Goal: Task Accomplishment & Management: Use online tool/utility

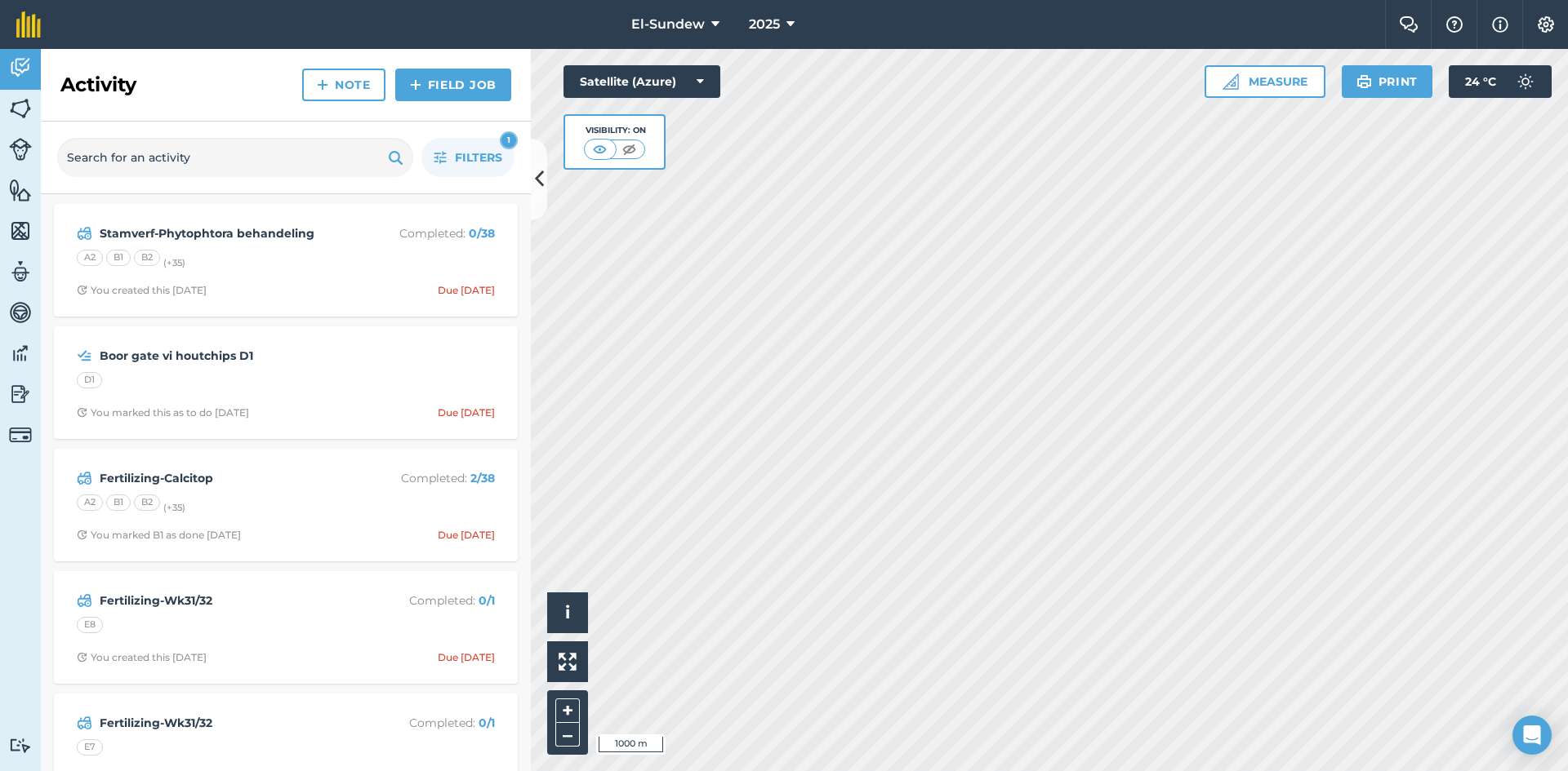
scroll to position [544, 0]
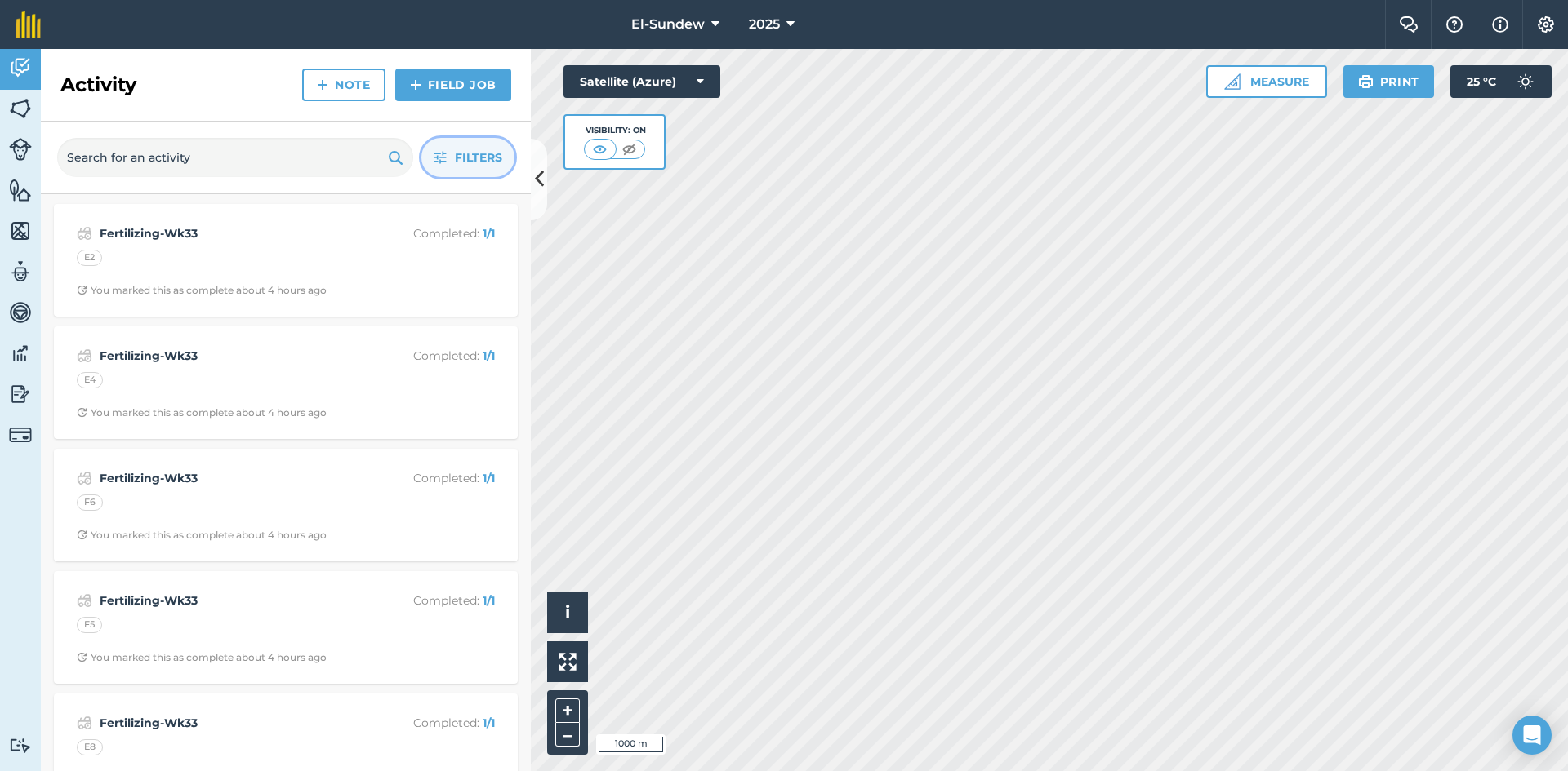
click at [432, 164] on button "Filters" at bounding box center [468, 157] width 93 height 40
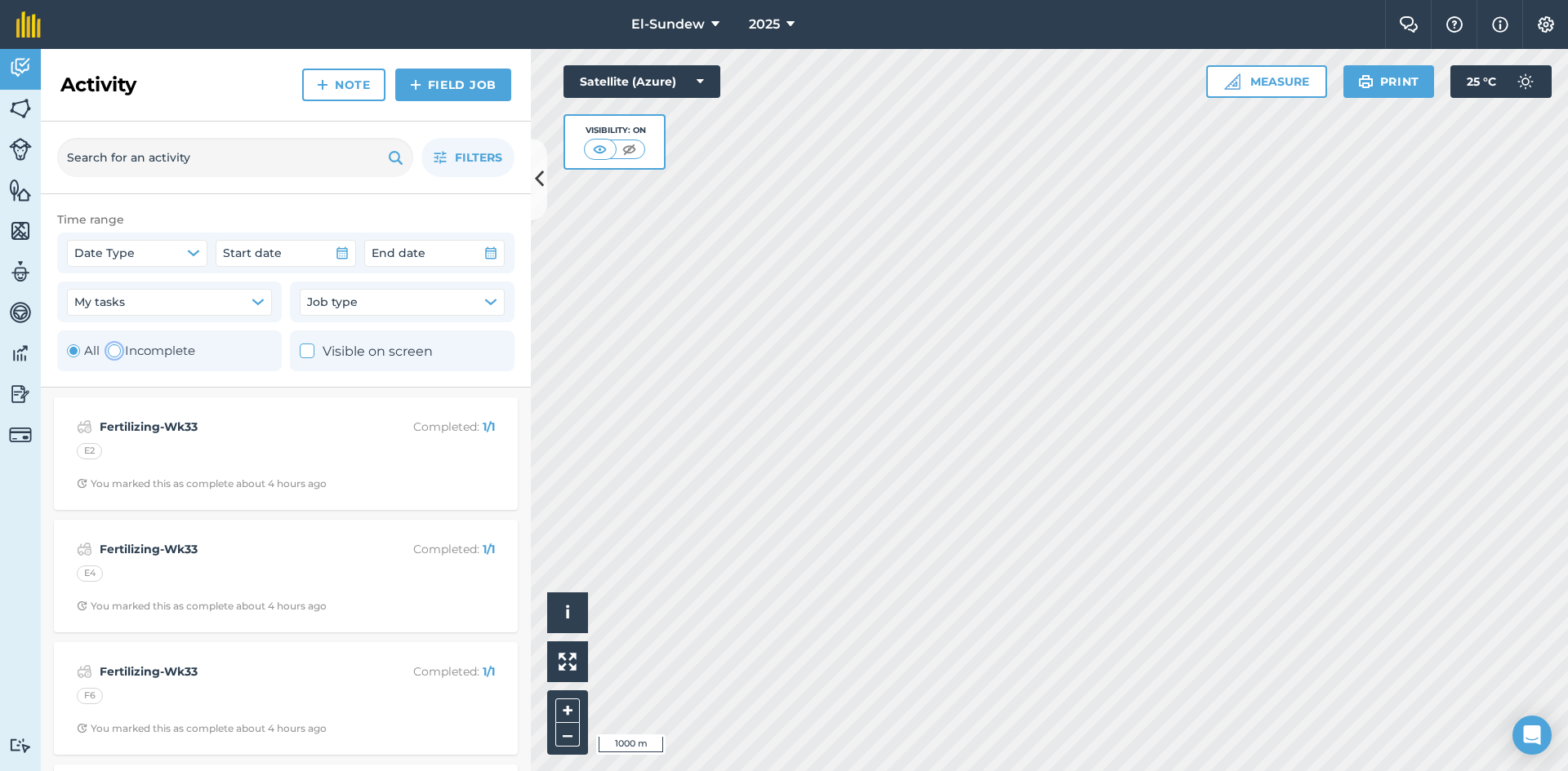
click at [157, 352] on label "Incomplete" at bounding box center [151, 351] width 87 height 19
radio input "false"
radio input "true"
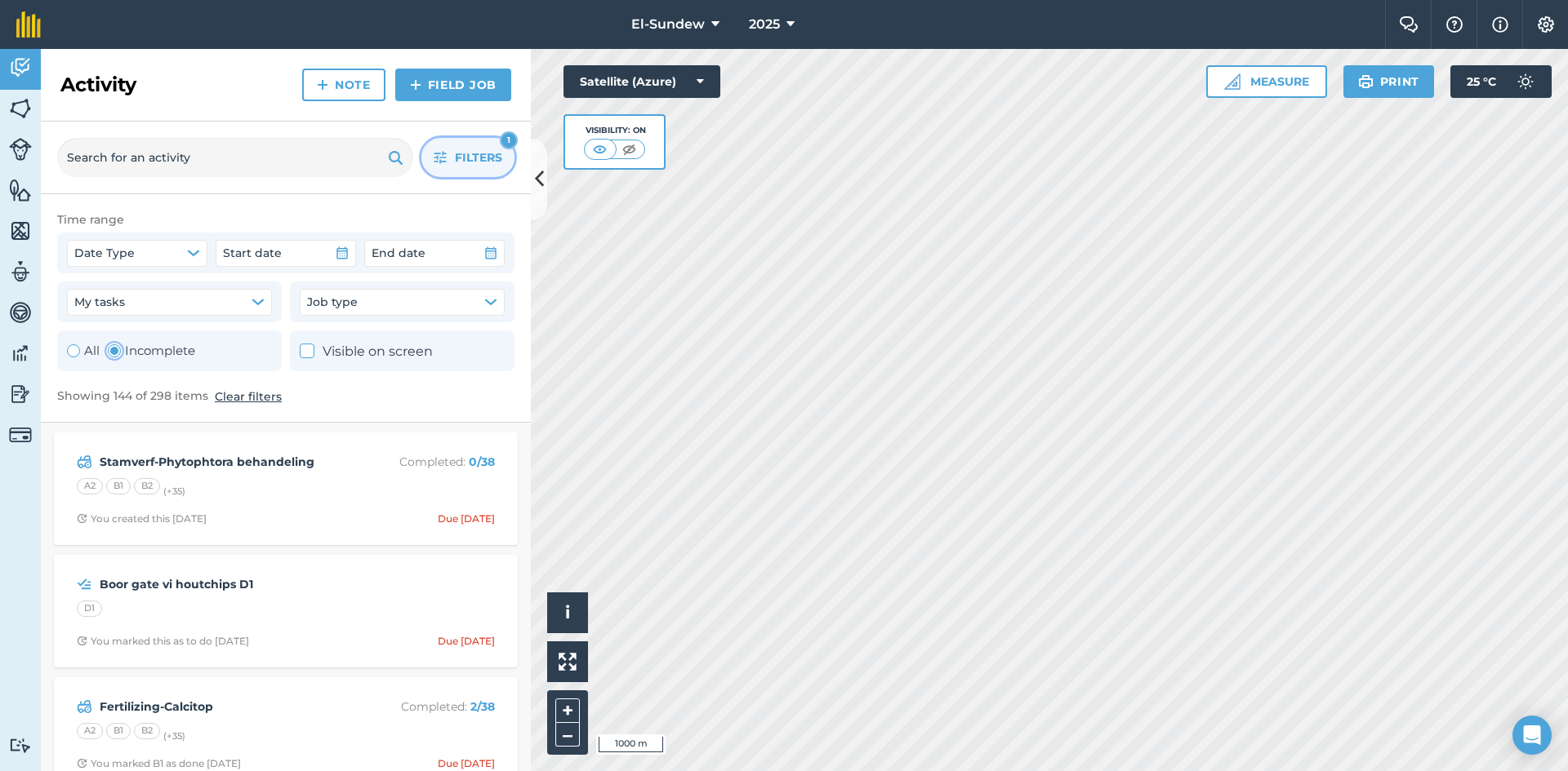
click at [432, 161] on button "Filters 1" at bounding box center [468, 157] width 93 height 40
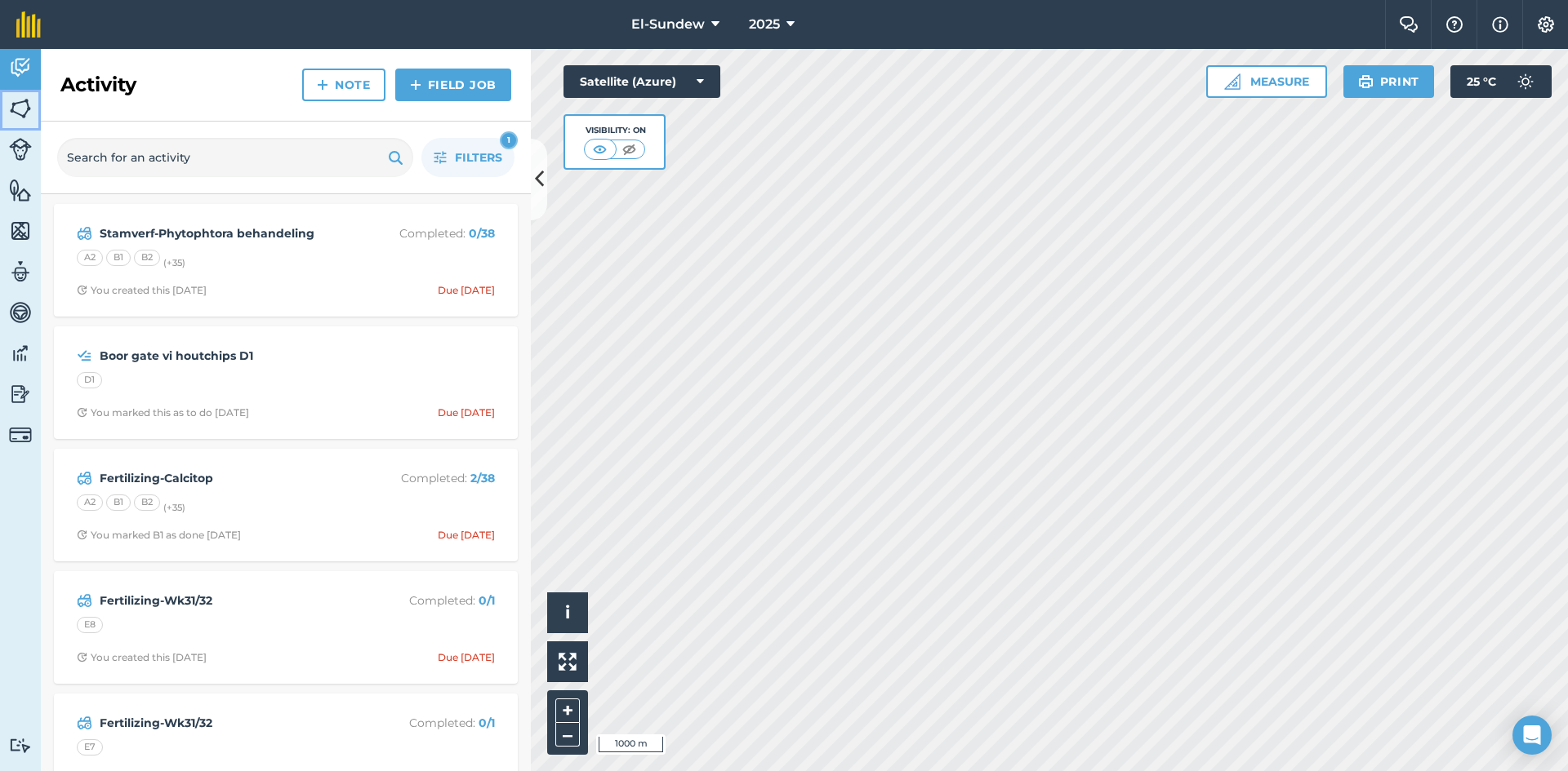
click at [25, 99] on img at bounding box center [20, 108] width 23 height 24
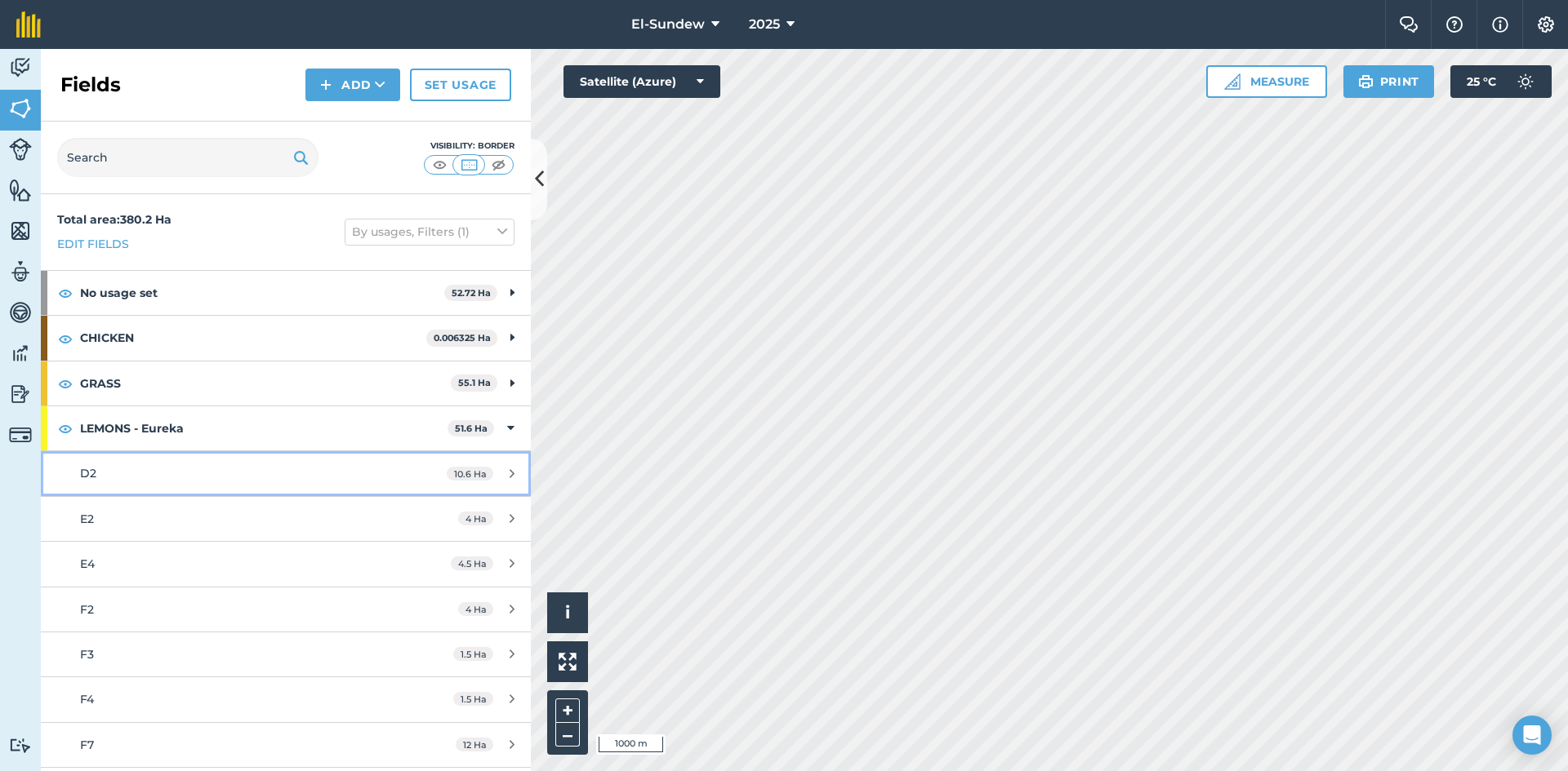
click at [202, 471] on div "D2" at bounding box center [233, 473] width 307 height 18
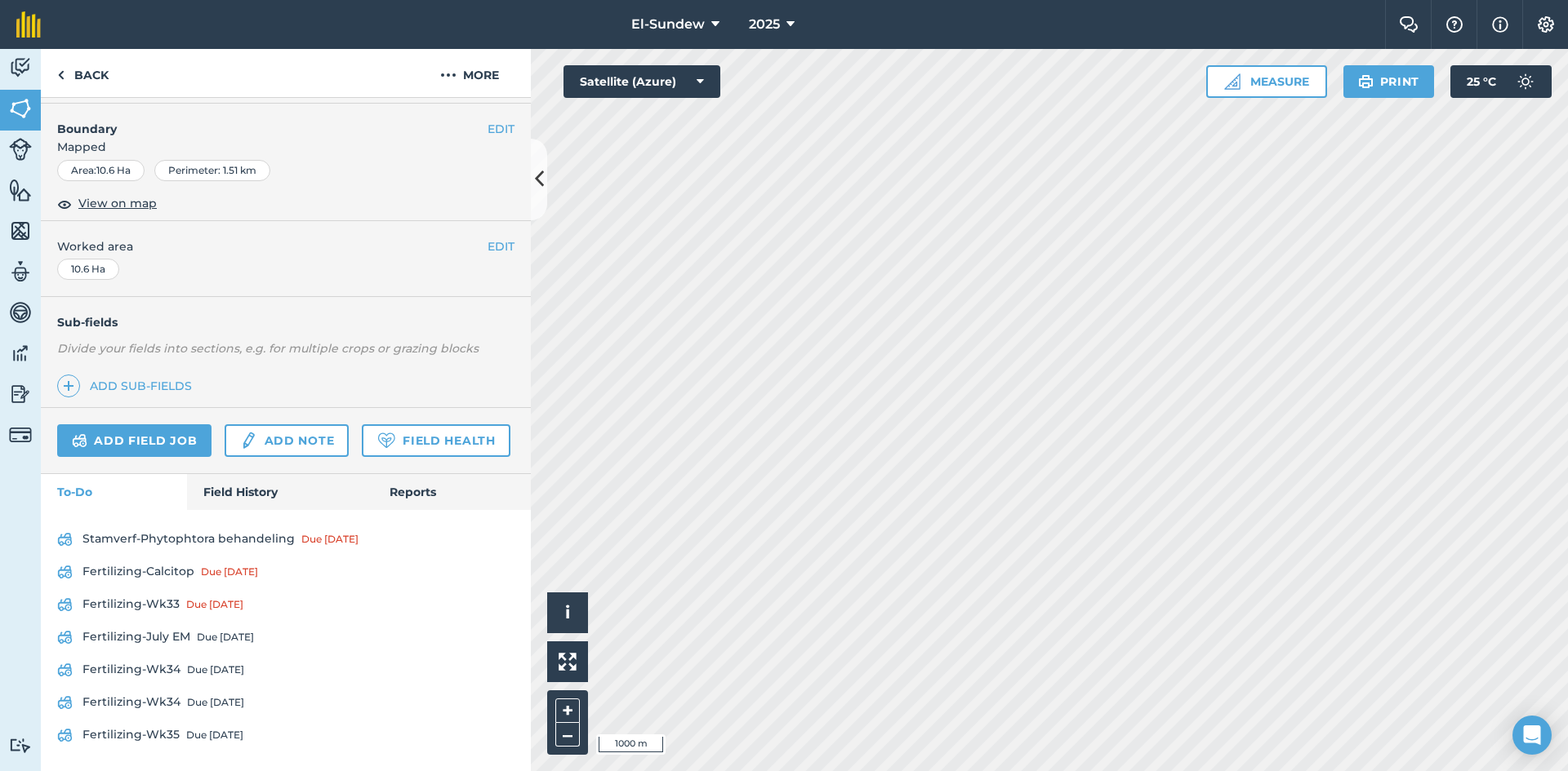
scroll to position [308, 0]
click at [168, 610] on link "Fertilizing-Wk33 Due [DATE]" at bounding box center [286, 605] width 458 height 26
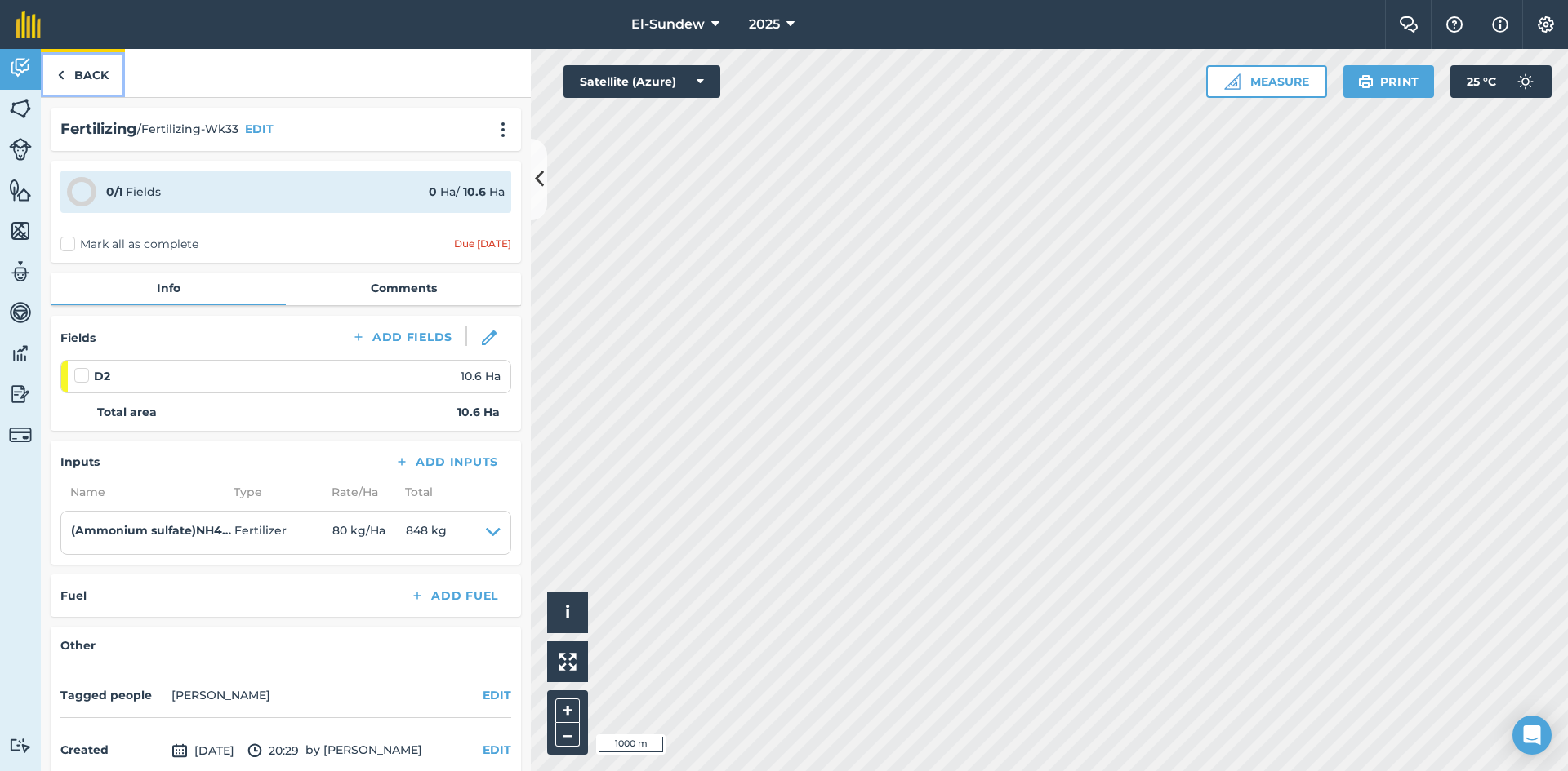
click at [88, 70] on link "Back" at bounding box center [83, 72] width 84 height 48
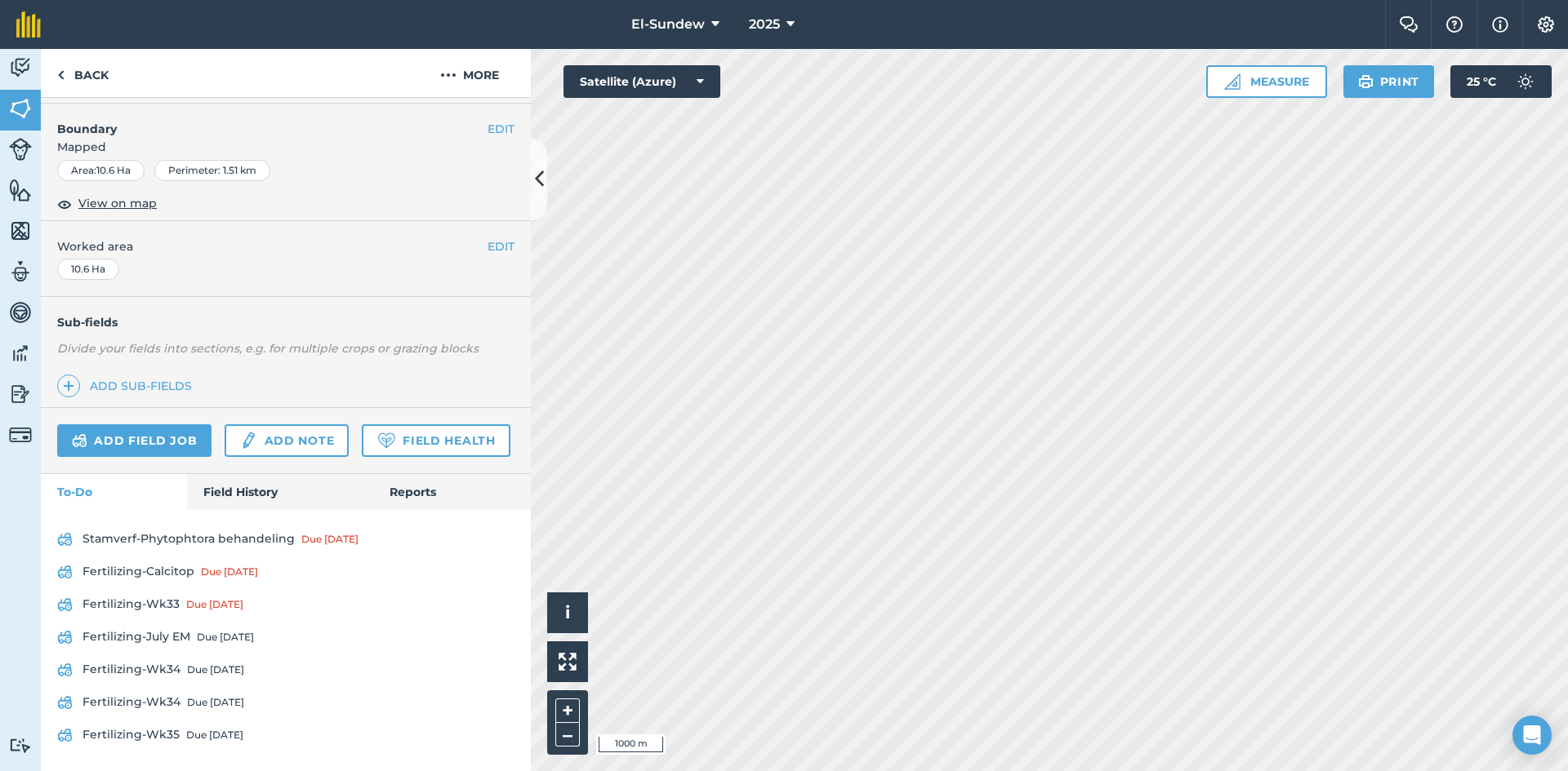
scroll to position [308, 0]
click at [198, 662] on link "Fertilizing-Wk34 Due [DATE]" at bounding box center [286, 669] width 458 height 26
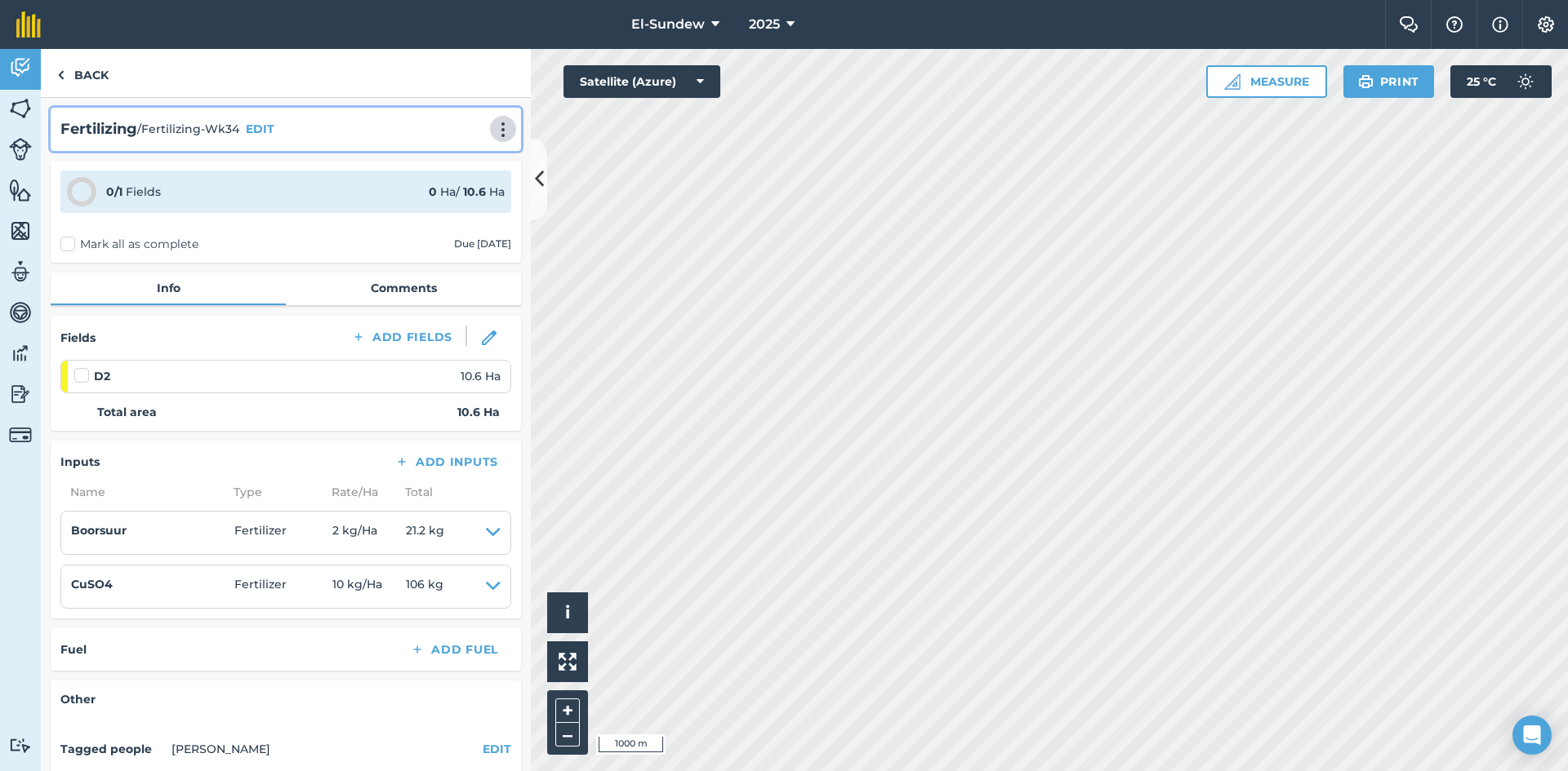
click at [493, 135] on img at bounding box center [502, 129] width 19 height 16
click at [464, 163] on link "Print" at bounding box center [469, 165] width 104 height 33
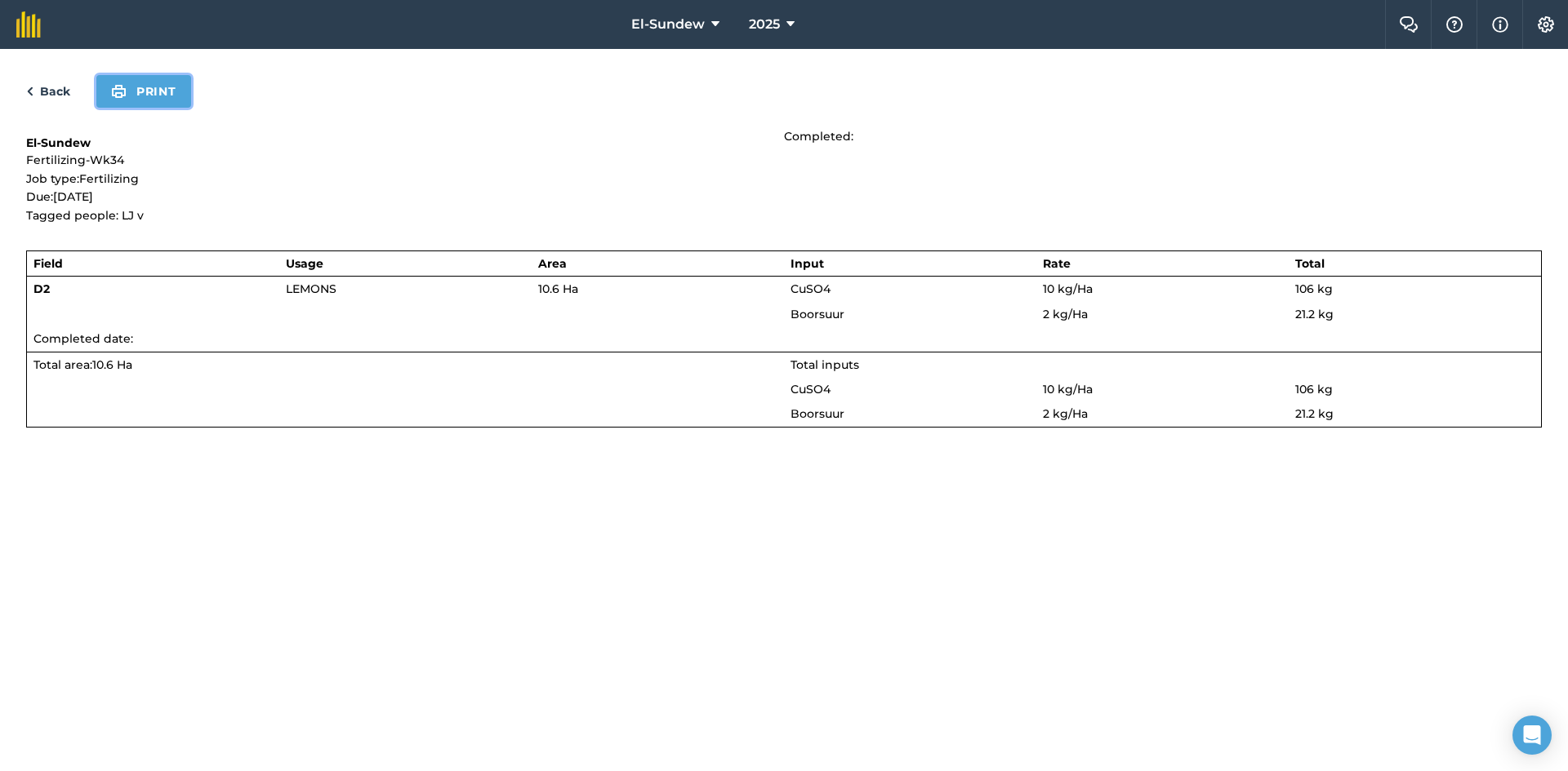
click at [130, 93] on button "Print" at bounding box center [144, 91] width 95 height 33
click at [61, 97] on link "Back" at bounding box center [48, 91] width 44 height 19
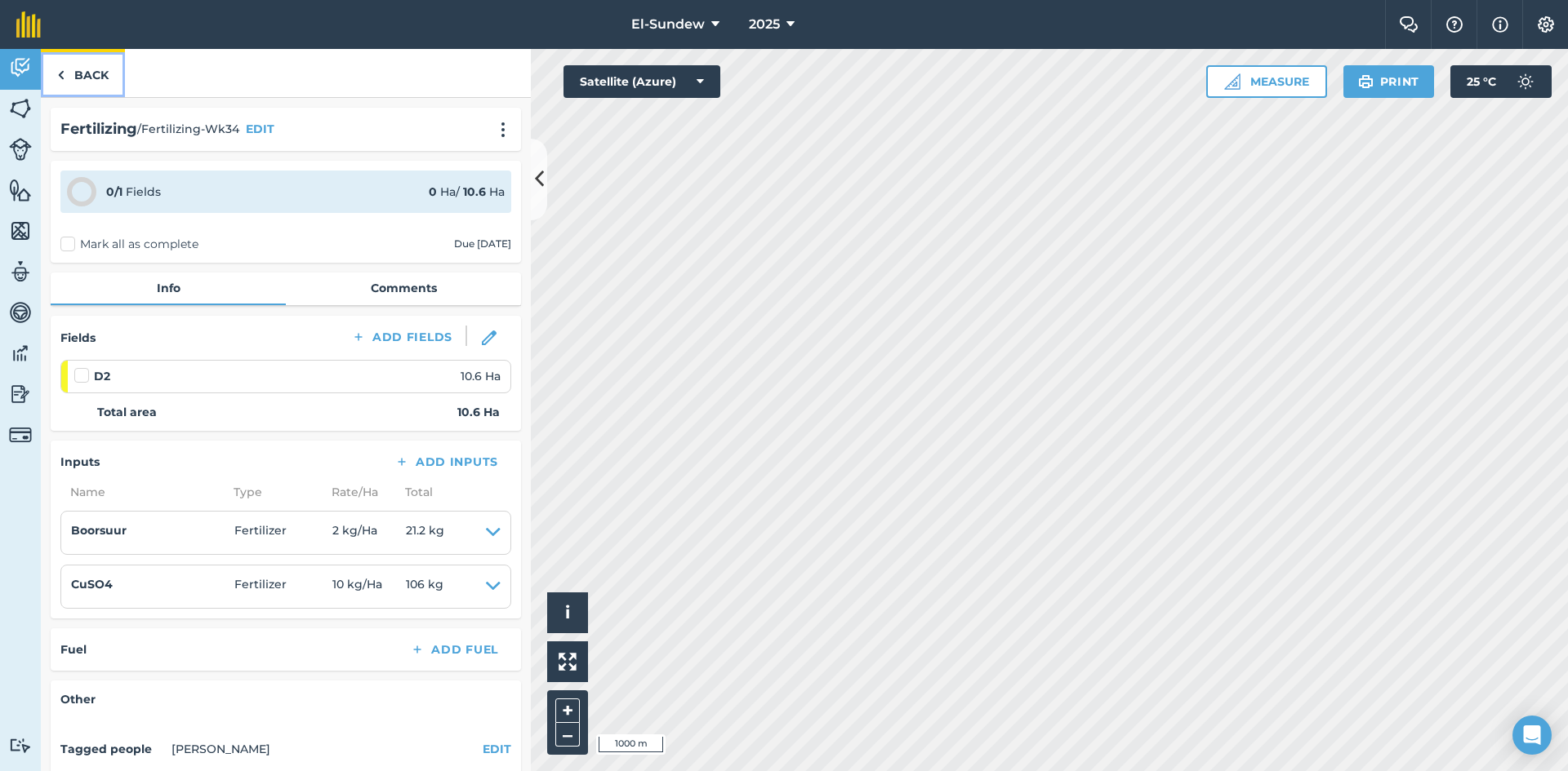
click at [93, 71] on link "Back" at bounding box center [83, 72] width 84 height 48
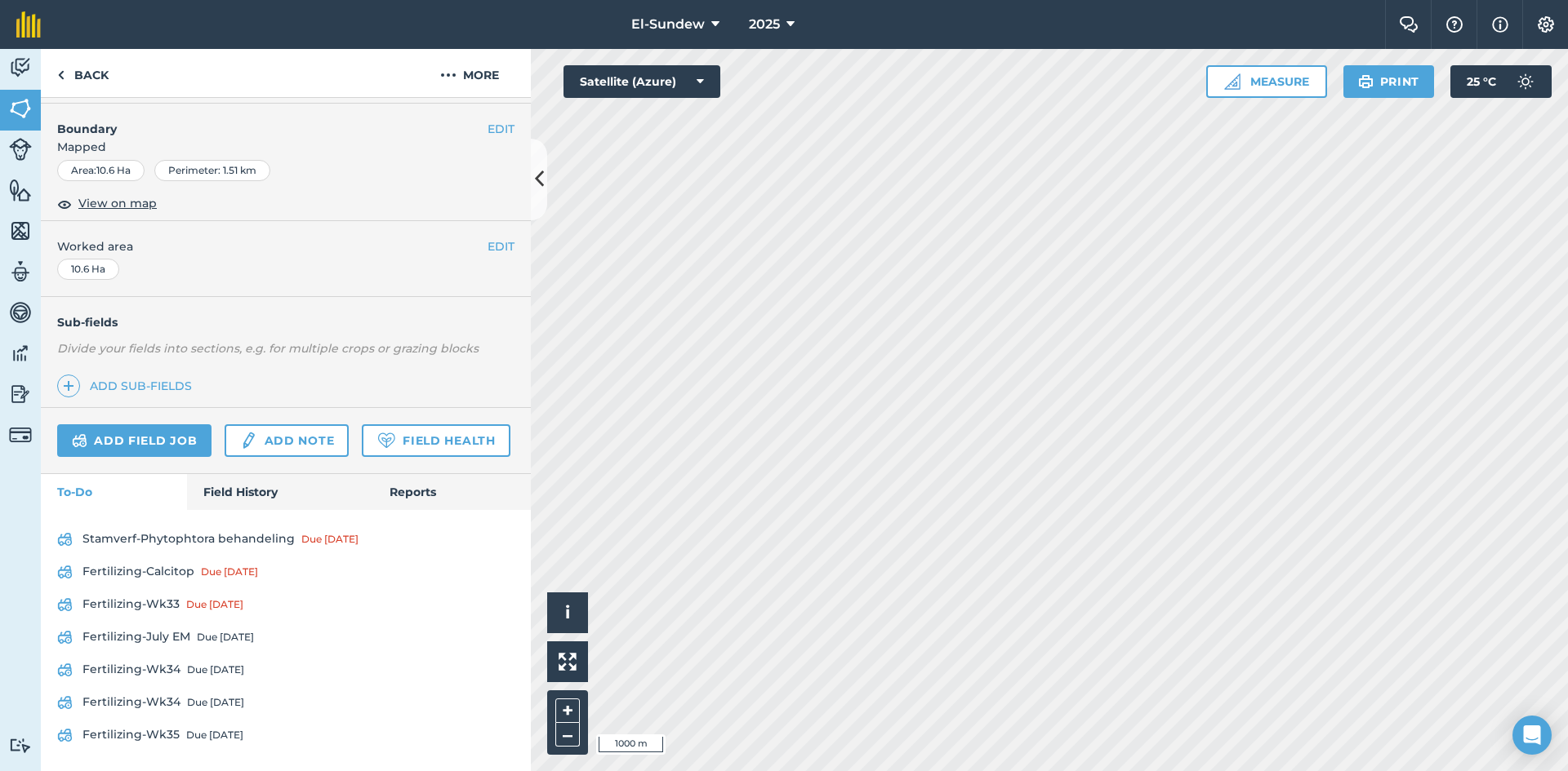
scroll to position [308, 0]
click at [215, 708] on div "Due [DATE]" at bounding box center [215, 703] width 57 height 13
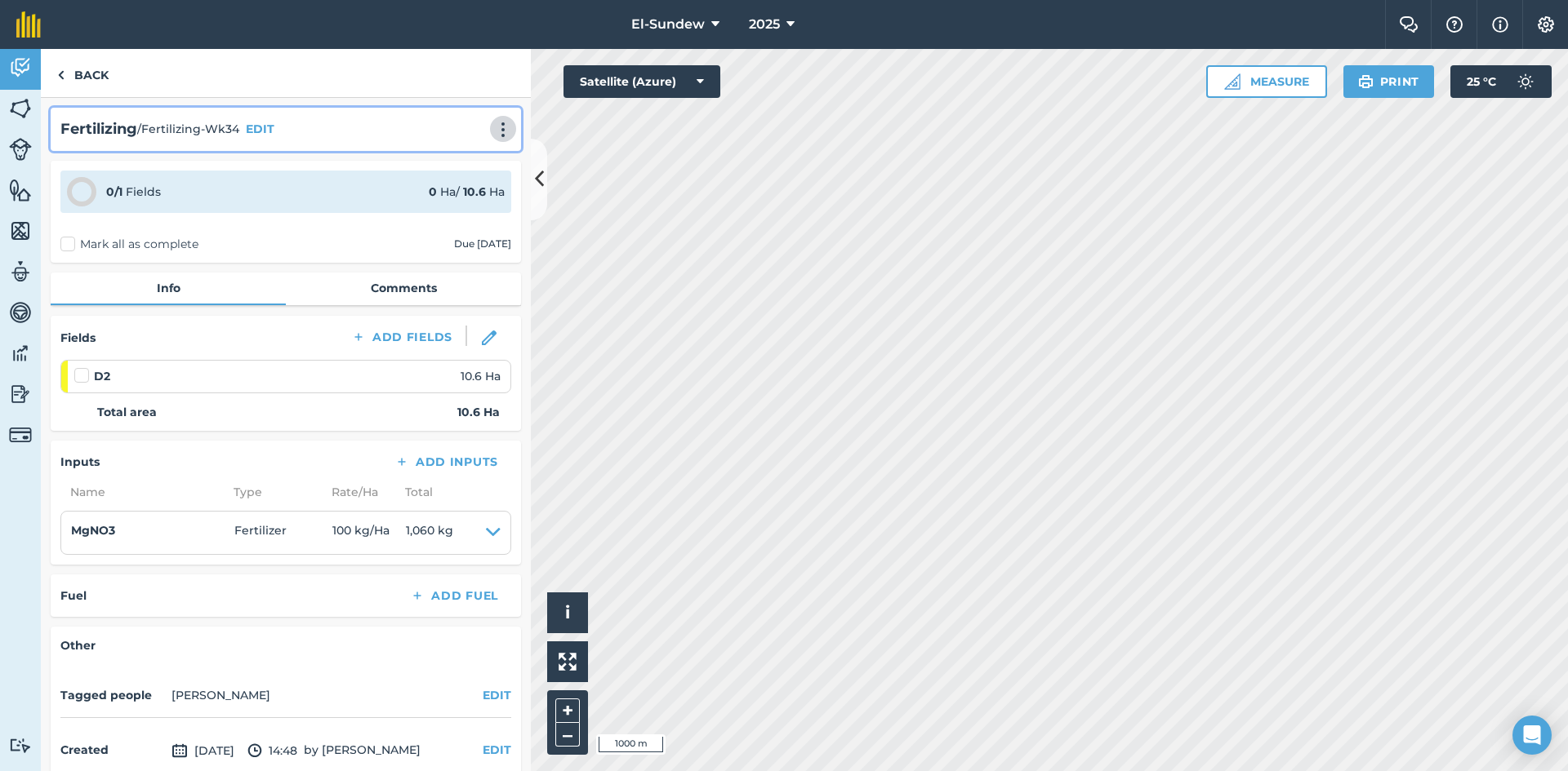
click at [495, 119] on button at bounding box center [502, 129] width 16 height 19
click at [446, 159] on link "Print" at bounding box center [469, 165] width 104 height 33
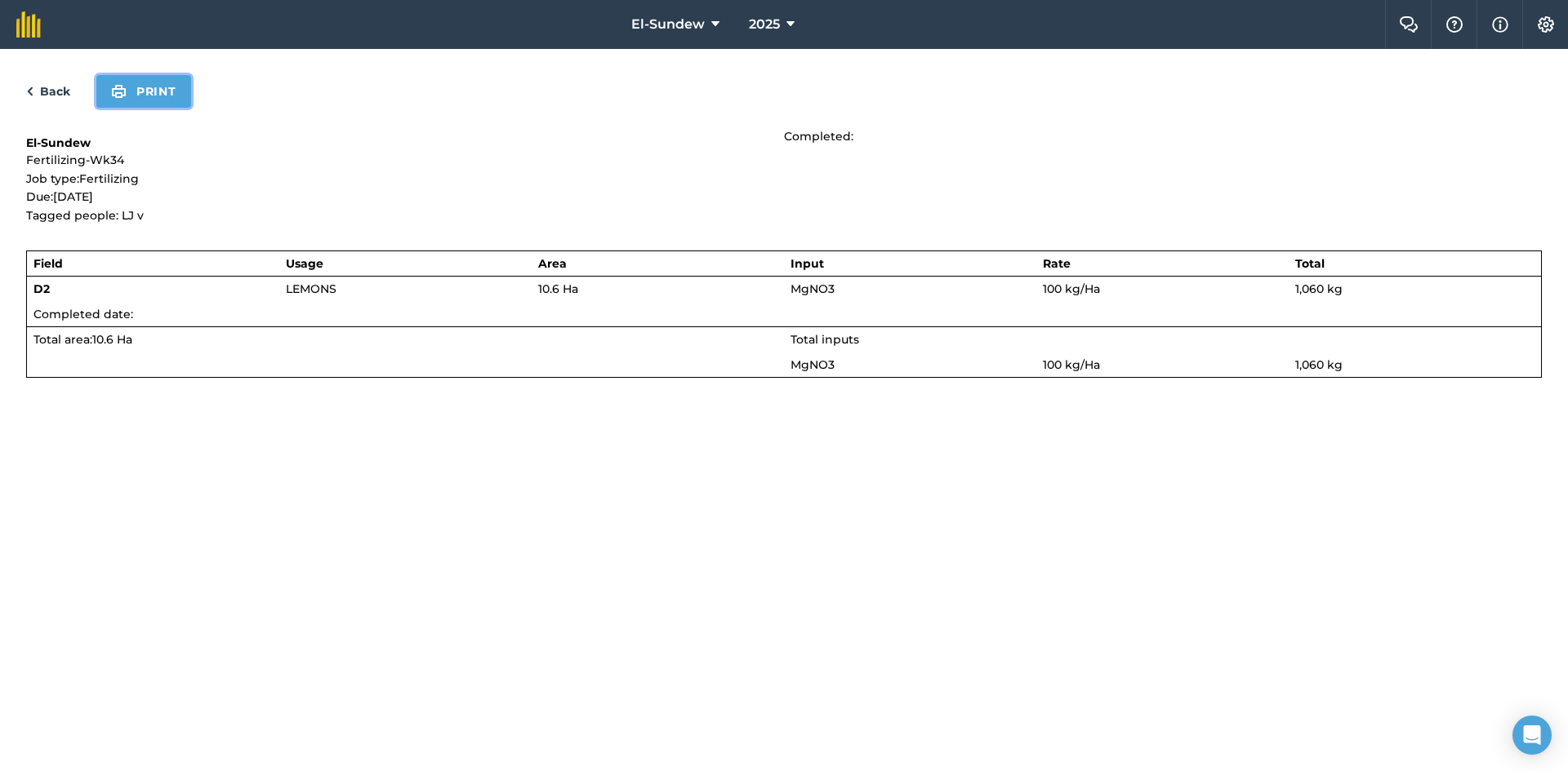
click at [173, 92] on button "Print" at bounding box center [144, 91] width 95 height 33
click at [54, 92] on link "Back" at bounding box center [48, 91] width 44 height 19
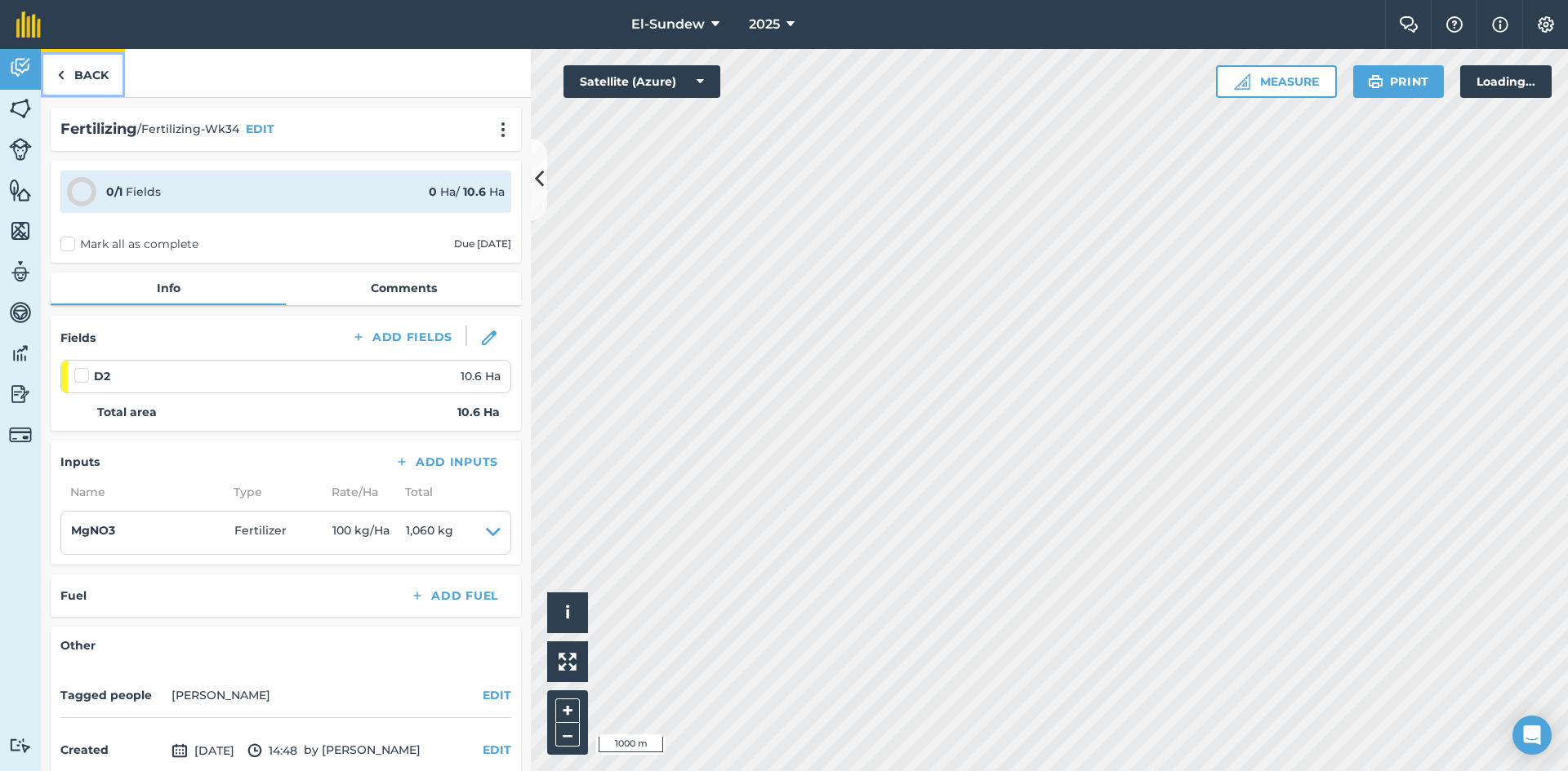
click at [94, 71] on link "Back" at bounding box center [83, 72] width 84 height 48
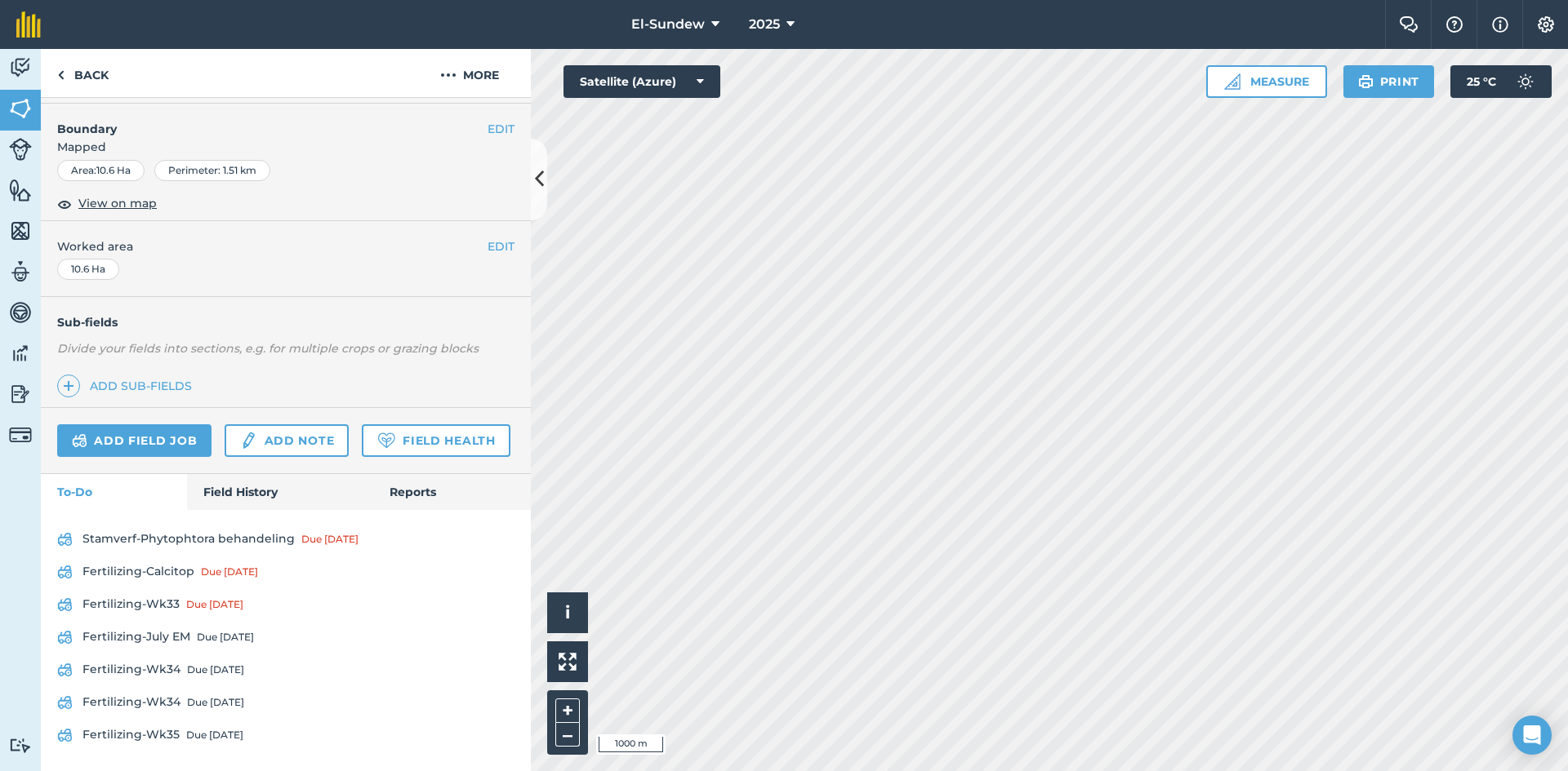
scroll to position [308, 0]
click at [186, 731] on div "Due [DATE]" at bounding box center [215, 736] width 57 height 13
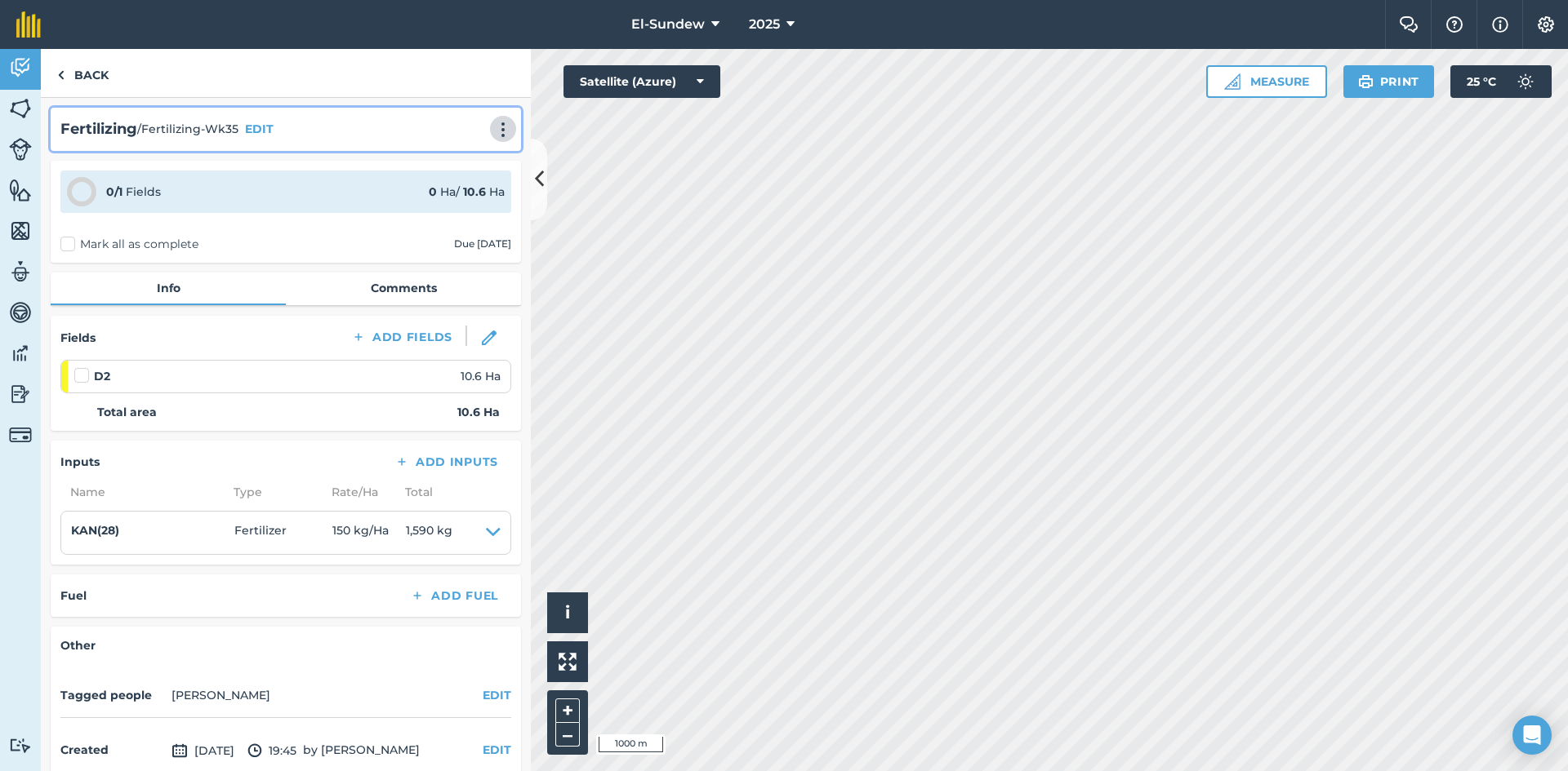
click at [493, 130] on img at bounding box center [502, 129] width 19 height 16
click at [444, 167] on link "Print" at bounding box center [469, 165] width 104 height 33
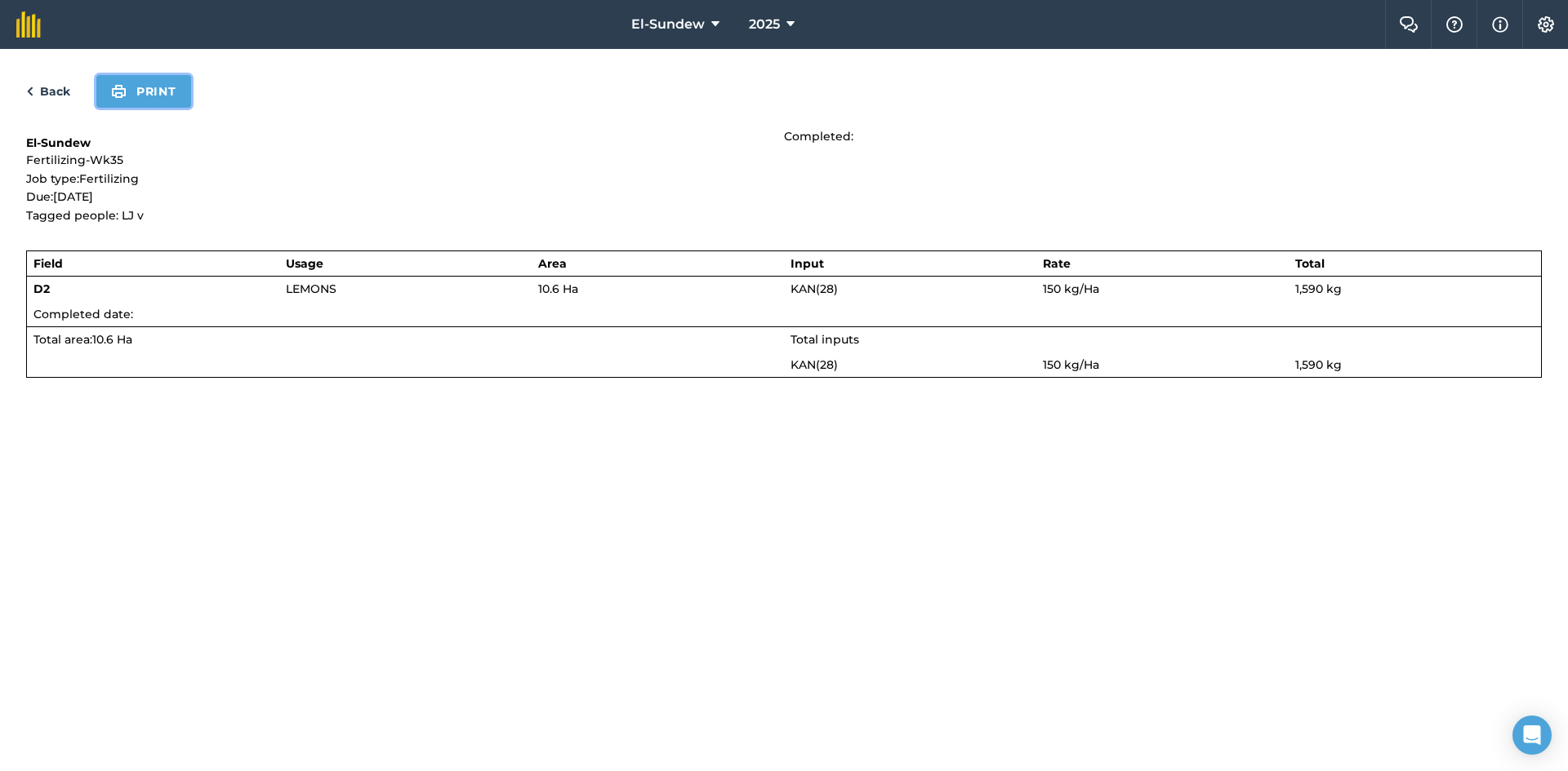
click at [164, 98] on button "Print" at bounding box center [144, 91] width 95 height 33
click at [42, 82] on link "Back" at bounding box center [48, 91] width 44 height 19
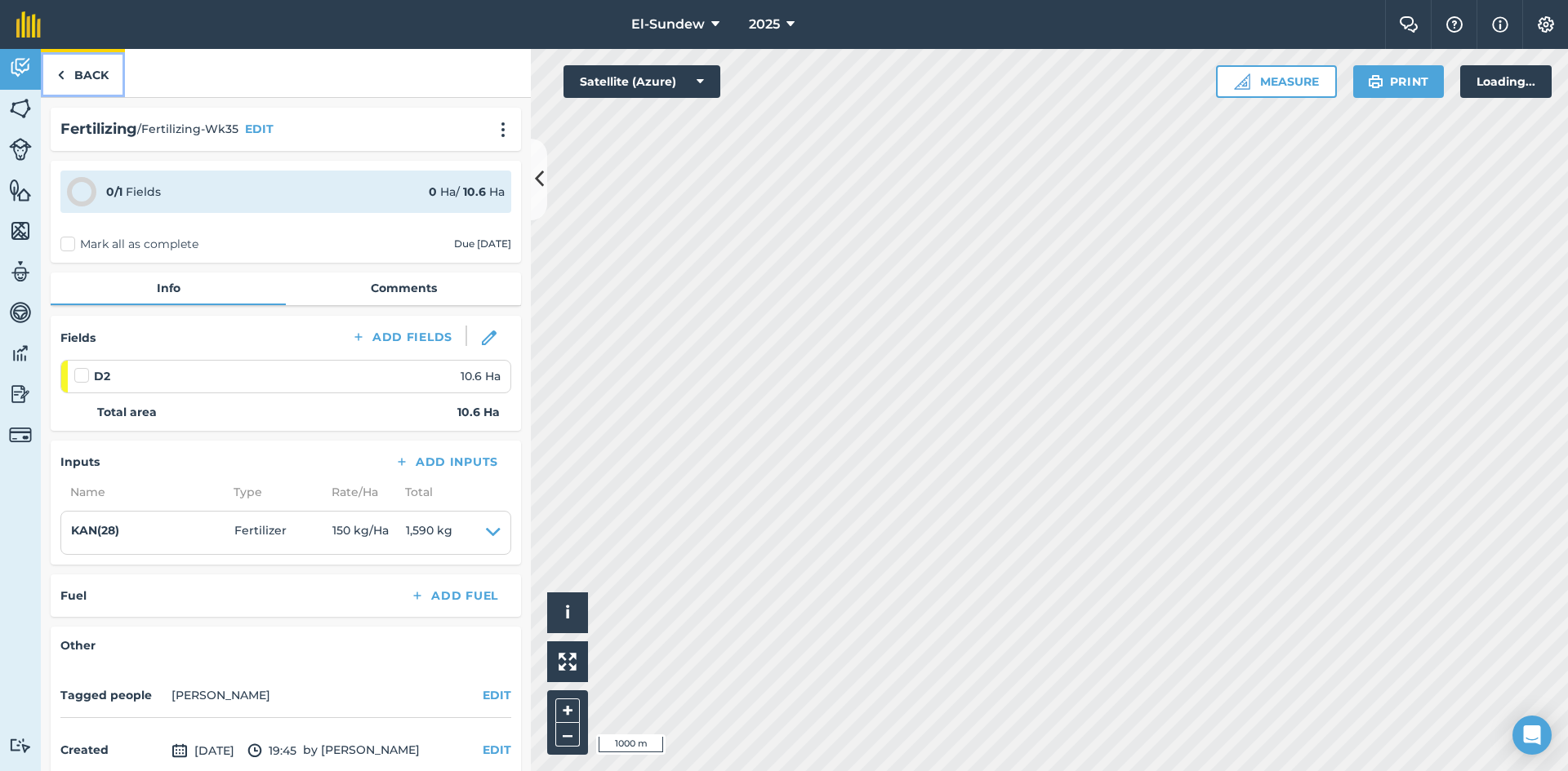
click at [87, 87] on link "Back" at bounding box center [83, 72] width 84 height 48
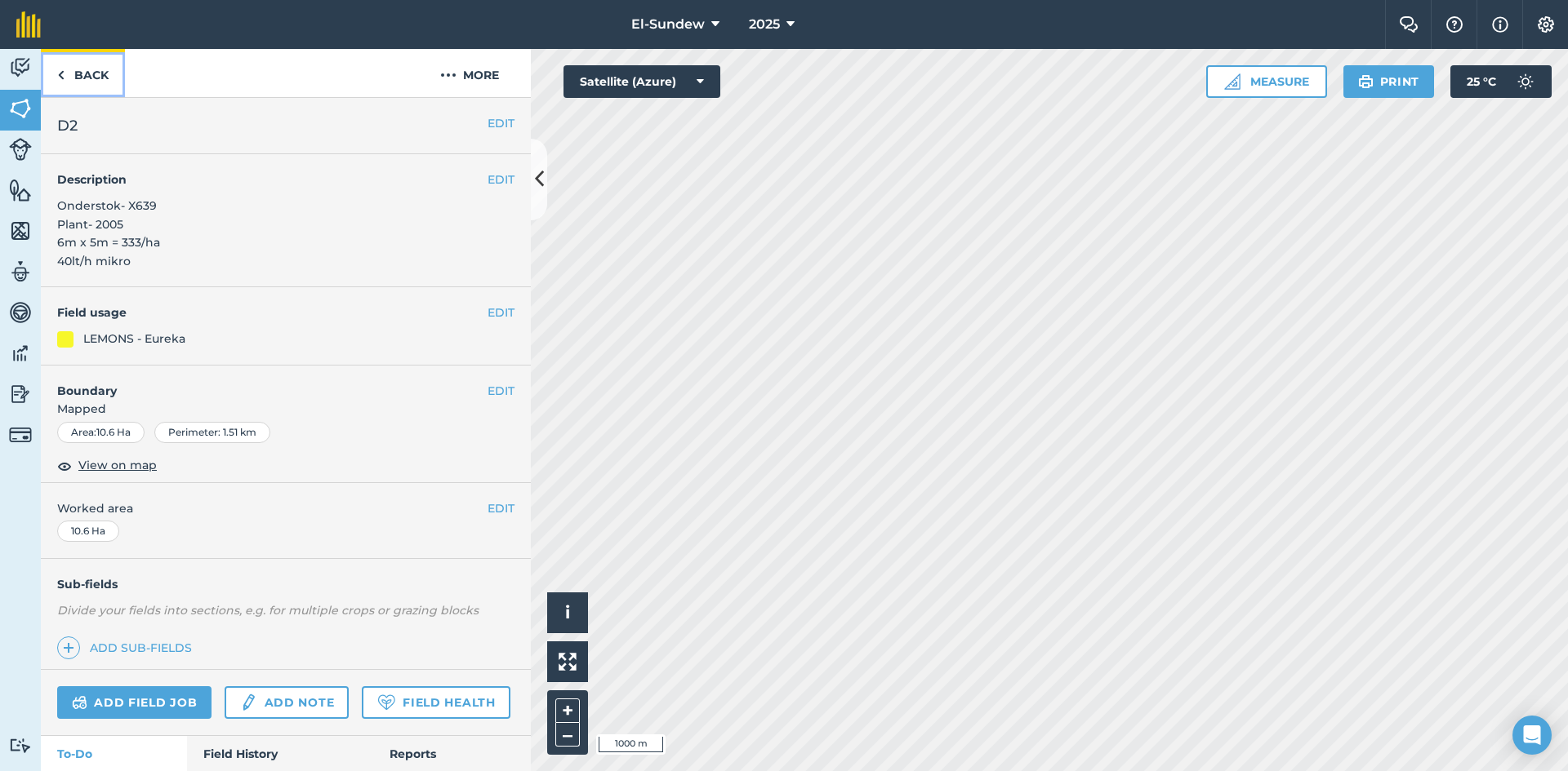
click at [87, 87] on link "Back" at bounding box center [83, 72] width 84 height 48
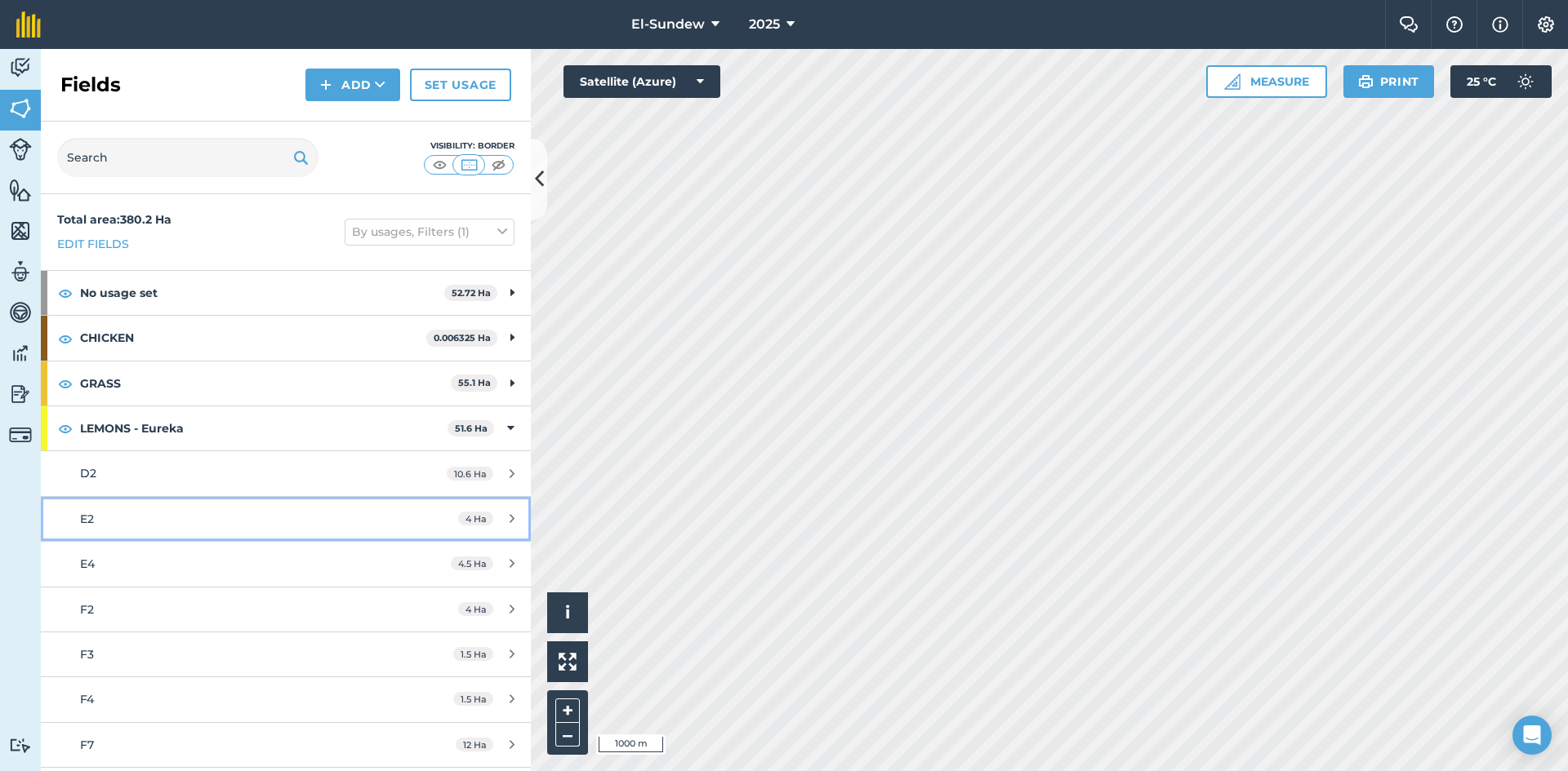
click at [193, 528] on div "E2" at bounding box center [233, 519] width 307 height 18
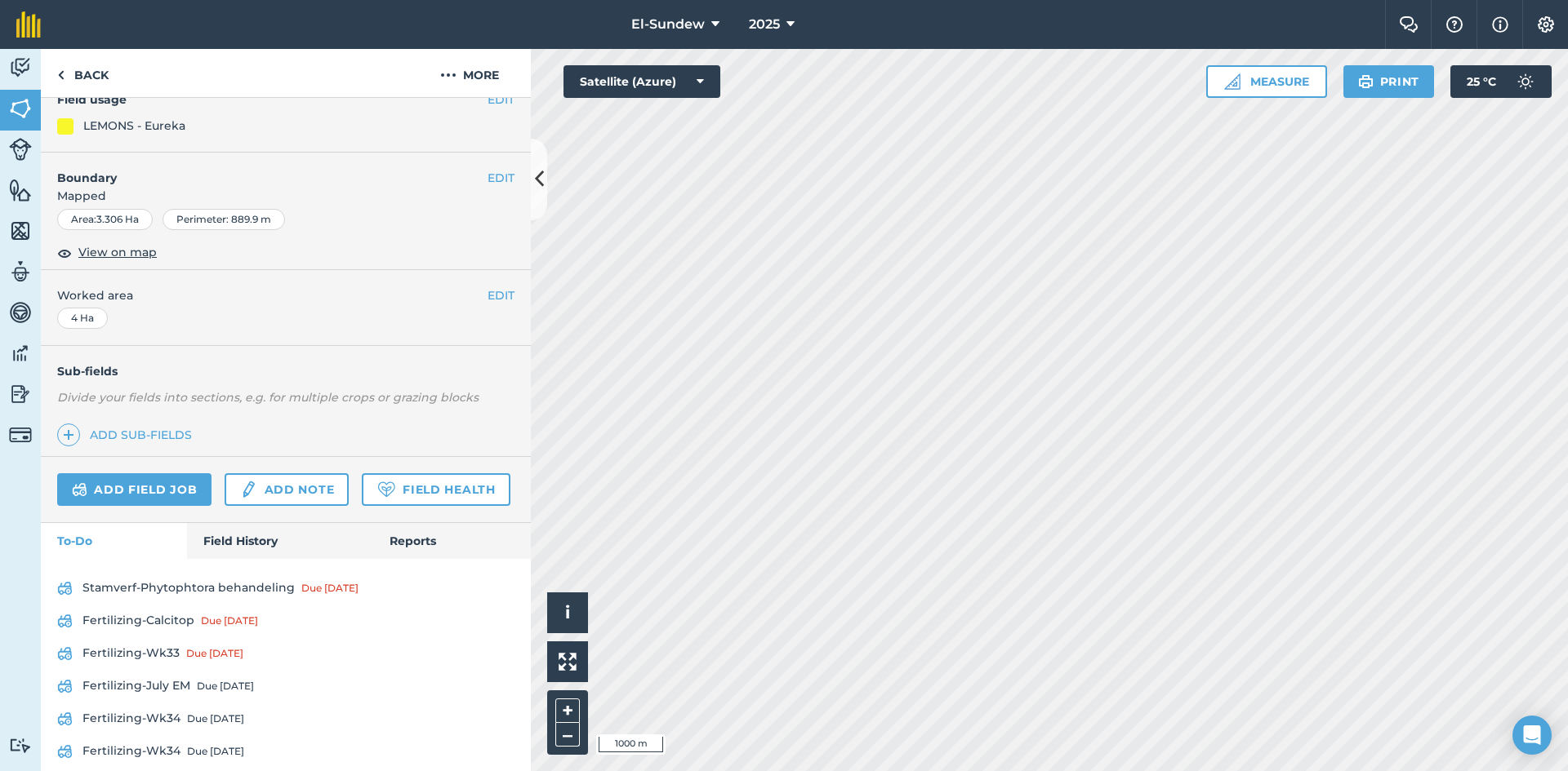
scroll to position [308, 0]
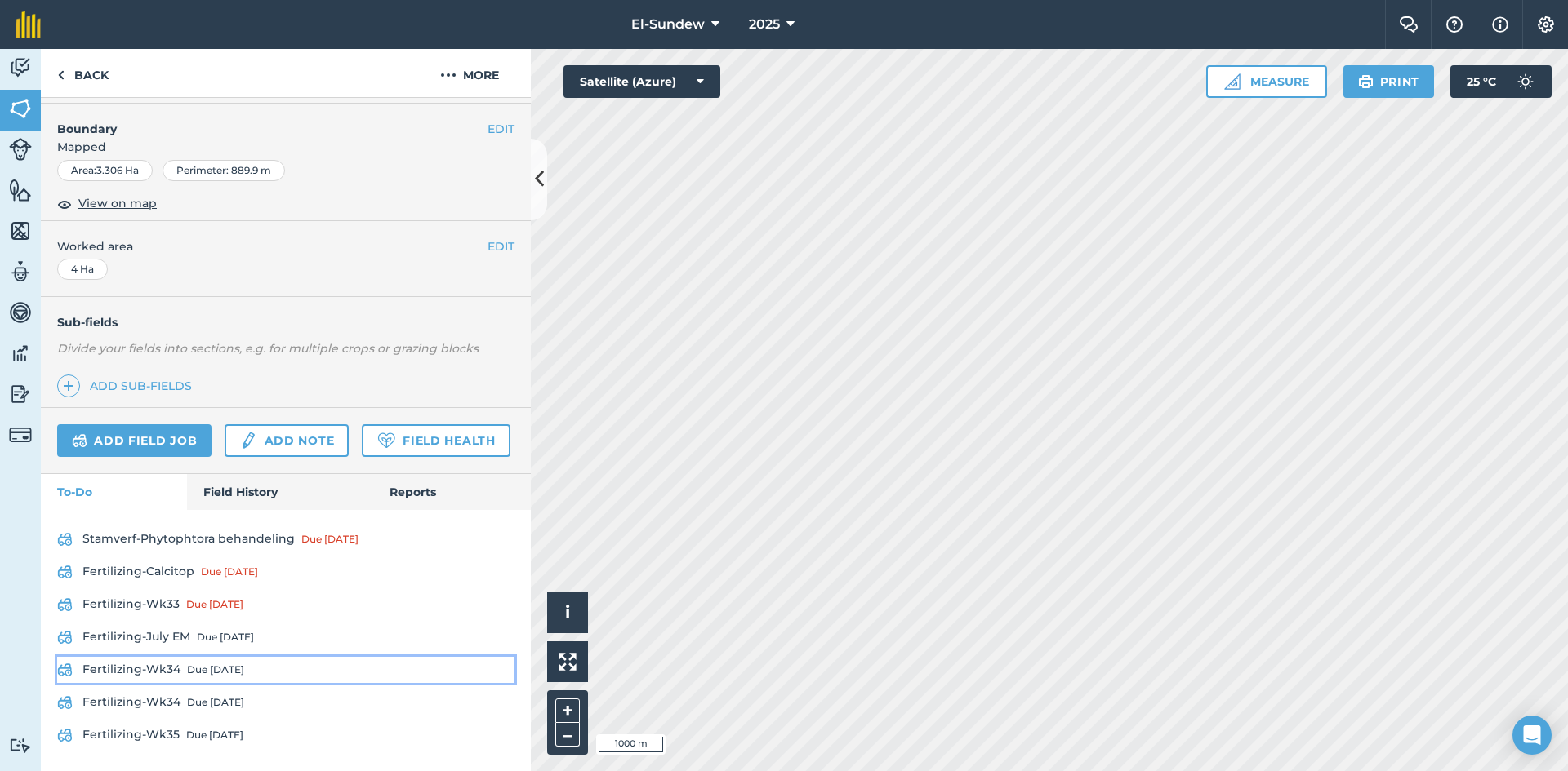
click at [172, 667] on link "Fertilizing-Wk34 Due [DATE]" at bounding box center [286, 669] width 458 height 26
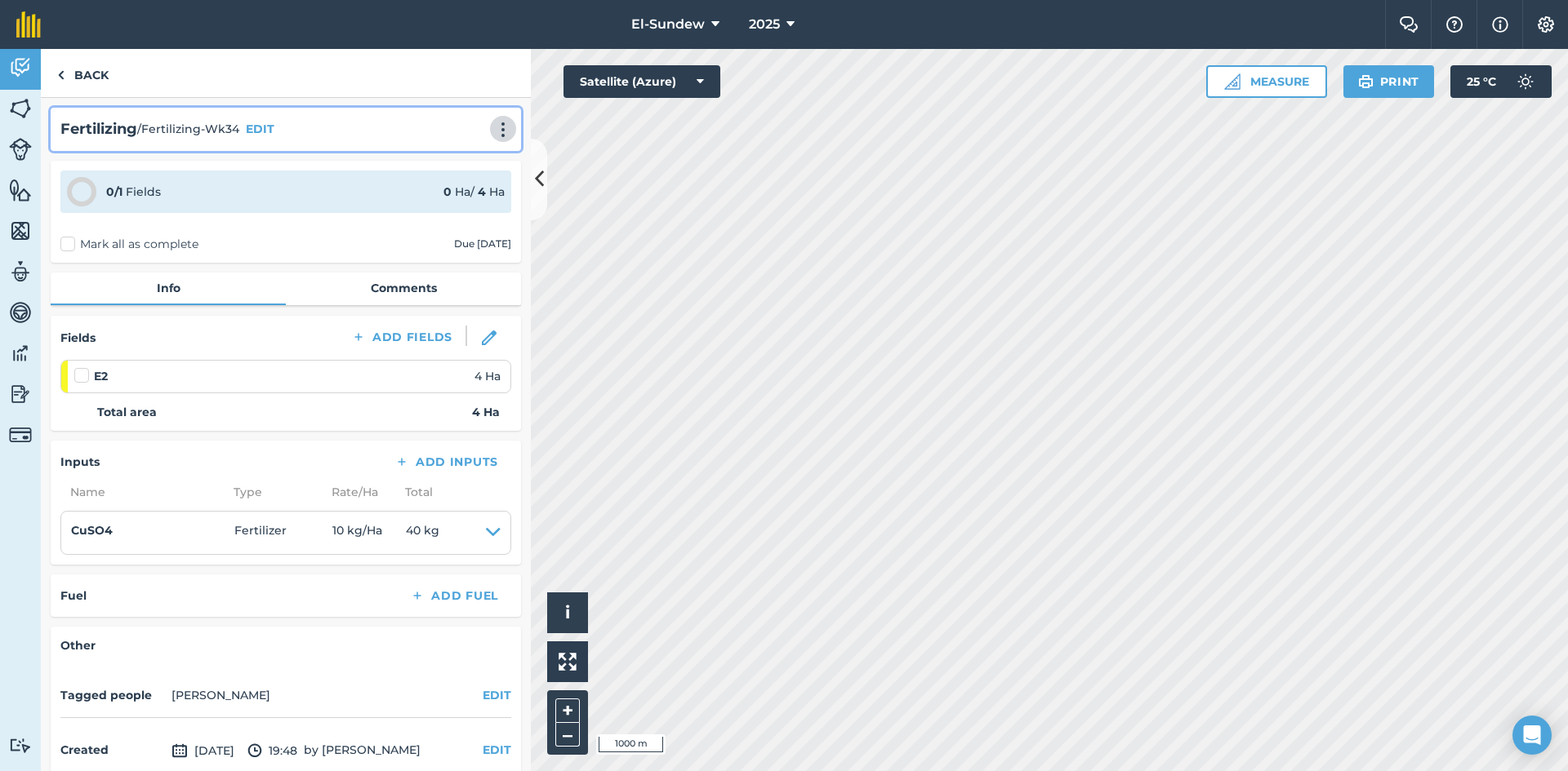
click at [493, 129] on img at bounding box center [502, 129] width 19 height 16
click at [442, 160] on link "Print" at bounding box center [469, 165] width 104 height 33
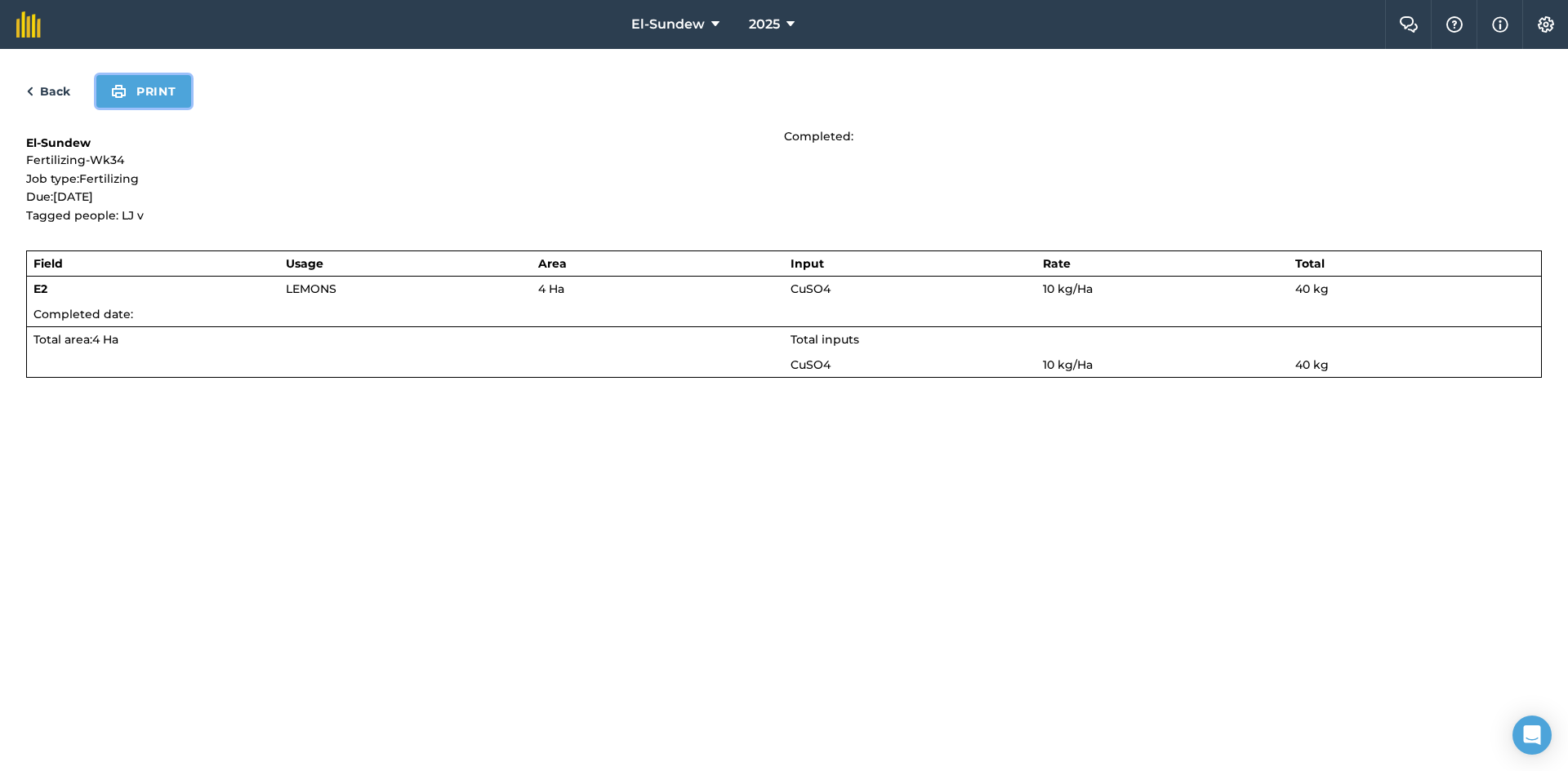
click at [150, 82] on button "Print" at bounding box center [144, 91] width 95 height 33
click at [56, 87] on link "Back" at bounding box center [48, 91] width 44 height 19
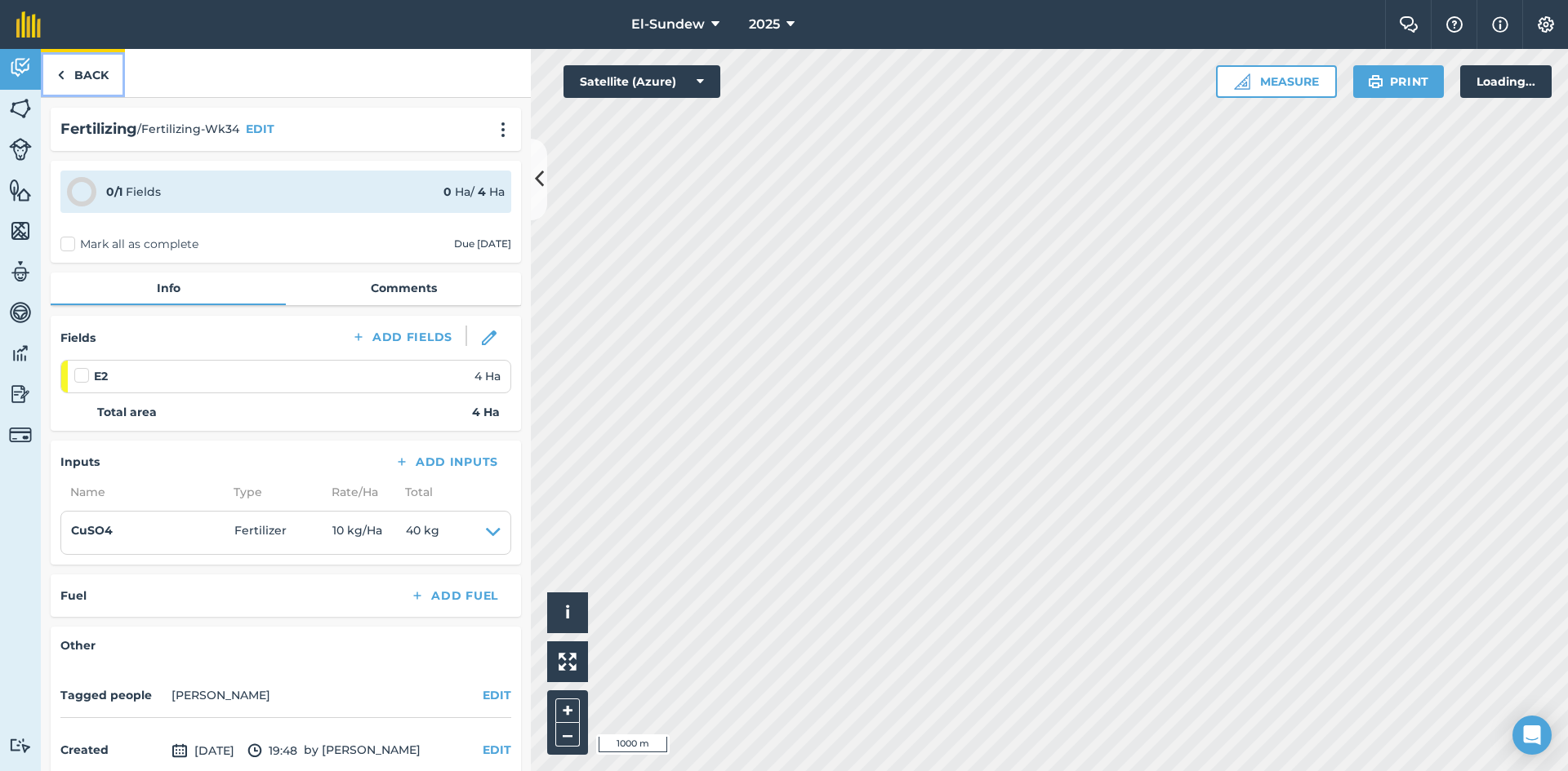
click at [89, 70] on link "Back" at bounding box center [83, 72] width 84 height 48
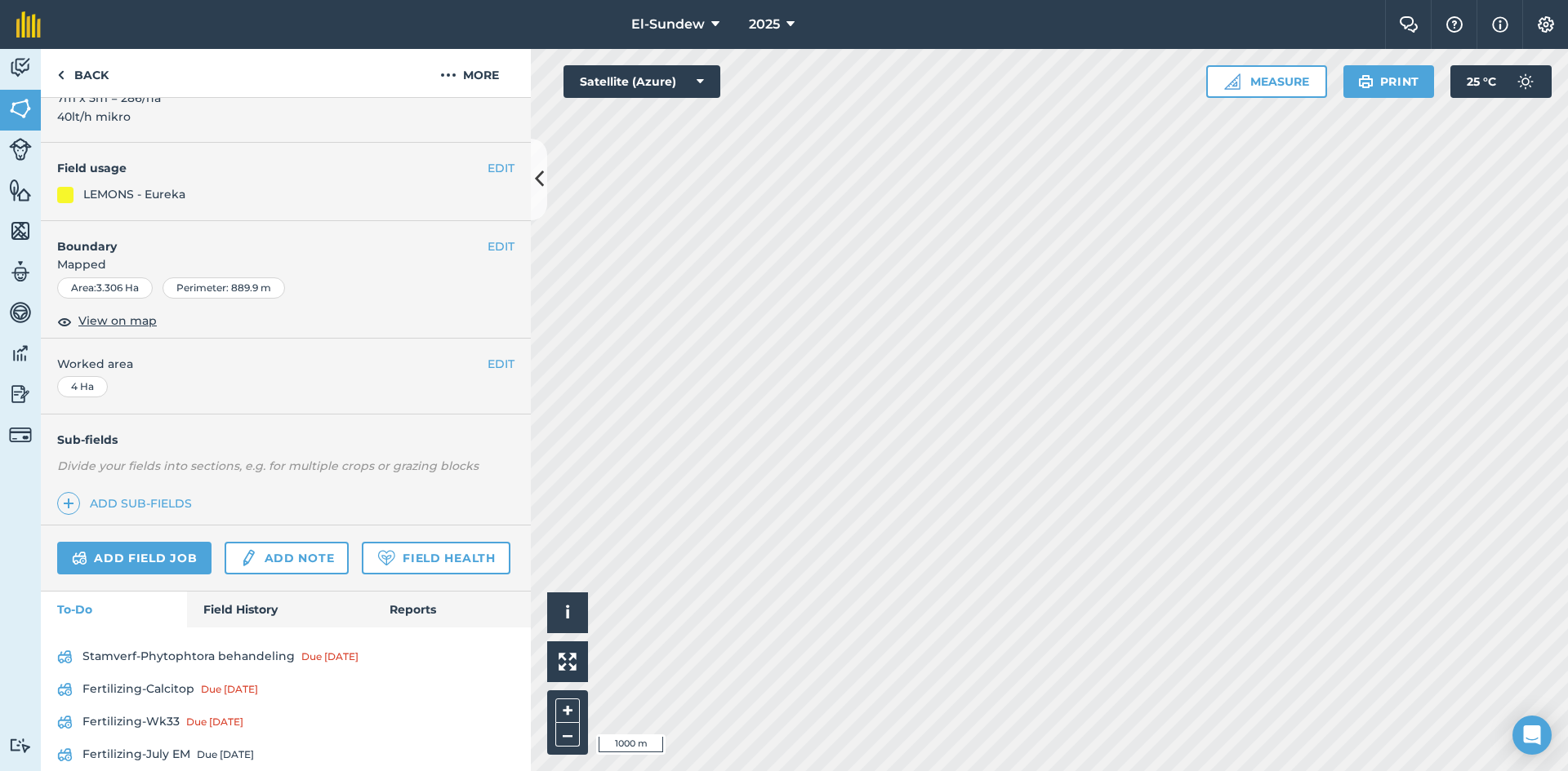
scroll to position [308, 0]
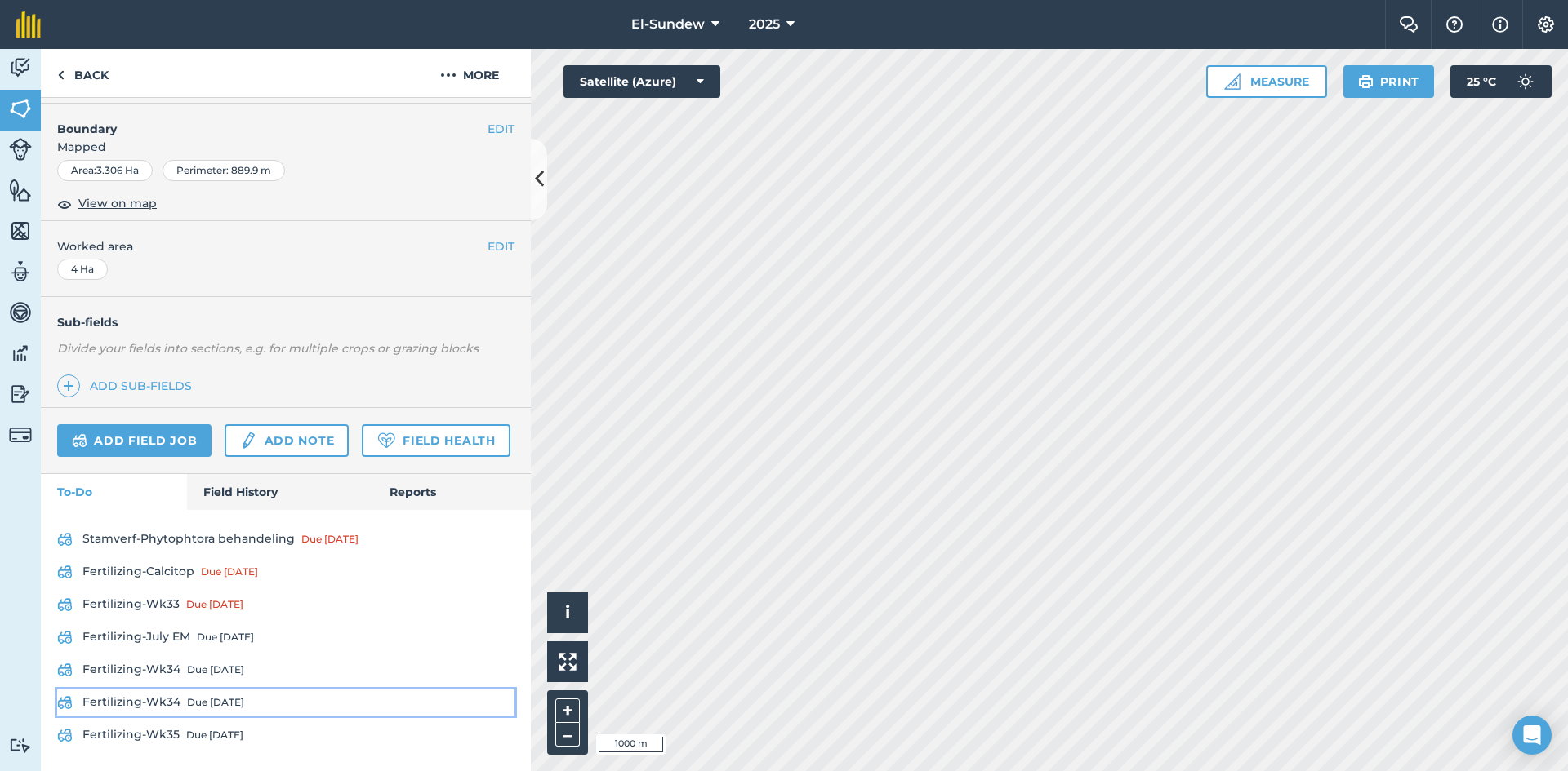
click at [199, 700] on div "Due [DATE]" at bounding box center [215, 703] width 57 height 13
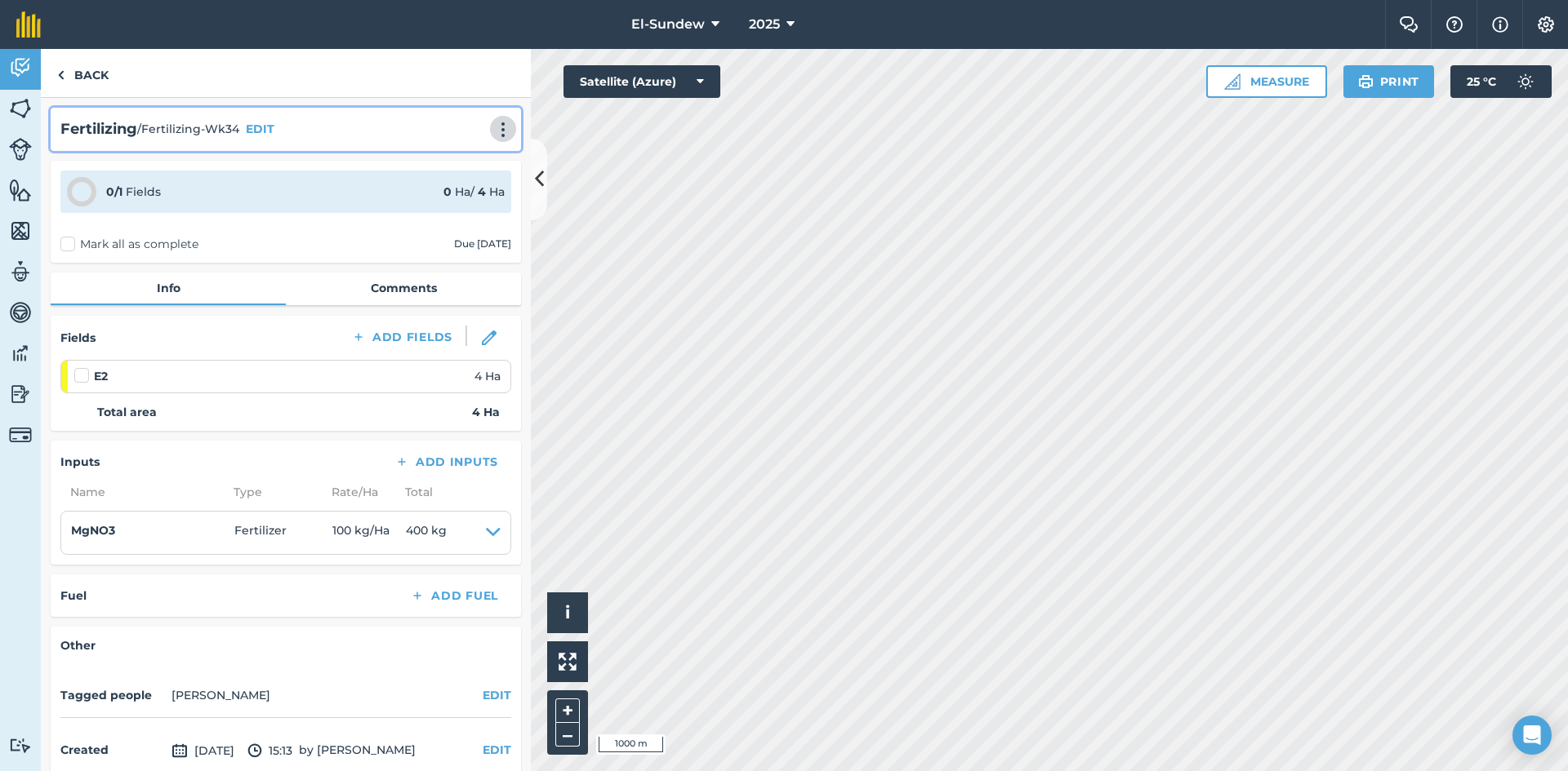
click at [495, 123] on img at bounding box center [502, 129] width 19 height 16
click at [454, 156] on link "Print" at bounding box center [469, 165] width 104 height 33
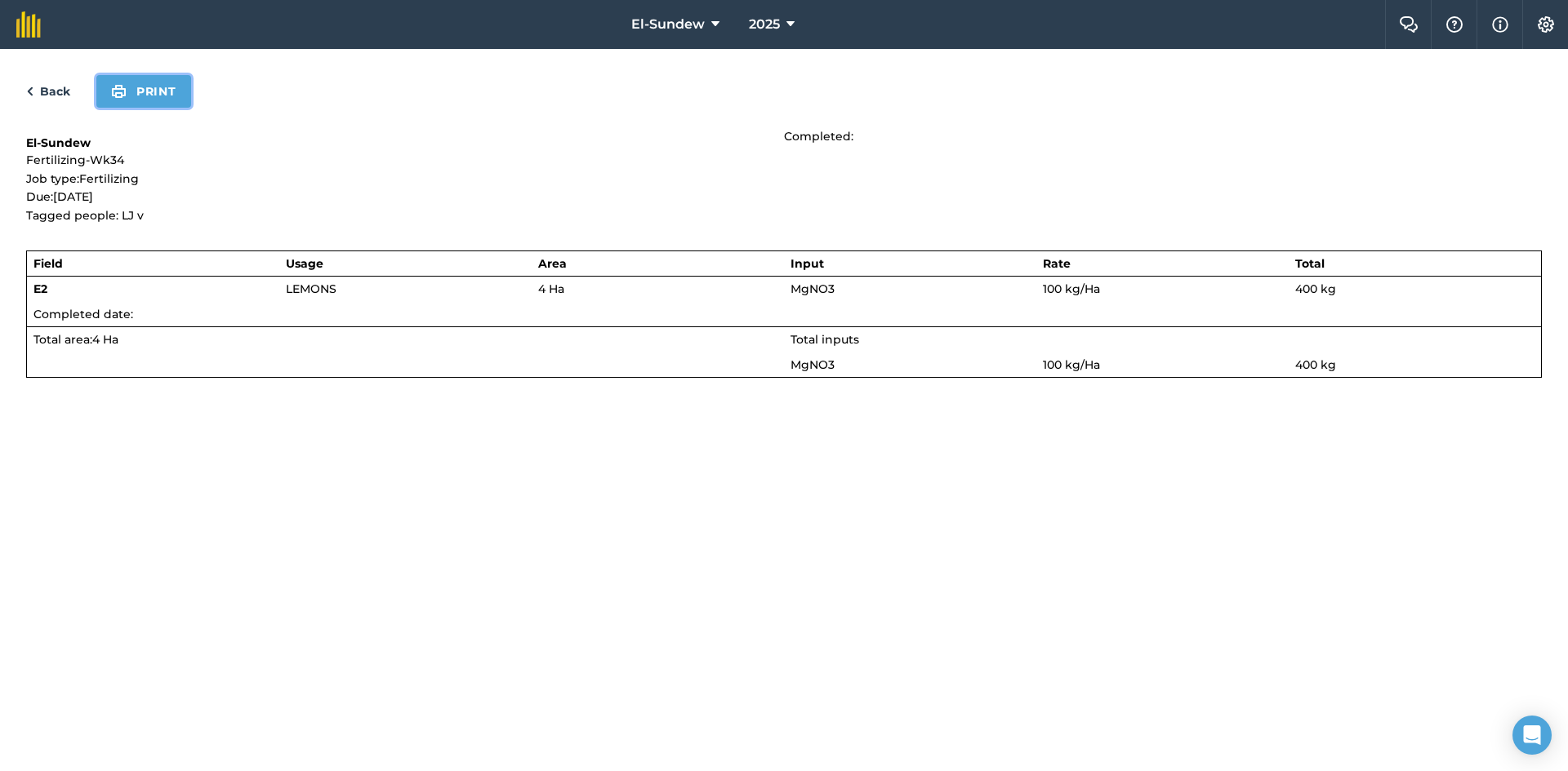
click at [168, 102] on button "Print" at bounding box center [144, 91] width 95 height 33
click at [61, 93] on link "Back" at bounding box center [48, 91] width 44 height 19
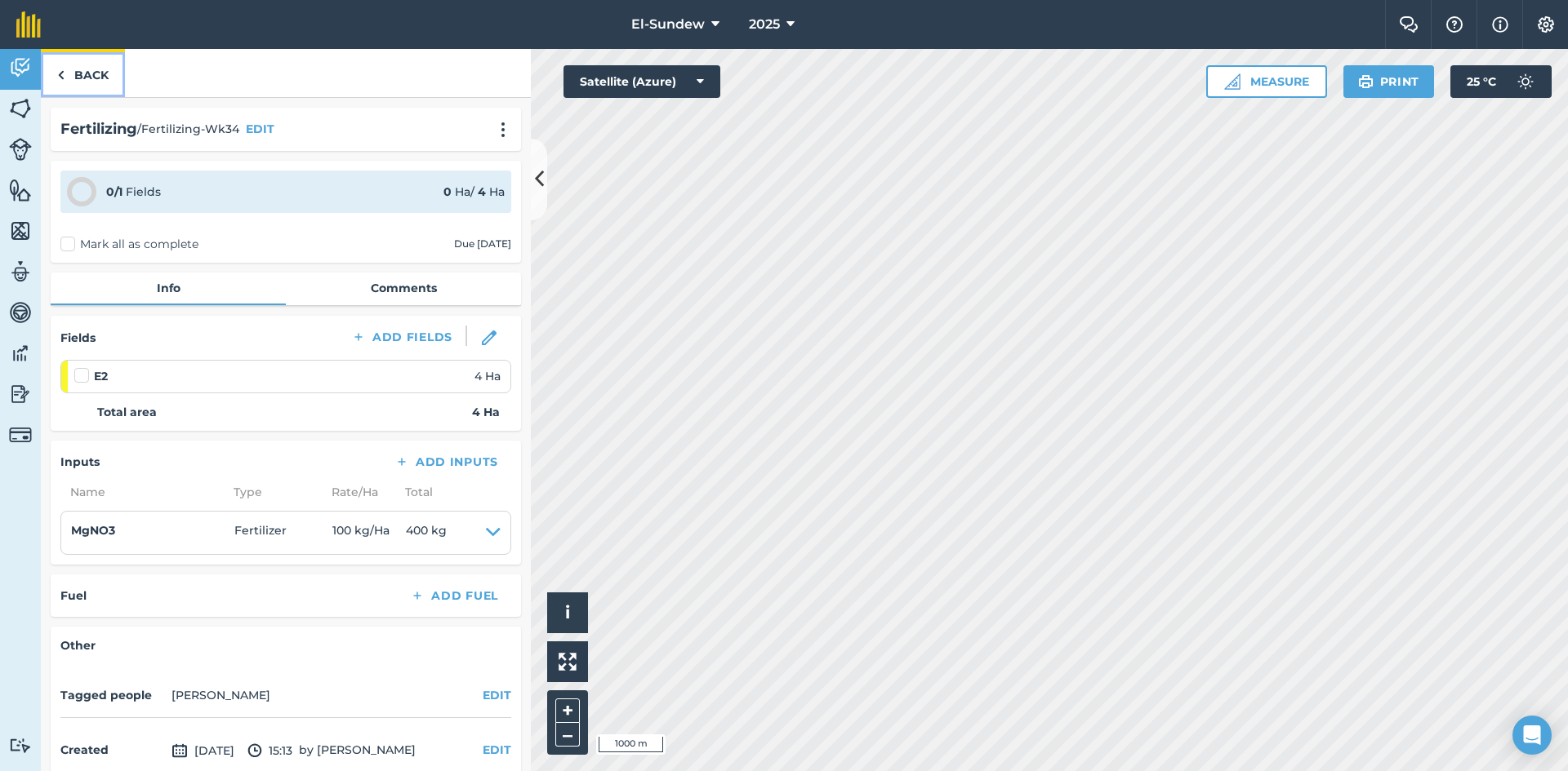
click at [93, 74] on link "Back" at bounding box center [83, 72] width 84 height 48
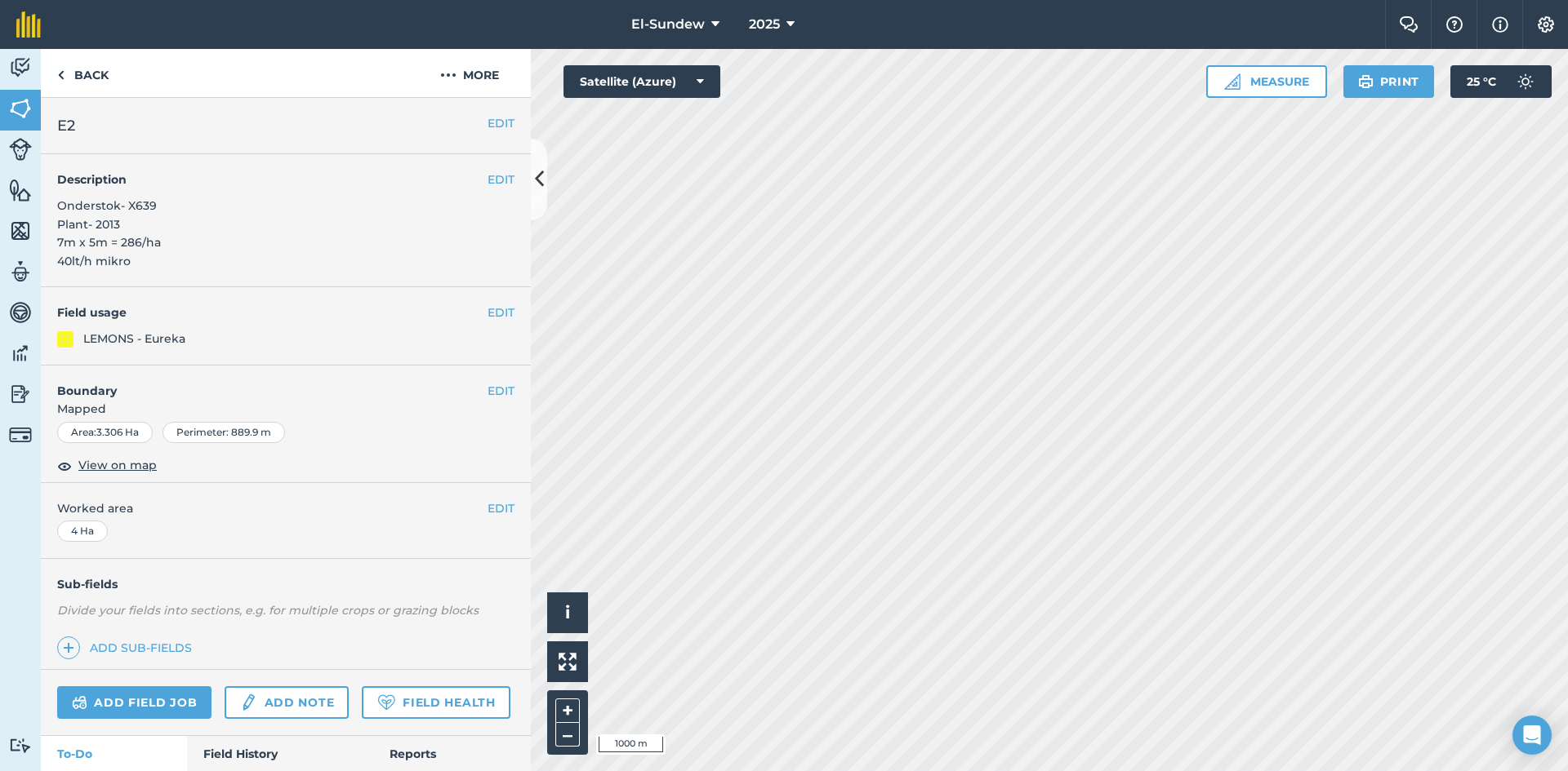
scroll to position [308, 0]
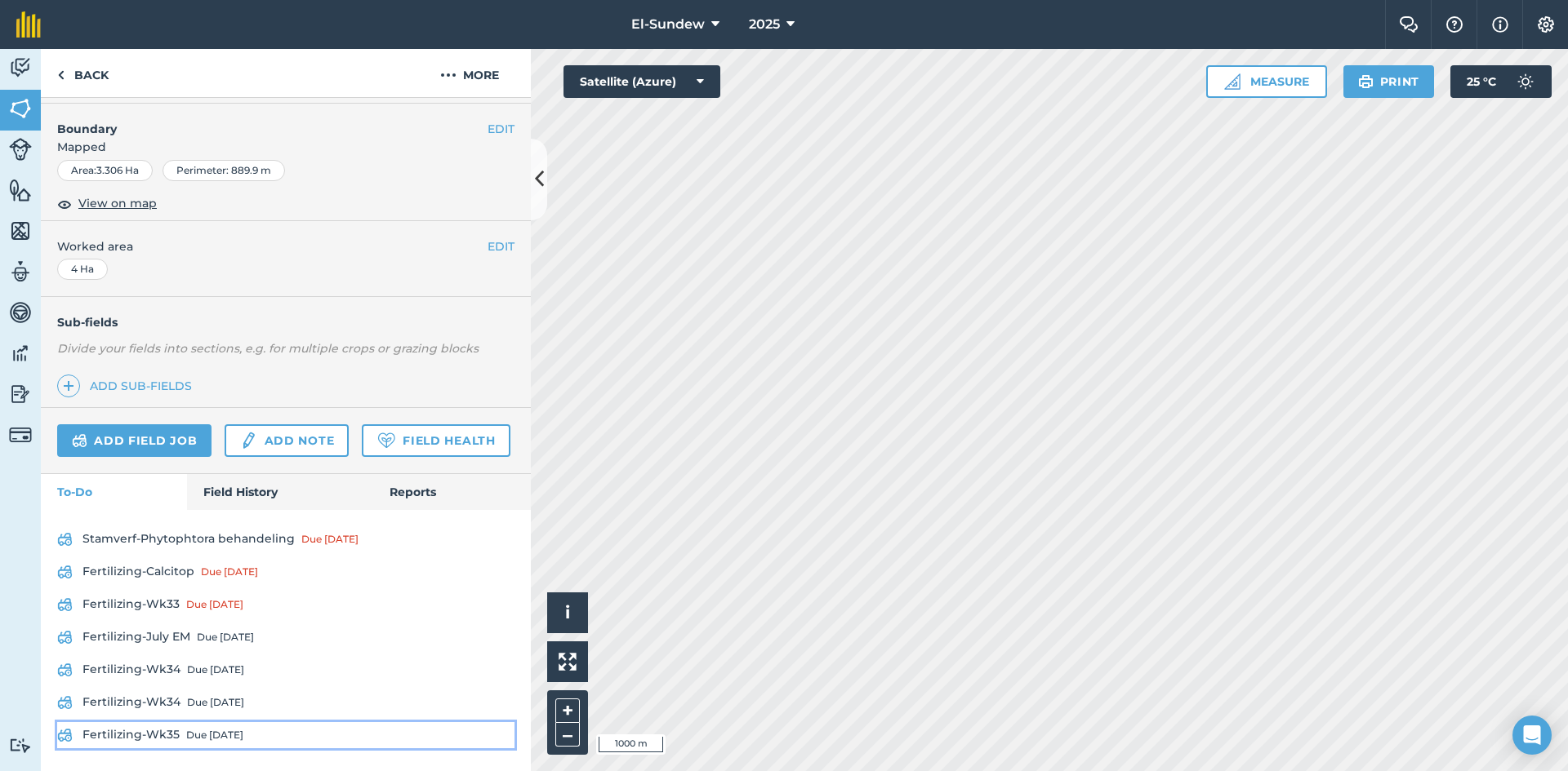
click at [224, 730] on div "Due [DATE]" at bounding box center [215, 736] width 57 height 13
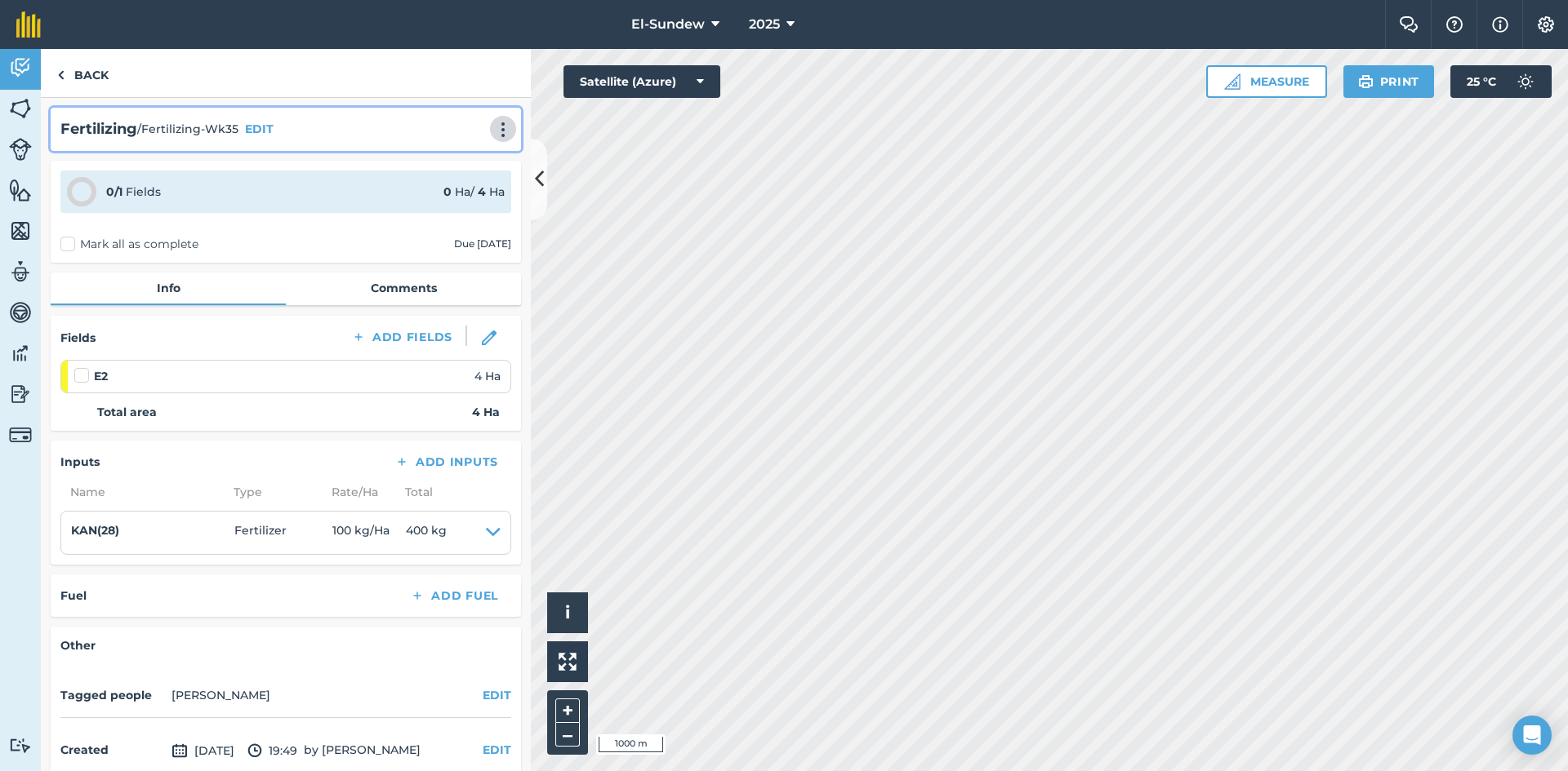
click at [495, 126] on img at bounding box center [502, 129] width 19 height 16
click at [447, 166] on link "Print" at bounding box center [469, 165] width 104 height 33
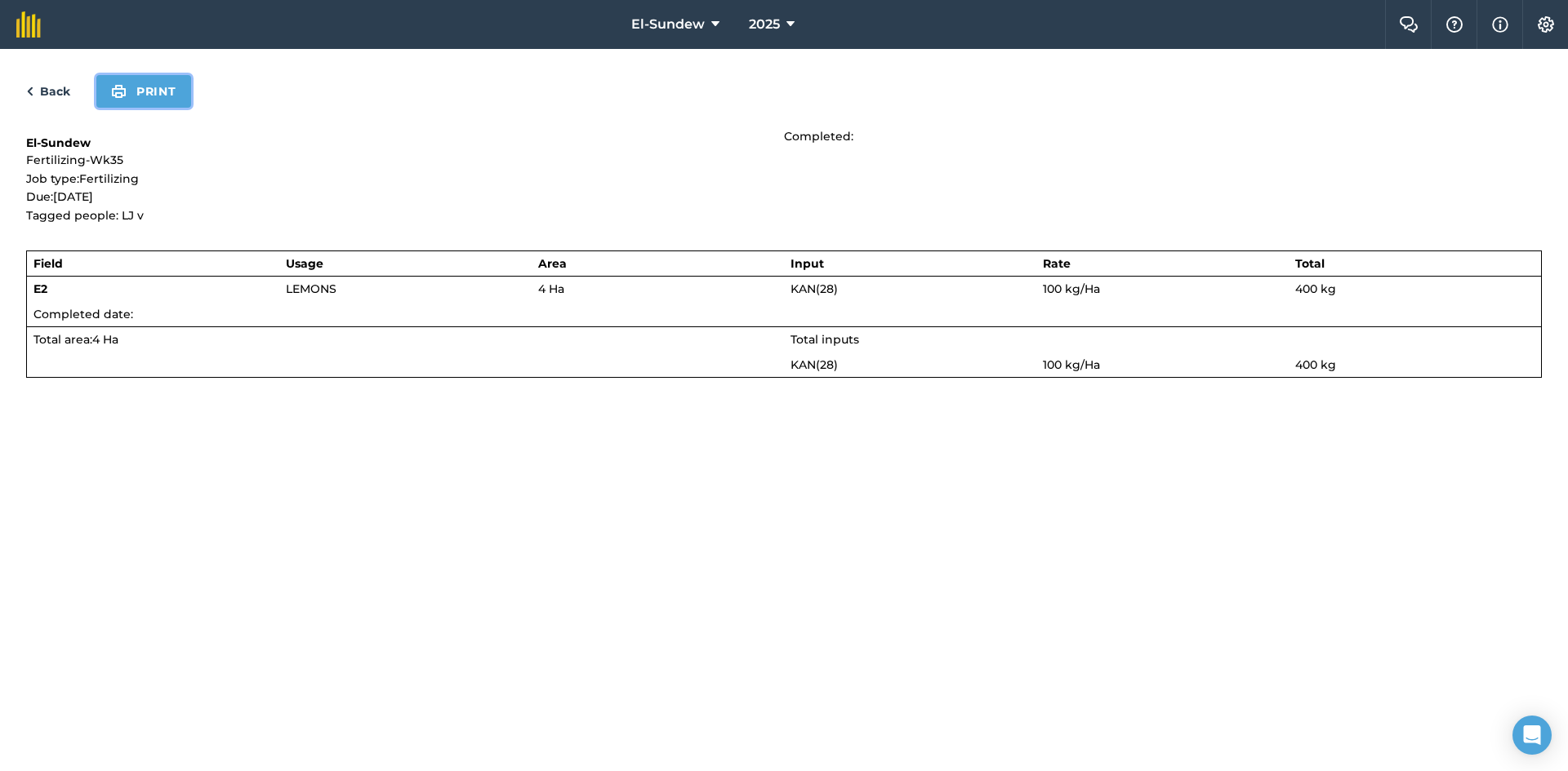
click at [129, 89] on button "Print" at bounding box center [144, 91] width 95 height 33
click at [52, 87] on link "Back" at bounding box center [48, 91] width 44 height 19
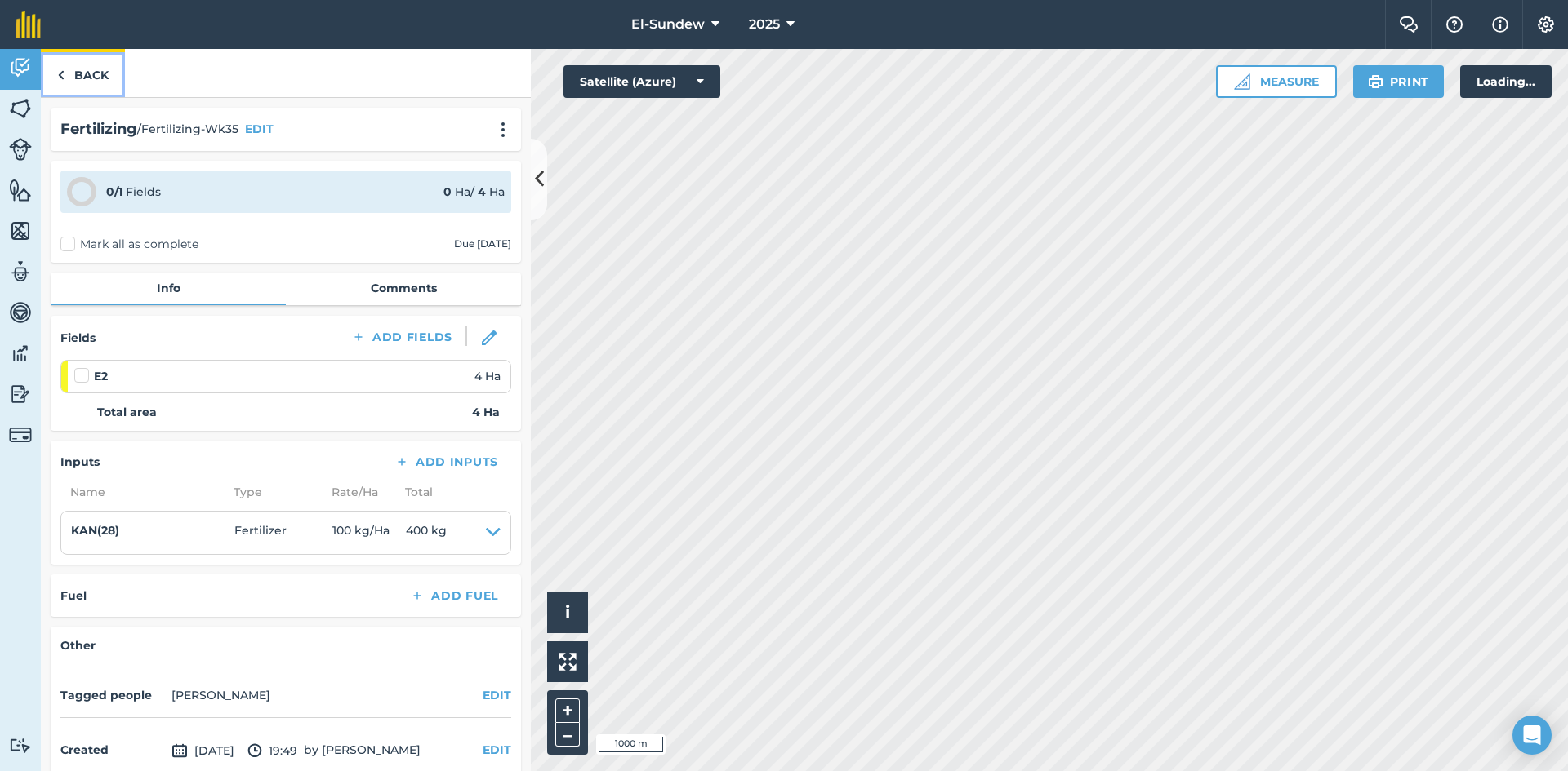
click at [90, 67] on link "Back" at bounding box center [83, 72] width 84 height 48
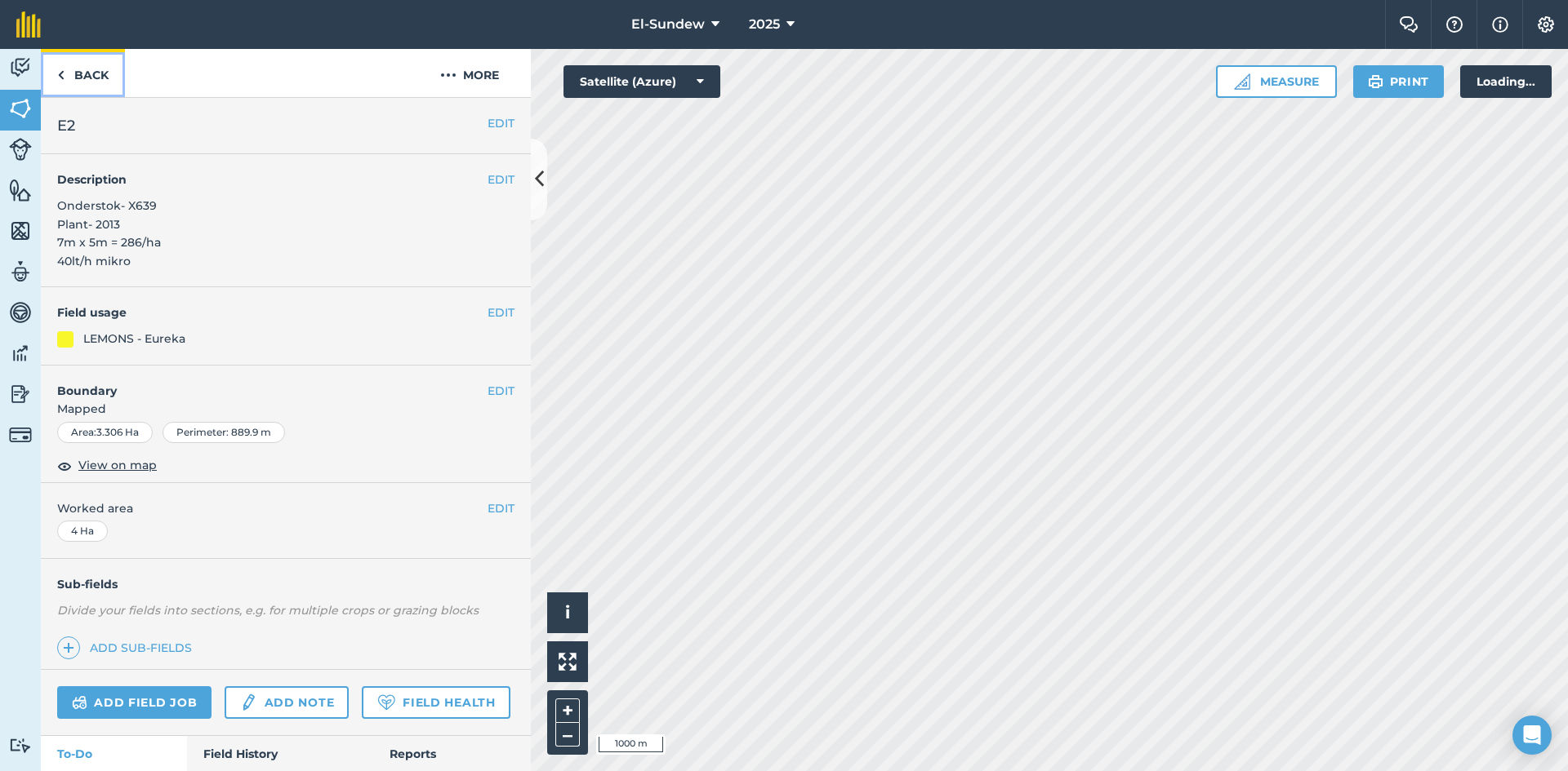
click at [90, 67] on link "Back" at bounding box center [83, 72] width 84 height 48
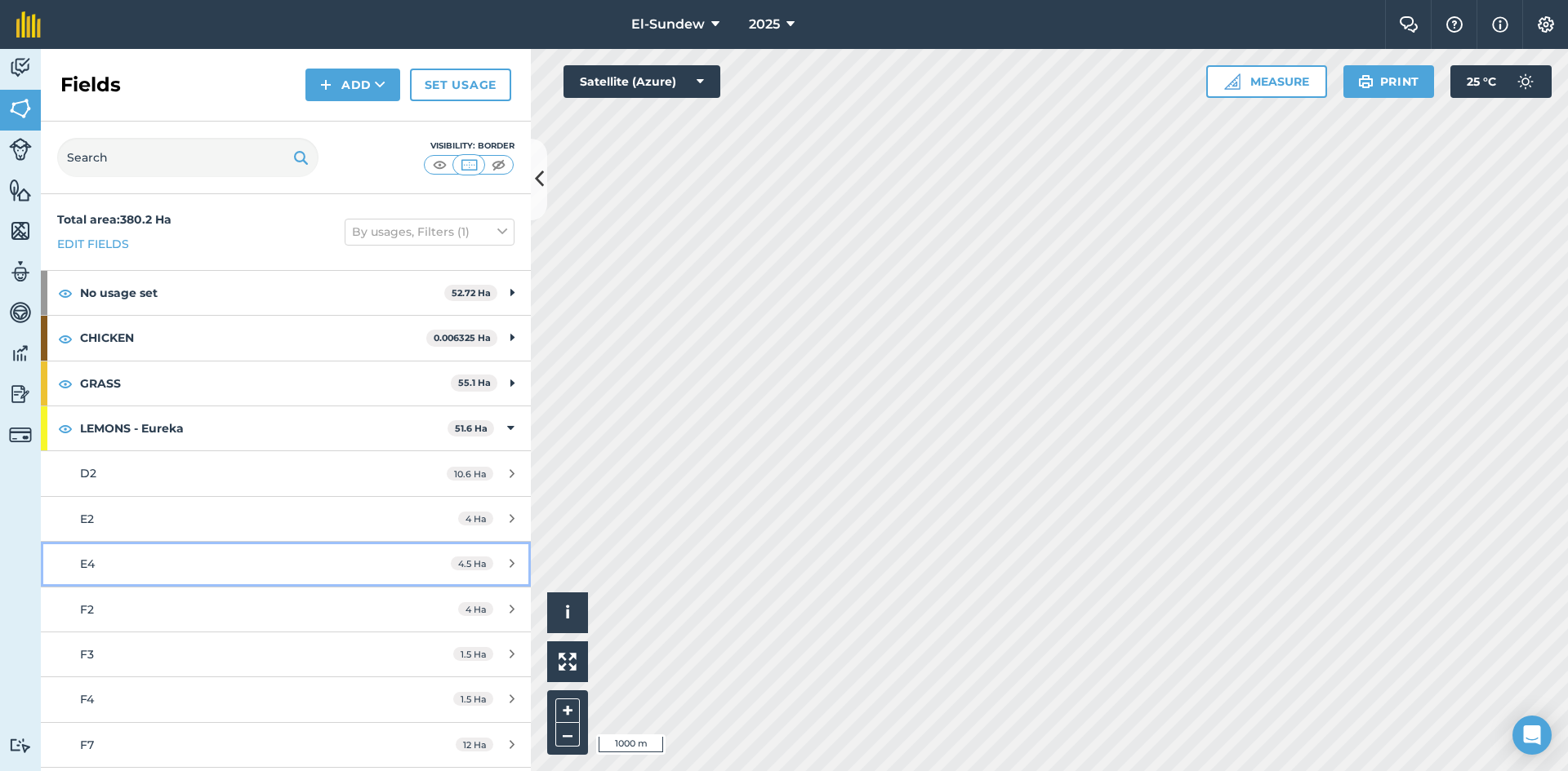
click at [183, 568] on div "E4" at bounding box center [233, 563] width 307 height 18
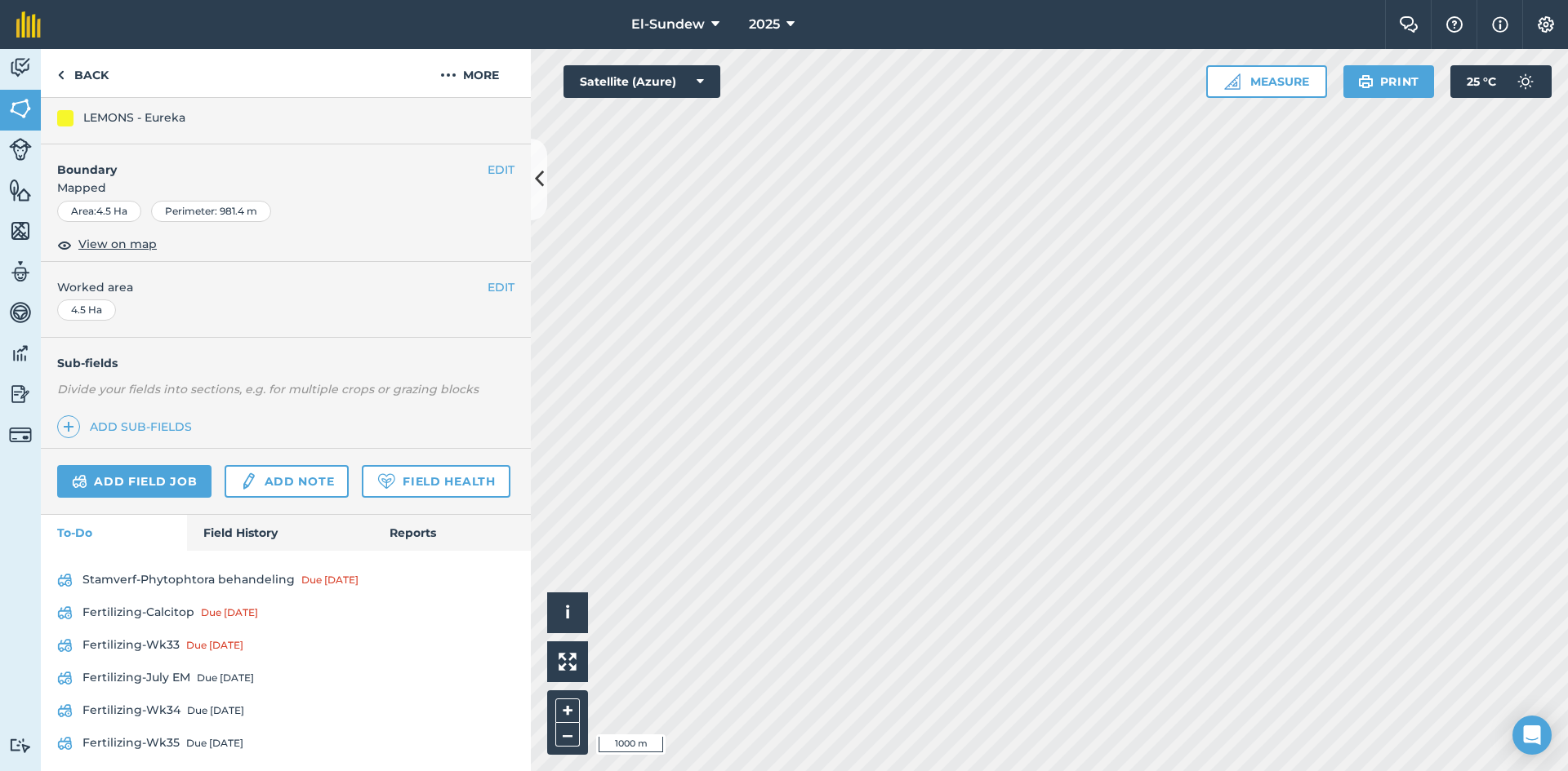
scroll to position [275, 0]
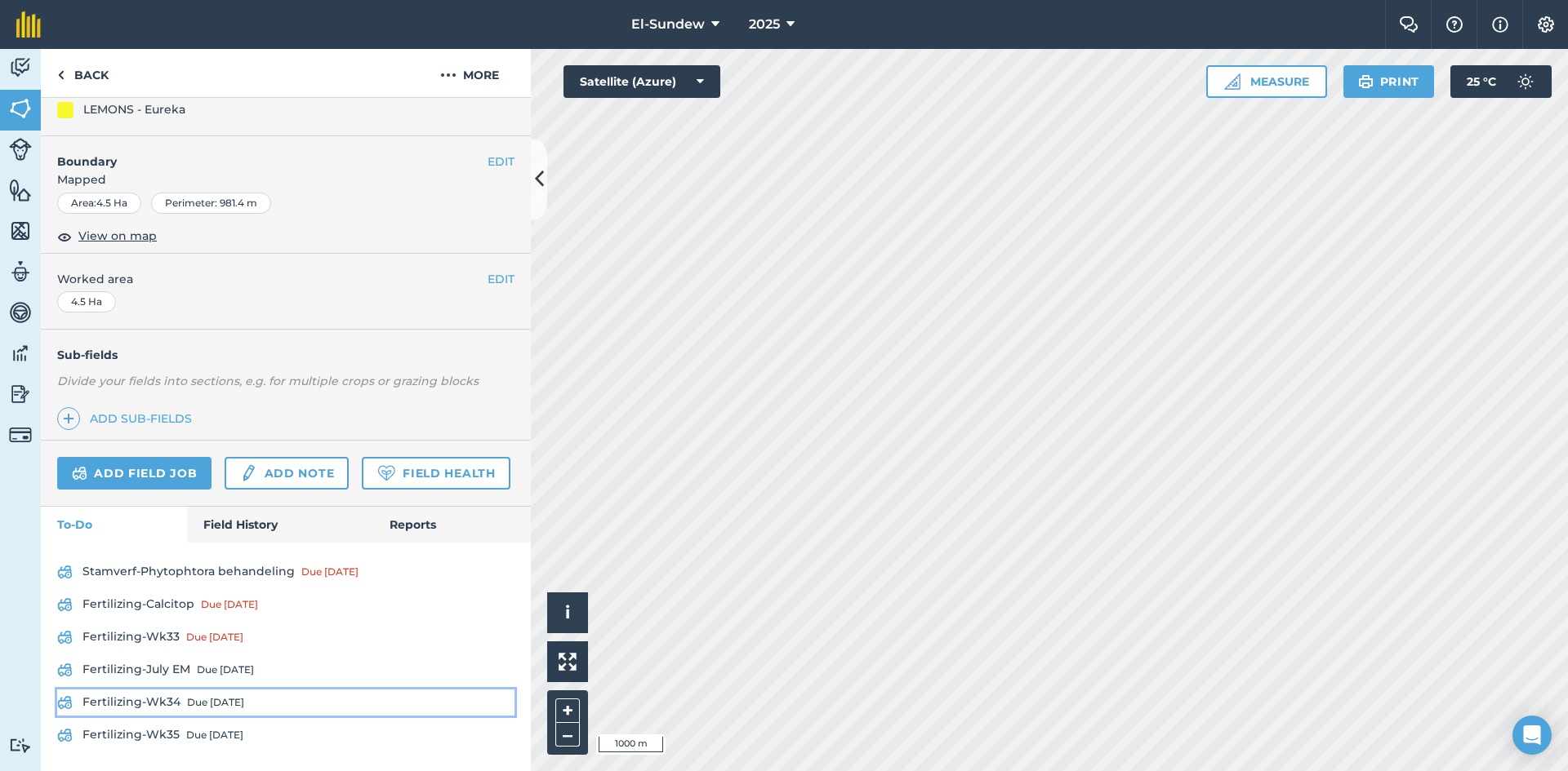
click at [202, 704] on div "Due [DATE]" at bounding box center [215, 703] width 57 height 13
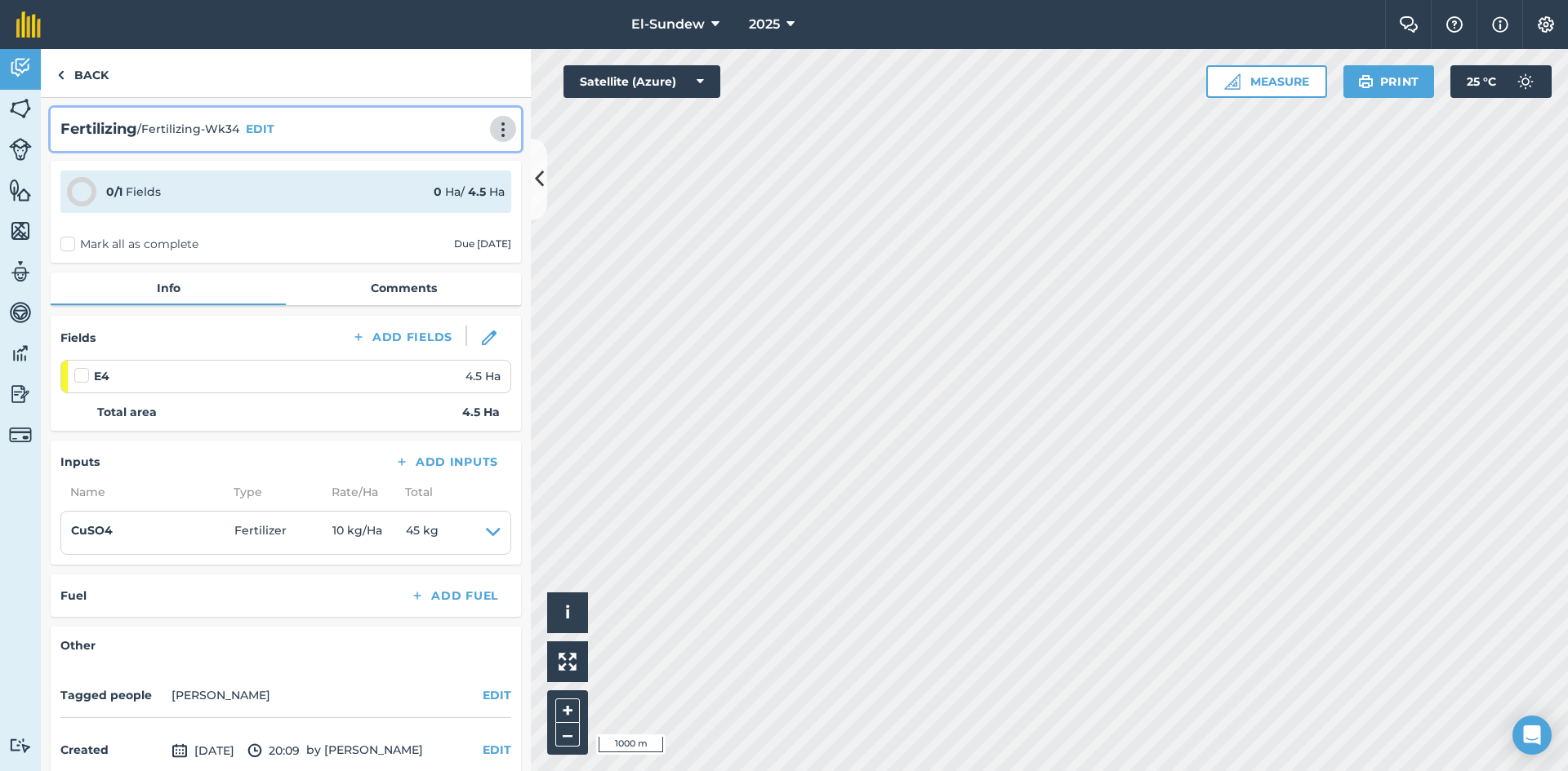
click at [493, 129] on img at bounding box center [502, 129] width 19 height 16
click at [441, 166] on link "Print" at bounding box center [469, 165] width 104 height 33
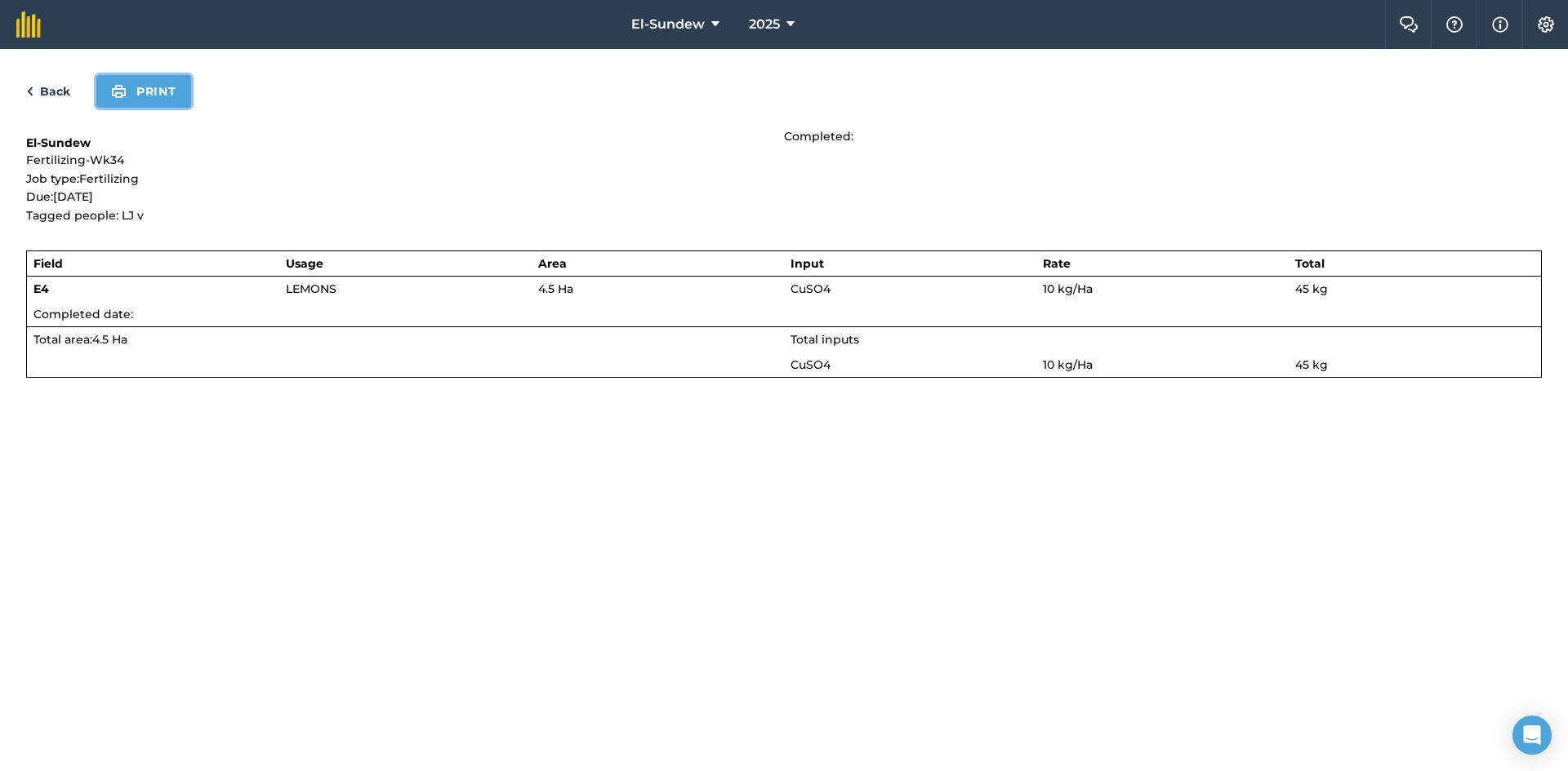
click at [162, 100] on button "Print" at bounding box center [144, 91] width 95 height 33
click at [62, 97] on link "Back" at bounding box center [48, 91] width 44 height 19
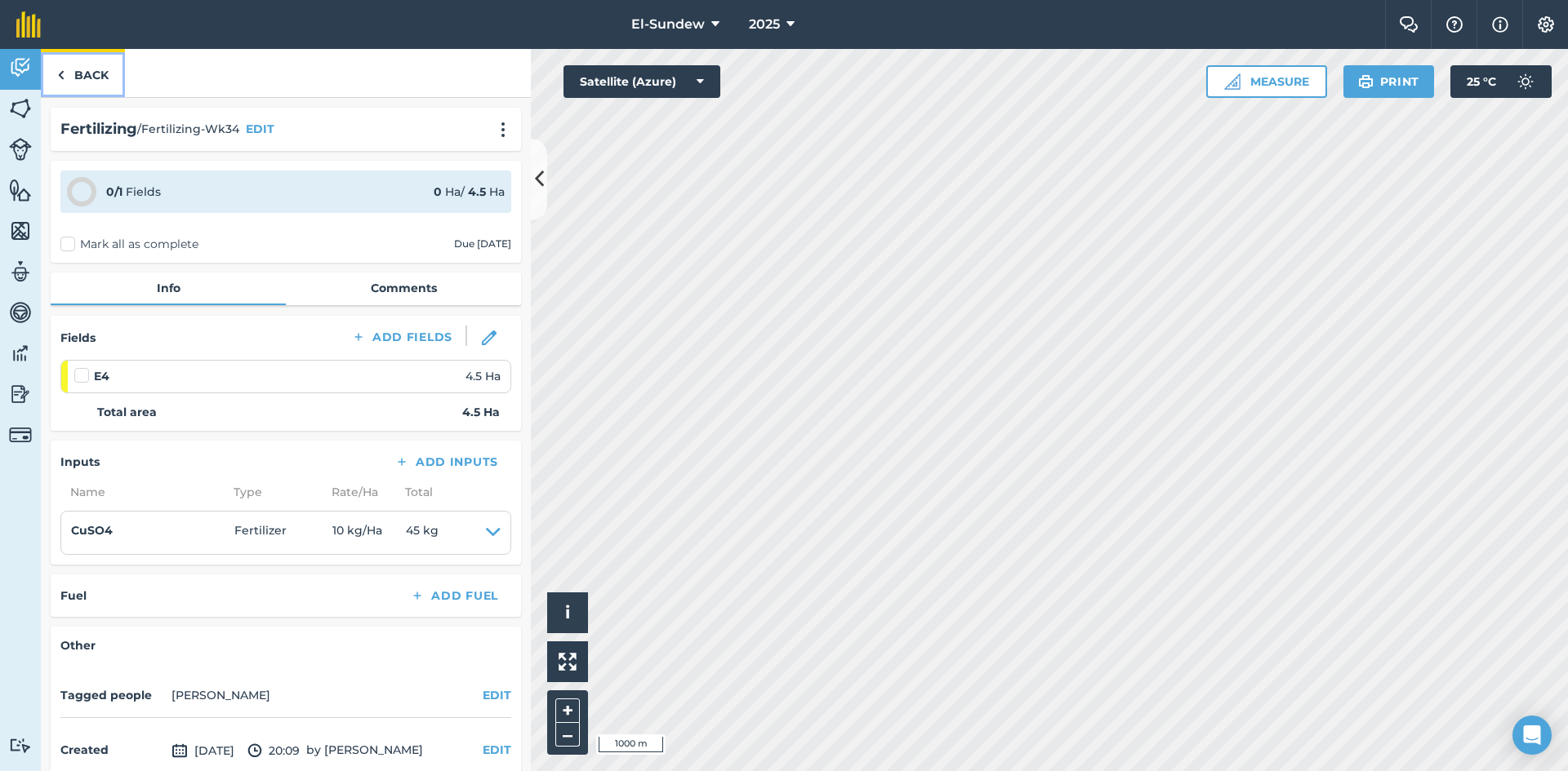
click at [83, 85] on link "Back" at bounding box center [83, 72] width 84 height 48
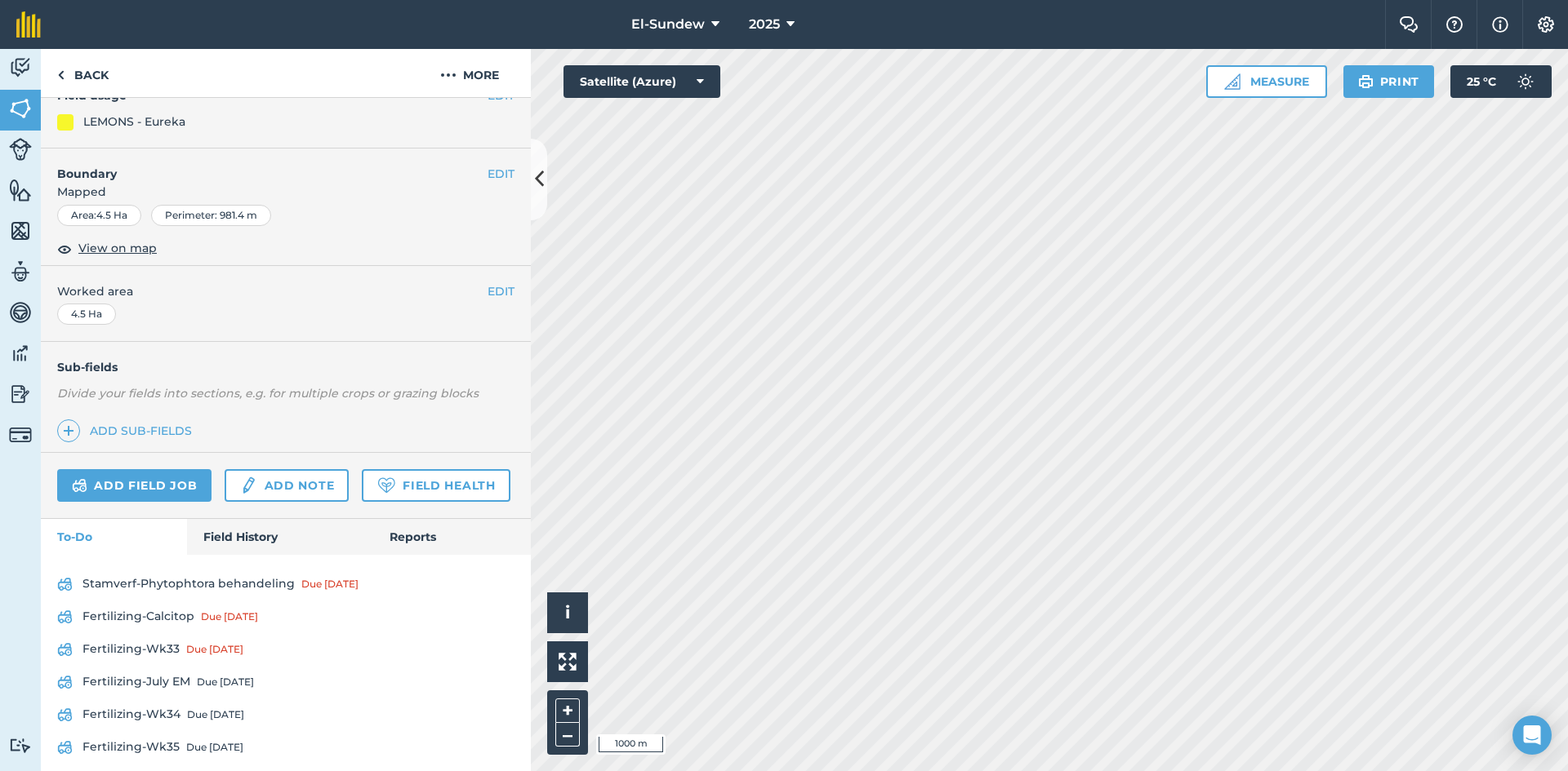
scroll to position [275, 0]
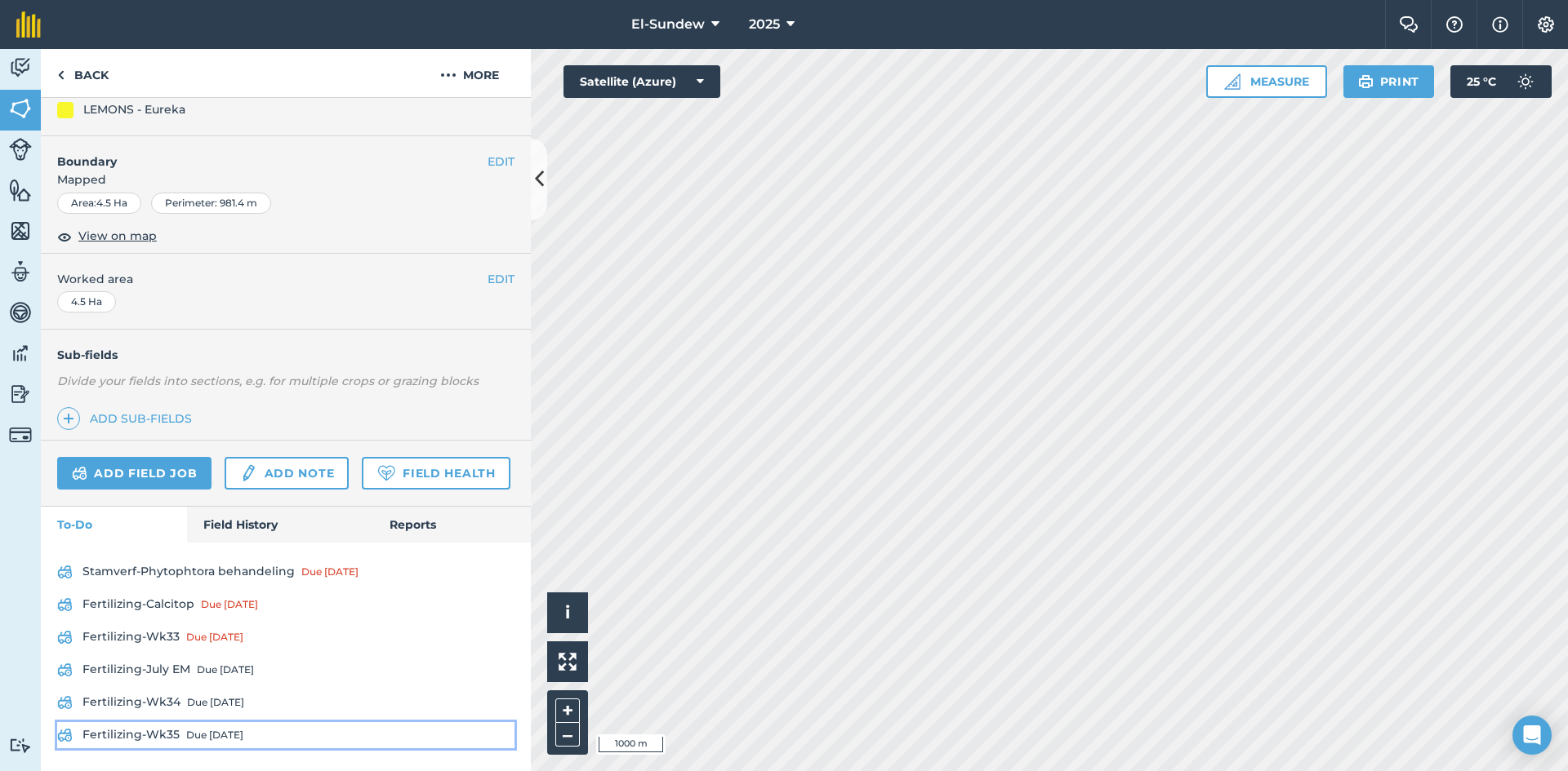
click at [186, 732] on div "Due [DATE]" at bounding box center [215, 736] width 57 height 13
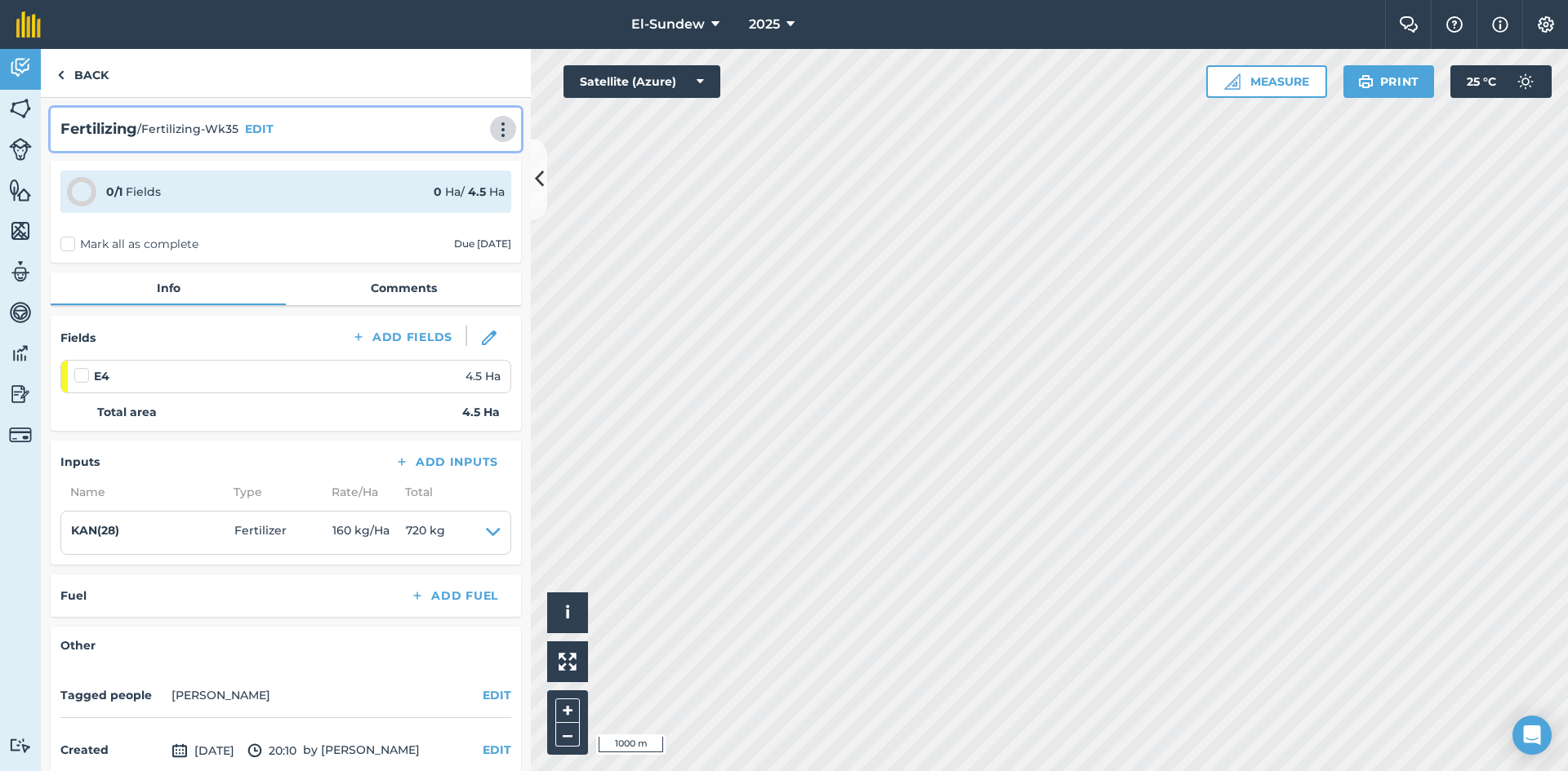
click at [493, 133] on img at bounding box center [502, 129] width 19 height 16
click at [444, 178] on link "Print" at bounding box center [469, 165] width 104 height 33
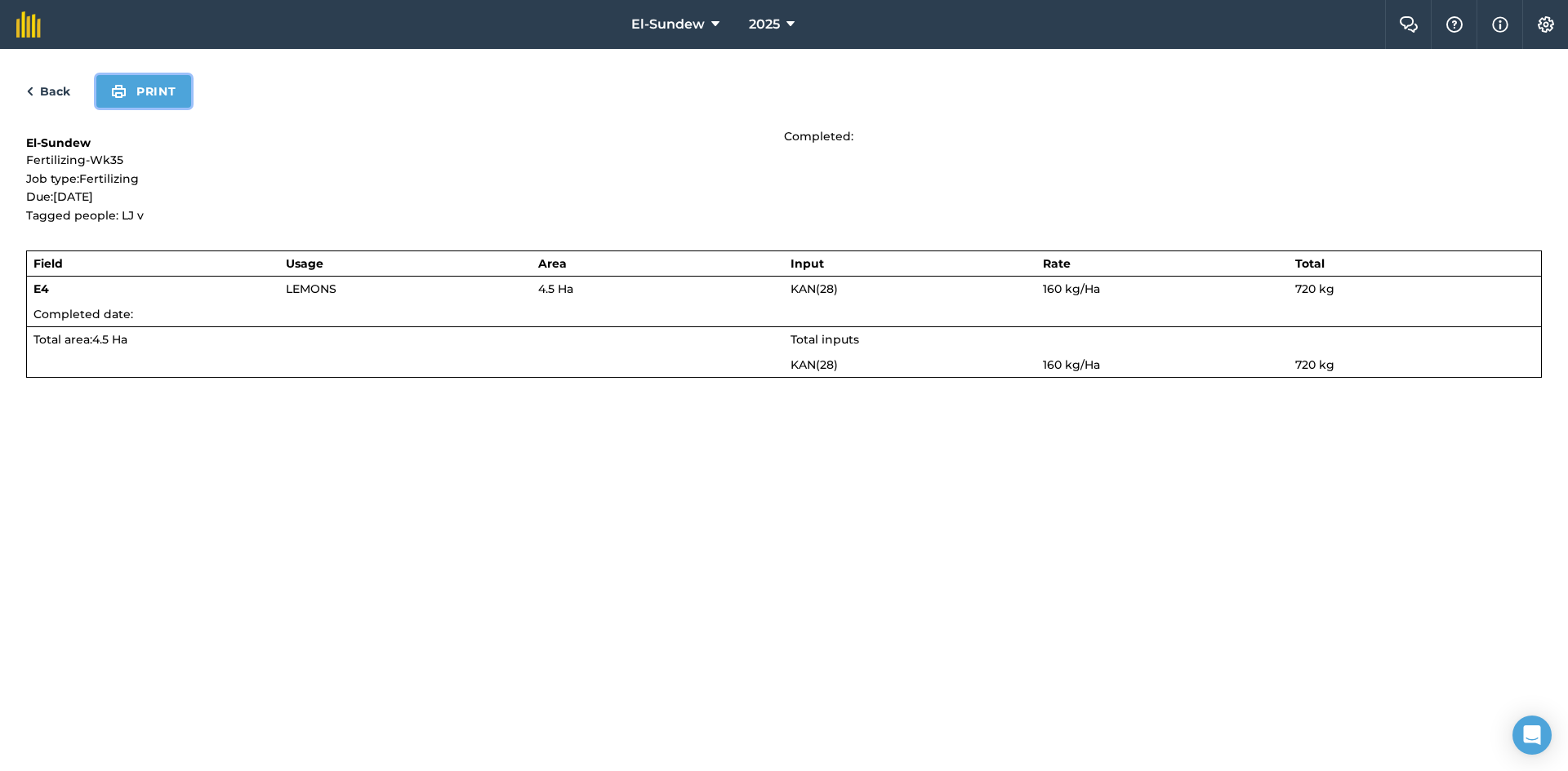
click at [126, 84] on button "Print" at bounding box center [144, 91] width 95 height 33
click at [46, 98] on link "Back" at bounding box center [48, 91] width 44 height 19
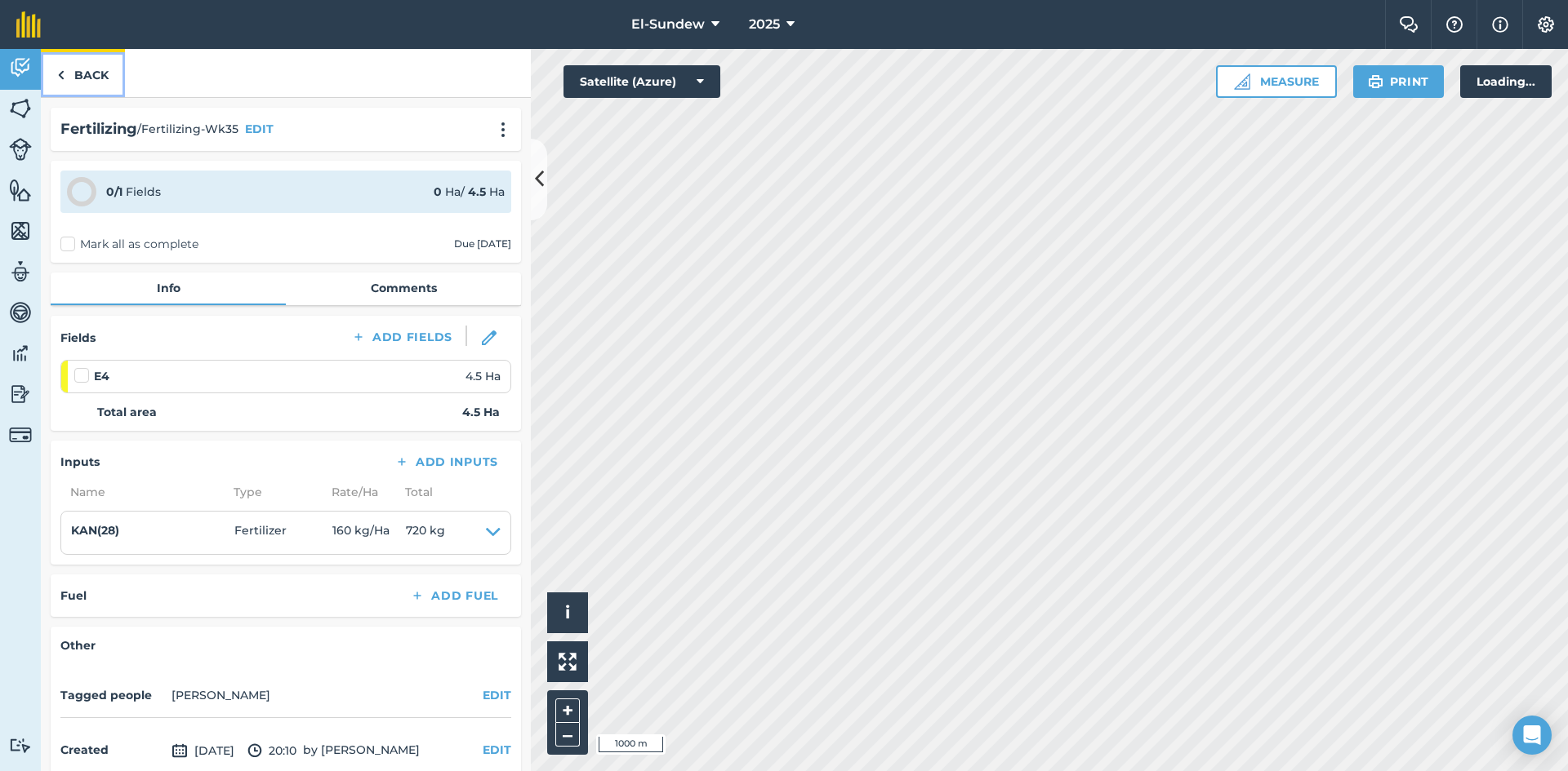
click at [78, 72] on link "Back" at bounding box center [83, 72] width 84 height 48
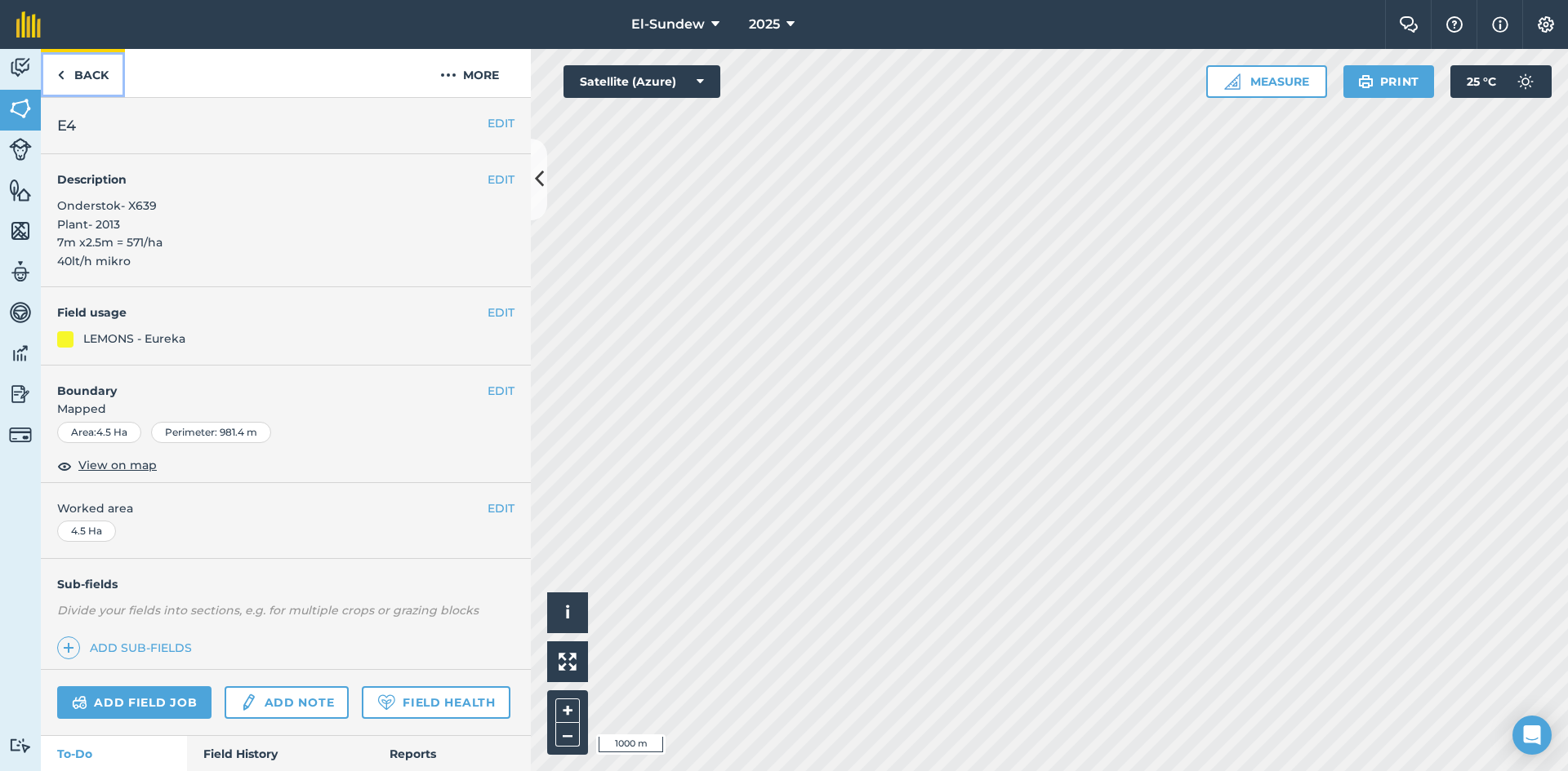
click at [83, 79] on link "Back" at bounding box center [83, 72] width 84 height 48
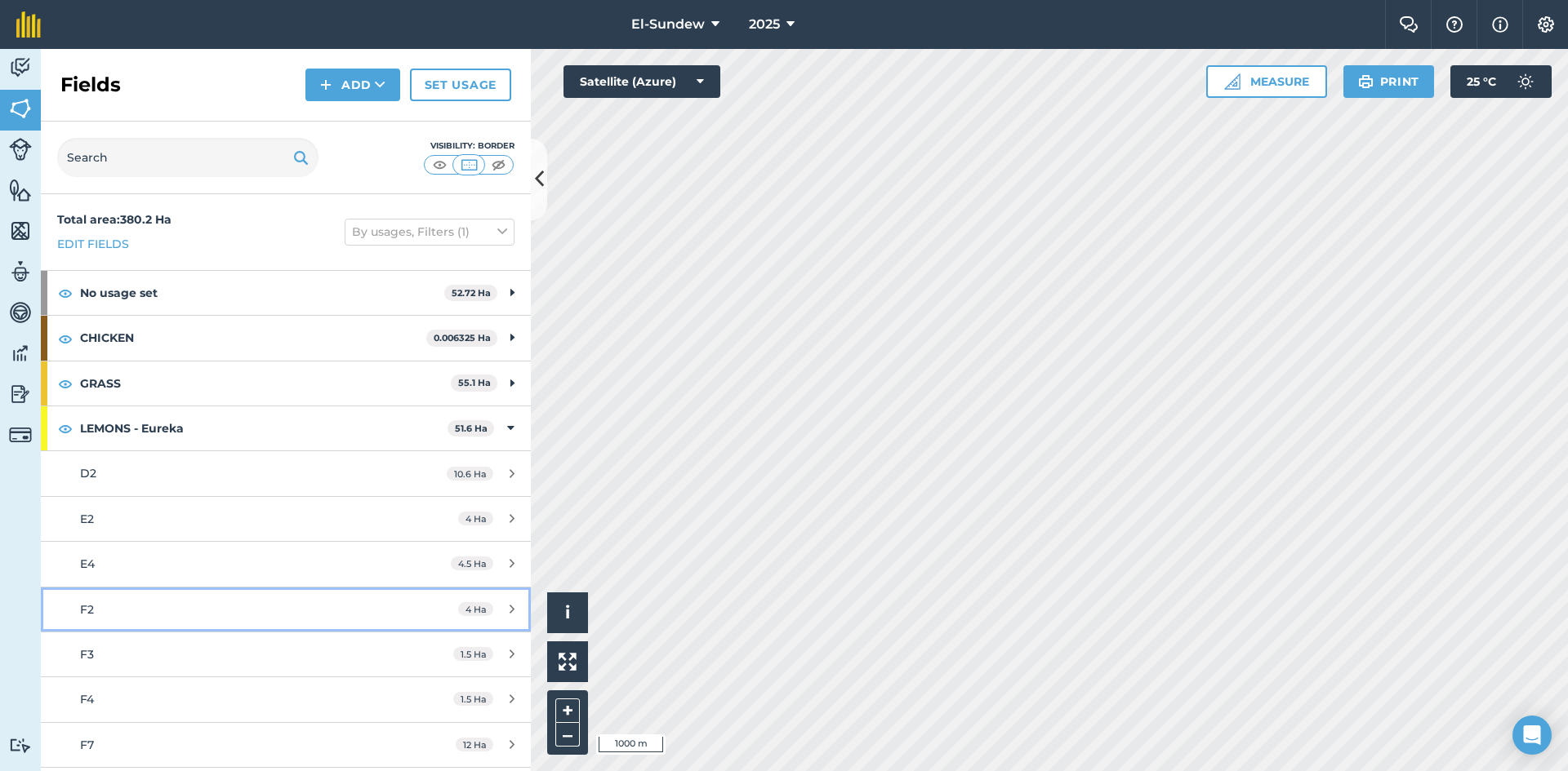
click at [209, 603] on div "F2" at bounding box center [233, 609] width 307 height 18
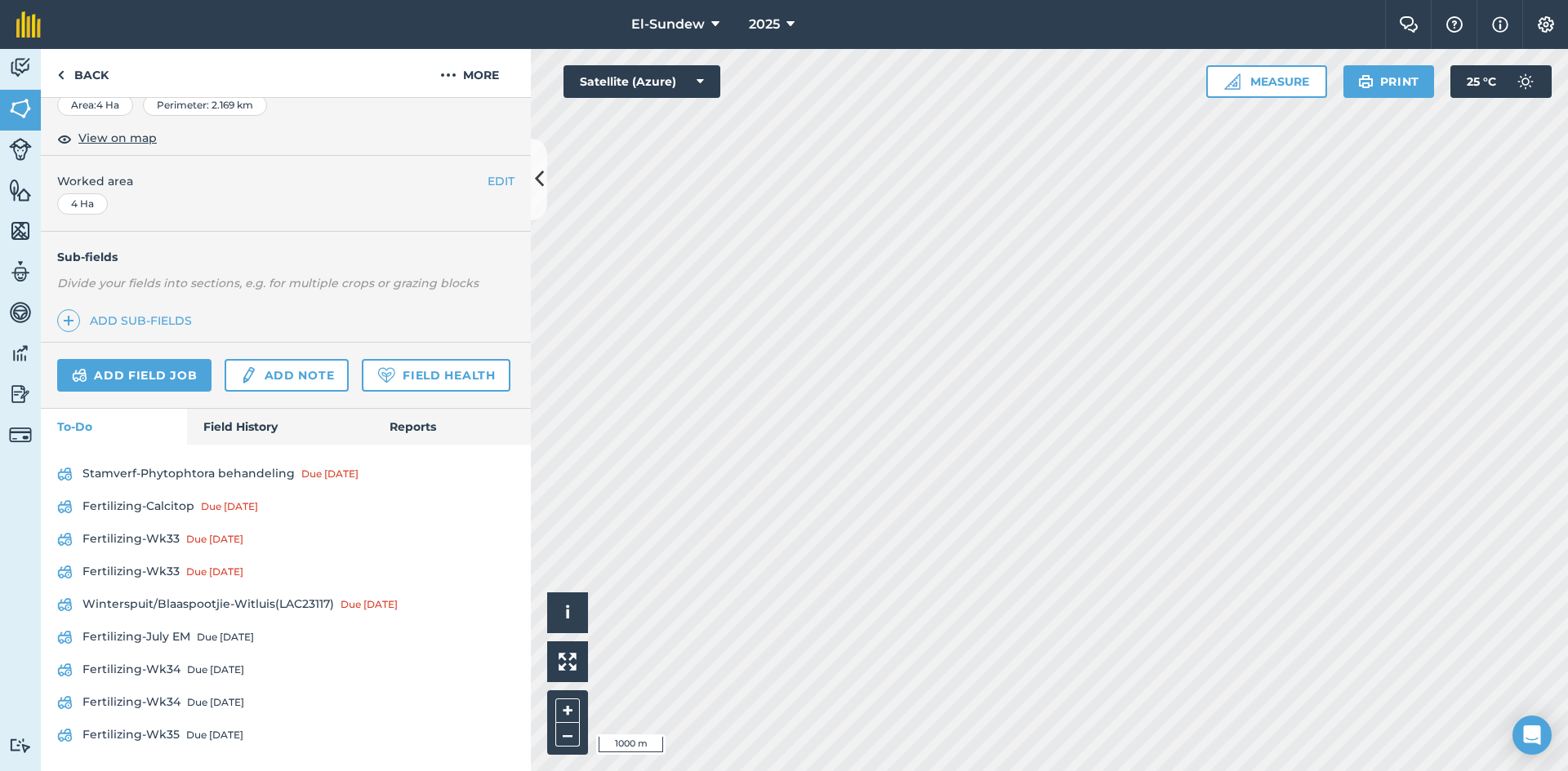
scroll to position [373, 0]
click at [220, 667] on div "Due [DATE]" at bounding box center [215, 670] width 57 height 13
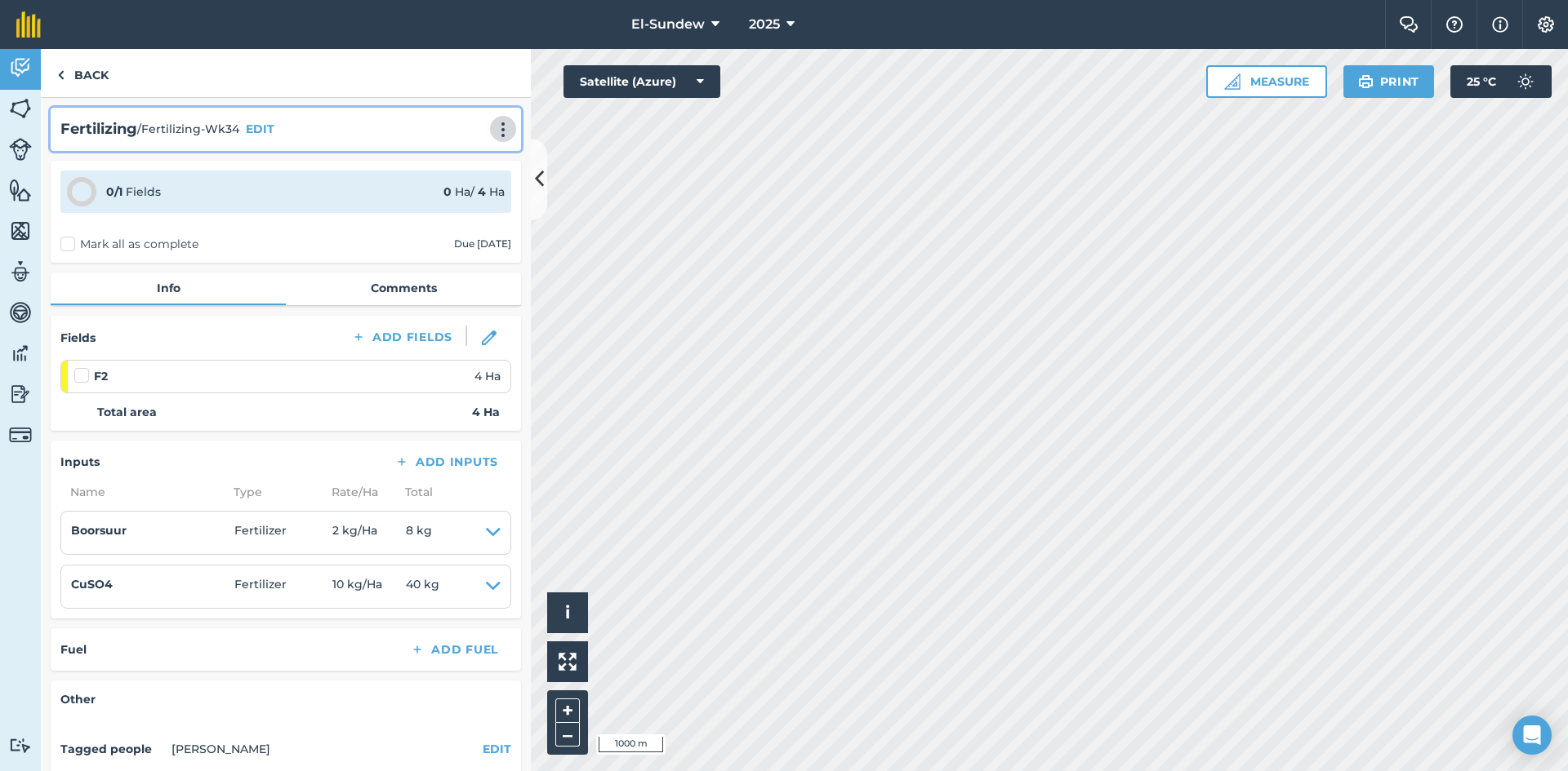
click at [493, 124] on img at bounding box center [502, 129] width 19 height 16
click at [460, 157] on link "Print" at bounding box center [469, 165] width 104 height 33
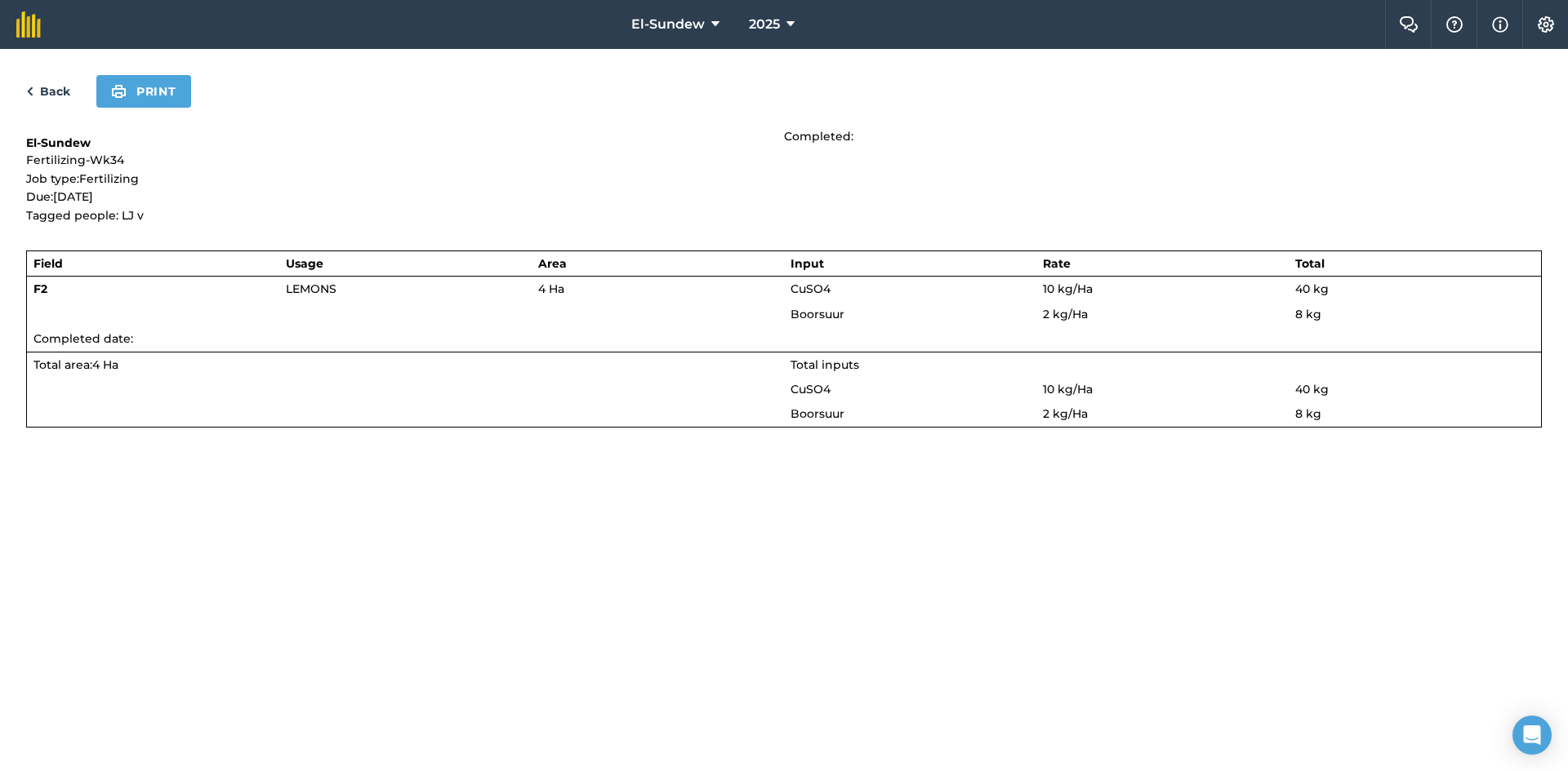
click at [153, 74] on div "Back Print El-Sundew Fertilizing-Wk34 Job type: Fertilizing Due: [DATE] Tagged …" at bounding box center [784, 409] width 1568 height 722
click at [158, 80] on button "Print" at bounding box center [144, 91] width 95 height 33
click at [56, 87] on link "Back" at bounding box center [48, 91] width 44 height 19
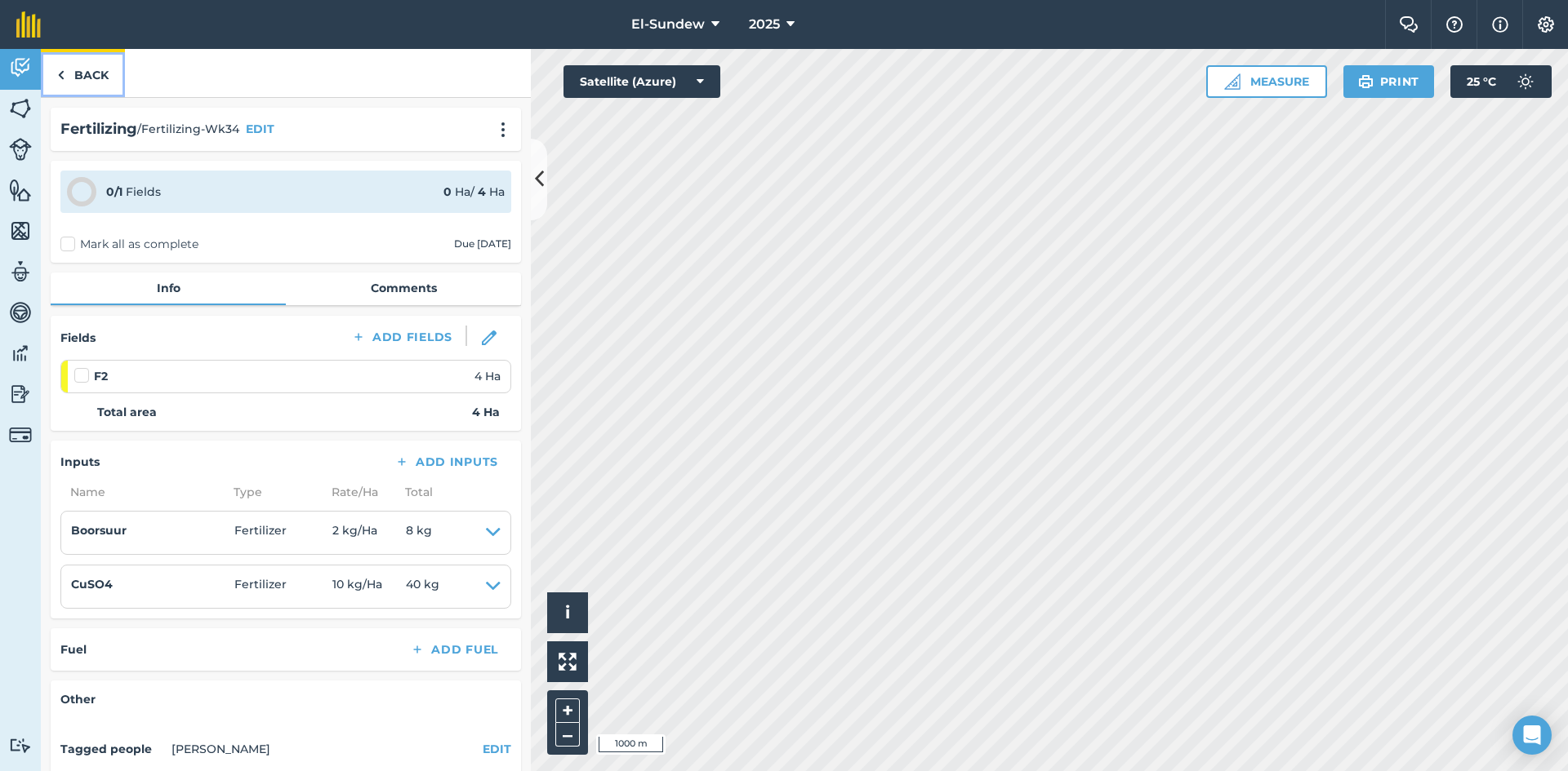
click at [74, 69] on link "Back" at bounding box center [83, 72] width 84 height 48
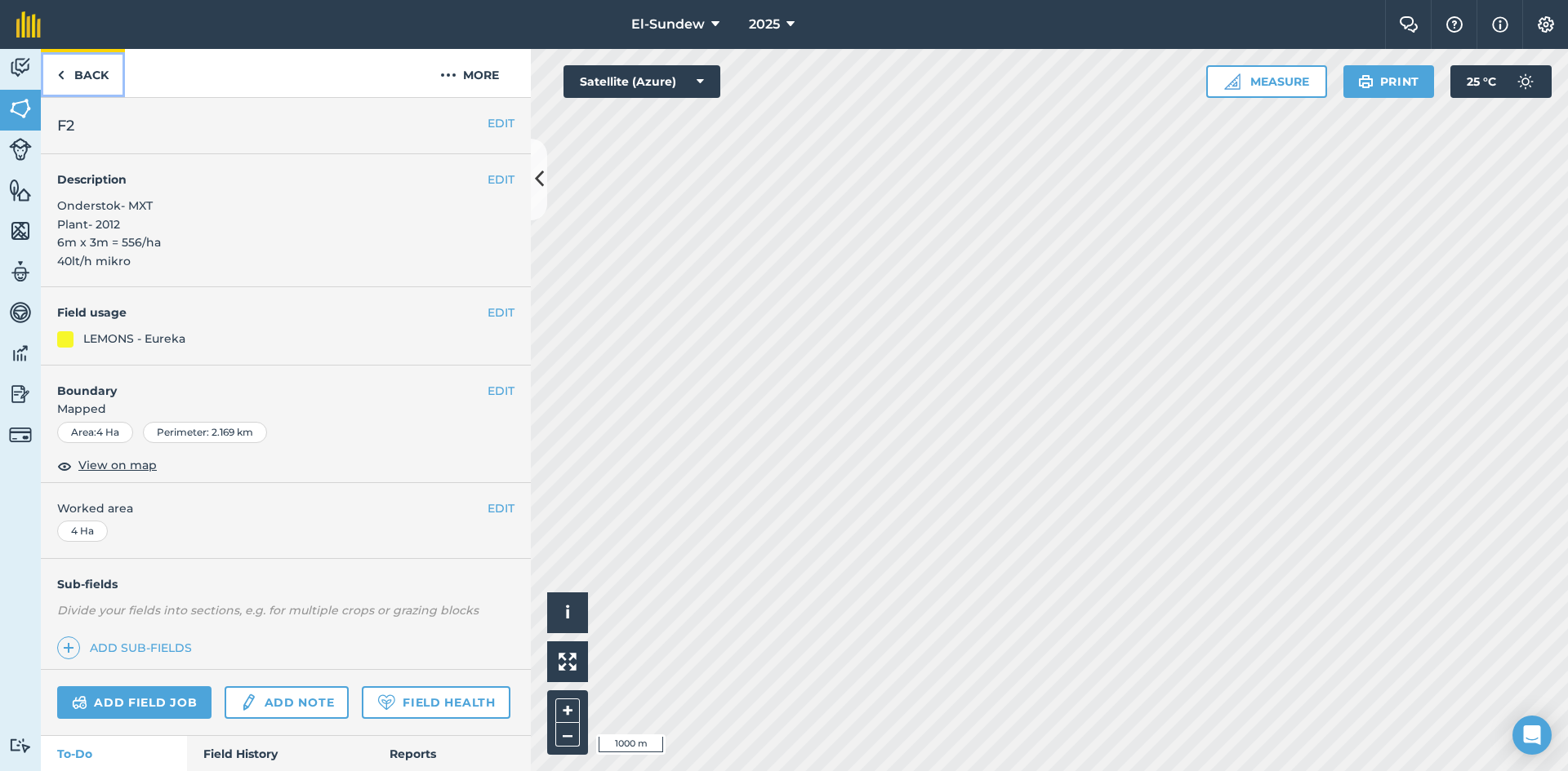
click at [80, 69] on link "Back" at bounding box center [83, 72] width 84 height 48
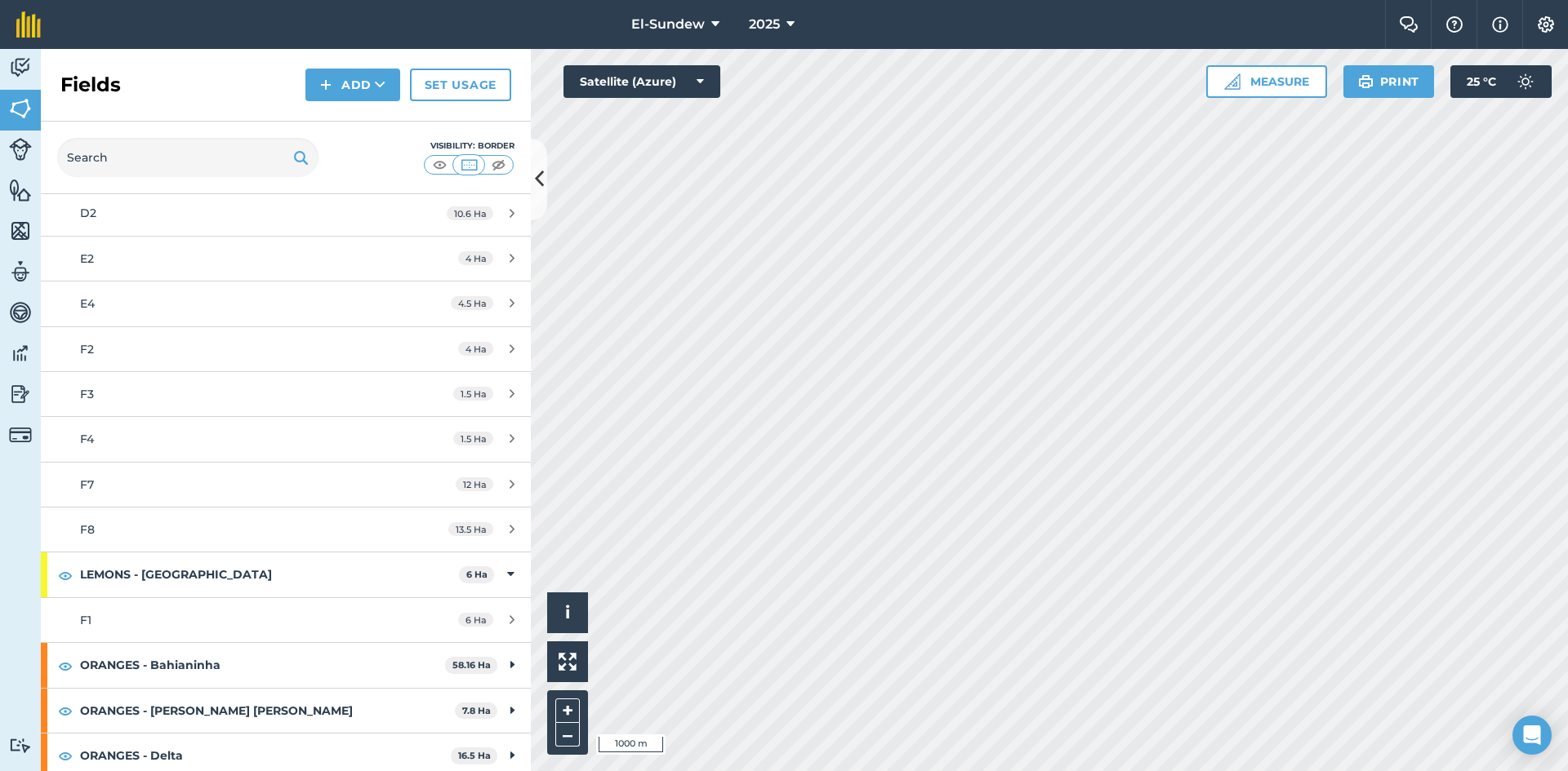
scroll to position [85, 0]
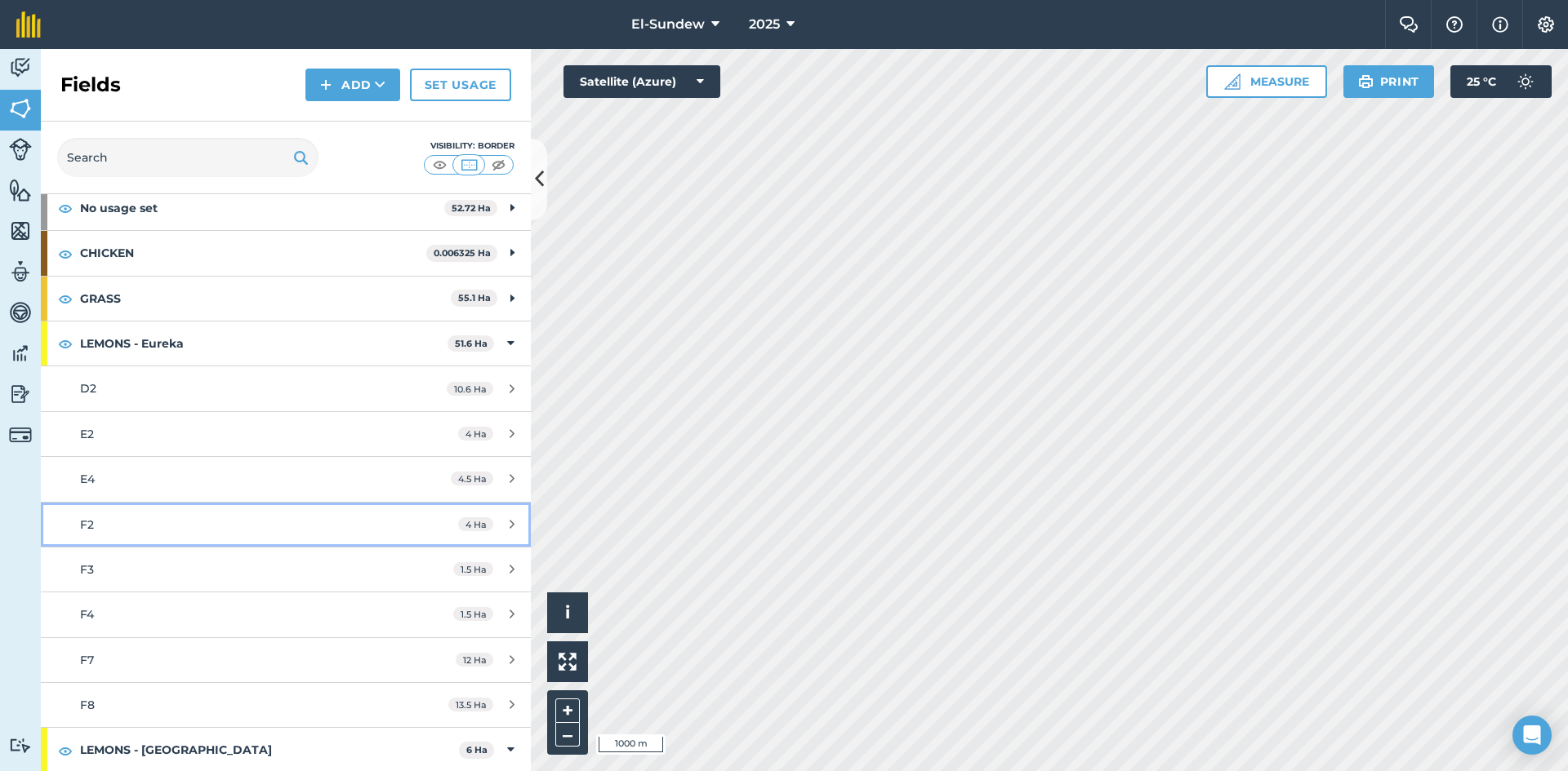
click at [158, 518] on div "F2" at bounding box center [233, 524] width 307 height 18
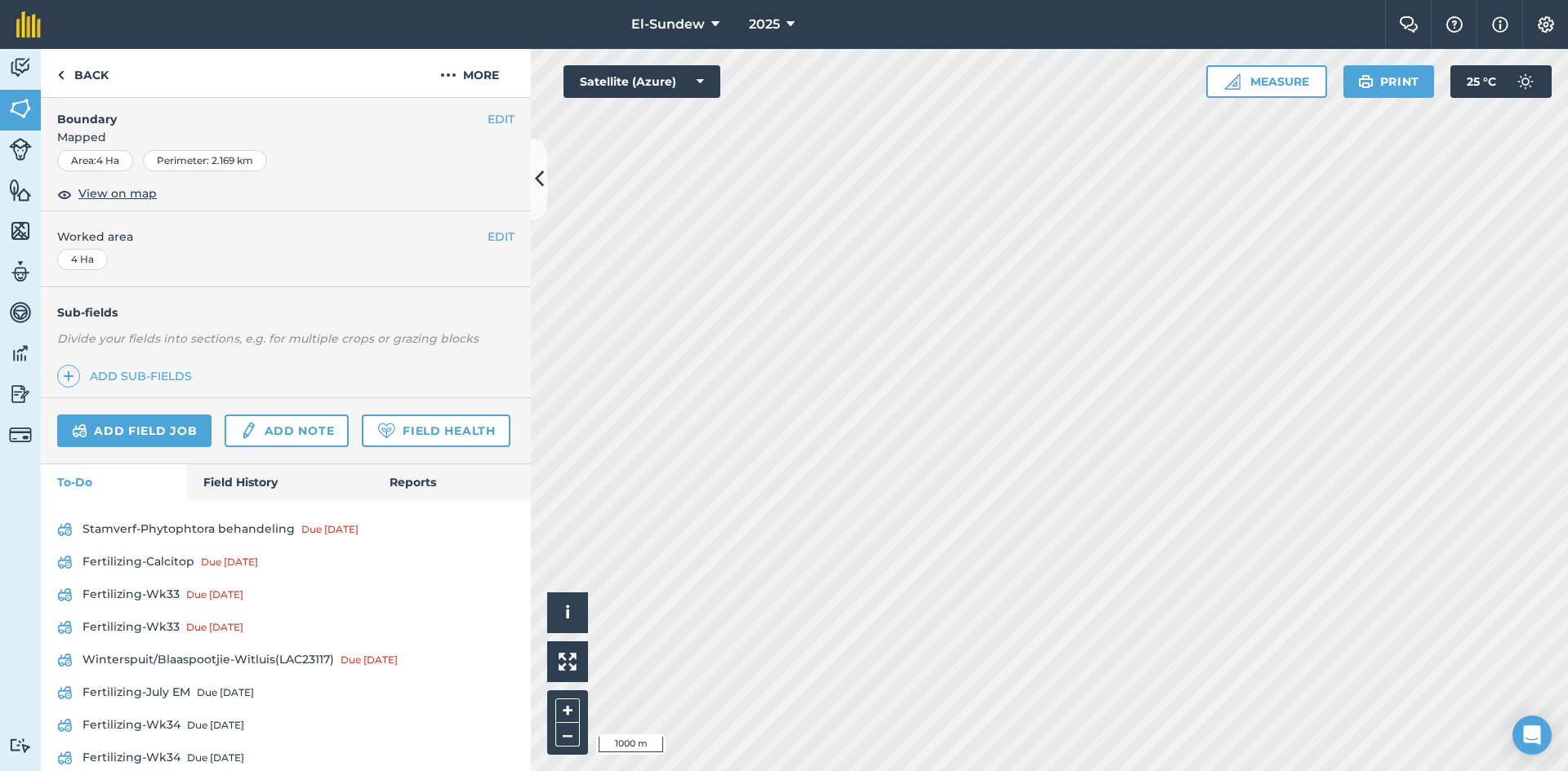
scroll to position [373, 0]
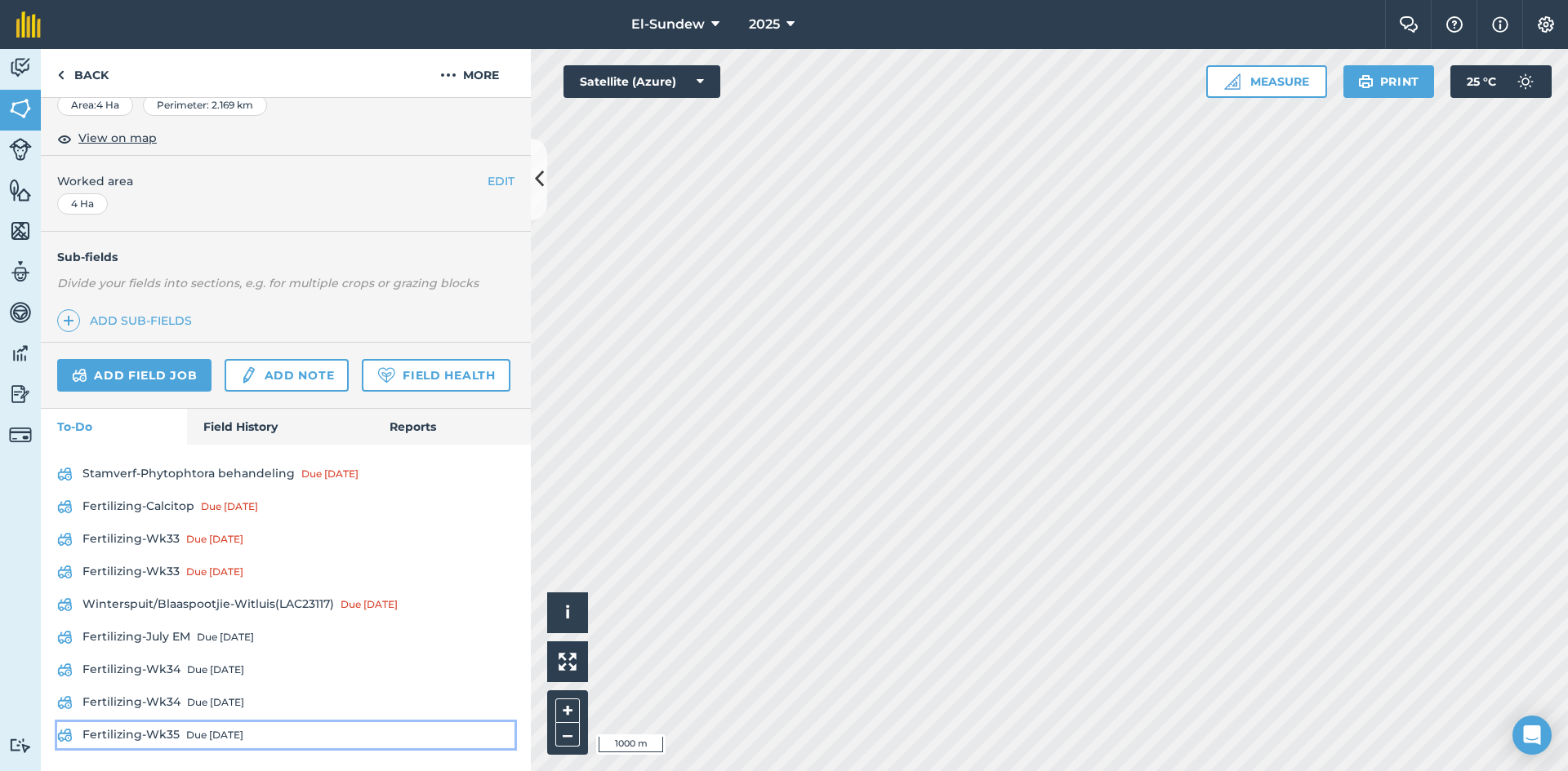
click at [218, 726] on link "Fertilizing-Wk35 Due [DATE]" at bounding box center [286, 735] width 458 height 26
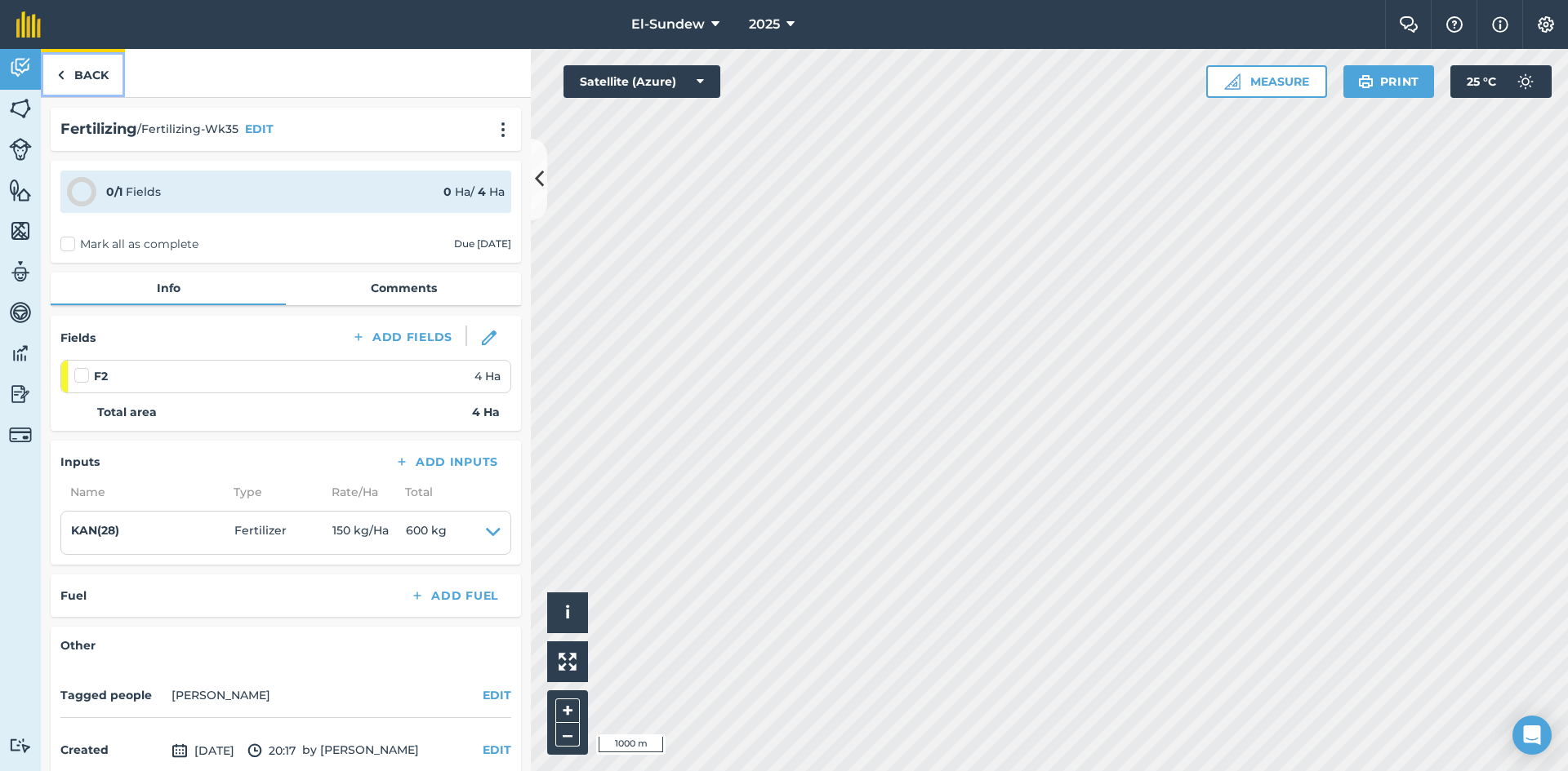
click at [101, 76] on link "Back" at bounding box center [83, 72] width 84 height 48
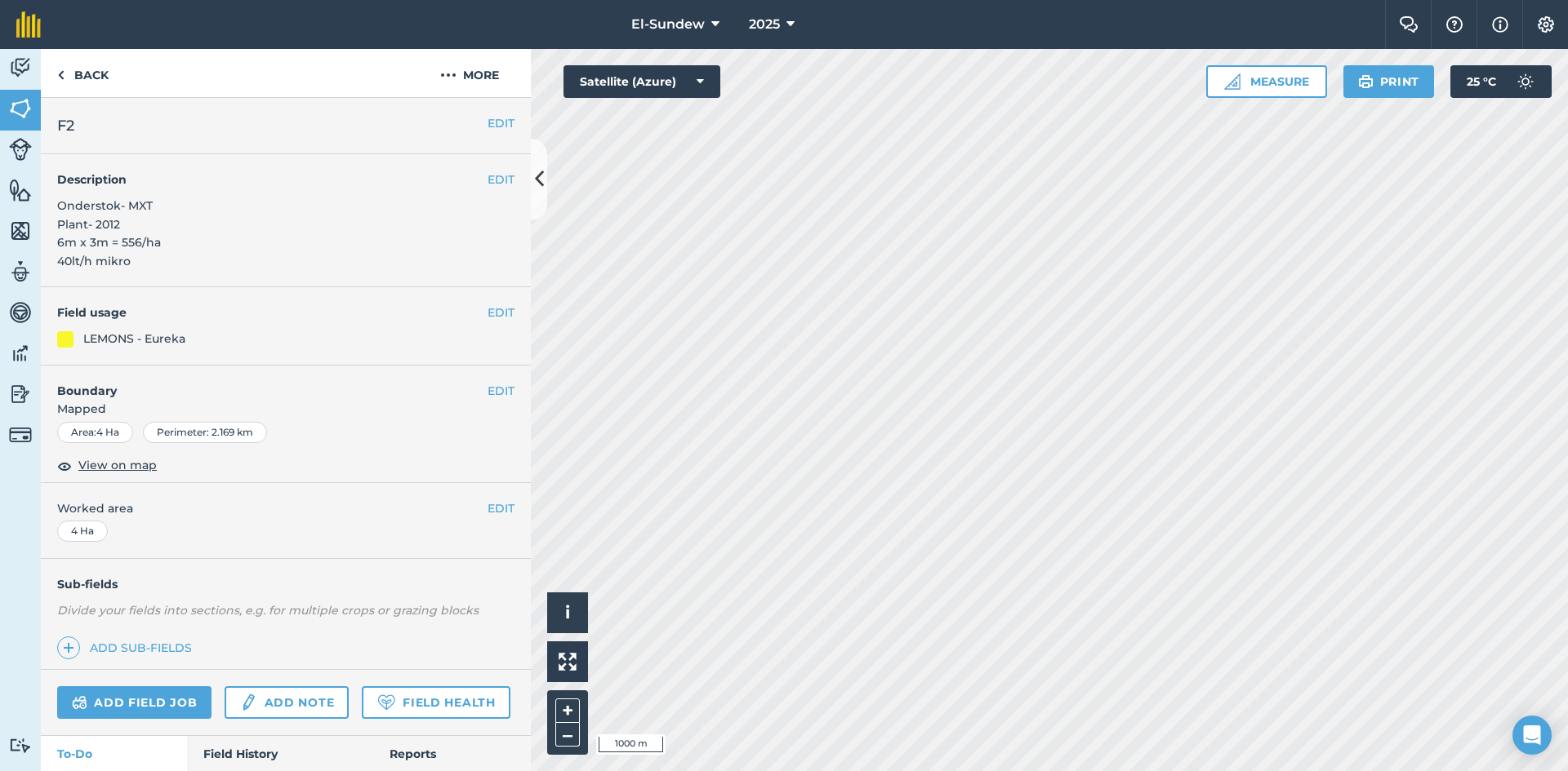
scroll to position [373, 0]
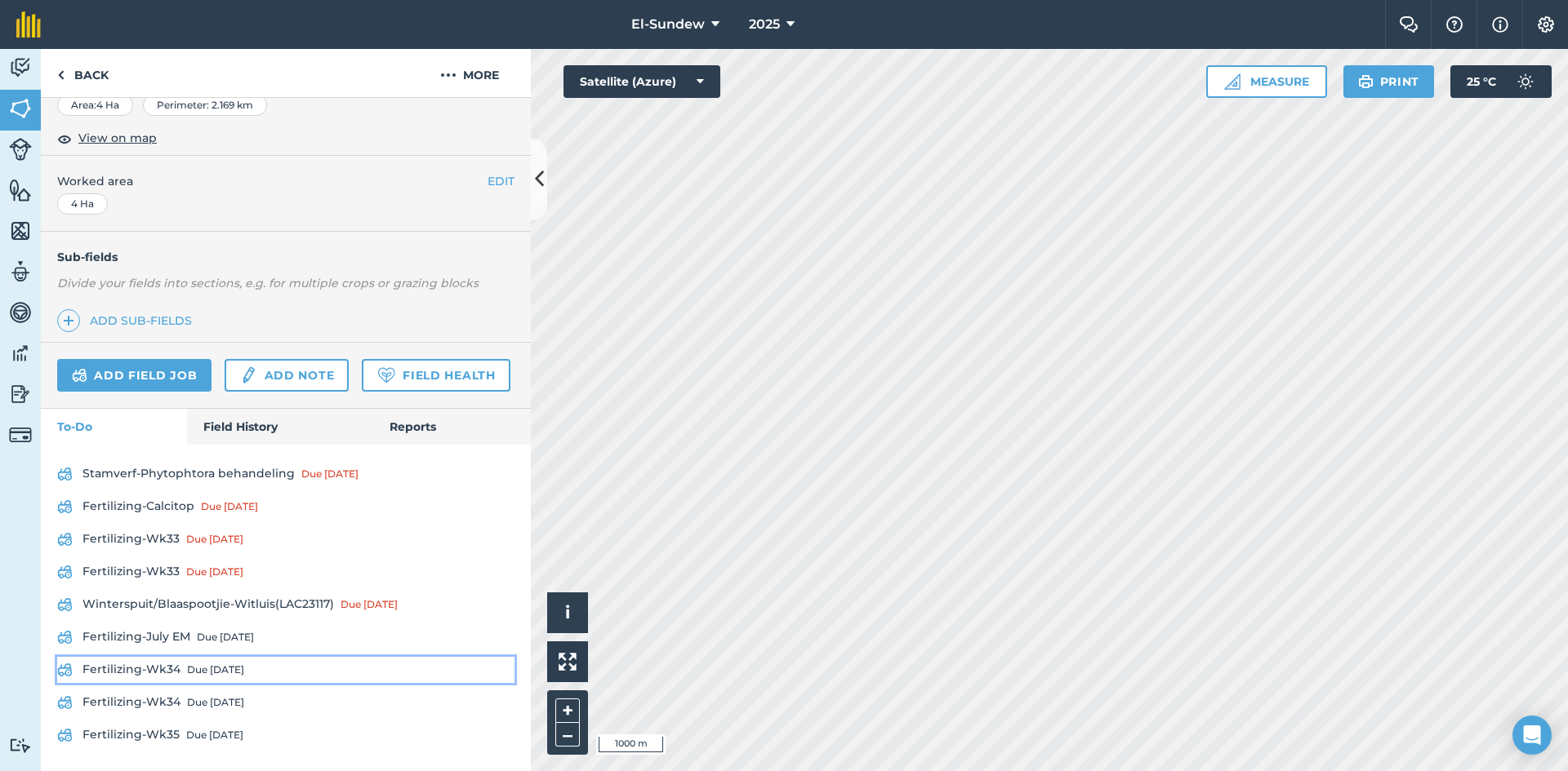
click at [224, 681] on link "Fertilizing-Wk34 Due [DATE]" at bounding box center [286, 669] width 458 height 26
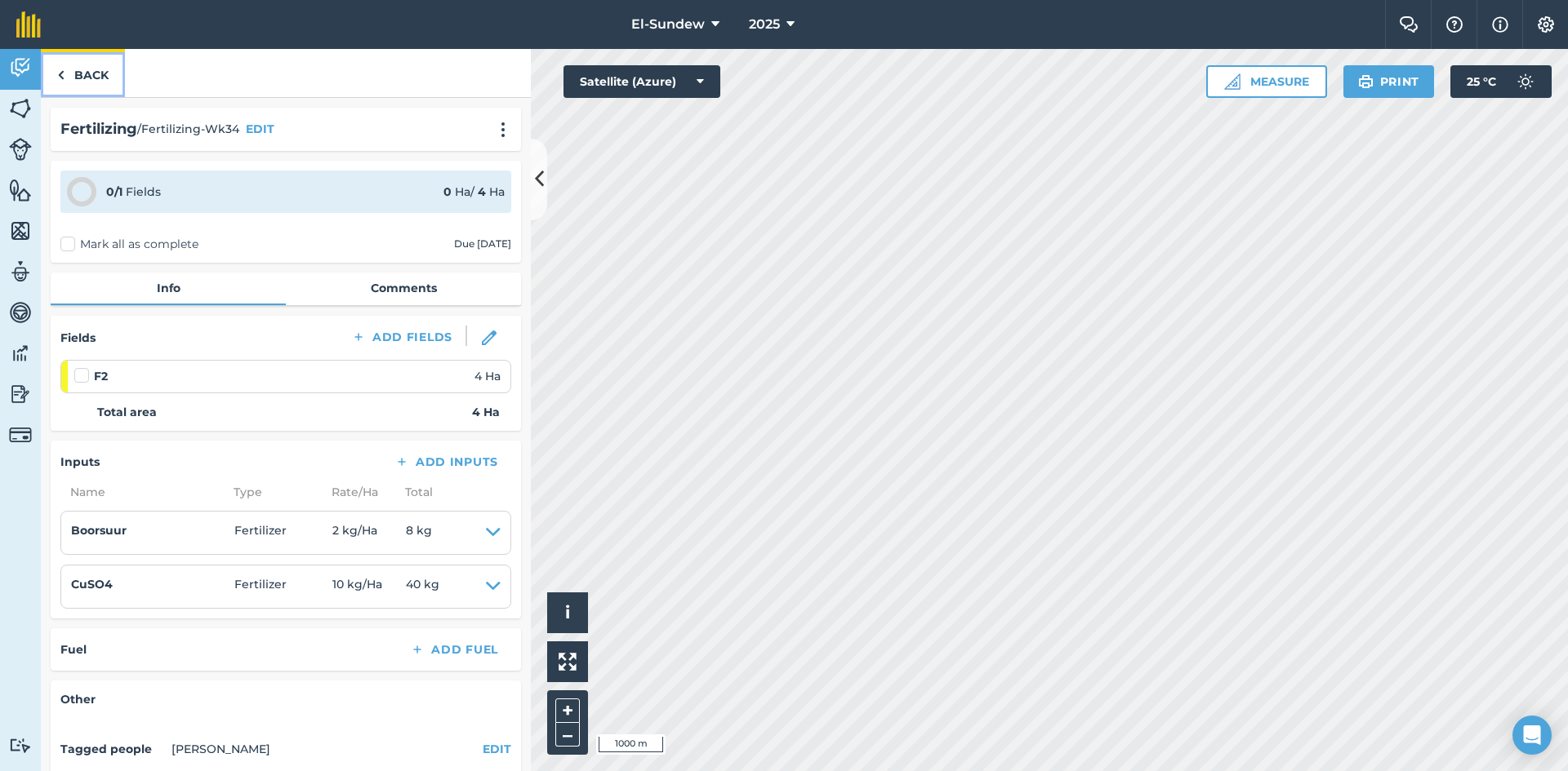
click at [76, 83] on link "Back" at bounding box center [83, 72] width 84 height 48
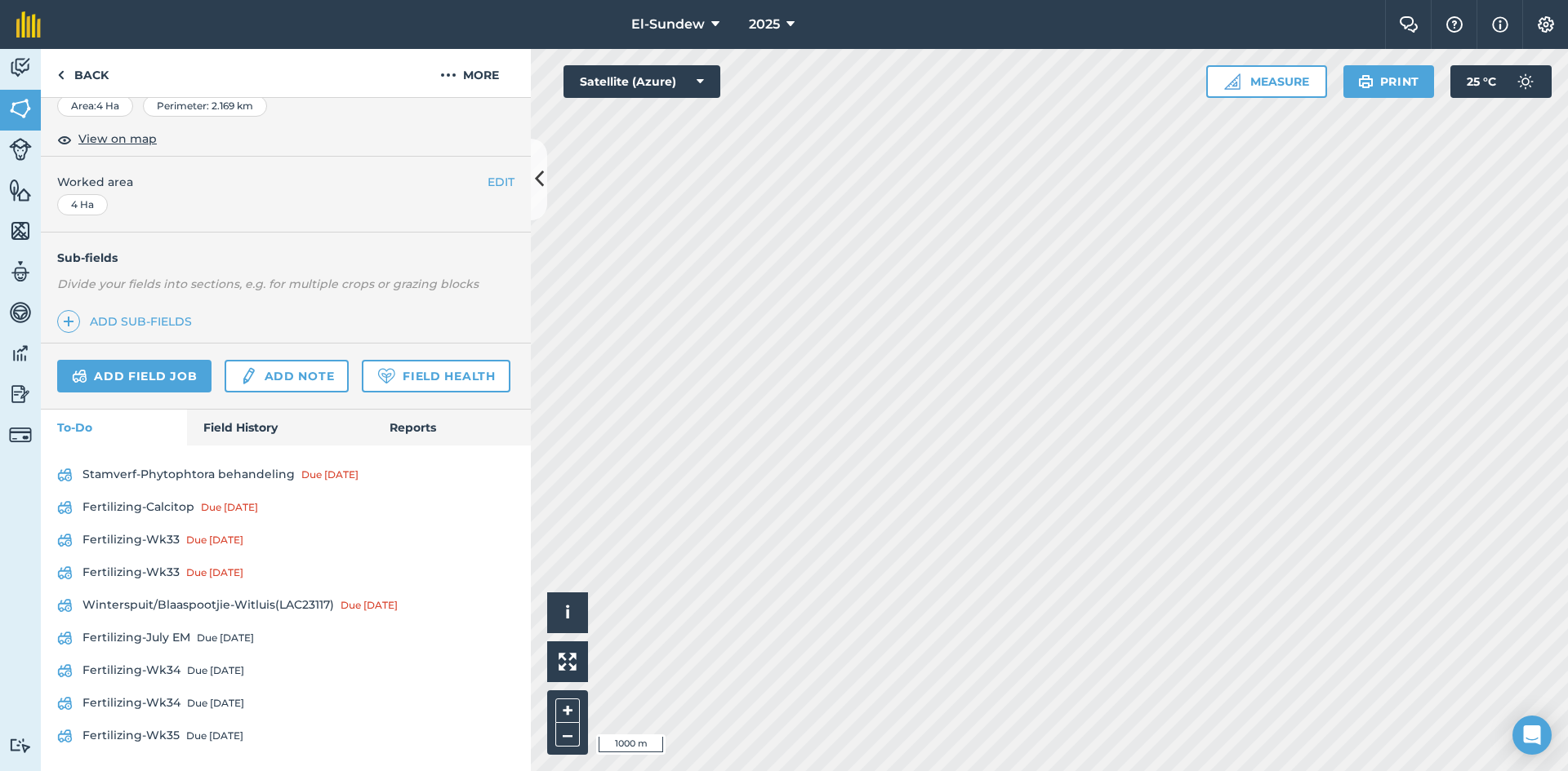
scroll to position [373, 0]
click at [207, 700] on div "Due [DATE]" at bounding box center [215, 703] width 57 height 13
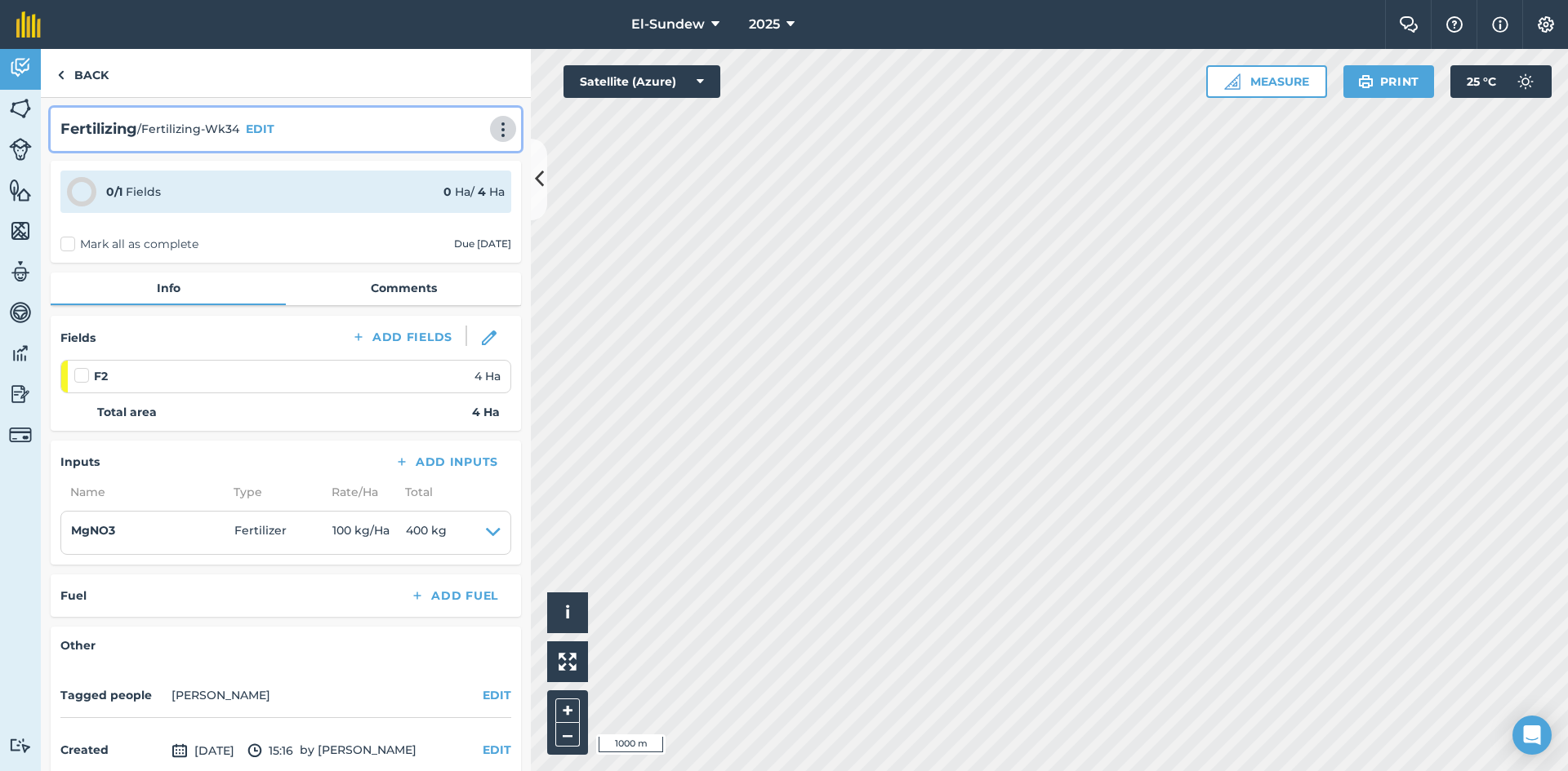
click at [496, 130] on img at bounding box center [502, 129] width 19 height 16
click at [458, 173] on link "Print" at bounding box center [469, 165] width 104 height 33
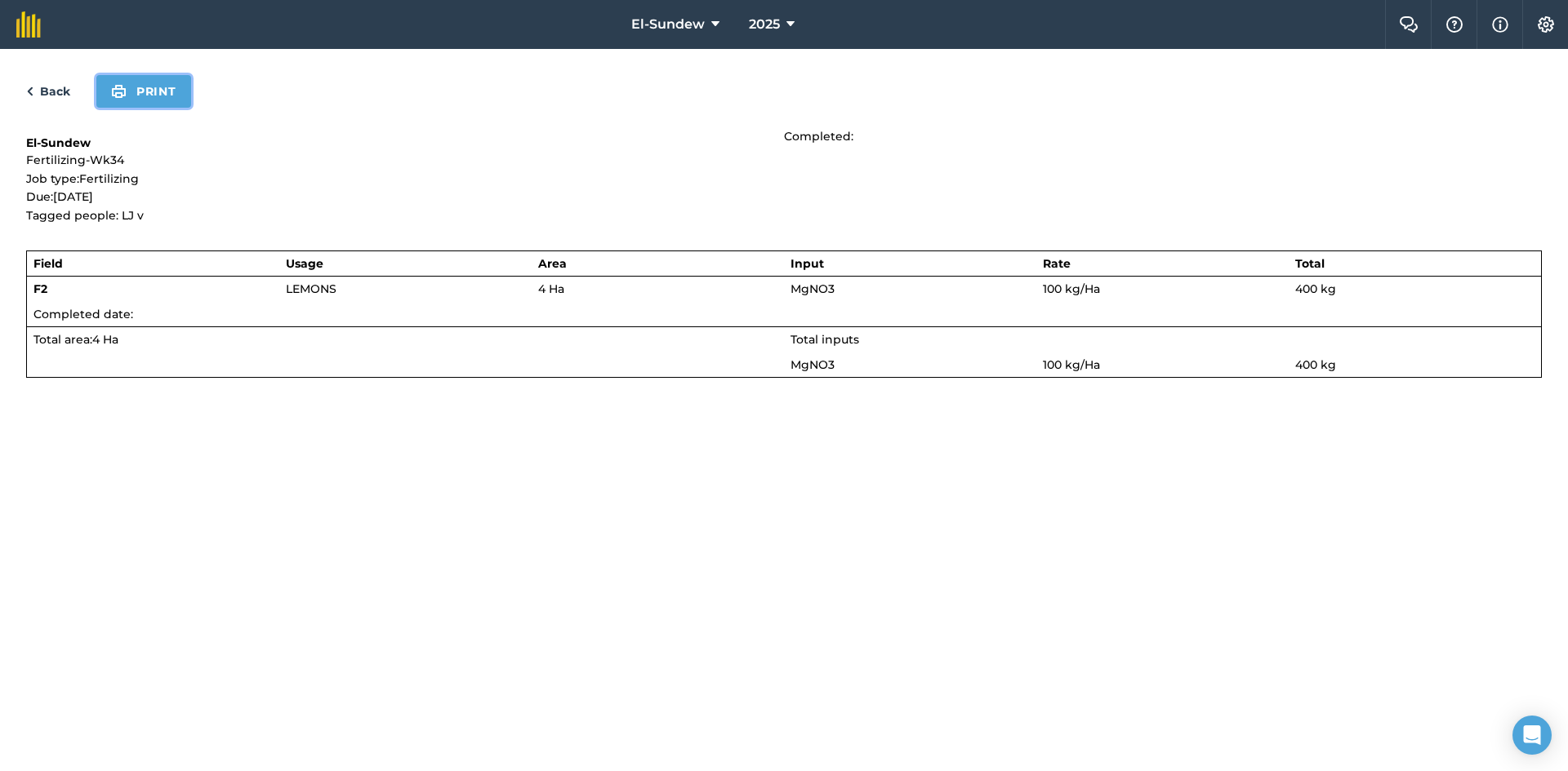
click at [139, 98] on button "Print" at bounding box center [144, 91] width 95 height 33
click at [60, 92] on link "Back" at bounding box center [48, 91] width 44 height 19
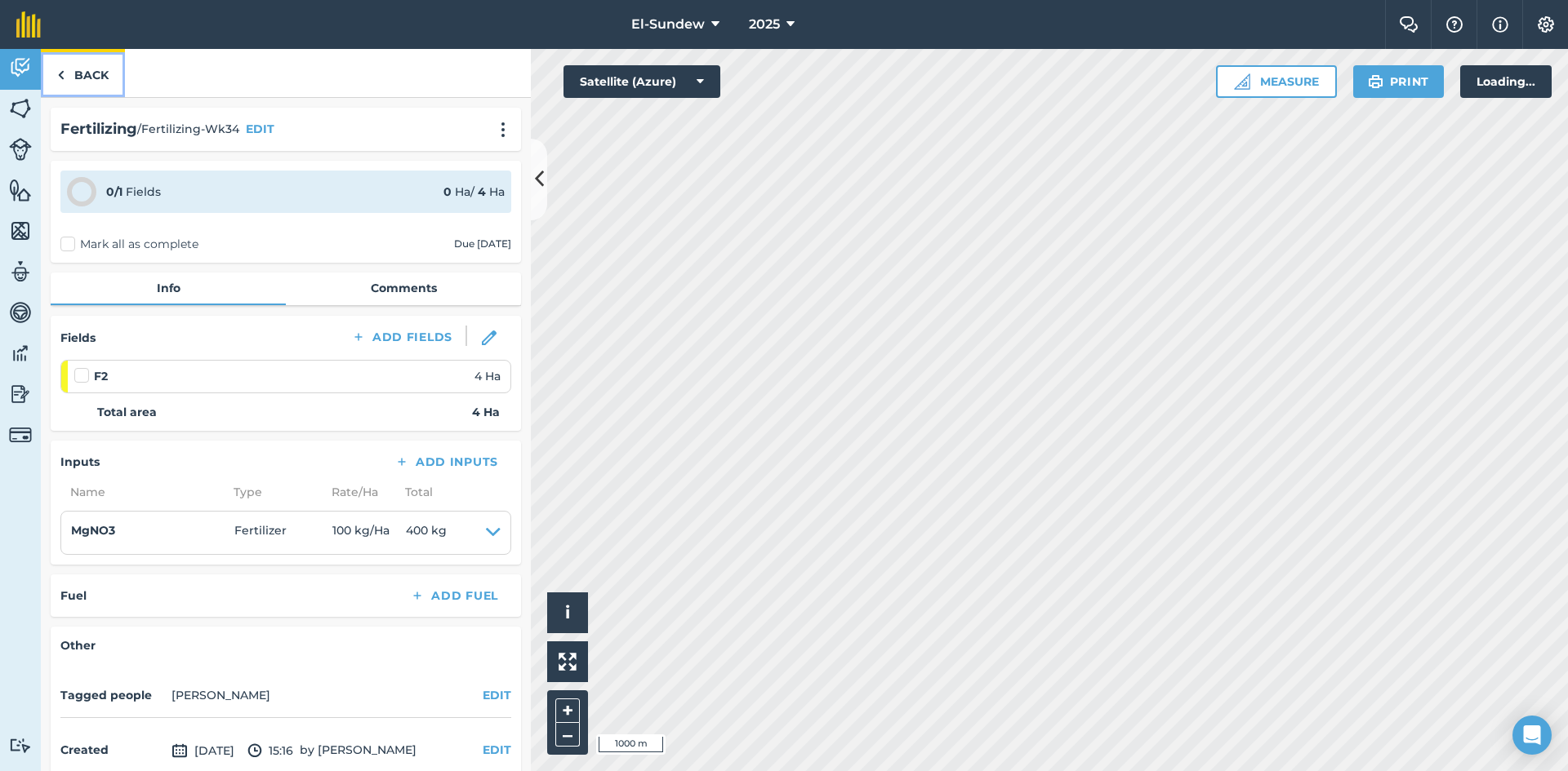
click at [89, 75] on link "Back" at bounding box center [83, 72] width 84 height 48
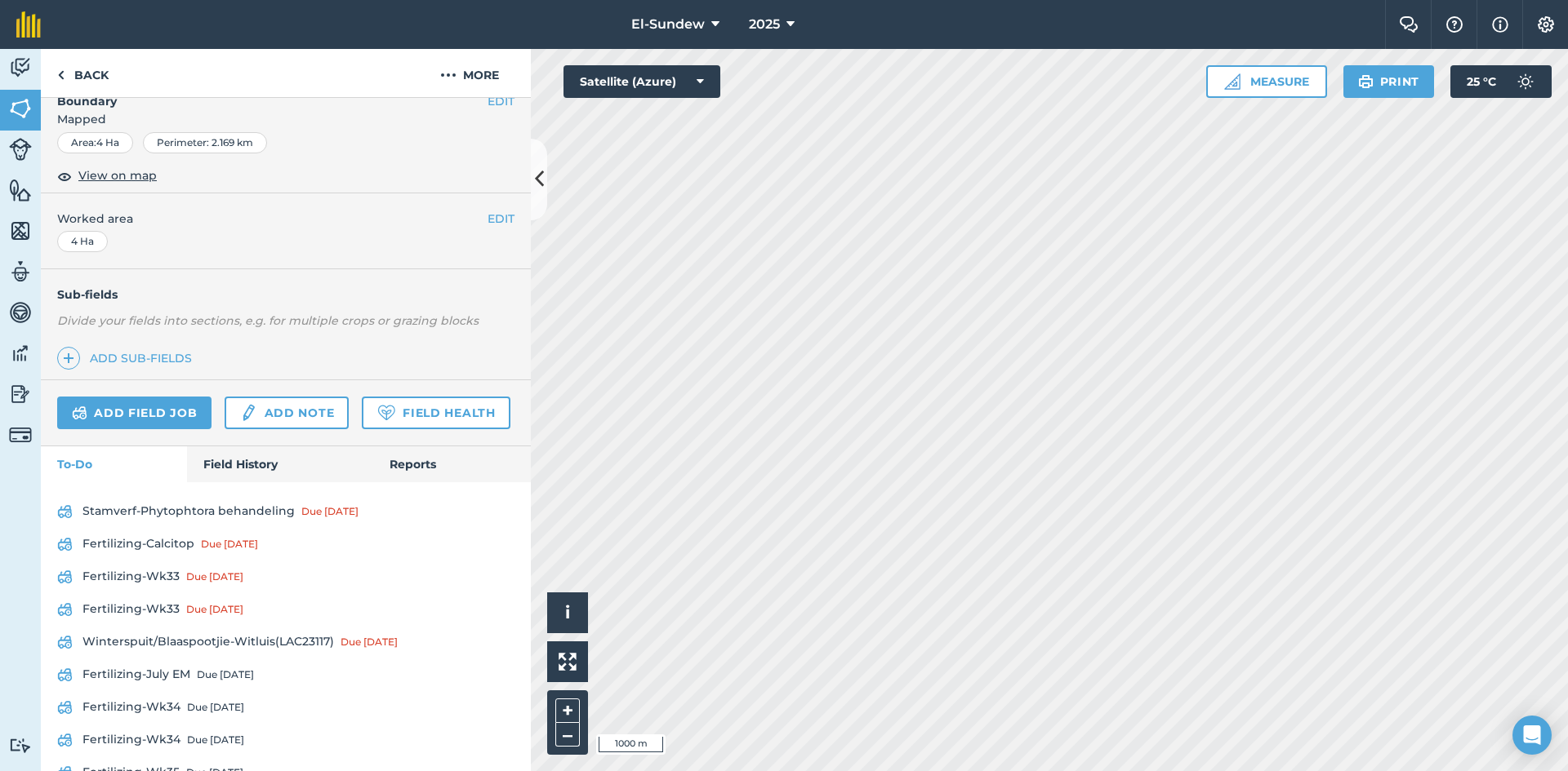
scroll to position [373, 0]
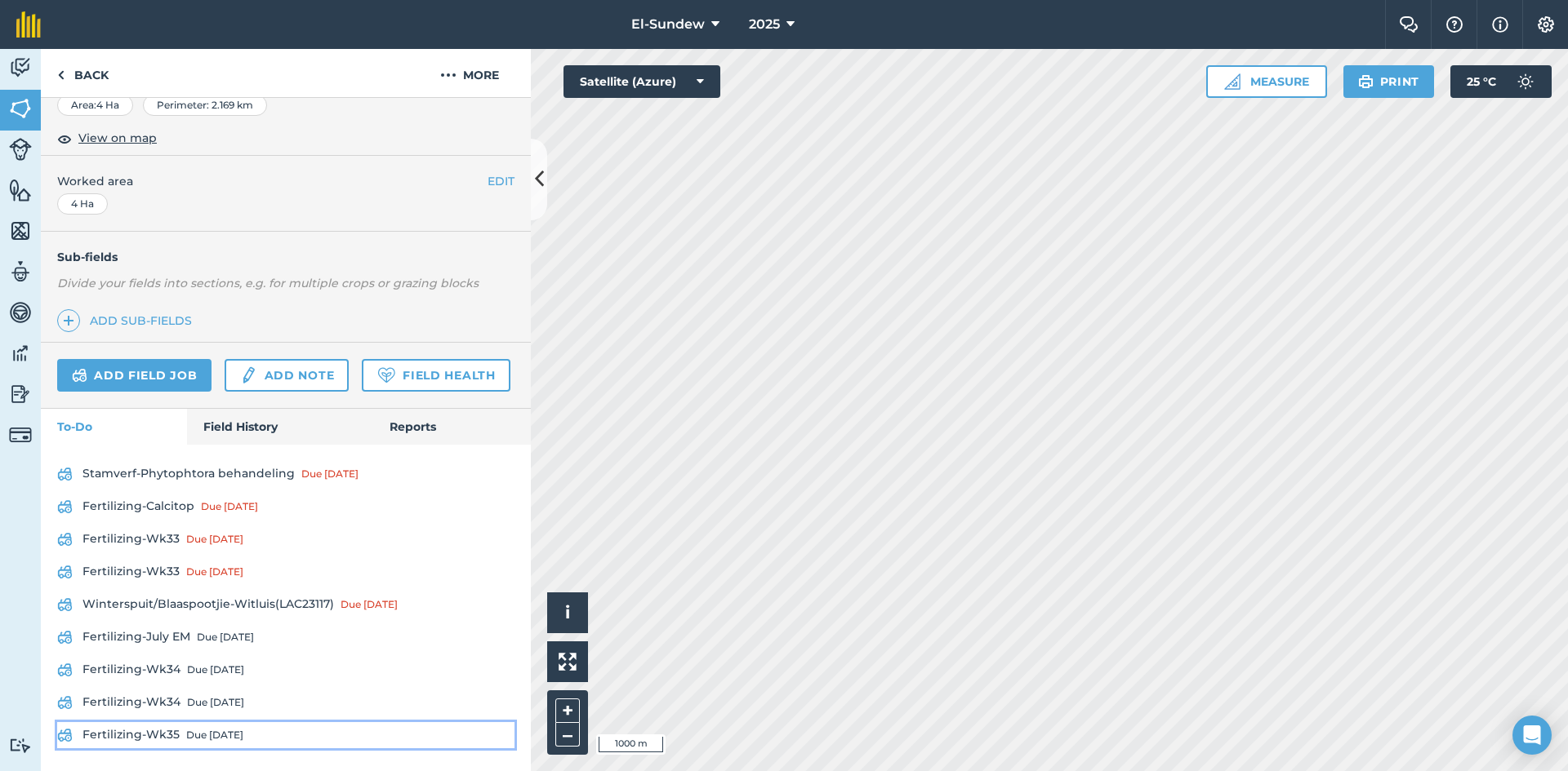
click at [211, 731] on div "Due [DATE]" at bounding box center [215, 736] width 57 height 13
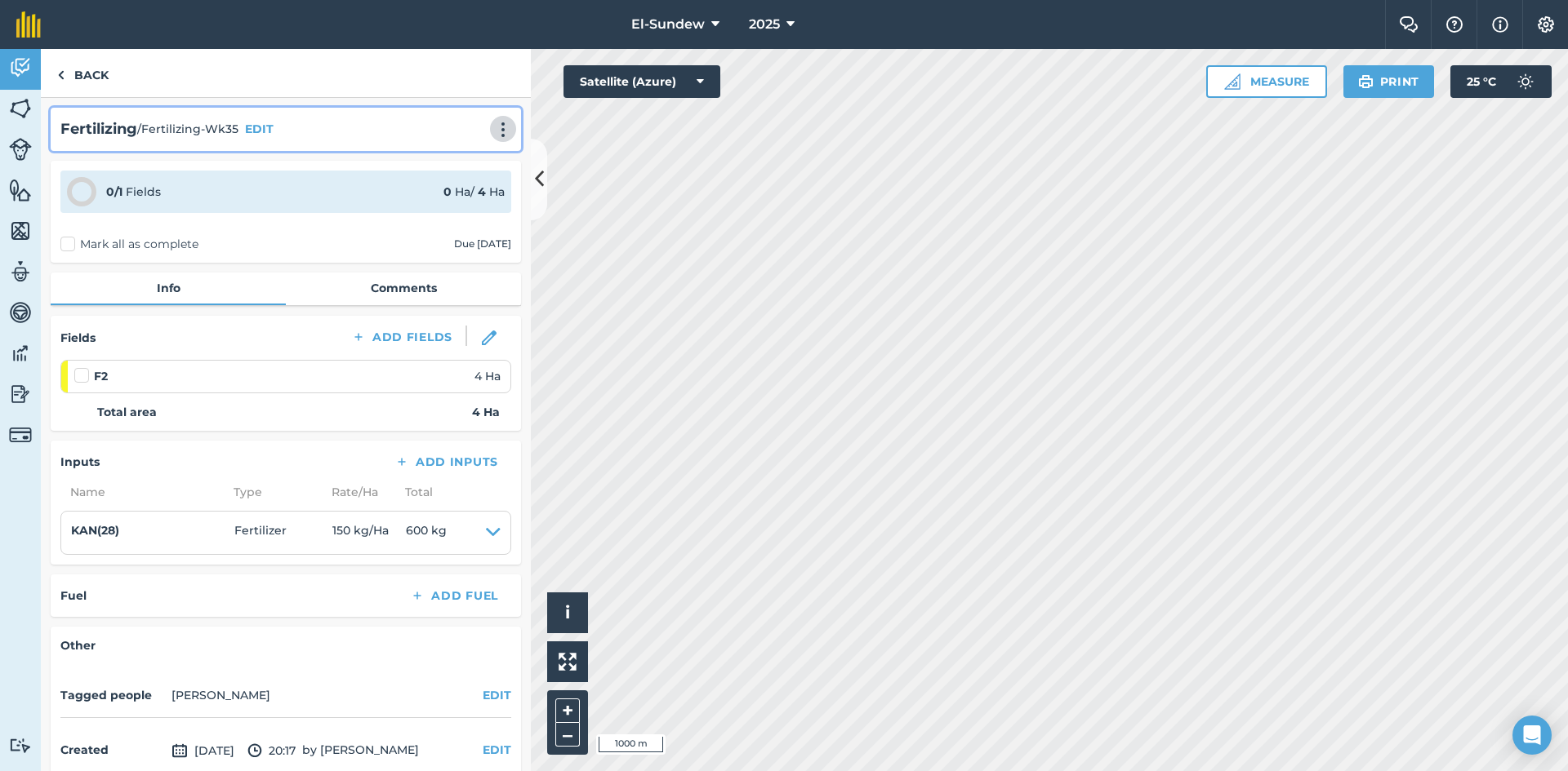
click at [493, 132] on img at bounding box center [502, 129] width 19 height 16
click at [443, 156] on link "Print" at bounding box center [469, 165] width 104 height 33
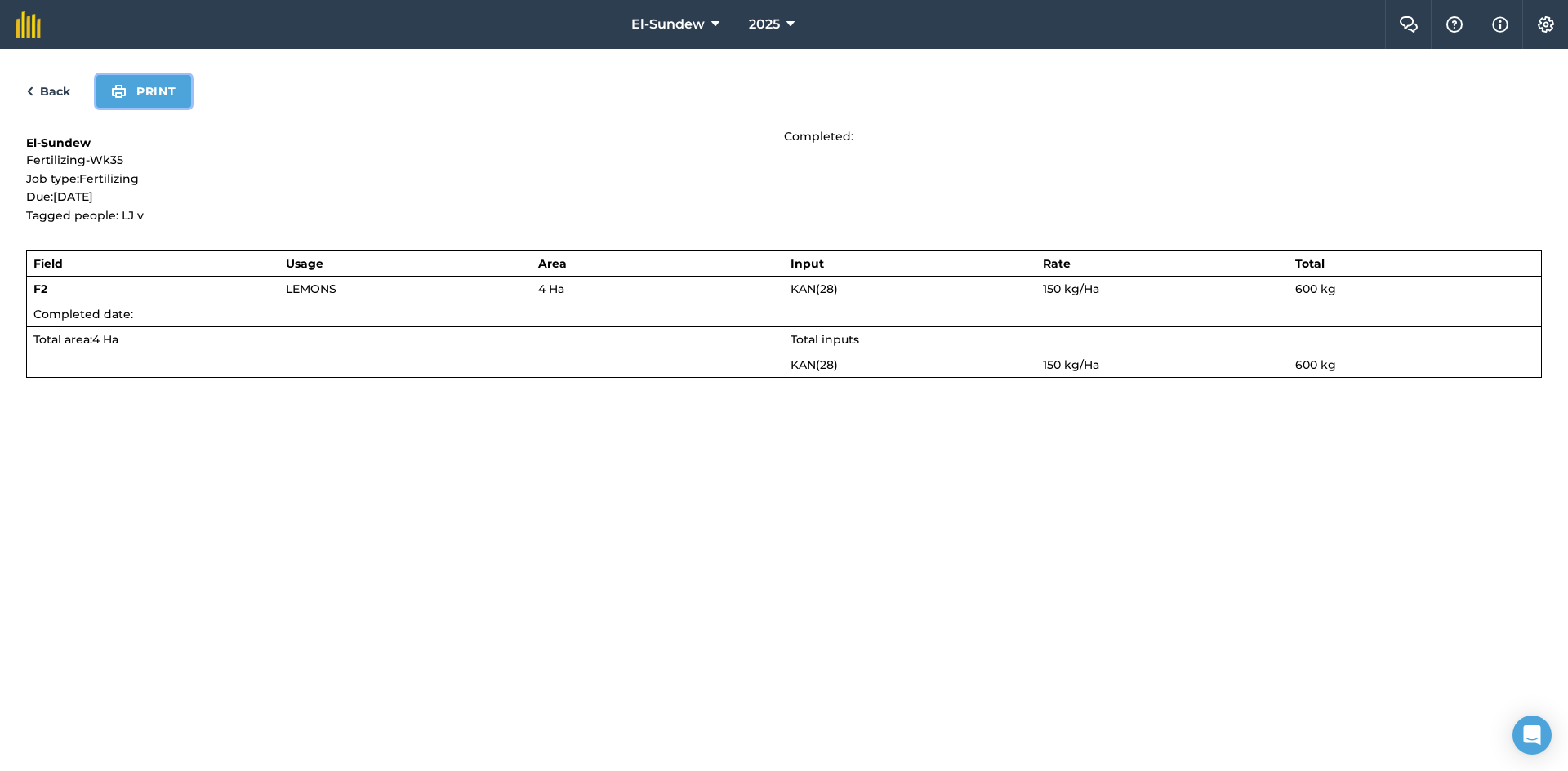
click at [160, 88] on button "Print" at bounding box center [144, 91] width 95 height 33
click at [47, 89] on link "Back" at bounding box center [48, 91] width 44 height 19
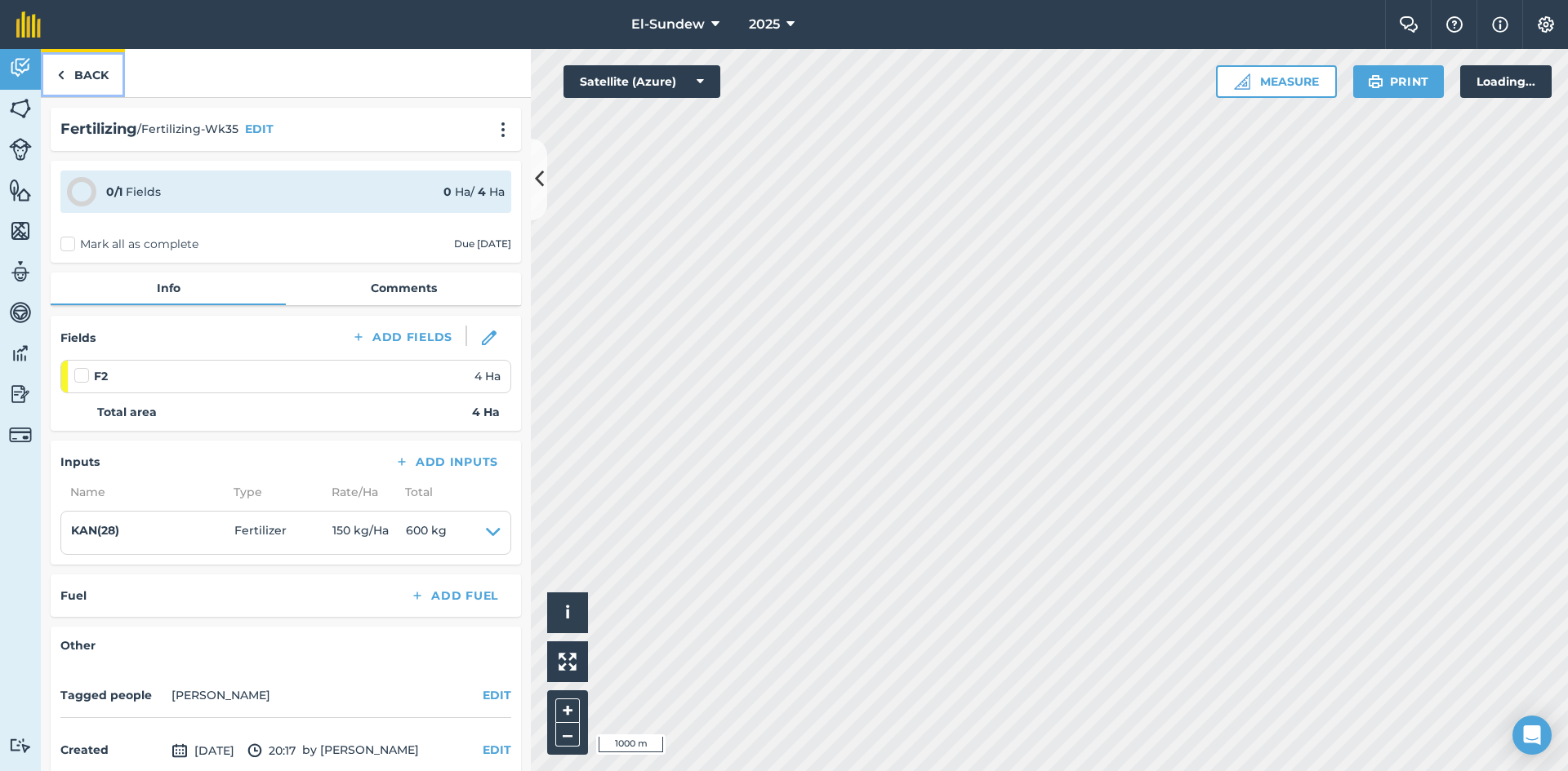
click at [89, 72] on link "Back" at bounding box center [83, 72] width 84 height 48
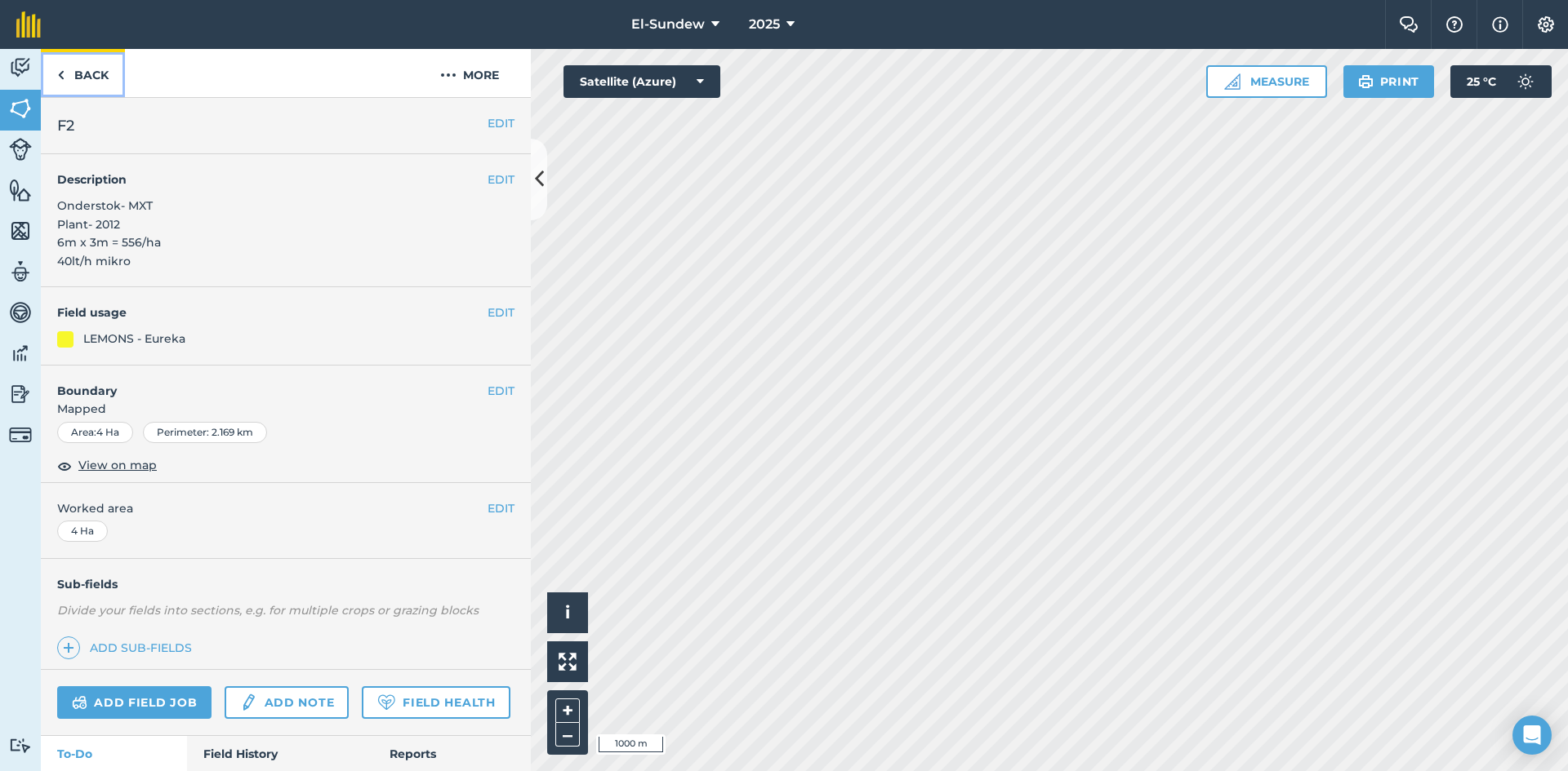
click at [89, 71] on link "Back" at bounding box center [83, 72] width 84 height 48
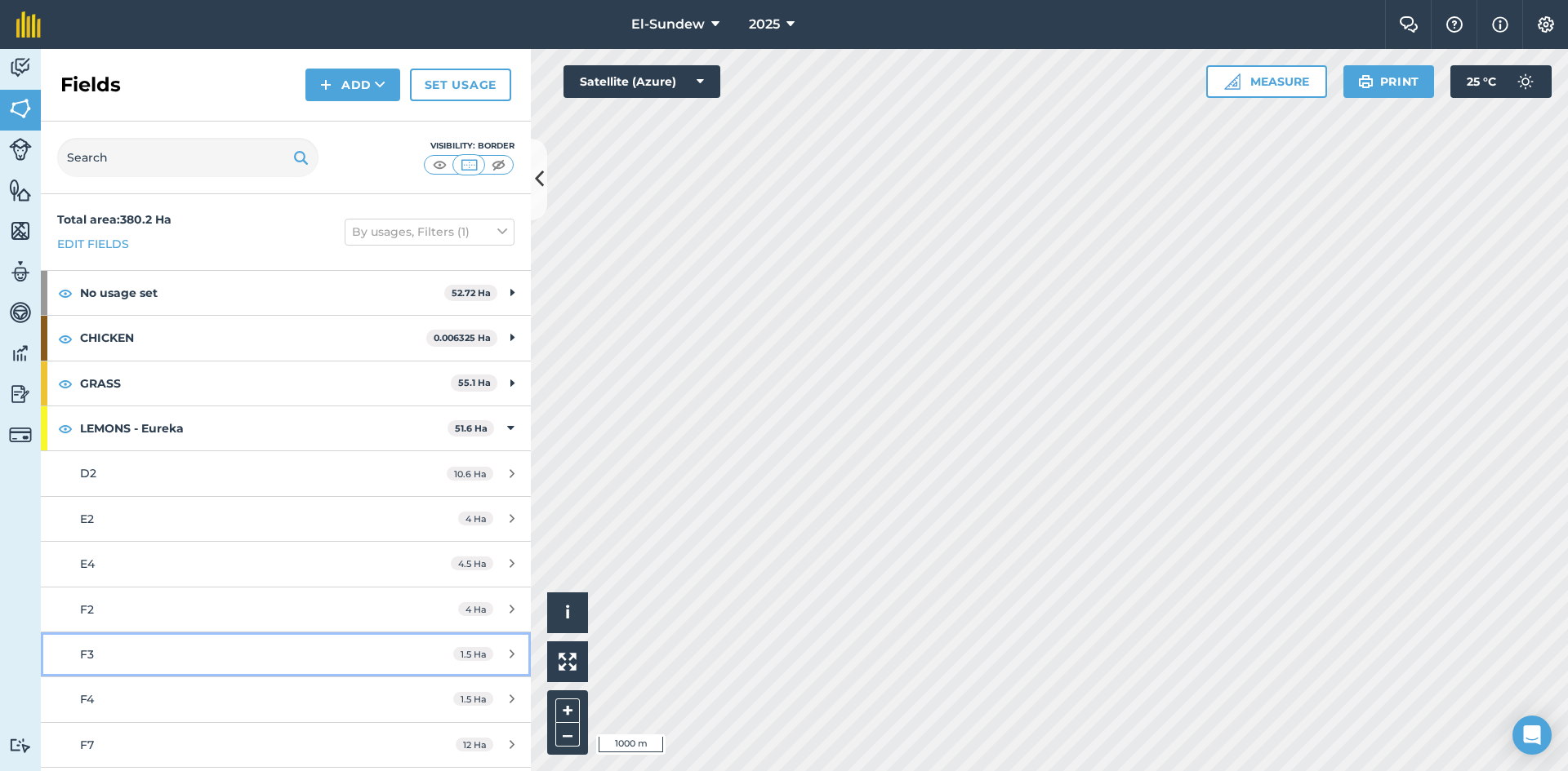
click at [199, 652] on div "F3" at bounding box center [233, 654] width 307 height 18
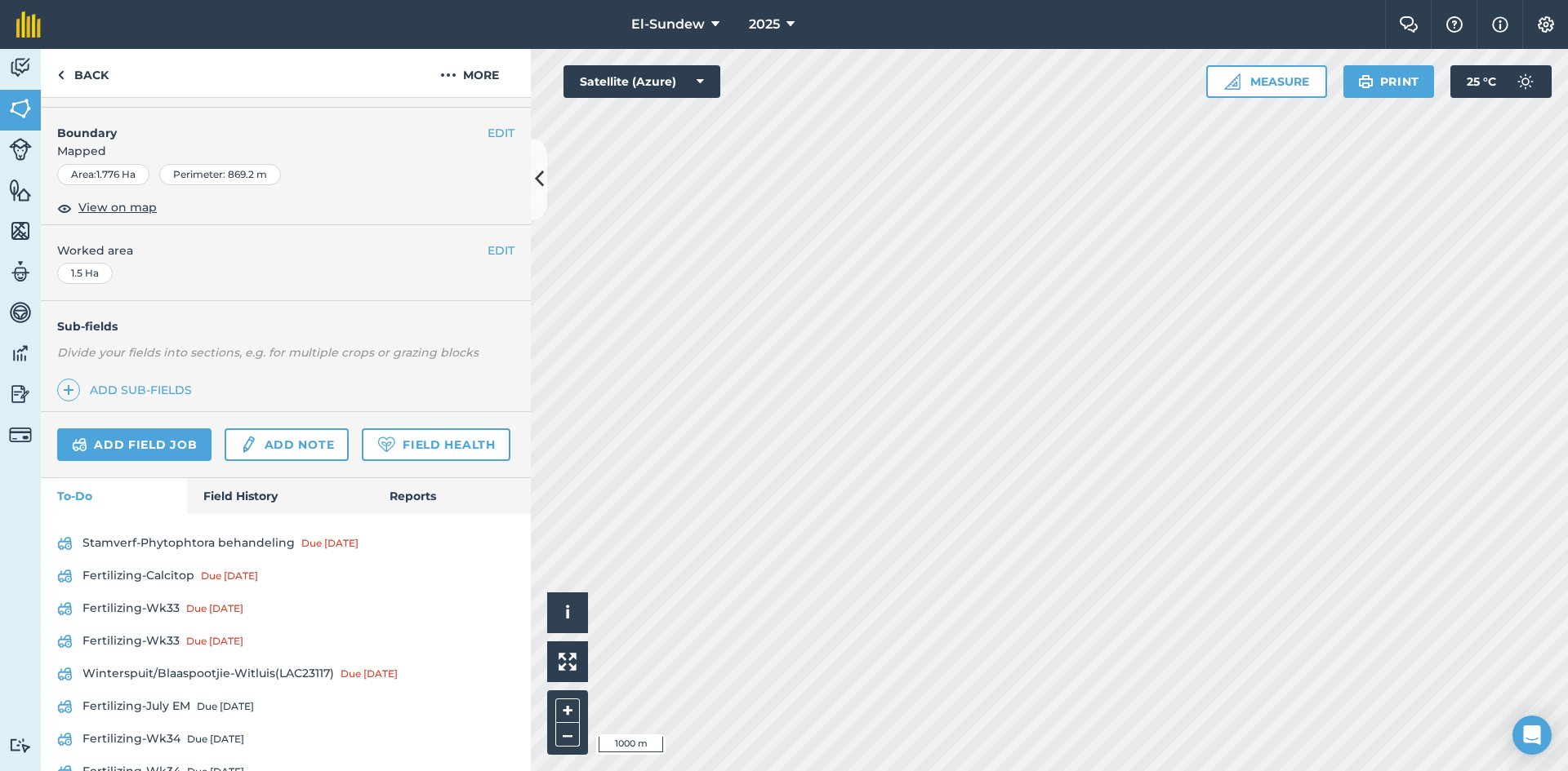
scroll to position [373, 0]
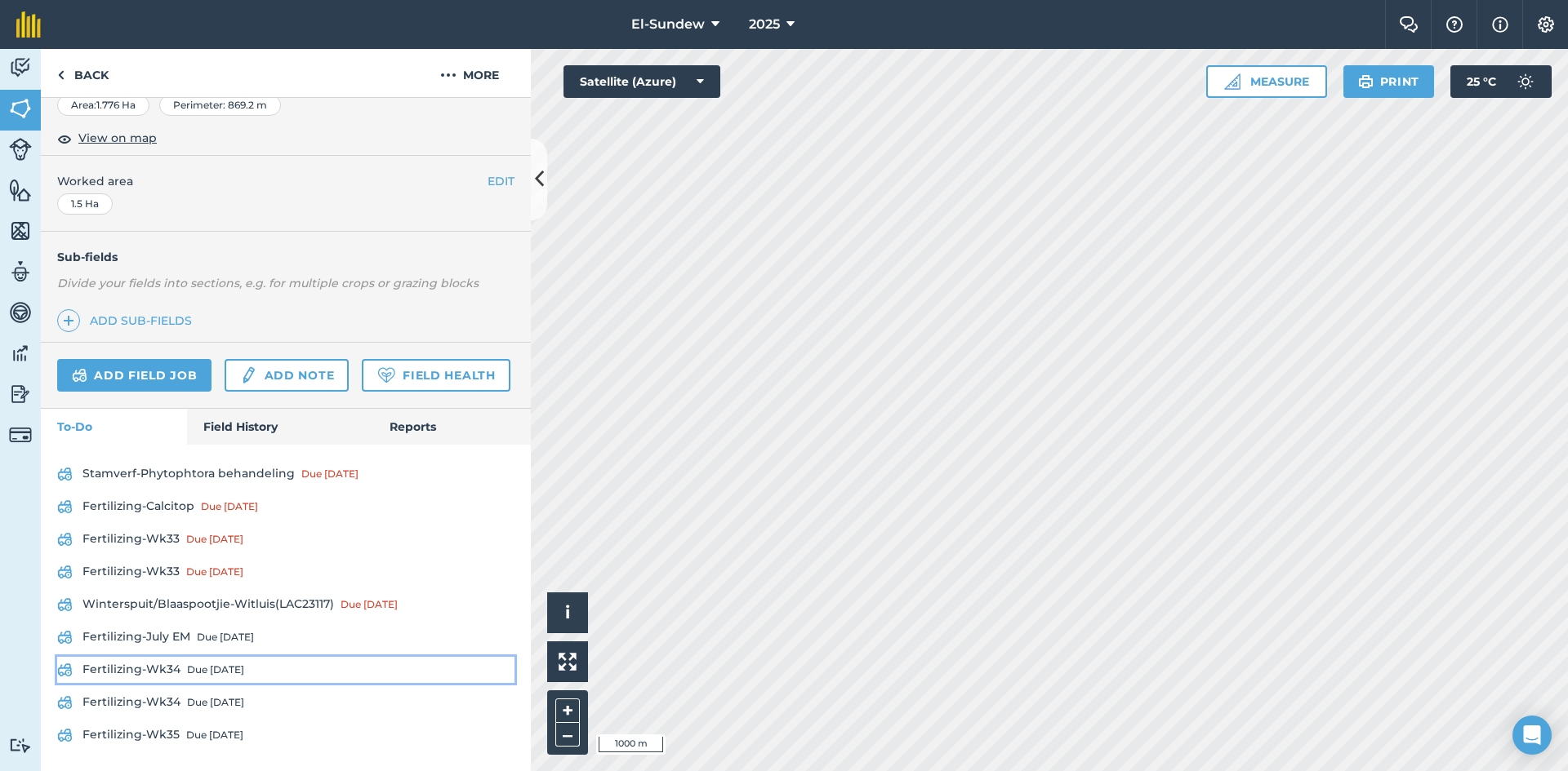
click at [204, 668] on div "Due [DATE]" at bounding box center [215, 670] width 57 height 13
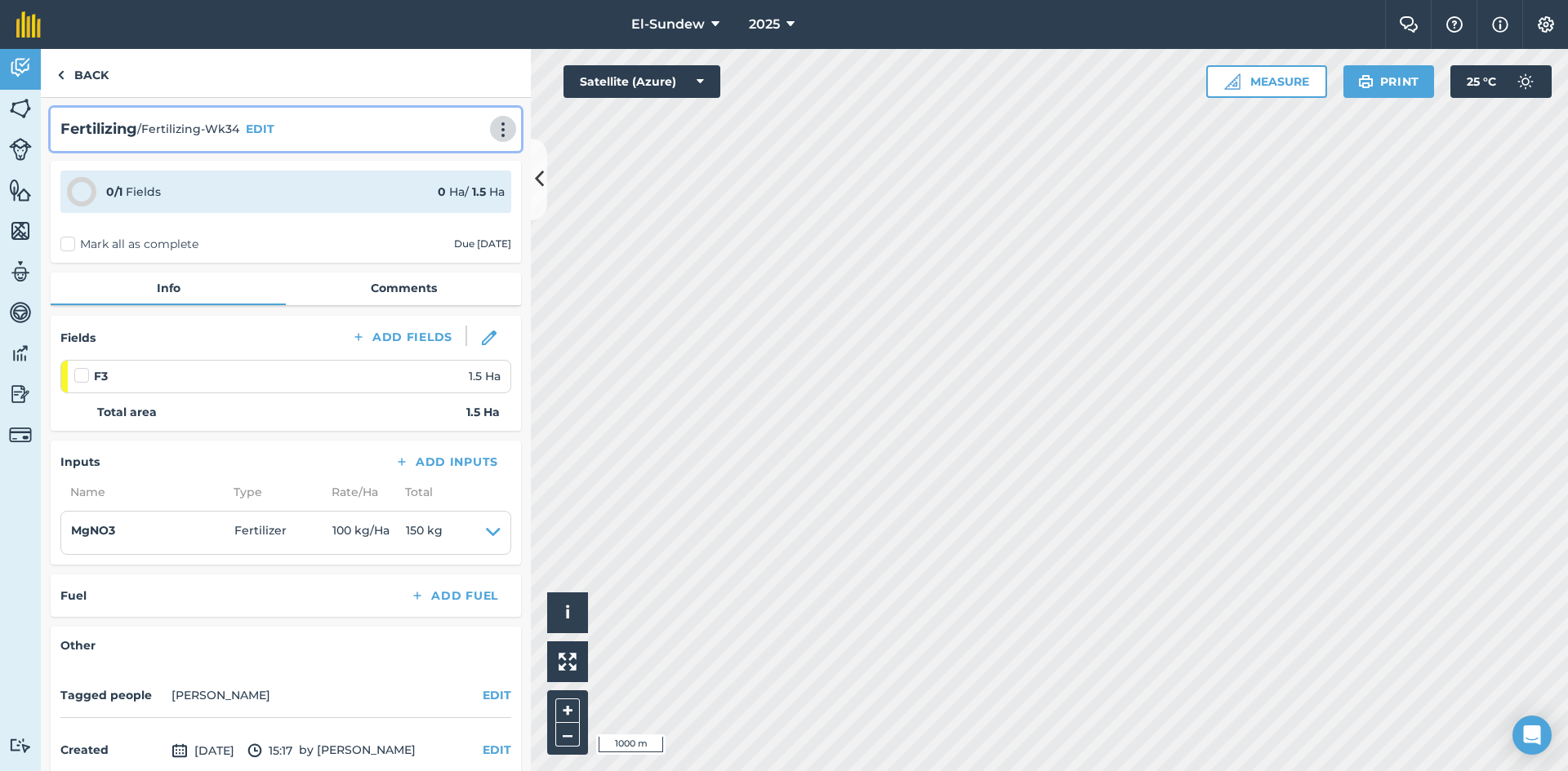
click at [495, 129] on img at bounding box center [502, 129] width 19 height 16
click at [454, 172] on link "Print" at bounding box center [469, 165] width 104 height 33
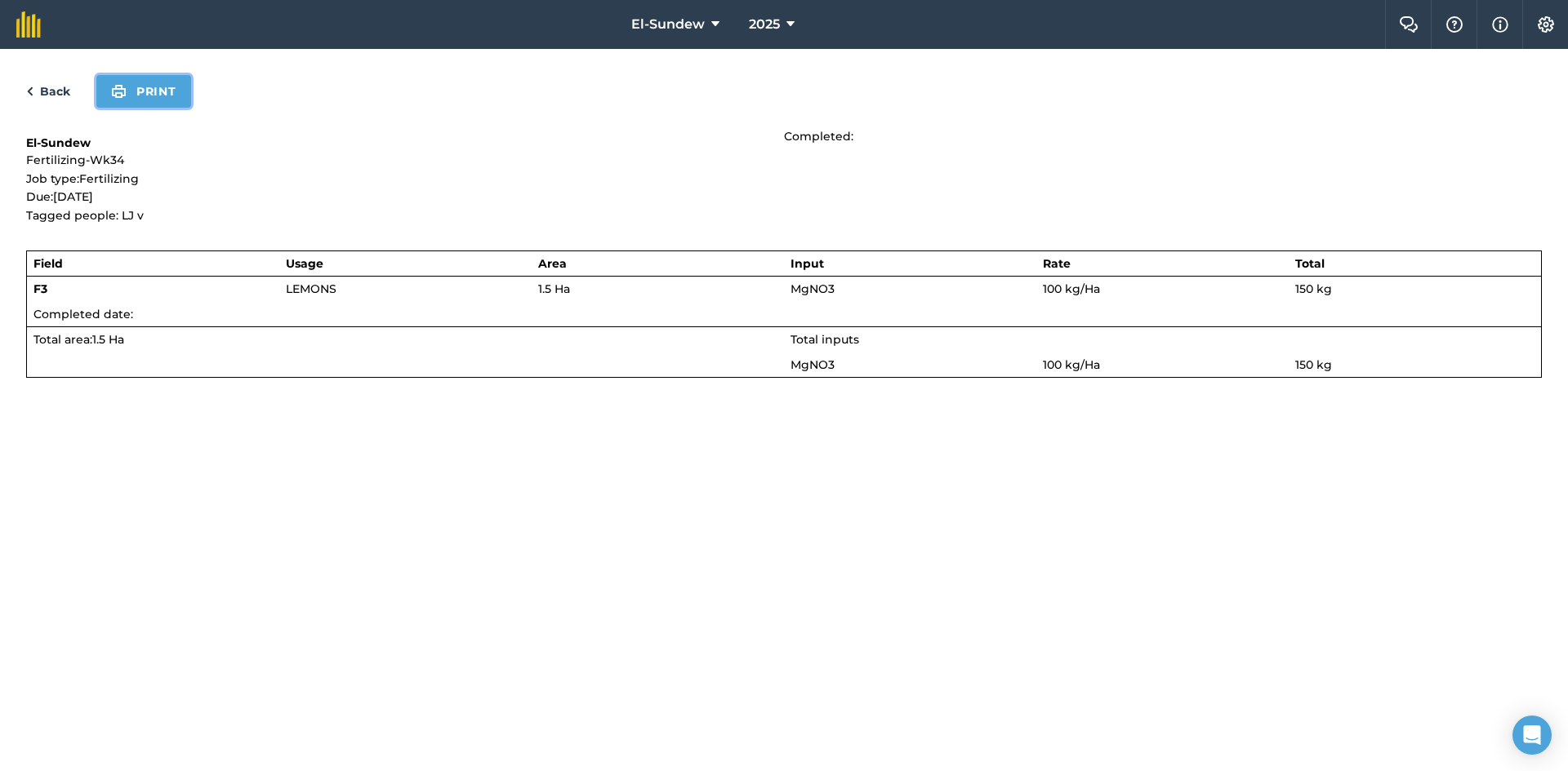
click at [158, 103] on button "Print" at bounding box center [144, 91] width 95 height 33
click at [52, 92] on link "Back" at bounding box center [48, 91] width 44 height 19
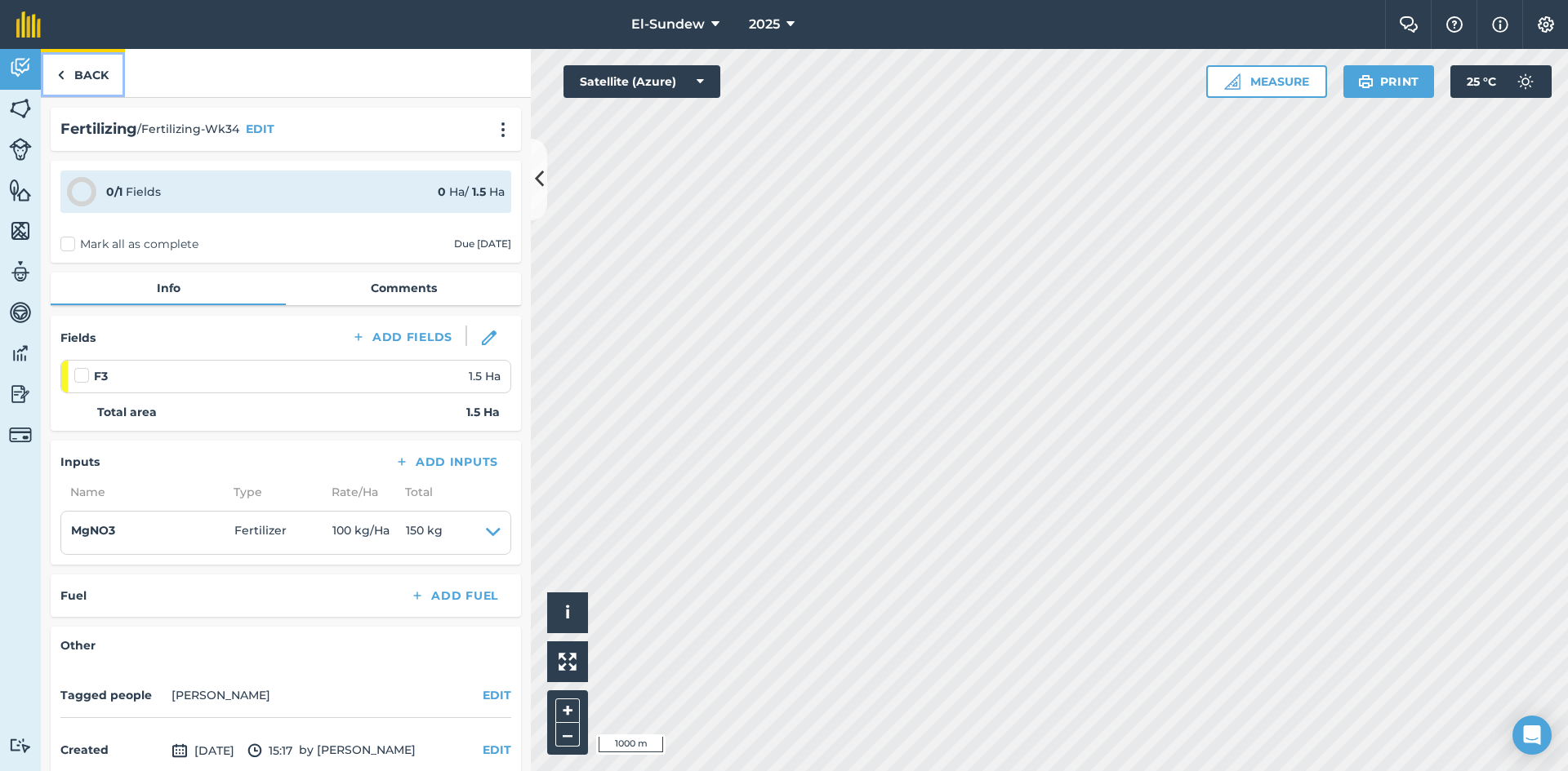
click at [88, 78] on link "Back" at bounding box center [83, 72] width 84 height 48
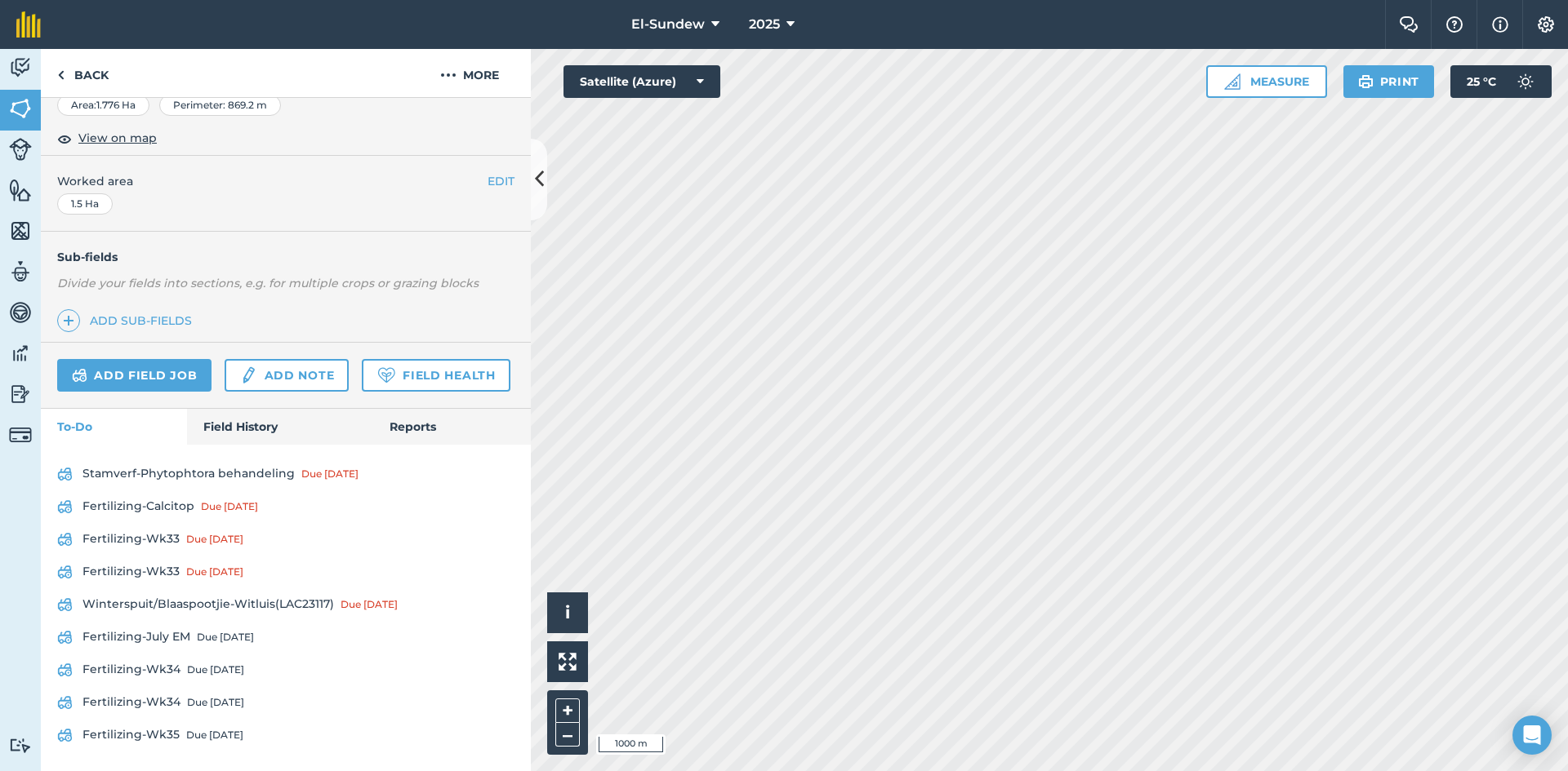
scroll to position [373, 0]
click at [229, 700] on div "Due [DATE]" at bounding box center [215, 703] width 57 height 13
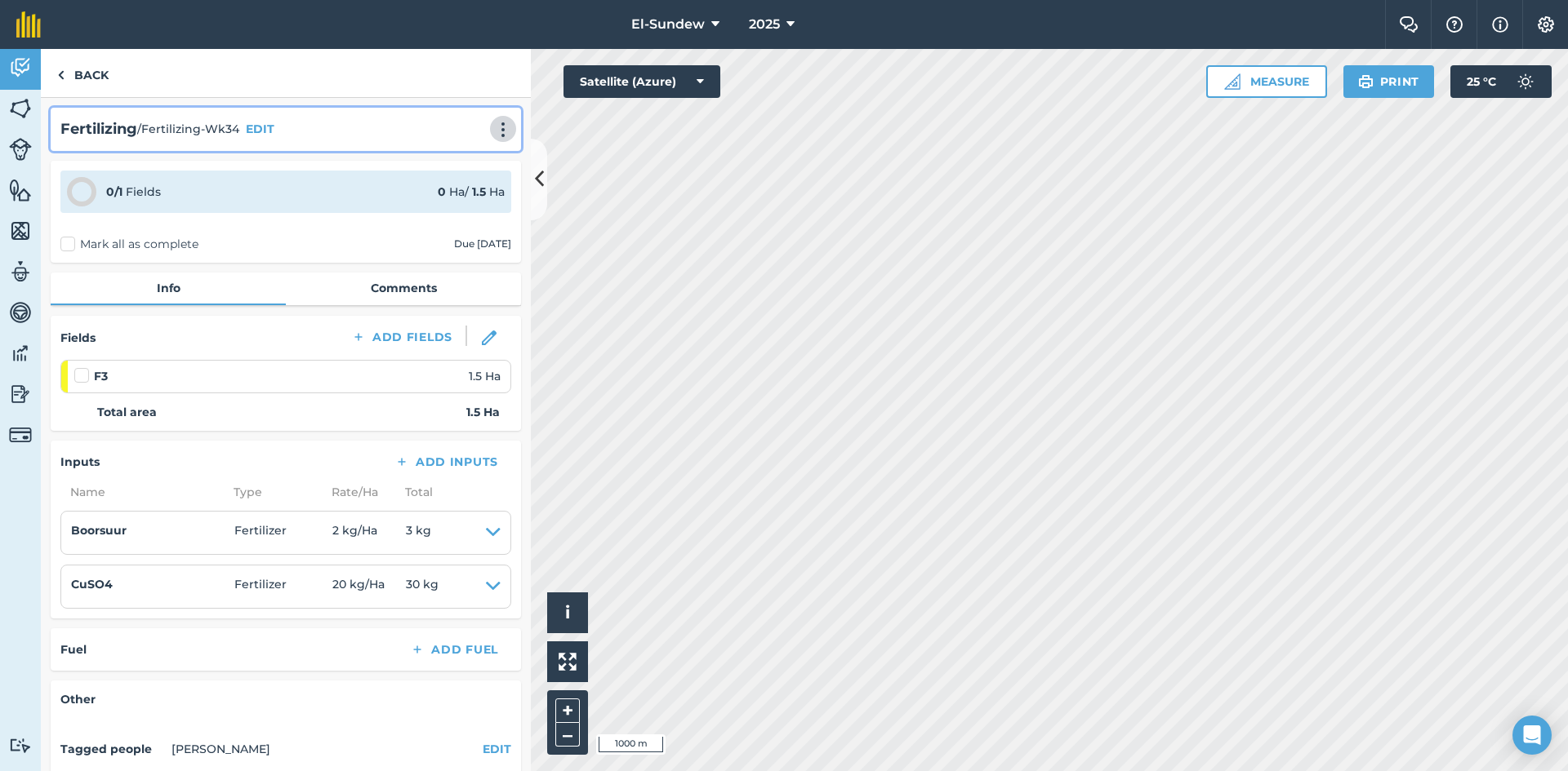
click at [495, 119] on button at bounding box center [502, 129] width 16 height 19
click at [459, 163] on link "Print" at bounding box center [469, 165] width 104 height 33
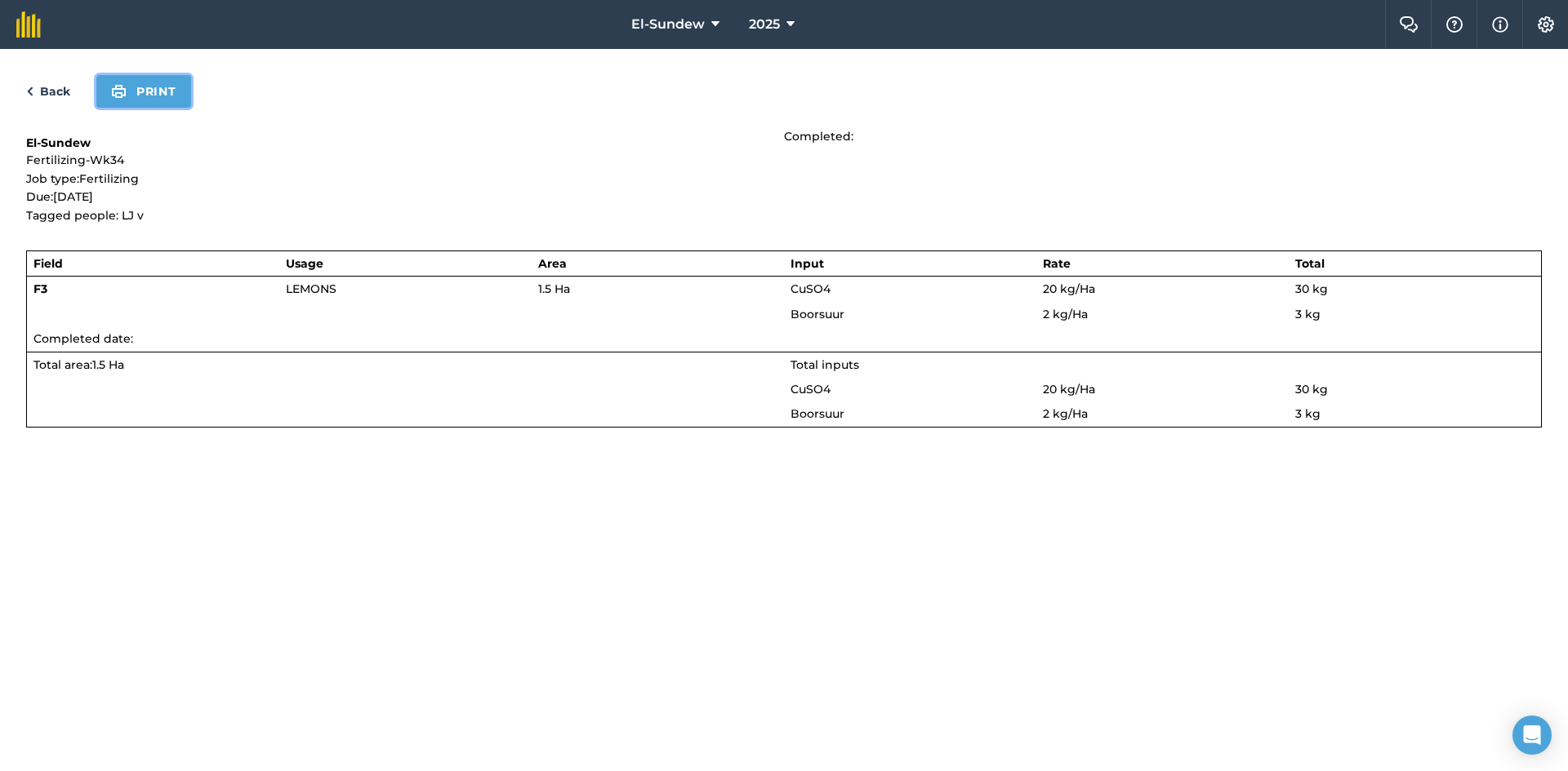
click at [177, 82] on button "Print" at bounding box center [144, 91] width 95 height 33
click at [61, 83] on link "Back" at bounding box center [48, 91] width 44 height 19
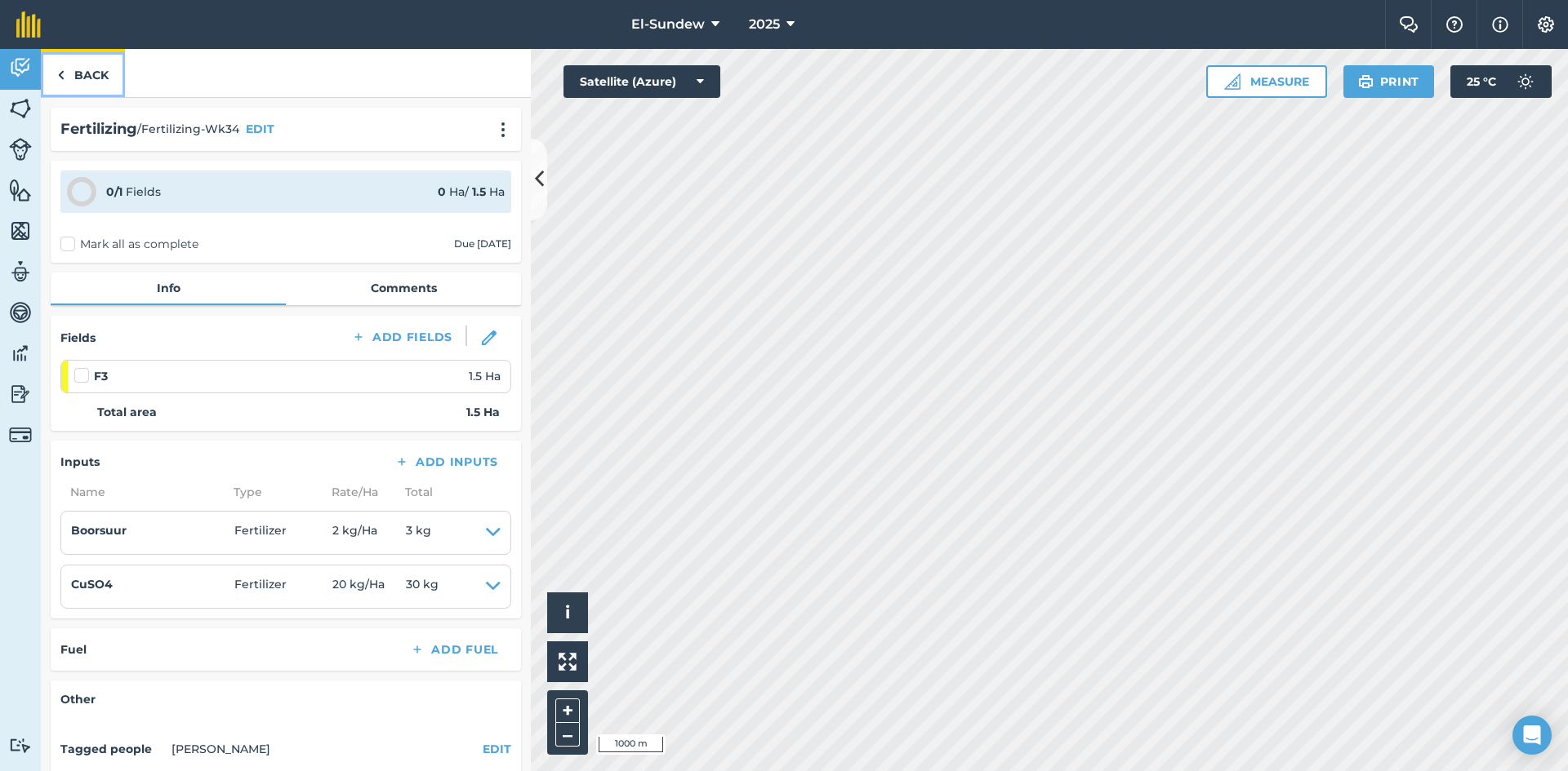
click at [91, 77] on link "Back" at bounding box center [83, 72] width 84 height 48
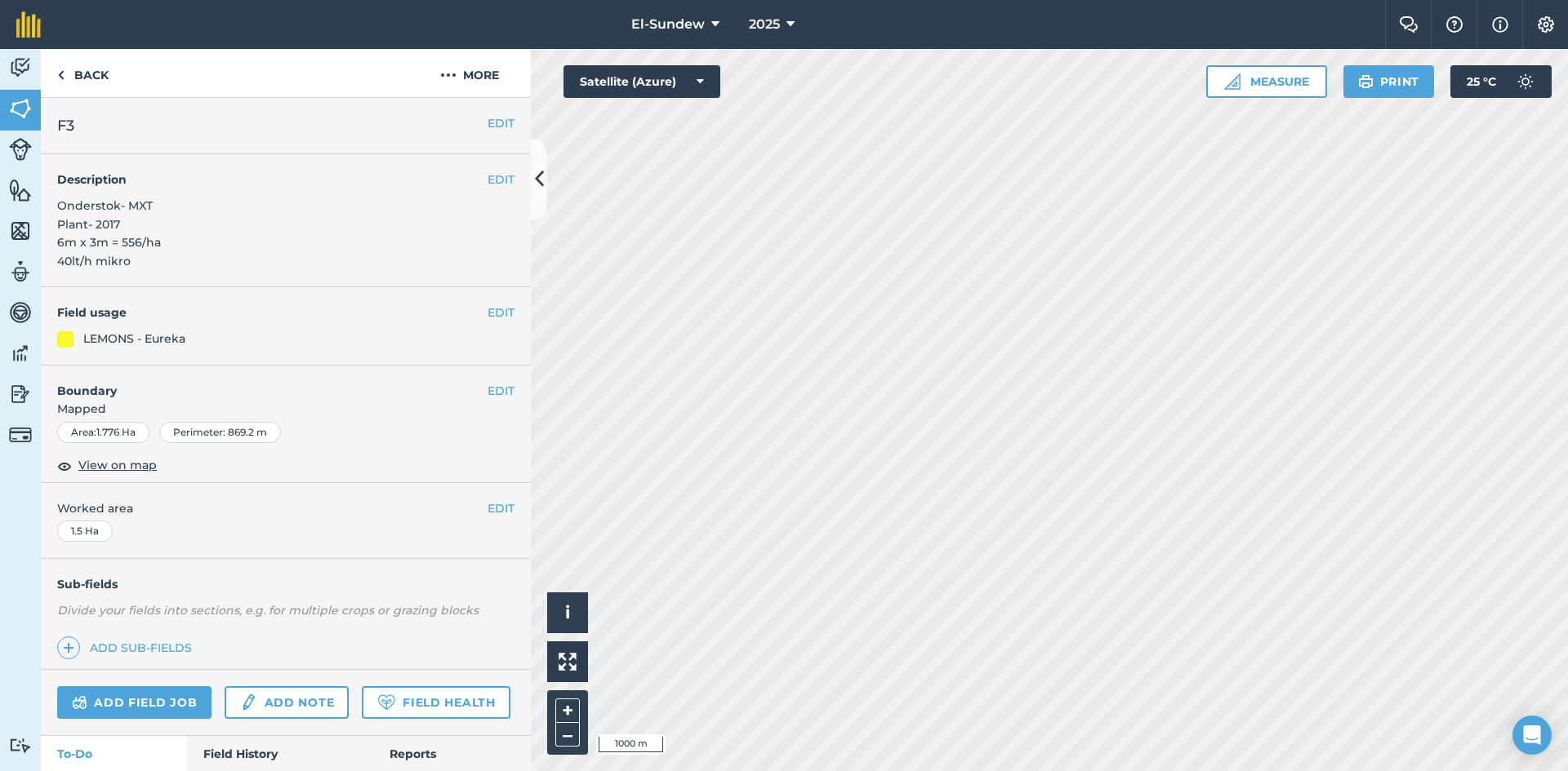
scroll to position [373, 0]
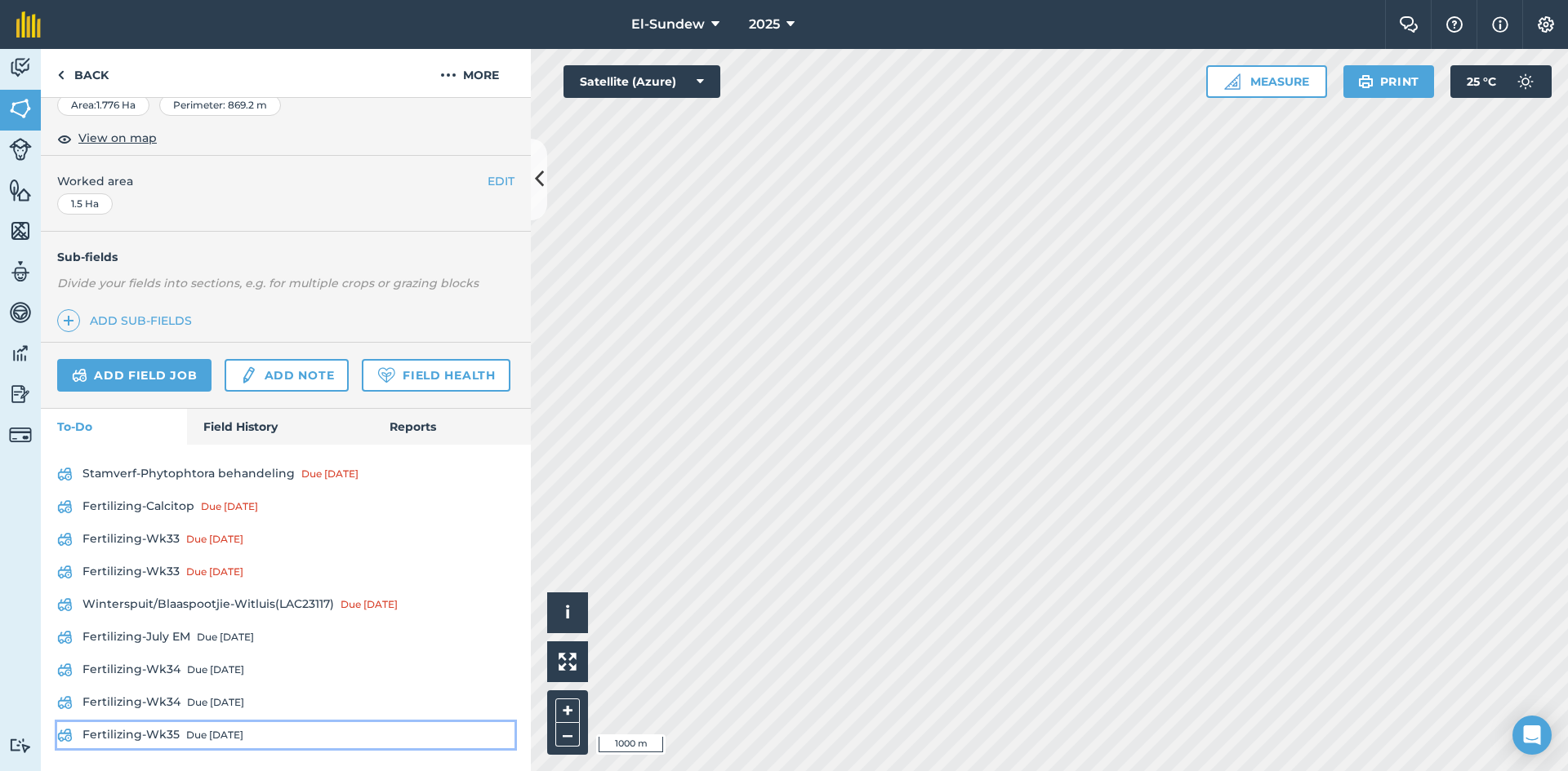
click at [216, 735] on div "Due [DATE]" at bounding box center [215, 736] width 57 height 13
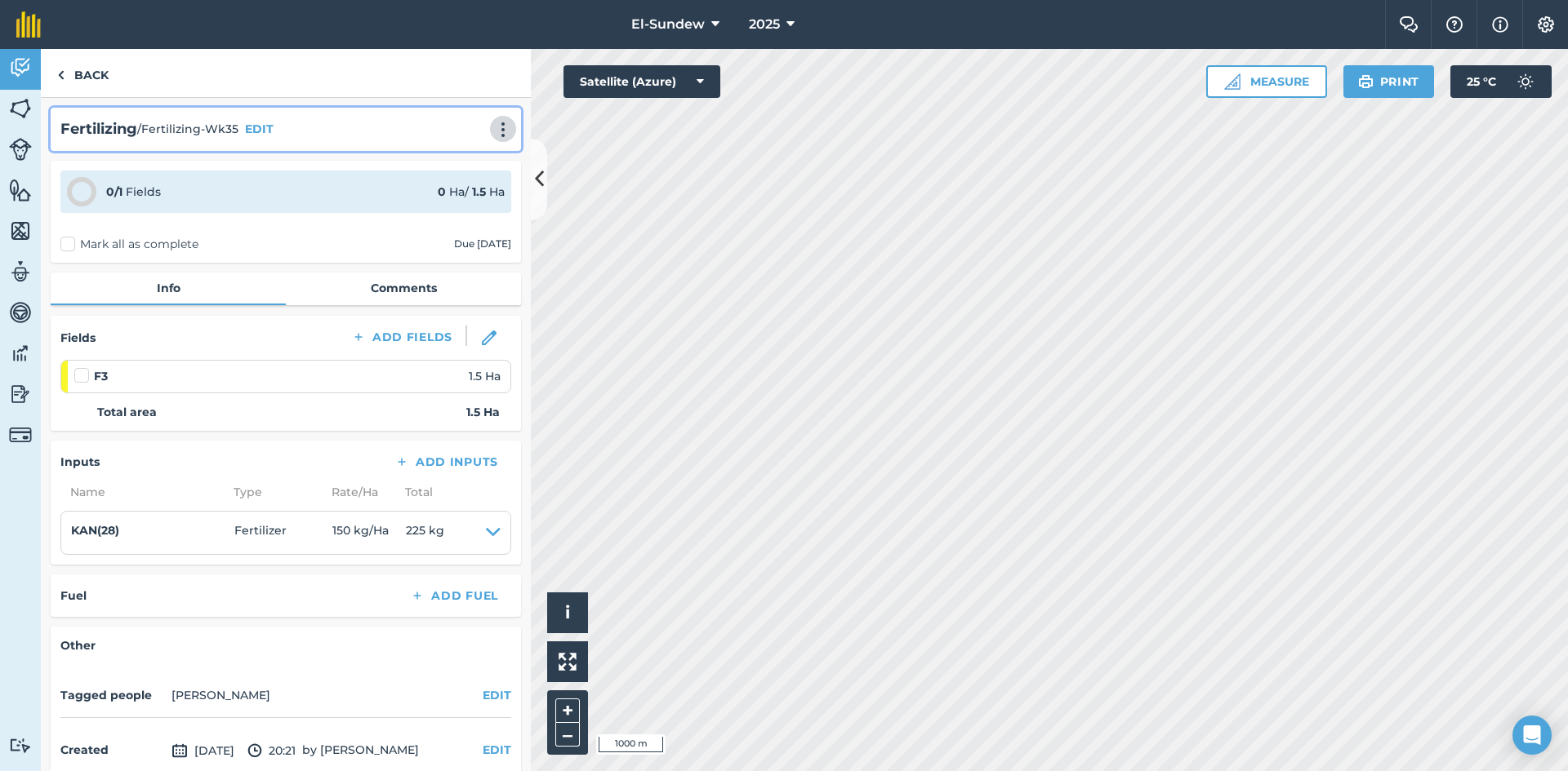
click at [493, 125] on img at bounding box center [502, 129] width 19 height 16
click at [450, 169] on link "Print" at bounding box center [469, 165] width 104 height 33
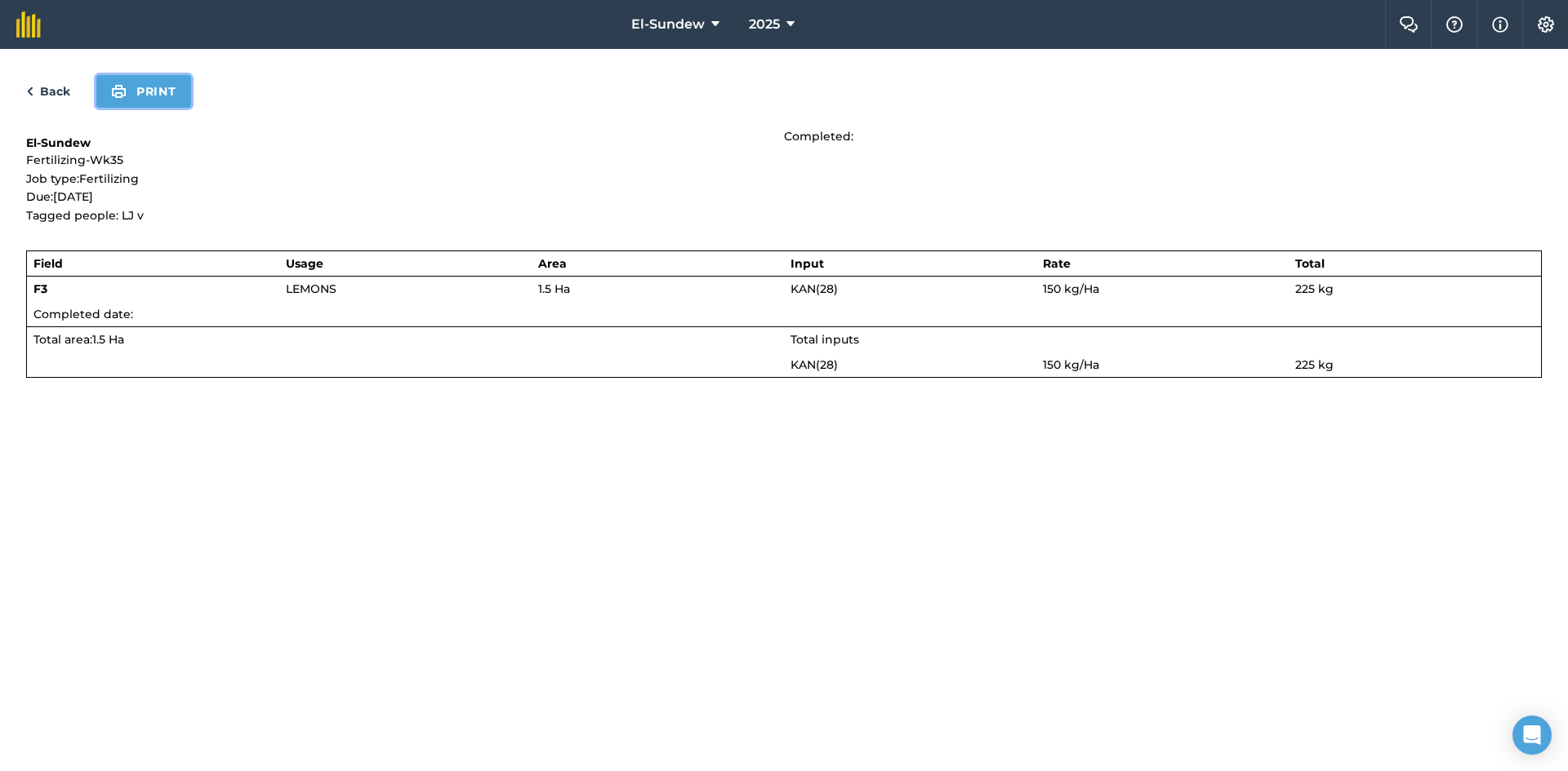
click at [141, 97] on button "Print" at bounding box center [144, 91] width 95 height 33
click at [57, 85] on link "Back" at bounding box center [48, 91] width 44 height 19
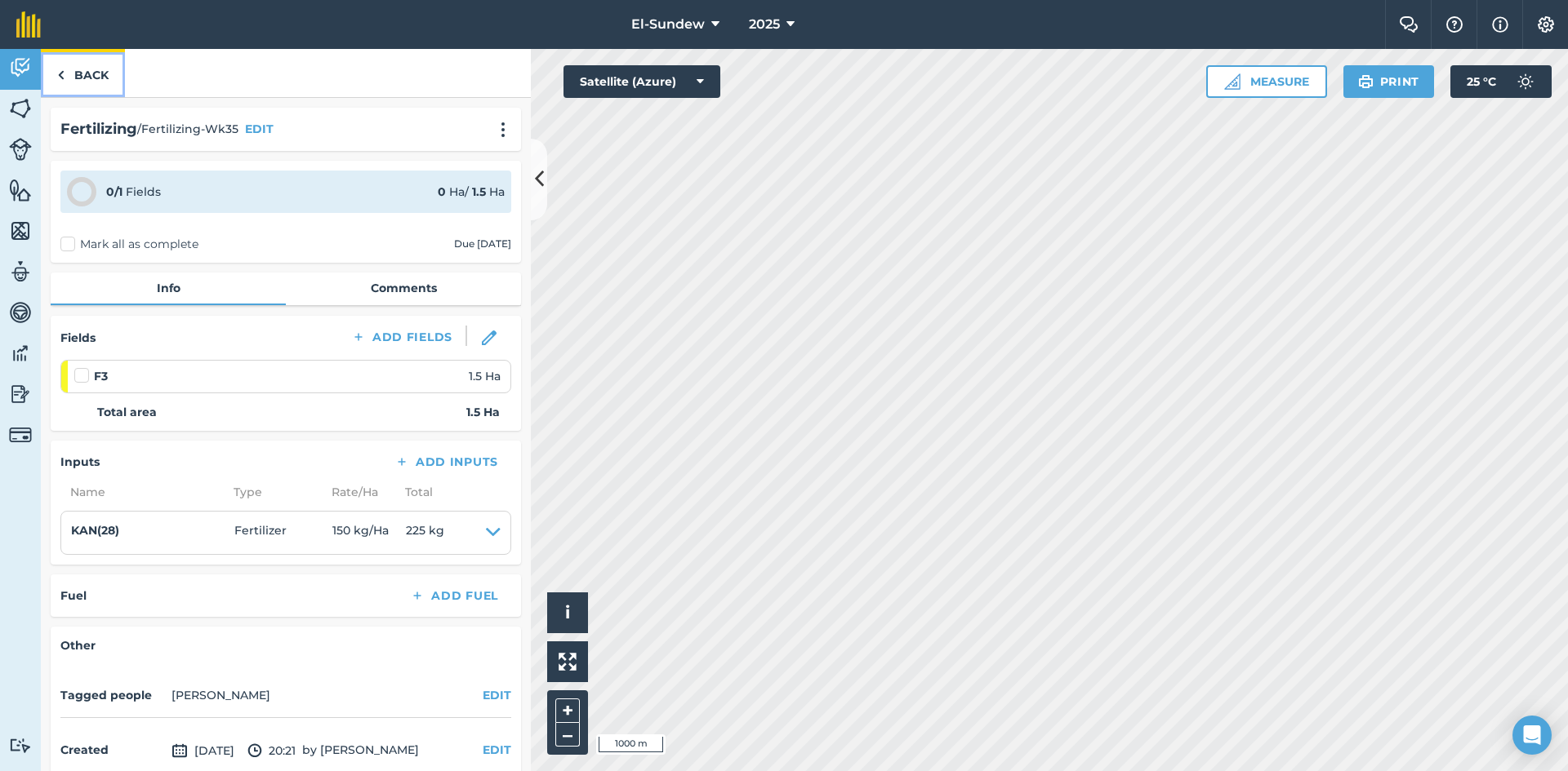
click at [89, 82] on link "Back" at bounding box center [83, 72] width 84 height 48
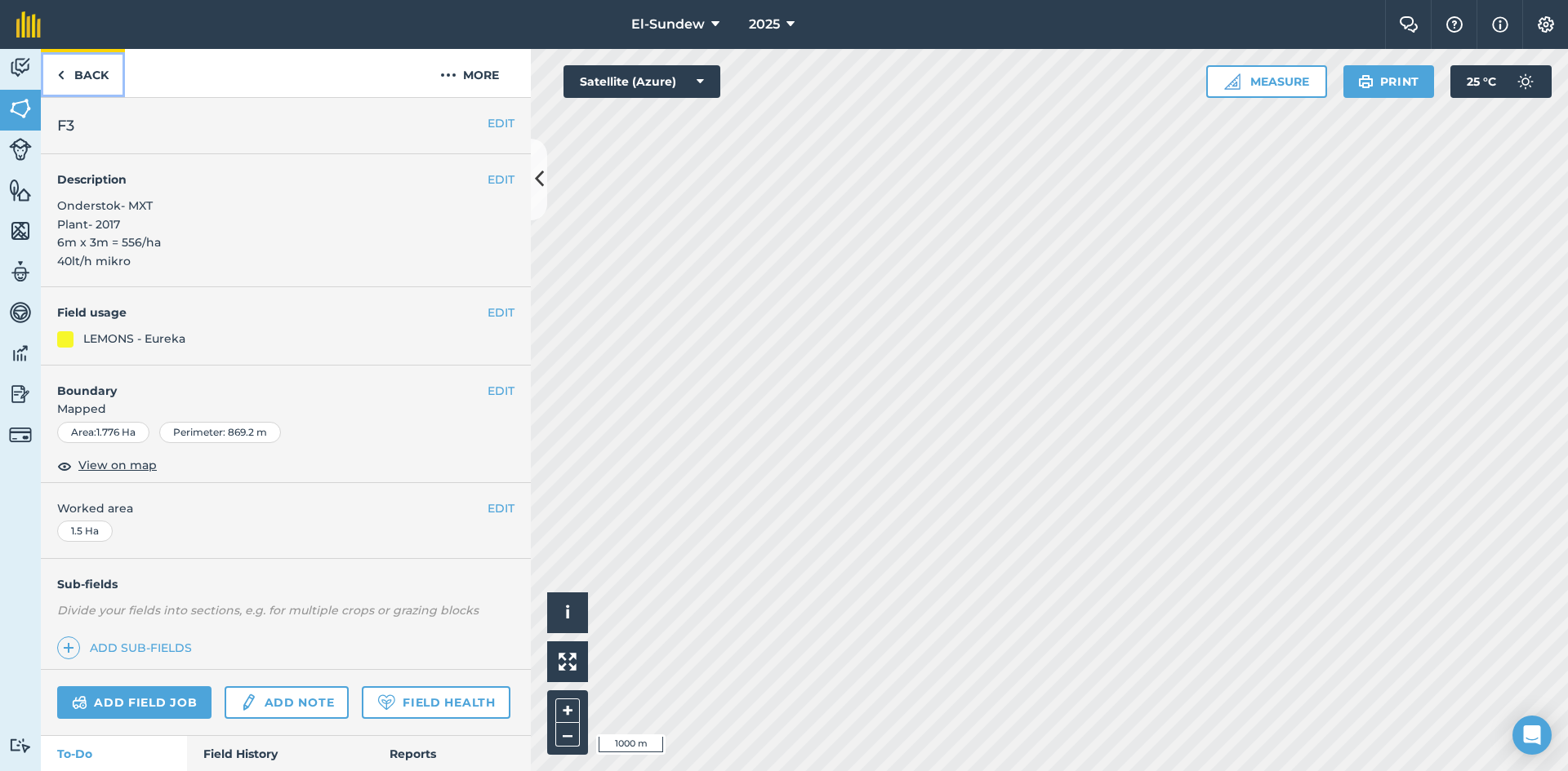
click at [89, 82] on link "Back" at bounding box center [83, 72] width 84 height 48
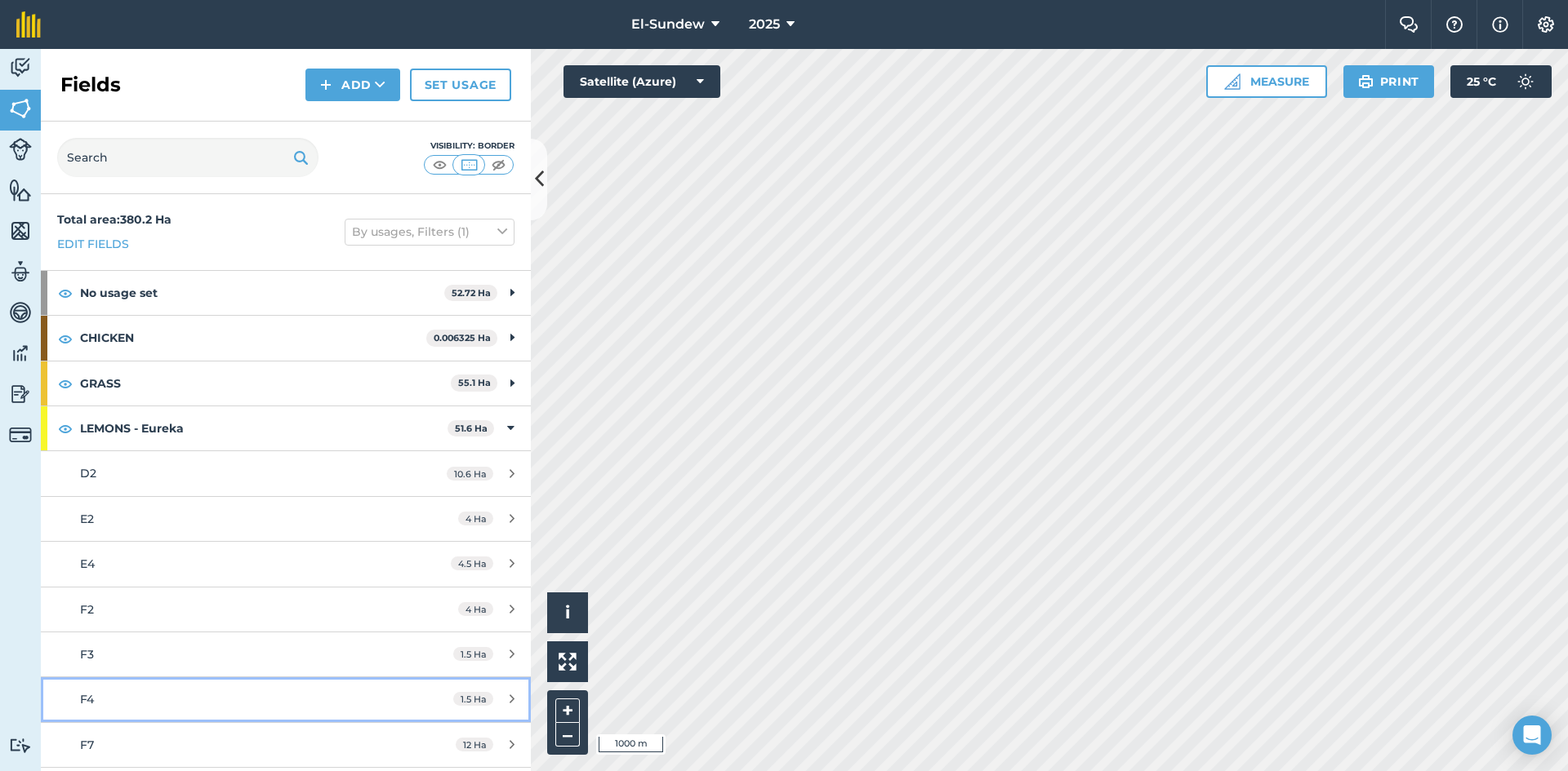
click at [190, 700] on div "F4" at bounding box center [233, 699] width 307 height 18
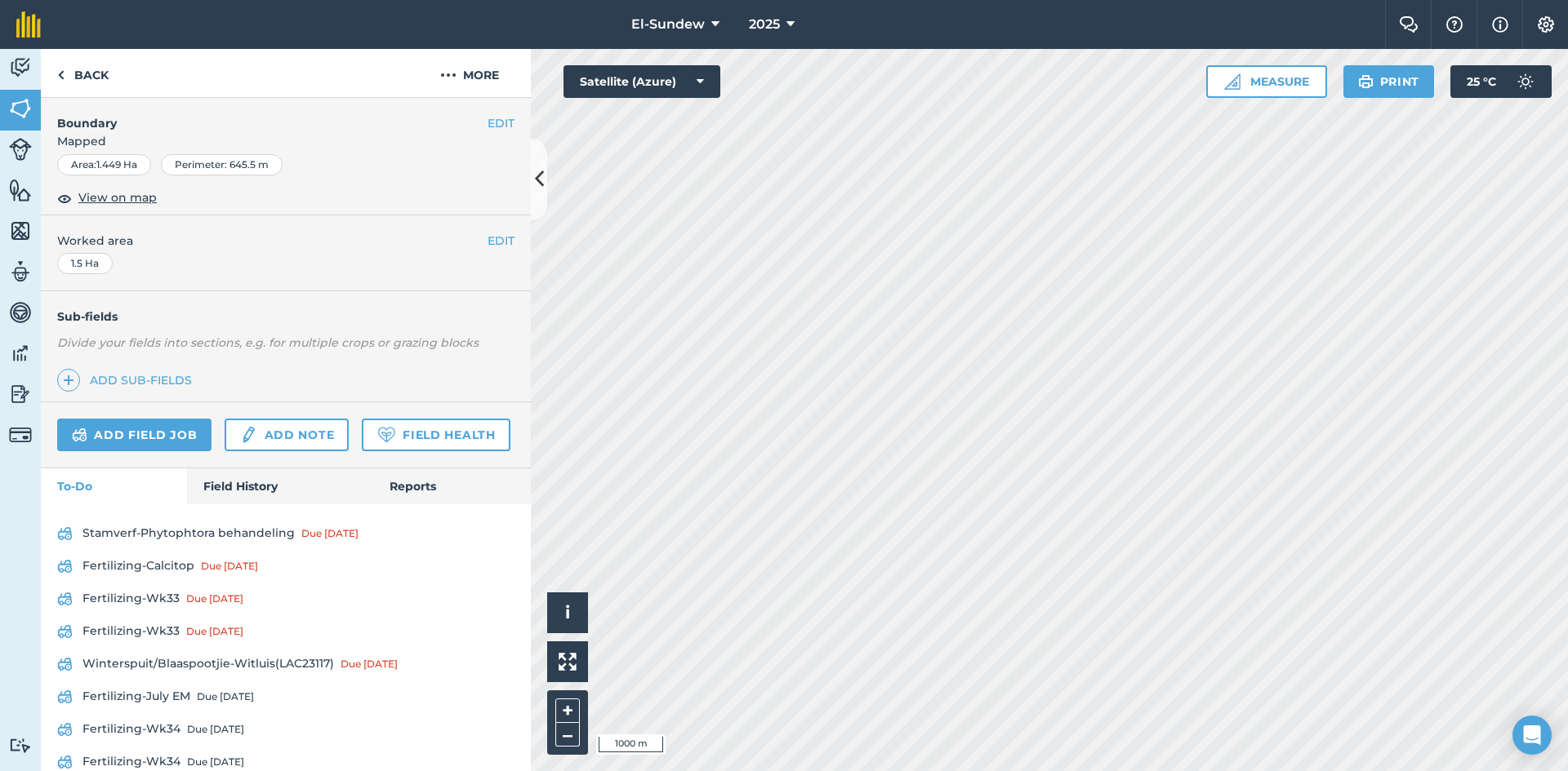
scroll to position [373, 0]
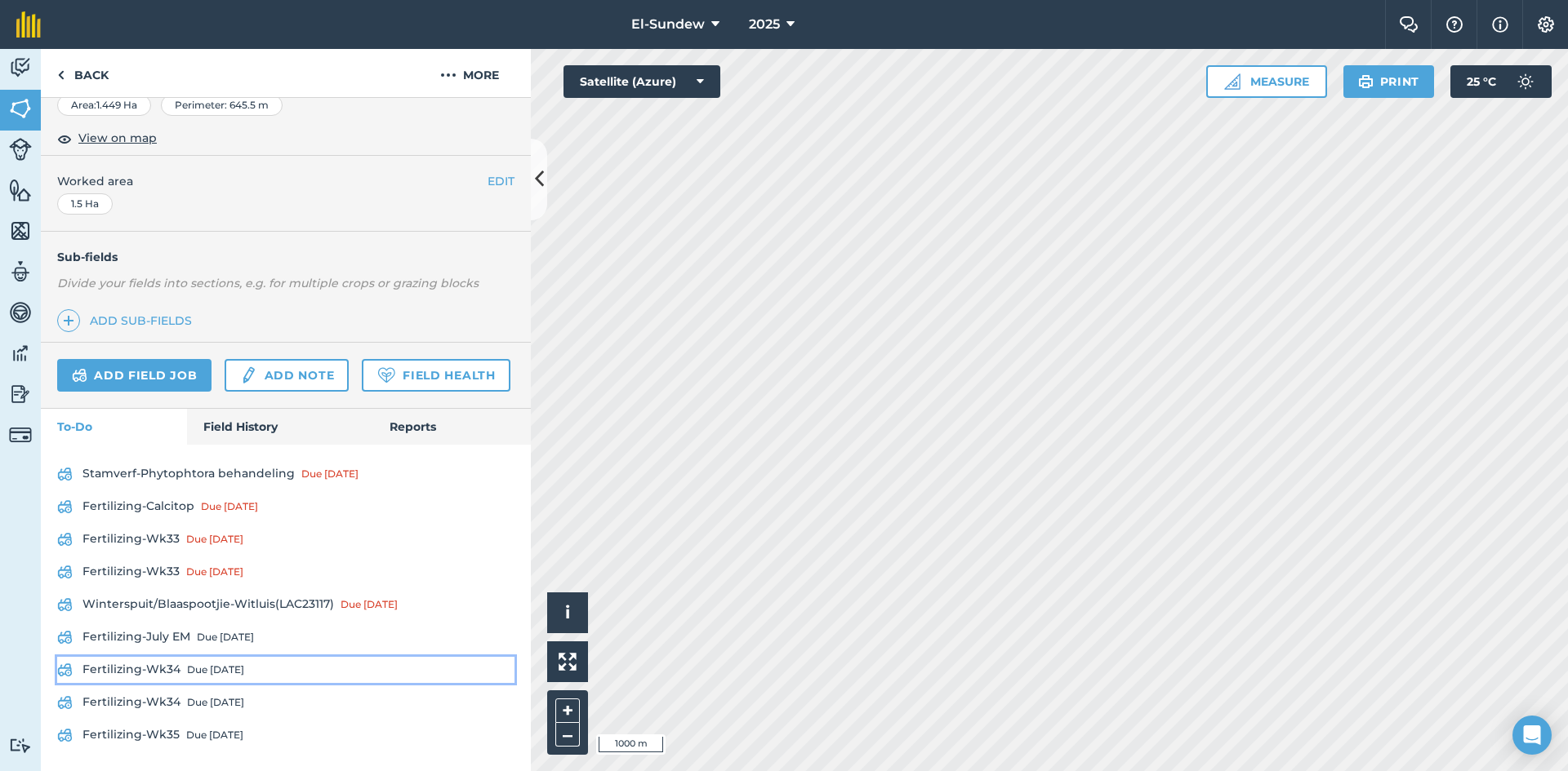
click at [222, 674] on div "Due [DATE]" at bounding box center [215, 670] width 57 height 13
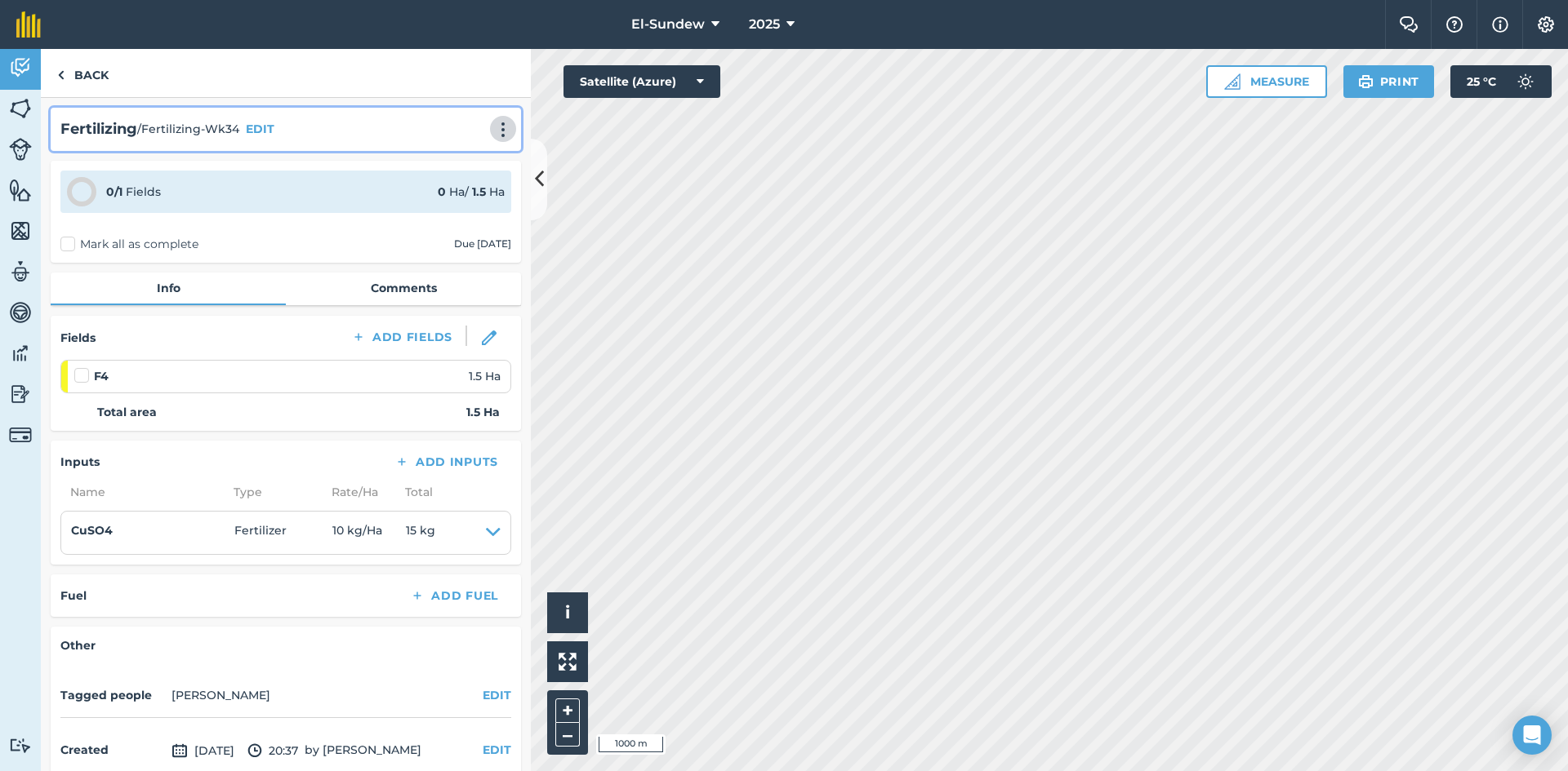
click at [493, 122] on img at bounding box center [502, 129] width 19 height 16
click at [449, 171] on link "Print" at bounding box center [469, 165] width 104 height 33
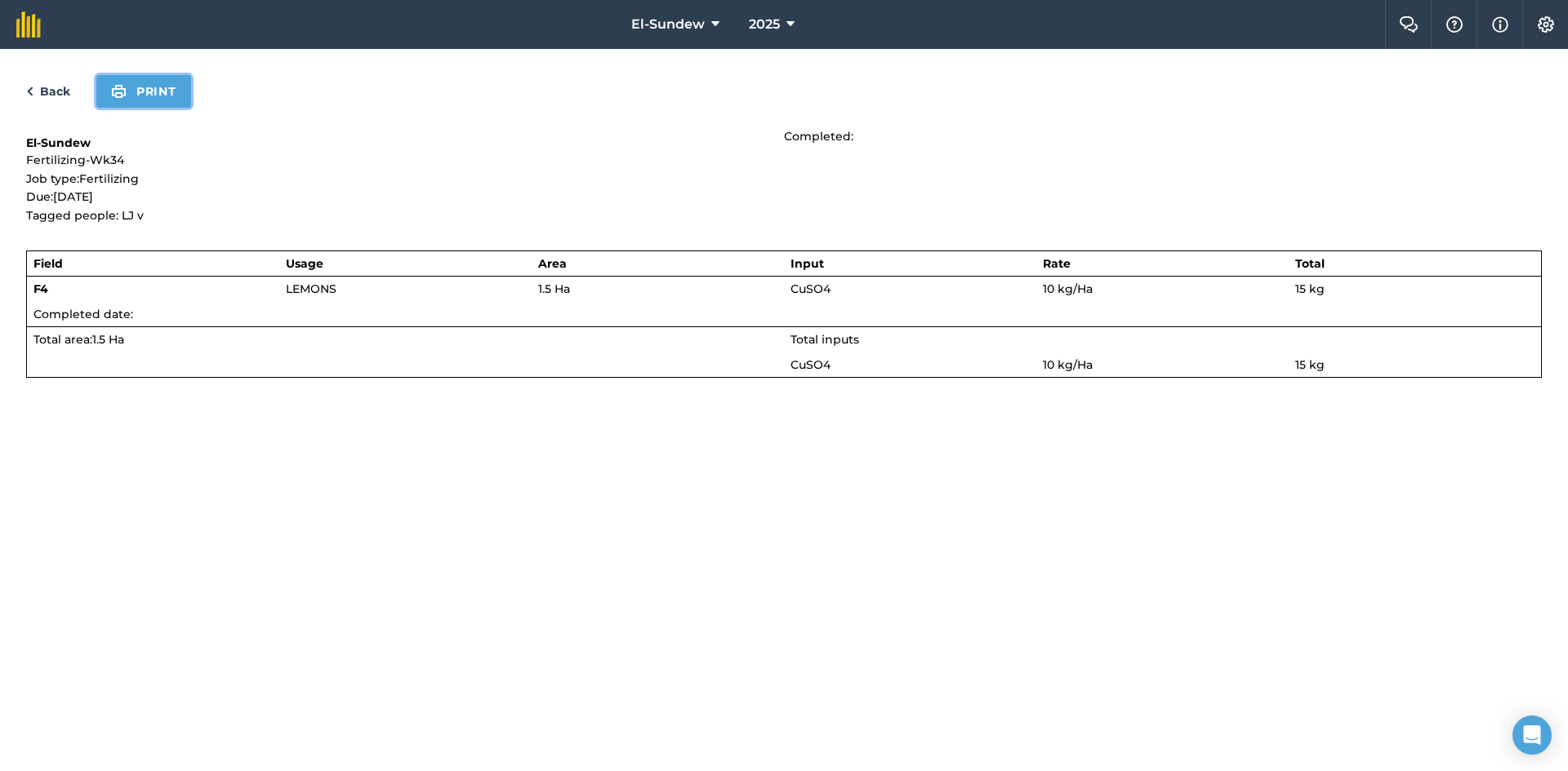
click at [145, 84] on button "Print" at bounding box center [144, 91] width 95 height 33
click at [39, 98] on link "Back" at bounding box center [48, 91] width 44 height 19
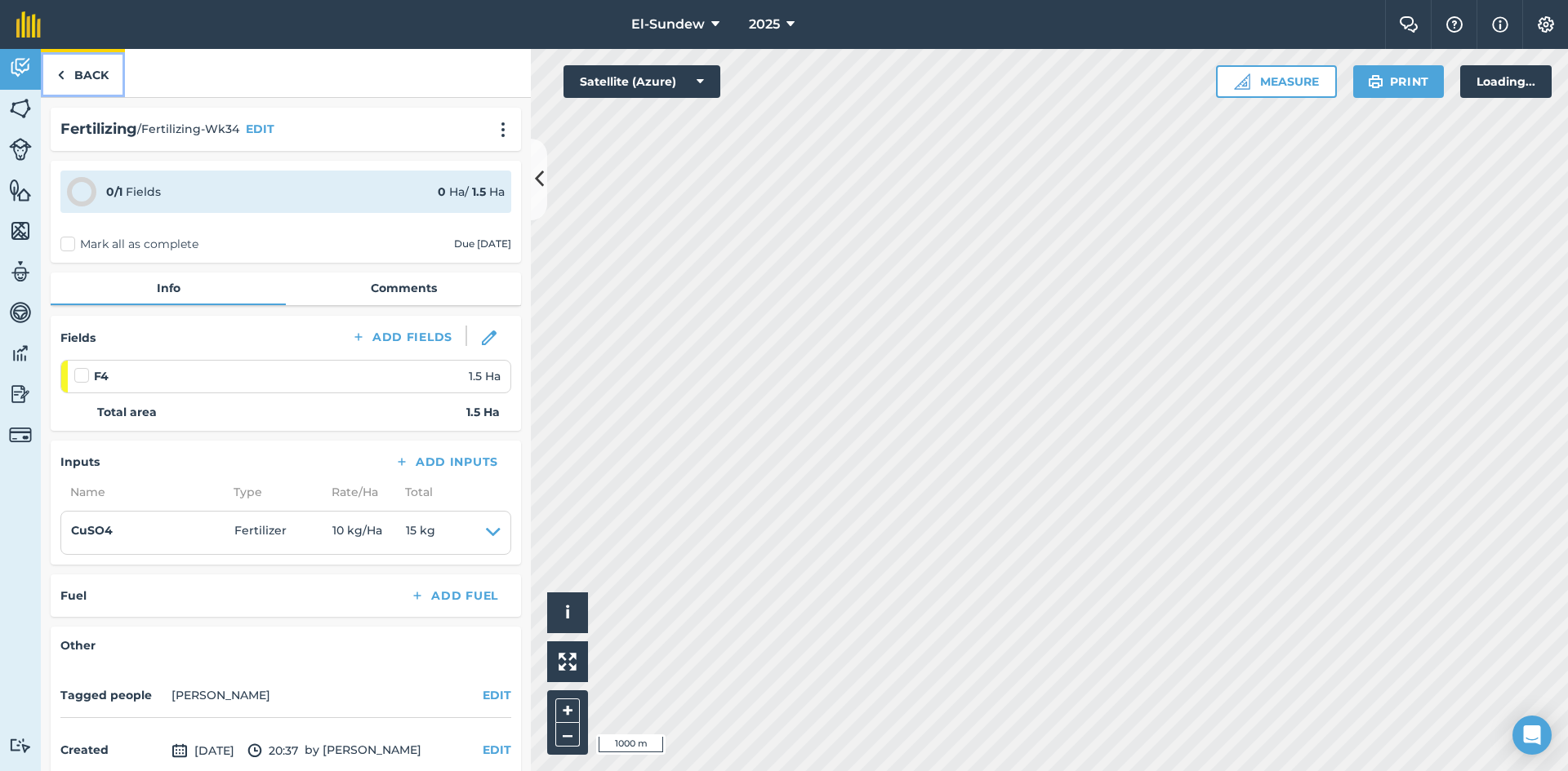
click at [81, 84] on link "Back" at bounding box center [83, 72] width 84 height 48
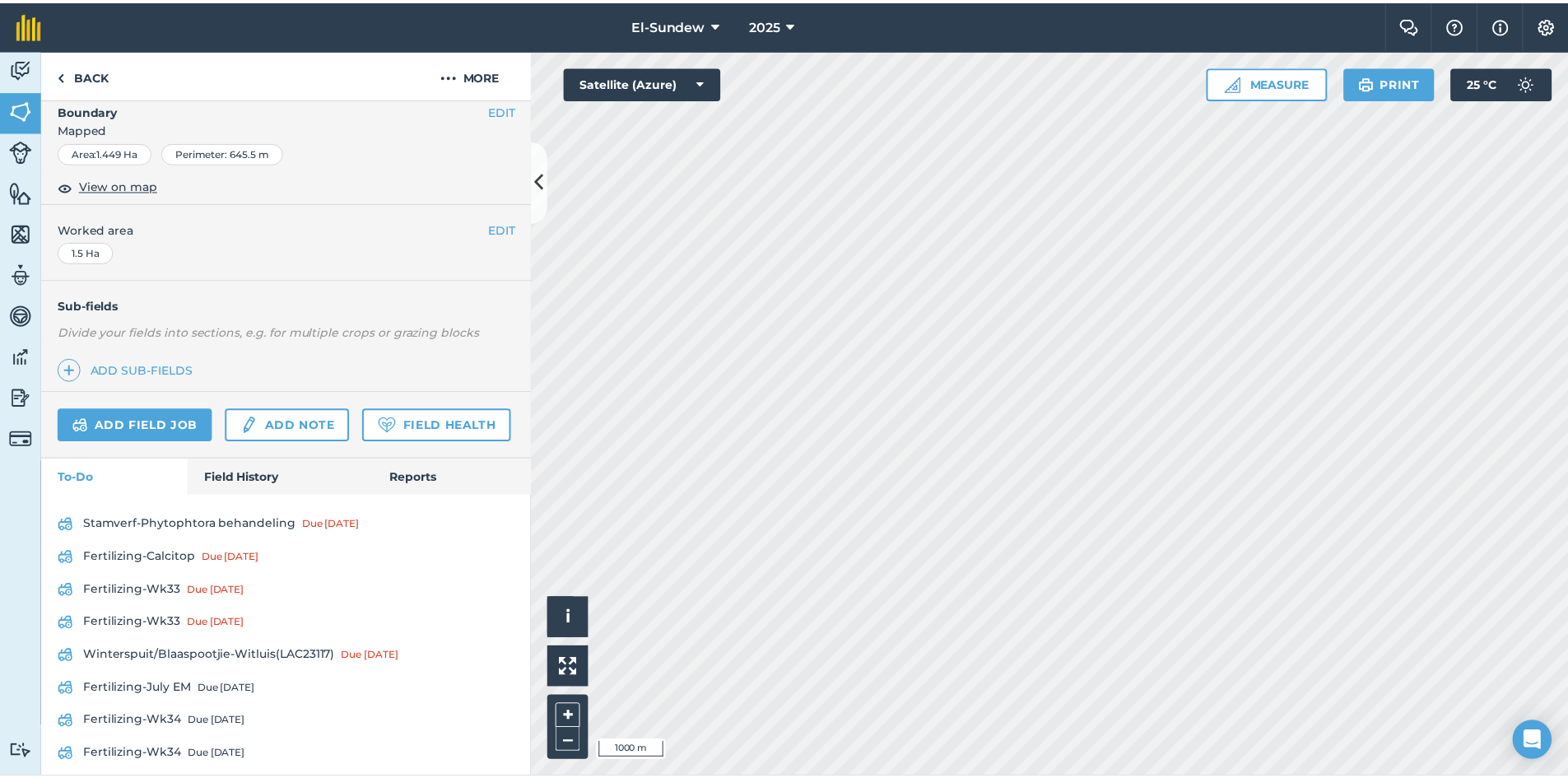
scroll to position [377, 0]
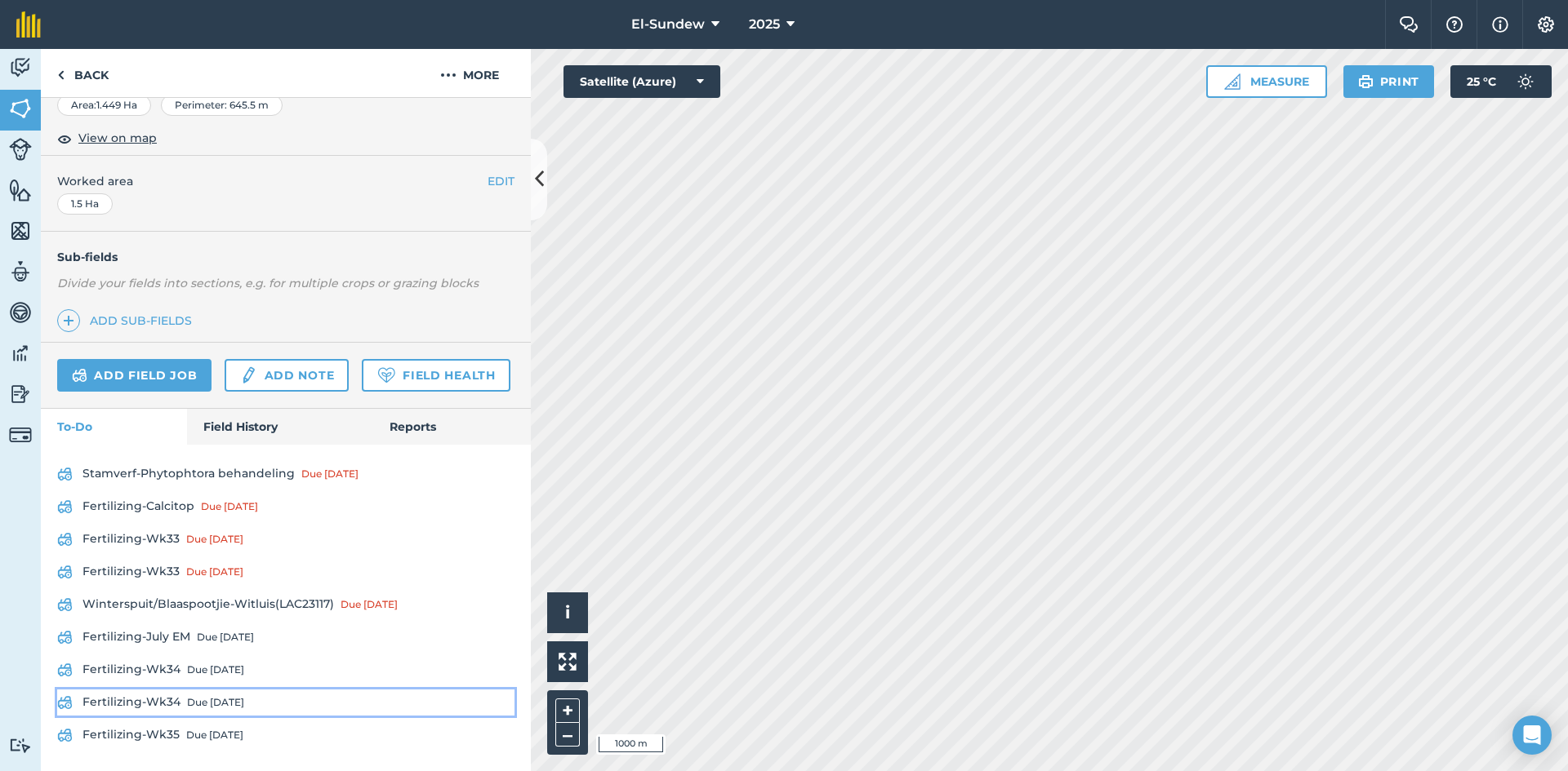
click at [219, 693] on link "Fertilizing-Wk34 Due [DATE]" at bounding box center [286, 702] width 458 height 26
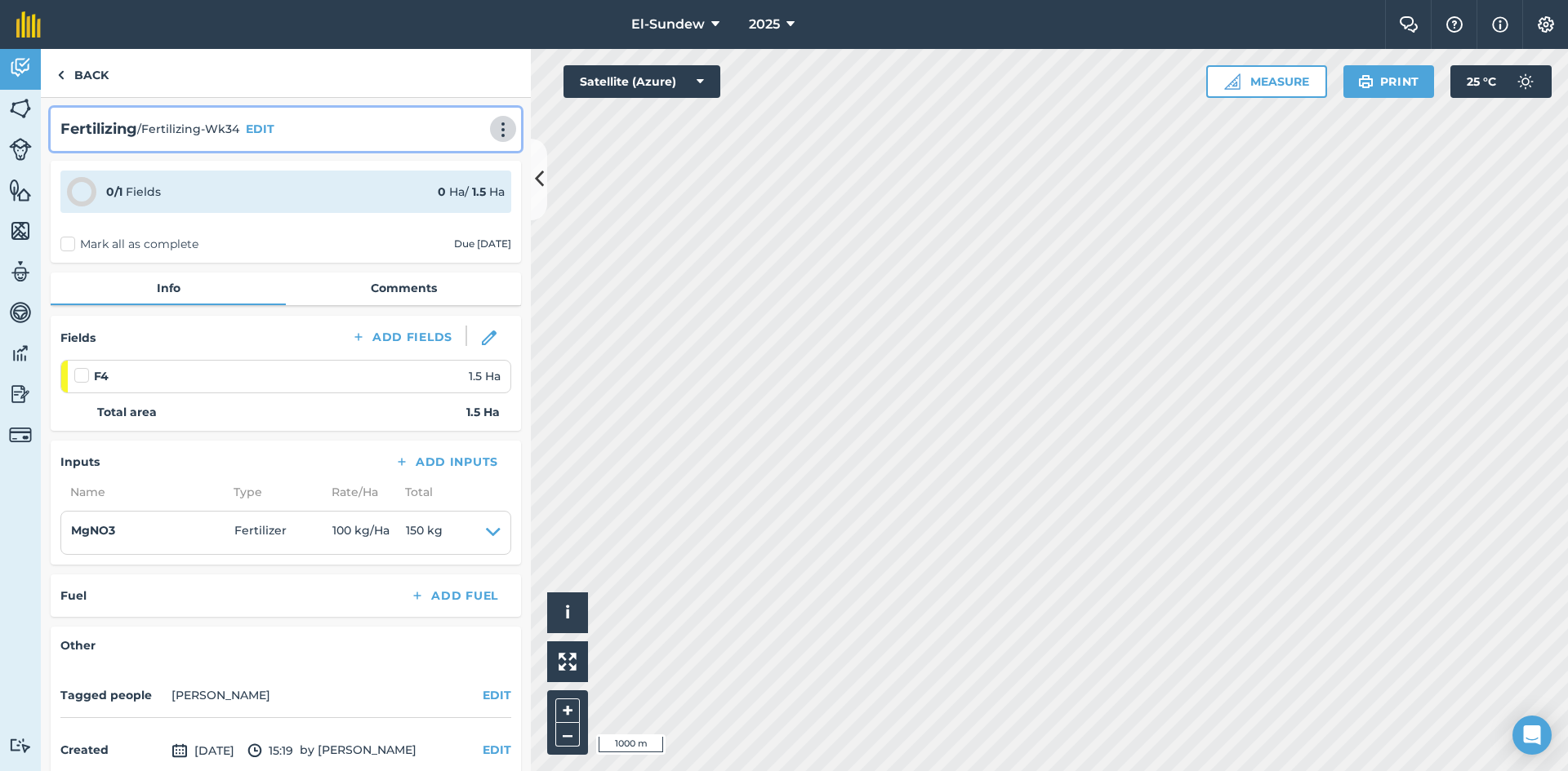
click at [495, 119] on button at bounding box center [502, 129] width 16 height 19
click at [467, 166] on link "Print" at bounding box center [469, 165] width 104 height 33
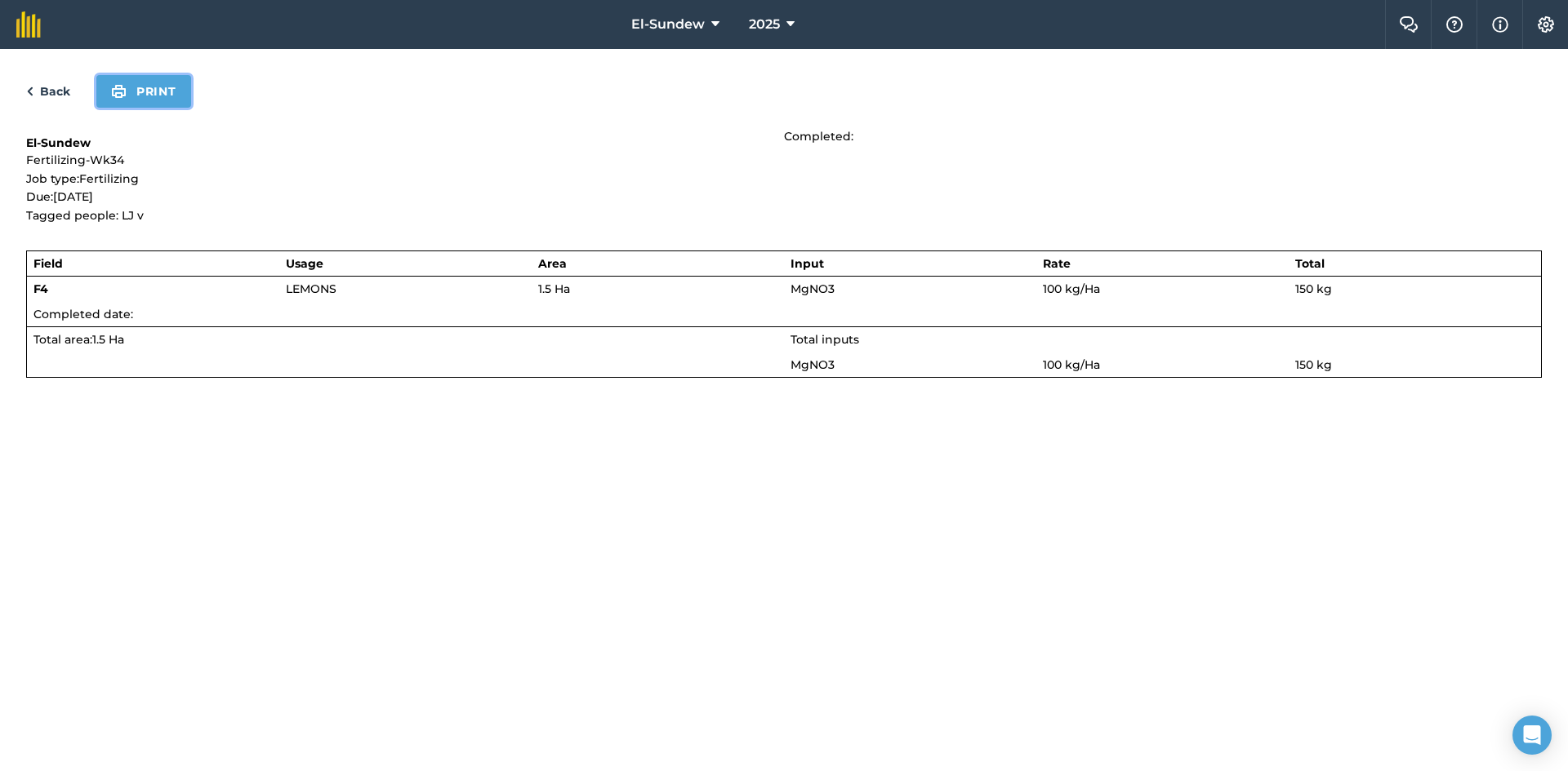
click at [176, 99] on button "Print" at bounding box center [144, 91] width 95 height 33
click at [51, 91] on link "Back" at bounding box center [48, 91] width 44 height 19
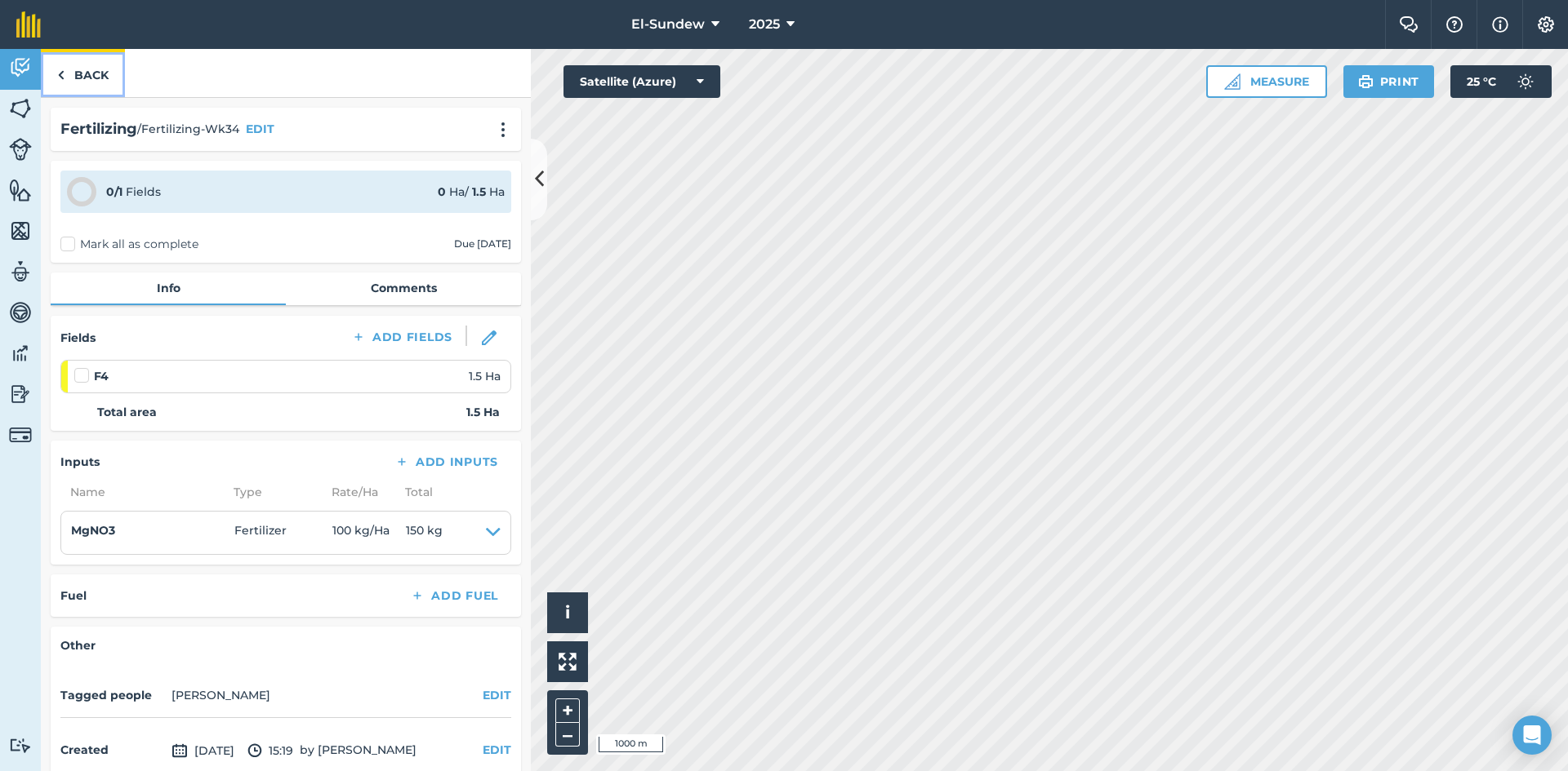
click at [93, 74] on link "Back" at bounding box center [83, 72] width 84 height 48
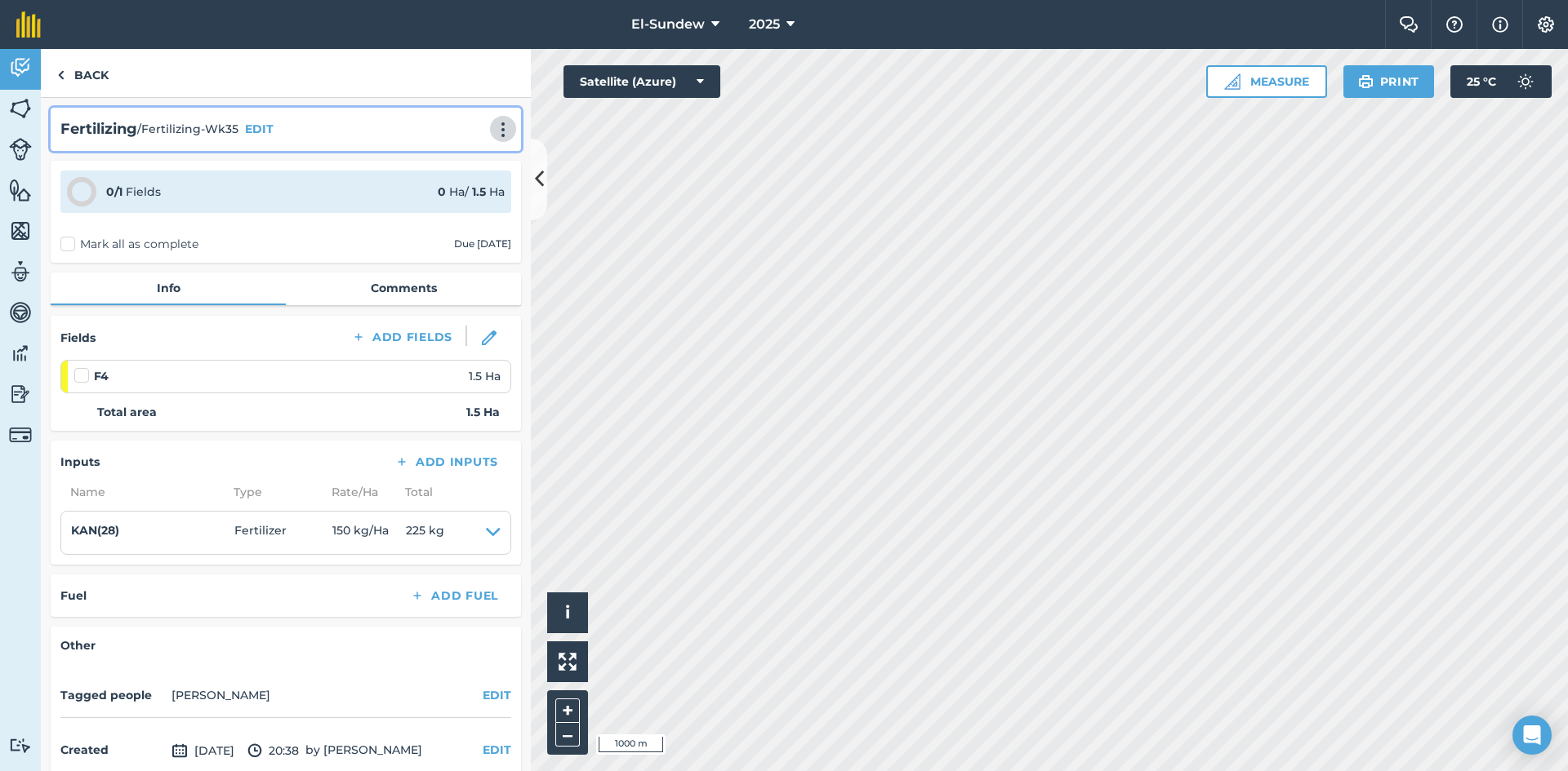
click at [496, 127] on img at bounding box center [502, 129] width 19 height 16
click at [447, 154] on link "Print" at bounding box center [469, 165] width 104 height 33
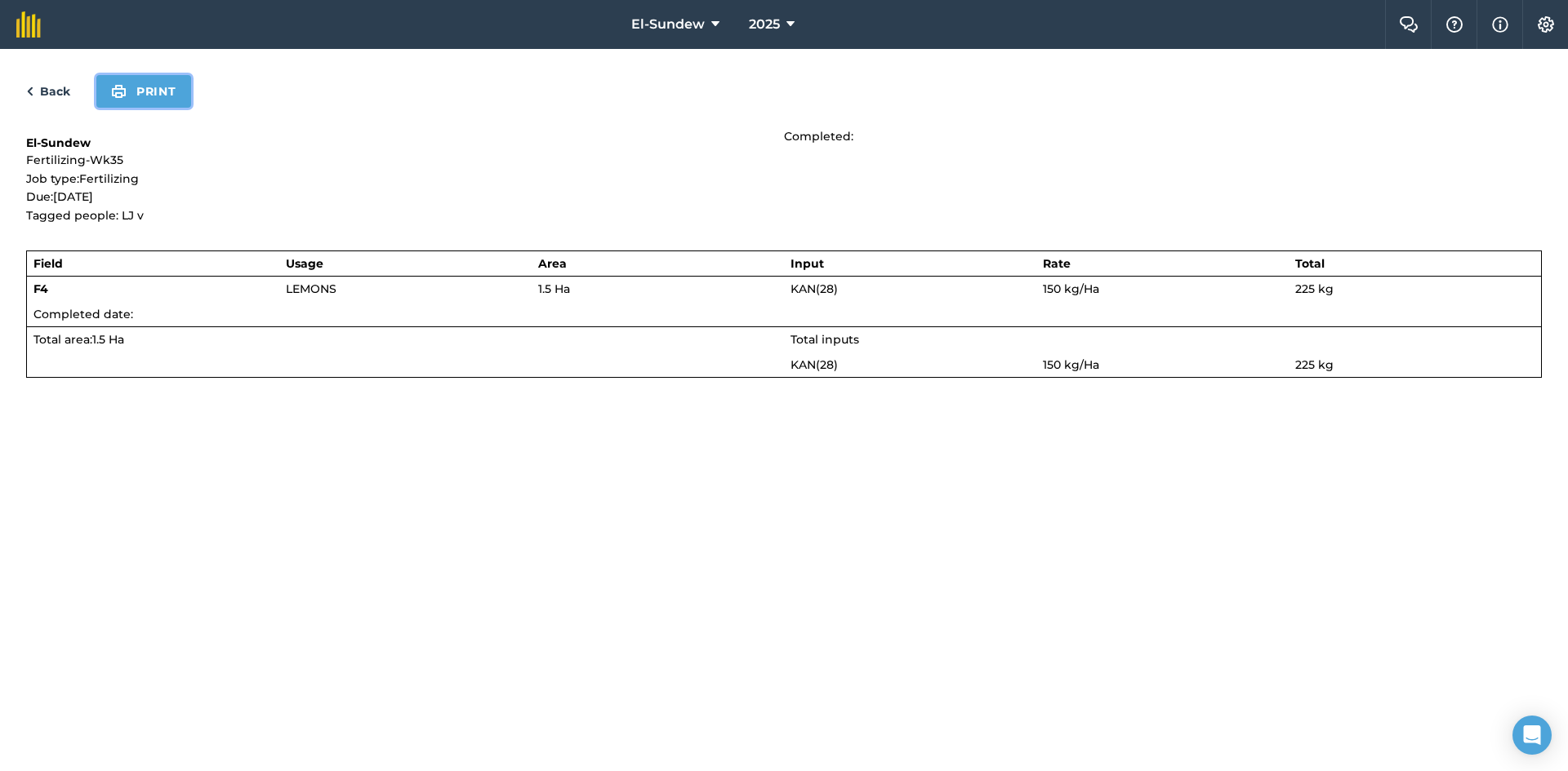
drag, startPoint x: 140, startPoint y: 82, endPoint x: 1193, endPoint y: 655, distance: 1198.8
click at [140, 82] on button "Print" at bounding box center [144, 91] width 95 height 33
click at [36, 87] on link "Back" at bounding box center [48, 91] width 44 height 19
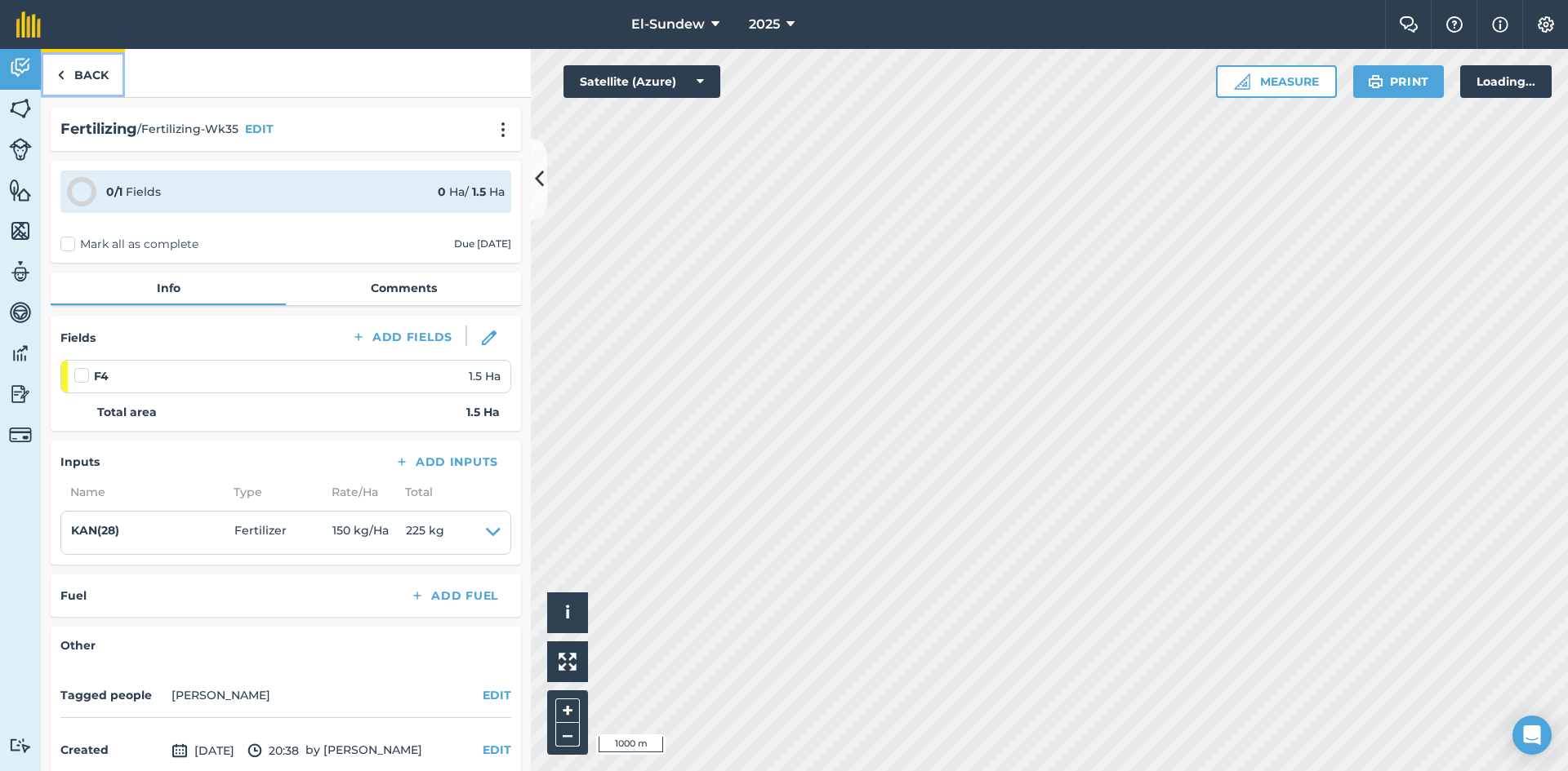
click at [78, 79] on link "Back" at bounding box center [83, 72] width 84 height 48
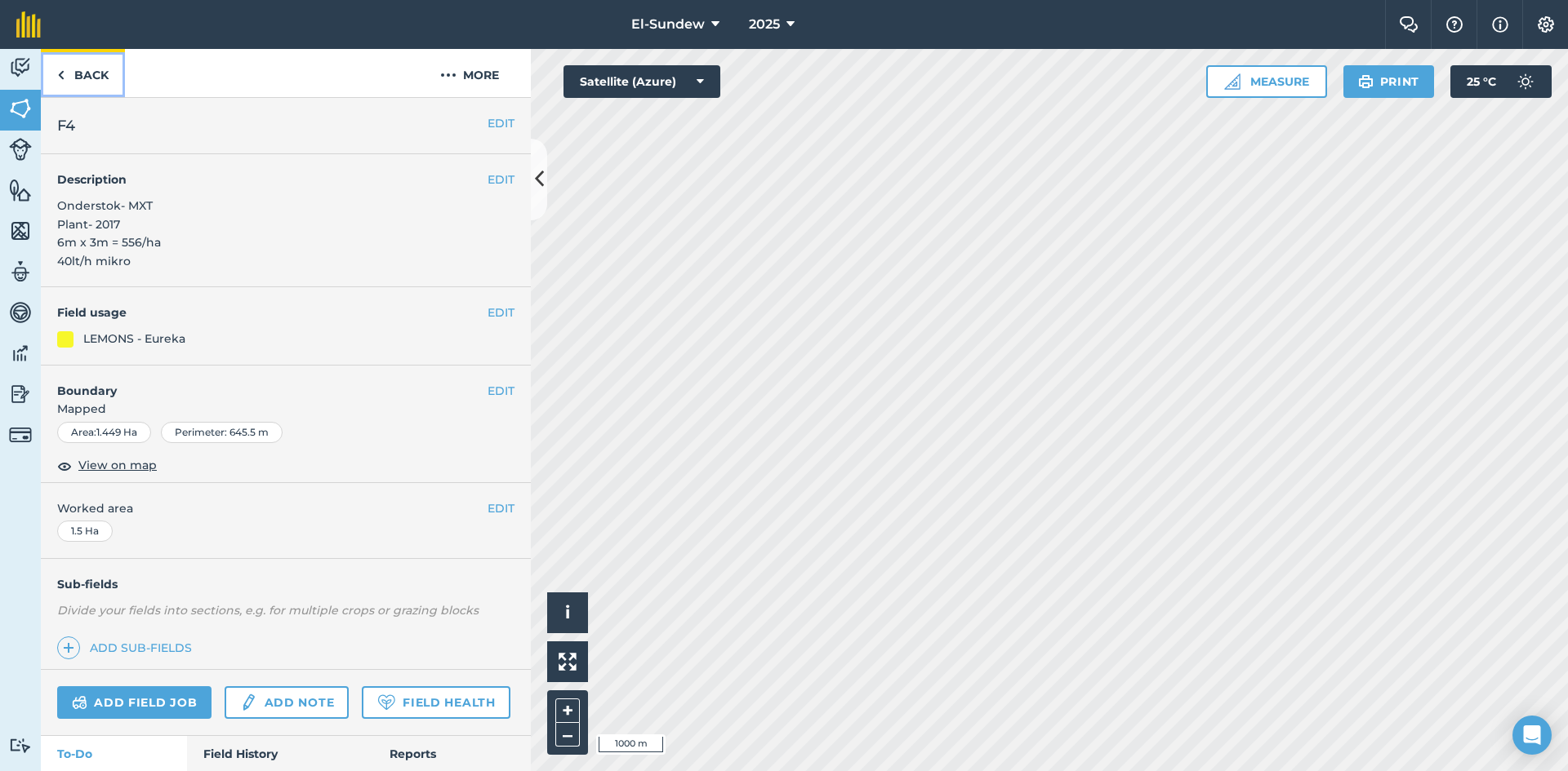
click at [78, 79] on link "Back" at bounding box center [83, 72] width 84 height 48
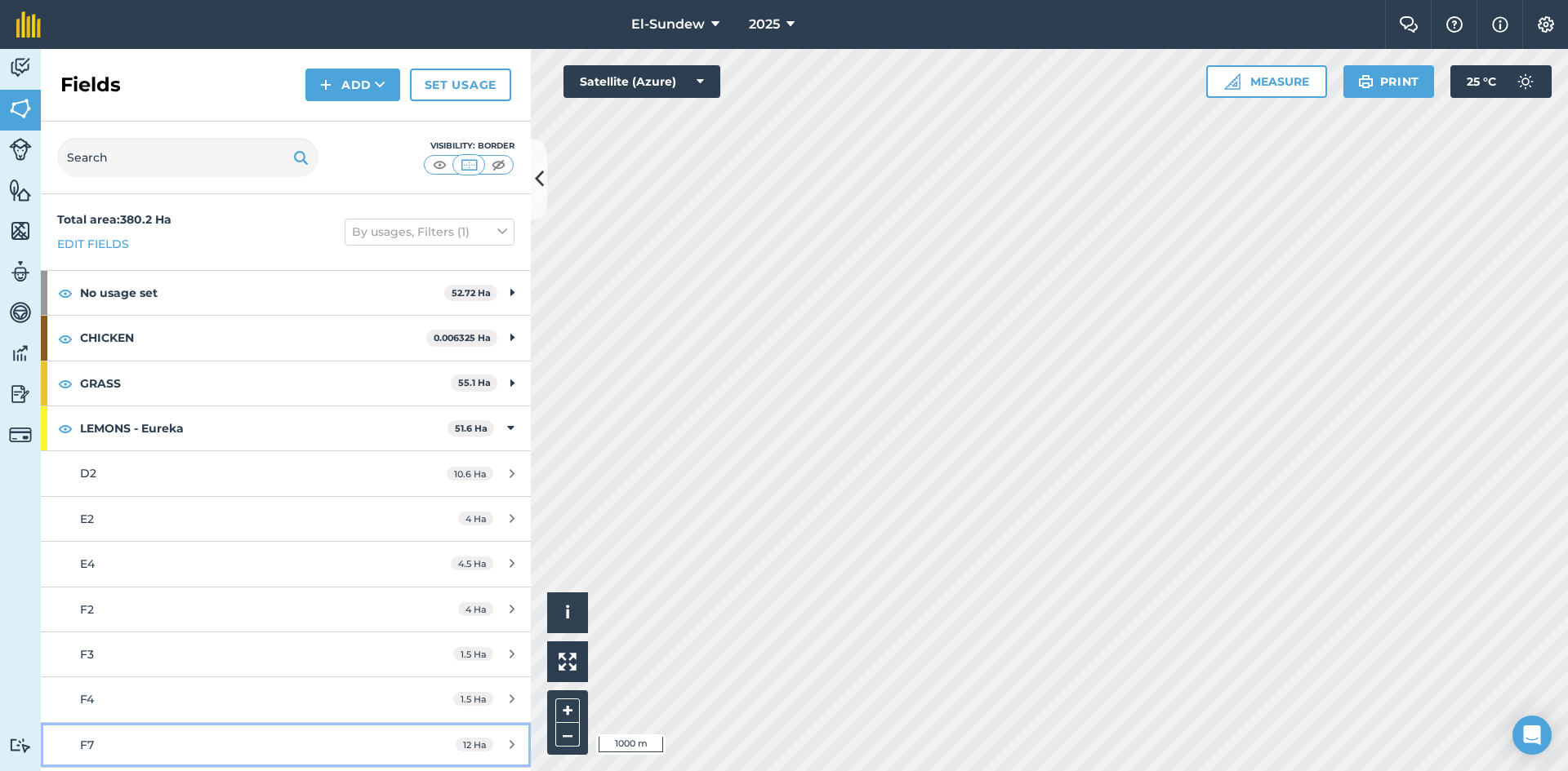
click at [212, 737] on div "F7" at bounding box center [233, 745] width 307 height 18
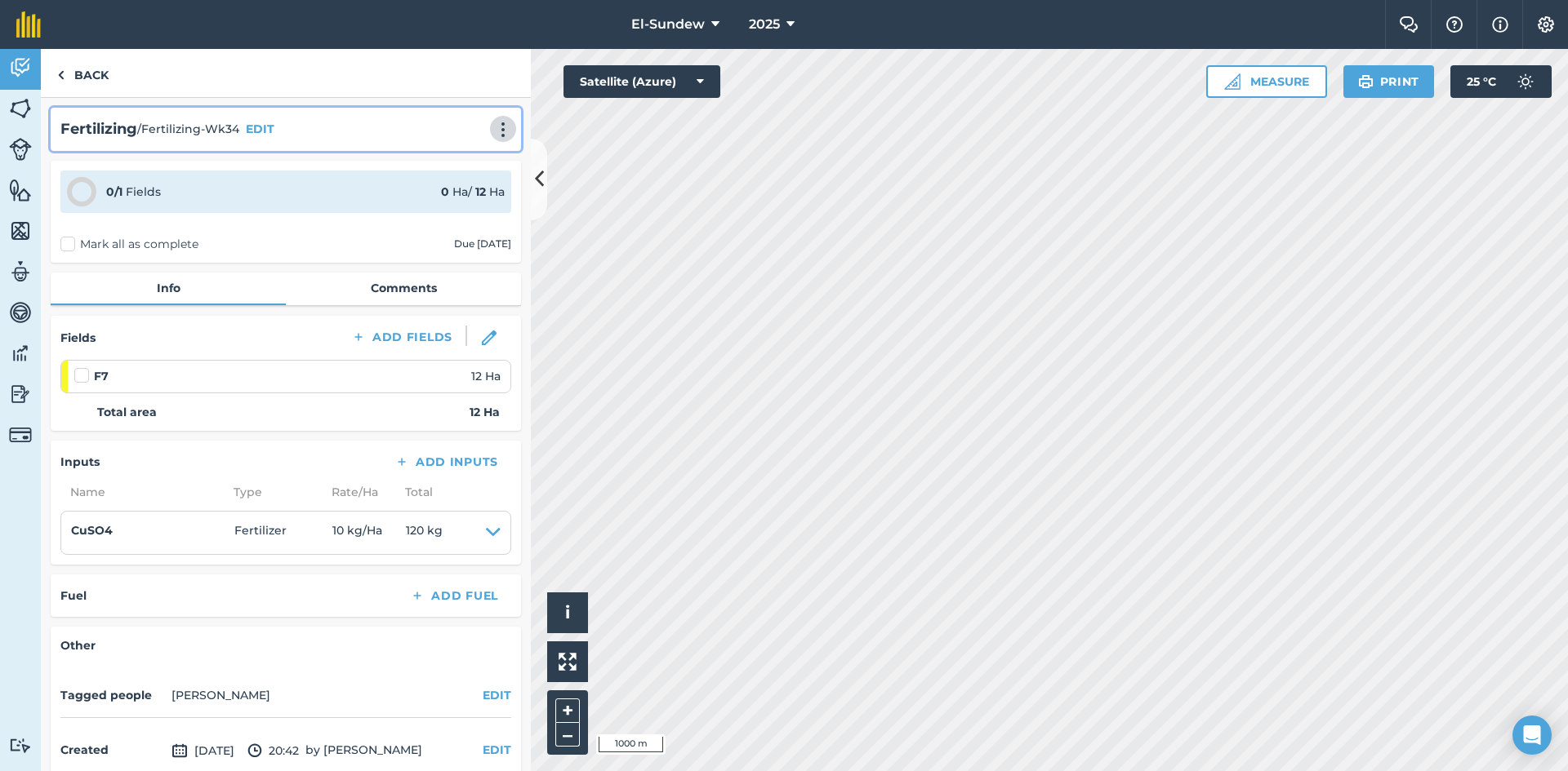
click at [493, 135] on img at bounding box center [502, 129] width 19 height 16
click at [455, 166] on link "Print" at bounding box center [469, 165] width 104 height 33
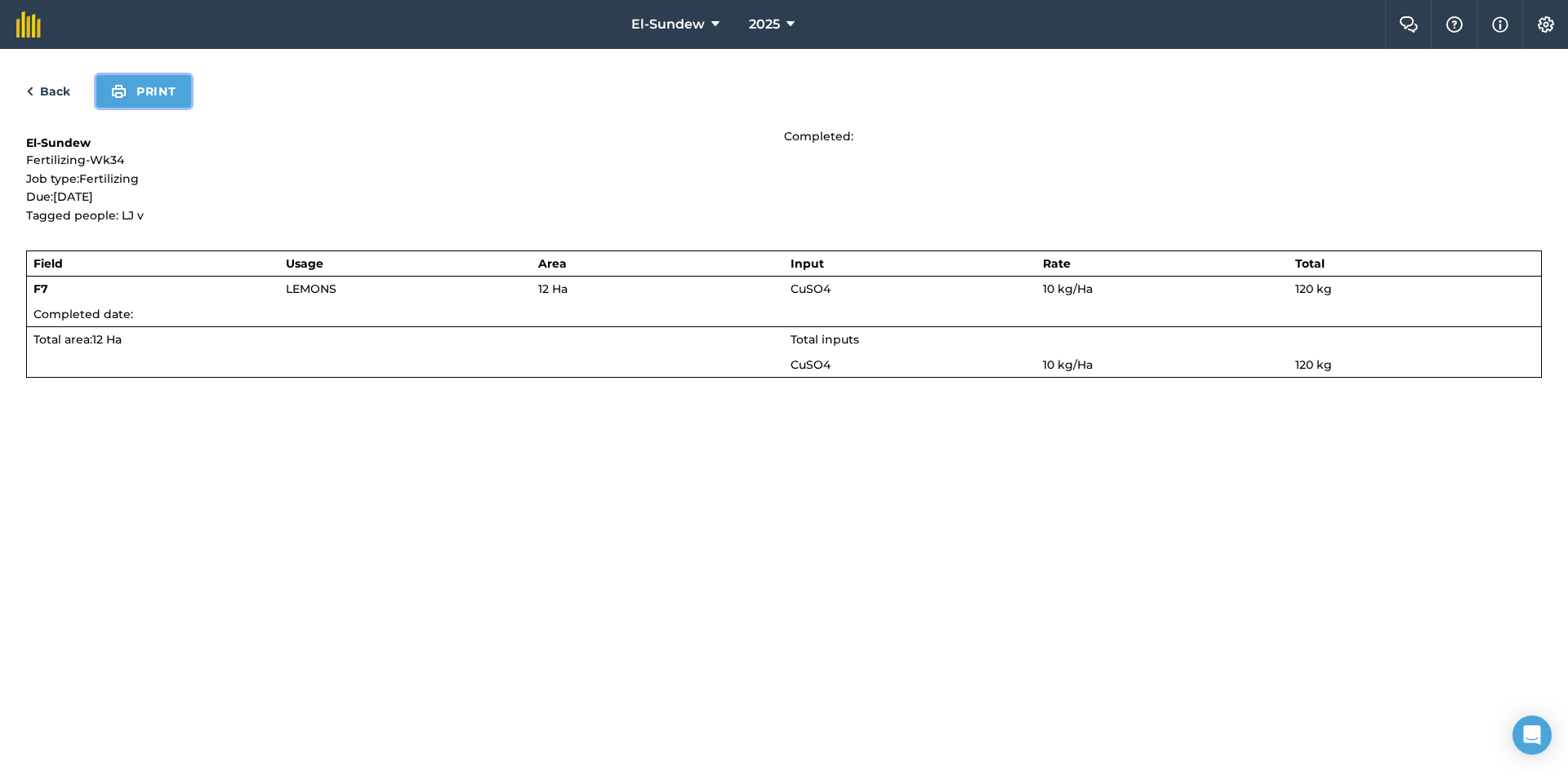
click at [116, 82] on img at bounding box center [119, 91] width 15 height 19
click at [51, 87] on link "Back" at bounding box center [48, 91] width 44 height 19
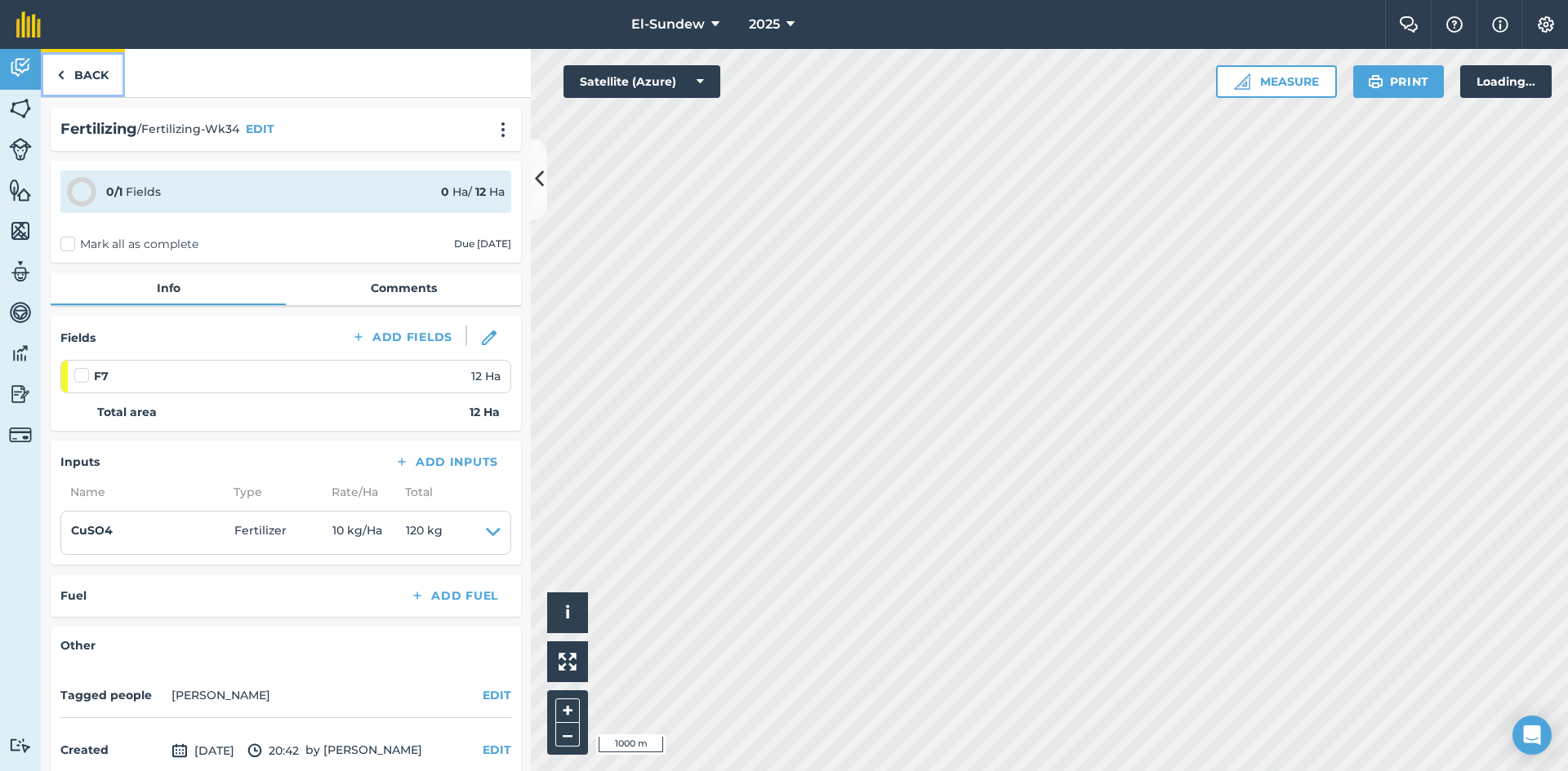
click at [66, 86] on link "Back" at bounding box center [83, 72] width 84 height 48
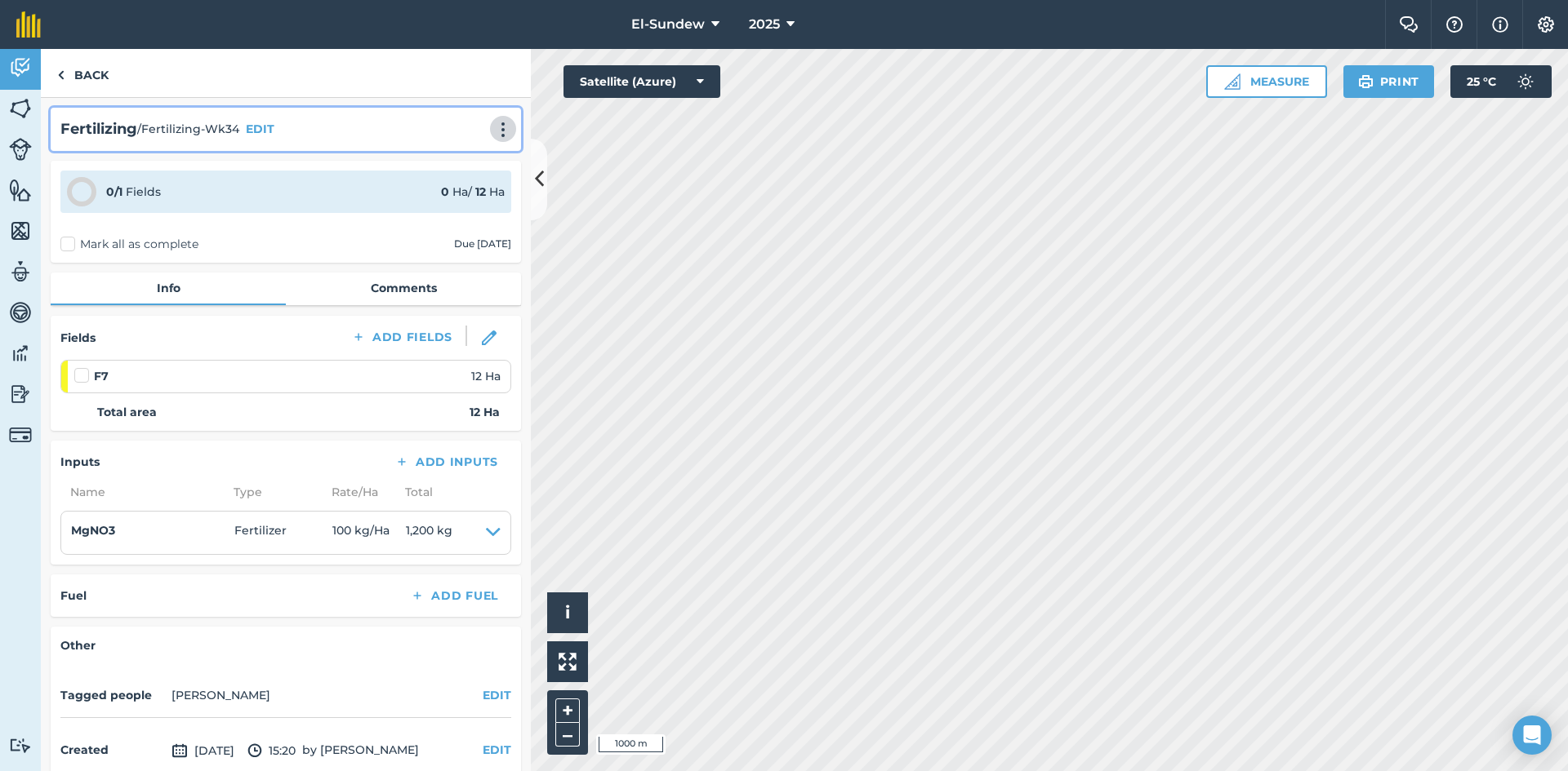
click at [495, 136] on button at bounding box center [502, 129] width 16 height 19
click at [452, 153] on link "Print" at bounding box center [469, 165] width 104 height 33
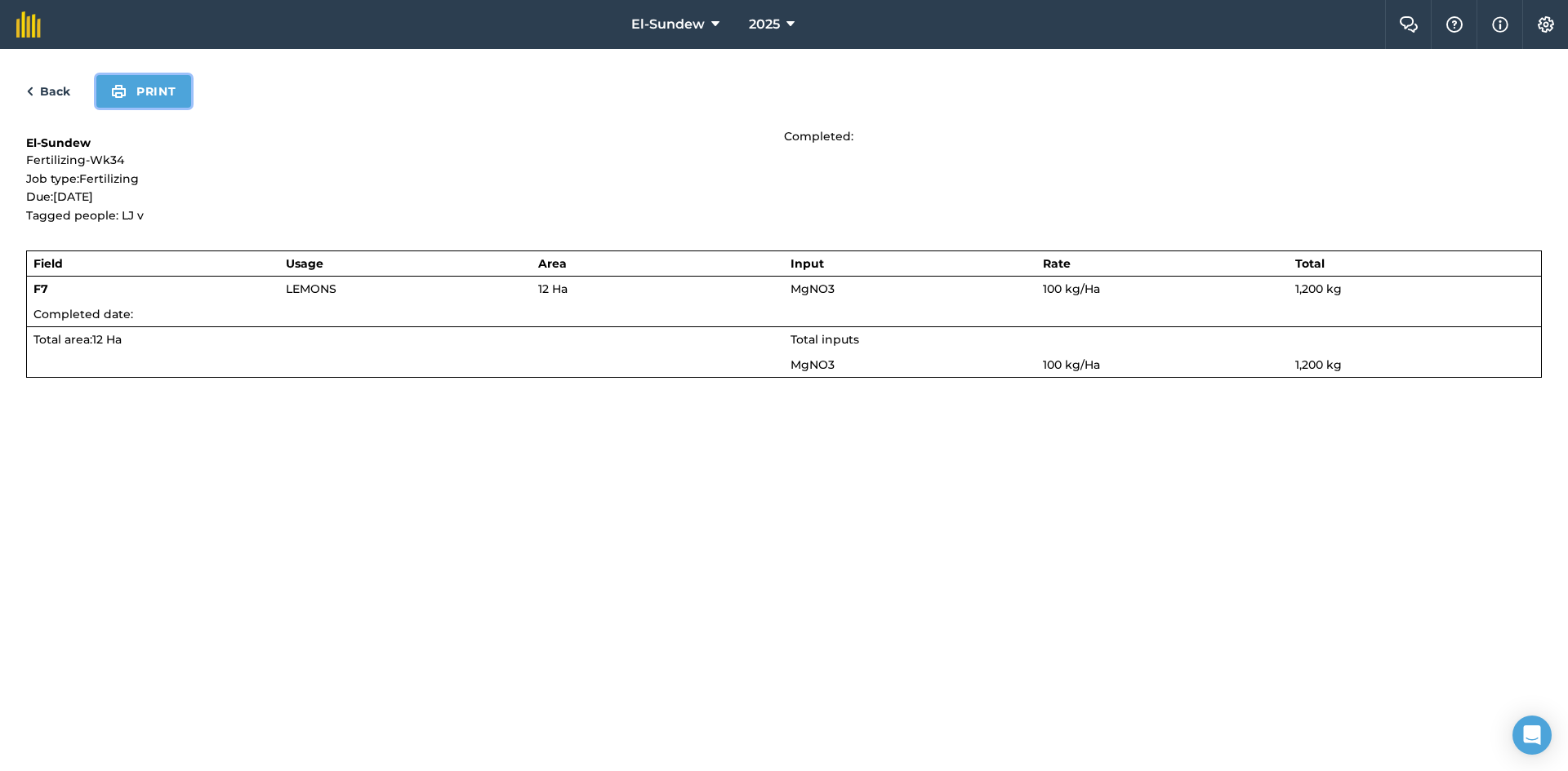
click at [158, 94] on button "Print" at bounding box center [144, 91] width 95 height 33
click at [56, 92] on link "Back" at bounding box center [48, 91] width 44 height 19
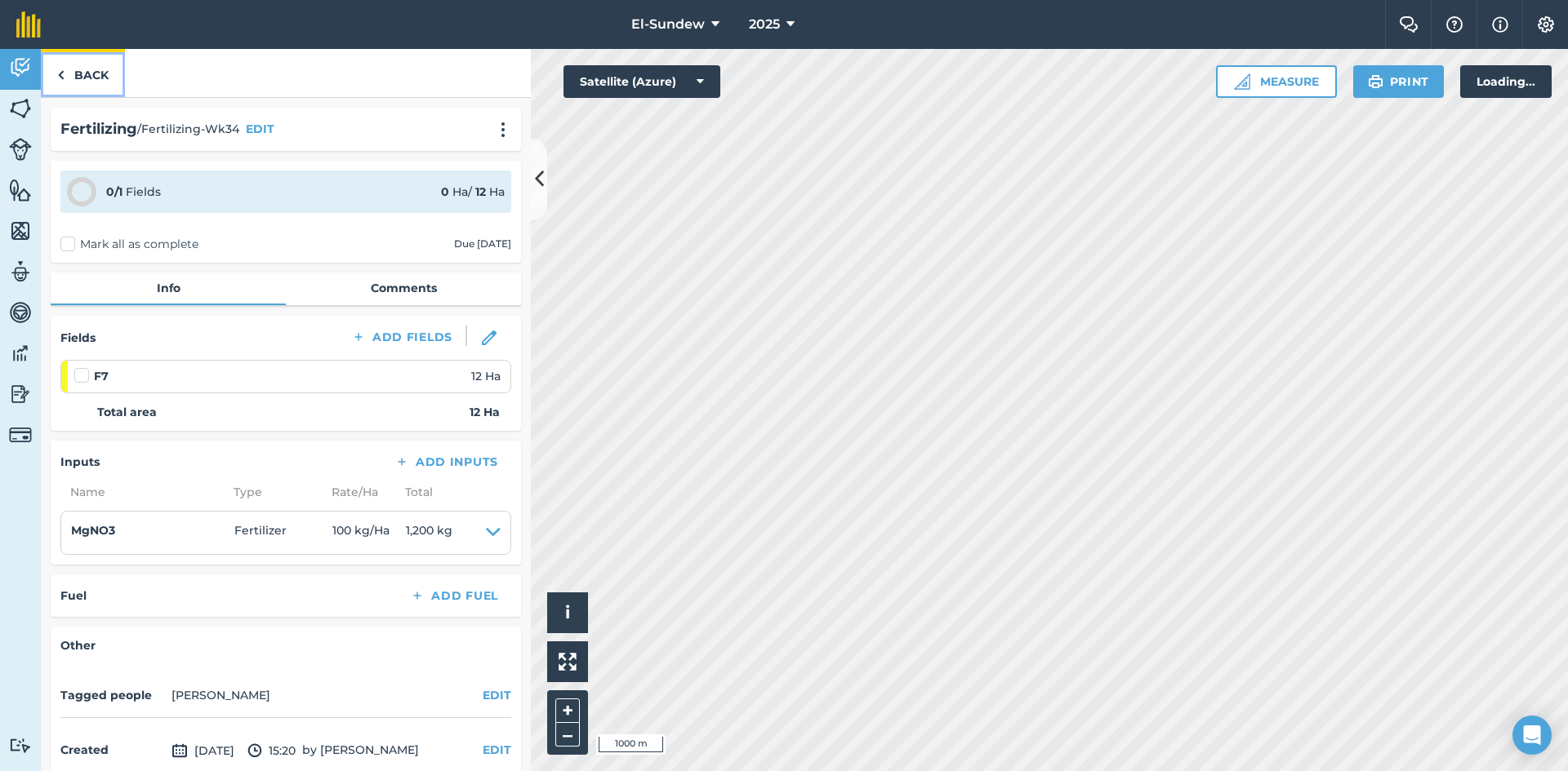
click at [105, 82] on link "Back" at bounding box center [83, 72] width 84 height 48
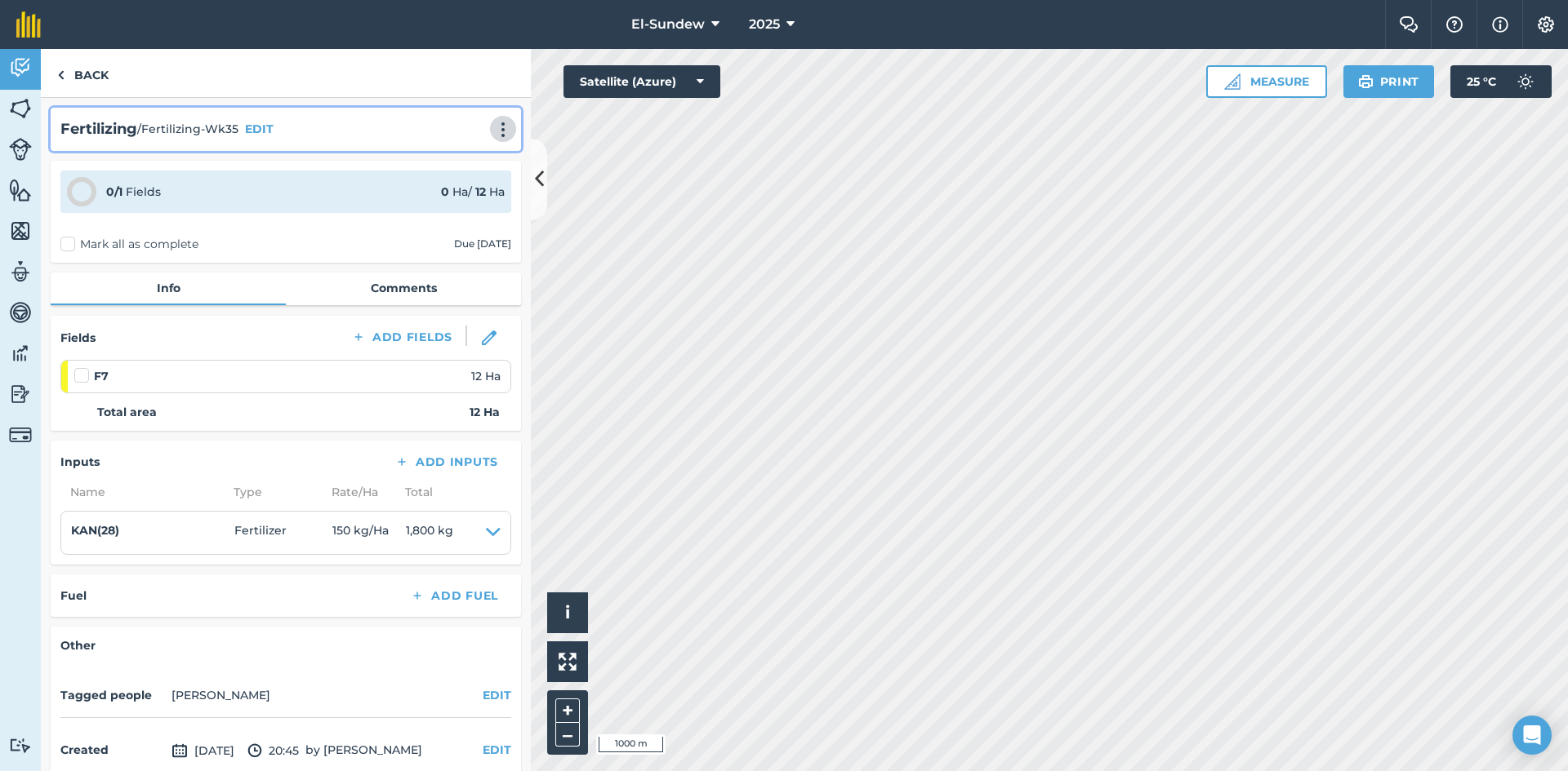
click at [493, 130] on img at bounding box center [502, 129] width 19 height 16
click at [437, 160] on link "Print" at bounding box center [469, 165] width 104 height 33
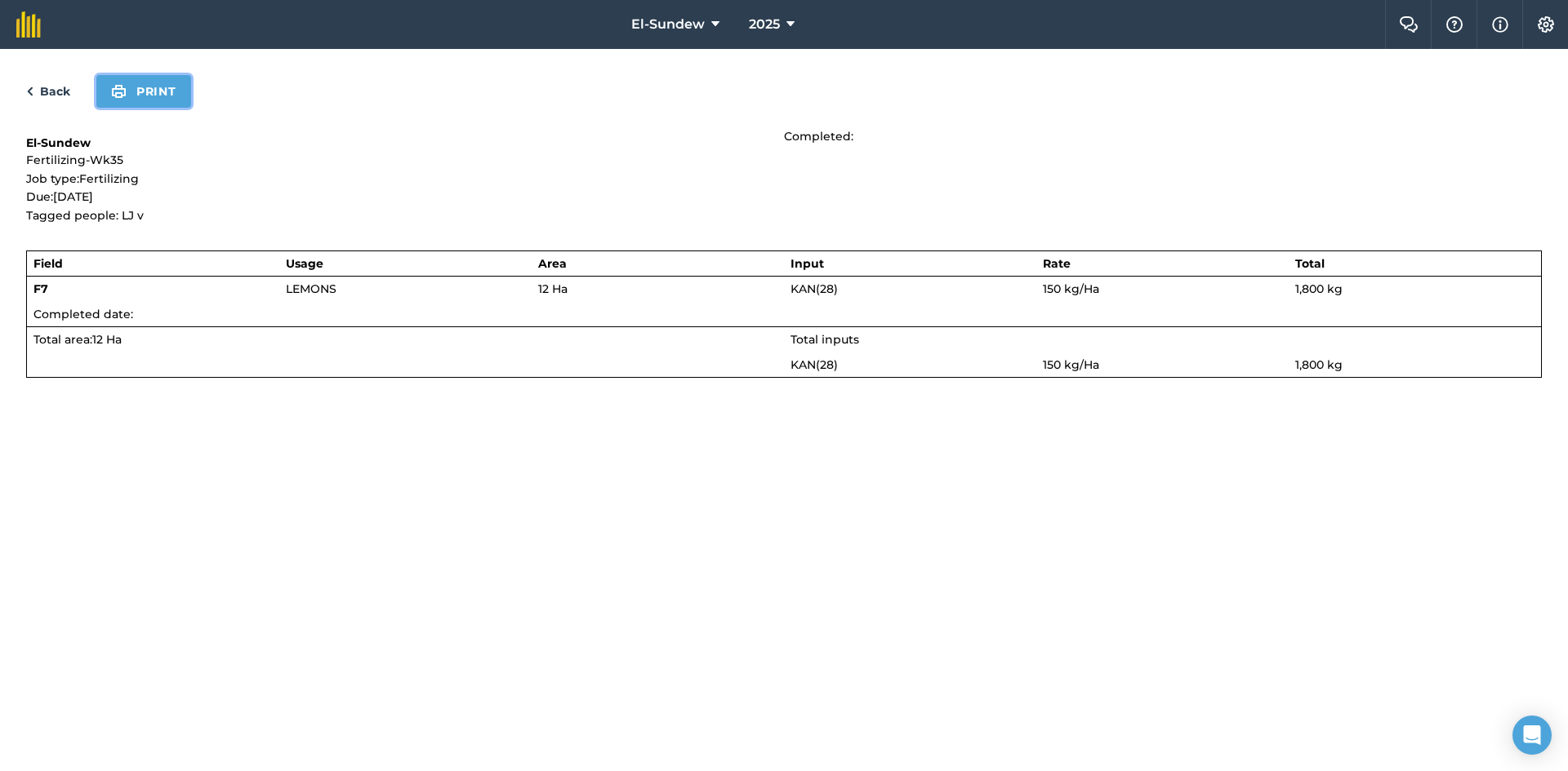
click at [106, 92] on button "Print" at bounding box center [144, 91] width 95 height 33
click at [66, 92] on link "Back" at bounding box center [48, 91] width 44 height 19
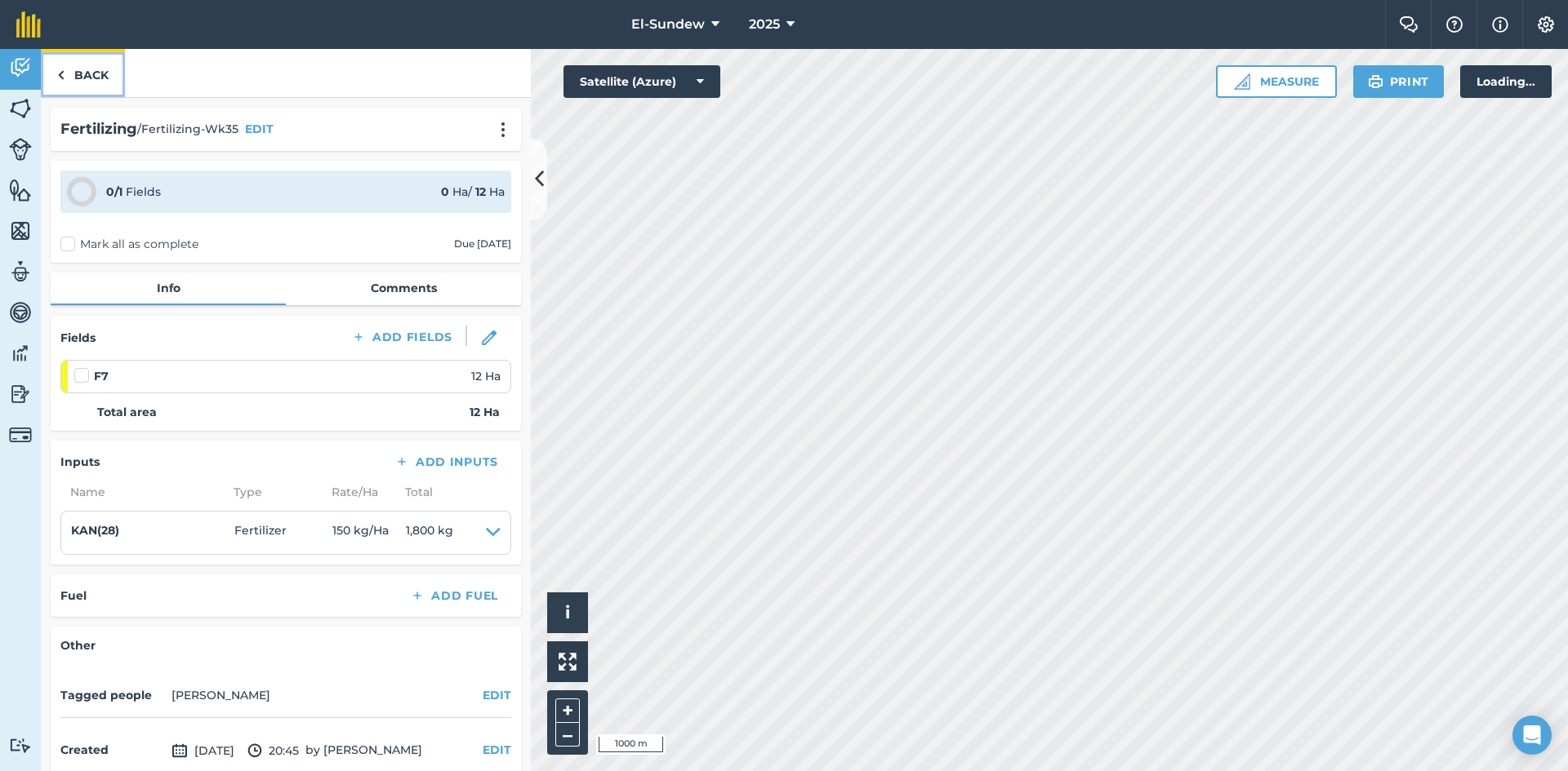
click at [80, 82] on link "Back" at bounding box center [83, 72] width 84 height 48
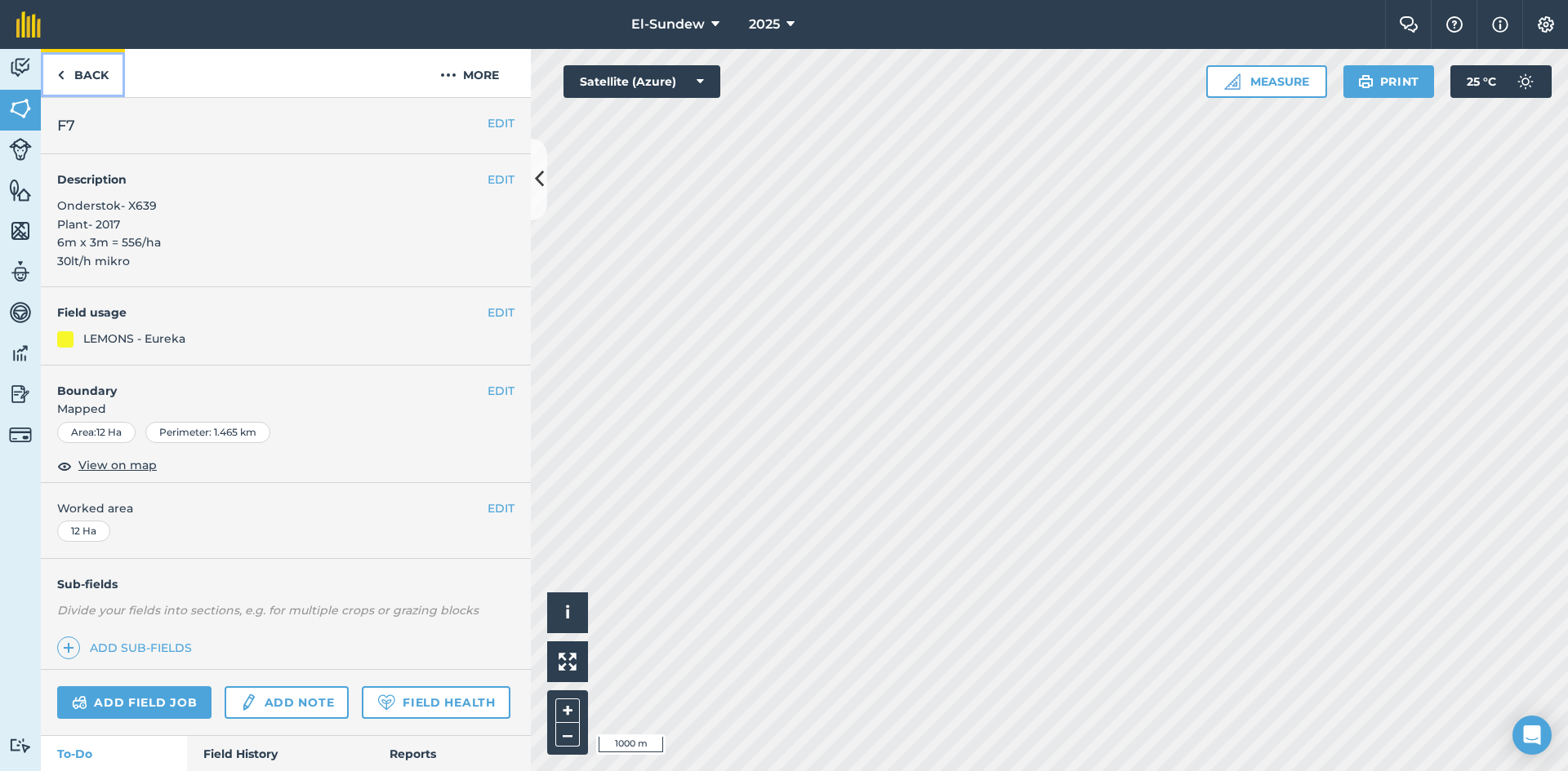
click at [98, 73] on link "Back" at bounding box center [83, 72] width 84 height 48
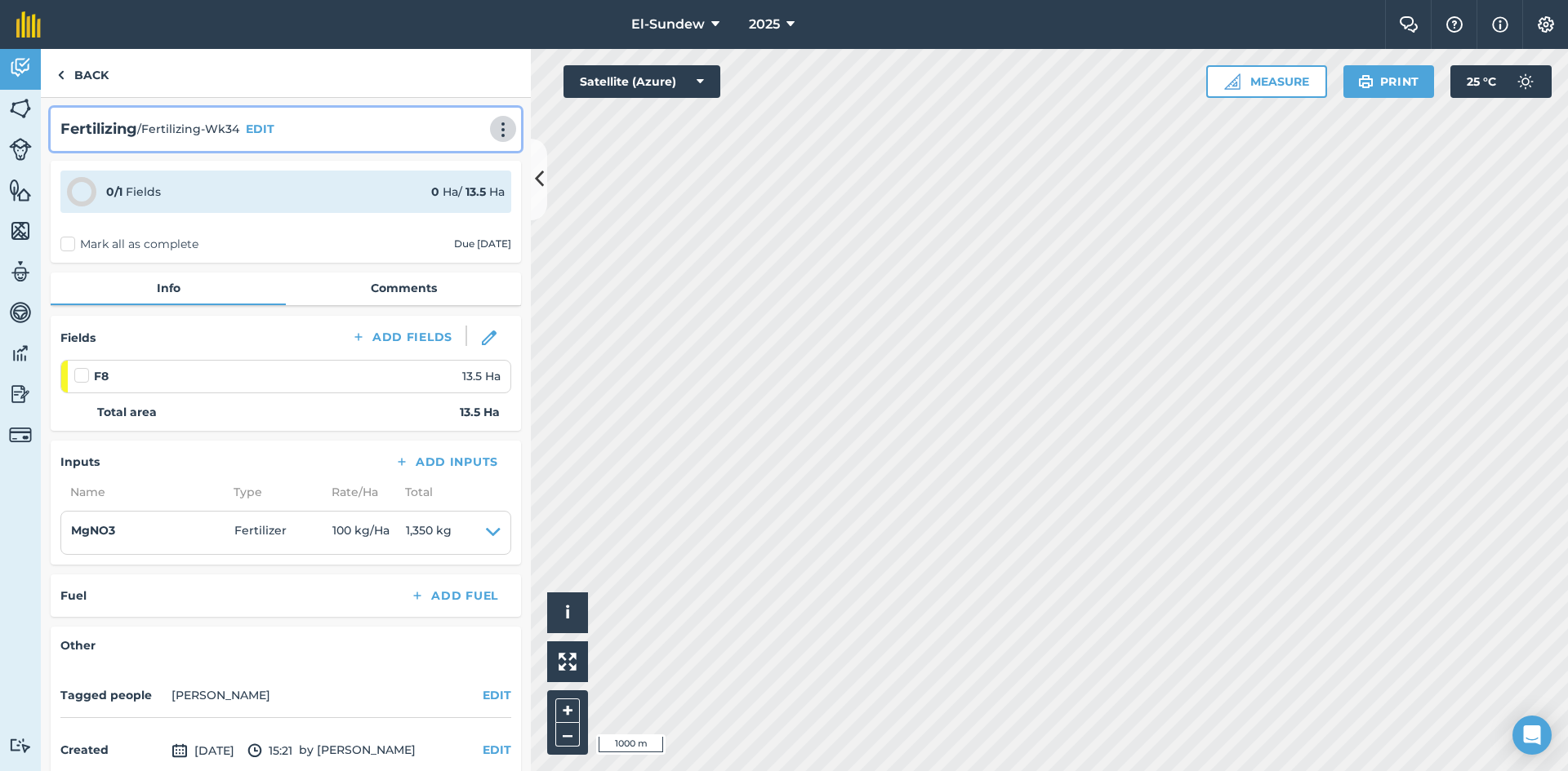
click at [493, 127] on img at bounding box center [502, 129] width 19 height 16
click at [449, 156] on link "Print" at bounding box center [469, 165] width 104 height 33
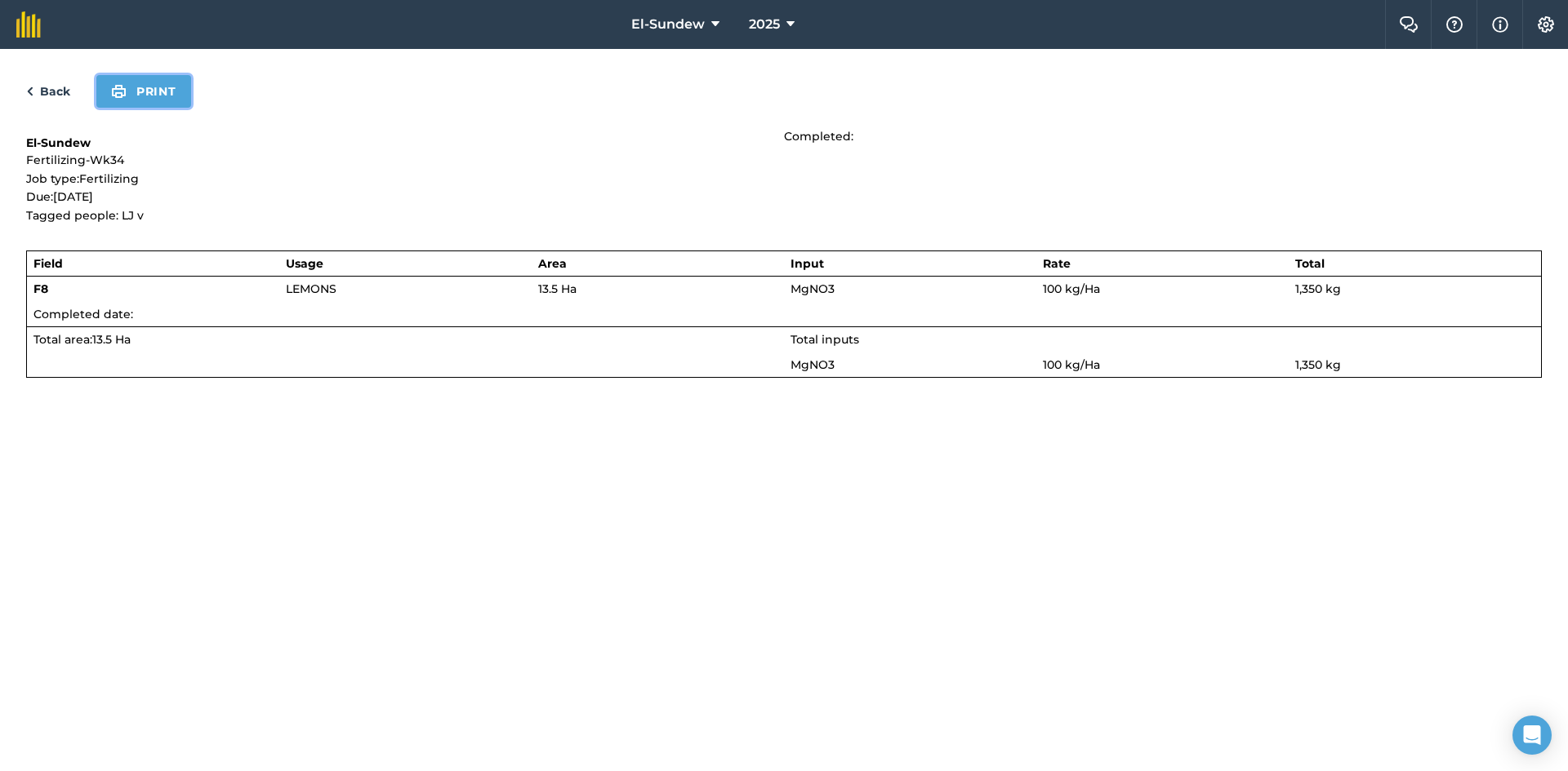
click at [133, 94] on button "Print" at bounding box center [144, 91] width 95 height 33
click at [46, 85] on link "Back" at bounding box center [48, 91] width 44 height 19
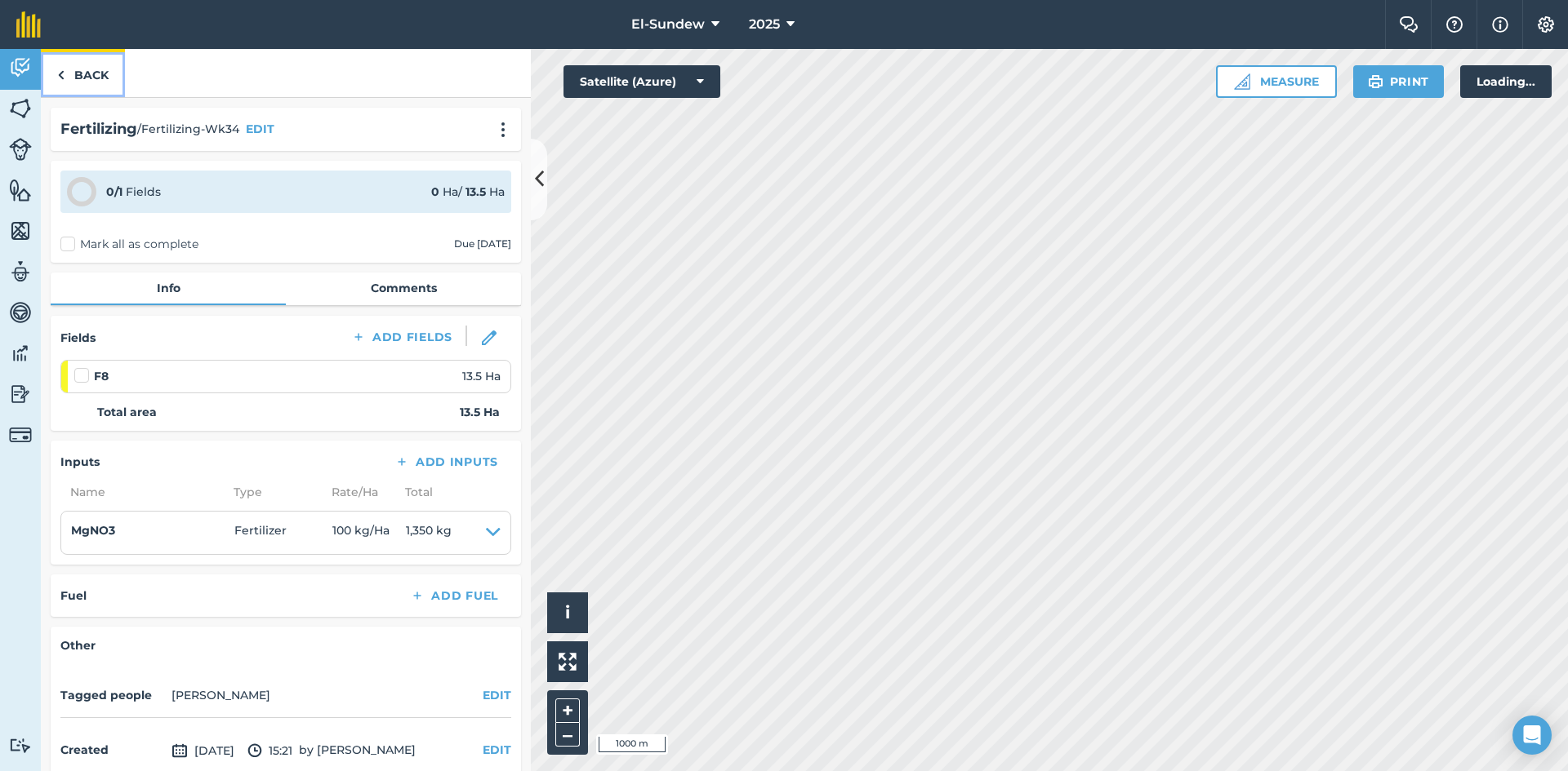
click at [87, 81] on link "Back" at bounding box center [83, 72] width 84 height 48
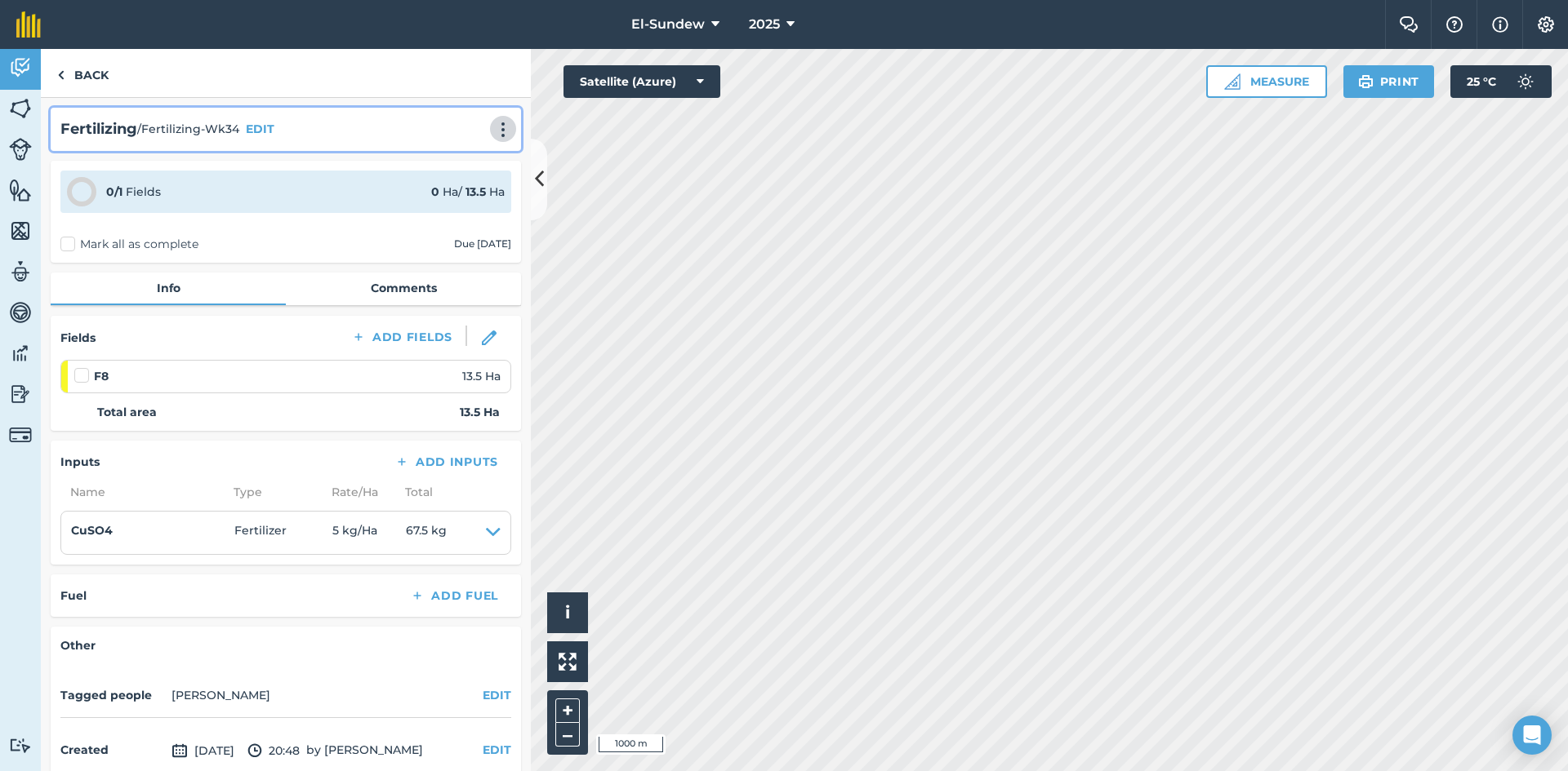
click at [493, 137] on img at bounding box center [502, 129] width 19 height 16
click at [448, 162] on link "Print" at bounding box center [469, 165] width 104 height 33
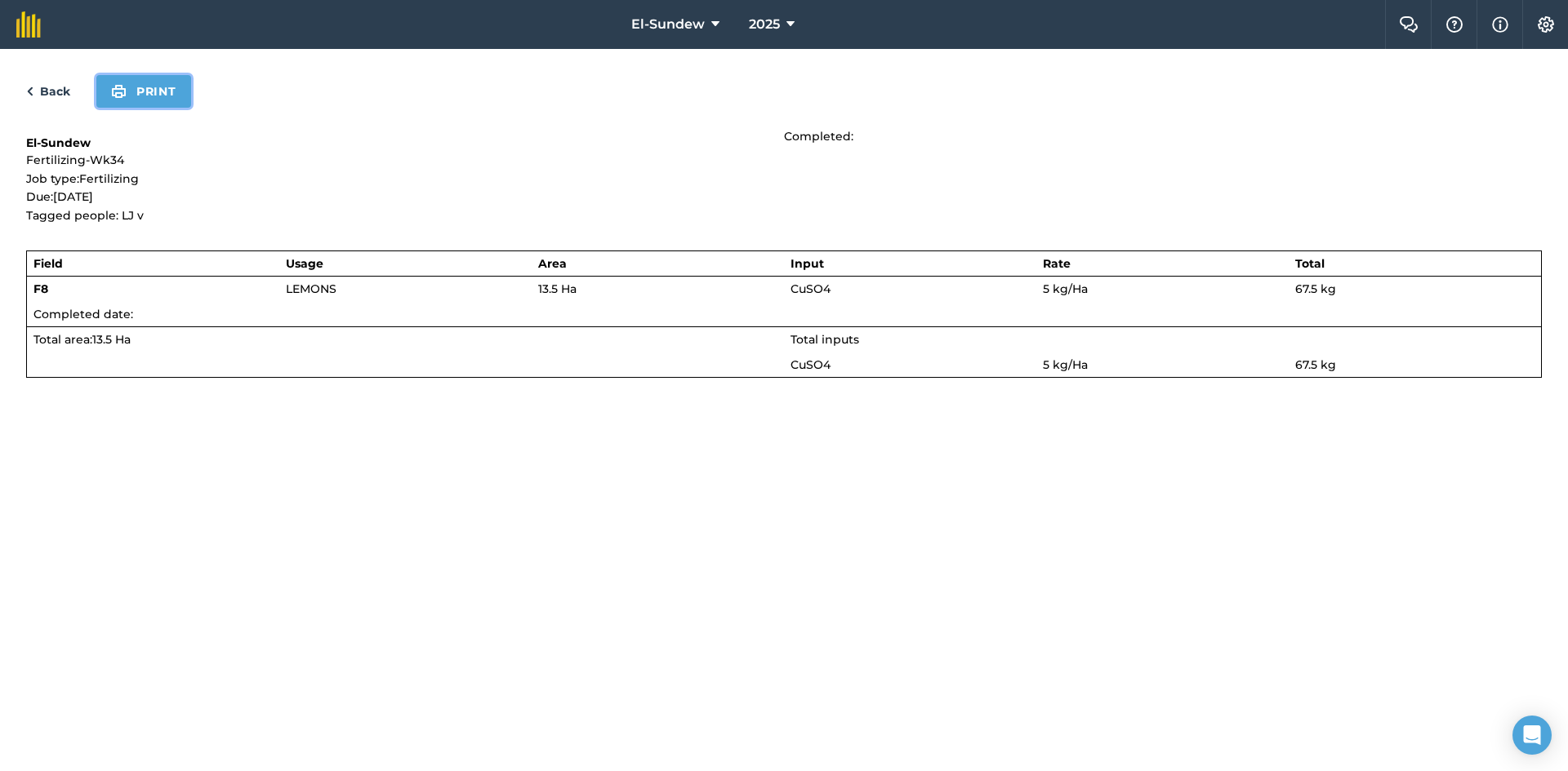
click at [172, 94] on button "Print" at bounding box center [144, 91] width 95 height 33
click at [57, 84] on link "Back" at bounding box center [48, 91] width 44 height 19
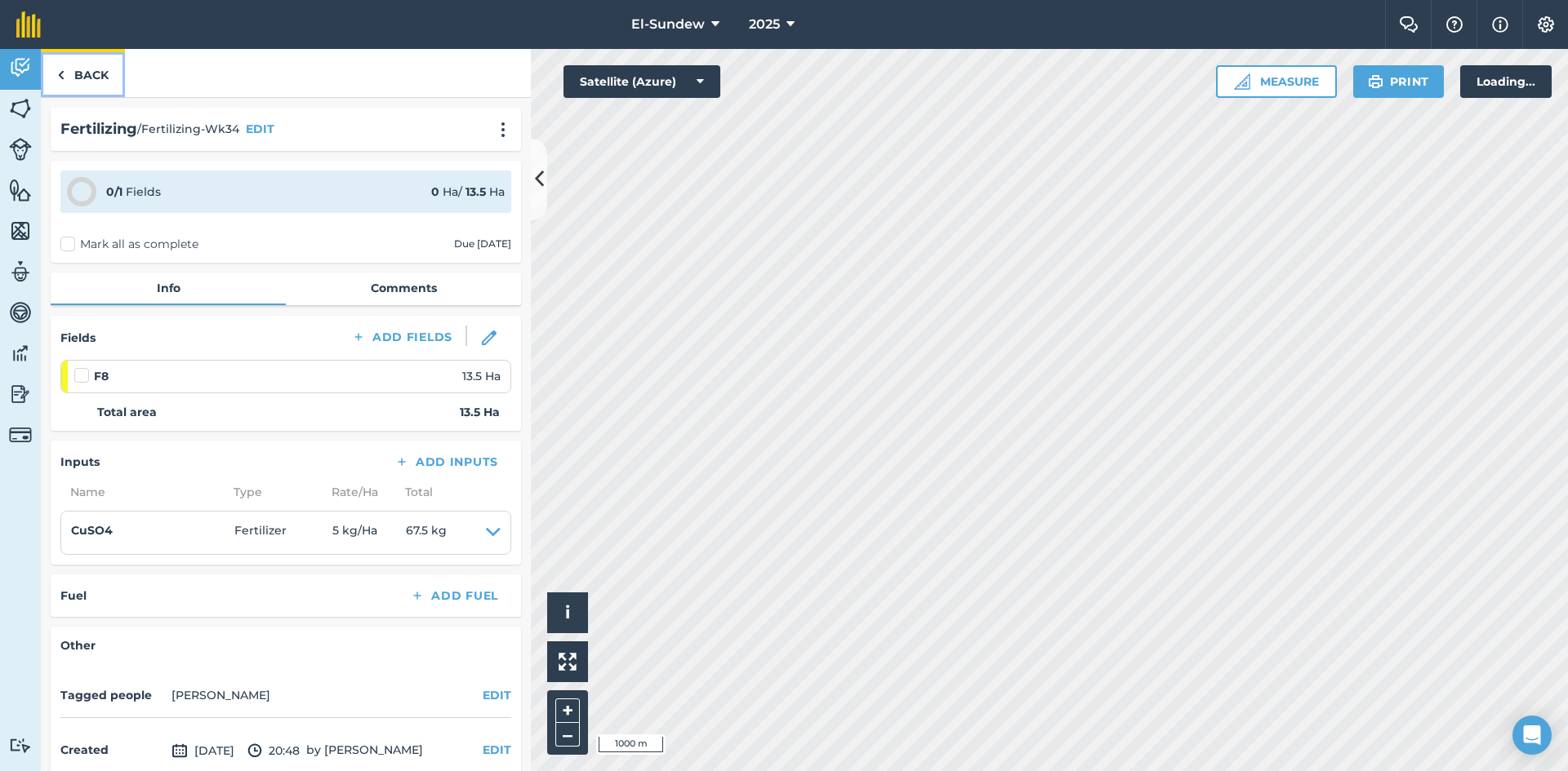
click at [82, 74] on link "Back" at bounding box center [83, 72] width 84 height 48
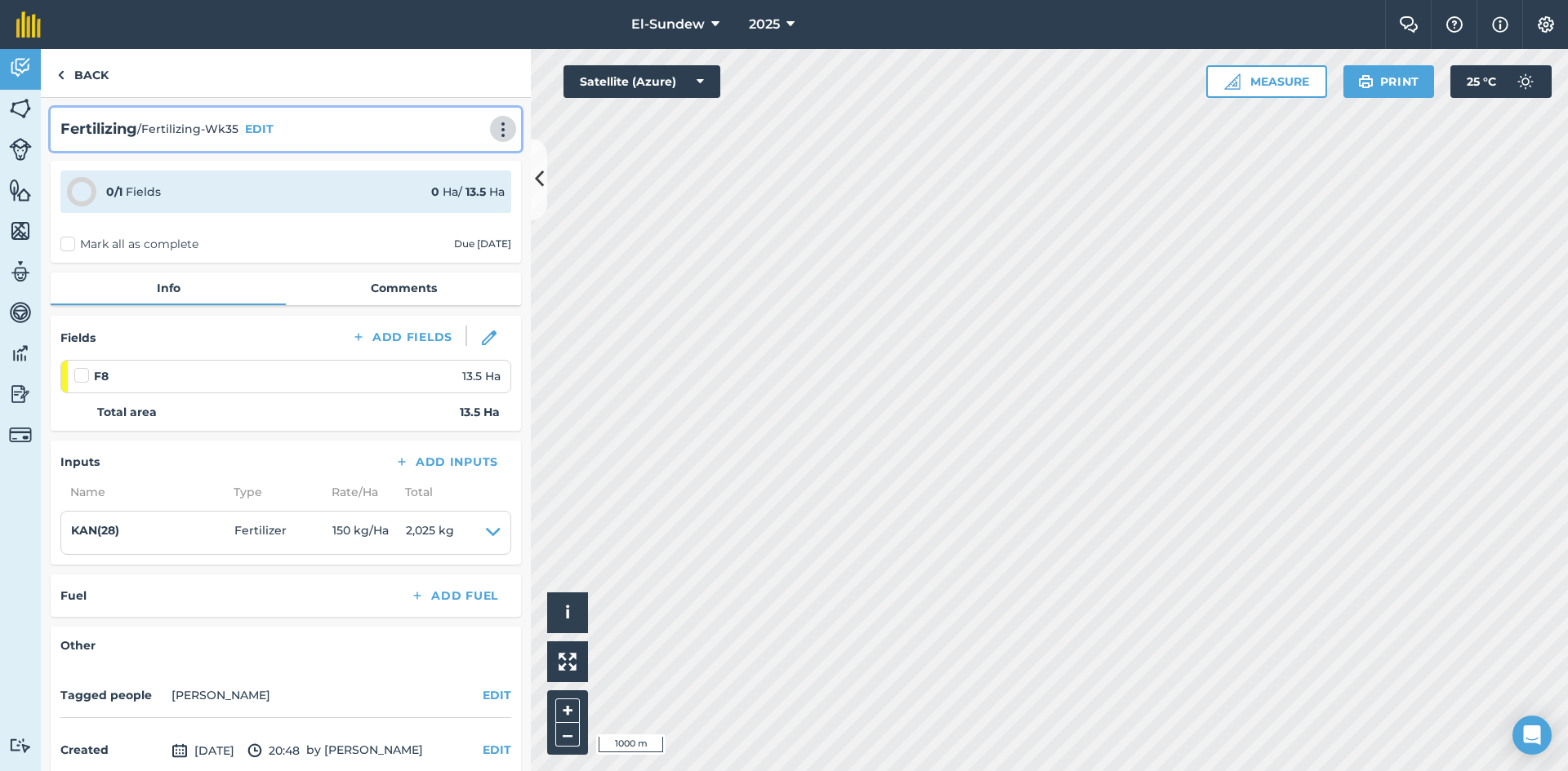
click at [493, 125] on img at bounding box center [502, 129] width 19 height 16
click at [447, 170] on link "Print" at bounding box center [469, 165] width 104 height 33
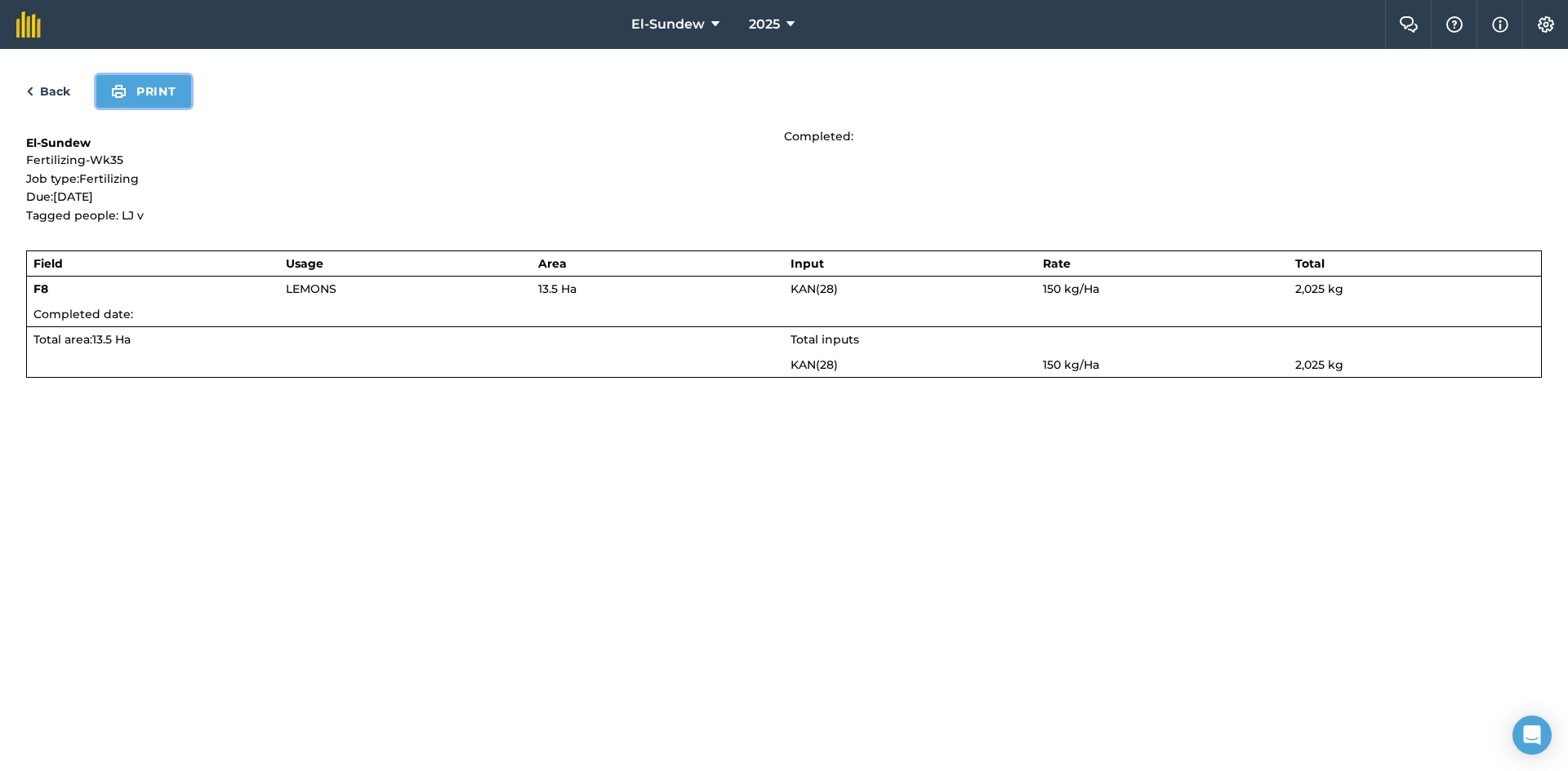
click at [173, 87] on button "Print" at bounding box center [144, 91] width 95 height 33
click at [51, 86] on link "Back" at bounding box center [48, 91] width 44 height 19
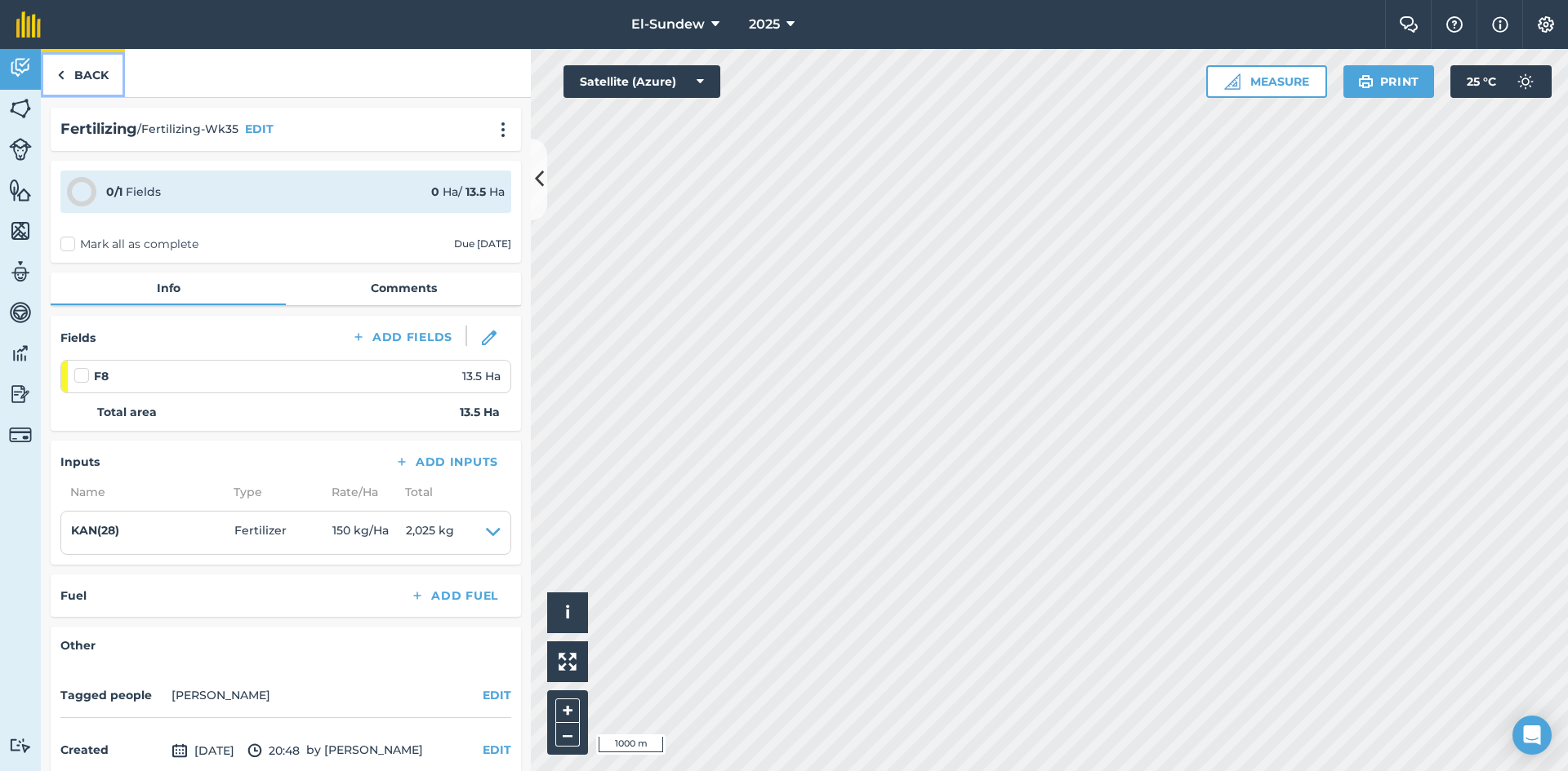
click at [83, 76] on link "Back" at bounding box center [83, 72] width 84 height 48
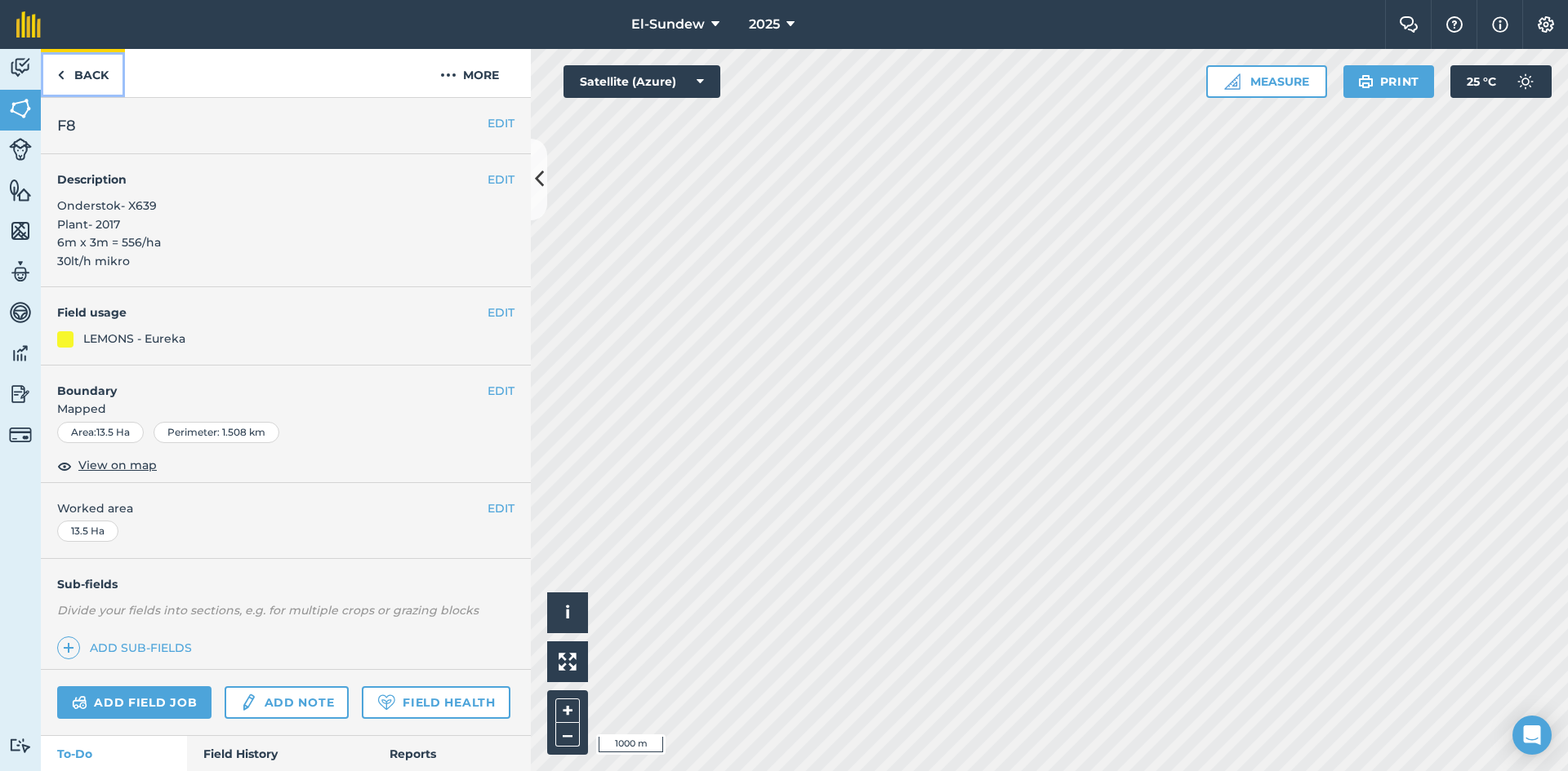
click at [106, 73] on link "Back" at bounding box center [83, 72] width 84 height 48
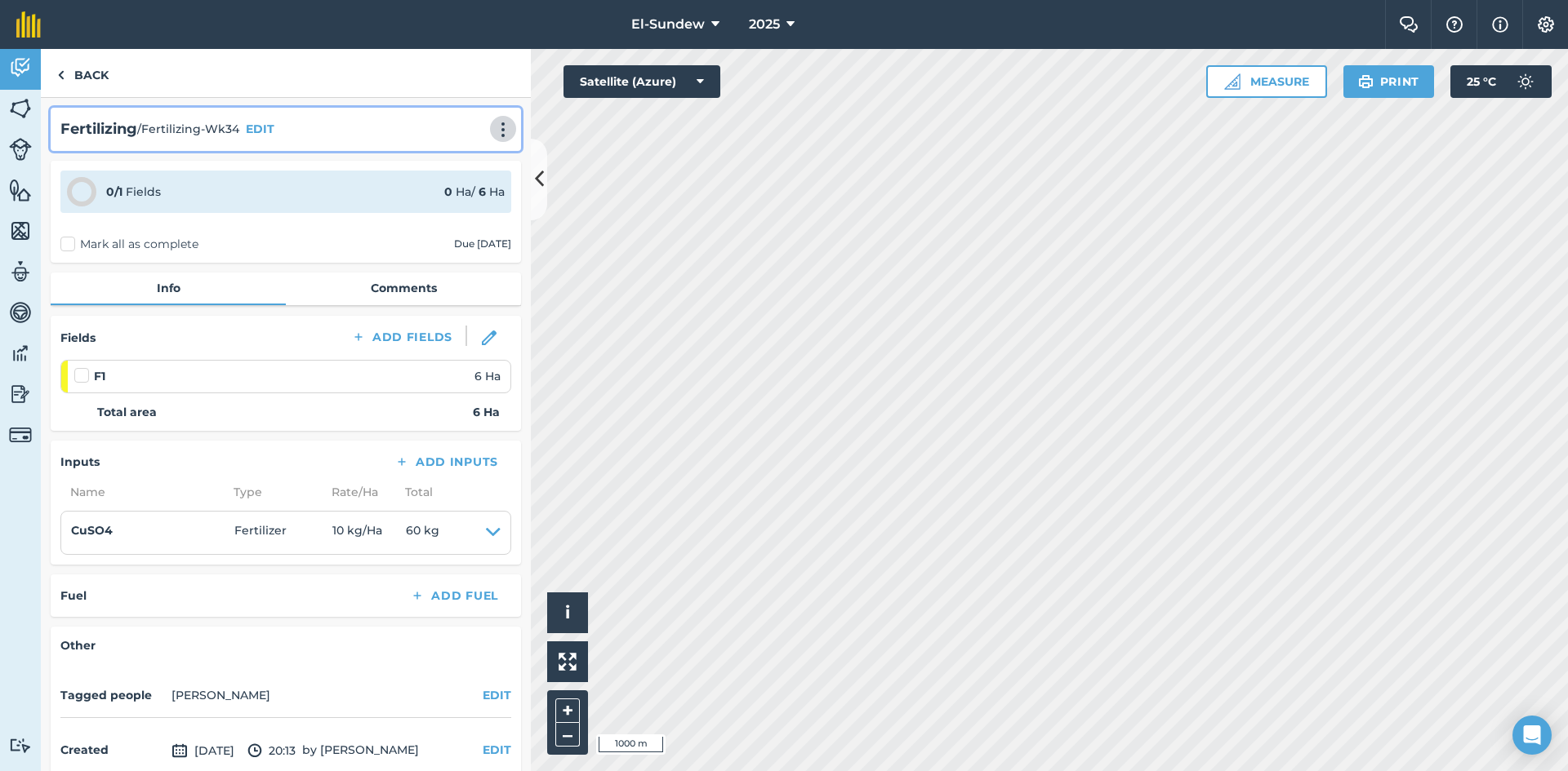
click at [493, 128] on img at bounding box center [502, 129] width 19 height 16
click at [455, 156] on link "Print" at bounding box center [469, 165] width 104 height 33
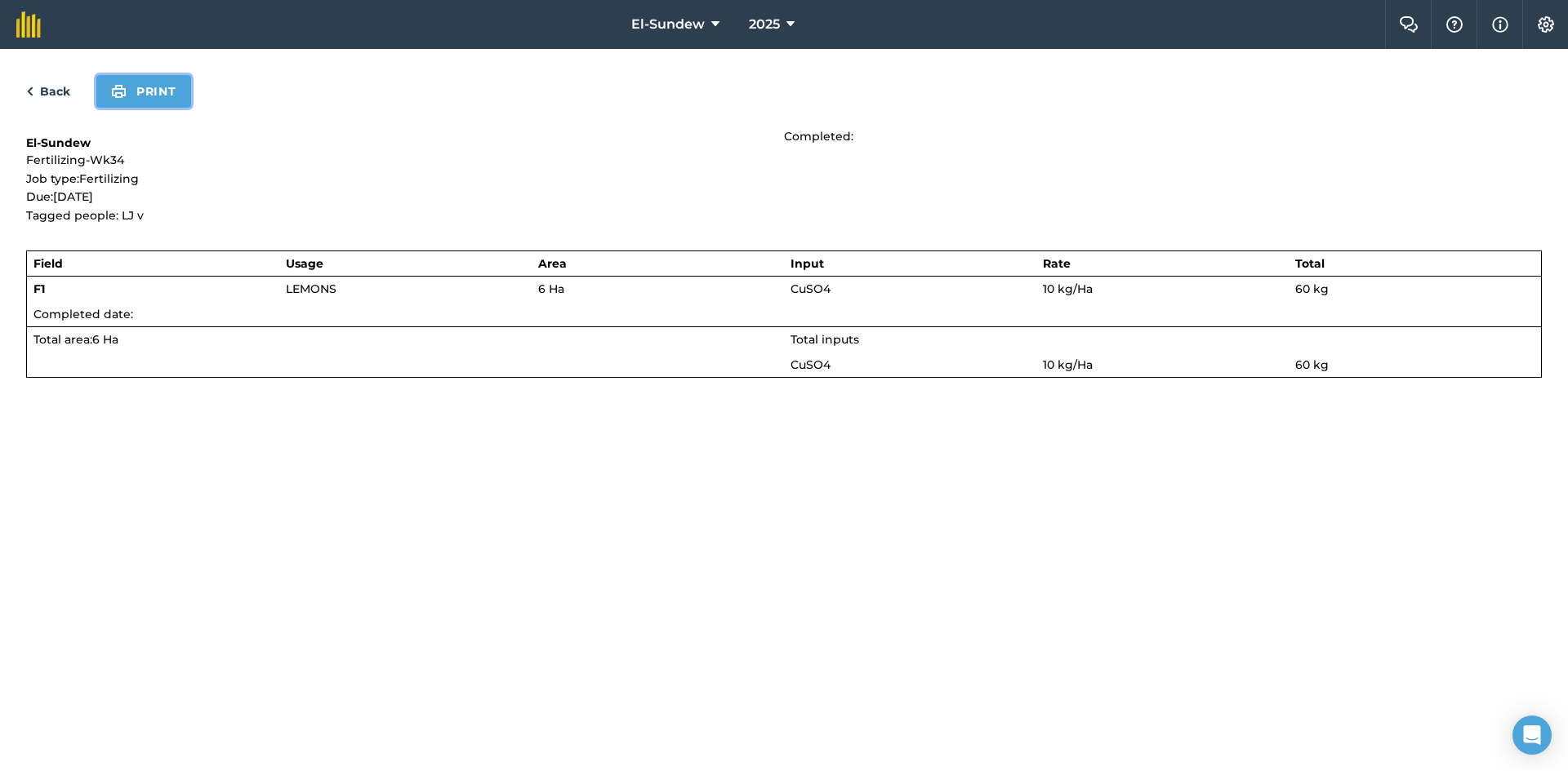
click at [154, 84] on button "Print" at bounding box center [144, 91] width 95 height 33
click at [54, 87] on link "Back" at bounding box center [48, 91] width 44 height 19
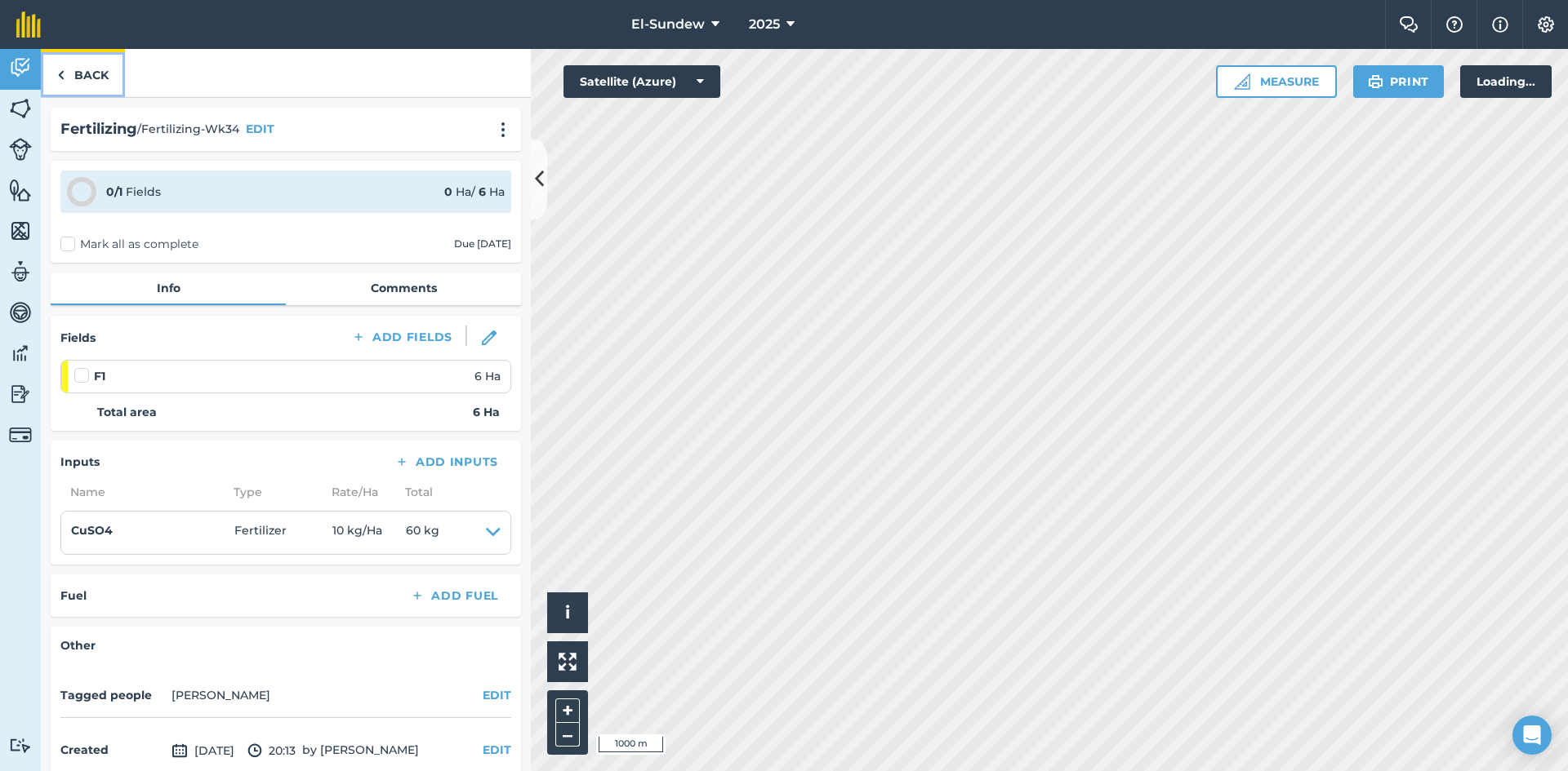
click at [77, 78] on link "Back" at bounding box center [83, 72] width 84 height 48
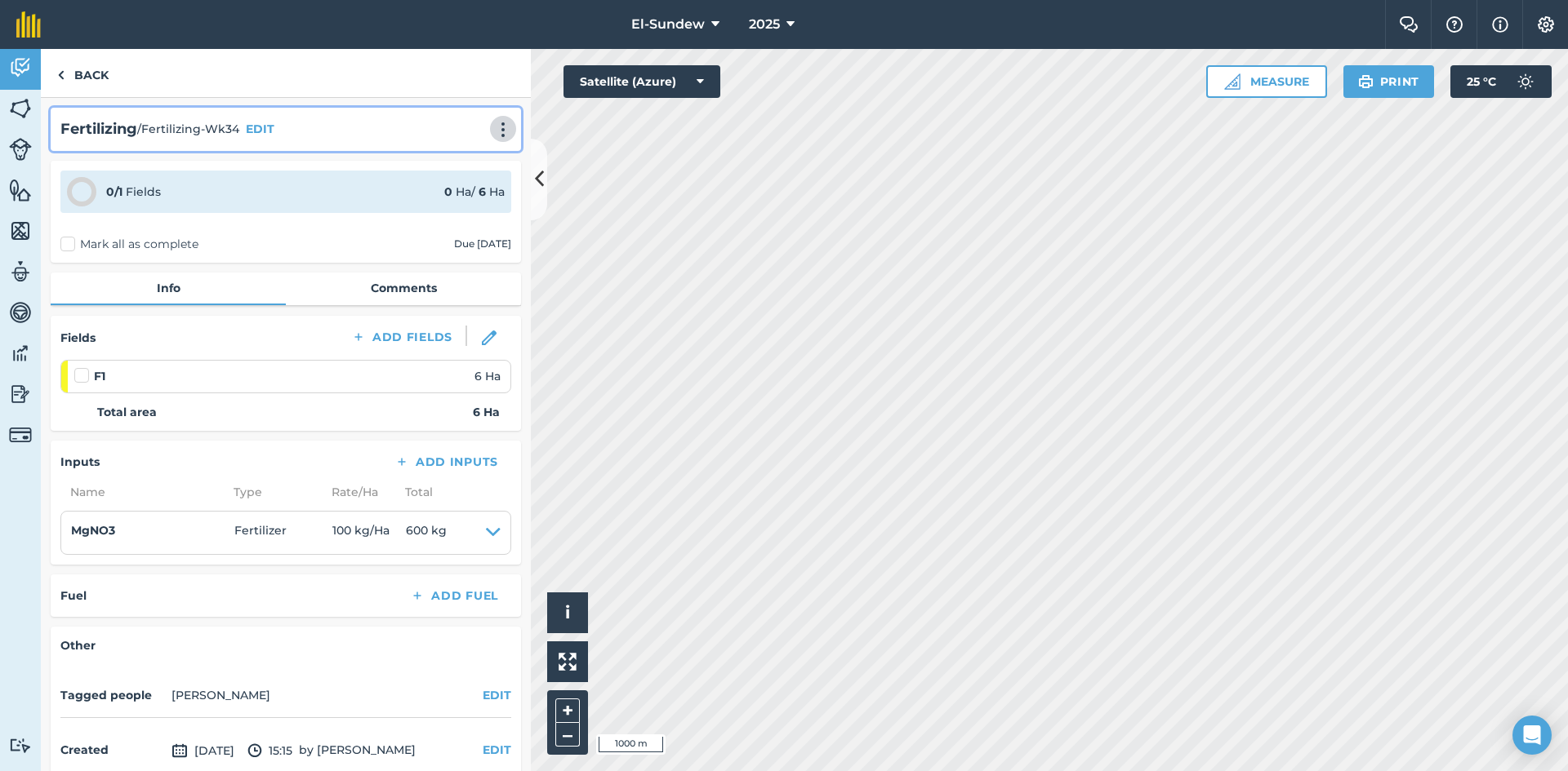
click at [493, 128] on img at bounding box center [502, 129] width 19 height 16
click at [446, 159] on link "Print" at bounding box center [469, 165] width 104 height 33
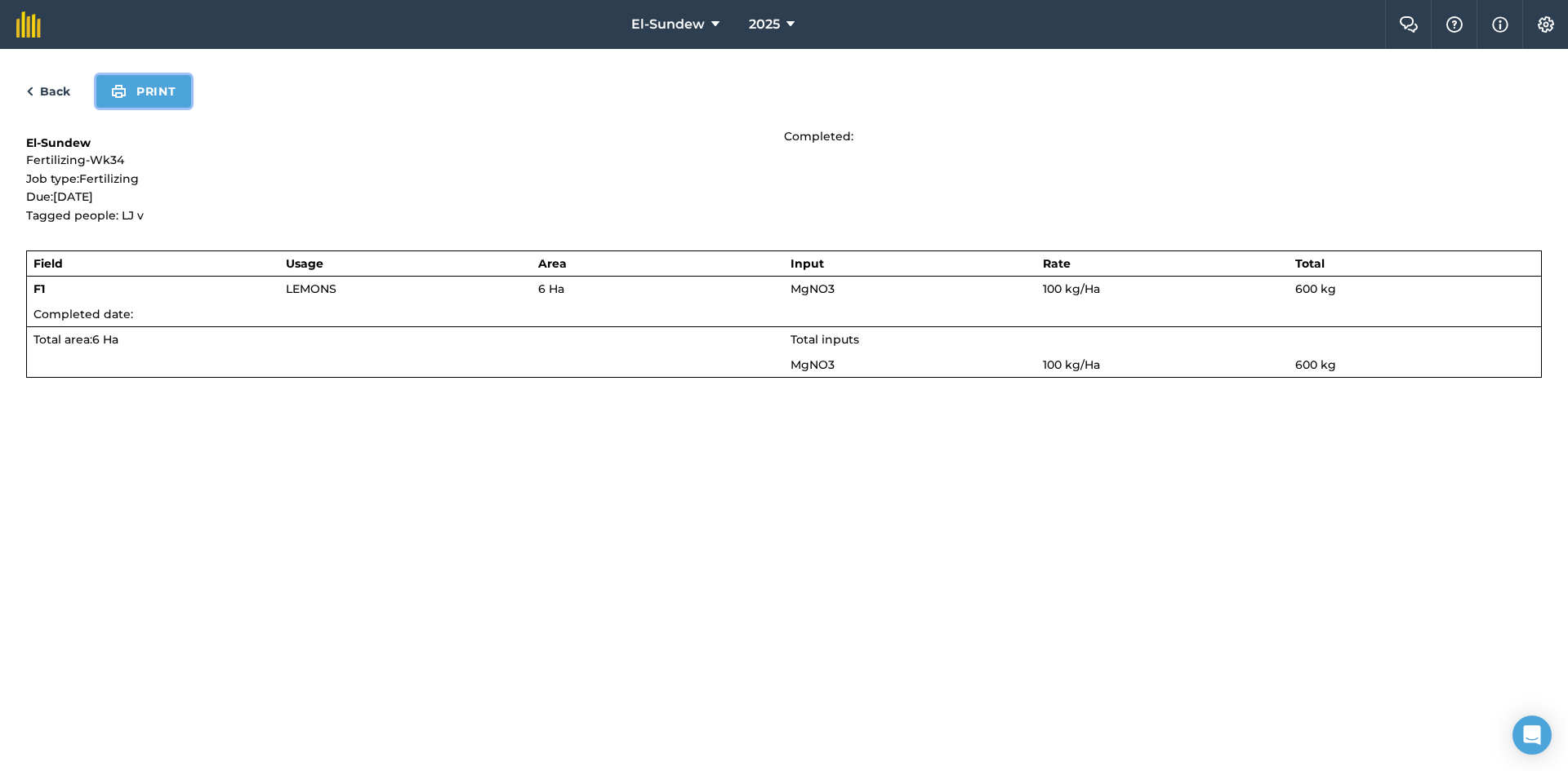
click at [165, 92] on button "Print" at bounding box center [144, 91] width 95 height 33
click at [54, 91] on link "Back" at bounding box center [48, 91] width 44 height 19
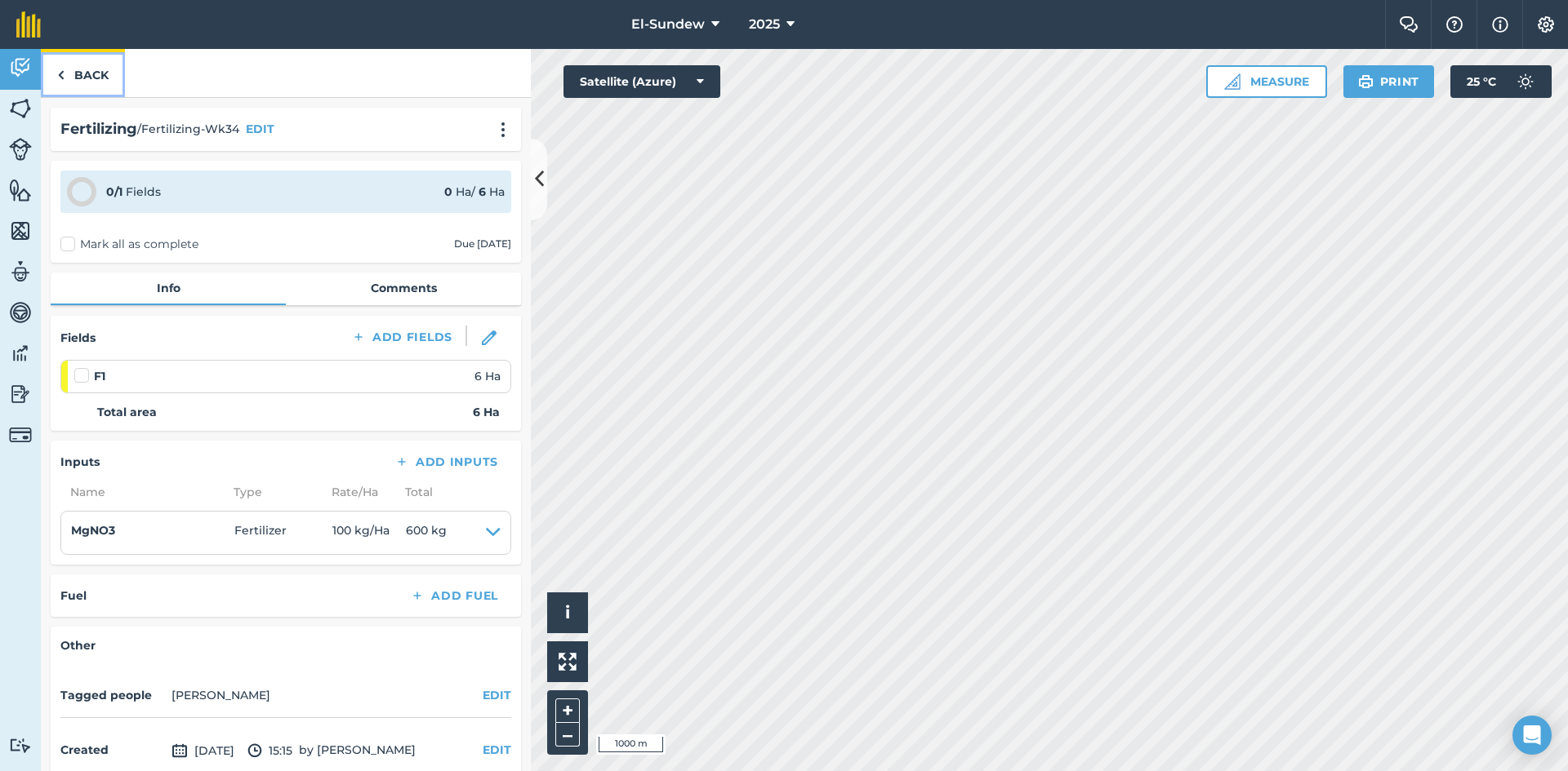
click at [82, 77] on link "Back" at bounding box center [83, 72] width 84 height 48
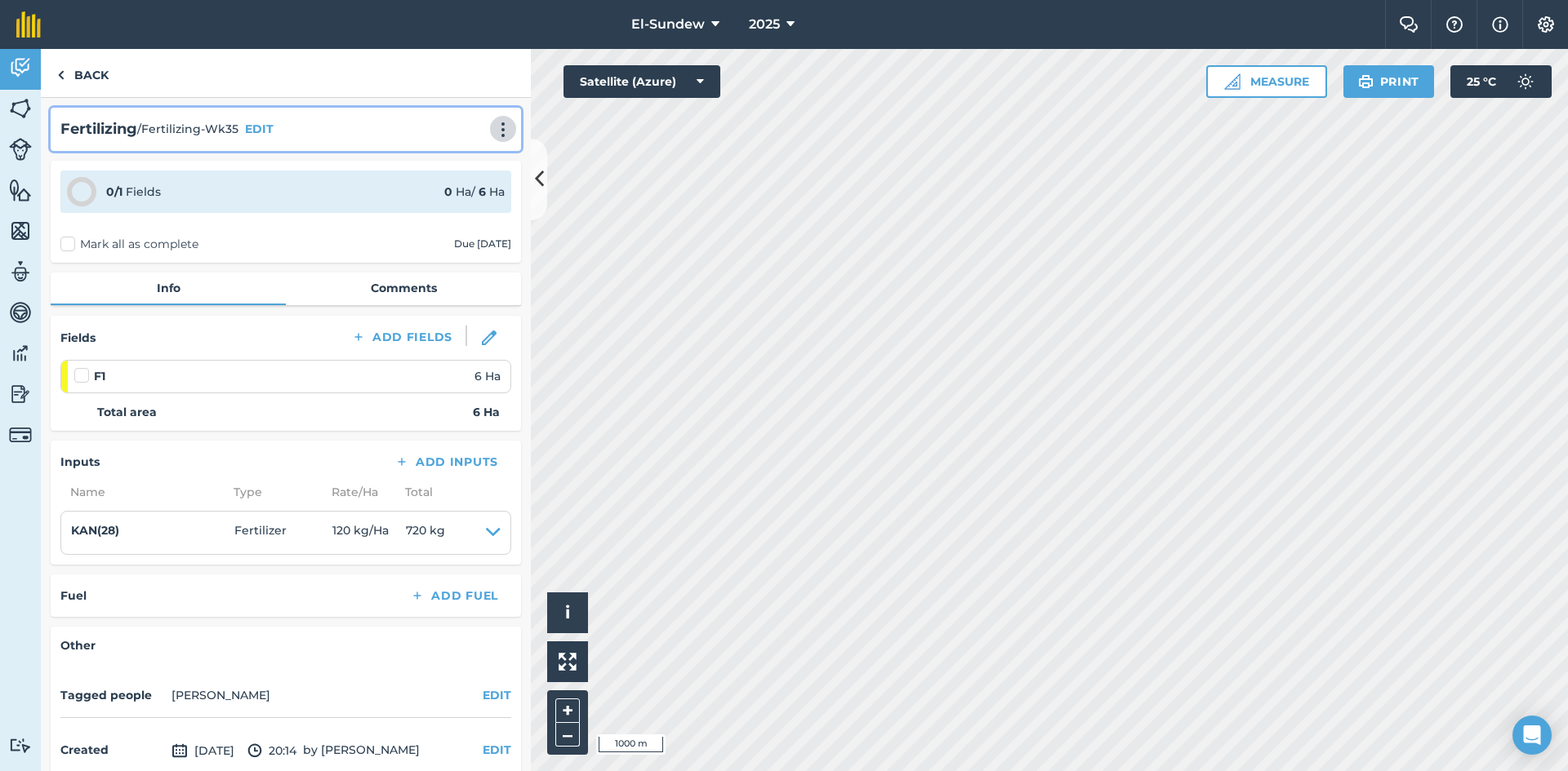
click at [493, 125] on img at bounding box center [502, 129] width 19 height 16
click at [448, 166] on link "Print" at bounding box center [469, 165] width 104 height 33
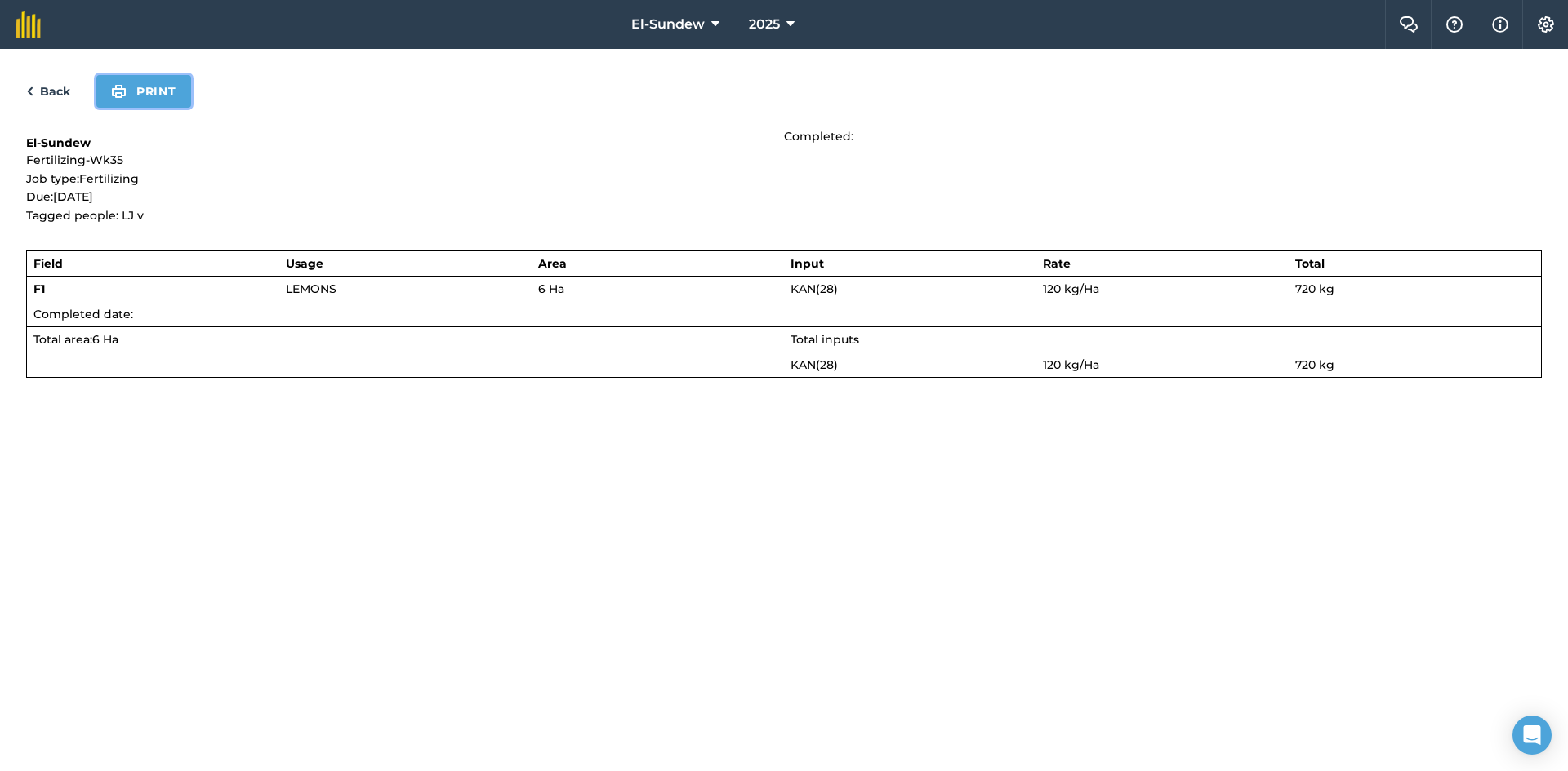
click at [169, 98] on button "Print" at bounding box center [144, 91] width 95 height 33
click at [61, 96] on link "Back" at bounding box center [48, 91] width 44 height 19
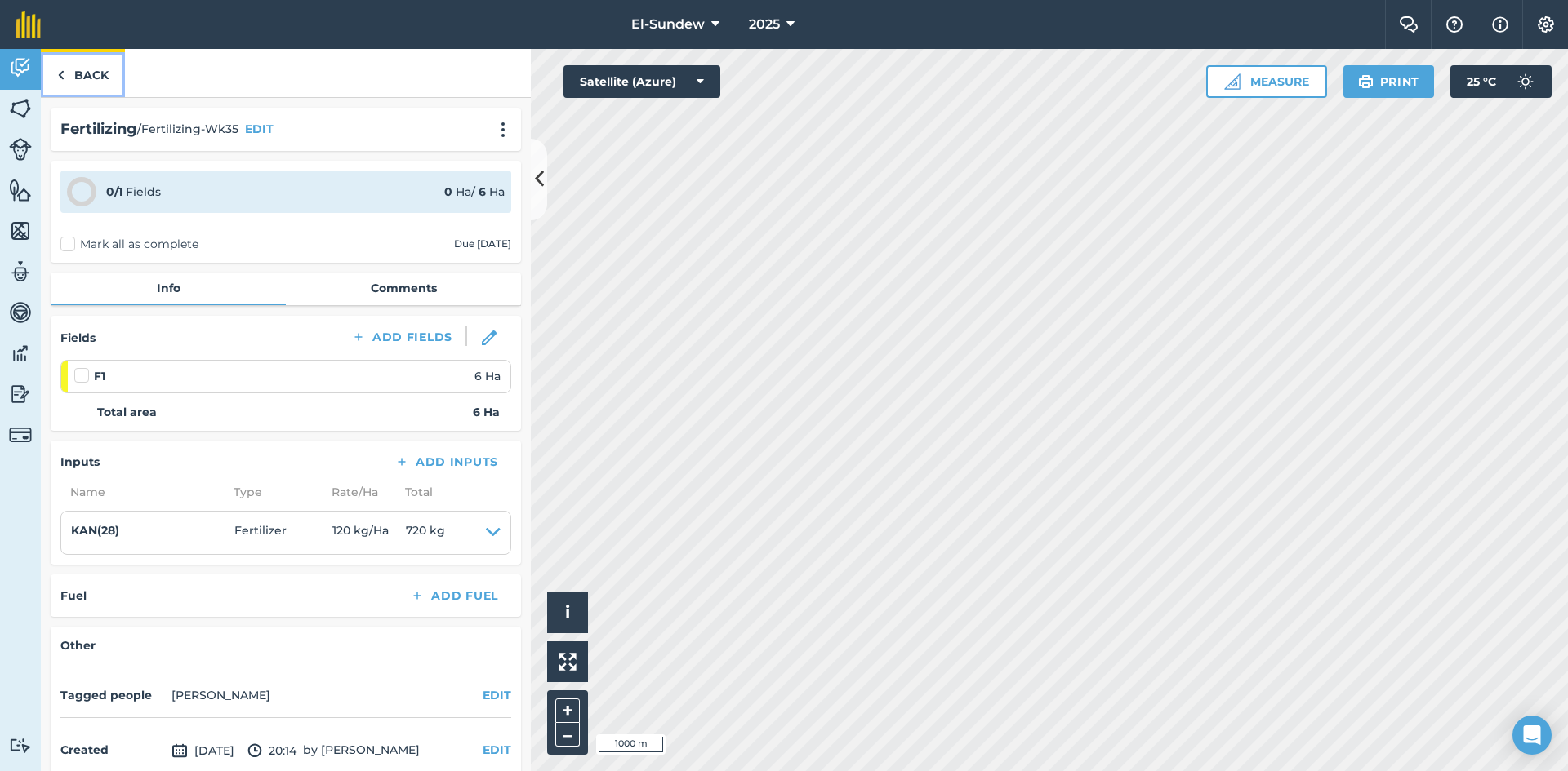
click at [75, 83] on link "Back" at bounding box center [83, 72] width 84 height 48
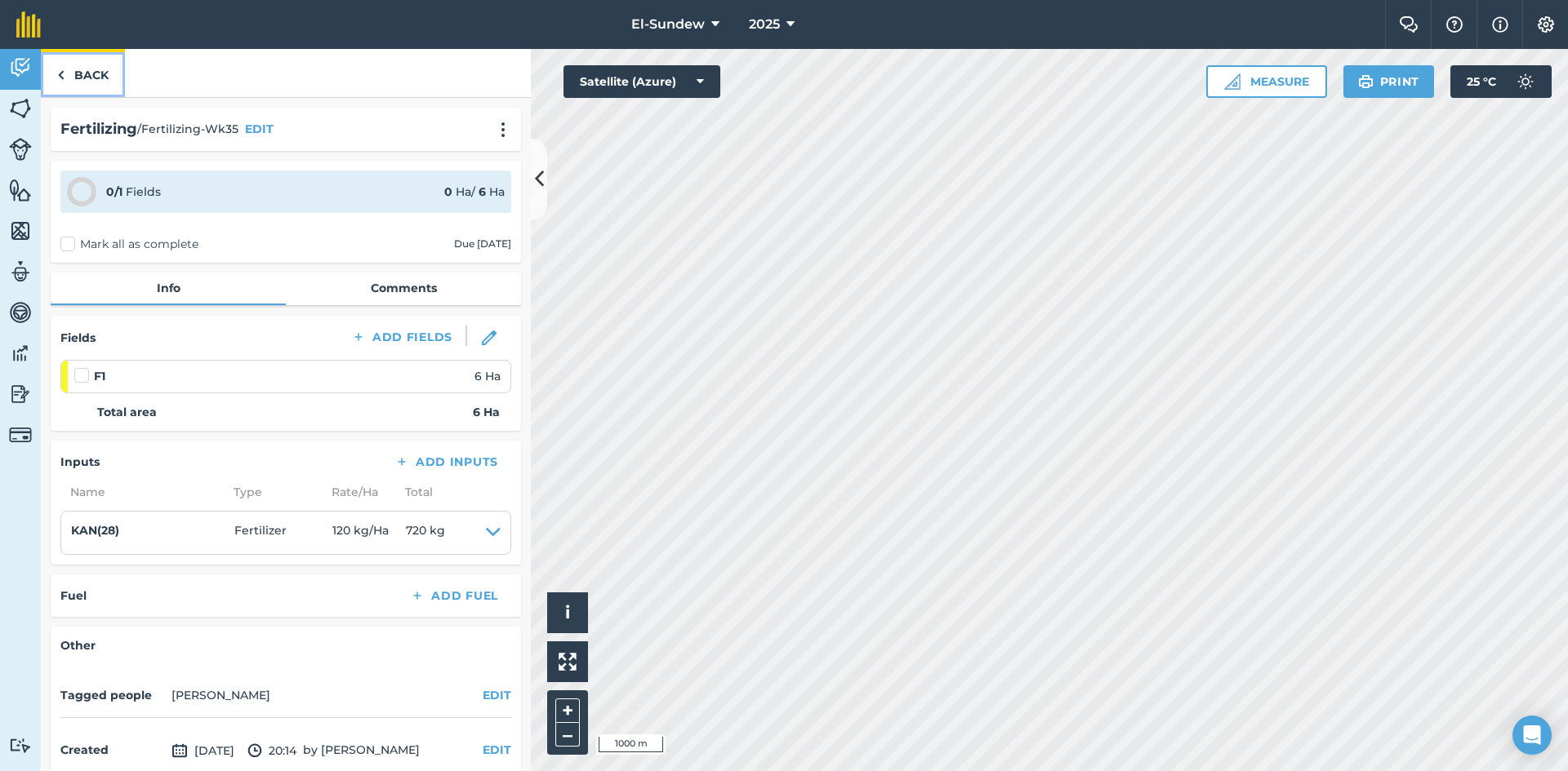
click at [92, 68] on link "Back" at bounding box center [83, 72] width 84 height 48
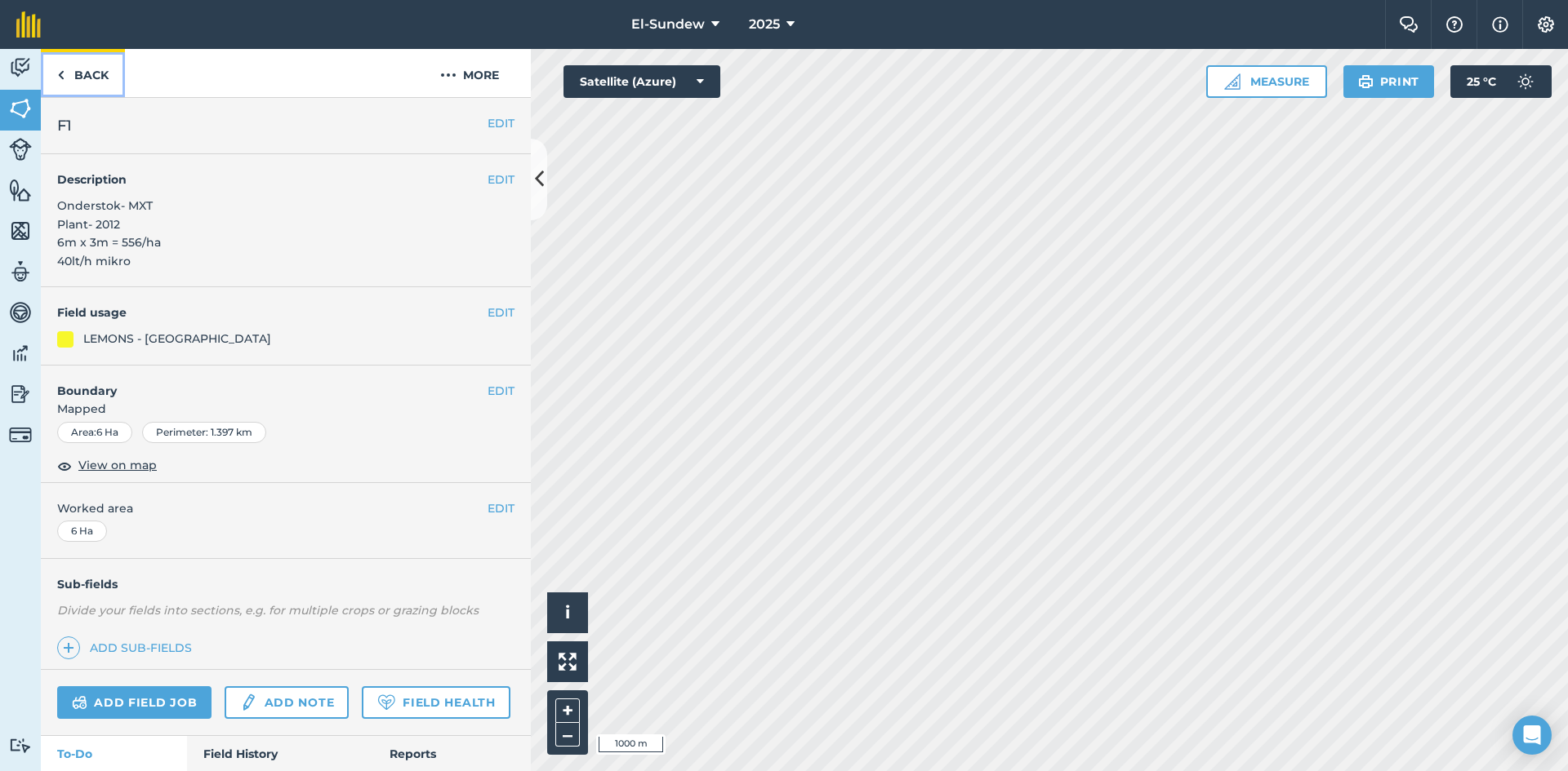
click at [103, 77] on link "Back" at bounding box center [83, 72] width 84 height 48
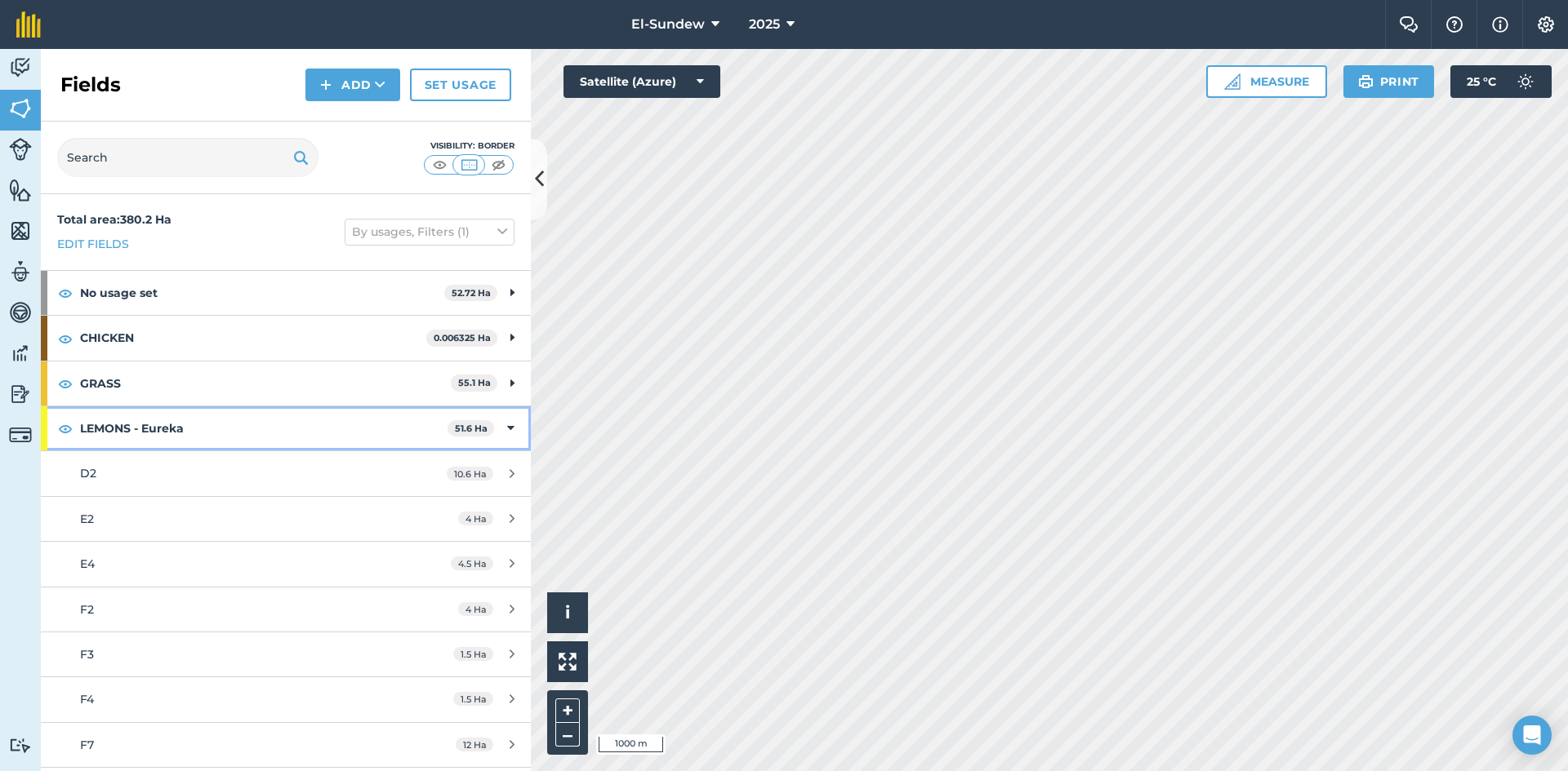
click at [369, 406] on strong "LEMONS - Eureka" at bounding box center [263, 428] width 368 height 44
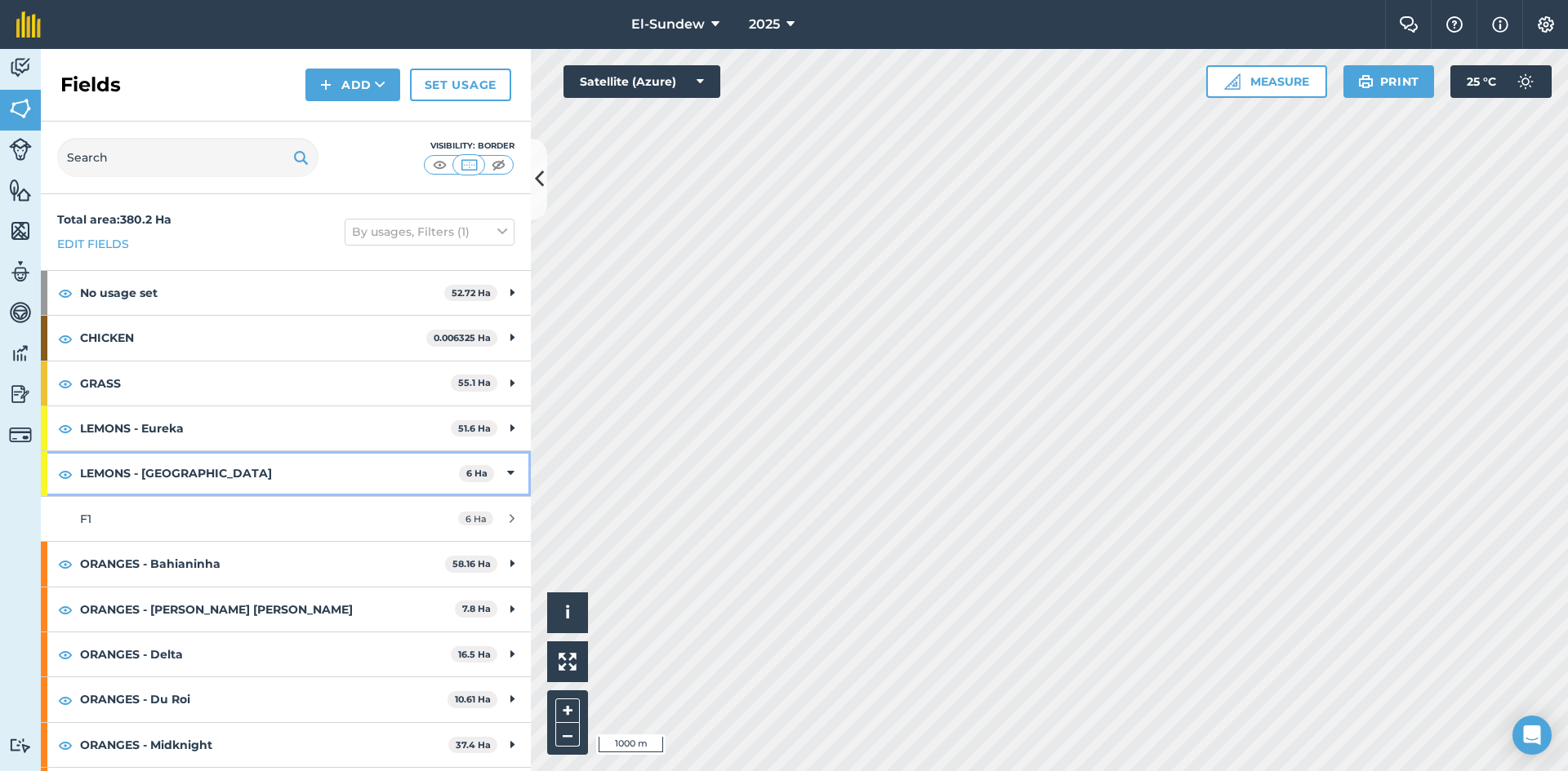
click at [357, 452] on strong "LEMONS - [GEOGRAPHIC_DATA]" at bounding box center [269, 473] width 379 height 44
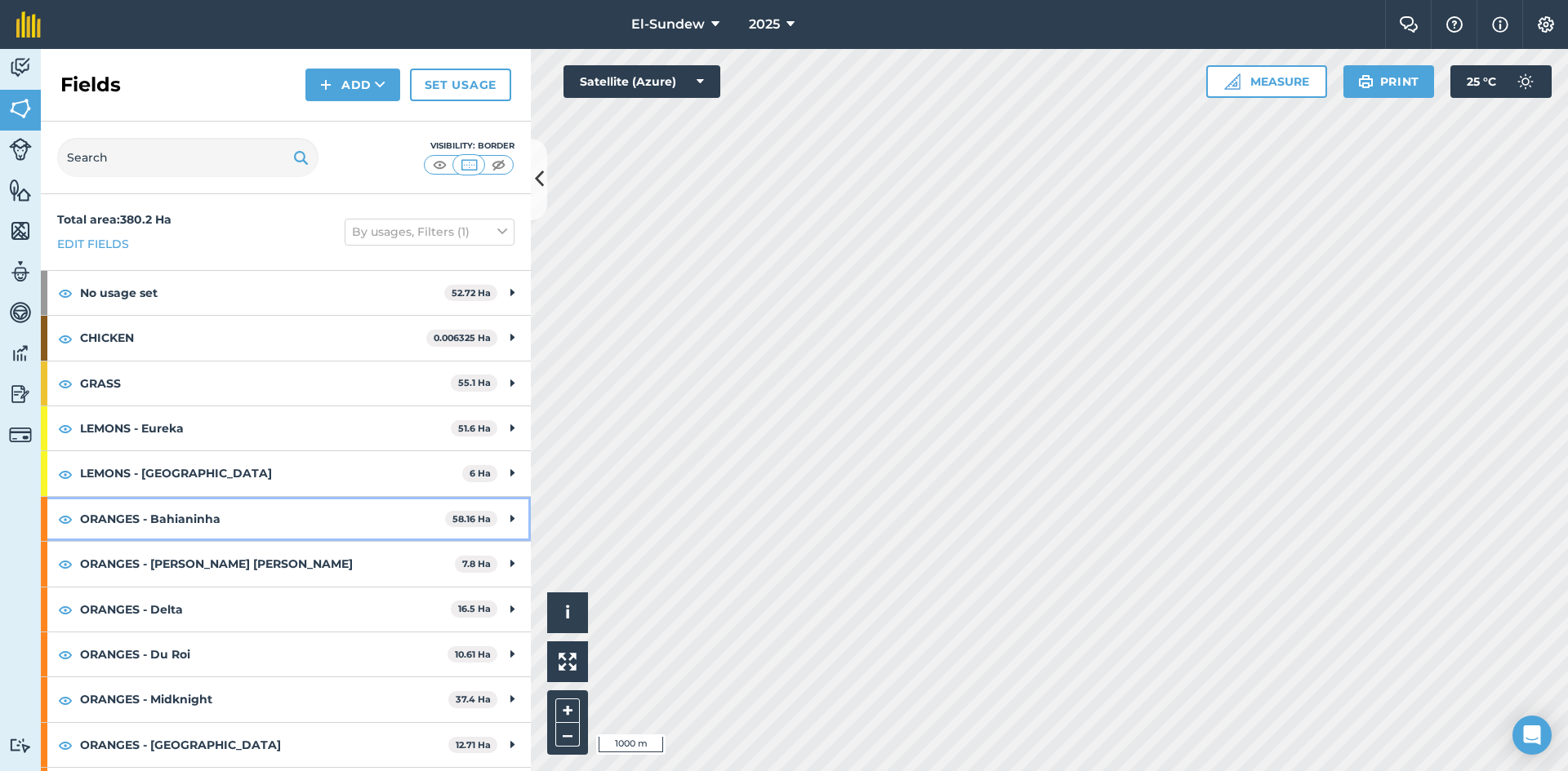
click at [319, 497] on strong "ORANGES - Bahianinha" at bounding box center [262, 519] width 365 height 44
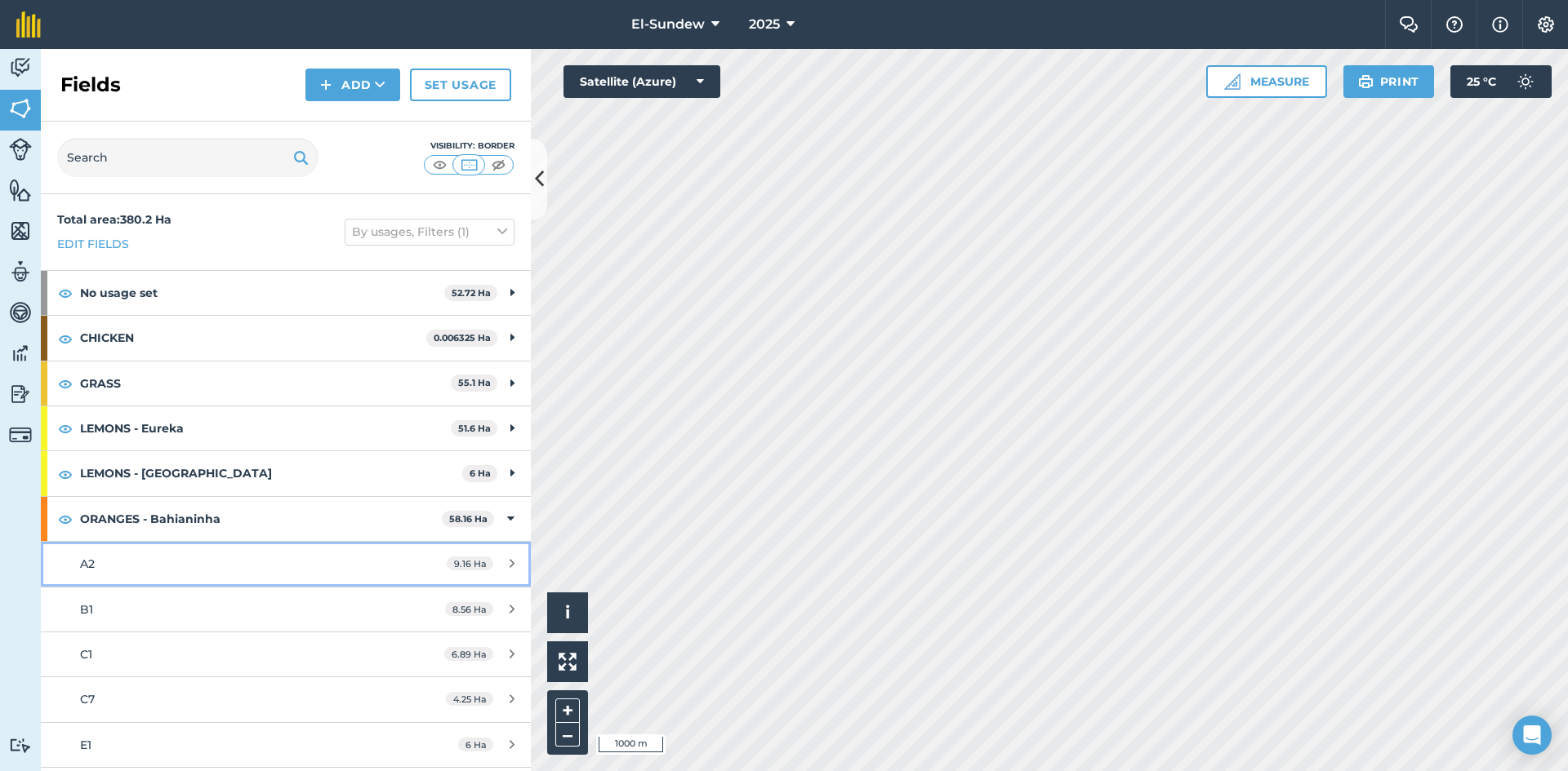
click at [292, 555] on div "A2" at bounding box center [233, 563] width 307 height 18
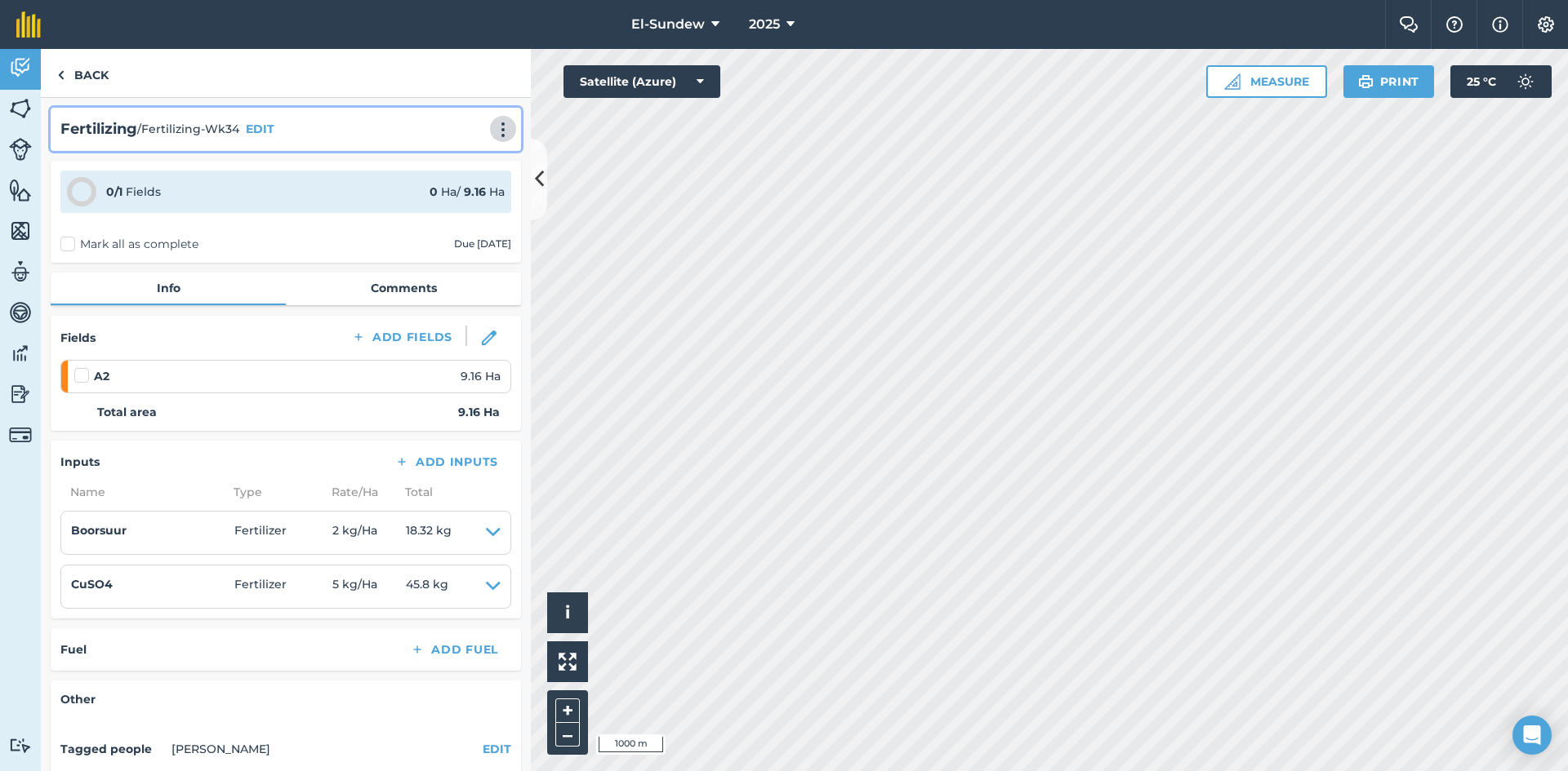
click at [493, 128] on img at bounding box center [502, 129] width 19 height 16
click at [468, 158] on link "Print" at bounding box center [469, 165] width 104 height 33
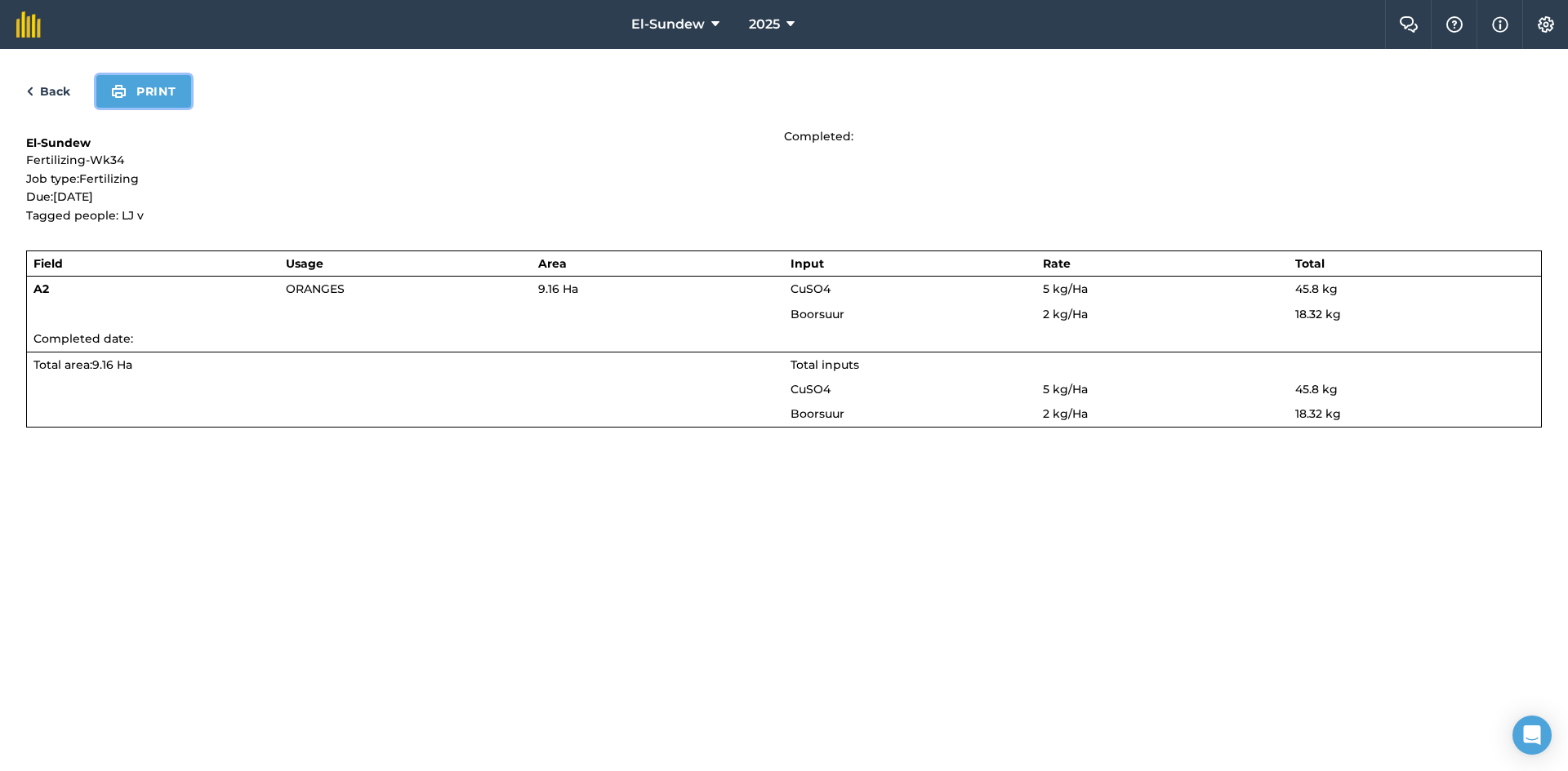
click at [140, 94] on button "Print" at bounding box center [144, 91] width 95 height 33
click at [56, 90] on link "Back" at bounding box center [48, 91] width 44 height 19
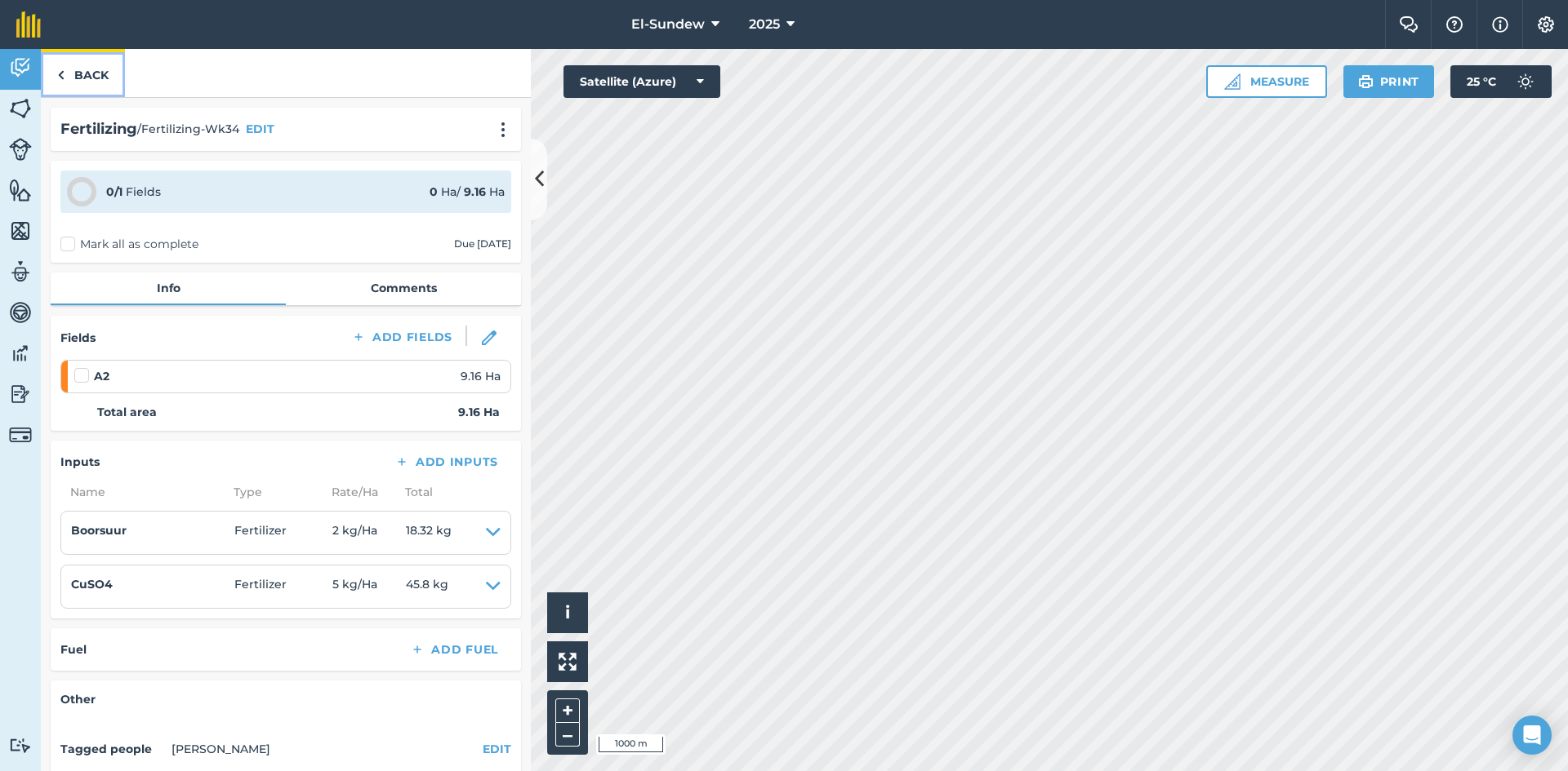
click at [93, 68] on link "Back" at bounding box center [83, 72] width 84 height 48
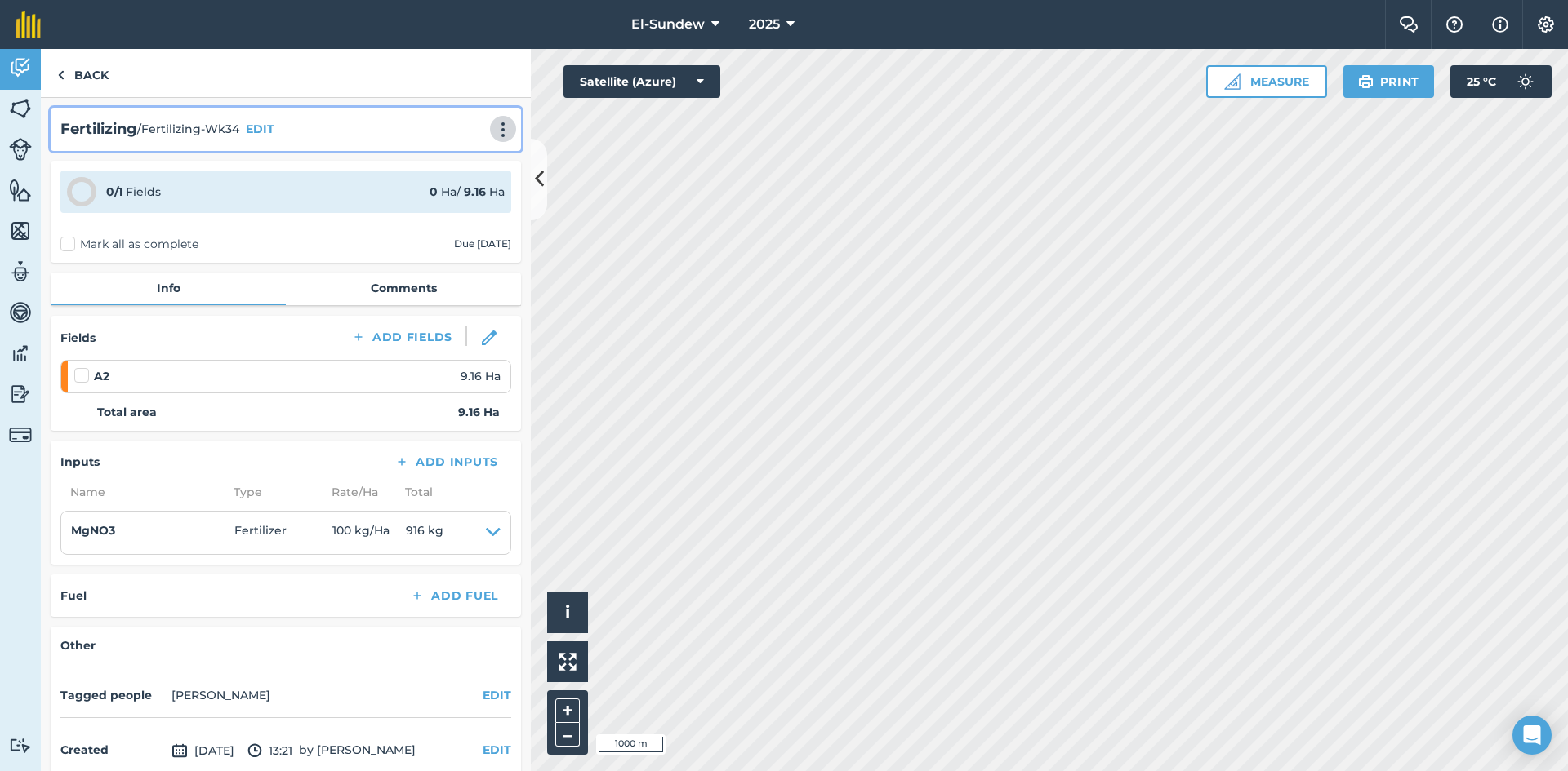
click at [493, 125] on img at bounding box center [502, 129] width 19 height 16
click at [442, 168] on link "Print" at bounding box center [469, 165] width 104 height 33
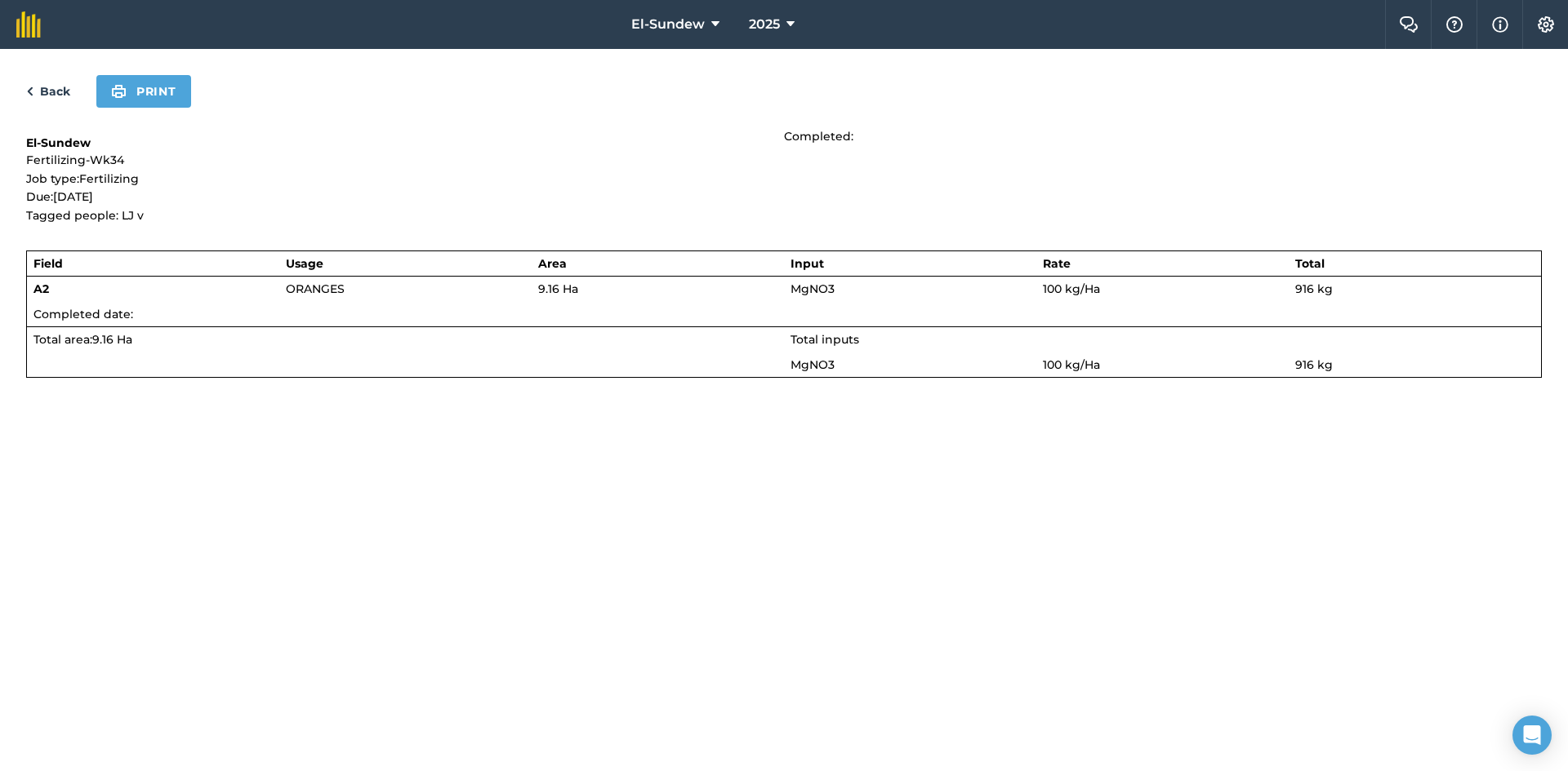
click at [166, 109] on div "Back Print El-Sundew Fertilizing-Wk34 Job type: Fertilizing Due: [DATE] Tagged …" at bounding box center [784, 409] width 1568 height 722
click at [164, 98] on button "Print" at bounding box center [144, 91] width 95 height 33
click at [62, 93] on link "Back" at bounding box center [48, 91] width 44 height 19
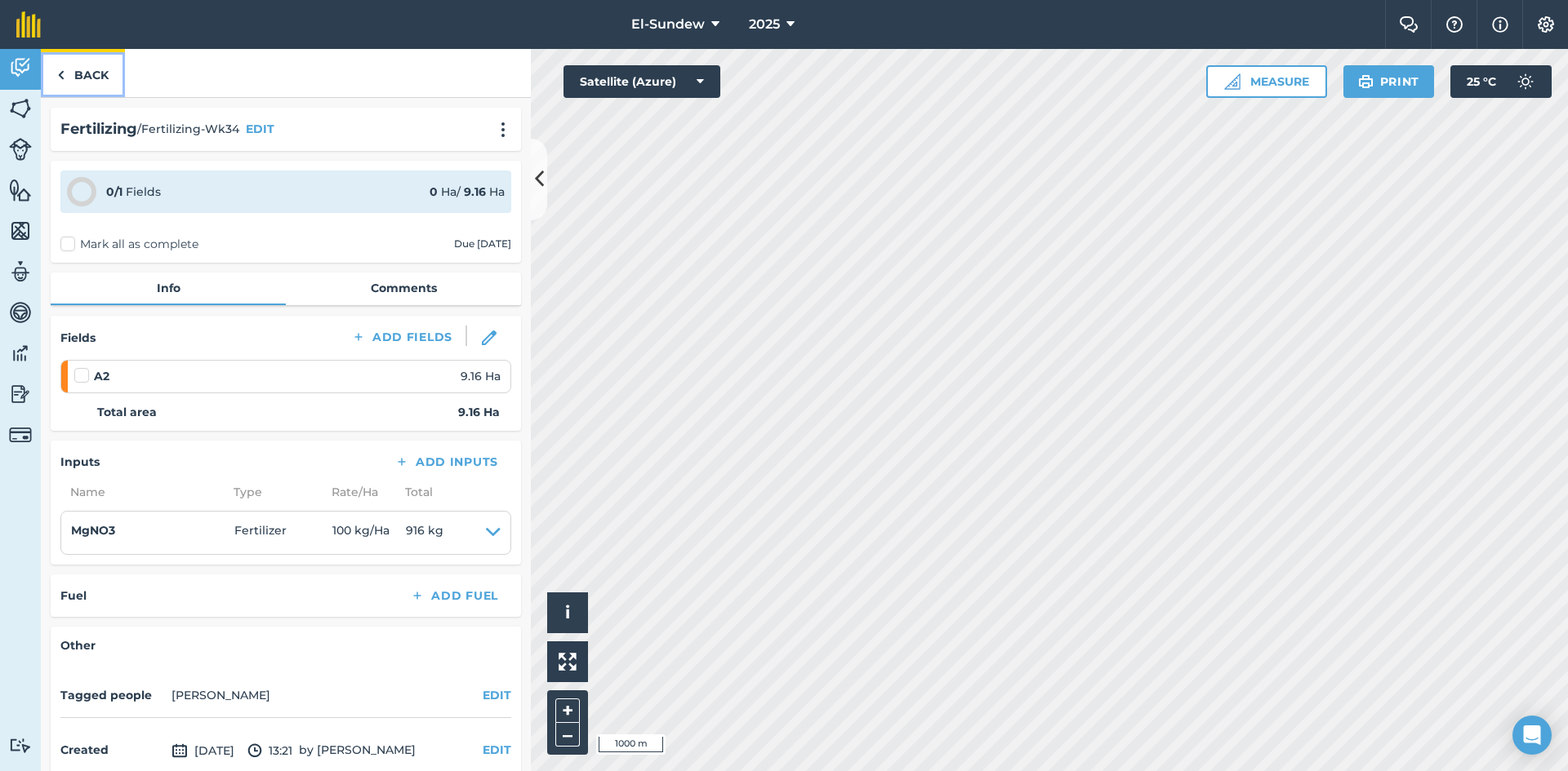
click at [78, 72] on link "Back" at bounding box center [83, 72] width 84 height 48
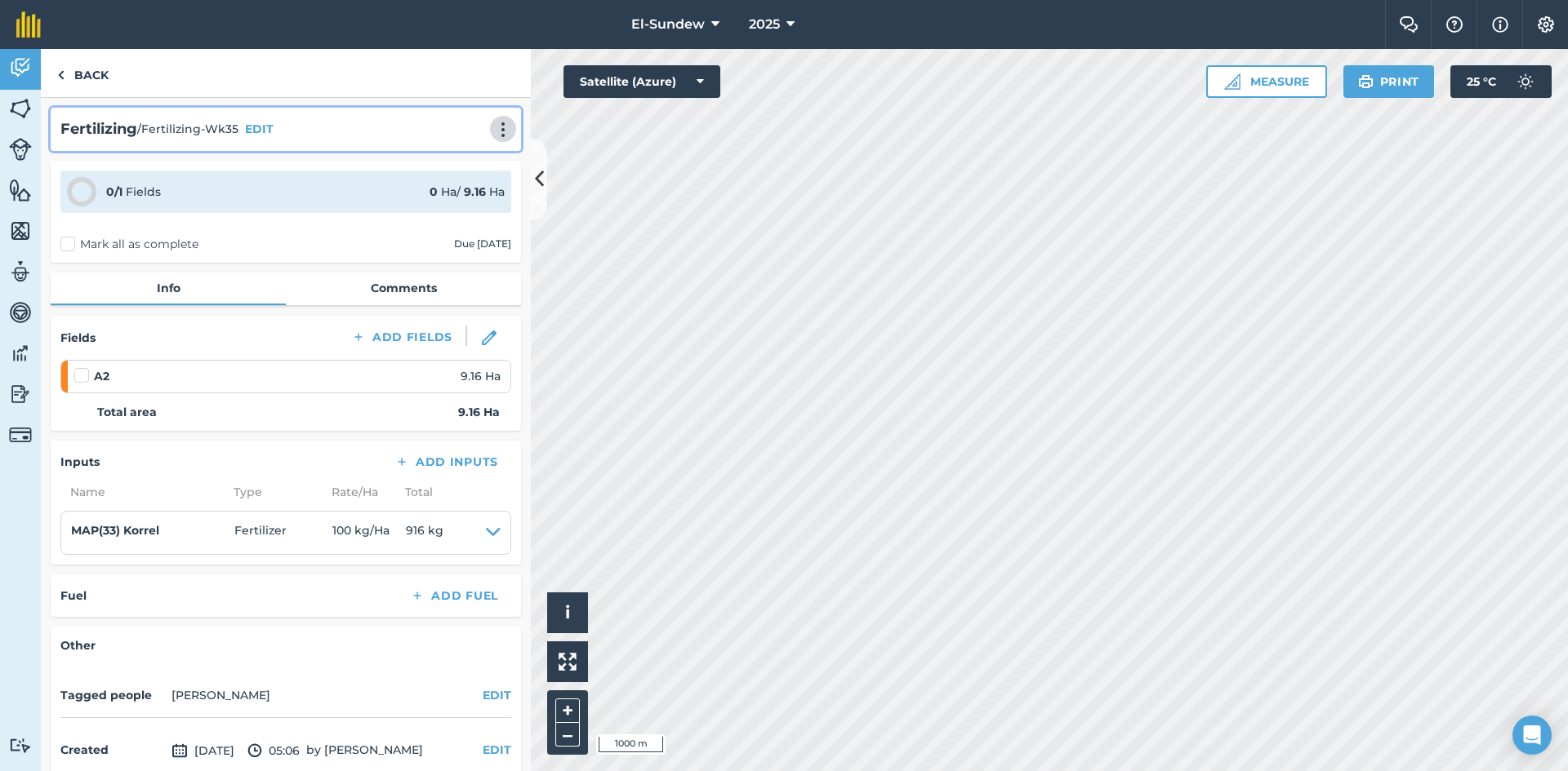
click at [493, 126] on img at bounding box center [502, 129] width 19 height 16
click at [430, 161] on link "Print" at bounding box center [469, 165] width 104 height 33
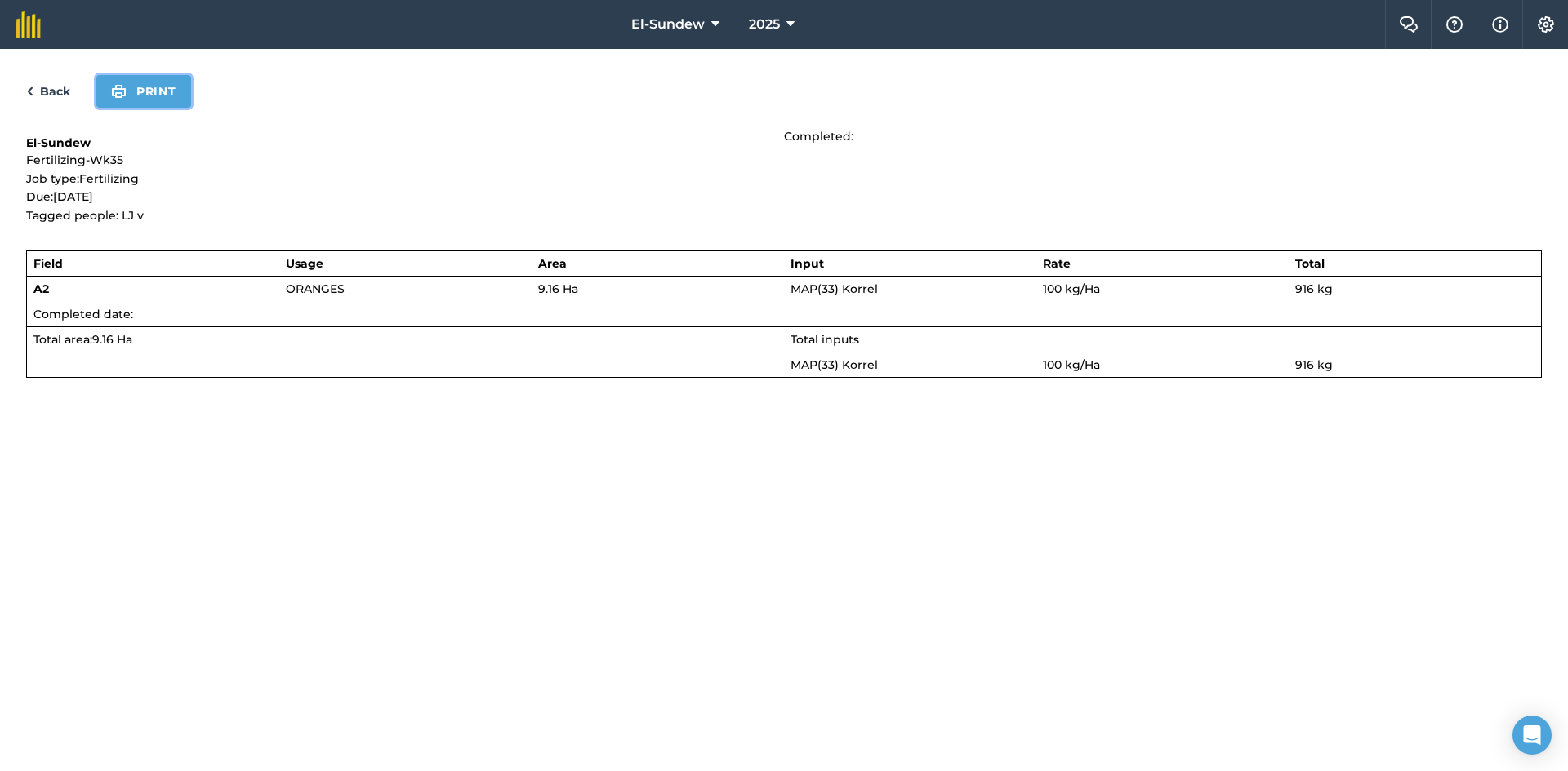
click at [141, 91] on button "Print" at bounding box center [144, 91] width 95 height 33
click at [47, 92] on link "Back" at bounding box center [48, 91] width 44 height 19
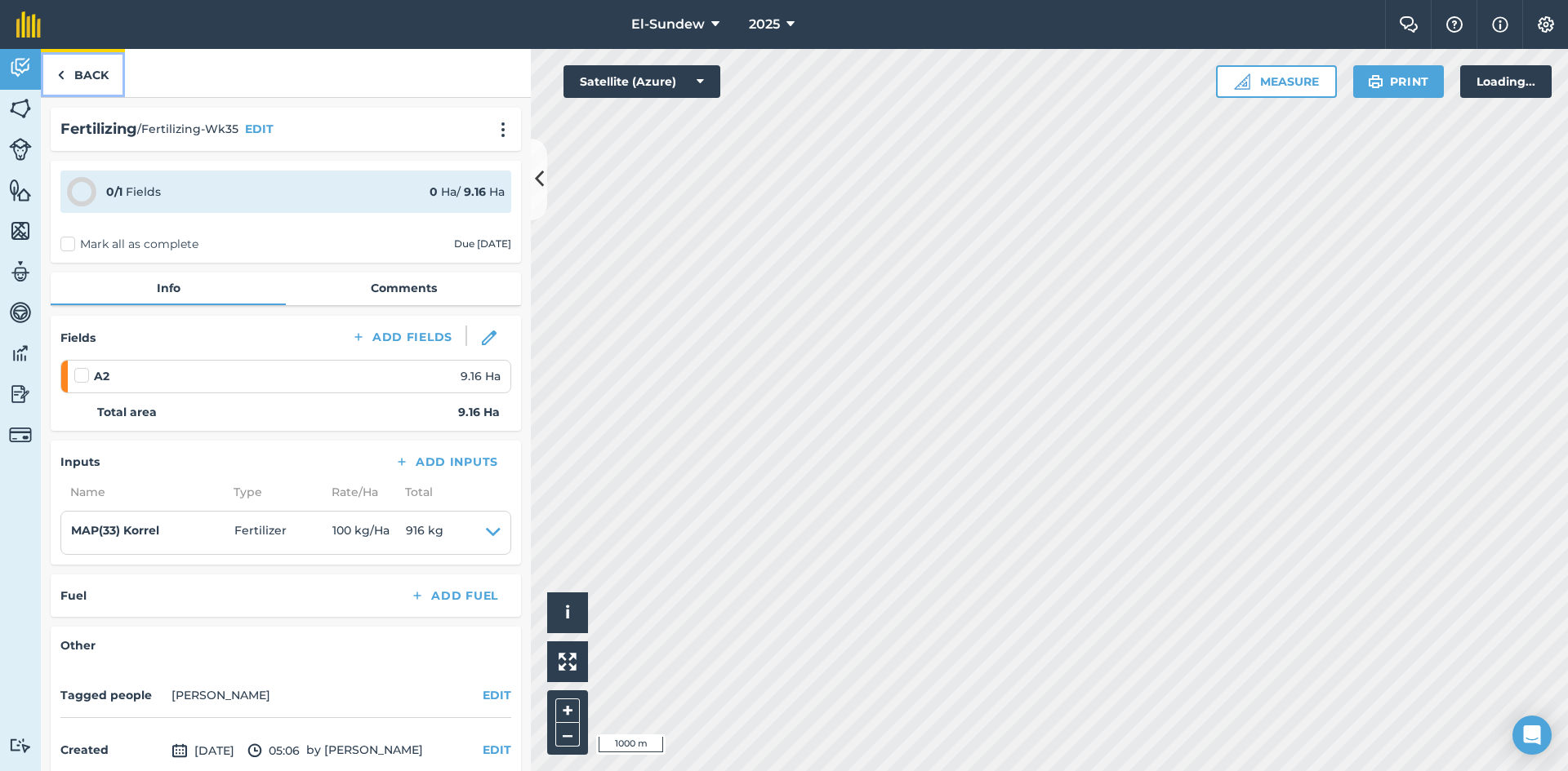
click at [84, 80] on link "Back" at bounding box center [83, 72] width 84 height 48
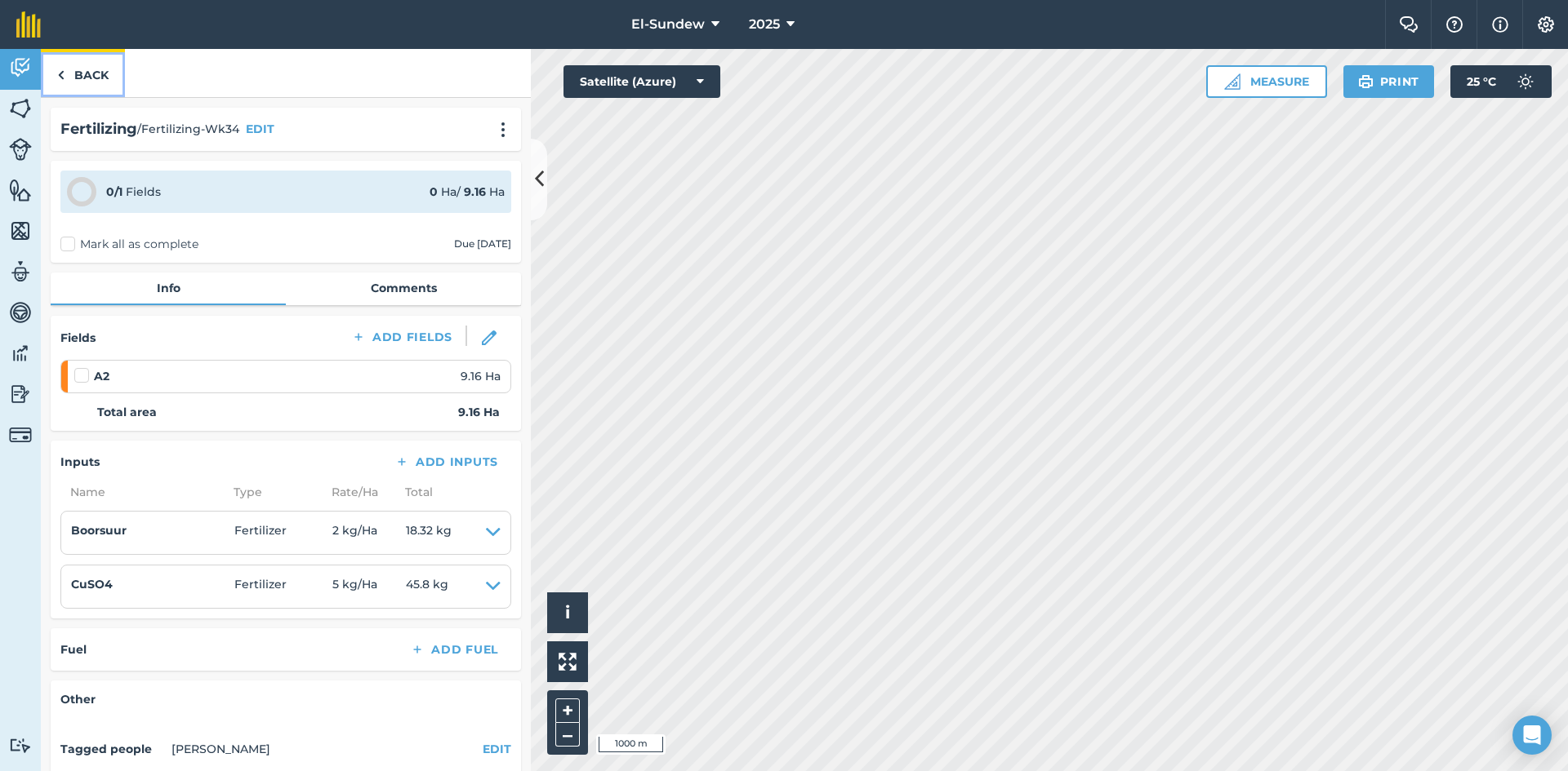
click at [81, 82] on link "Back" at bounding box center [83, 72] width 84 height 48
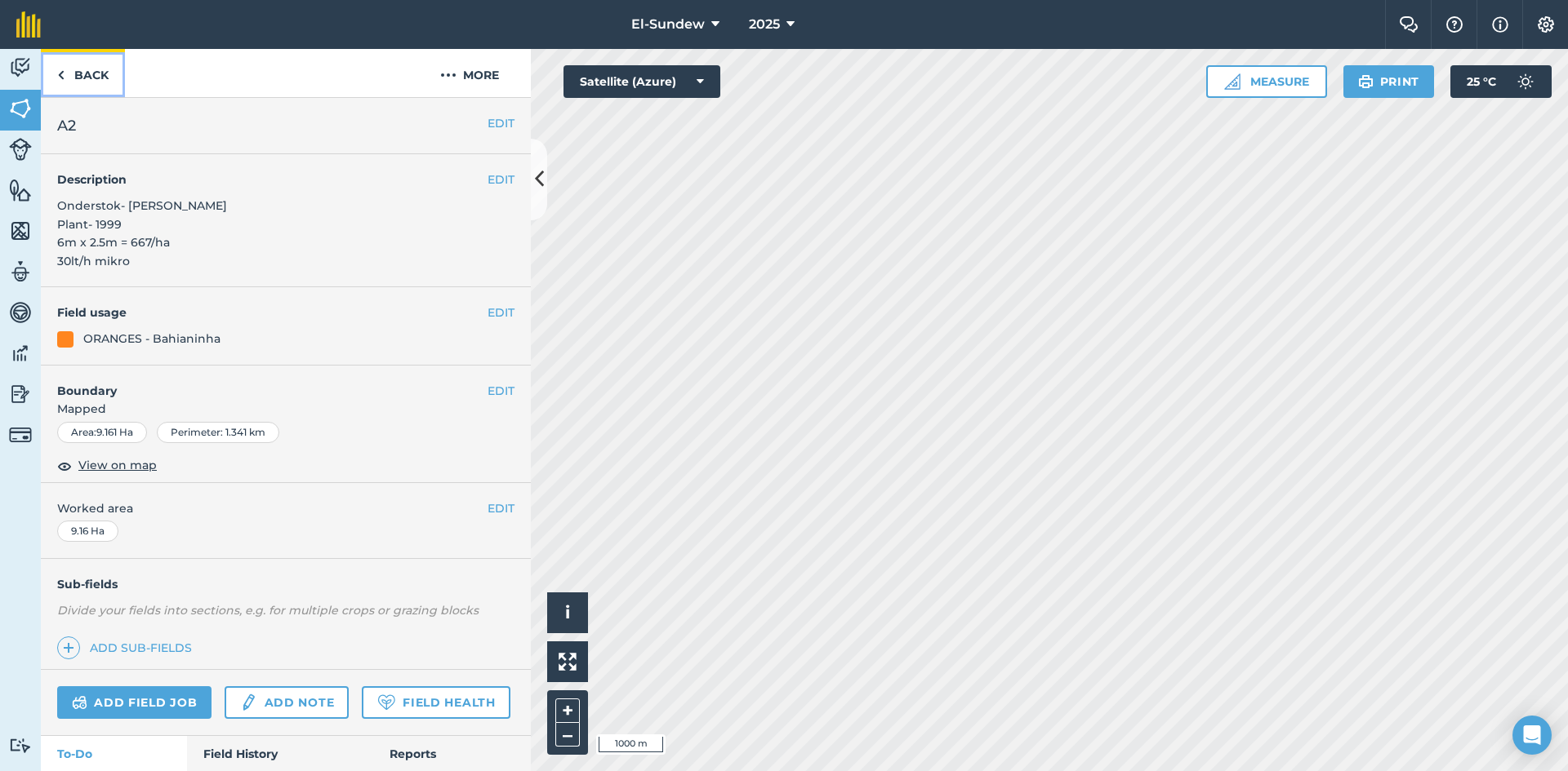
click at [82, 82] on link "Back" at bounding box center [83, 72] width 84 height 48
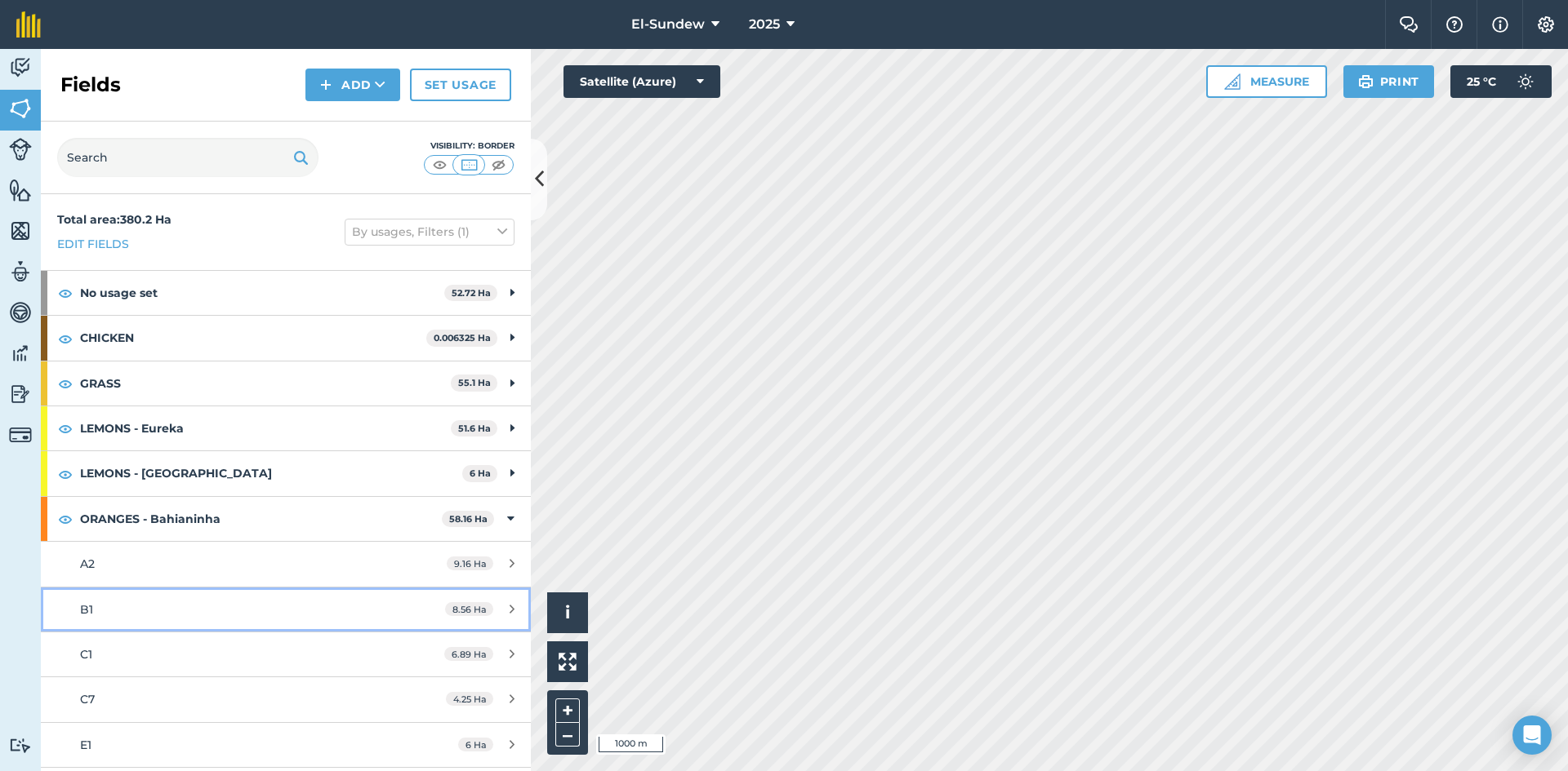
click at [199, 596] on link "B1 8.56 Ha" at bounding box center [286, 610] width 490 height 44
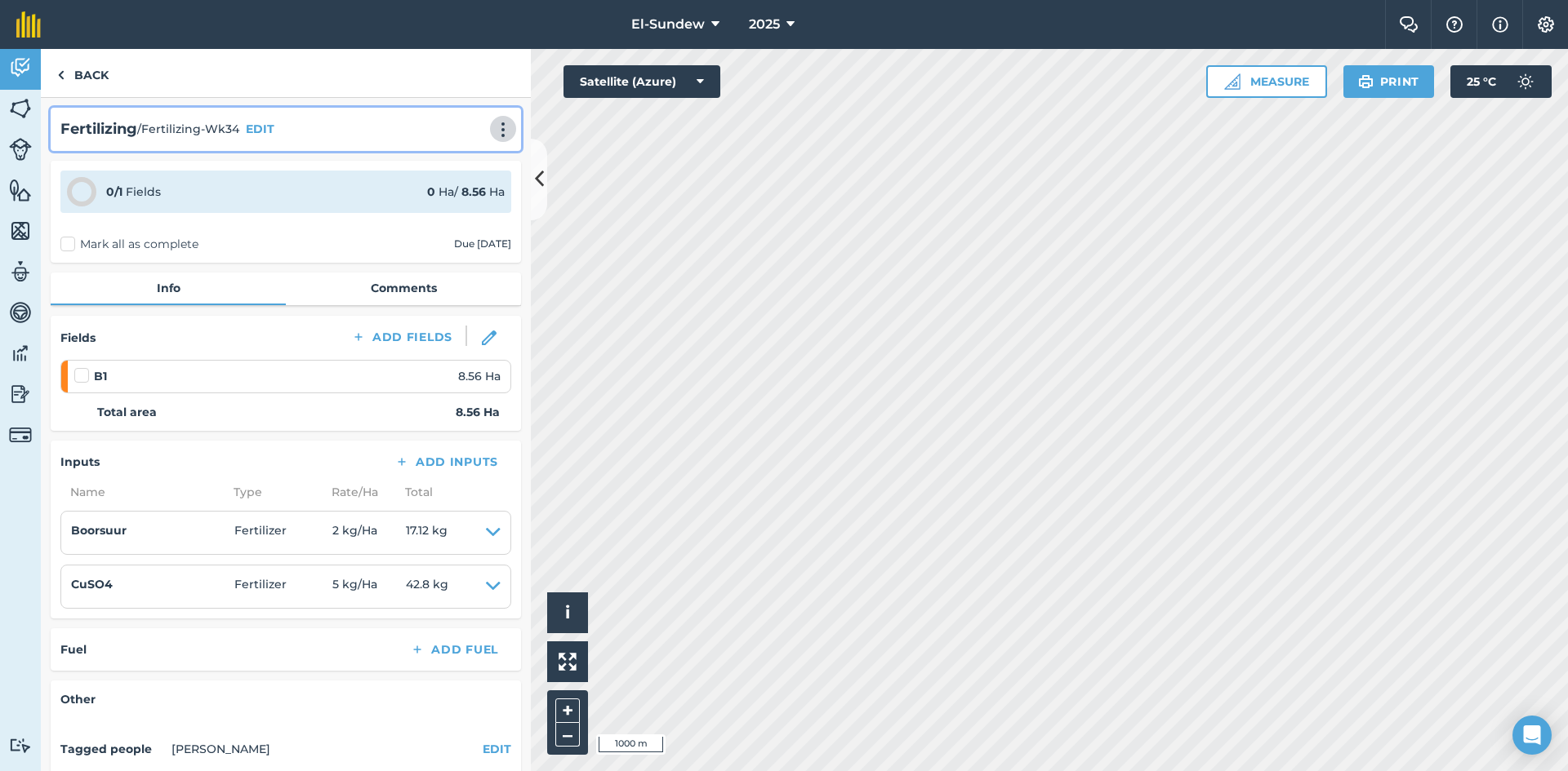
click at [493, 133] on img at bounding box center [502, 129] width 19 height 16
click at [447, 161] on link "Print" at bounding box center [469, 165] width 104 height 33
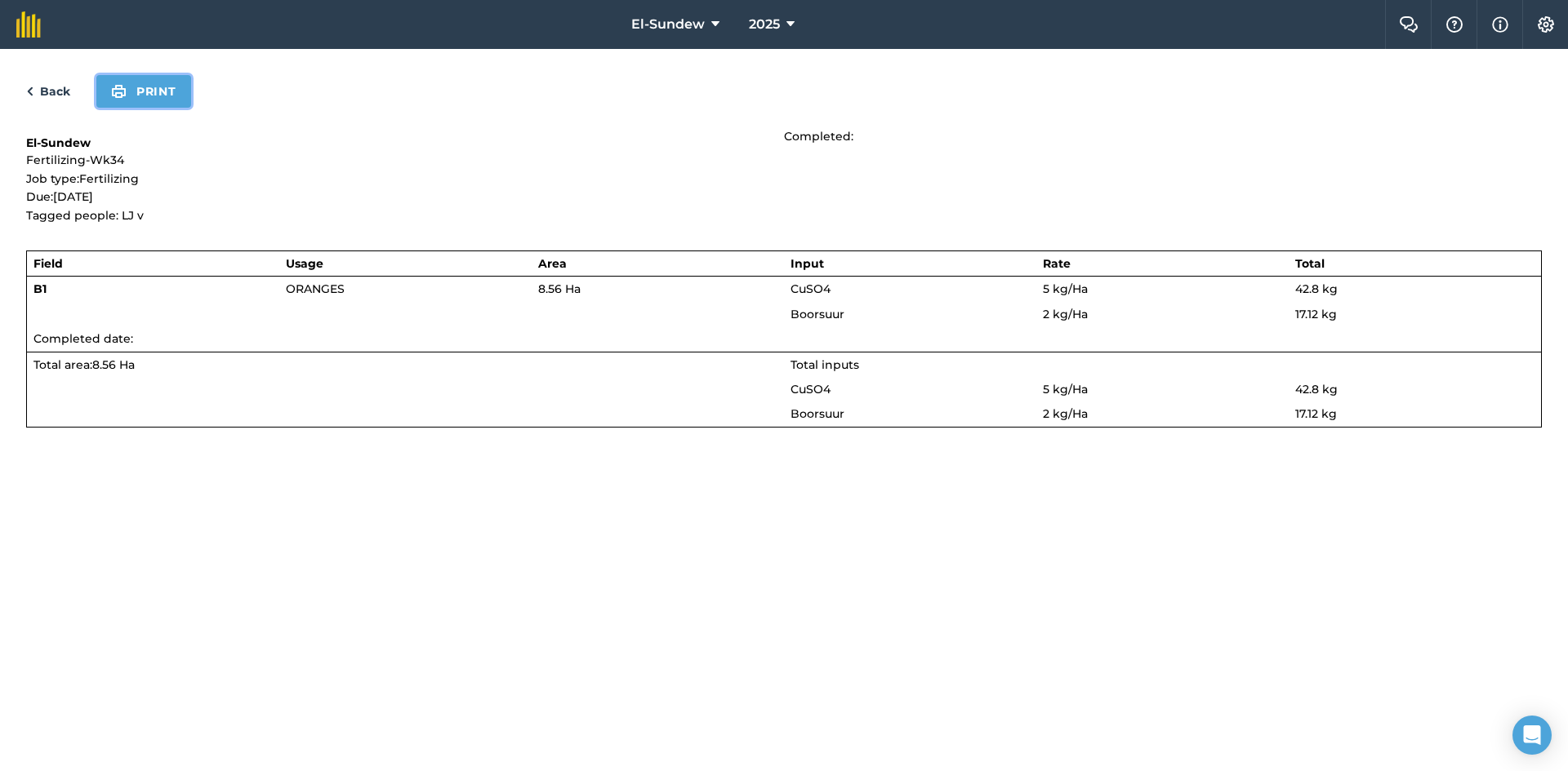
click at [162, 86] on button "Print" at bounding box center [144, 91] width 95 height 33
click at [61, 103] on div "Back Print" at bounding box center [784, 91] width 1516 height 33
click at [57, 88] on link "Back" at bounding box center [48, 91] width 44 height 19
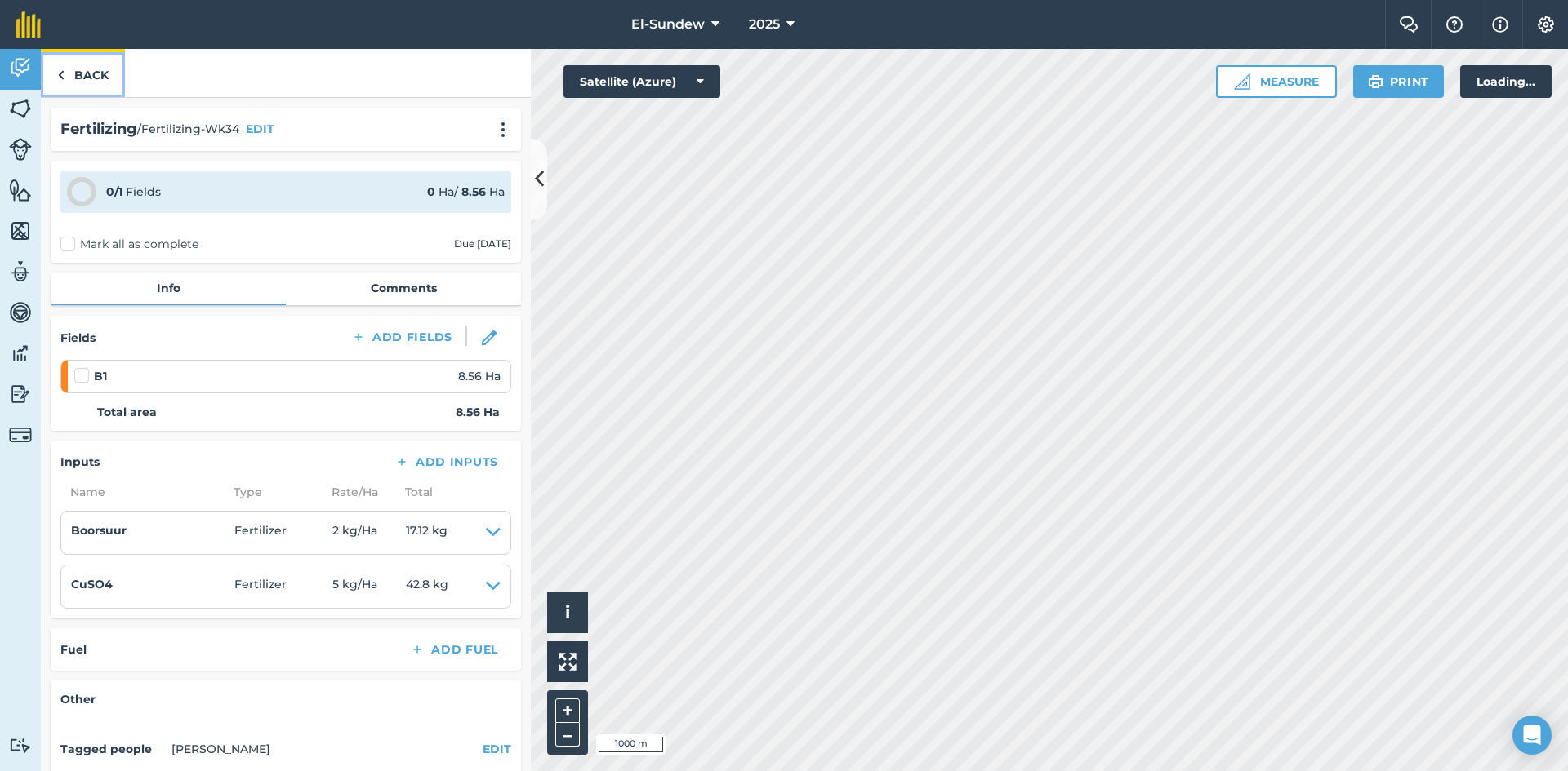
click at [77, 70] on link "Back" at bounding box center [83, 72] width 84 height 48
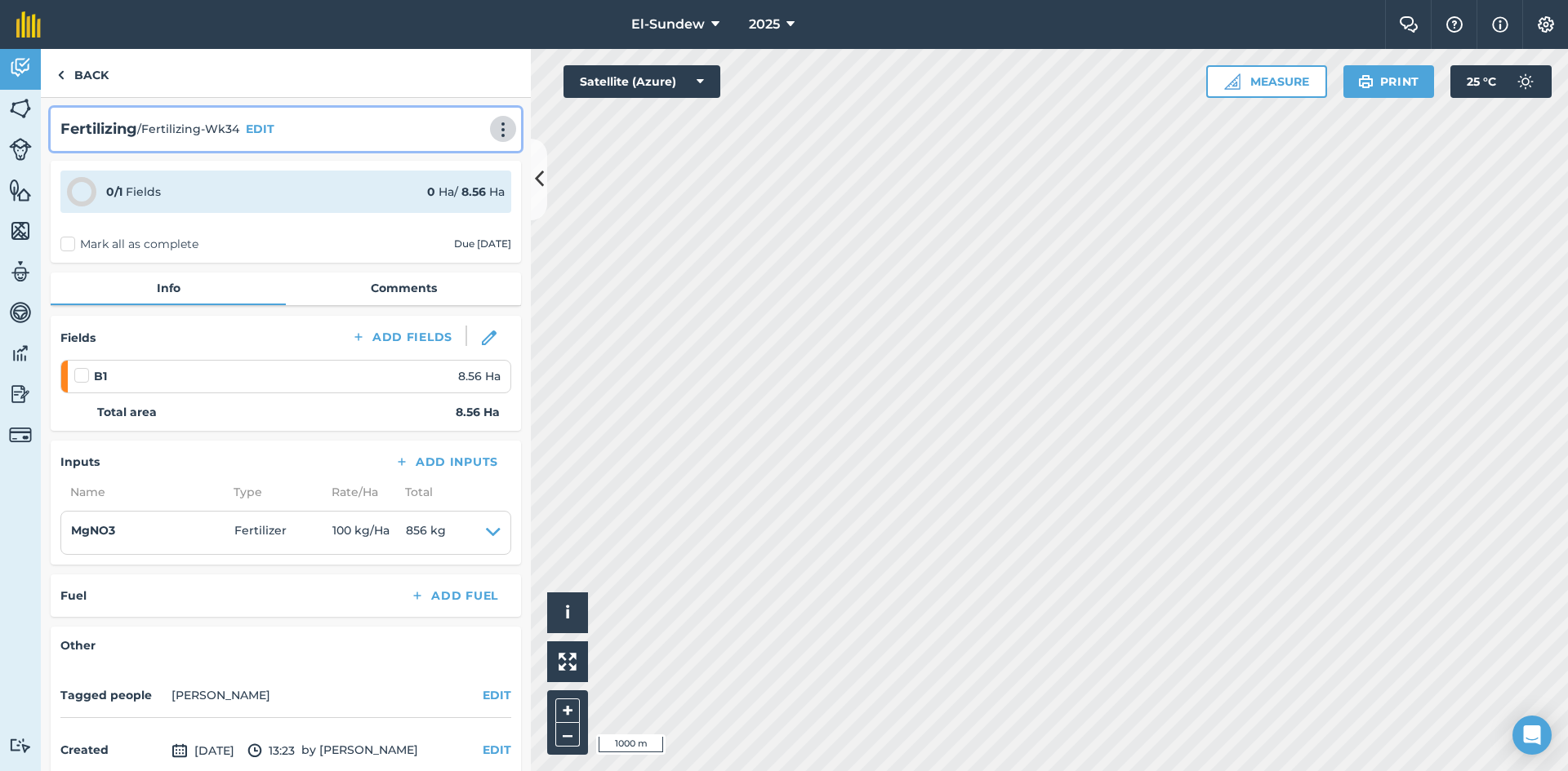
click at [493, 128] on img at bounding box center [502, 129] width 19 height 16
click at [441, 164] on link "Print" at bounding box center [469, 165] width 104 height 33
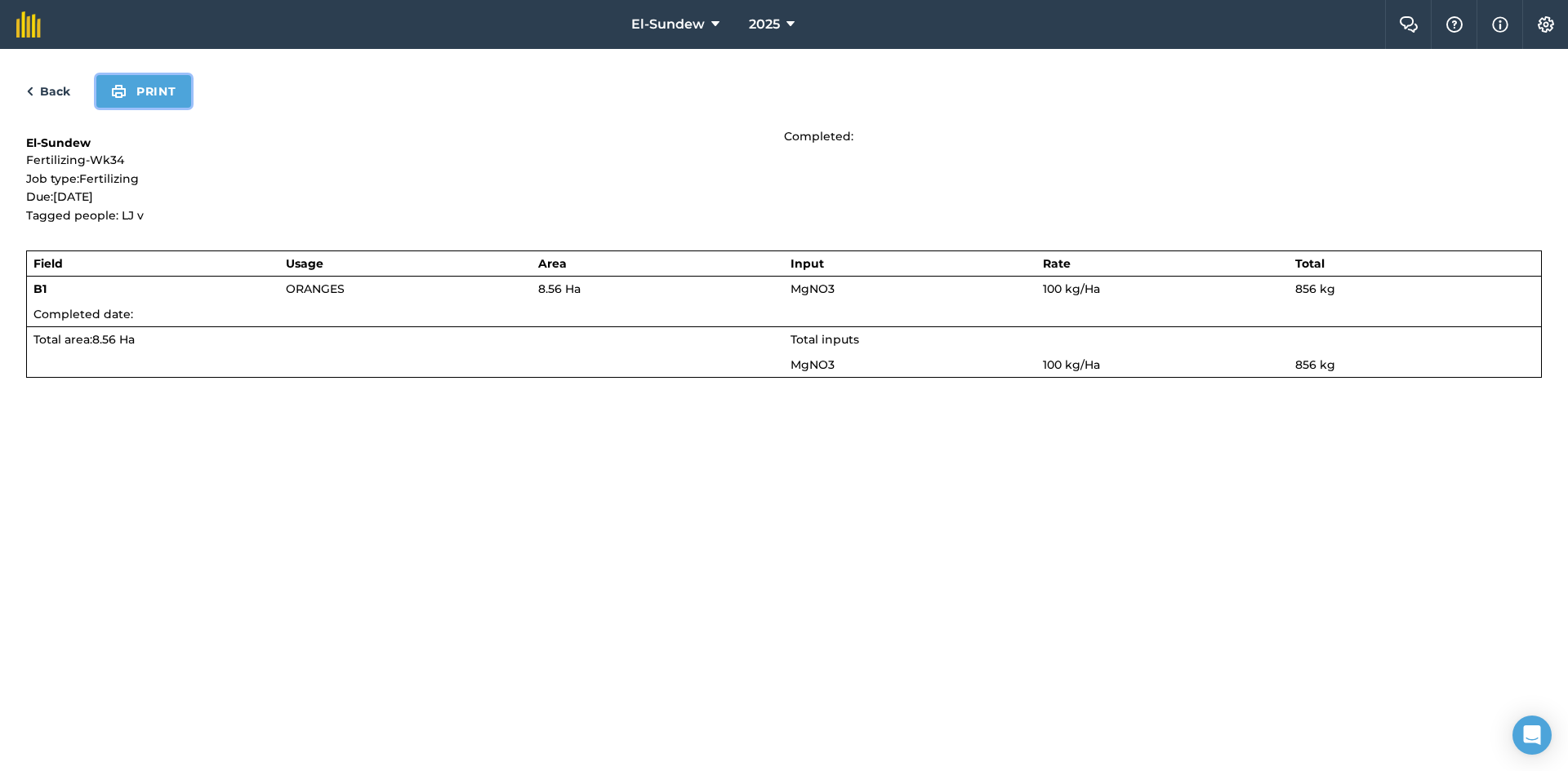
click at [156, 97] on button "Print" at bounding box center [144, 91] width 95 height 33
click at [48, 84] on link "Back" at bounding box center [48, 91] width 44 height 19
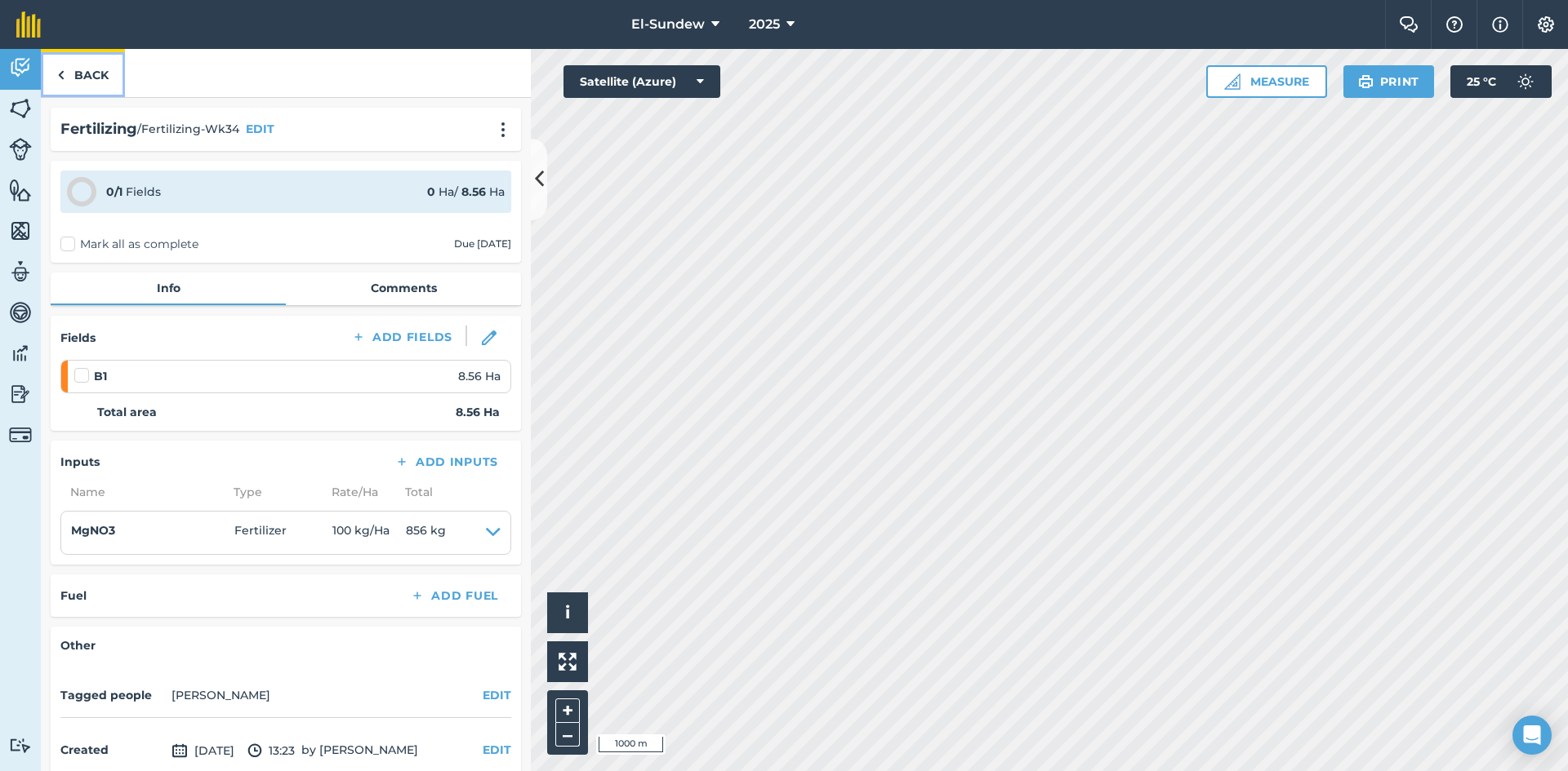
click at [87, 74] on link "Back" at bounding box center [83, 72] width 84 height 48
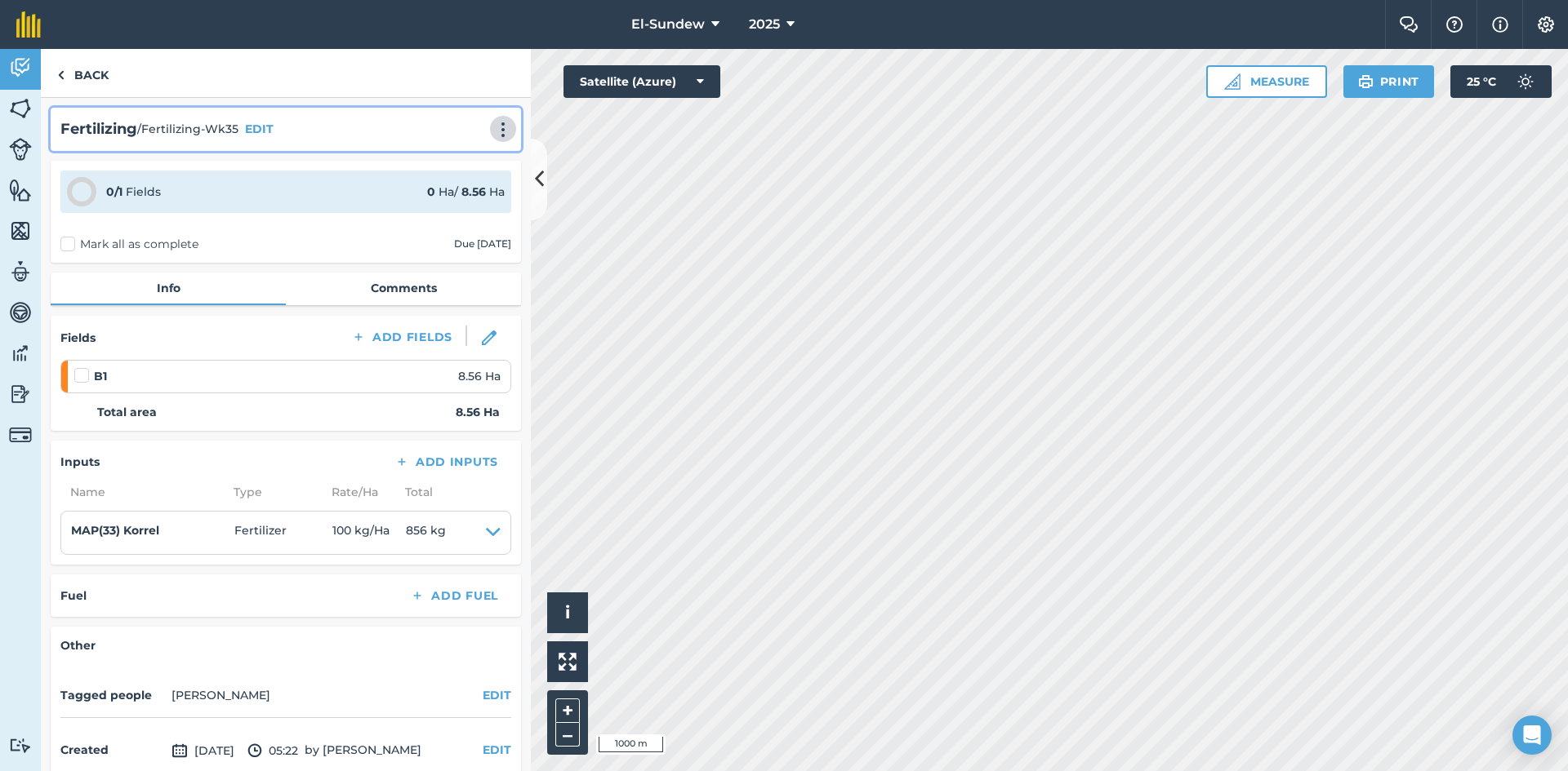
click at [494, 131] on img at bounding box center [502, 129] width 19 height 16
click at [448, 172] on link "Print" at bounding box center [469, 165] width 104 height 33
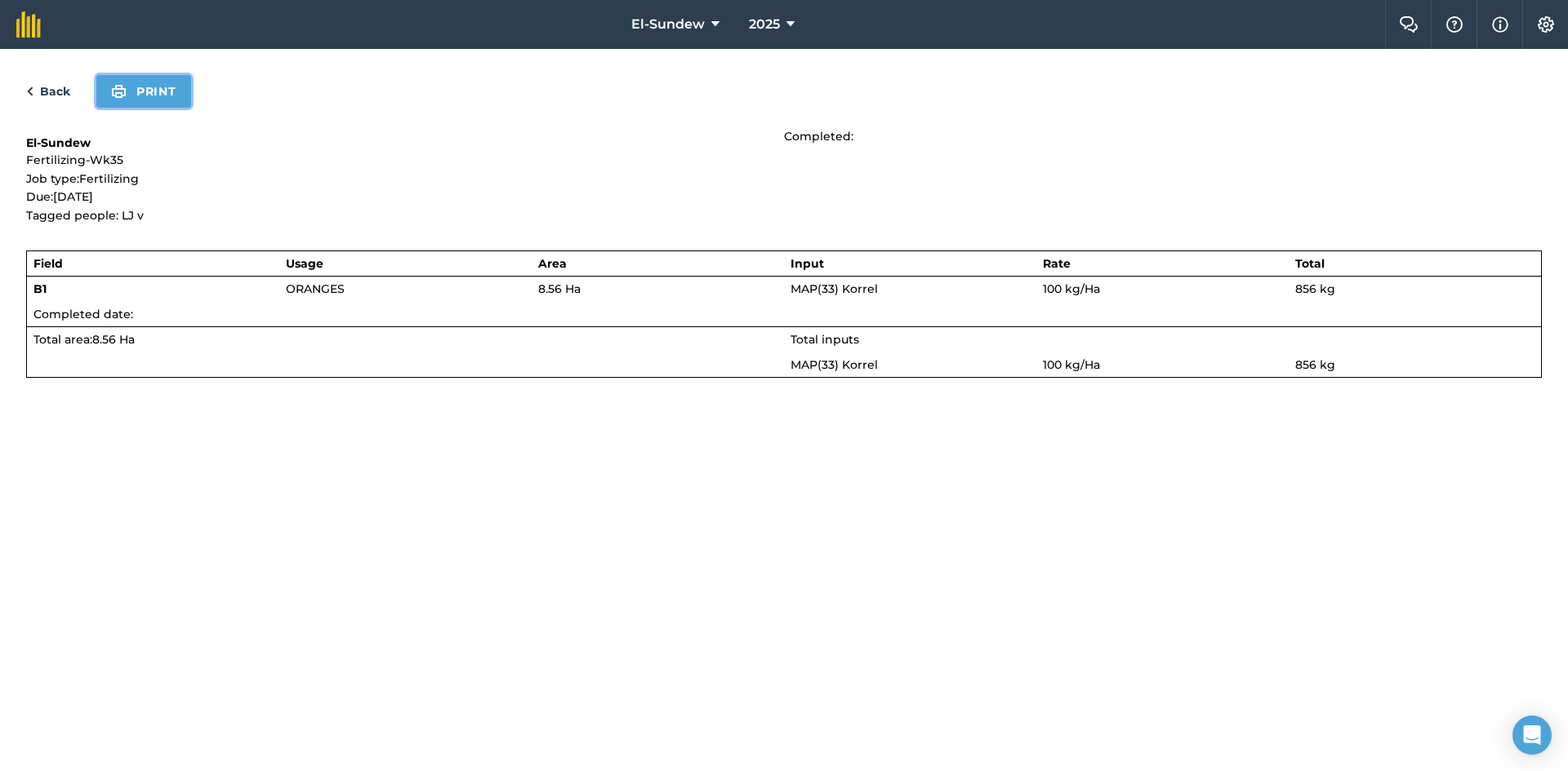
click at [157, 88] on button "Print" at bounding box center [144, 91] width 95 height 33
click at [46, 98] on link "Back" at bounding box center [48, 91] width 44 height 19
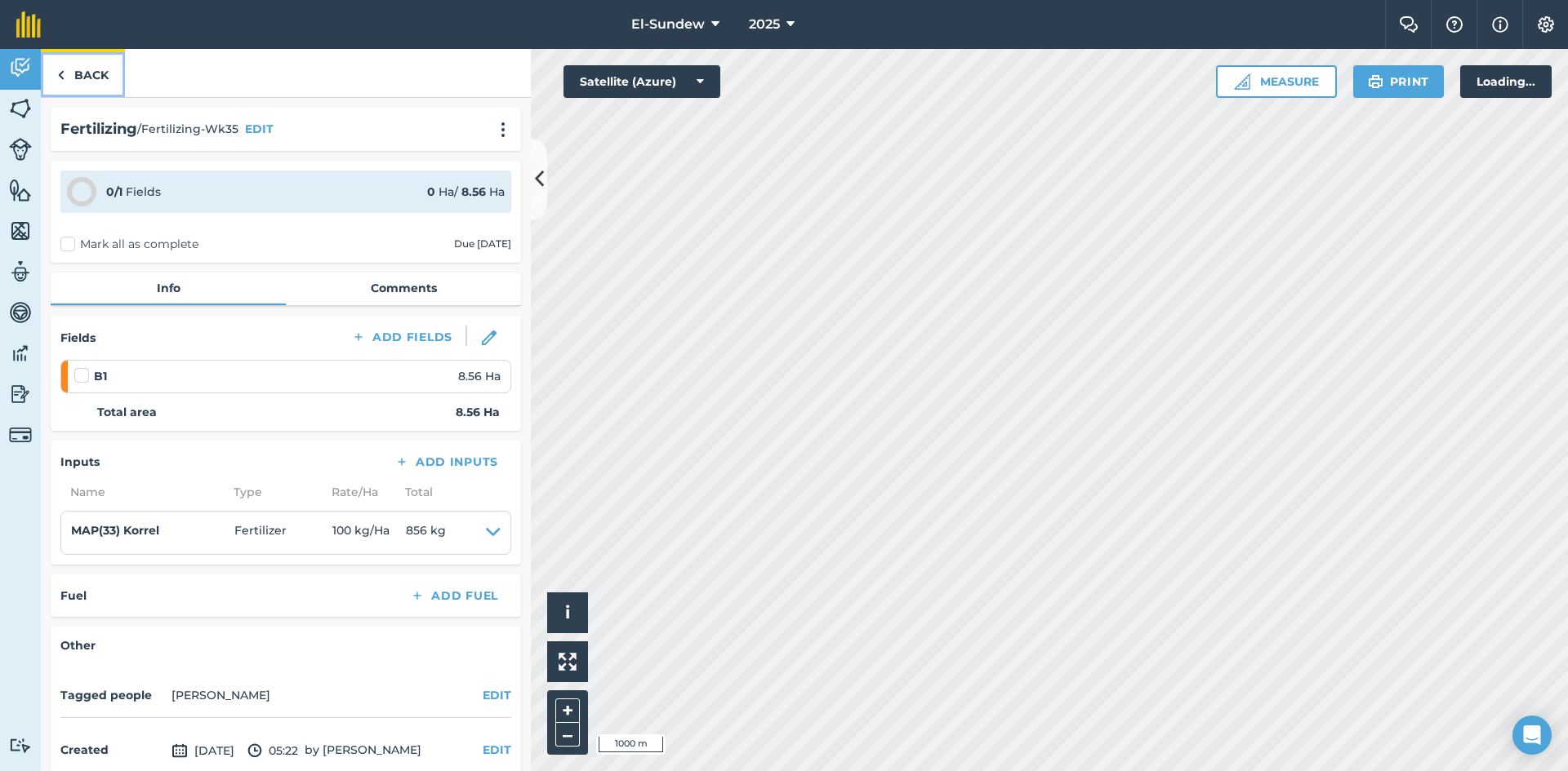
click at [86, 66] on link "Back" at bounding box center [83, 72] width 84 height 48
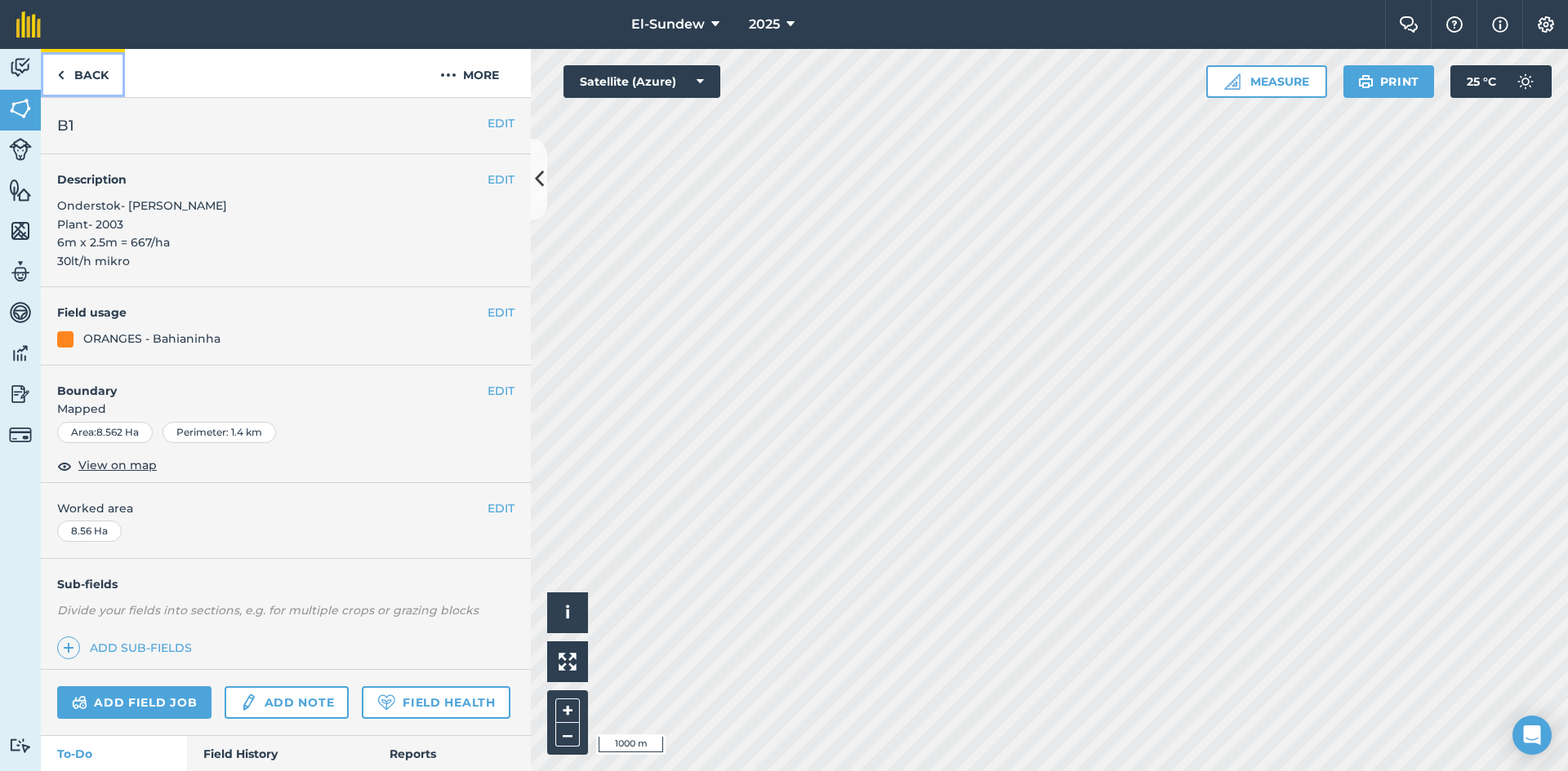
click at [86, 66] on link "Back" at bounding box center [83, 72] width 84 height 48
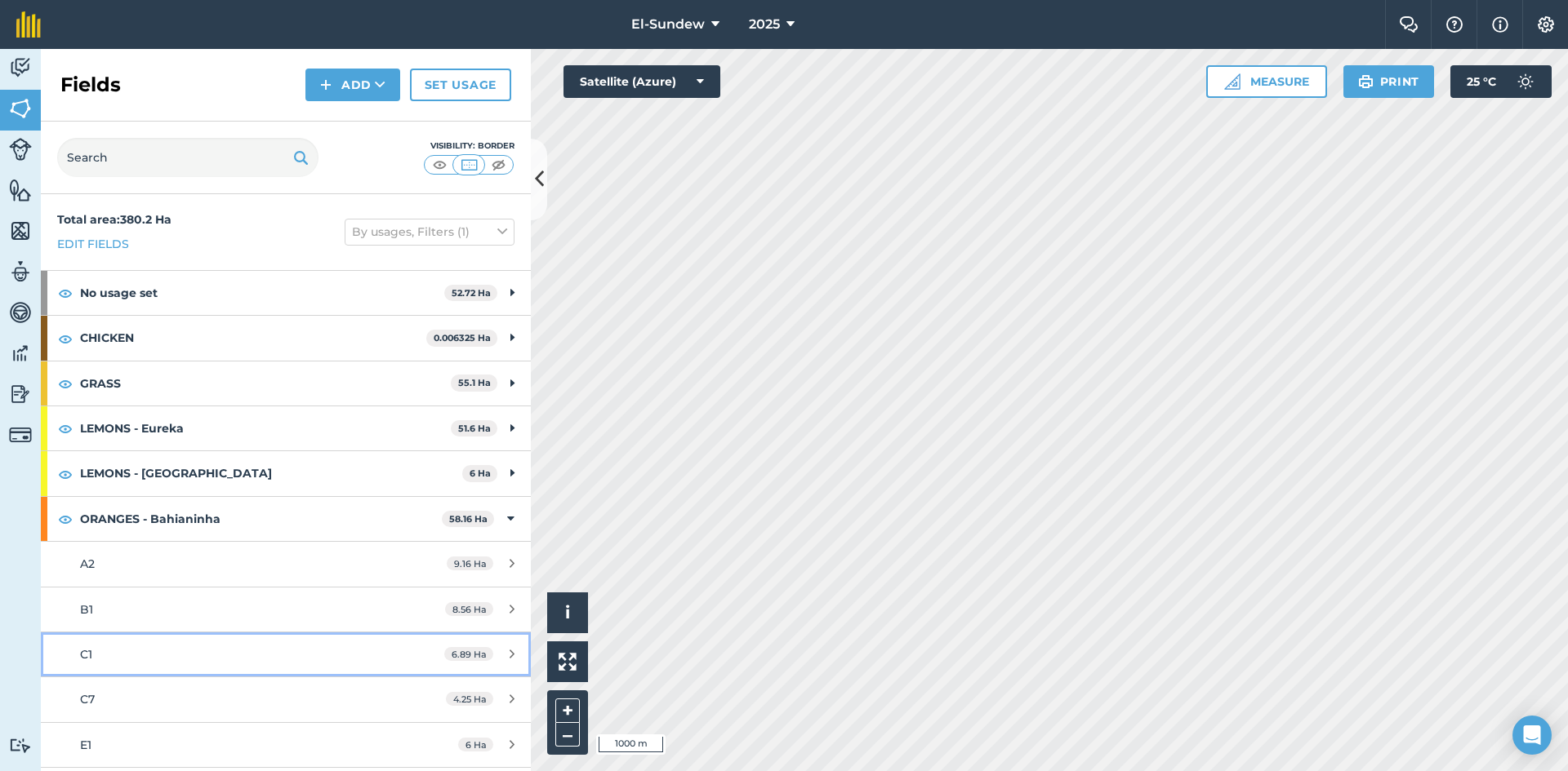
click at [204, 657] on div "C1" at bounding box center [233, 654] width 307 height 18
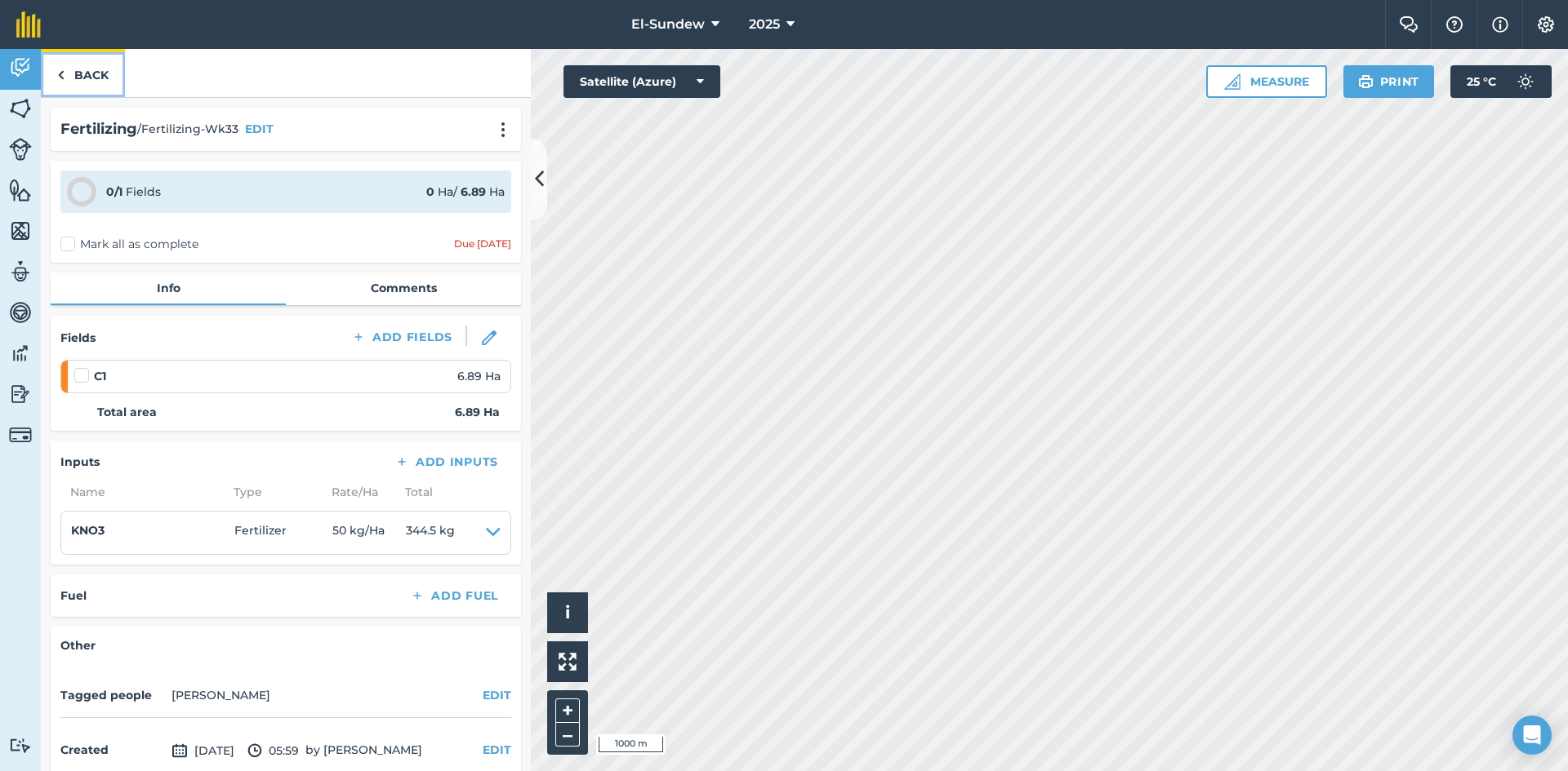
click at [95, 71] on link "Back" at bounding box center [83, 72] width 84 height 48
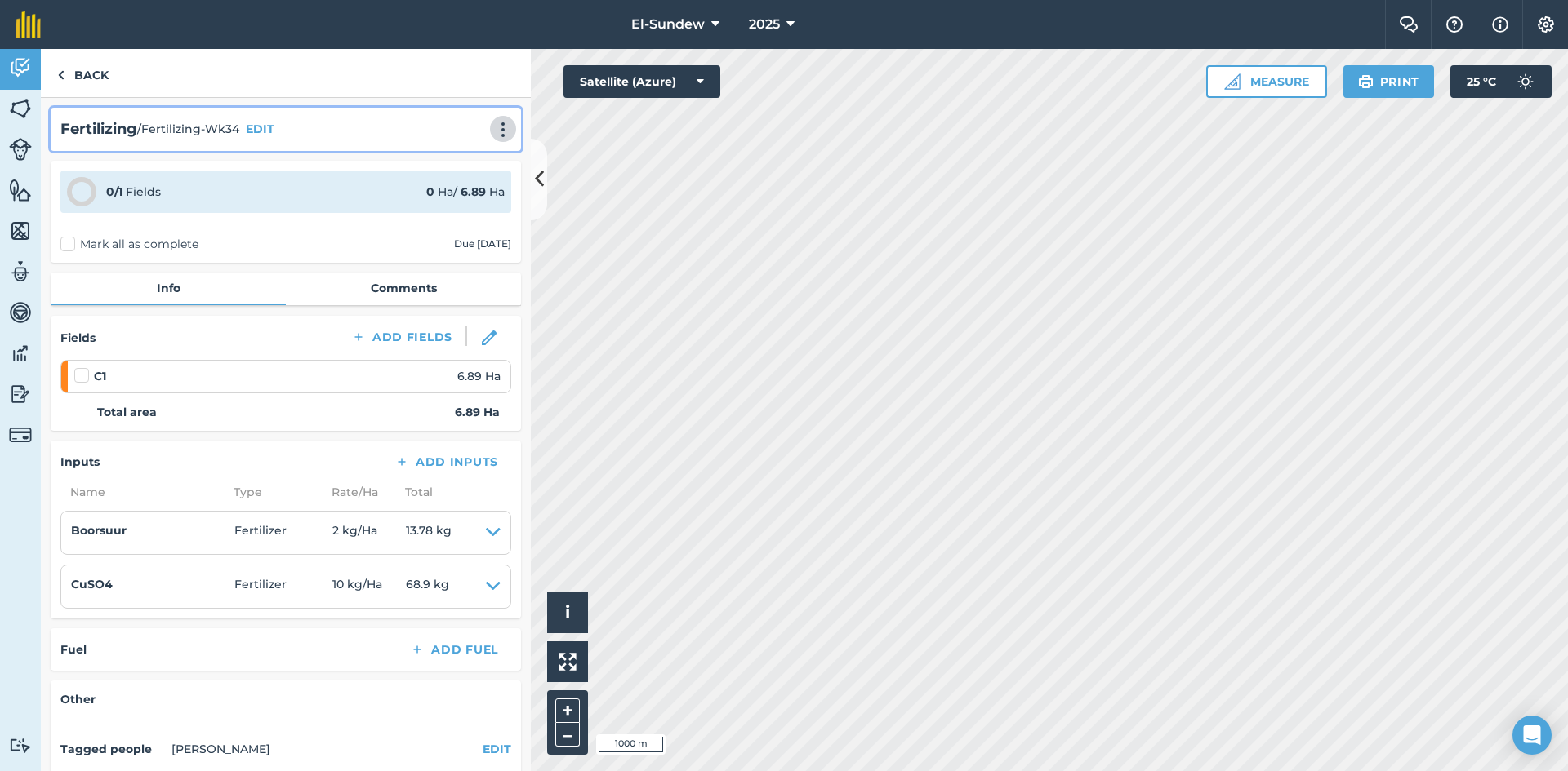
click at [493, 131] on img at bounding box center [502, 129] width 19 height 16
click at [432, 165] on link "Print" at bounding box center [469, 165] width 104 height 33
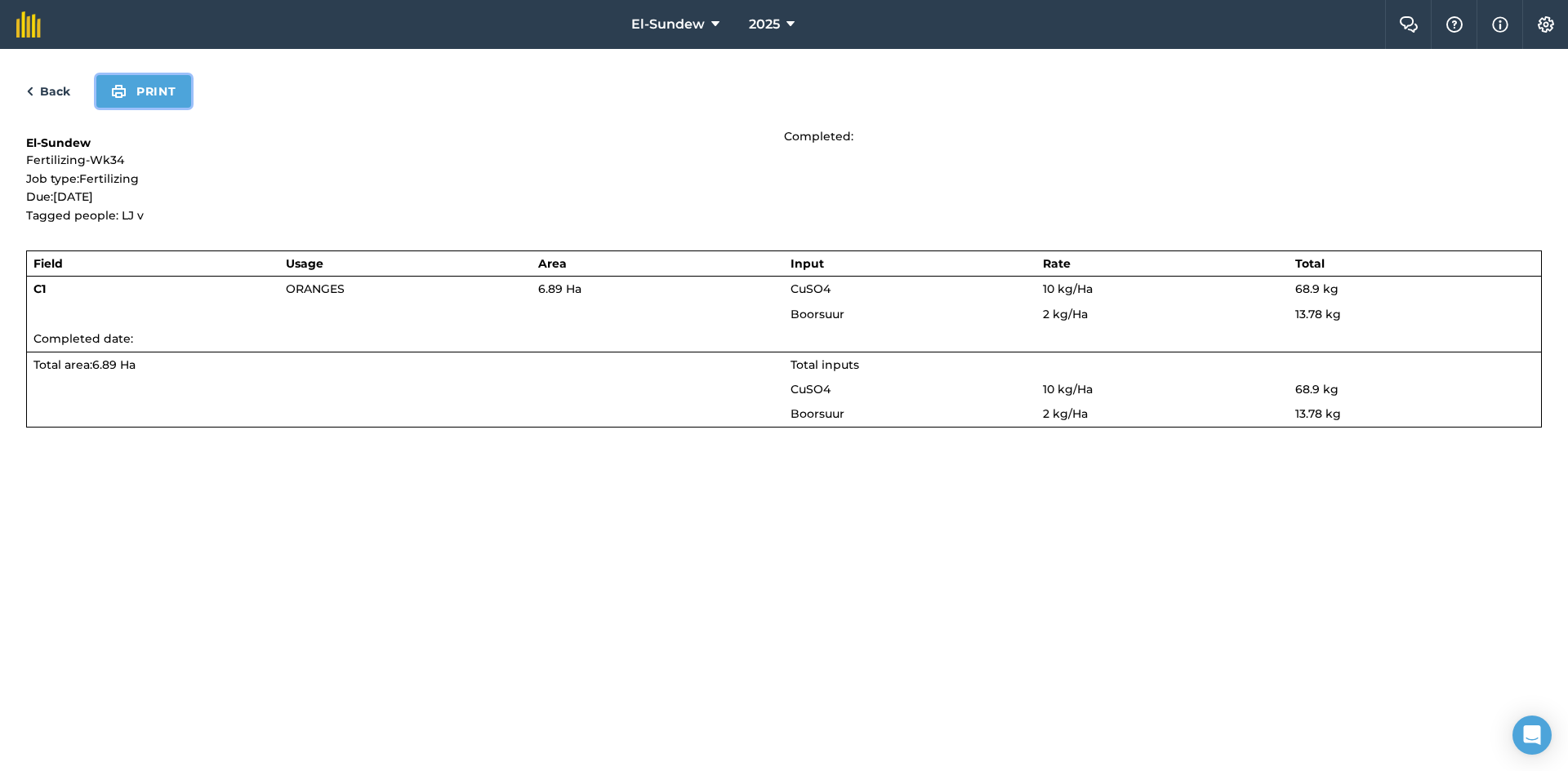
click at [177, 90] on button "Print" at bounding box center [144, 91] width 95 height 33
click at [48, 87] on link "Back" at bounding box center [48, 91] width 44 height 19
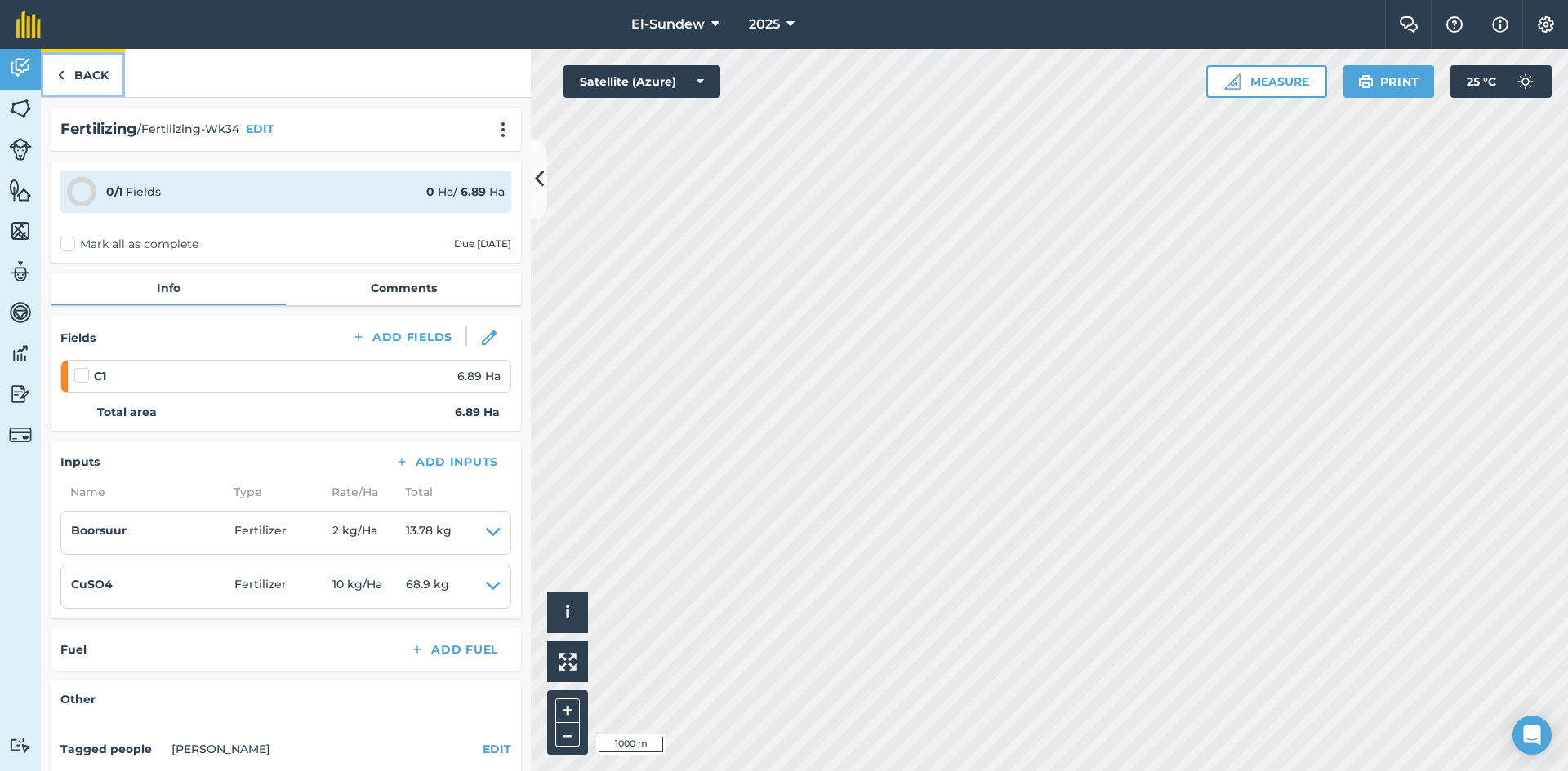
click at [112, 66] on link "Back" at bounding box center [83, 72] width 84 height 48
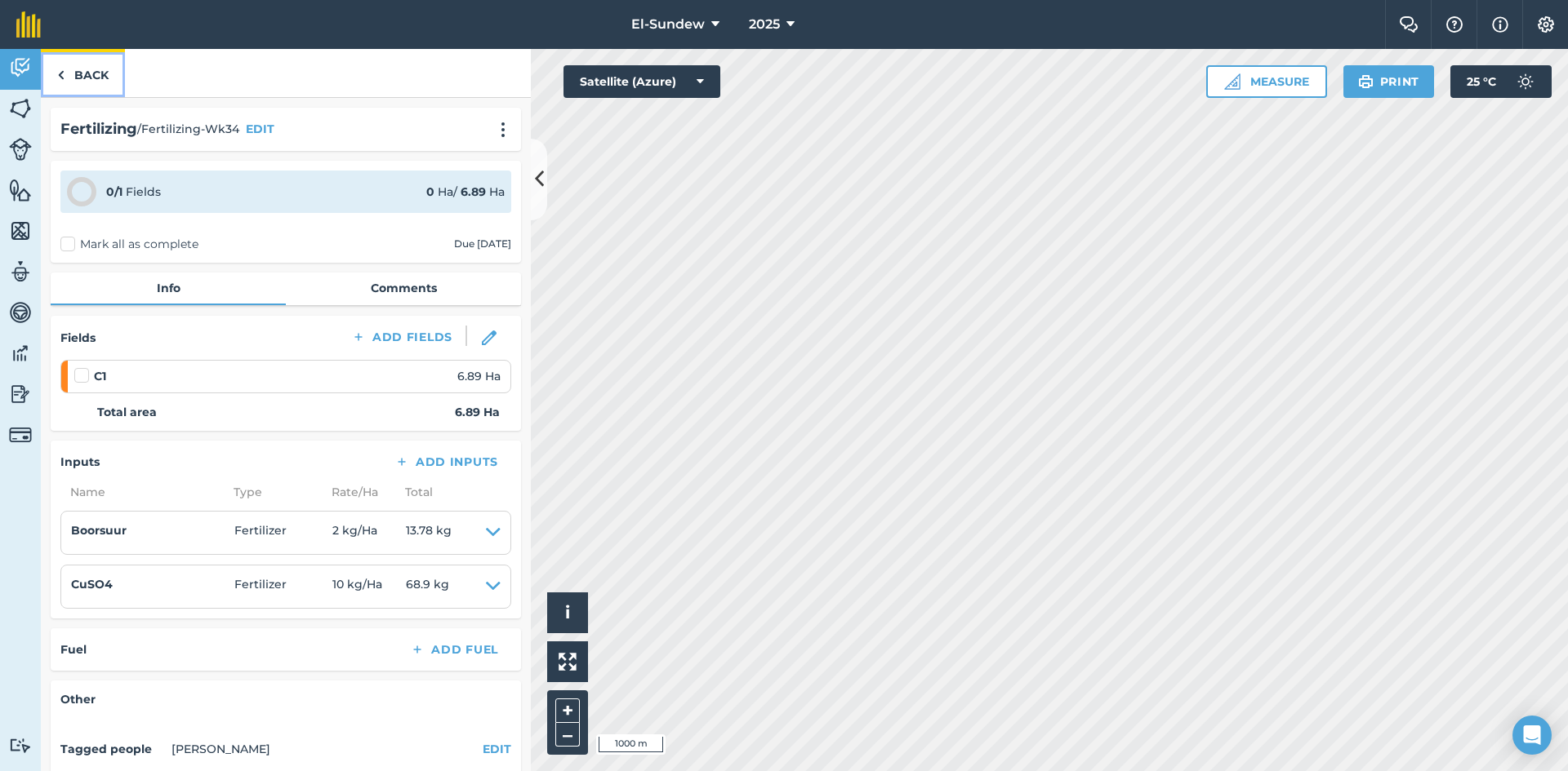
click at [80, 71] on link "Back" at bounding box center [83, 72] width 84 height 48
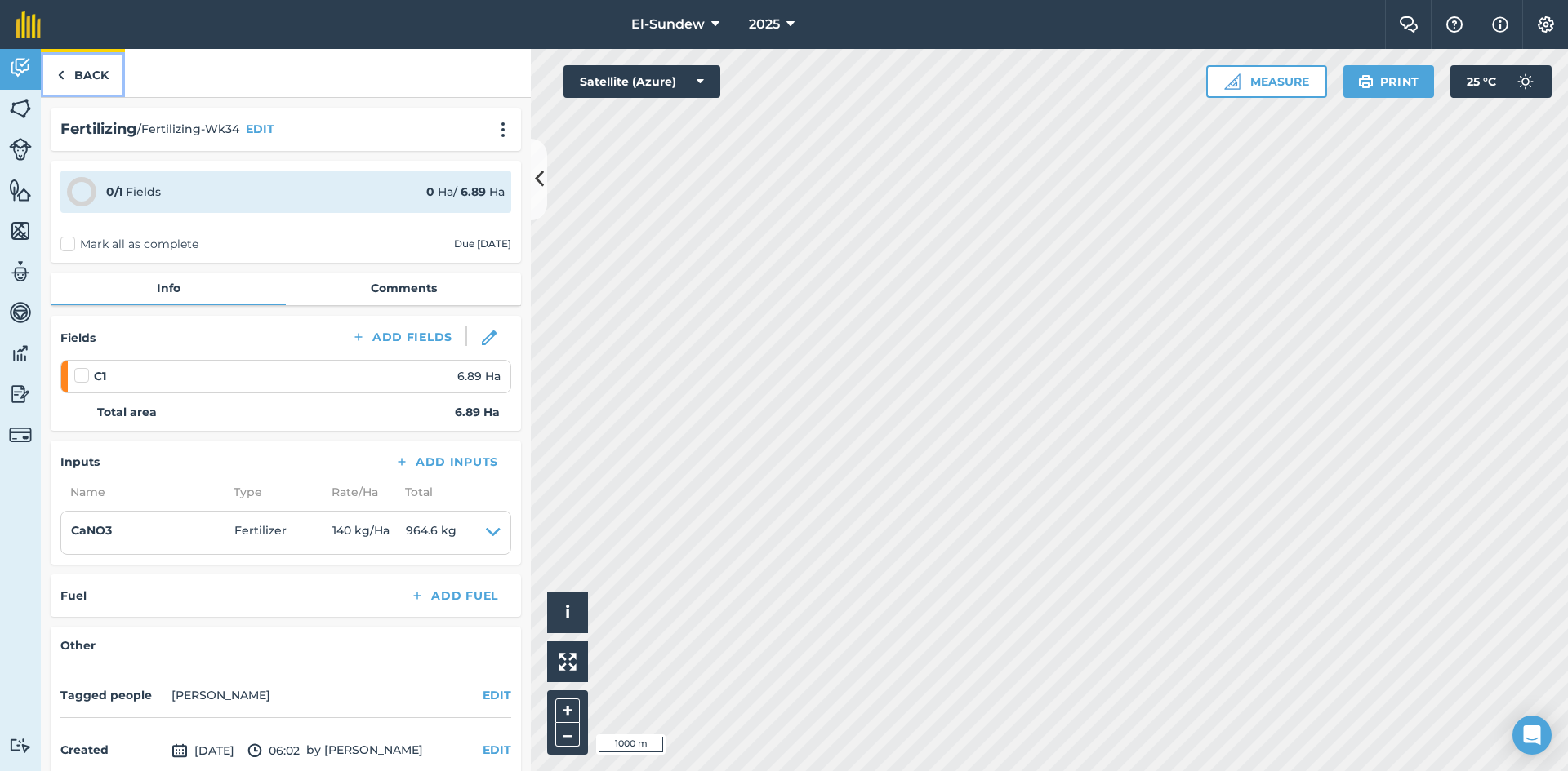
click at [102, 73] on link "Back" at bounding box center [83, 72] width 84 height 48
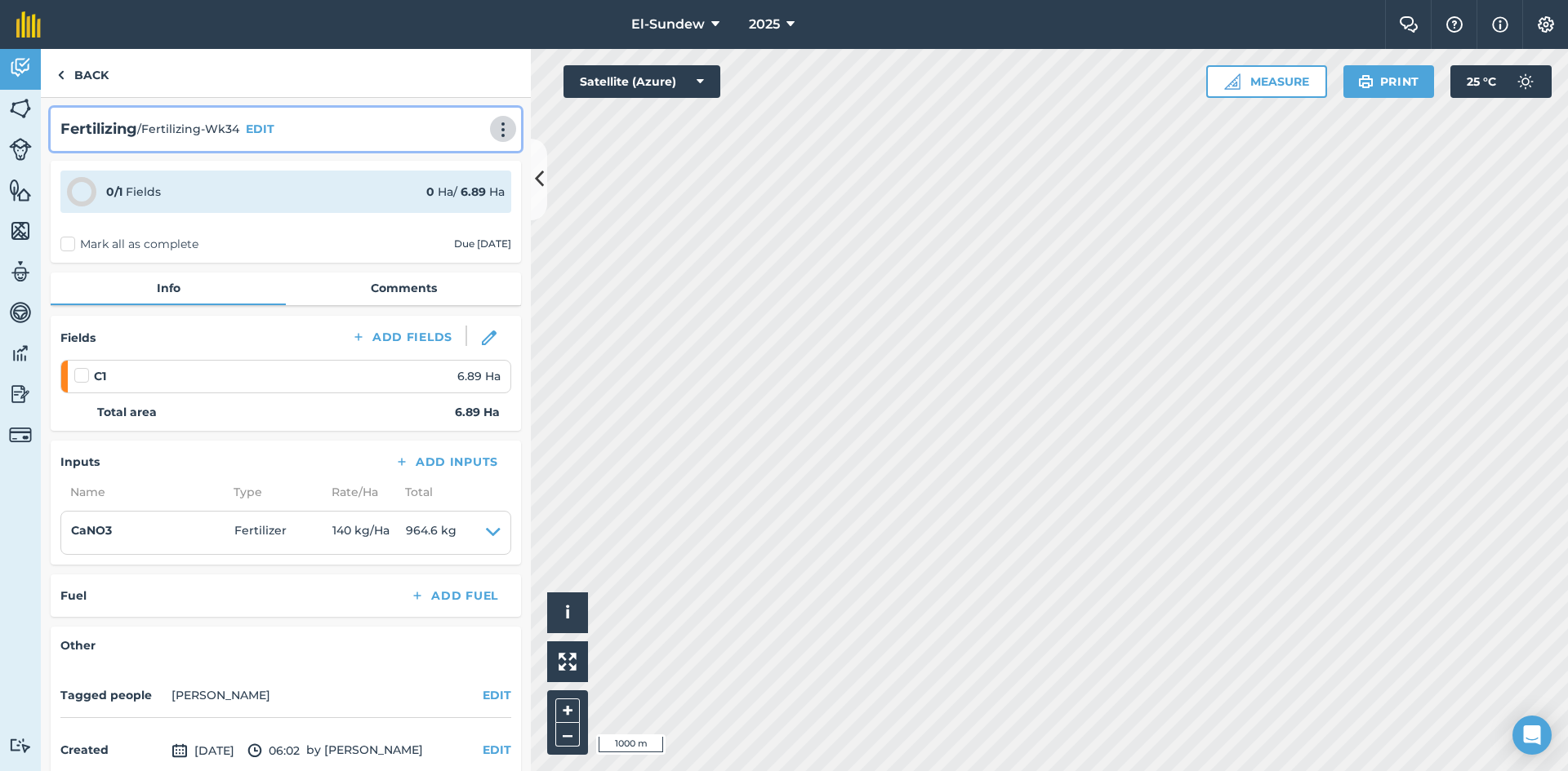
click at [495, 121] on button at bounding box center [502, 129] width 16 height 19
click at [445, 163] on link "Print" at bounding box center [469, 165] width 104 height 33
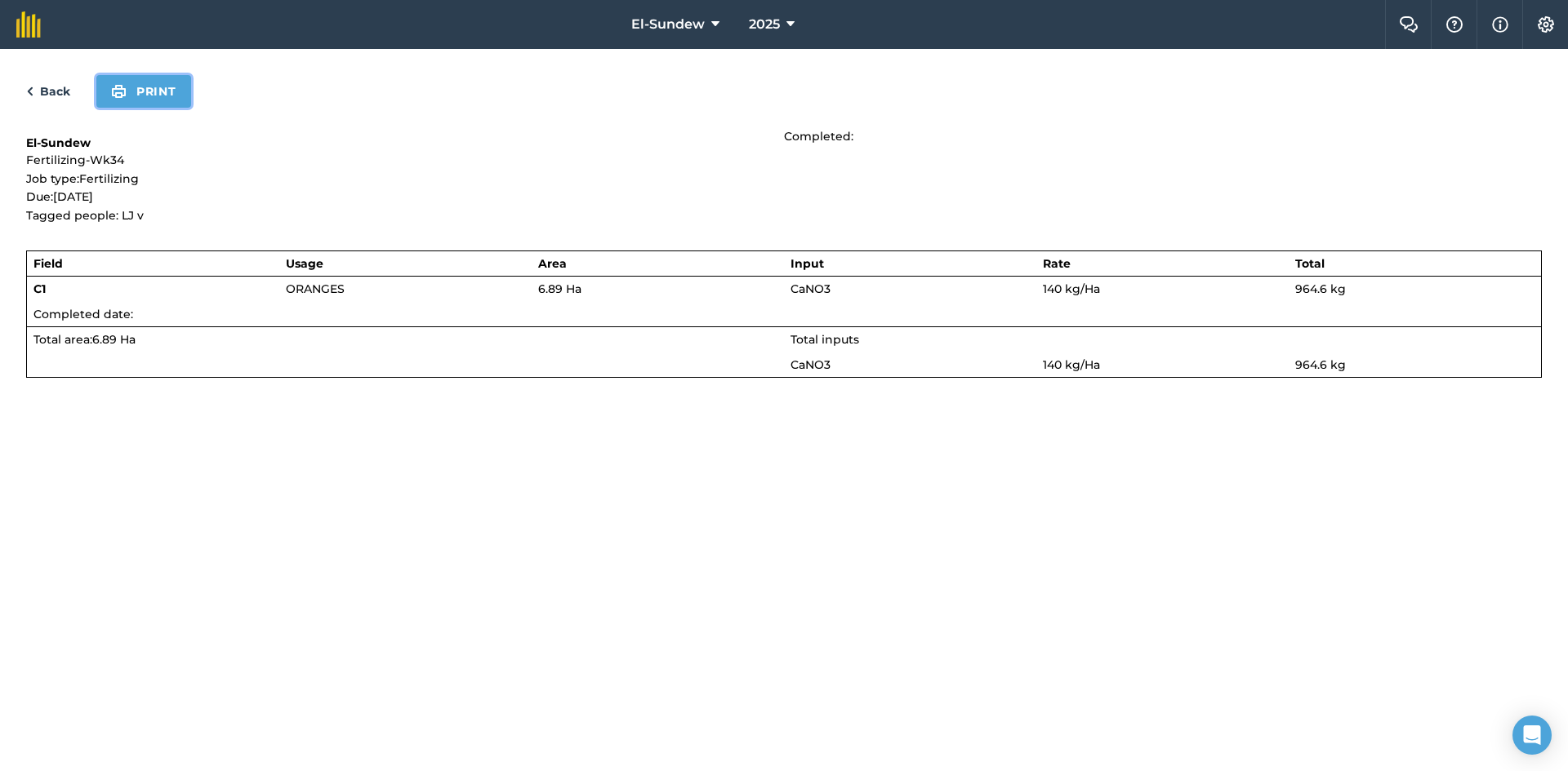
click at [152, 92] on button "Print" at bounding box center [144, 91] width 95 height 33
click at [53, 94] on link "Back" at bounding box center [48, 91] width 44 height 19
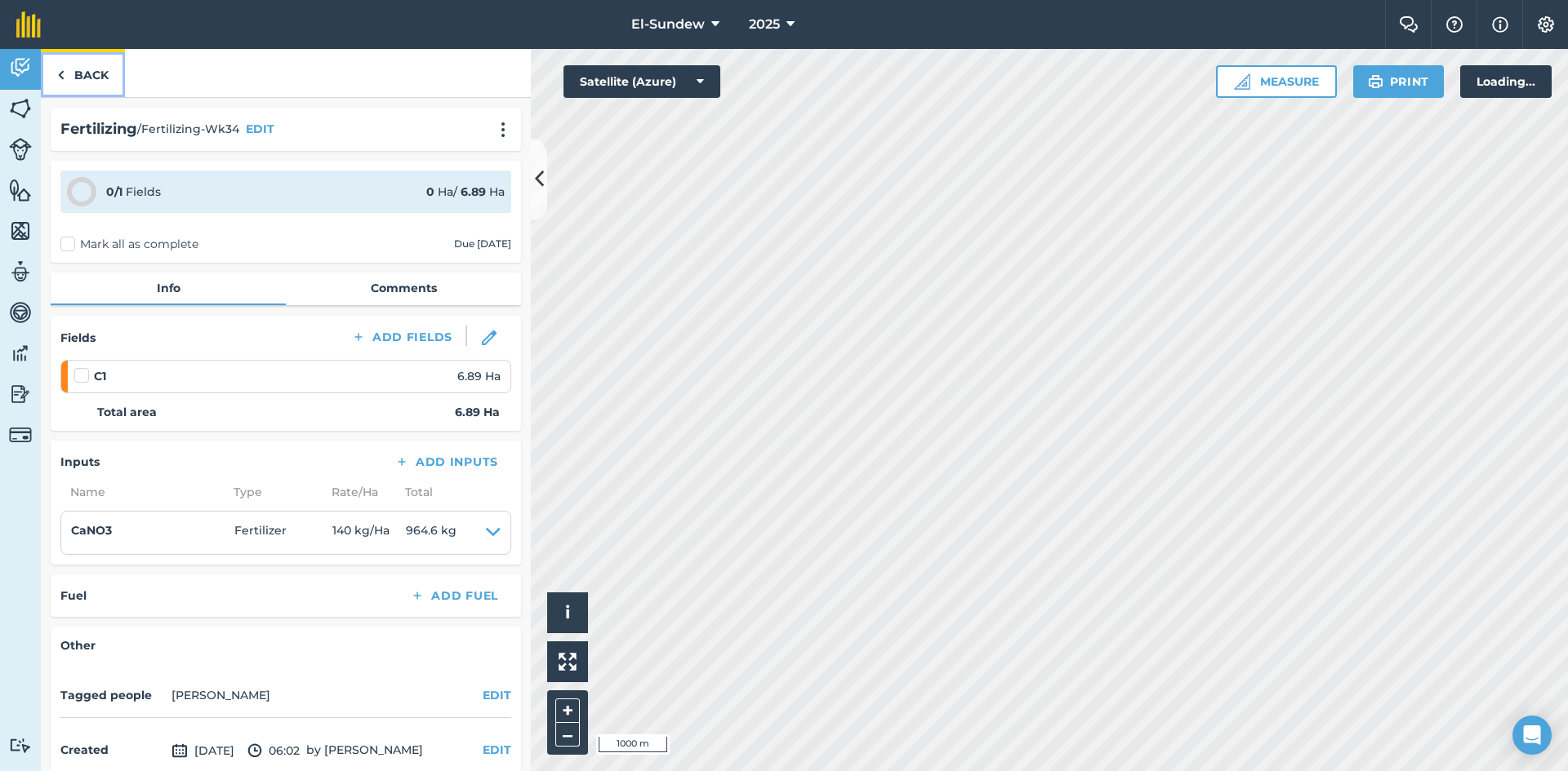
click at [78, 68] on link "Back" at bounding box center [83, 72] width 84 height 48
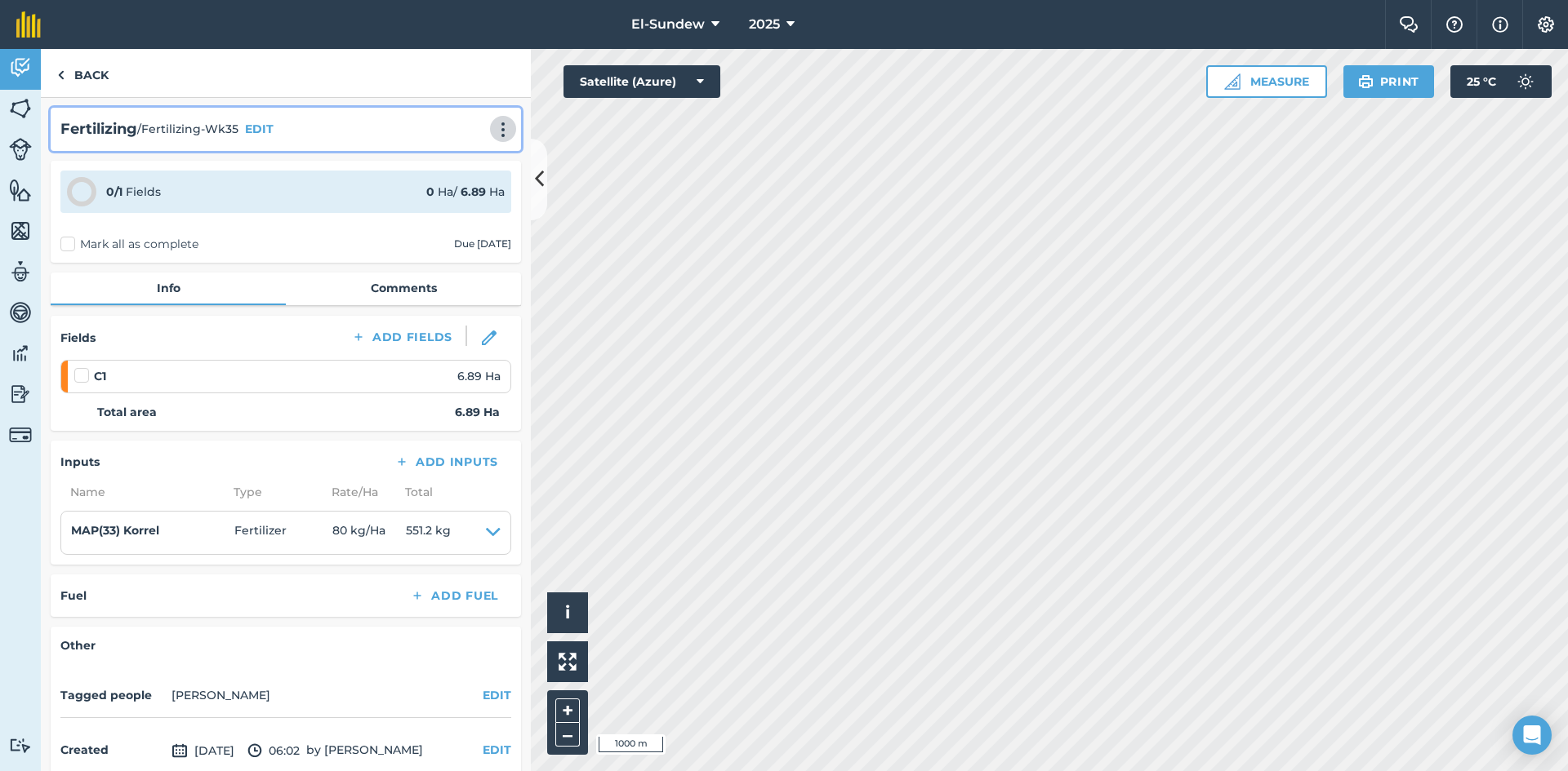
click at [496, 125] on img at bounding box center [502, 129] width 19 height 16
click at [445, 158] on link "Print" at bounding box center [469, 165] width 104 height 33
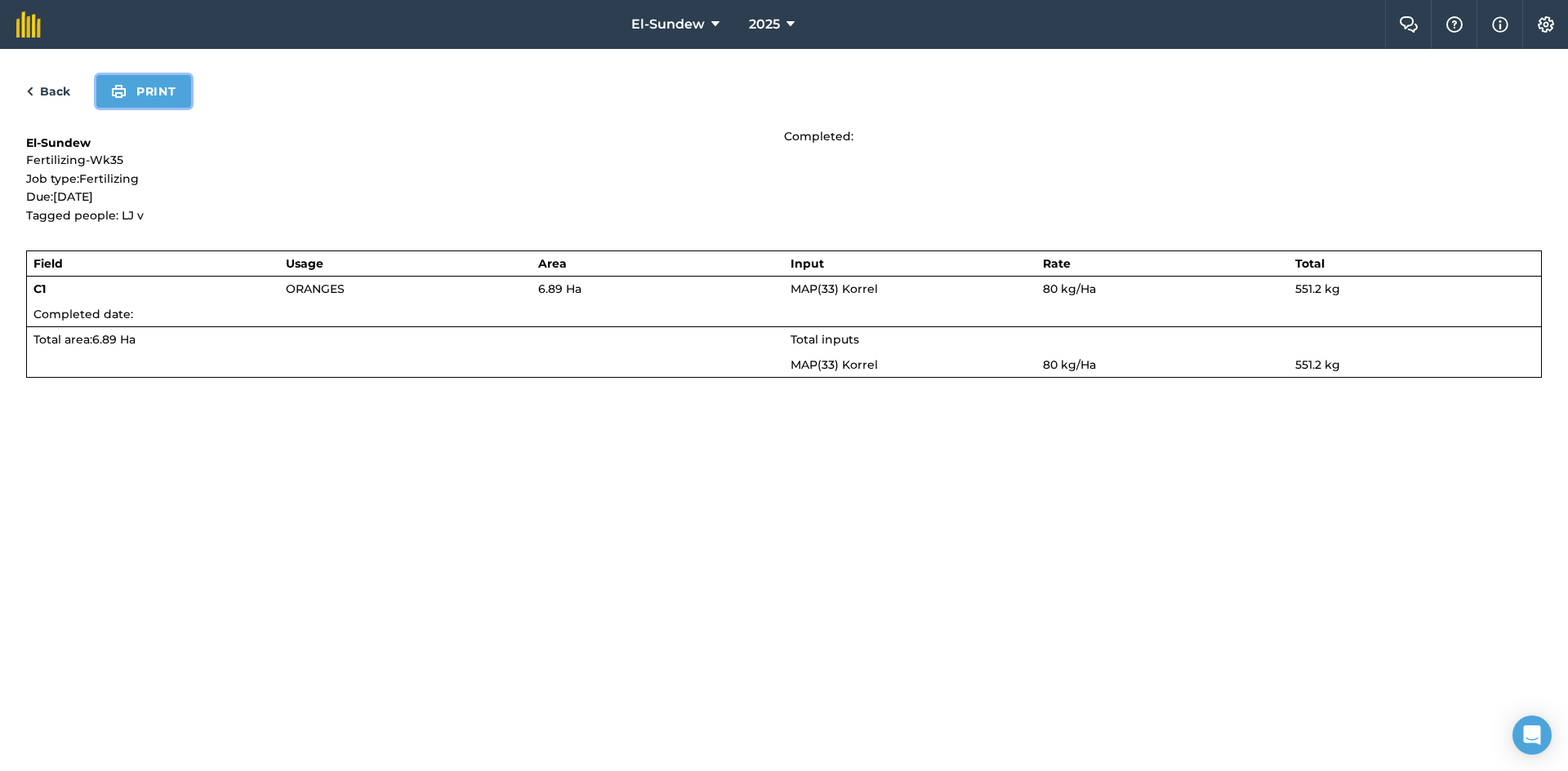
click at [146, 95] on button "Print" at bounding box center [144, 91] width 95 height 33
click at [48, 97] on link "Back" at bounding box center [48, 91] width 44 height 19
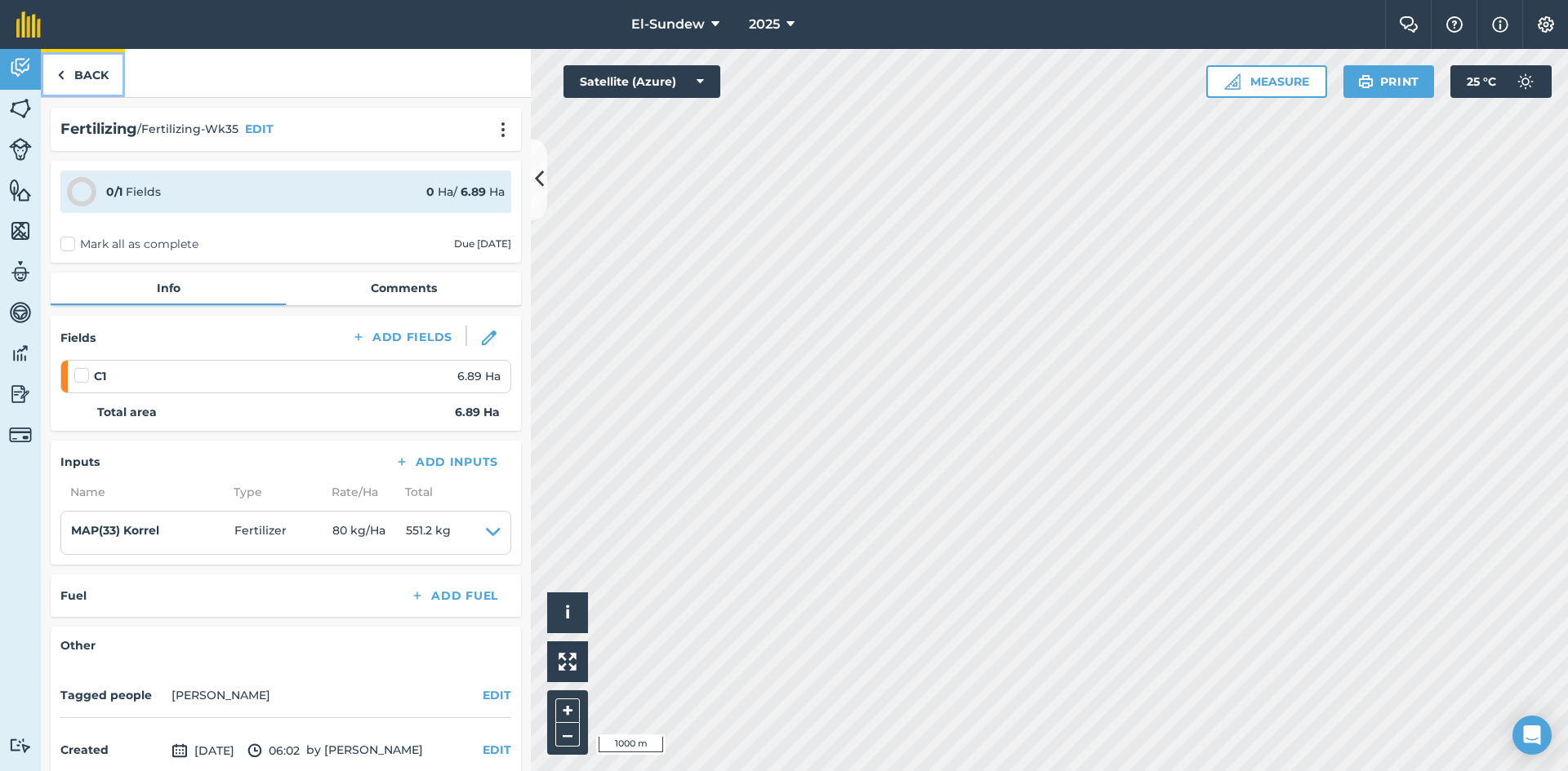
click at [79, 81] on link "Back" at bounding box center [83, 72] width 84 height 48
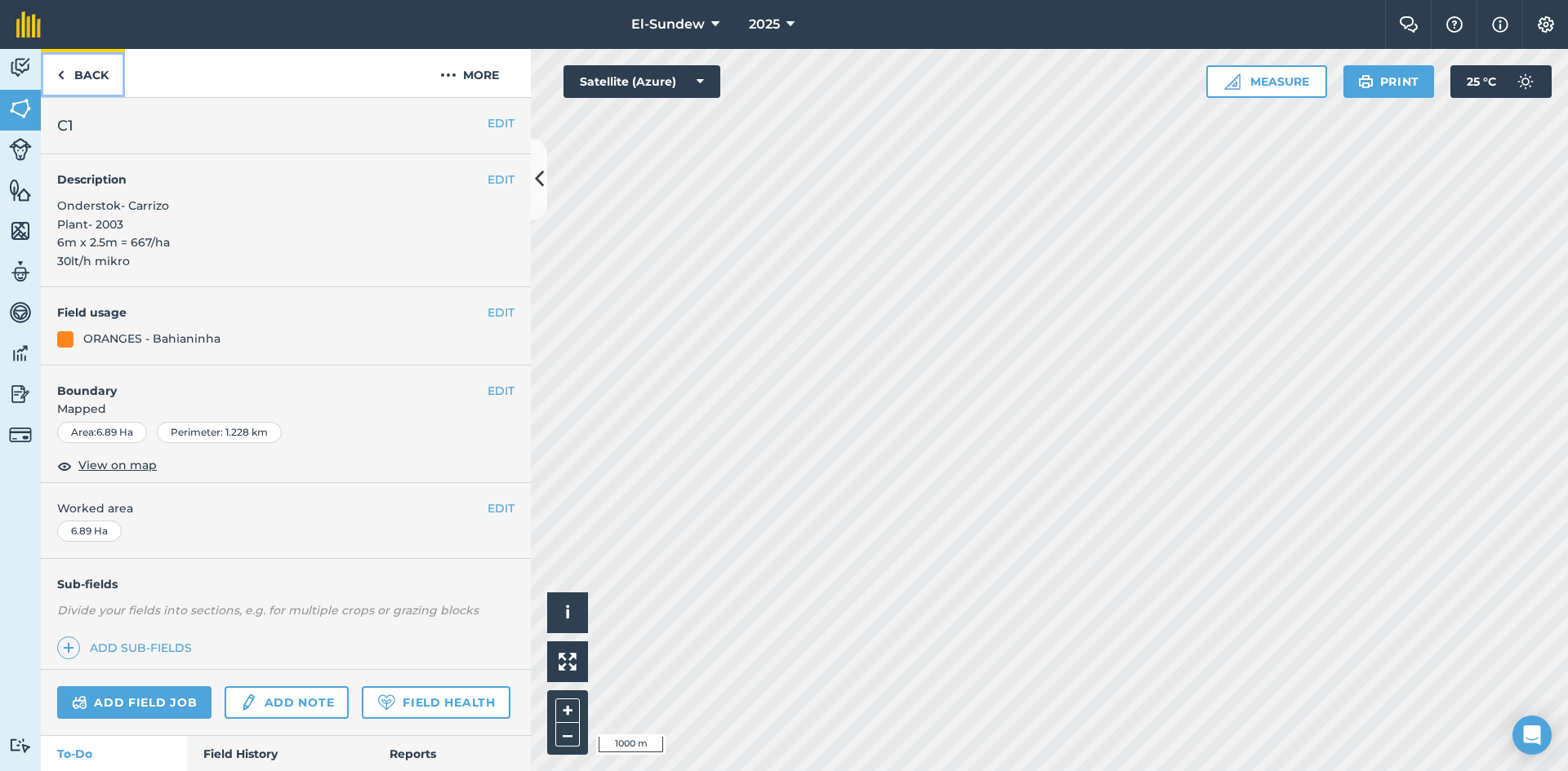
click at [82, 80] on link "Back" at bounding box center [83, 72] width 84 height 48
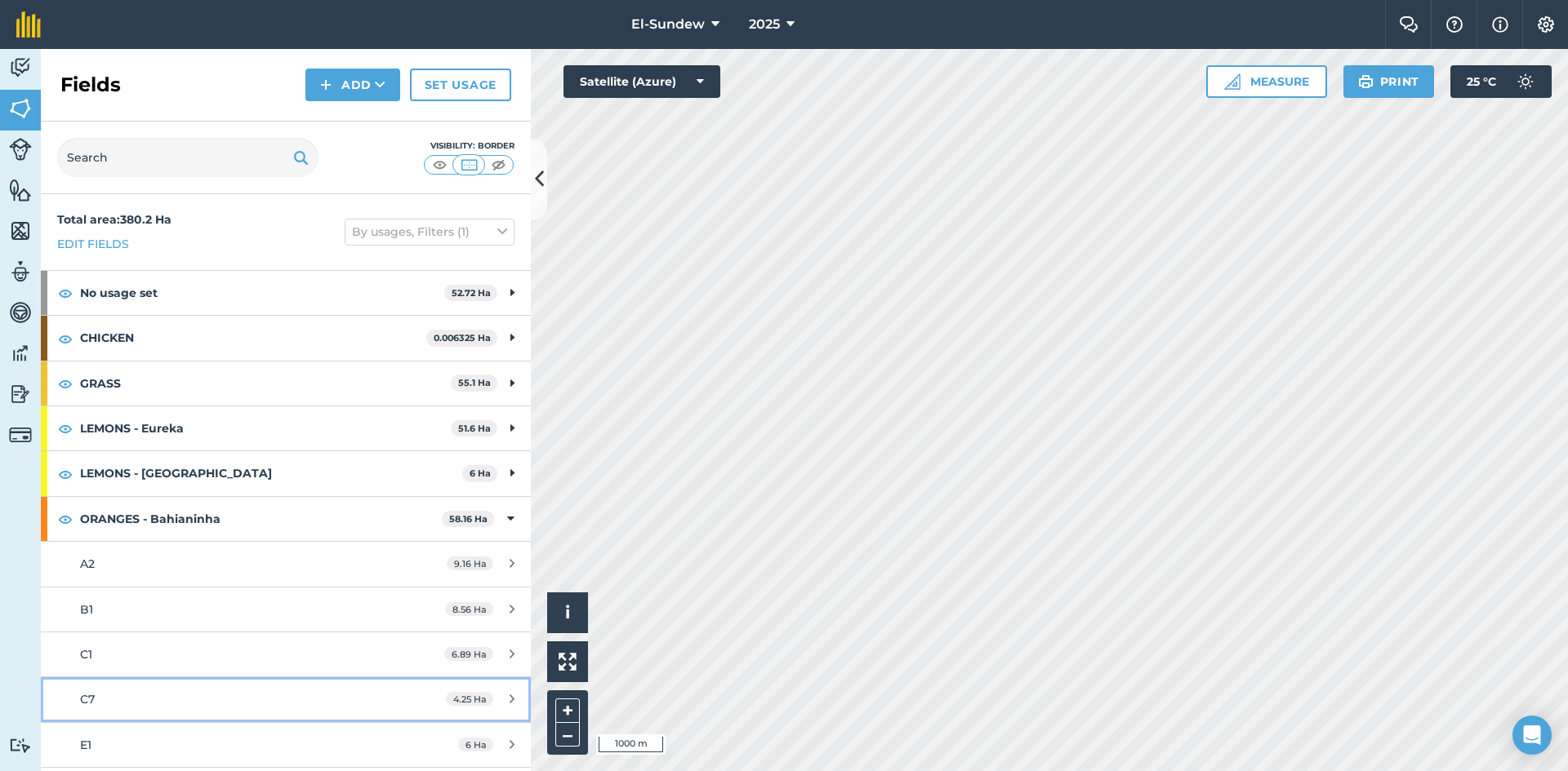
click at [190, 690] on div "C7" at bounding box center [233, 699] width 307 height 18
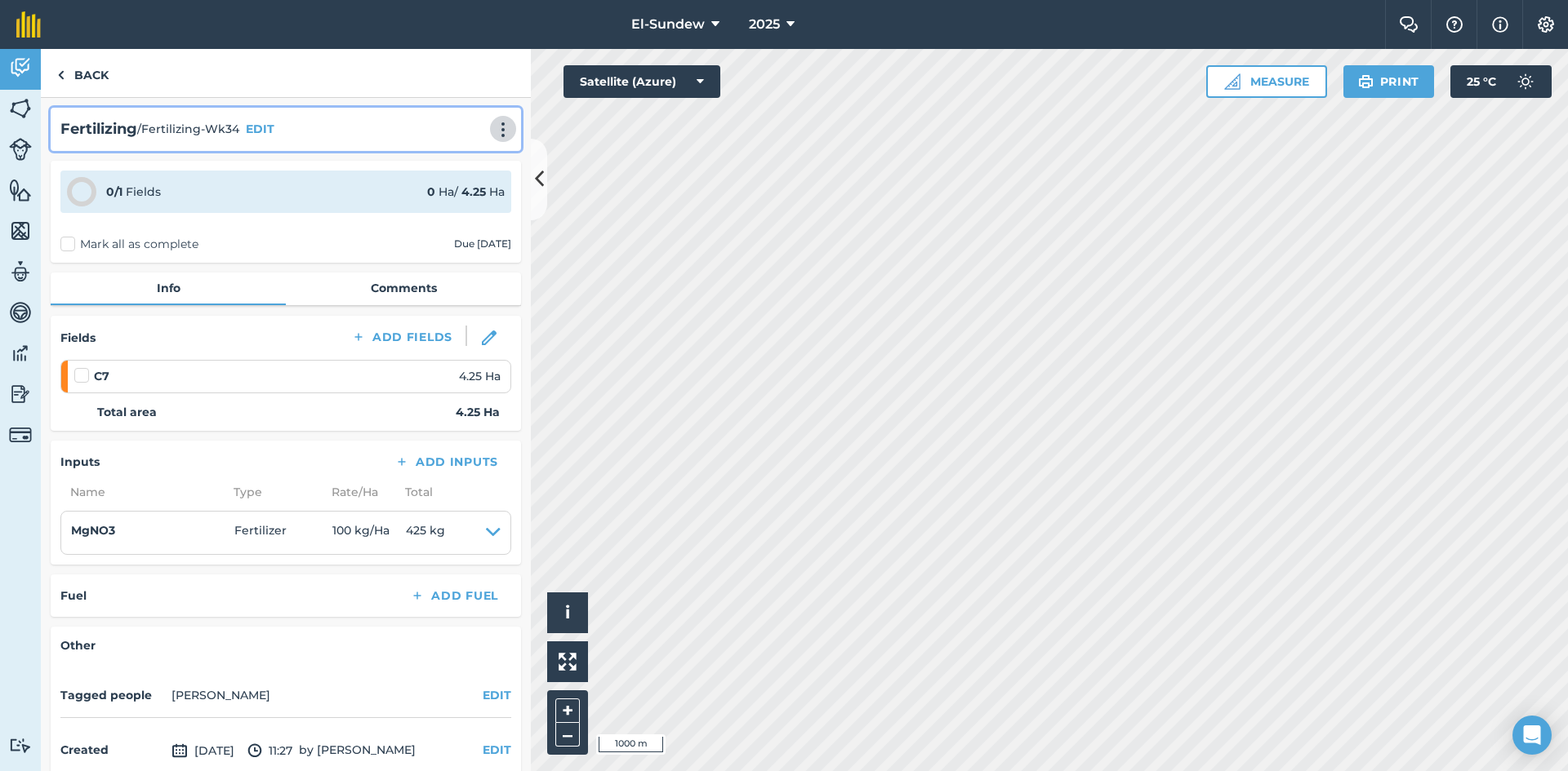
click at [494, 125] on img at bounding box center [502, 129] width 19 height 16
click at [457, 166] on link "Print" at bounding box center [469, 165] width 104 height 33
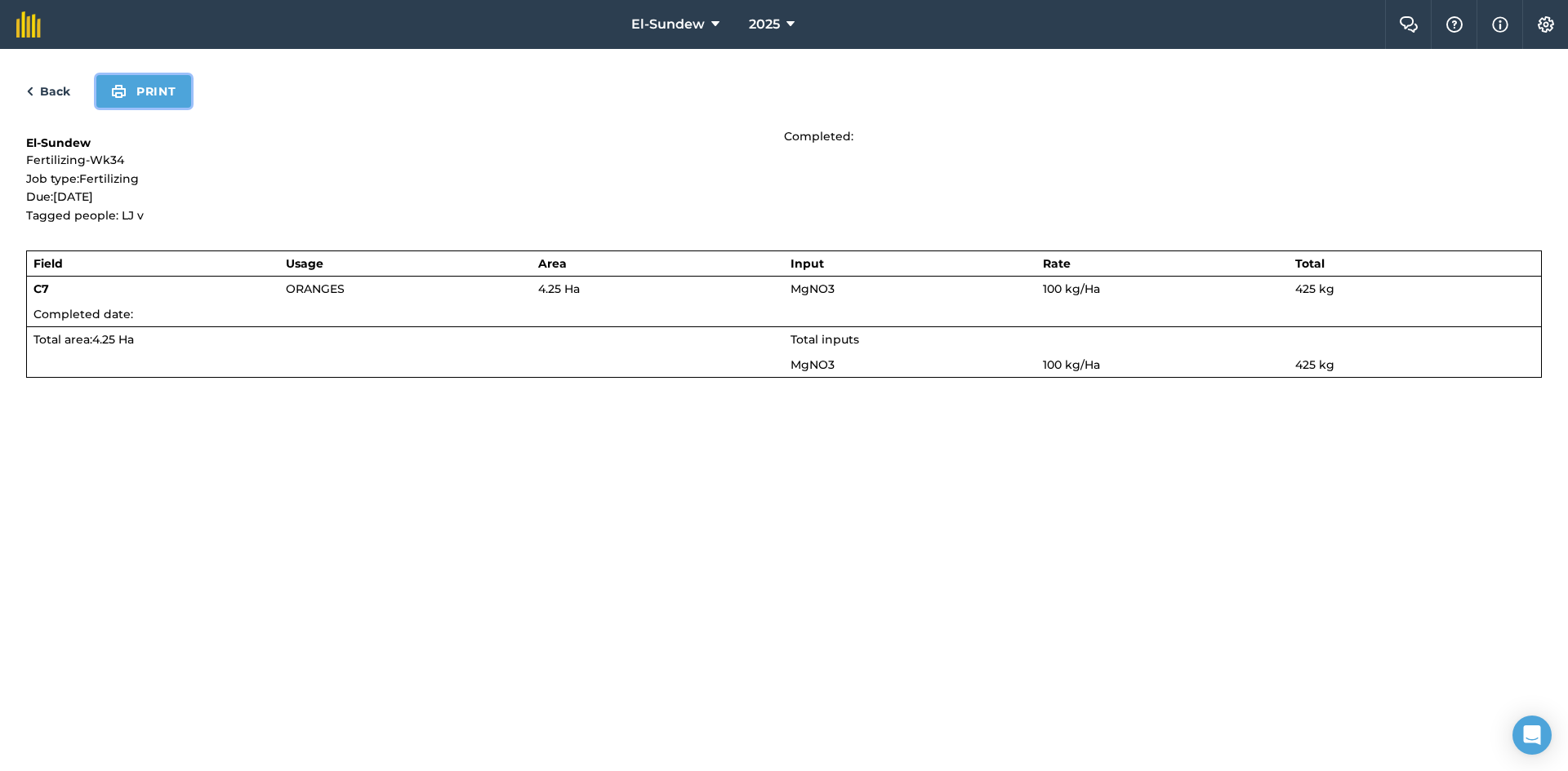
click at [156, 101] on button "Print" at bounding box center [144, 91] width 95 height 33
click at [51, 86] on link "Back" at bounding box center [48, 91] width 44 height 19
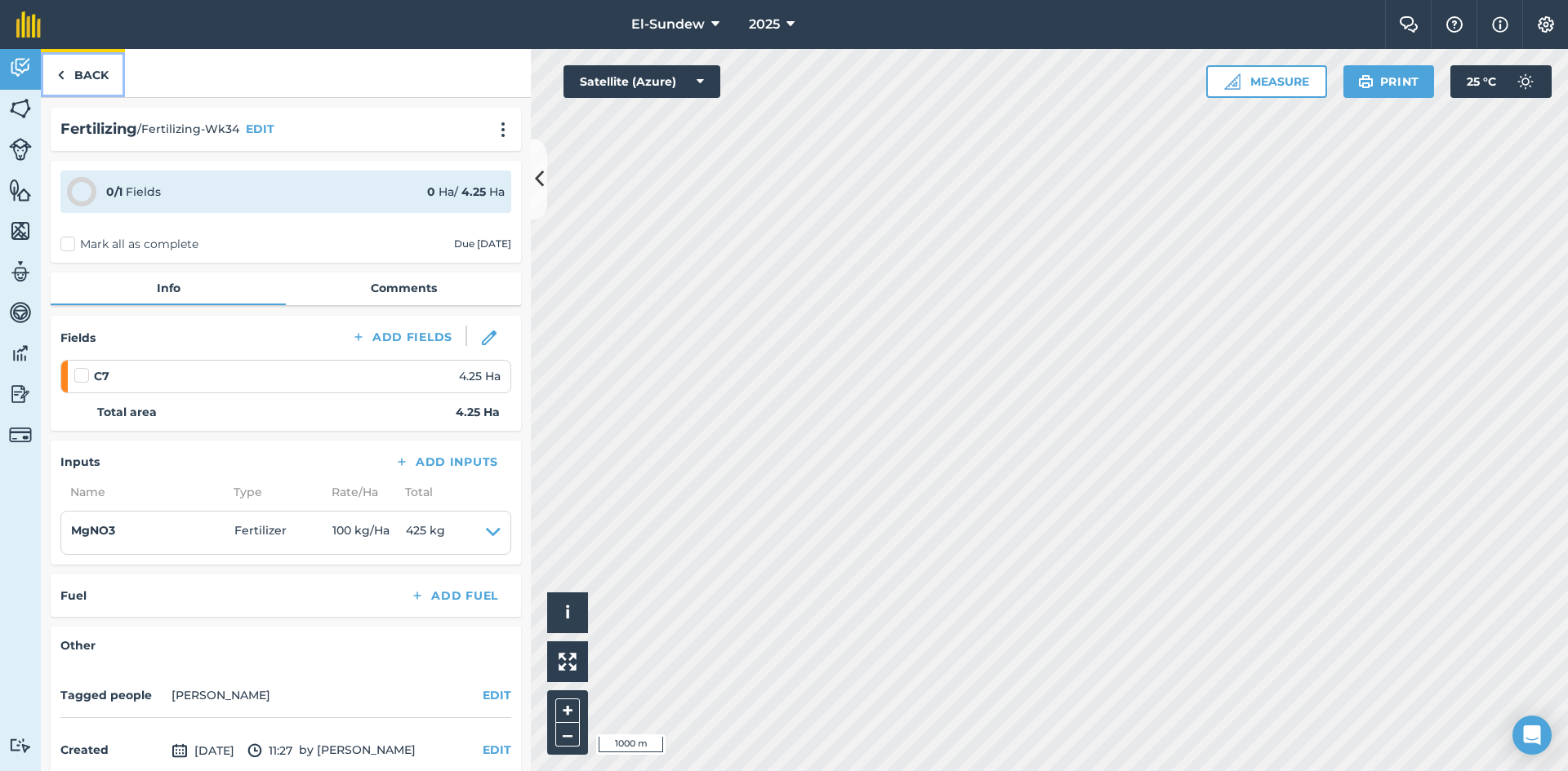
click at [70, 72] on link "Back" at bounding box center [83, 72] width 84 height 48
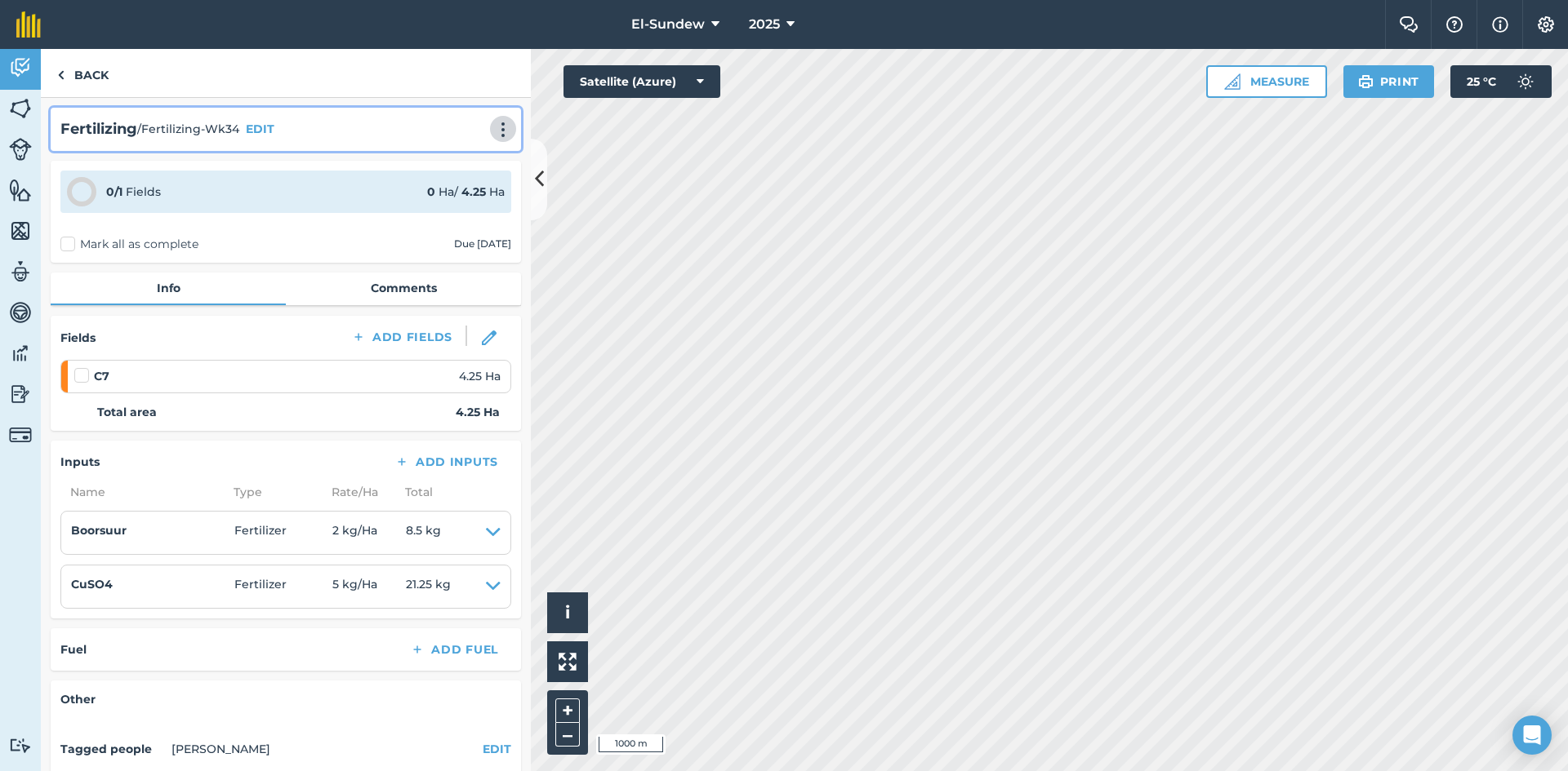
click at [493, 129] on img at bounding box center [502, 129] width 19 height 16
click at [458, 158] on link "Print" at bounding box center [469, 165] width 104 height 33
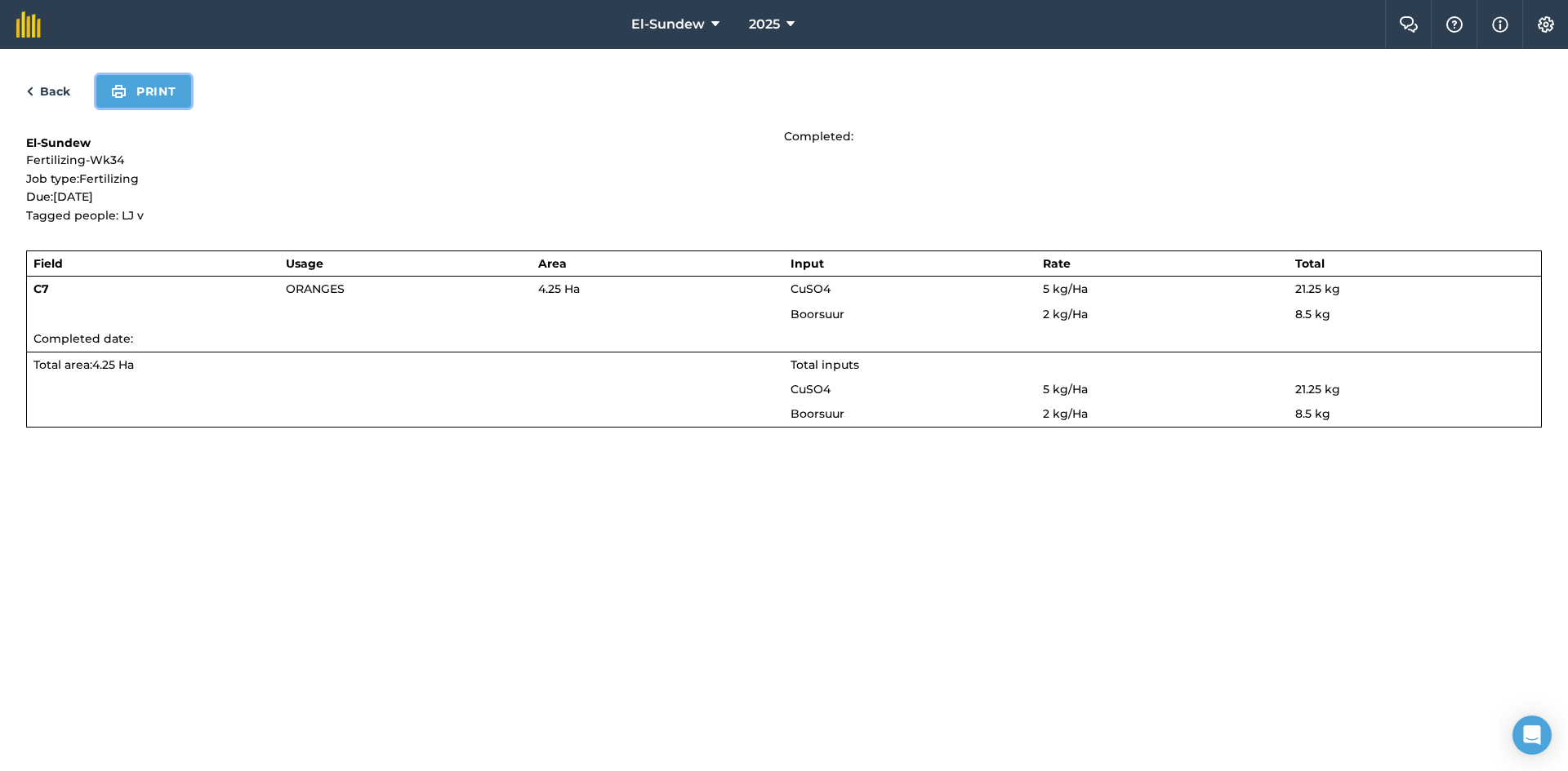
click at [136, 91] on button "Print" at bounding box center [144, 91] width 95 height 33
click at [50, 87] on link "Back" at bounding box center [48, 91] width 44 height 19
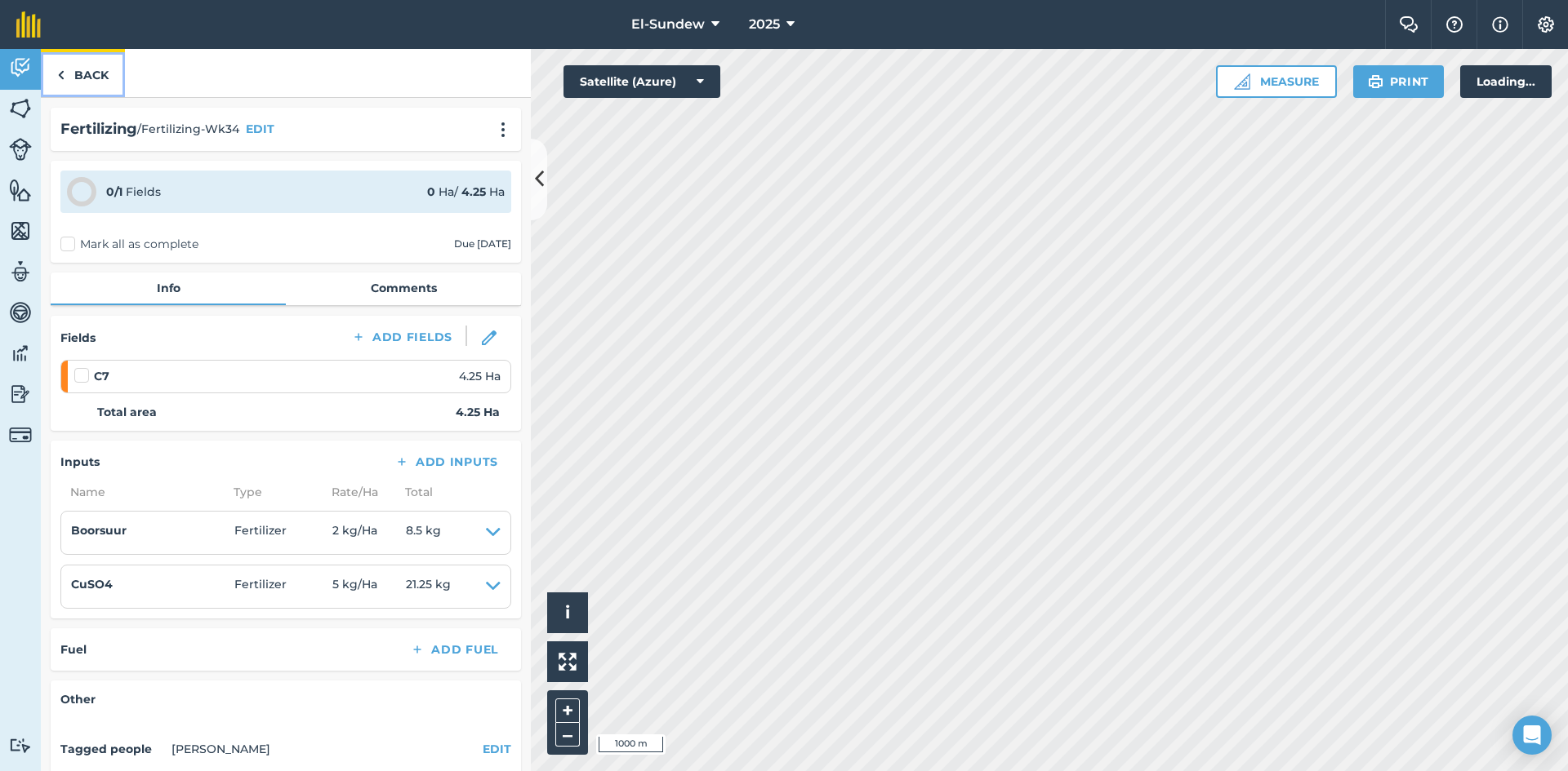
click at [81, 72] on link "Back" at bounding box center [83, 72] width 84 height 48
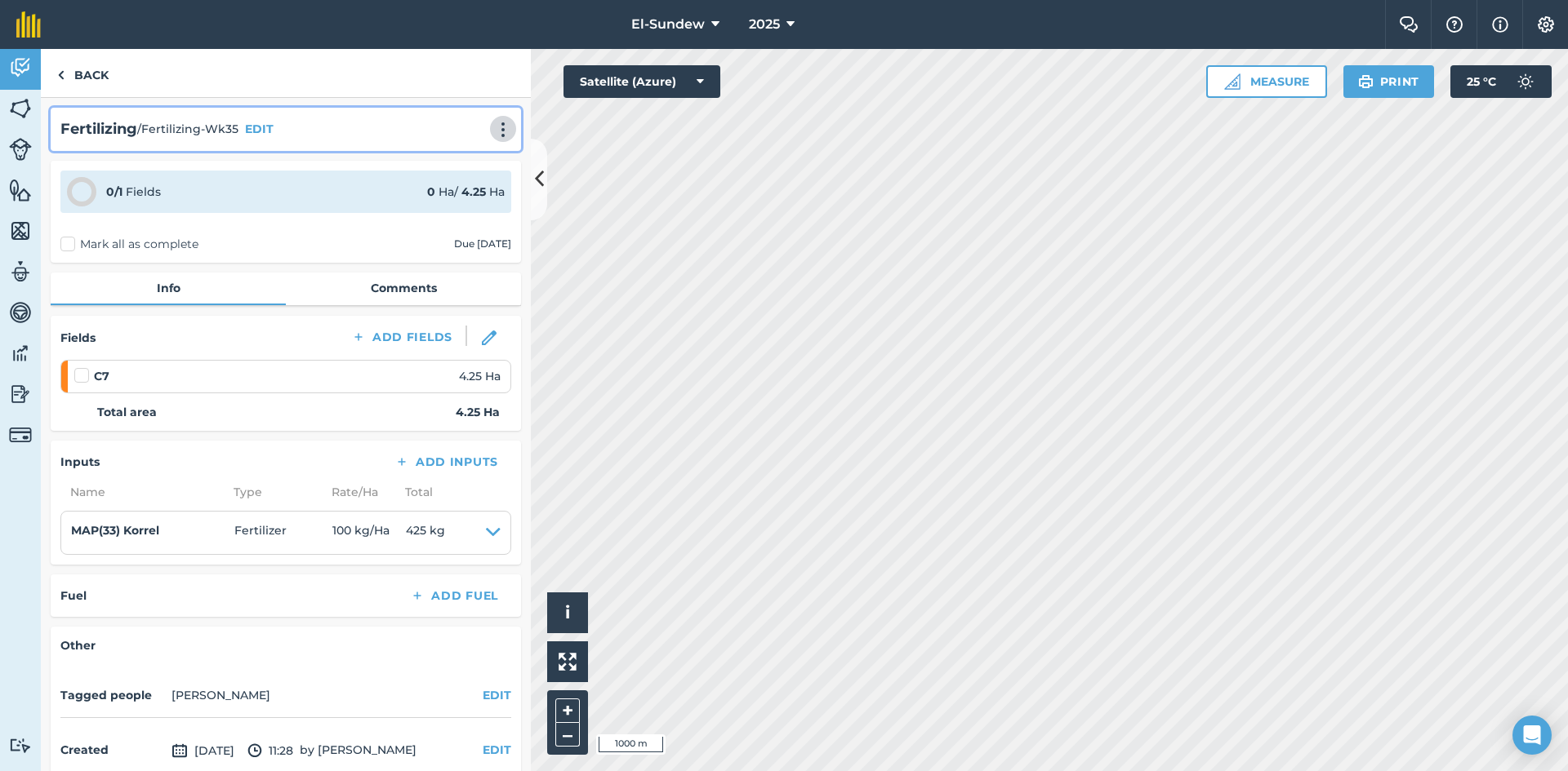
click at [498, 127] on img at bounding box center [502, 129] width 19 height 16
click at [441, 153] on link "Print" at bounding box center [469, 165] width 104 height 33
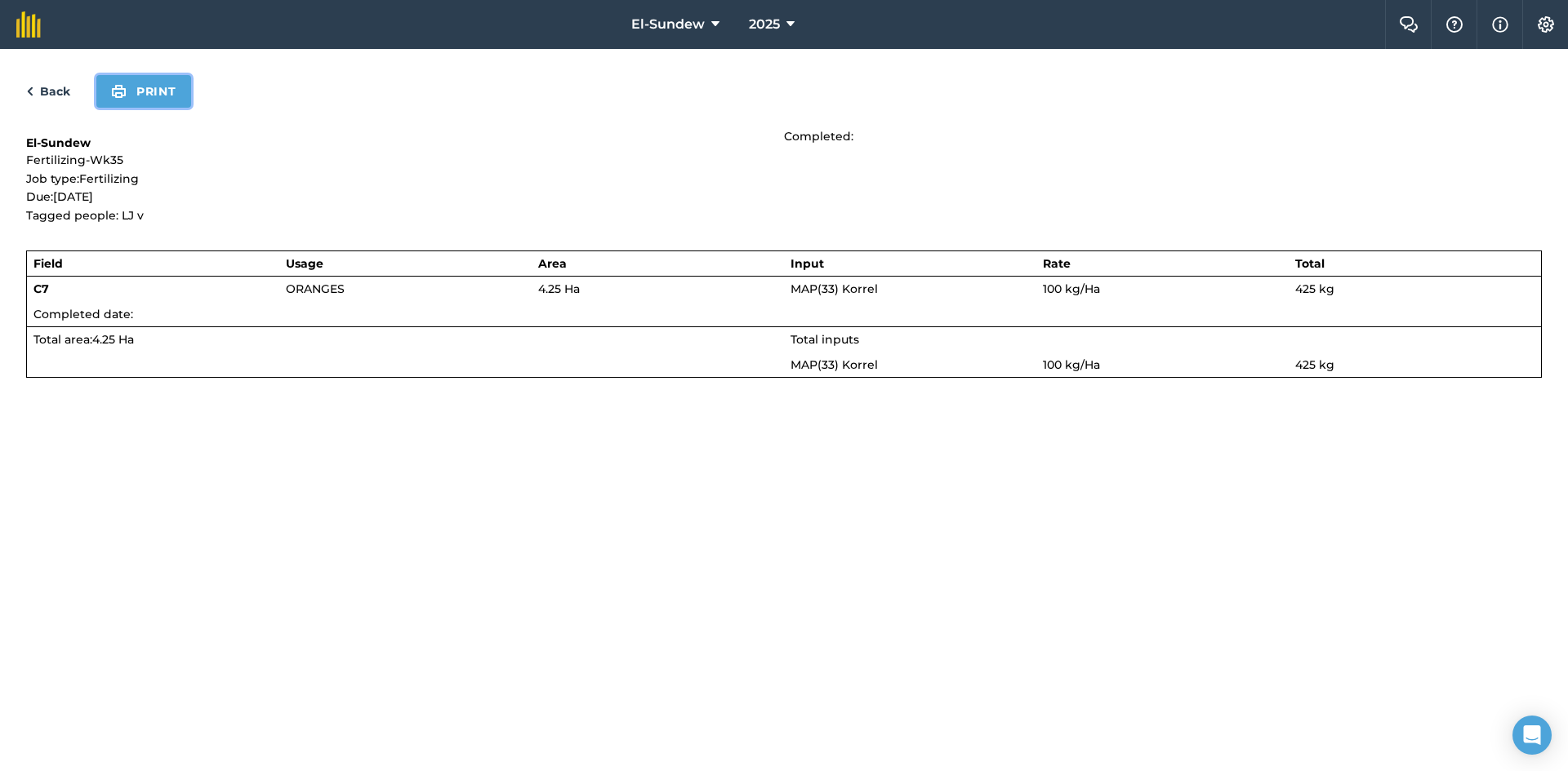
click at [172, 91] on button "Print" at bounding box center [144, 91] width 95 height 33
click at [40, 92] on link "Back" at bounding box center [48, 91] width 44 height 19
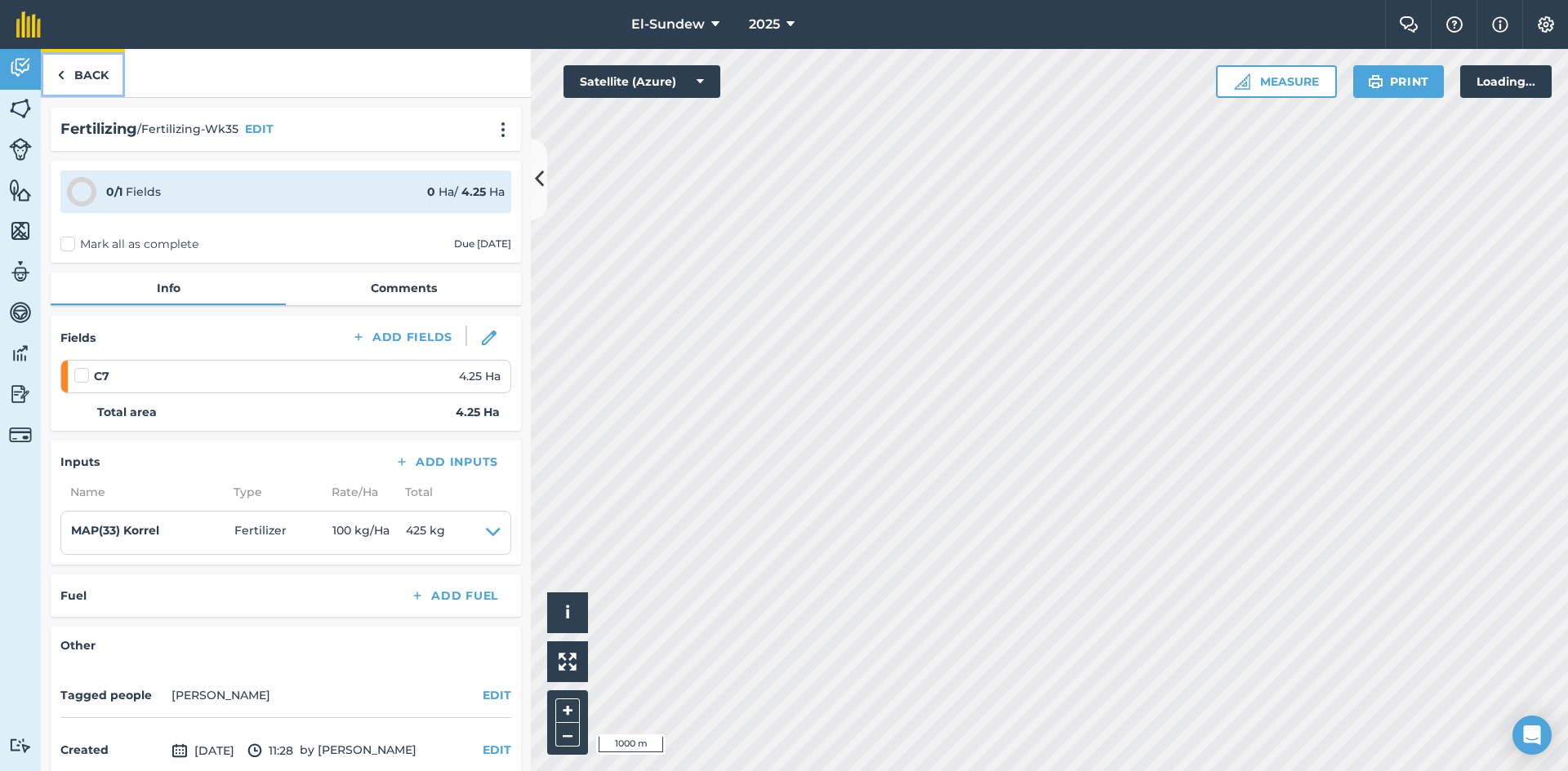
click at [75, 77] on link "Back" at bounding box center [83, 72] width 84 height 48
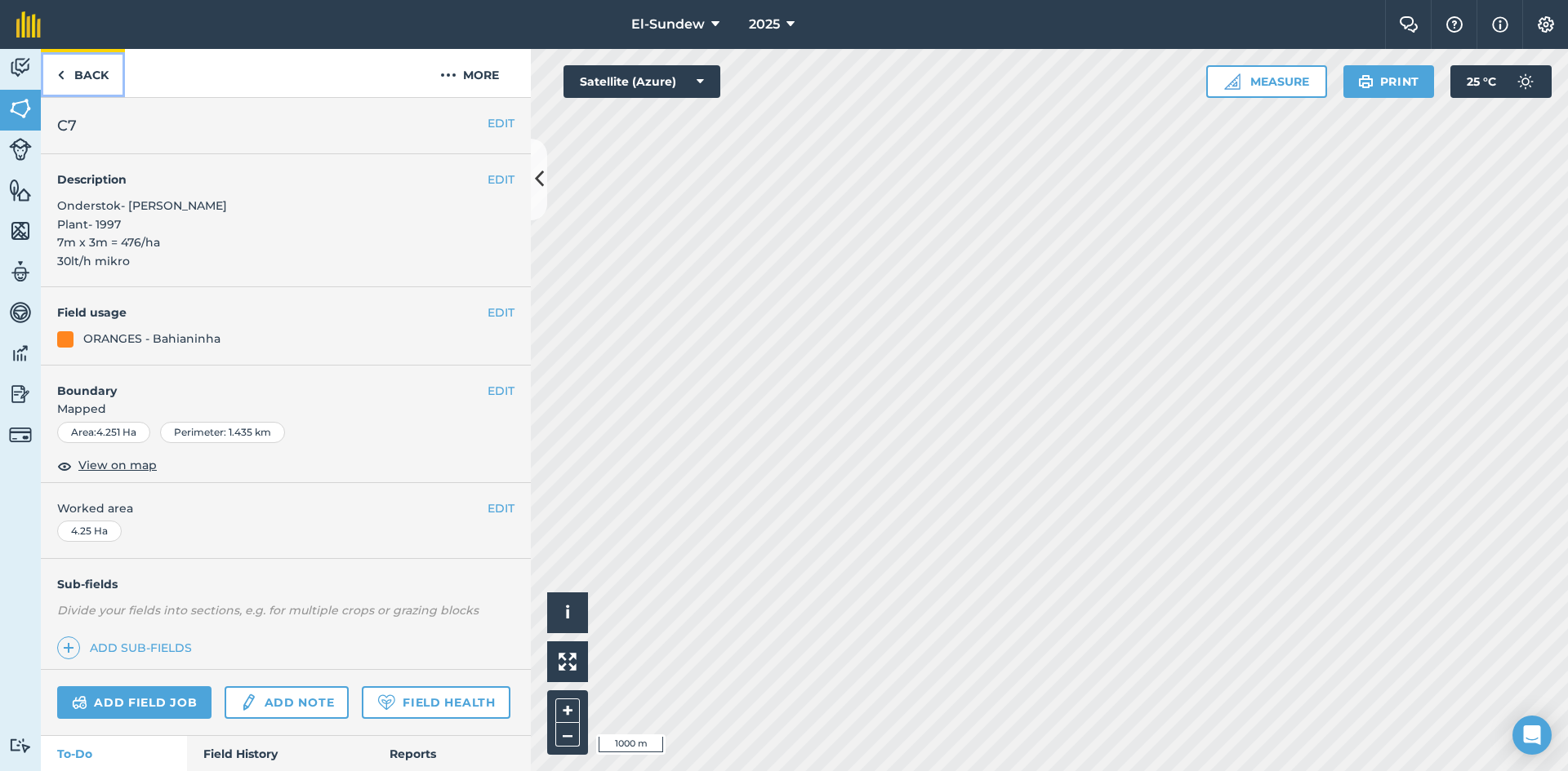
click at [103, 70] on link "Back" at bounding box center [83, 72] width 84 height 48
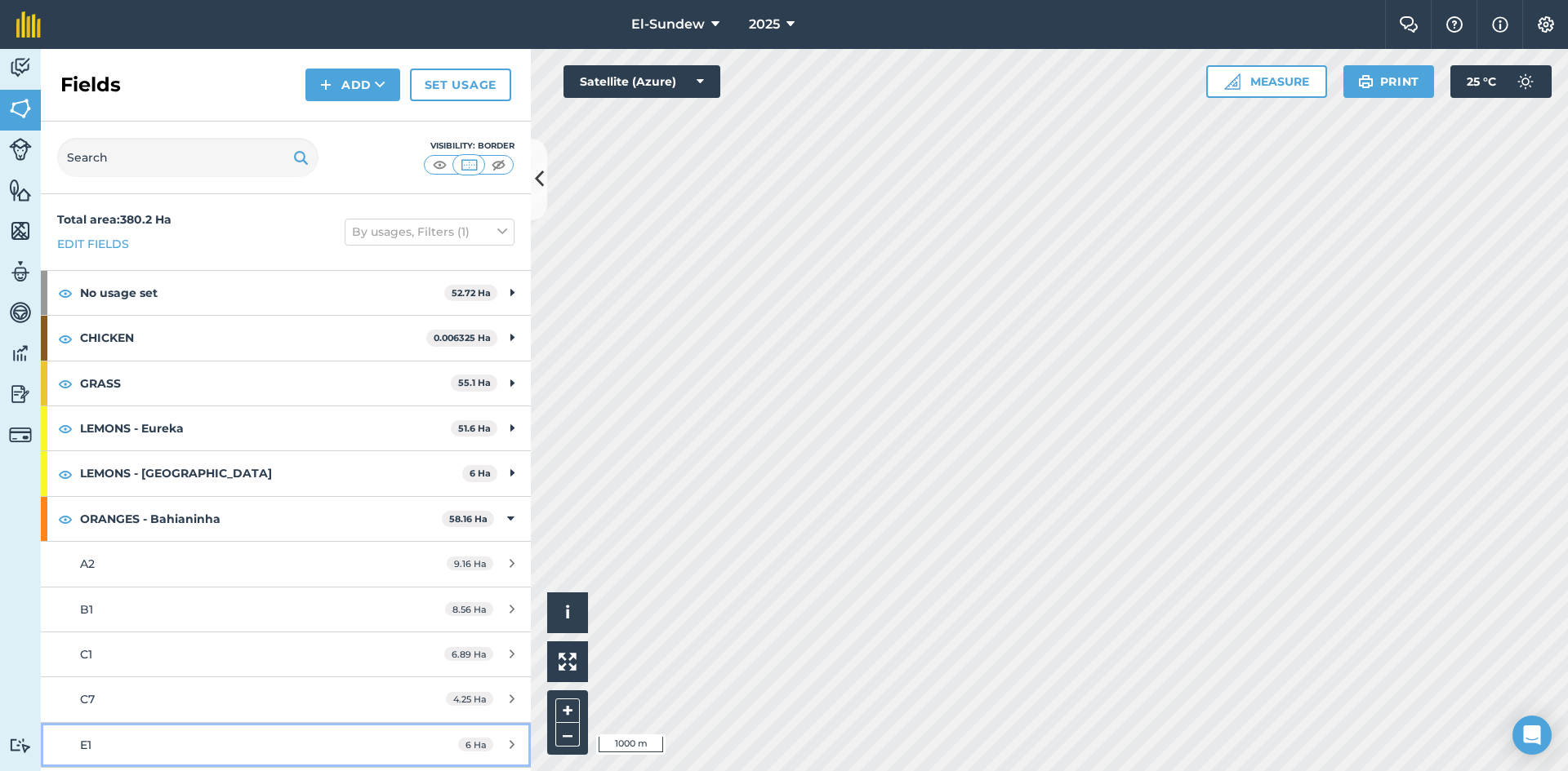
click at [162, 737] on div "E1" at bounding box center [233, 745] width 307 height 18
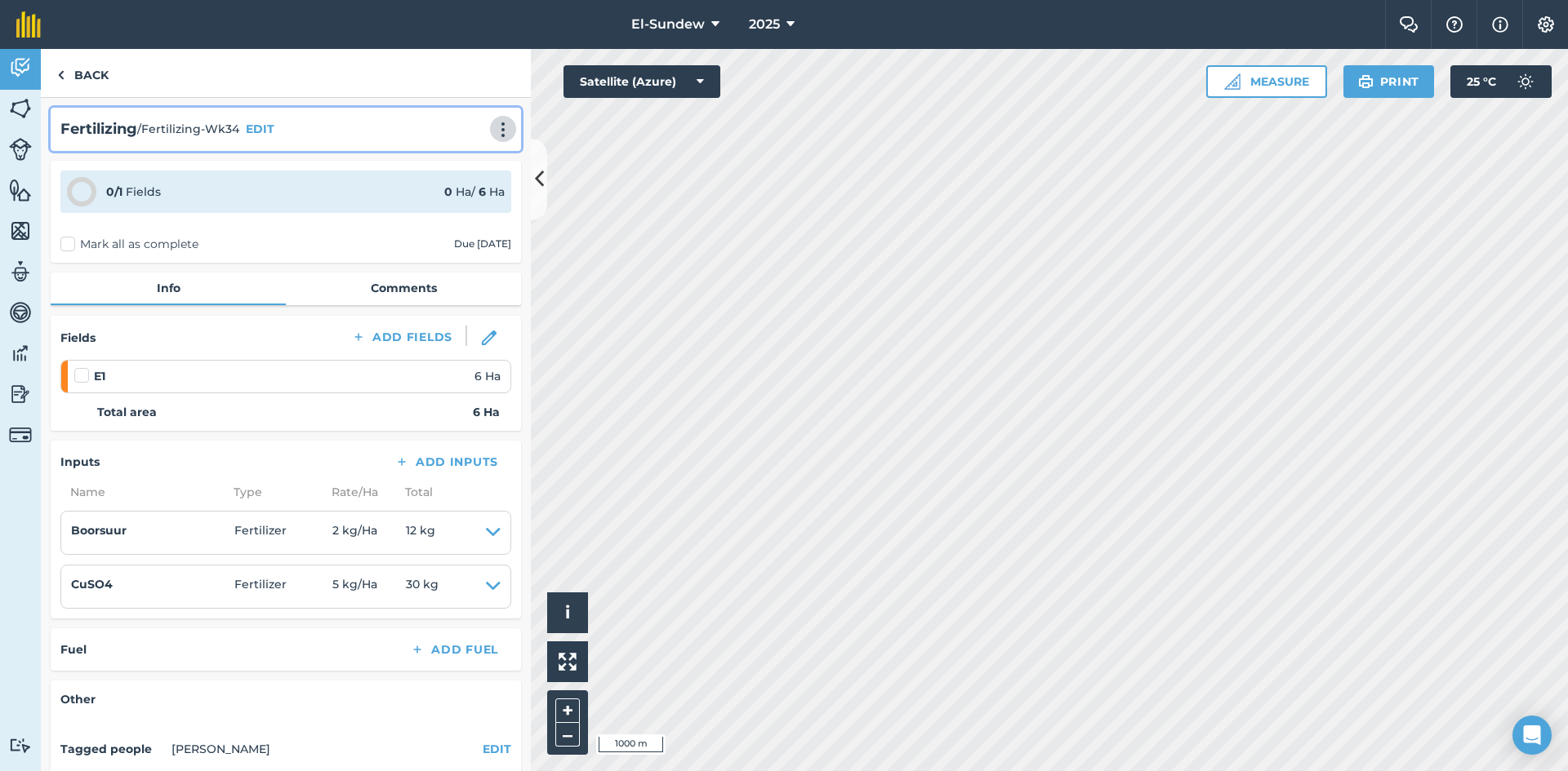
click at [495, 121] on button at bounding box center [502, 129] width 16 height 19
click at [453, 158] on link "Print" at bounding box center [469, 165] width 104 height 33
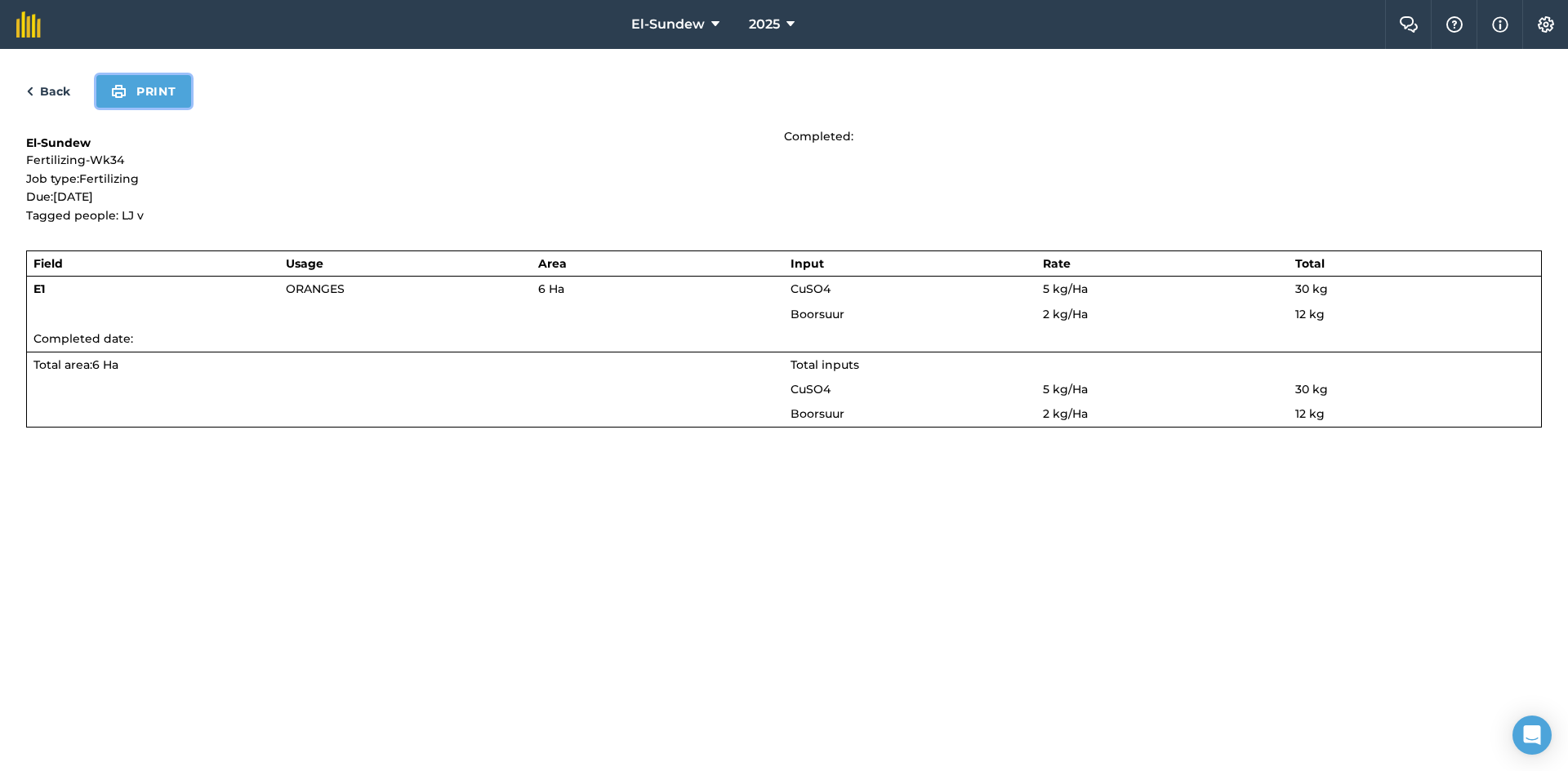
click at [167, 93] on button "Print" at bounding box center [144, 91] width 95 height 33
click at [39, 98] on link "Back" at bounding box center [48, 91] width 44 height 19
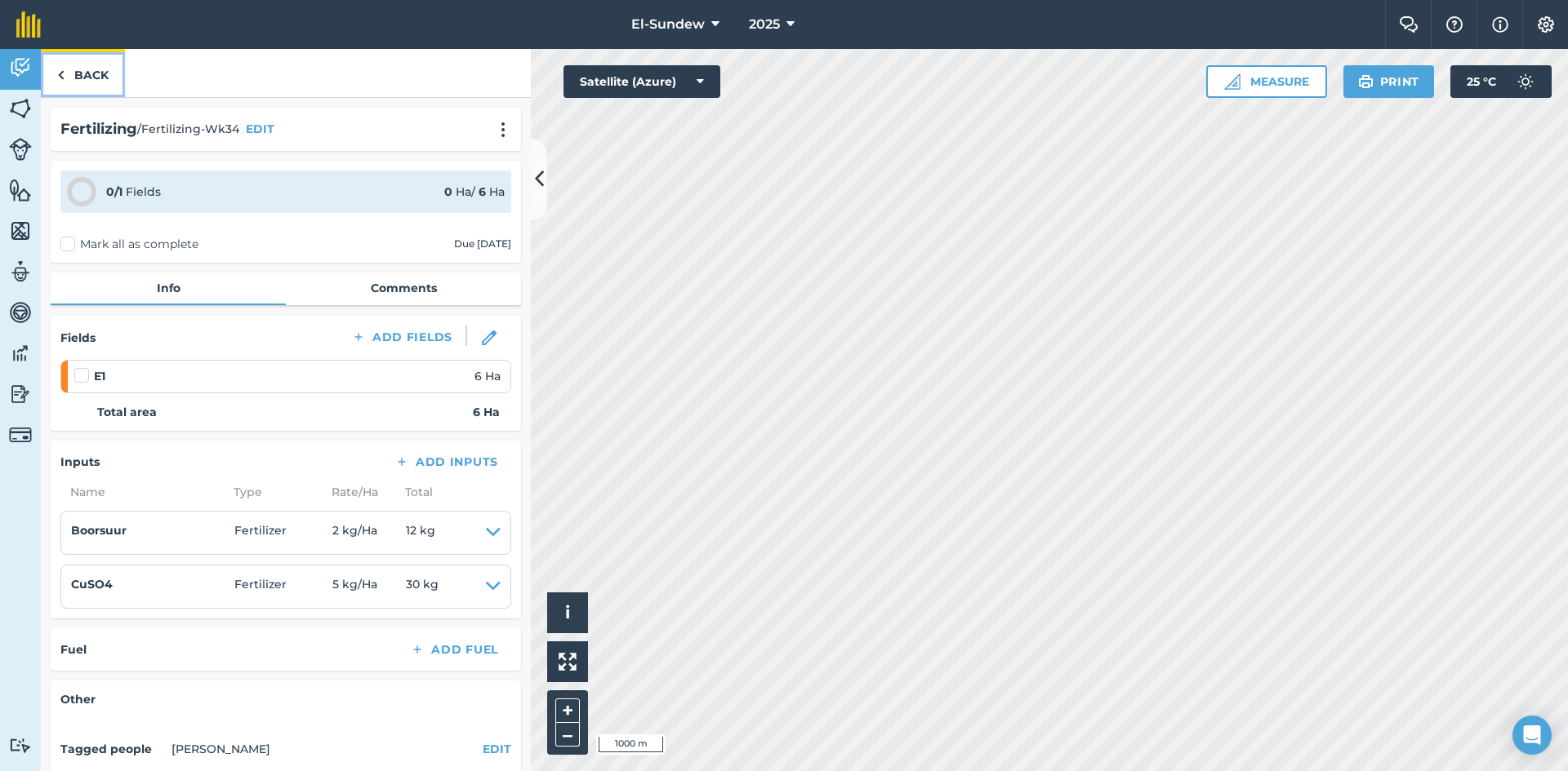
click at [70, 77] on link "Back" at bounding box center [83, 72] width 84 height 48
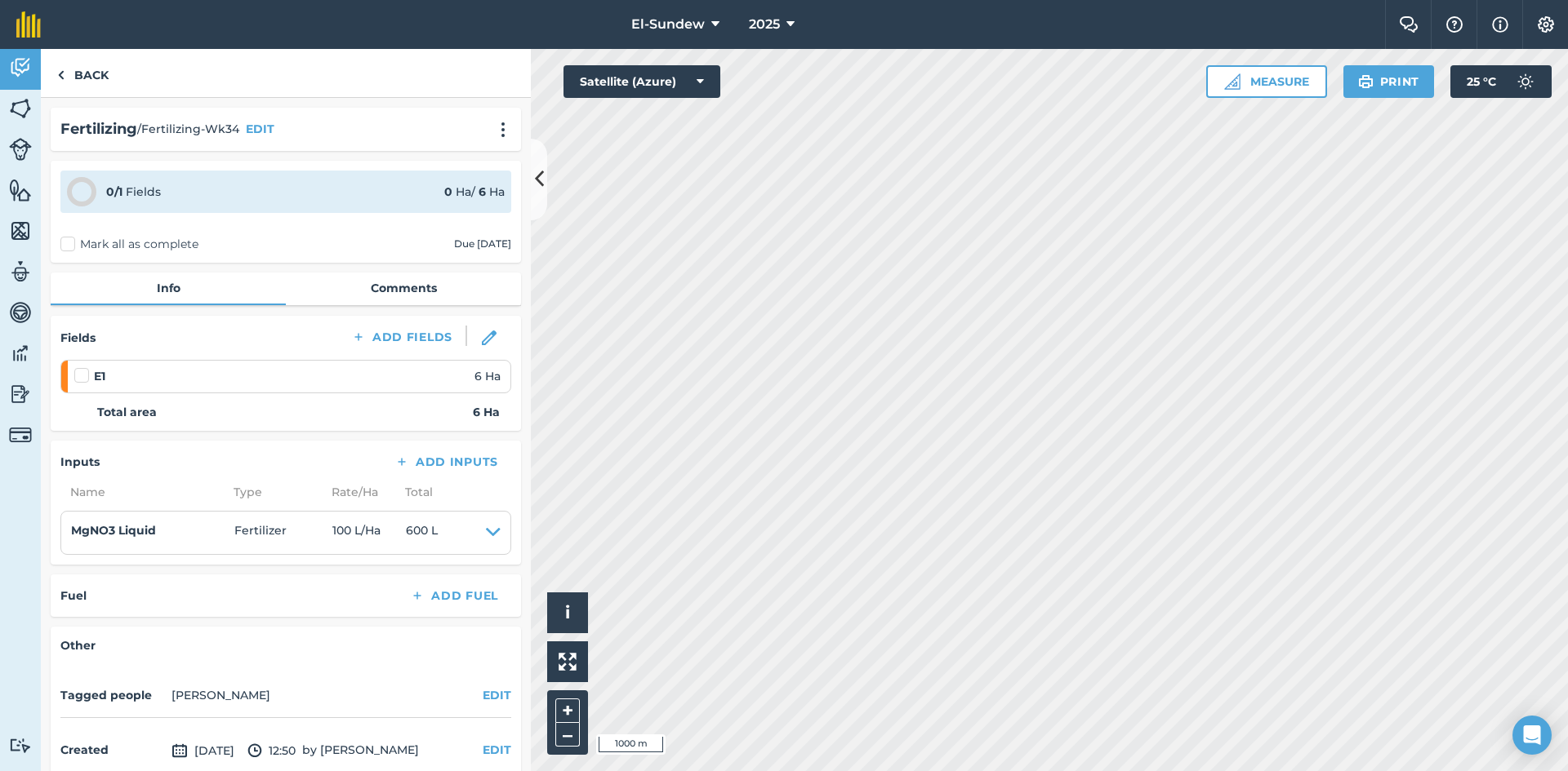
click at [504, 123] on div "Fertilizing / Fertilizing-Wk34 EDIT" at bounding box center [285, 129] width 470 height 43
click at [493, 126] on img at bounding box center [502, 129] width 19 height 16
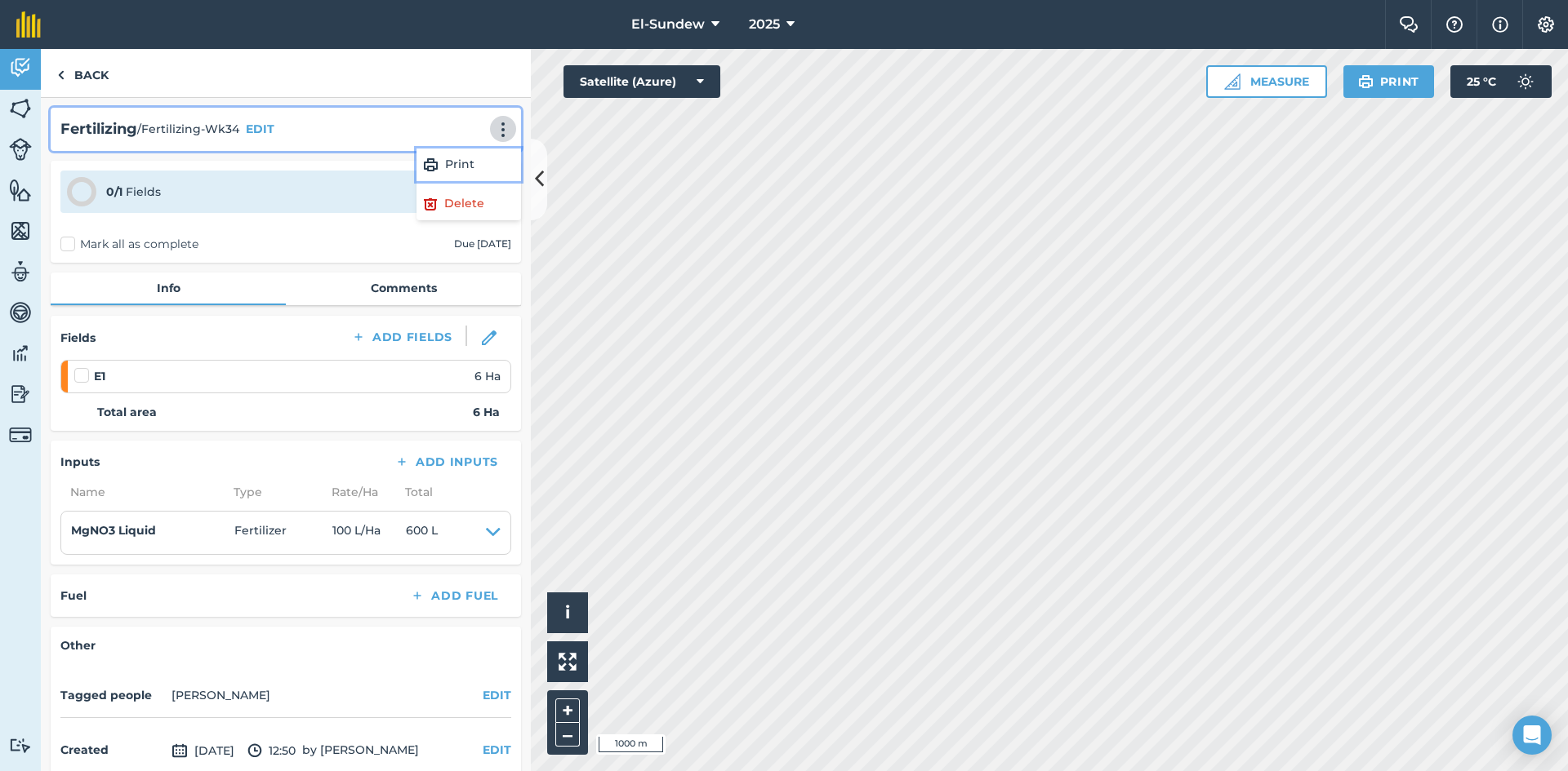
click at [427, 162] on link "Print" at bounding box center [469, 165] width 104 height 33
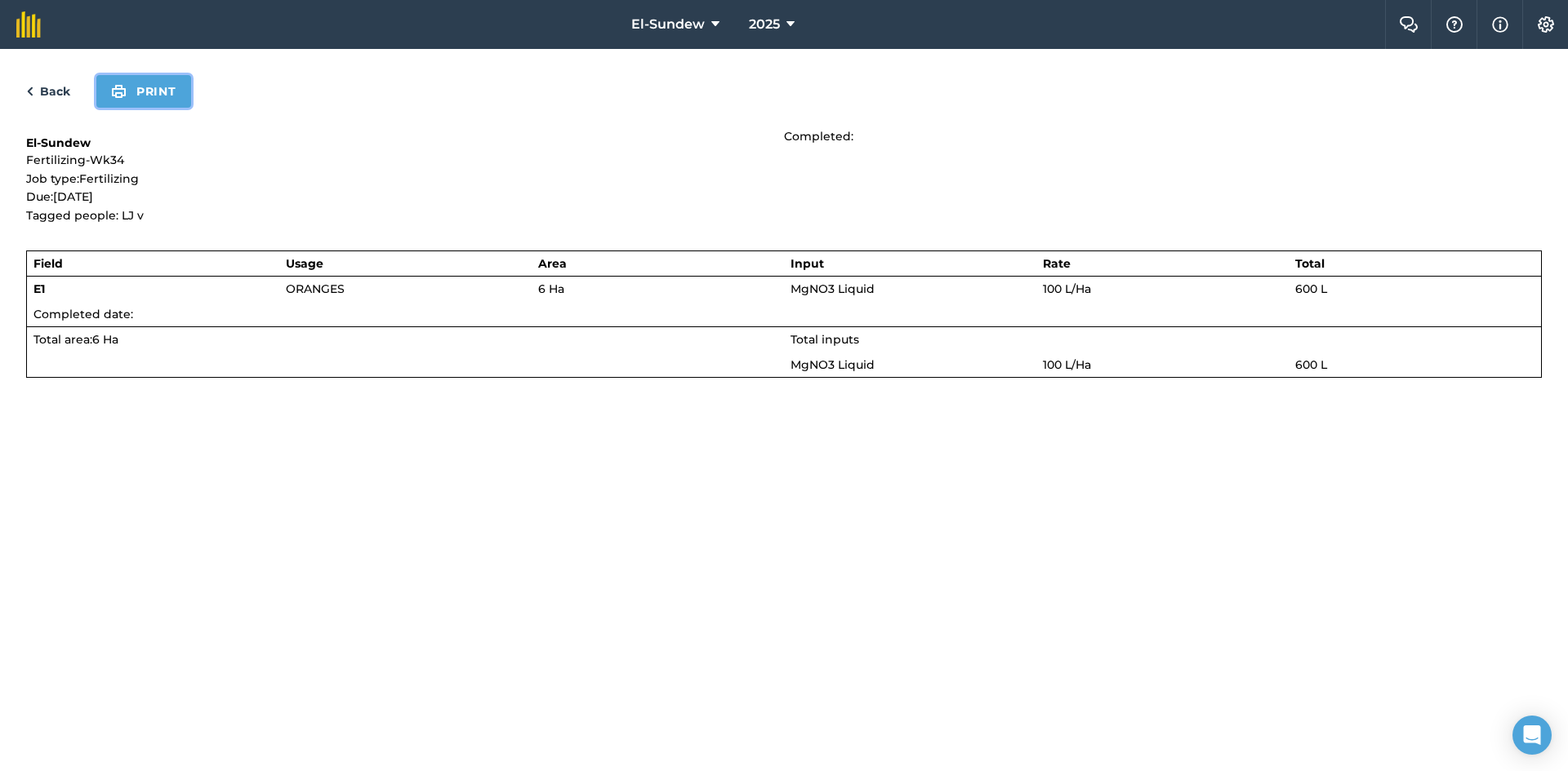
click at [124, 94] on img at bounding box center [119, 91] width 15 height 19
click at [53, 91] on link "Back" at bounding box center [48, 91] width 44 height 19
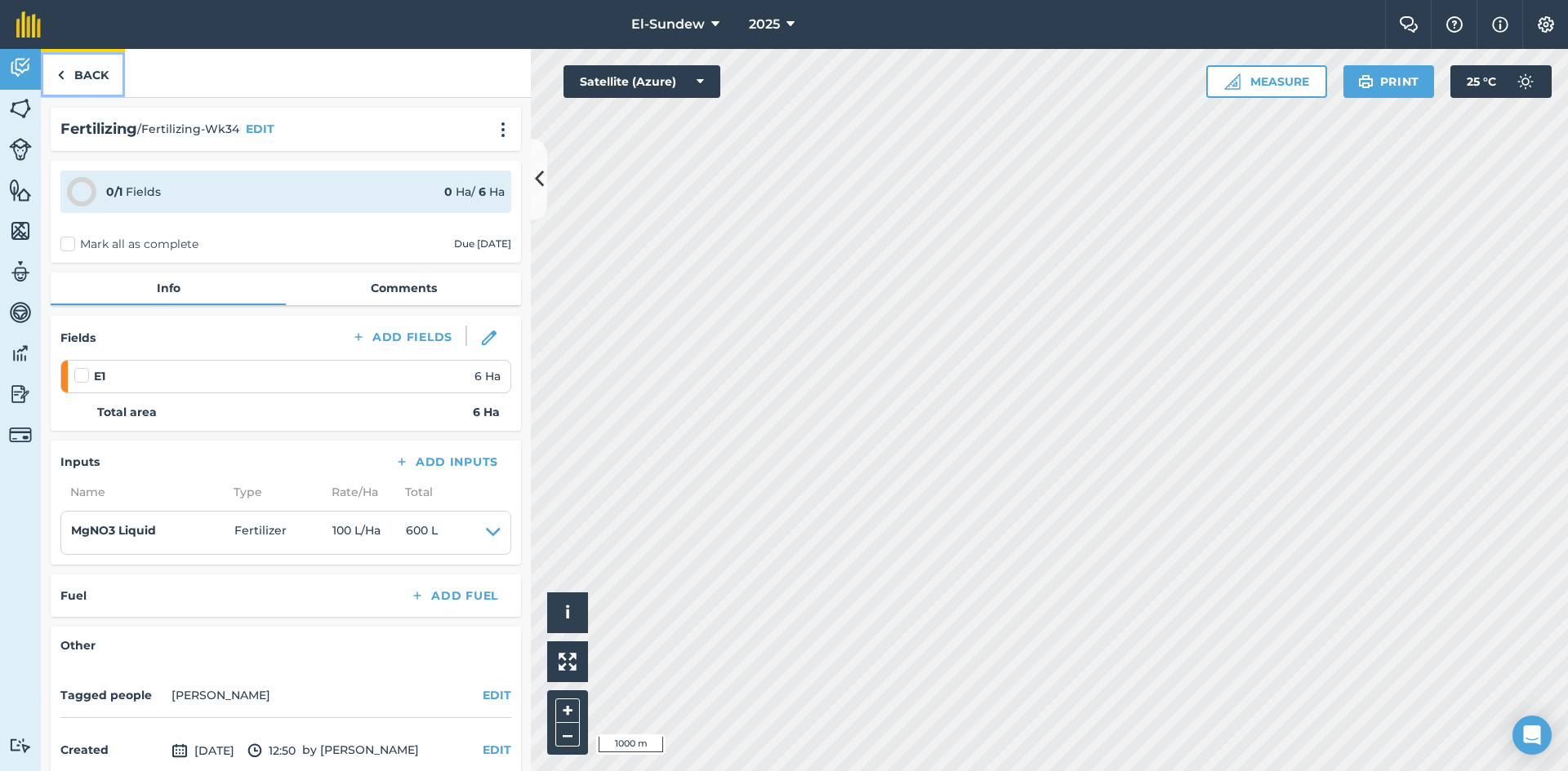
click at [98, 82] on link "Back" at bounding box center [83, 72] width 84 height 48
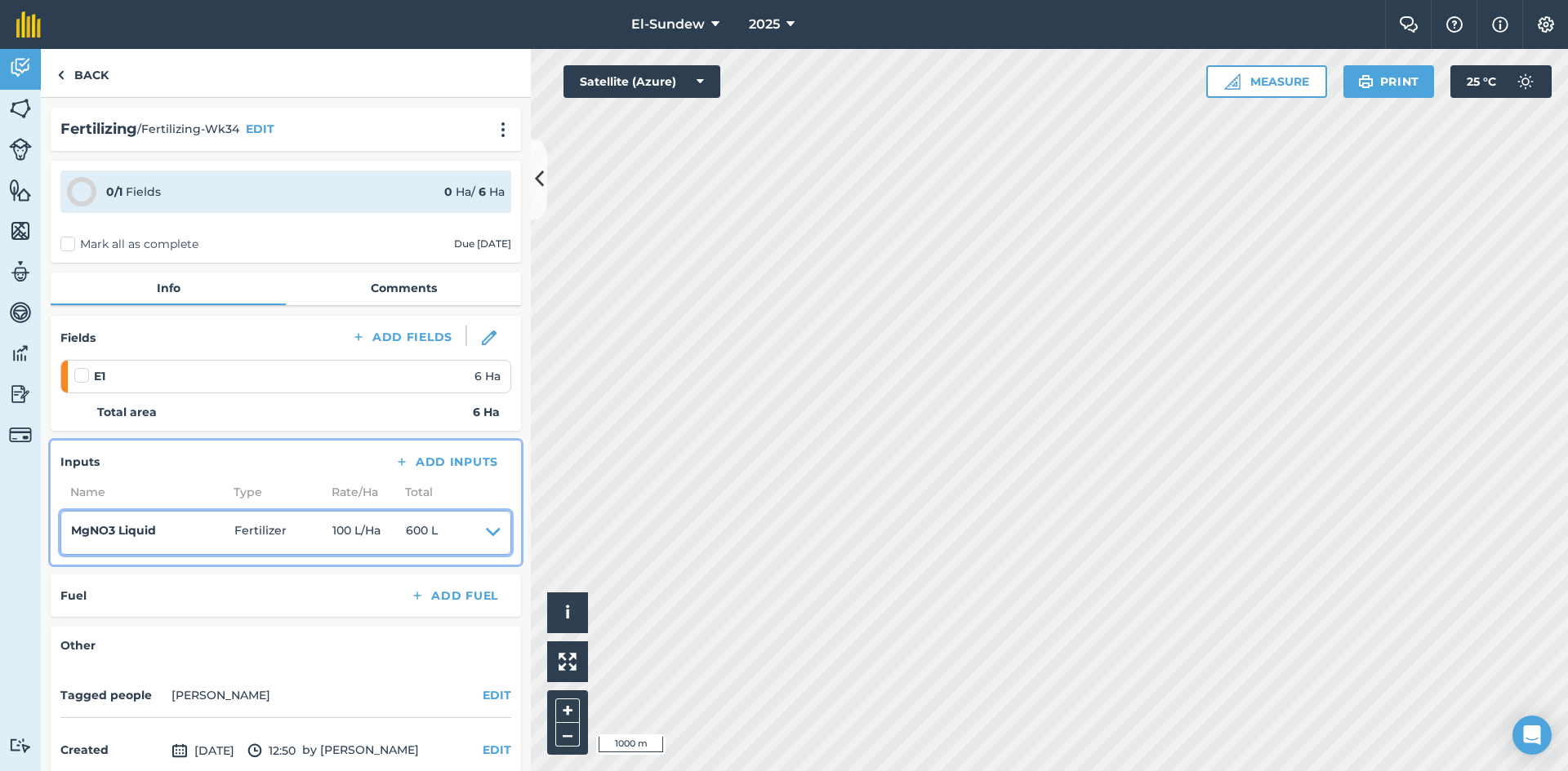
click at [486, 530] on icon at bounding box center [493, 532] width 14 height 23
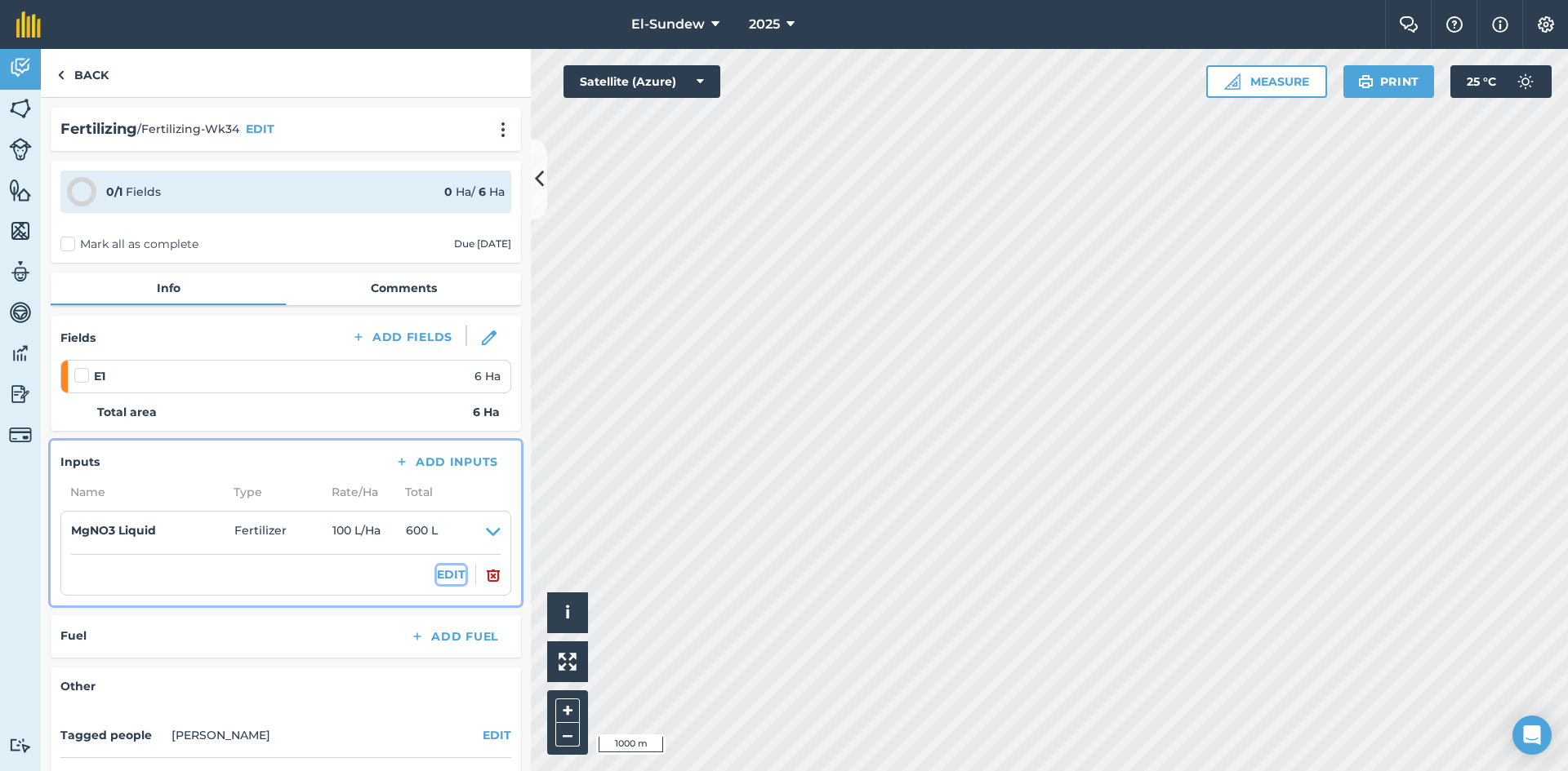
click at [438, 578] on button "EDIT" at bounding box center [451, 574] width 29 height 18
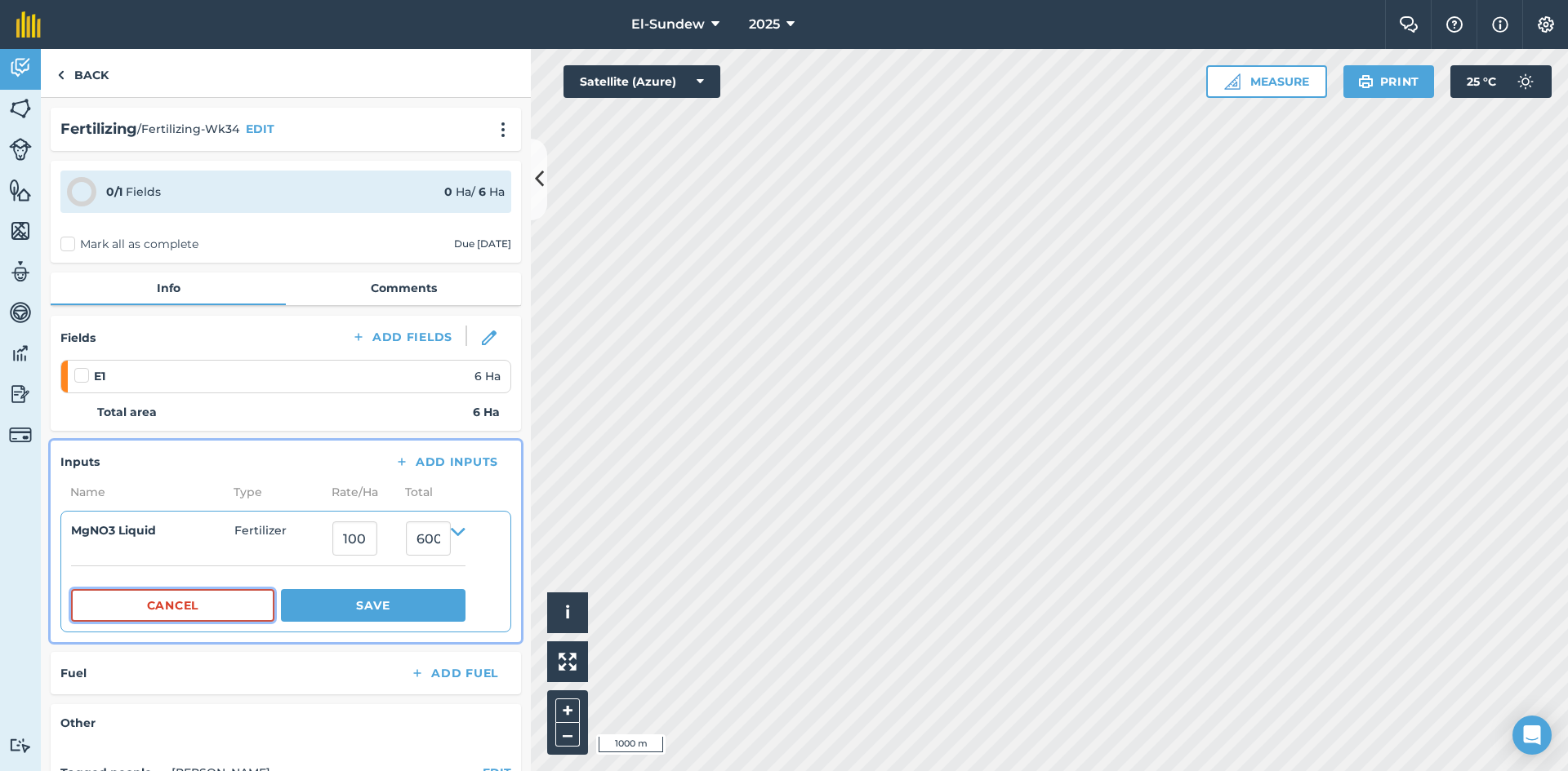
click at [202, 599] on button "Cancel" at bounding box center [172, 605] width 204 height 33
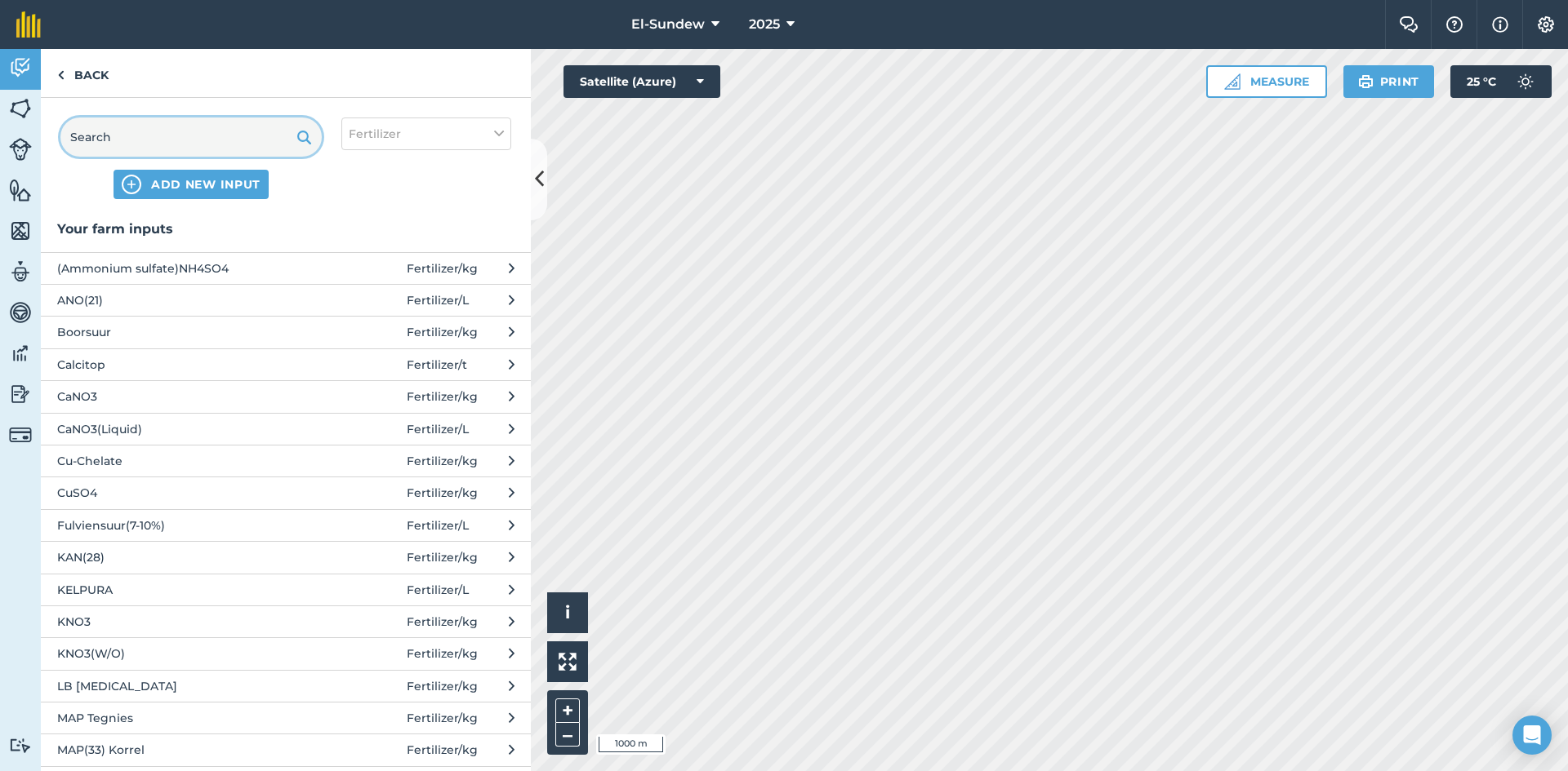
click at [229, 143] on input "text" at bounding box center [191, 137] width 262 height 40
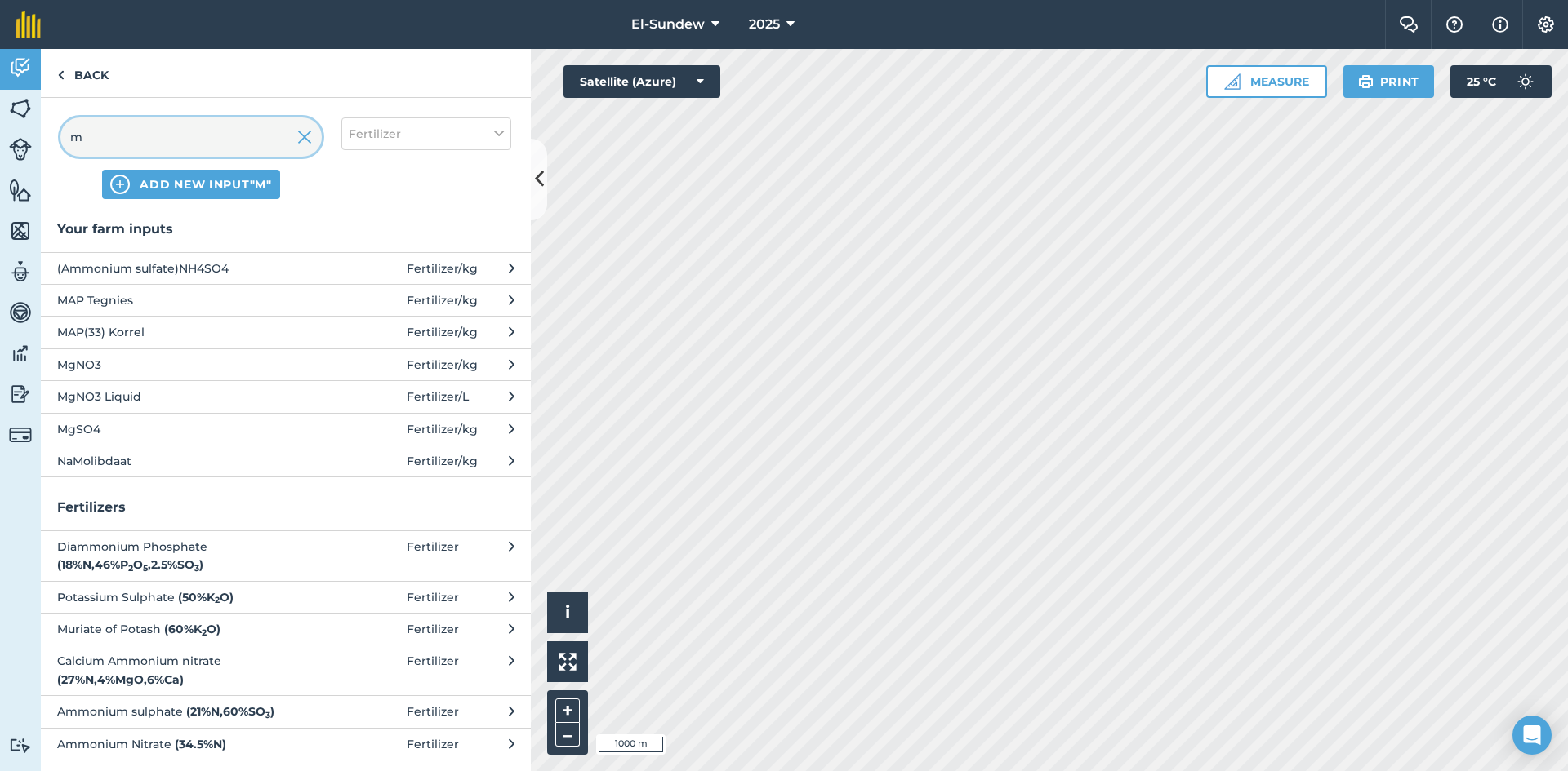
type input "mg"
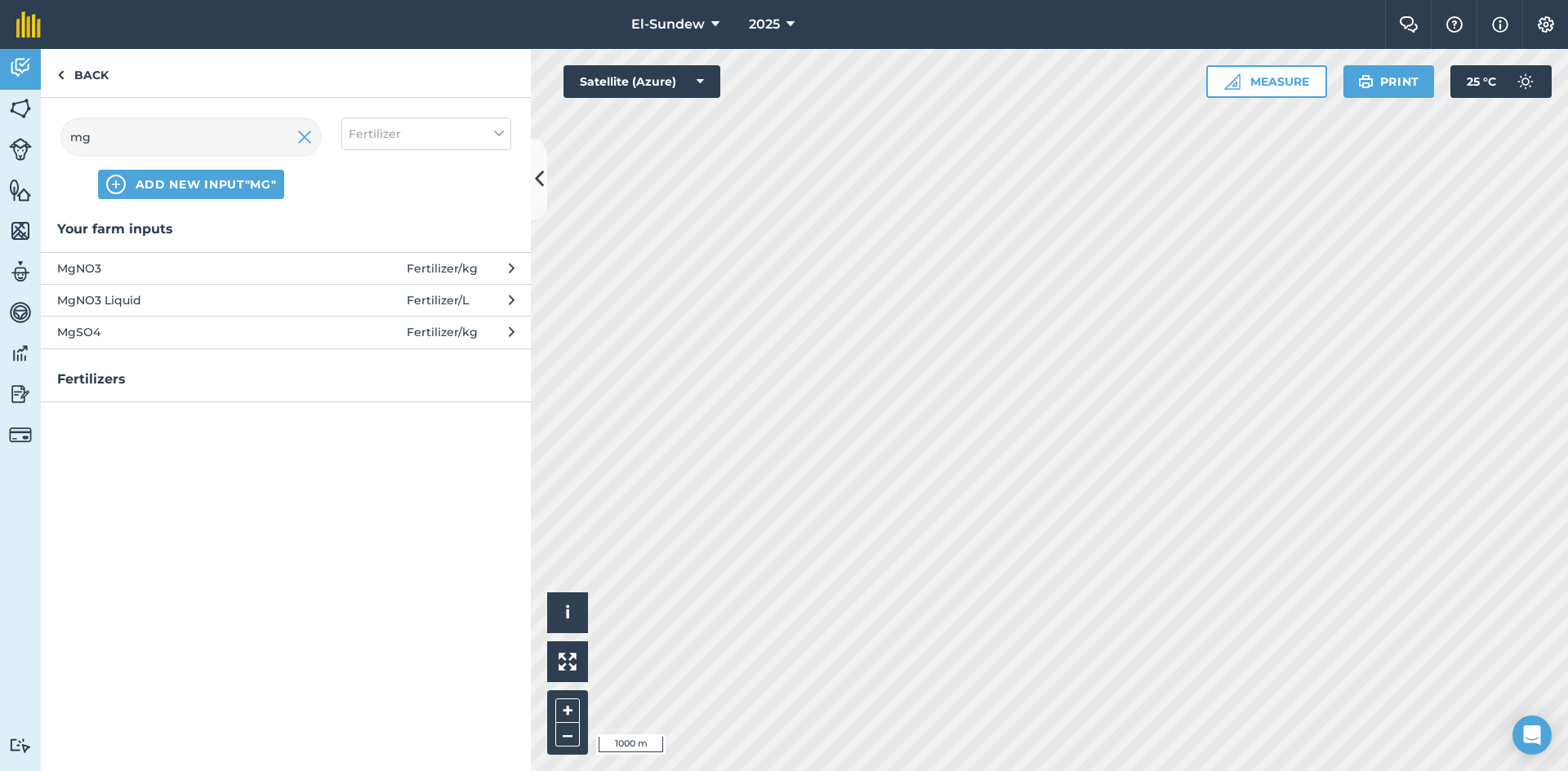
click at [185, 266] on span "MgNO3" at bounding box center [190, 268] width 267 height 18
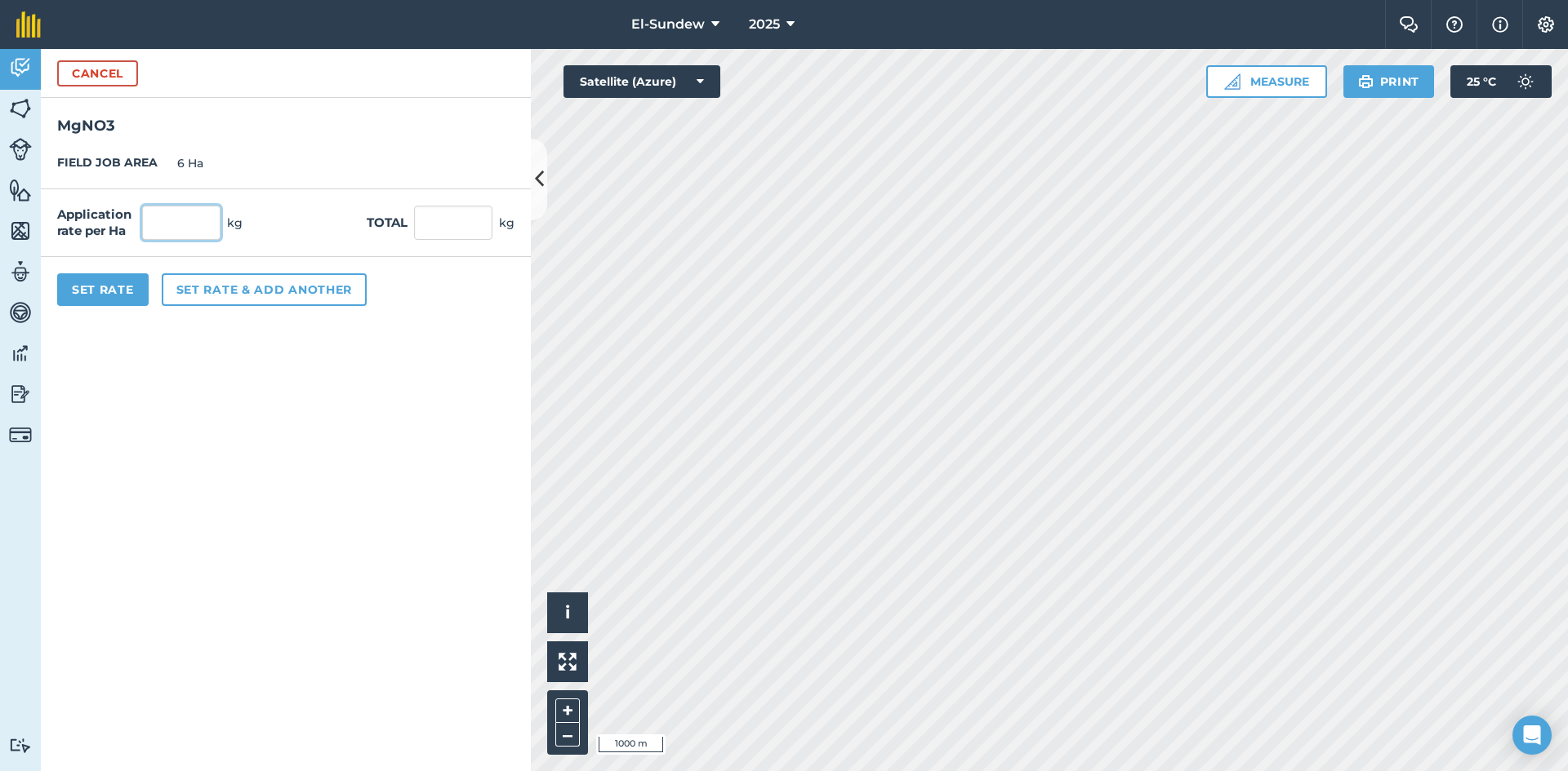
click at [188, 228] on input "text" at bounding box center [181, 223] width 78 height 34
type input "100"
click at [118, 287] on button "Set Rate" at bounding box center [103, 289] width 92 height 33
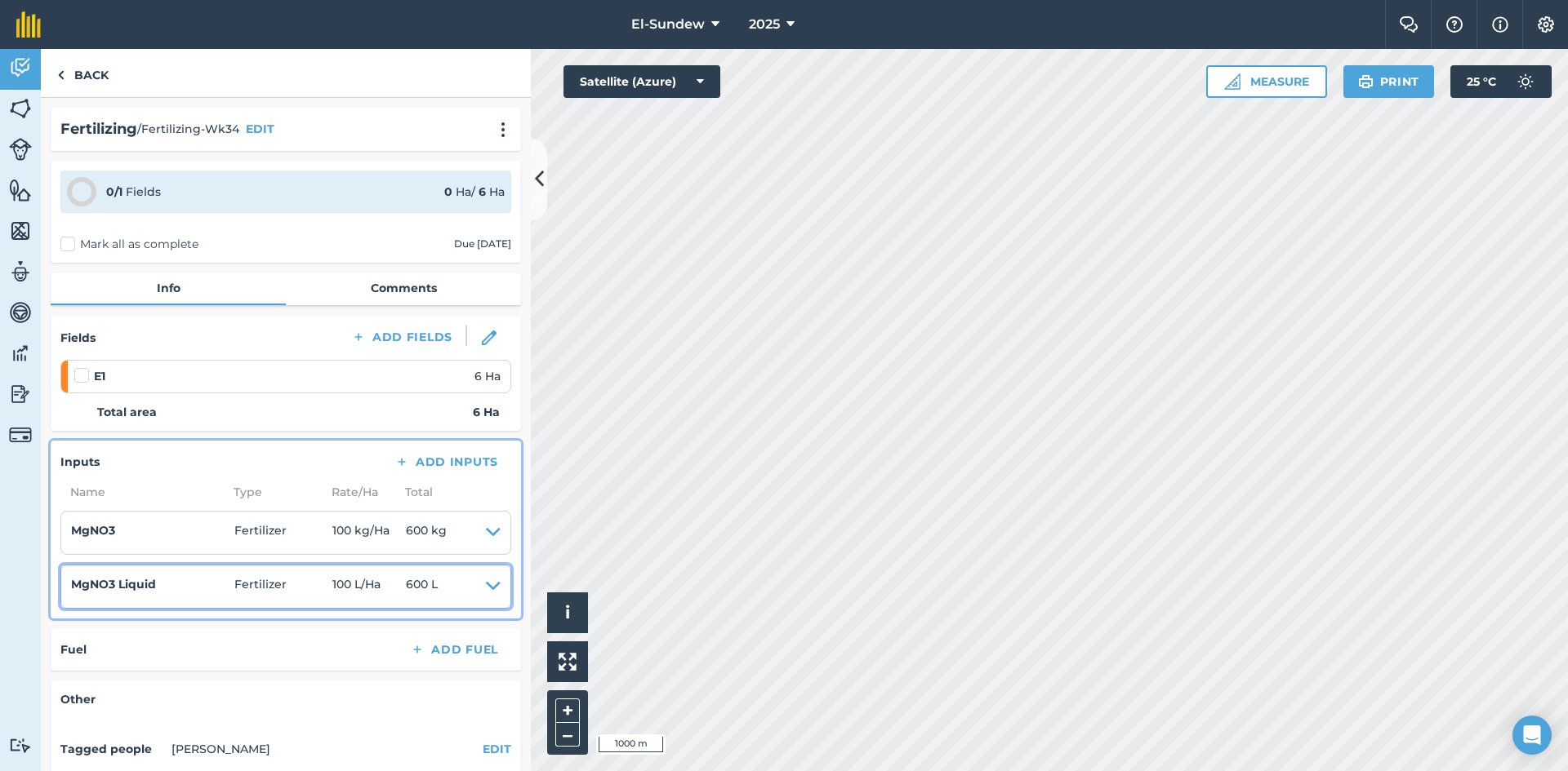
click at [486, 589] on icon at bounding box center [493, 586] width 14 height 23
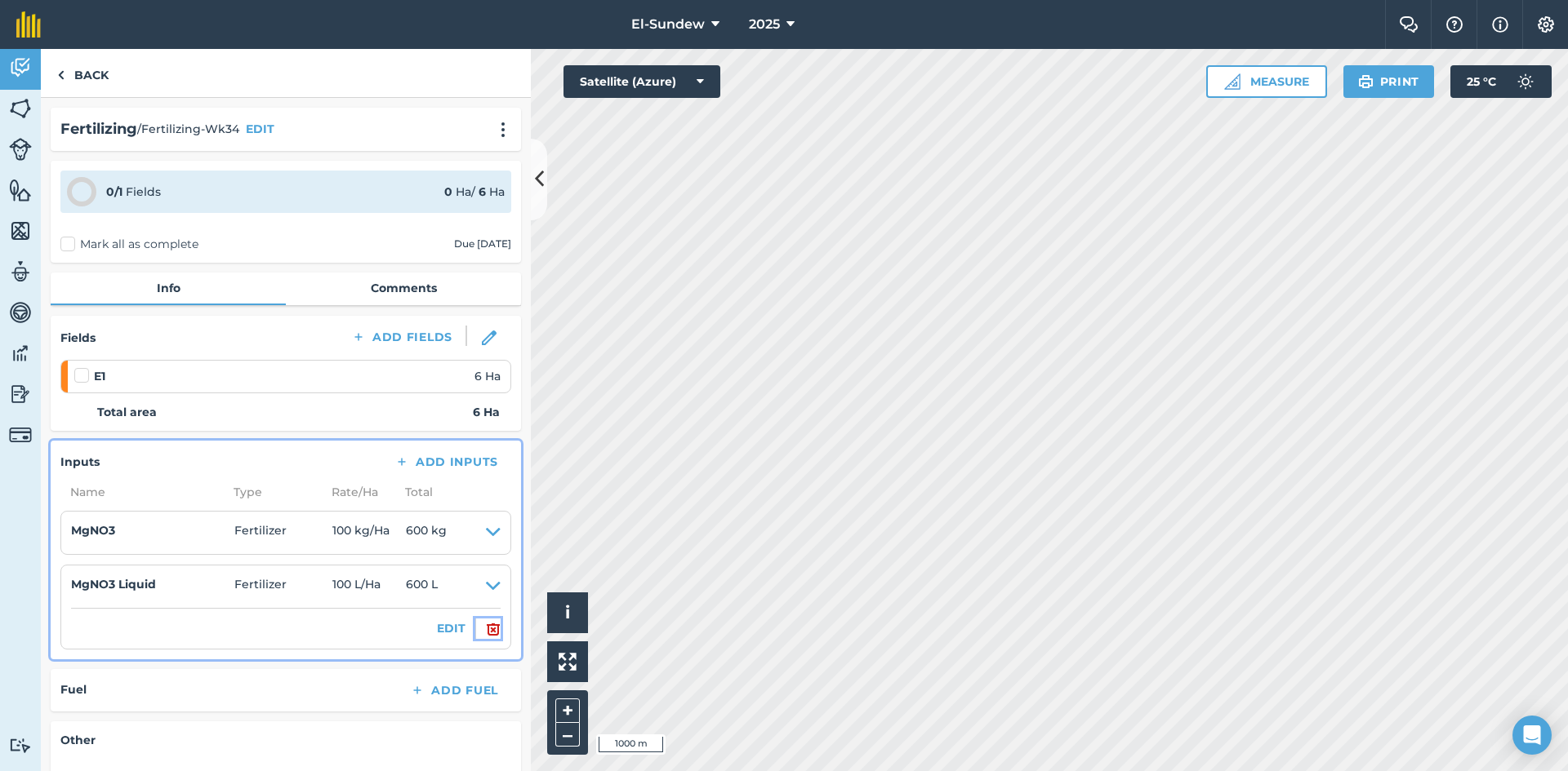
click at [486, 634] on img at bounding box center [493, 629] width 14 height 19
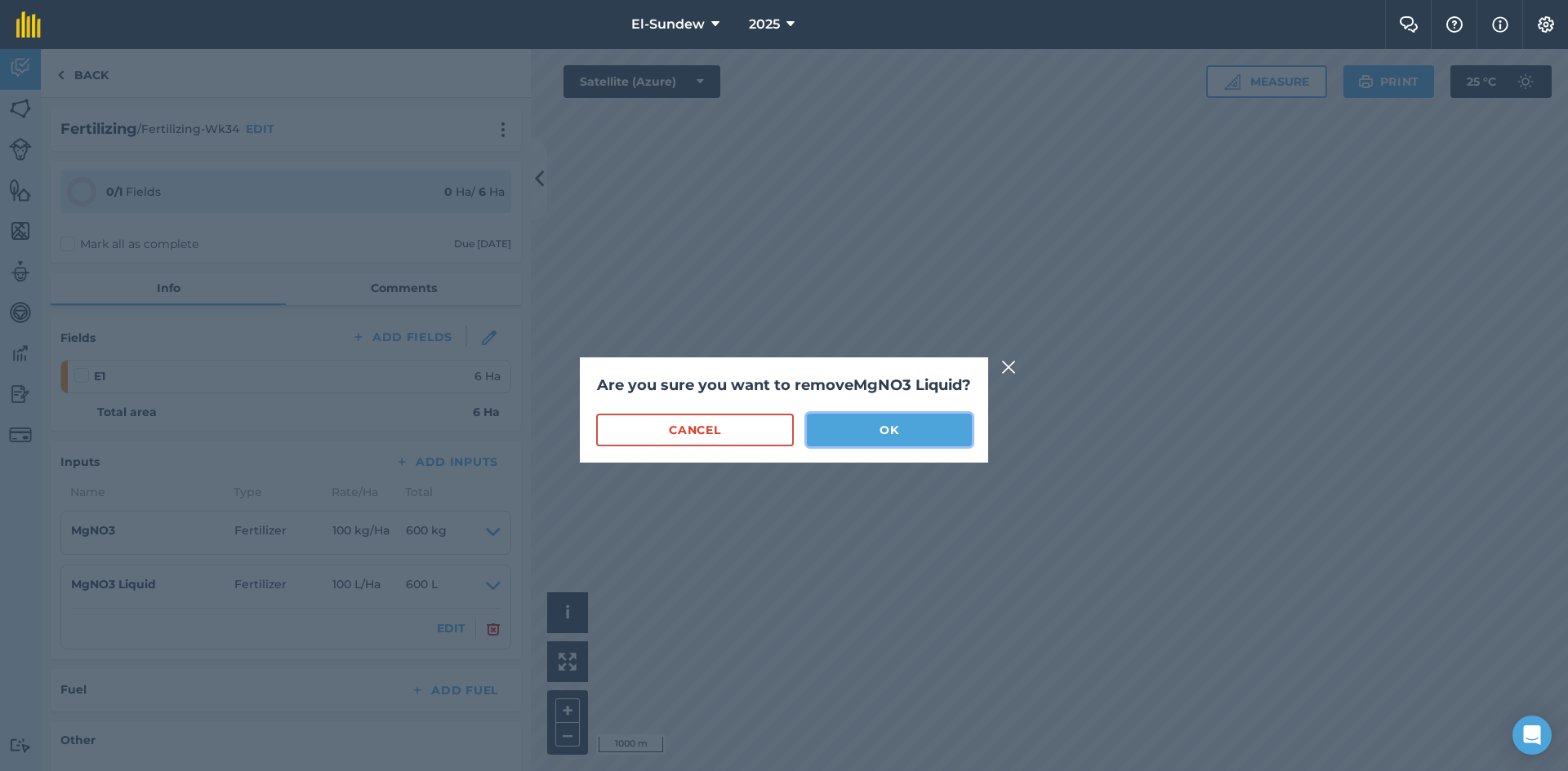
click at [910, 446] on button "OK" at bounding box center [889, 430] width 165 height 33
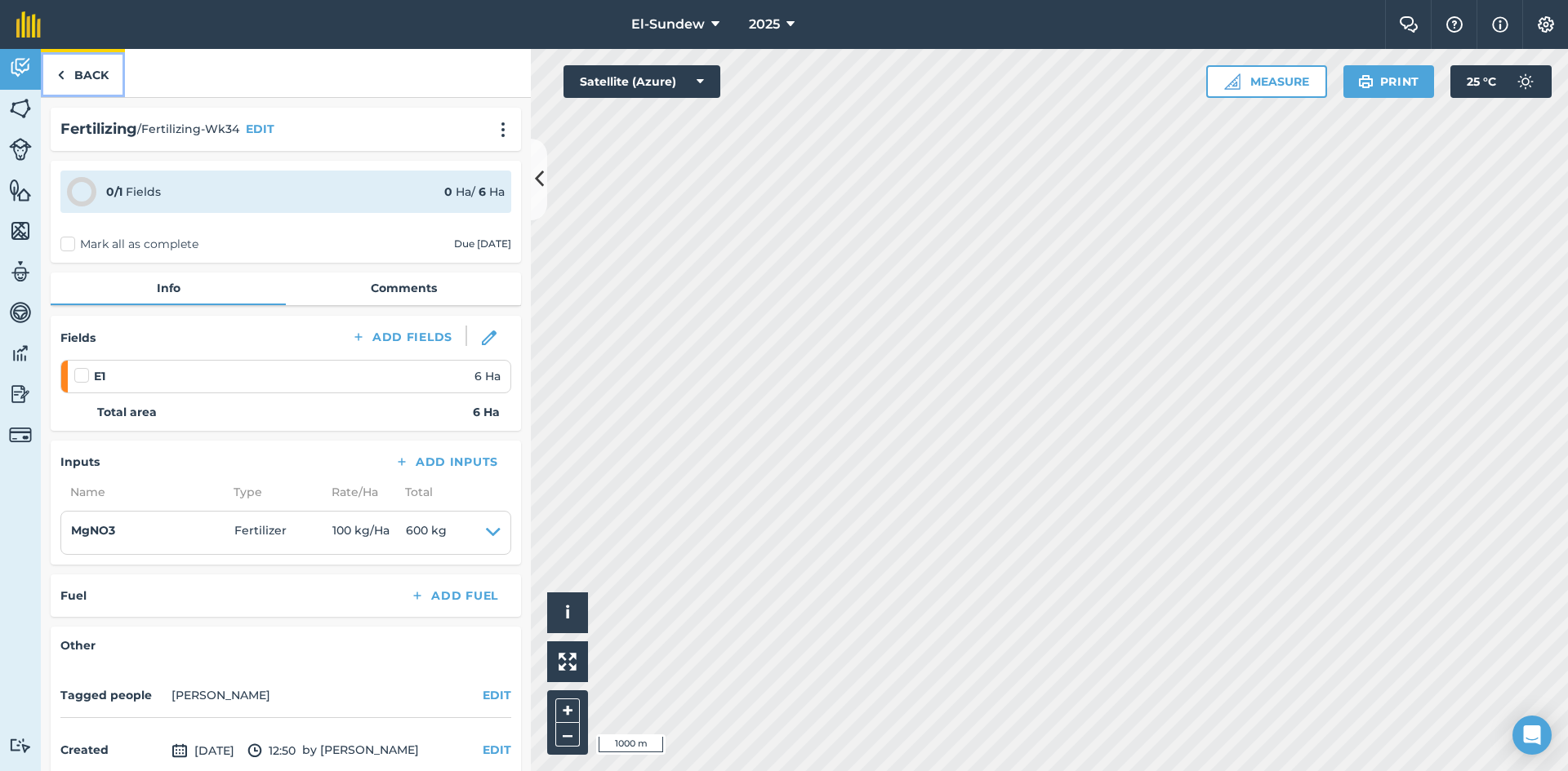
click at [97, 68] on link "Back" at bounding box center [83, 72] width 84 height 48
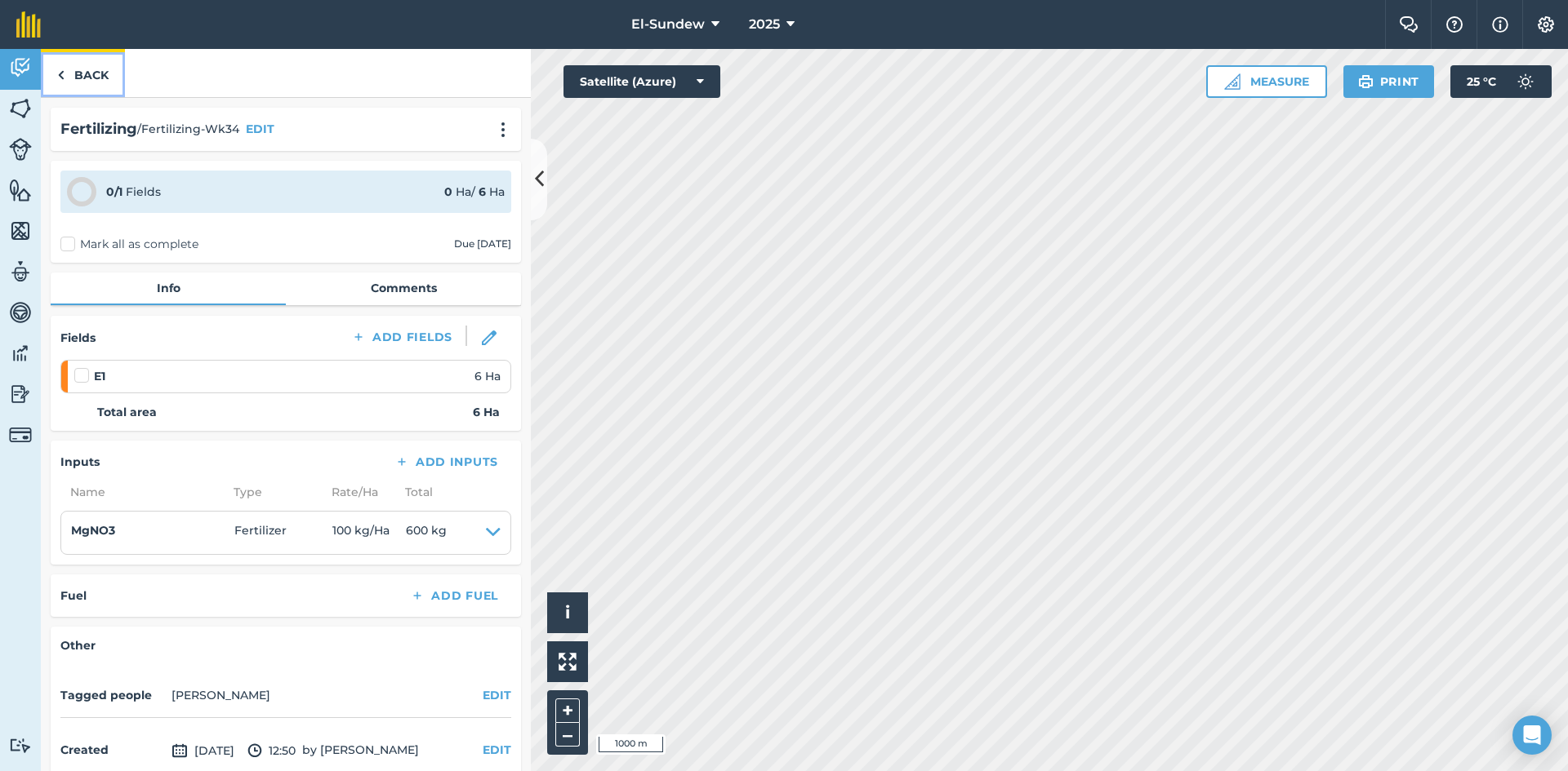
click at [99, 70] on link "Back" at bounding box center [83, 72] width 84 height 48
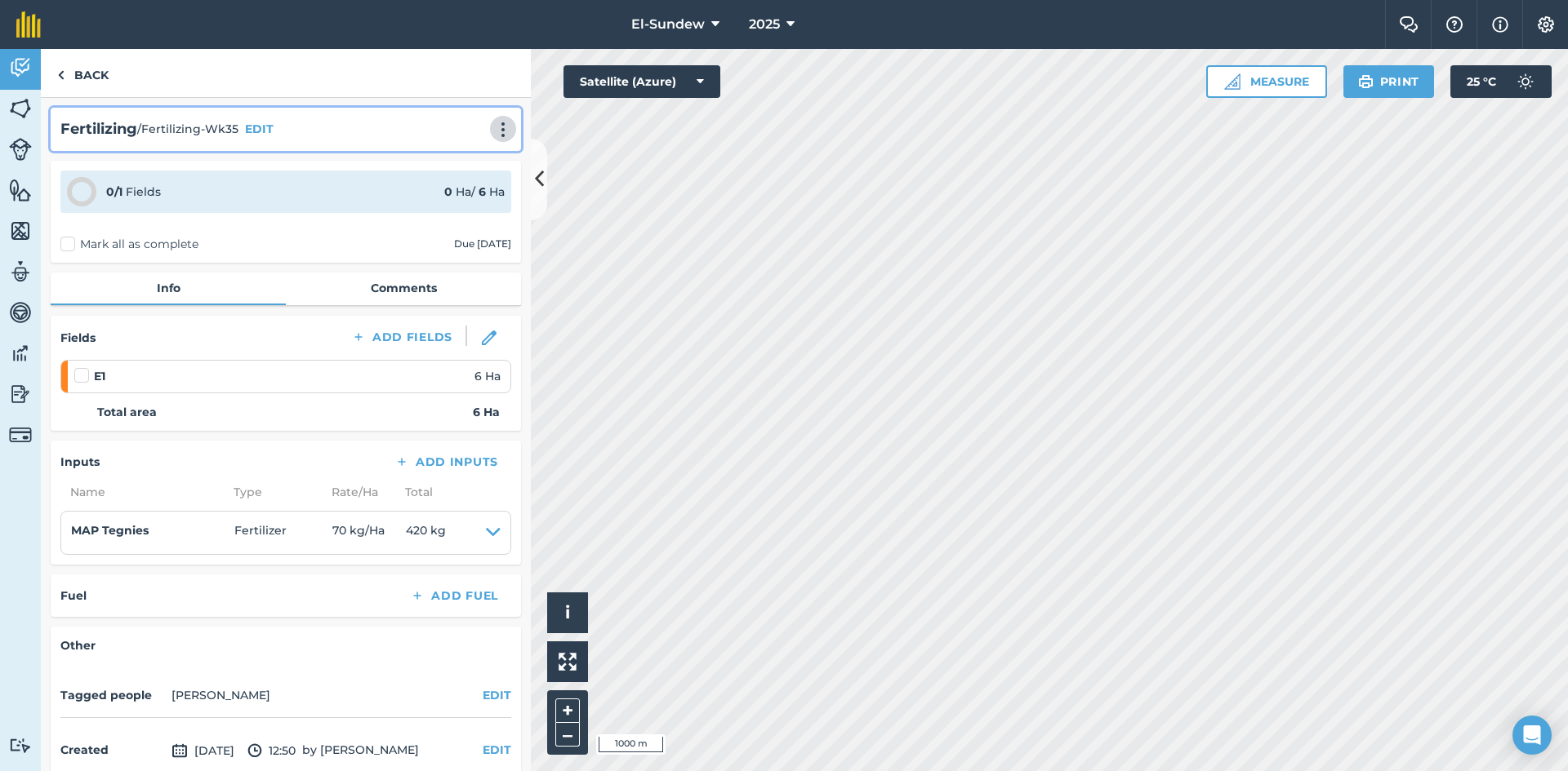
click at [493, 131] on img at bounding box center [502, 129] width 19 height 16
click at [438, 173] on link "Print" at bounding box center [469, 165] width 104 height 33
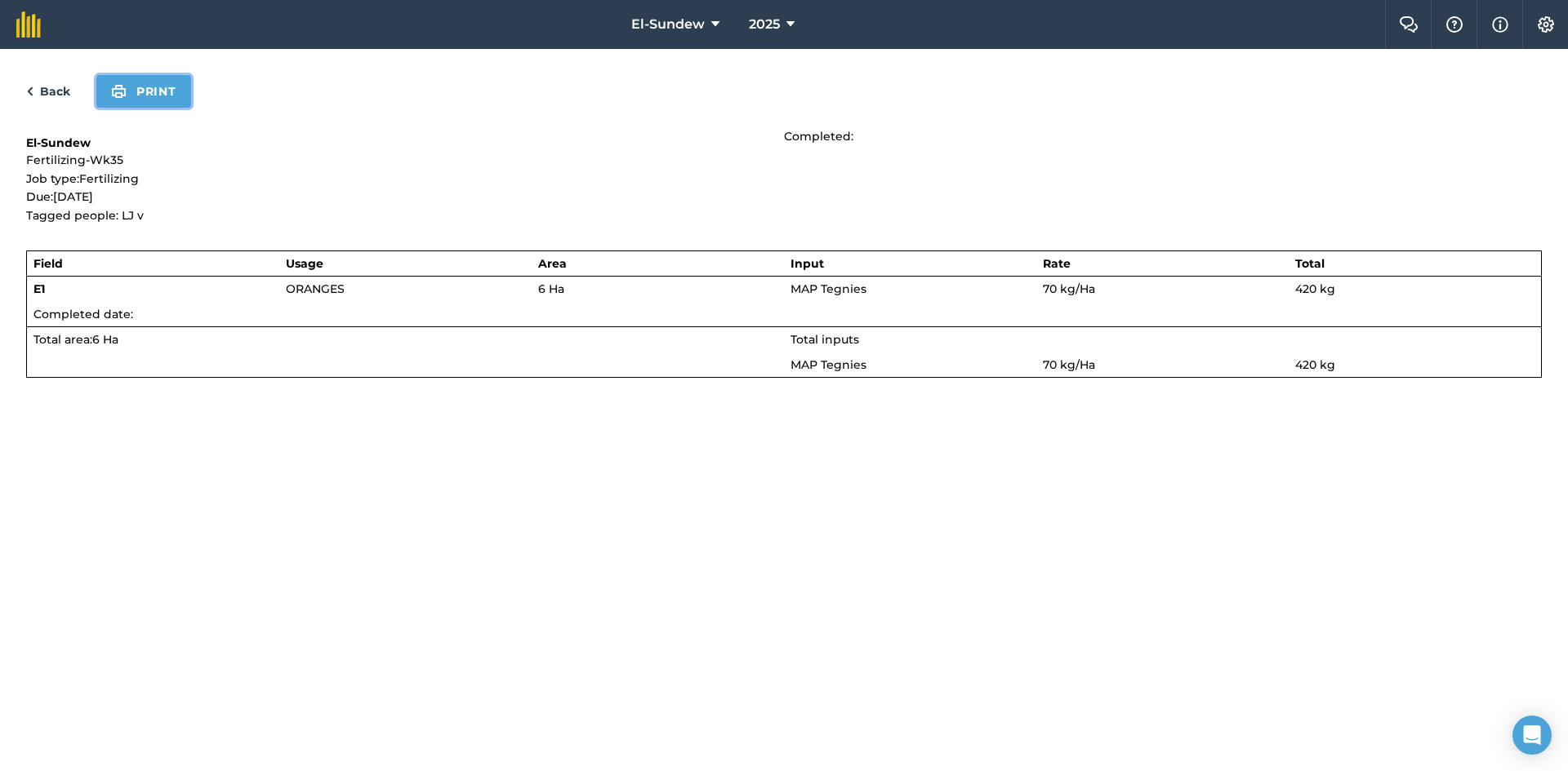
click at [140, 91] on button "Print" at bounding box center [144, 91] width 95 height 33
click at [53, 97] on link "Back" at bounding box center [48, 91] width 44 height 19
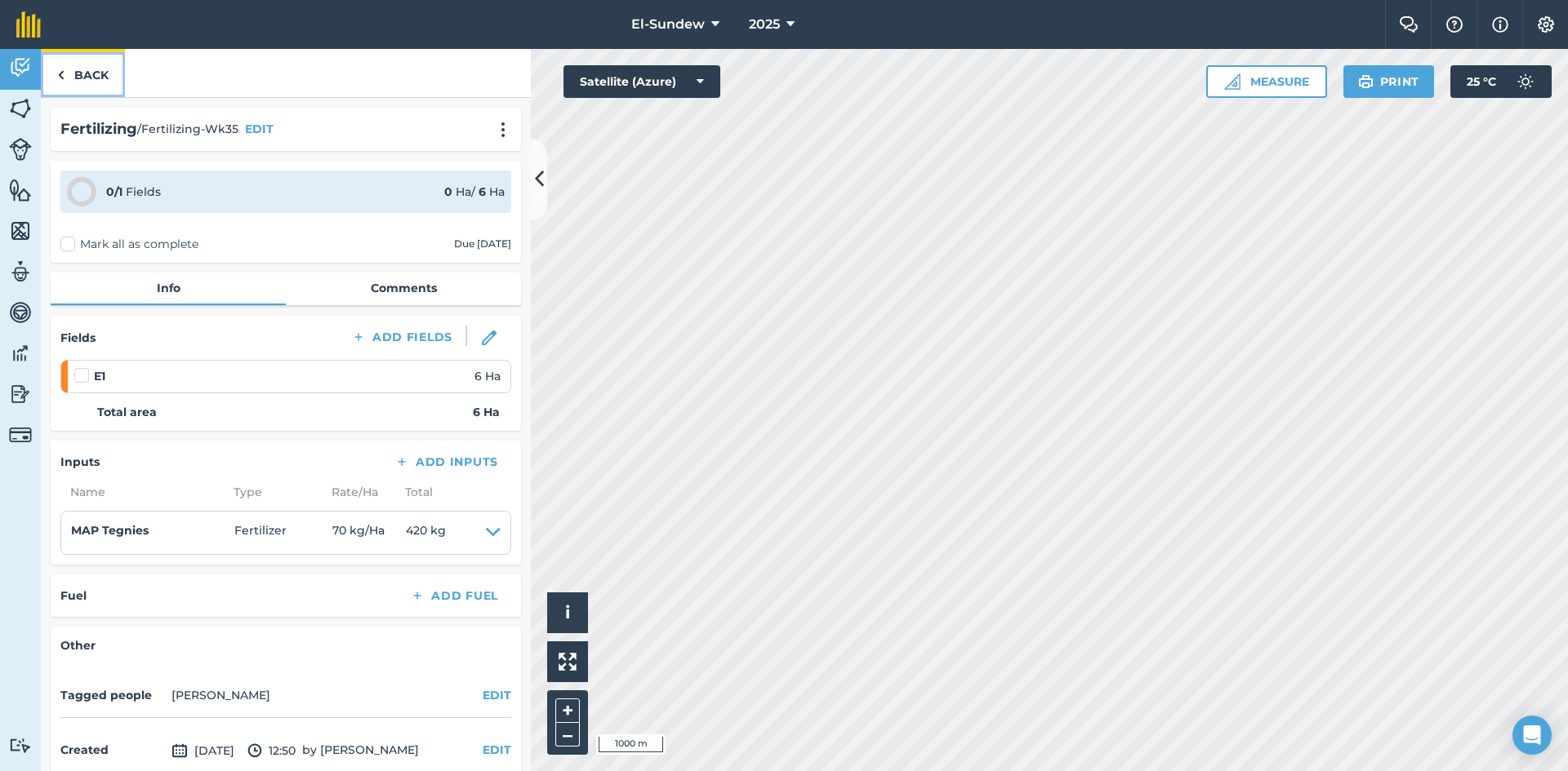
click at [79, 72] on link "Back" at bounding box center [83, 72] width 84 height 48
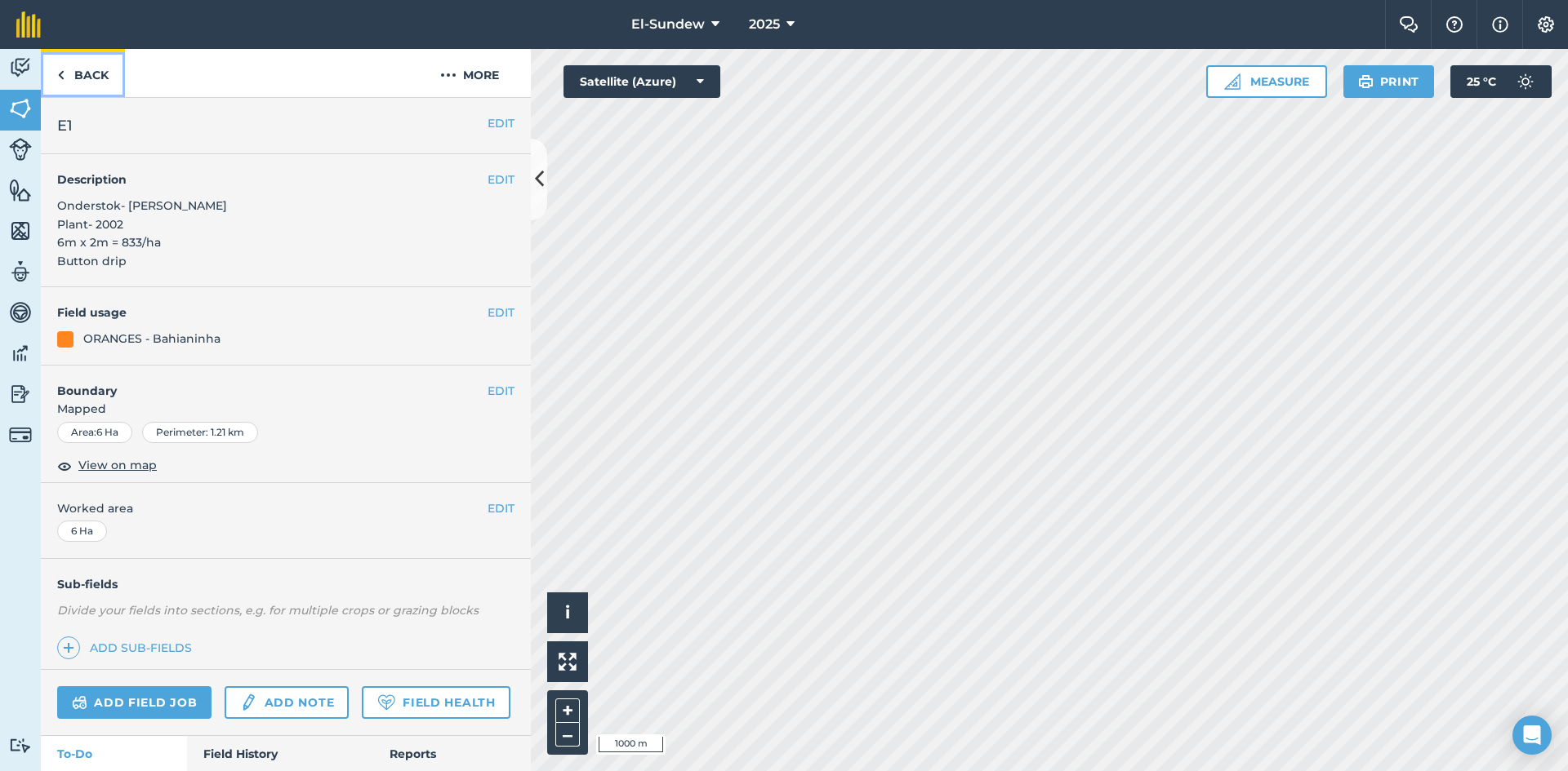
click at [98, 77] on link "Back" at bounding box center [83, 72] width 84 height 48
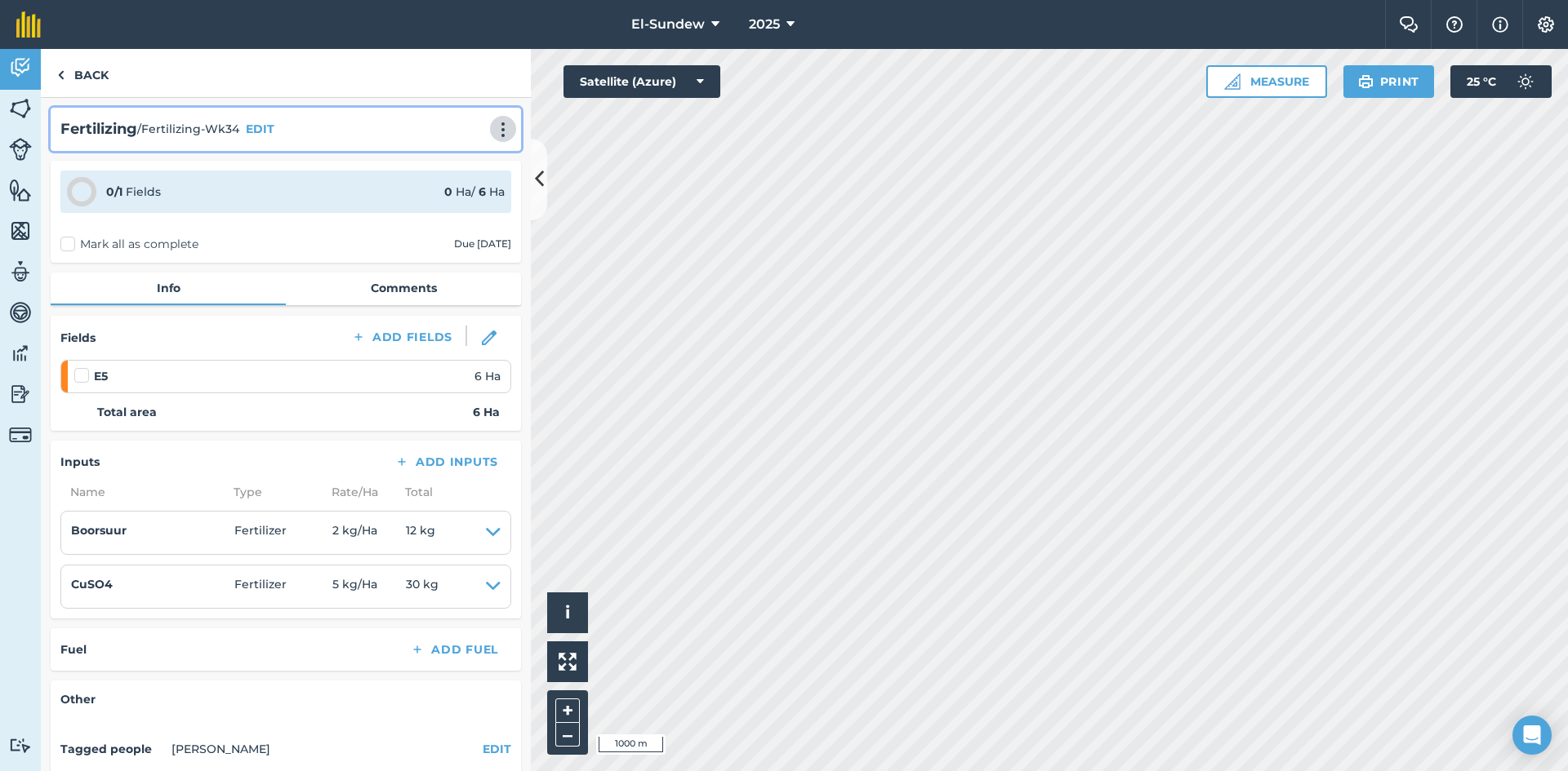
click at [493, 134] on img at bounding box center [502, 129] width 19 height 16
click at [449, 158] on link "Print" at bounding box center [469, 165] width 104 height 33
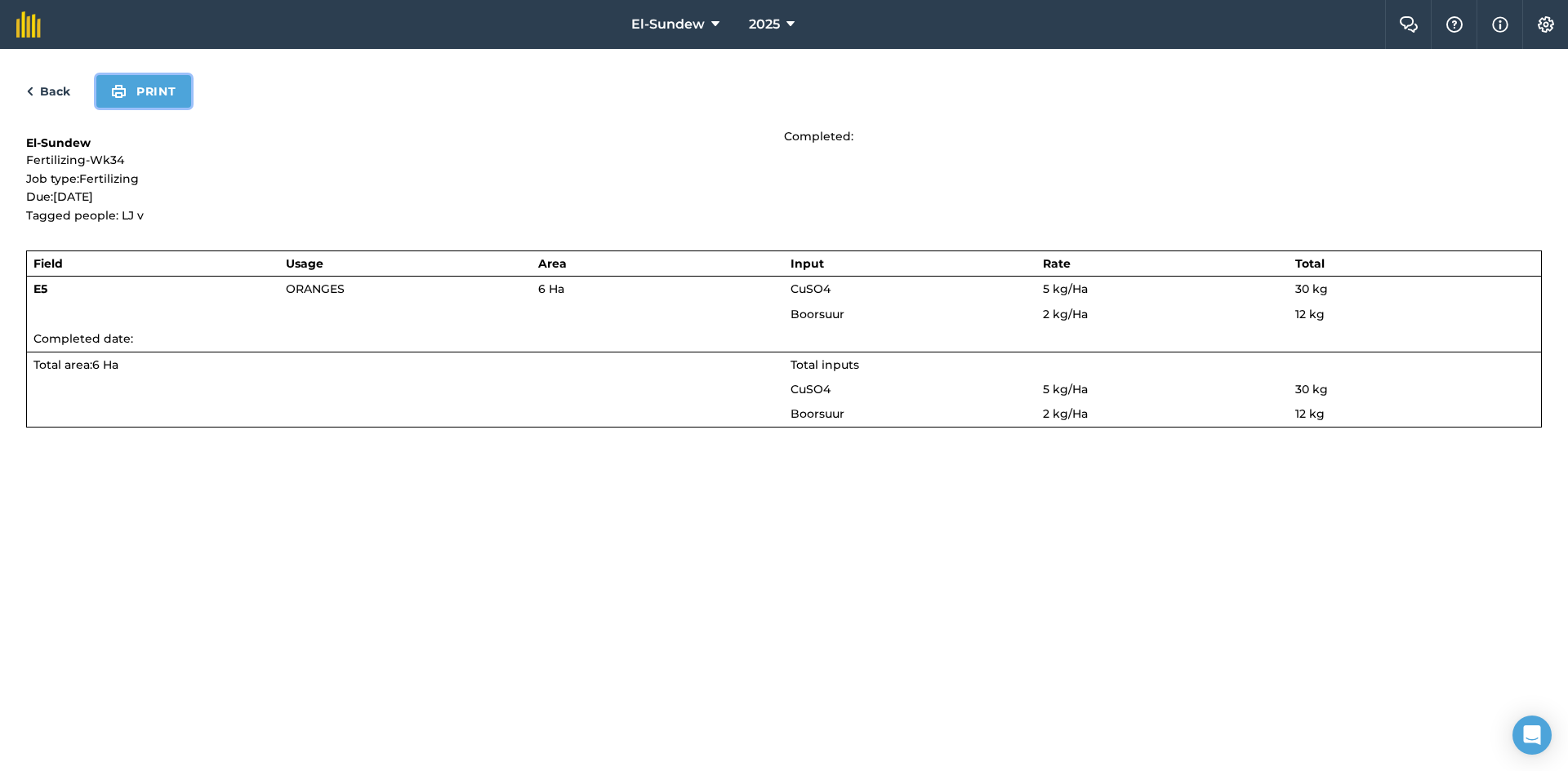
click at [160, 89] on button "Print" at bounding box center [144, 91] width 95 height 33
click at [49, 88] on link "Back" at bounding box center [48, 91] width 44 height 19
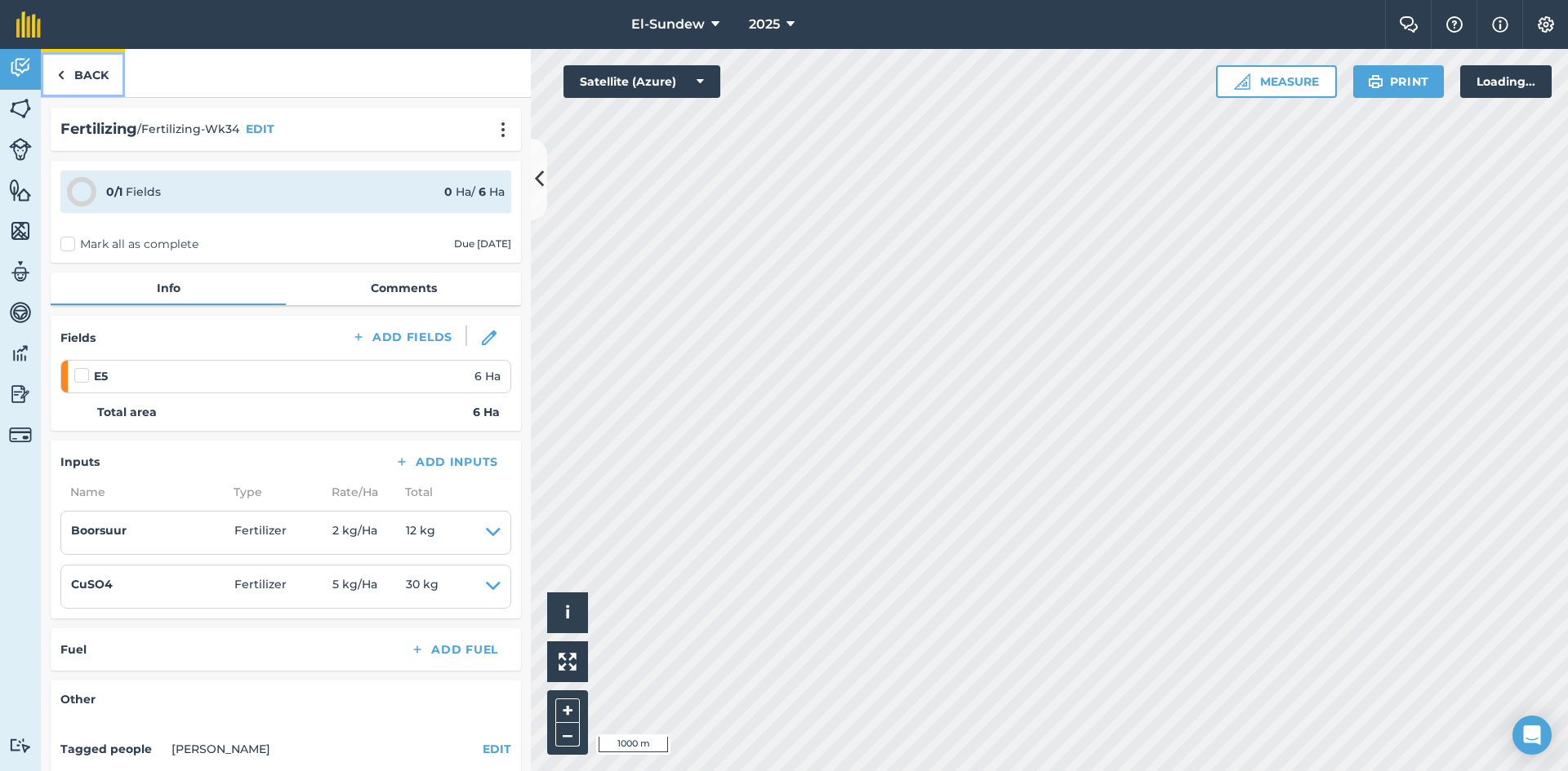
click at [67, 68] on link "Back" at bounding box center [83, 72] width 84 height 48
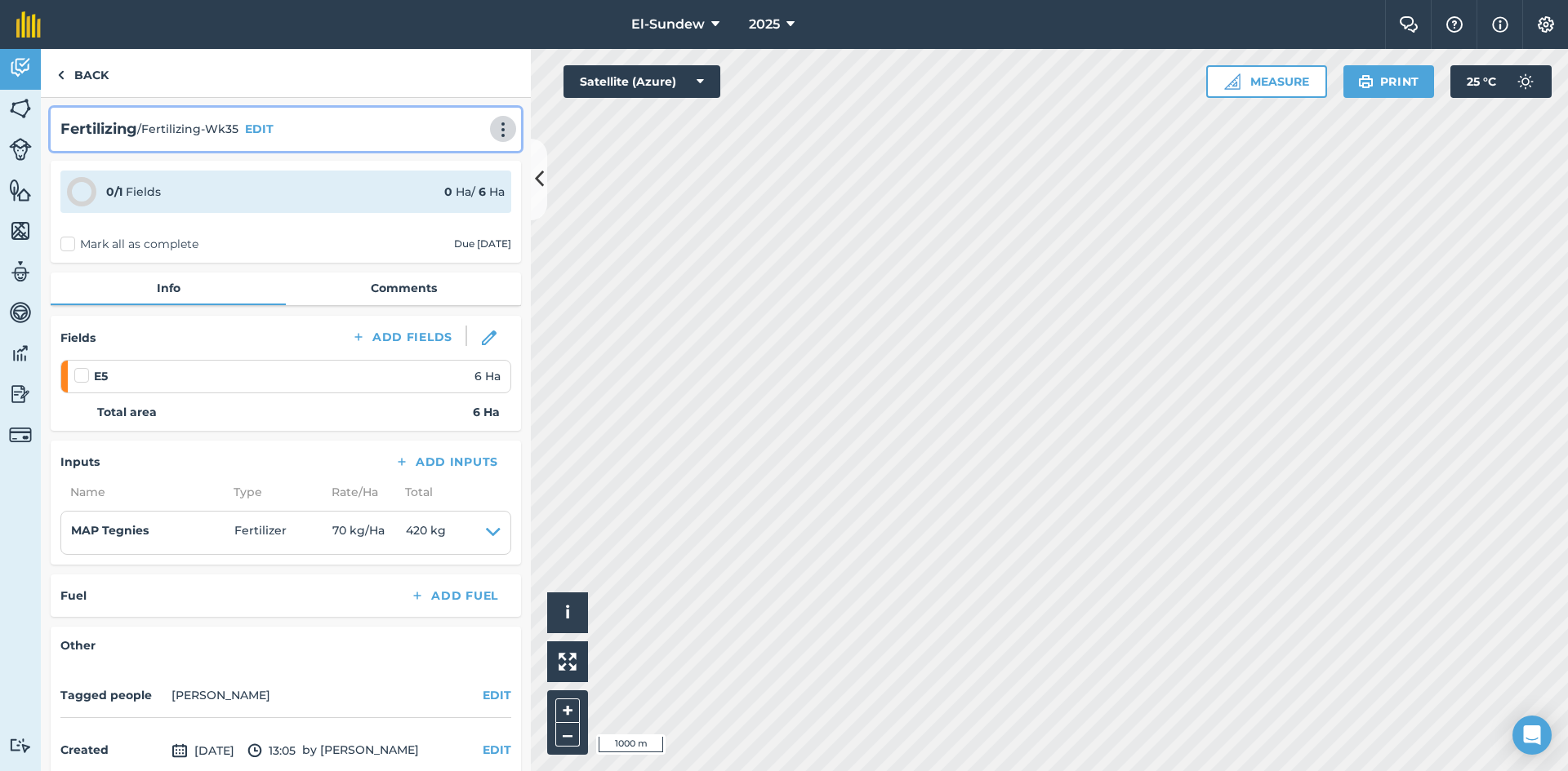
click at [495, 125] on img at bounding box center [502, 129] width 19 height 16
click at [452, 155] on link "Print" at bounding box center [469, 165] width 104 height 33
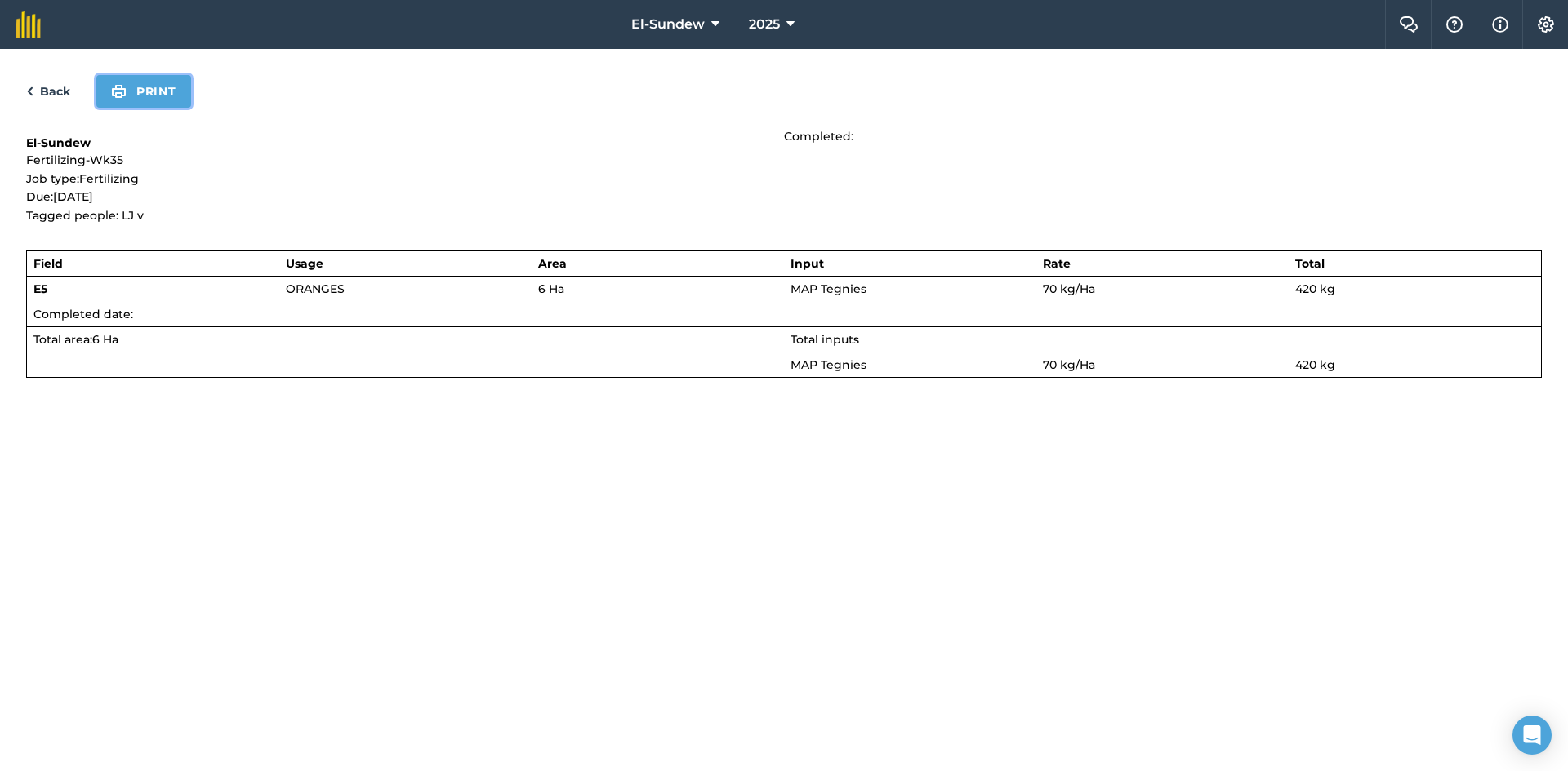
click at [161, 89] on button "Print" at bounding box center [144, 91] width 95 height 33
click at [58, 87] on link "Back" at bounding box center [48, 91] width 44 height 19
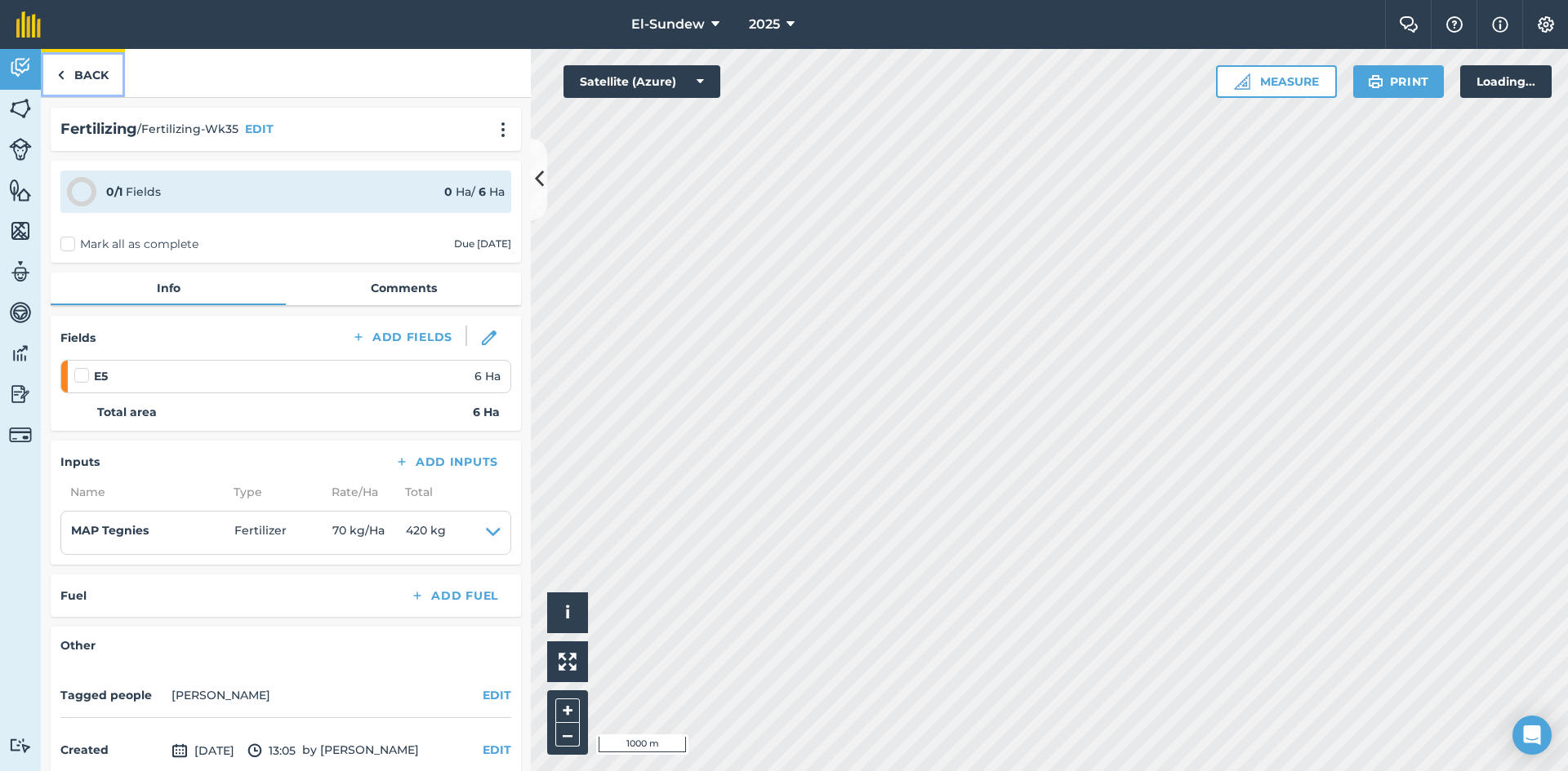
click at [65, 81] on link "Back" at bounding box center [83, 72] width 84 height 48
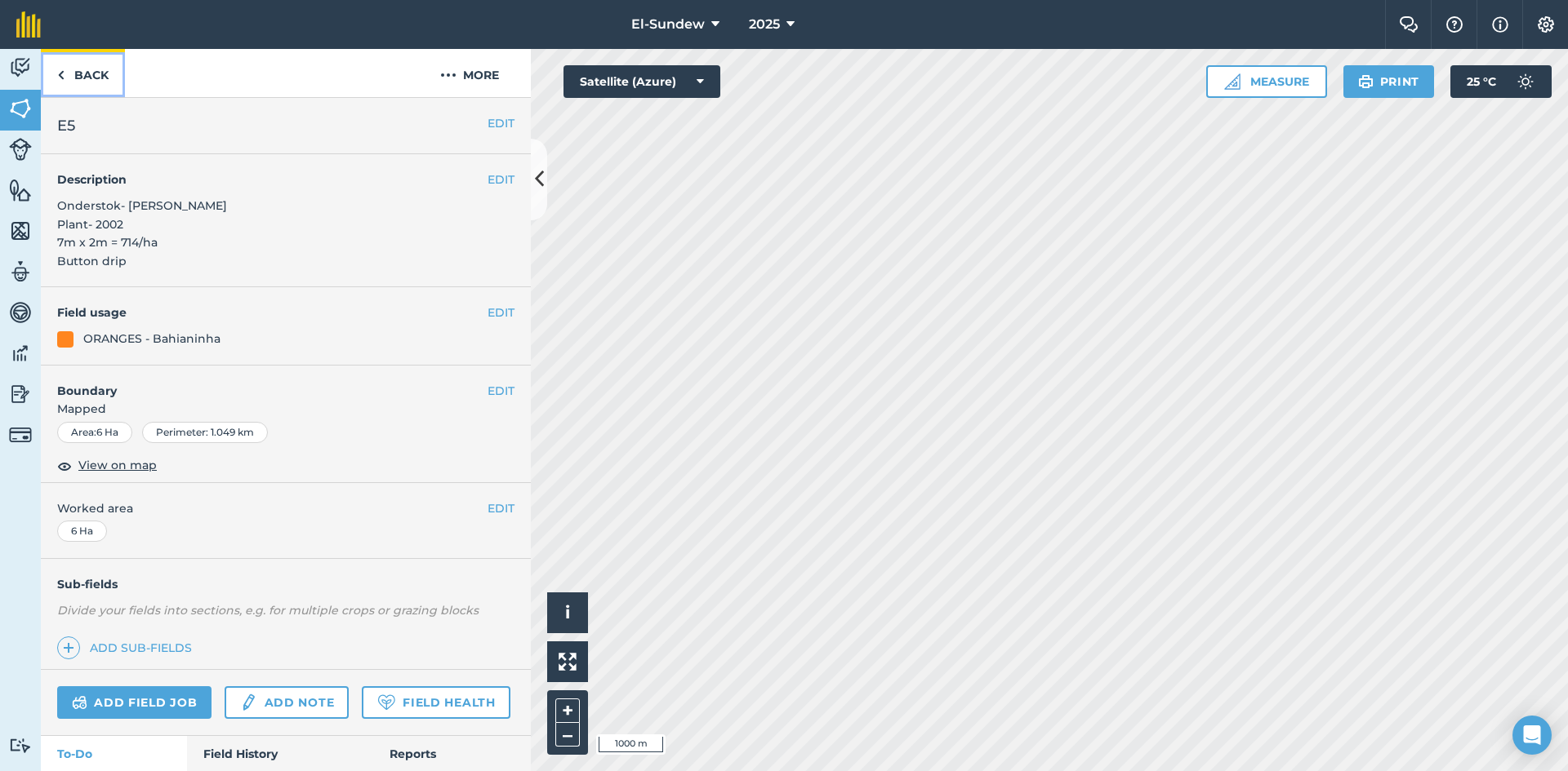
click at [65, 81] on link "Back" at bounding box center [83, 72] width 84 height 48
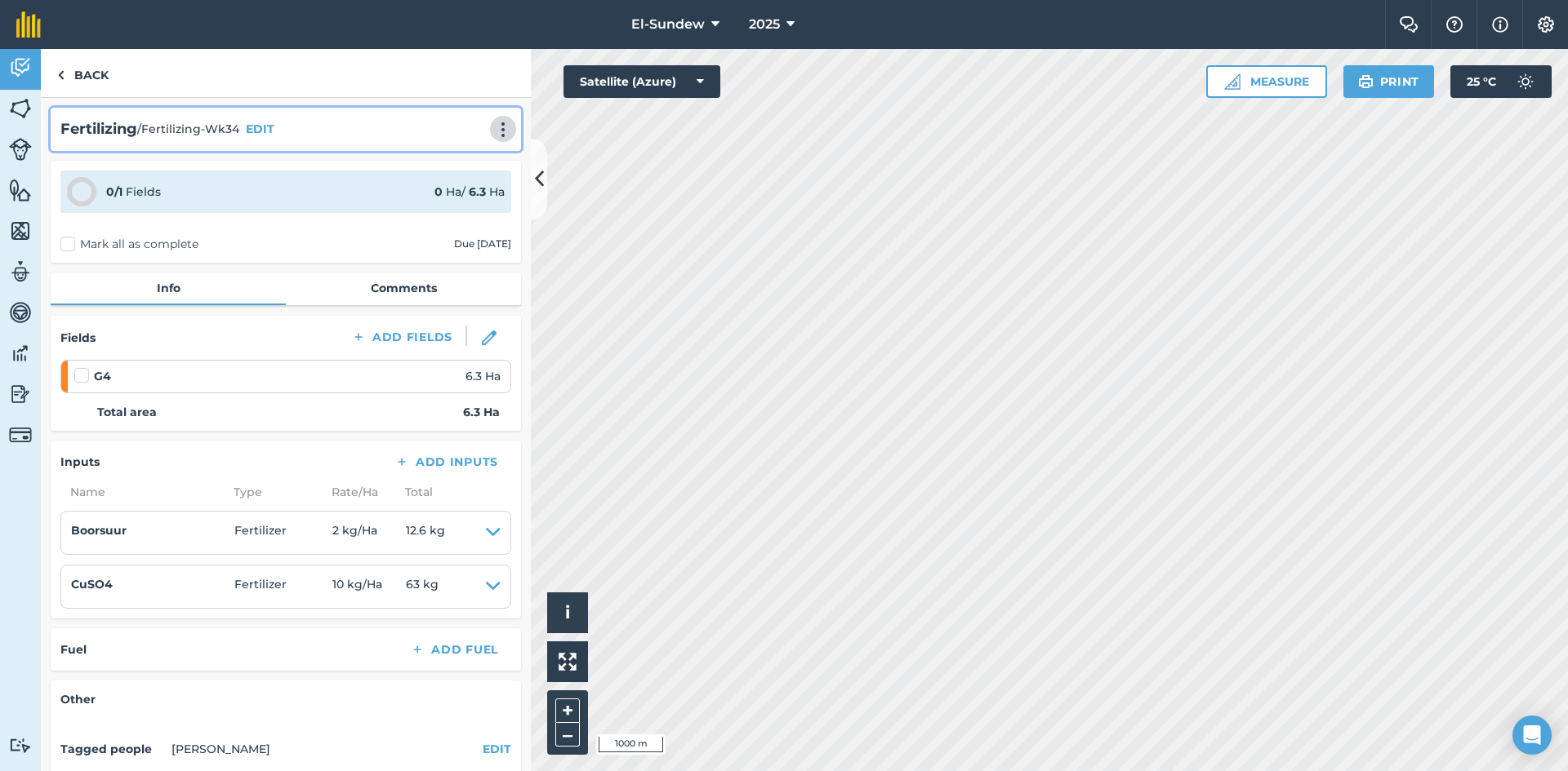
click at [495, 119] on button at bounding box center [502, 129] width 16 height 19
click at [425, 166] on img at bounding box center [431, 164] width 15 height 19
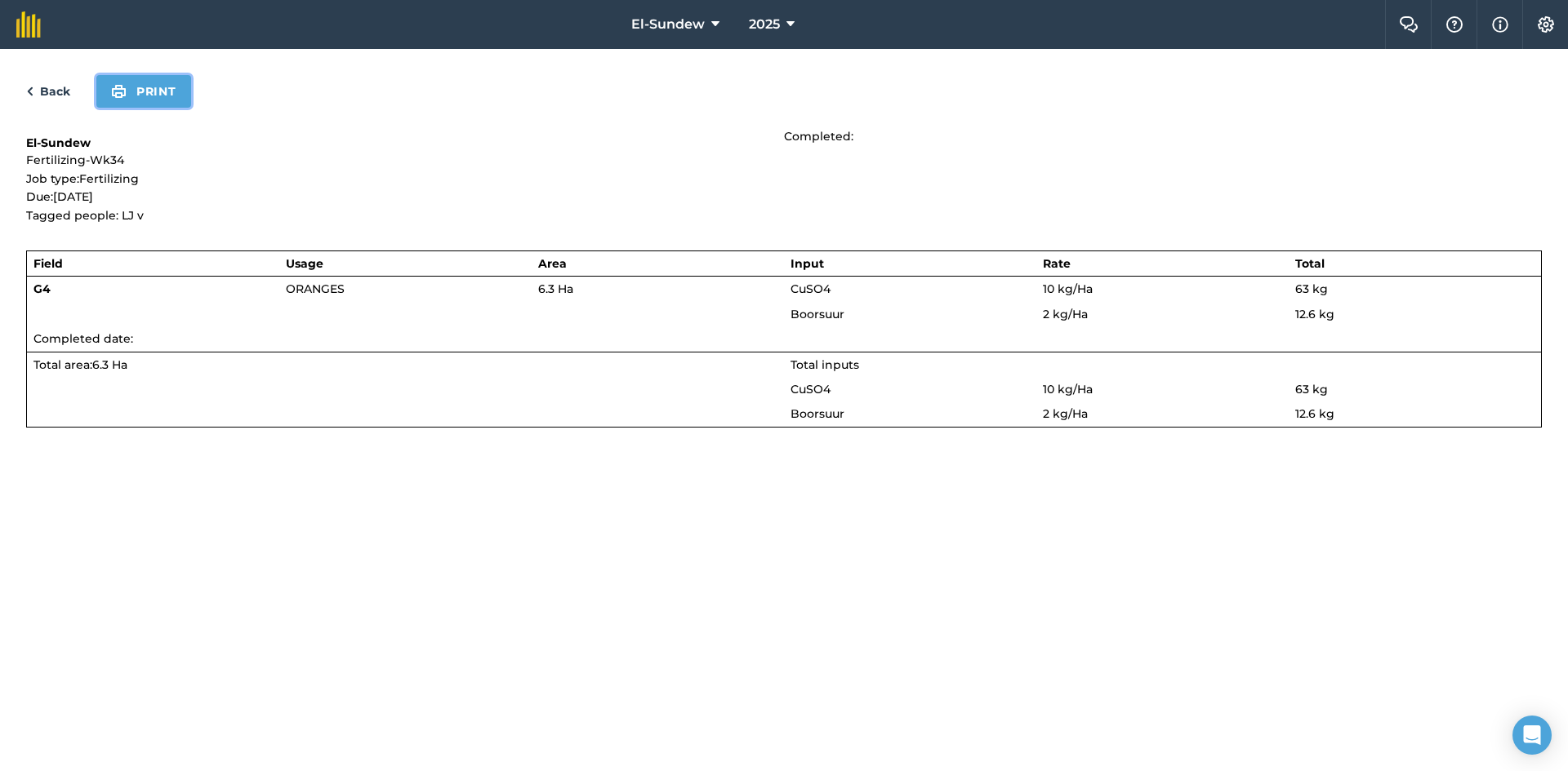
click at [165, 81] on button "Print" at bounding box center [144, 91] width 95 height 33
click at [47, 92] on link "Back" at bounding box center [48, 91] width 44 height 19
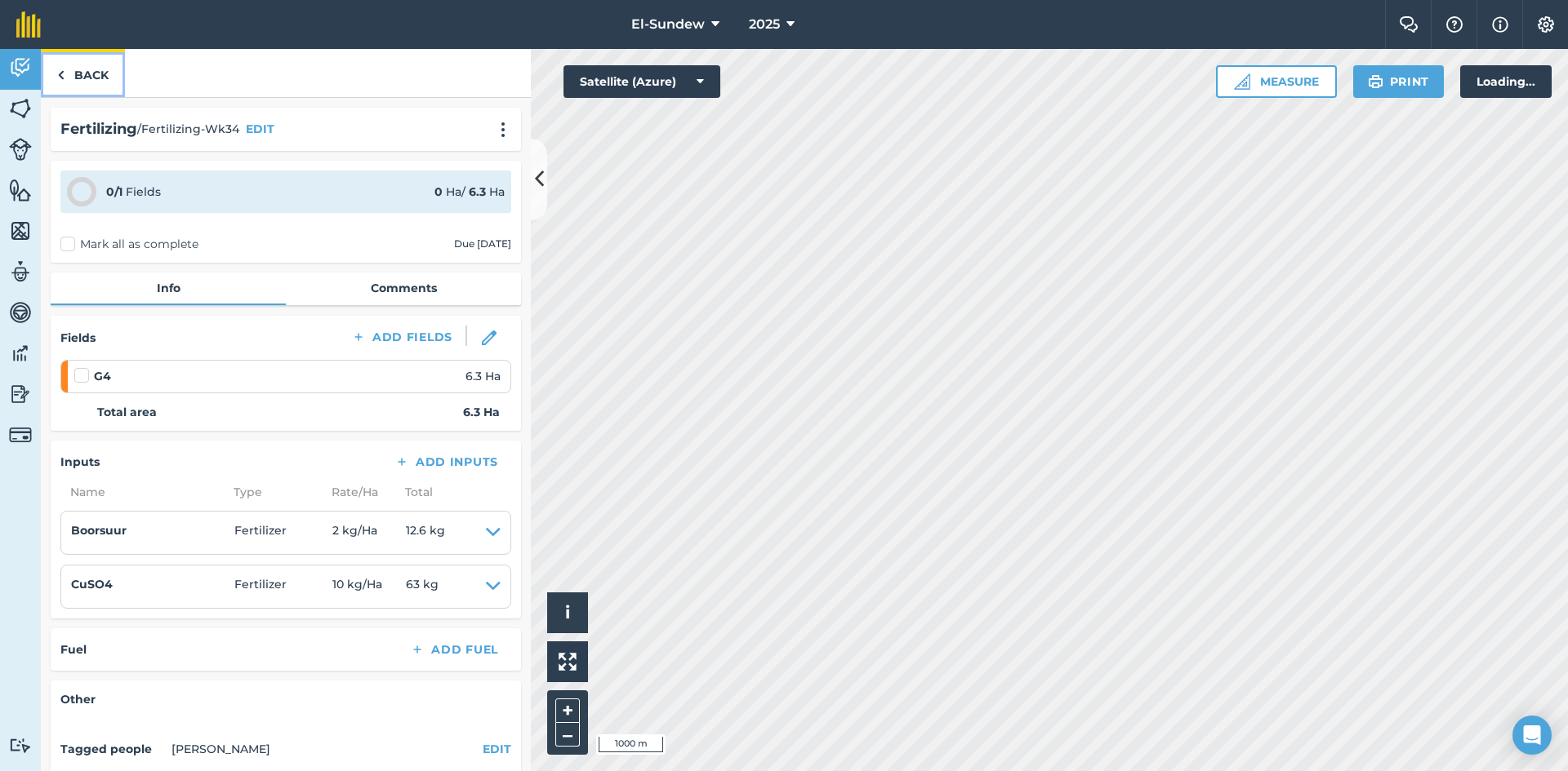
click at [70, 71] on link "Back" at bounding box center [83, 72] width 84 height 48
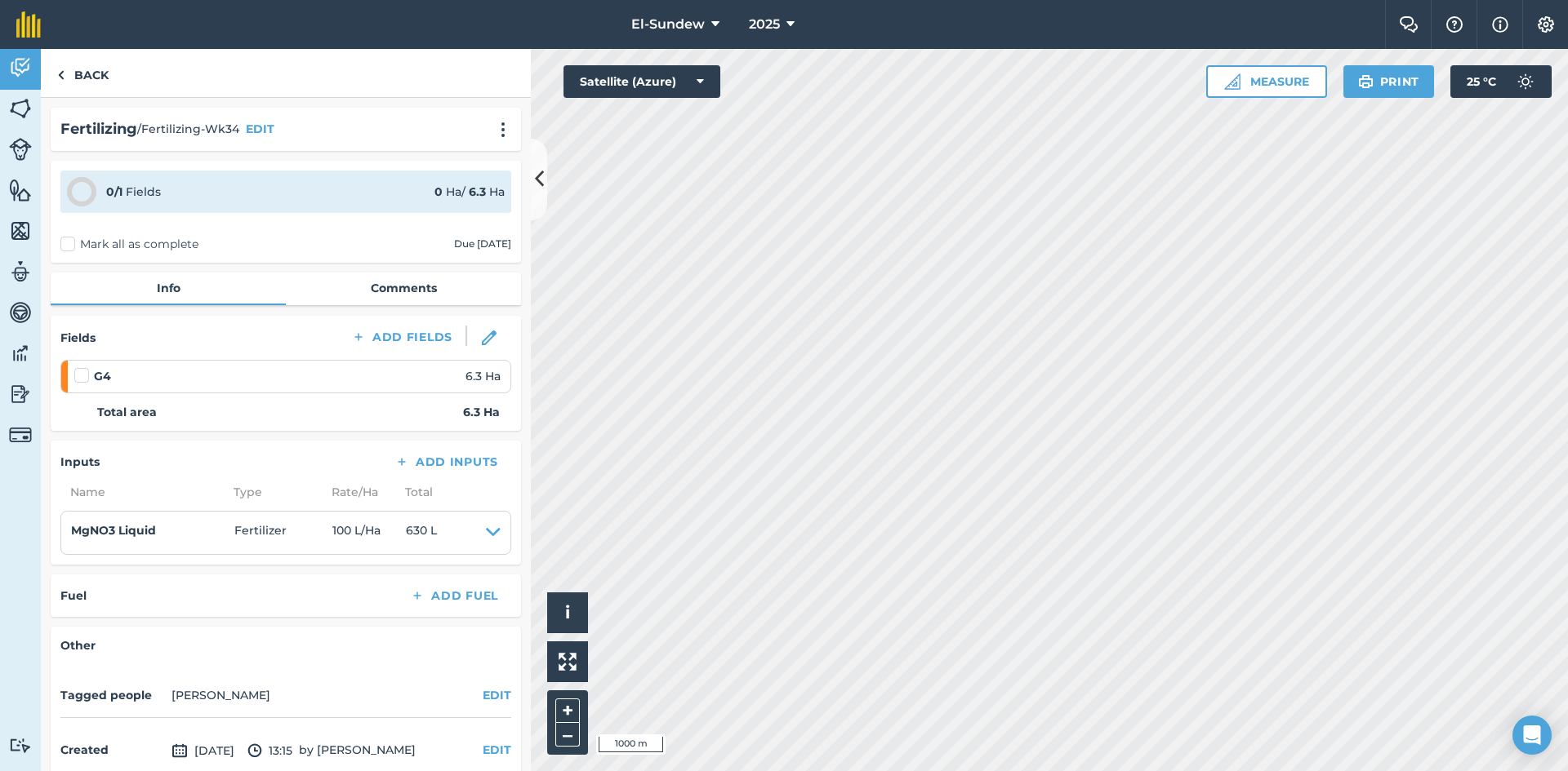
click at [484, 520] on li "MgNO3 Liquid Fertilizer 100 L / Ha 630 L EDIT" at bounding box center [286, 533] width 451 height 44
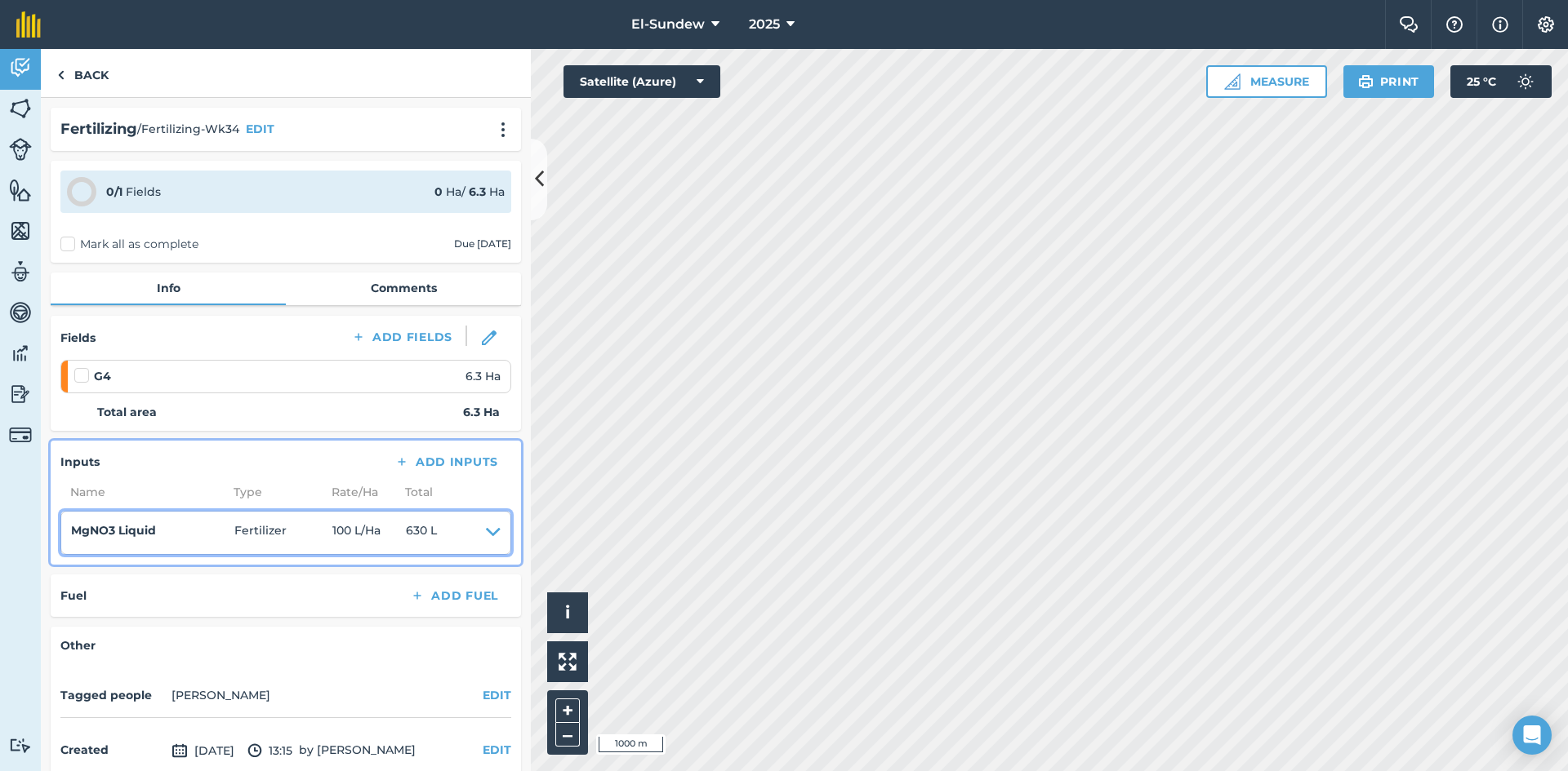
click at [486, 536] on icon at bounding box center [493, 532] width 14 height 23
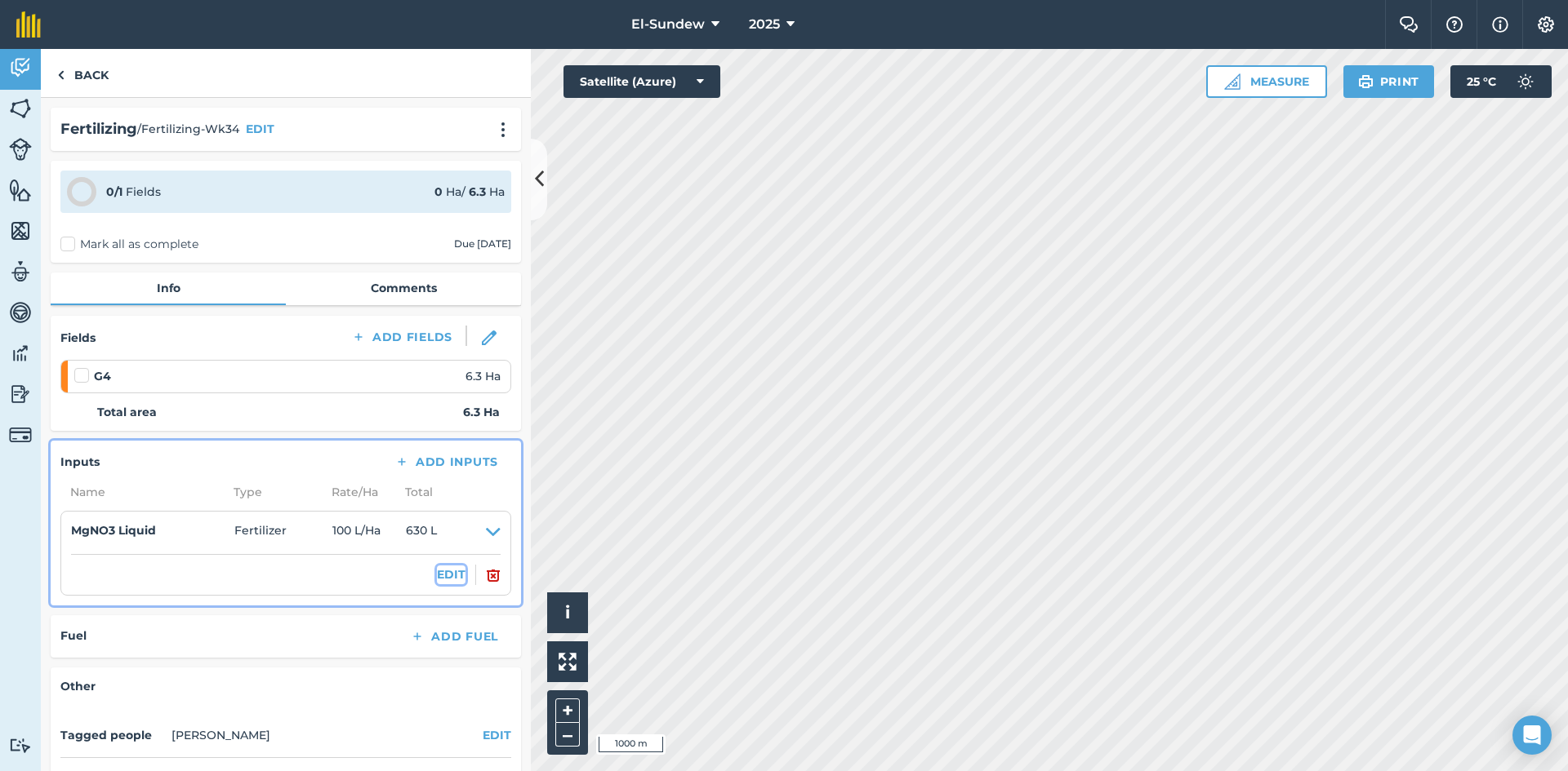
click at [437, 577] on button "EDIT" at bounding box center [451, 574] width 29 height 18
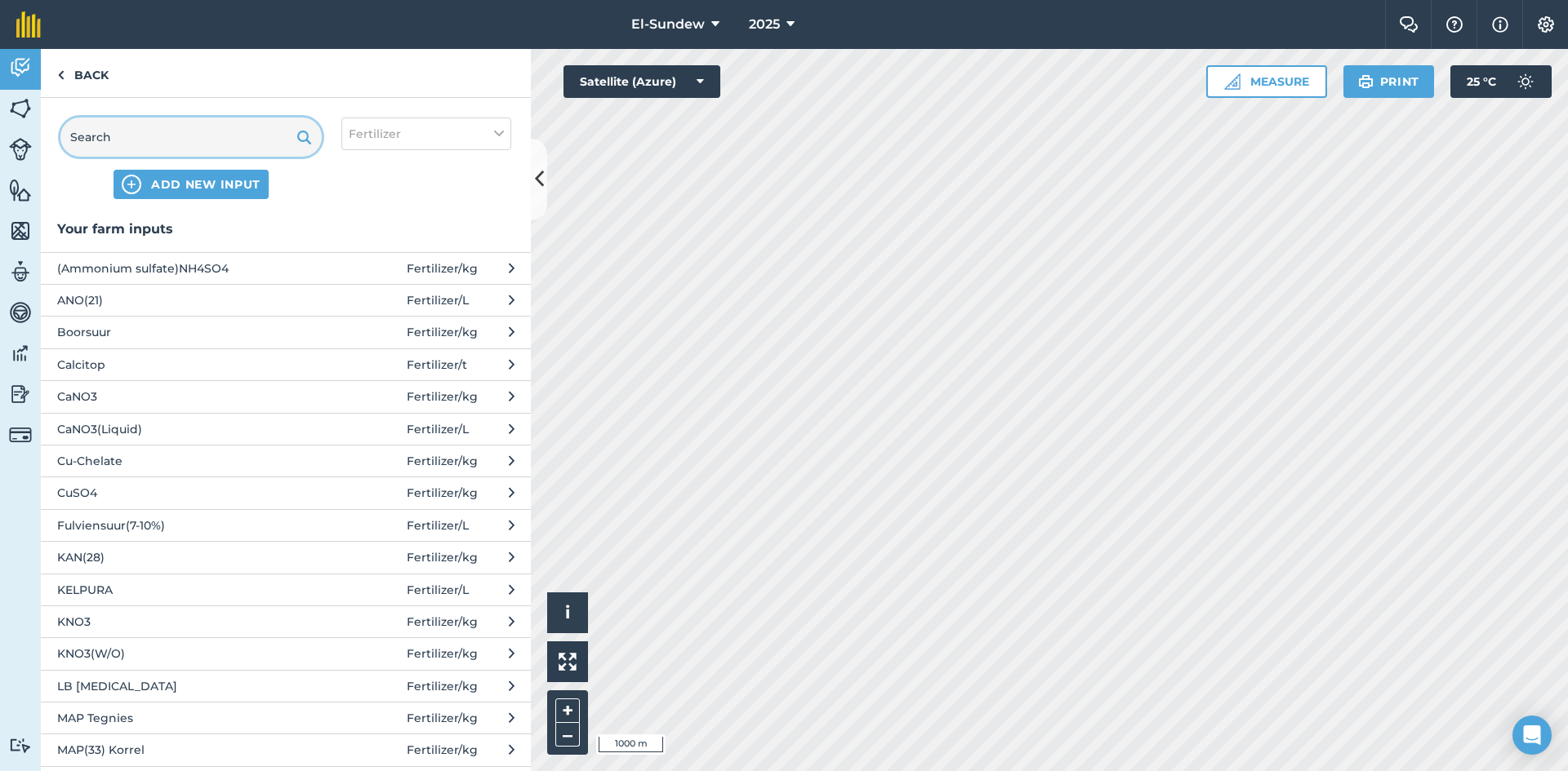
click at [228, 140] on input "text" at bounding box center [191, 137] width 262 height 40
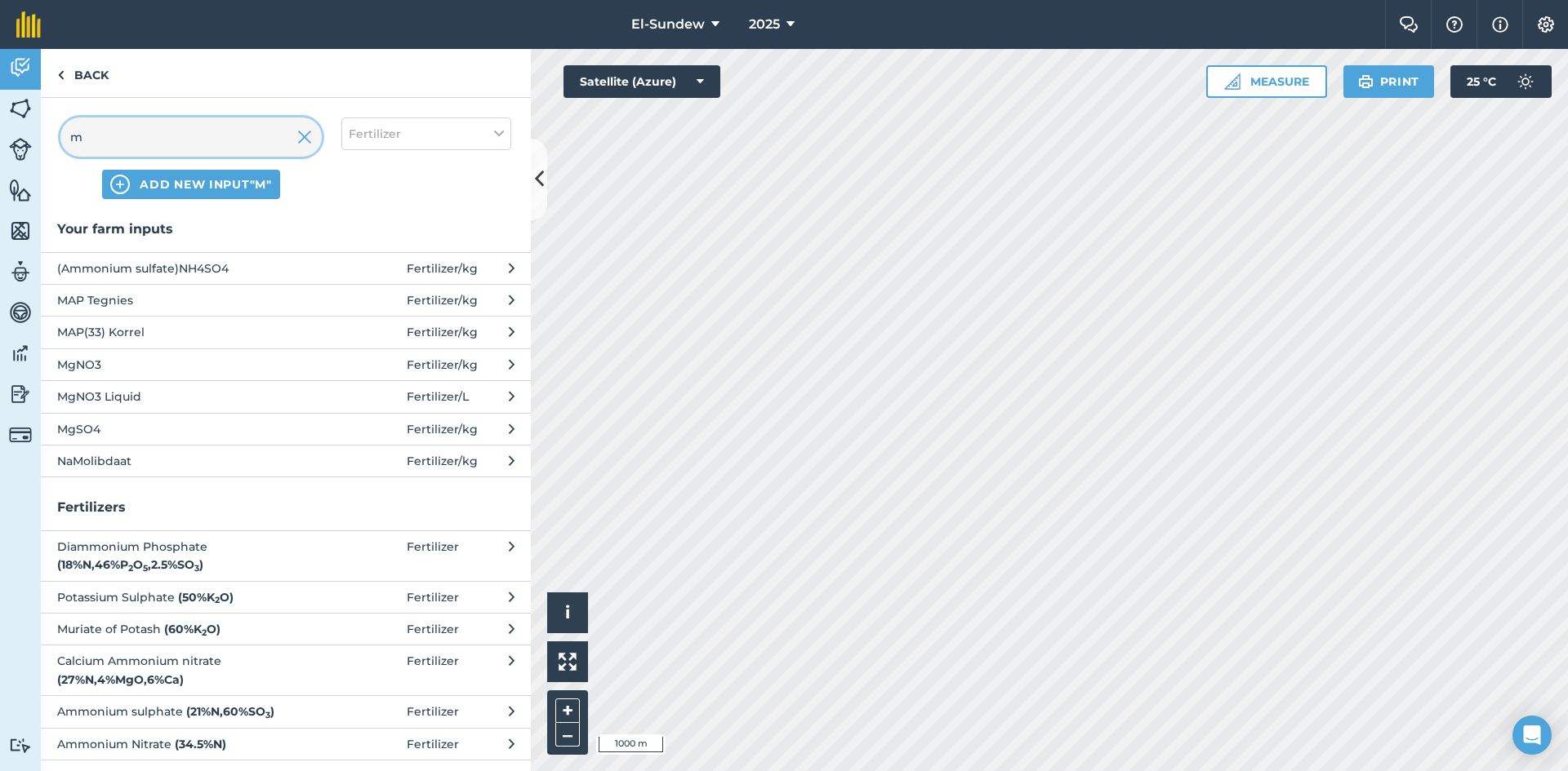
type input "mg"
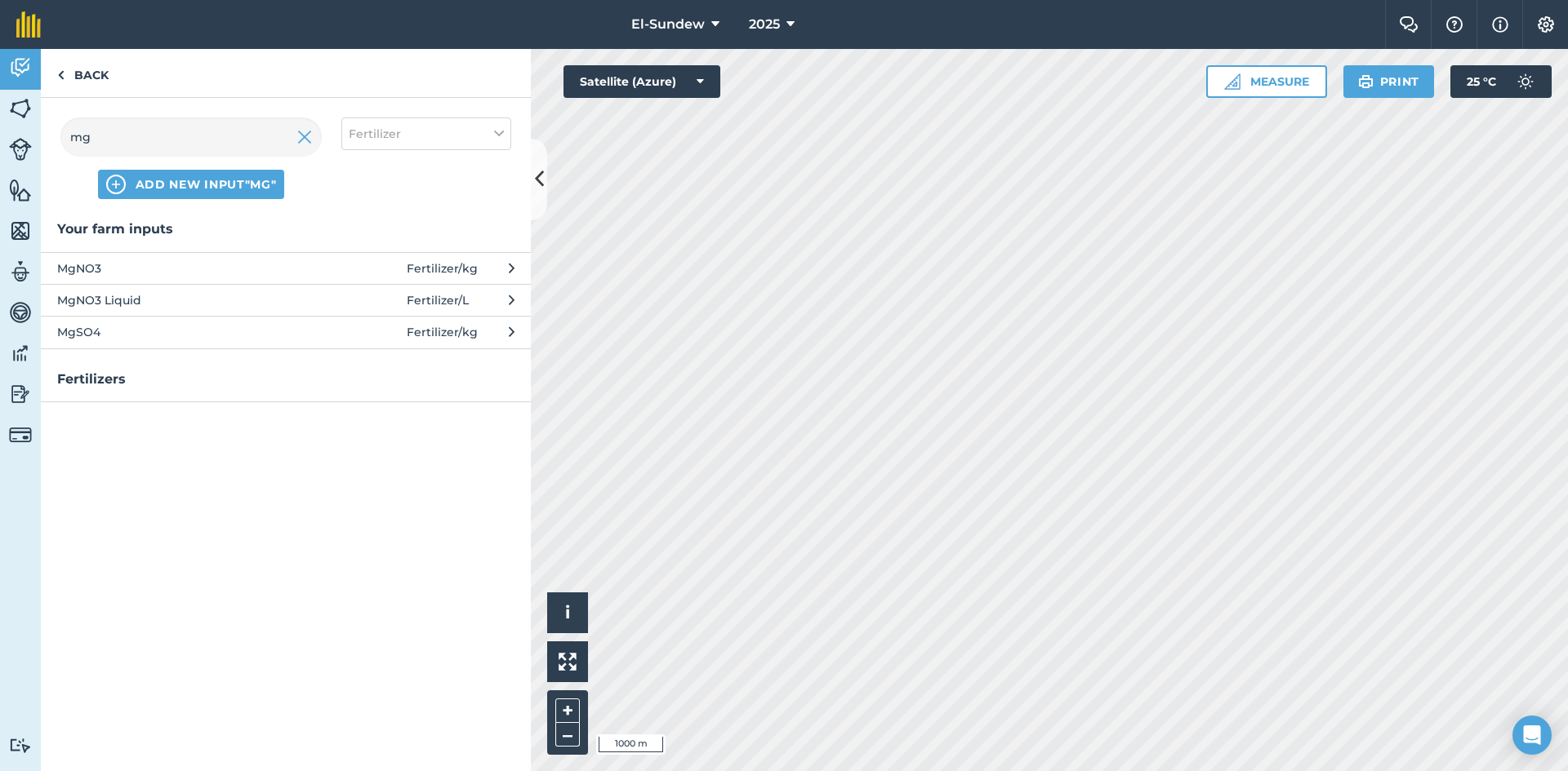
click at [230, 267] on span "MgNO3" at bounding box center [190, 268] width 267 height 18
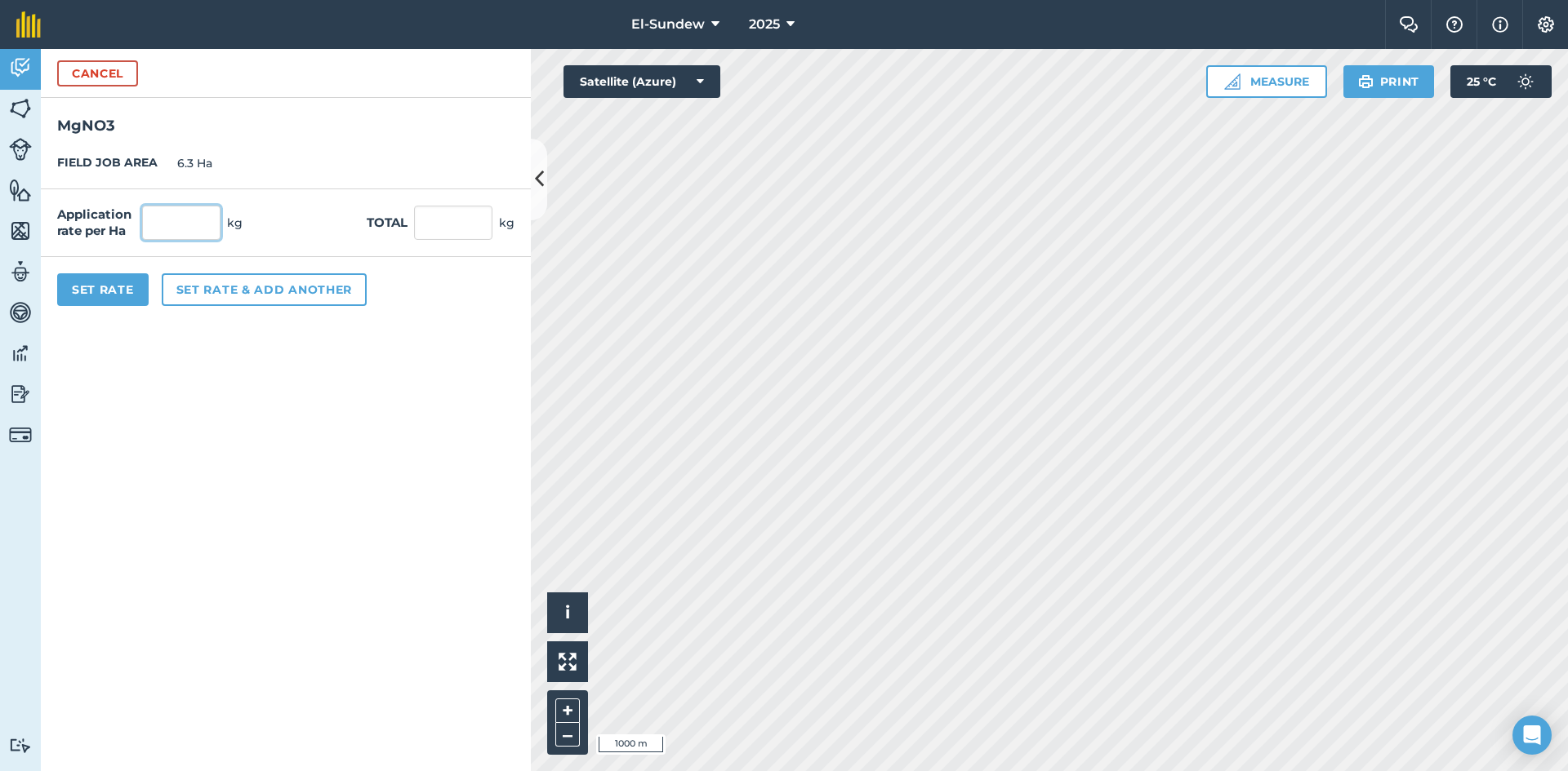
click at [183, 221] on input "text" at bounding box center [181, 223] width 78 height 34
type input "100"
click at [111, 287] on button "Set Rate" at bounding box center [103, 289] width 92 height 33
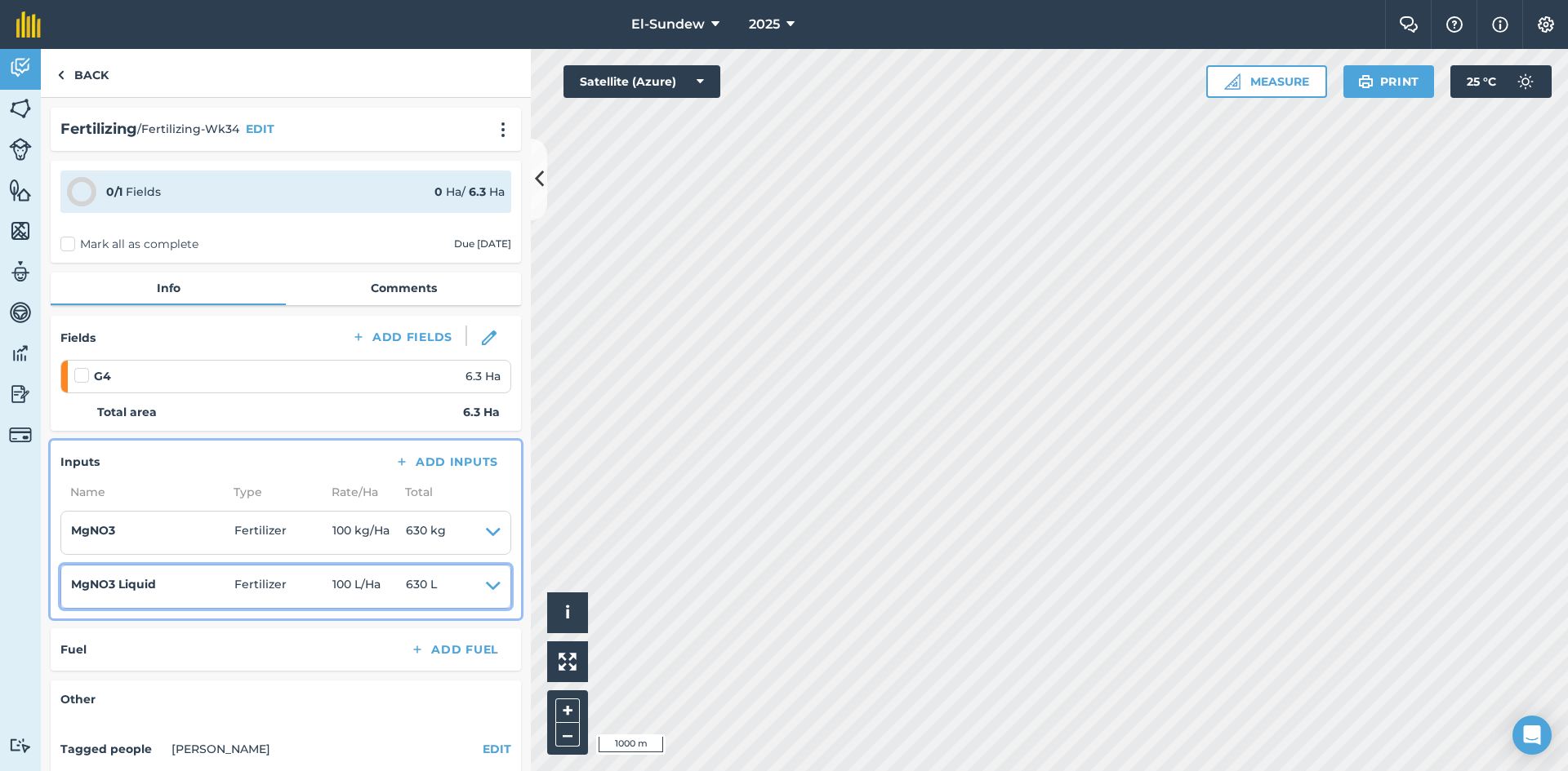
click at [486, 589] on icon at bounding box center [493, 586] width 14 height 23
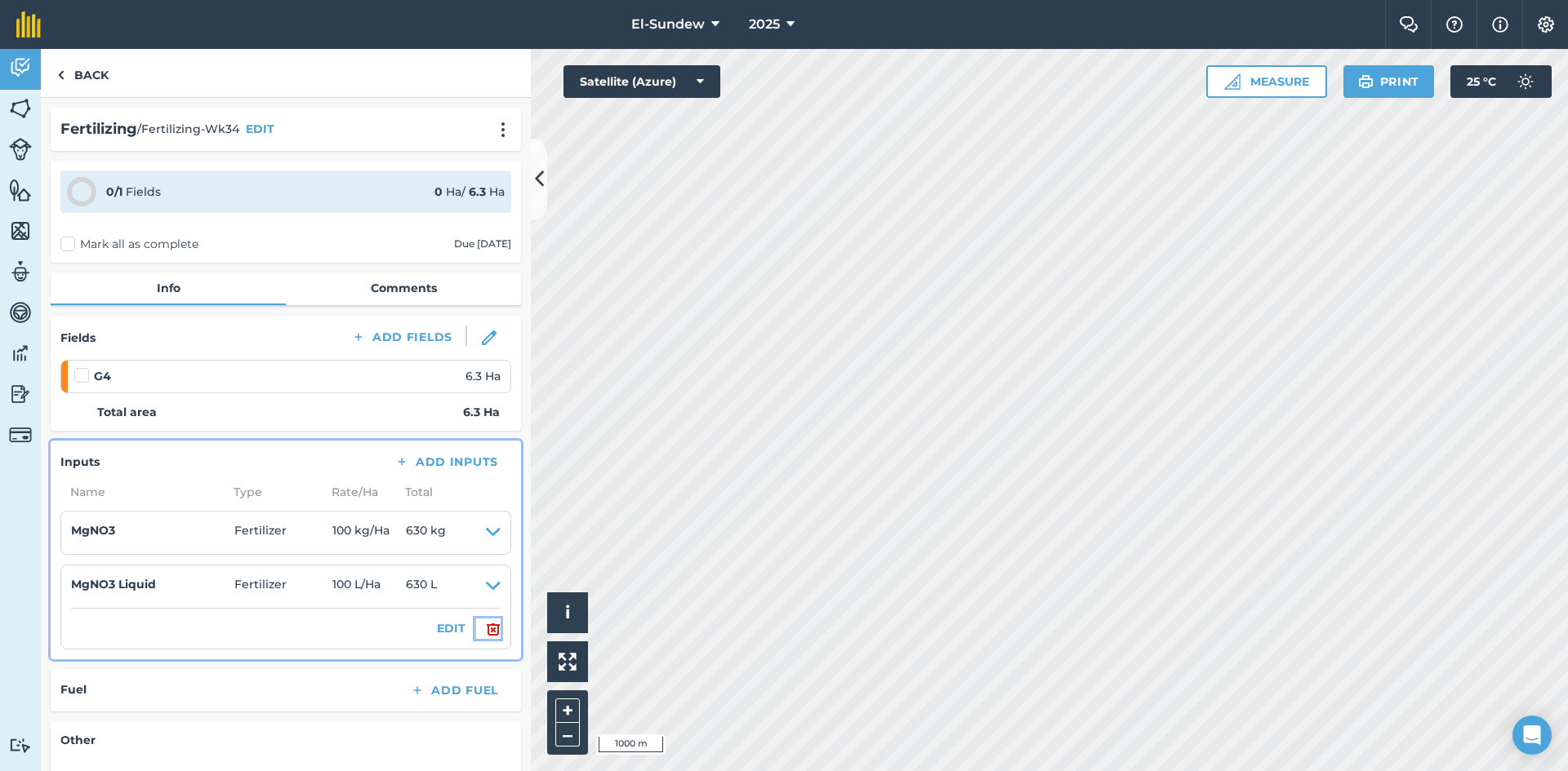
click at [486, 627] on img at bounding box center [493, 629] width 14 height 19
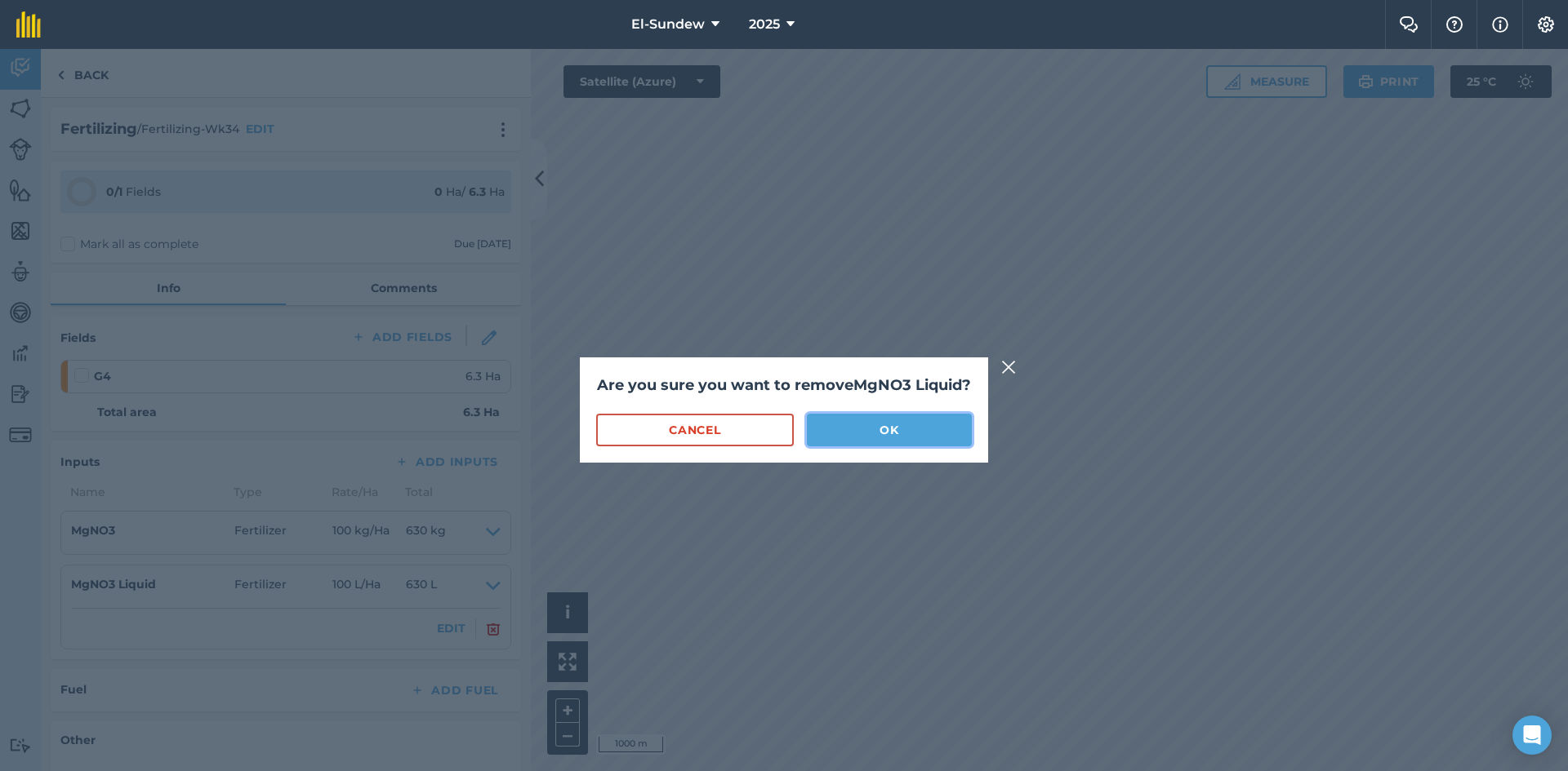
click at [890, 442] on button "OK" at bounding box center [889, 430] width 165 height 33
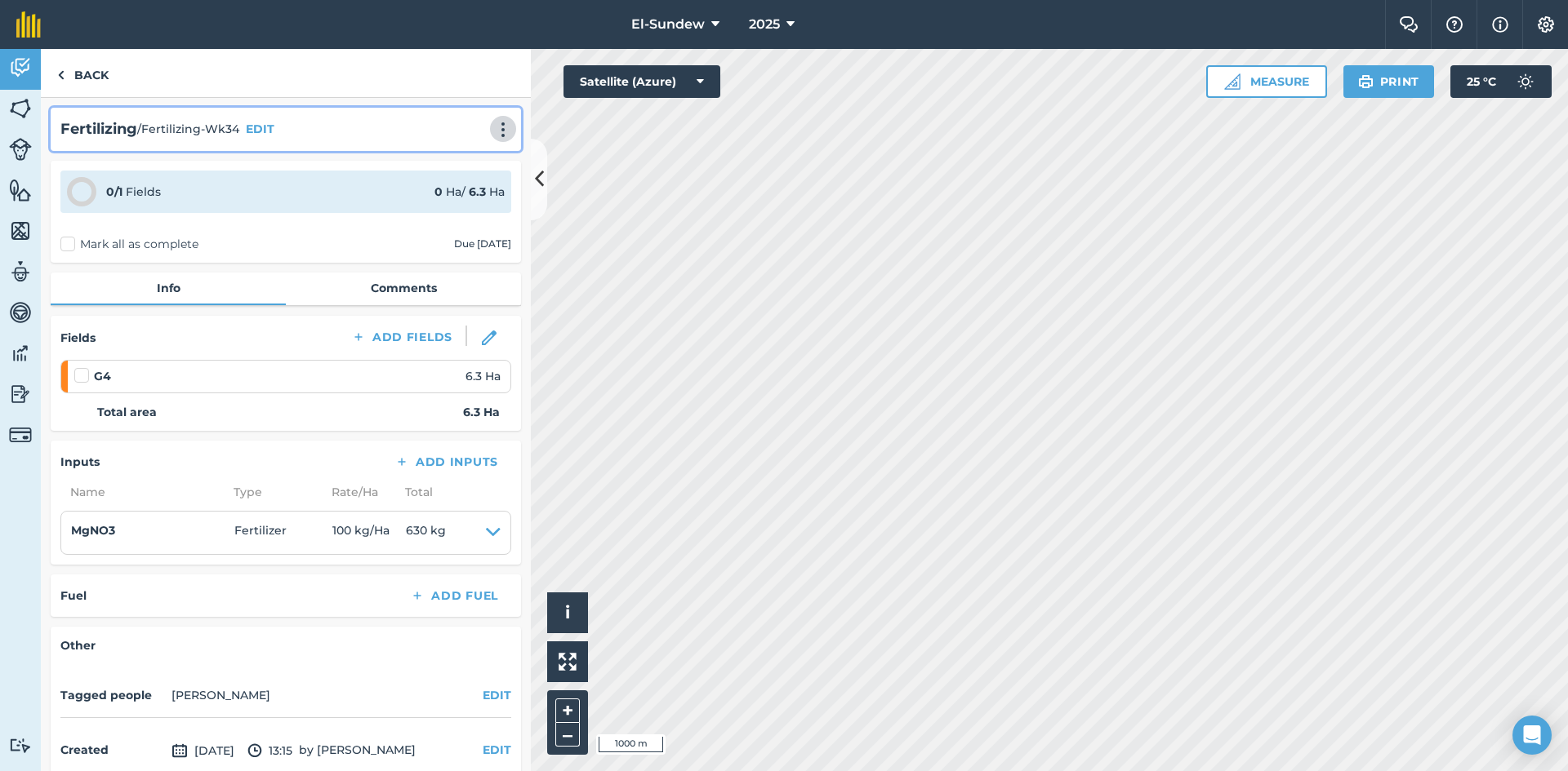
click at [495, 119] on button at bounding box center [502, 129] width 16 height 19
click at [441, 156] on link "Print" at bounding box center [469, 165] width 104 height 33
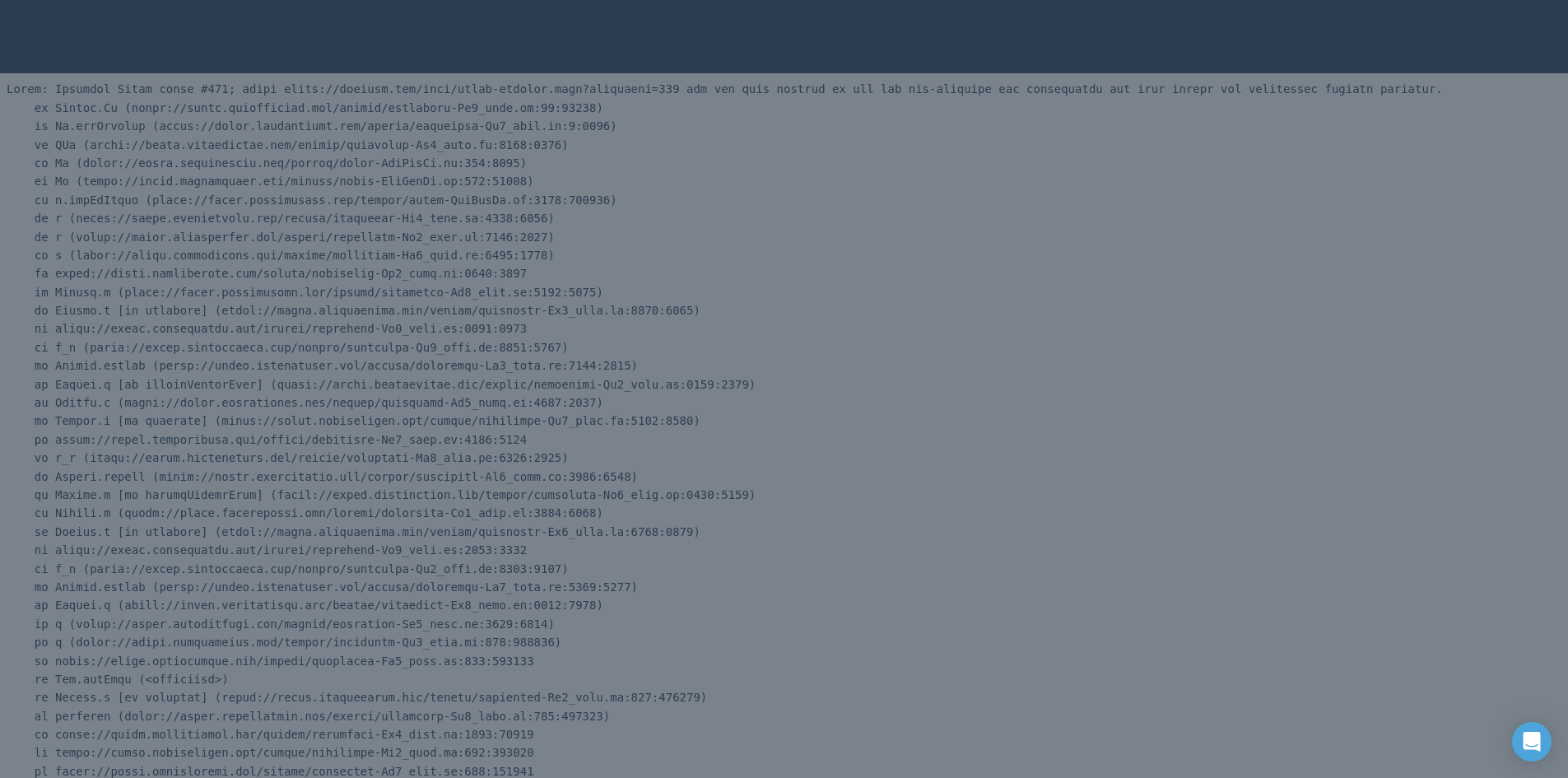
click at [125, 87] on pre at bounding box center [784, 448] width 1568 height 751
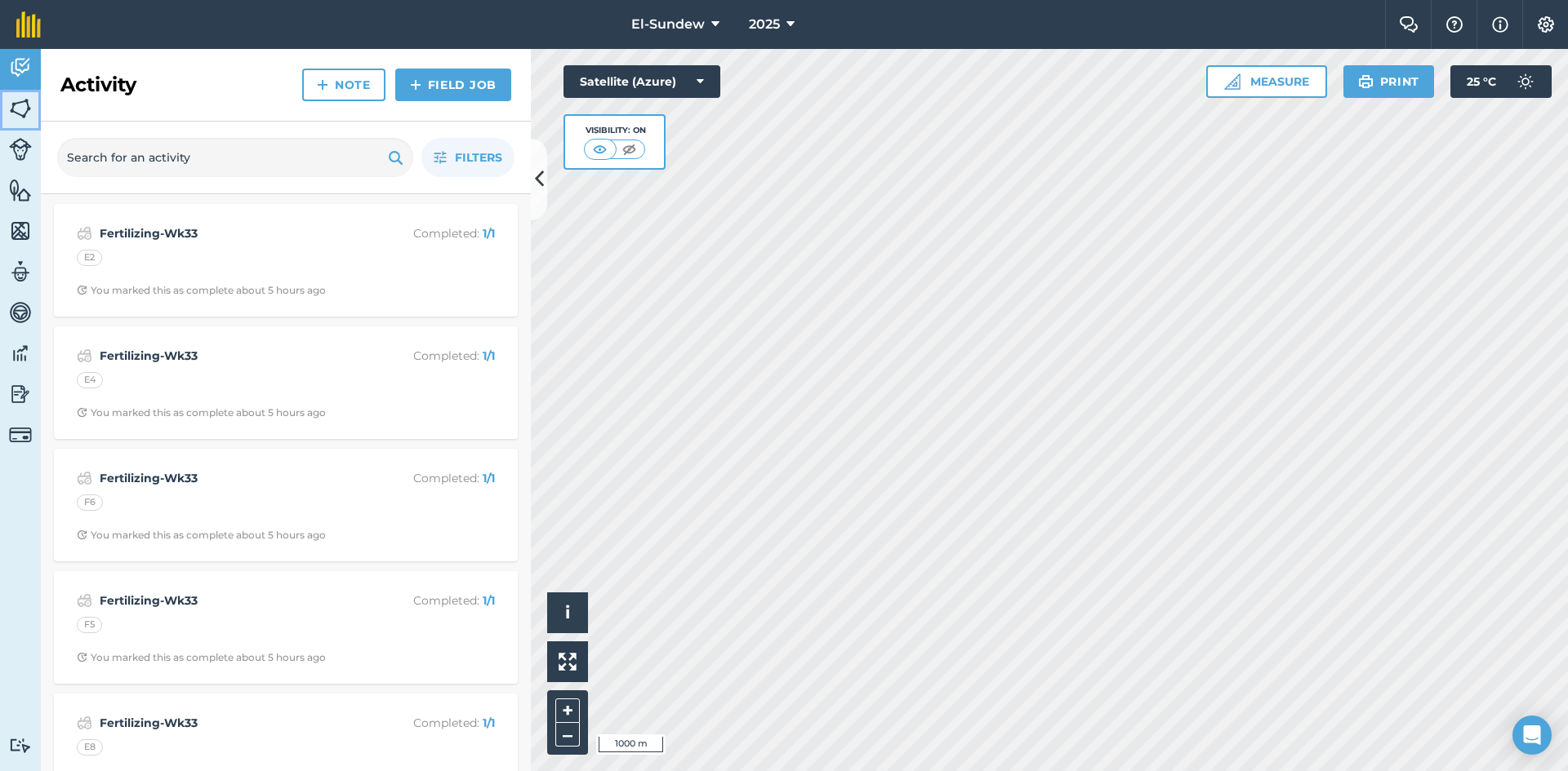
click at [12, 103] on img at bounding box center [20, 108] width 23 height 24
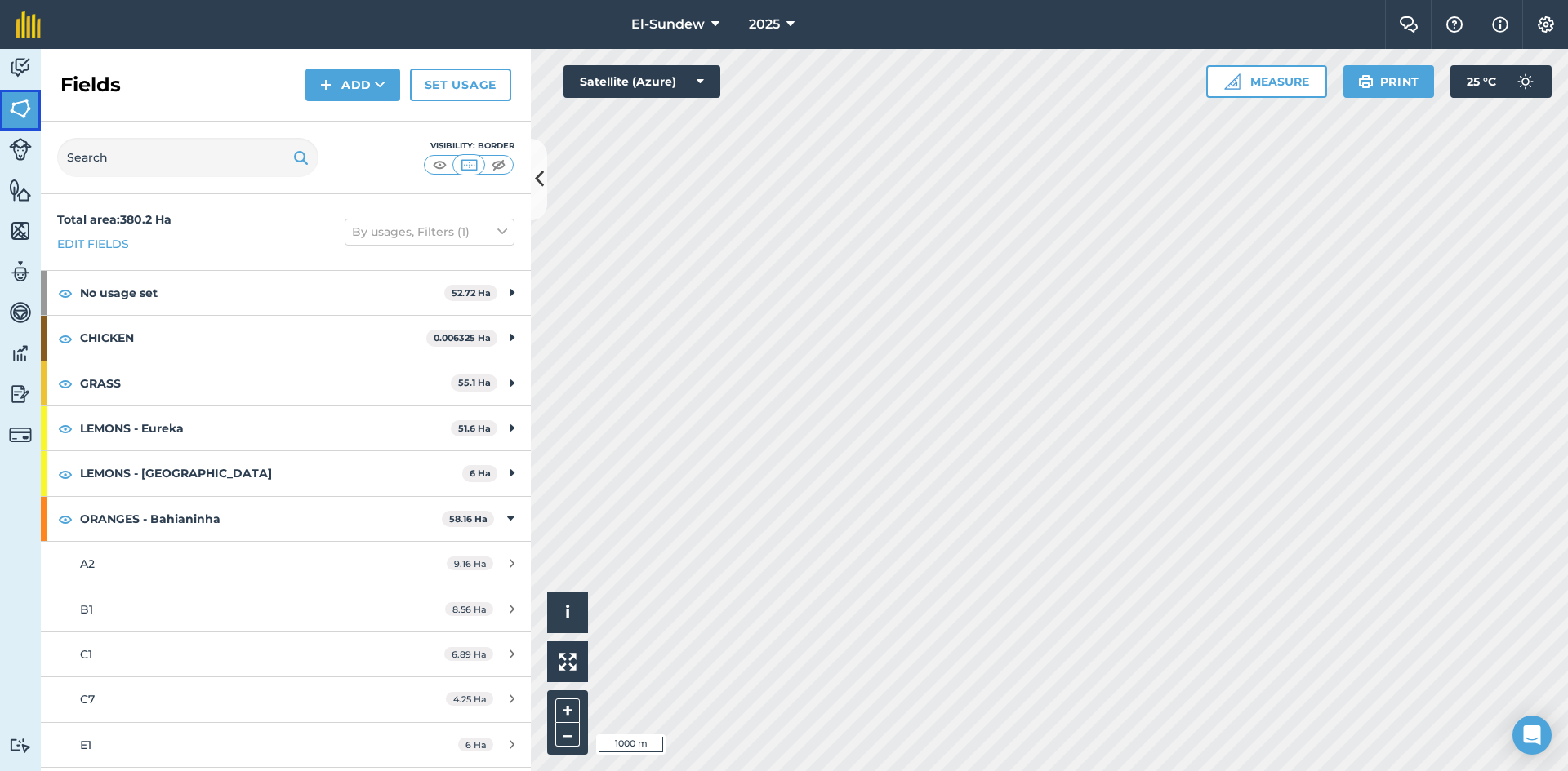
scroll to position [272, 0]
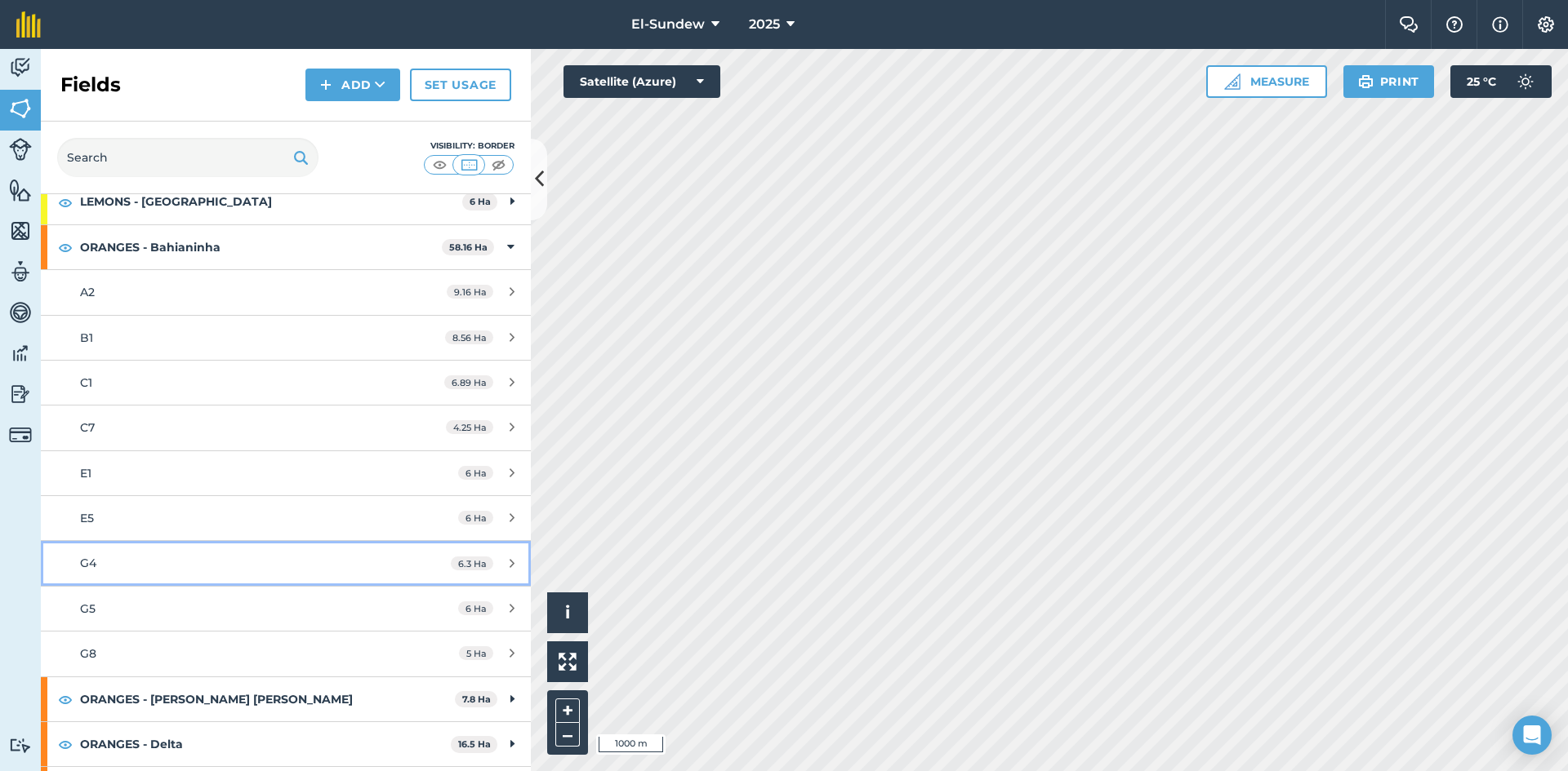
click at [177, 559] on div "G4" at bounding box center [233, 562] width 307 height 18
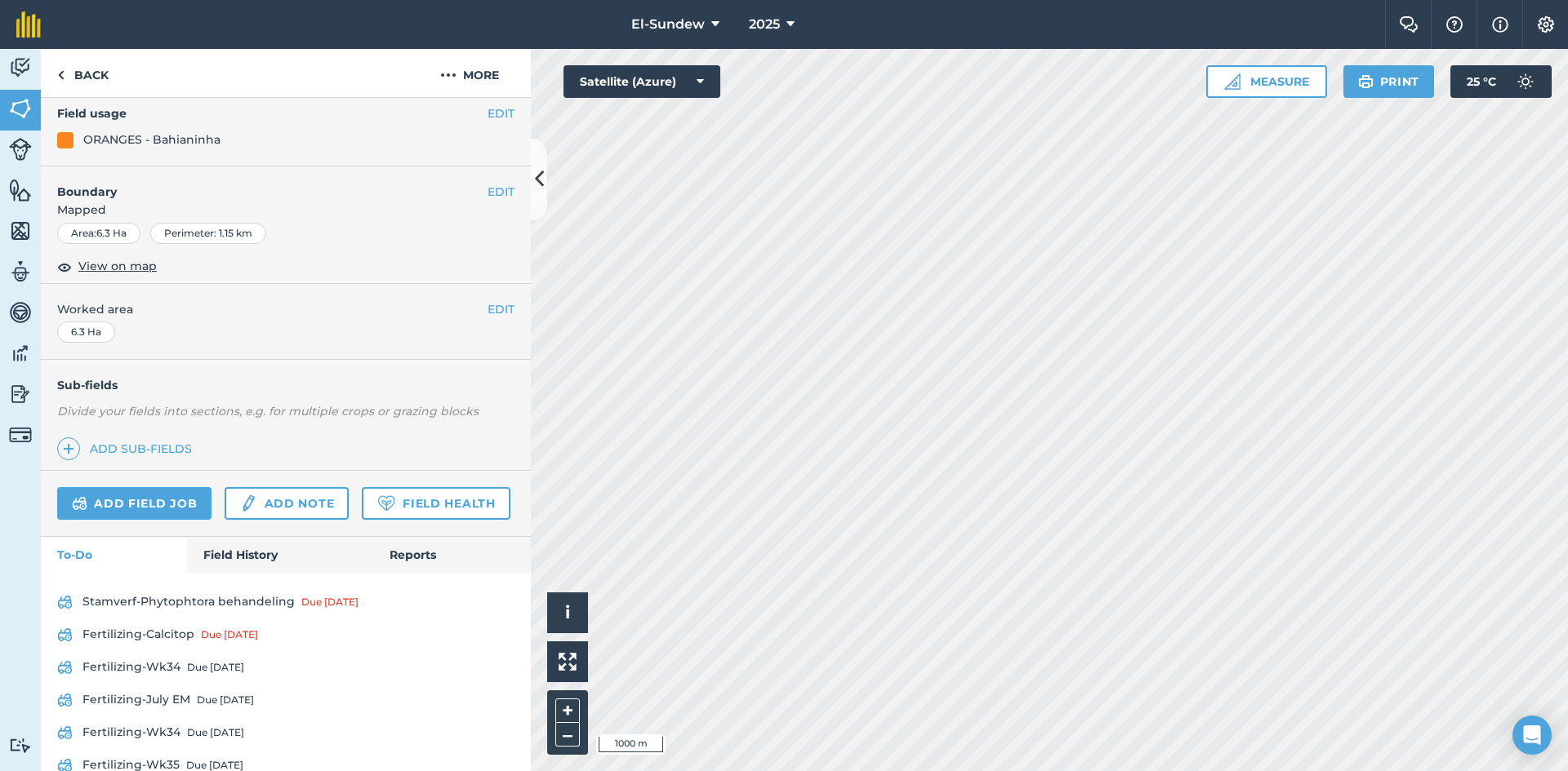
scroll to position [275, 0]
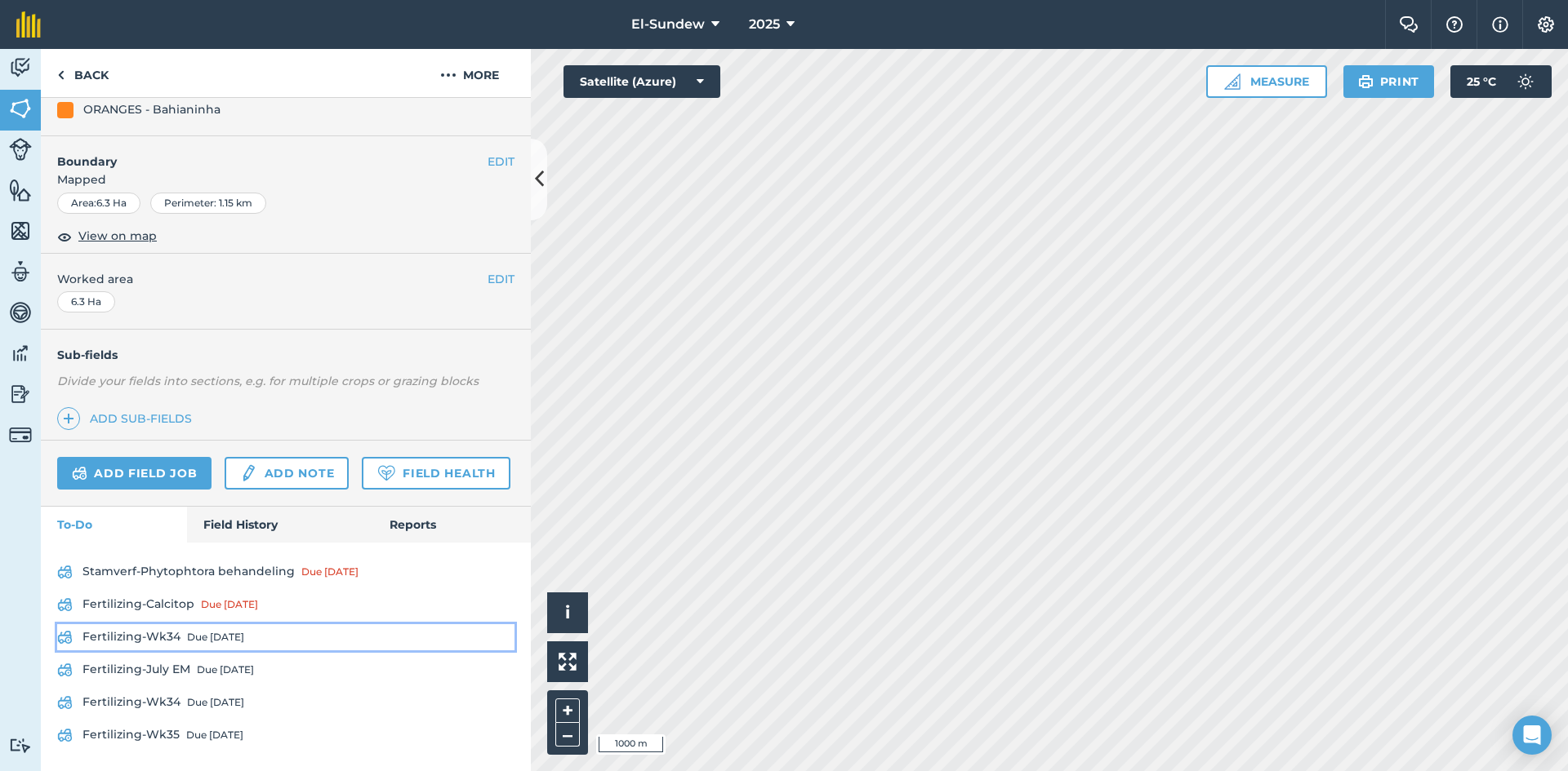
click at [219, 635] on div "Due [DATE]" at bounding box center [215, 637] width 57 height 13
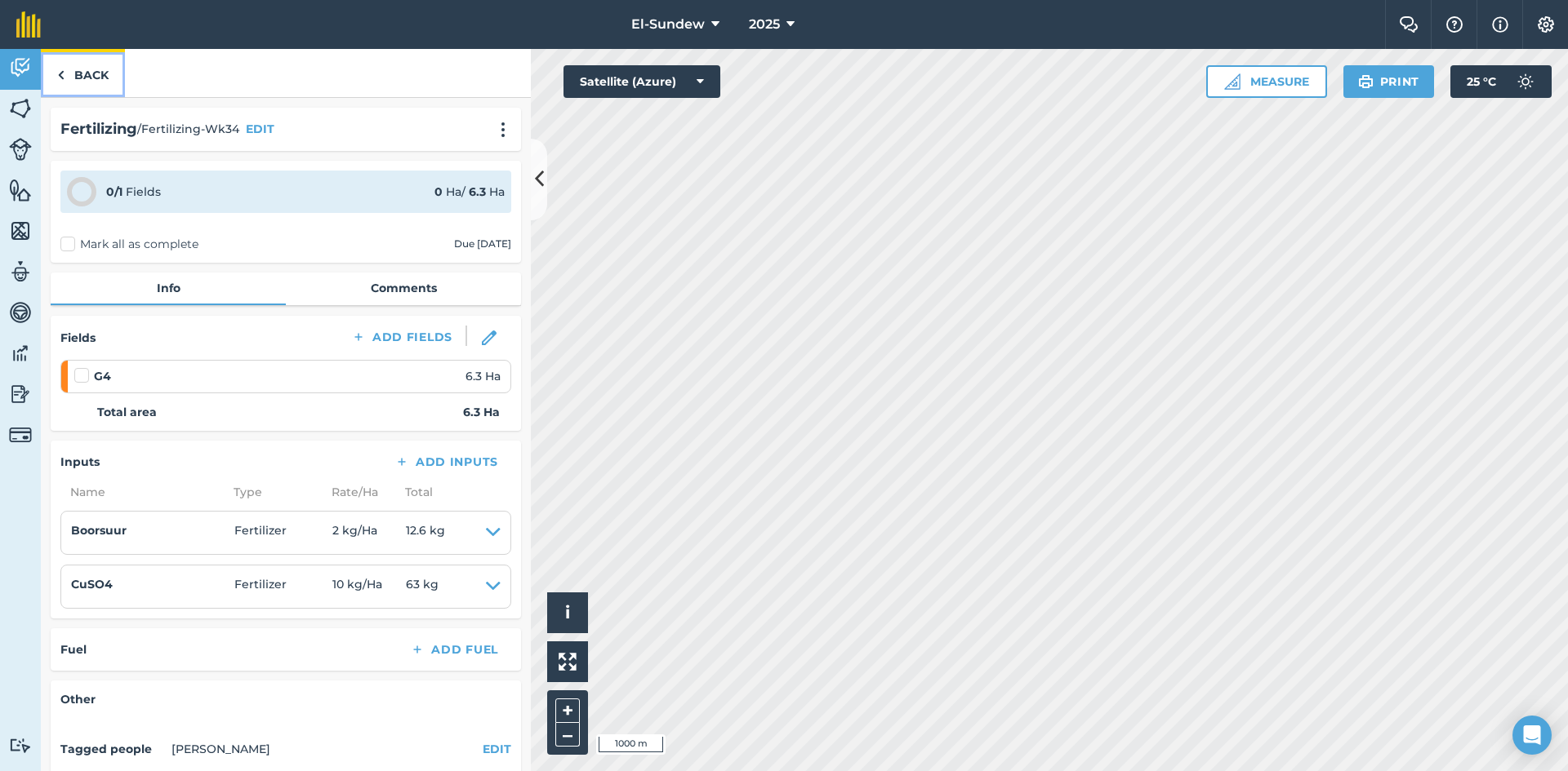
click at [101, 67] on link "Back" at bounding box center [83, 72] width 84 height 48
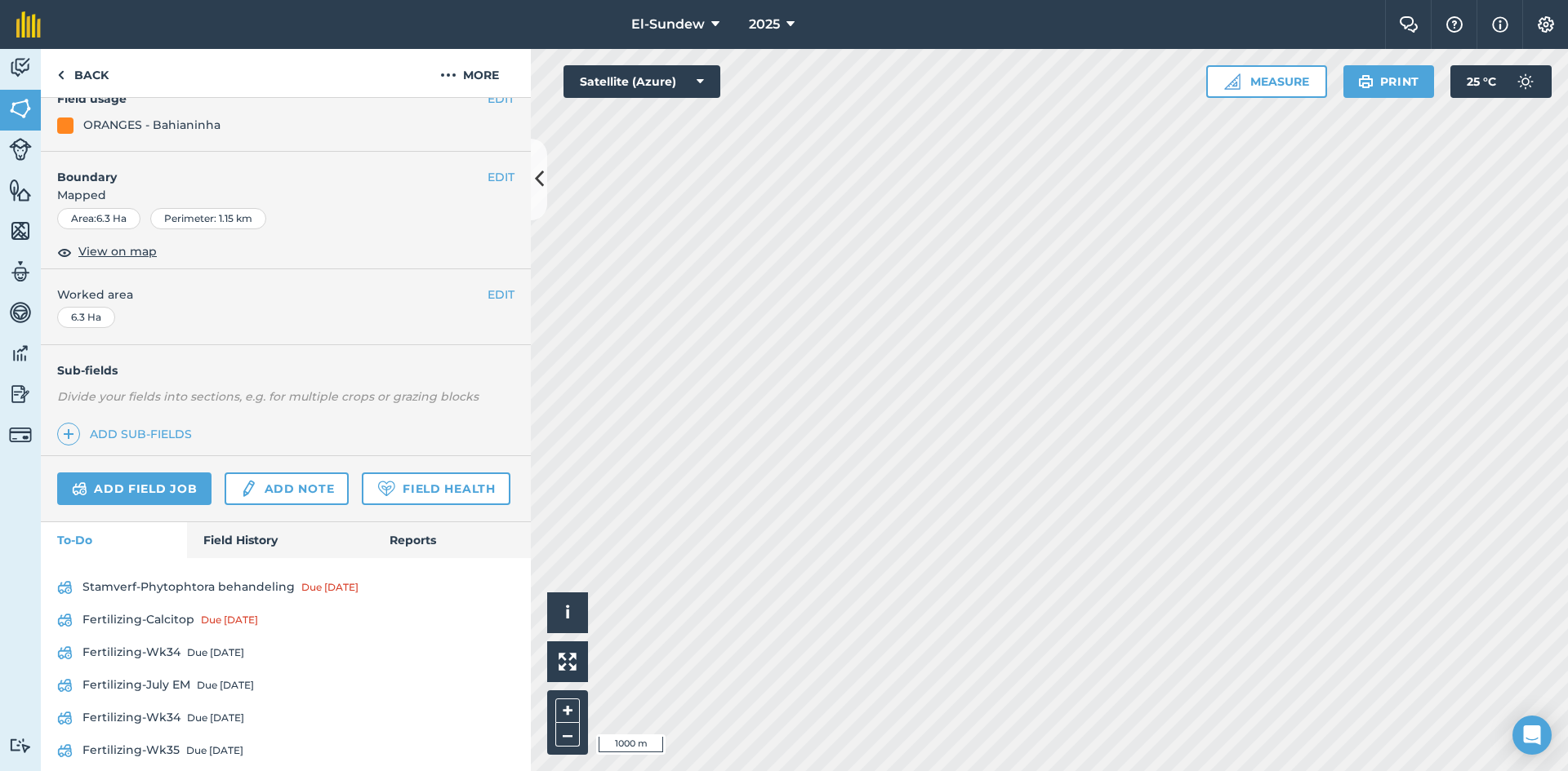
scroll to position [275, 0]
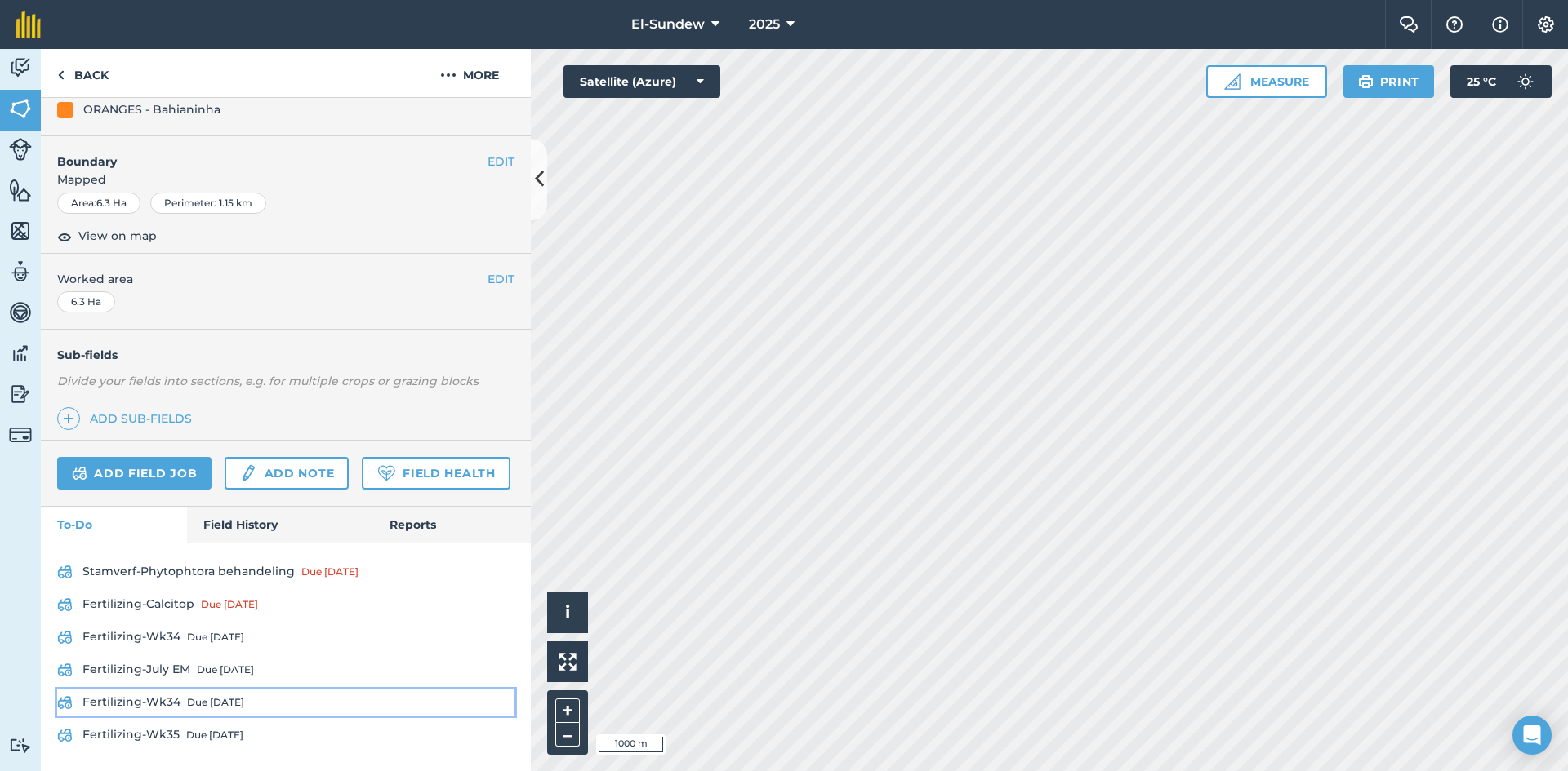
click at [187, 704] on div "Due [DATE]" at bounding box center [215, 703] width 57 height 13
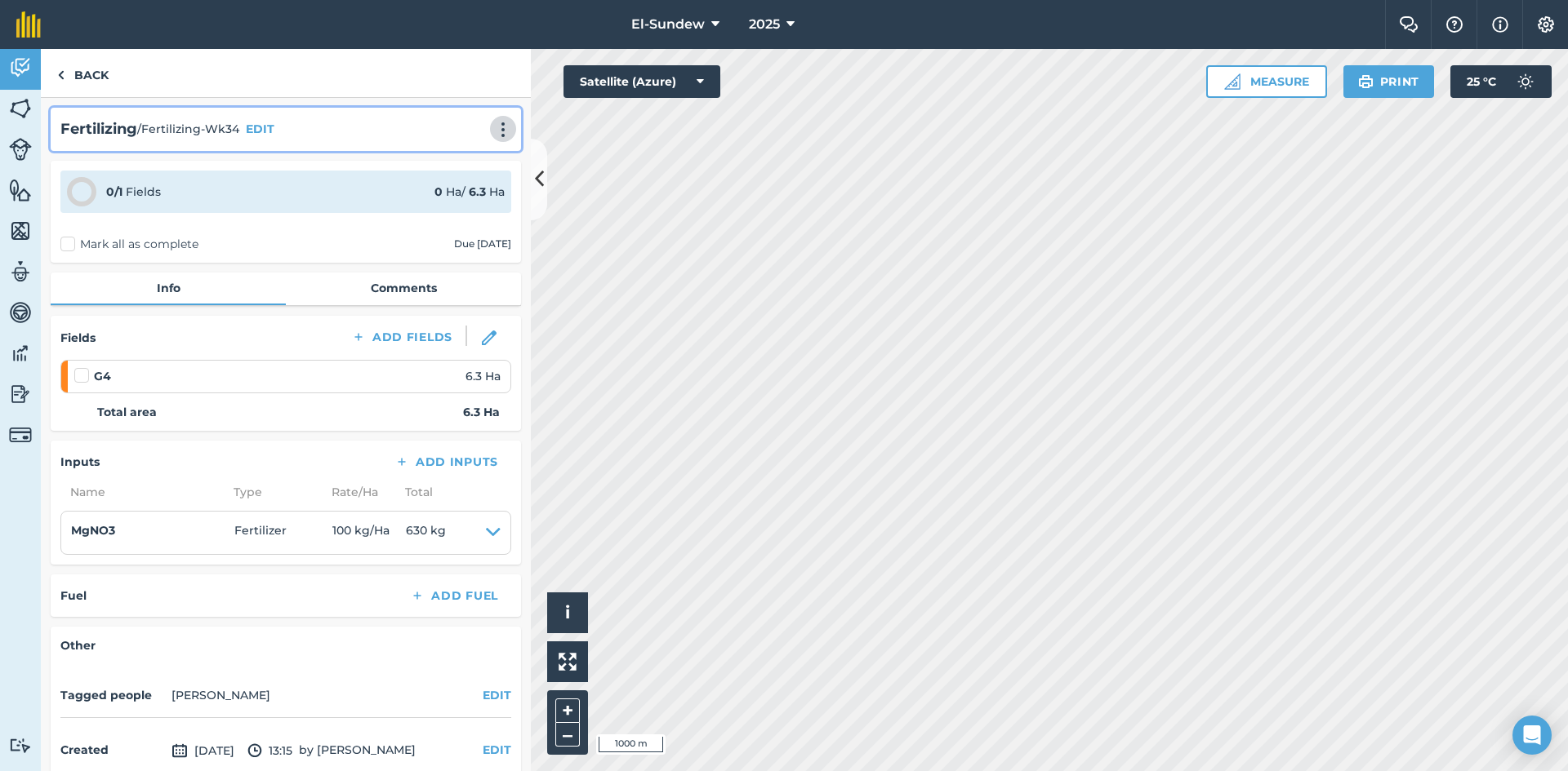
click at [493, 135] on img at bounding box center [502, 129] width 19 height 16
click at [493, 125] on img at bounding box center [502, 129] width 19 height 16
click at [434, 159] on link "Print" at bounding box center [469, 165] width 104 height 33
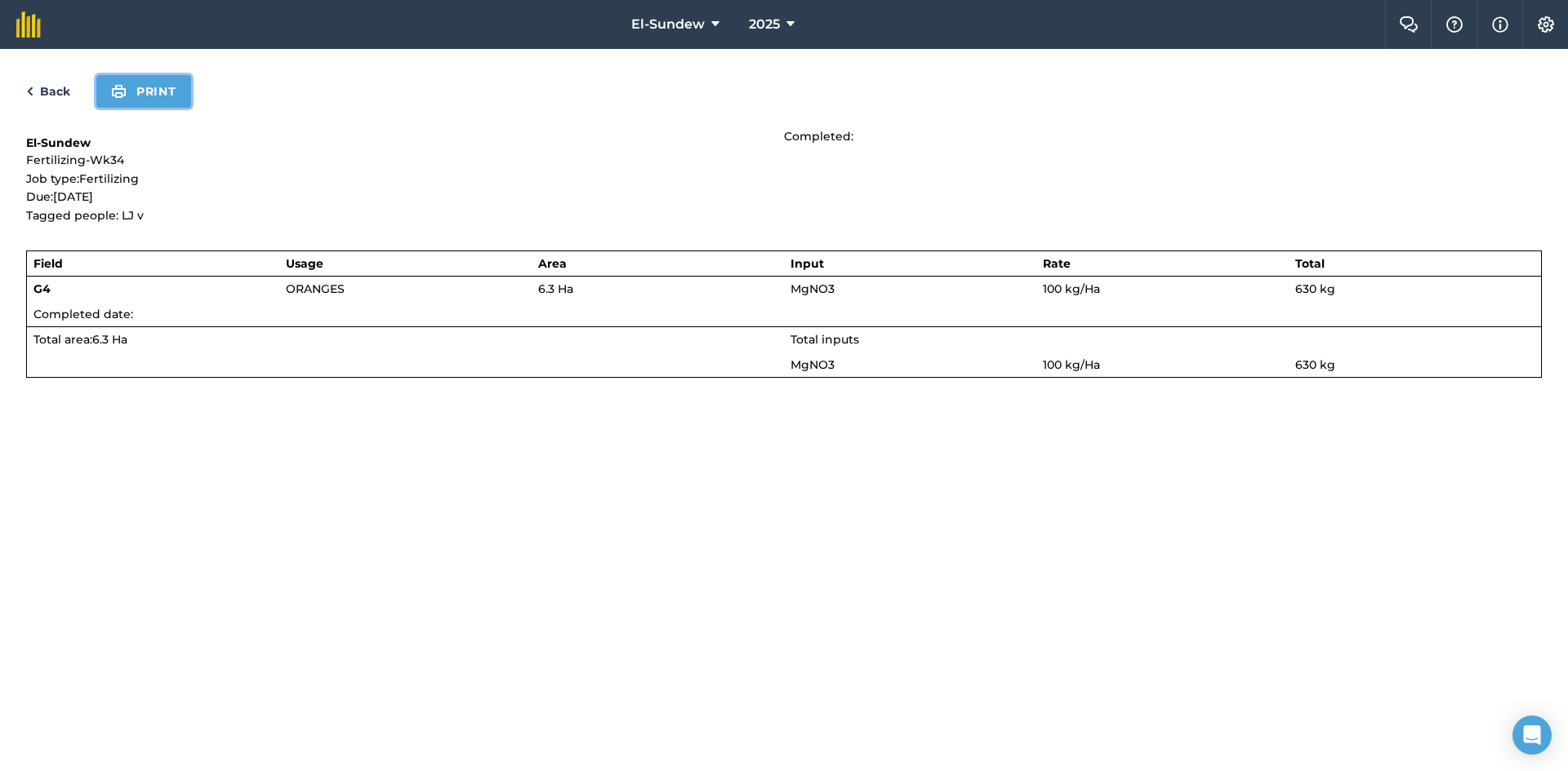
click at [182, 92] on button "Print" at bounding box center [144, 91] width 95 height 33
click at [58, 83] on link "Back" at bounding box center [48, 91] width 44 height 19
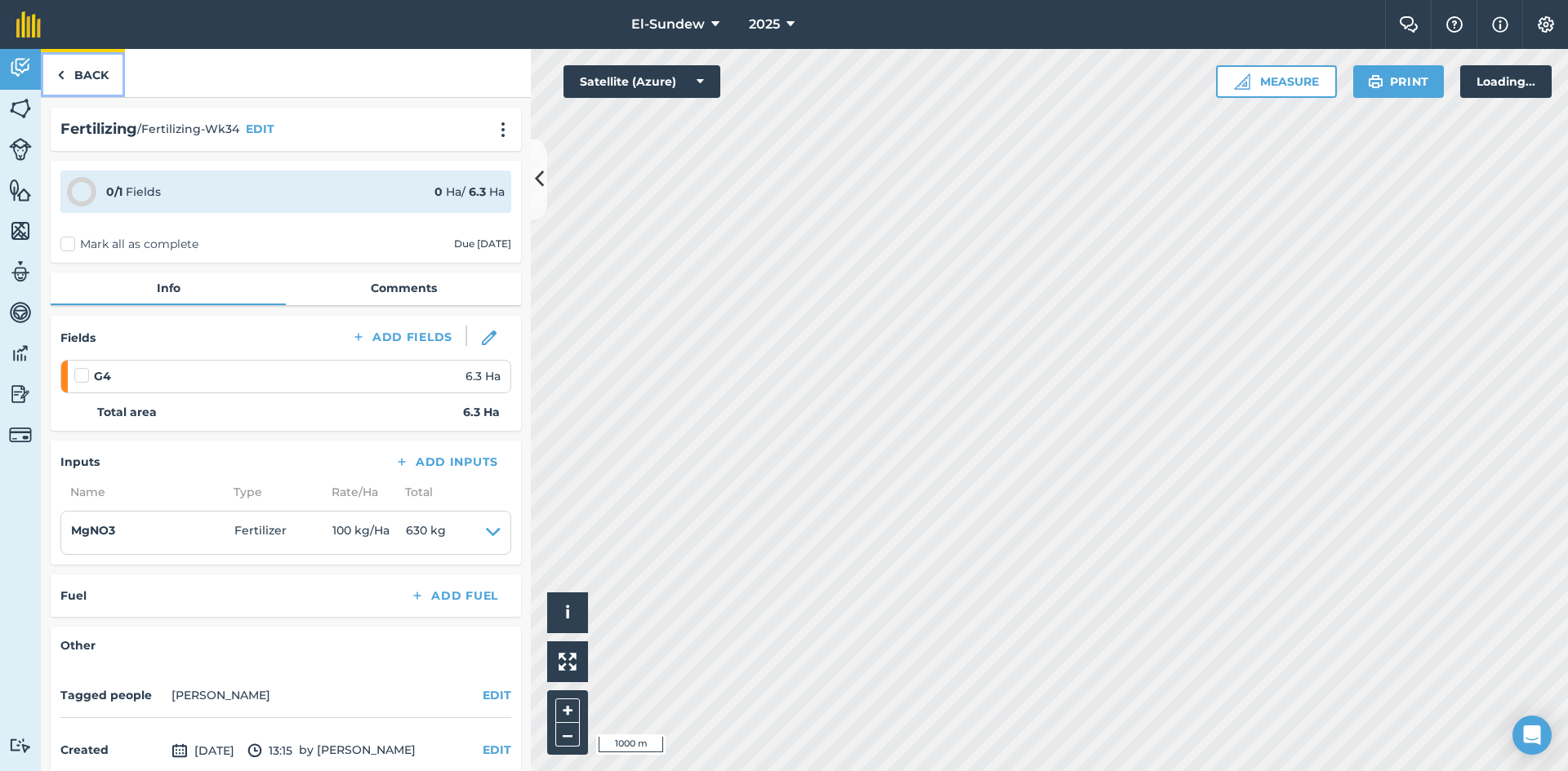
click at [70, 80] on link "Back" at bounding box center [83, 72] width 84 height 48
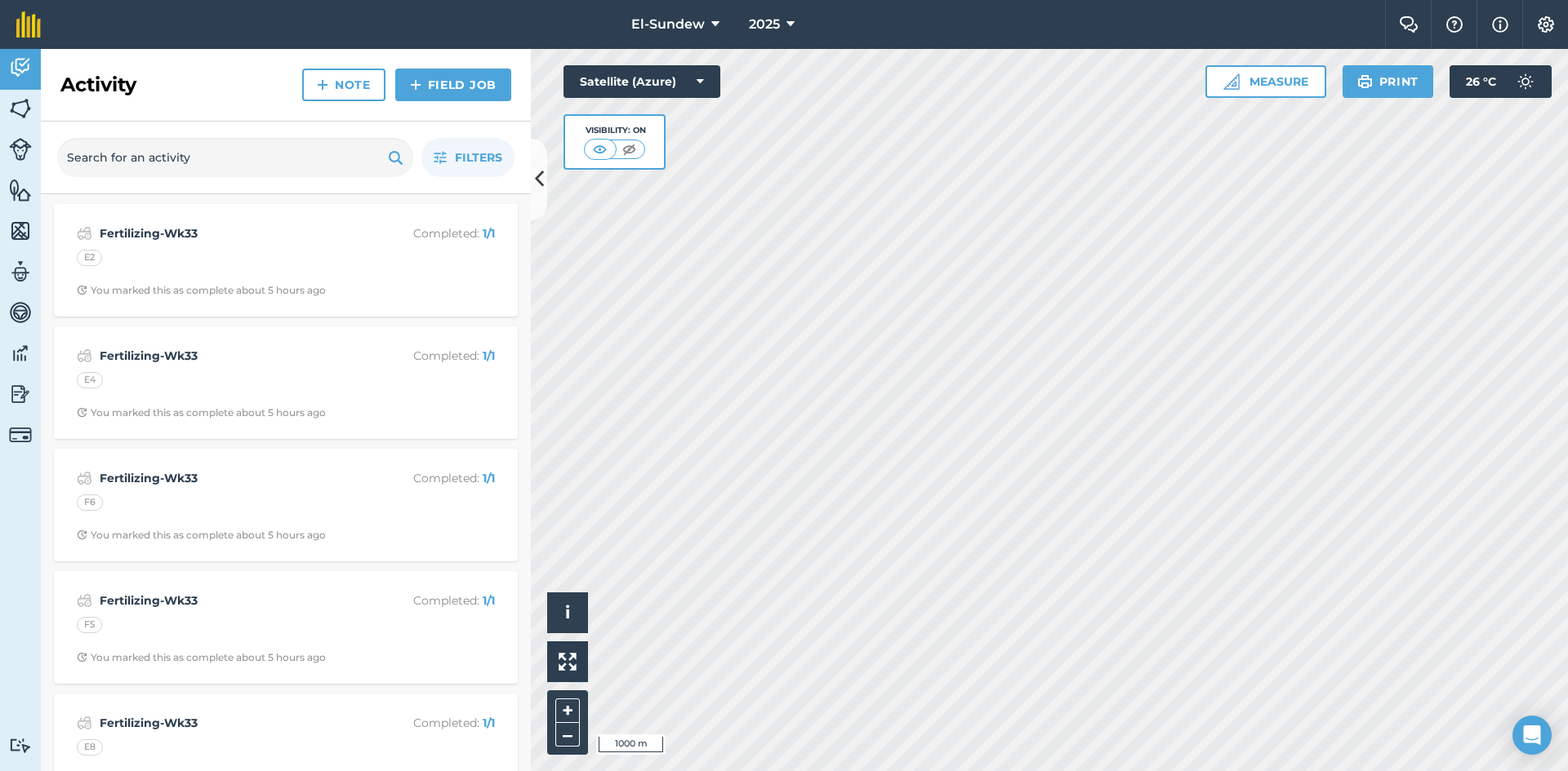
scroll to position [272, 0]
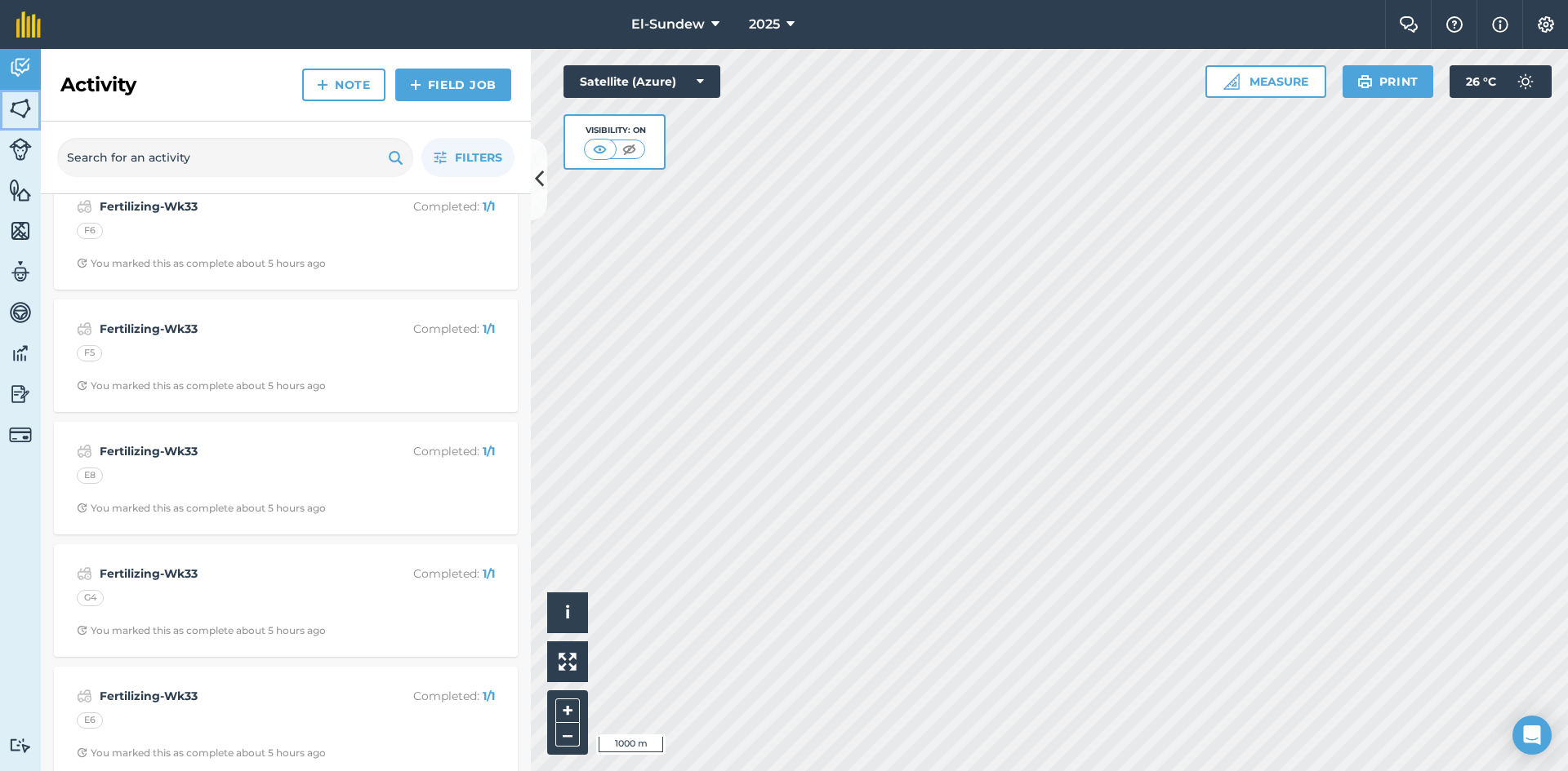
click at [23, 115] on img at bounding box center [20, 108] width 23 height 24
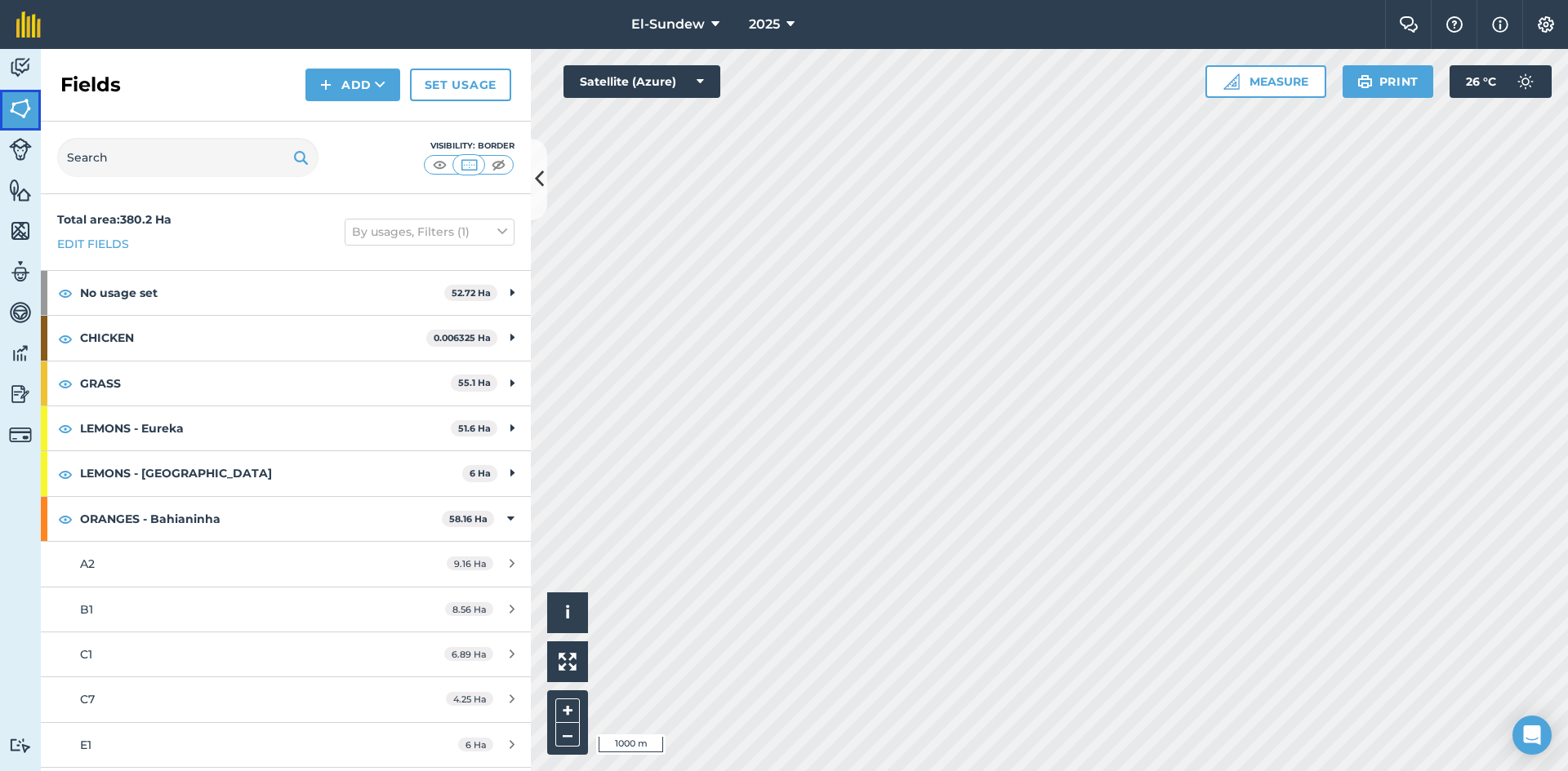
scroll to position [272, 0]
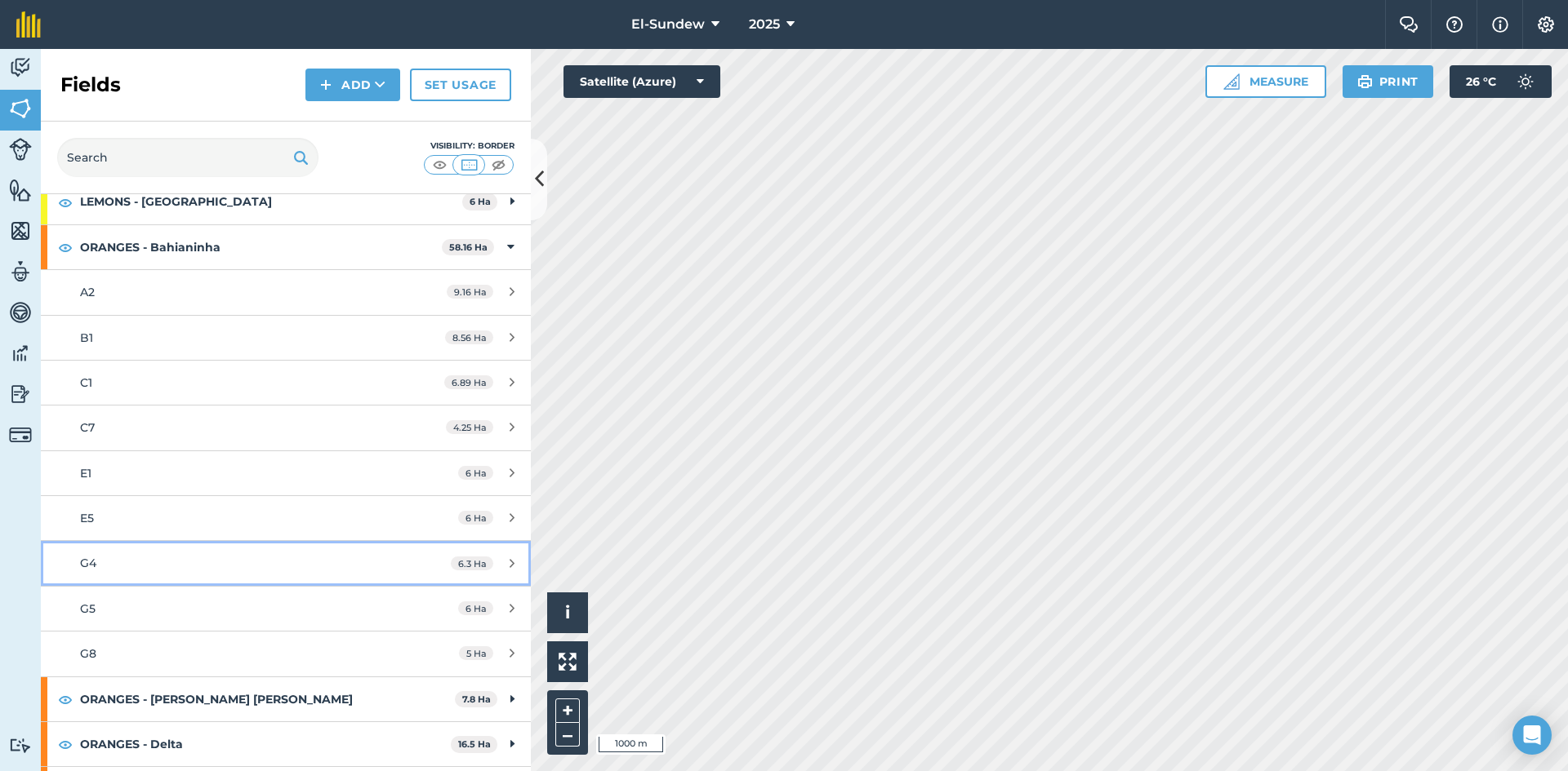
click at [188, 560] on div "G4" at bounding box center [233, 562] width 307 height 18
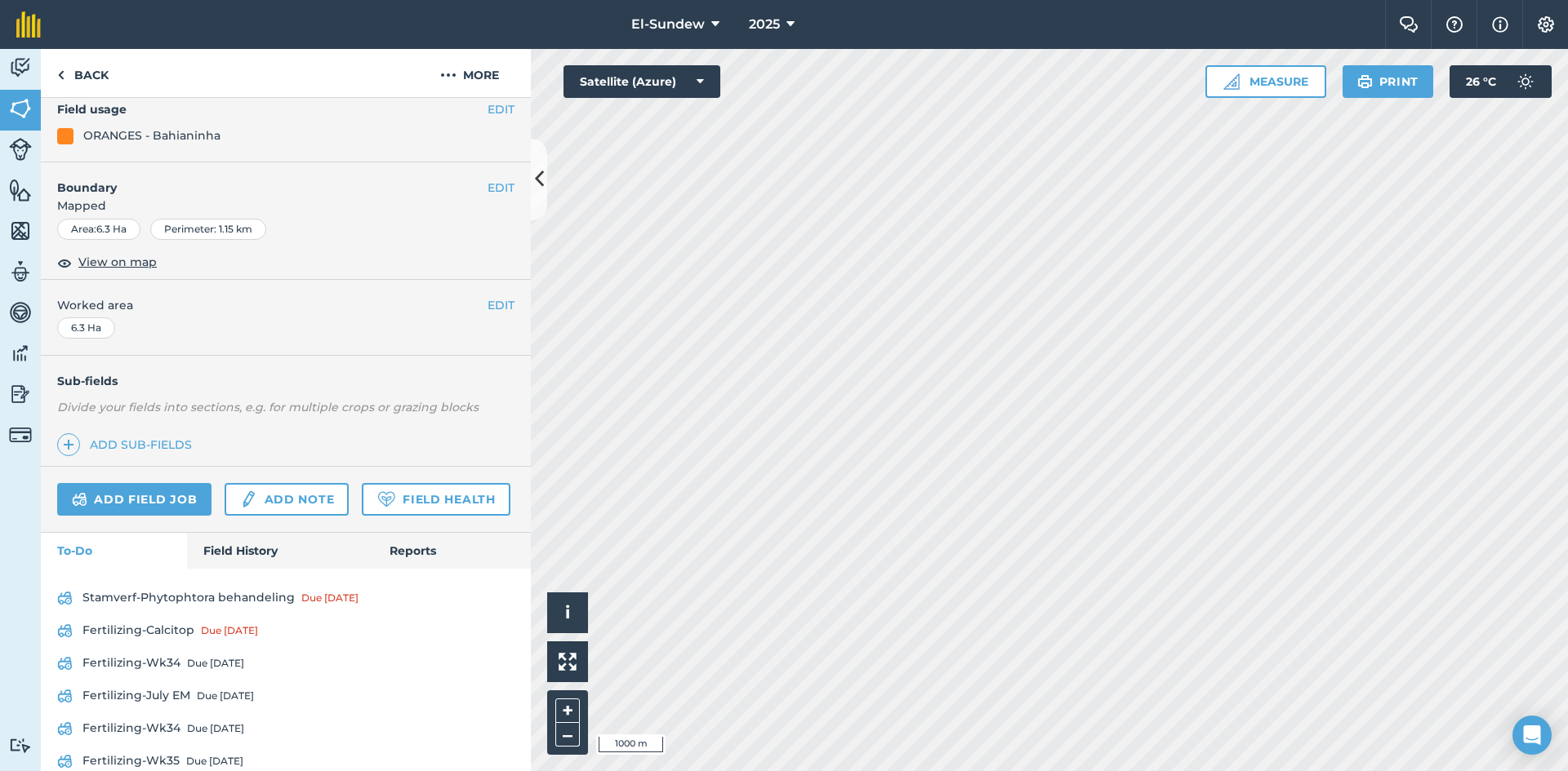
scroll to position [275, 0]
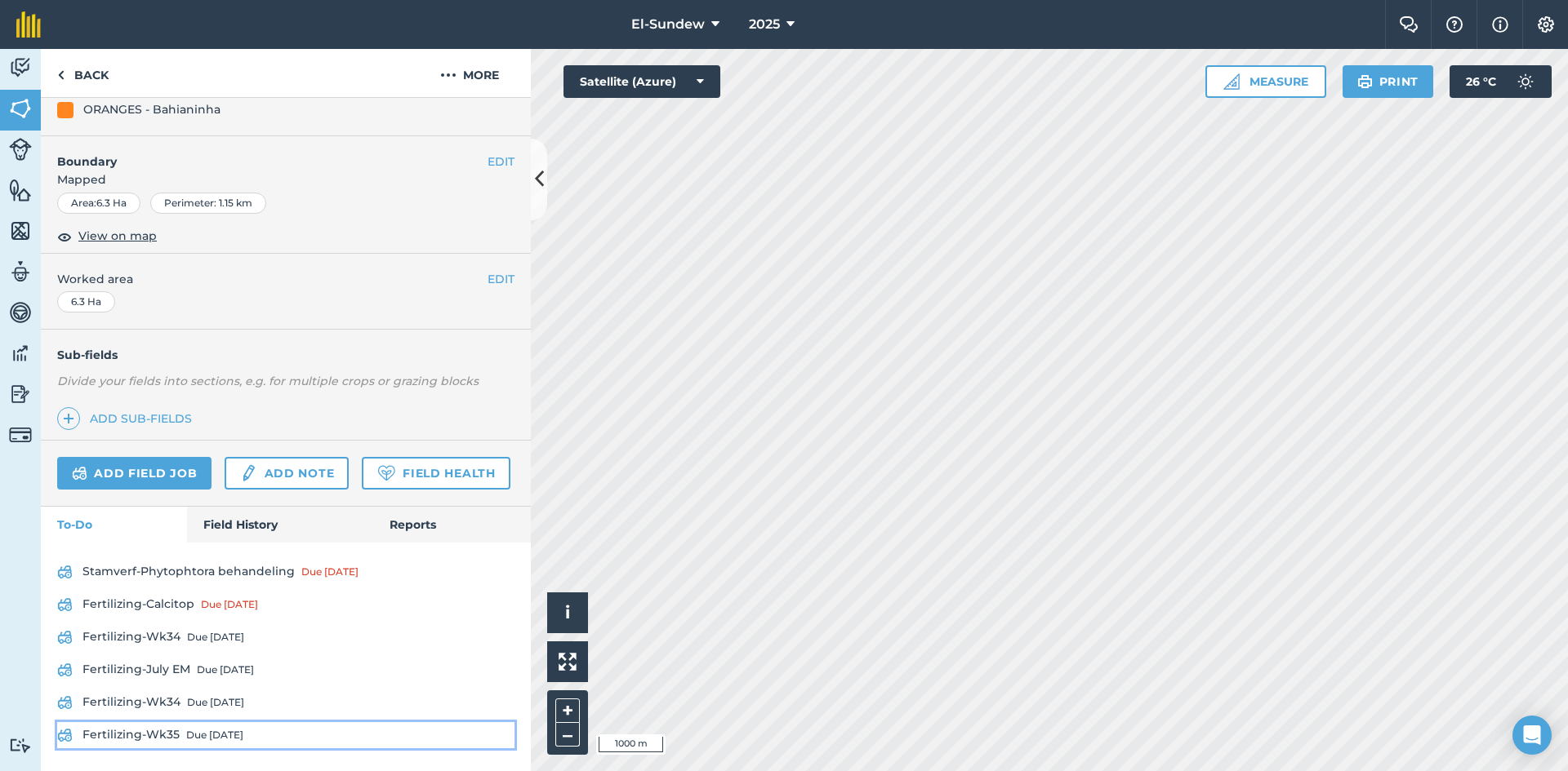
click at [190, 730] on div "Due [DATE]" at bounding box center [215, 736] width 57 height 13
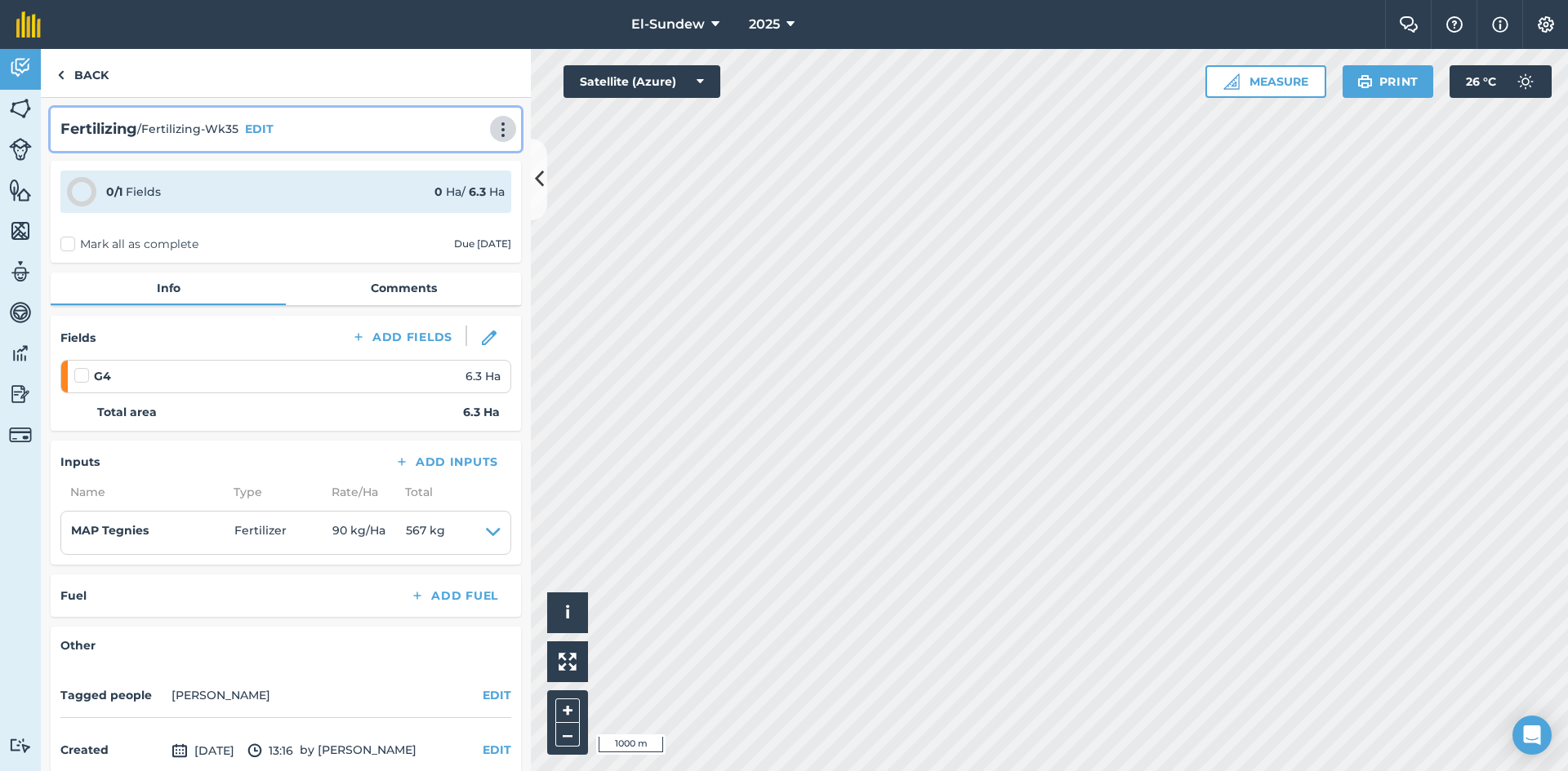
click at [493, 131] on img at bounding box center [502, 129] width 19 height 16
click at [443, 157] on link "Print" at bounding box center [469, 165] width 104 height 33
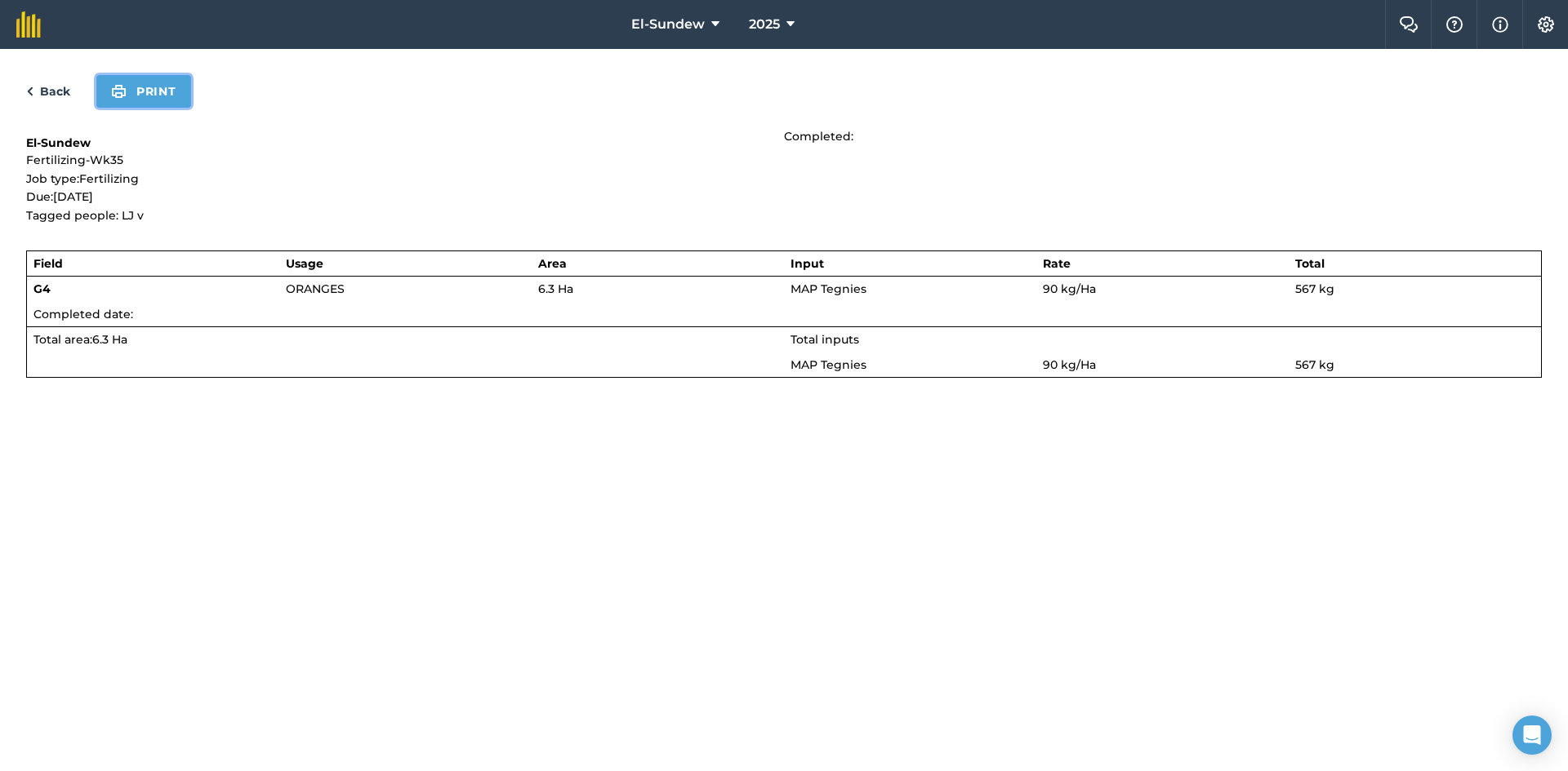
click at [153, 98] on button "Print" at bounding box center [144, 91] width 95 height 33
click at [41, 97] on link "Back" at bounding box center [48, 91] width 44 height 19
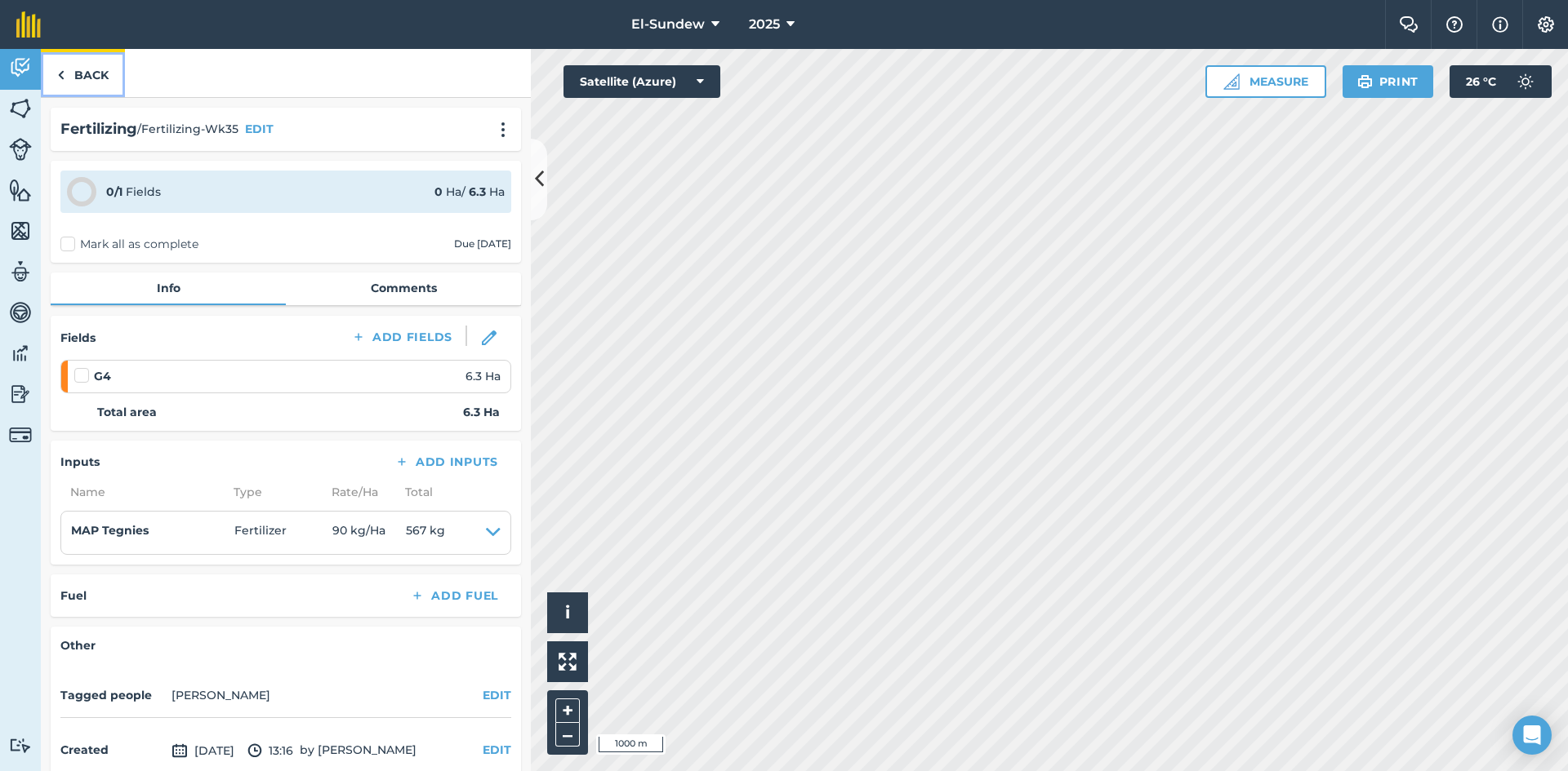
click at [67, 77] on link "Back" at bounding box center [83, 72] width 84 height 48
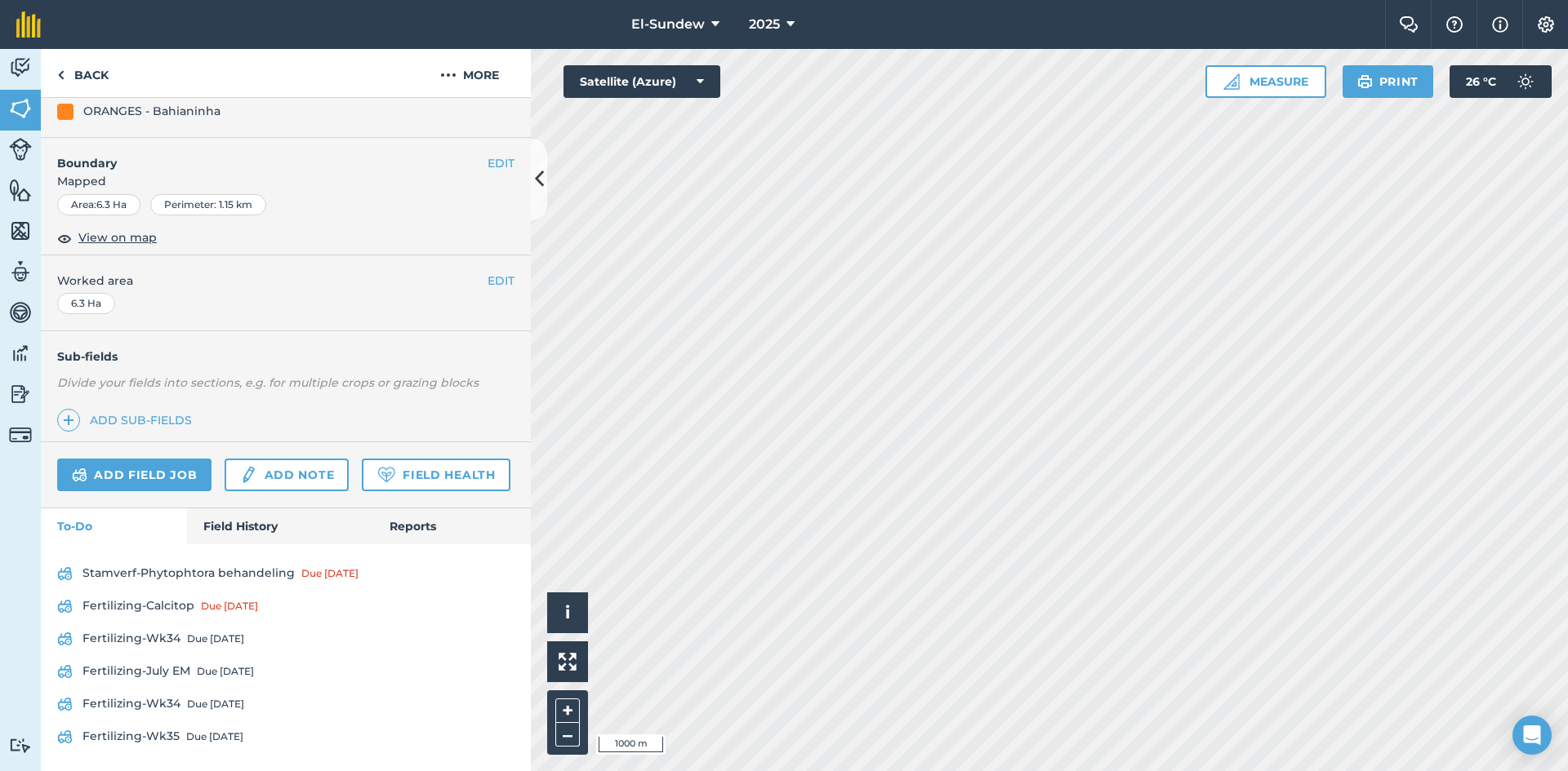
scroll to position [275, 0]
click at [186, 729] on div "Due [DATE]" at bounding box center [215, 736] width 57 height 13
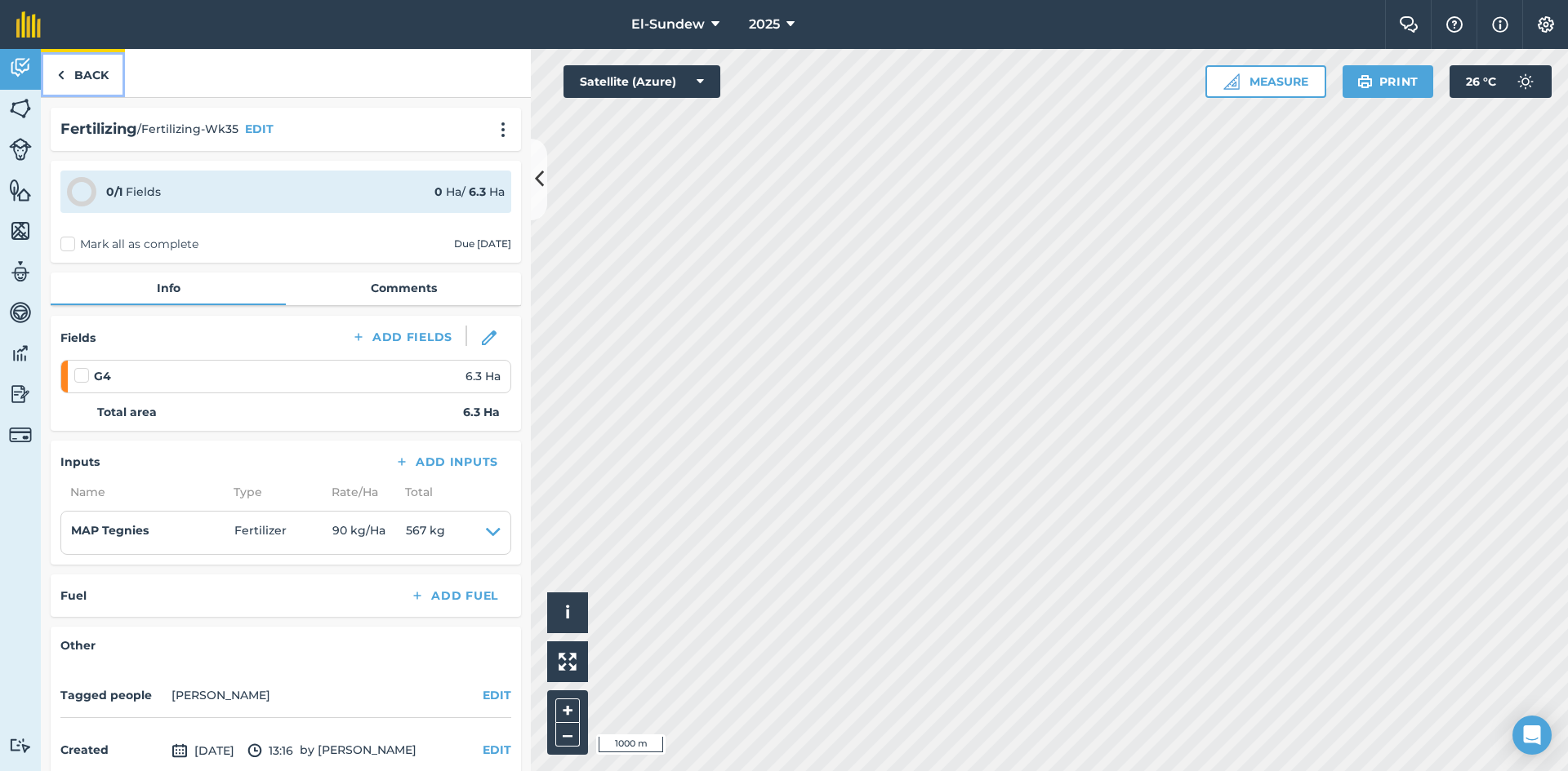
click at [96, 82] on link "Back" at bounding box center [83, 72] width 84 height 48
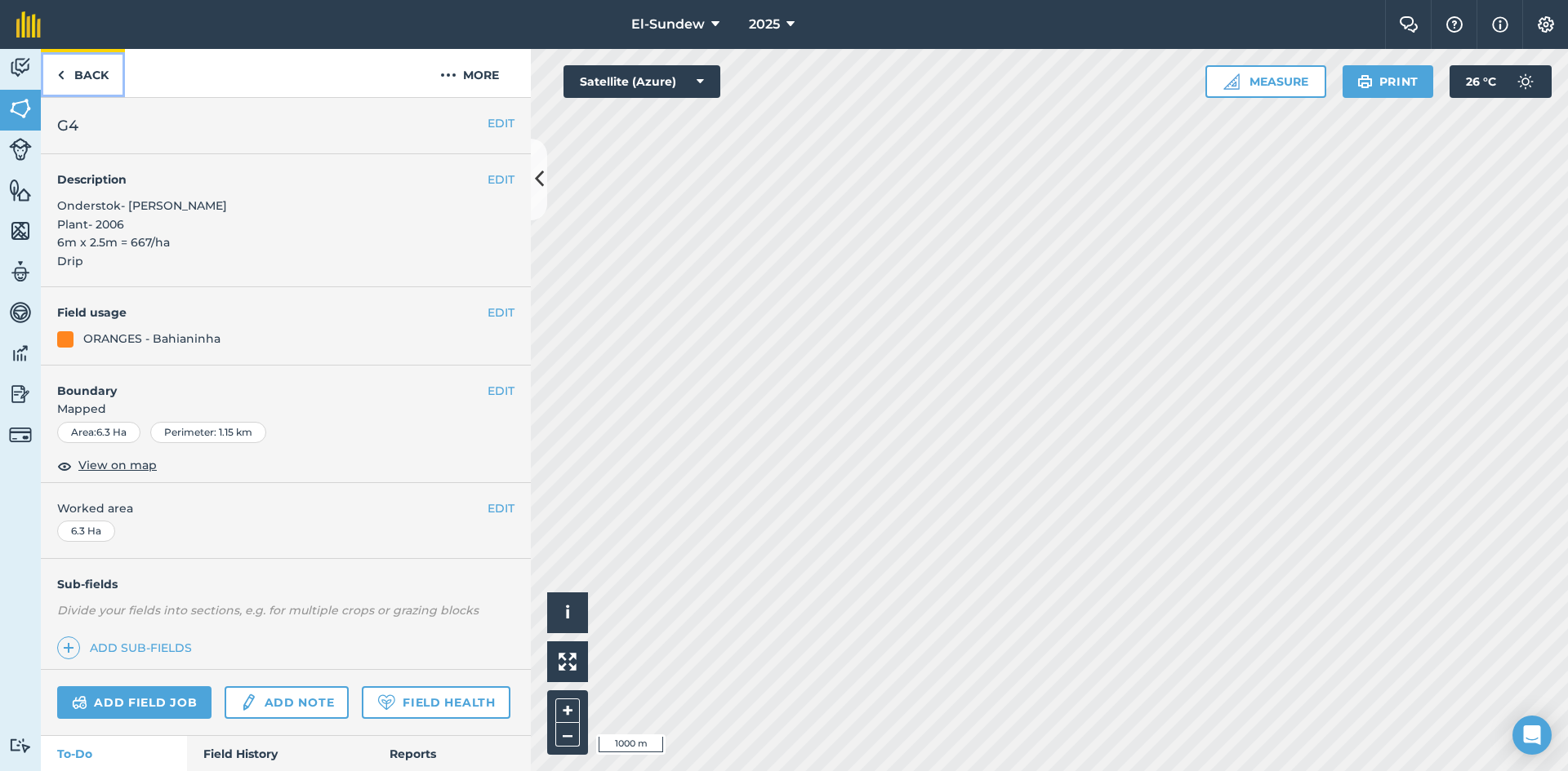
click at [101, 71] on link "Back" at bounding box center [83, 72] width 84 height 48
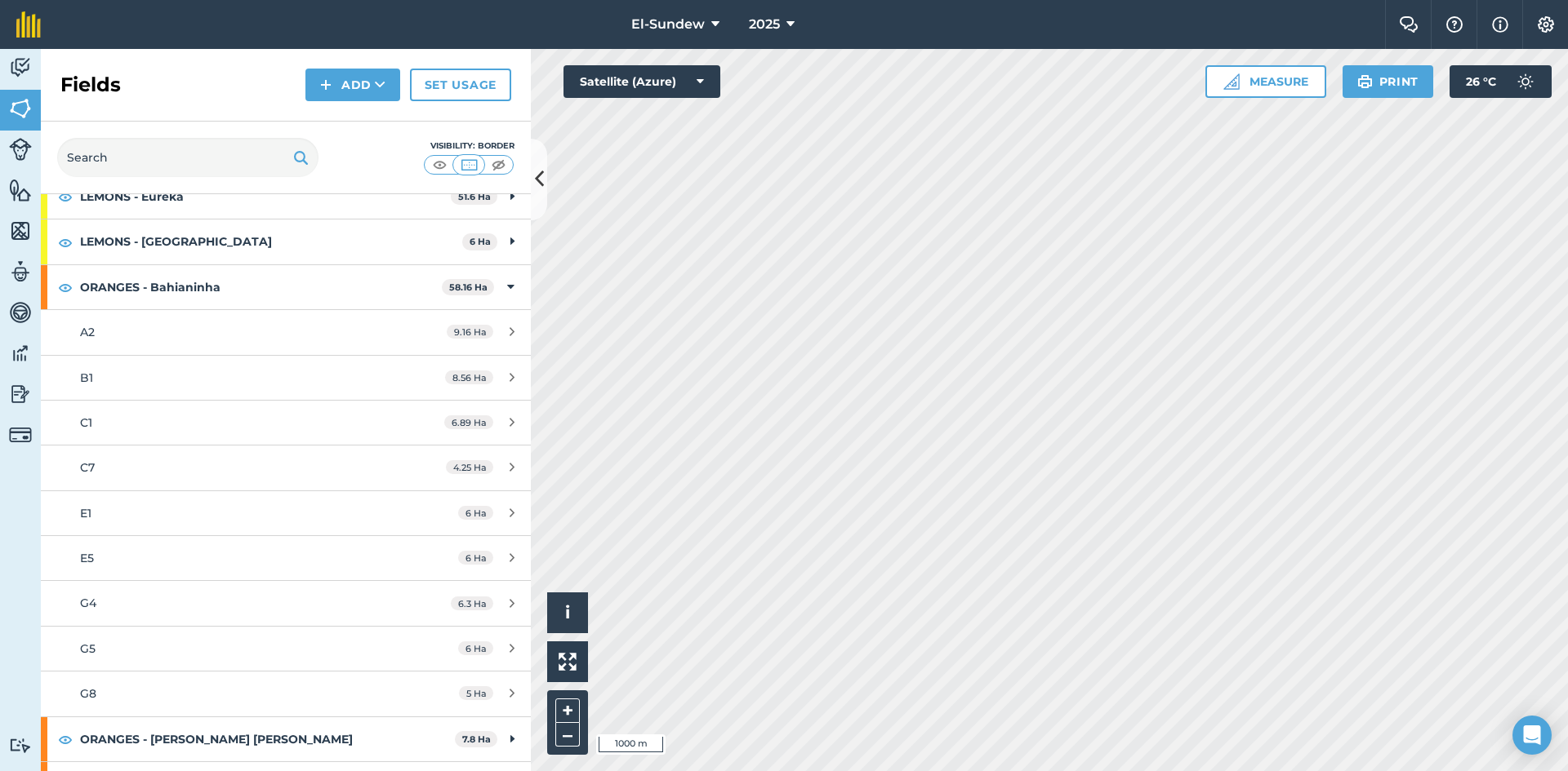
scroll to position [272, 0]
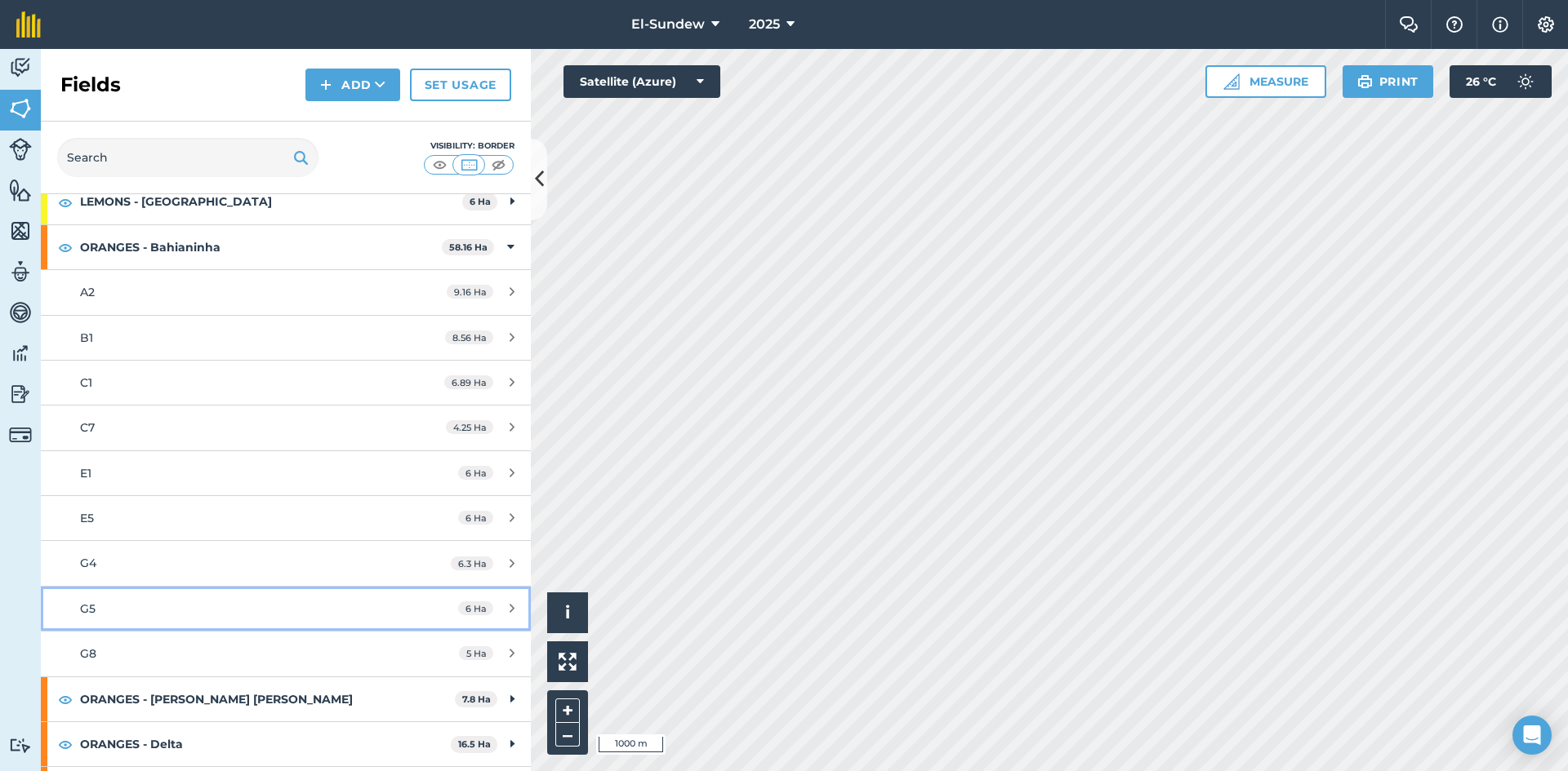
click at [217, 601] on div "G5" at bounding box center [233, 608] width 307 height 18
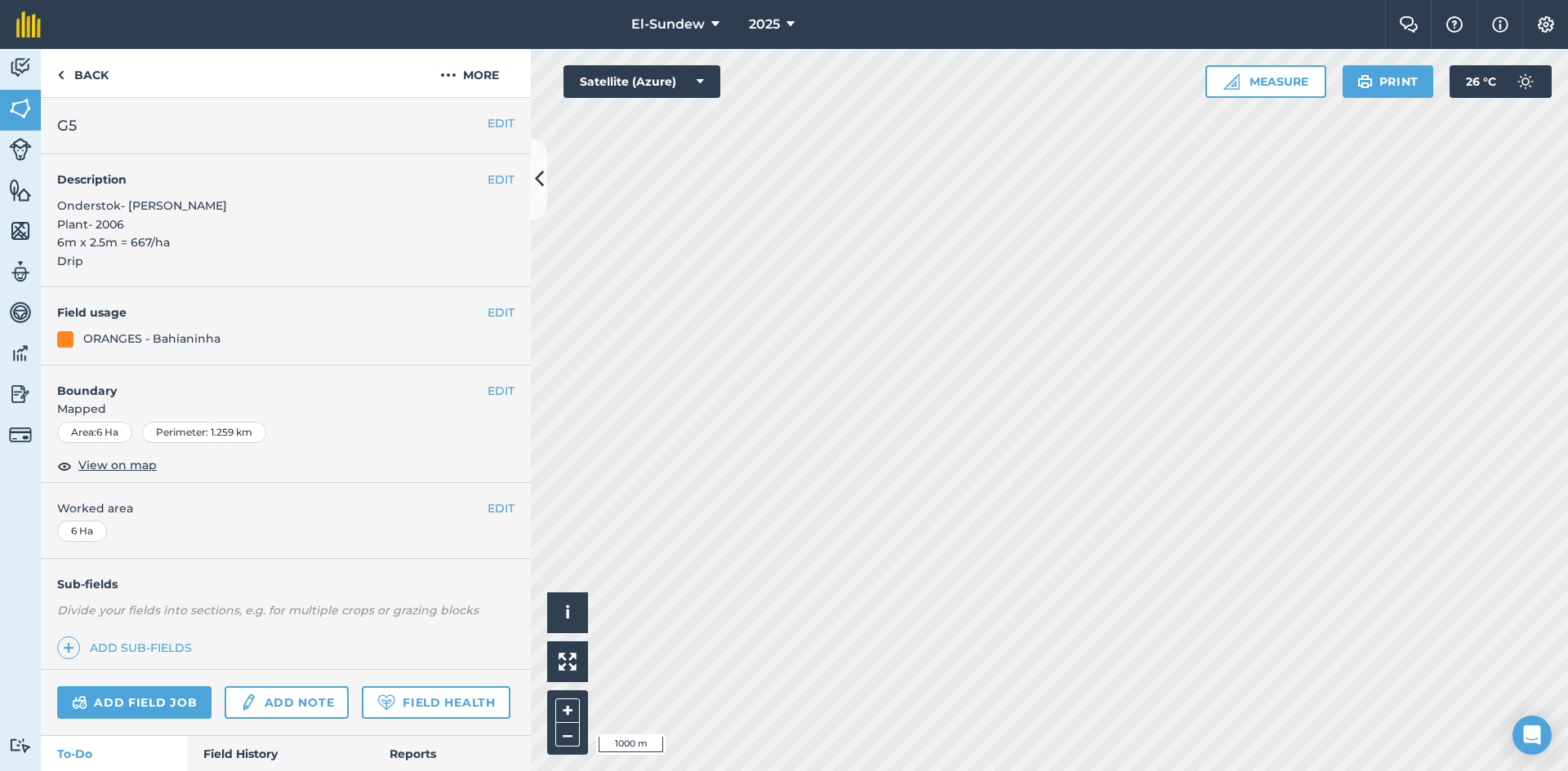
scroll to position [242, 0]
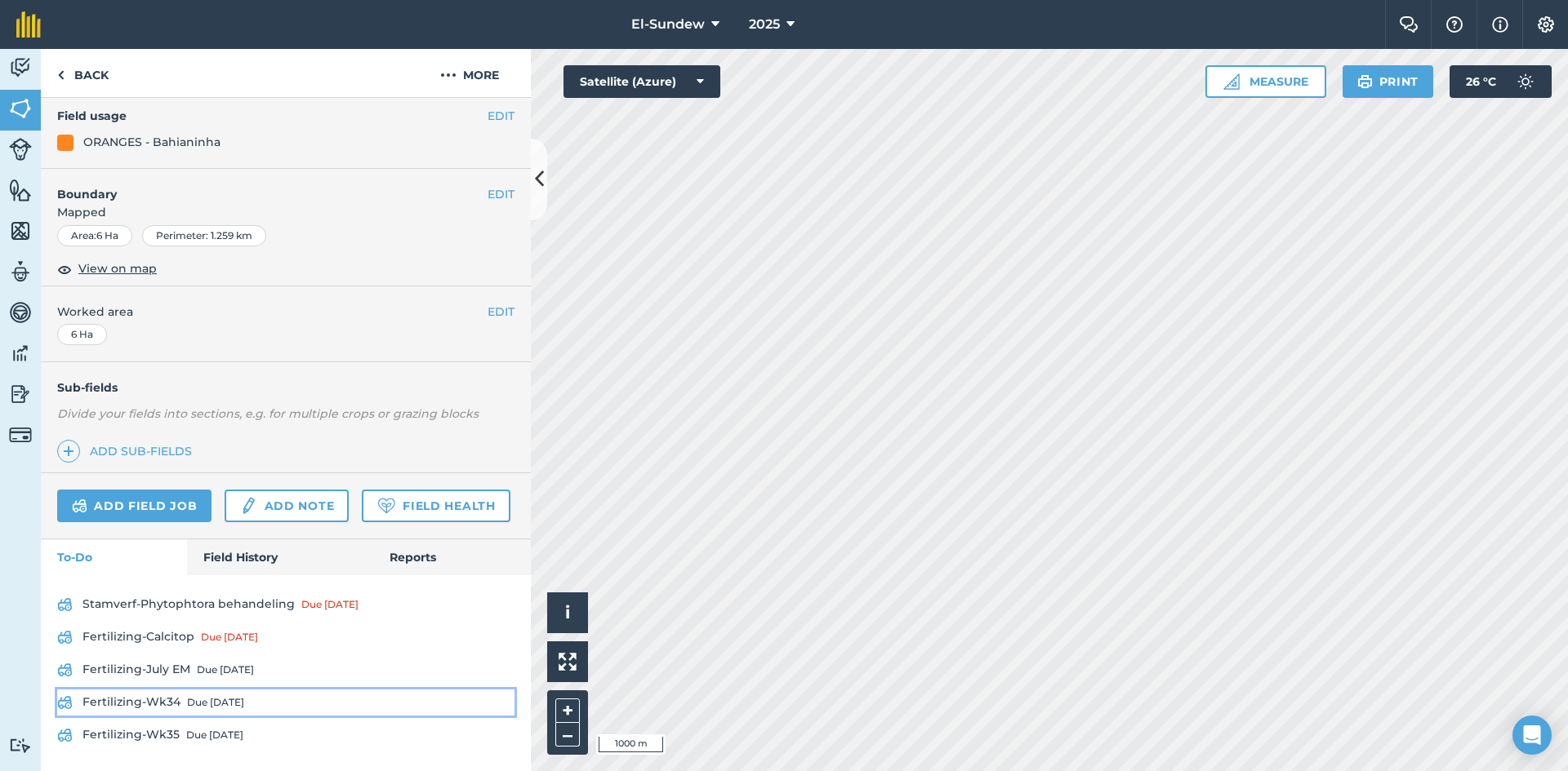
click at [199, 703] on div "Due [DATE]" at bounding box center [215, 703] width 57 height 13
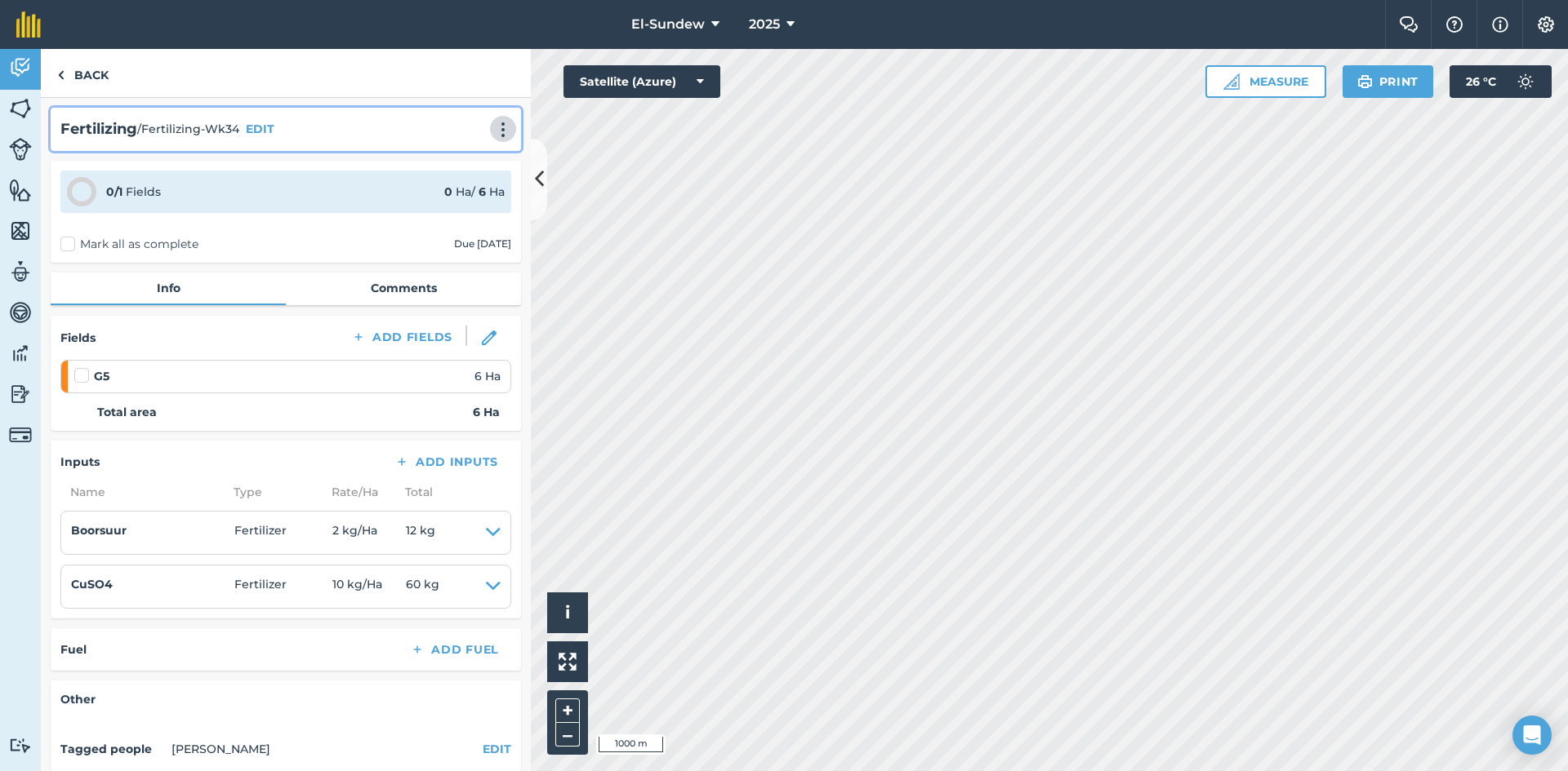
click at [493, 124] on img at bounding box center [502, 129] width 19 height 16
click at [425, 156] on img at bounding box center [431, 164] width 15 height 19
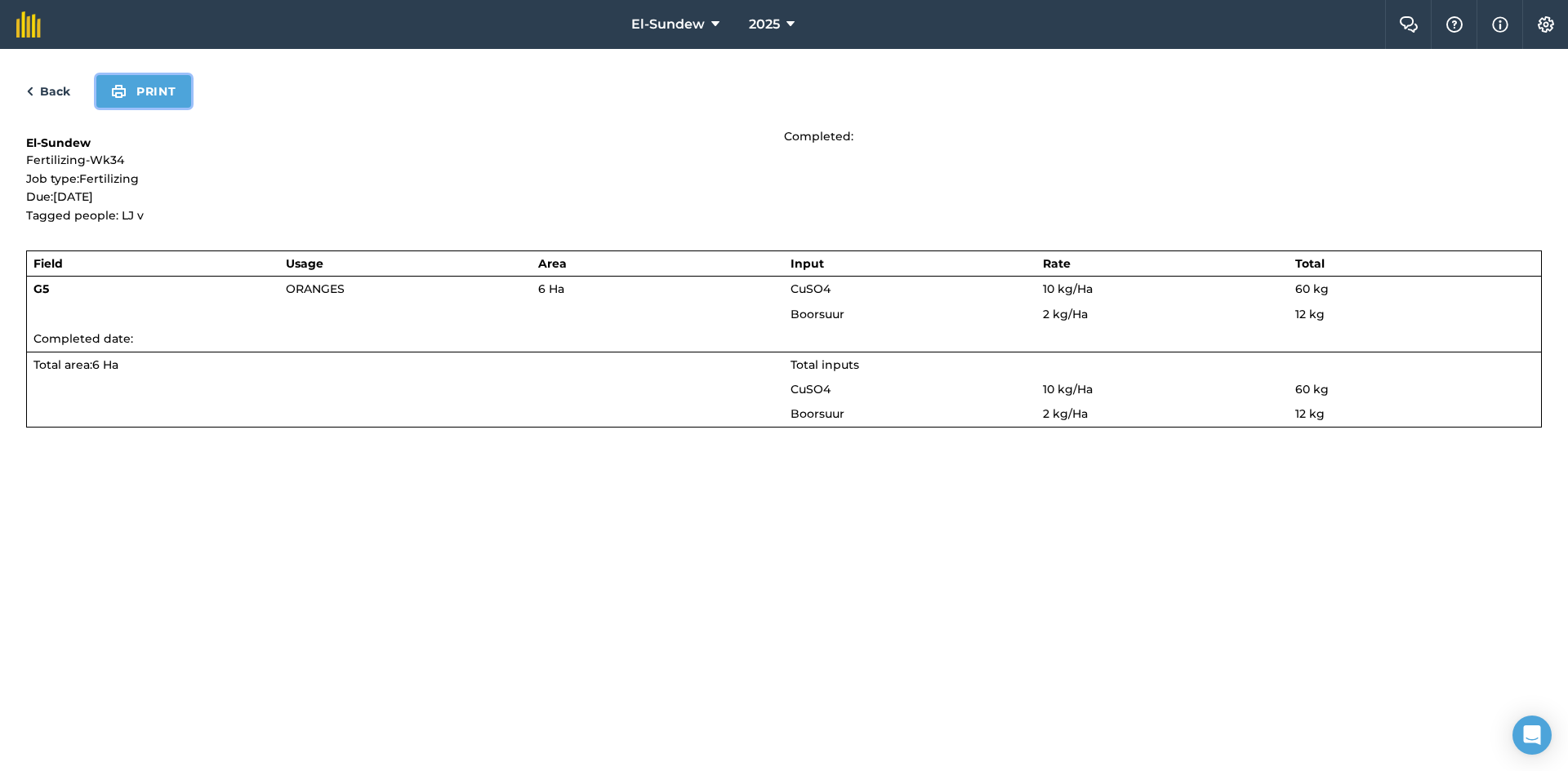
click at [140, 88] on button "Print" at bounding box center [144, 91] width 95 height 33
click at [59, 80] on div "Back Print" at bounding box center [784, 91] width 1516 height 33
click at [60, 88] on link "Back" at bounding box center [48, 91] width 44 height 19
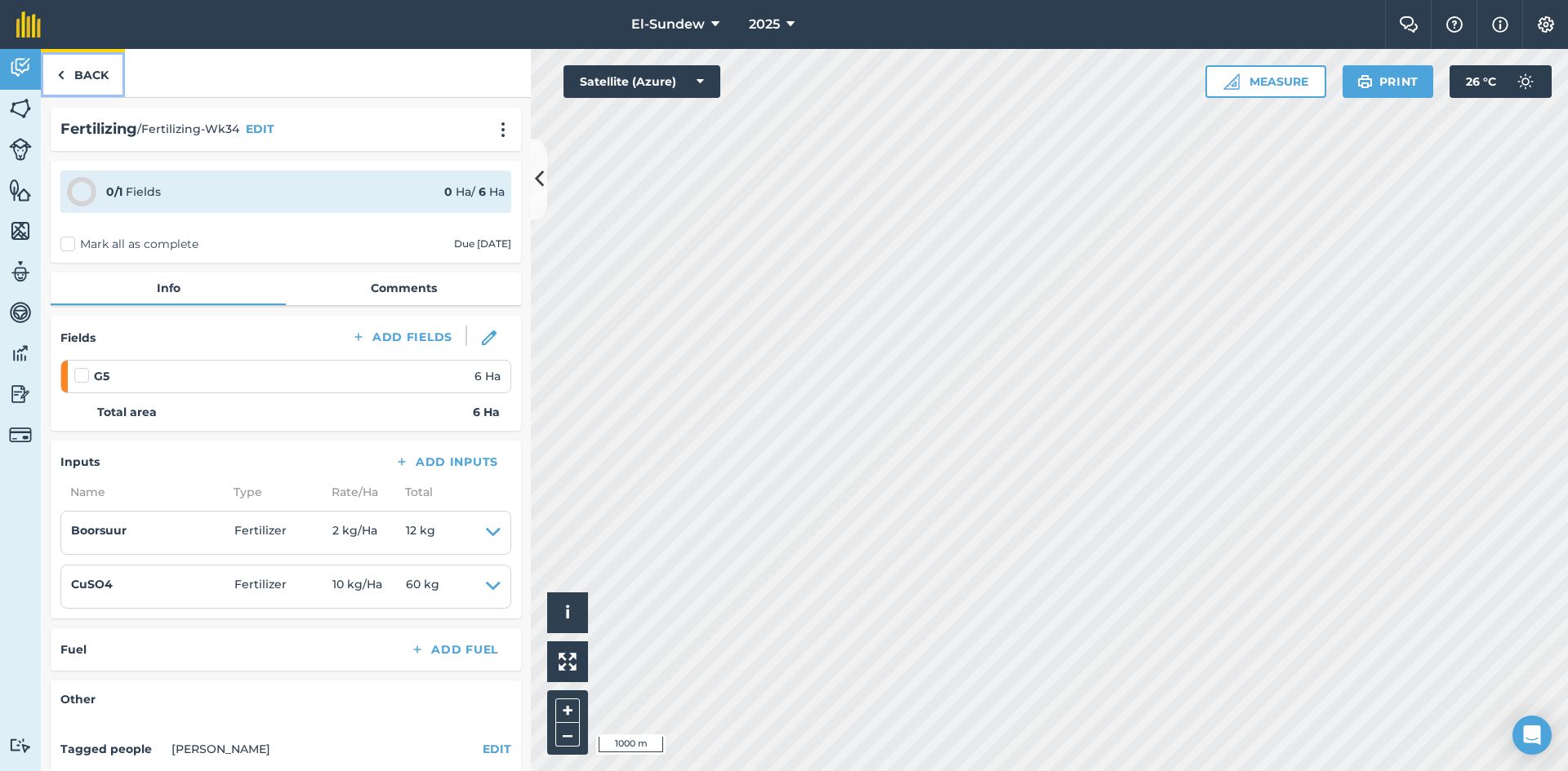
click at [75, 83] on link "Back" at bounding box center [83, 72] width 84 height 48
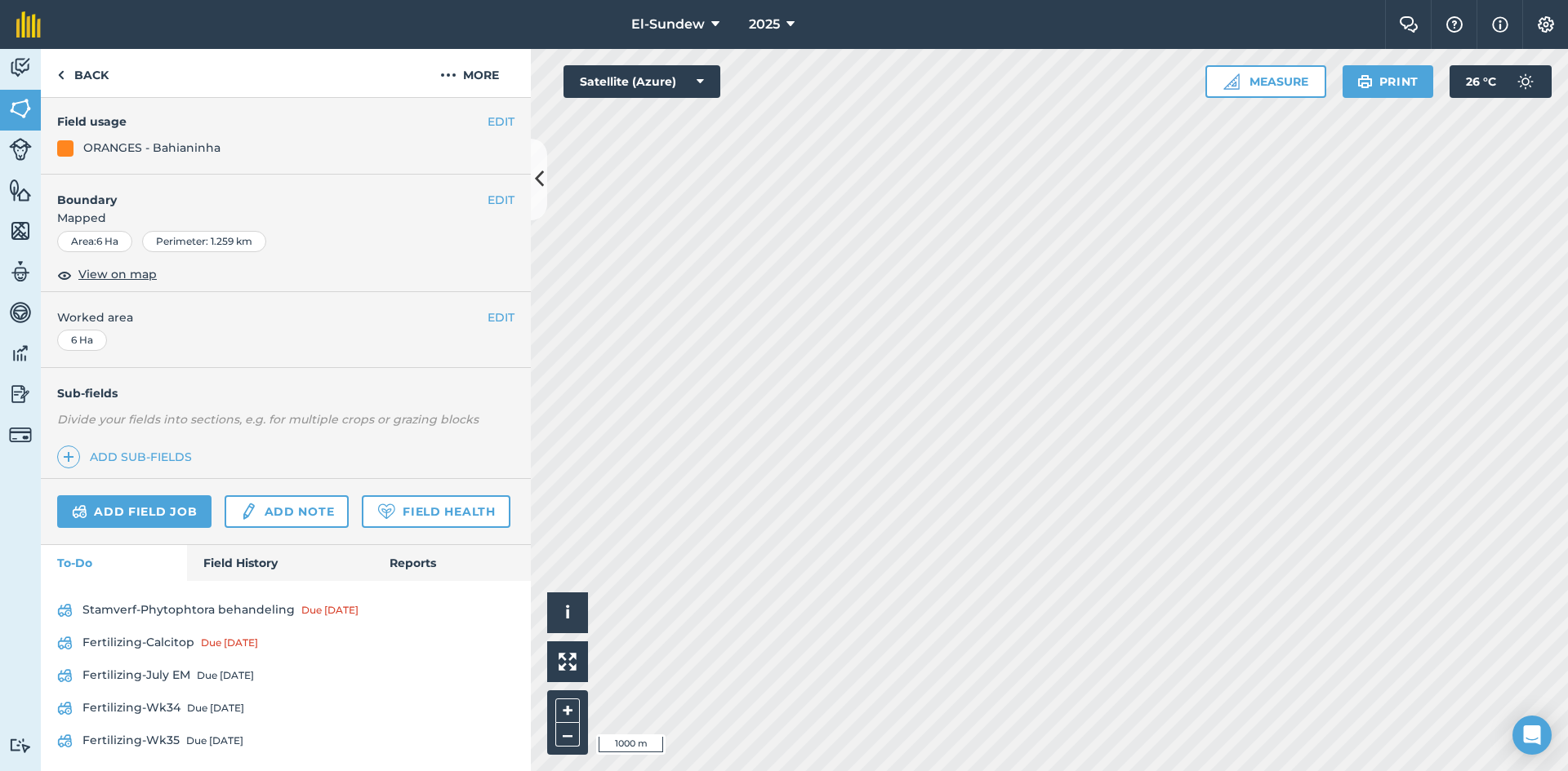
scroll to position [242, 0]
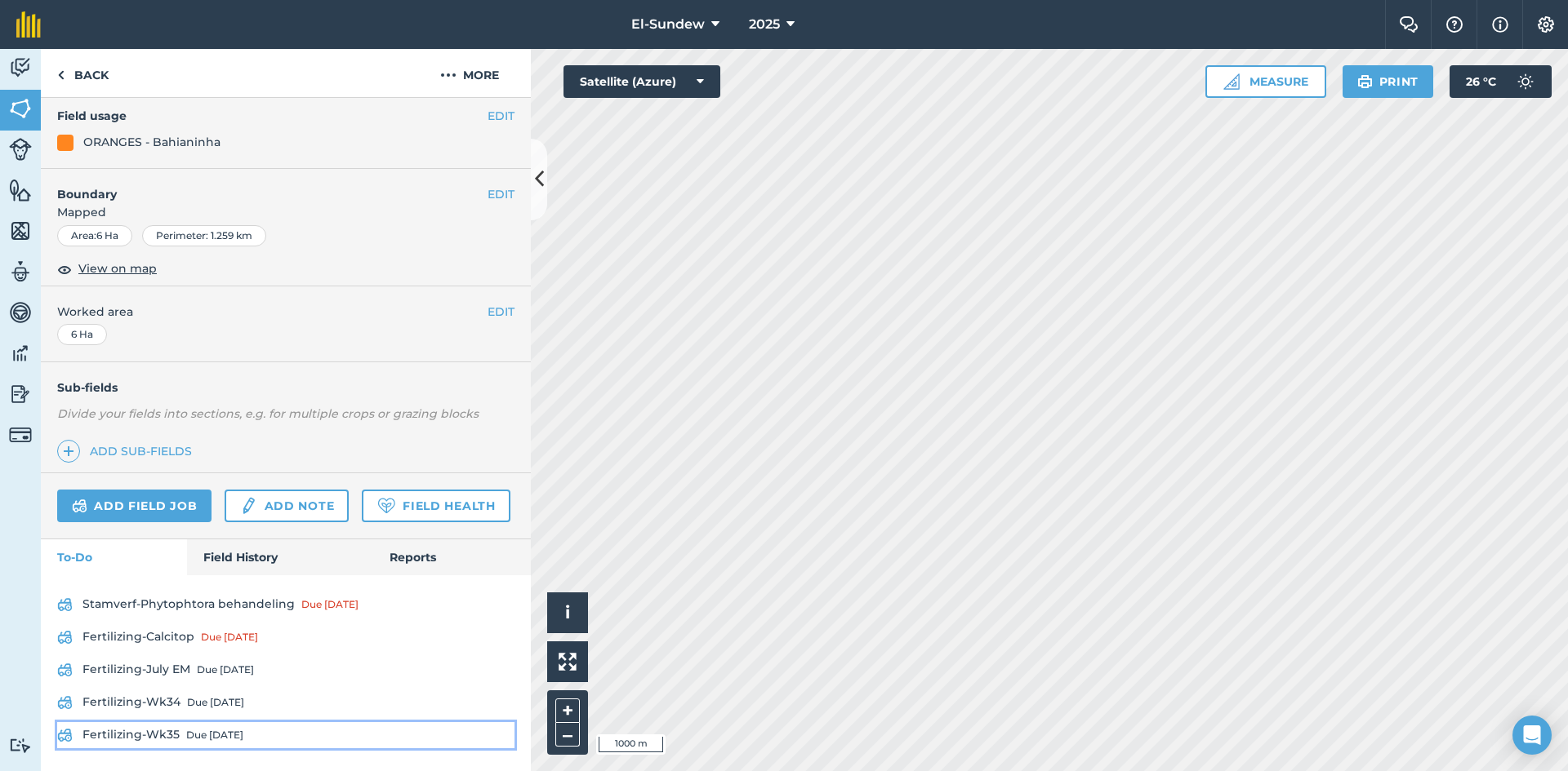
click at [204, 732] on div "Due [DATE]" at bounding box center [215, 736] width 57 height 13
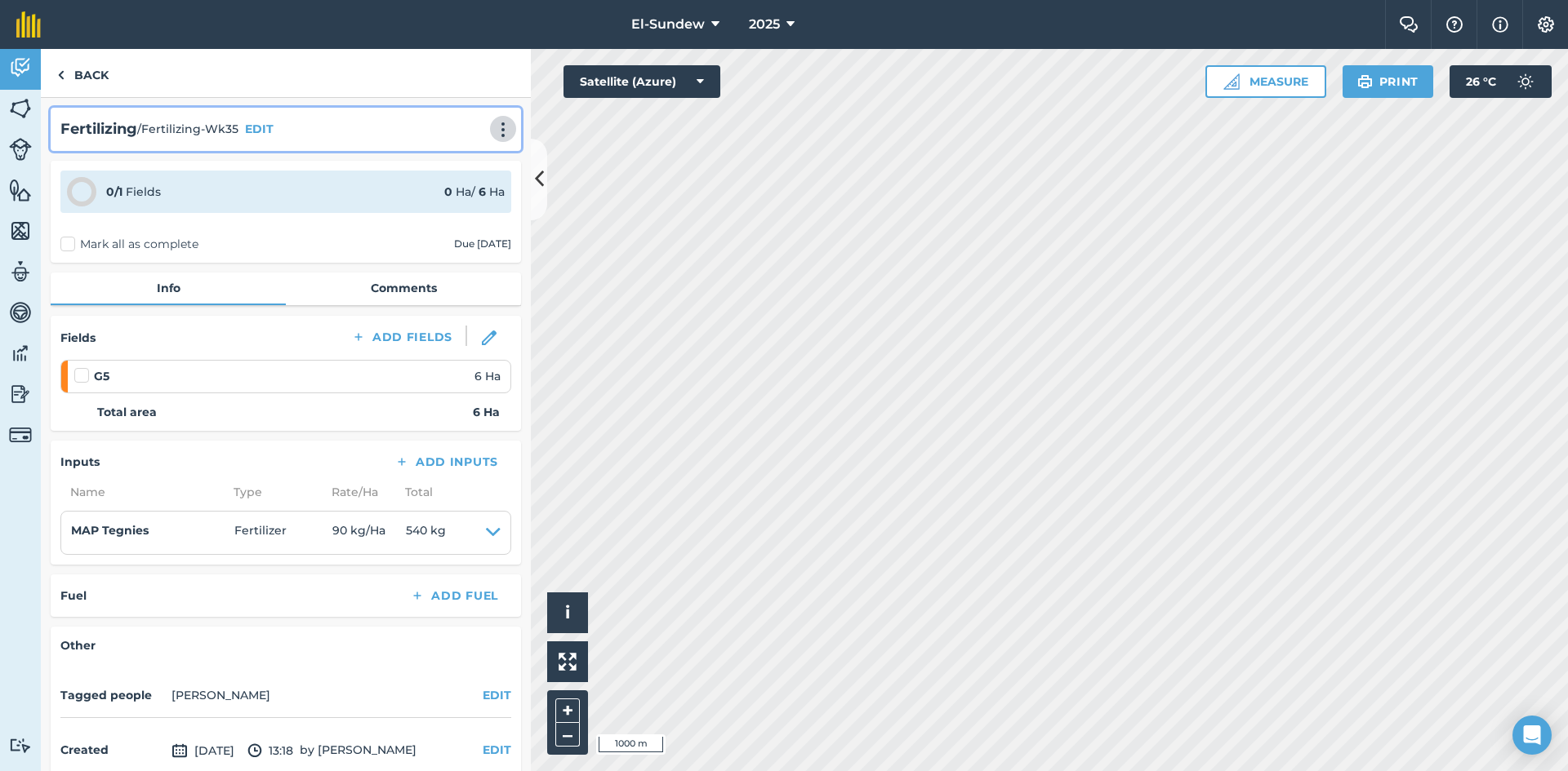
click at [493, 133] on img at bounding box center [502, 129] width 19 height 16
click at [456, 156] on link "Print" at bounding box center [469, 165] width 104 height 33
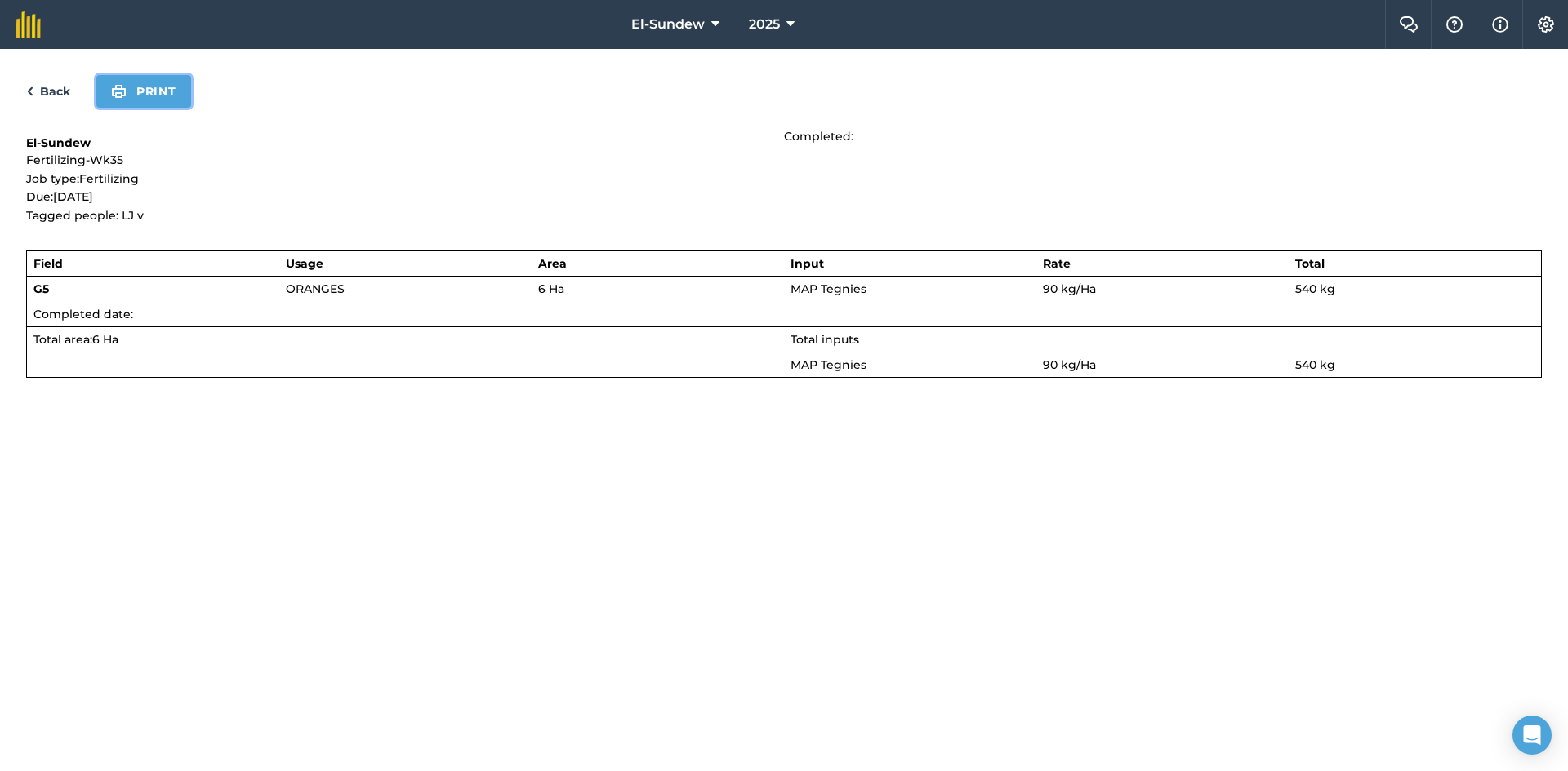
click at [158, 89] on button "Print" at bounding box center [144, 91] width 95 height 33
click at [56, 85] on link "Back" at bounding box center [48, 91] width 44 height 19
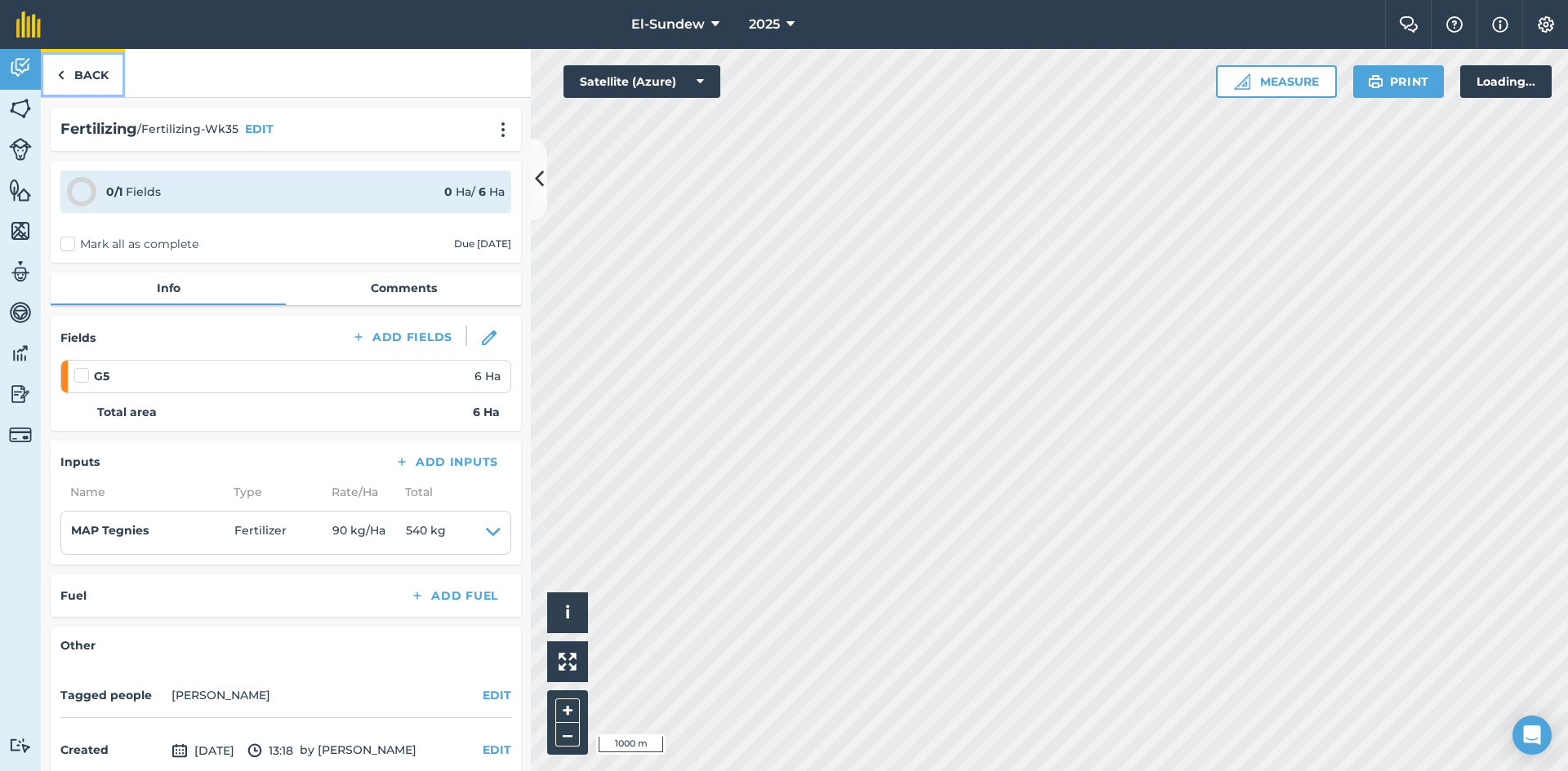
click at [60, 83] on img at bounding box center [61, 75] width 8 height 19
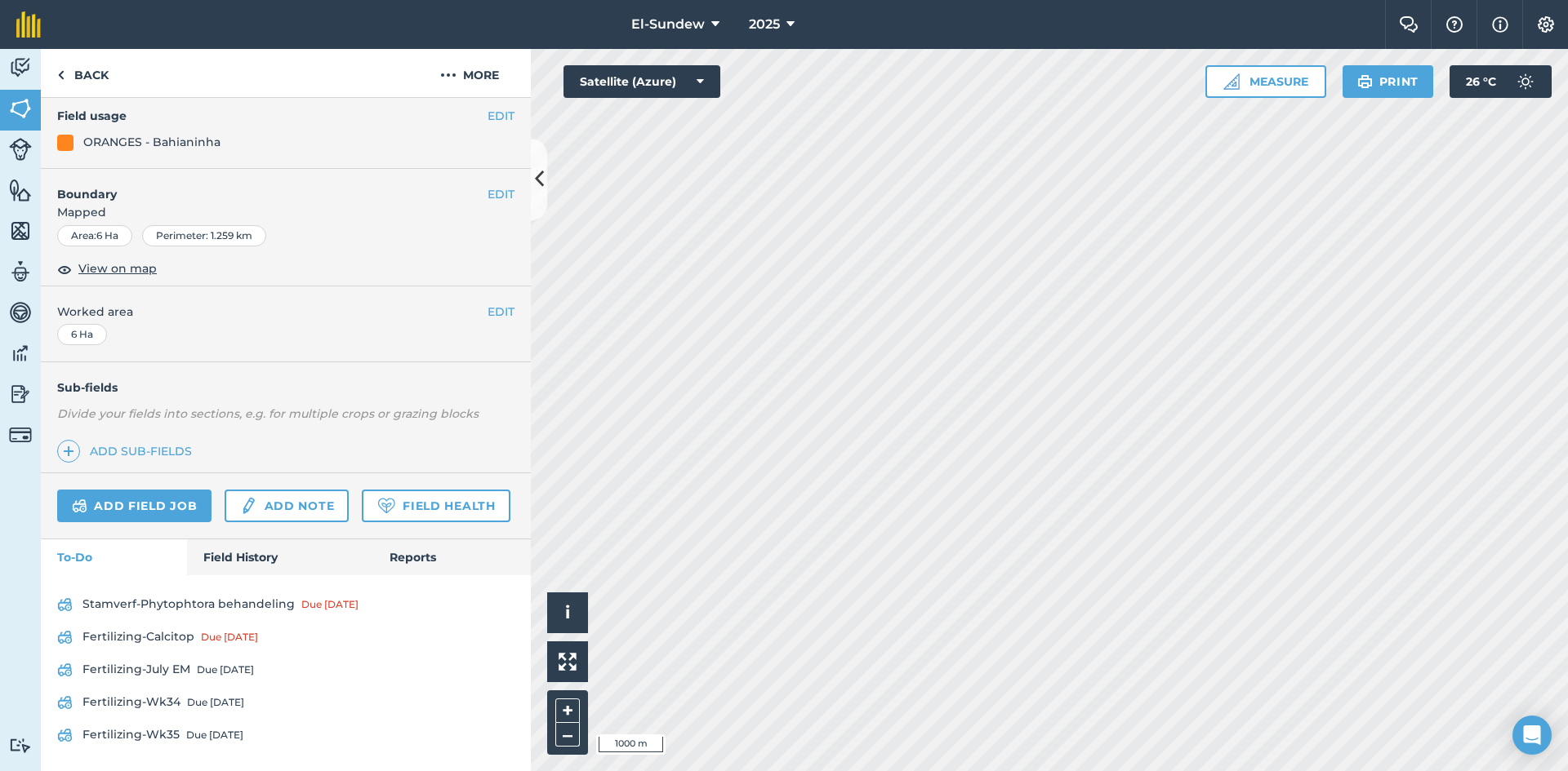
scroll to position [242, 0]
click at [84, 76] on link "Back" at bounding box center [83, 72] width 84 height 48
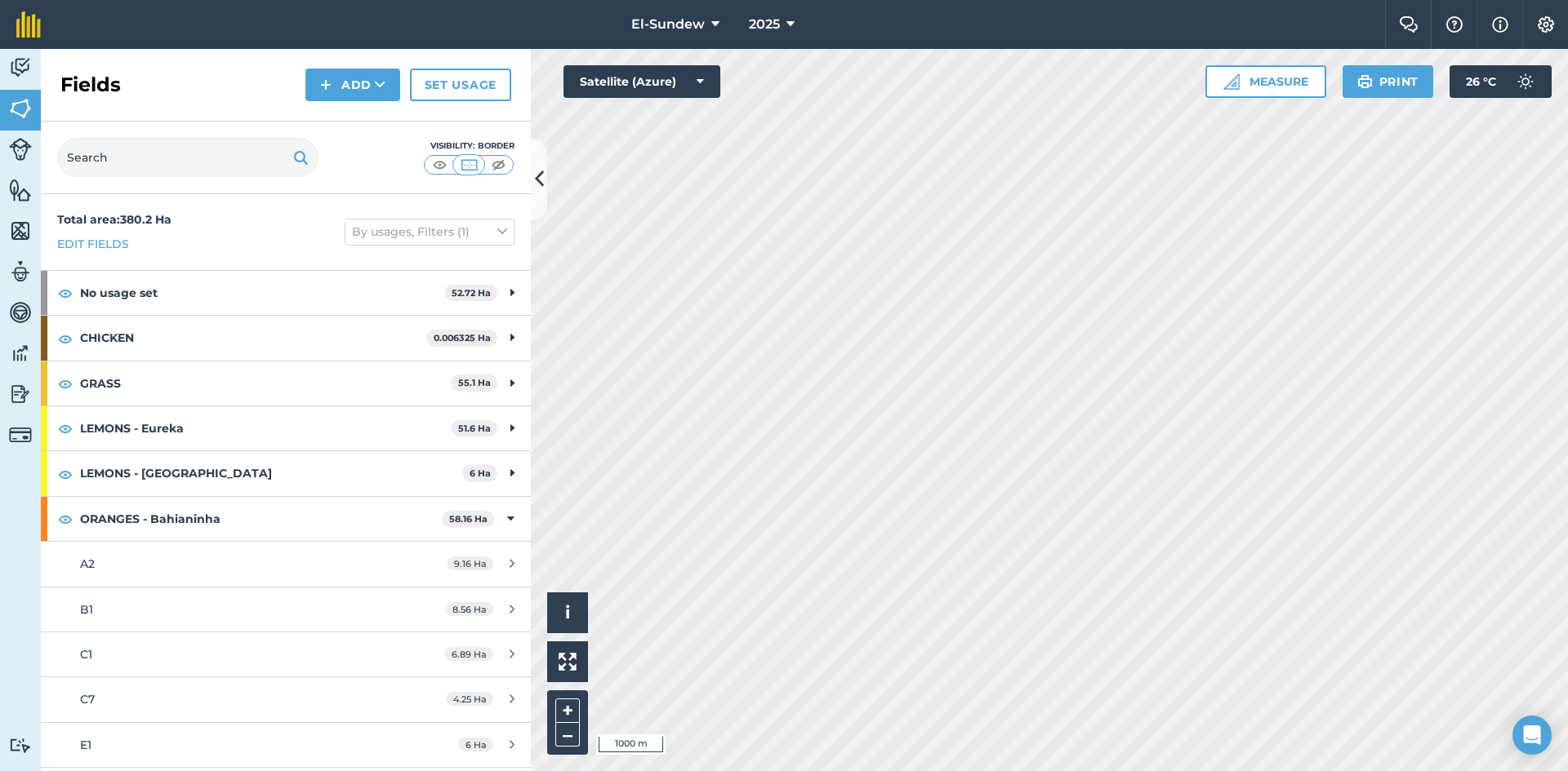
scroll to position [272, 0]
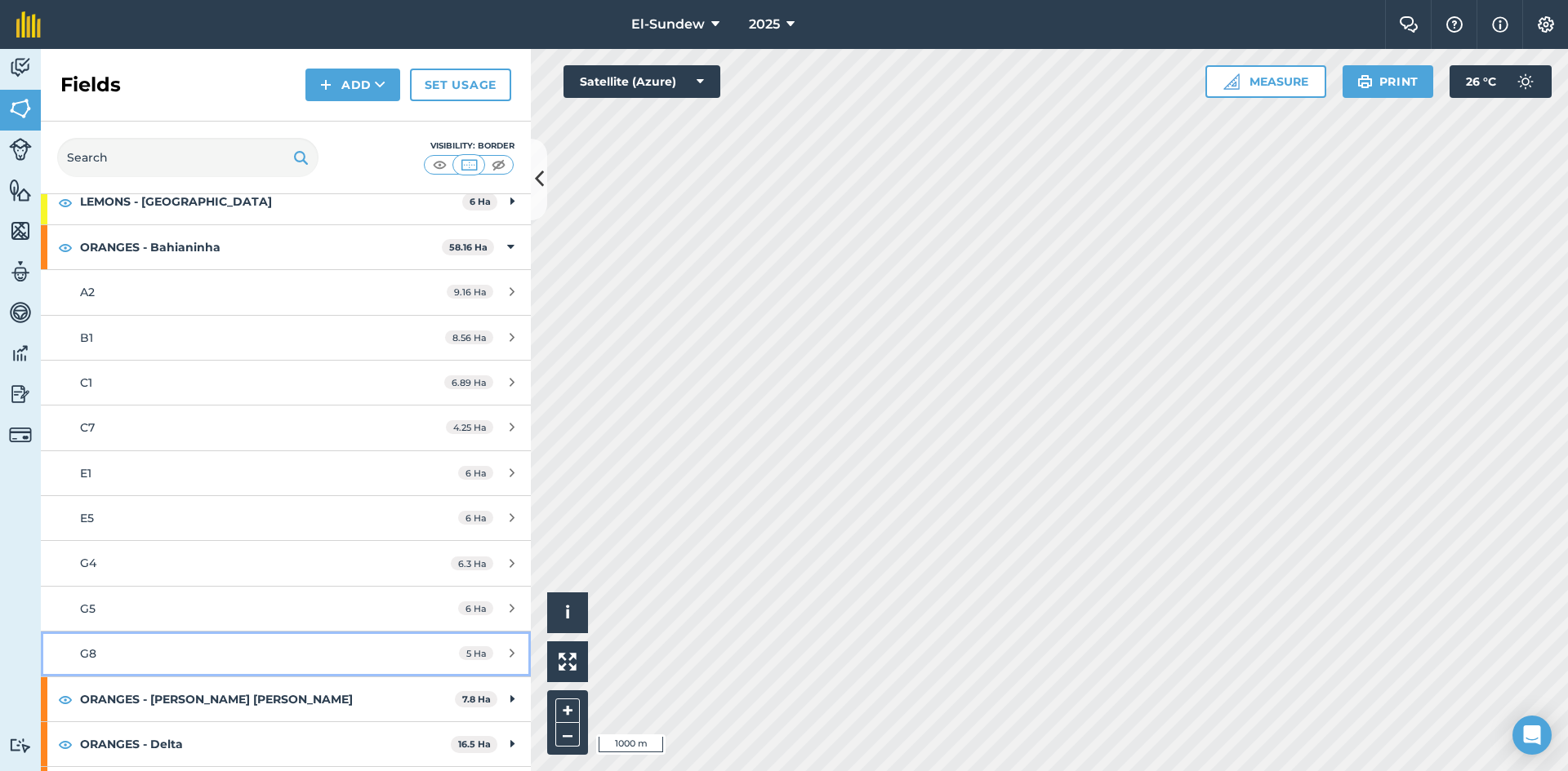
click at [212, 659] on div "G8" at bounding box center [233, 653] width 307 height 18
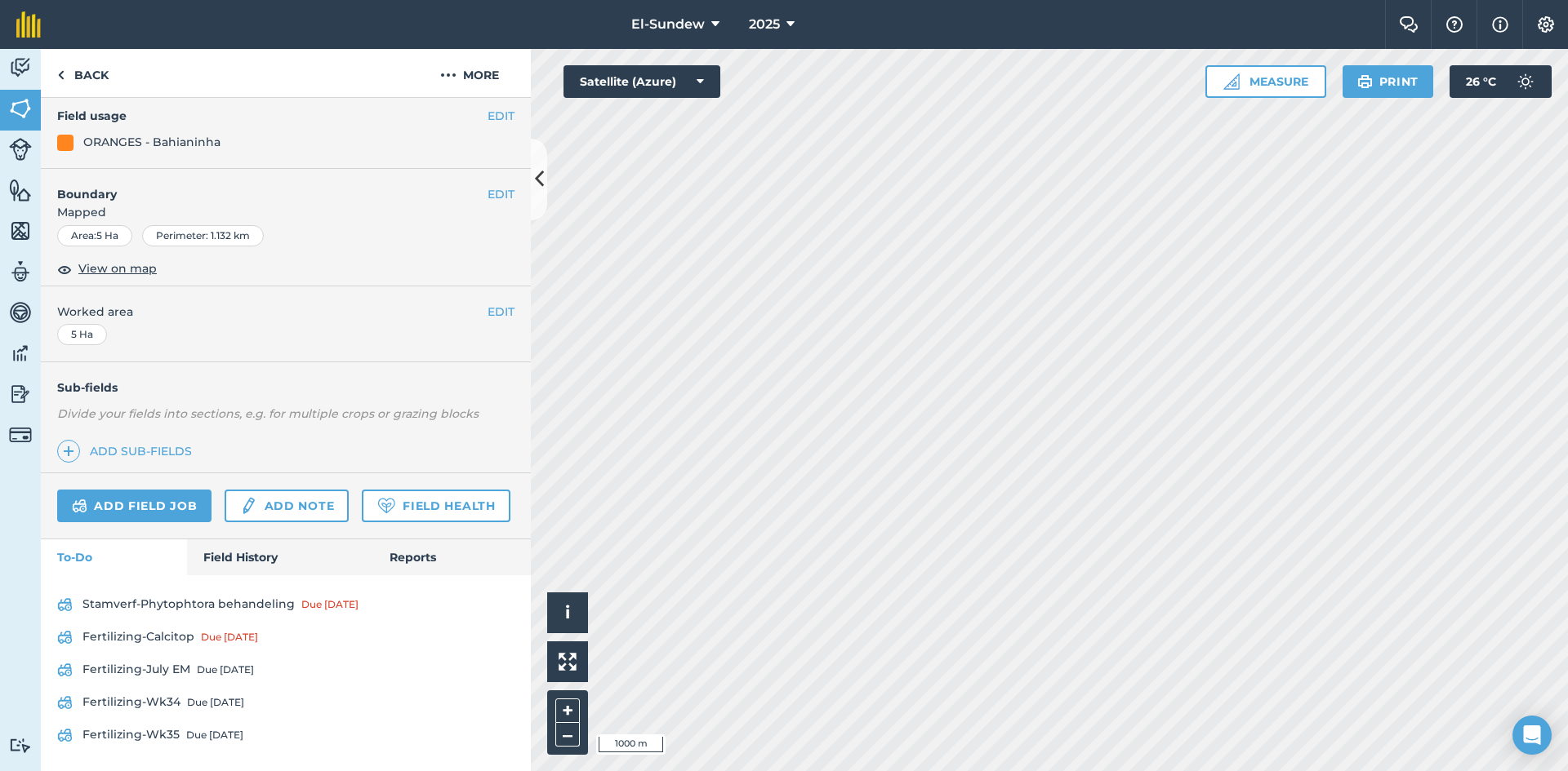
scroll to position [242, 0]
click at [204, 693] on link "Fertilizing-Wk34 Due [DATE]" at bounding box center [286, 702] width 458 height 26
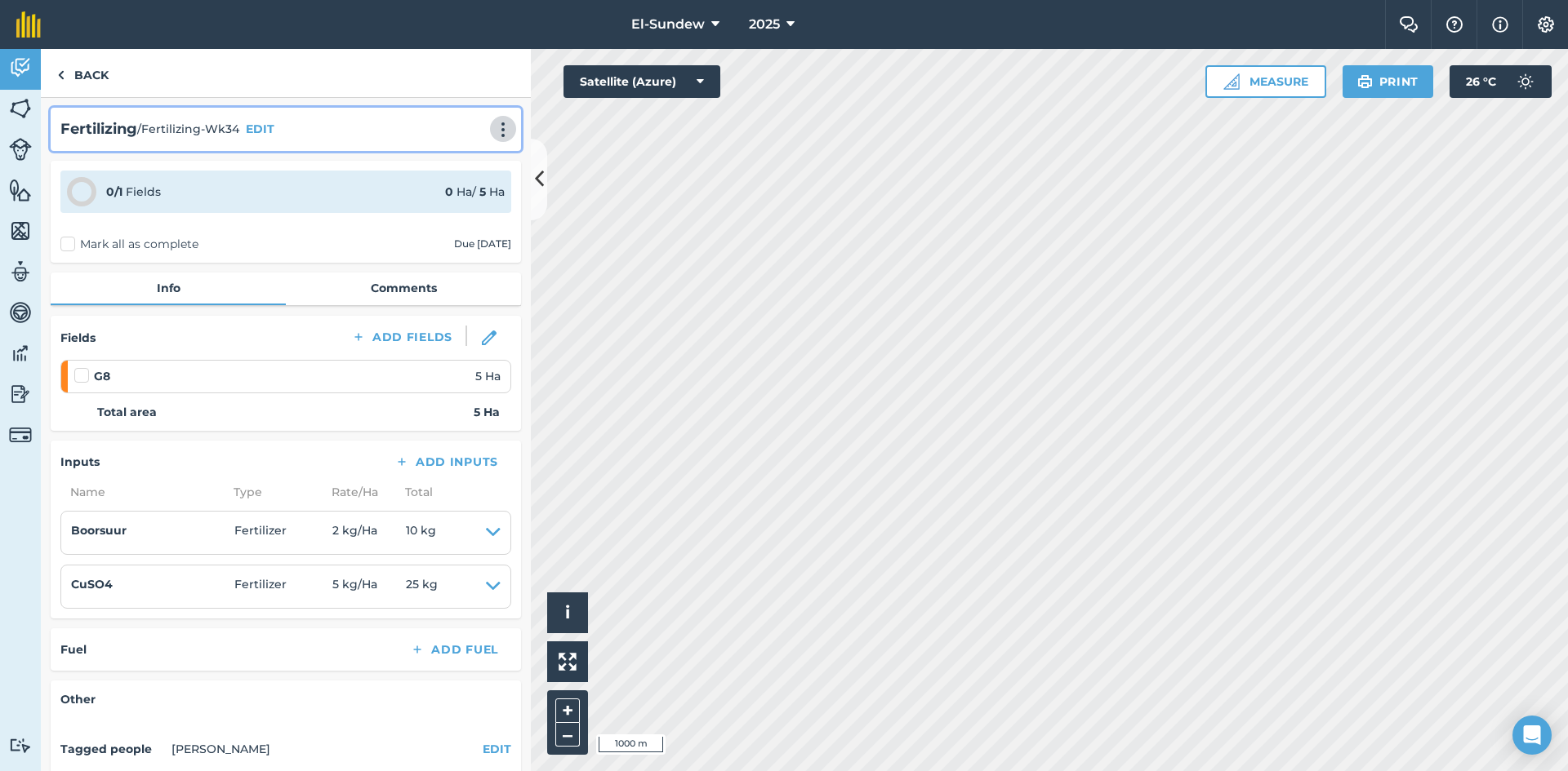
click at [493, 135] on img at bounding box center [502, 129] width 19 height 16
click at [465, 152] on link "Print" at bounding box center [469, 165] width 104 height 33
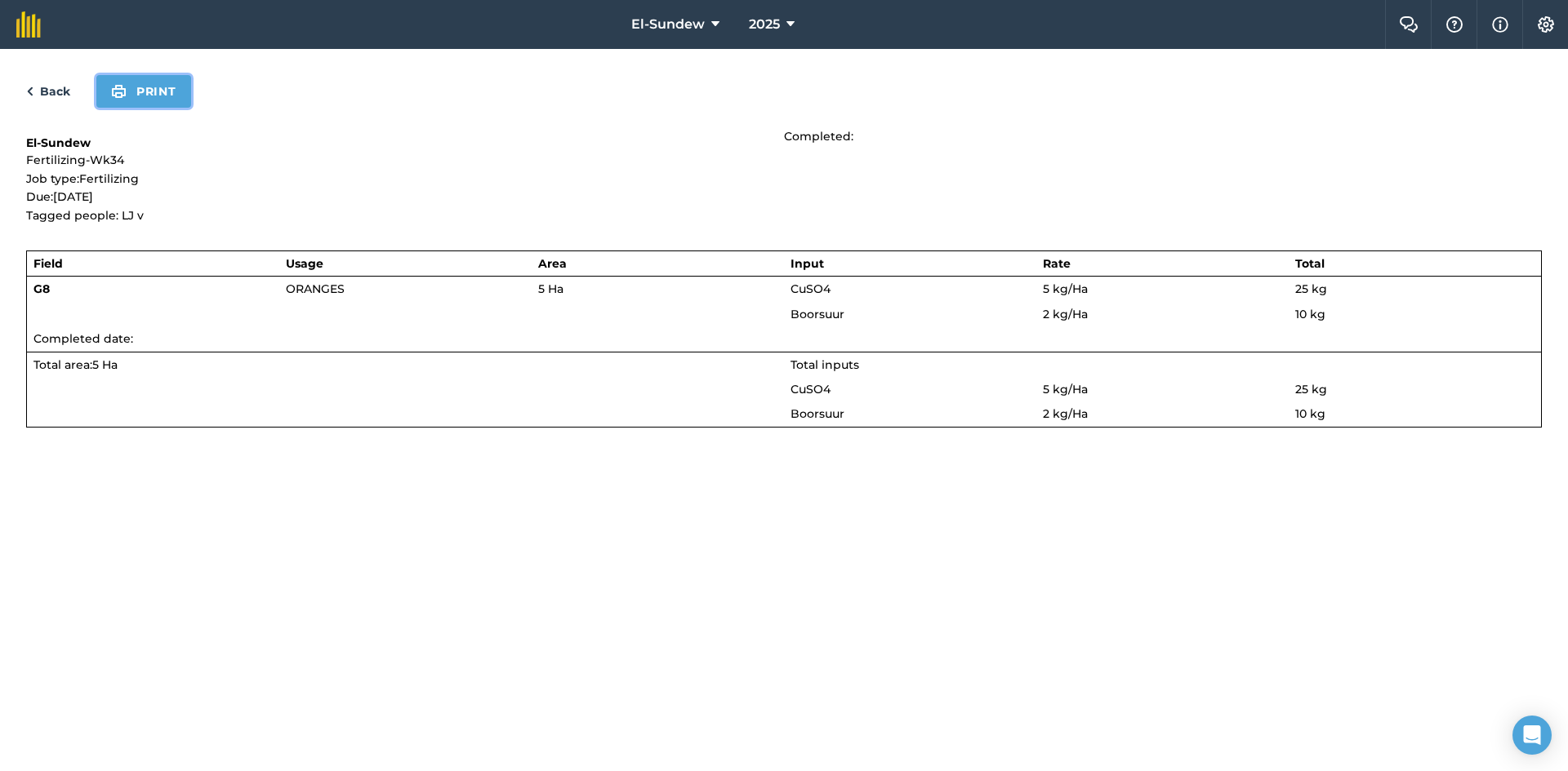
click at [153, 89] on button "Print" at bounding box center [144, 91] width 95 height 33
click at [63, 99] on link "Back" at bounding box center [48, 91] width 44 height 19
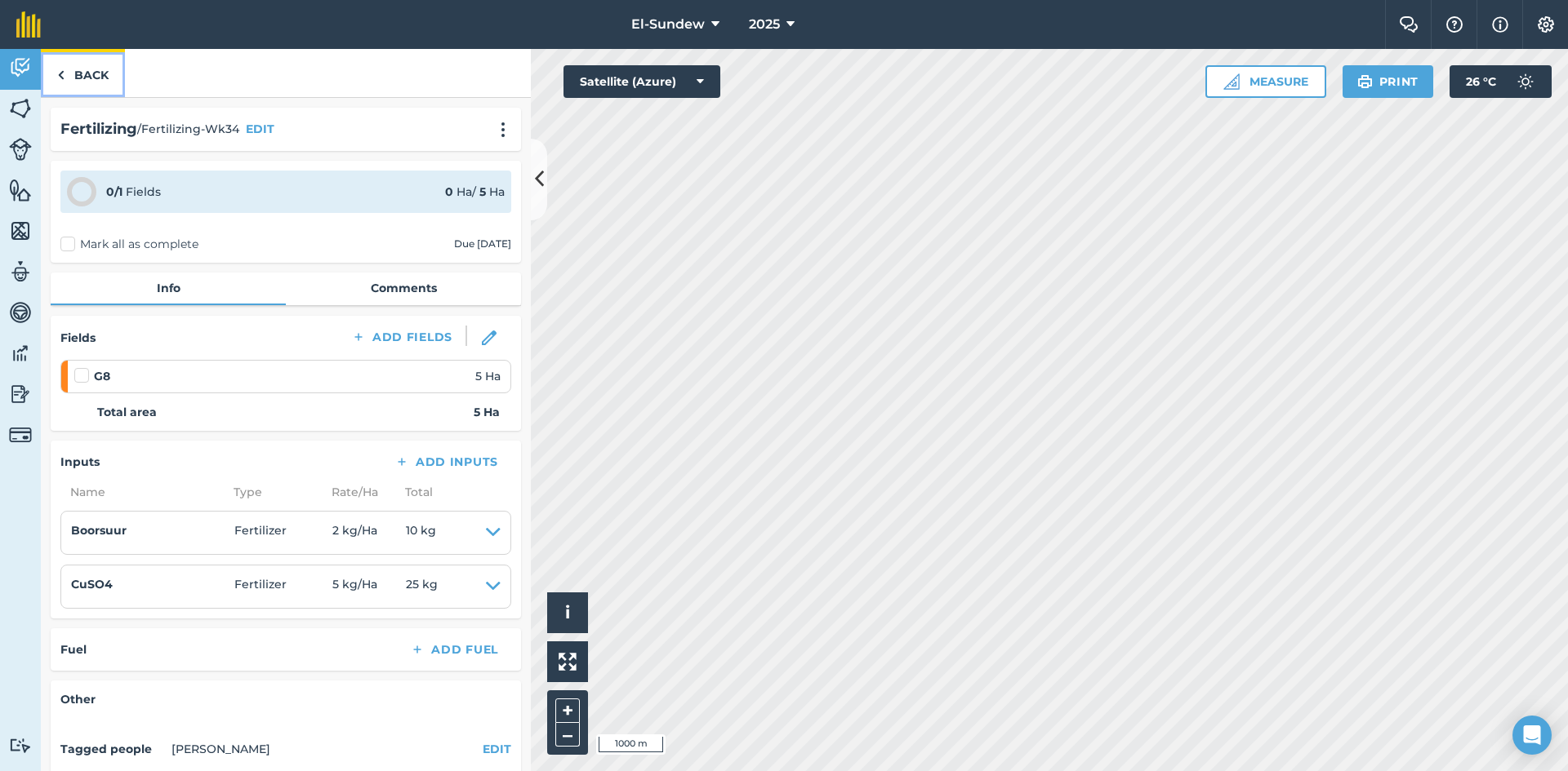
click at [90, 75] on link "Back" at bounding box center [83, 72] width 84 height 48
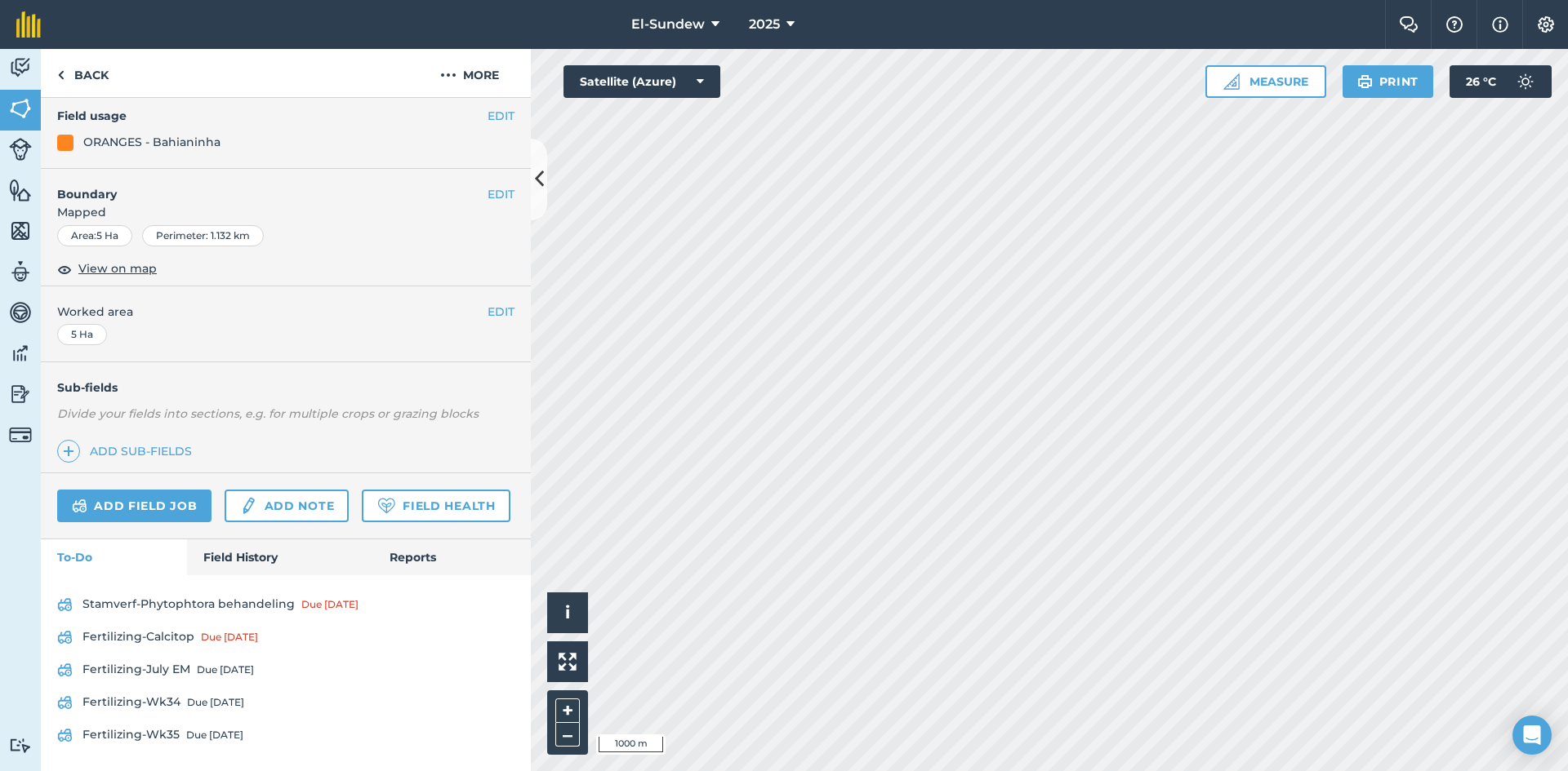
scroll to position [242, 0]
click at [172, 730] on link "Fertilizing-Wk35 Due [DATE]" at bounding box center [286, 735] width 458 height 26
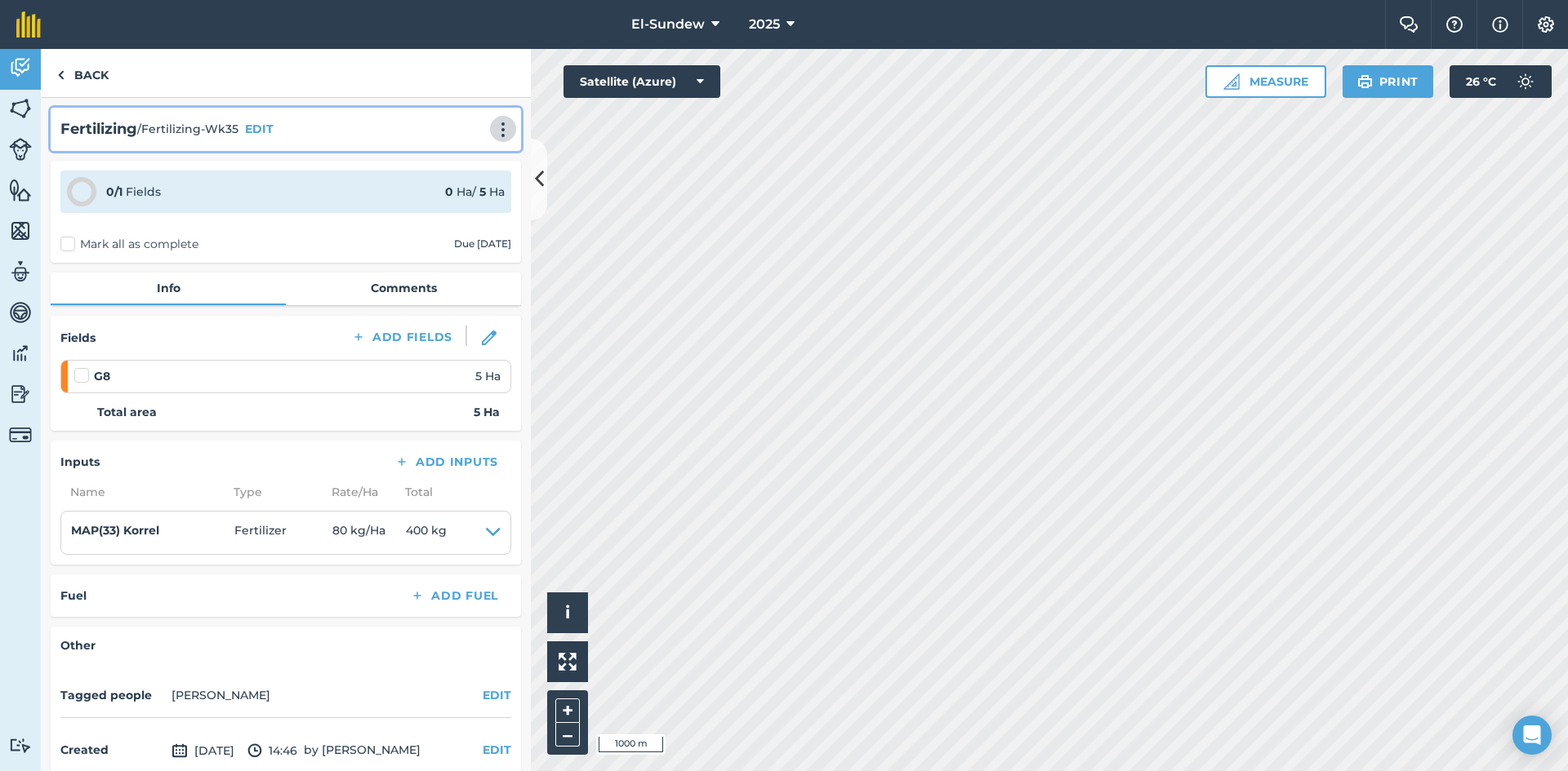
click at [499, 127] on img at bounding box center [502, 129] width 19 height 16
click at [461, 156] on link "Print" at bounding box center [469, 165] width 104 height 33
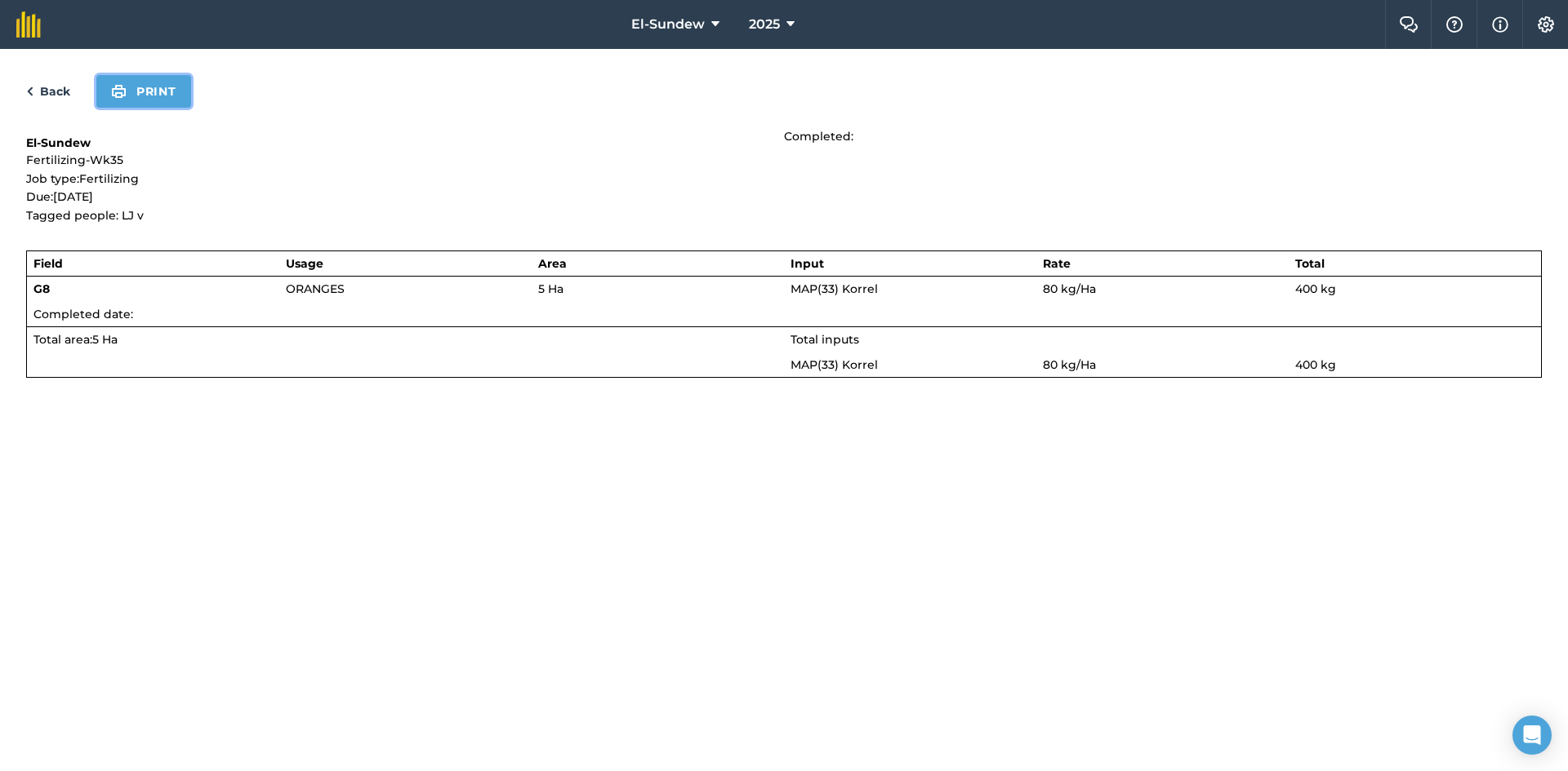
click at [162, 87] on button "Print" at bounding box center [144, 91] width 95 height 33
click at [41, 94] on link "Back" at bounding box center [48, 91] width 44 height 19
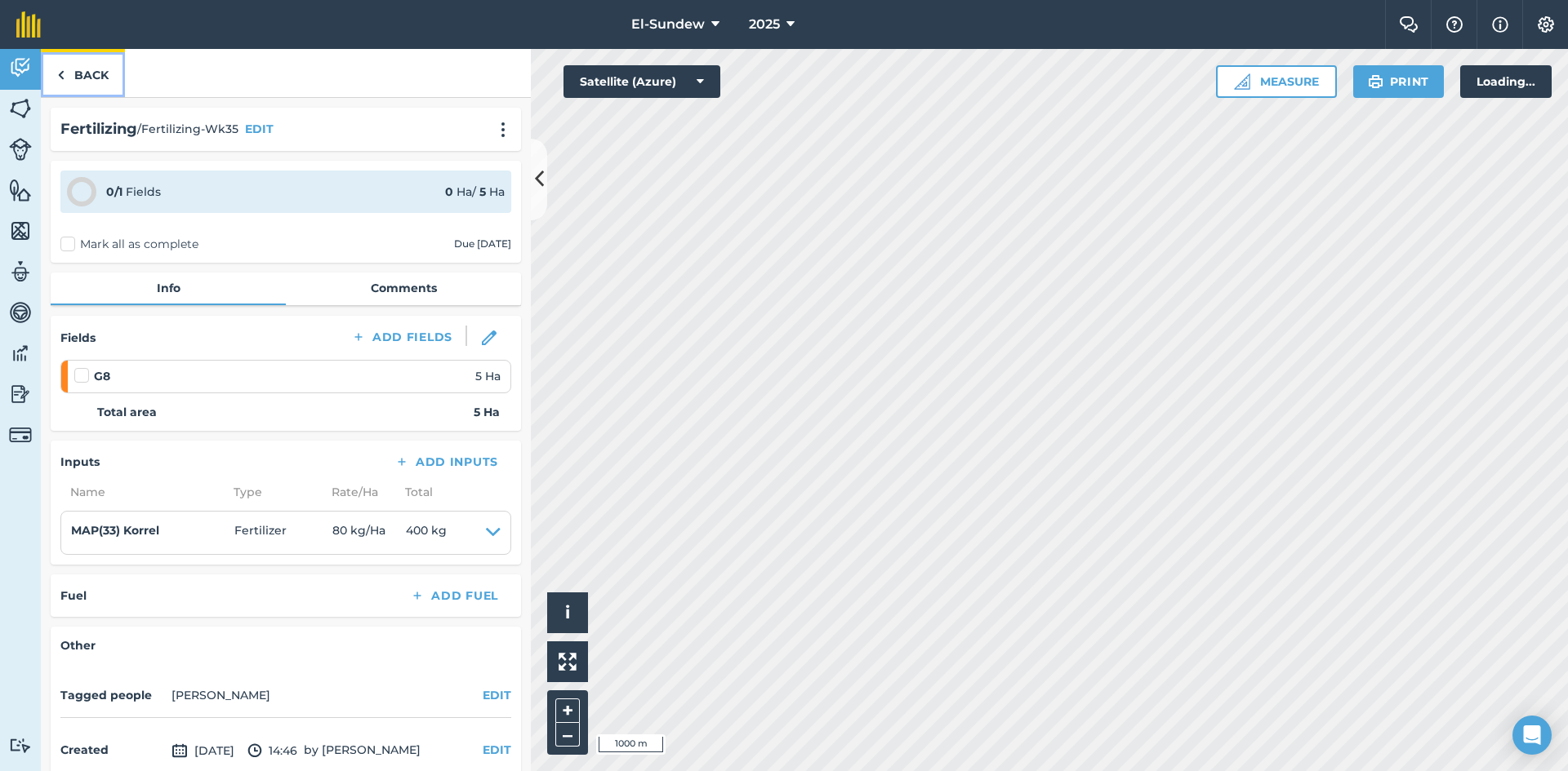
click at [77, 82] on link "Back" at bounding box center [83, 72] width 84 height 48
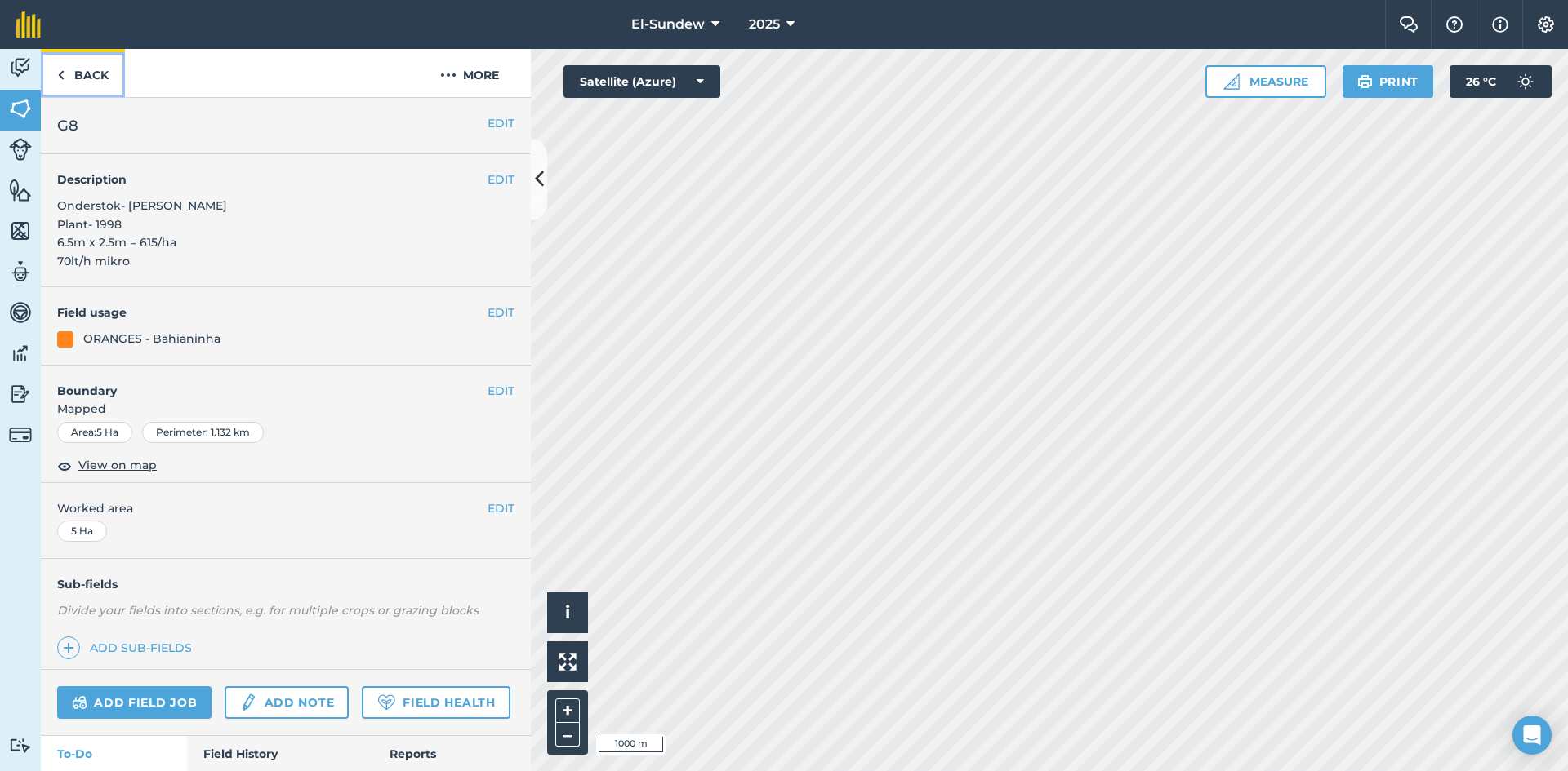
click at [104, 81] on link "Back" at bounding box center [83, 72] width 84 height 48
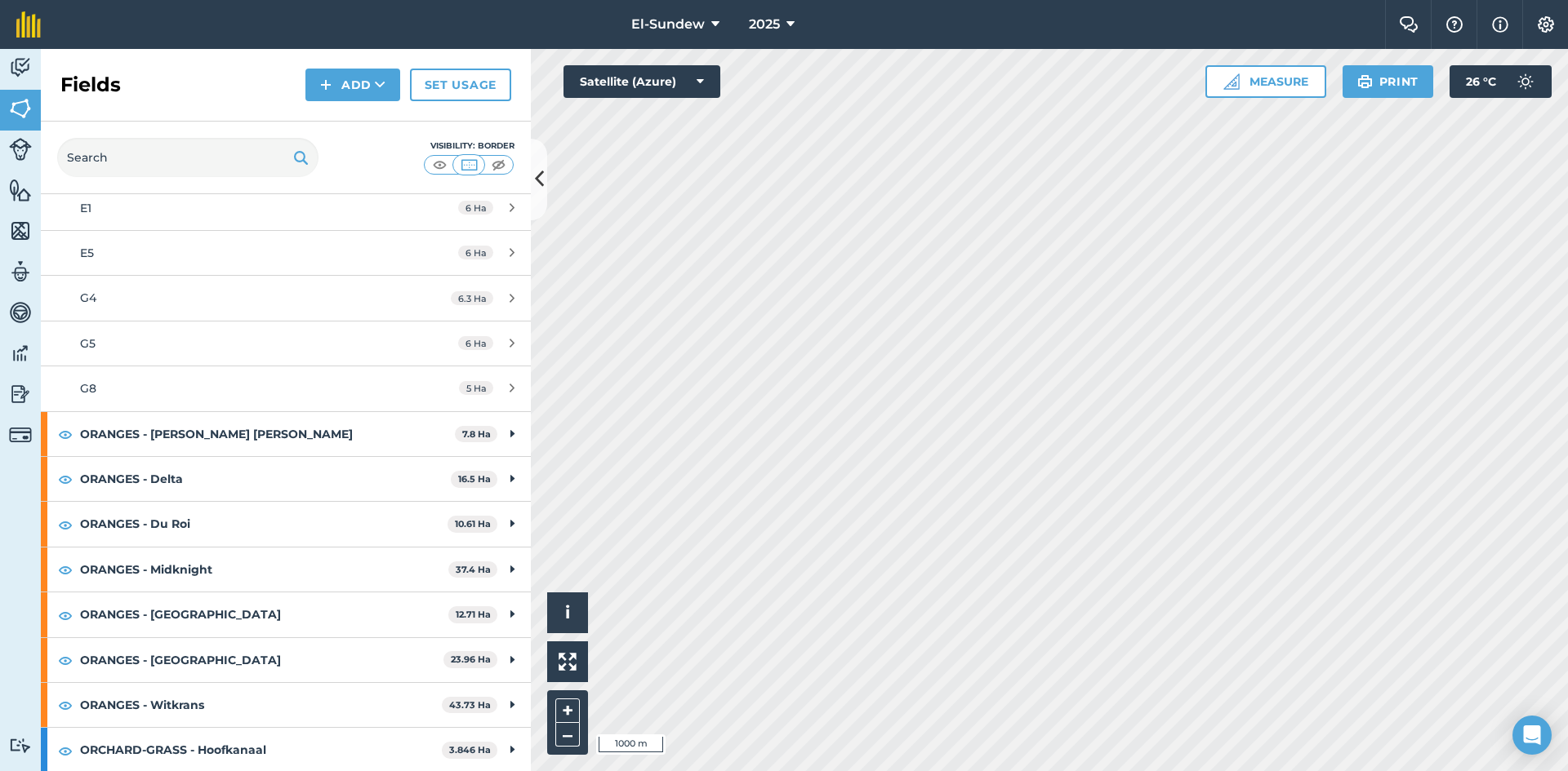
scroll to position [544, 0]
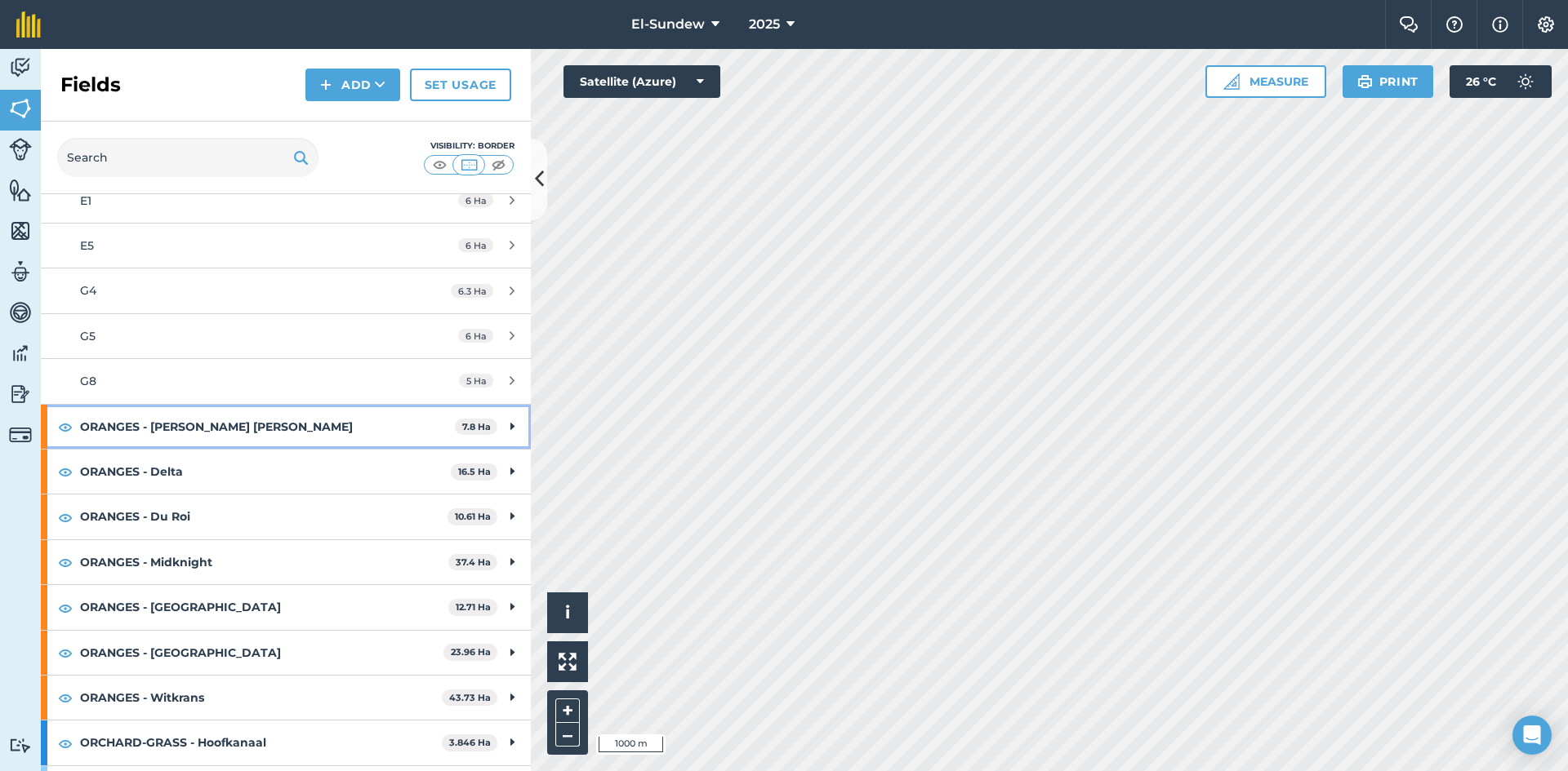
click at [251, 415] on strong "ORANGES - [PERSON_NAME] [PERSON_NAME]" at bounding box center [268, 426] width 375 height 44
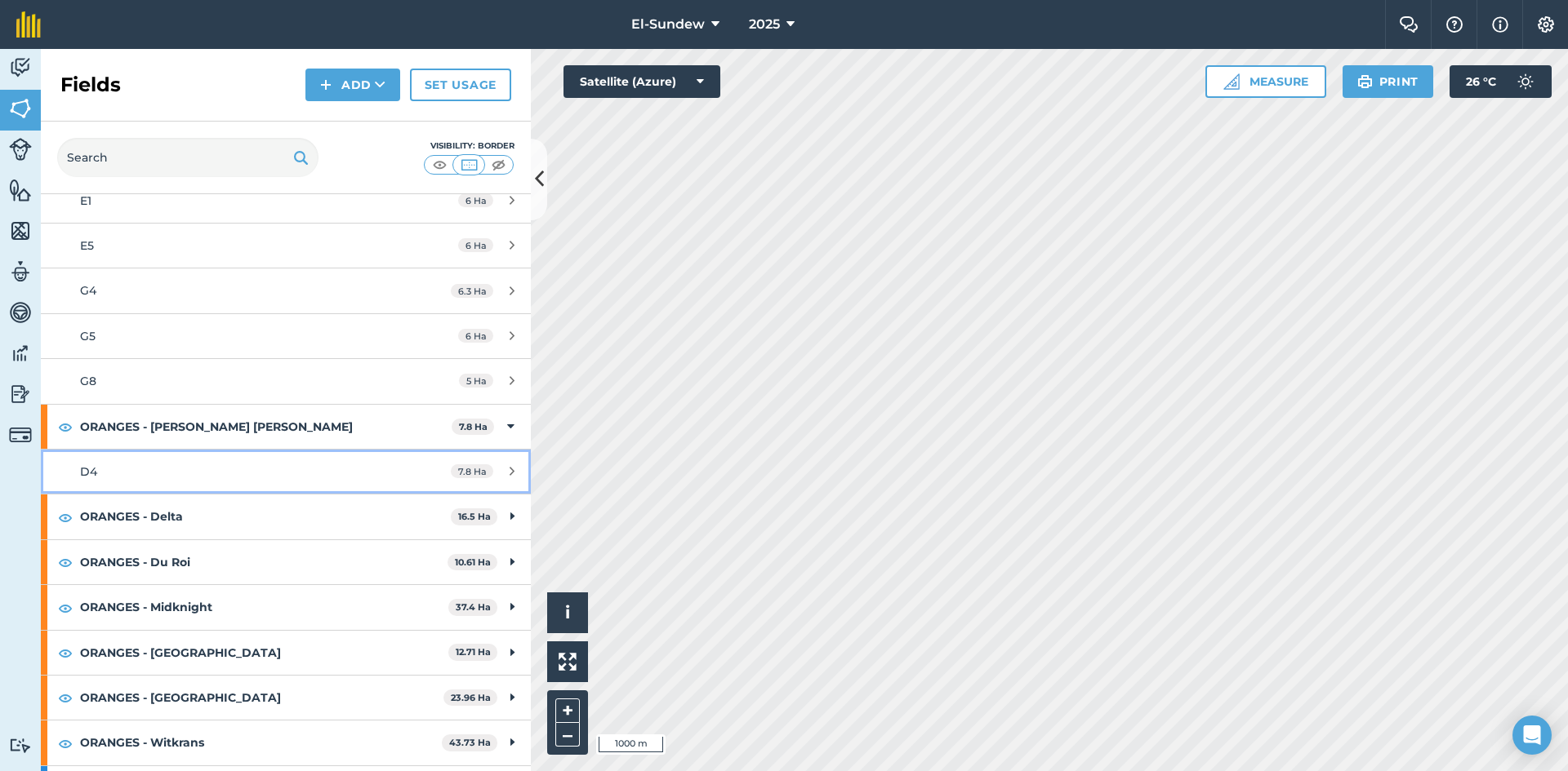
click at [251, 466] on div "D4" at bounding box center [233, 471] width 307 height 18
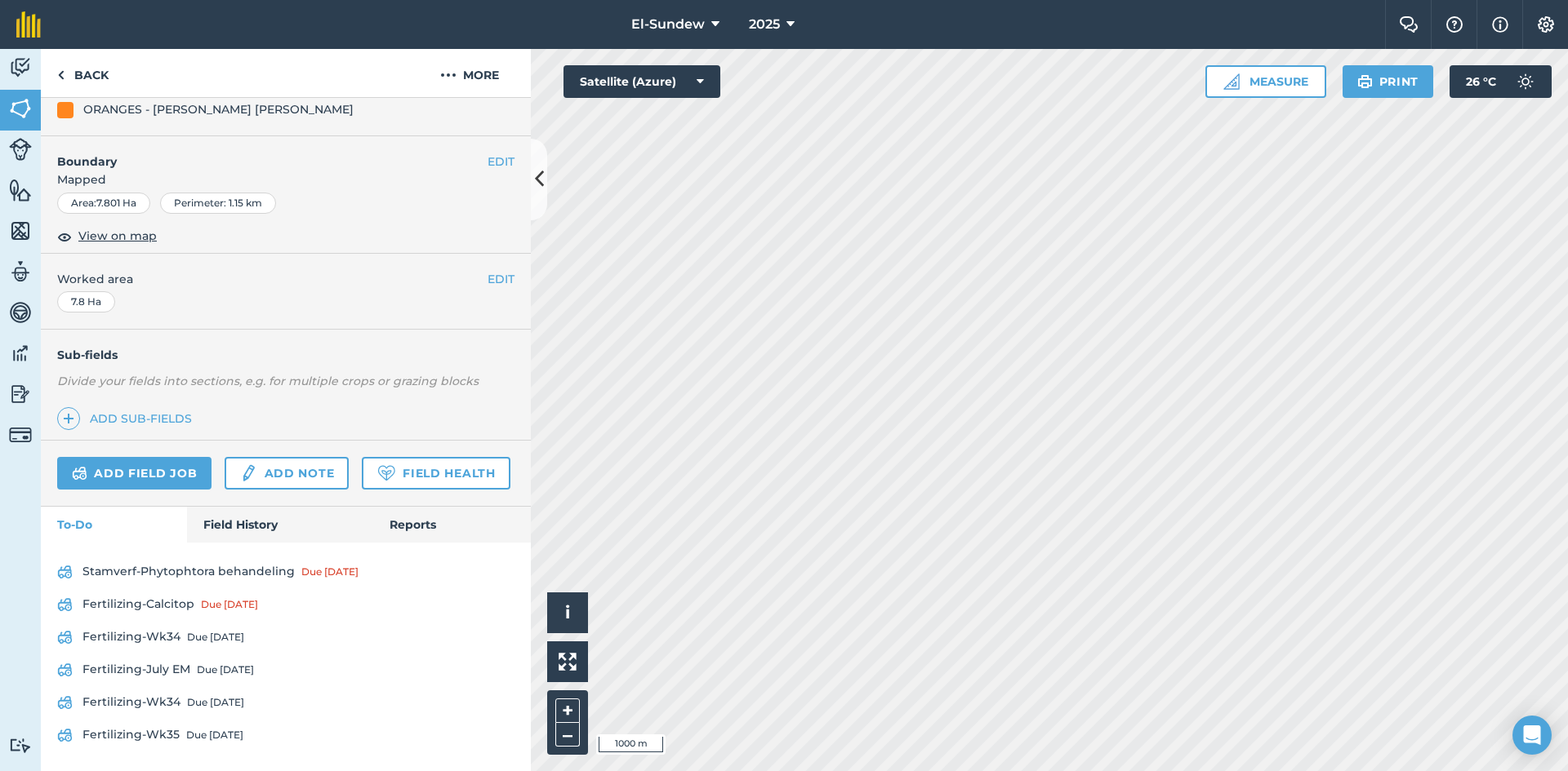
scroll to position [275, 0]
click at [209, 642] on div "Due [DATE]" at bounding box center [215, 637] width 57 height 13
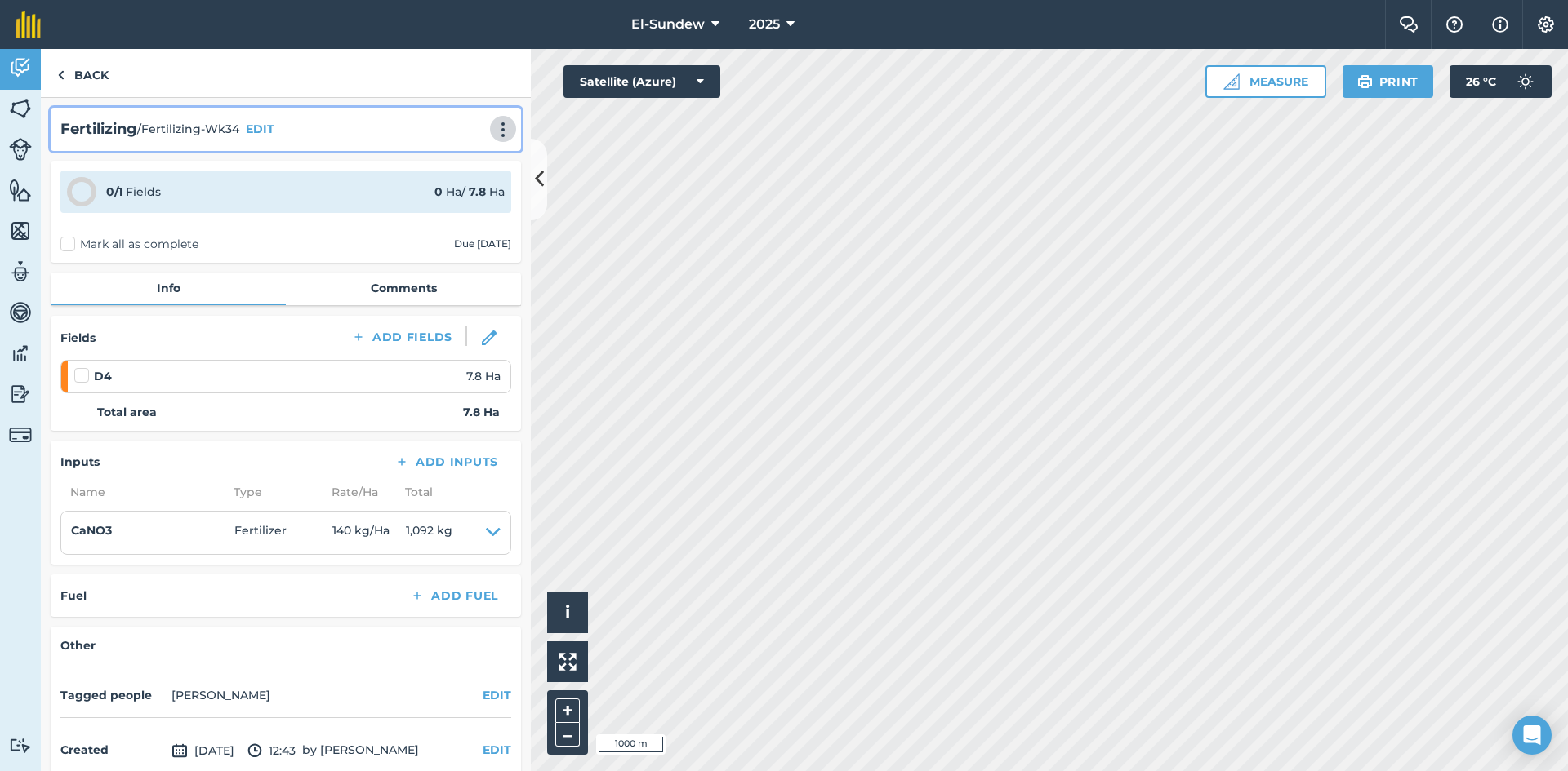
click at [493, 131] on img at bounding box center [502, 129] width 19 height 16
click at [449, 161] on link "Print" at bounding box center [469, 165] width 104 height 33
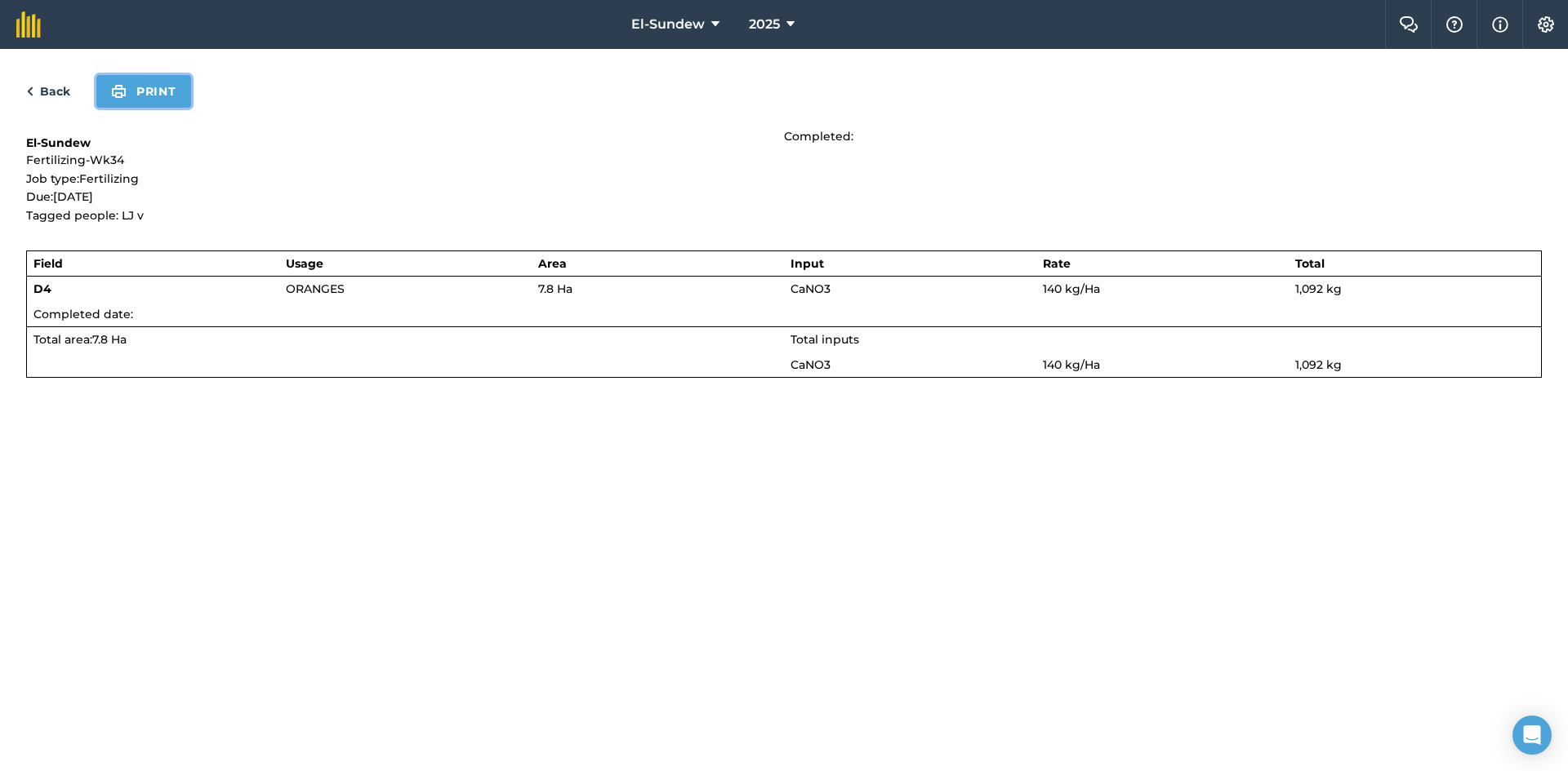
click at [167, 93] on button "Print" at bounding box center [144, 91] width 95 height 33
click at [62, 97] on link "Back" at bounding box center [48, 91] width 44 height 19
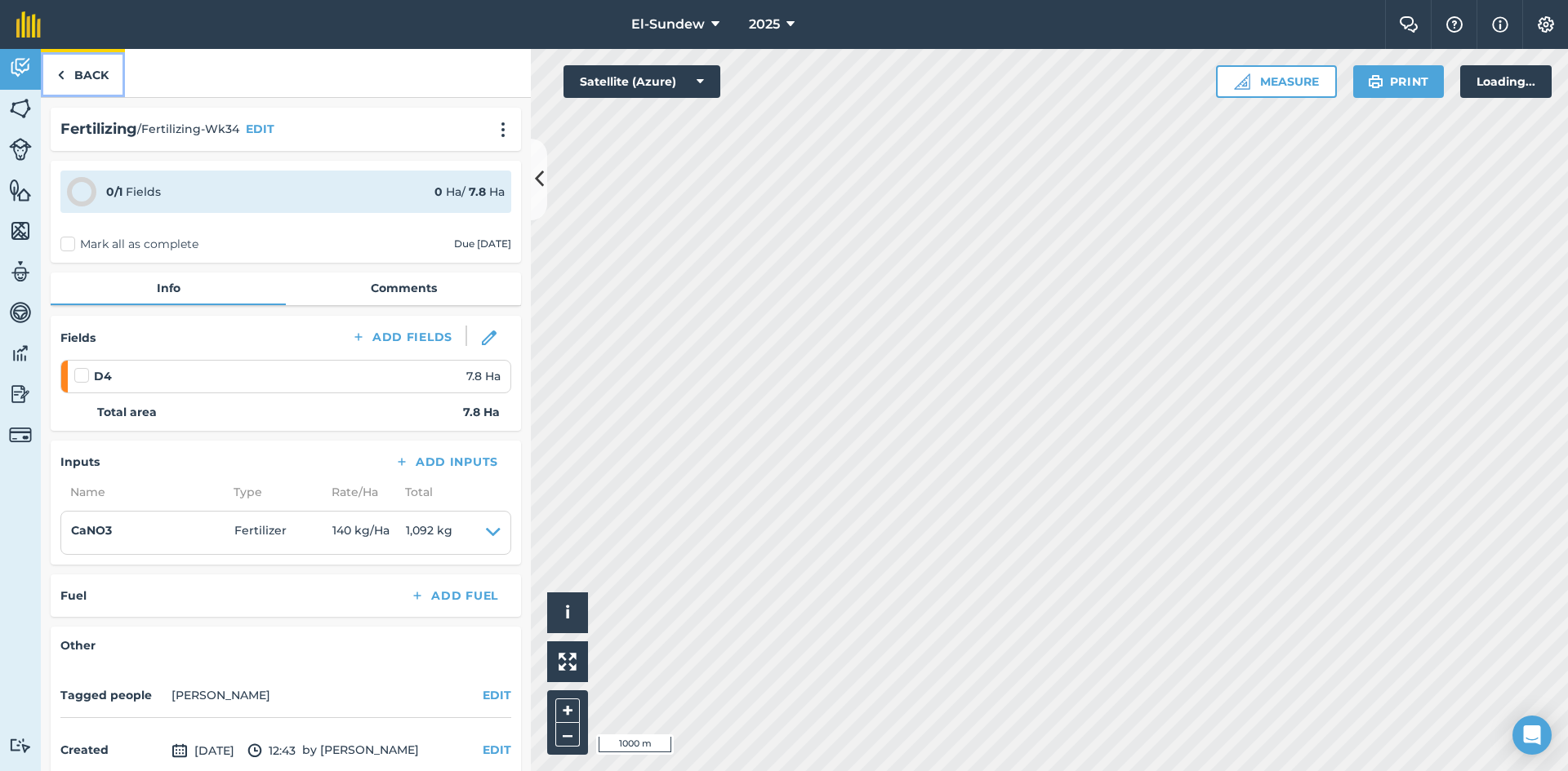
click at [66, 86] on link "Back" at bounding box center [83, 72] width 84 height 48
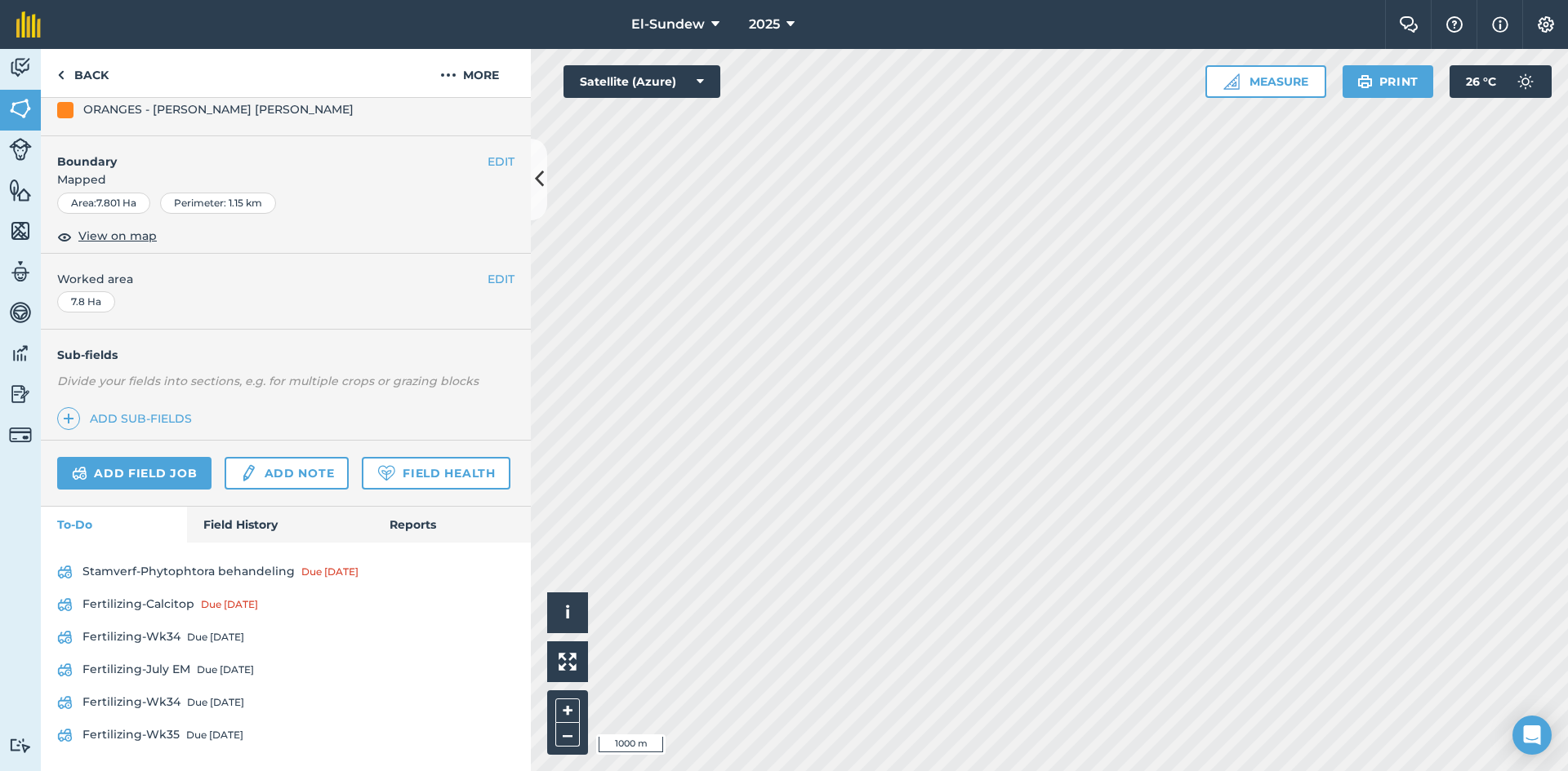
scroll to position [275, 0]
click at [204, 696] on div "Due [DATE]" at bounding box center [215, 703] width 57 height 13
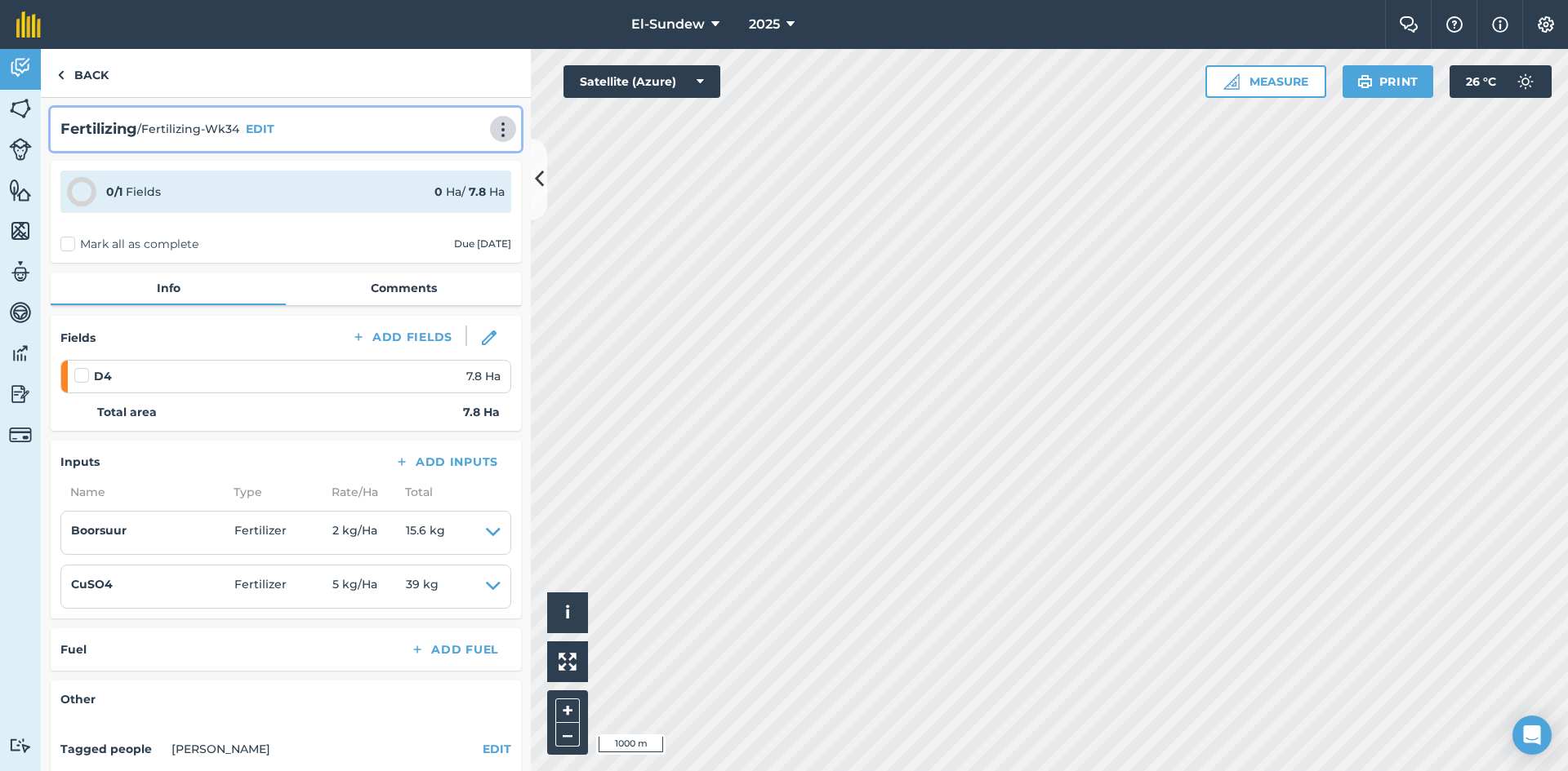
click at [493, 125] on img at bounding box center [502, 129] width 19 height 16
click at [433, 165] on link "Print" at bounding box center [469, 165] width 104 height 33
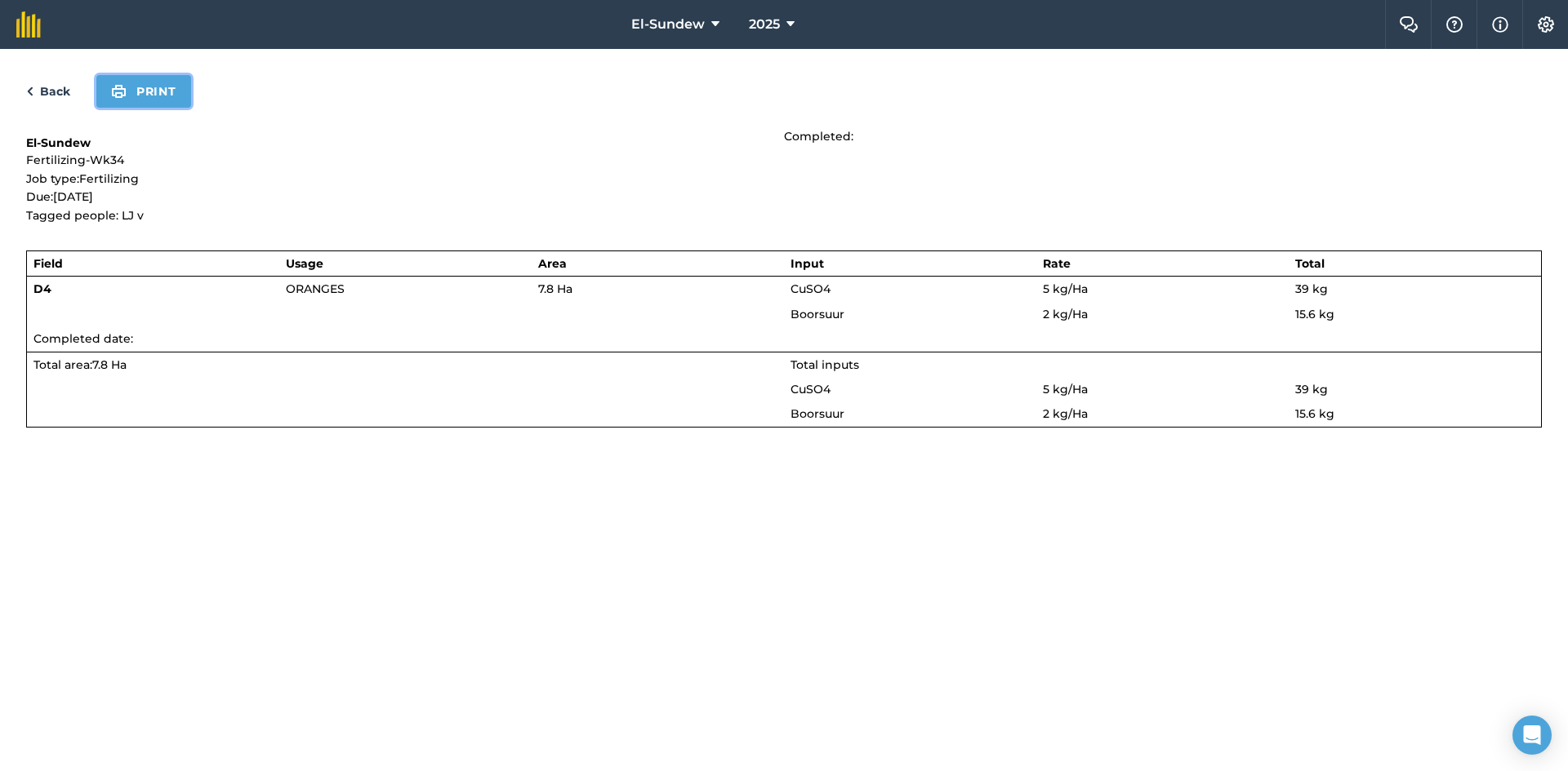
click at [147, 101] on button "Print" at bounding box center [144, 91] width 95 height 33
click at [58, 95] on link "Back" at bounding box center [48, 91] width 44 height 19
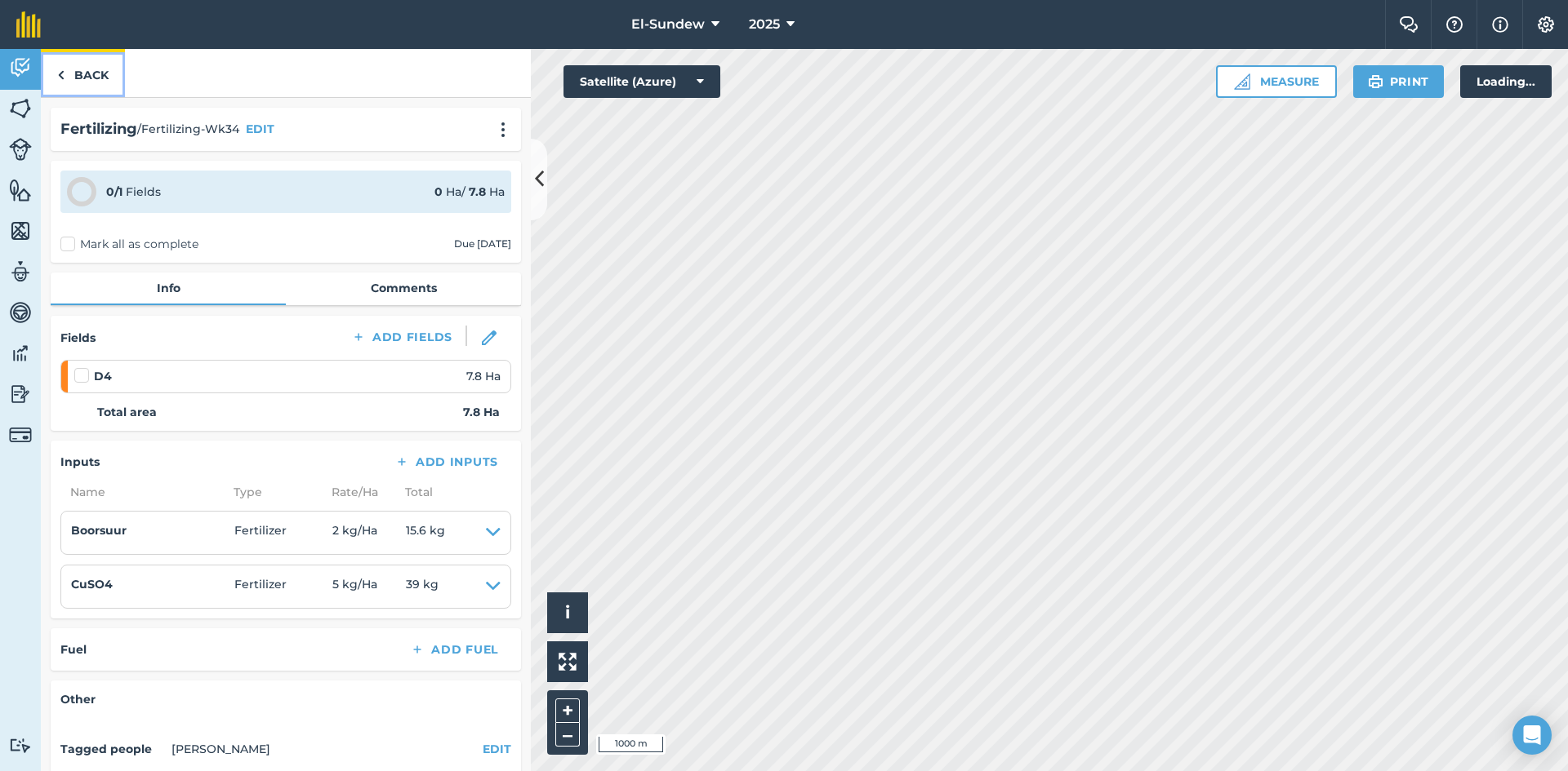
click at [65, 81] on link "Back" at bounding box center [83, 72] width 84 height 48
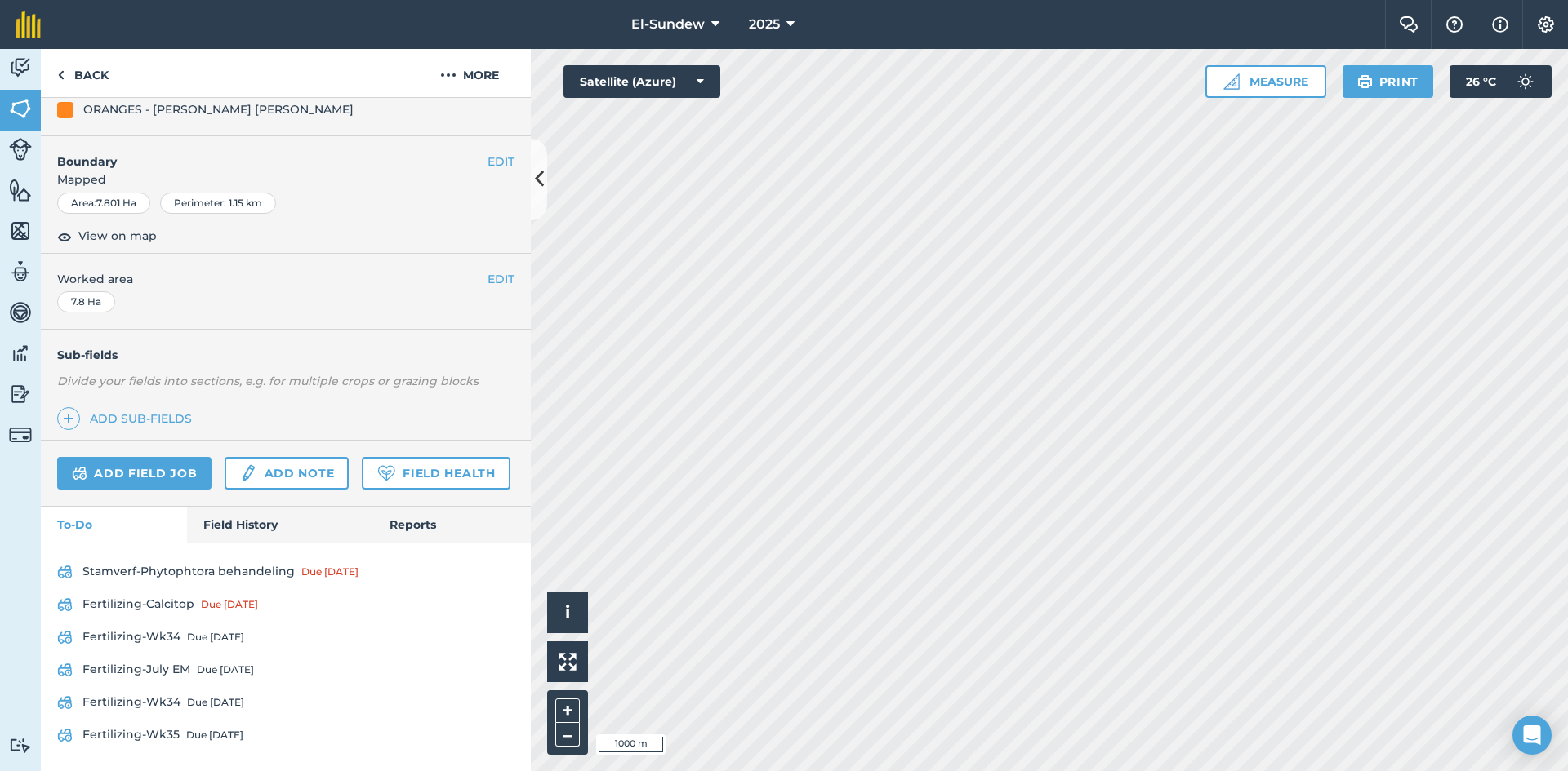
scroll to position [275, 0]
click at [204, 734] on div "Due [DATE]" at bounding box center [215, 736] width 57 height 13
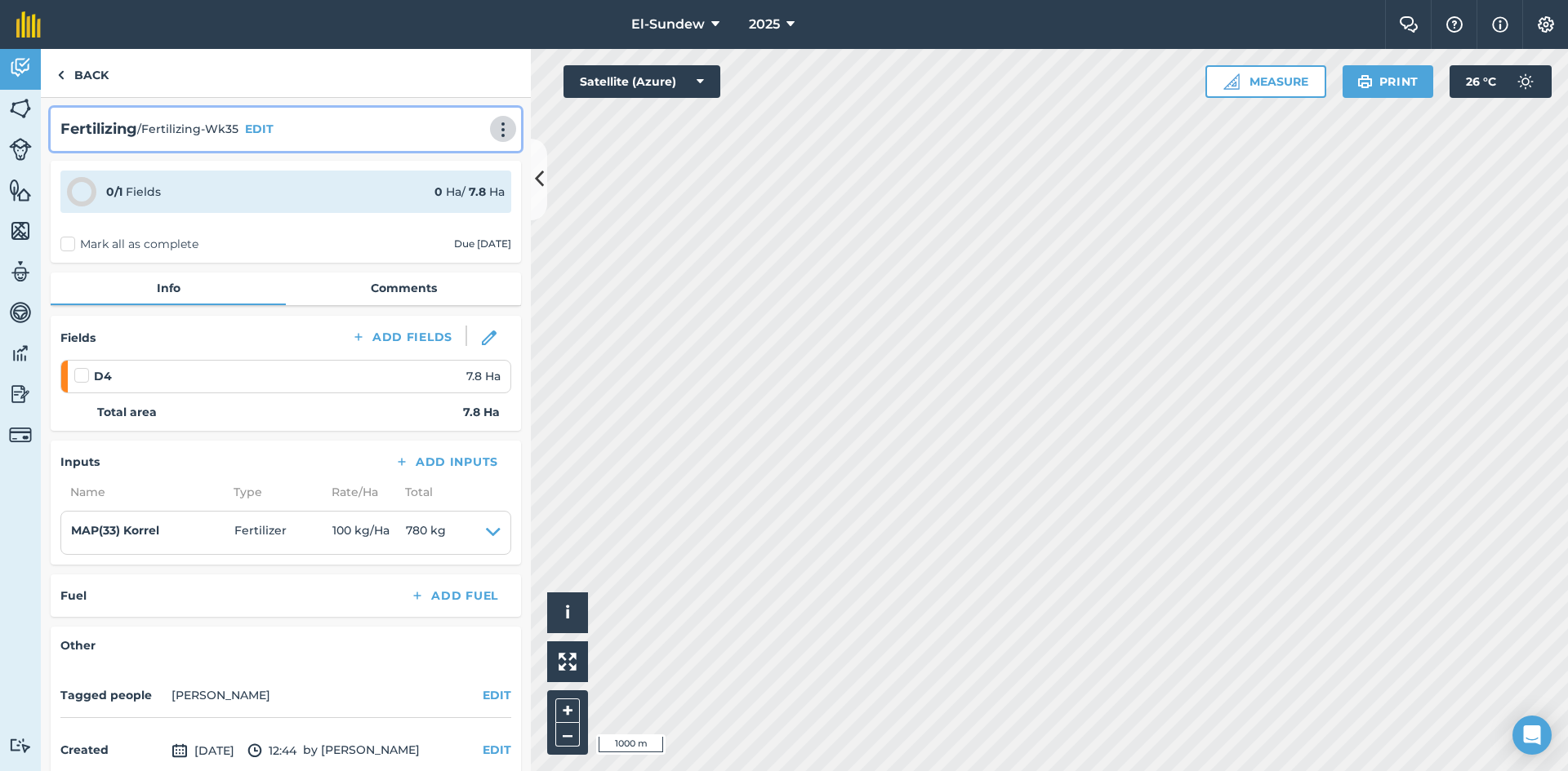
click at [493, 132] on img at bounding box center [502, 129] width 19 height 16
click at [429, 165] on link "Print" at bounding box center [469, 165] width 104 height 33
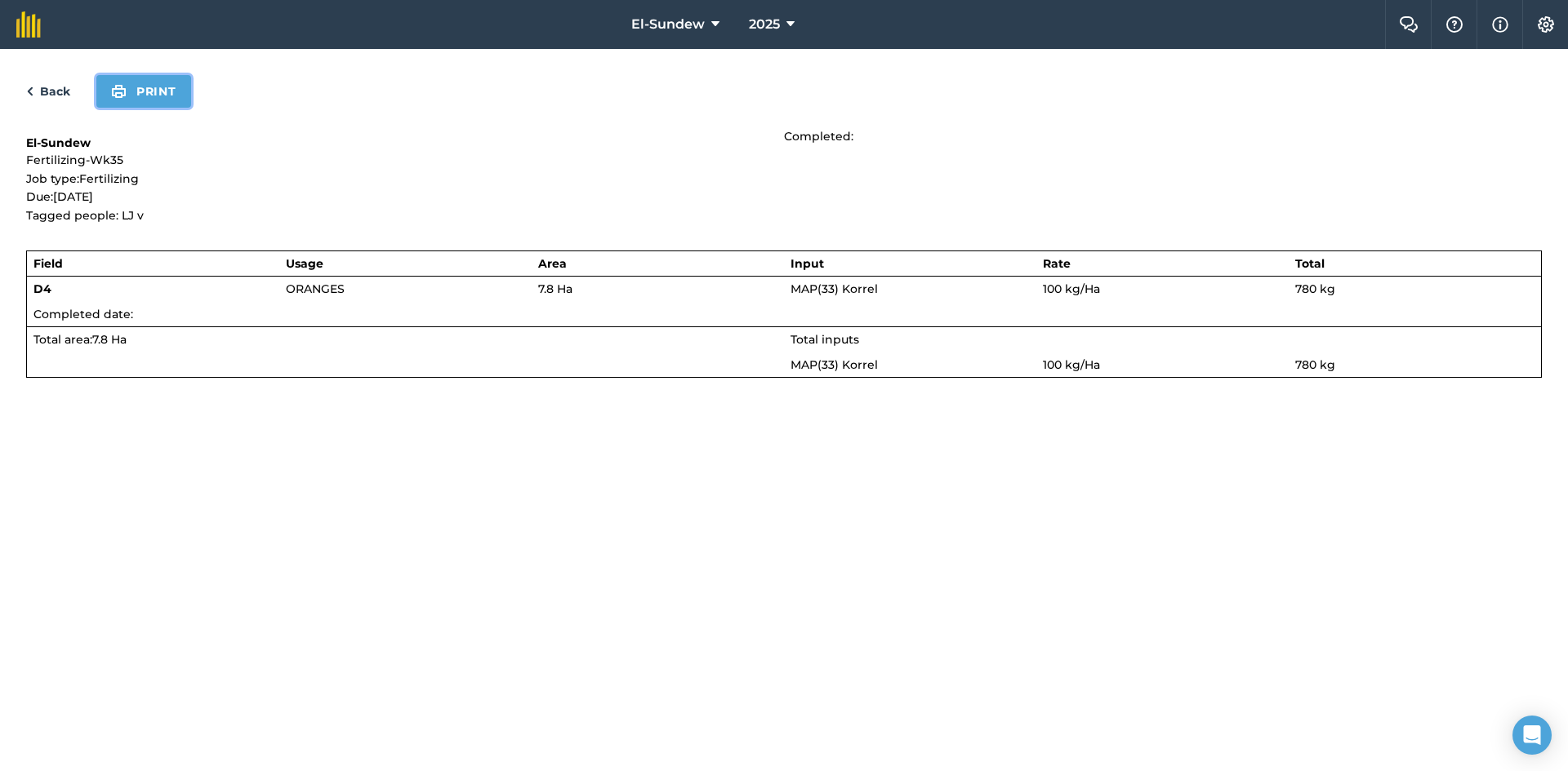
click at [174, 93] on button "Print" at bounding box center [144, 91] width 95 height 33
click at [92, 98] on div "Back Print" at bounding box center [784, 91] width 1516 height 33
click at [66, 87] on link "Back" at bounding box center [48, 91] width 44 height 19
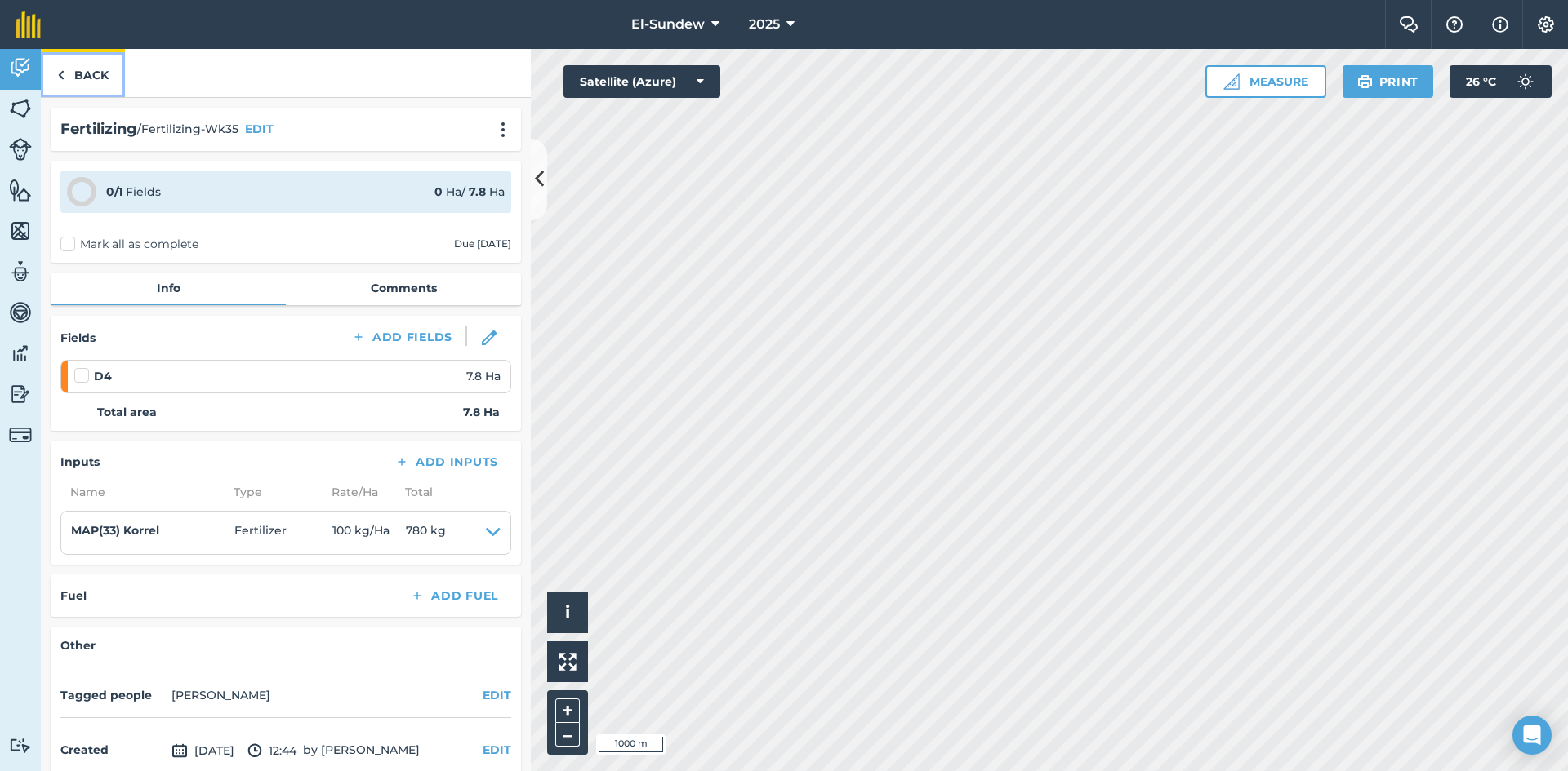
click at [71, 69] on link "Back" at bounding box center [83, 72] width 84 height 48
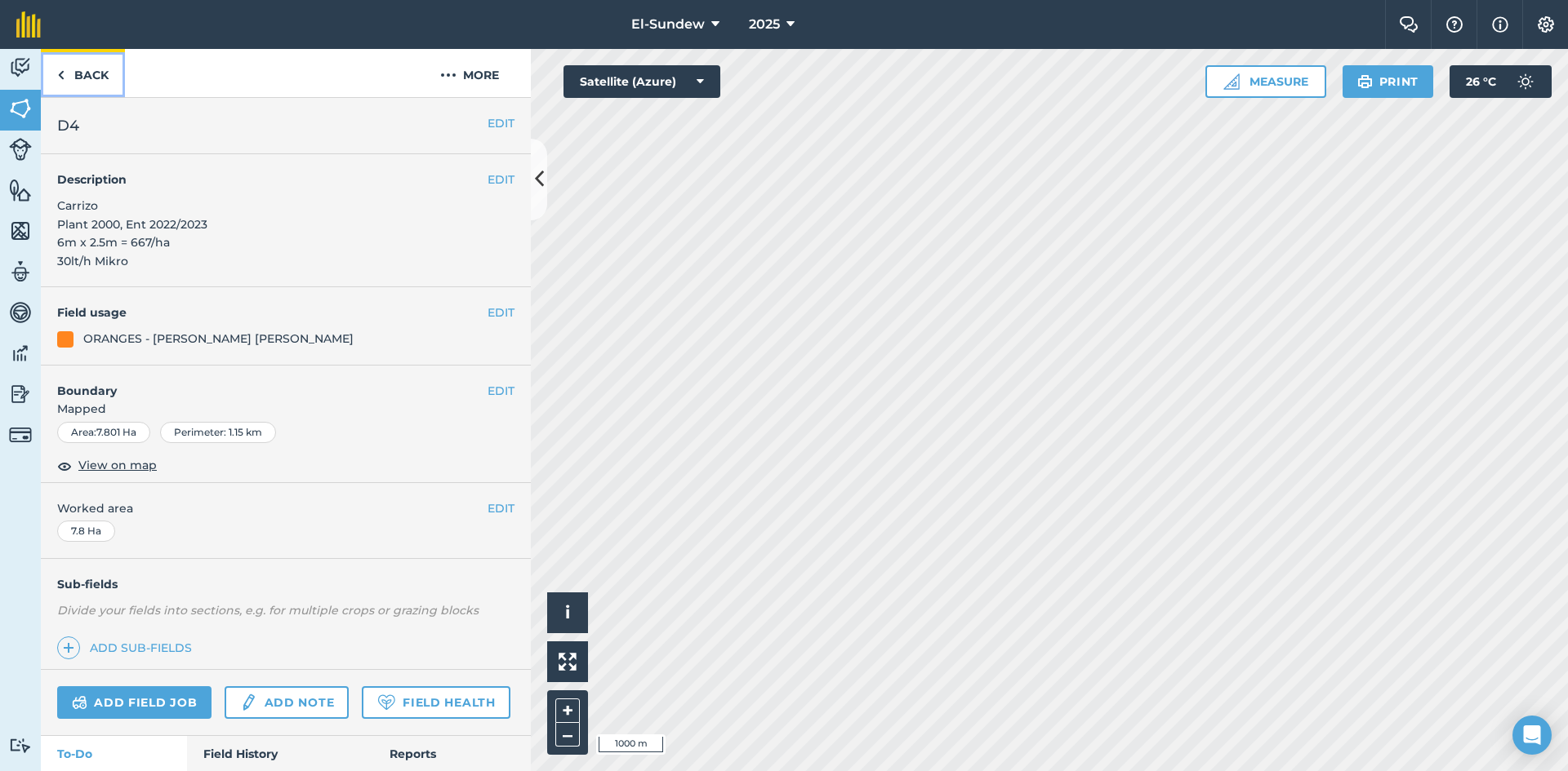
click at [73, 68] on link "Back" at bounding box center [83, 72] width 84 height 48
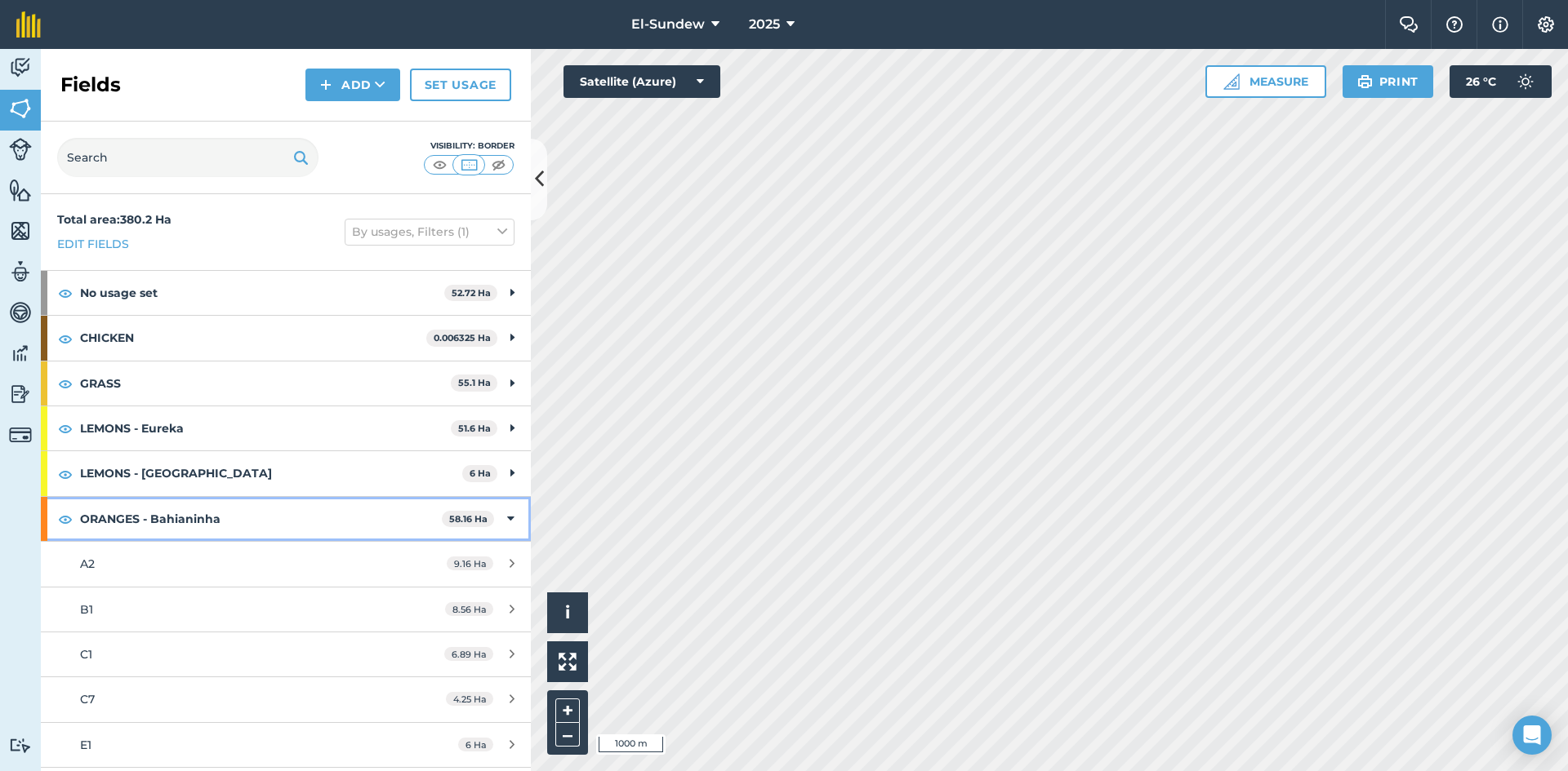
click at [239, 514] on strong "ORANGES - Bahianinha" at bounding box center [261, 519] width 362 height 44
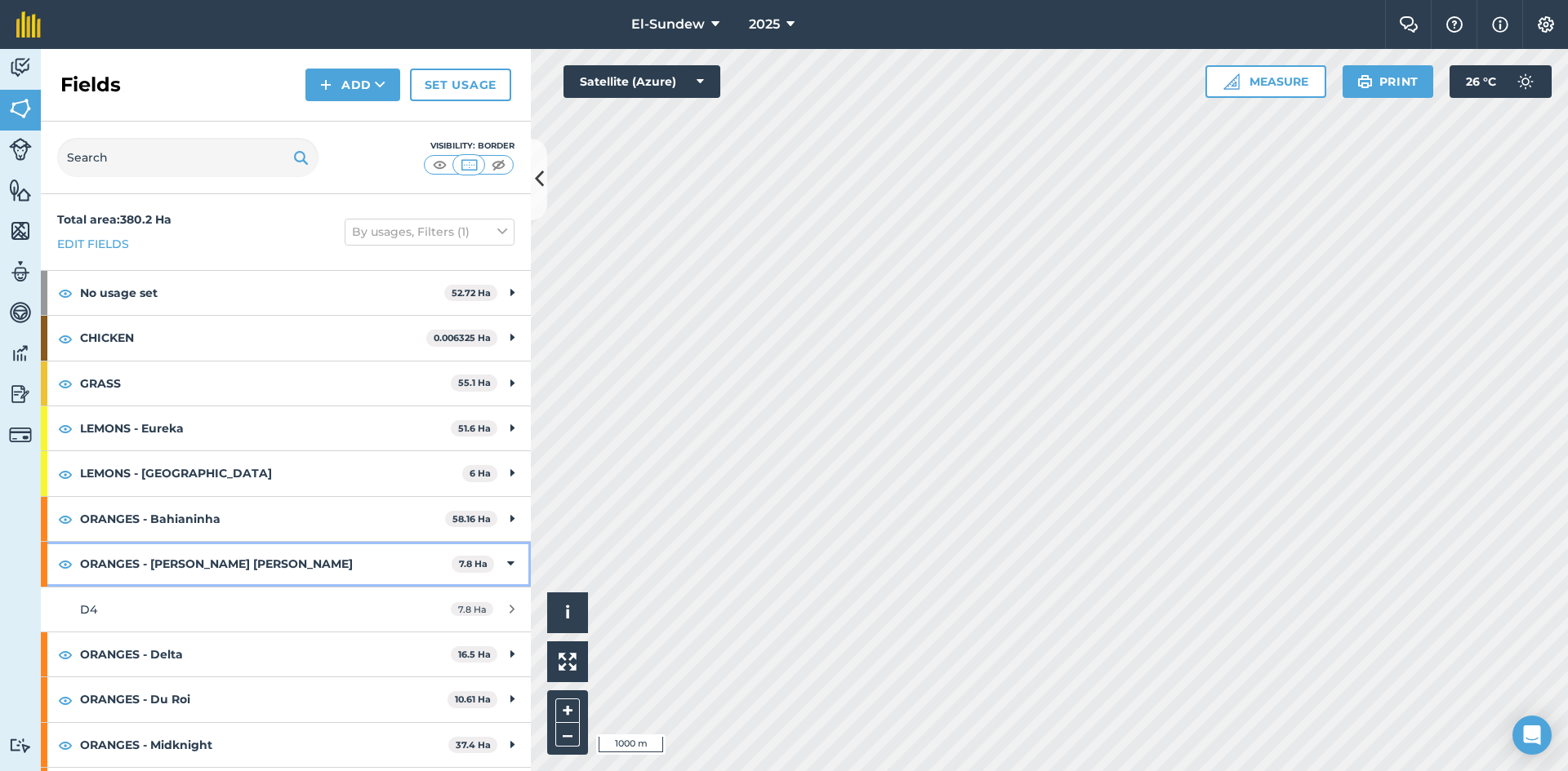
click at [237, 556] on strong "ORANGES - [PERSON_NAME] [PERSON_NAME]" at bounding box center [266, 564] width 372 height 44
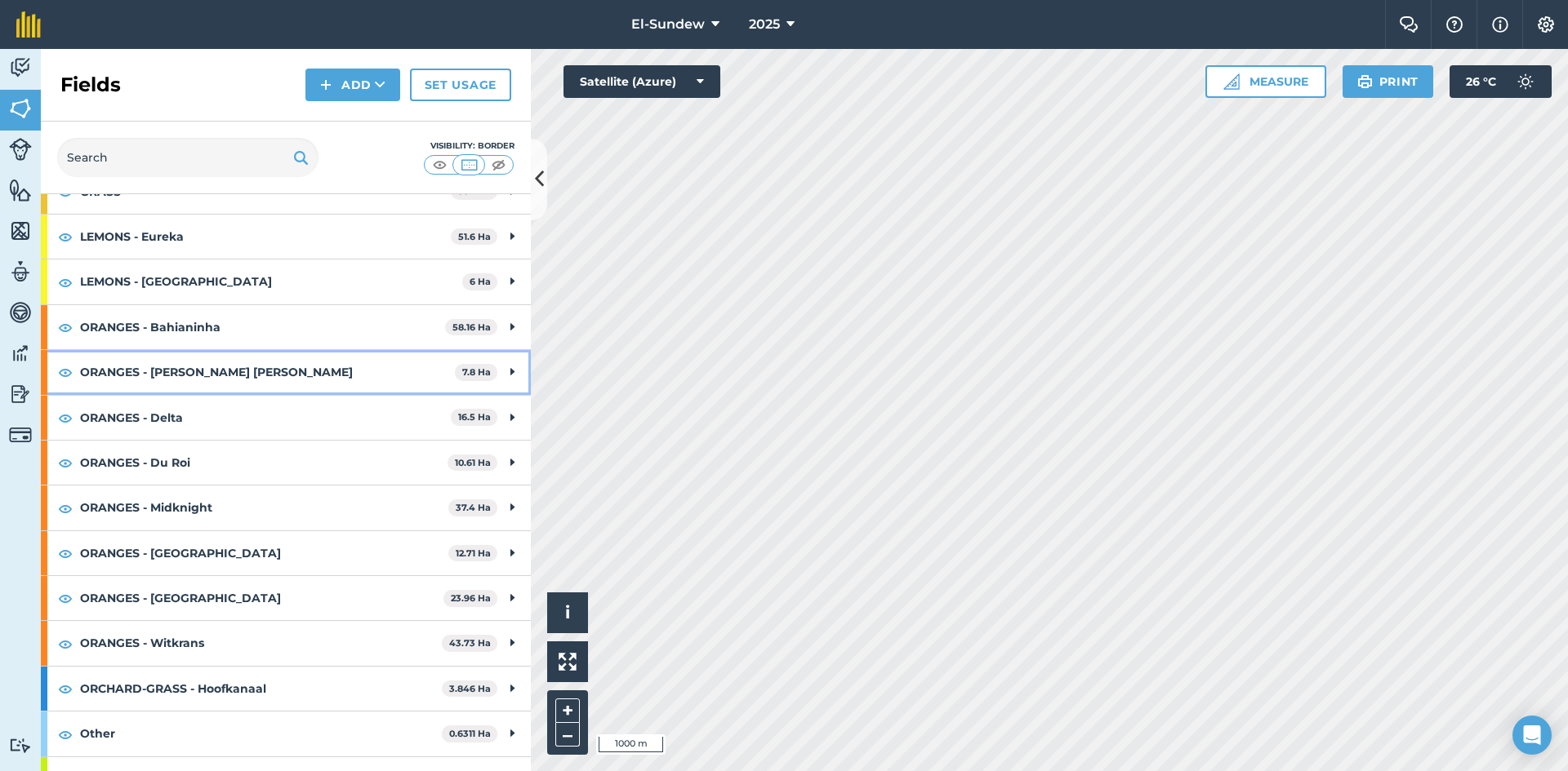
scroll to position [222, 0]
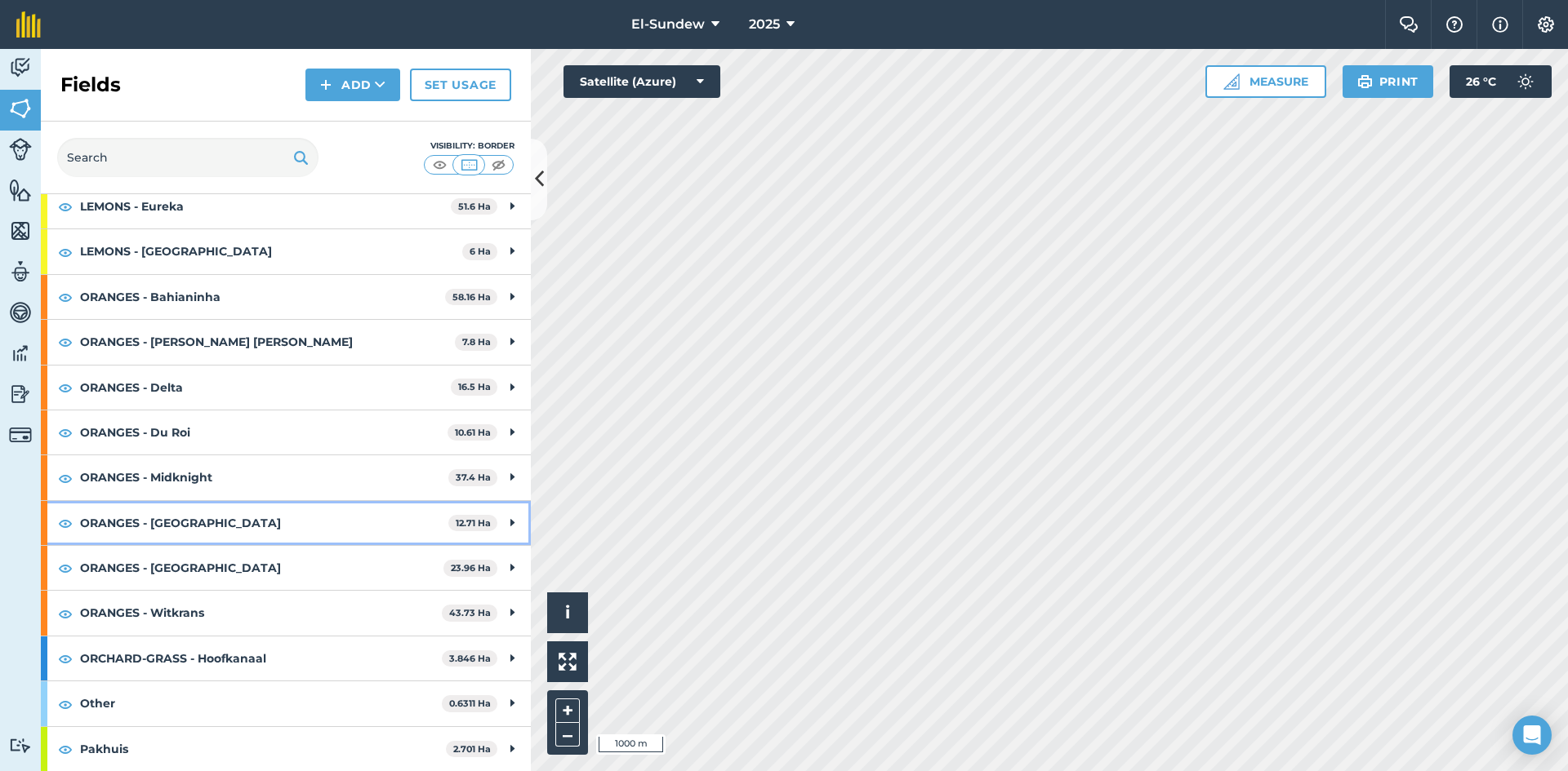
click at [220, 523] on strong "ORANGES - [GEOGRAPHIC_DATA]" at bounding box center [264, 523] width 368 height 44
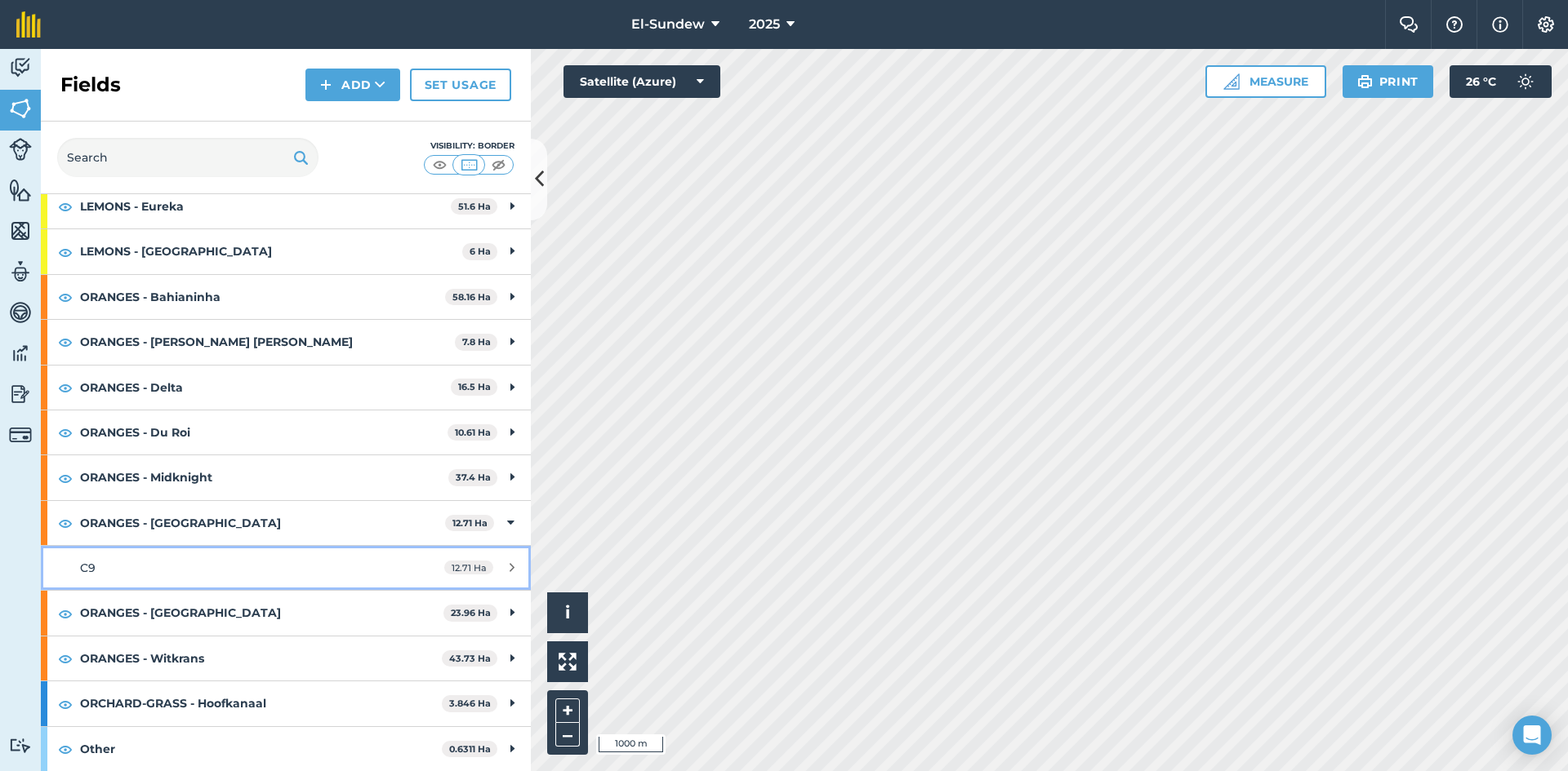
click at [207, 562] on div "C9" at bounding box center [233, 568] width 307 height 18
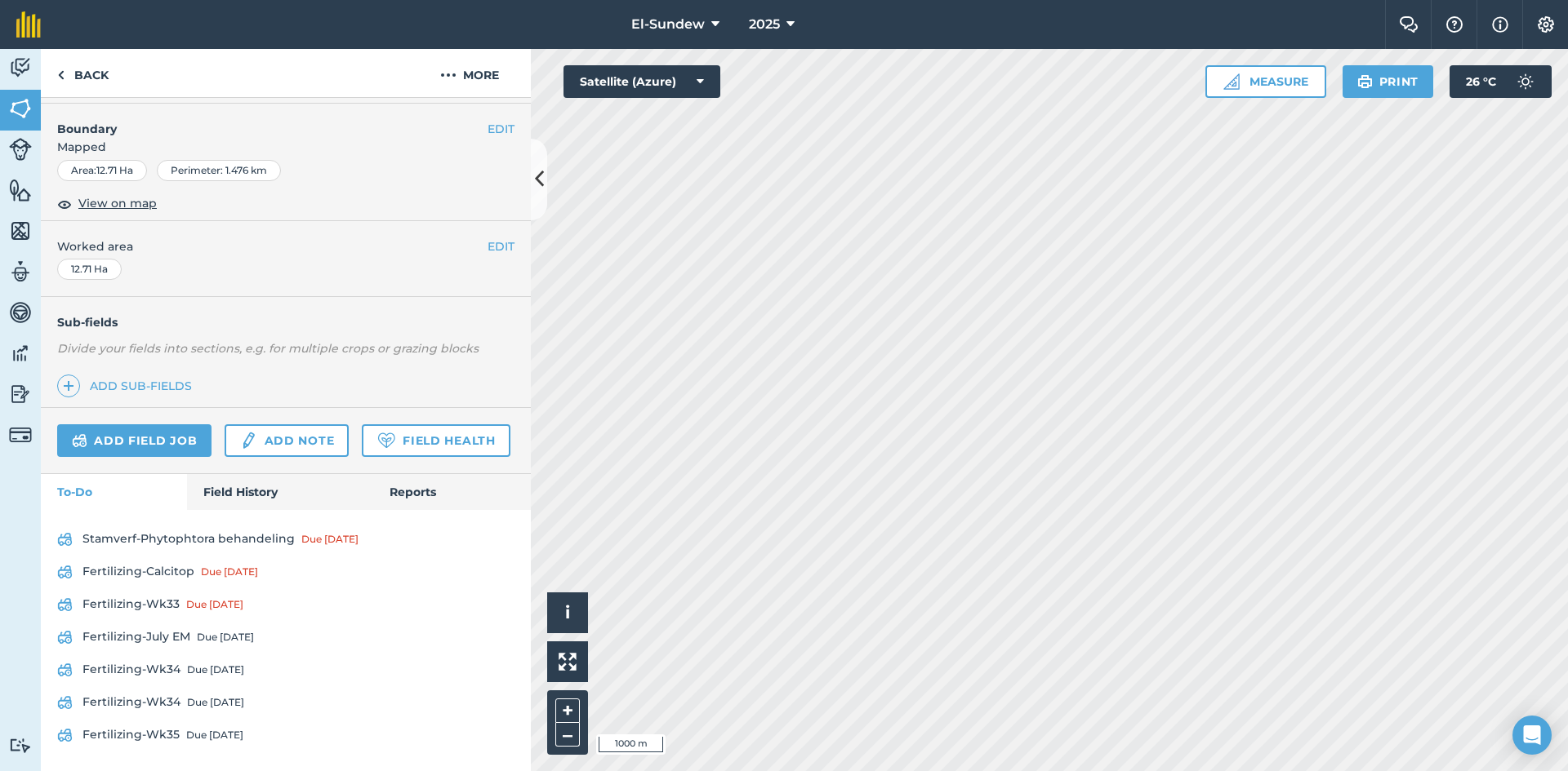
scroll to position [308, 0]
click at [177, 658] on link "Fertilizing-Wk34 Due [DATE]" at bounding box center [286, 669] width 458 height 26
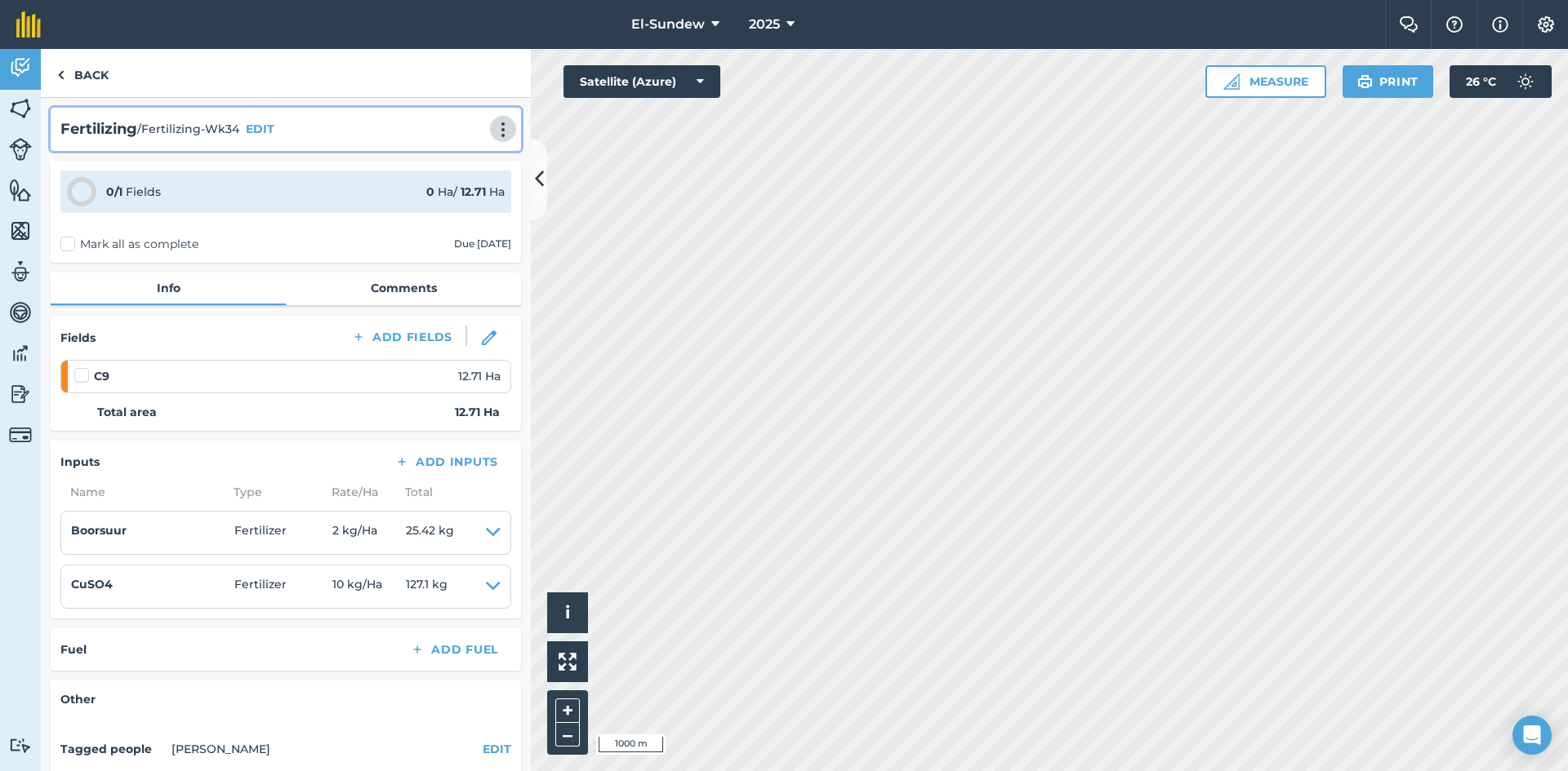
click at [493, 128] on img at bounding box center [502, 129] width 19 height 16
click at [438, 162] on link "Print" at bounding box center [469, 165] width 104 height 33
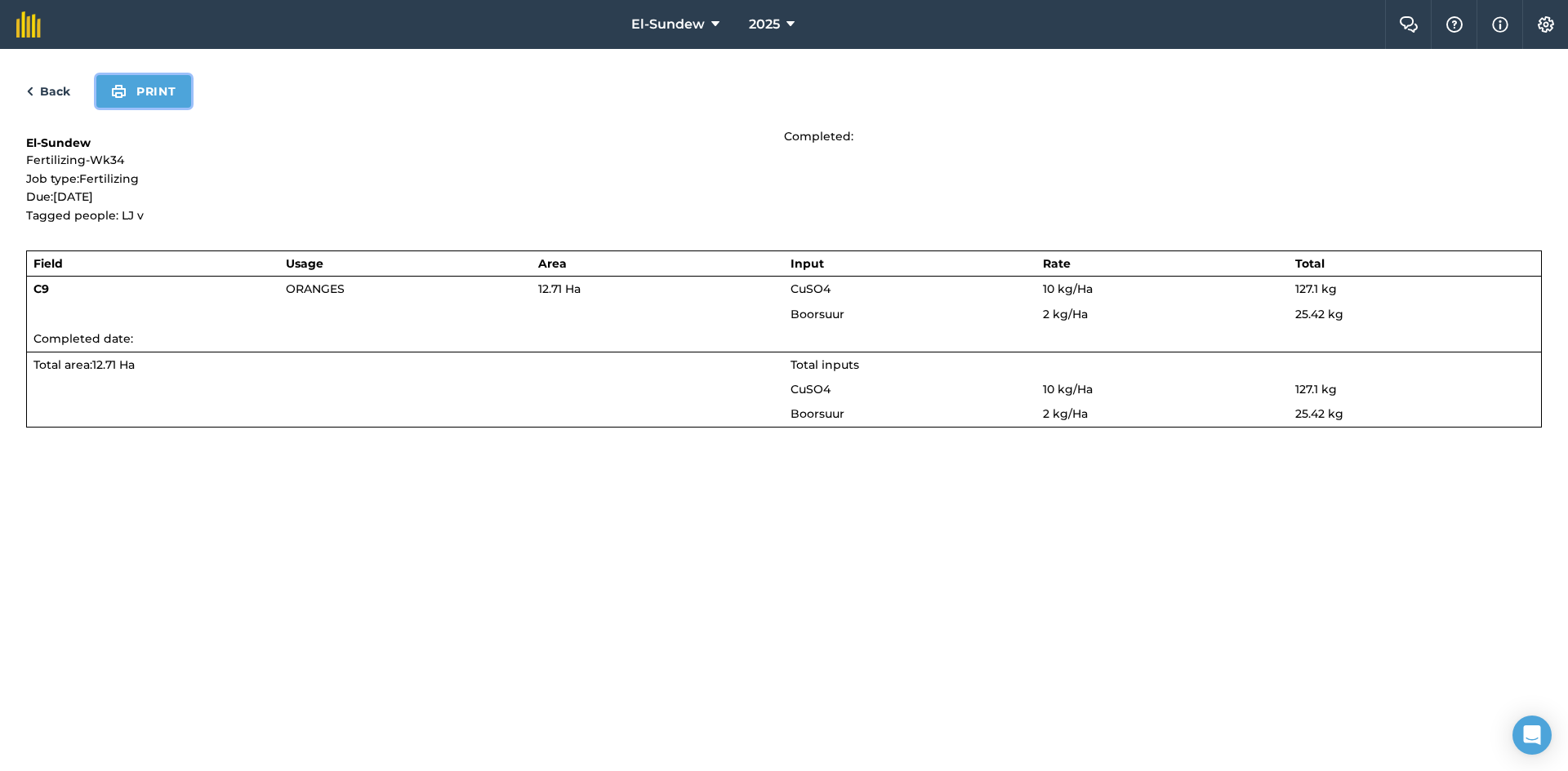
click at [155, 88] on button "Print" at bounding box center [144, 91] width 95 height 33
click at [51, 87] on link "Back" at bounding box center [48, 91] width 44 height 19
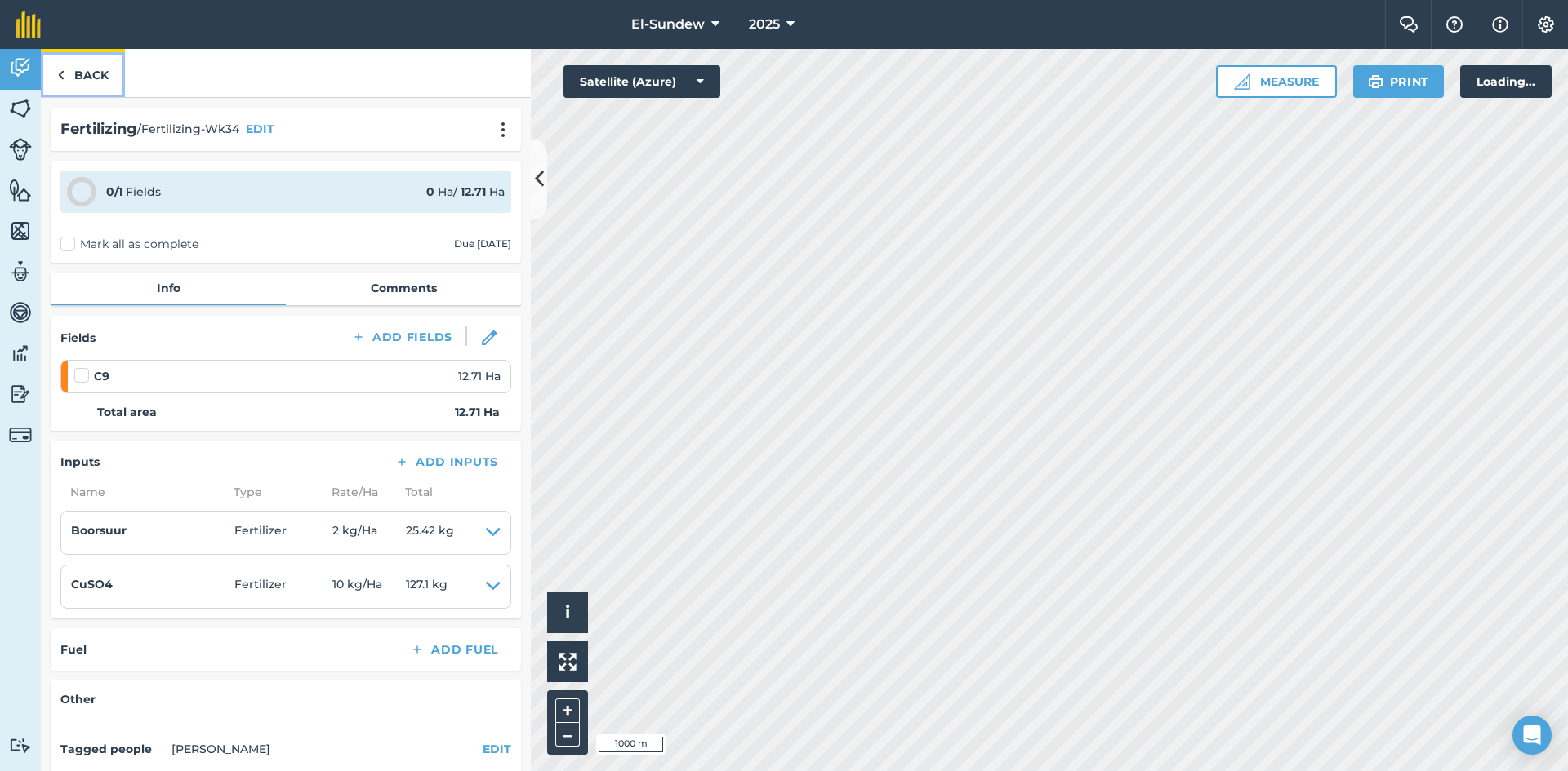
click at [79, 79] on link "Back" at bounding box center [83, 72] width 84 height 48
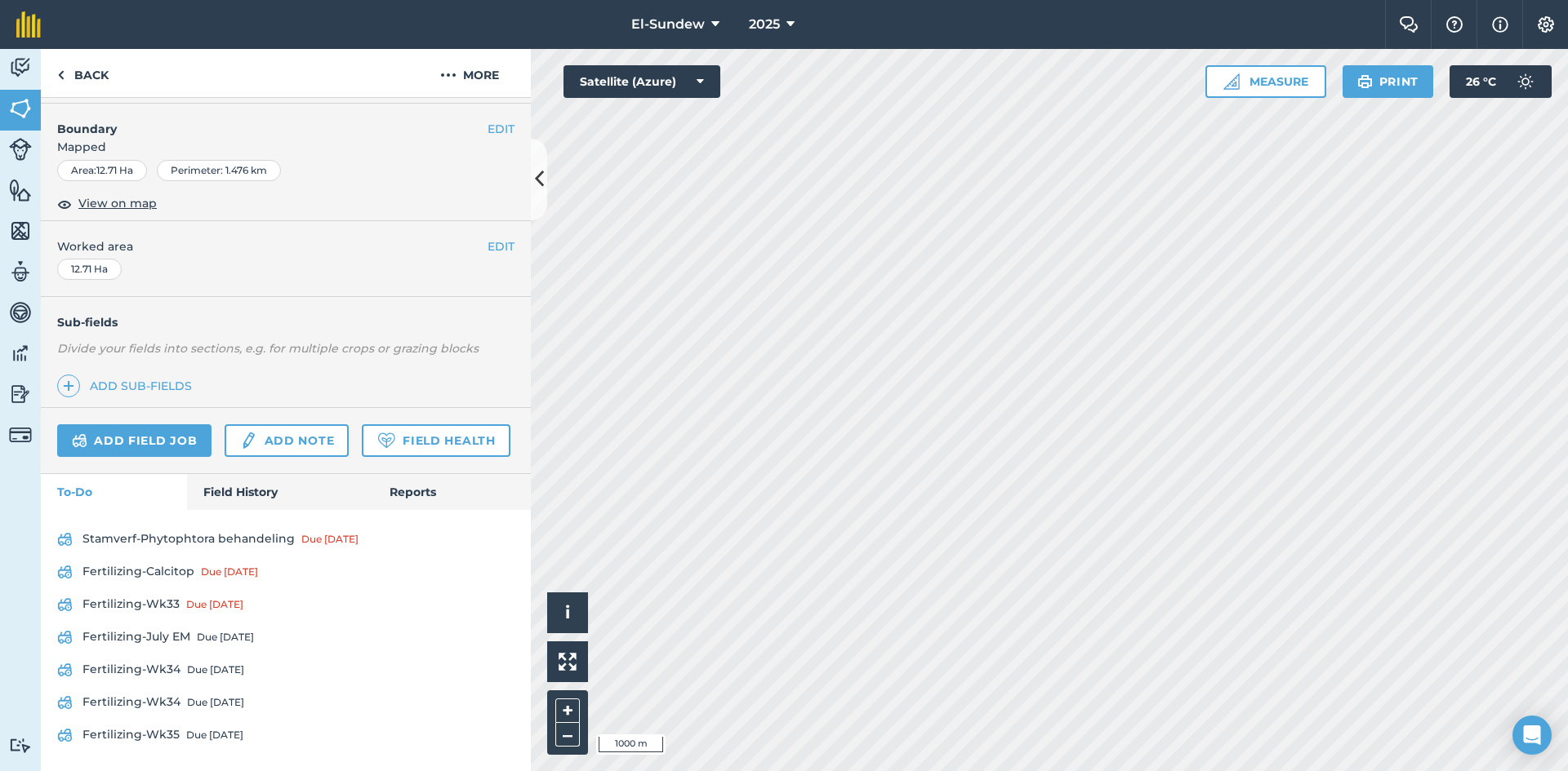
scroll to position [308, 0]
click at [203, 700] on div "Due [DATE]" at bounding box center [215, 703] width 57 height 13
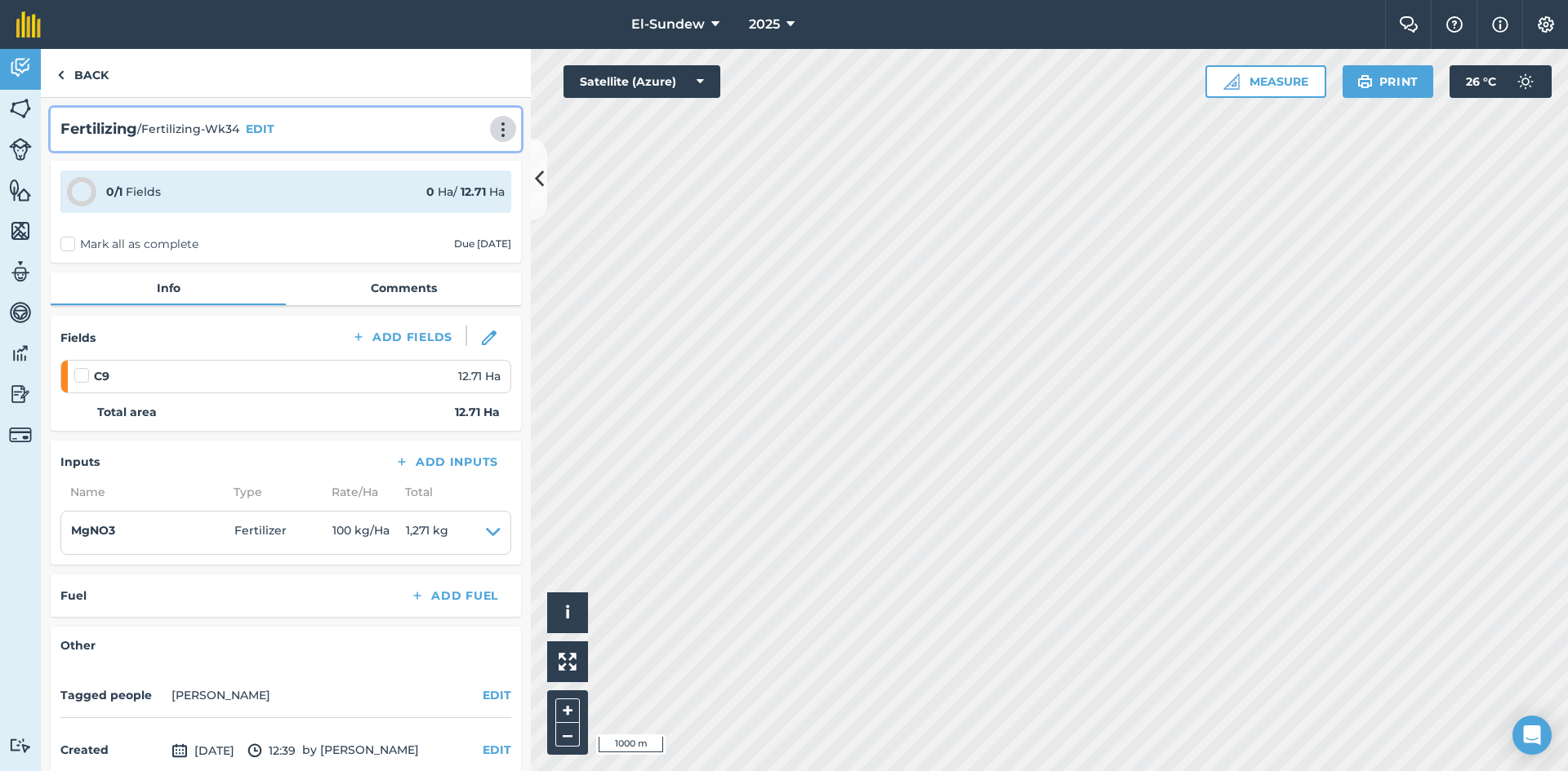
click at [493, 123] on img at bounding box center [502, 129] width 19 height 16
click at [449, 153] on link "Print" at bounding box center [469, 165] width 104 height 33
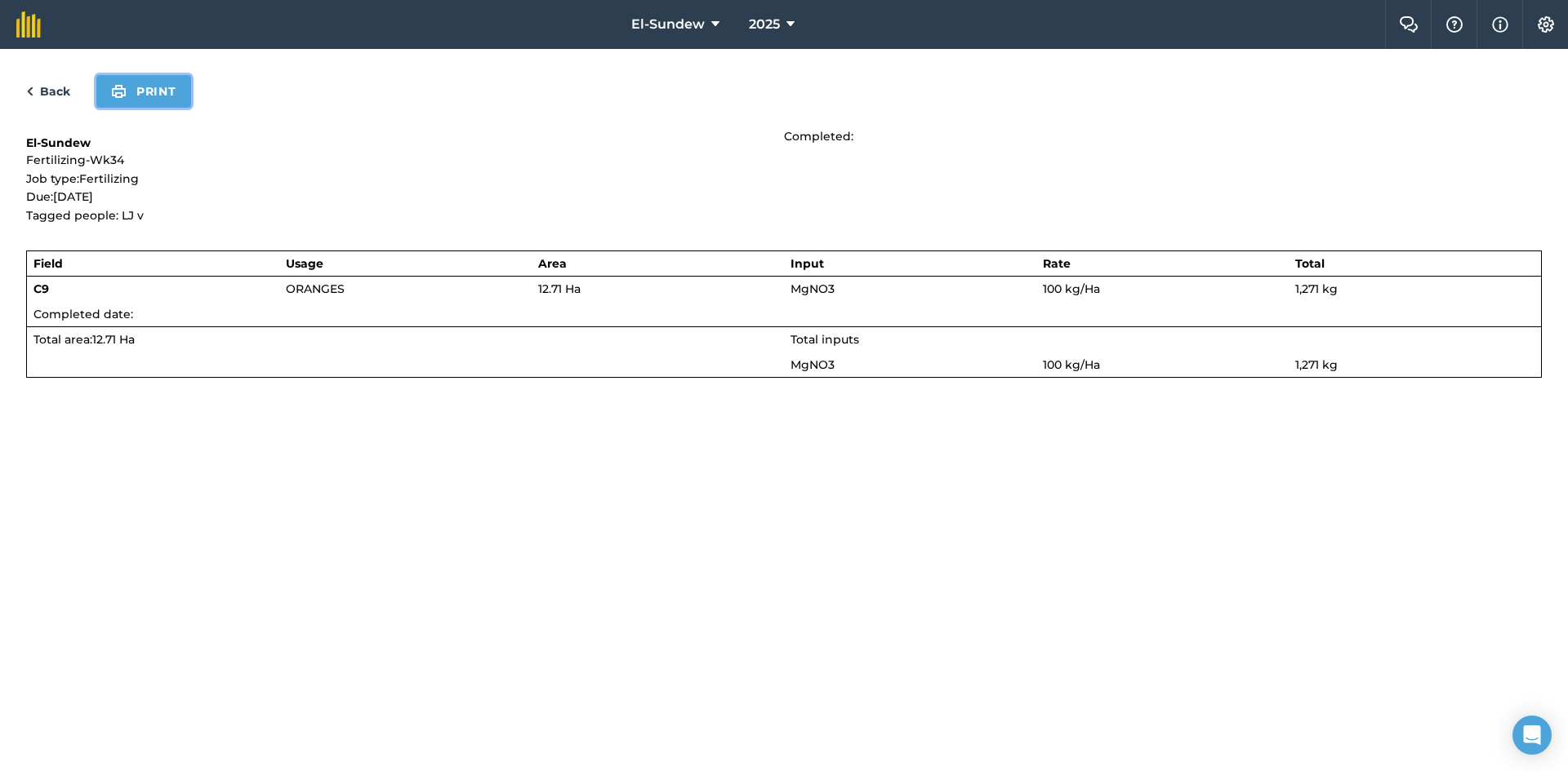
click at [123, 92] on img at bounding box center [119, 91] width 15 height 19
click at [55, 87] on link "Back" at bounding box center [48, 91] width 44 height 19
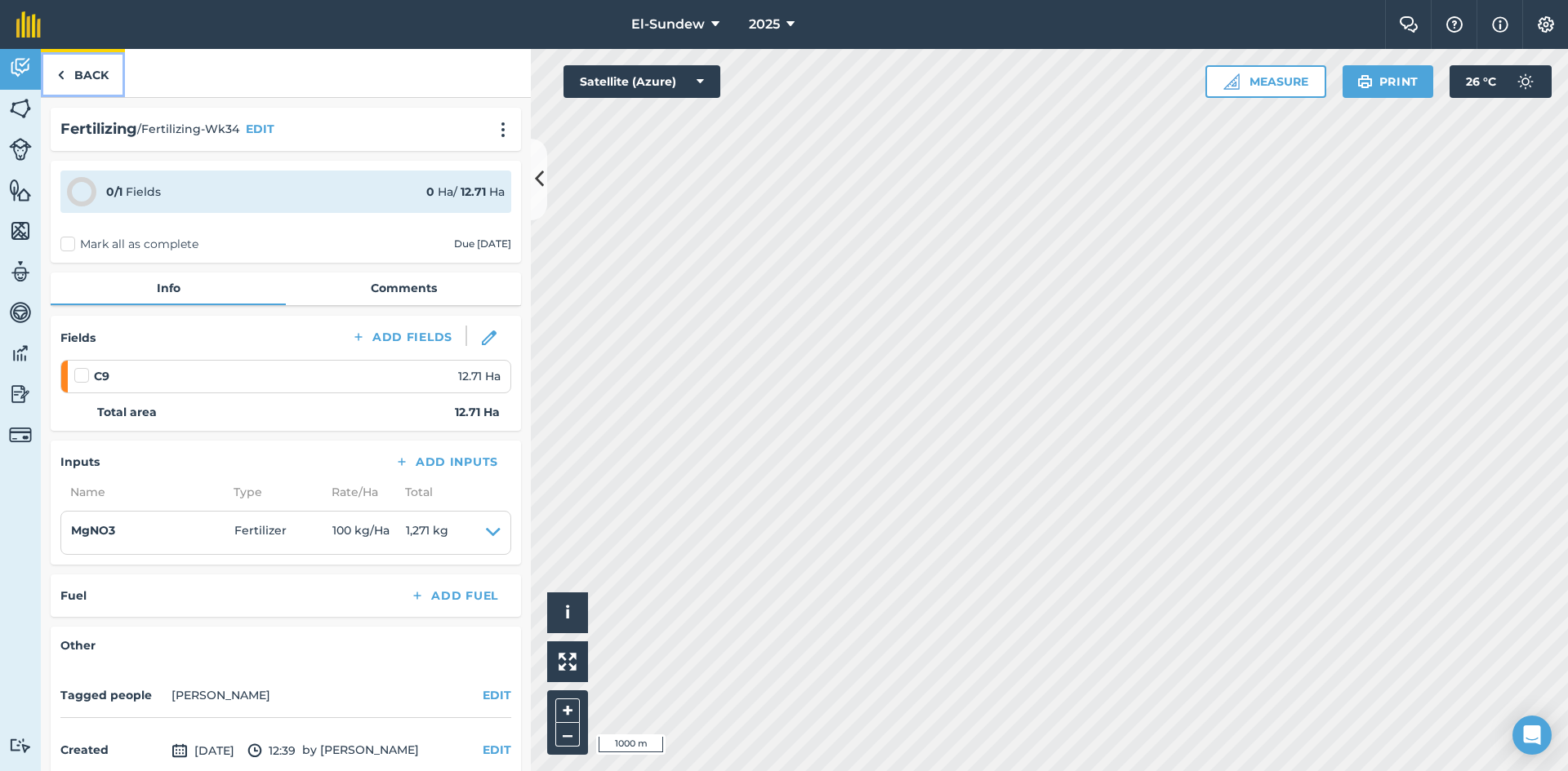
click at [98, 86] on link "Back" at bounding box center [83, 72] width 84 height 48
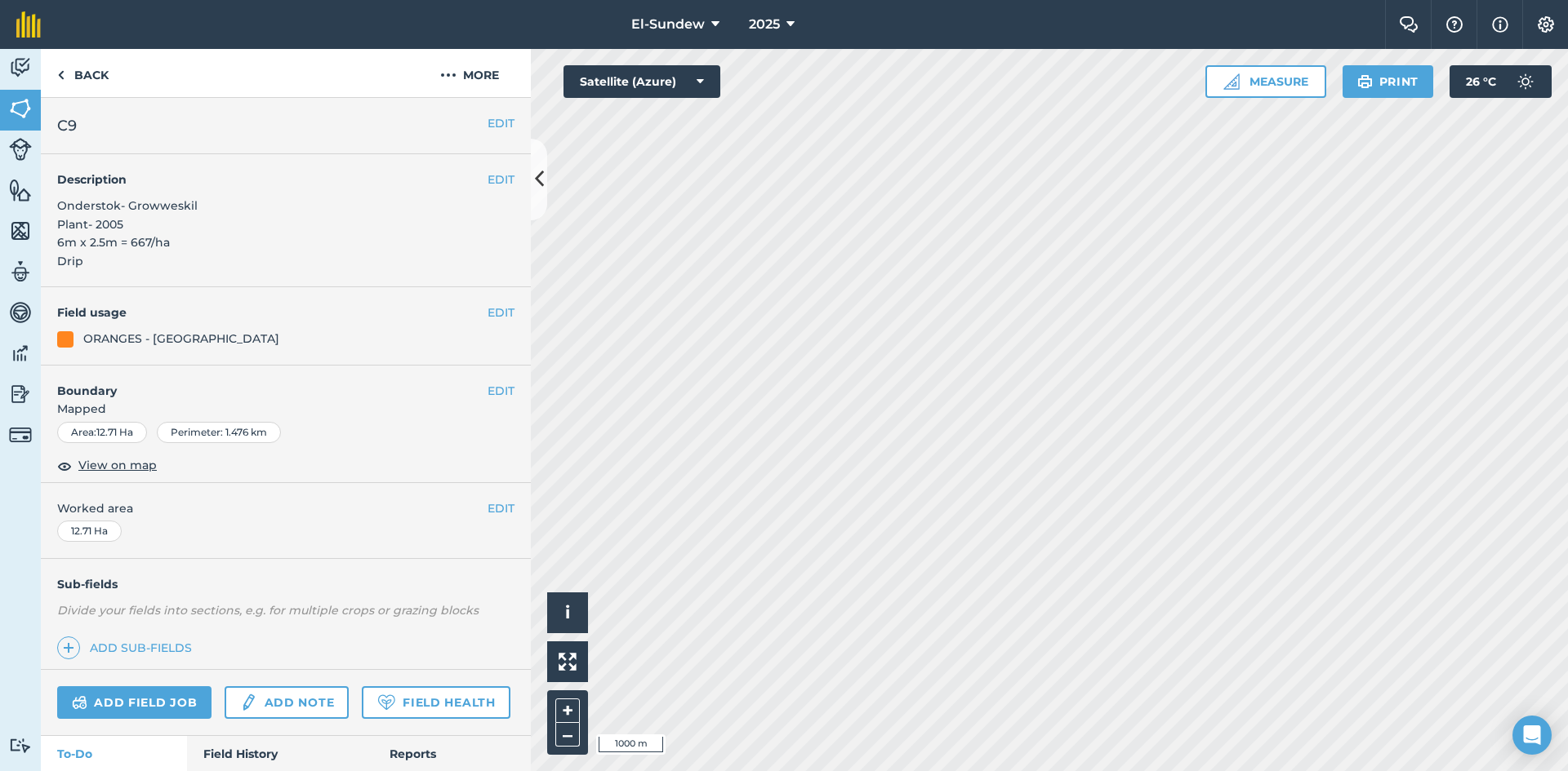
scroll to position [308, 0]
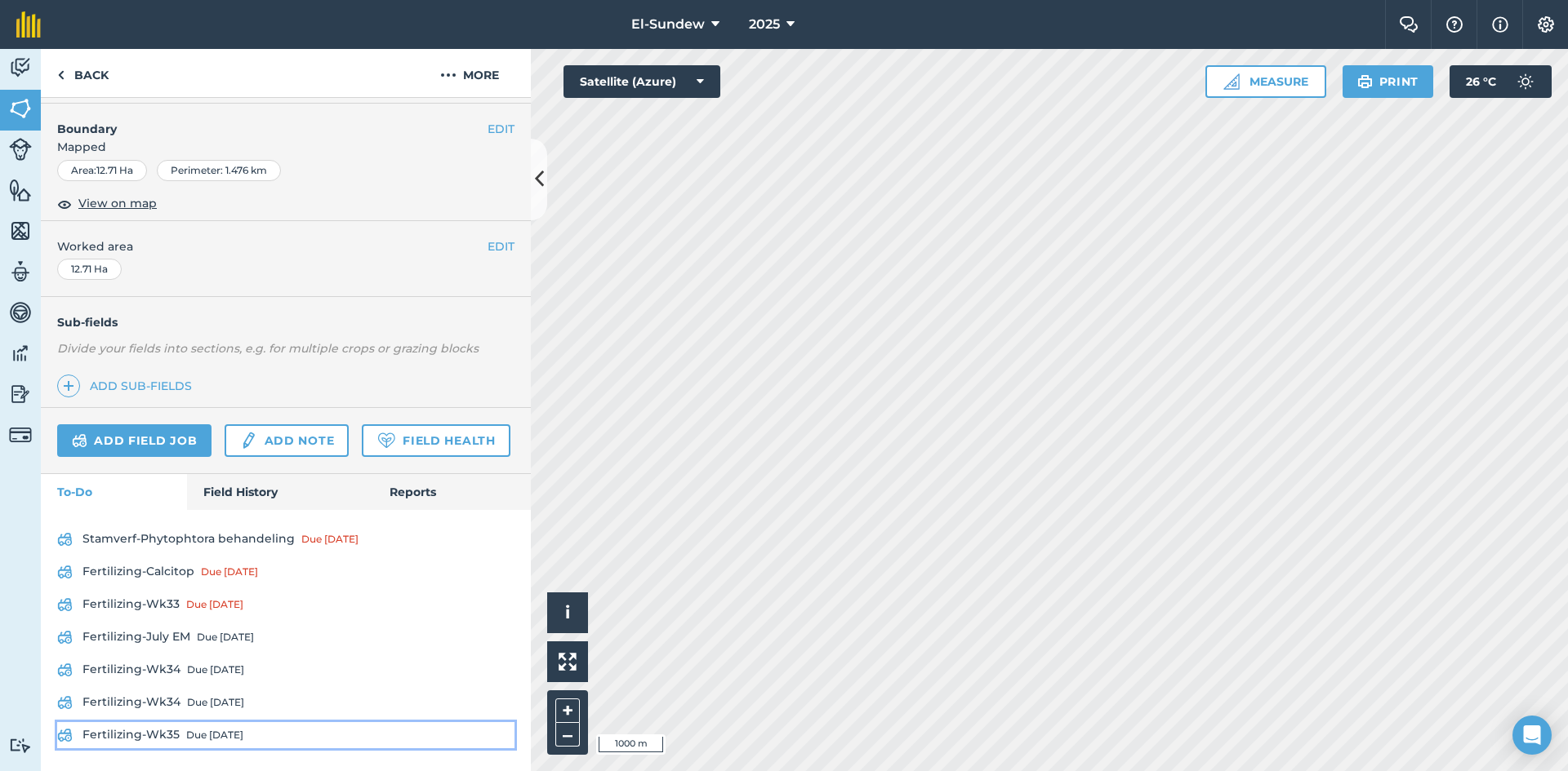
click at [189, 727] on link "Fertilizing-Wk35 Due [DATE]" at bounding box center [286, 735] width 458 height 26
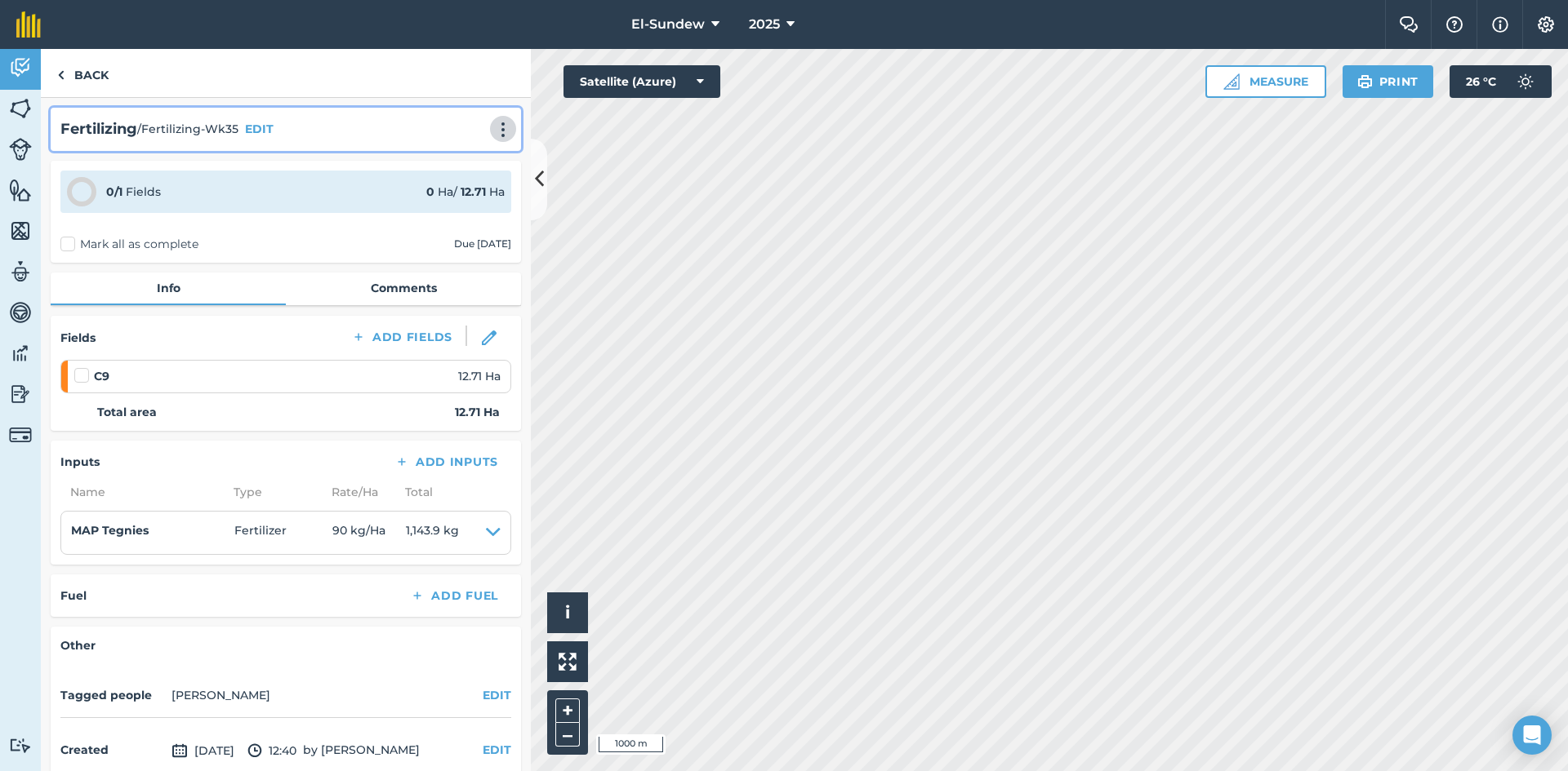
click at [493, 123] on img at bounding box center [502, 129] width 19 height 16
click at [436, 153] on link "Print" at bounding box center [469, 165] width 104 height 33
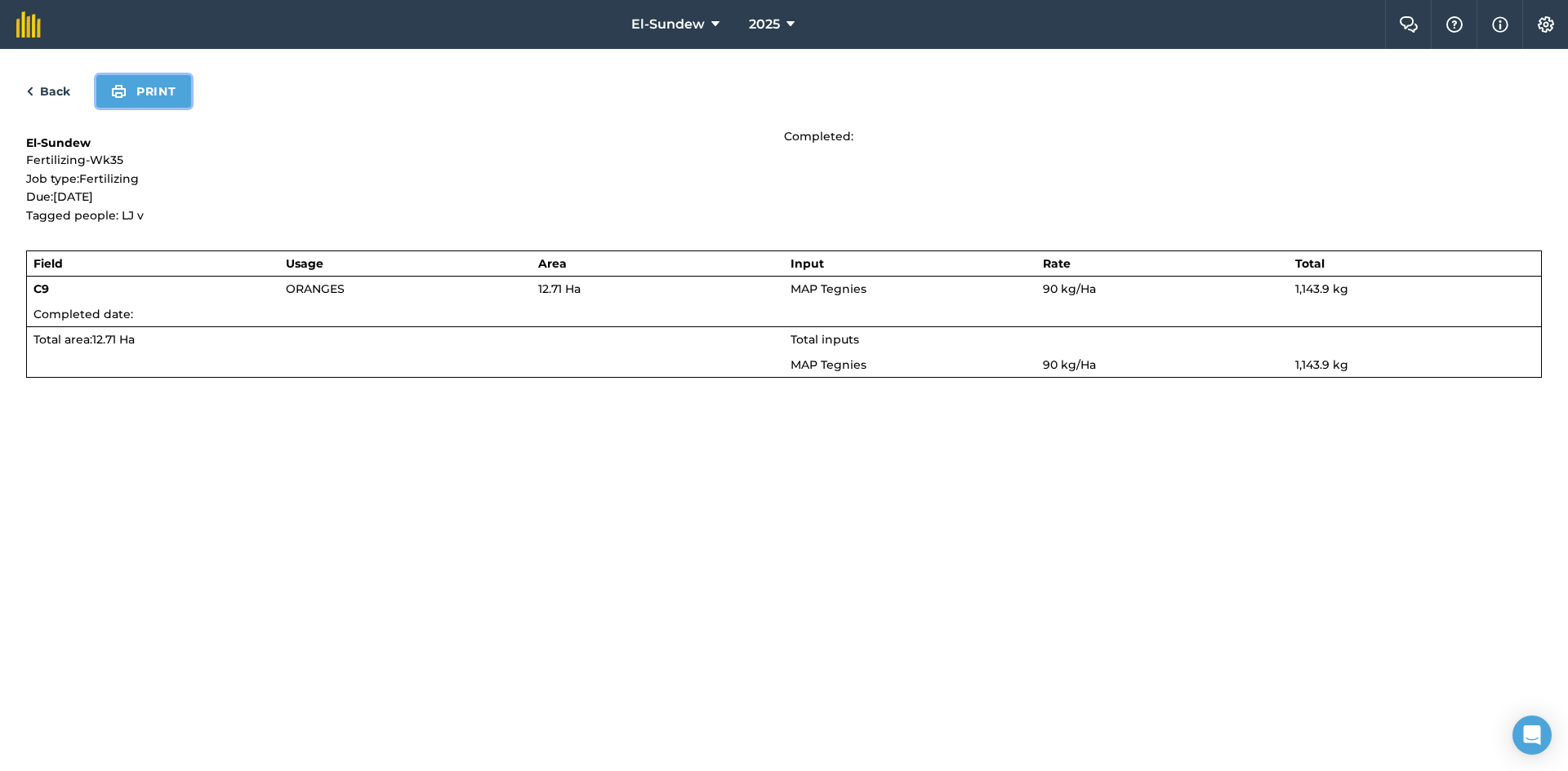
click at [176, 95] on button "Print" at bounding box center [144, 91] width 95 height 33
click at [49, 87] on link "Back" at bounding box center [48, 91] width 44 height 19
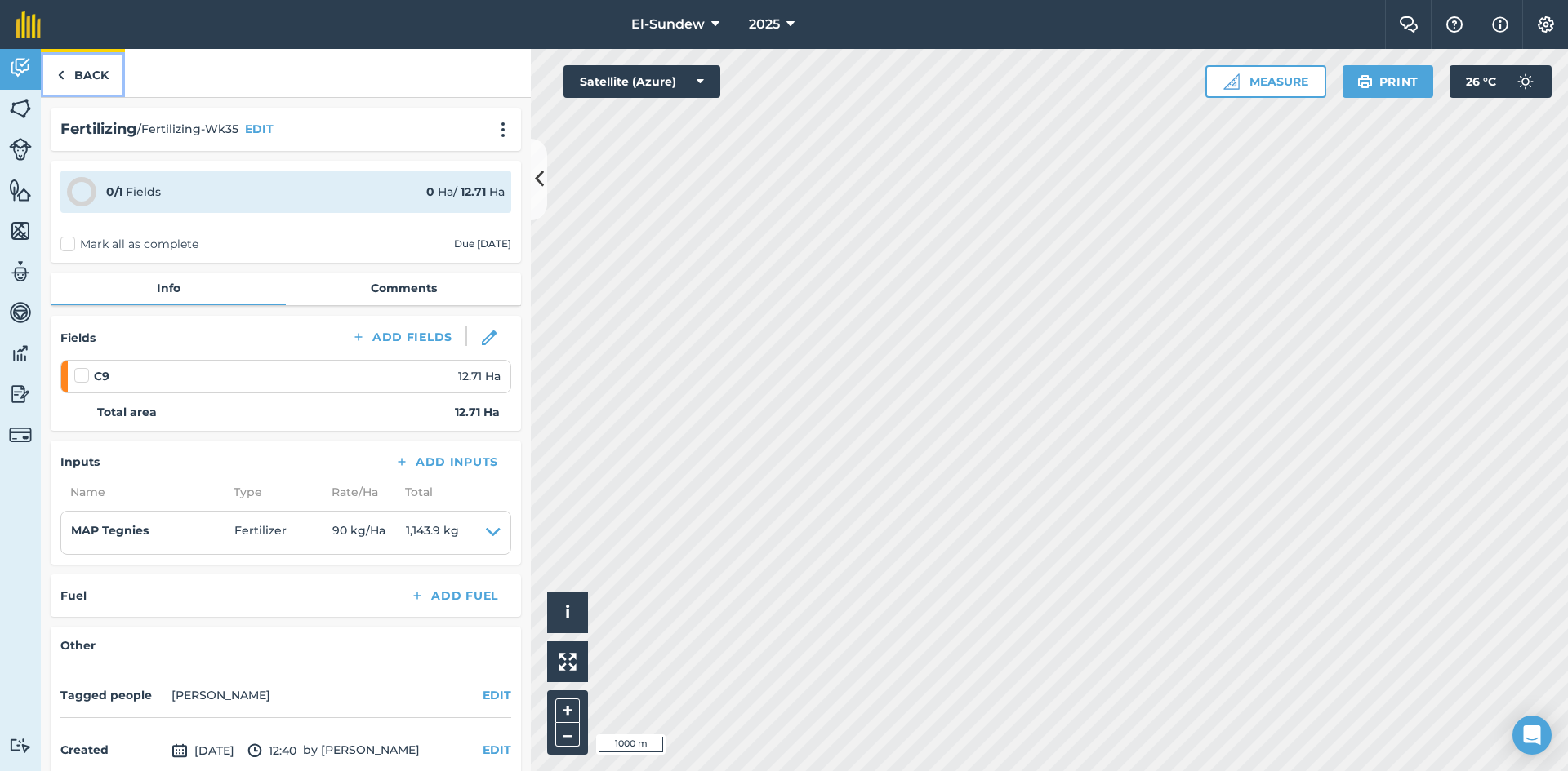
click at [81, 63] on link "Back" at bounding box center [83, 72] width 84 height 48
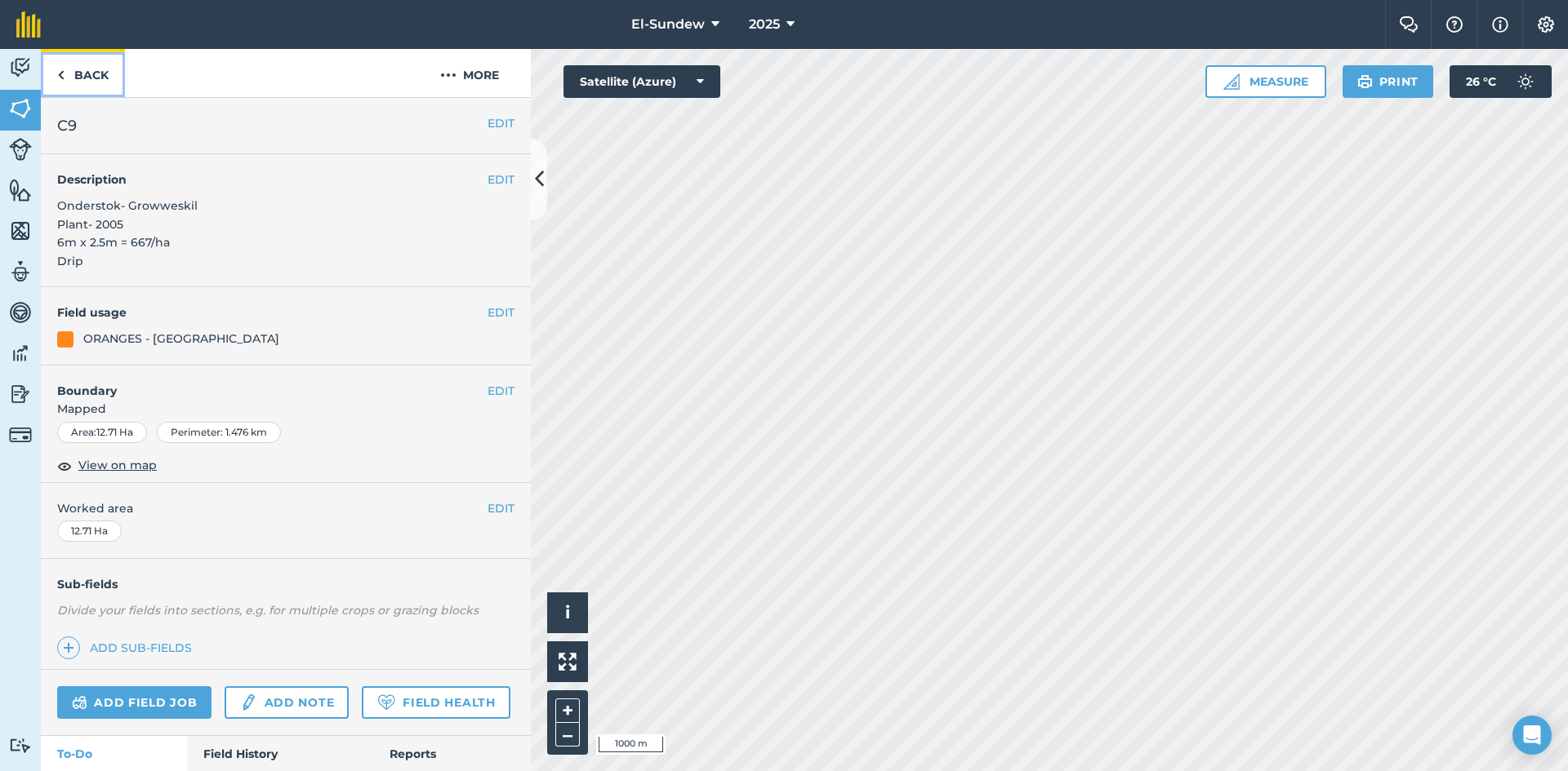
click at [81, 63] on link "Back" at bounding box center [83, 72] width 84 height 48
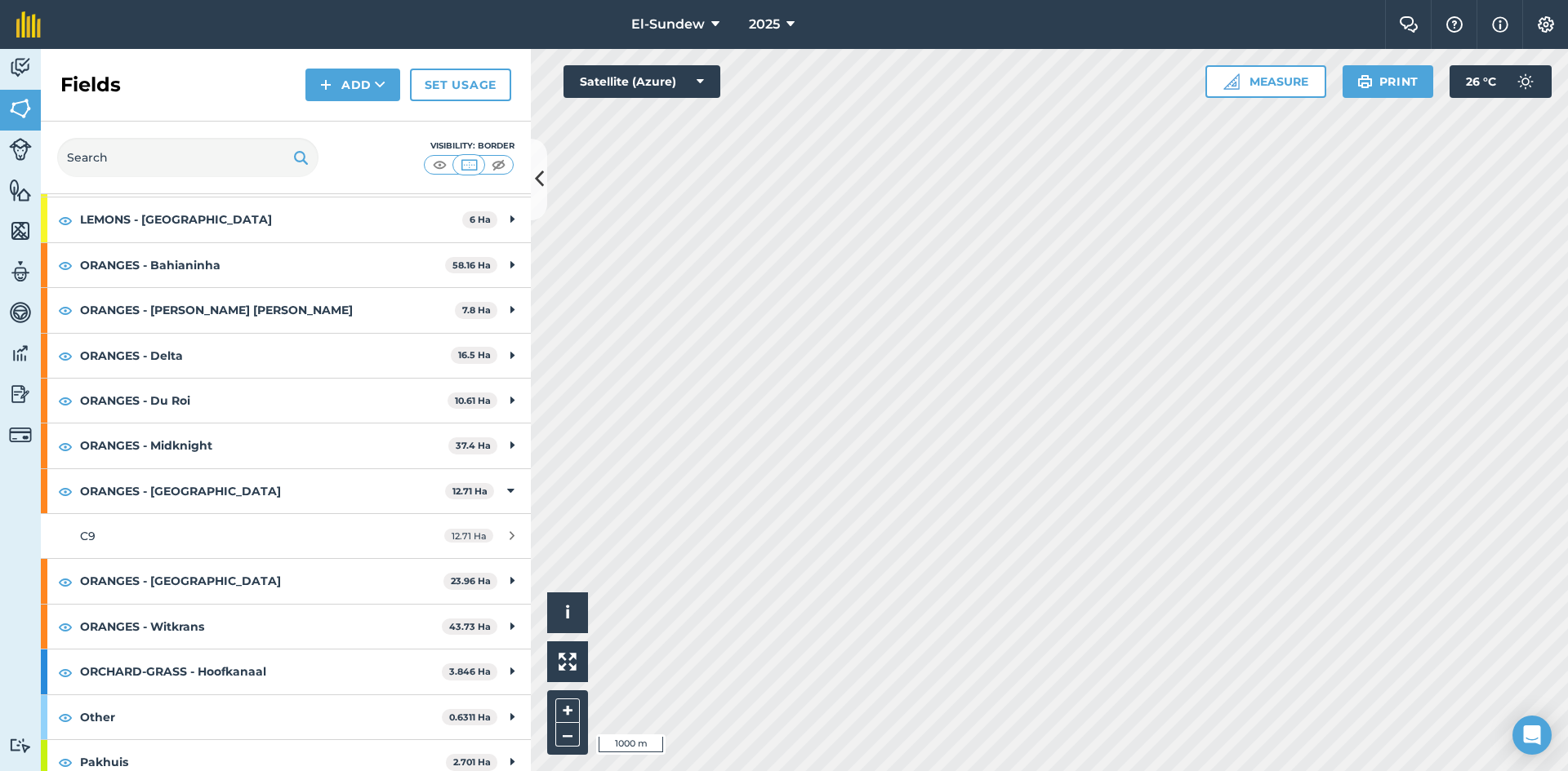
scroll to position [267, 0]
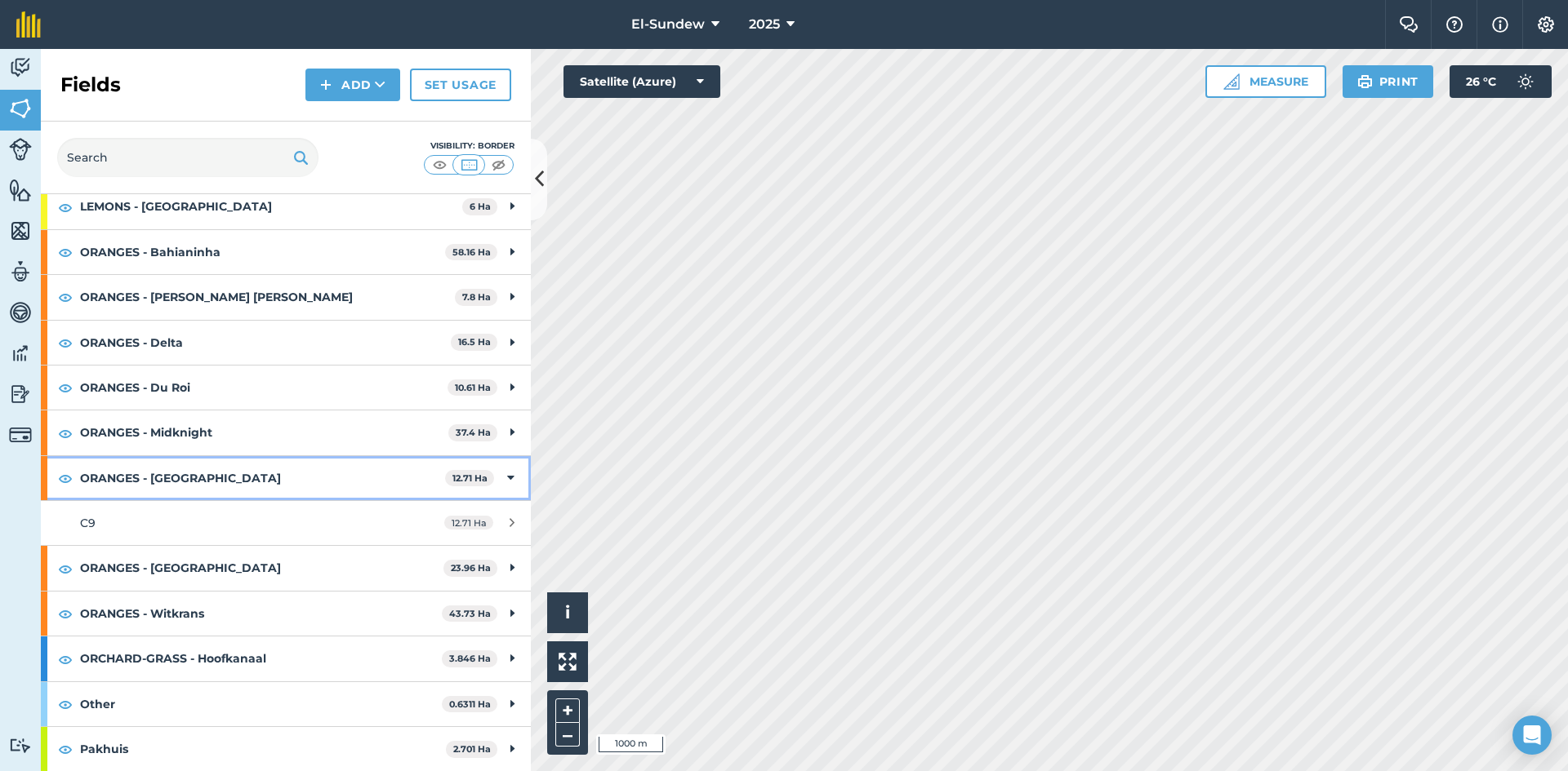
click at [229, 473] on strong "ORANGES - [GEOGRAPHIC_DATA]" at bounding box center [262, 478] width 365 height 44
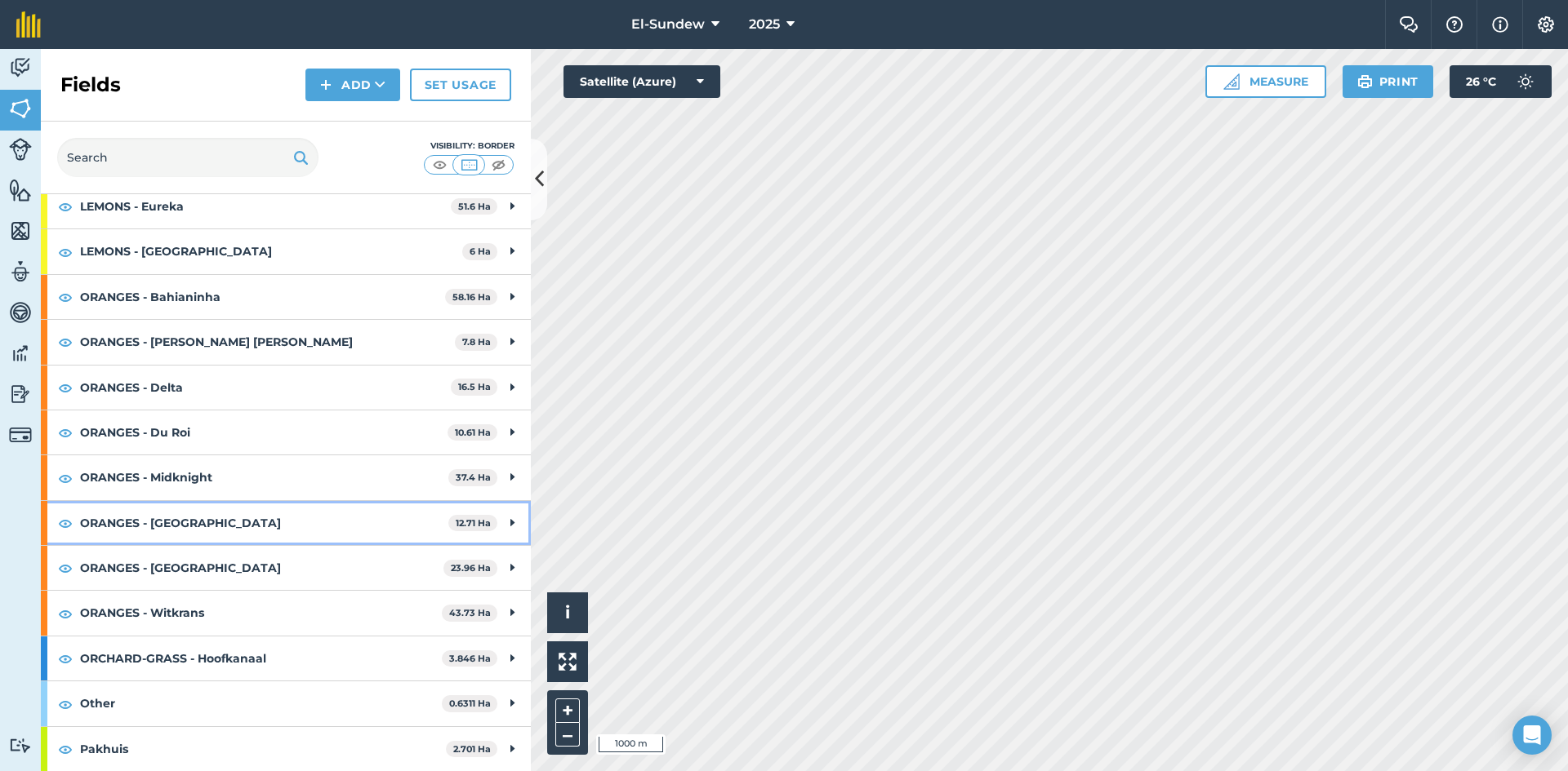
scroll to position [222, 0]
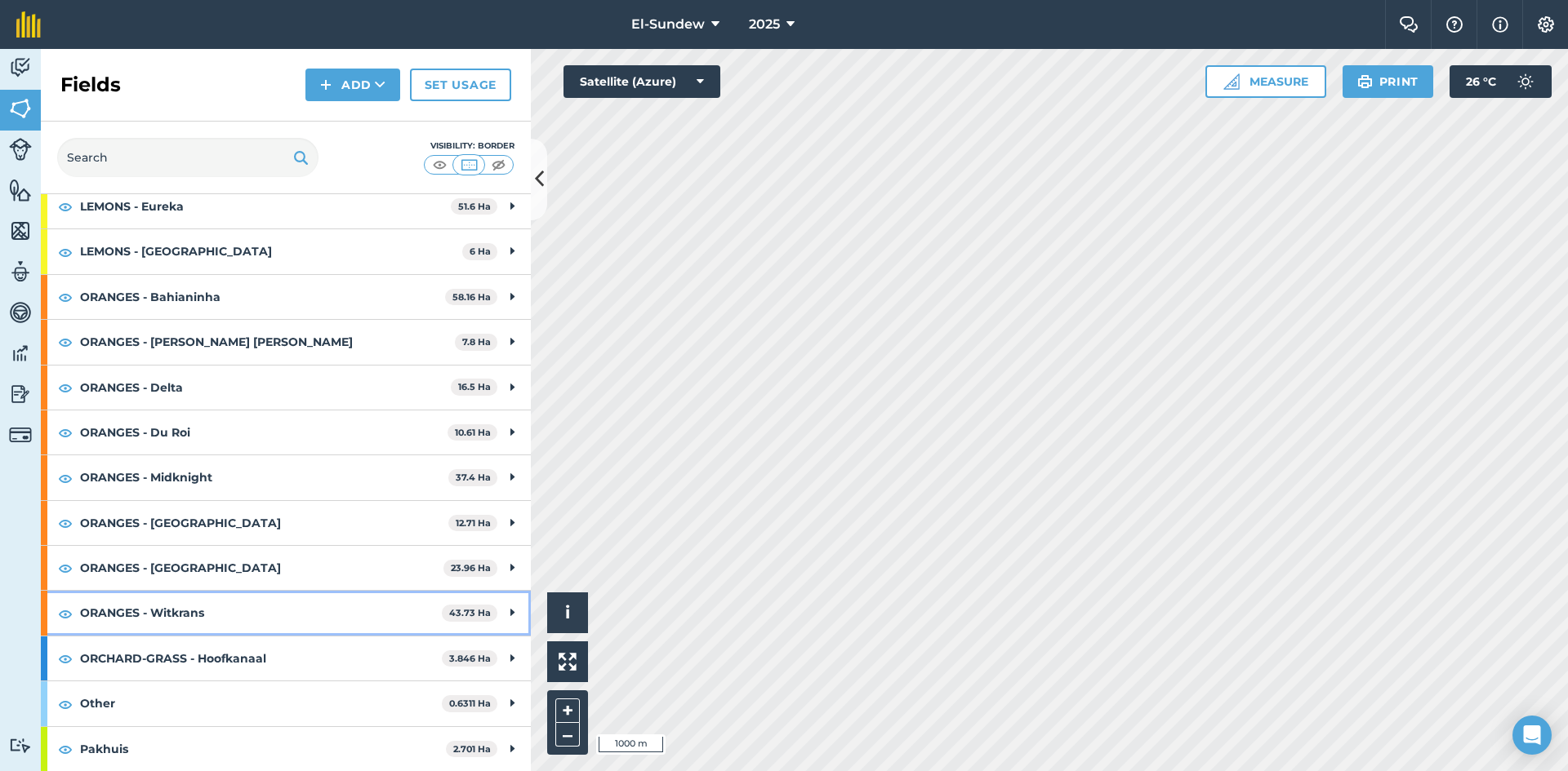
click at [237, 613] on strong "ORANGES - Witkrans" at bounding box center [261, 613] width 362 height 44
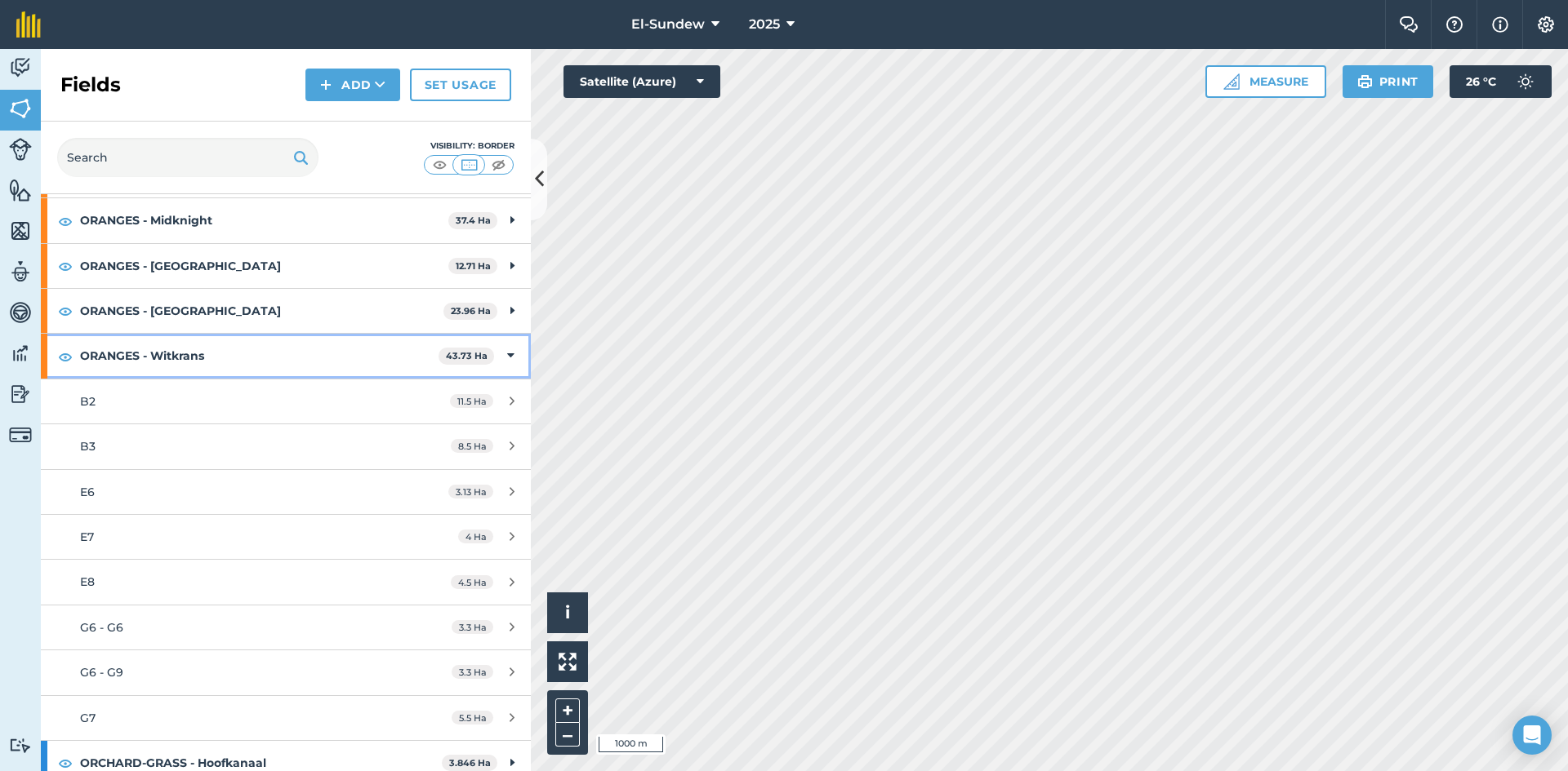
scroll to position [494, 0]
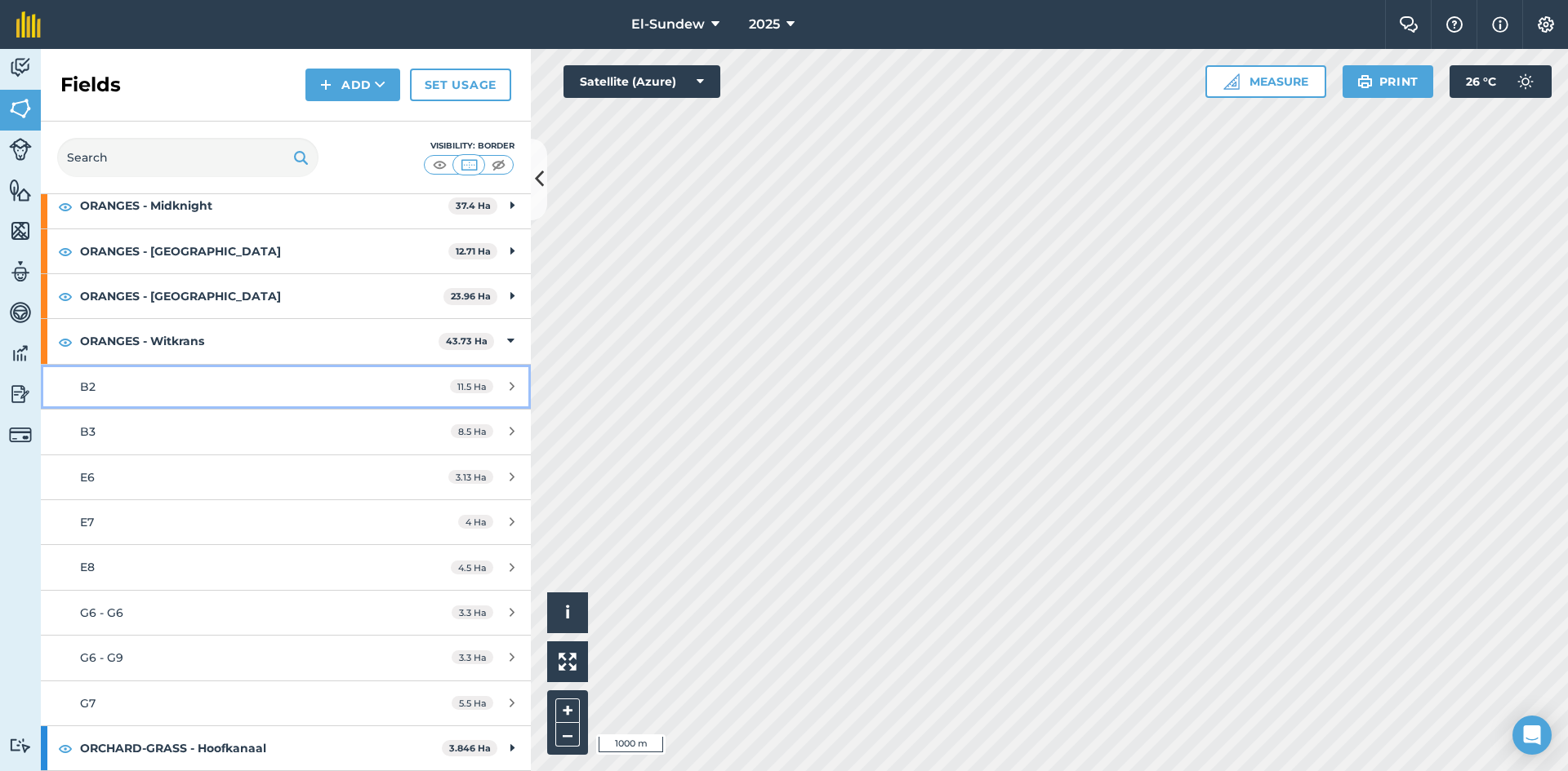
click at [194, 388] on div "B2" at bounding box center [233, 386] width 307 height 18
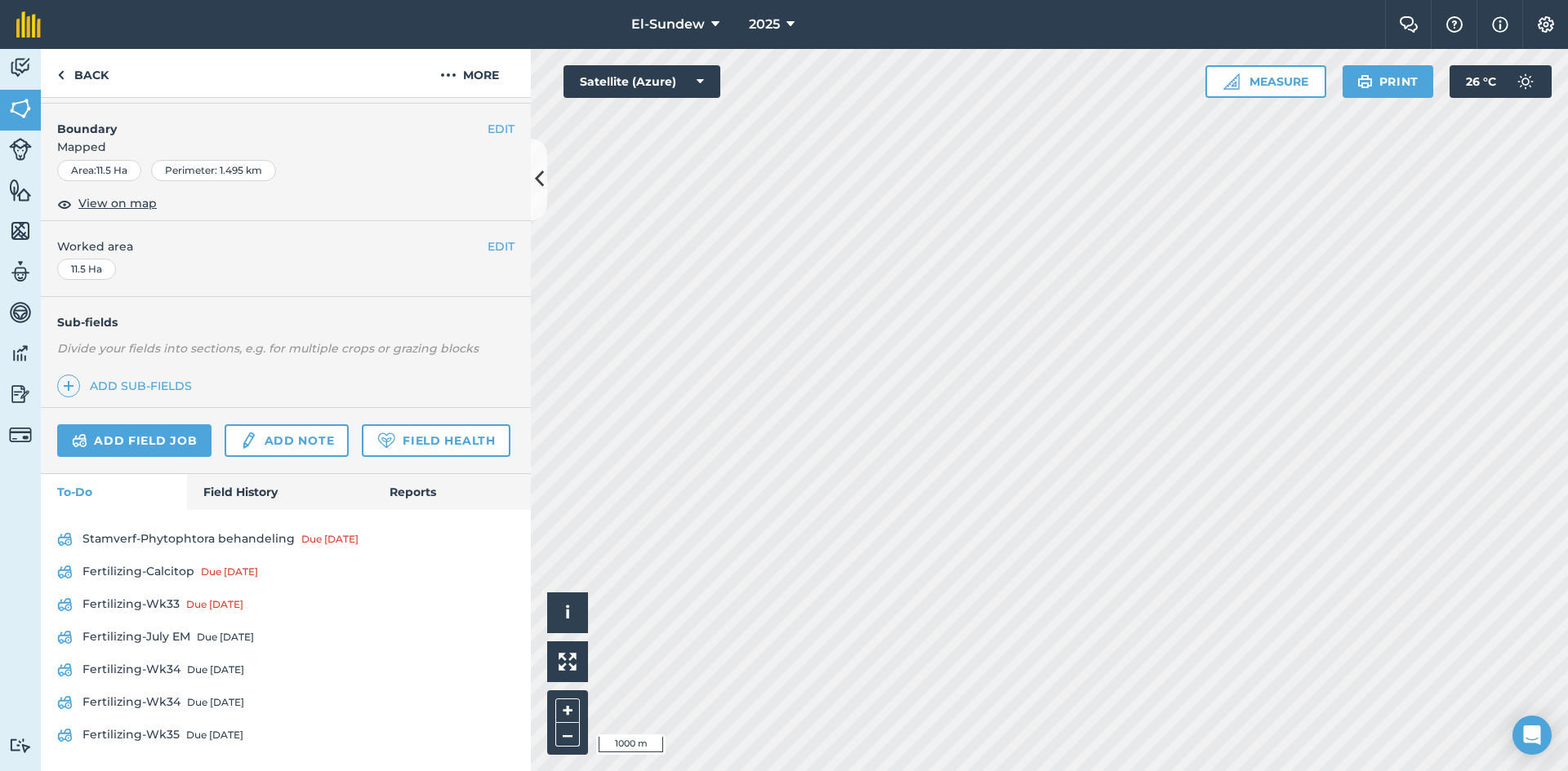
scroll to position [308, 0]
click at [182, 595] on link "Fertilizing-Wk33 Due [DATE]" at bounding box center [286, 605] width 458 height 26
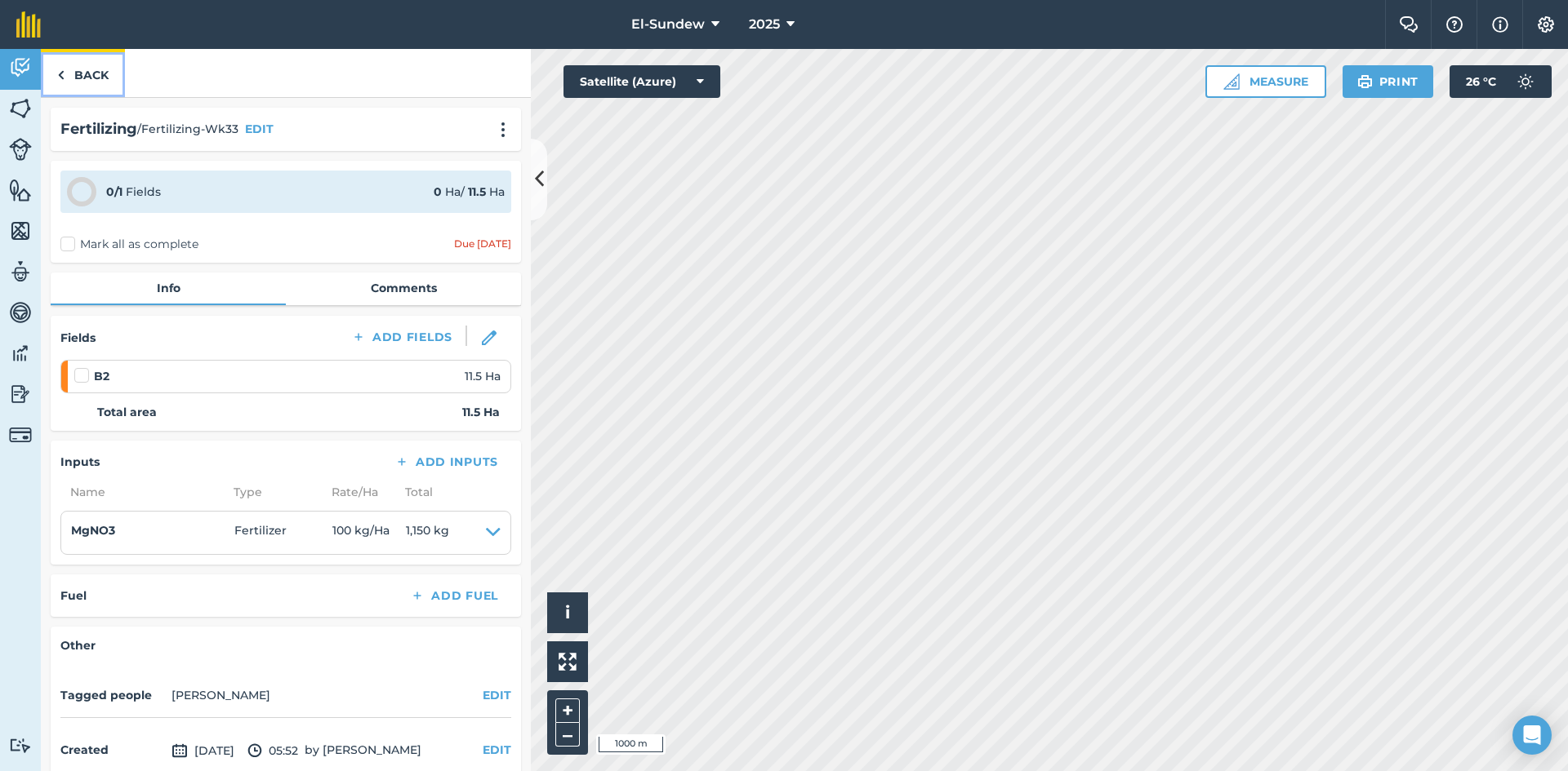
click at [101, 81] on link "Back" at bounding box center [83, 72] width 84 height 48
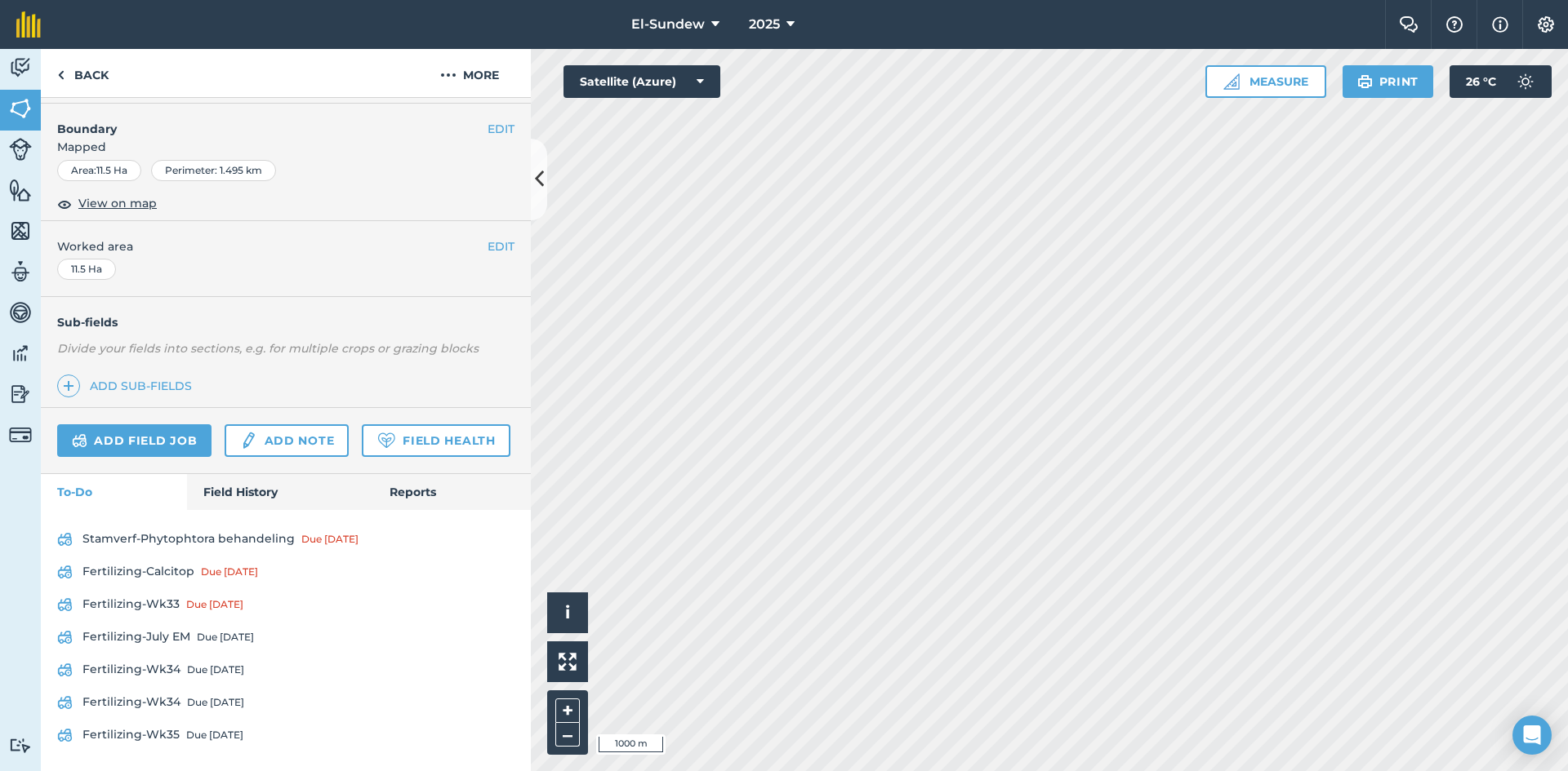
scroll to position [308, 0]
click at [187, 673] on div "Due [DATE]" at bounding box center [215, 670] width 57 height 13
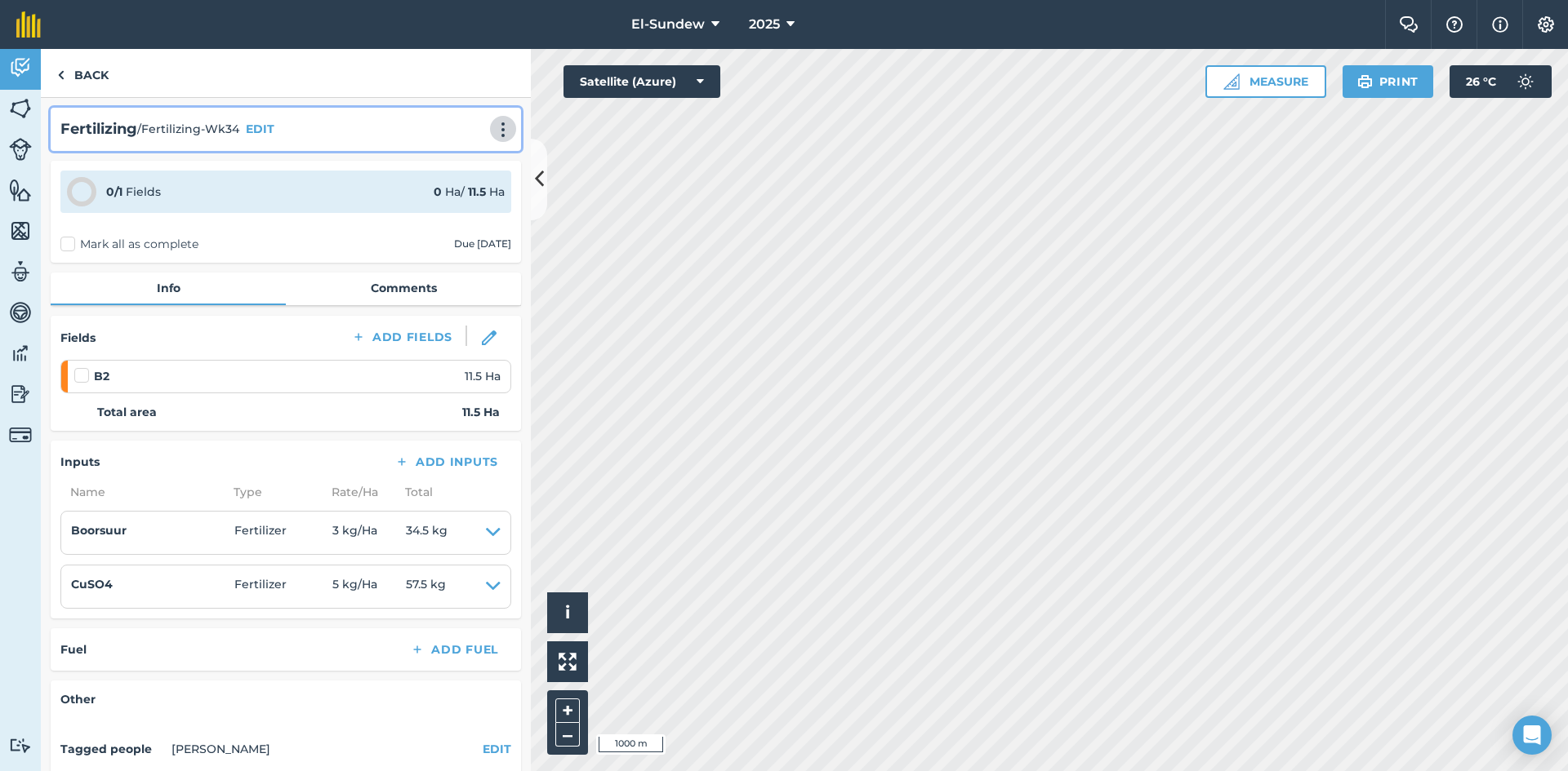
click at [493, 124] on img at bounding box center [502, 129] width 19 height 16
click at [453, 166] on link "Print" at bounding box center [469, 165] width 104 height 33
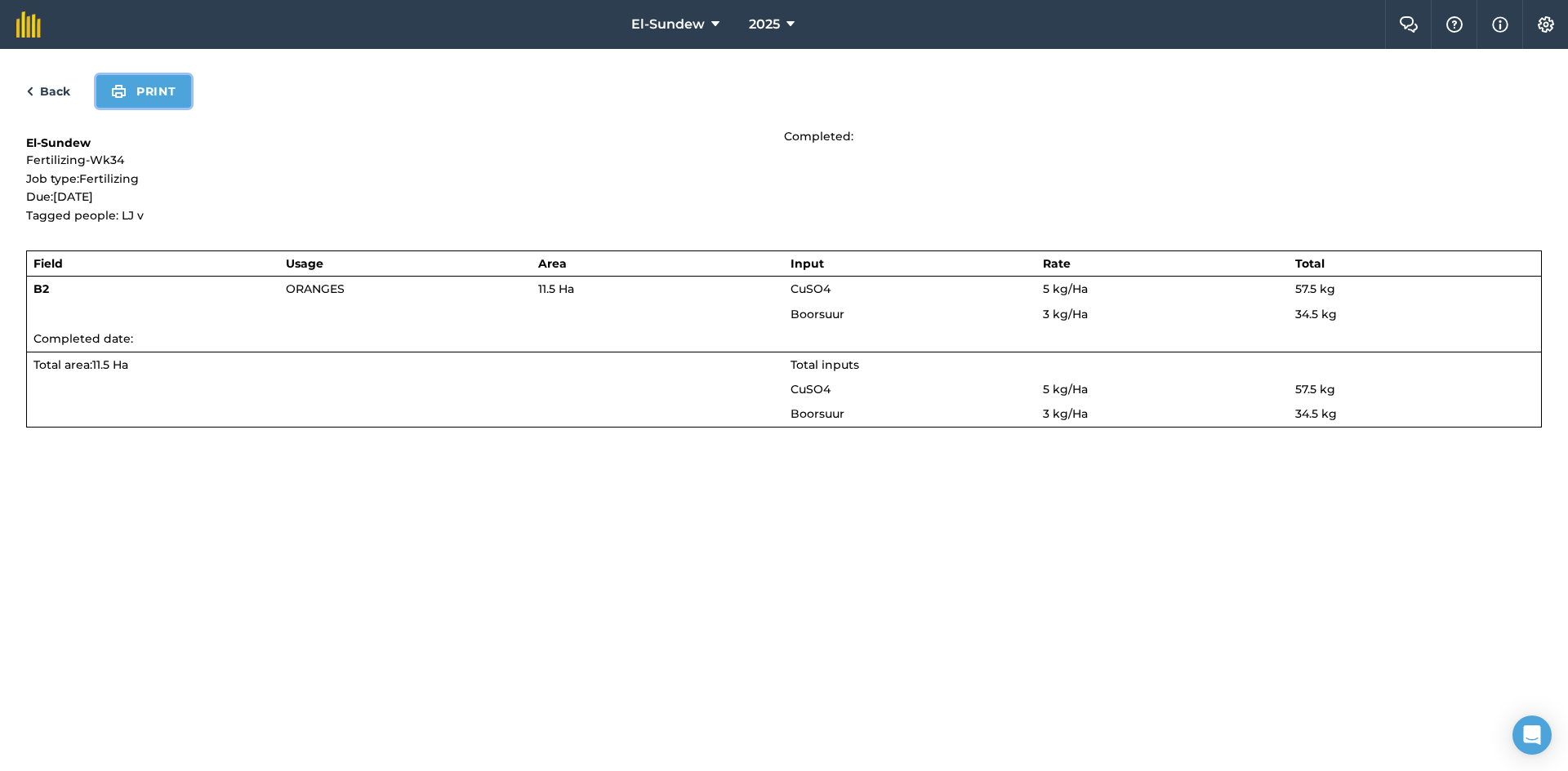
click at [153, 87] on button "Print" at bounding box center [144, 91] width 95 height 33
click at [50, 87] on link "Back" at bounding box center [48, 91] width 44 height 19
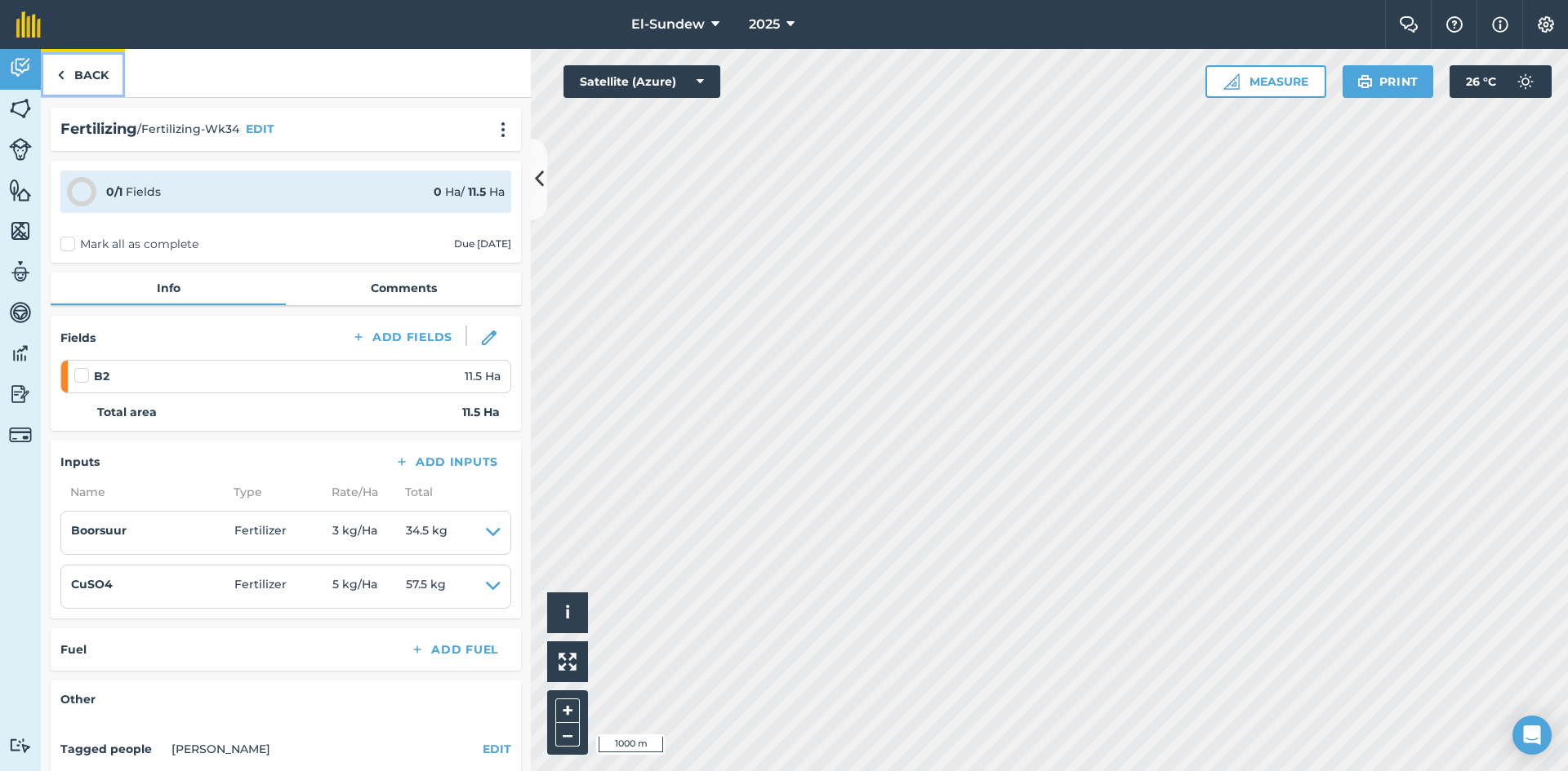
click at [98, 69] on link "Back" at bounding box center [83, 72] width 84 height 48
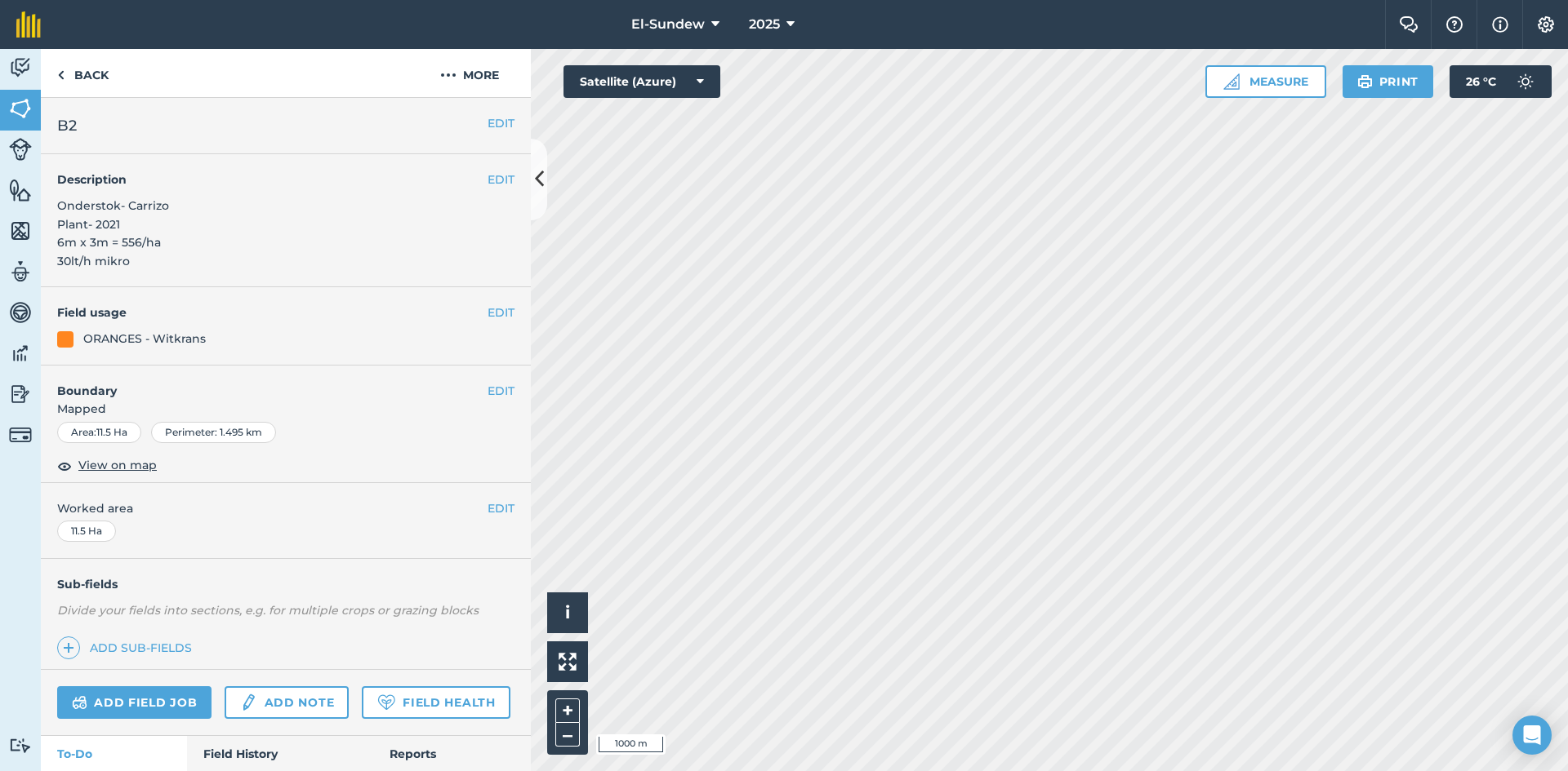
scroll to position [308, 0]
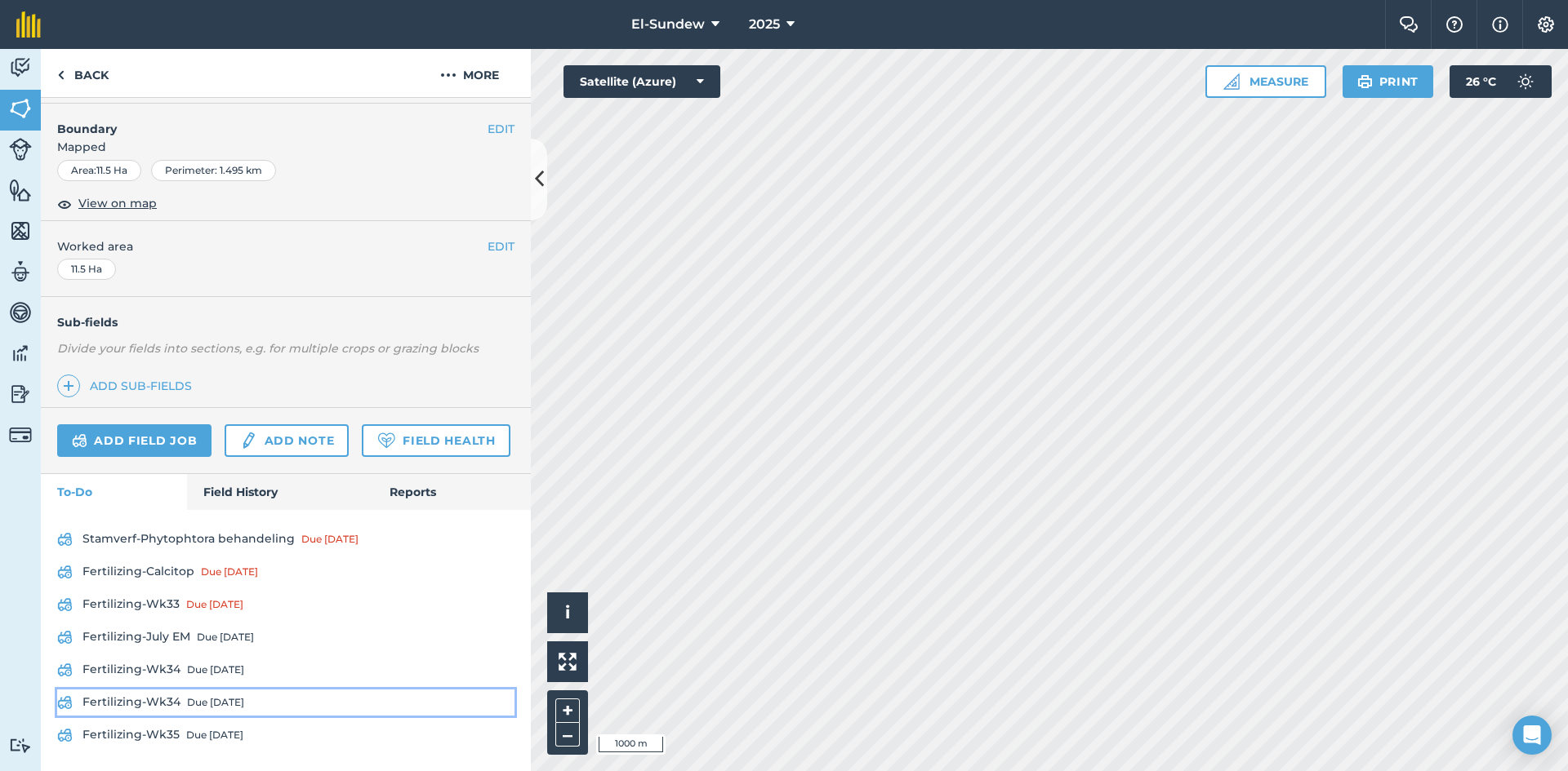
click at [202, 701] on div "Due [DATE]" at bounding box center [215, 703] width 57 height 13
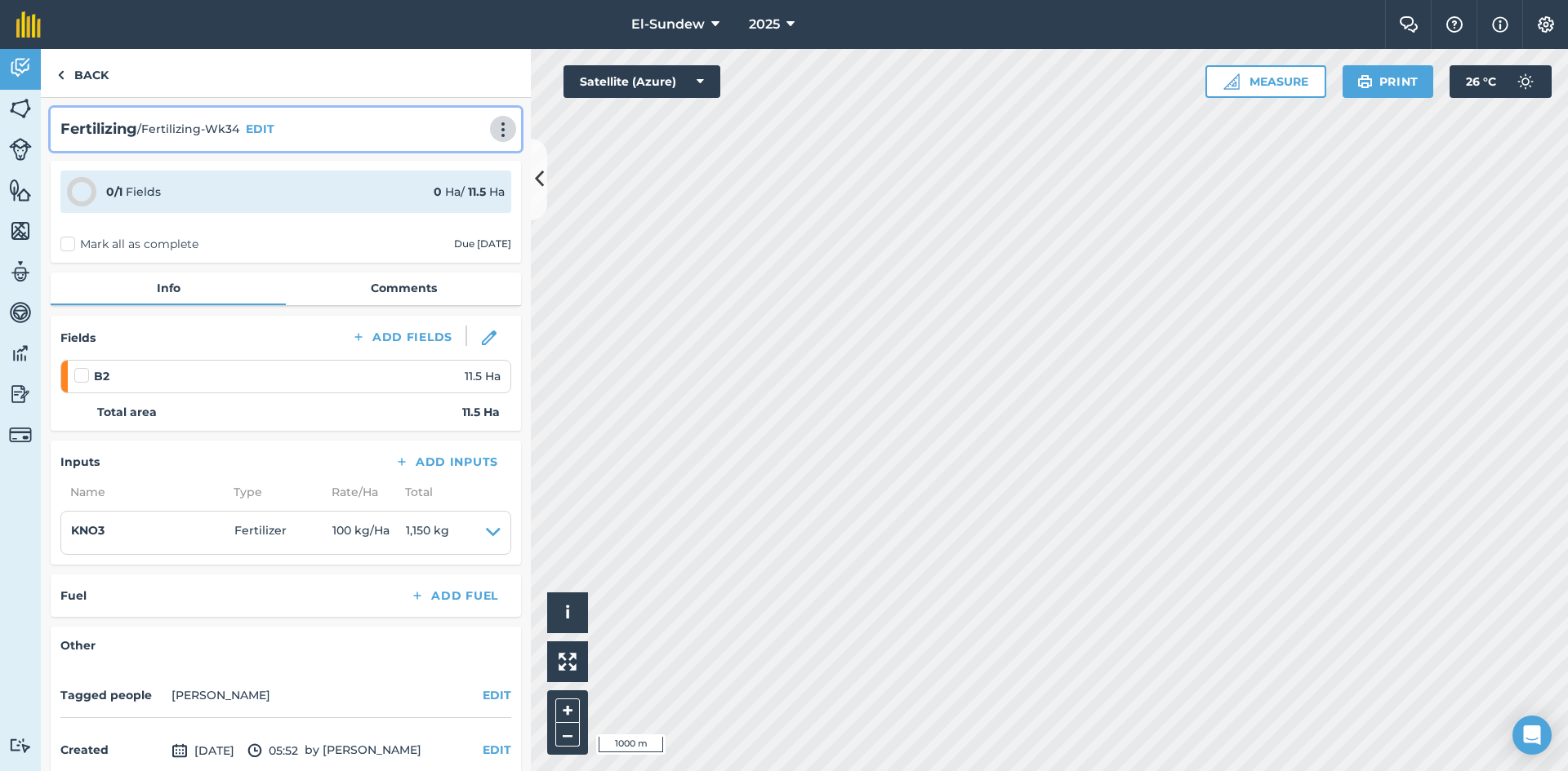
click at [494, 134] on img at bounding box center [502, 129] width 19 height 16
click at [457, 161] on link "Print" at bounding box center [469, 165] width 104 height 33
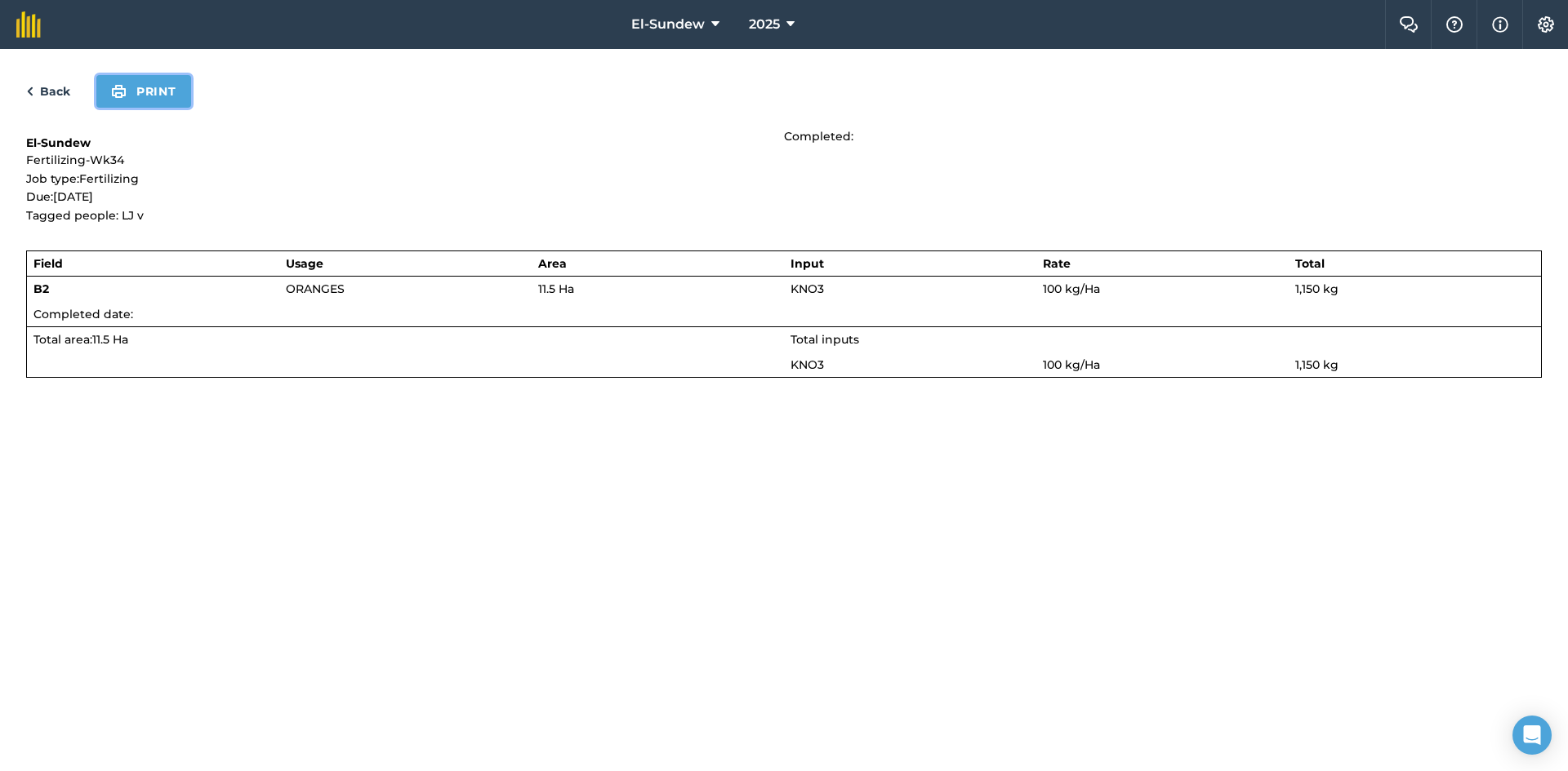
click at [170, 89] on button "Print" at bounding box center [144, 91] width 95 height 33
click at [50, 85] on link "Back" at bounding box center [48, 91] width 44 height 19
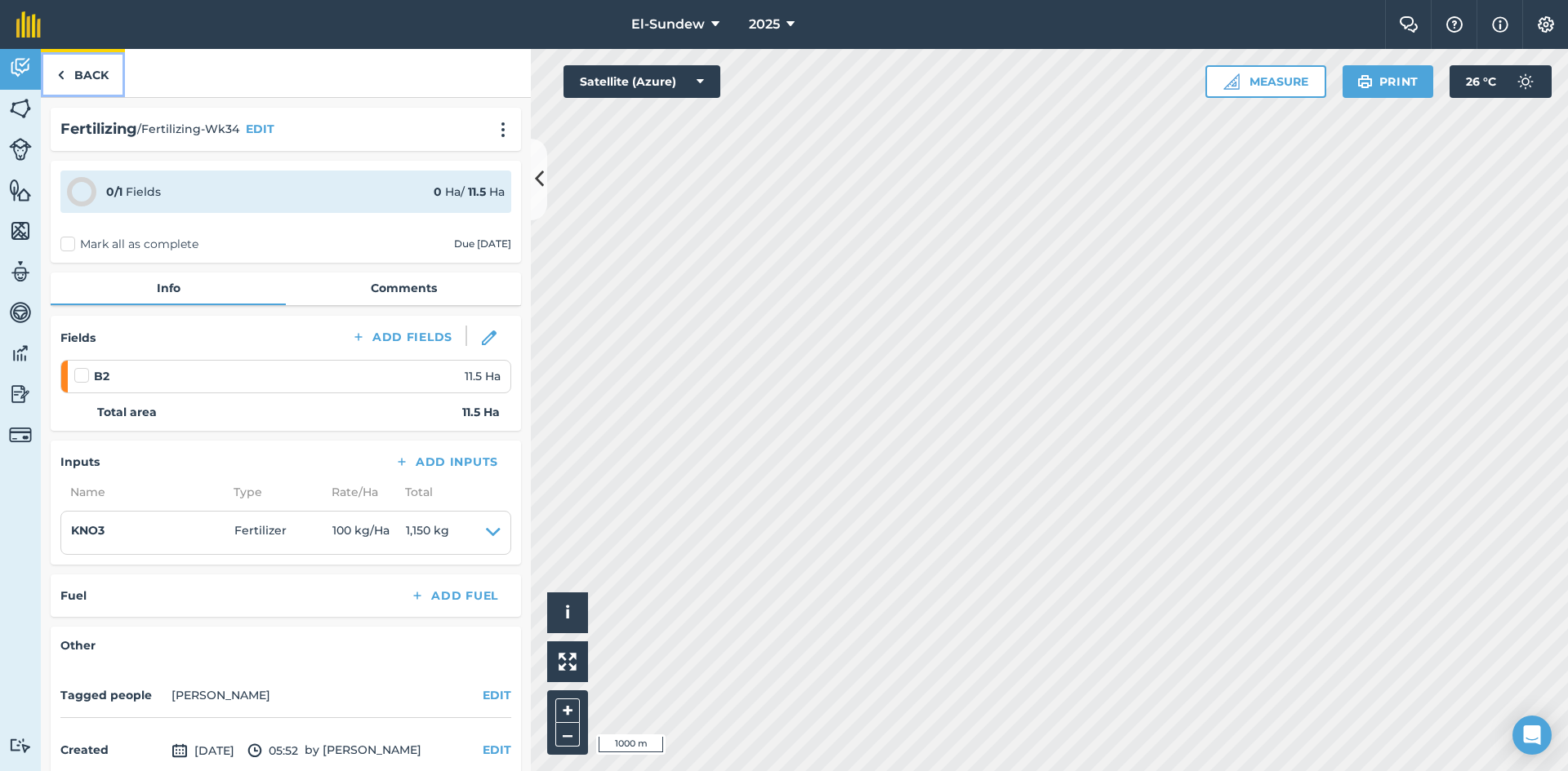
click at [78, 66] on link "Back" at bounding box center [83, 72] width 84 height 48
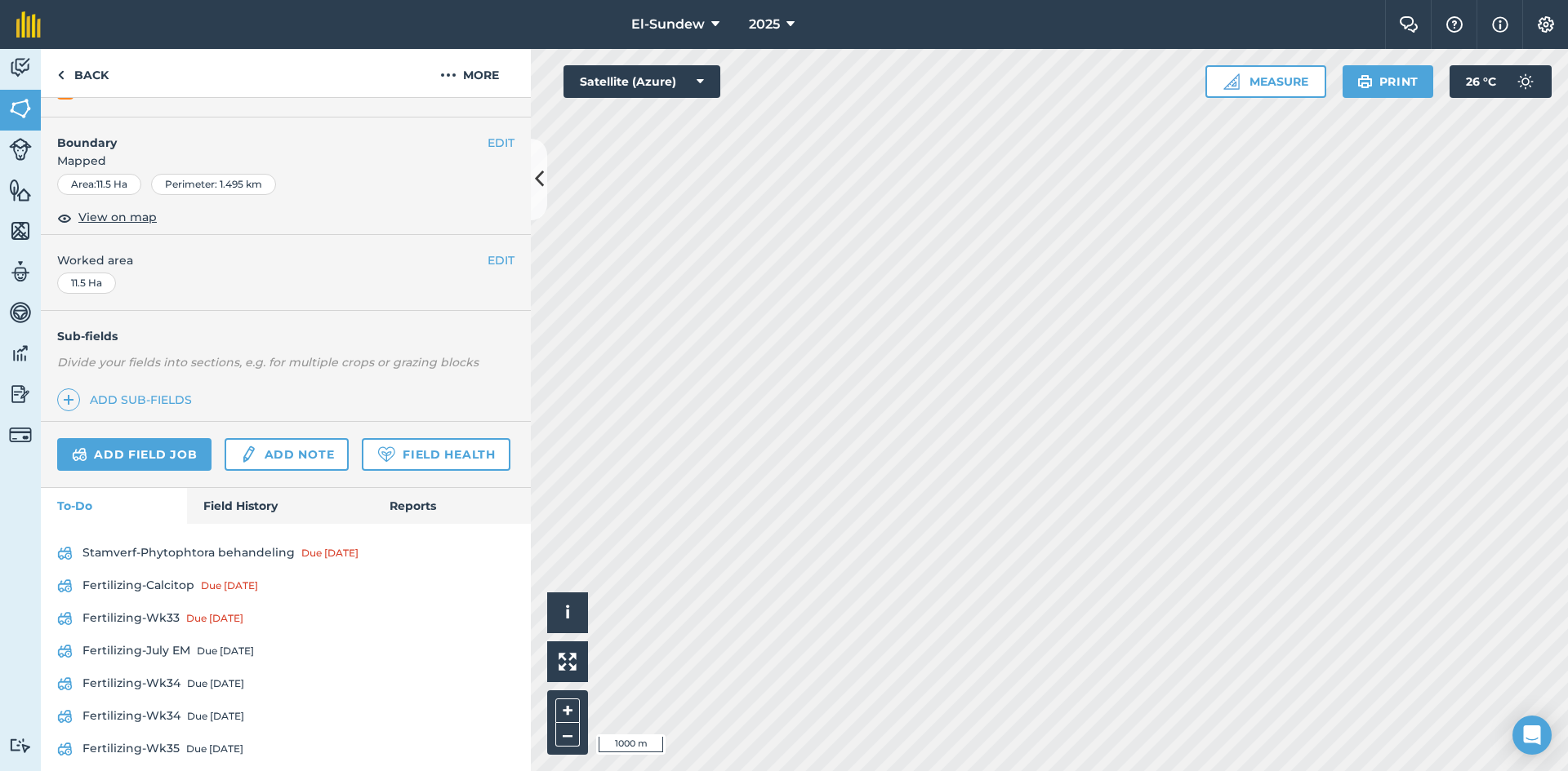
scroll to position [308, 0]
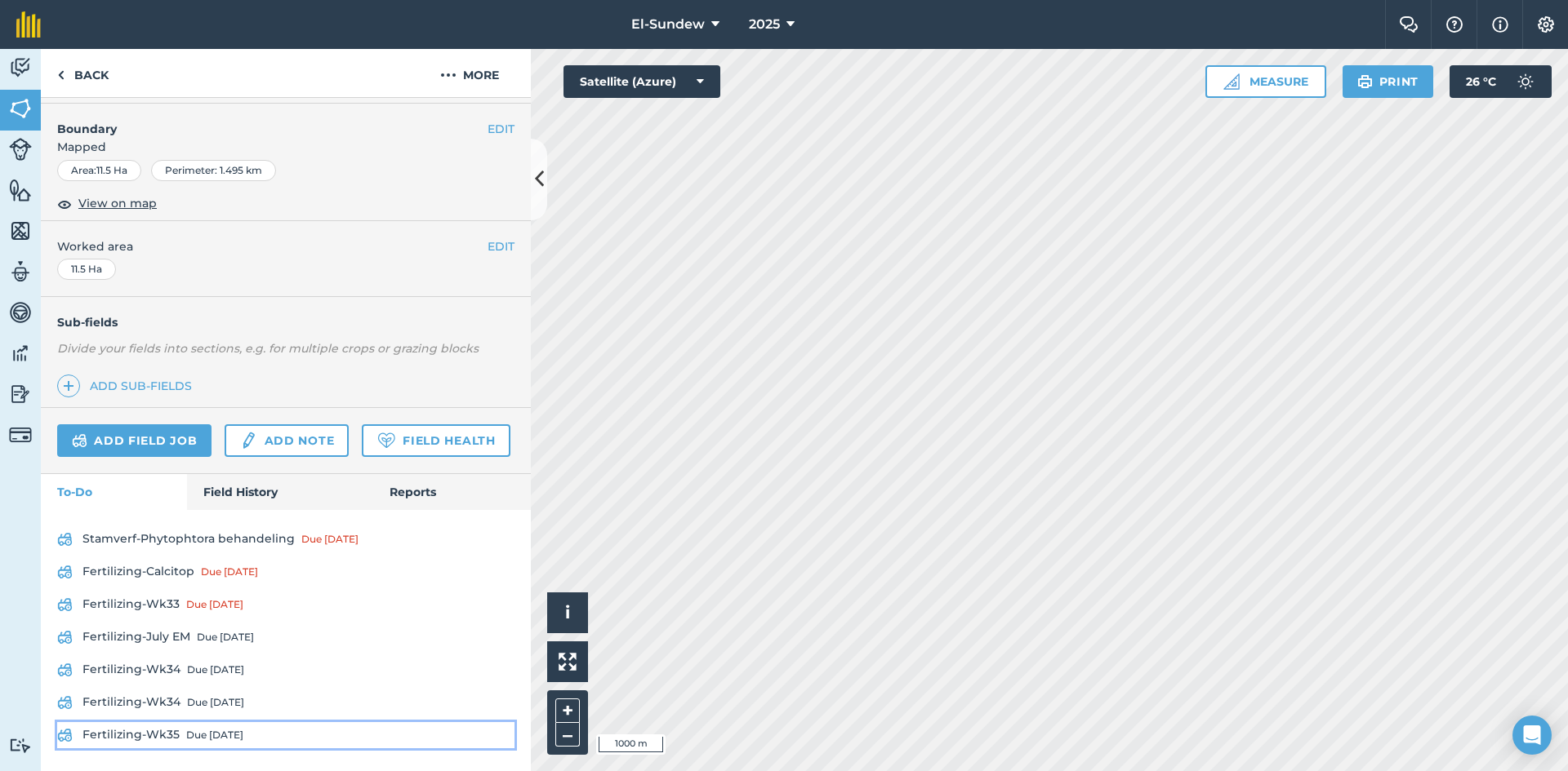
click at [170, 722] on link "Fertilizing-Wk35 Due [DATE]" at bounding box center [286, 735] width 458 height 26
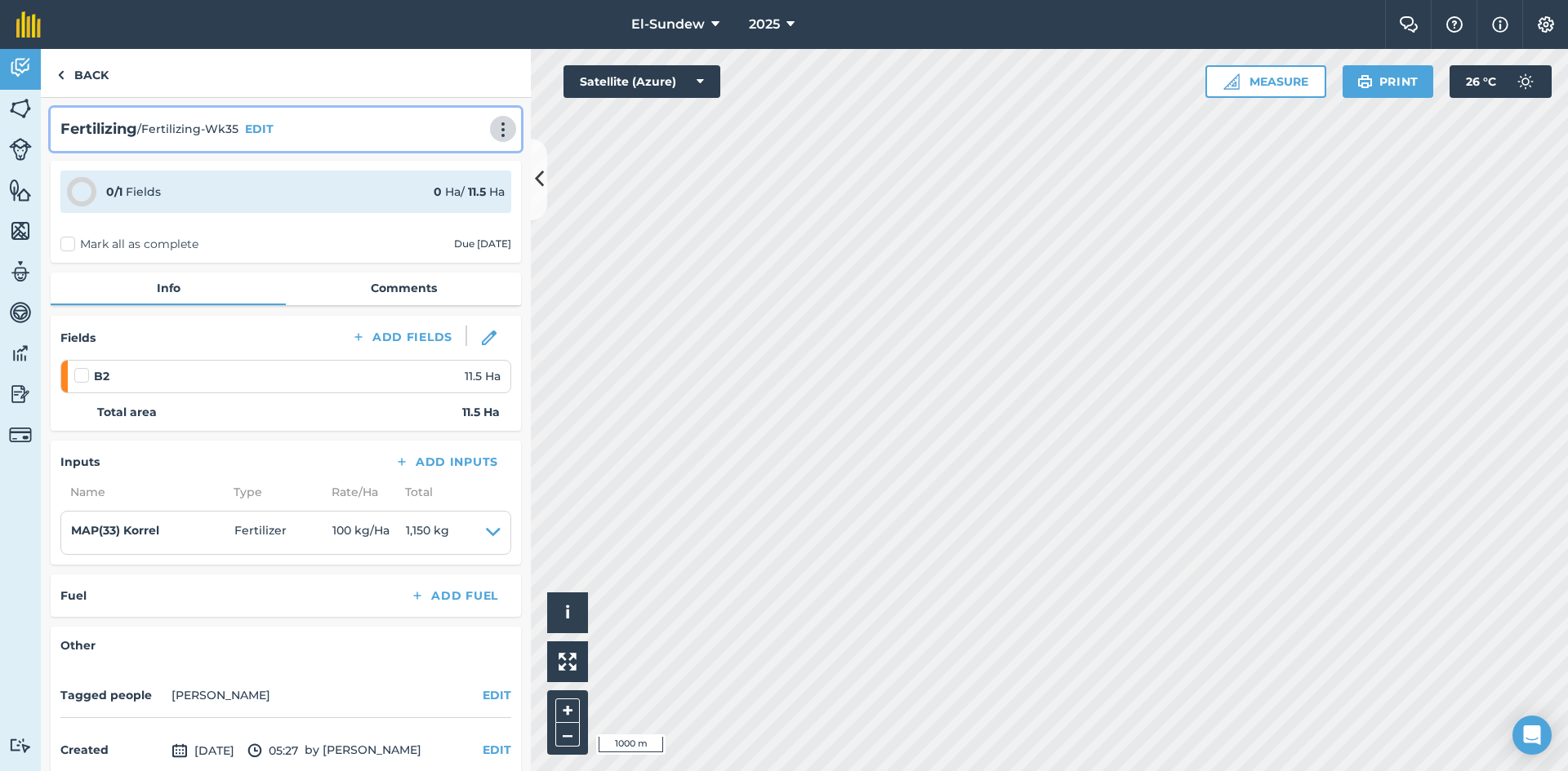
click at [493, 124] on img at bounding box center [502, 129] width 19 height 16
click at [437, 167] on link "Print" at bounding box center [469, 165] width 104 height 33
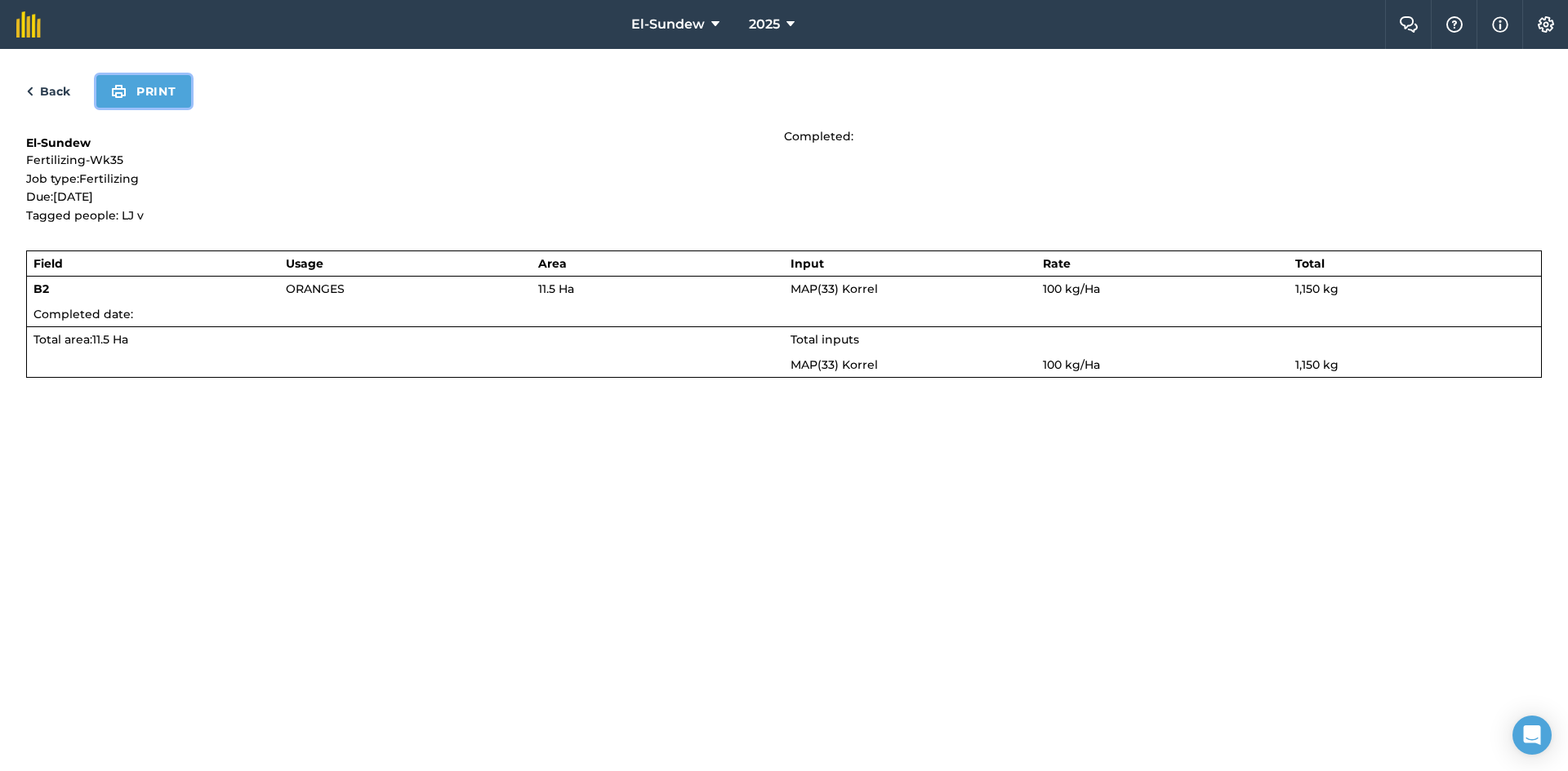
click at [140, 91] on button "Print" at bounding box center [144, 91] width 95 height 33
click at [51, 95] on link "Back" at bounding box center [48, 91] width 44 height 19
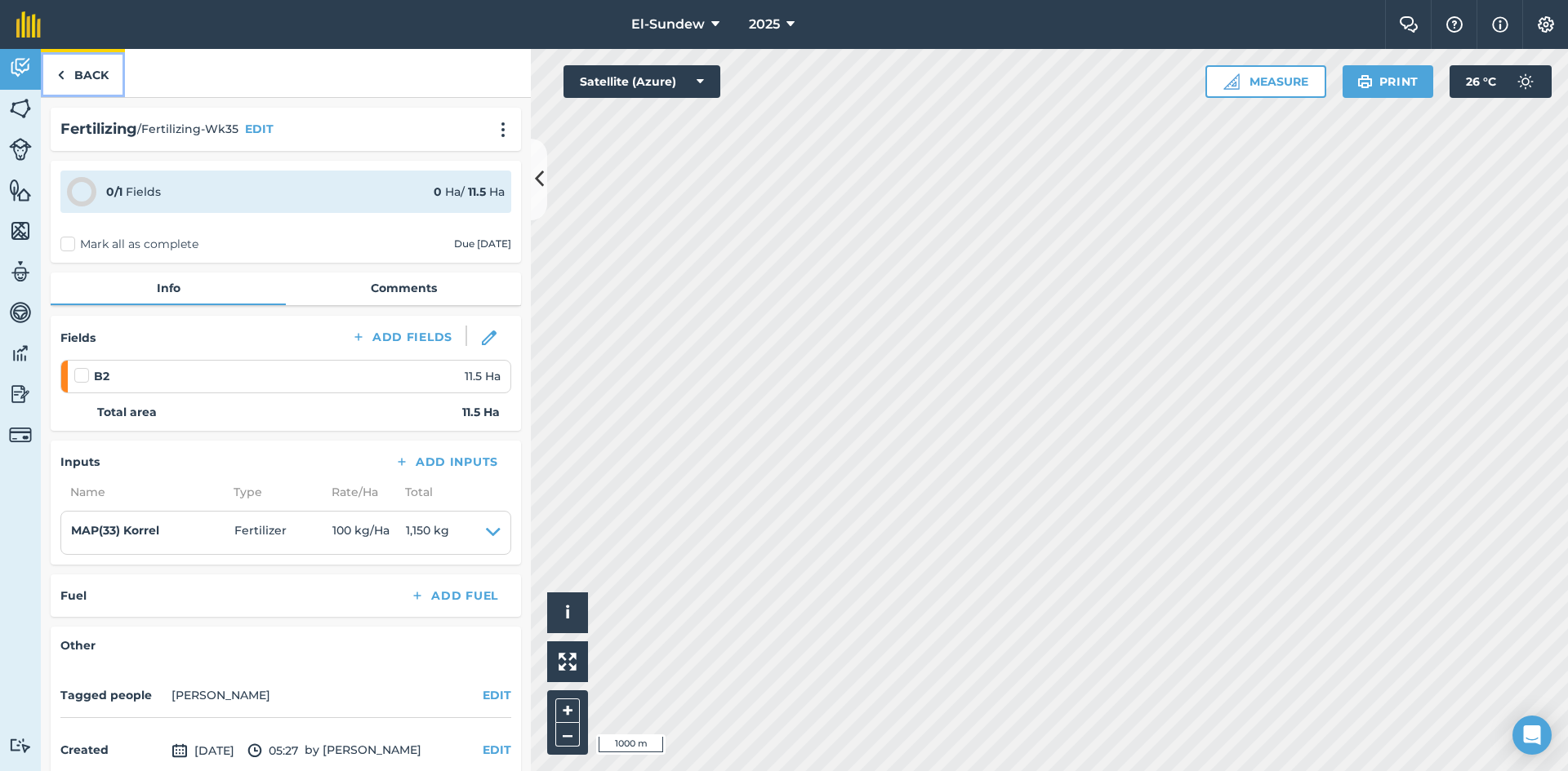
click at [82, 77] on link "Back" at bounding box center [83, 72] width 84 height 48
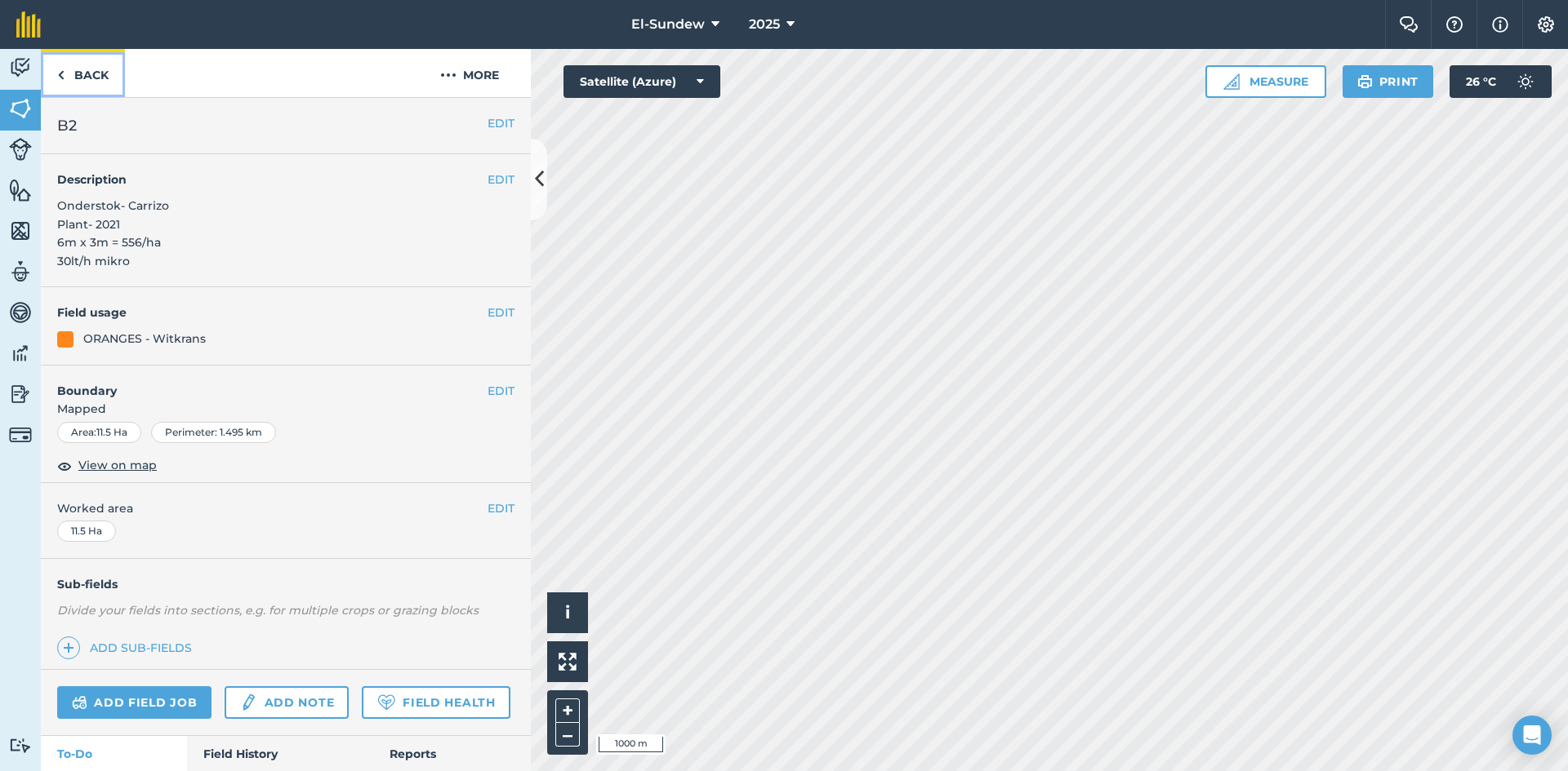
click at [82, 77] on link "Back" at bounding box center [83, 72] width 84 height 48
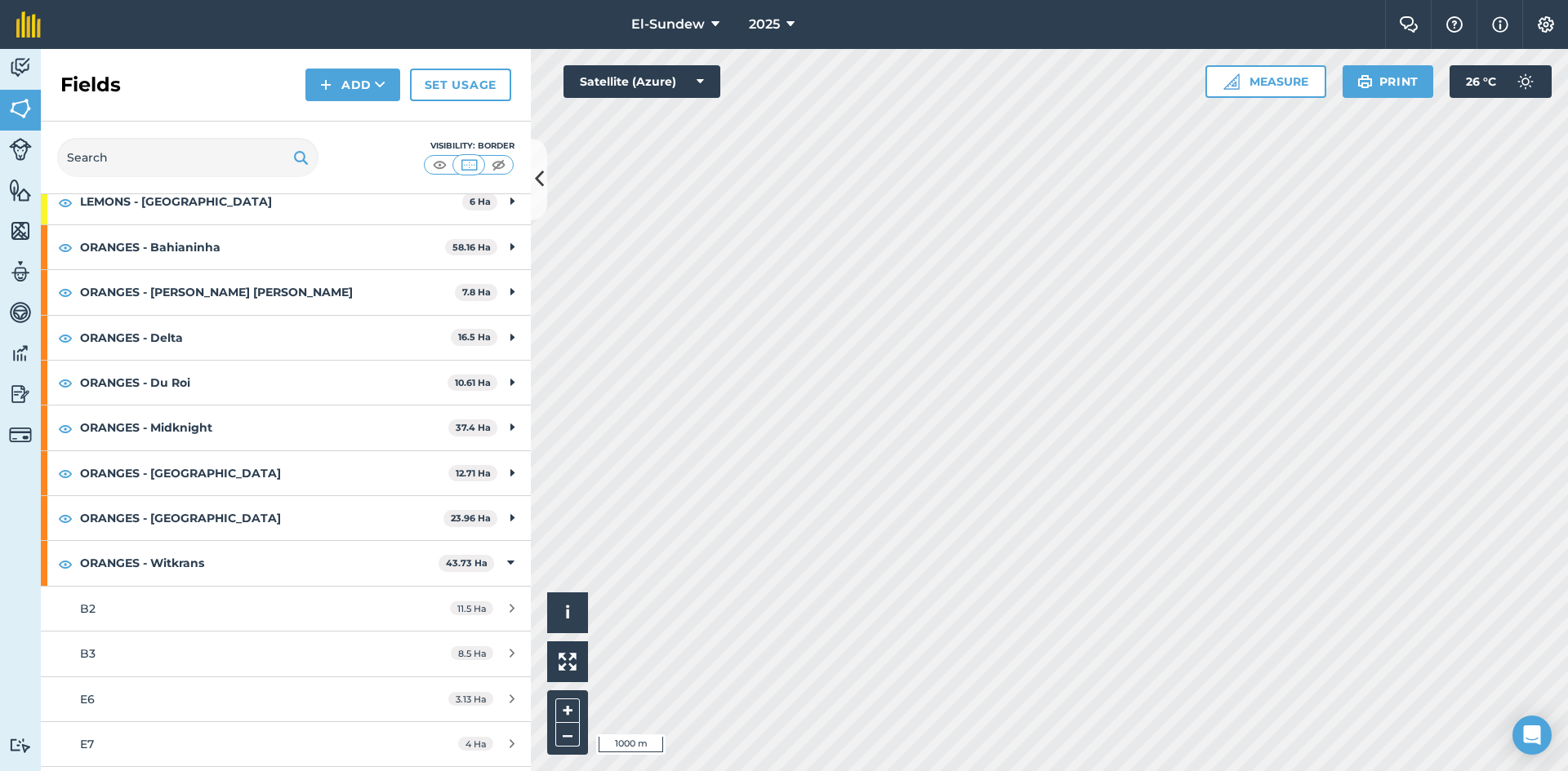
scroll to position [544, 0]
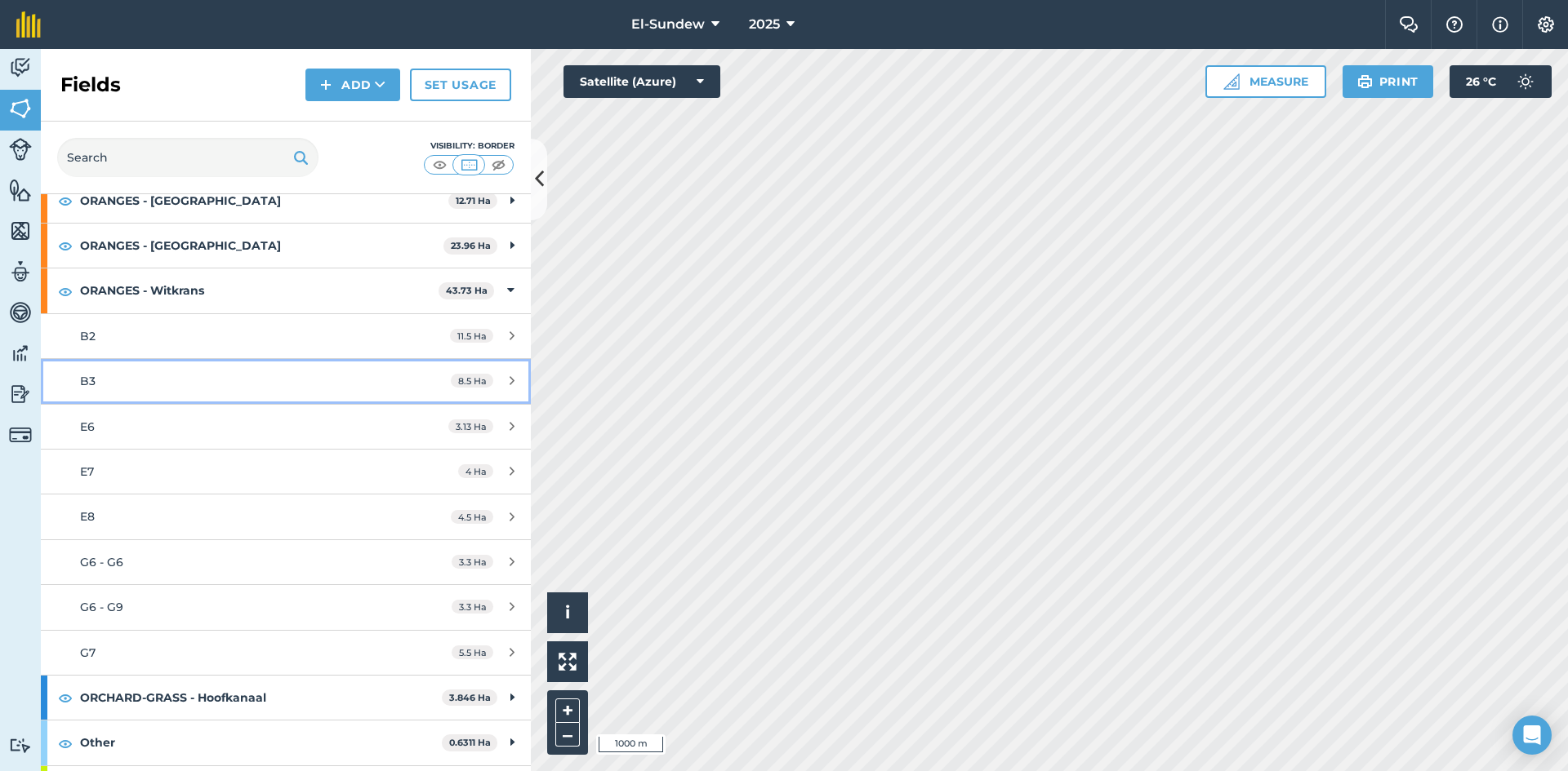
click at [142, 386] on div "B3" at bounding box center [233, 381] width 307 height 18
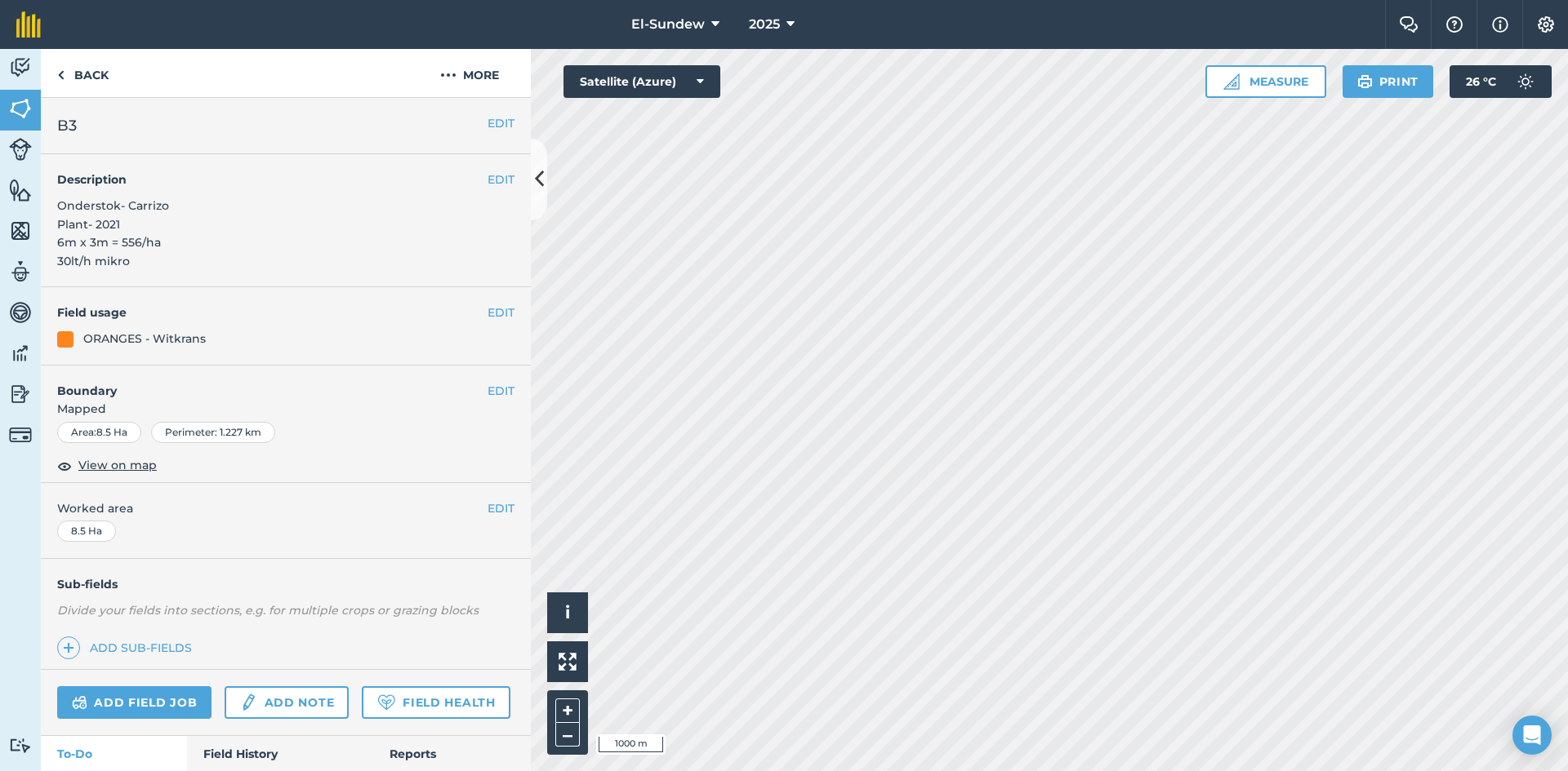
scroll to position [308, 0]
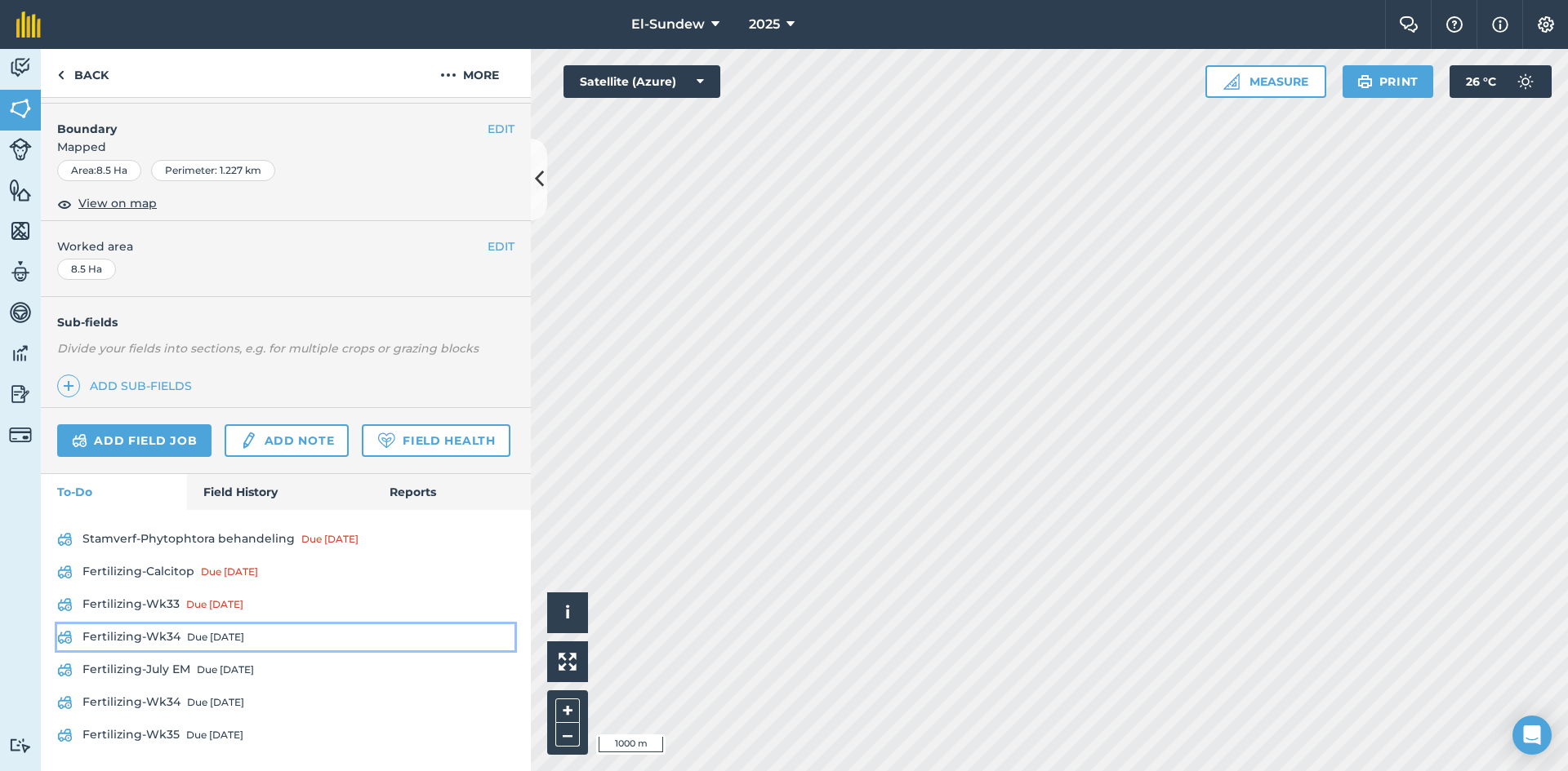
click at [171, 646] on link "Fertilizing-Wk34 Due [DATE]" at bounding box center [286, 637] width 458 height 26
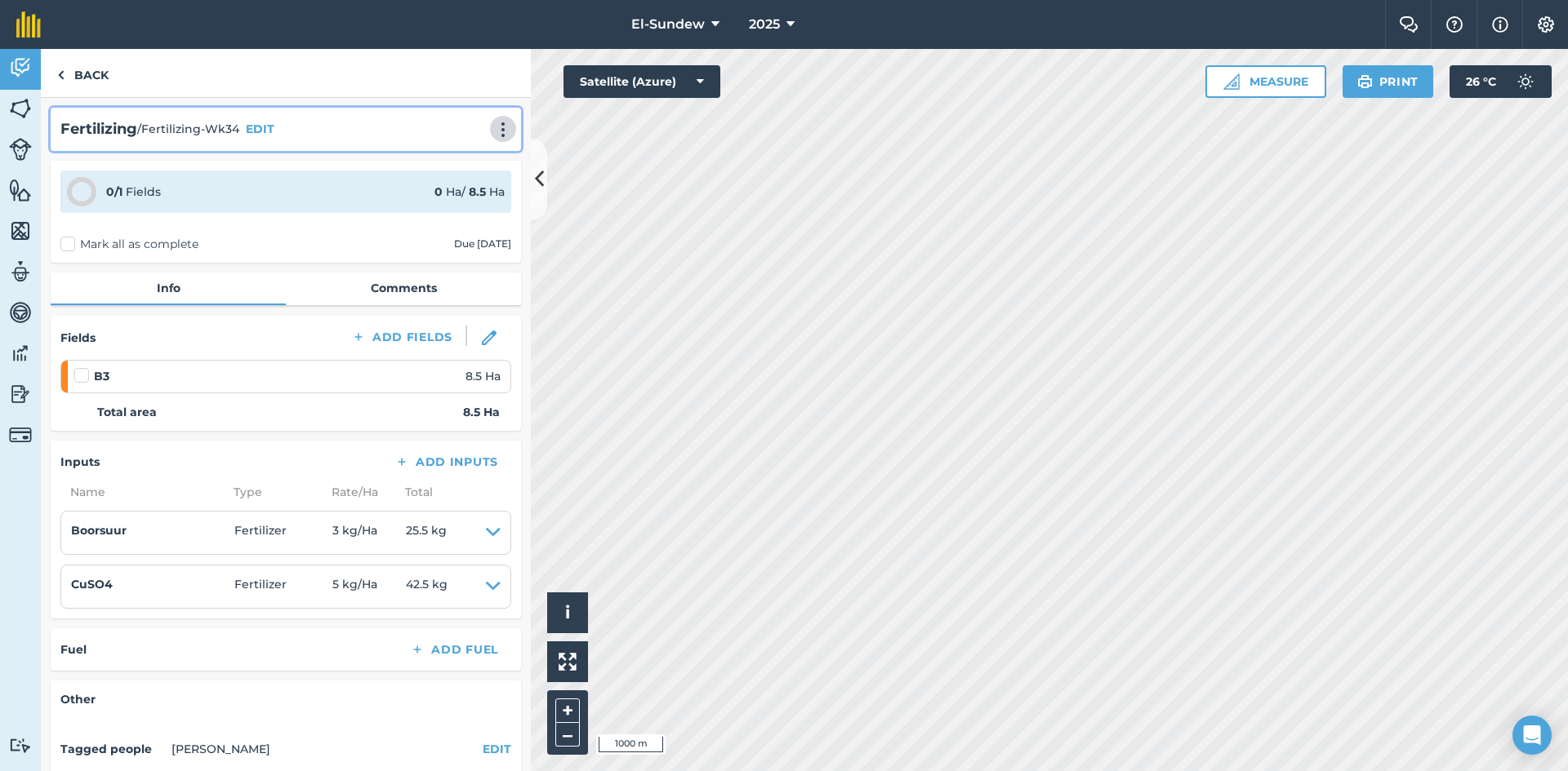
click at [493, 125] on img at bounding box center [502, 129] width 19 height 16
click at [450, 167] on link "Print" at bounding box center [469, 165] width 104 height 33
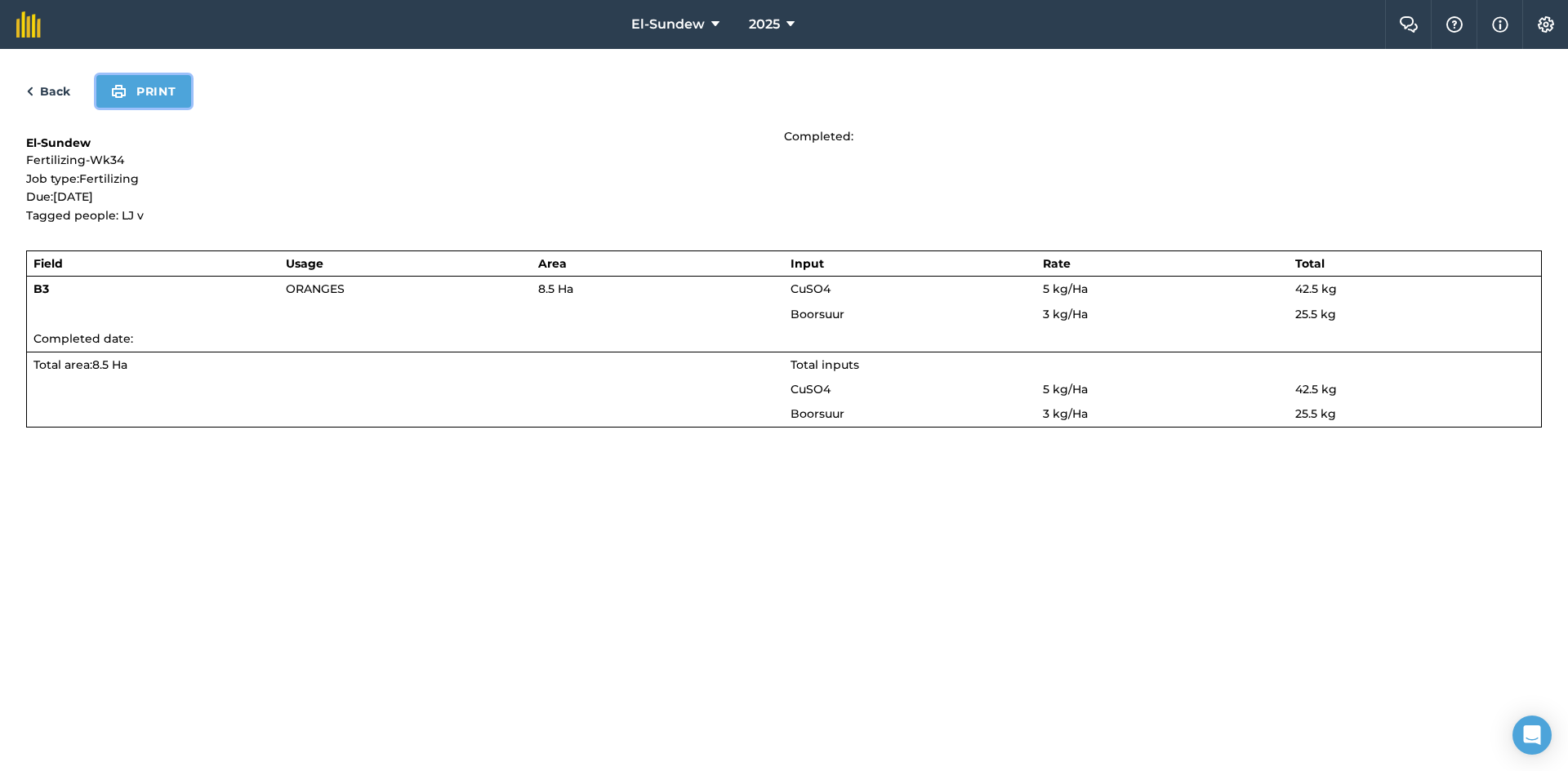
click at [159, 87] on button "Print" at bounding box center [144, 91] width 95 height 33
click at [50, 85] on link "Back" at bounding box center [48, 91] width 44 height 19
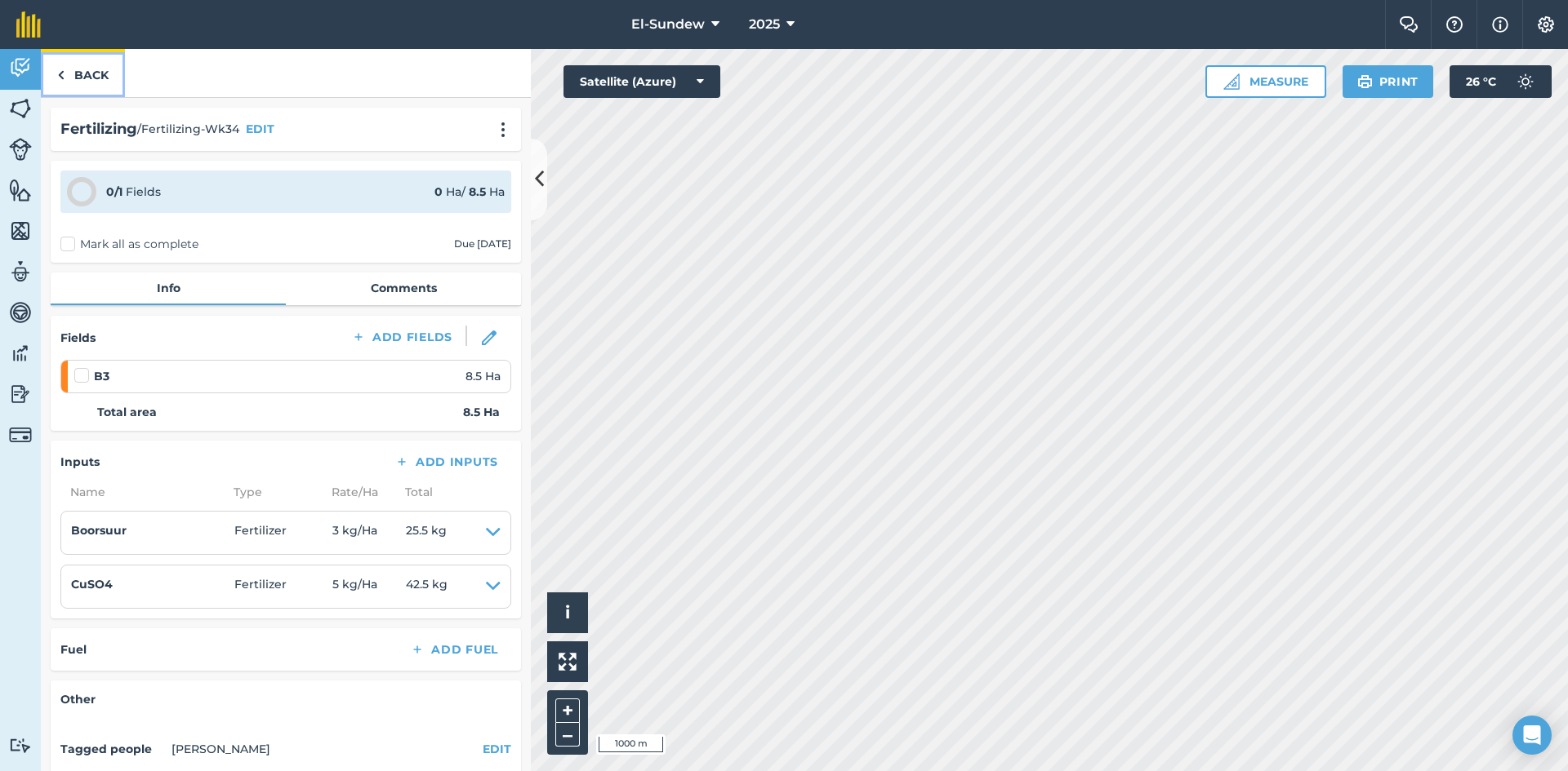
click at [82, 81] on link "Back" at bounding box center [83, 72] width 84 height 48
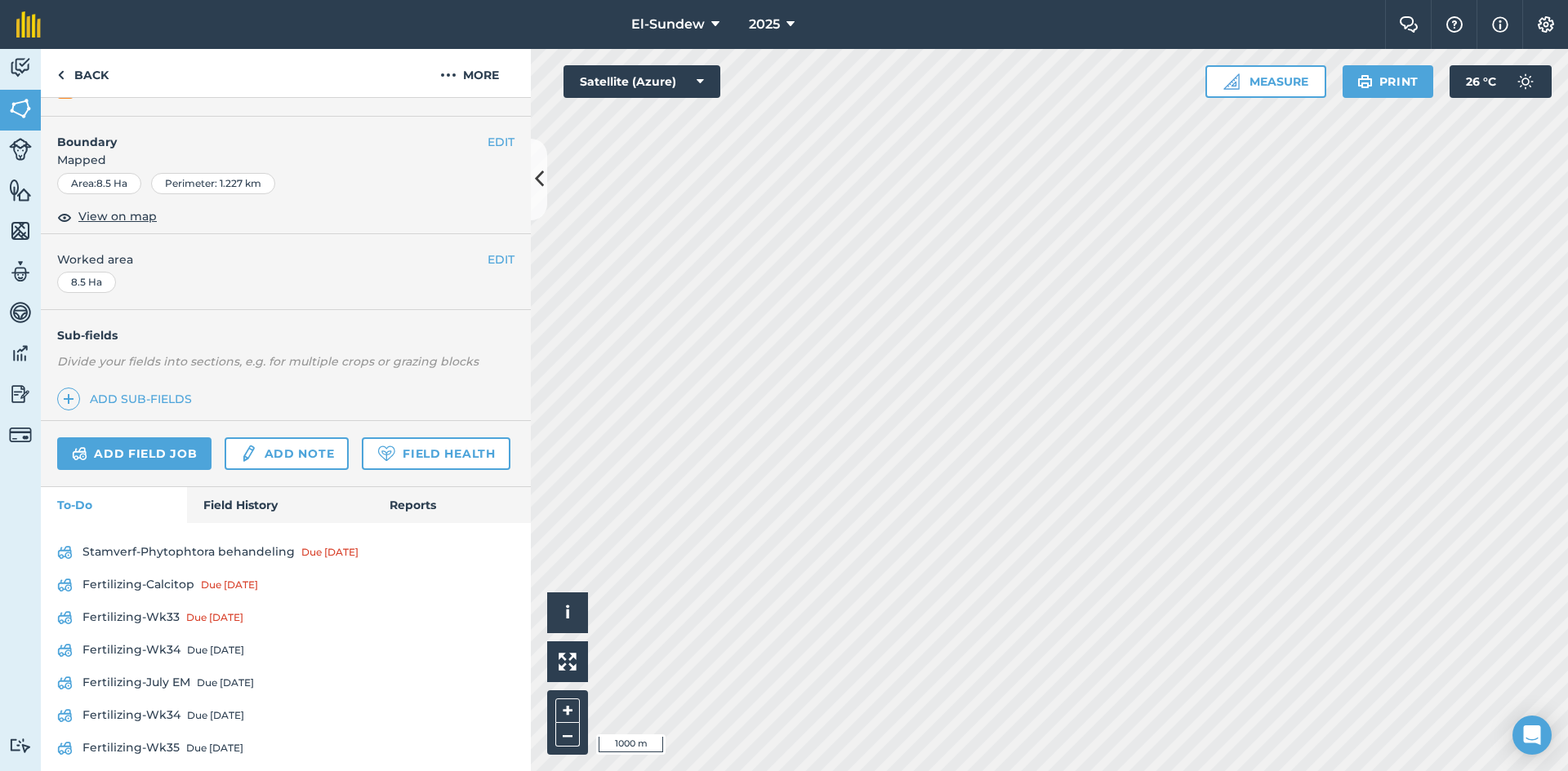
scroll to position [308, 0]
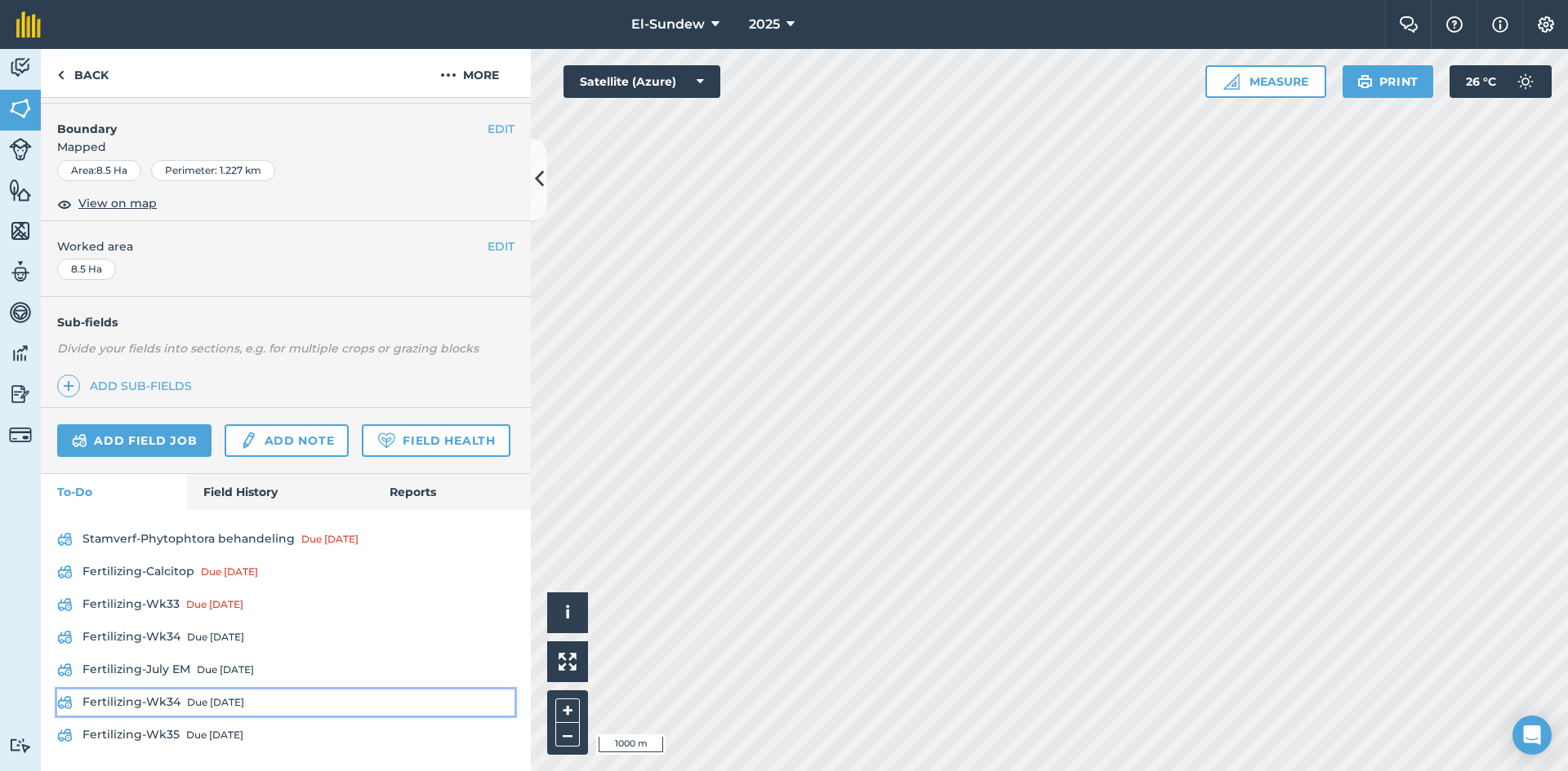
click at [188, 699] on div "Due [DATE]" at bounding box center [215, 703] width 57 height 13
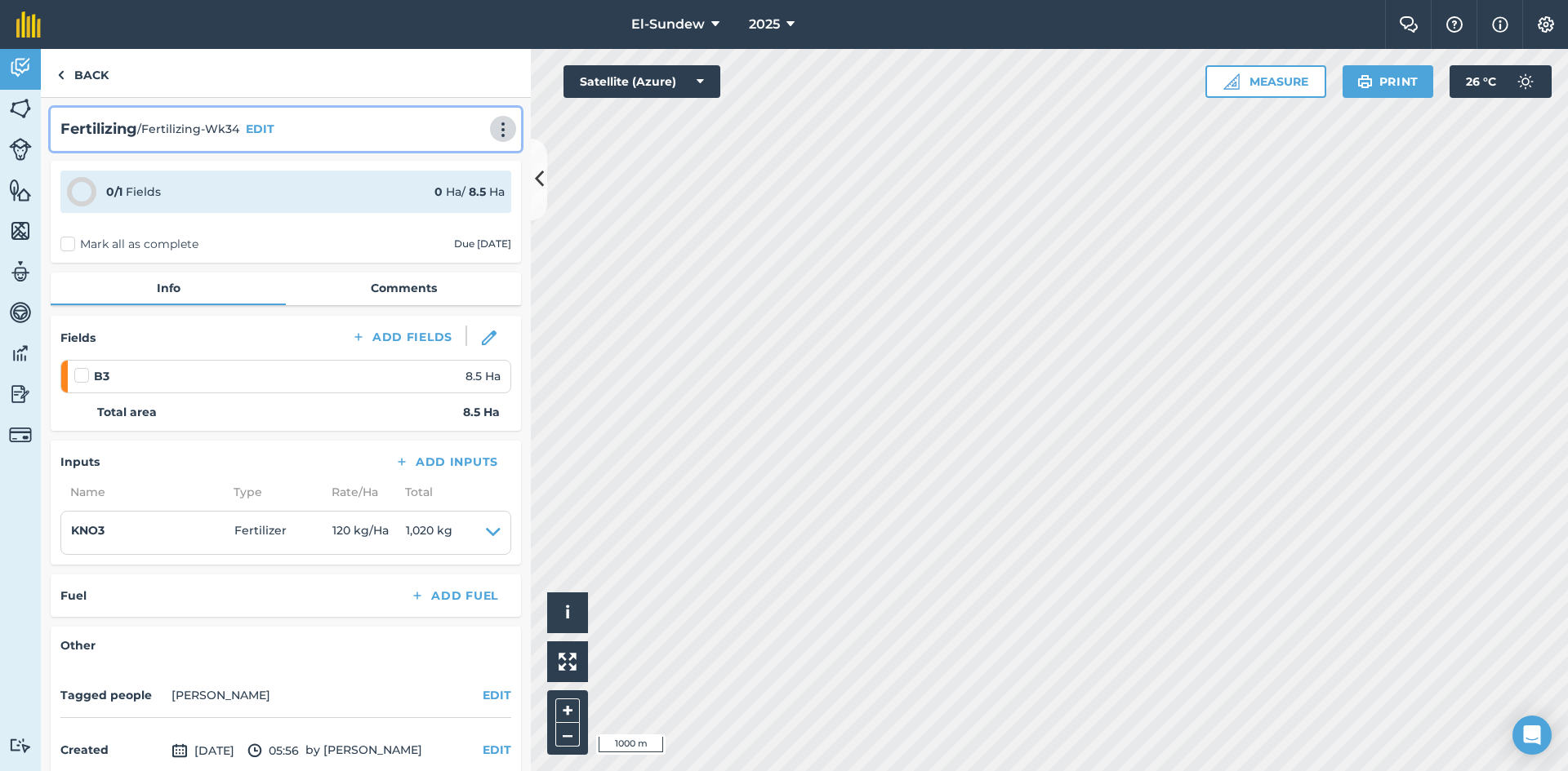
click at [493, 135] on img at bounding box center [502, 129] width 19 height 16
click at [448, 159] on link "Print" at bounding box center [469, 165] width 104 height 33
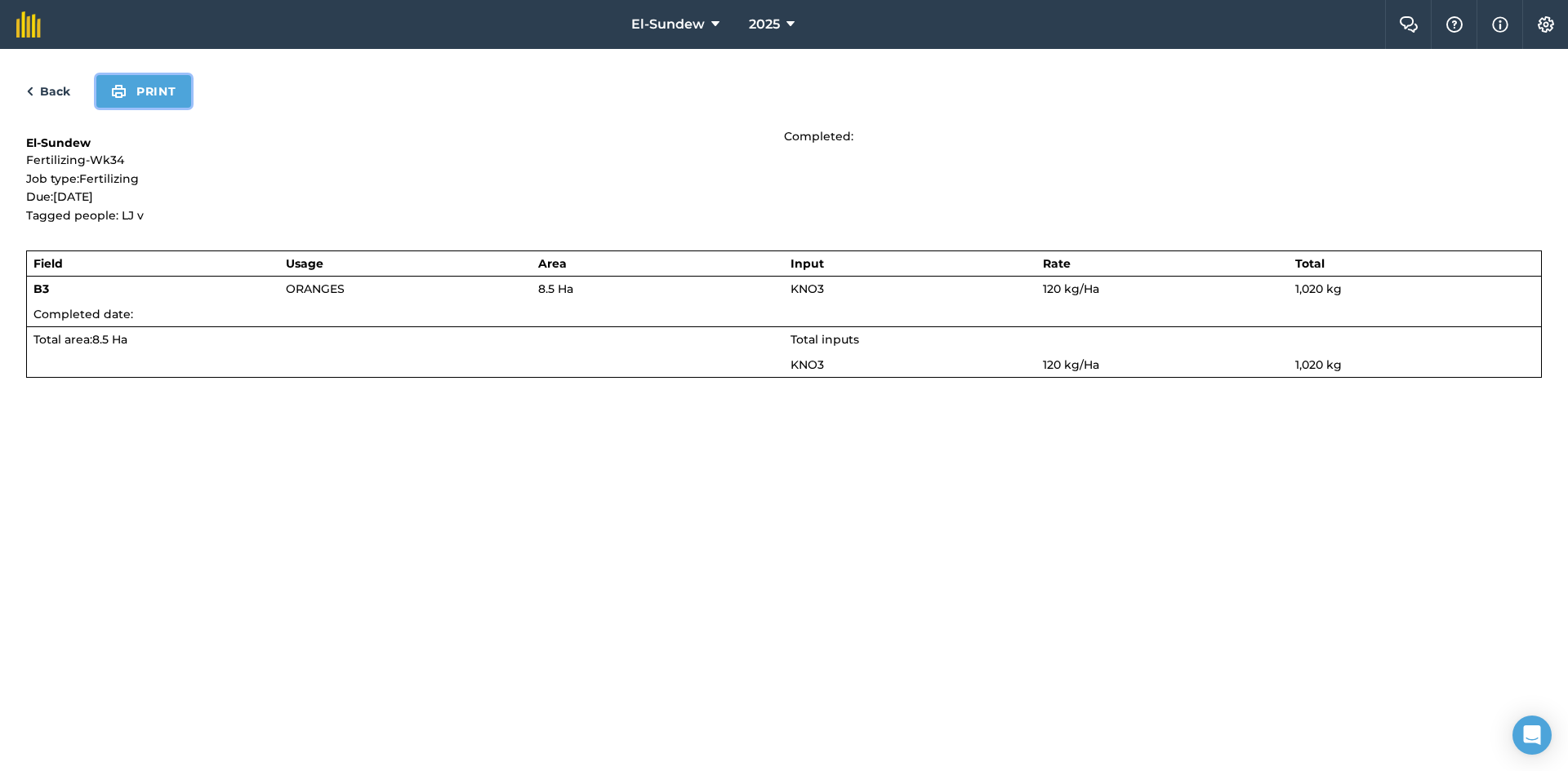
click at [134, 77] on button "Print" at bounding box center [144, 91] width 95 height 33
click at [61, 98] on link "Back" at bounding box center [48, 91] width 44 height 19
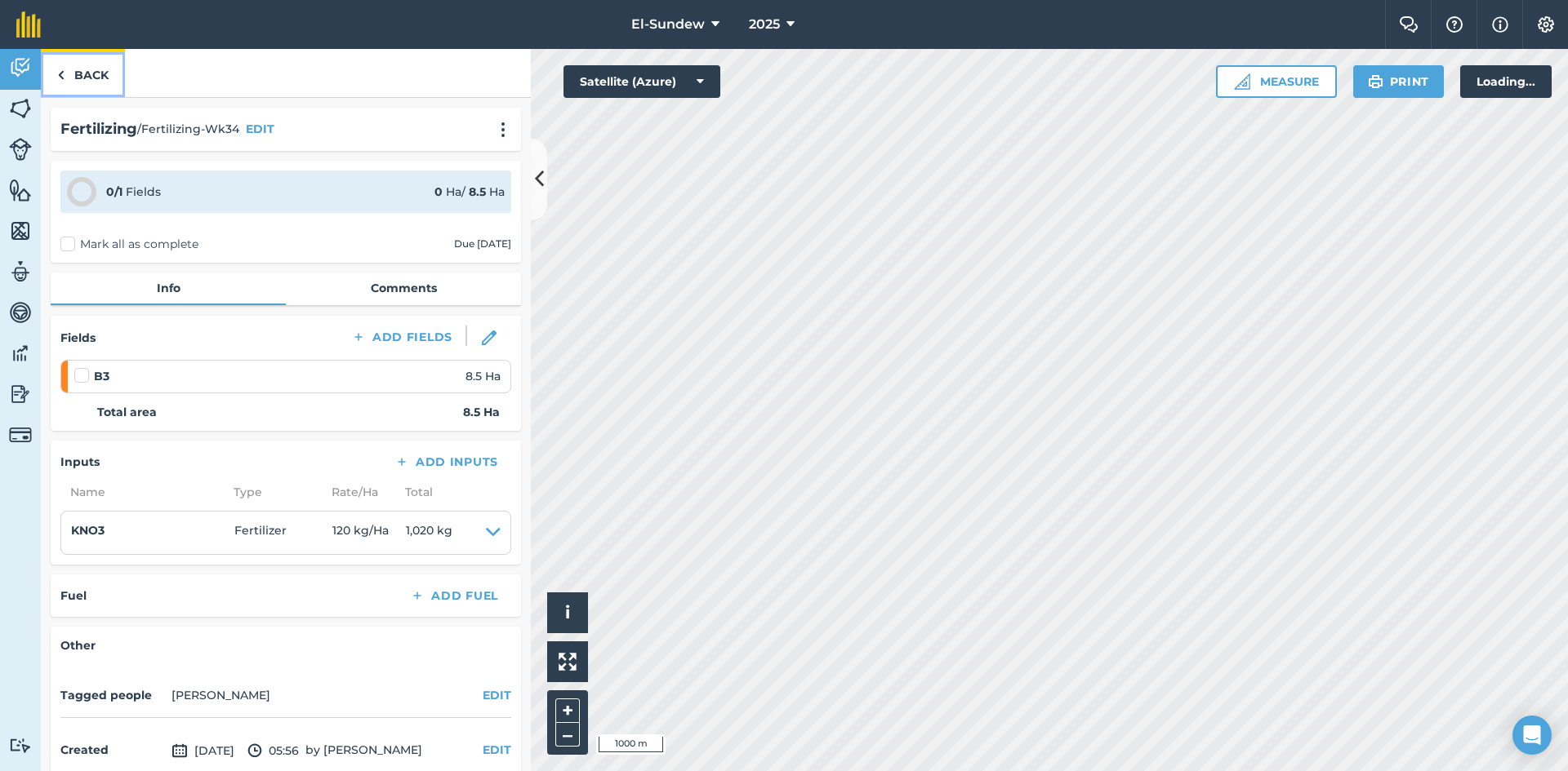
click at [66, 72] on link "Back" at bounding box center [83, 72] width 84 height 48
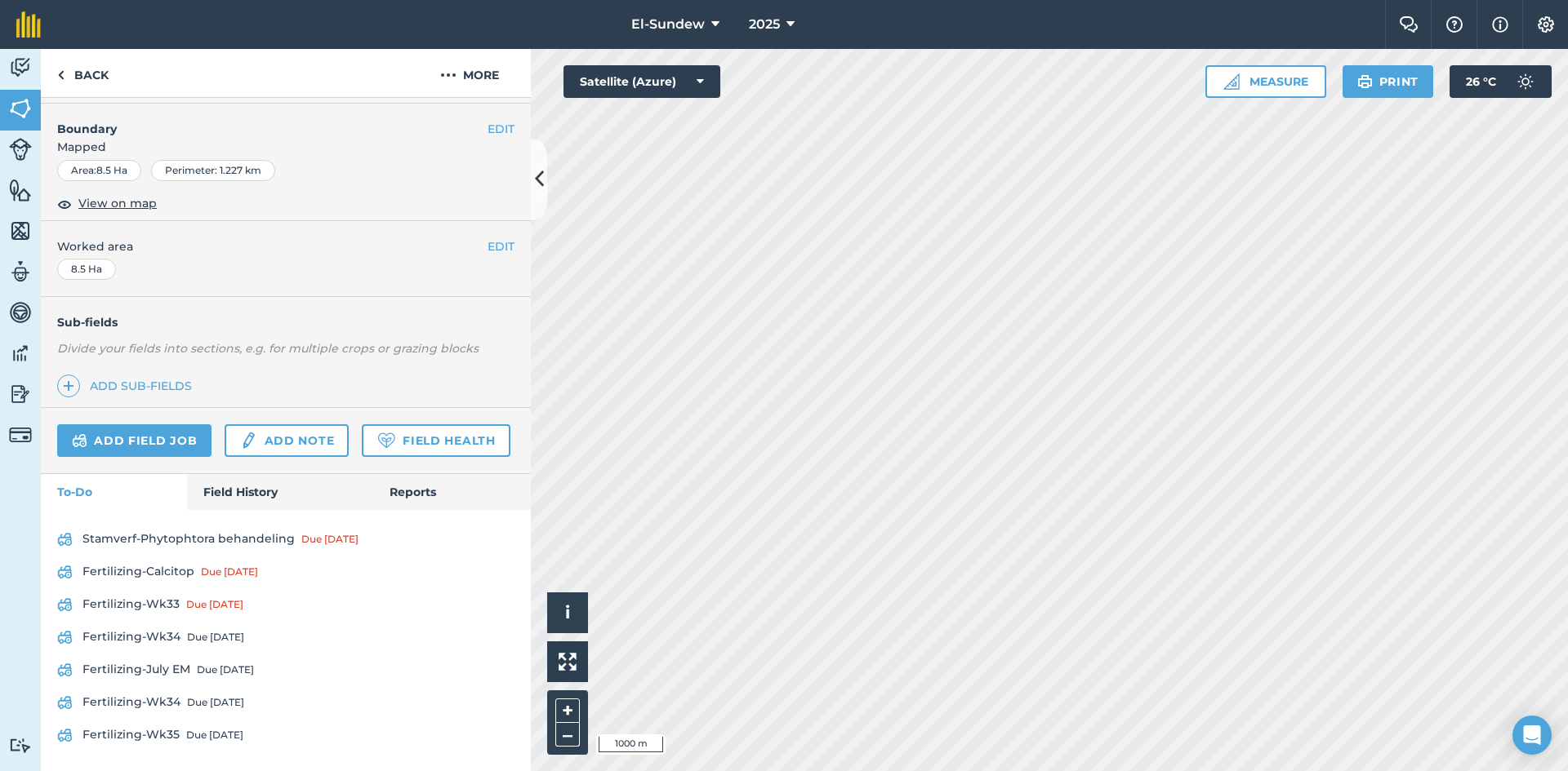
scroll to position [308, 0]
click at [180, 725] on link "Fertilizing-Wk35 Due [DATE]" at bounding box center [286, 735] width 458 height 26
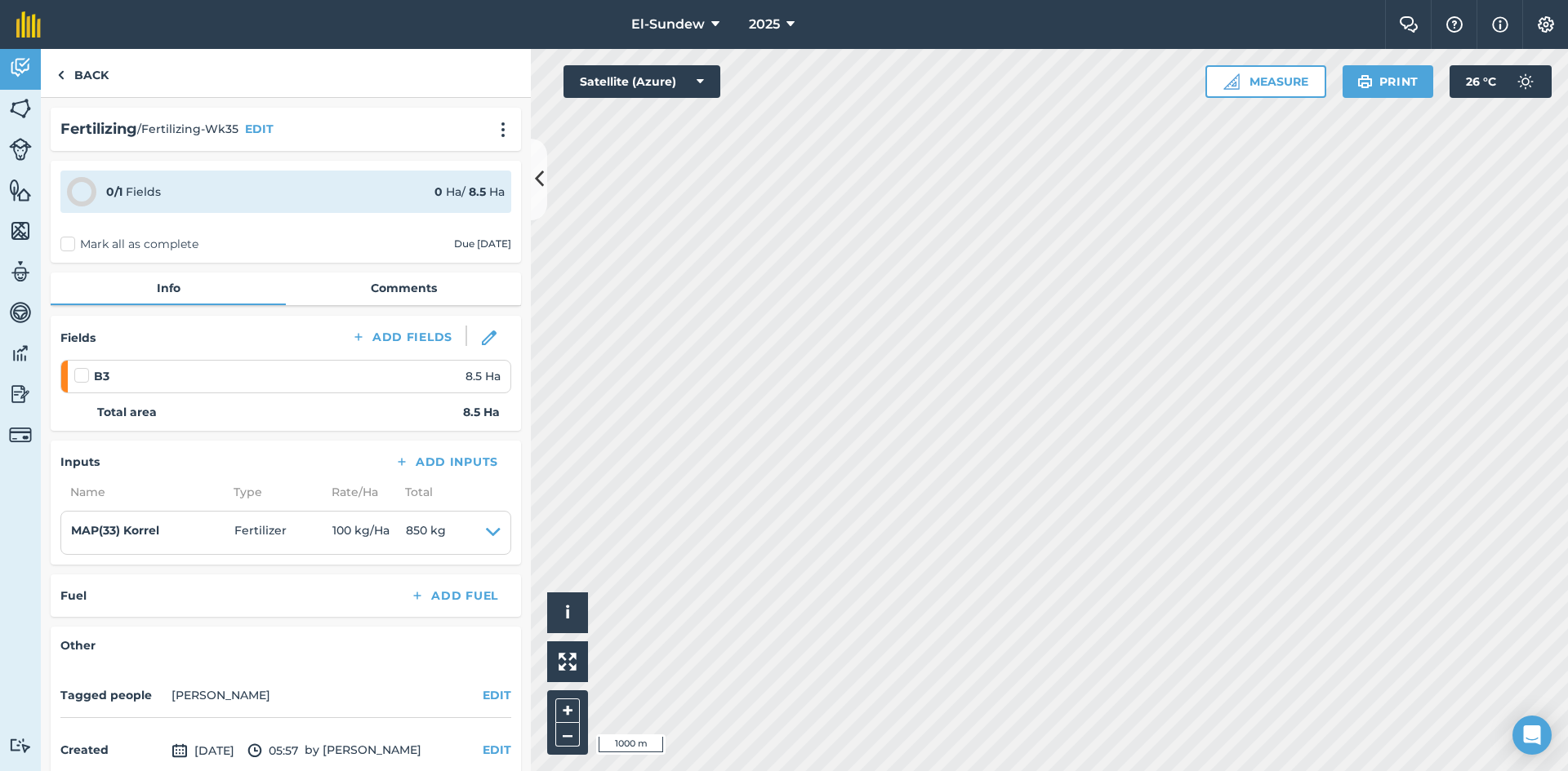
click at [496, 114] on div "Fertilizing / Fertilizing-Wk35 EDIT" at bounding box center [285, 129] width 470 height 43
click at [493, 135] on img at bounding box center [502, 129] width 19 height 16
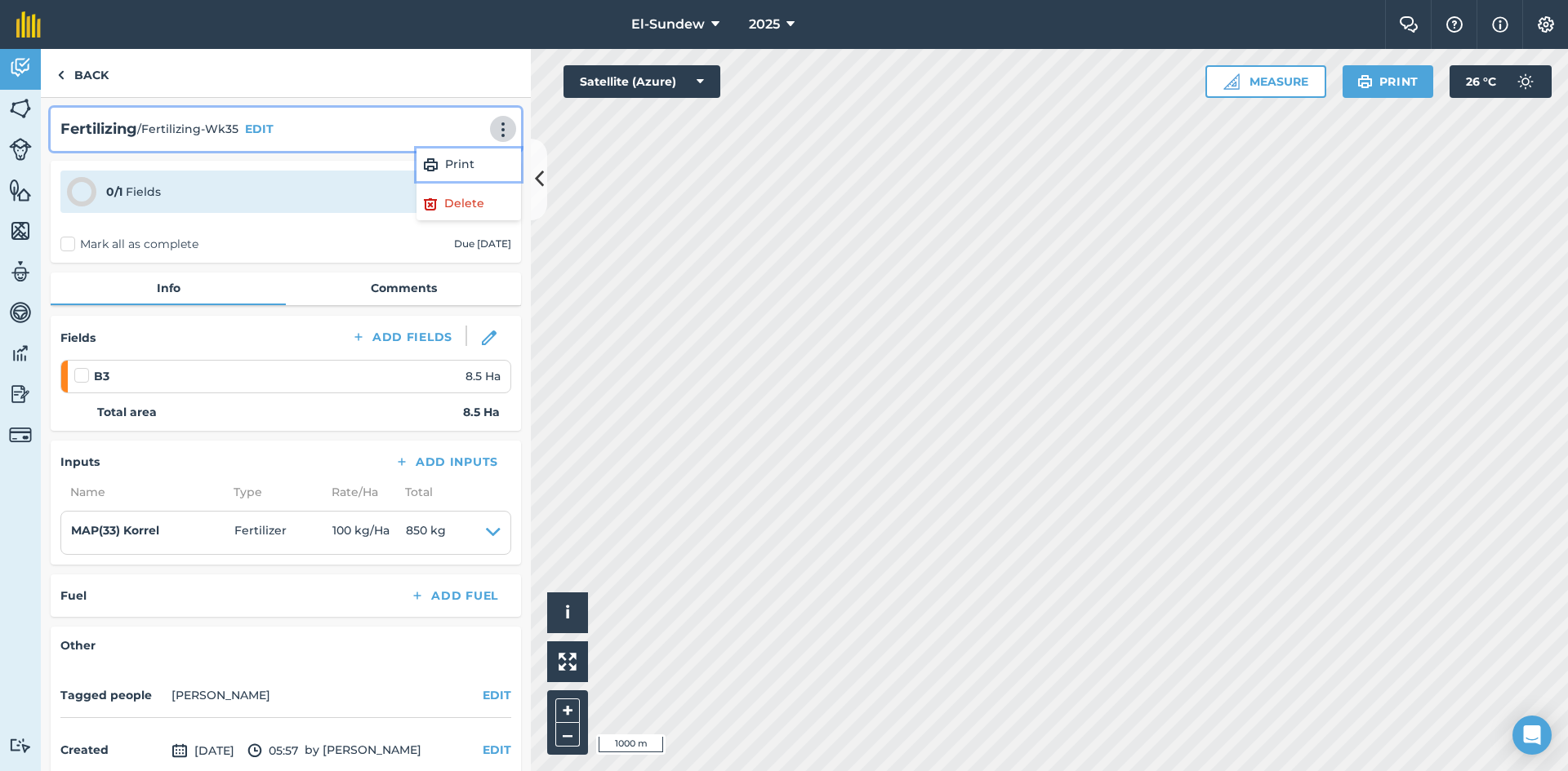
click at [435, 174] on link "Print" at bounding box center [469, 165] width 104 height 33
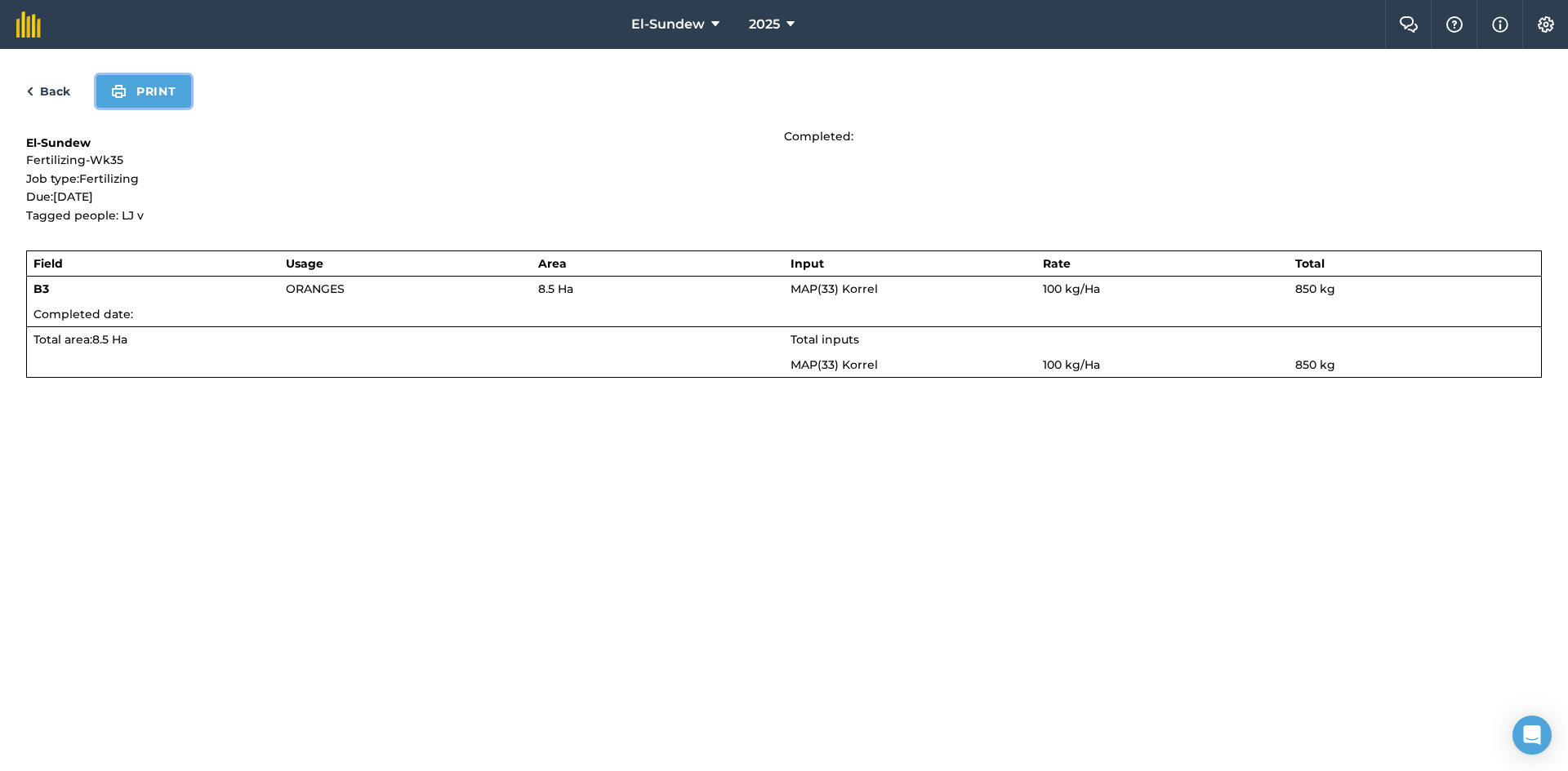
click at [152, 86] on button "Print" at bounding box center [144, 91] width 95 height 33
click at [66, 83] on link "Back" at bounding box center [48, 91] width 44 height 19
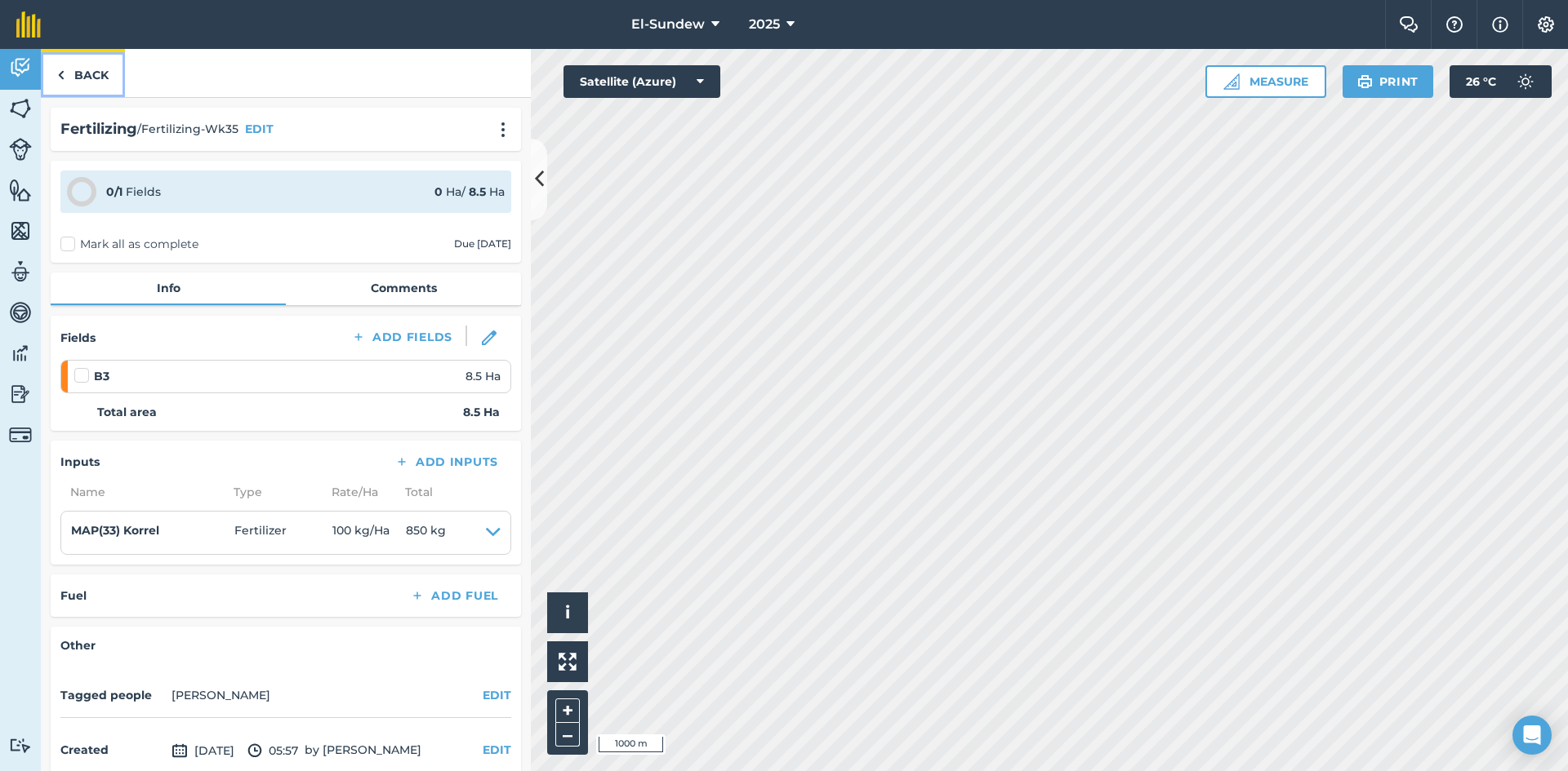
click at [79, 71] on link "Back" at bounding box center [83, 72] width 84 height 48
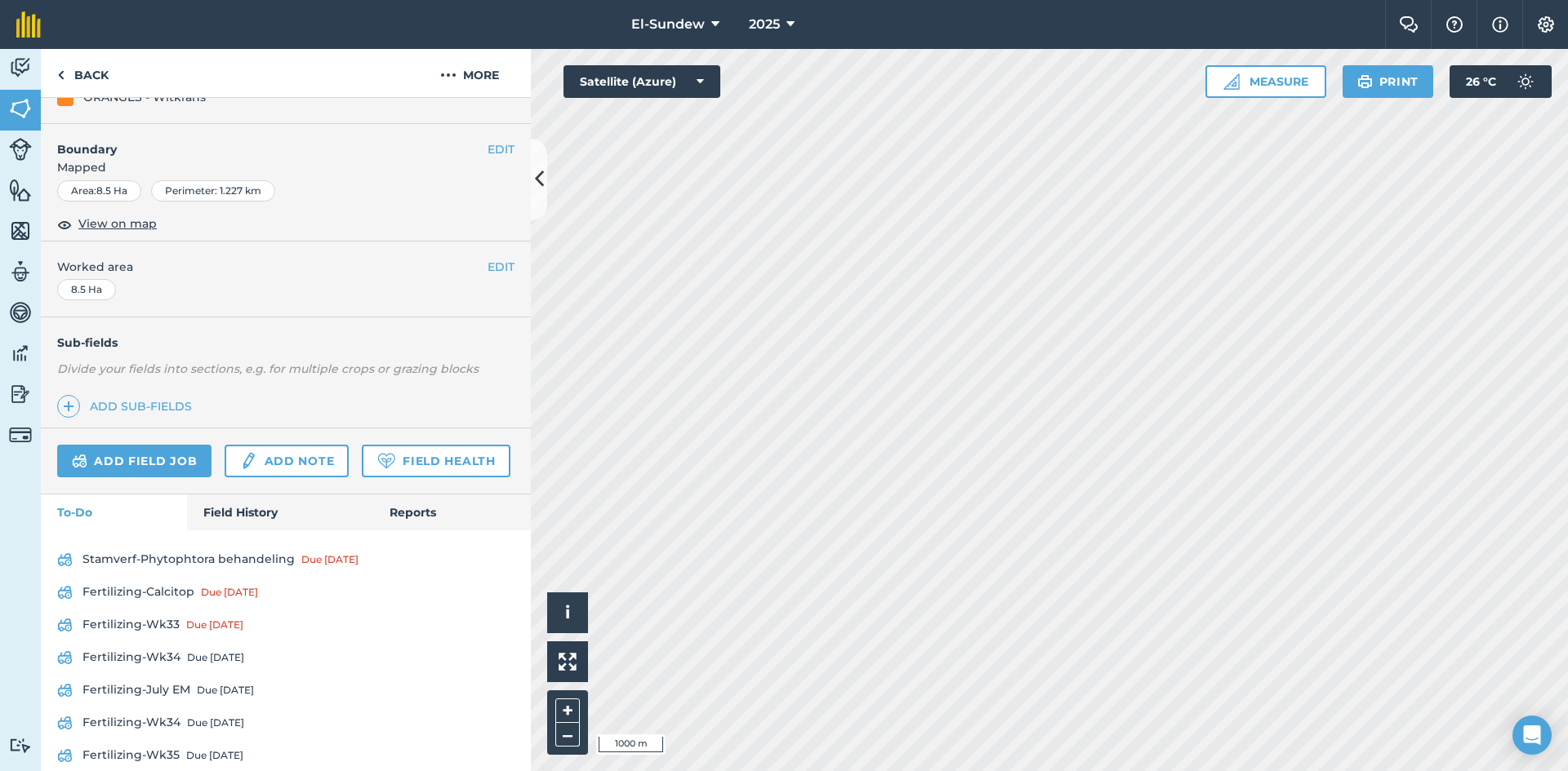
scroll to position [308, 0]
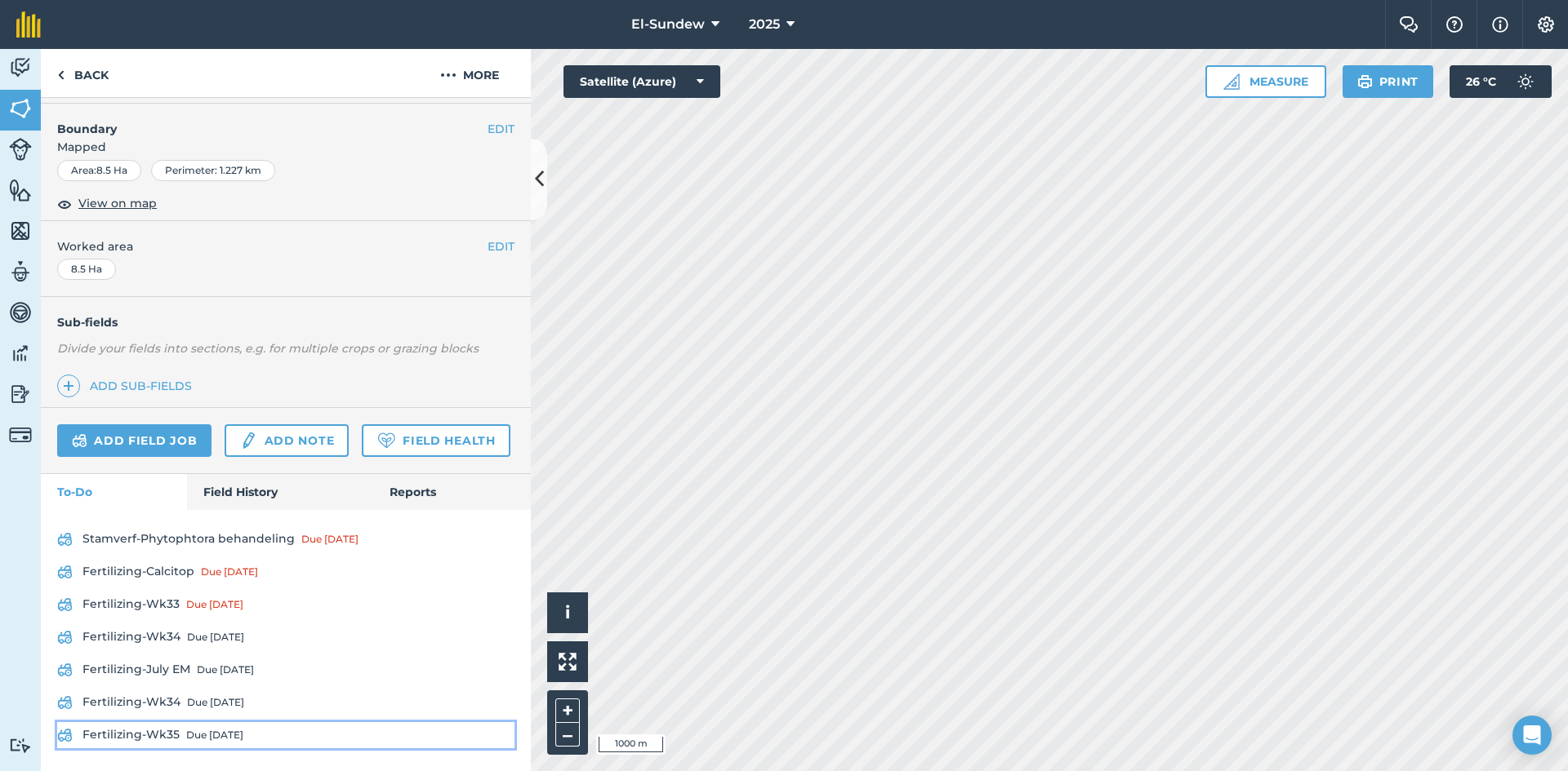
click at [156, 727] on link "Fertilizing-Wk35 Due [DATE]" at bounding box center [286, 735] width 458 height 26
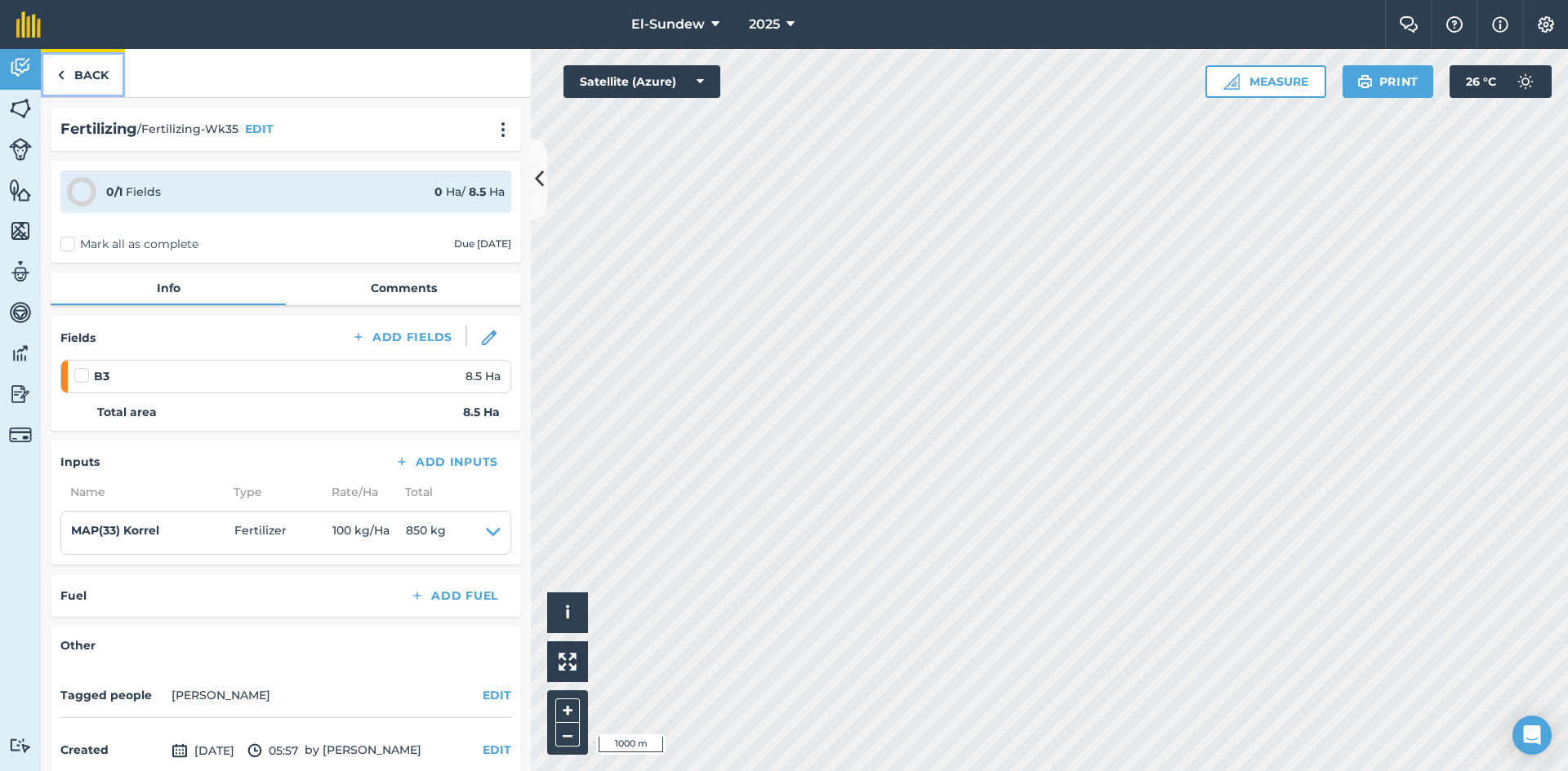
click at [100, 71] on link "Back" at bounding box center [83, 72] width 84 height 48
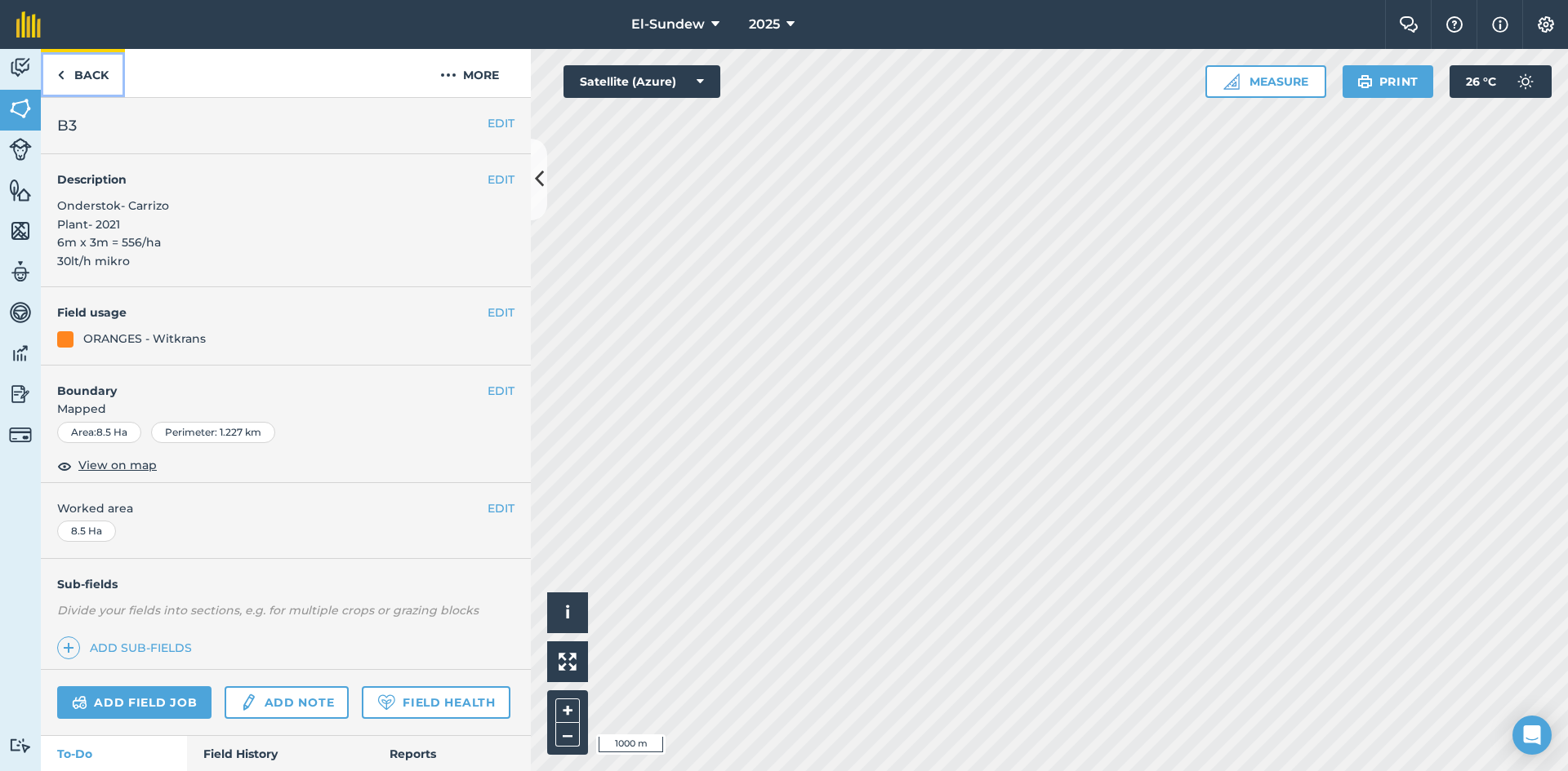
click at [100, 71] on link "Back" at bounding box center [83, 72] width 84 height 48
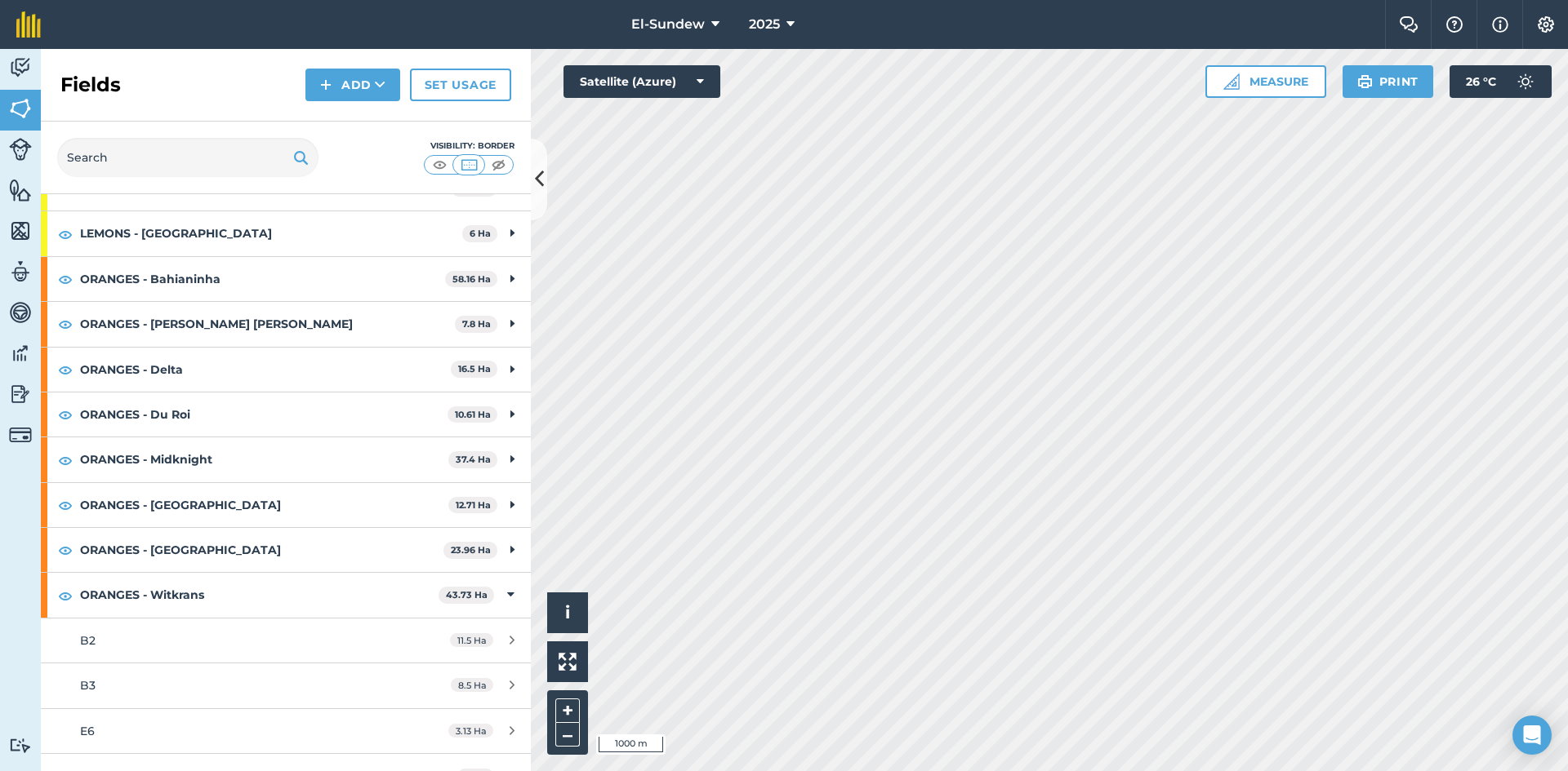
scroll to position [584, 0]
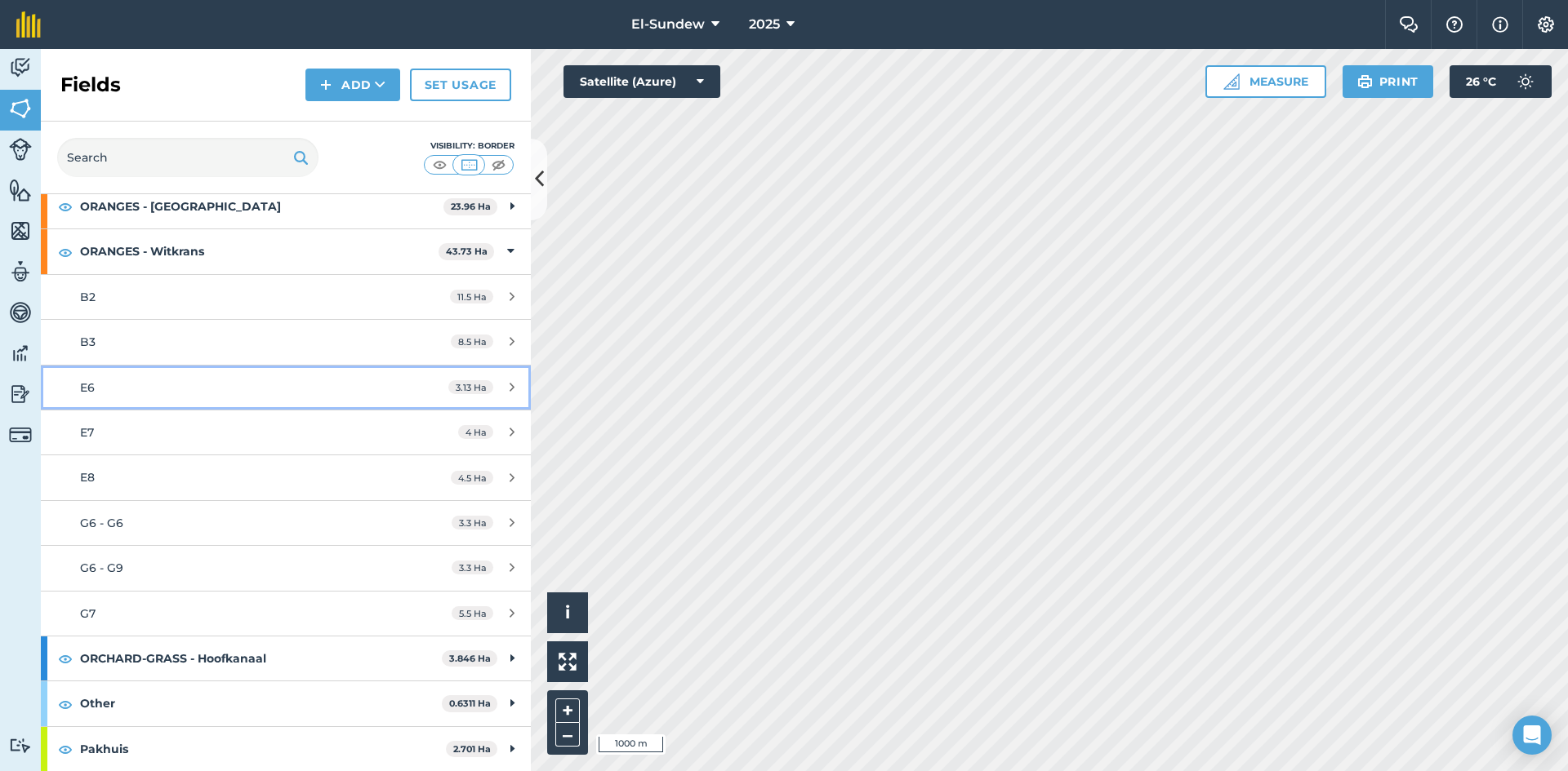
click at [161, 385] on div "E6" at bounding box center [233, 387] width 307 height 18
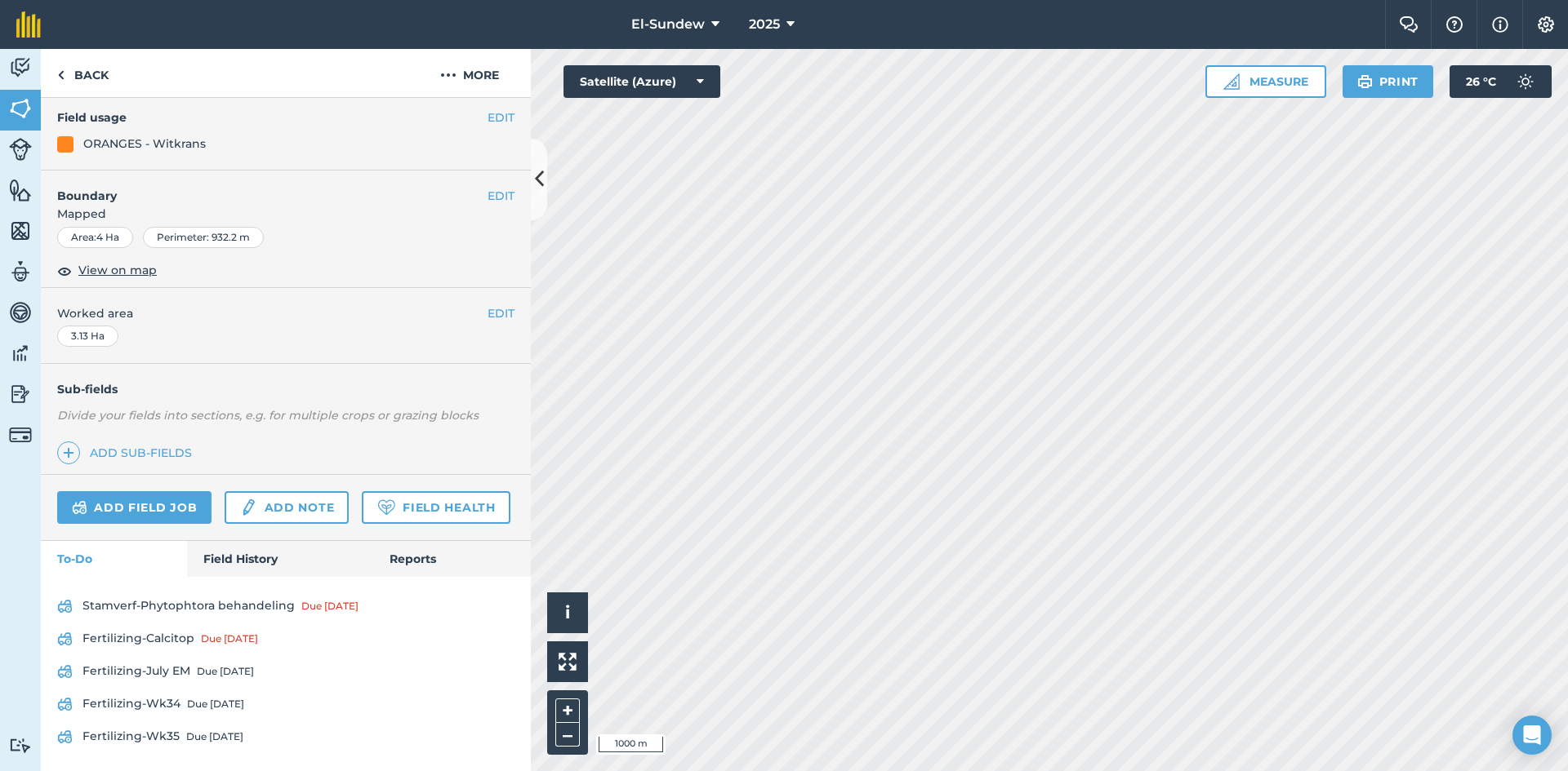
scroll to position [242, 0]
click at [219, 702] on div "Due [DATE]" at bounding box center [215, 703] width 57 height 13
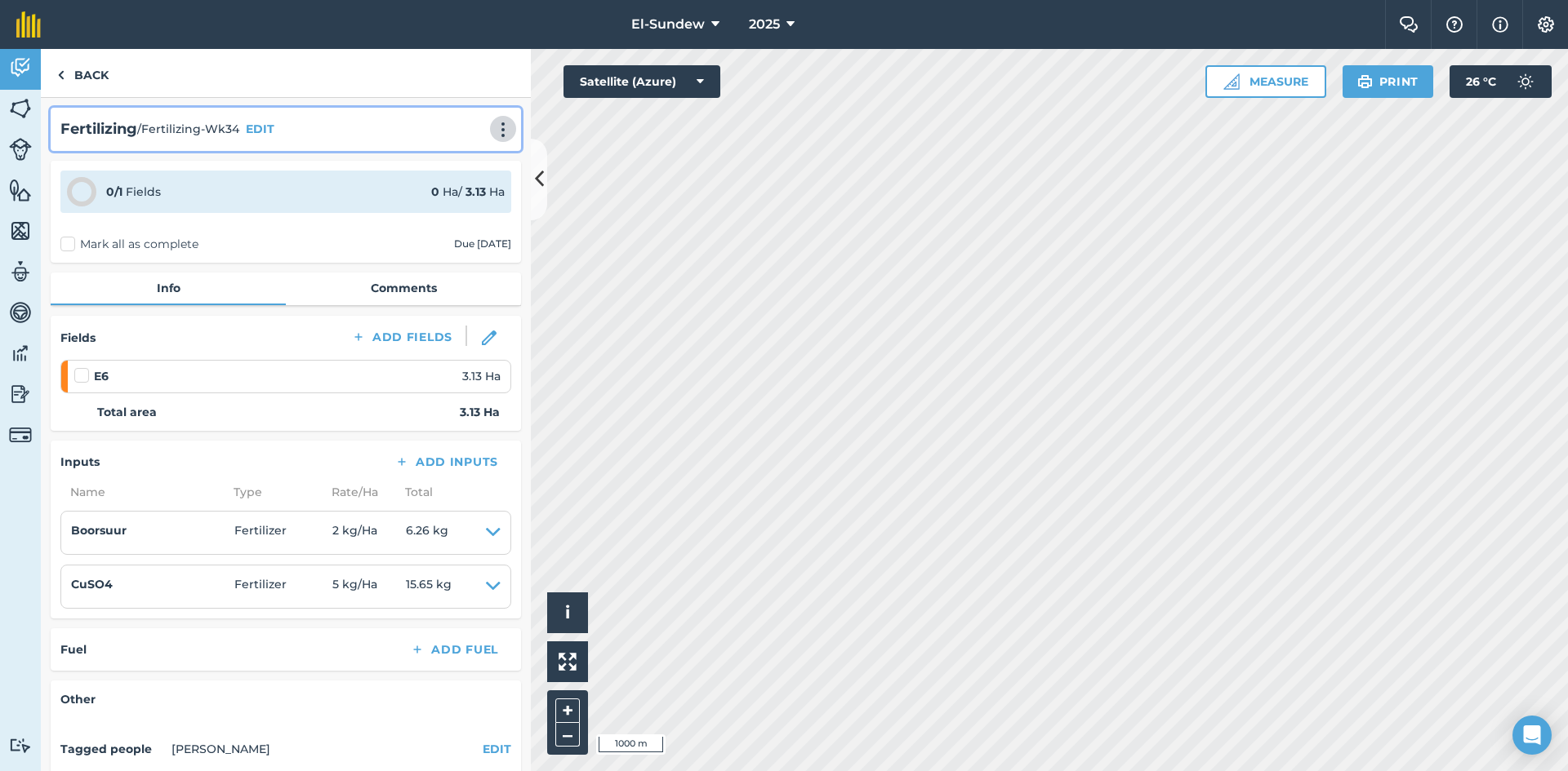
click at [493, 126] on img at bounding box center [502, 129] width 19 height 16
click at [458, 161] on link "Print" at bounding box center [469, 165] width 104 height 33
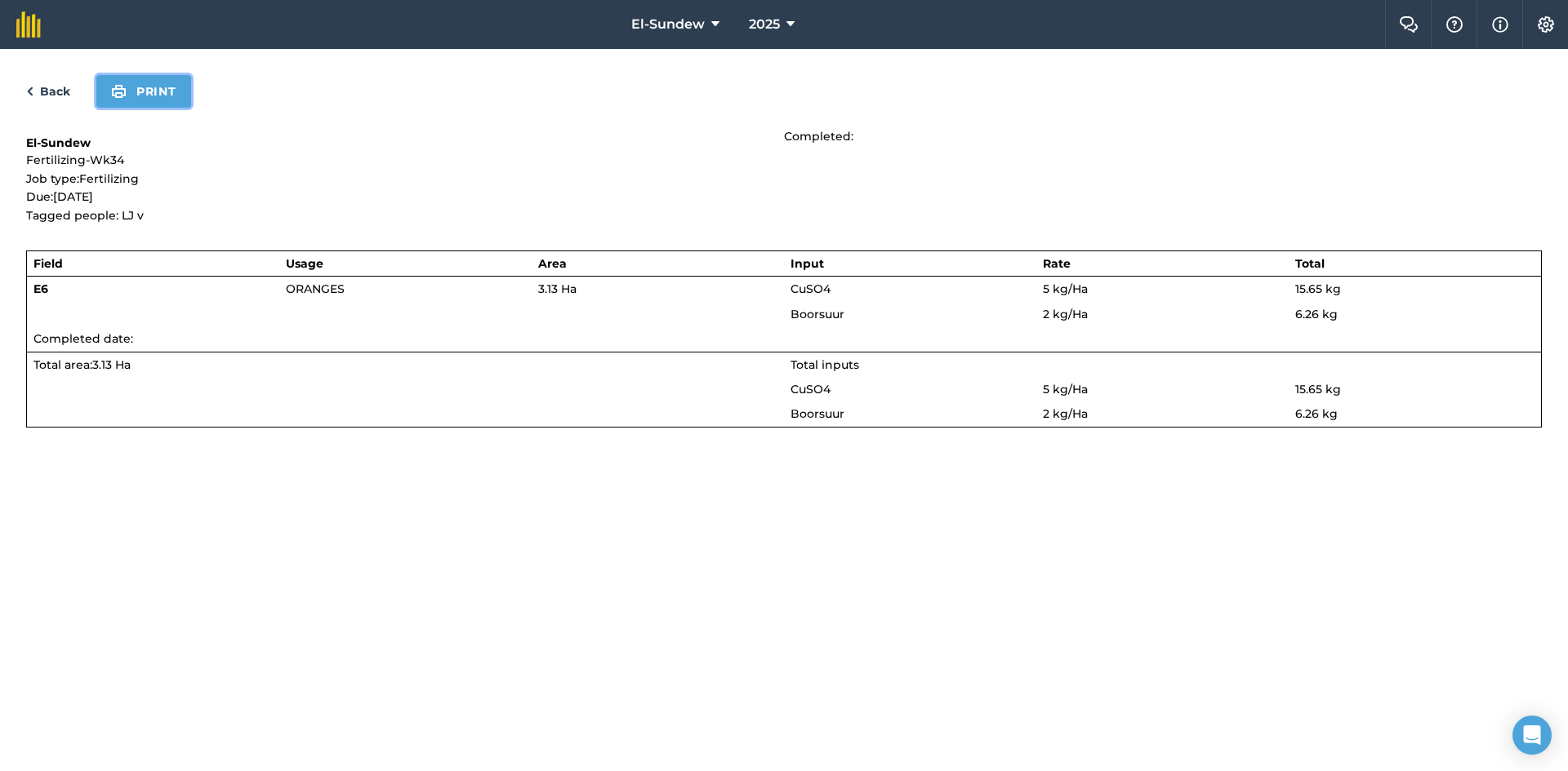
click at [172, 91] on button "Print" at bounding box center [144, 91] width 95 height 33
click at [50, 82] on link "Back" at bounding box center [48, 91] width 44 height 19
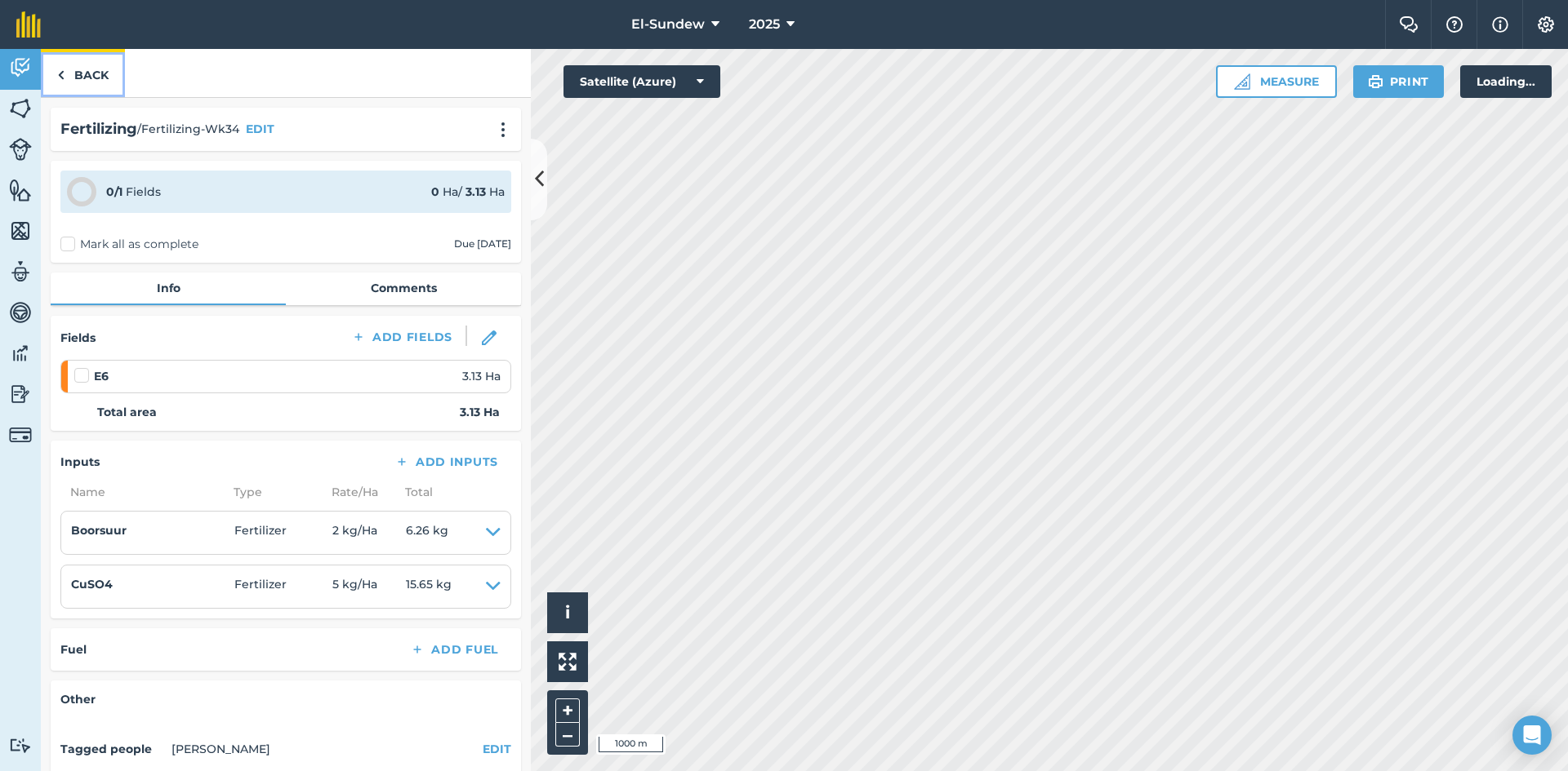
click at [79, 76] on link "Back" at bounding box center [83, 72] width 84 height 48
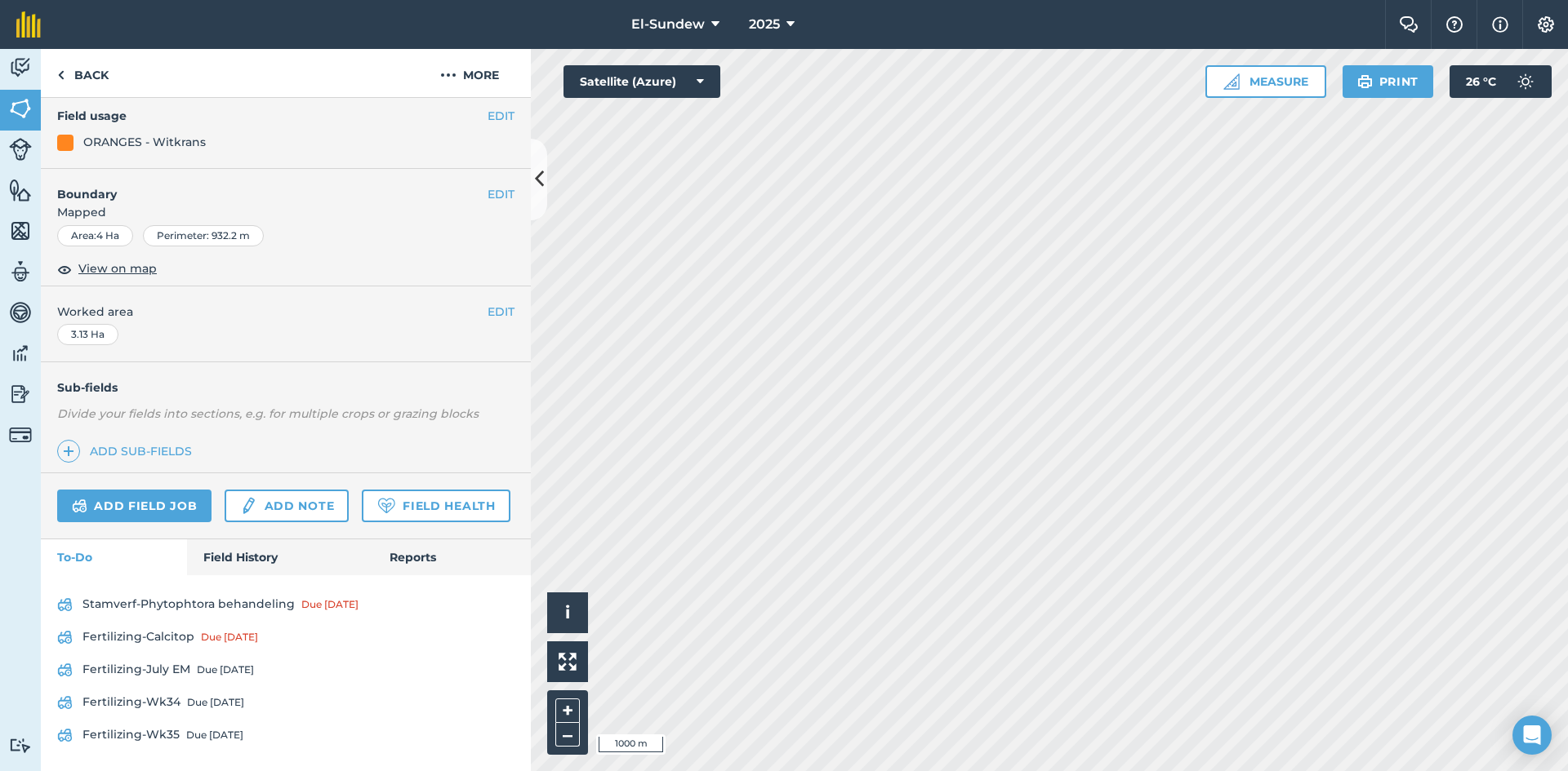
scroll to position [242, 0]
click at [224, 727] on link "Fertilizing-Wk35 Due [DATE]" at bounding box center [286, 735] width 458 height 26
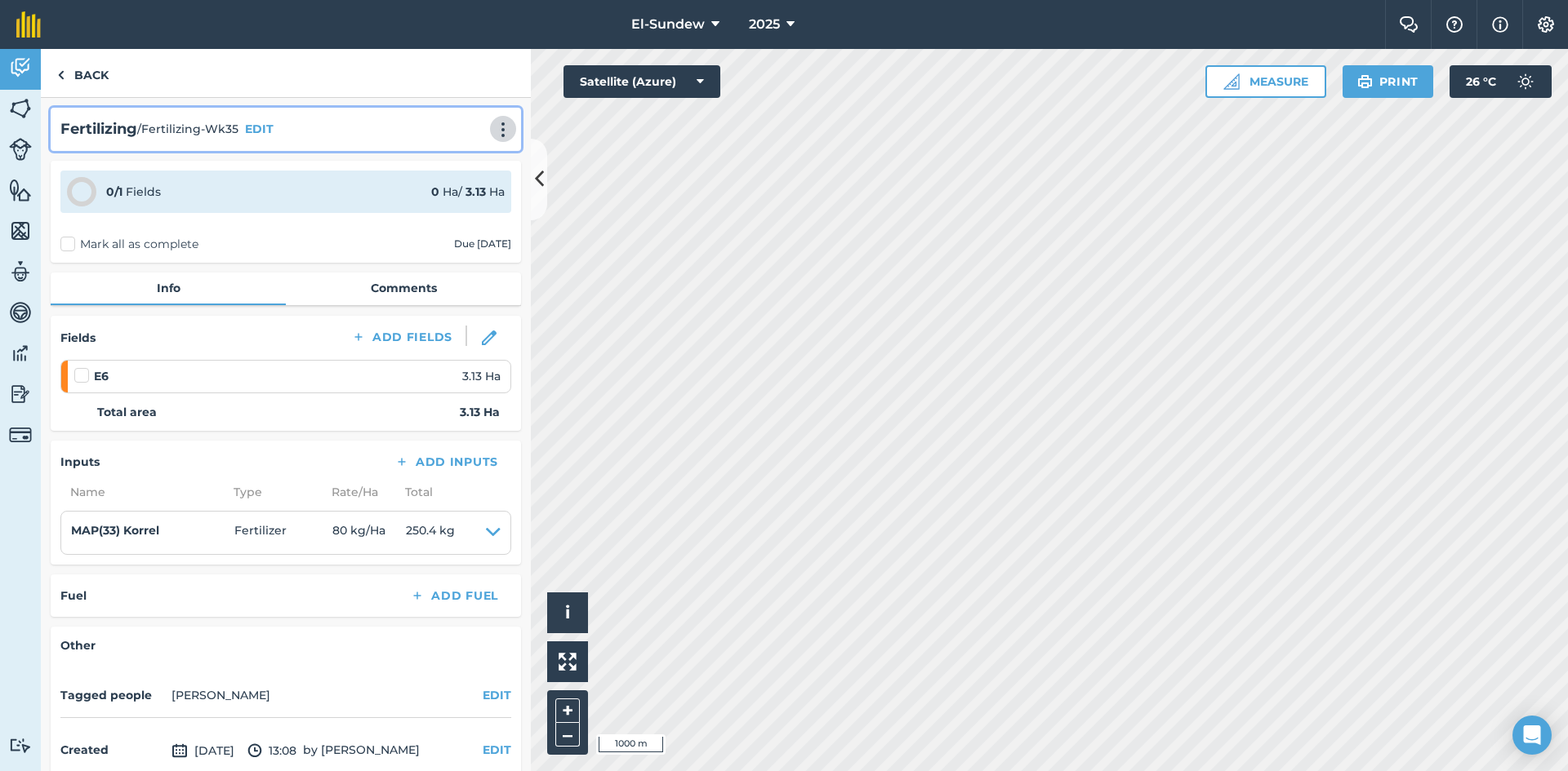
click at [499, 127] on img at bounding box center [502, 129] width 19 height 16
click at [427, 172] on link "Print" at bounding box center [469, 165] width 104 height 33
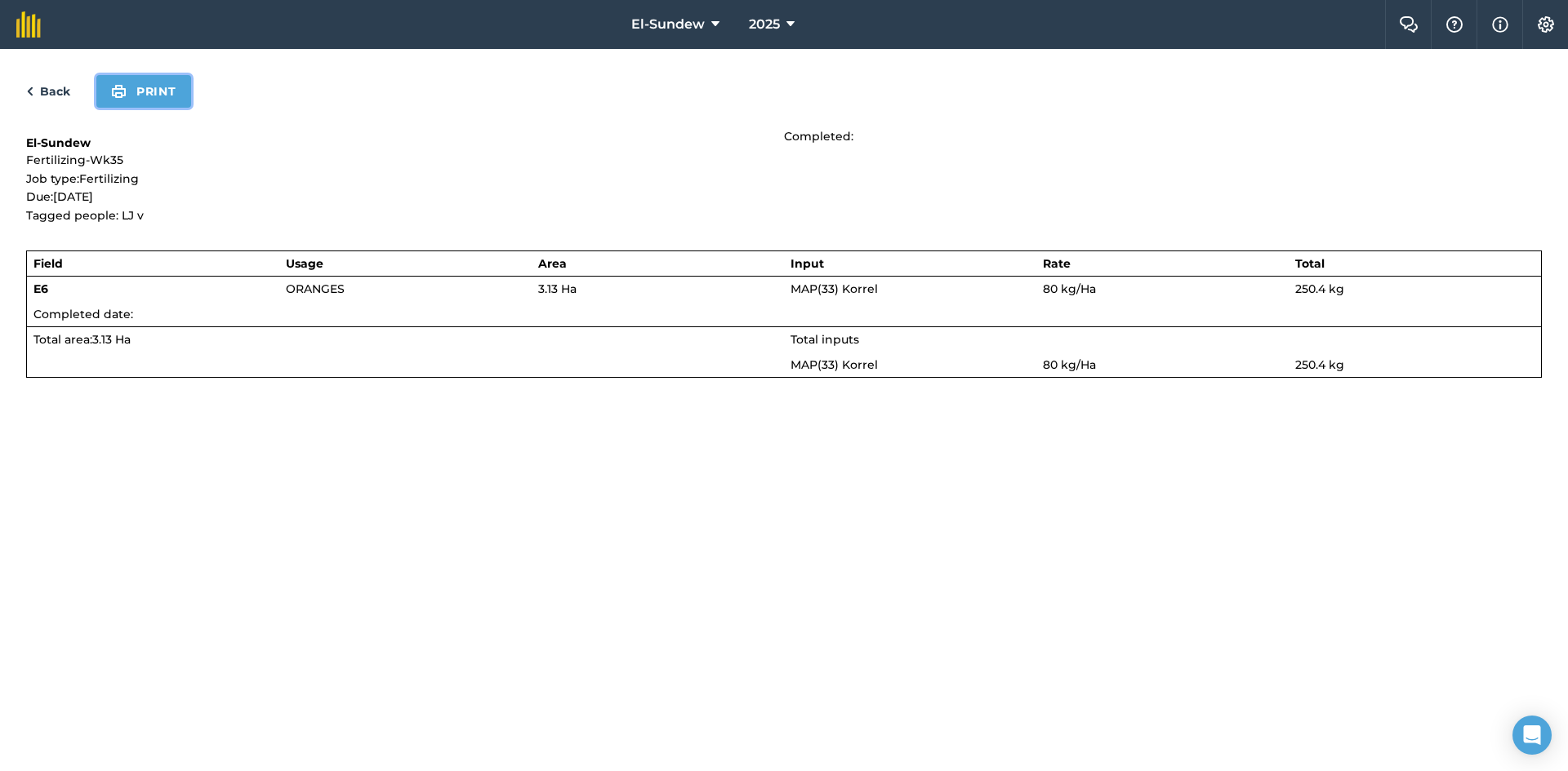
click at [172, 82] on button "Print" at bounding box center [144, 91] width 95 height 33
click at [58, 93] on link "Back" at bounding box center [48, 91] width 44 height 19
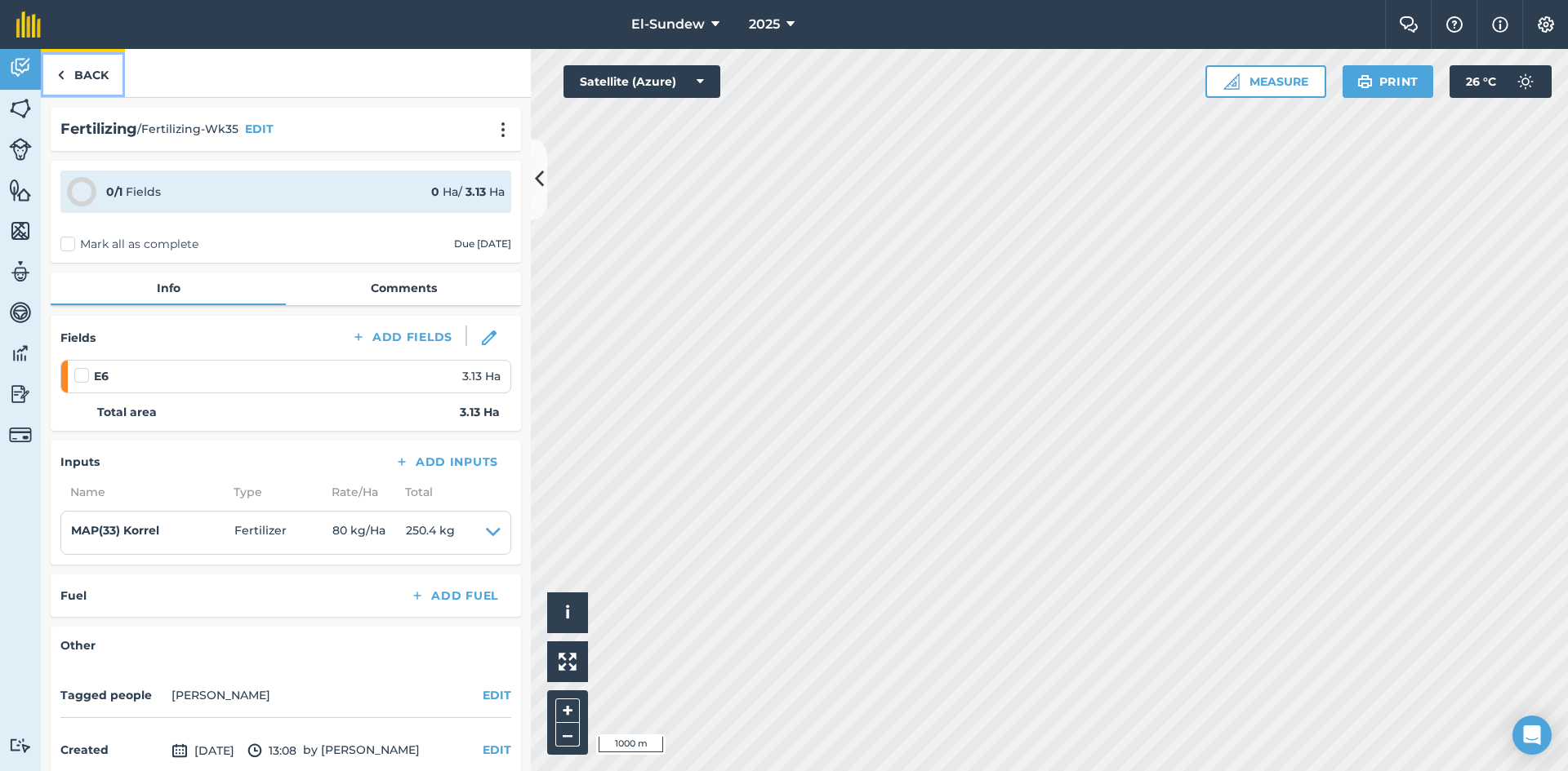
click at [88, 63] on link "Back" at bounding box center [83, 72] width 84 height 48
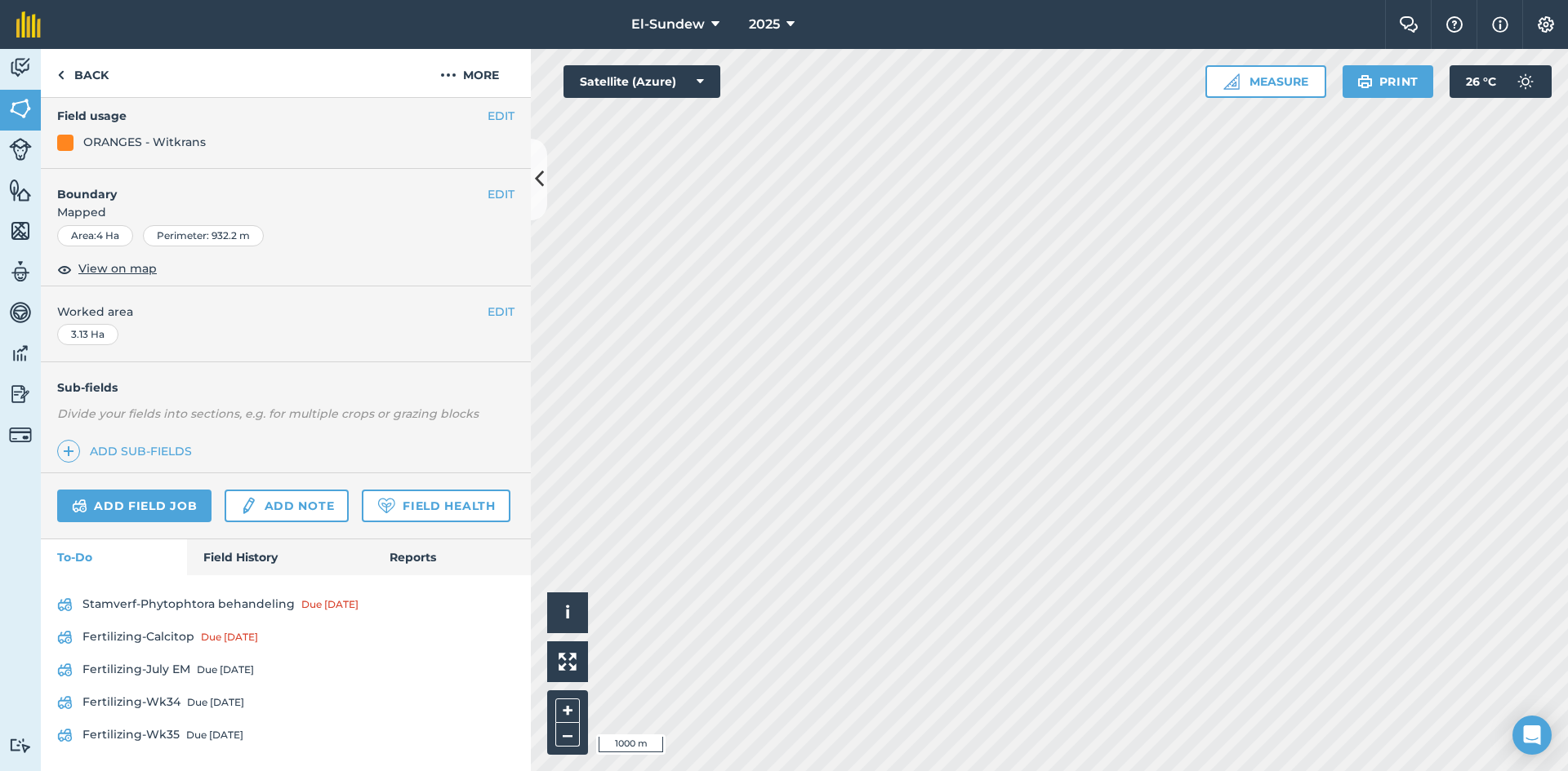
scroll to position [242, 0]
click at [85, 67] on link "Back" at bounding box center [83, 72] width 84 height 48
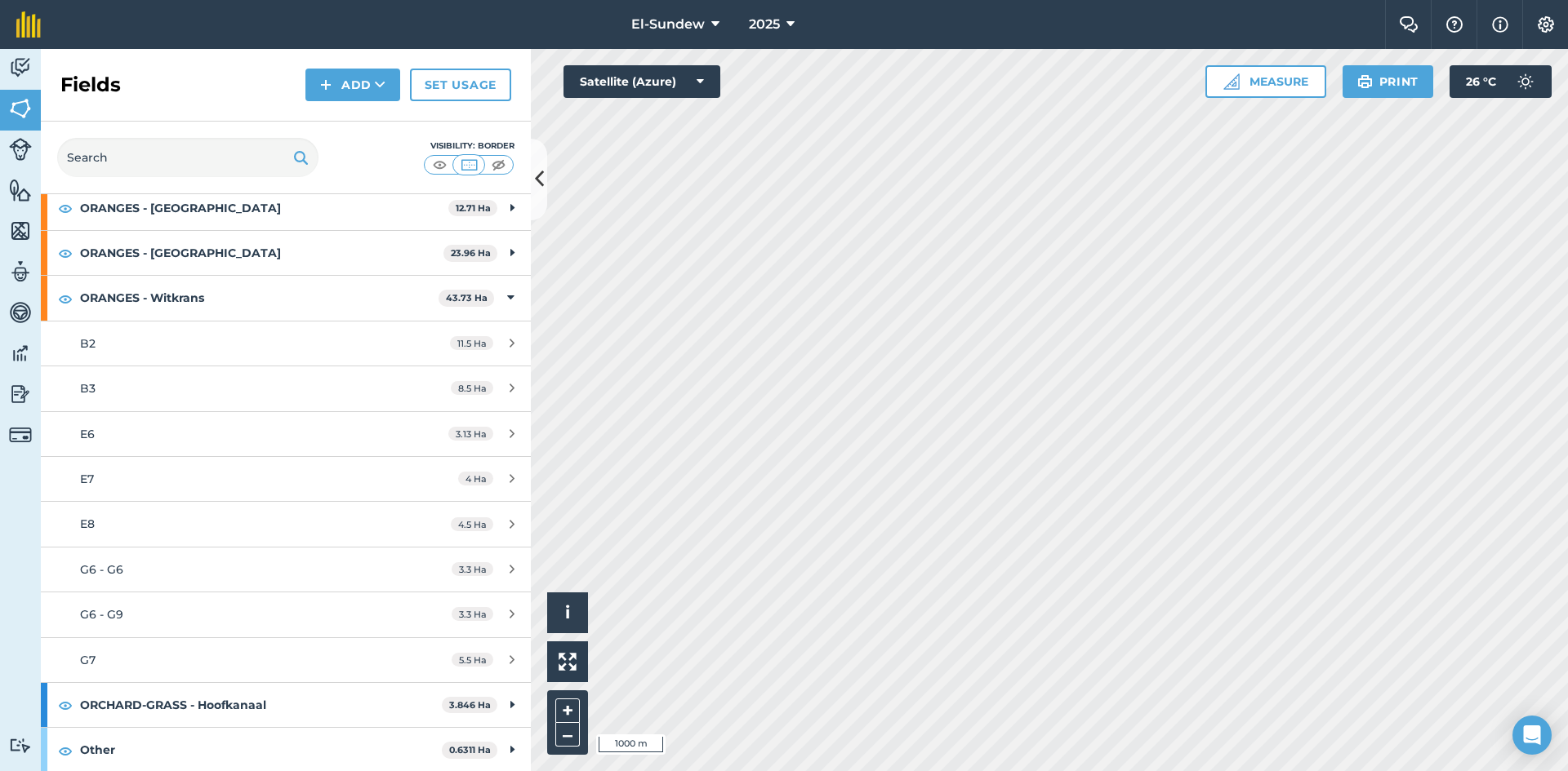
scroll to position [544, 0]
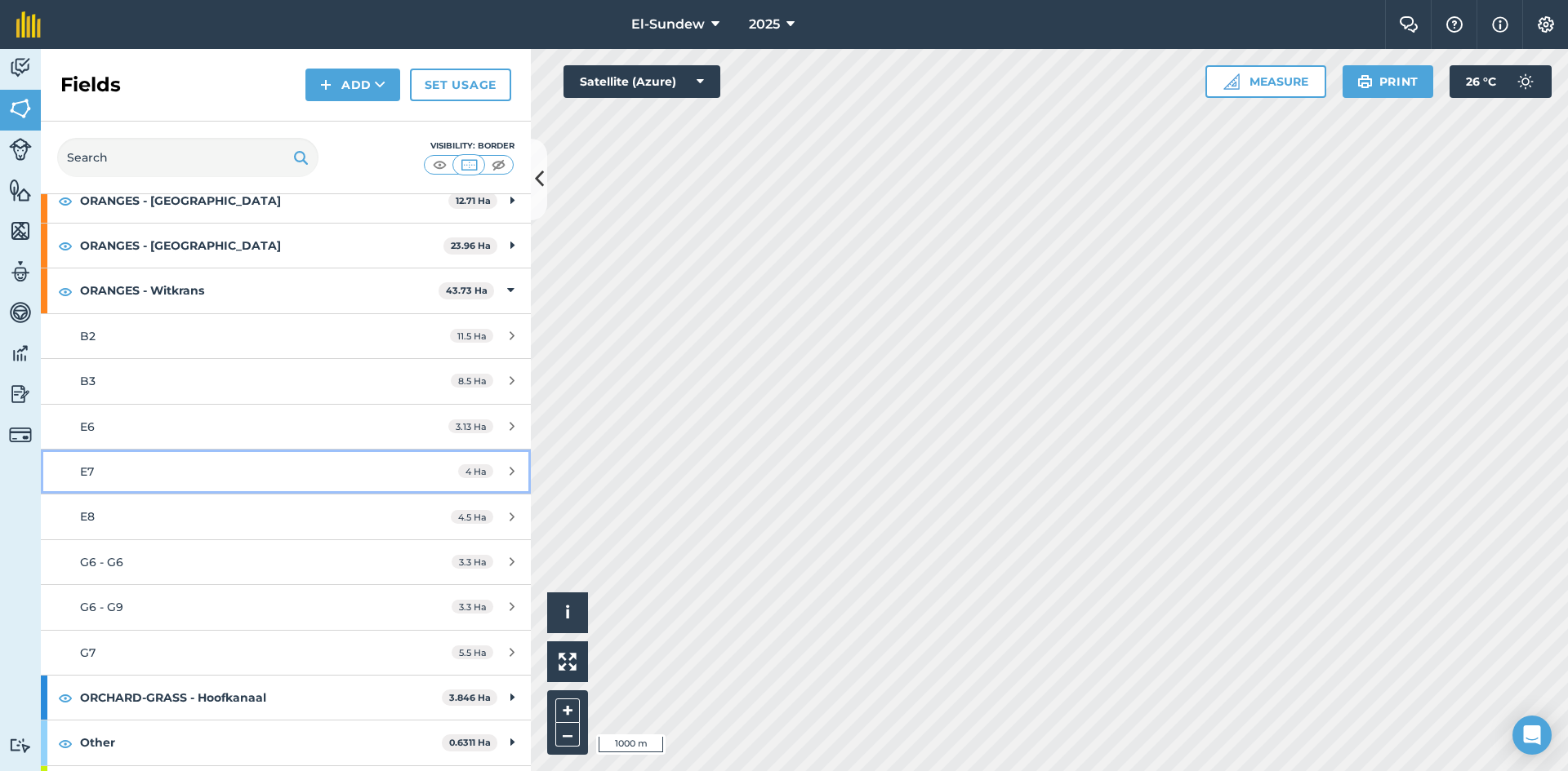
click at [158, 457] on link "E7 4 Ha" at bounding box center [286, 472] width 490 height 44
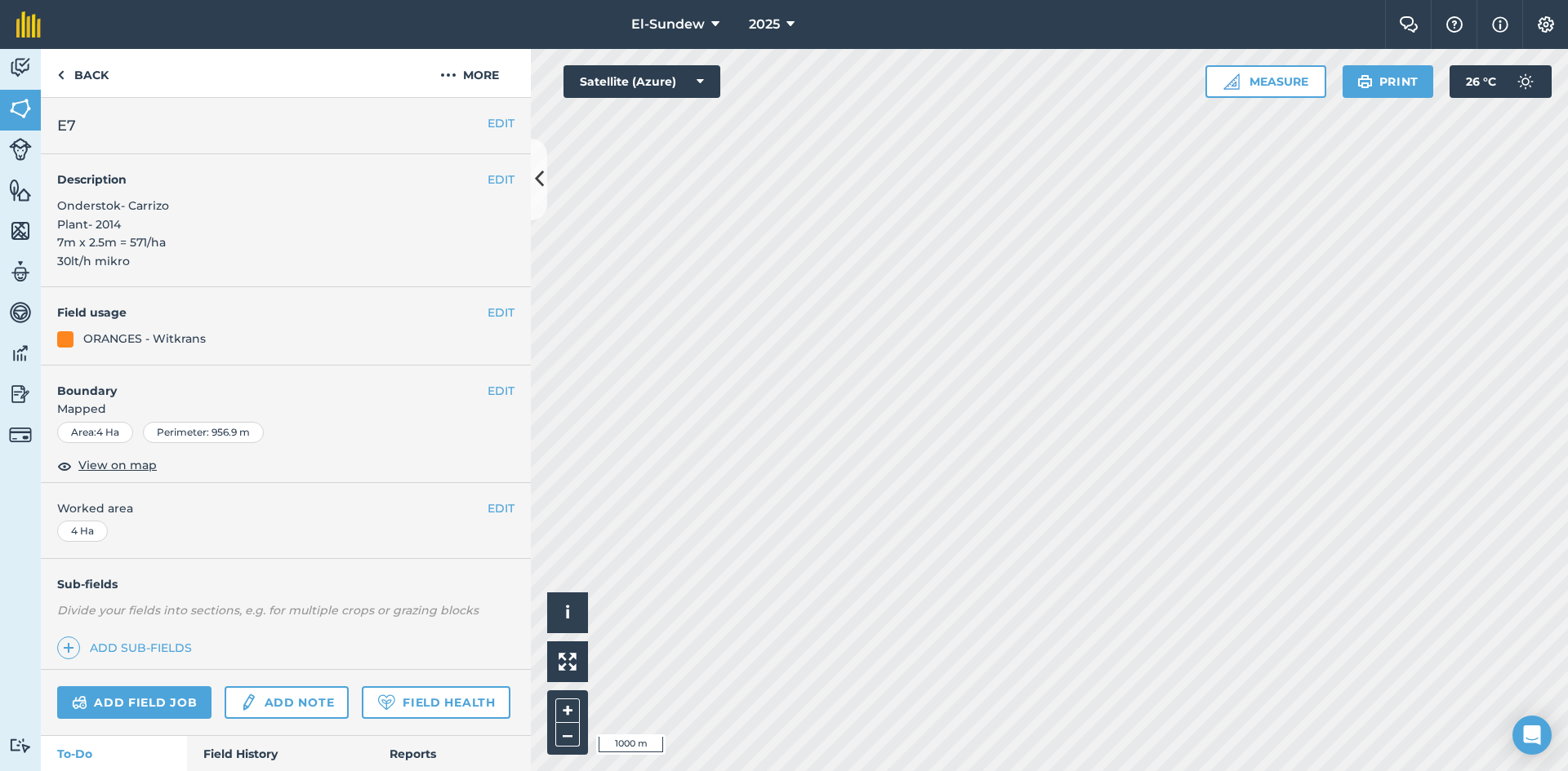
scroll to position [275, 0]
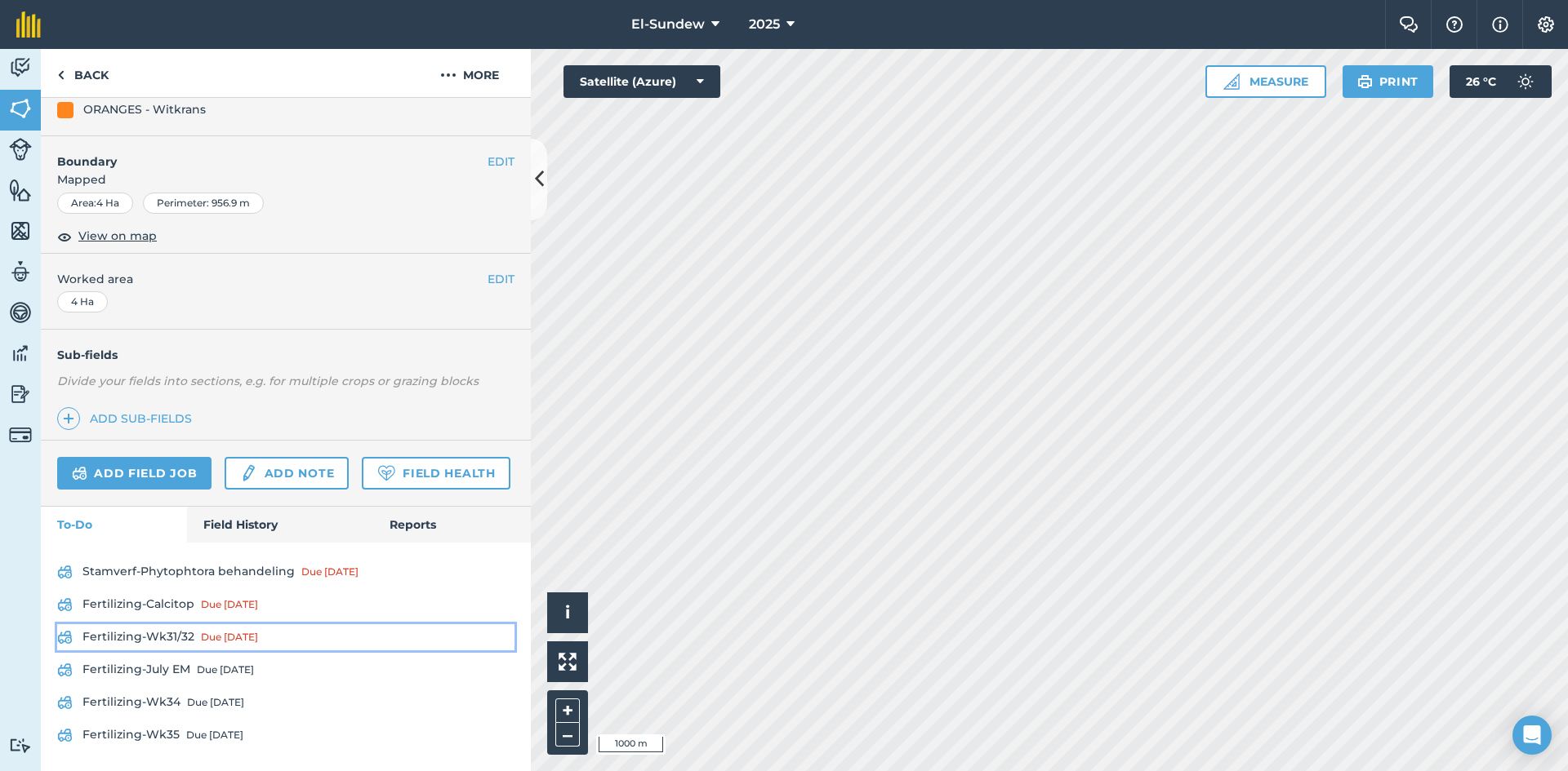
click at [184, 629] on link "Fertilizing-Wk31/32 Due 28 Jul" at bounding box center [286, 637] width 458 height 26
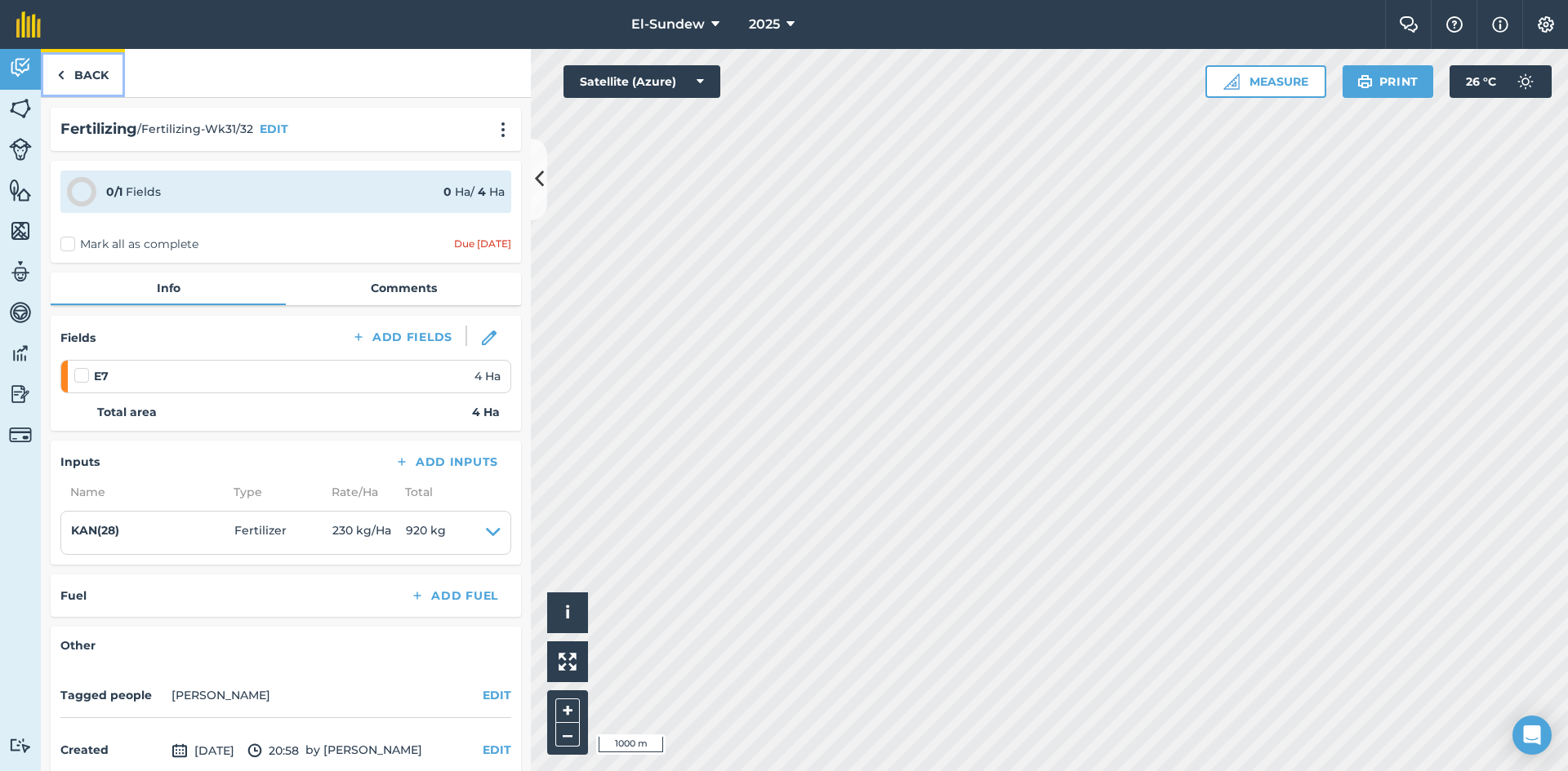
click at [113, 75] on link "Back" at bounding box center [83, 72] width 84 height 48
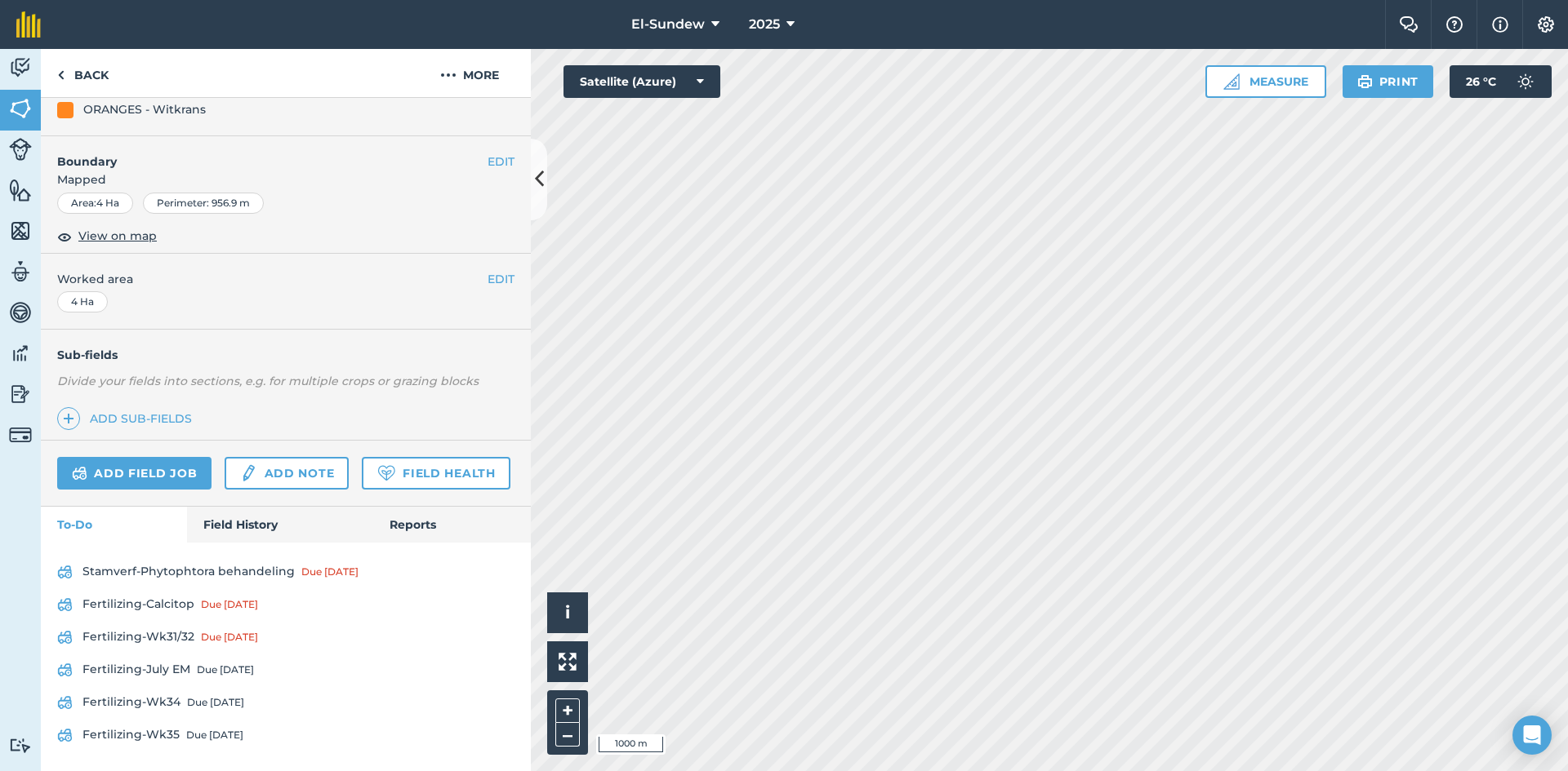
scroll to position [275, 0]
click at [195, 706] on div "Due [DATE]" at bounding box center [215, 703] width 57 height 13
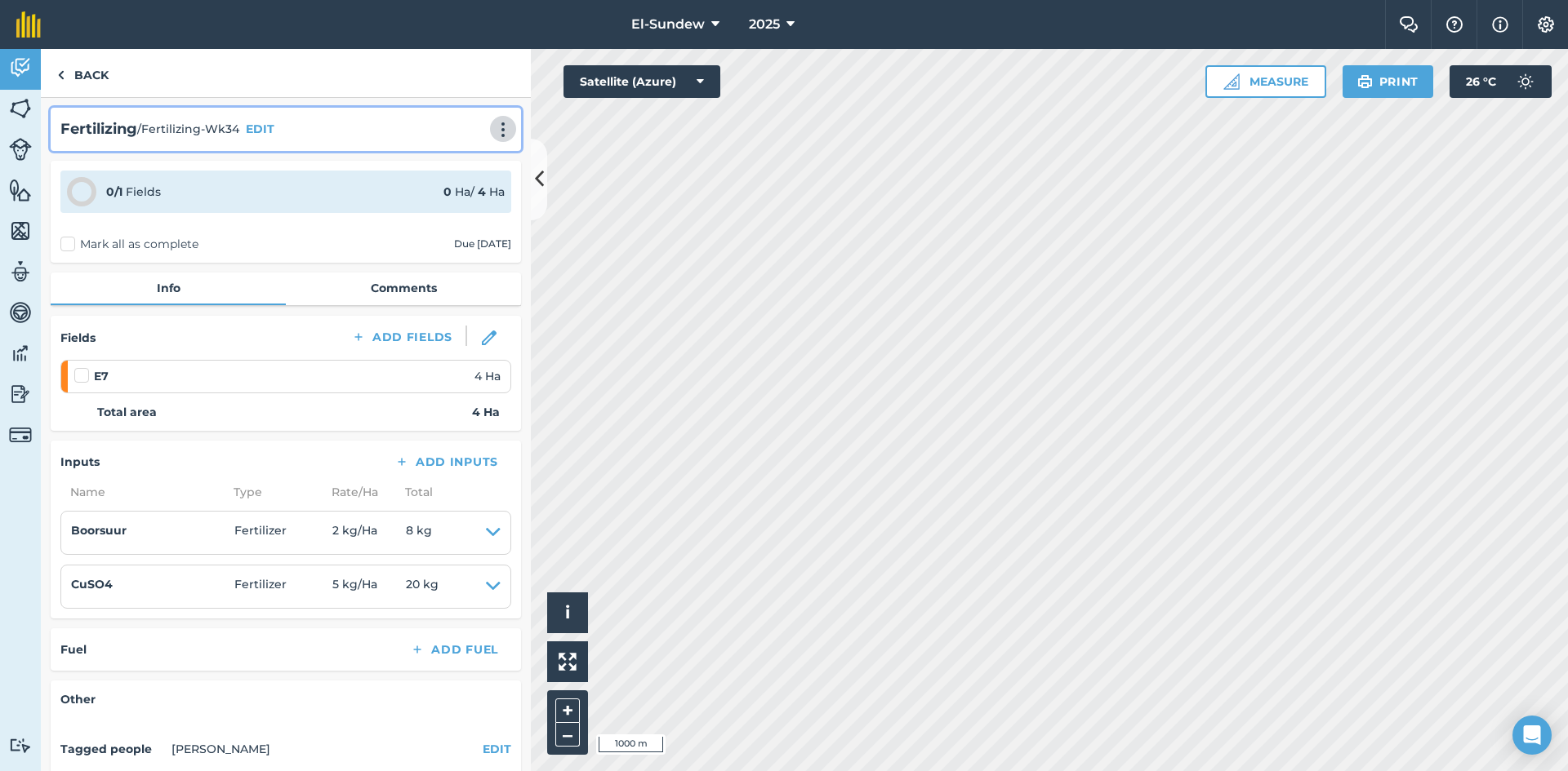
click at [495, 135] on img at bounding box center [502, 129] width 19 height 16
click at [452, 168] on link "Print" at bounding box center [469, 165] width 104 height 33
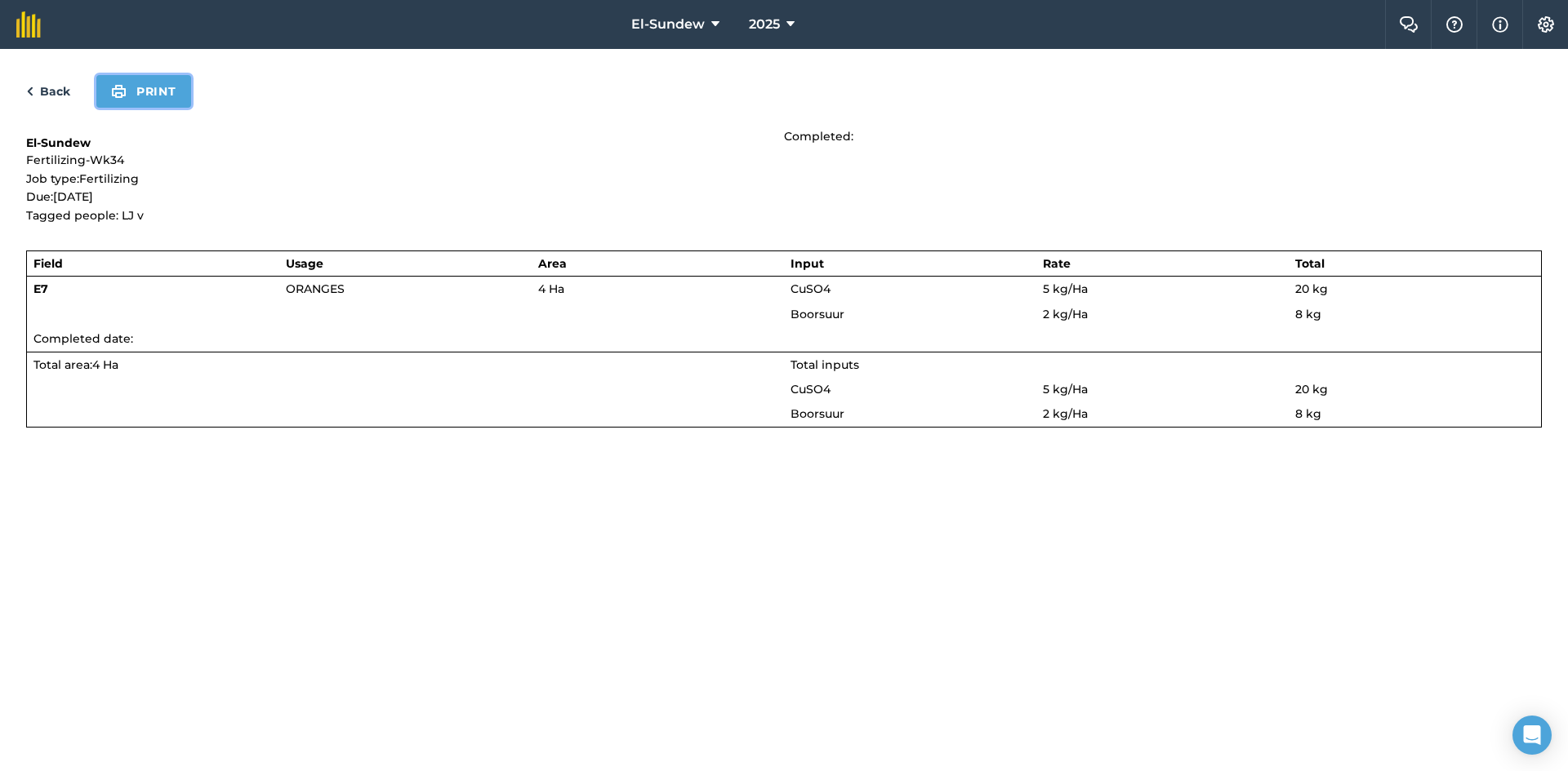
click at [162, 90] on button "Print" at bounding box center [144, 91] width 95 height 33
click at [53, 92] on link "Back" at bounding box center [48, 91] width 44 height 19
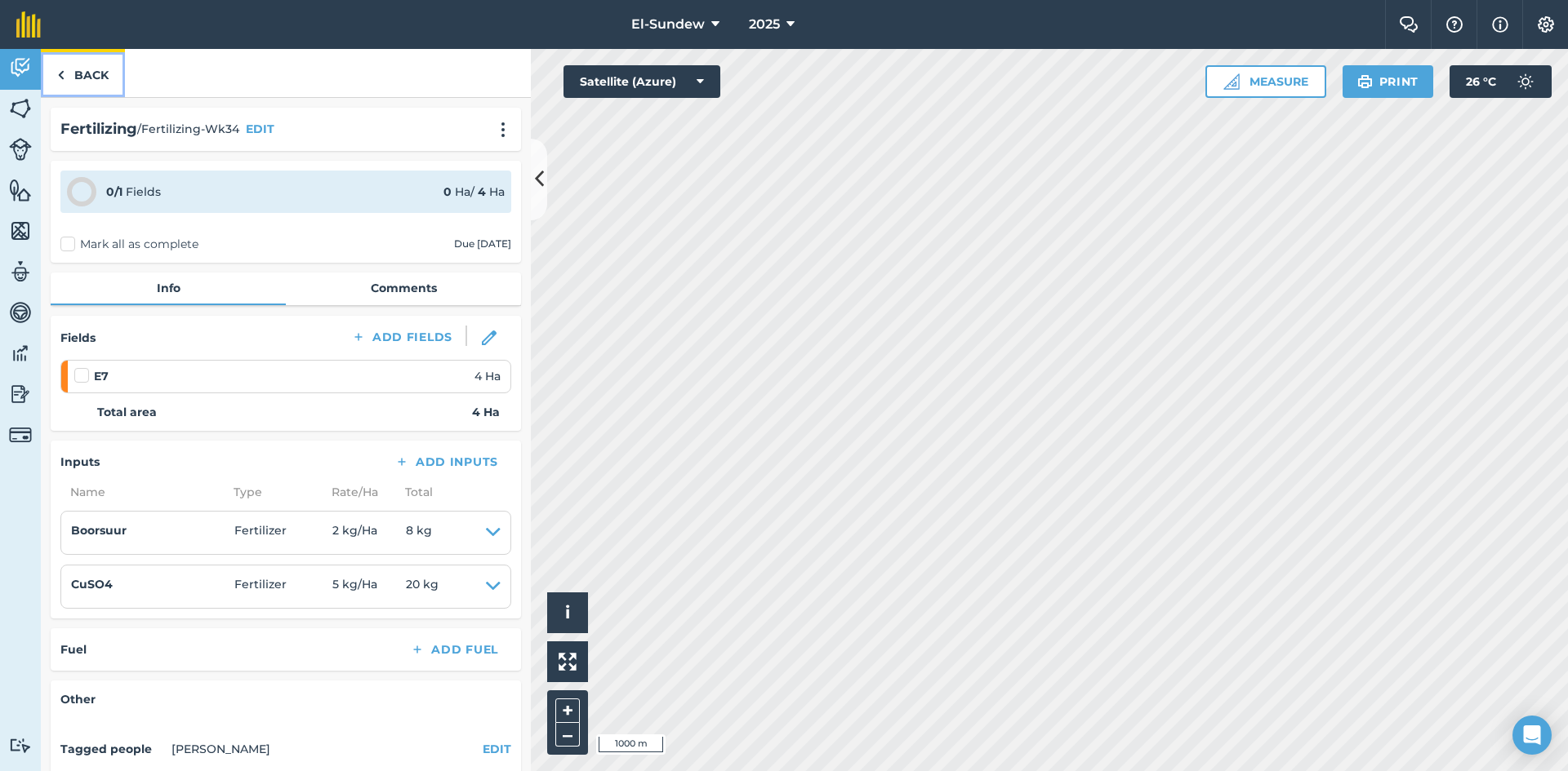
click at [78, 79] on link "Back" at bounding box center [83, 72] width 84 height 48
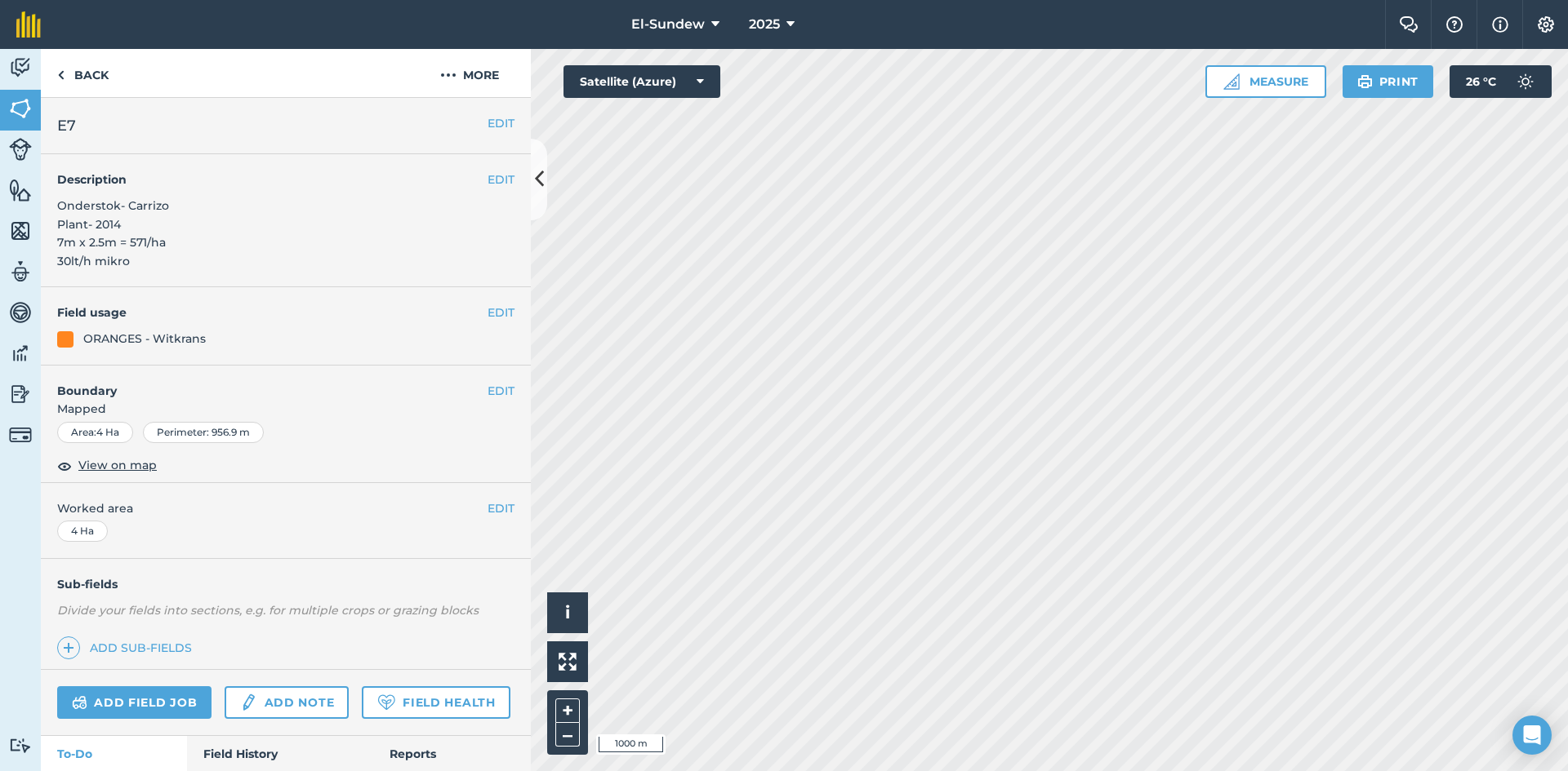
scroll to position [275, 0]
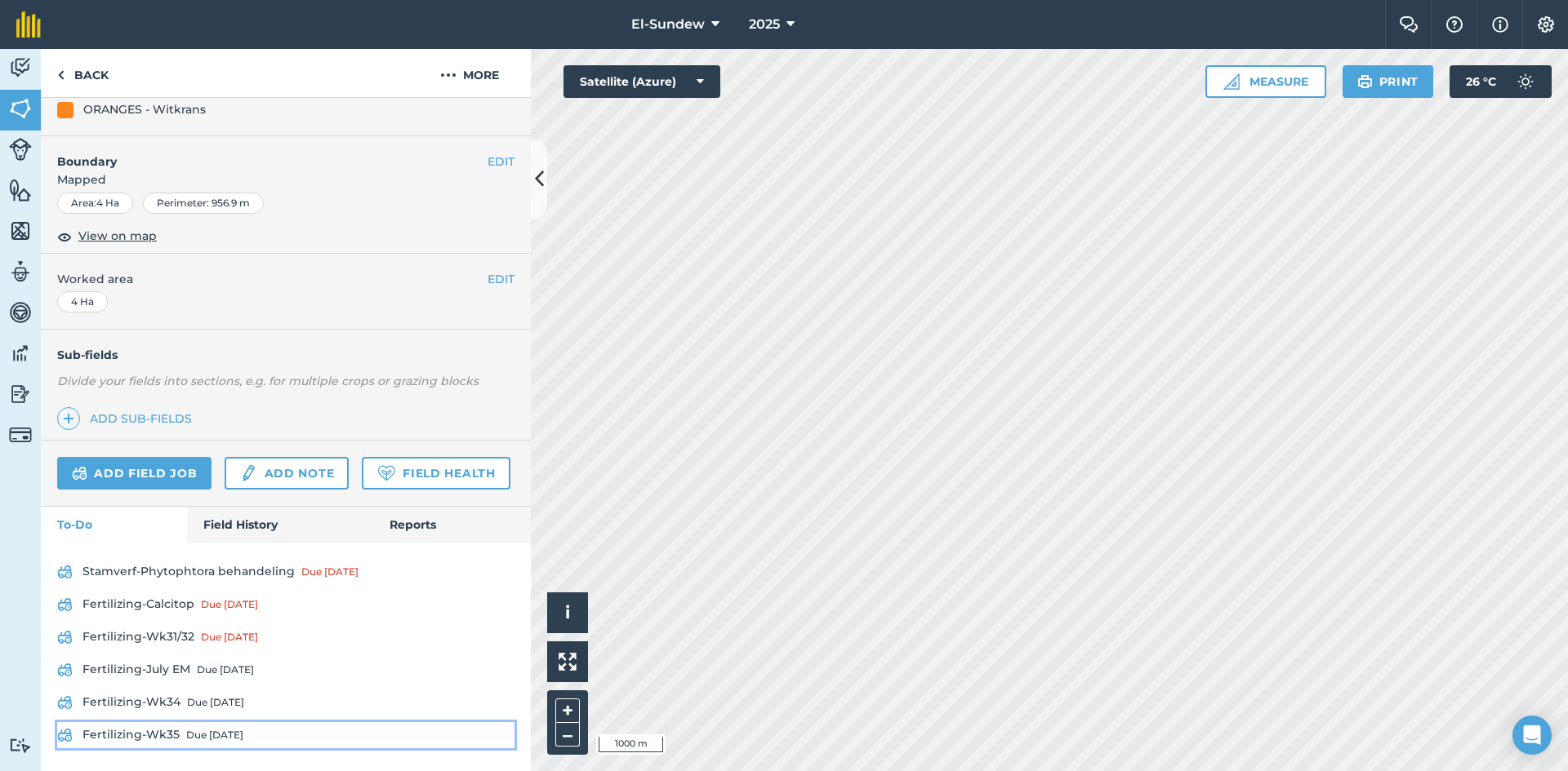
click at [169, 736] on link "Fertilizing-Wk35 Due [DATE]" at bounding box center [286, 735] width 458 height 26
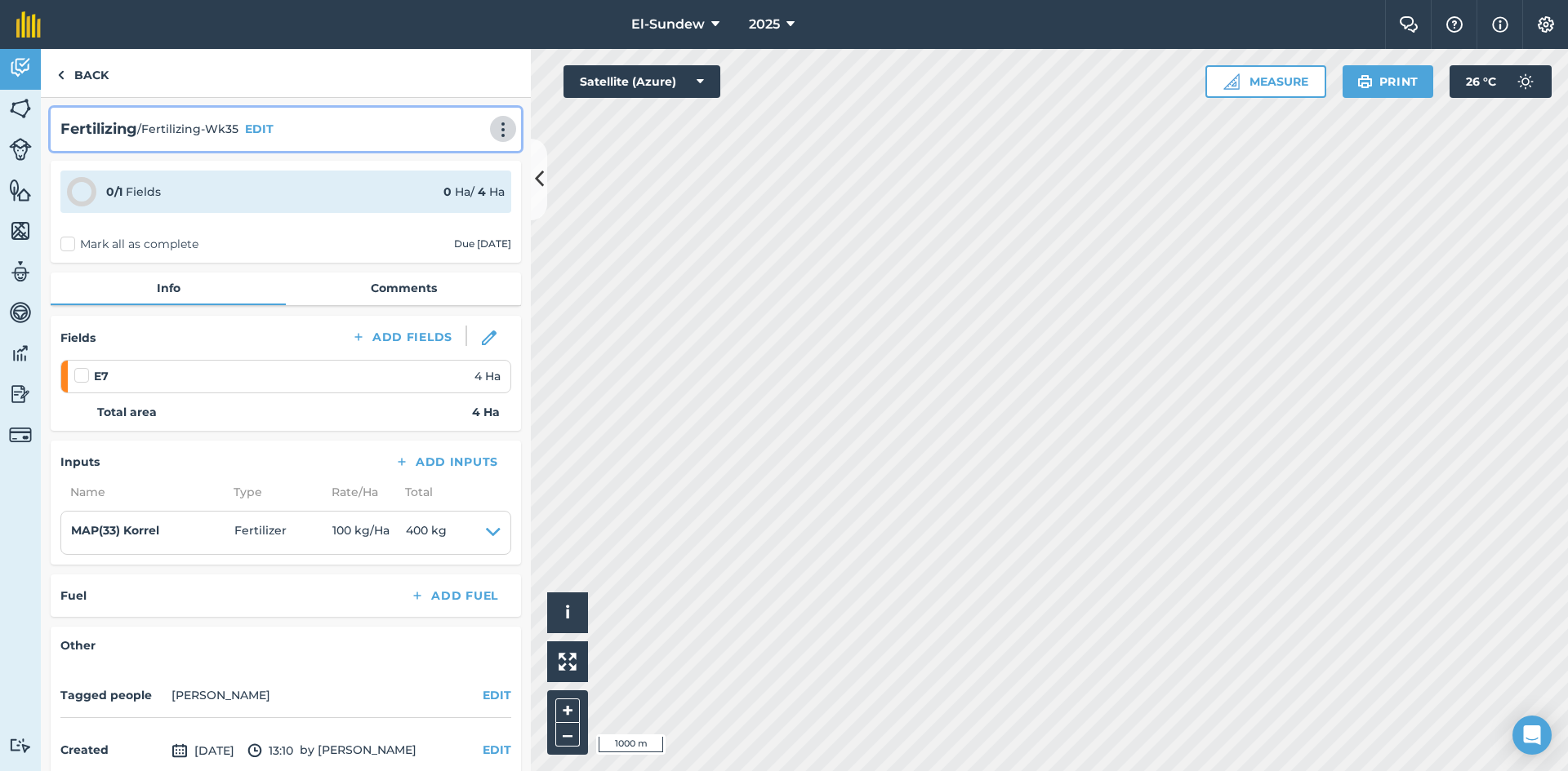
click at [493, 123] on img at bounding box center [502, 129] width 19 height 16
click at [454, 157] on link "Print" at bounding box center [469, 165] width 104 height 33
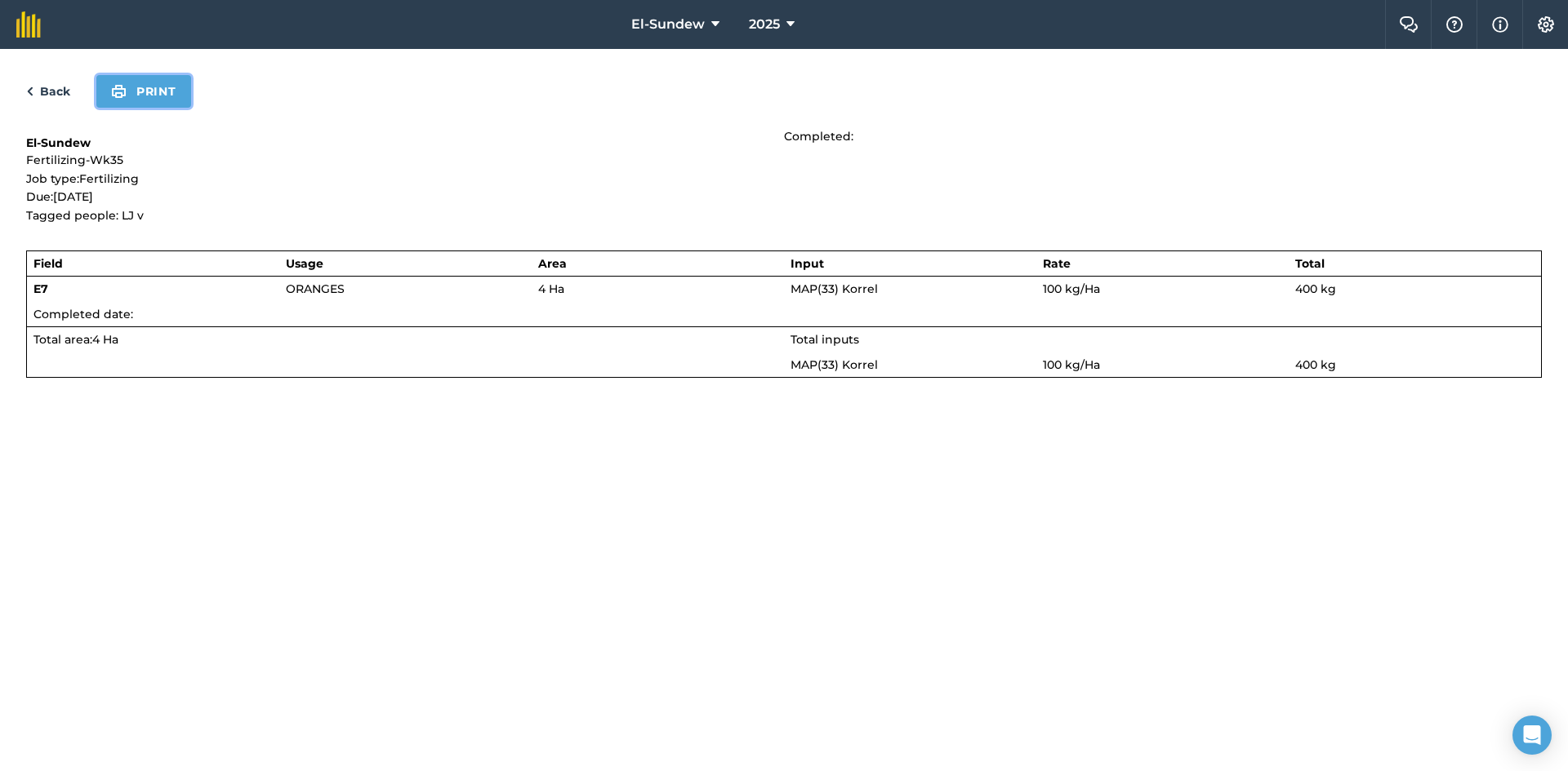
click at [123, 103] on button "Print" at bounding box center [144, 91] width 95 height 33
click at [52, 88] on link "Back" at bounding box center [48, 91] width 44 height 19
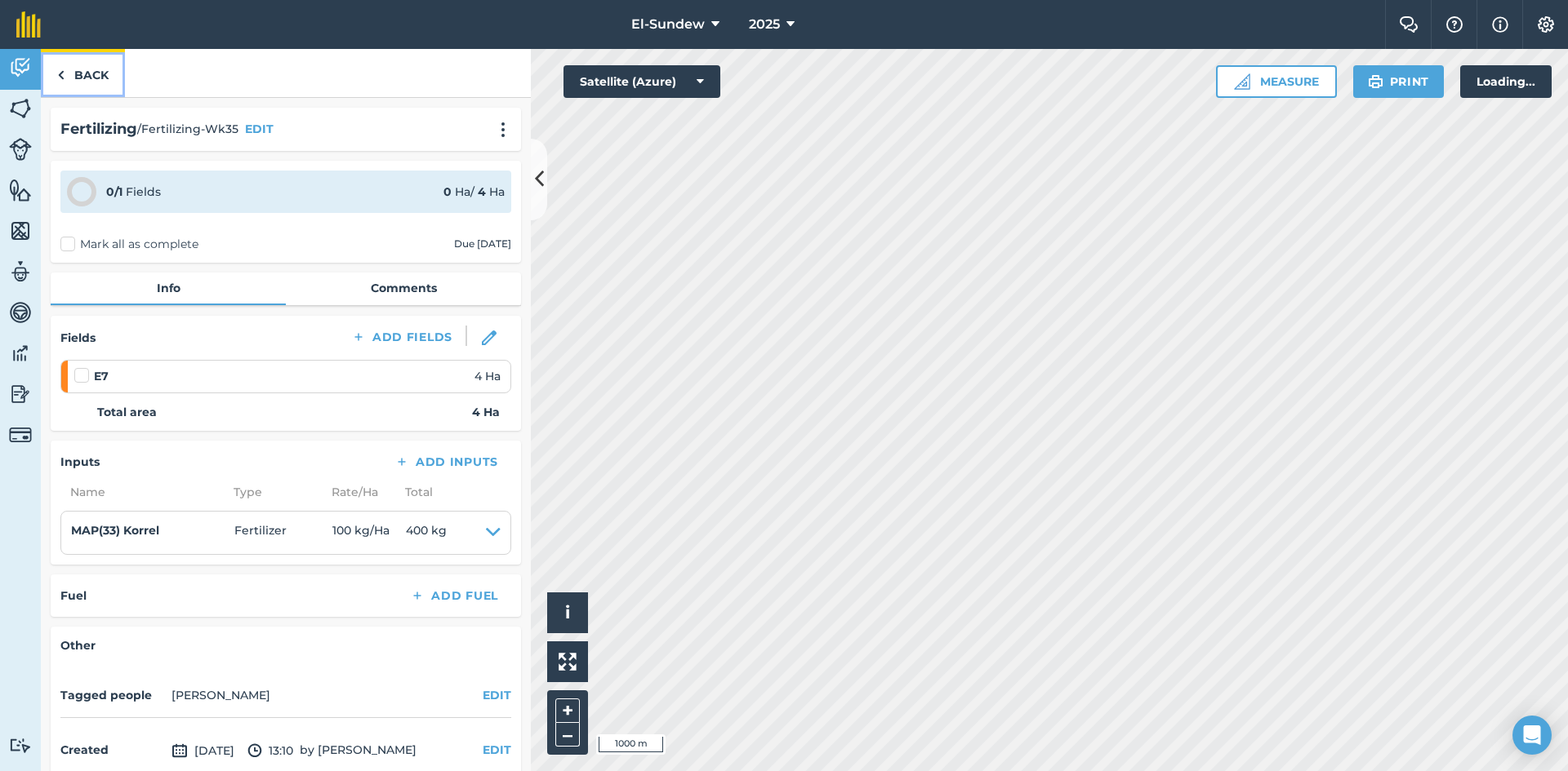
click at [70, 84] on link "Back" at bounding box center [83, 72] width 84 height 48
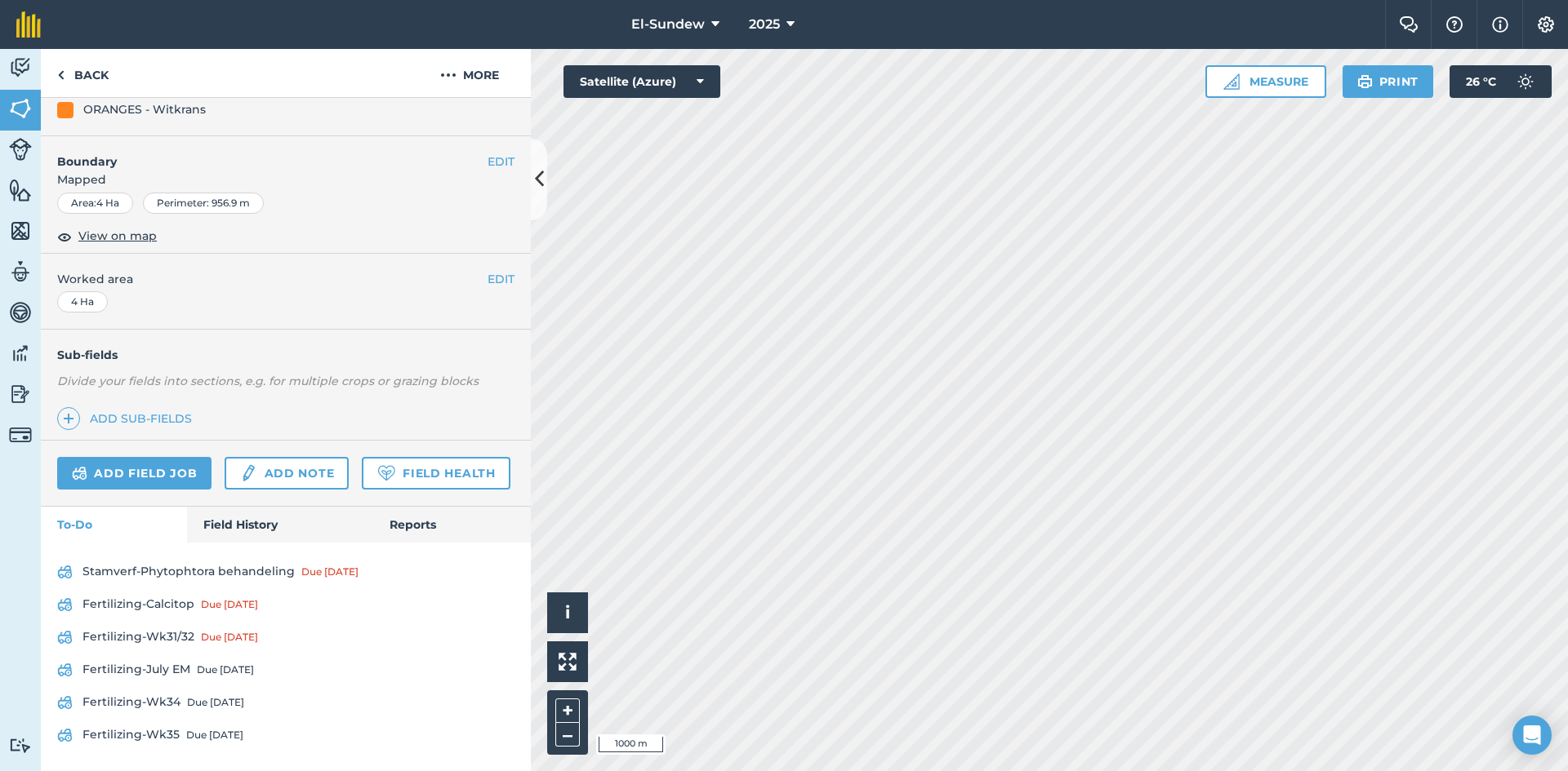
scroll to position [275, 0]
click at [100, 82] on link "Back" at bounding box center [83, 72] width 84 height 48
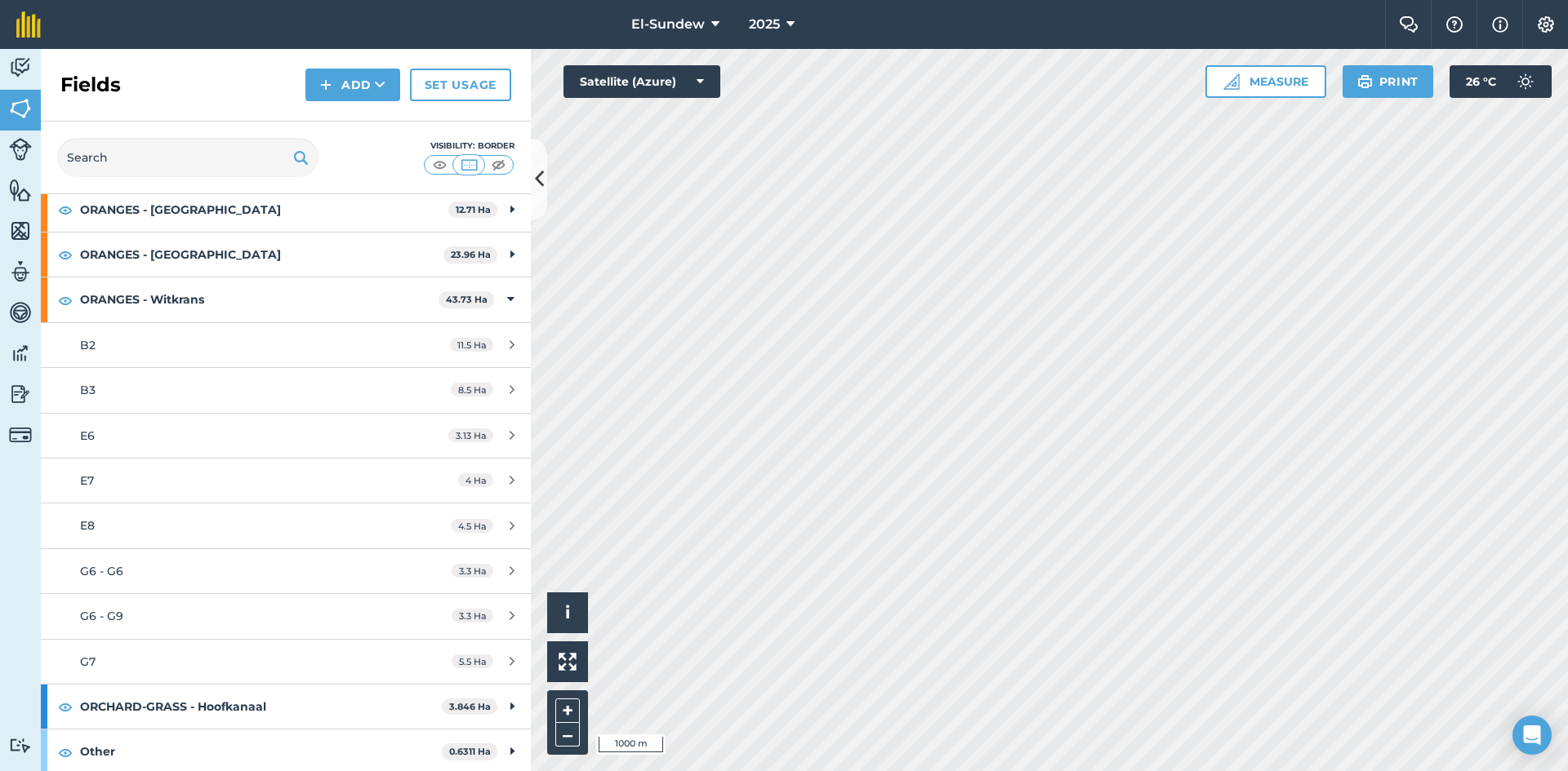
scroll to position [544, 0]
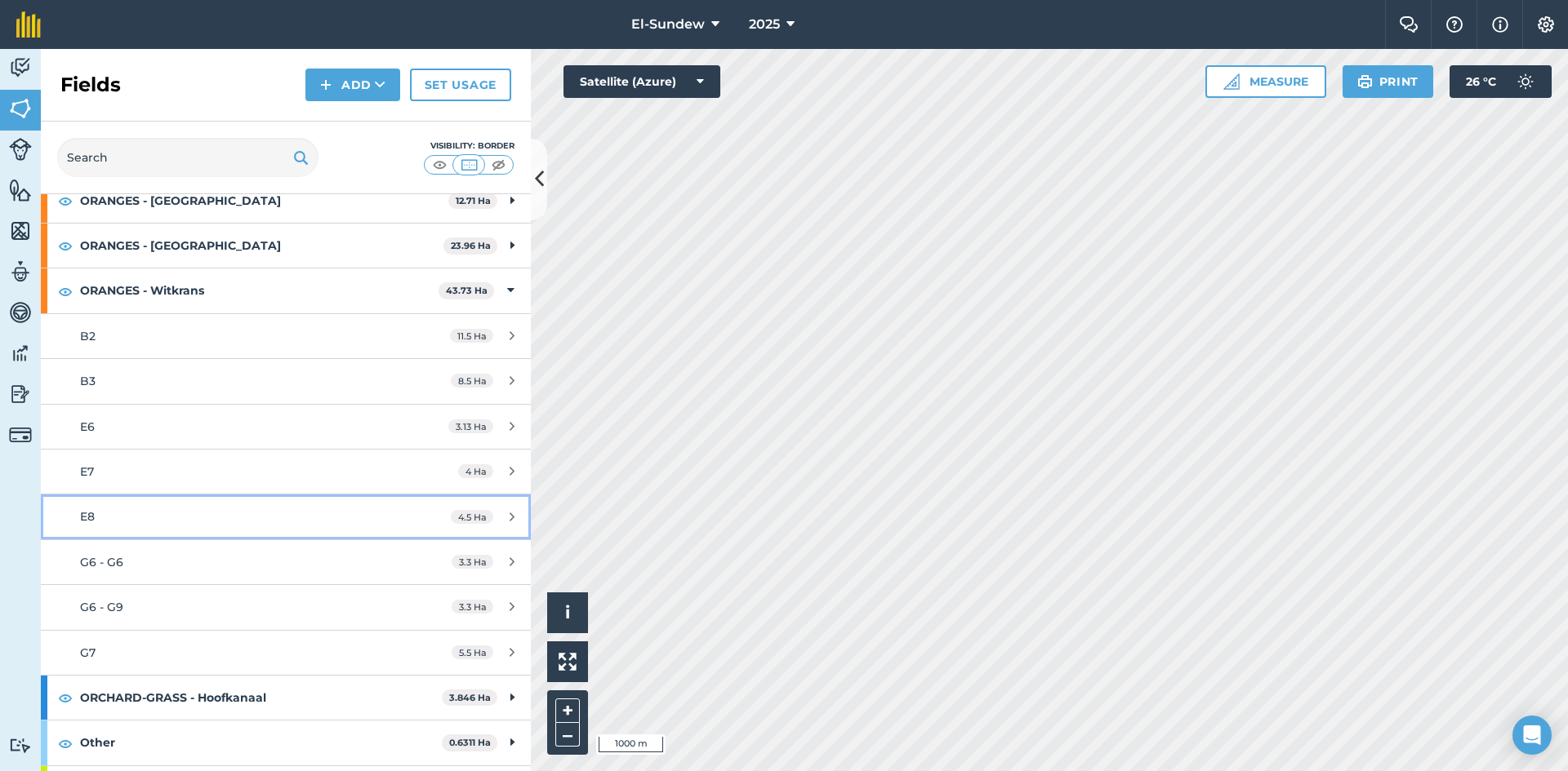
click at [184, 513] on div "E8" at bounding box center [233, 516] width 307 height 18
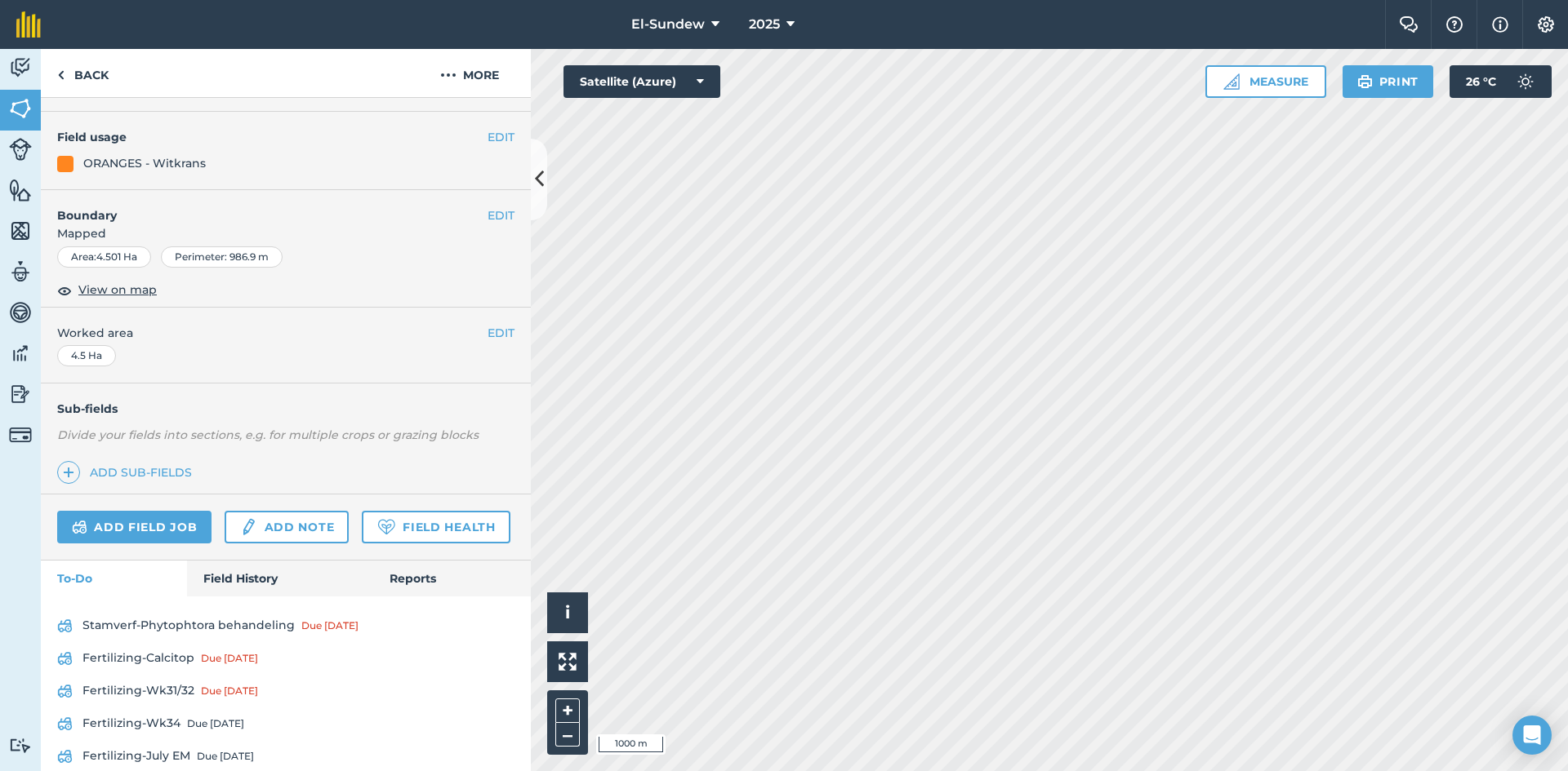
scroll to position [308, 0]
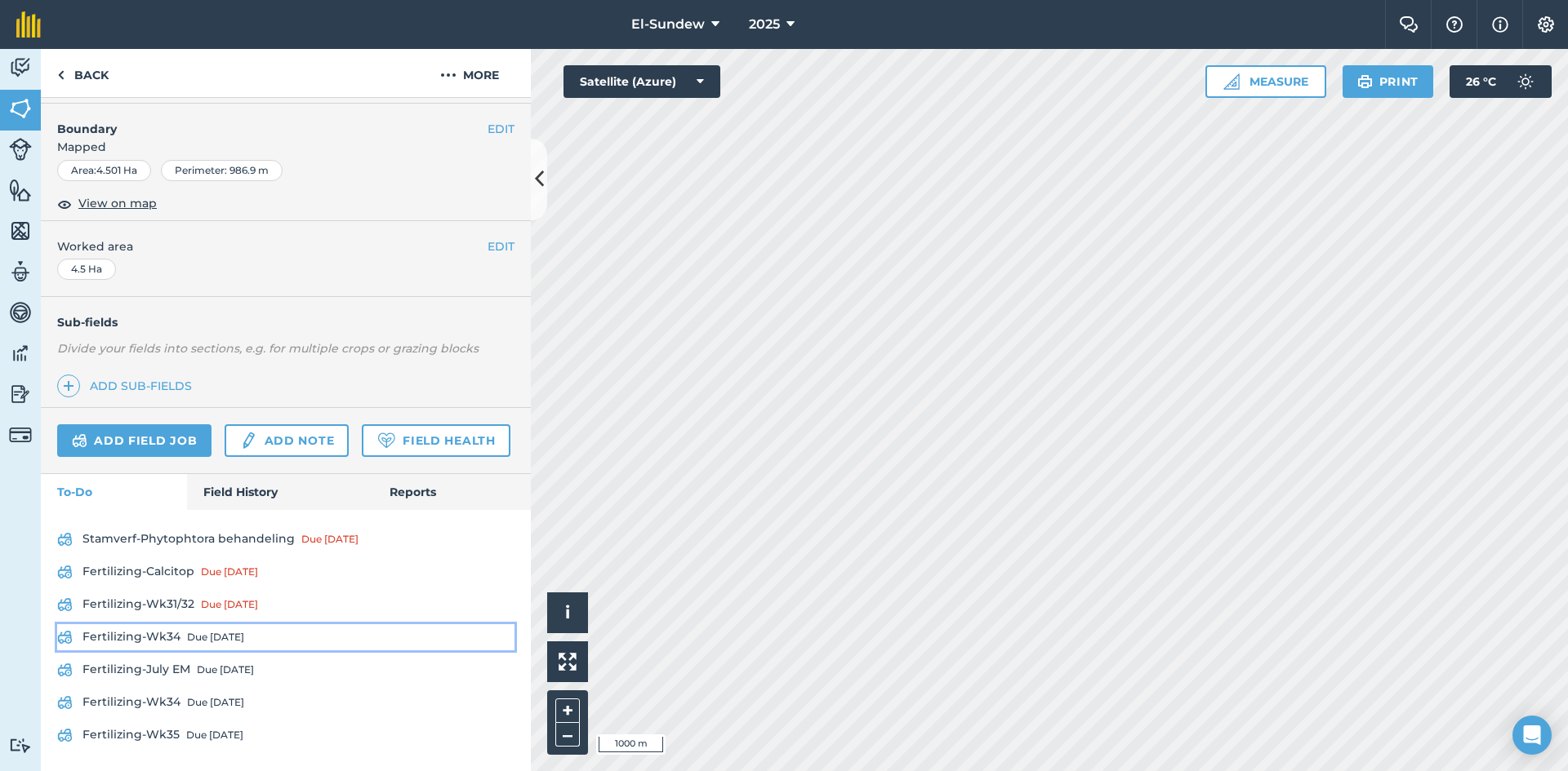
click at [210, 636] on div "Due [DATE]" at bounding box center [215, 637] width 57 height 13
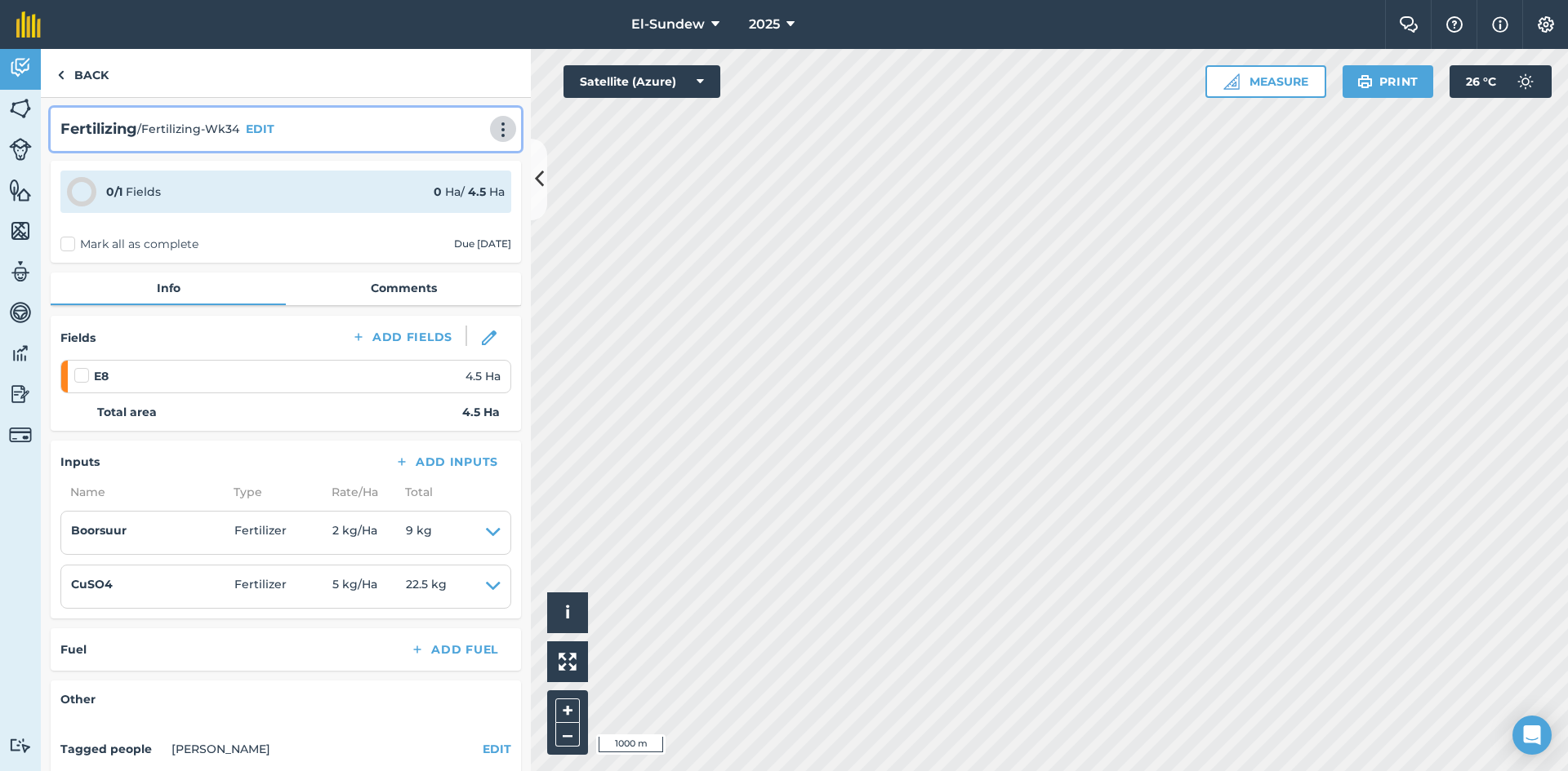
click at [493, 122] on img at bounding box center [502, 129] width 19 height 16
click at [457, 161] on link "Print" at bounding box center [469, 165] width 104 height 33
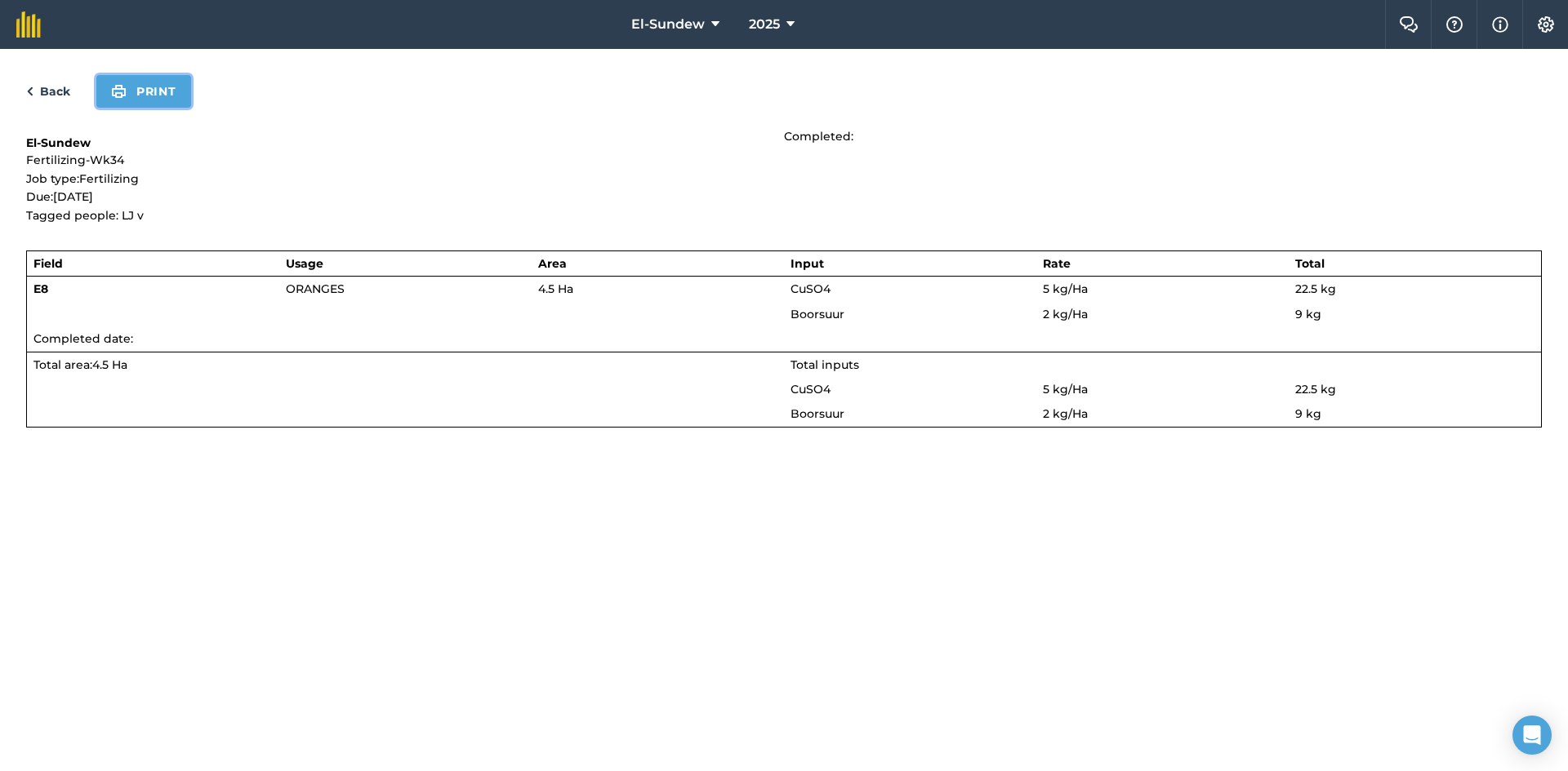
click at [168, 93] on button "Print" at bounding box center [144, 91] width 95 height 33
click at [59, 91] on link "Back" at bounding box center [48, 91] width 44 height 19
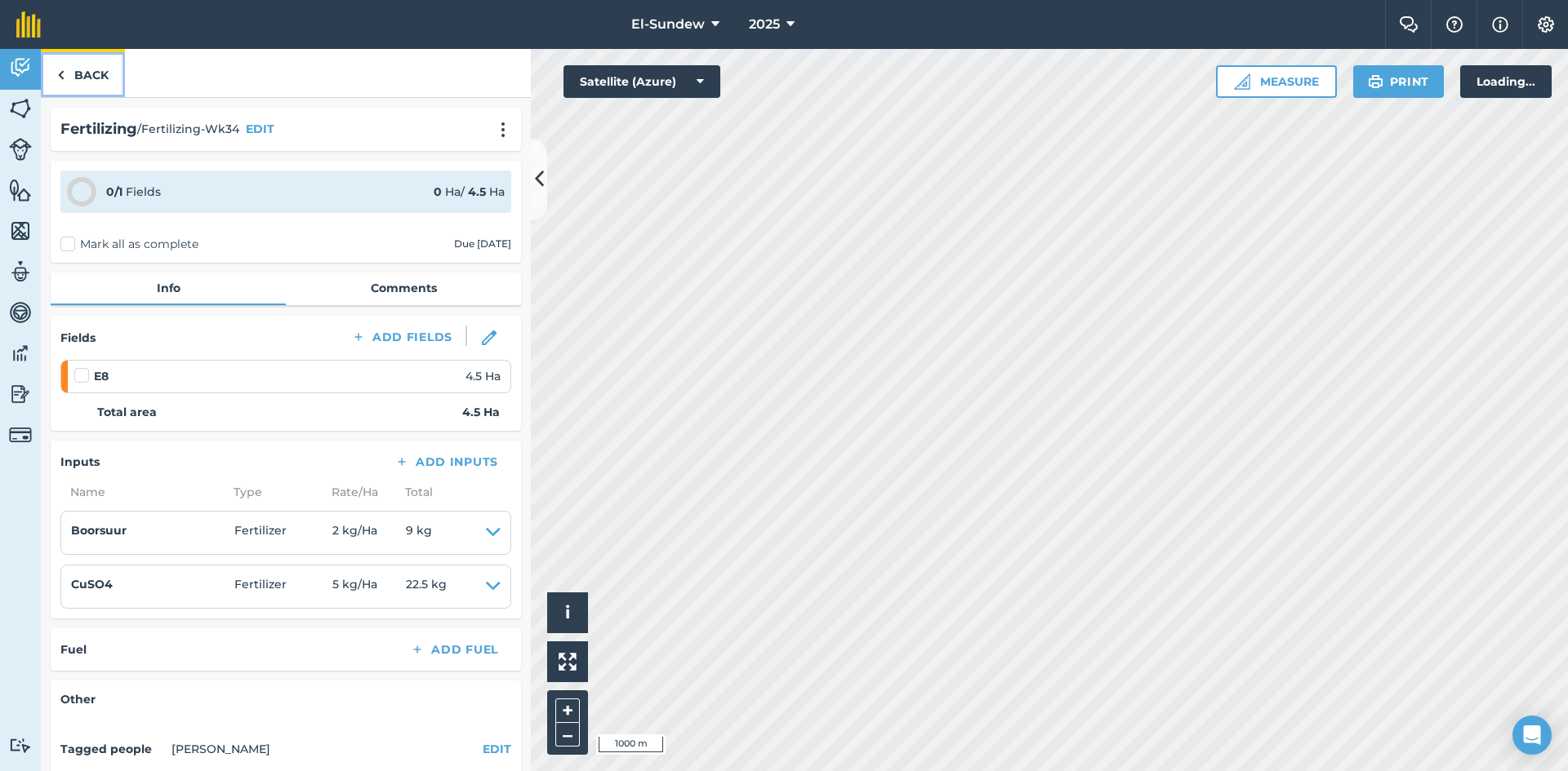
click at [86, 83] on link "Back" at bounding box center [83, 72] width 84 height 48
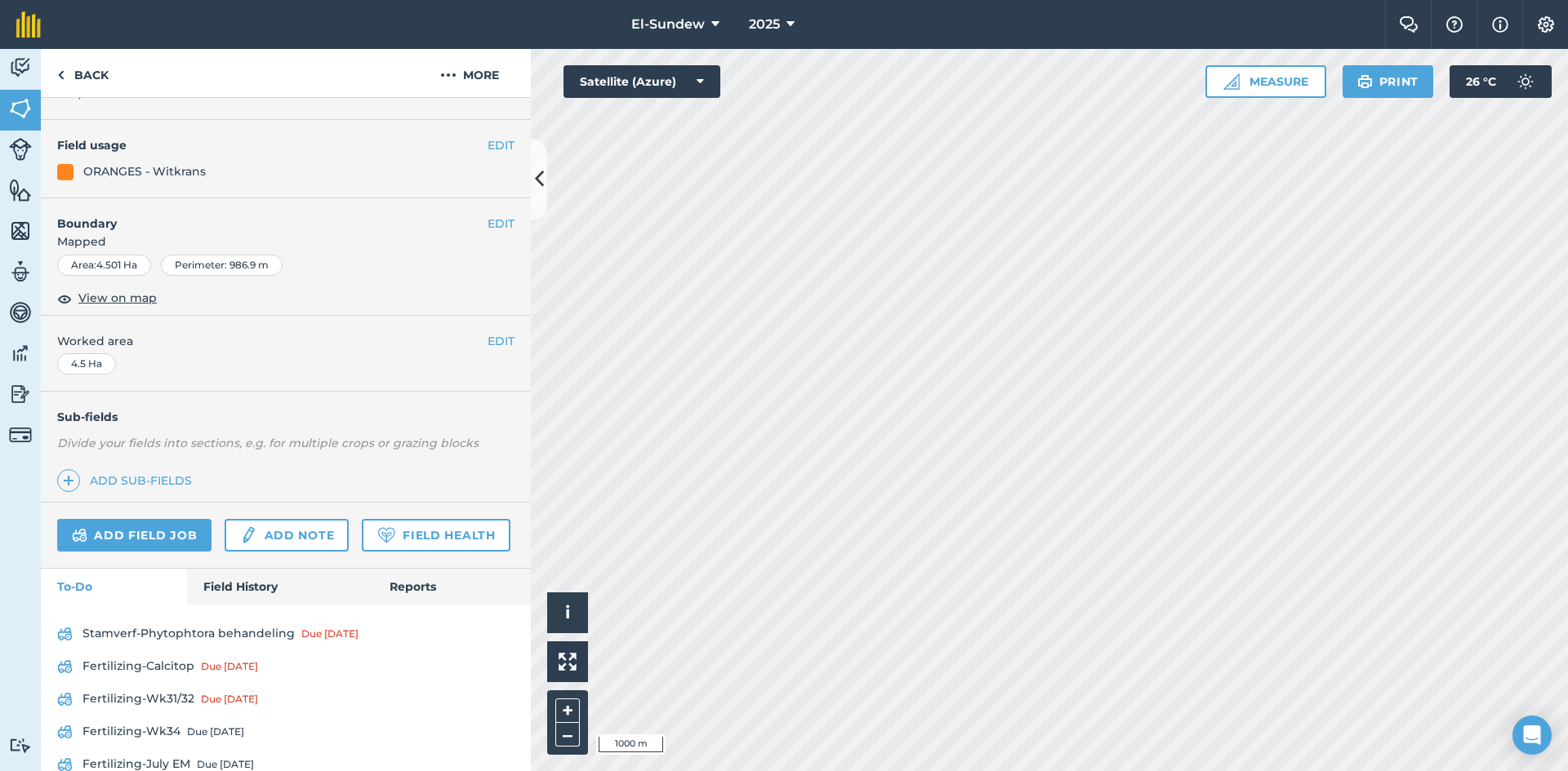
scroll to position [308, 0]
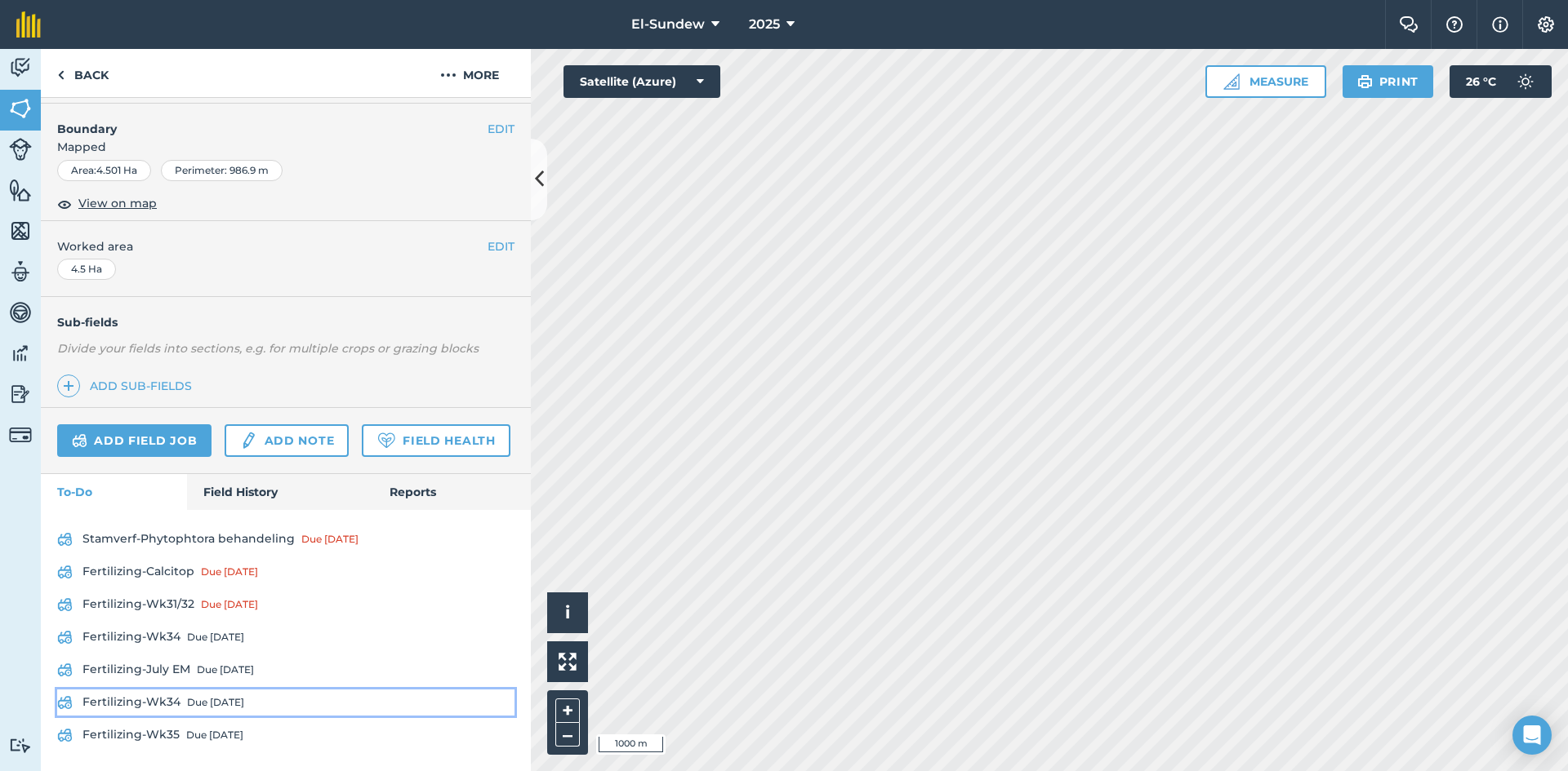
click at [220, 693] on link "Fertilizing-Wk34 Due [DATE]" at bounding box center [286, 702] width 458 height 26
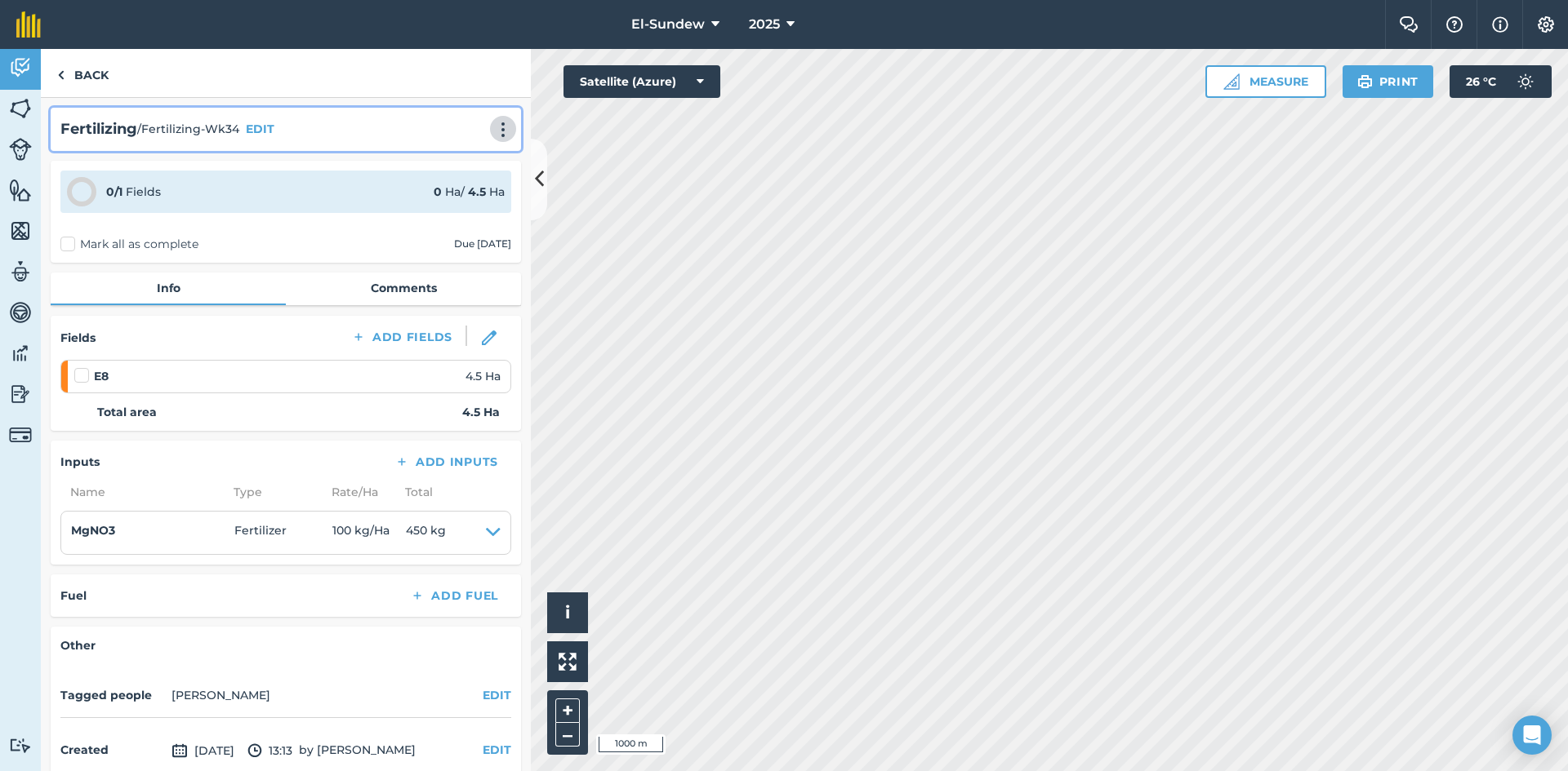
click at [493, 129] on img at bounding box center [502, 129] width 19 height 16
click at [443, 161] on link "Print" at bounding box center [469, 165] width 104 height 33
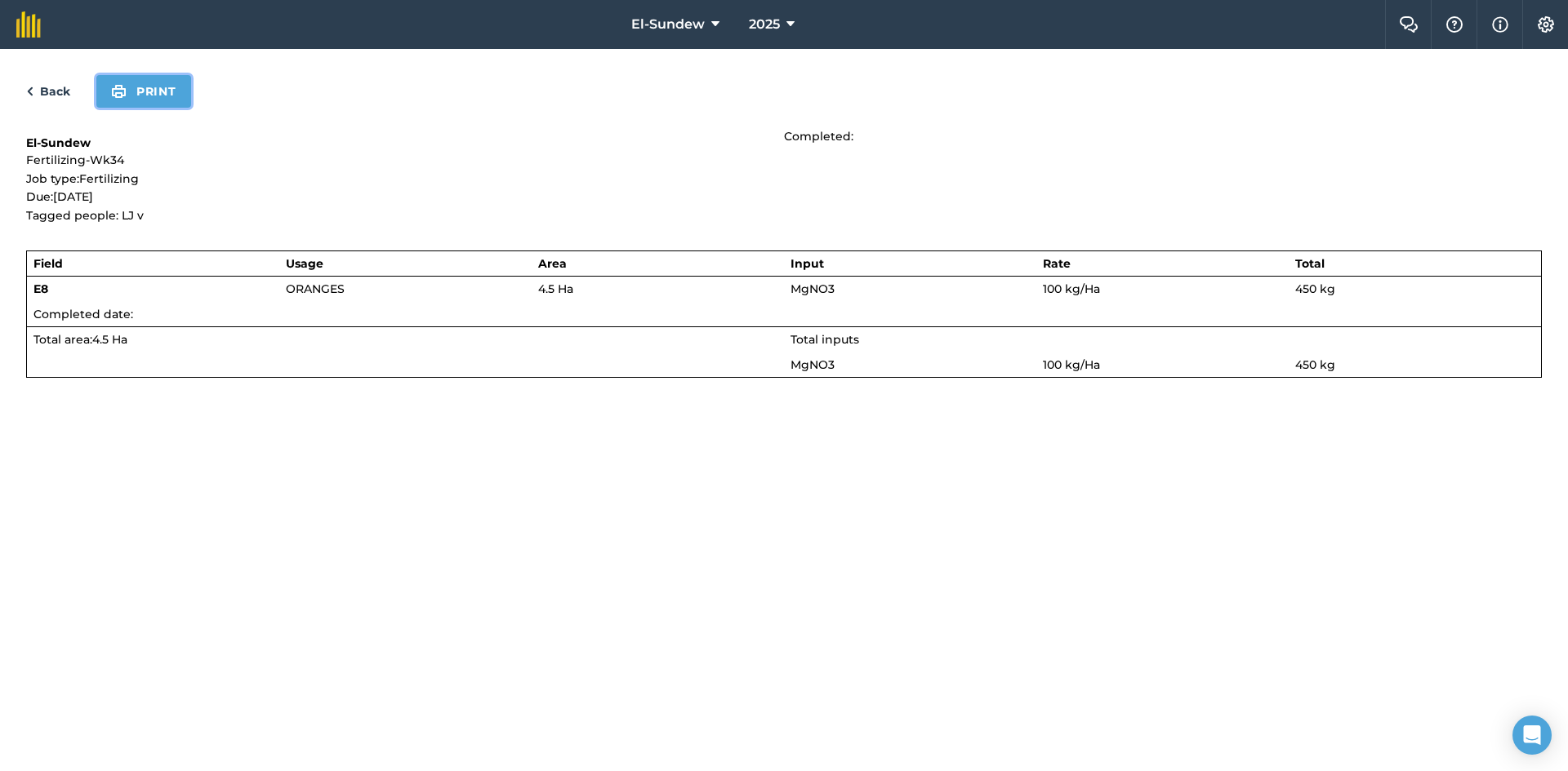
click at [138, 96] on button "Print" at bounding box center [144, 91] width 95 height 33
click at [58, 95] on link "Back" at bounding box center [48, 91] width 44 height 19
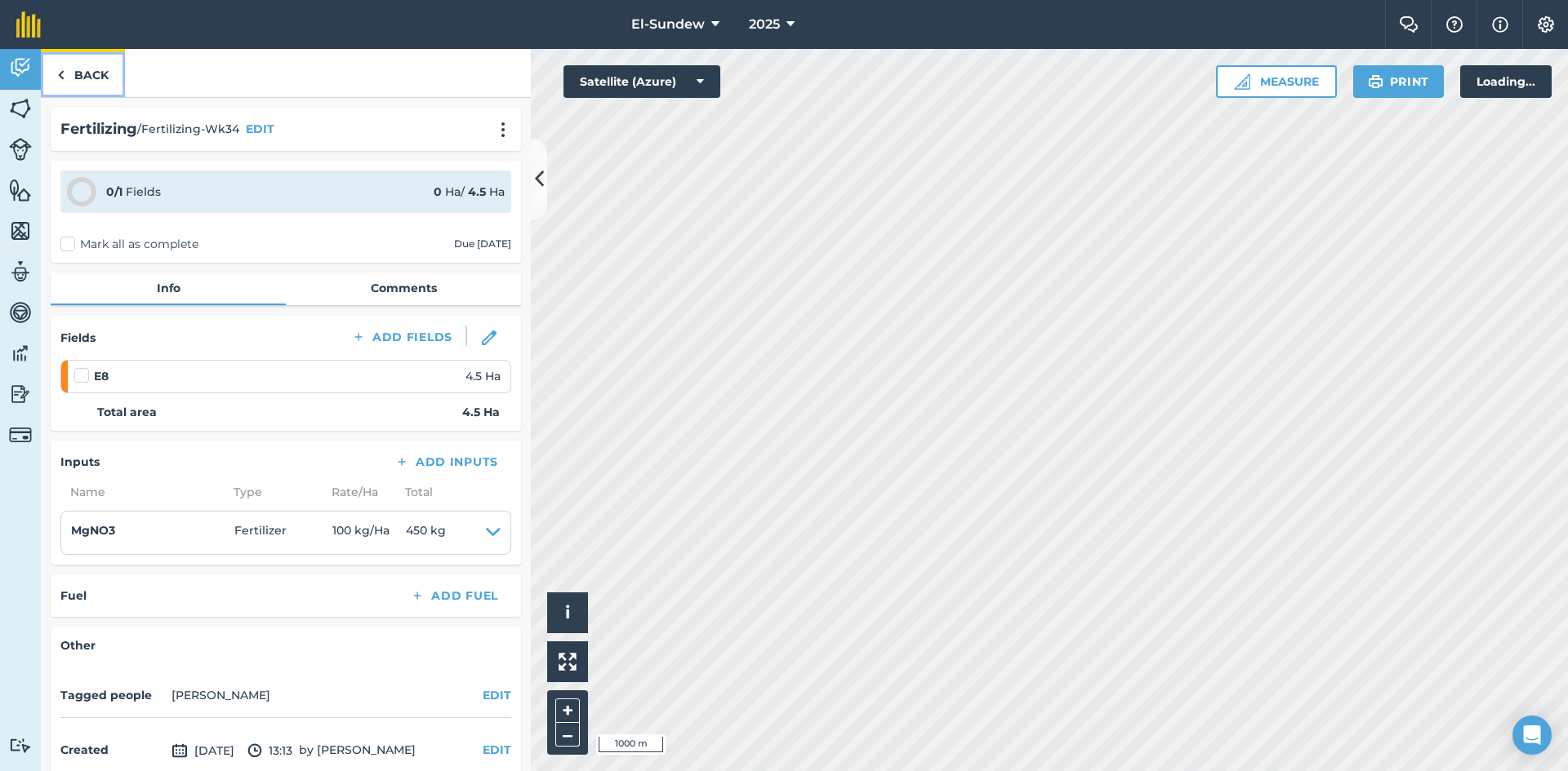
click at [76, 65] on link "Back" at bounding box center [83, 72] width 84 height 48
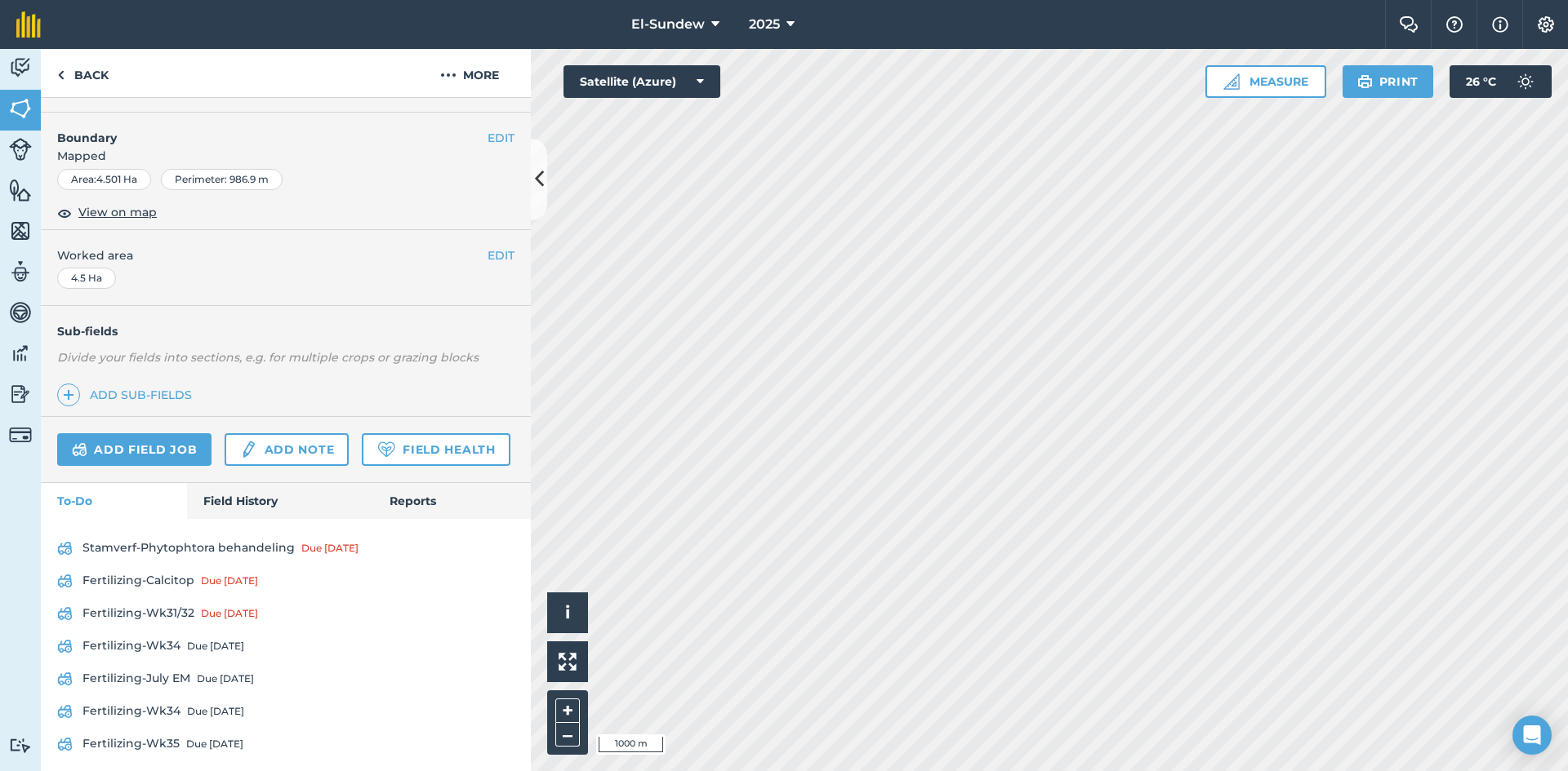
scroll to position [308, 0]
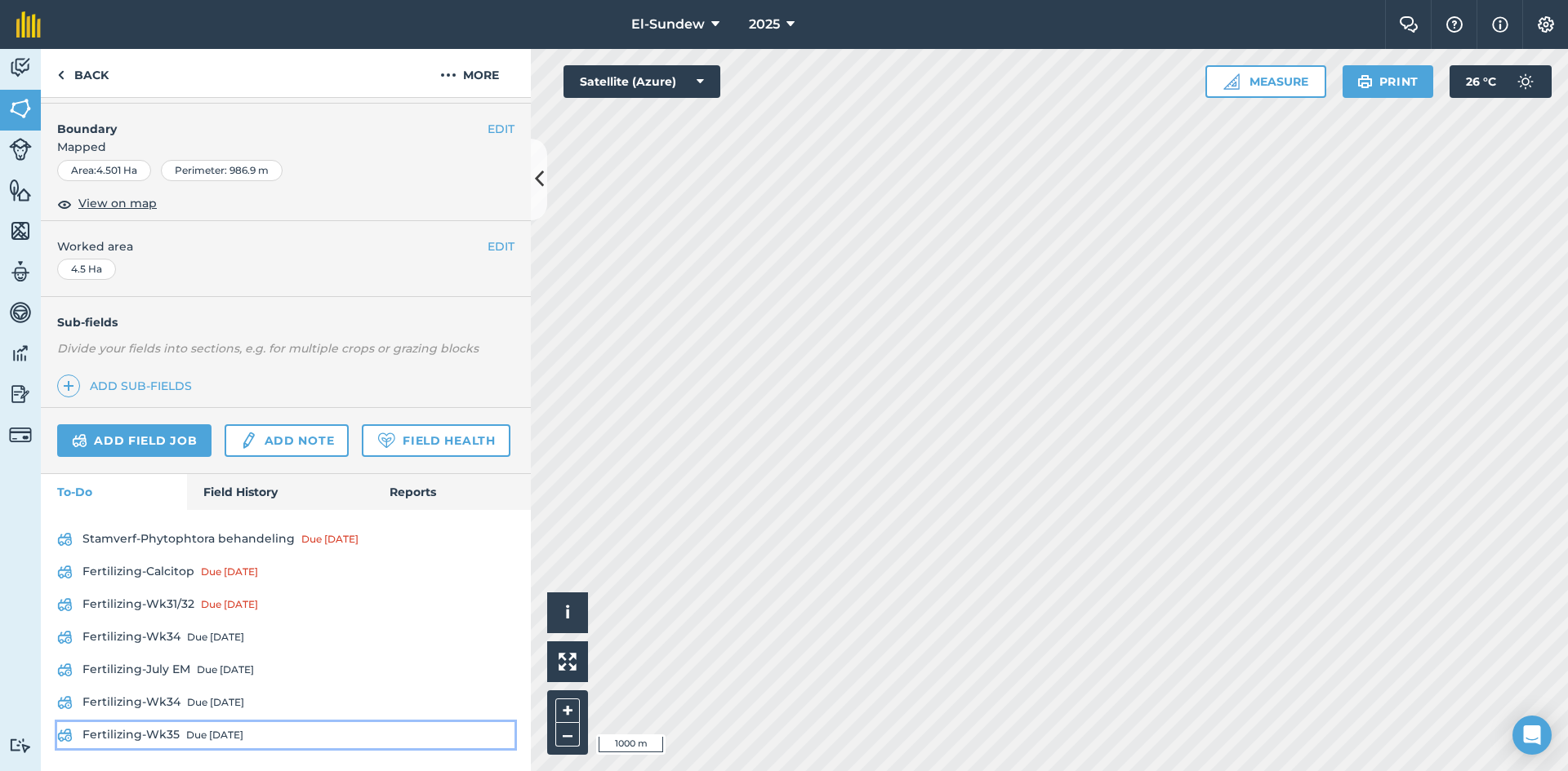
click at [199, 737] on div "Due [DATE]" at bounding box center [215, 736] width 57 height 13
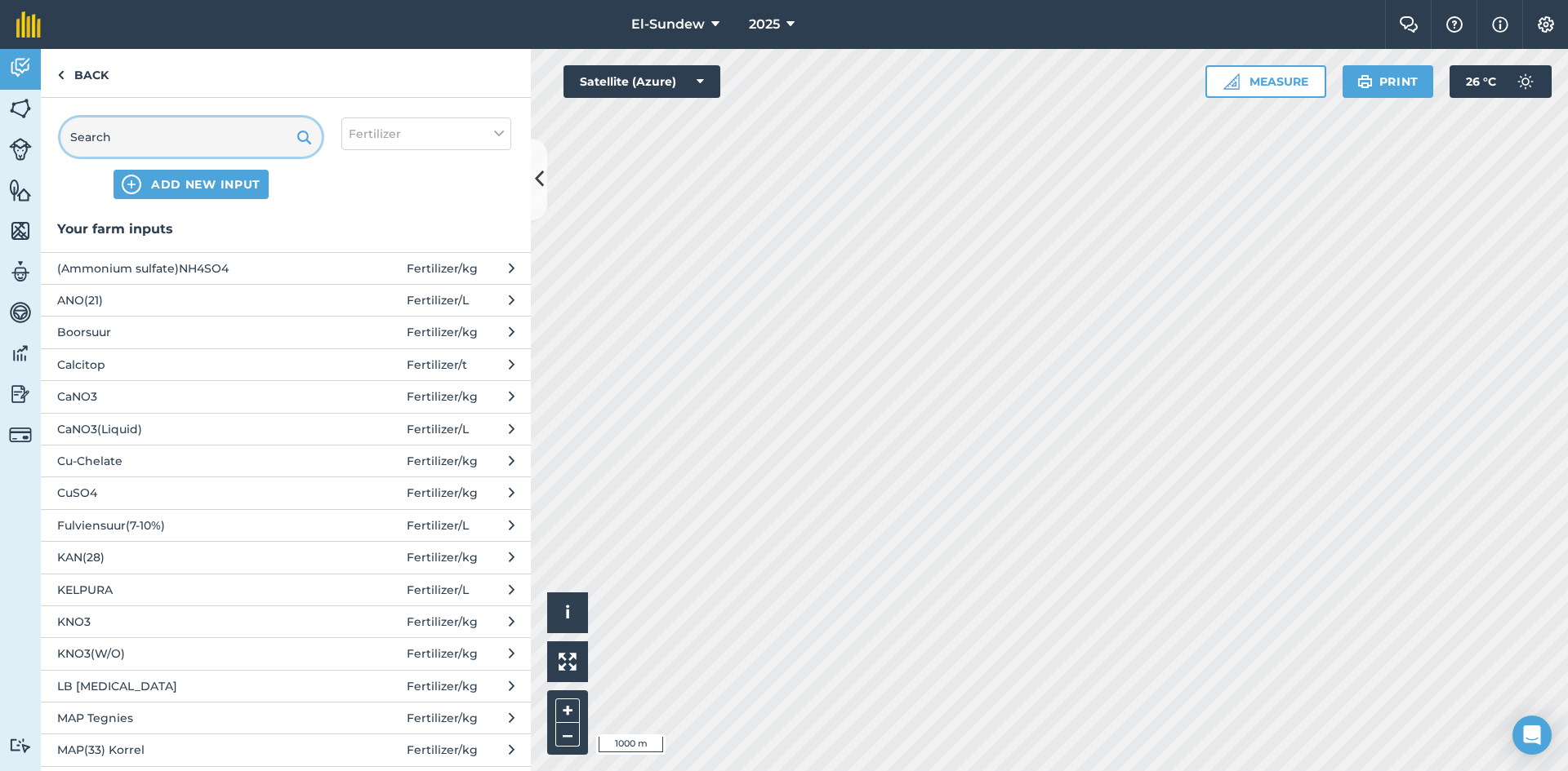
click at [226, 142] on input "text" at bounding box center [191, 137] width 262 height 40
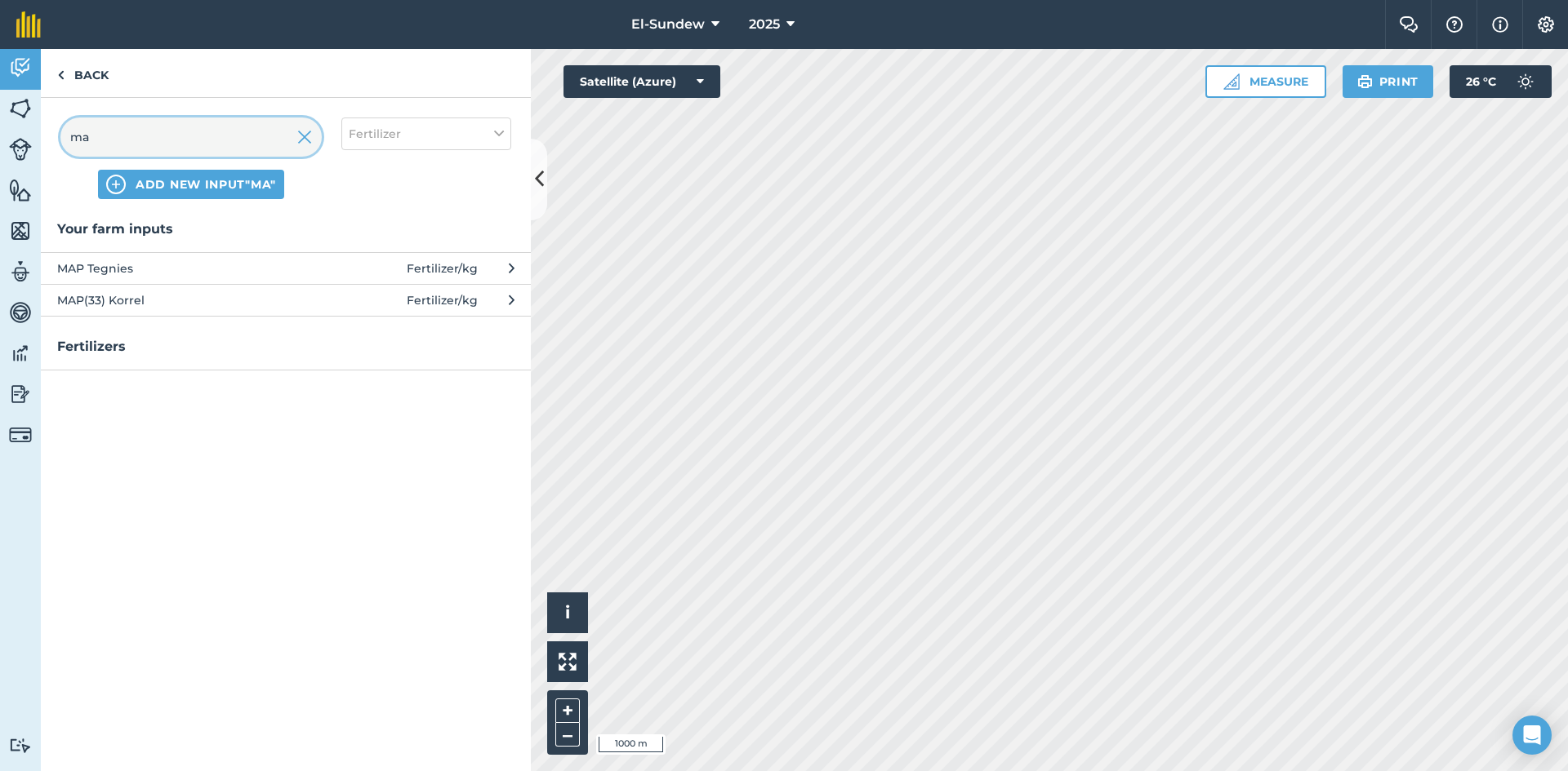
type input "ma"
click at [162, 304] on span "MAP(33) Korrel" at bounding box center [190, 300] width 267 height 18
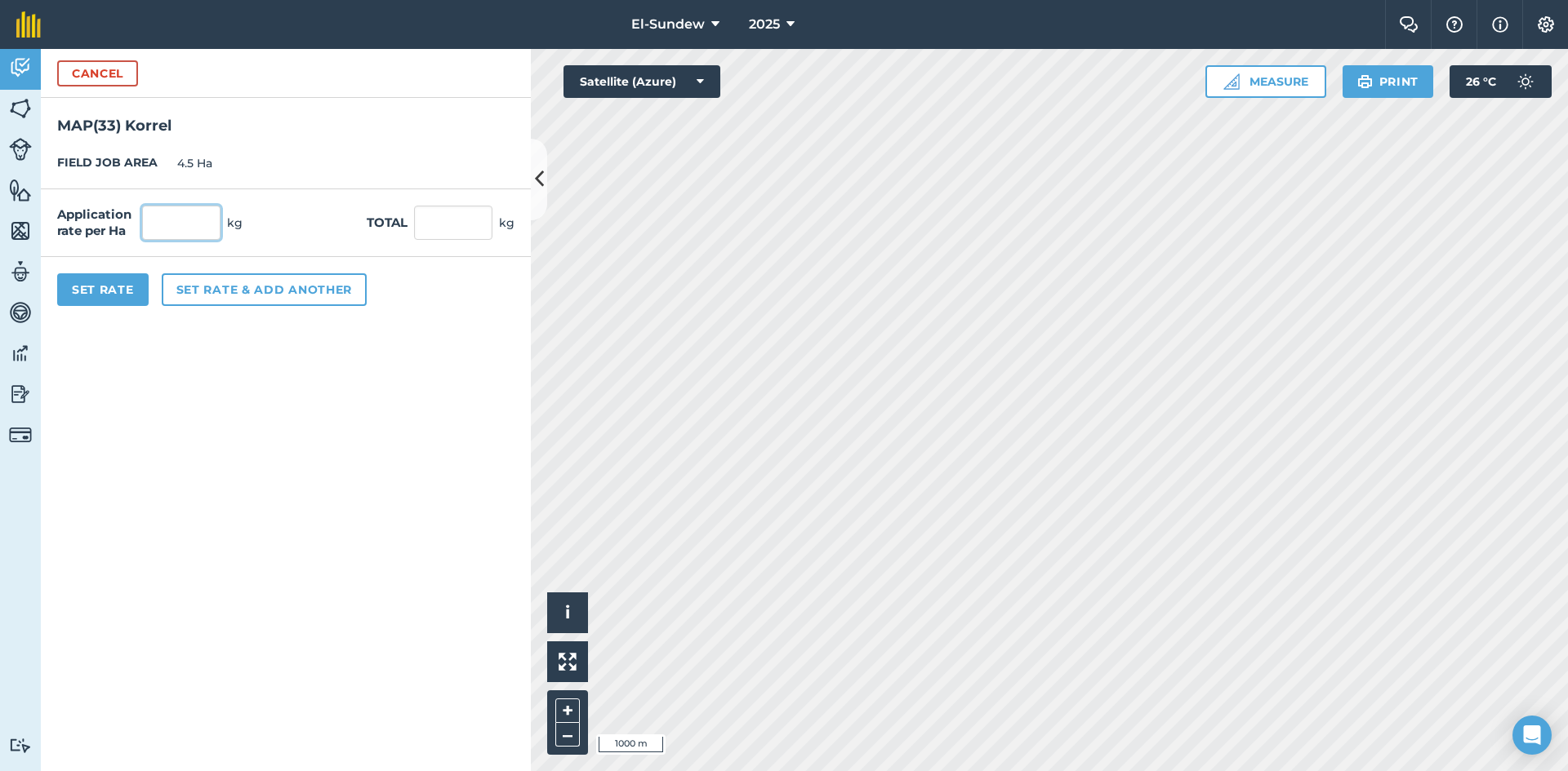
click at [184, 223] on input "text" at bounding box center [181, 223] width 78 height 34
type input "100"
type input "450"
click at [103, 281] on button "Set Rate" at bounding box center [103, 289] width 92 height 33
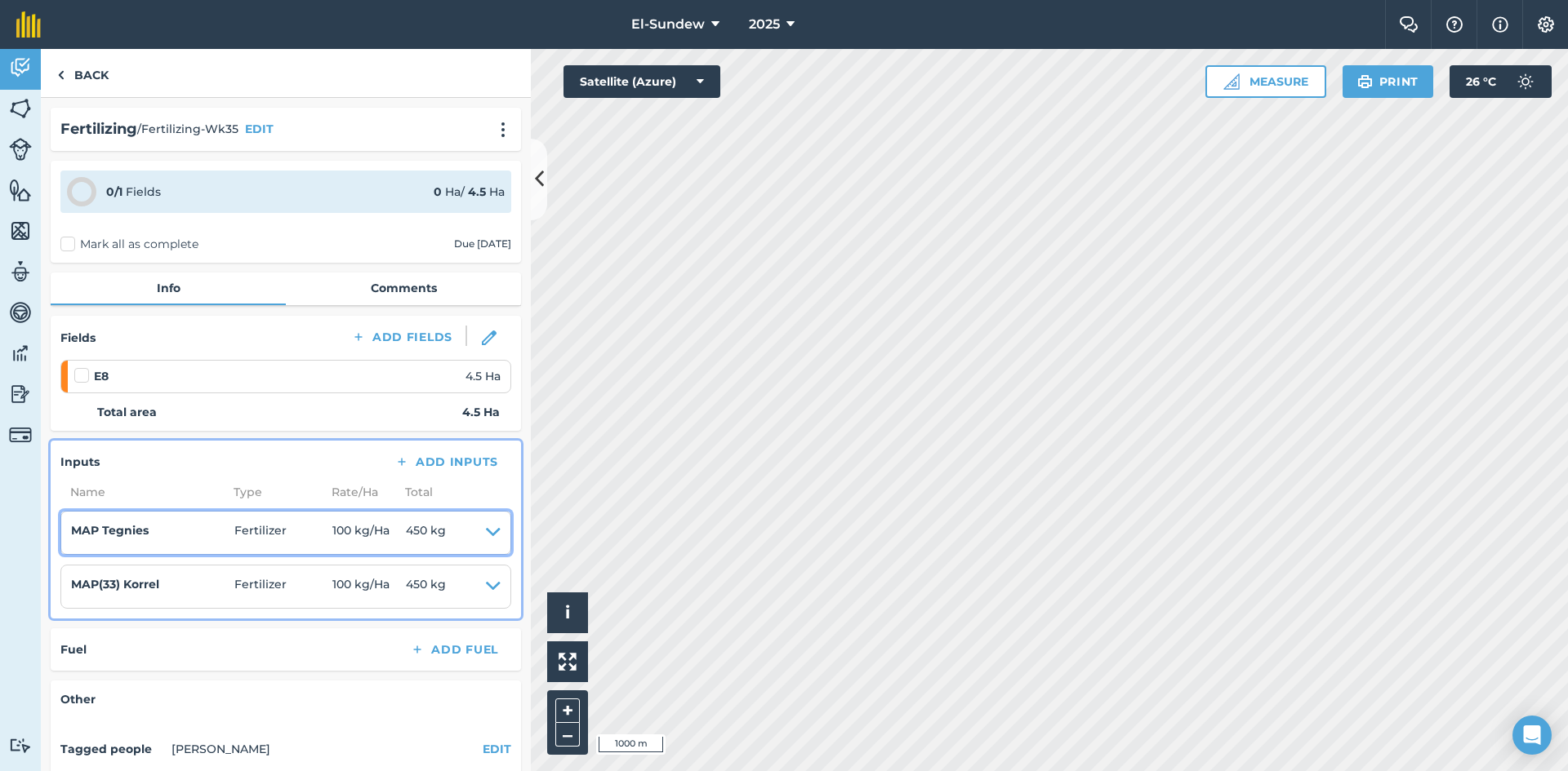
click at [486, 531] on icon at bounding box center [493, 532] width 14 height 23
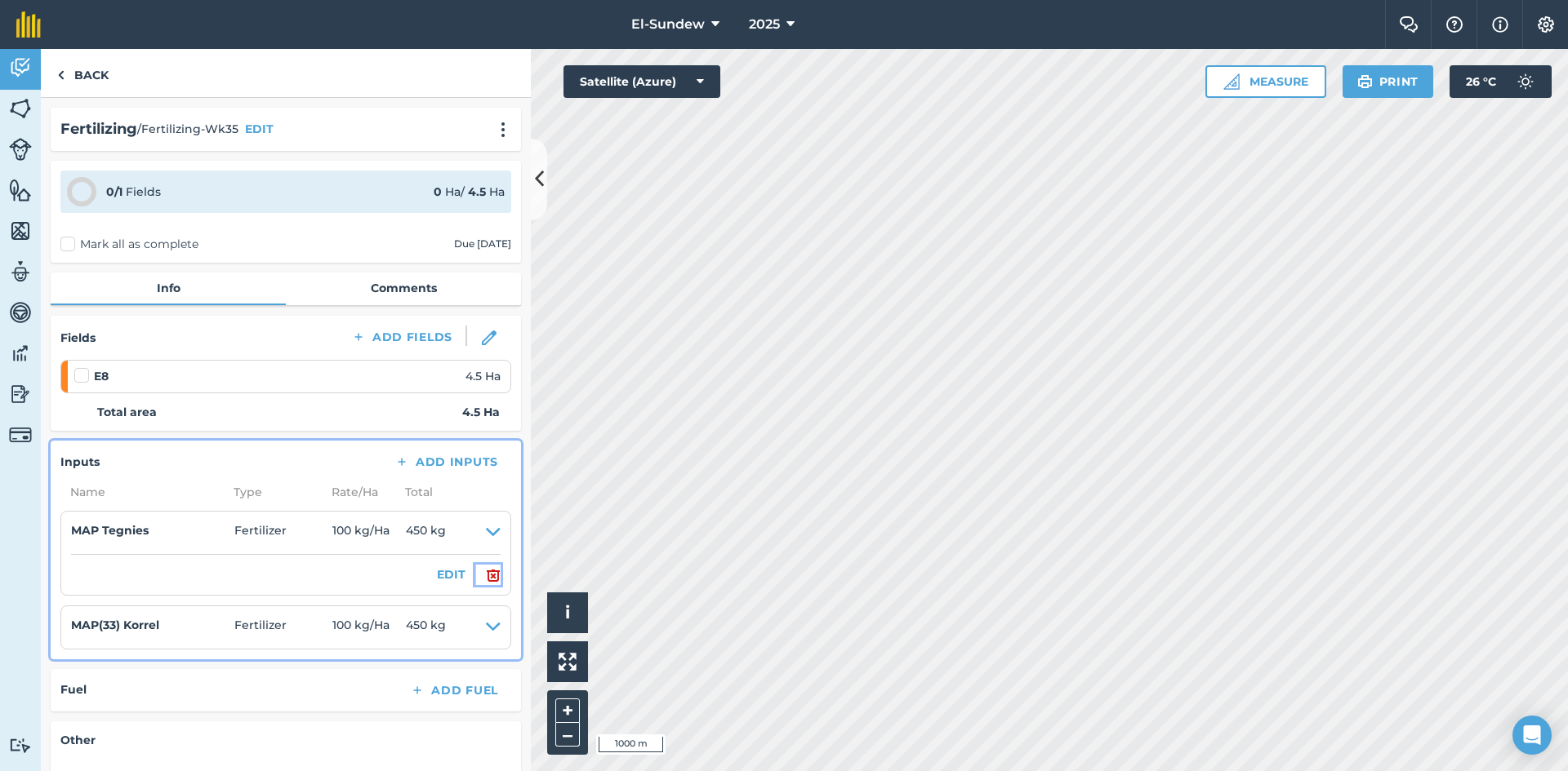
click at [486, 574] on img at bounding box center [493, 575] width 14 height 19
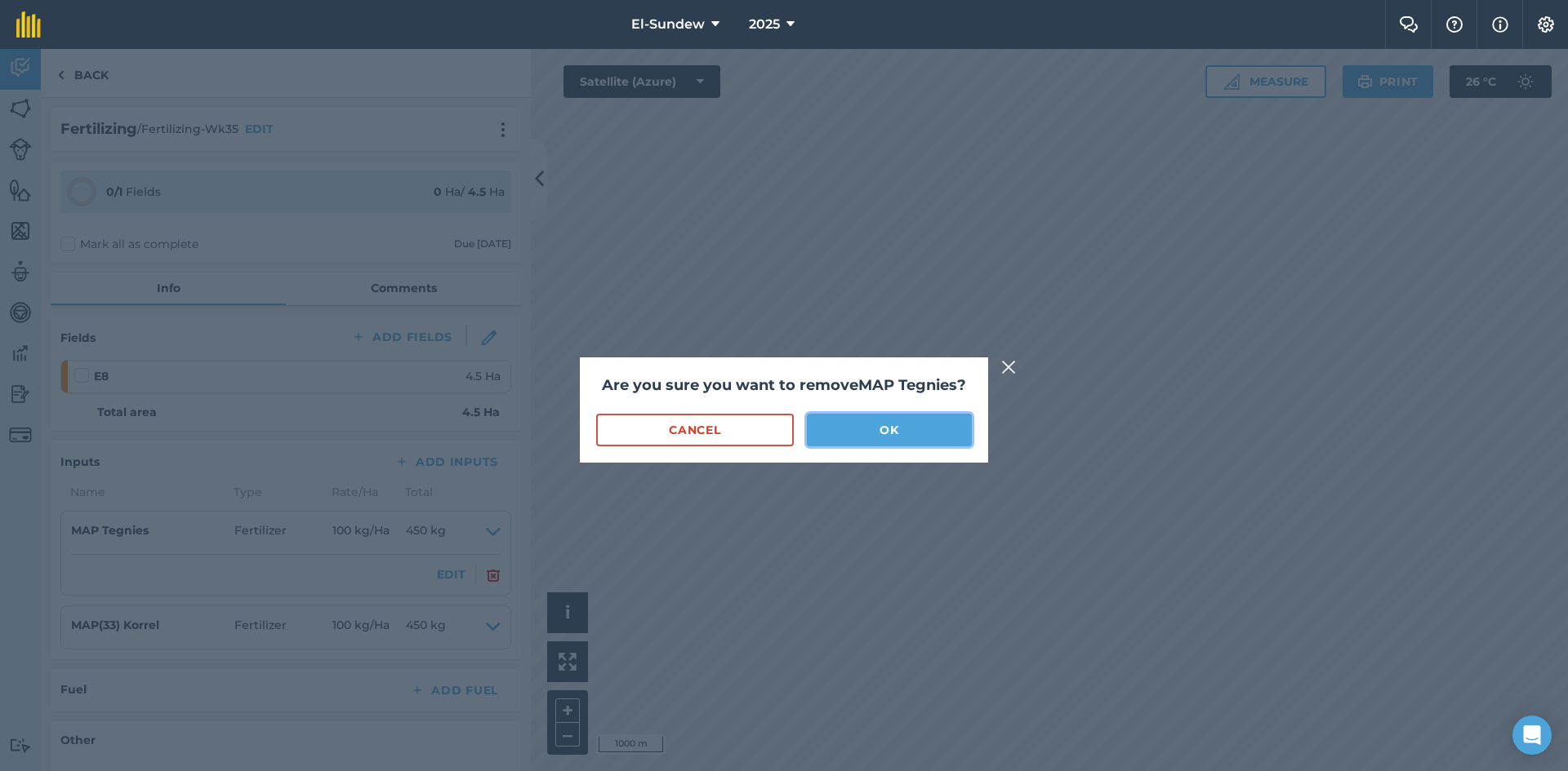
click at [858, 425] on button "OK" at bounding box center [889, 430] width 165 height 33
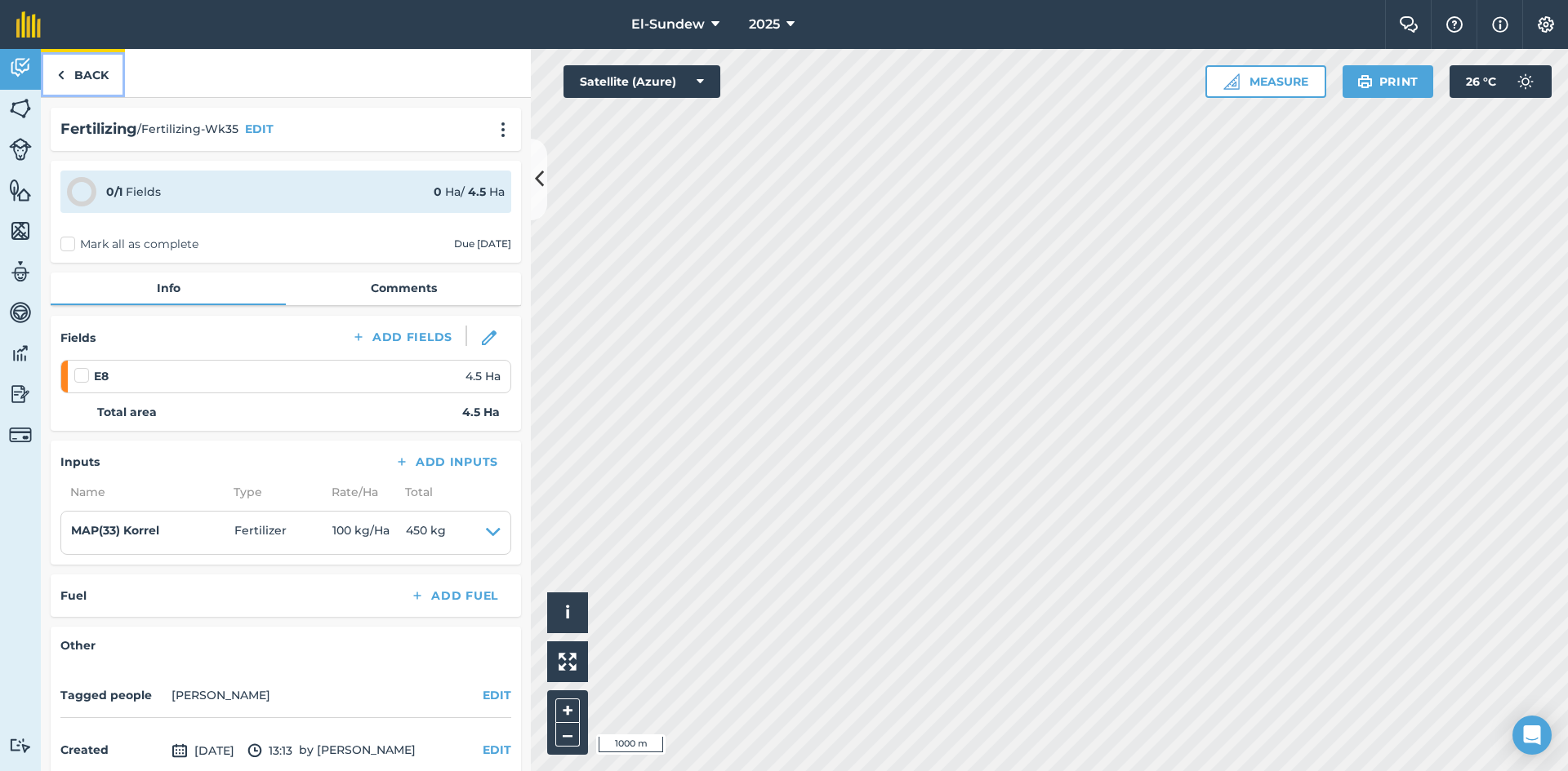
click at [83, 72] on link "Back" at bounding box center [83, 72] width 84 height 48
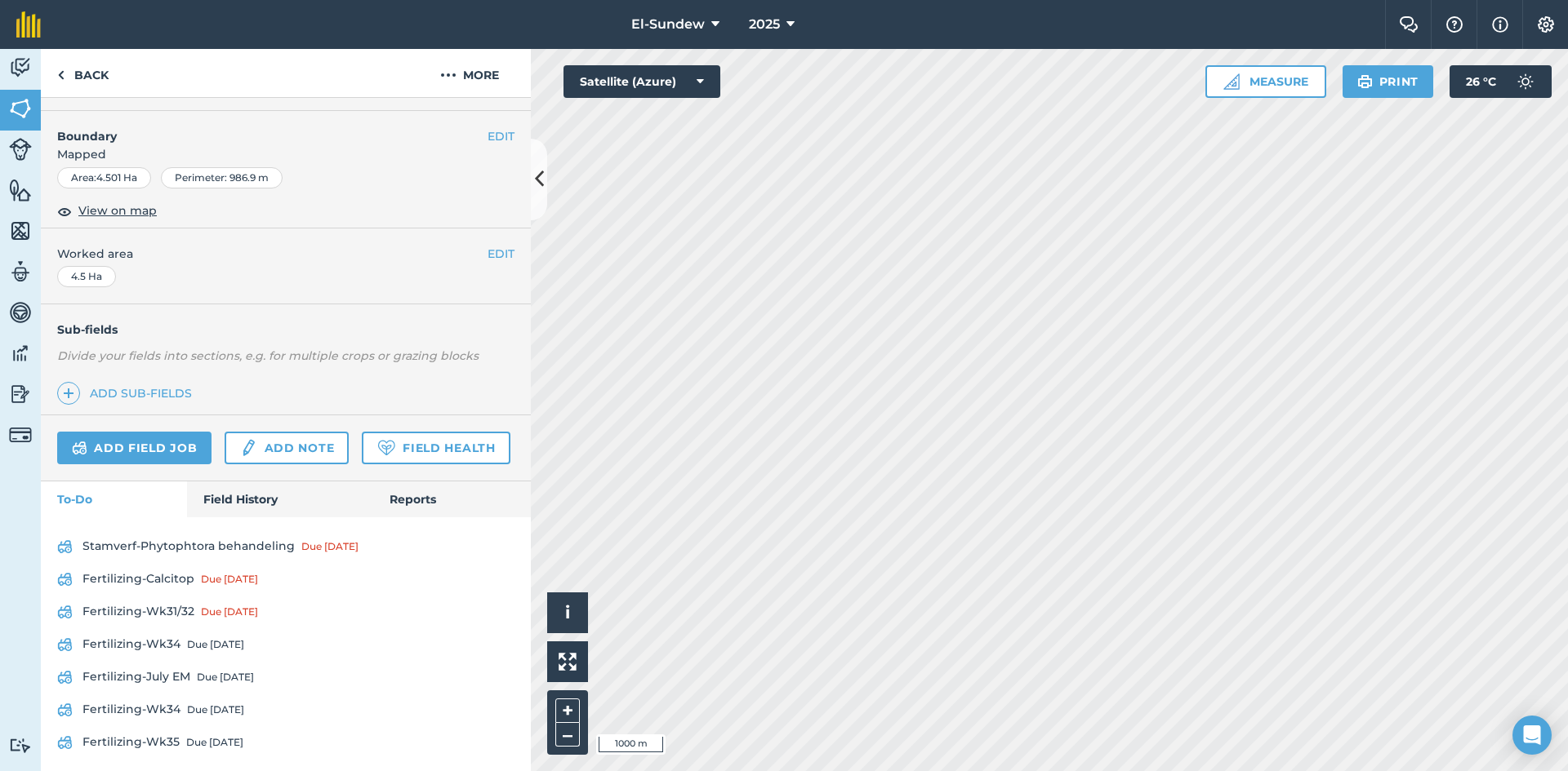
scroll to position [308, 0]
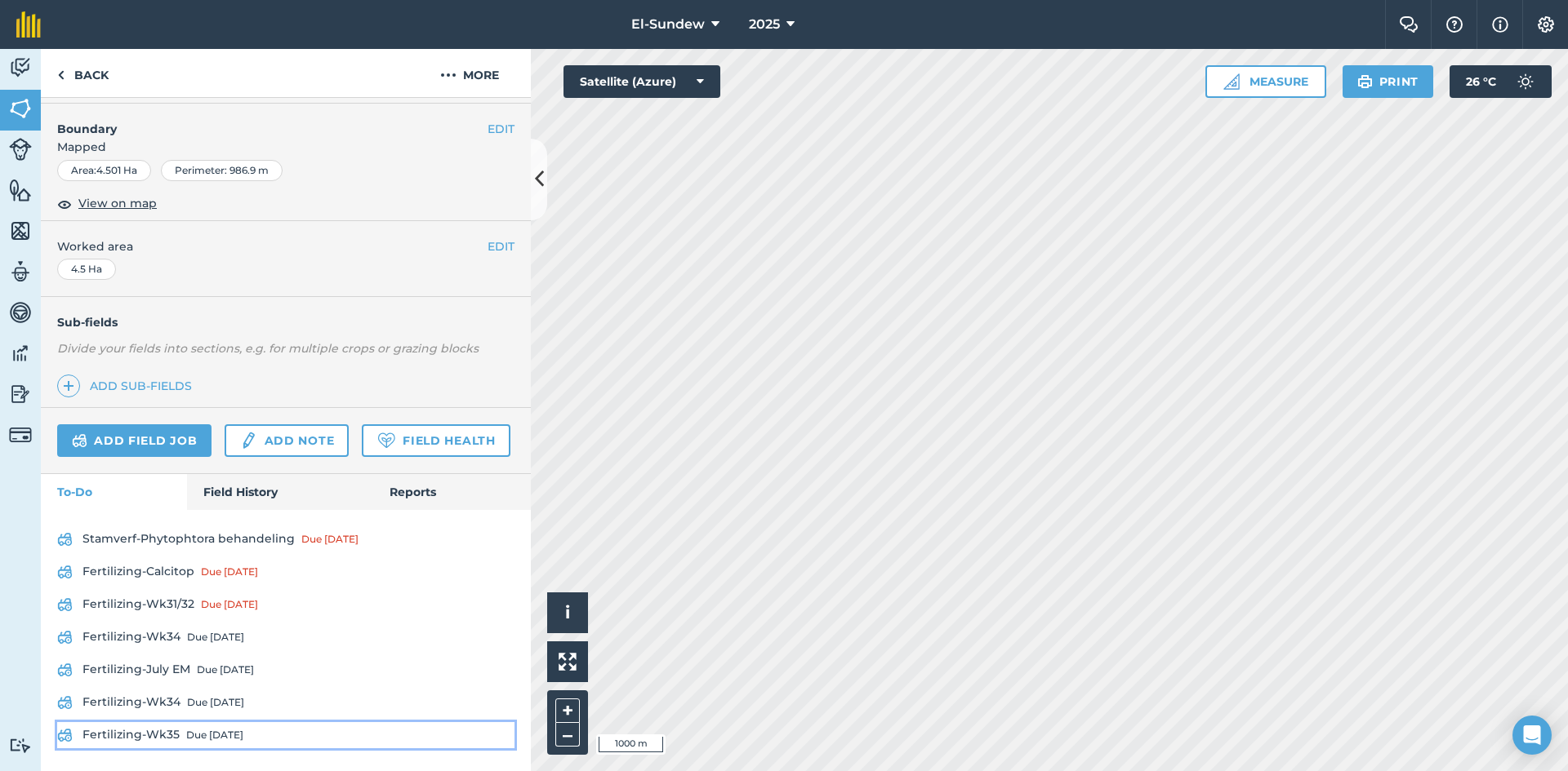
click at [203, 737] on div "Due [DATE]" at bounding box center [215, 736] width 57 height 13
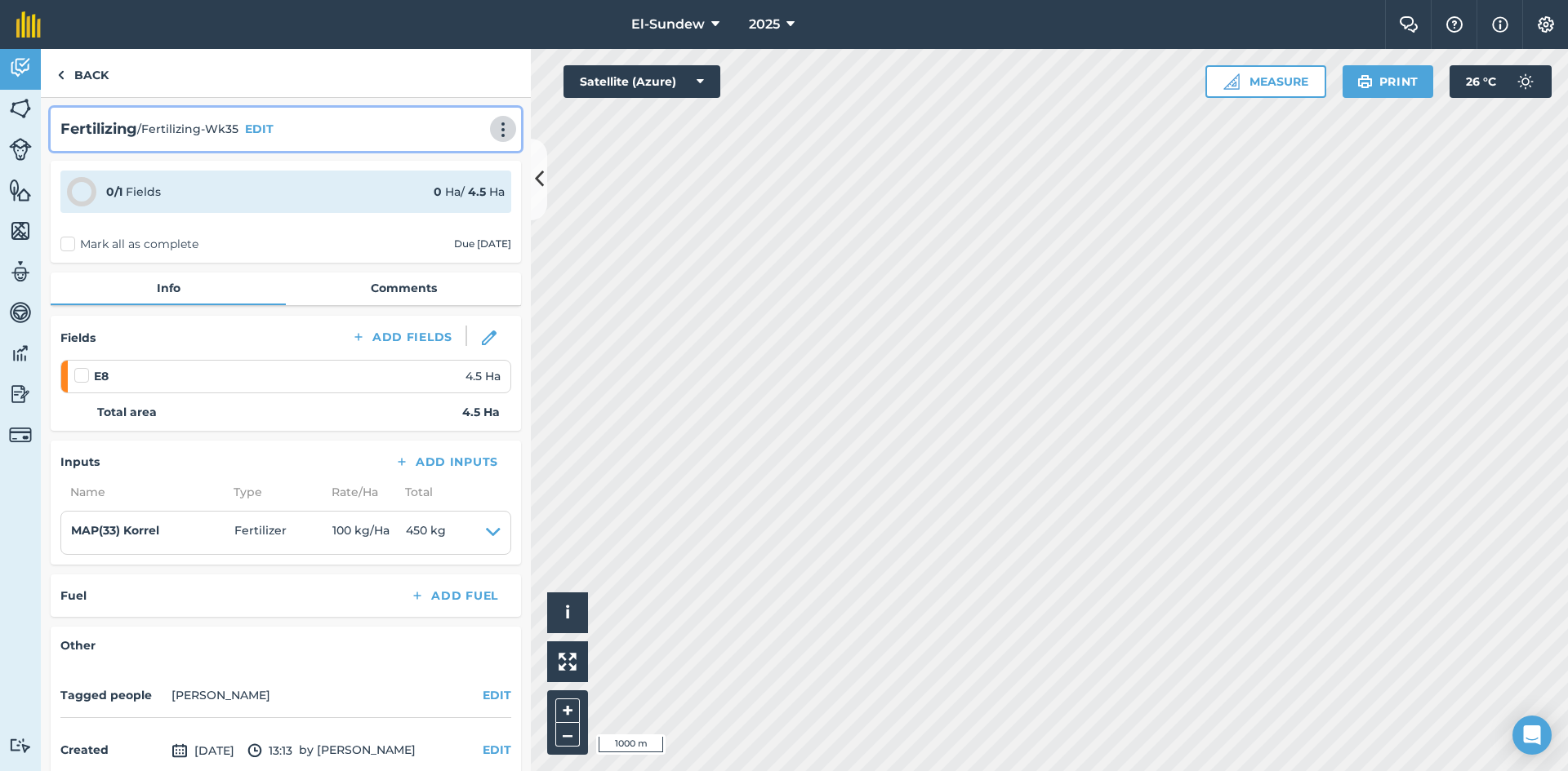
click at [496, 129] on img at bounding box center [502, 129] width 19 height 16
click at [460, 156] on link "Print" at bounding box center [469, 165] width 104 height 33
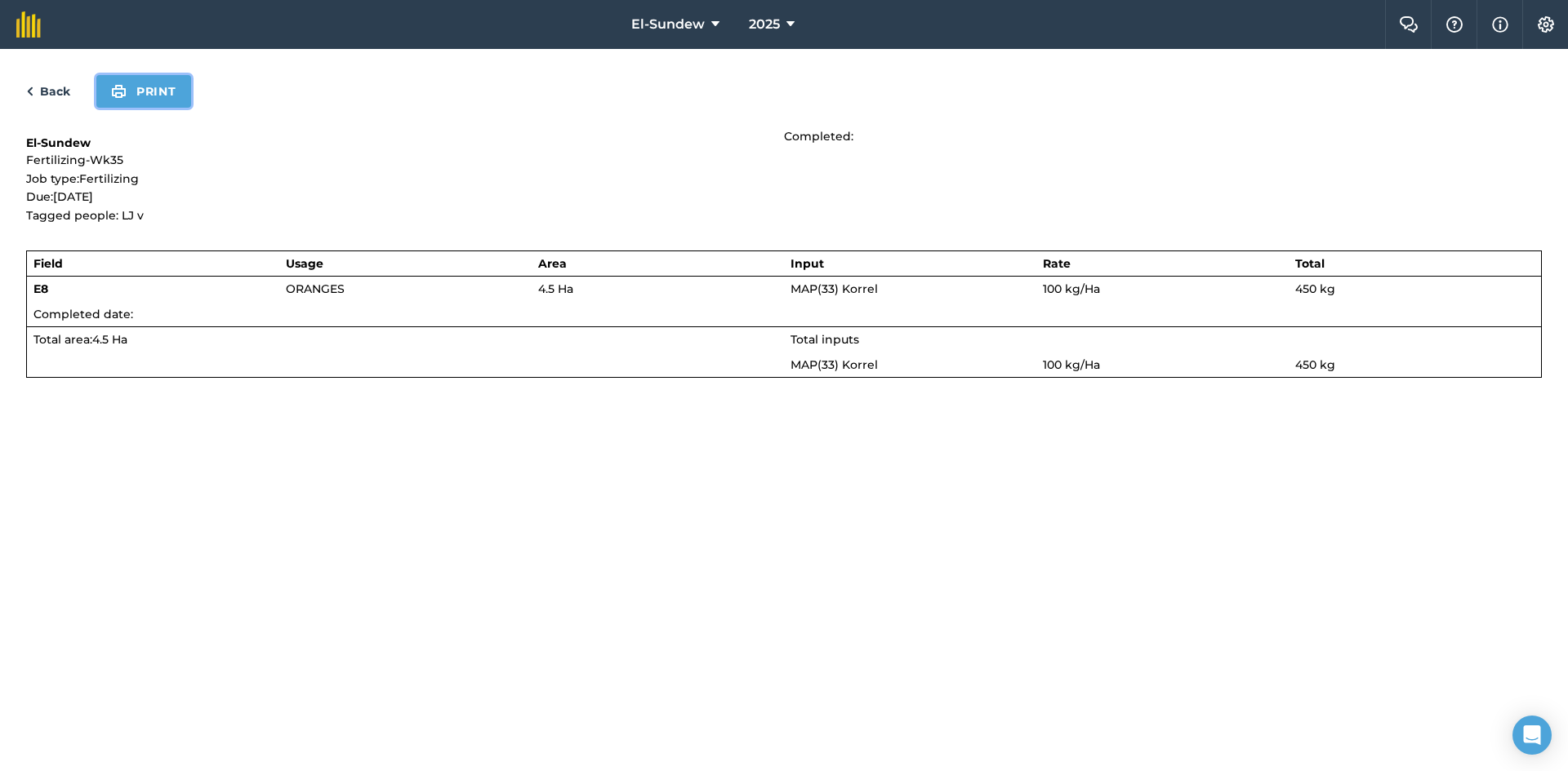
click at [159, 94] on button "Print" at bounding box center [144, 91] width 95 height 33
click at [65, 90] on link "Back" at bounding box center [48, 91] width 44 height 19
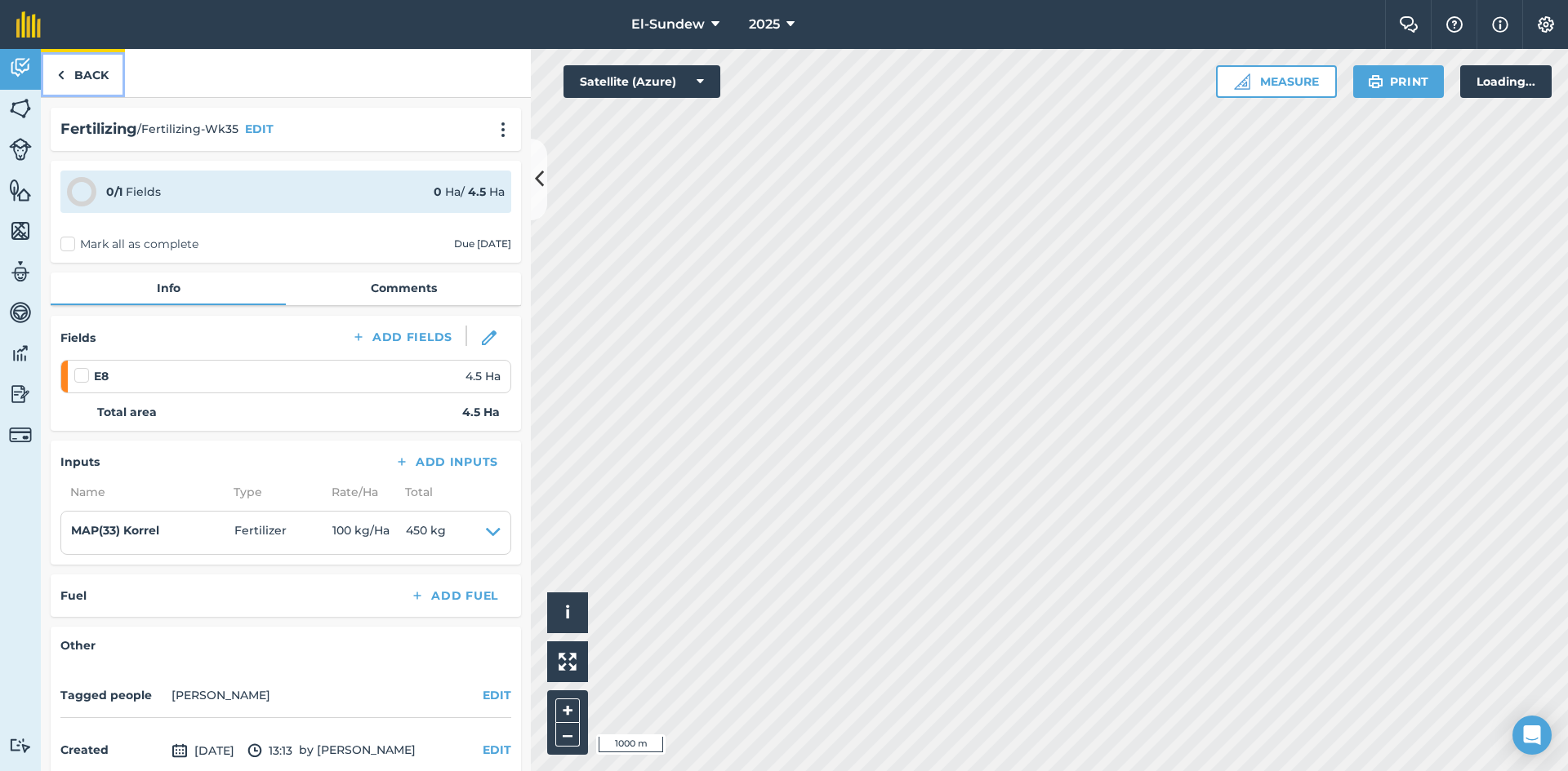
click at [91, 78] on link "Back" at bounding box center [83, 72] width 84 height 48
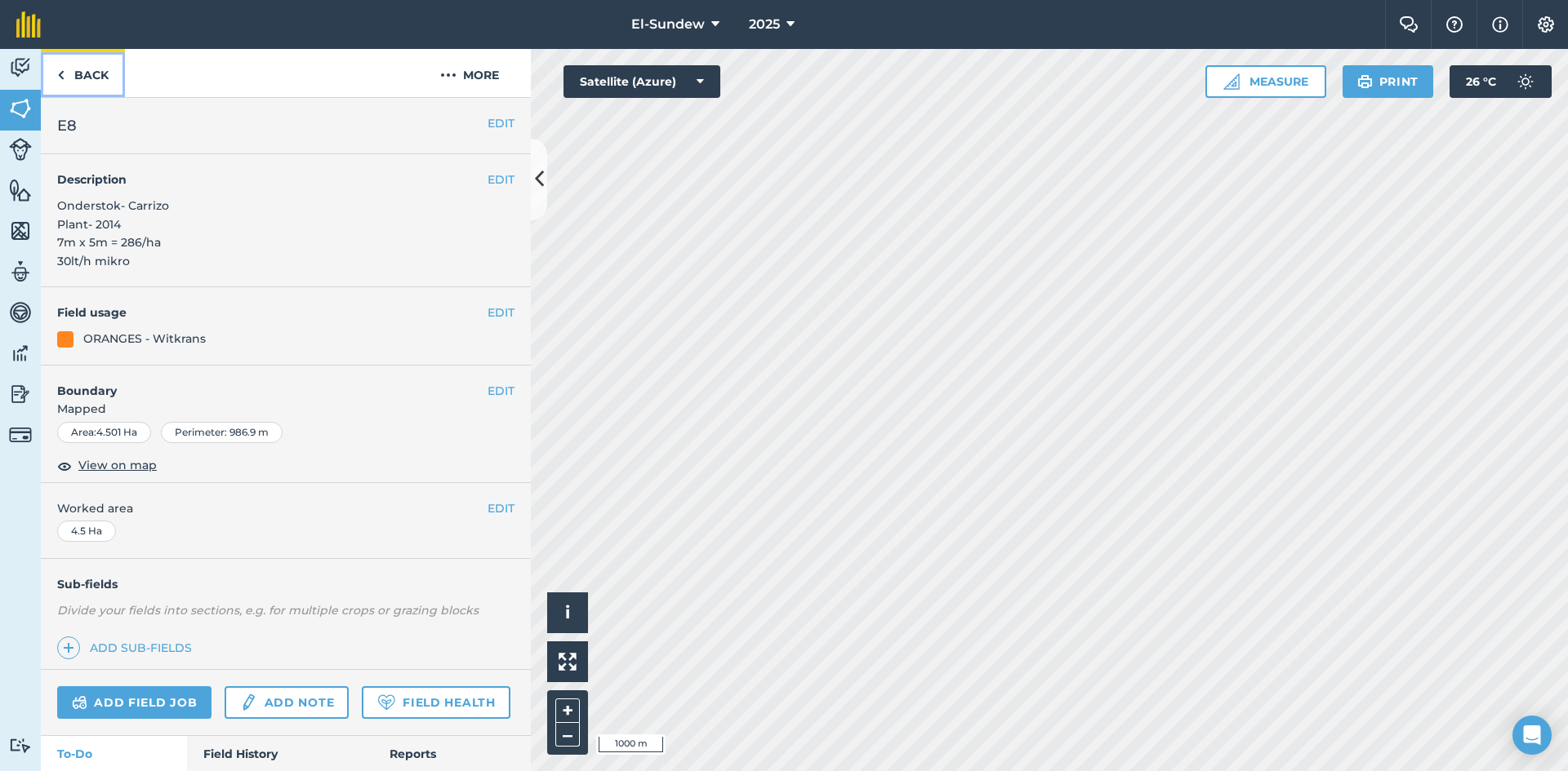
click at [91, 78] on link "Back" at bounding box center [83, 72] width 84 height 48
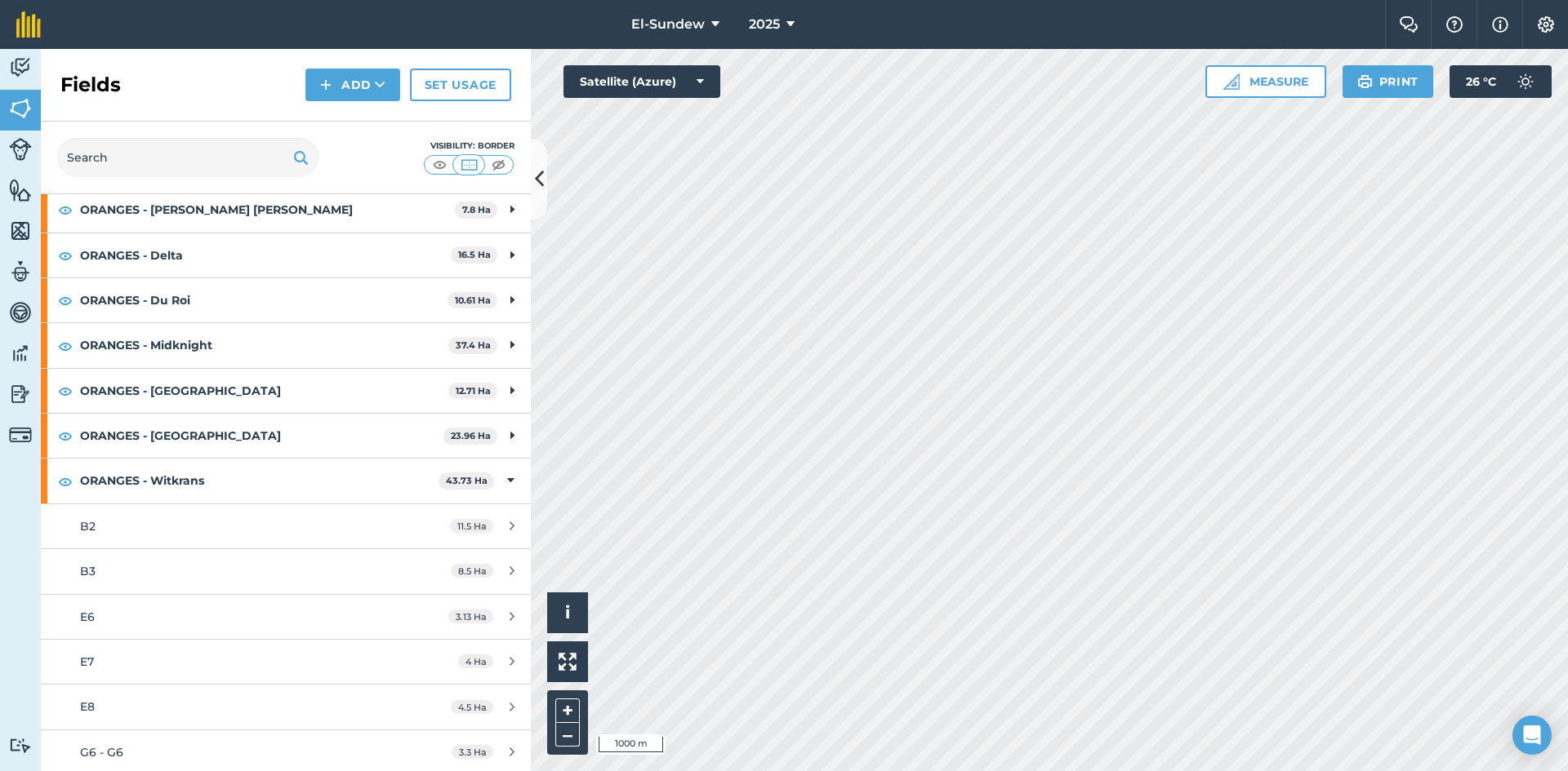
scroll to position [544, 0]
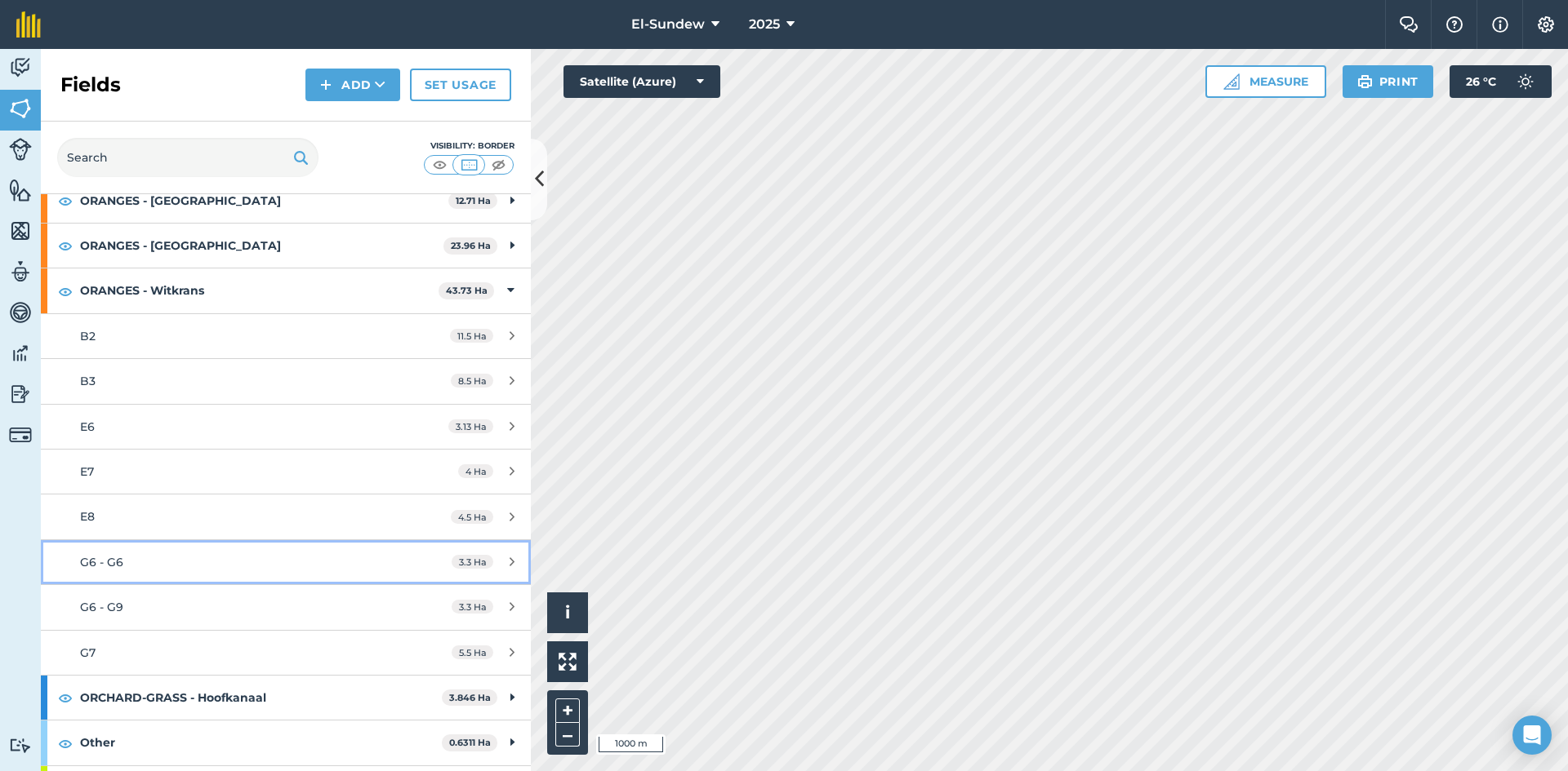
click at [209, 557] on div "G6 - G6" at bounding box center [233, 562] width 307 height 18
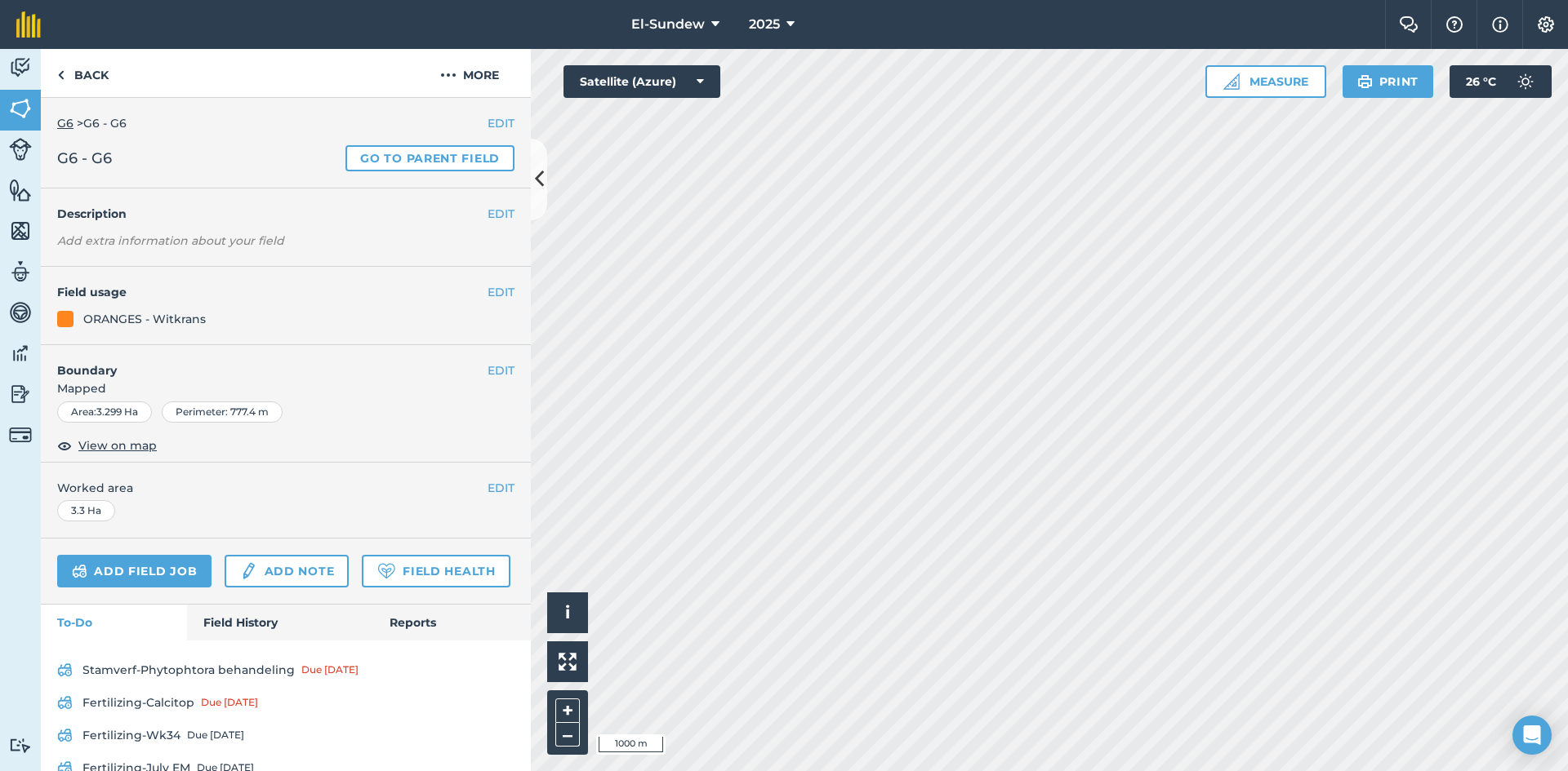
scroll to position [144, 0]
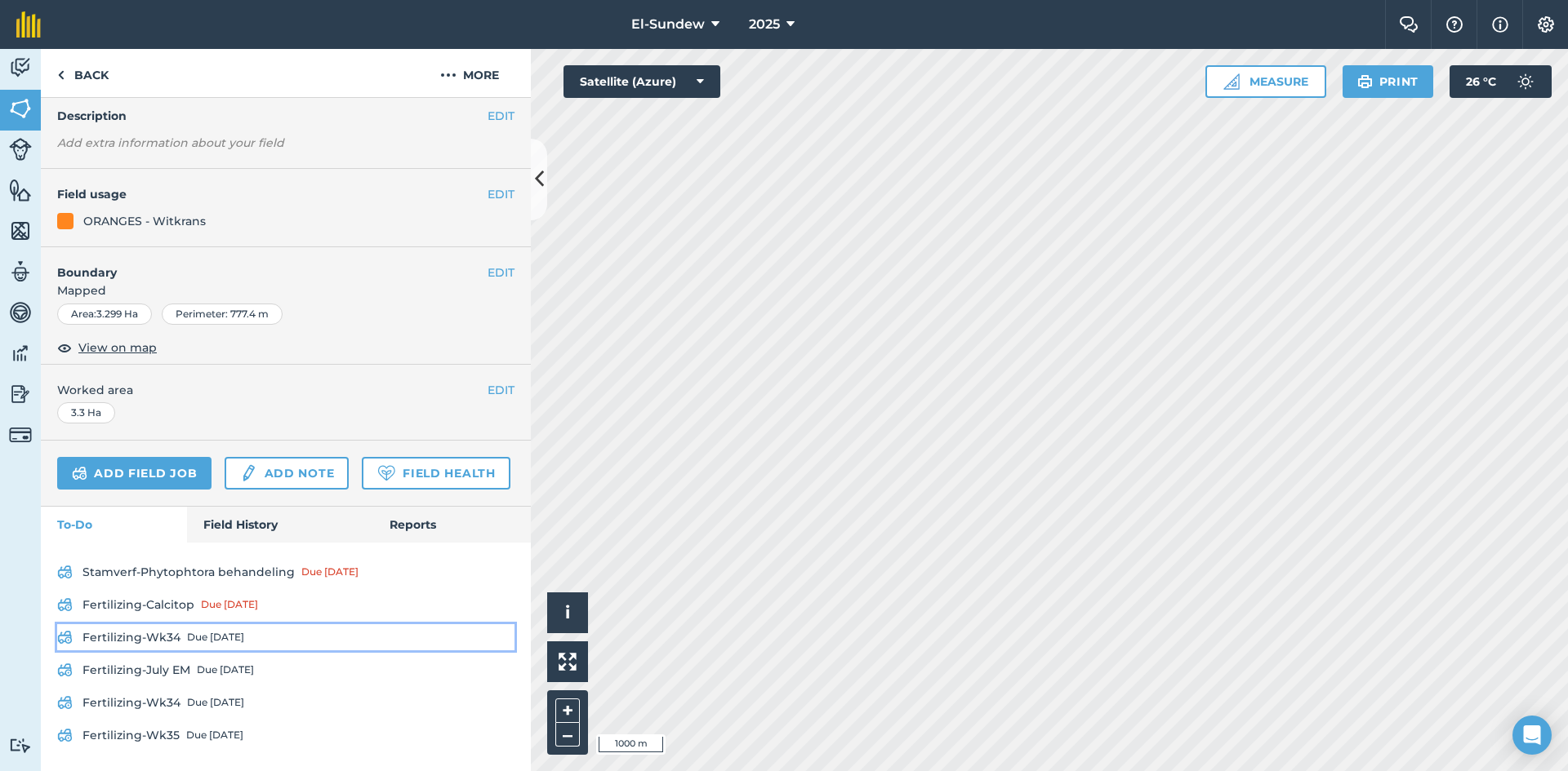
click at [210, 630] on link "Fertilizing-Wk34 Due [DATE]" at bounding box center [286, 637] width 458 height 26
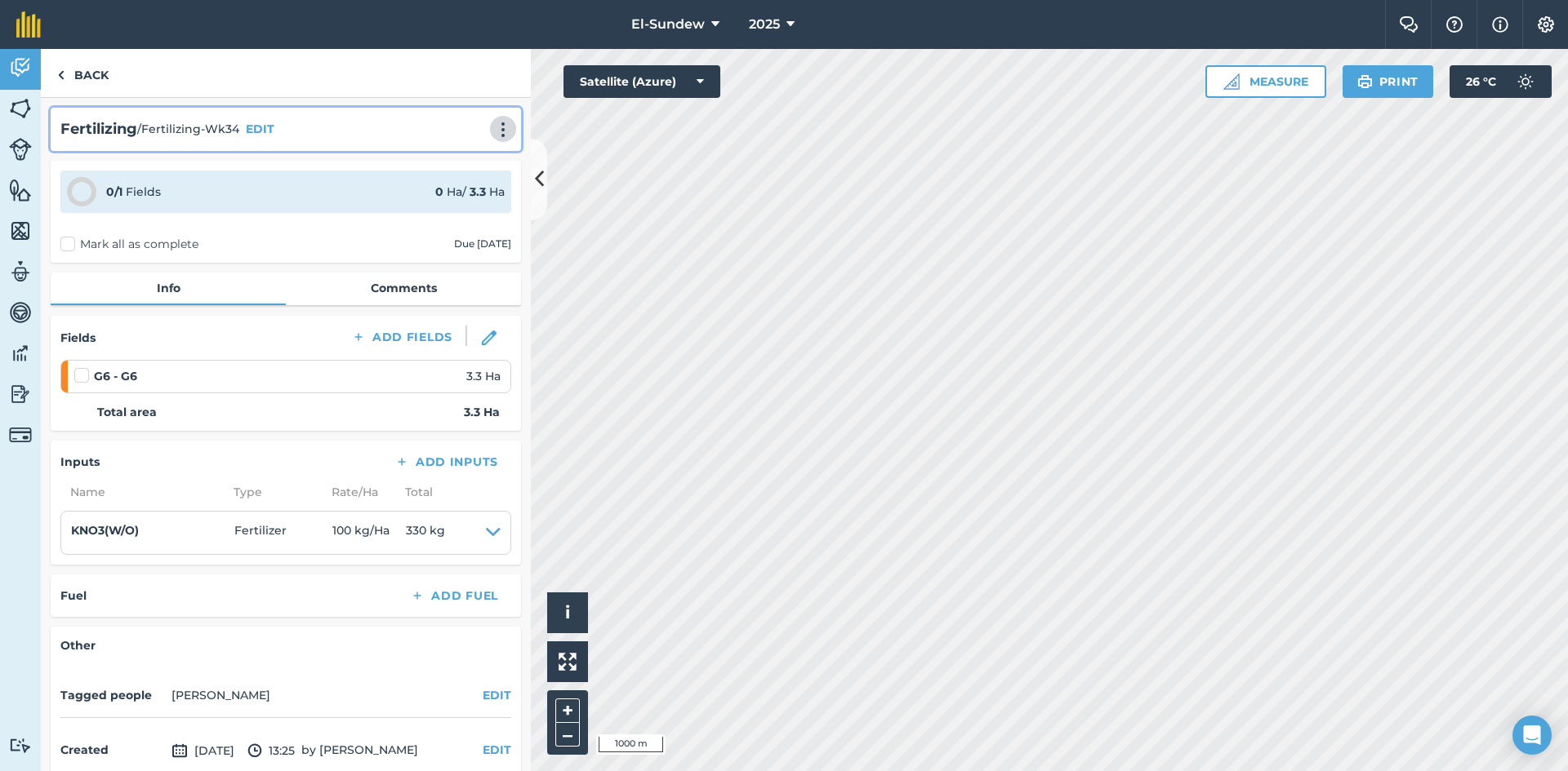
click at [493, 132] on img at bounding box center [502, 129] width 19 height 16
click at [458, 170] on link "Print" at bounding box center [469, 165] width 104 height 33
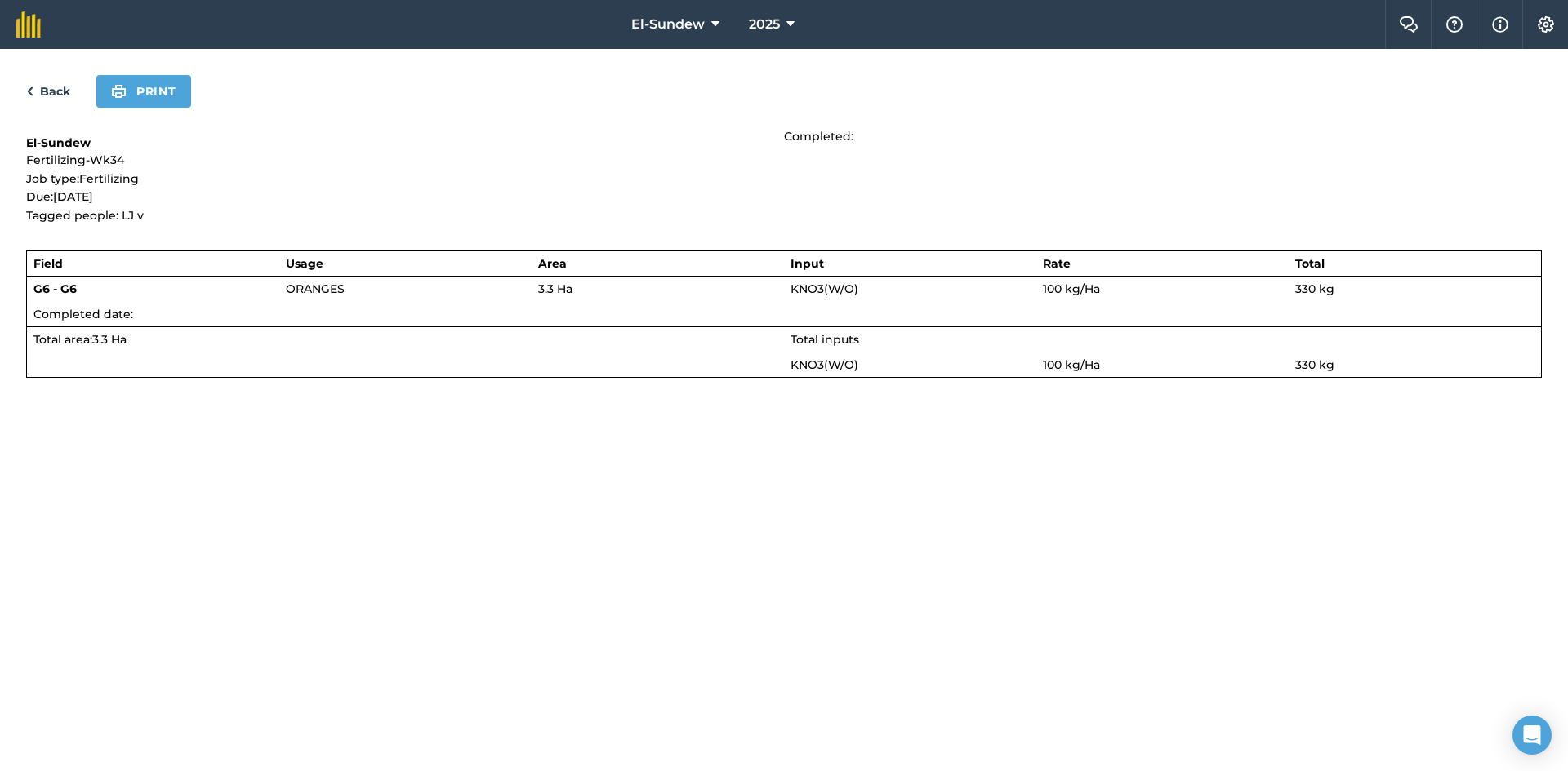
click at [143, 74] on div "Back Print El-Sundew Fertilizing-Wk34 Job type: Fertilizing Due: 18th August 20…" at bounding box center [784, 409] width 1568 height 722
click at [157, 95] on button "Print" at bounding box center [144, 91] width 95 height 33
click at [70, 89] on div "Back Print" at bounding box center [784, 91] width 1516 height 33
click at [63, 88] on link "Back" at bounding box center [48, 91] width 44 height 19
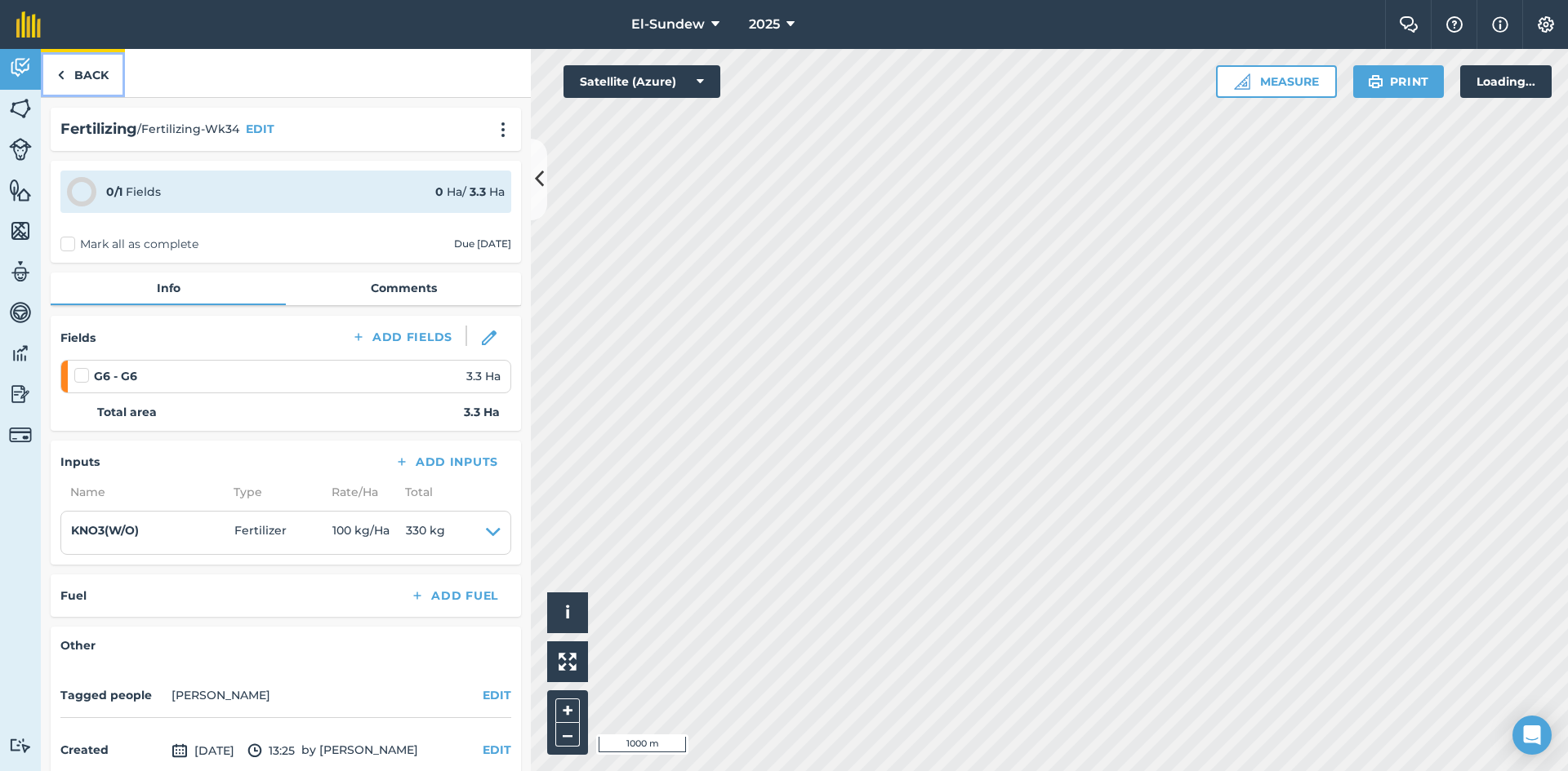
click at [79, 76] on link "Back" at bounding box center [83, 72] width 84 height 48
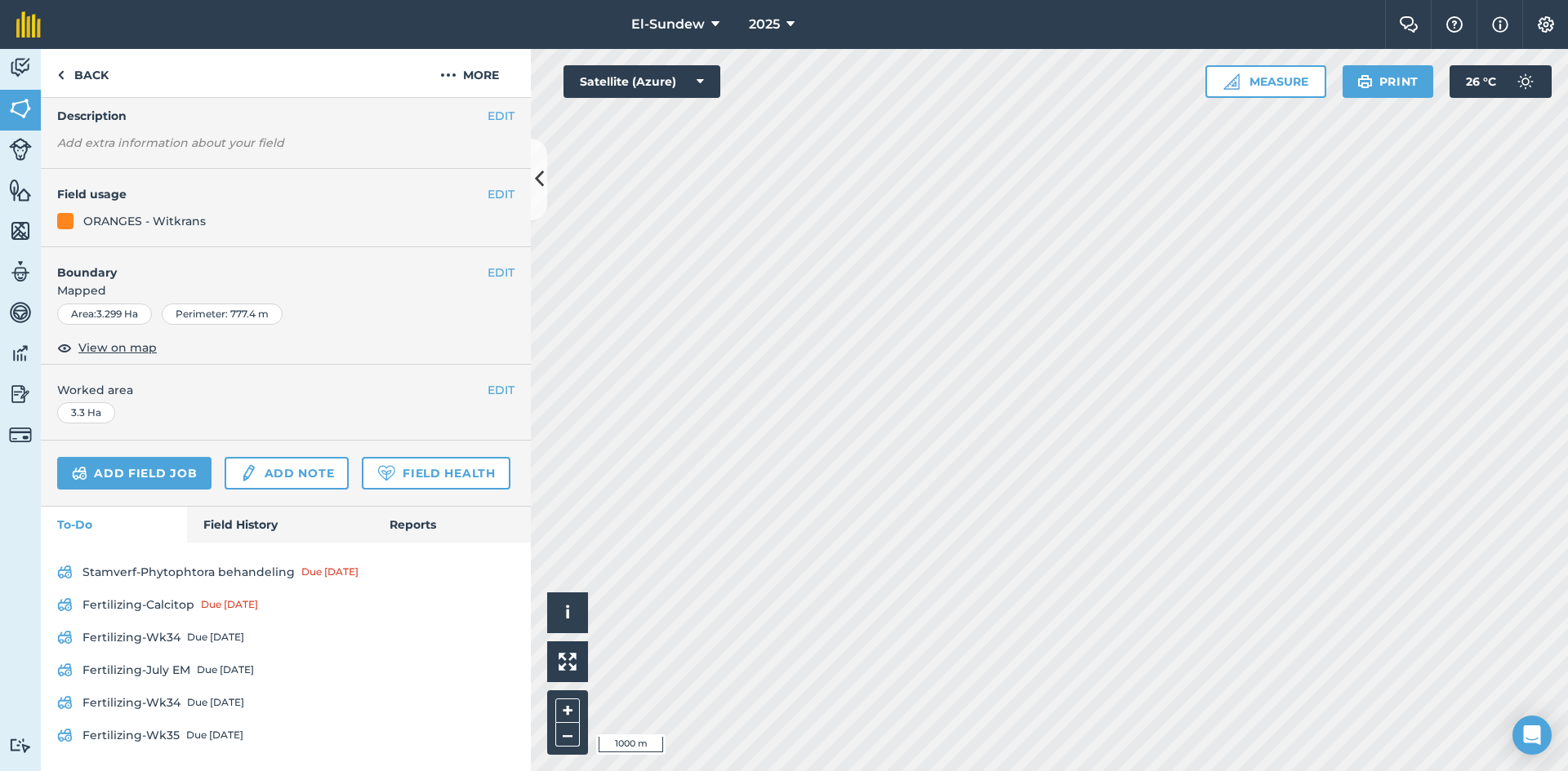
scroll to position [144, 0]
click at [220, 690] on link "Fertilizing-Wk34 Due [DATE]" at bounding box center [286, 702] width 458 height 26
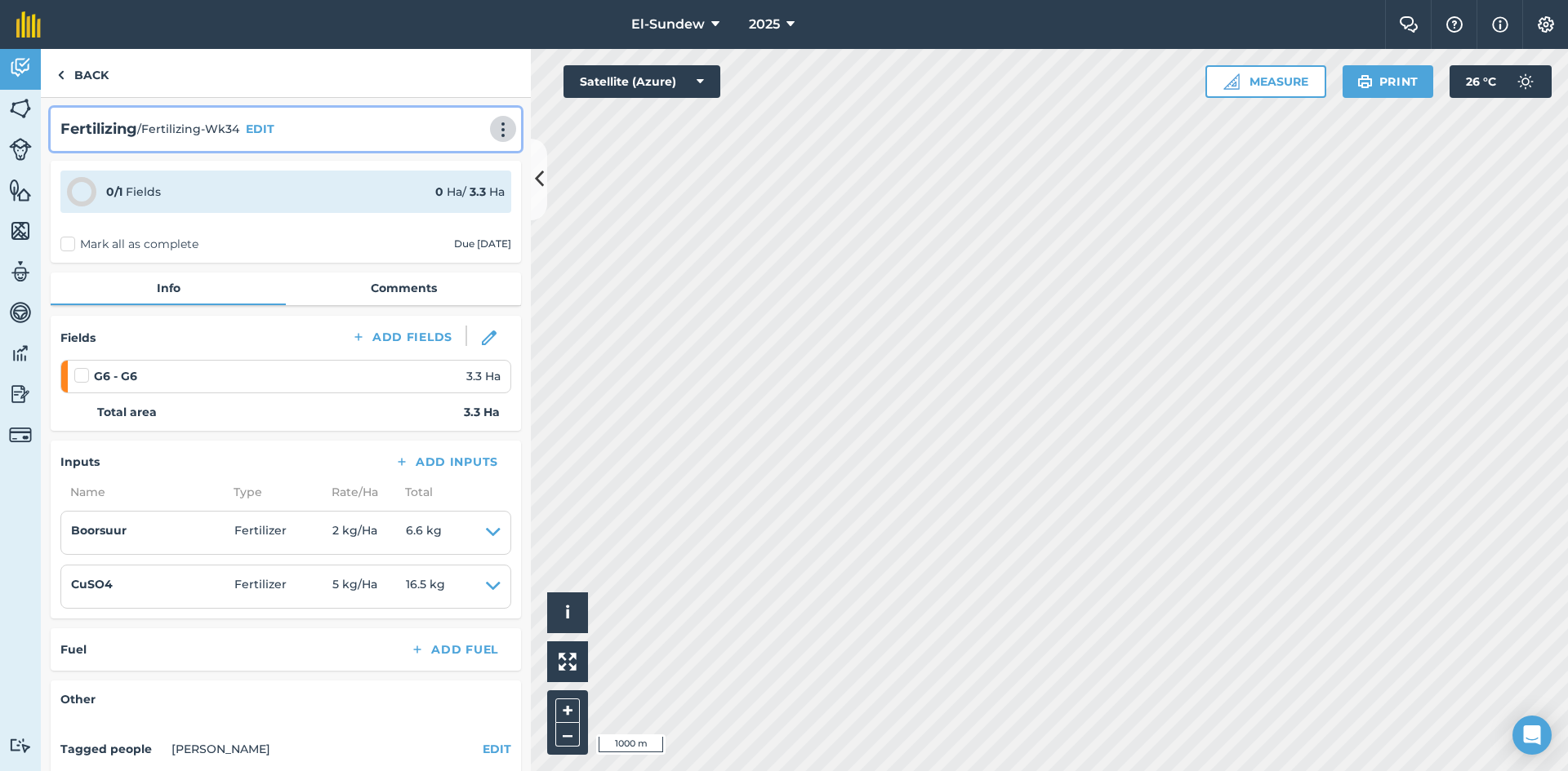
click at [494, 128] on img at bounding box center [502, 129] width 19 height 16
click at [472, 152] on link "Print" at bounding box center [469, 165] width 104 height 33
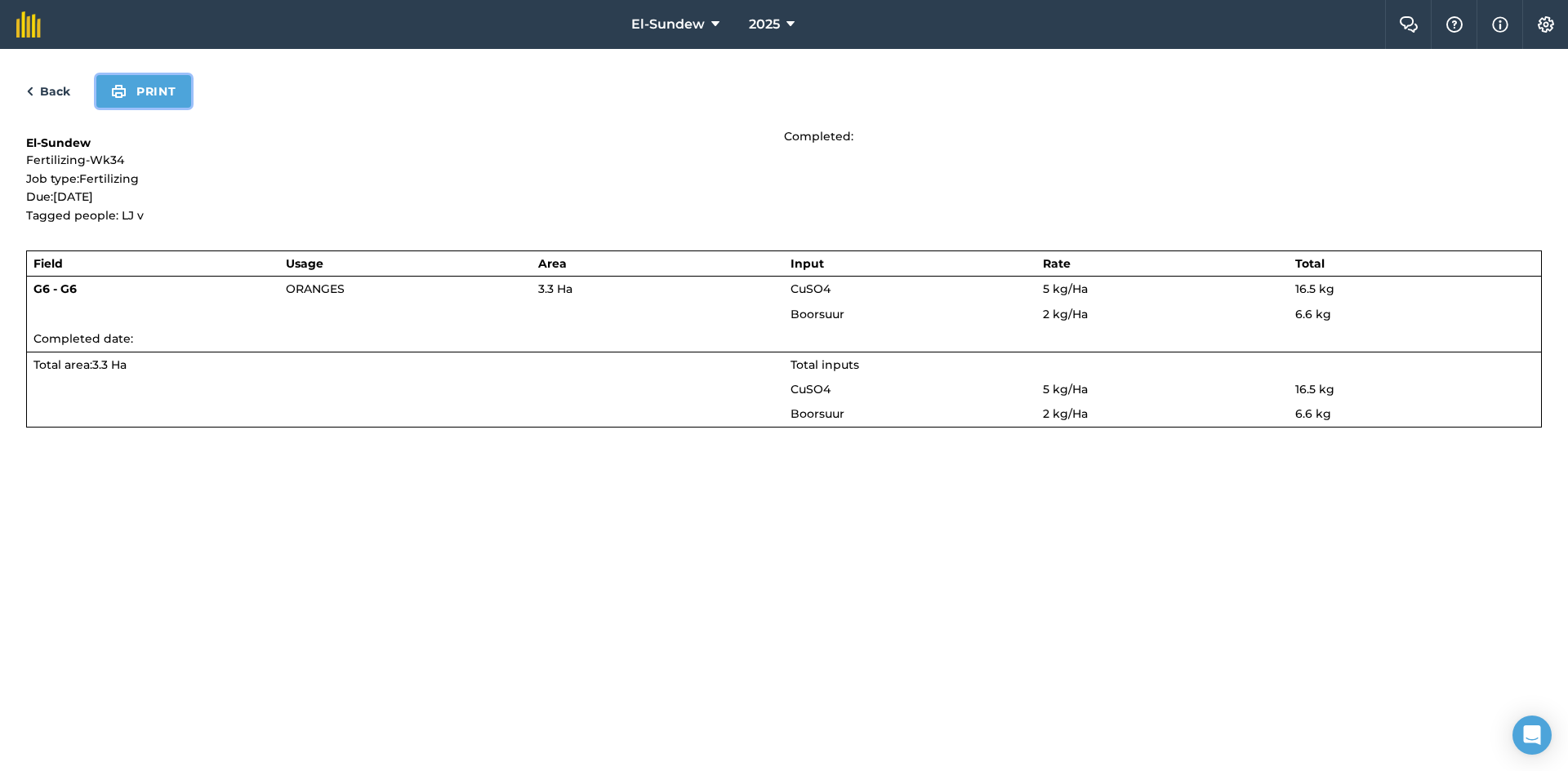
click at [176, 96] on button "Print" at bounding box center [144, 91] width 95 height 33
click at [56, 87] on link "Back" at bounding box center [48, 91] width 44 height 19
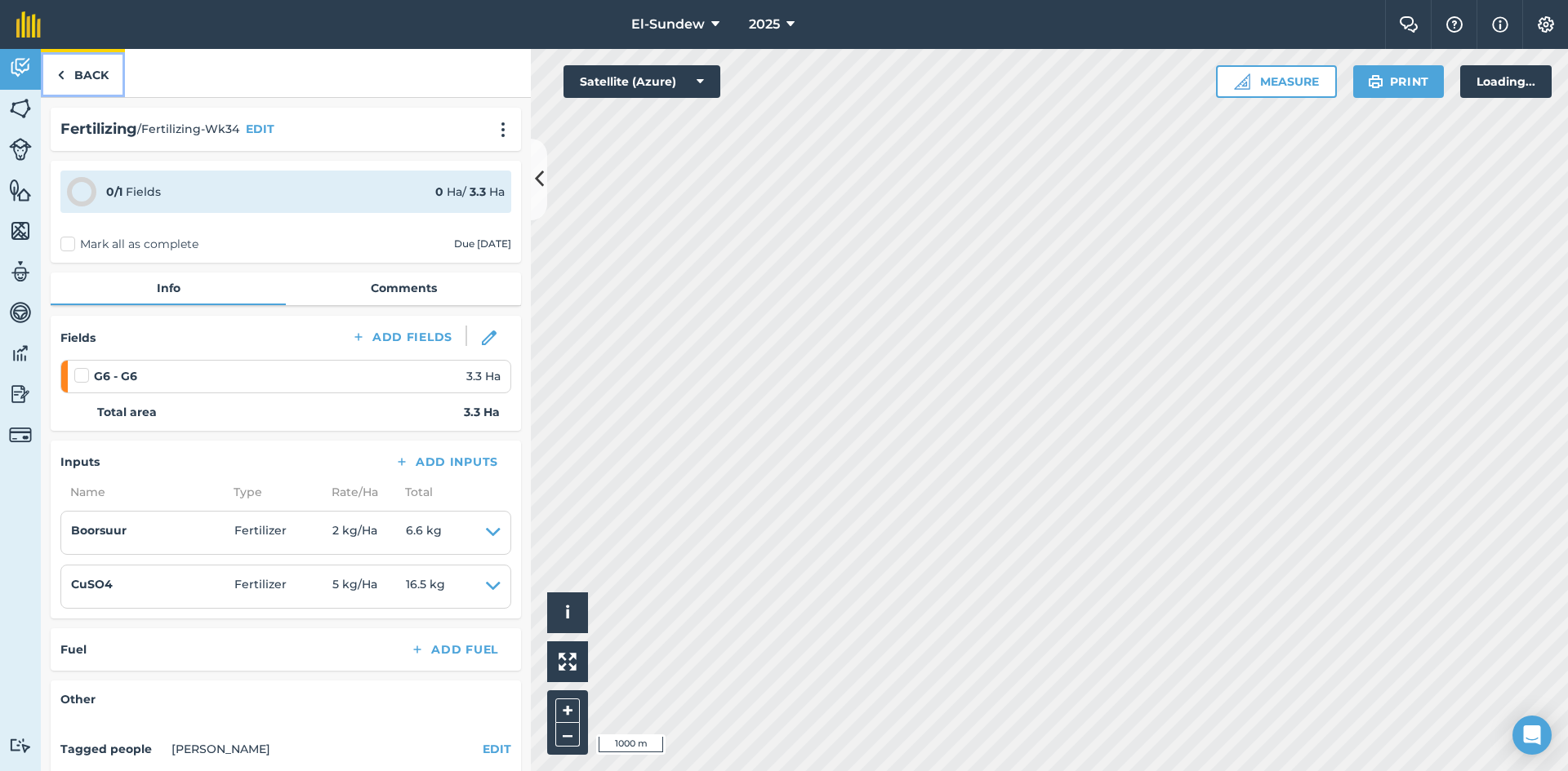
click at [76, 73] on link "Back" at bounding box center [83, 72] width 84 height 48
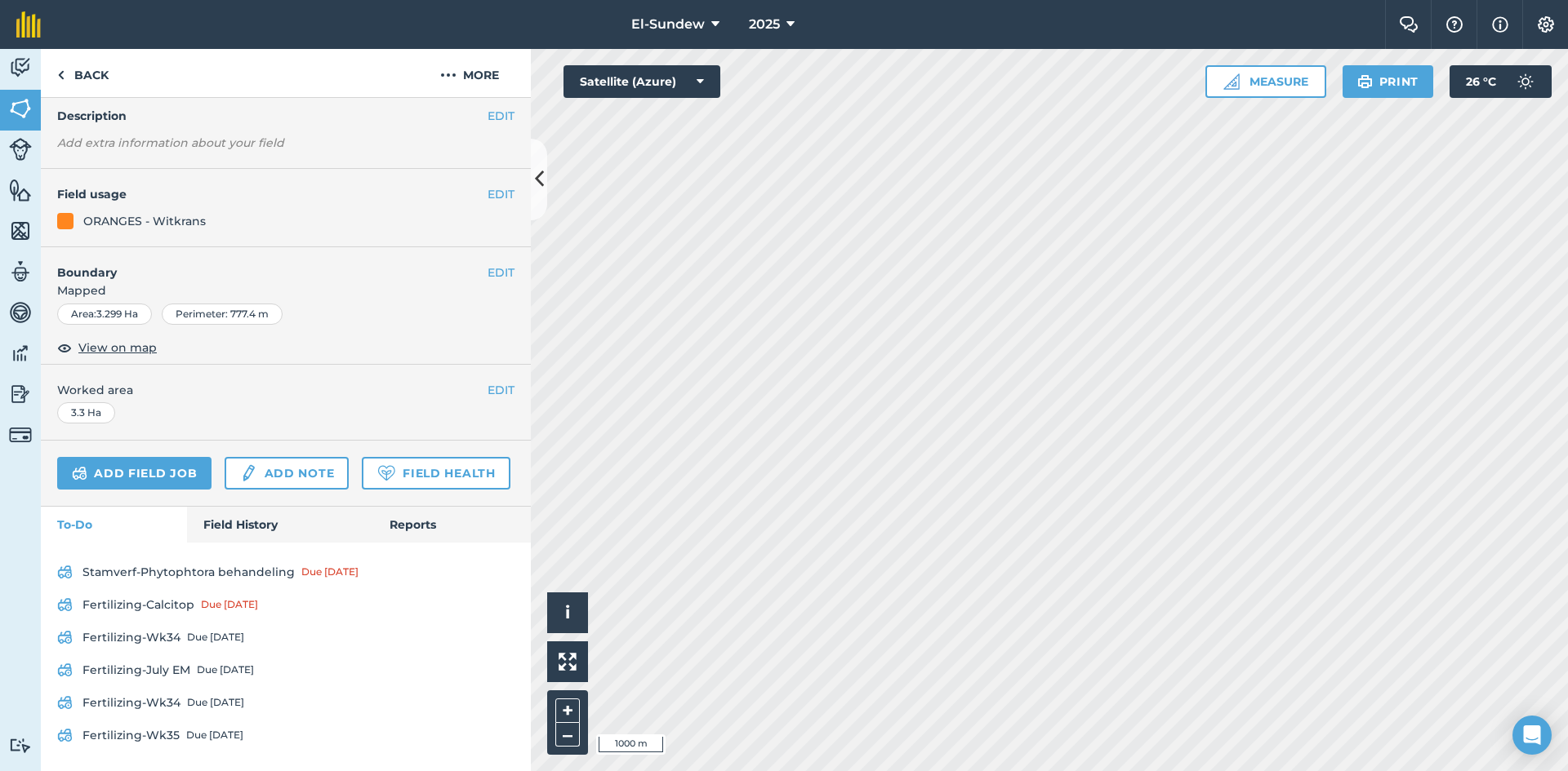
scroll to position [144, 0]
click at [186, 730] on div "Due [DATE]" at bounding box center [215, 736] width 57 height 13
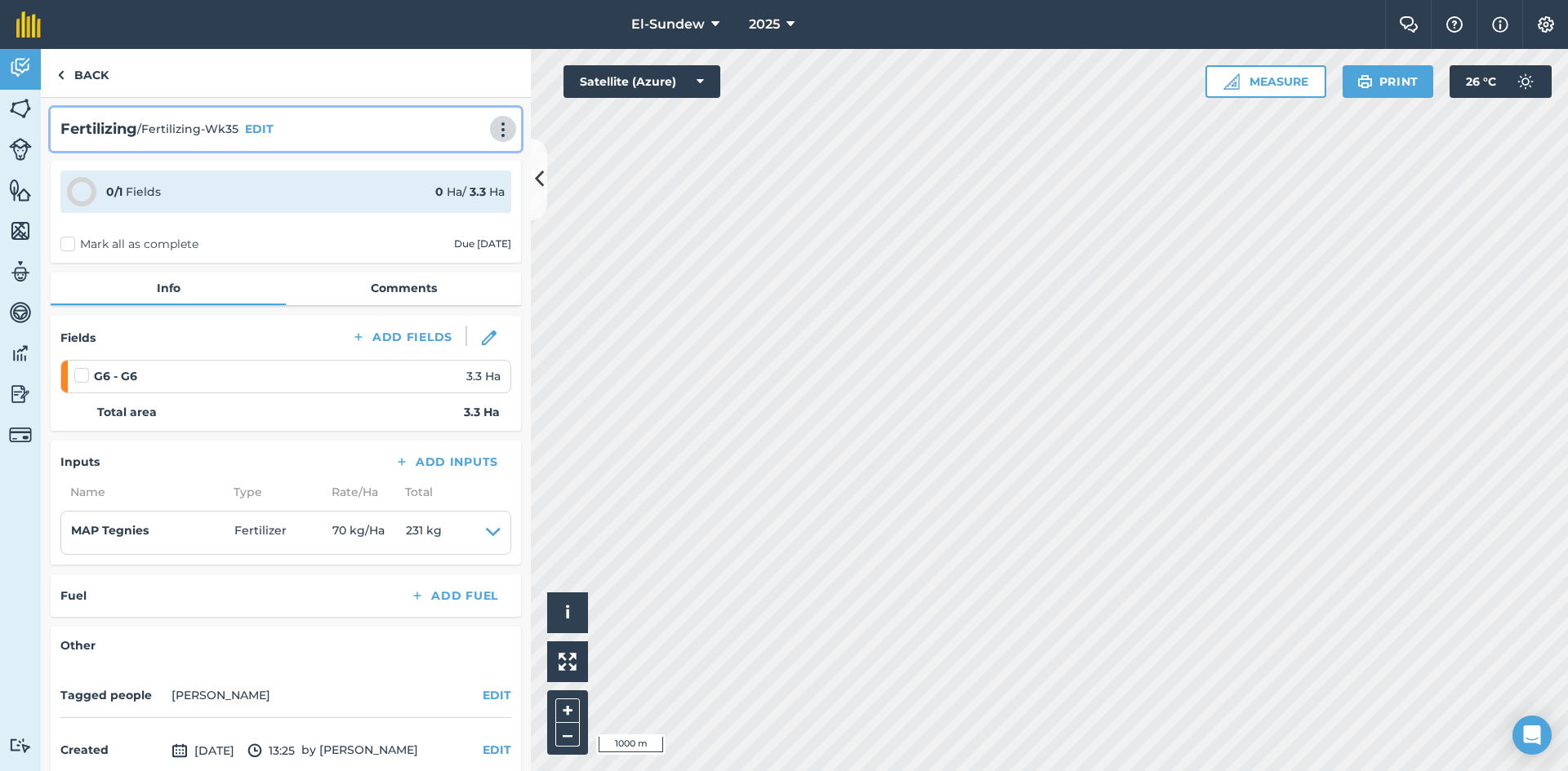
click at [493, 128] on img at bounding box center [502, 129] width 19 height 16
click at [453, 172] on link "Print" at bounding box center [469, 165] width 104 height 33
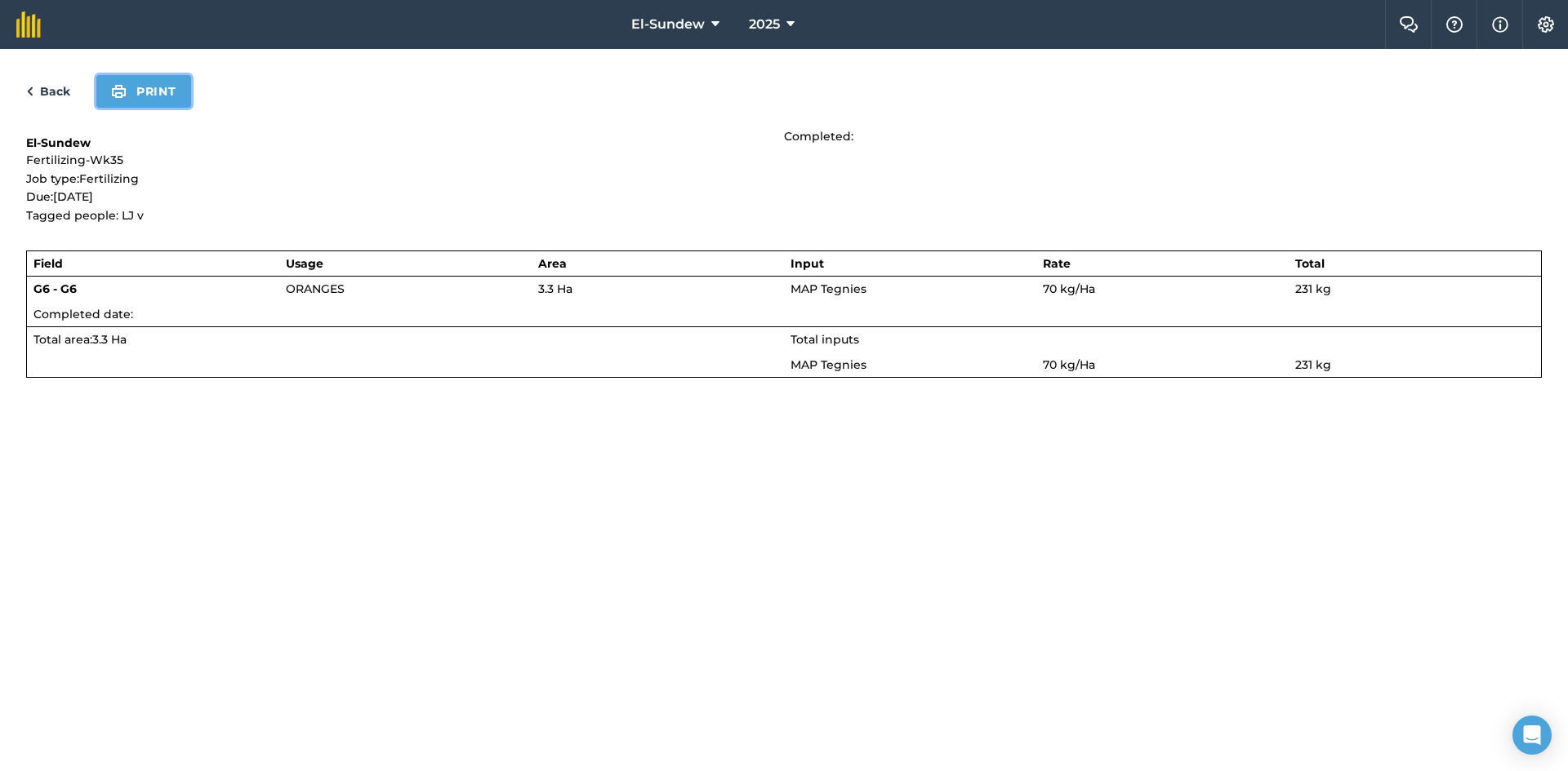
click at [159, 82] on button "Print" at bounding box center [144, 91] width 95 height 33
click at [50, 91] on link "Back" at bounding box center [48, 91] width 44 height 19
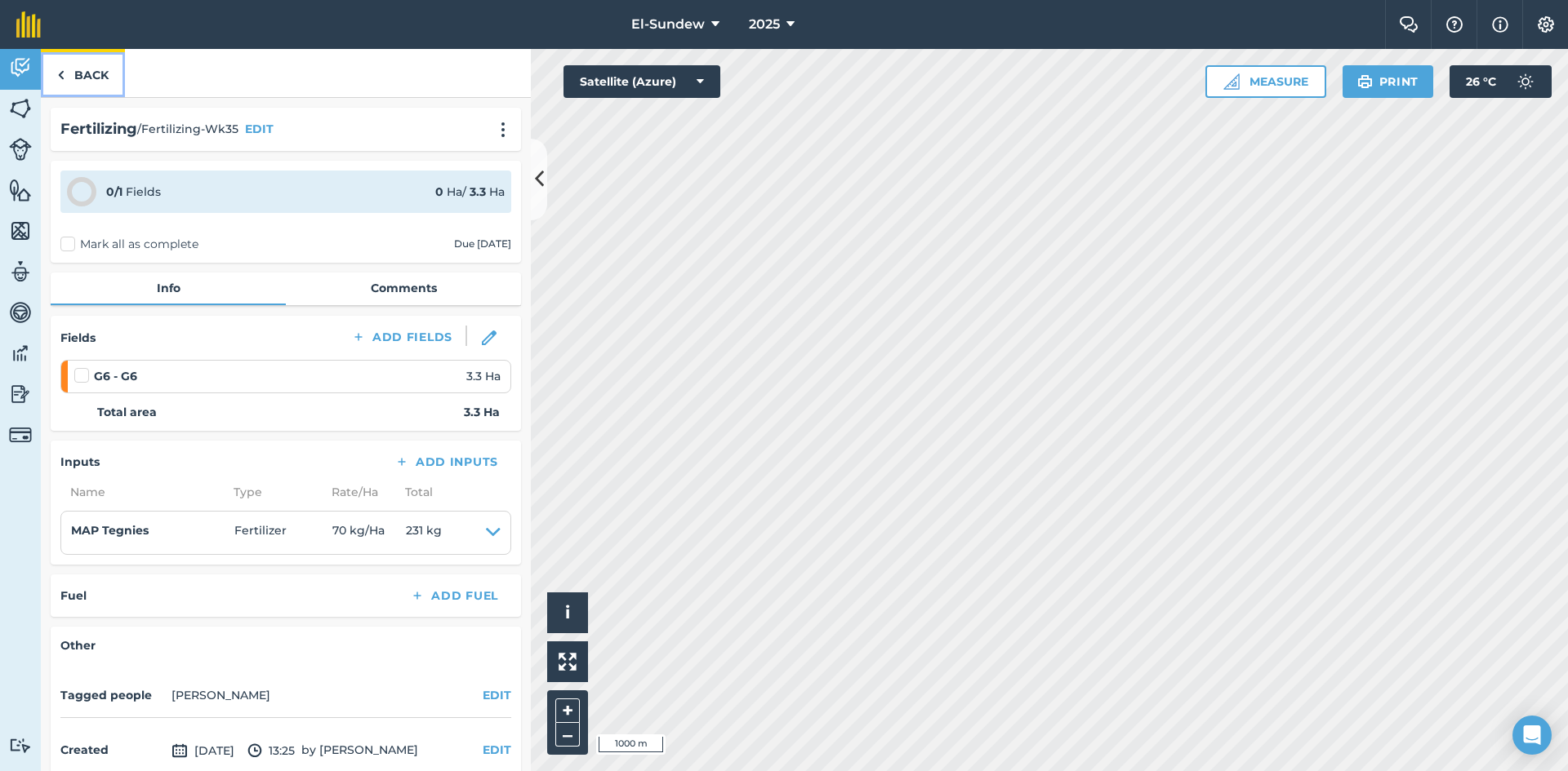
click at [72, 81] on link "Back" at bounding box center [83, 72] width 84 height 48
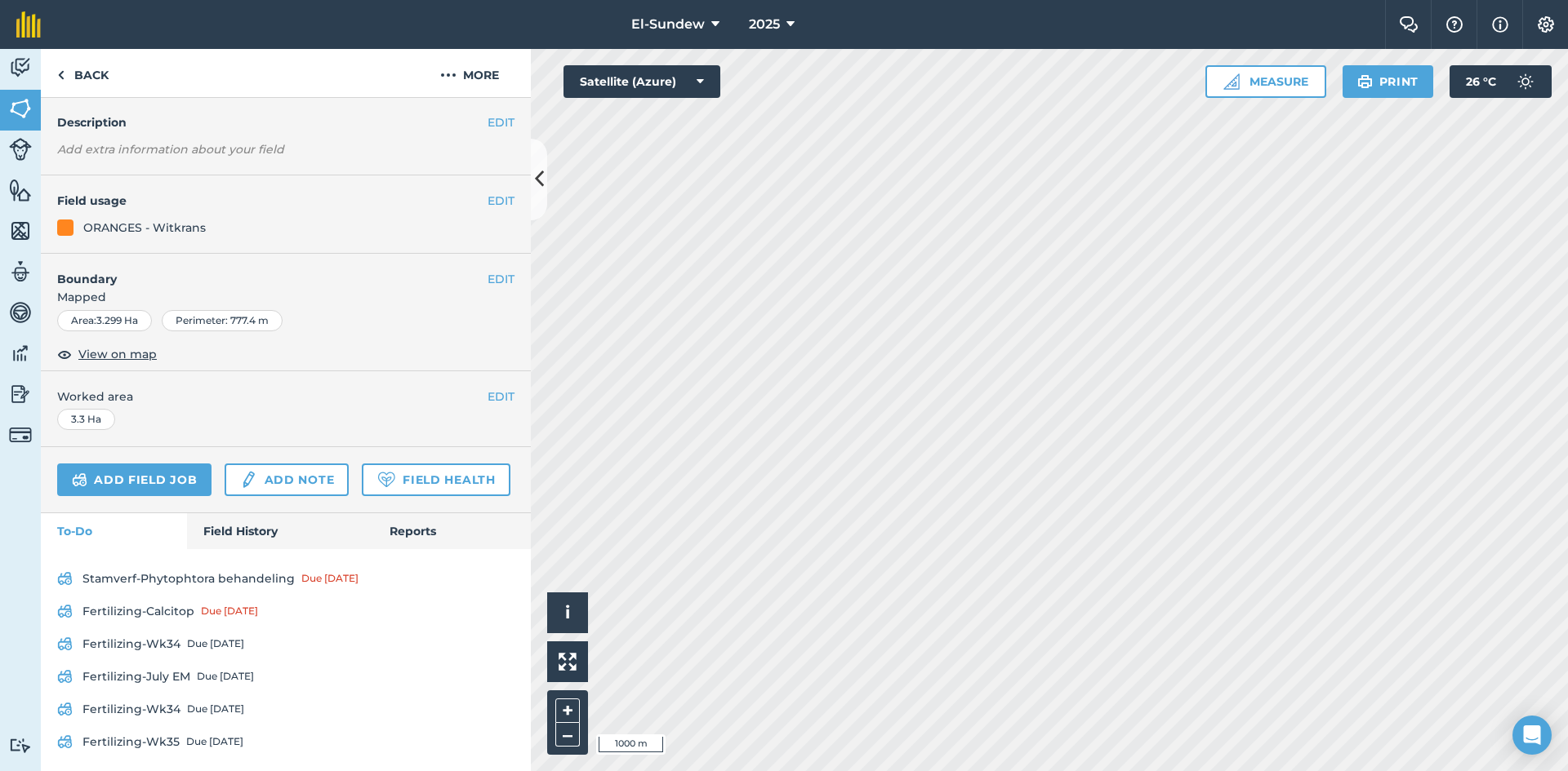
scroll to position [144, 0]
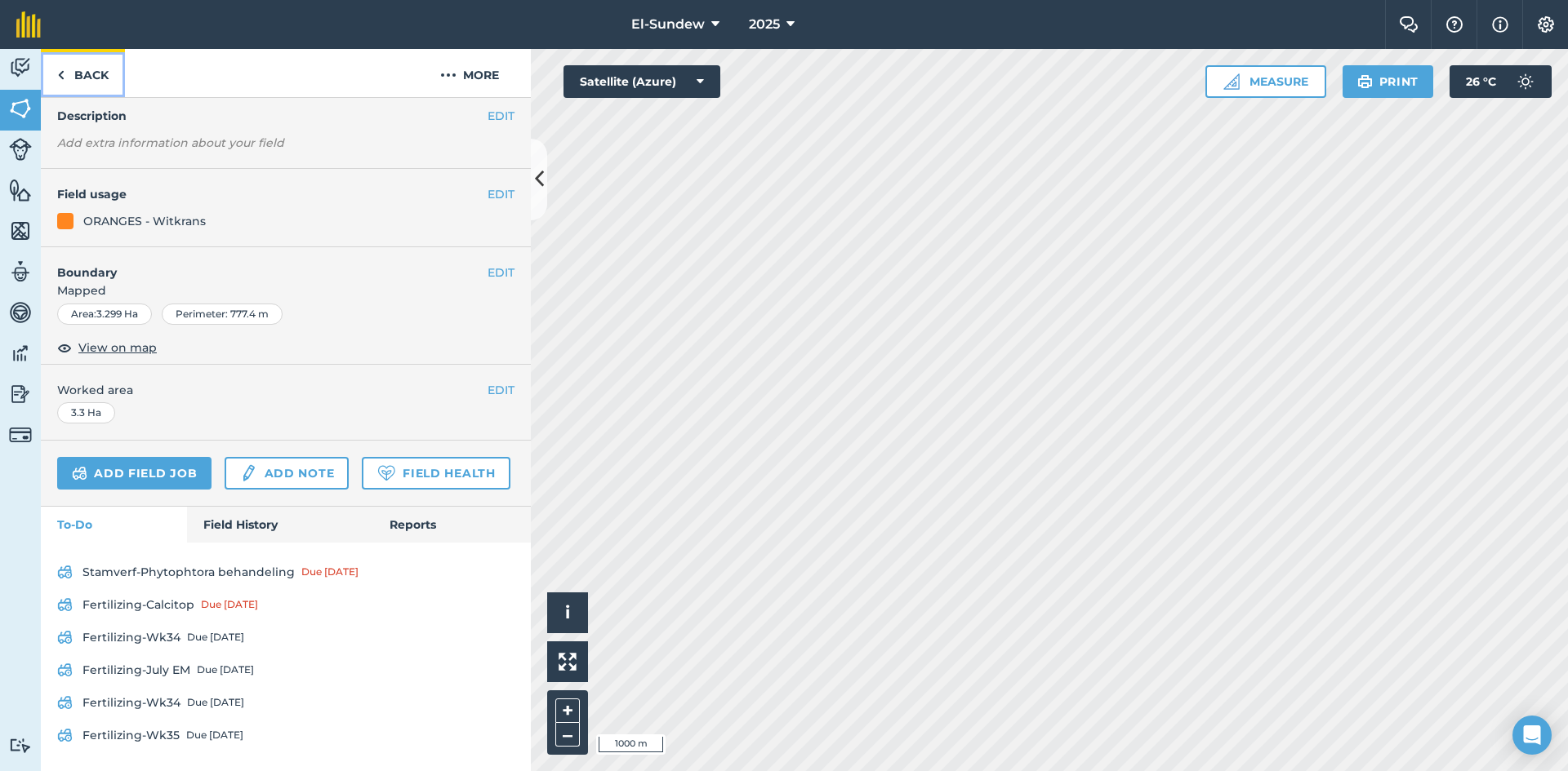
click at [97, 81] on link "Back" at bounding box center [83, 72] width 84 height 48
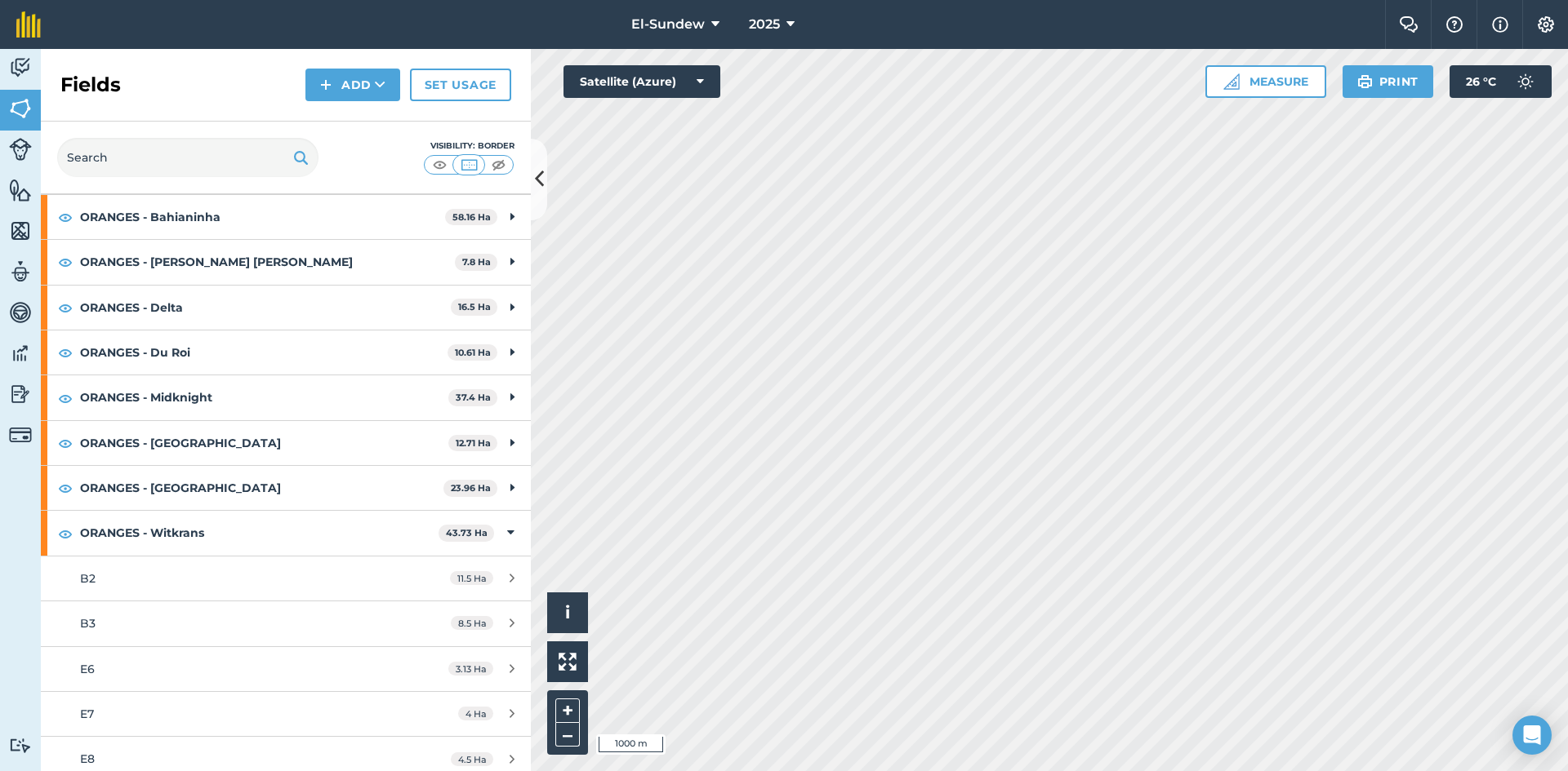
scroll to position [584, 0]
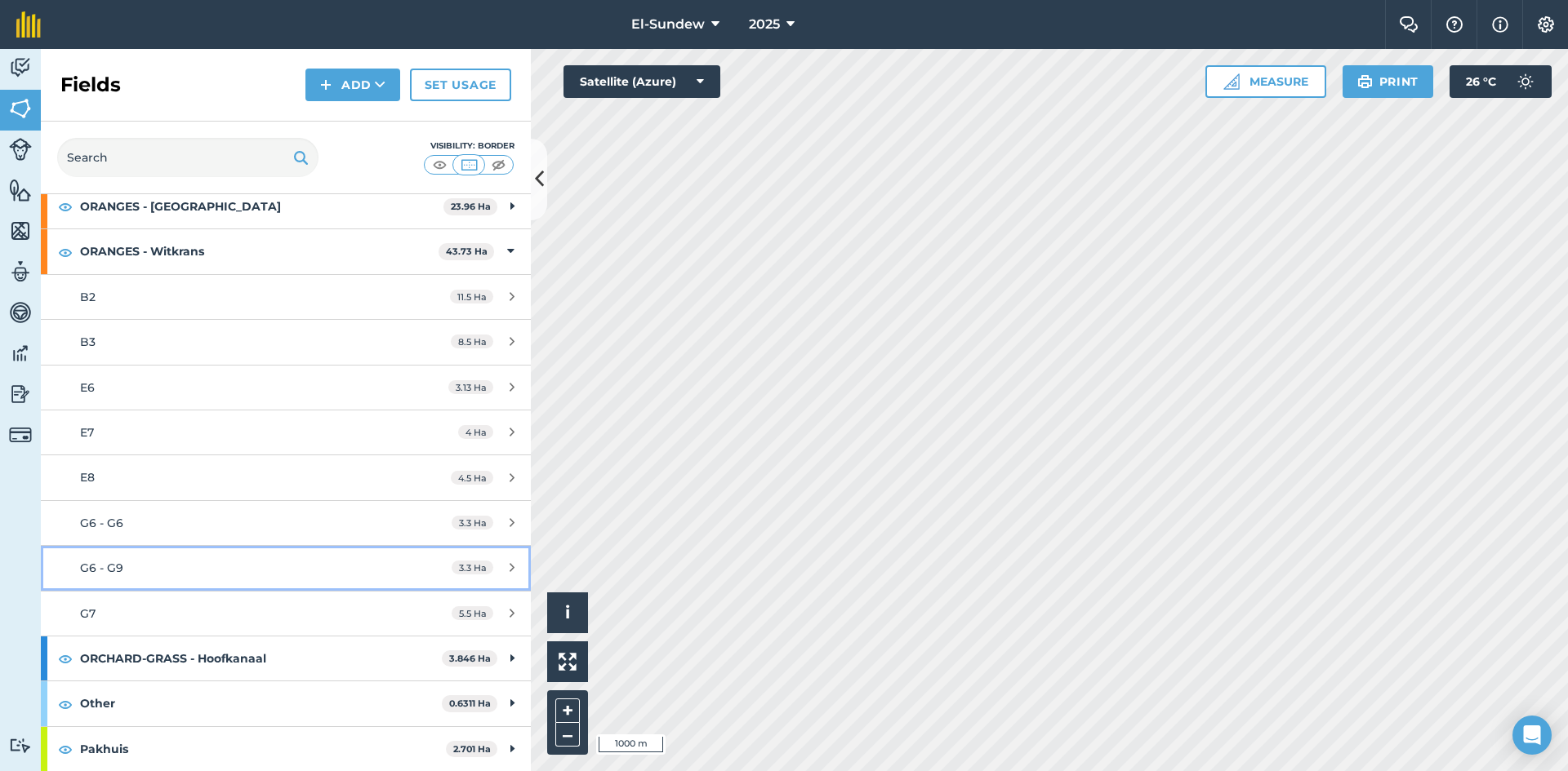
click at [211, 568] on div "G6 - G9" at bounding box center [233, 568] width 307 height 18
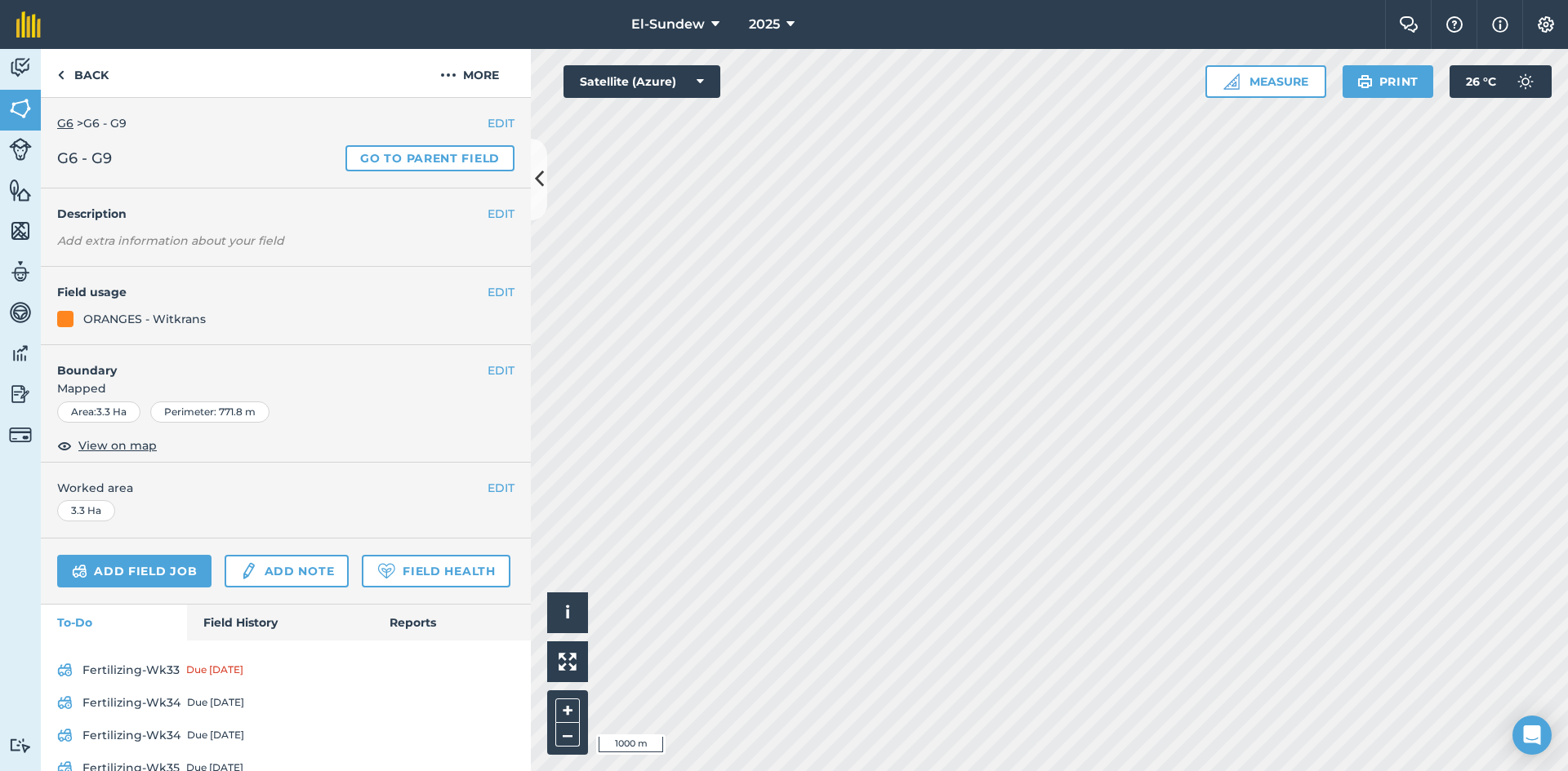
scroll to position [78, 0]
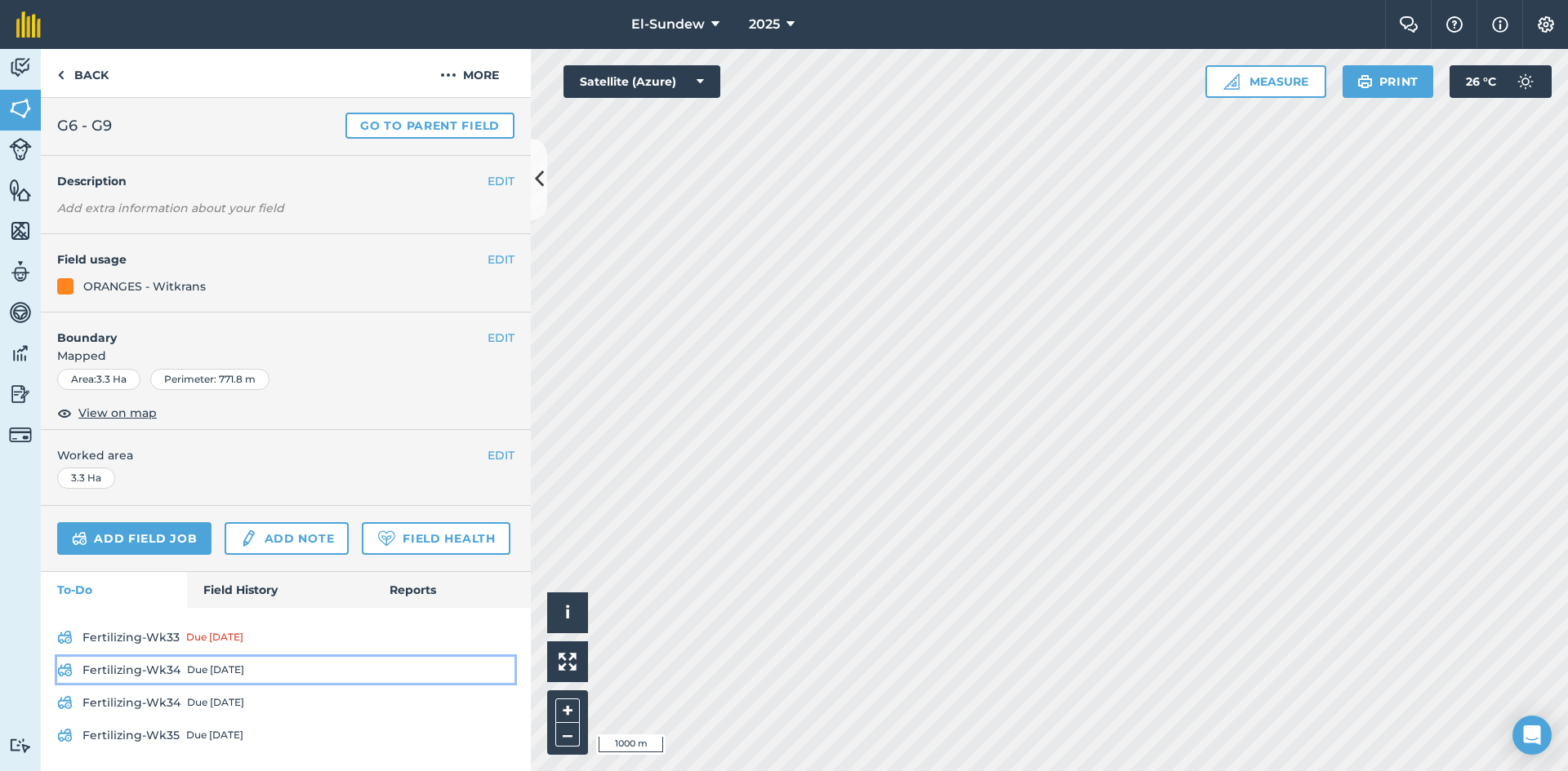
click at [204, 667] on div "Due [DATE]" at bounding box center [215, 670] width 57 height 13
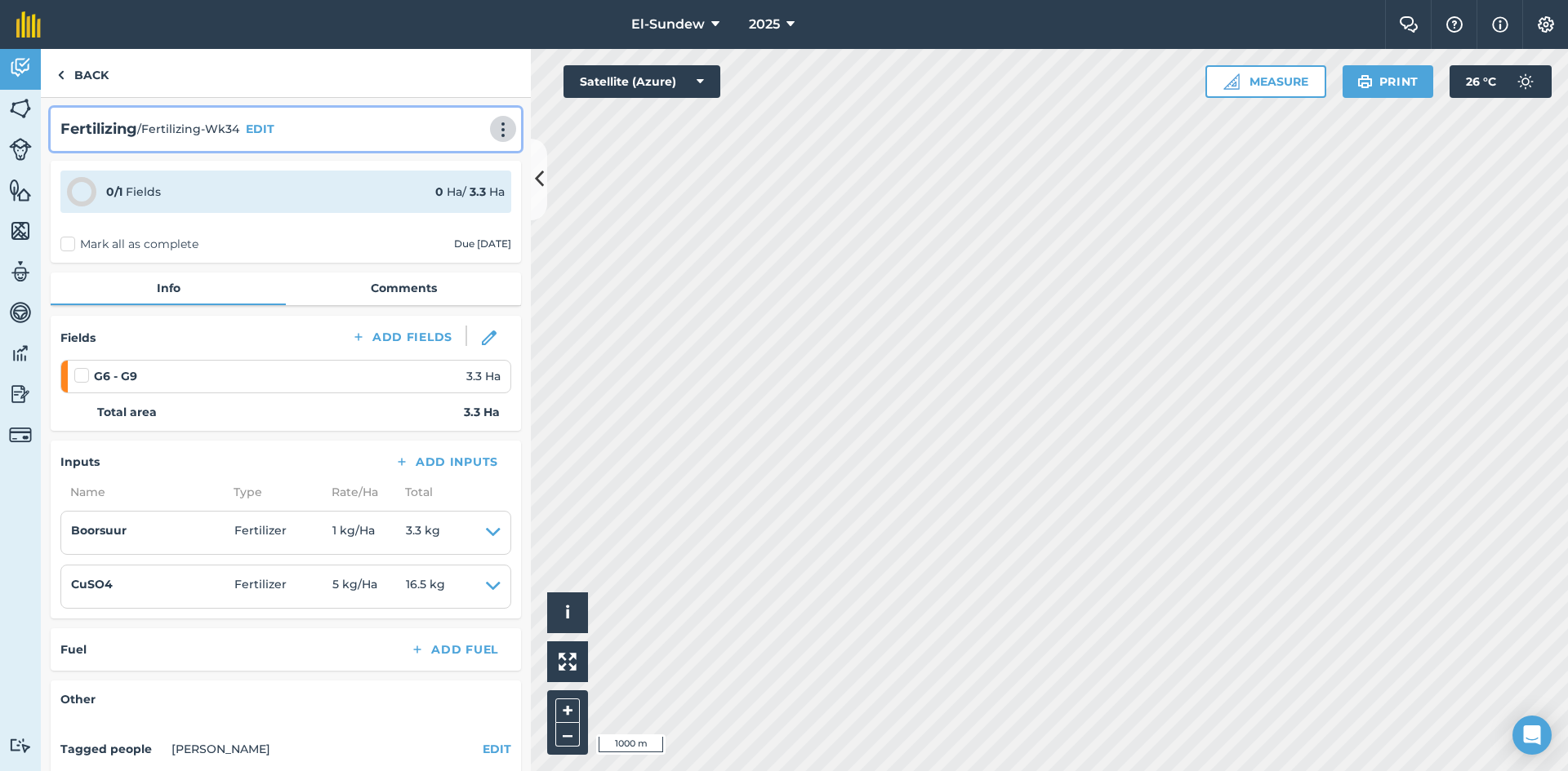
click at [502, 129] on button at bounding box center [502, 129] width 16 height 19
click at [458, 159] on link "Print" at bounding box center [469, 165] width 104 height 33
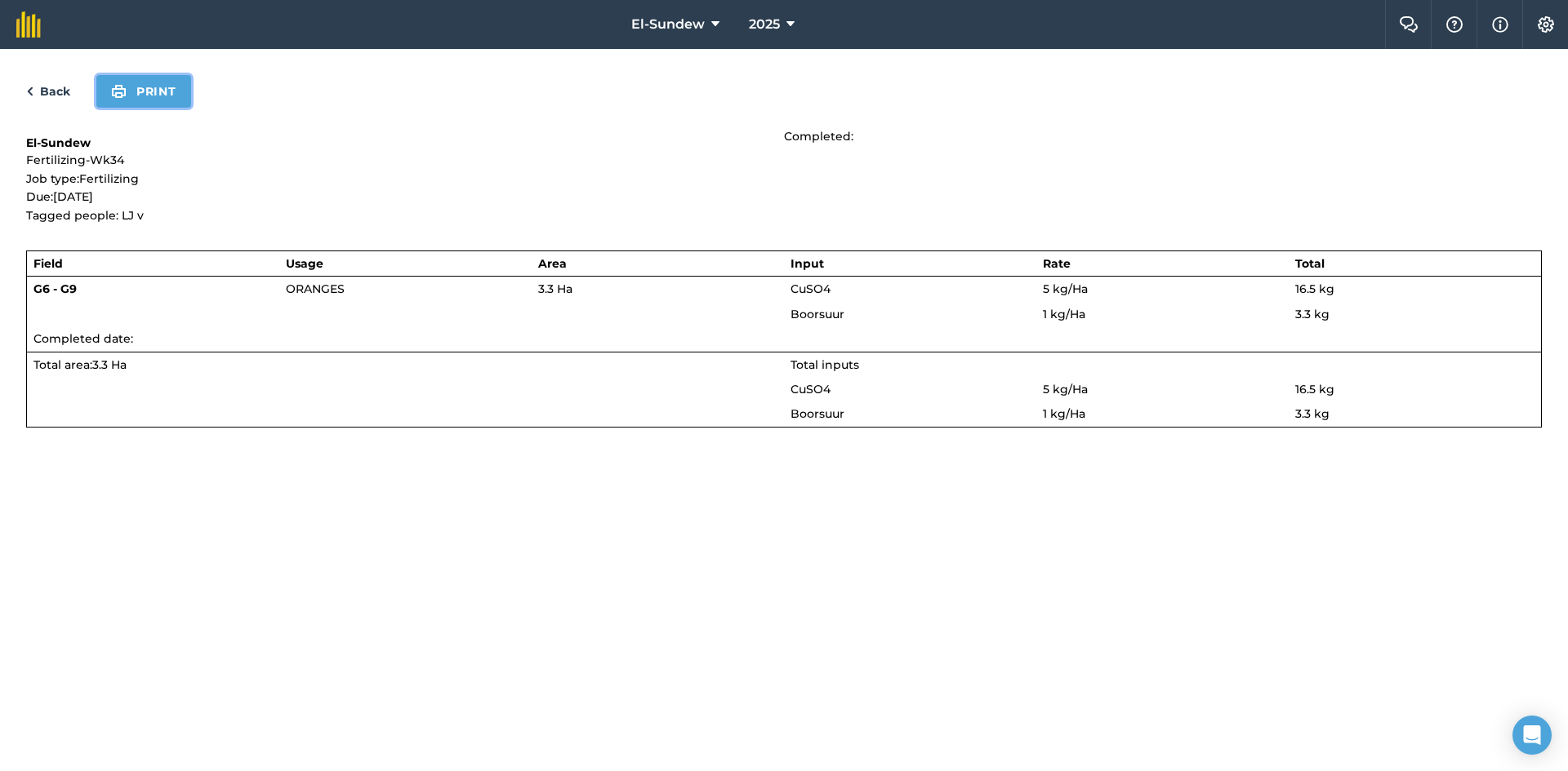
click at [146, 94] on button "Print" at bounding box center [144, 91] width 95 height 33
click at [42, 90] on link "Back" at bounding box center [48, 91] width 44 height 19
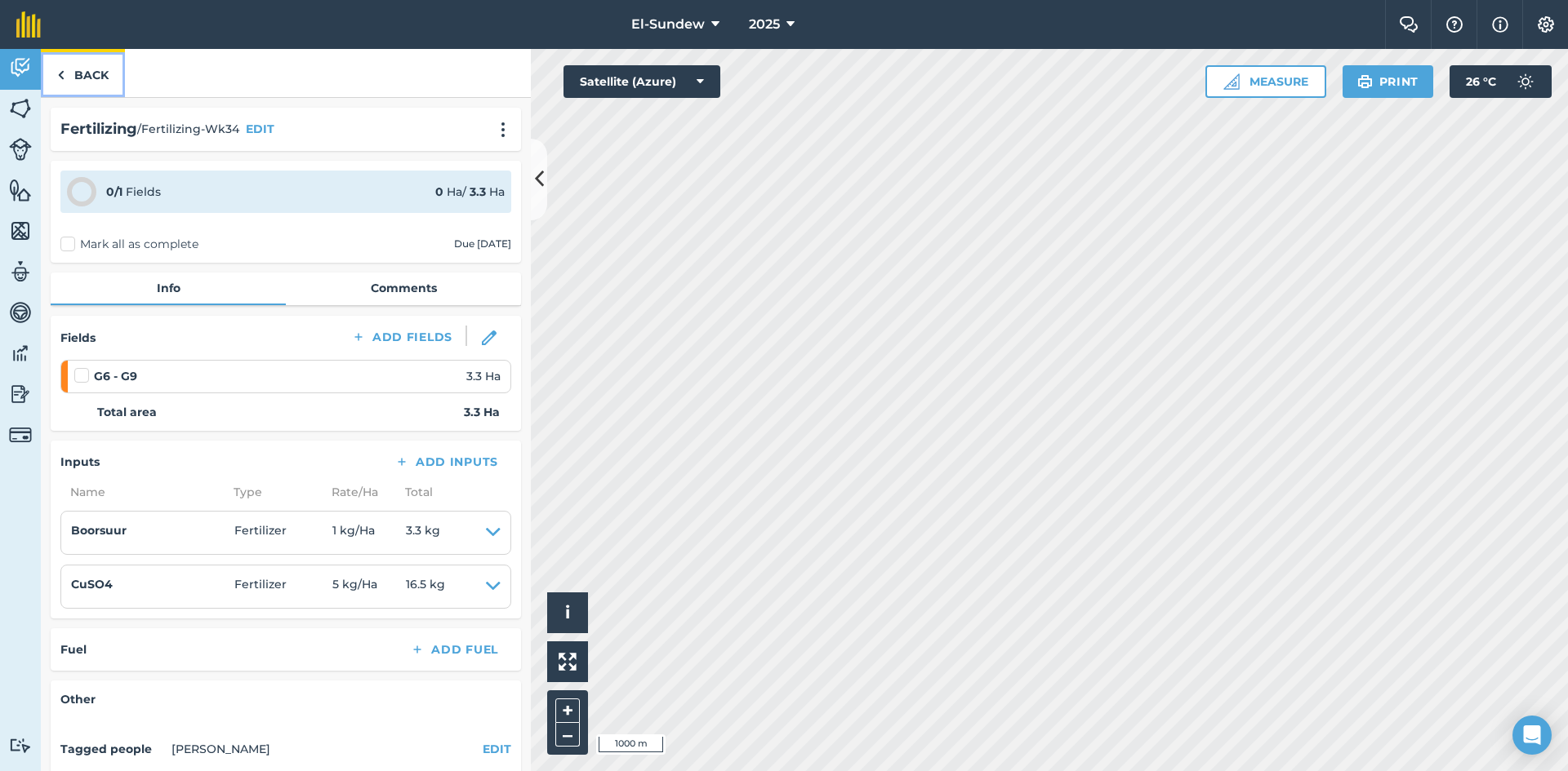
click at [82, 82] on link "Back" at bounding box center [83, 72] width 84 height 48
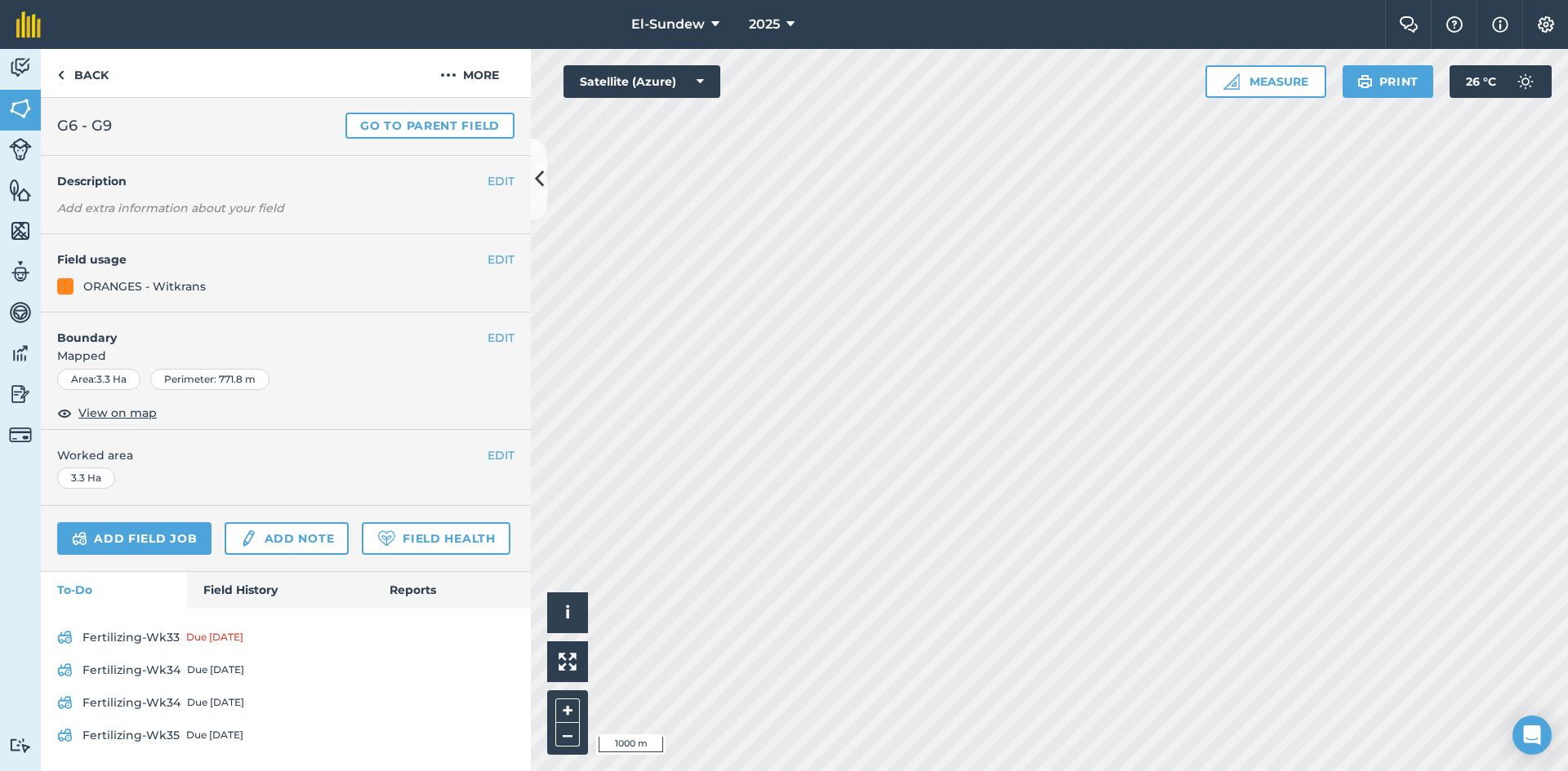
scroll to position [78, 0]
click at [178, 705] on link "Fertilizing-Wk34 Due [DATE]" at bounding box center [286, 702] width 458 height 26
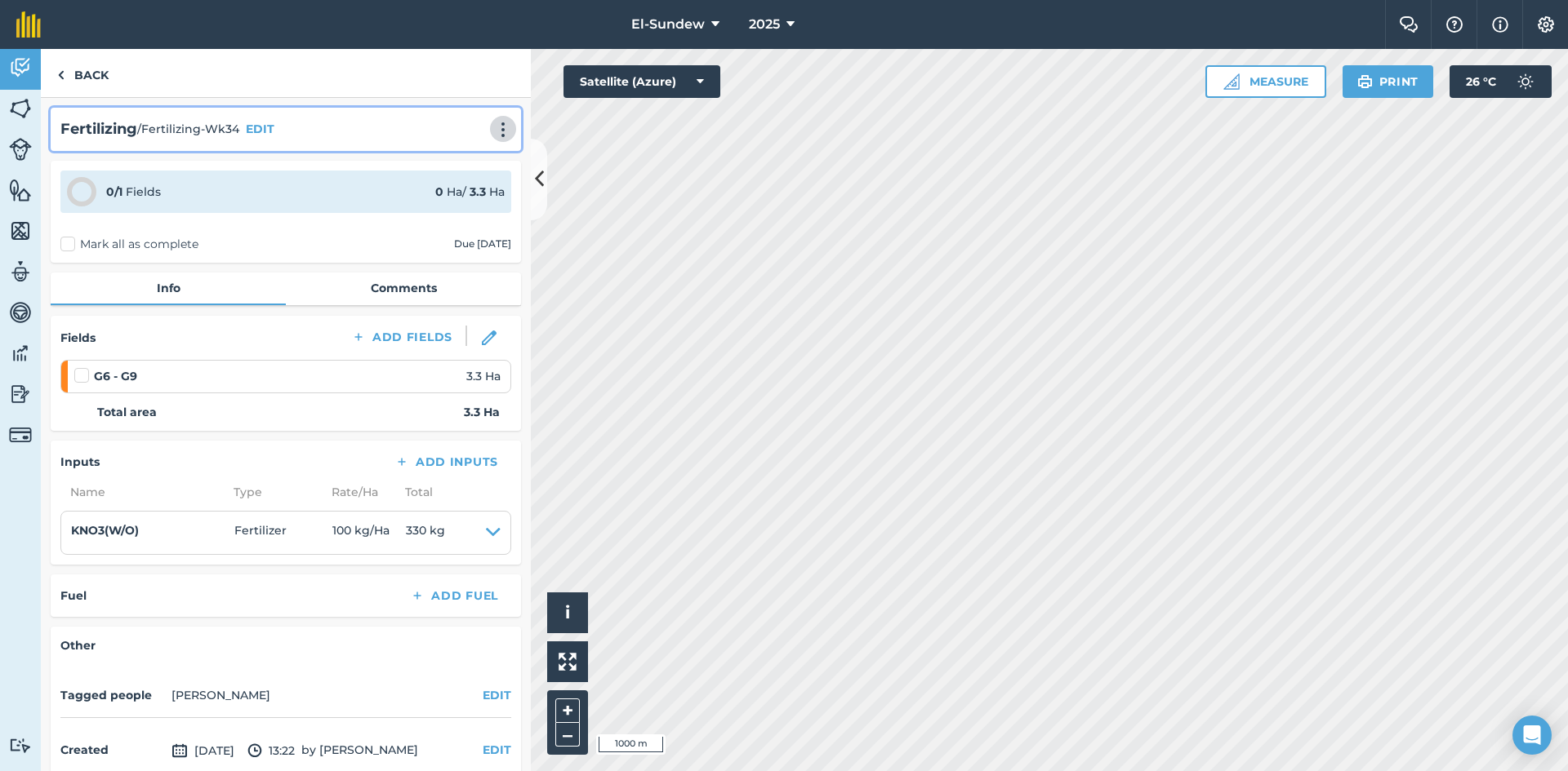
click at [493, 129] on img at bounding box center [502, 129] width 19 height 16
click at [458, 157] on link "Print" at bounding box center [469, 165] width 104 height 33
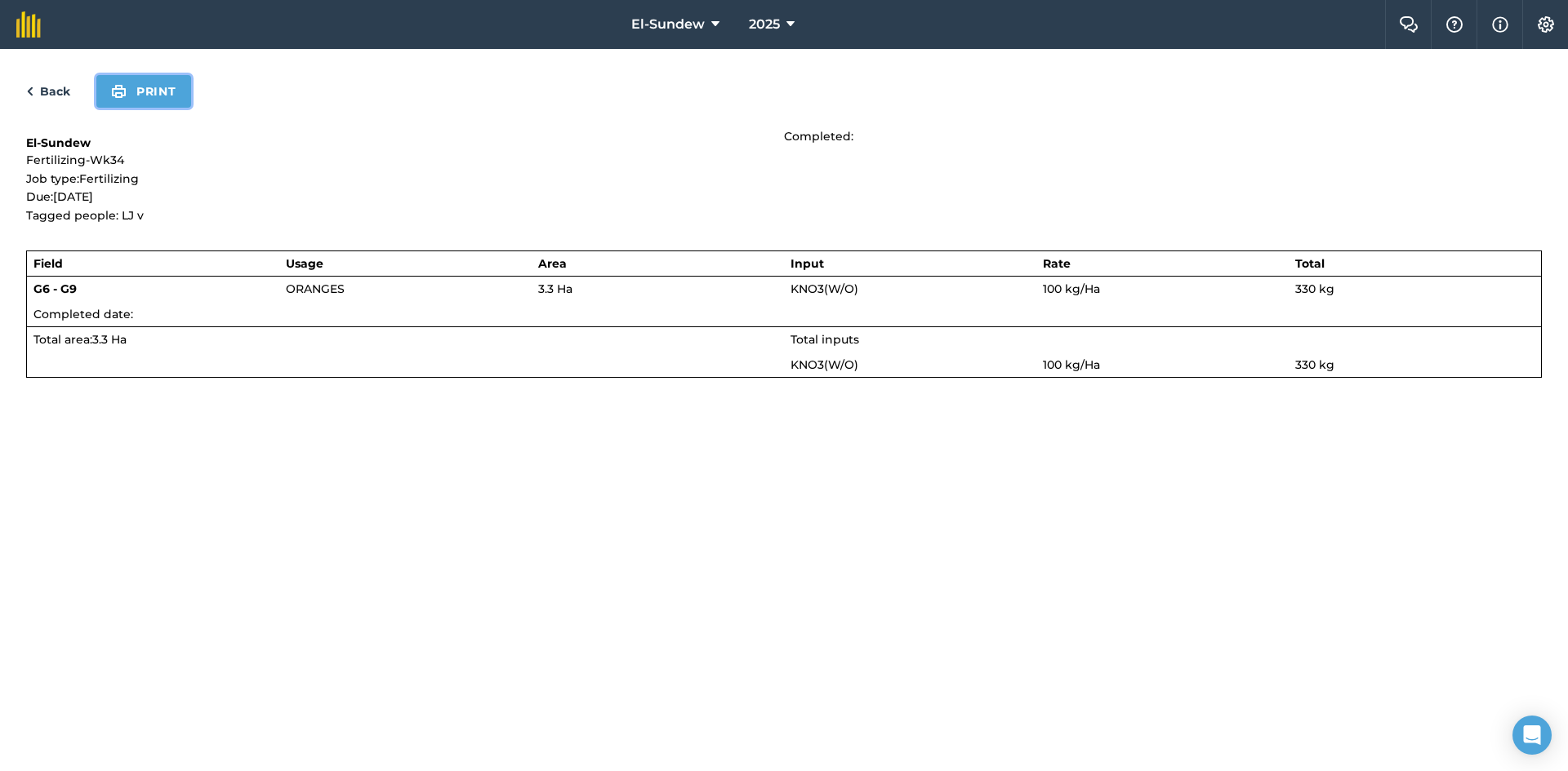
click at [168, 95] on button "Print" at bounding box center [144, 91] width 95 height 33
click at [51, 82] on link "Back" at bounding box center [48, 91] width 44 height 19
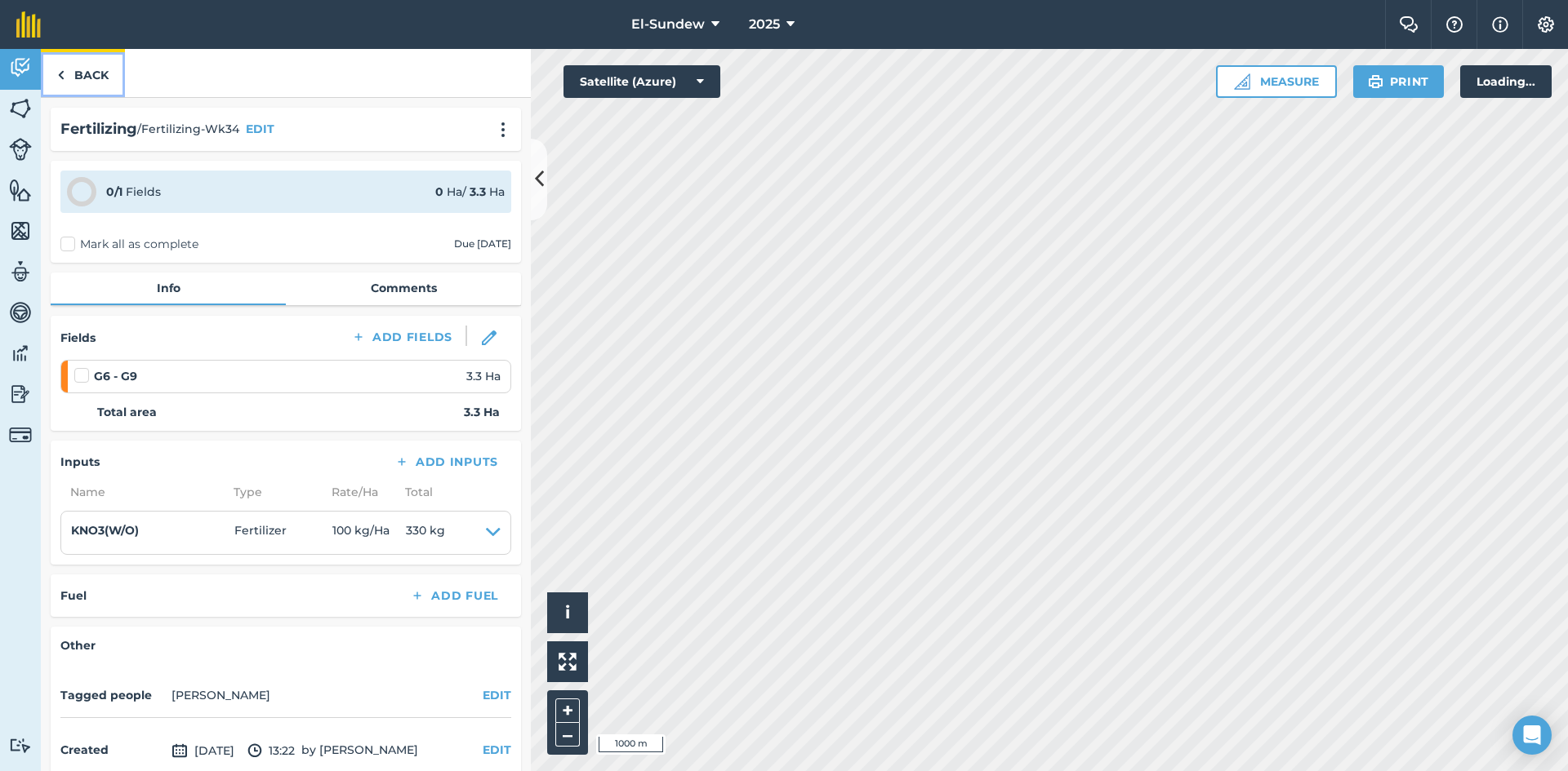
click at [82, 79] on link "Back" at bounding box center [83, 72] width 84 height 48
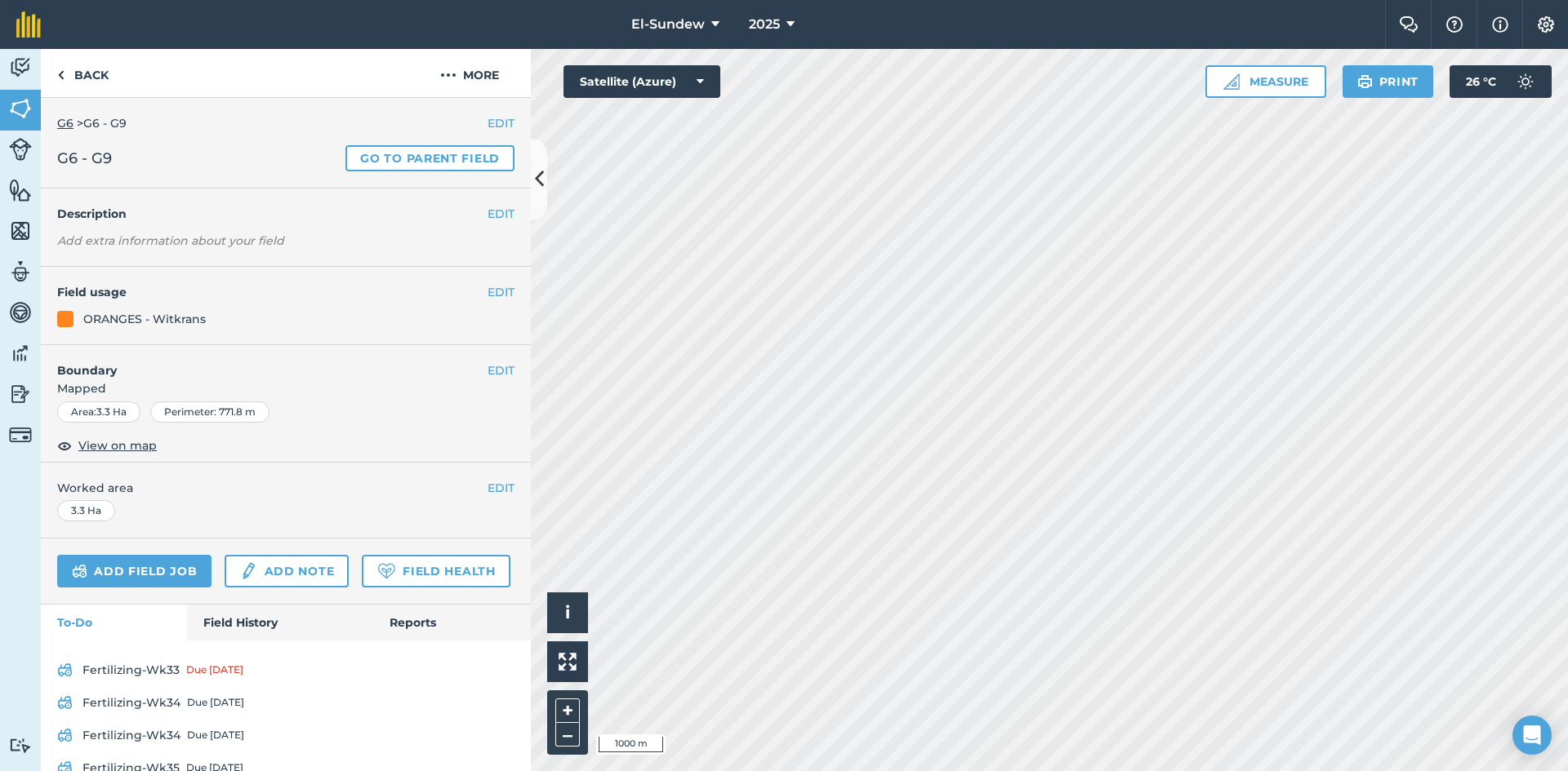
scroll to position [78, 0]
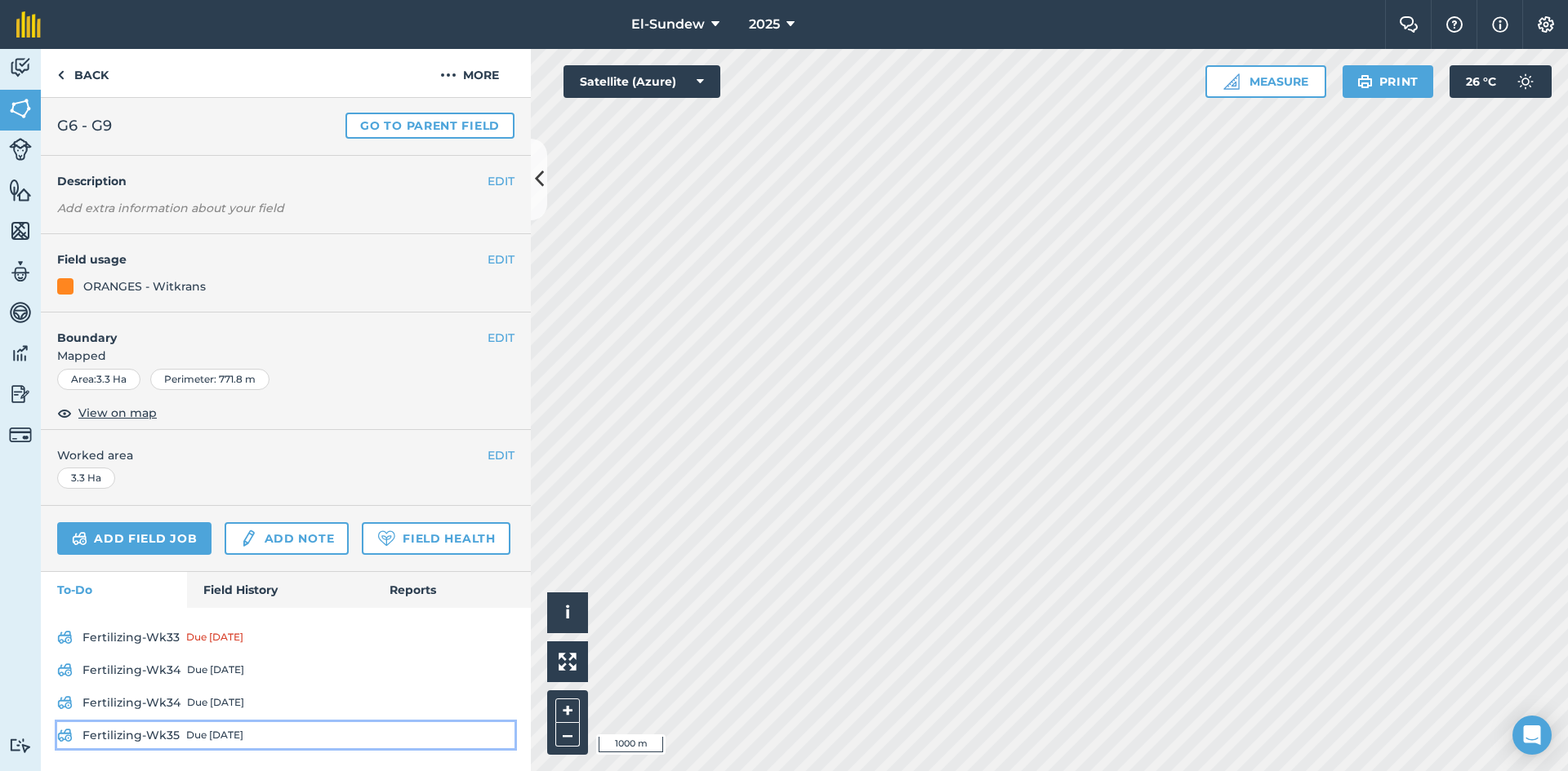
click at [210, 738] on div "Due [DATE]" at bounding box center [215, 736] width 57 height 13
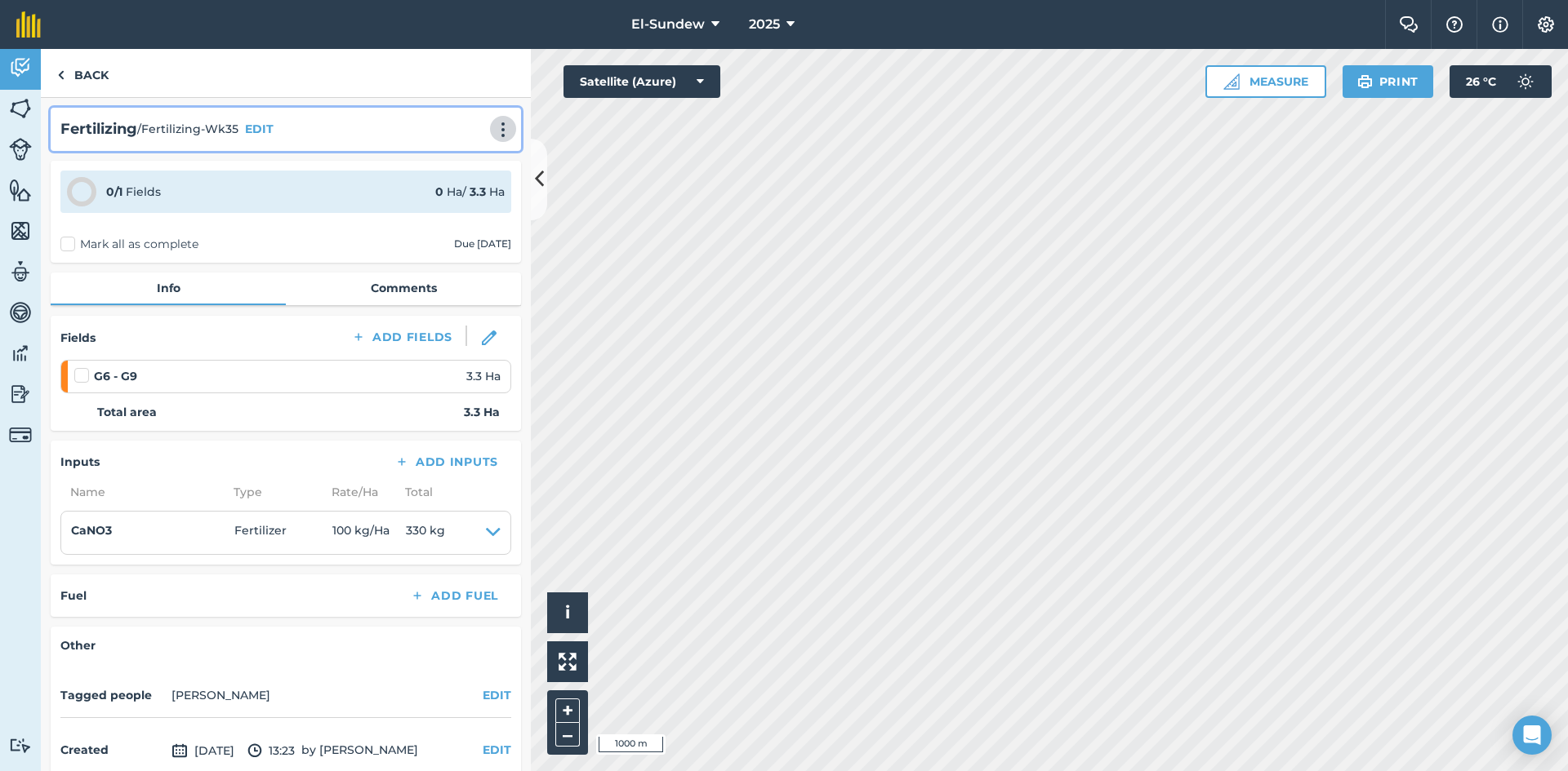
click at [493, 129] on img at bounding box center [502, 129] width 19 height 16
click at [453, 156] on link "Print" at bounding box center [469, 165] width 104 height 33
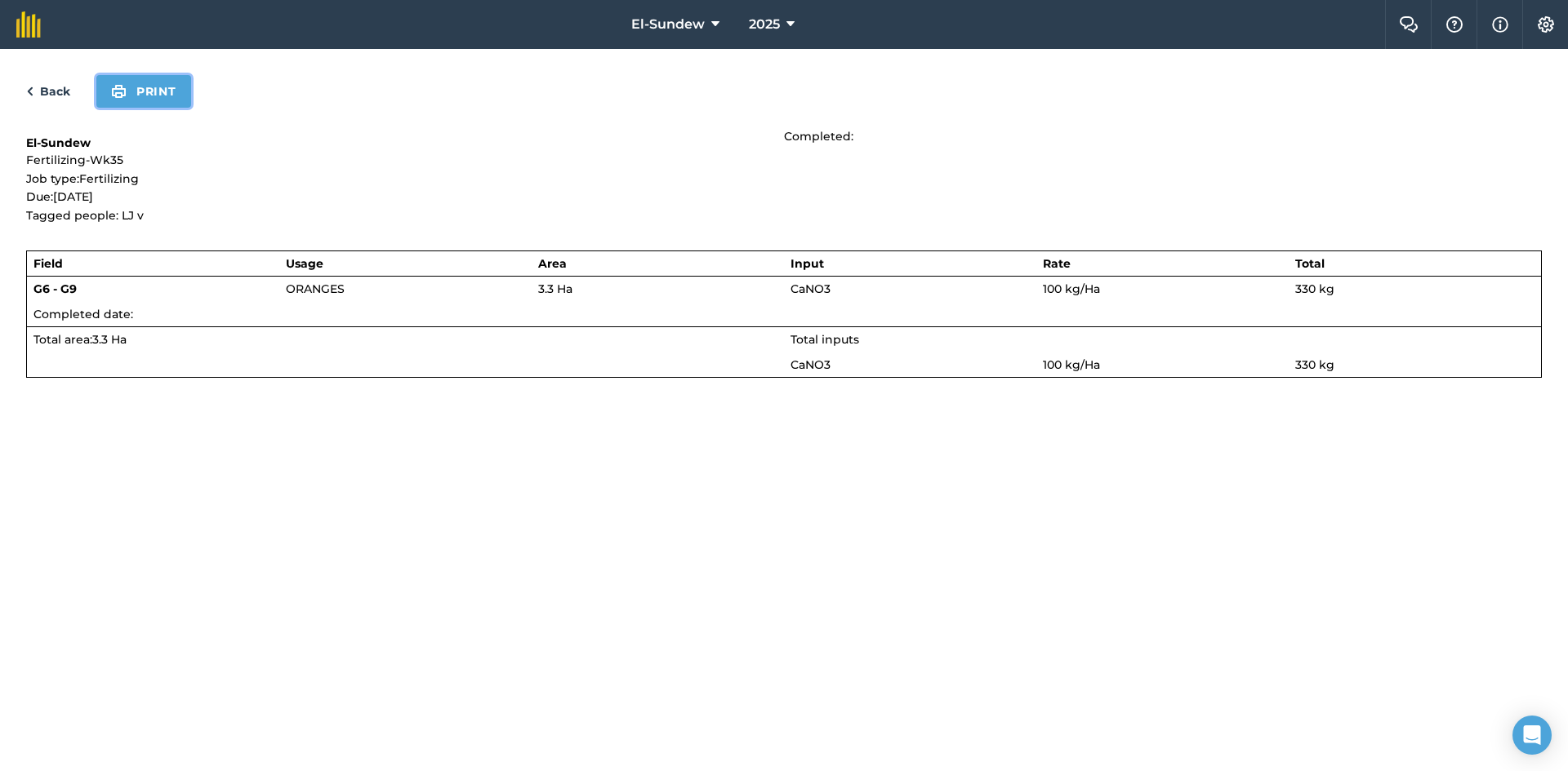
click at [156, 94] on button "Print" at bounding box center [144, 91] width 95 height 33
click at [55, 98] on link "Back" at bounding box center [48, 91] width 44 height 19
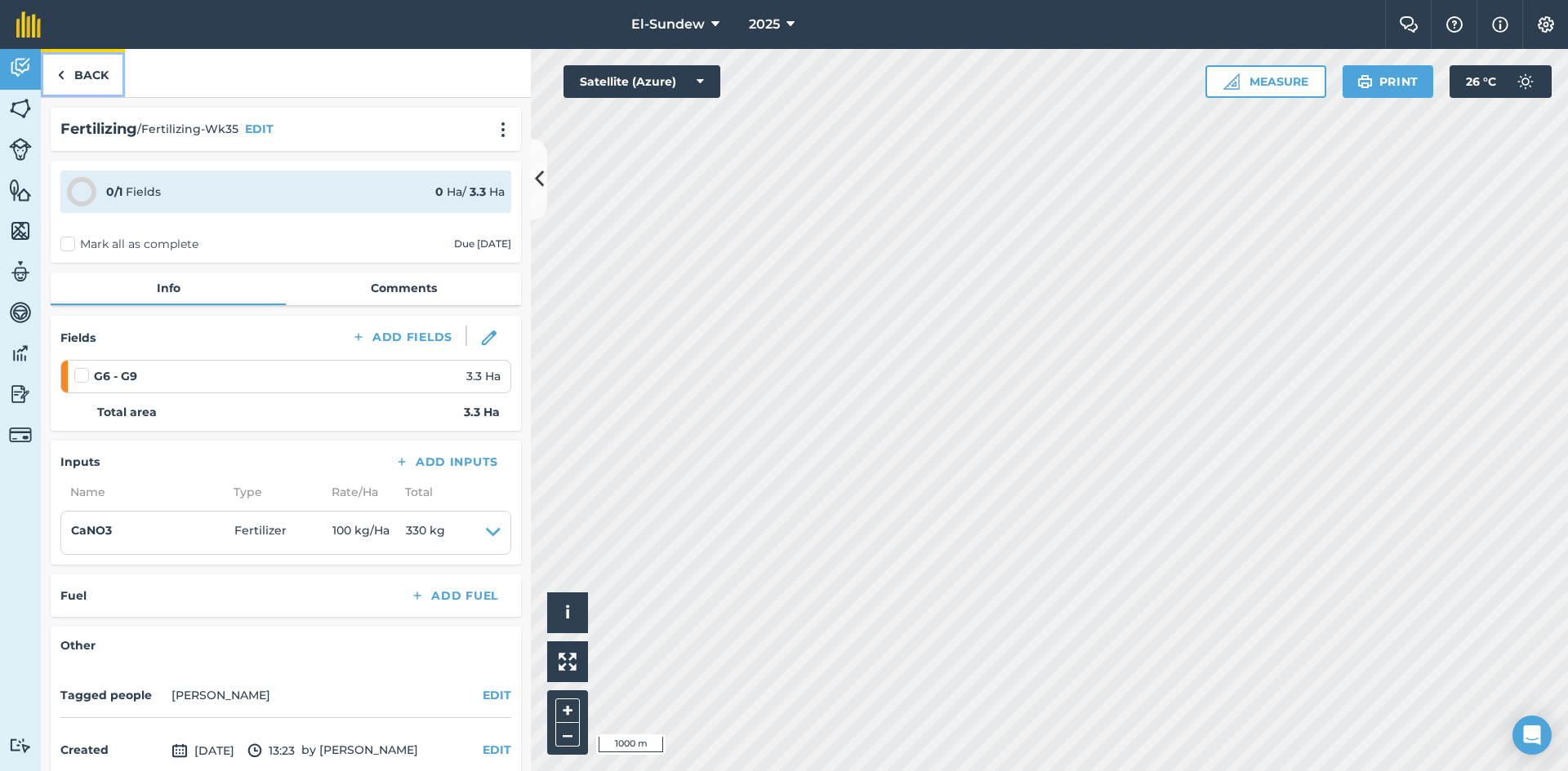
click at [90, 74] on link "Back" at bounding box center [83, 72] width 84 height 48
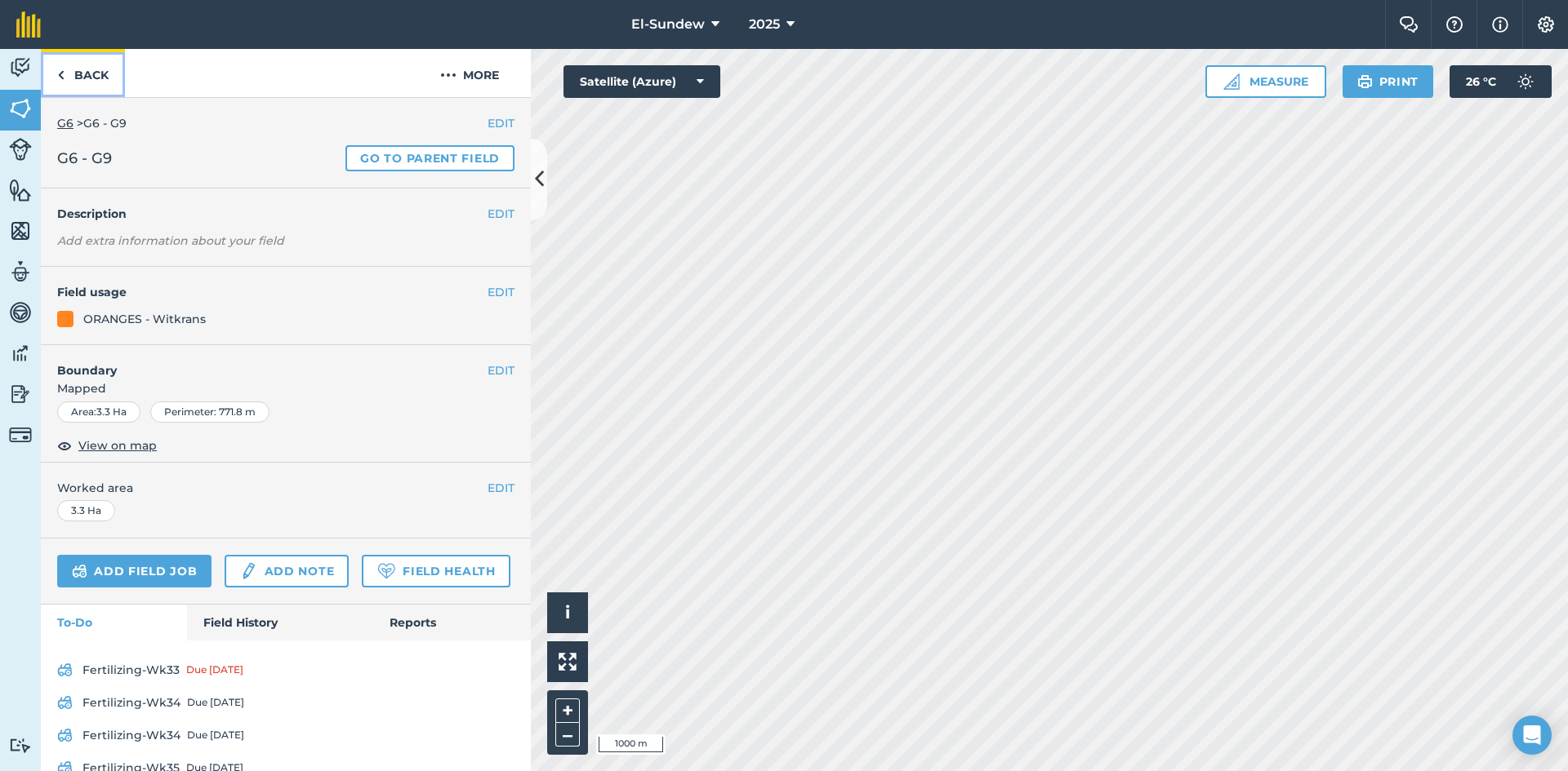
click at [90, 74] on link "Back" at bounding box center [83, 72] width 84 height 48
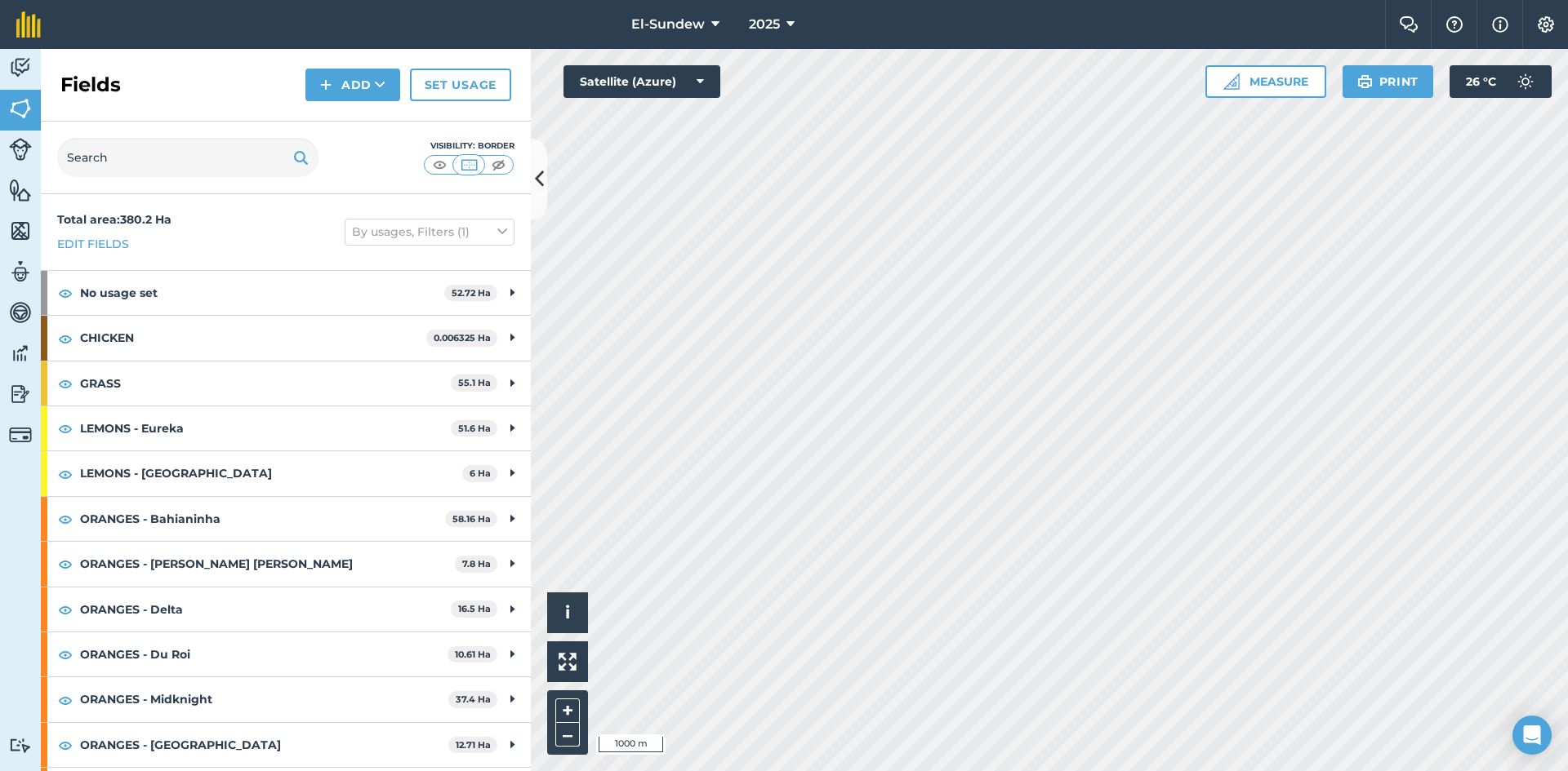
scroll to position [544, 0]
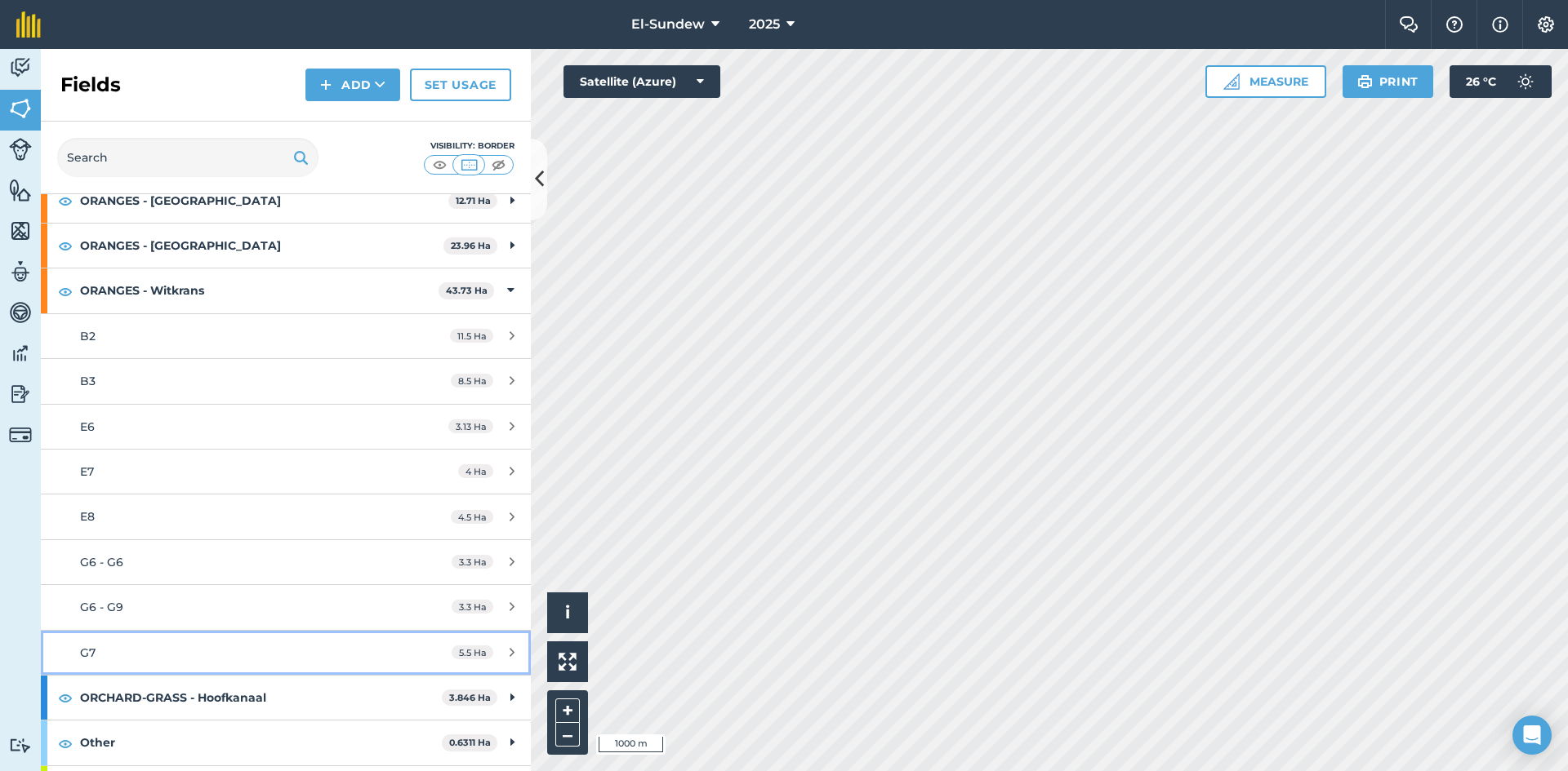
click at [261, 649] on div "G7" at bounding box center [233, 652] width 307 height 18
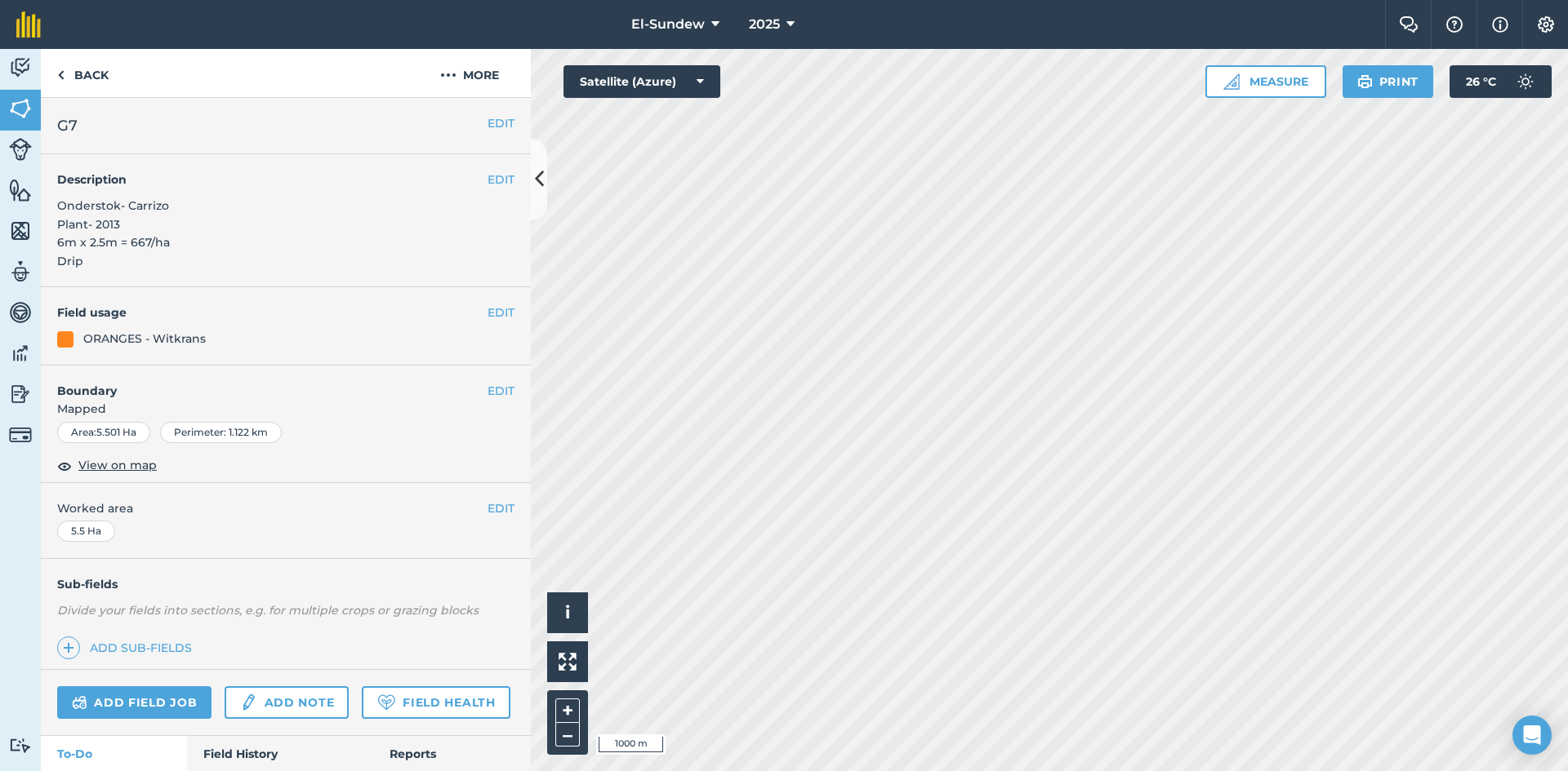
scroll to position [275, 0]
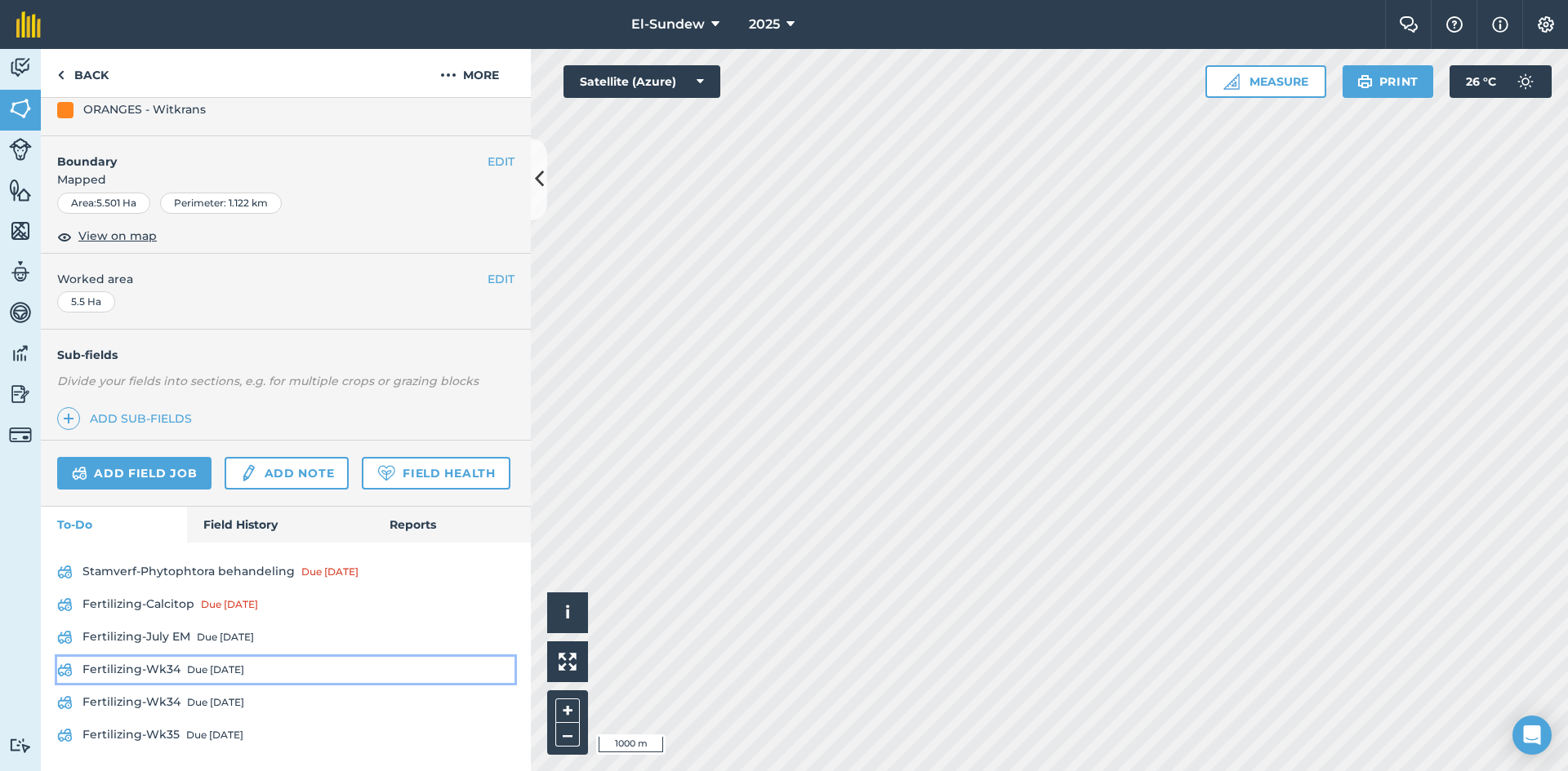
click at [222, 668] on div "Due [DATE]" at bounding box center [215, 670] width 57 height 13
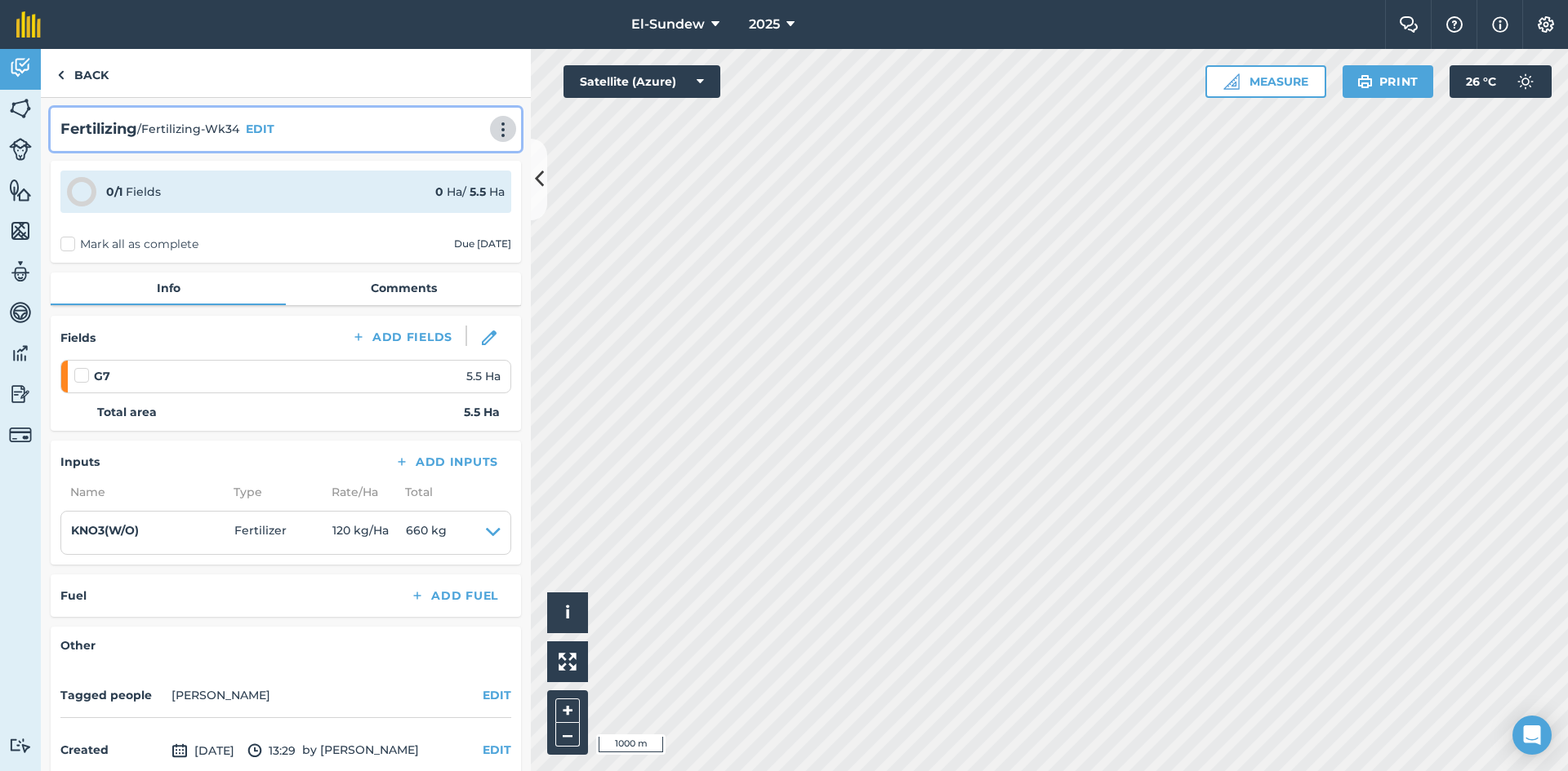
click at [495, 121] on button at bounding box center [502, 129] width 16 height 19
click at [447, 157] on link "Print" at bounding box center [469, 165] width 104 height 33
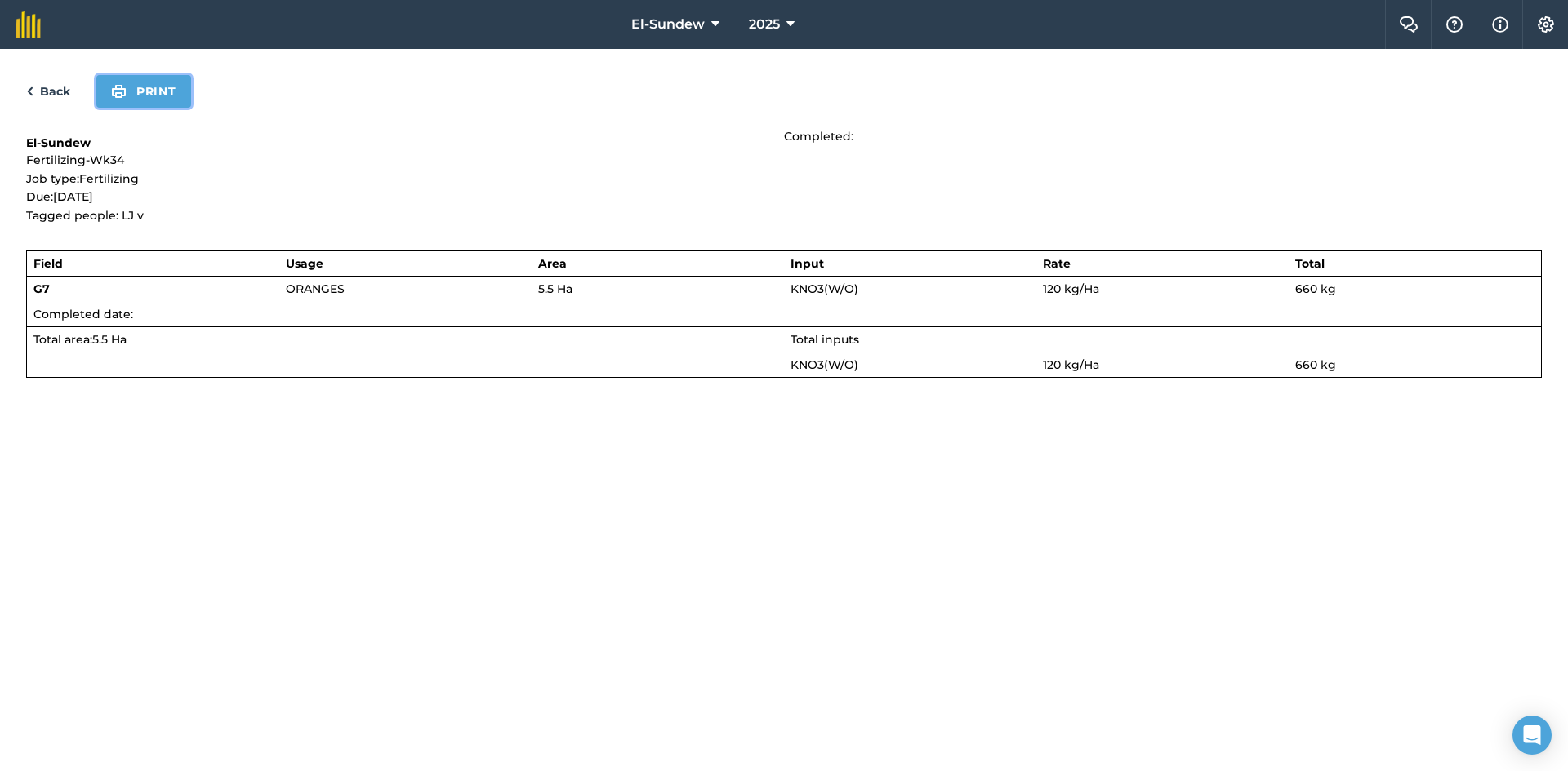
click at [167, 96] on button "Print" at bounding box center [144, 91] width 95 height 33
click at [56, 84] on link "Back" at bounding box center [48, 91] width 44 height 19
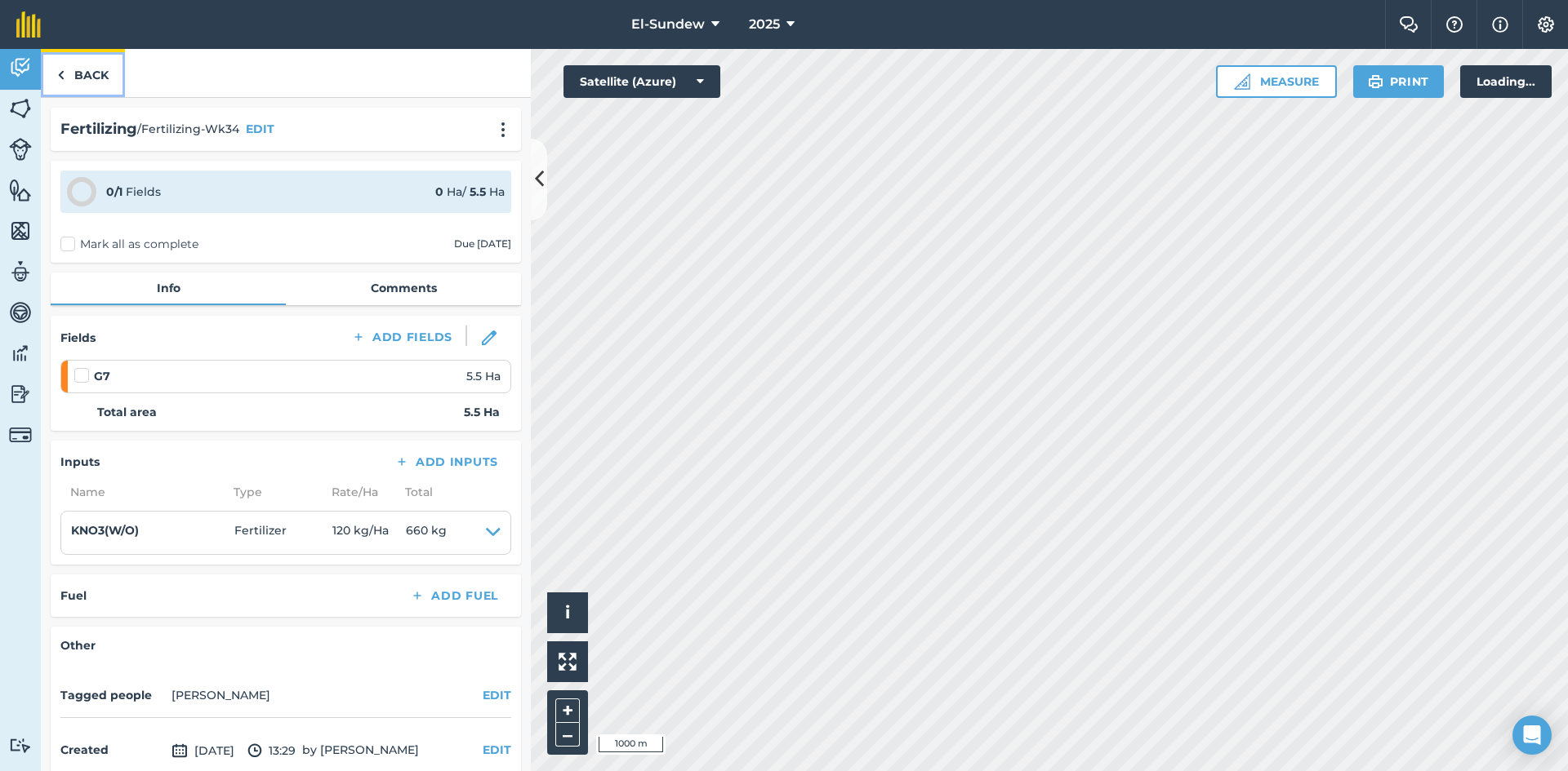
click at [79, 78] on link "Back" at bounding box center [83, 72] width 84 height 48
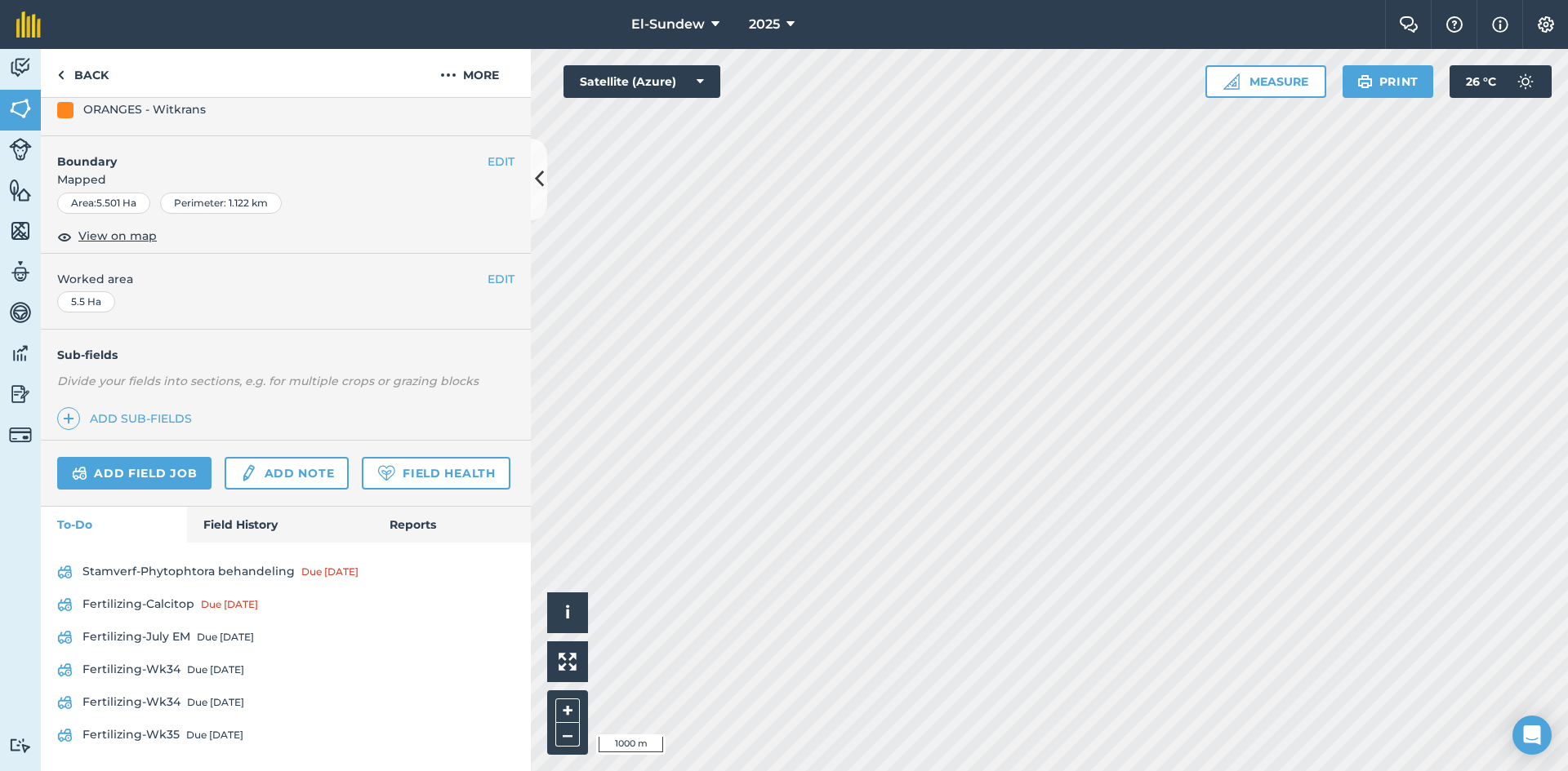
scroll to position [275, 0]
click at [222, 693] on link "Fertilizing-Wk34 Due [DATE]" at bounding box center [286, 702] width 458 height 26
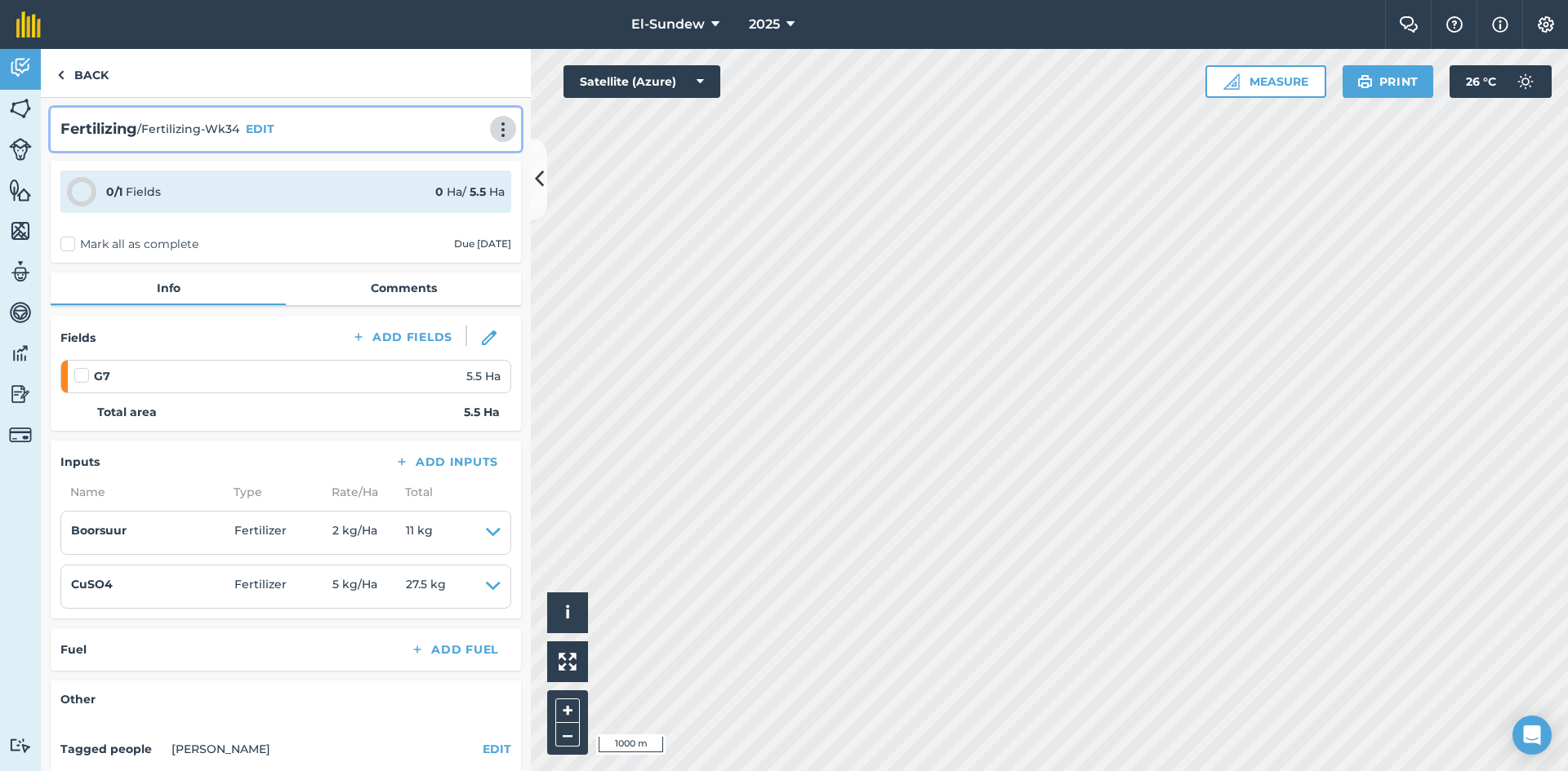
click at [495, 135] on button at bounding box center [502, 129] width 16 height 19
click at [450, 156] on link "Print" at bounding box center [469, 165] width 104 height 33
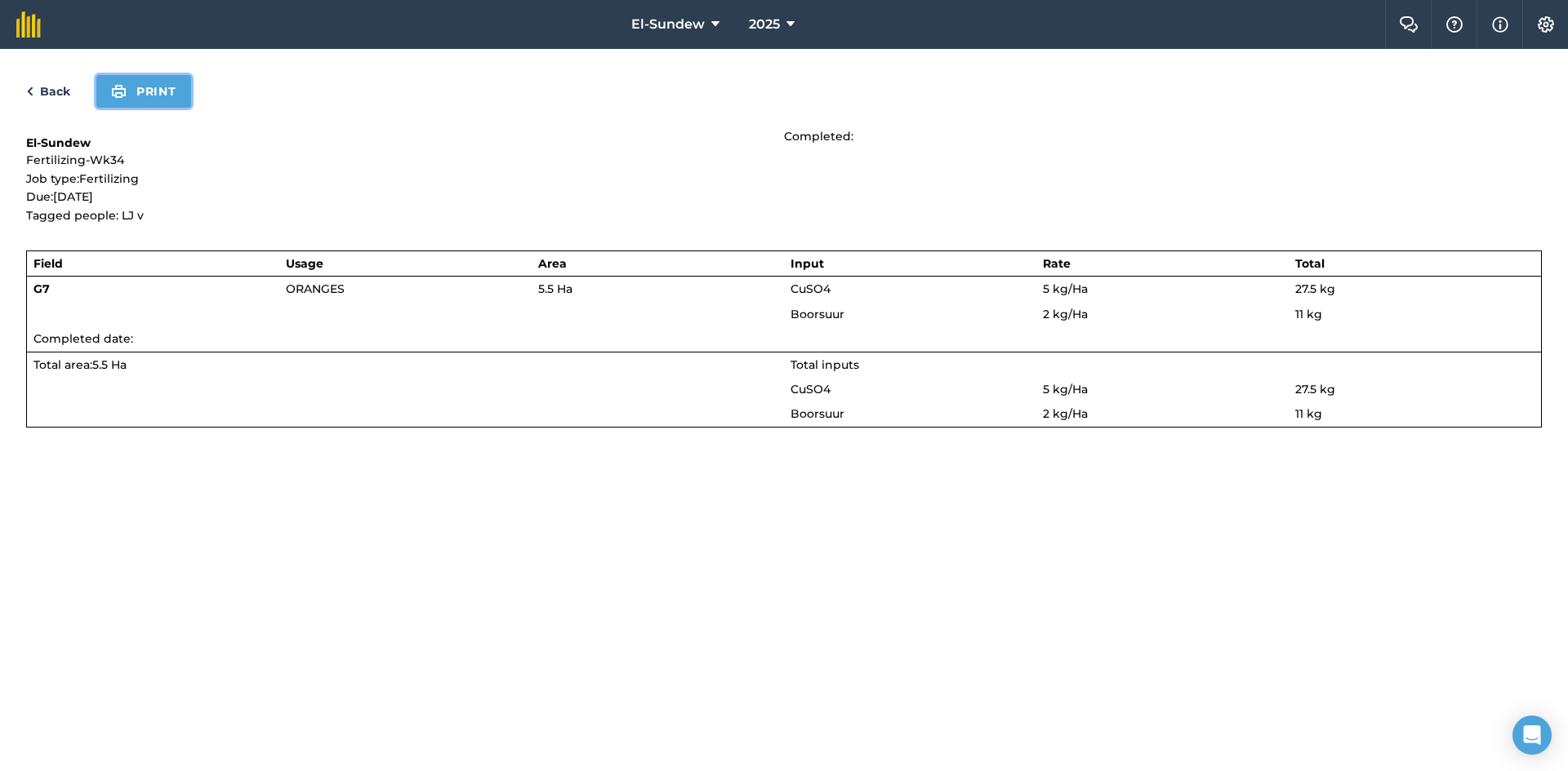
click at [159, 101] on button "Print" at bounding box center [144, 91] width 95 height 33
click at [56, 91] on link "Back" at bounding box center [48, 91] width 44 height 19
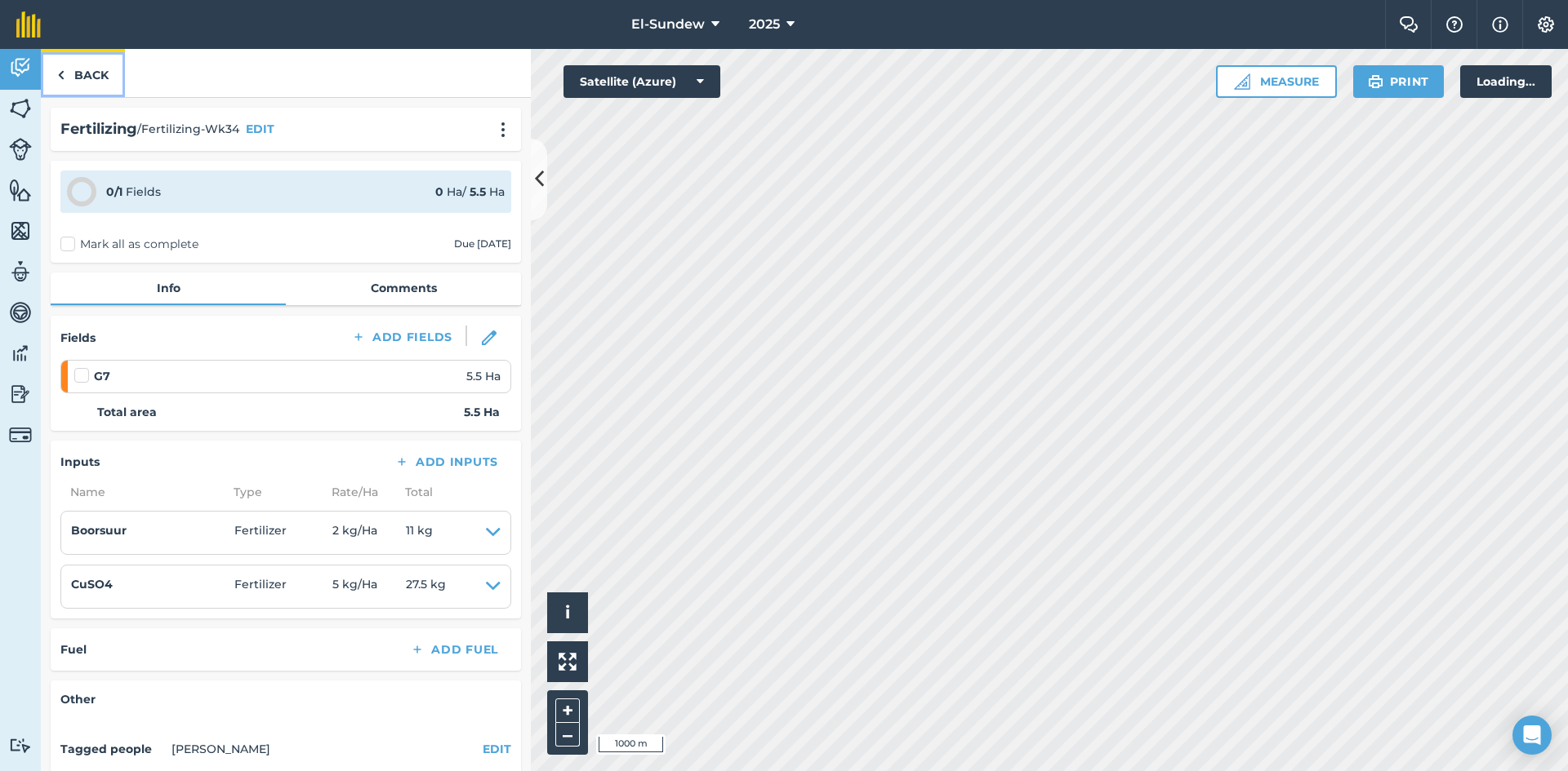
click at [82, 82] on link "Back" at bounding box center [83, 72] width 84 height 48
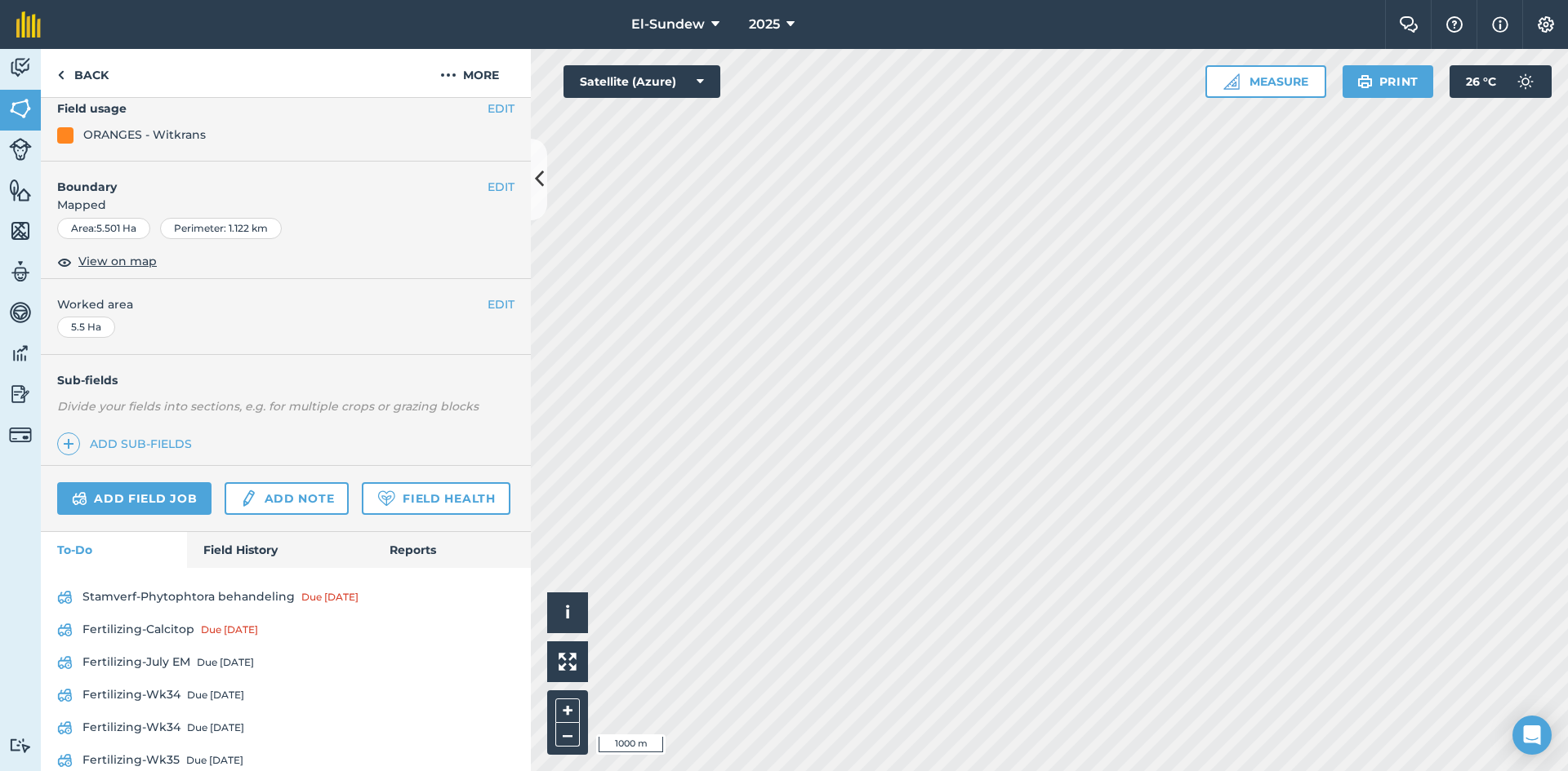
scroll to position [275, 0]
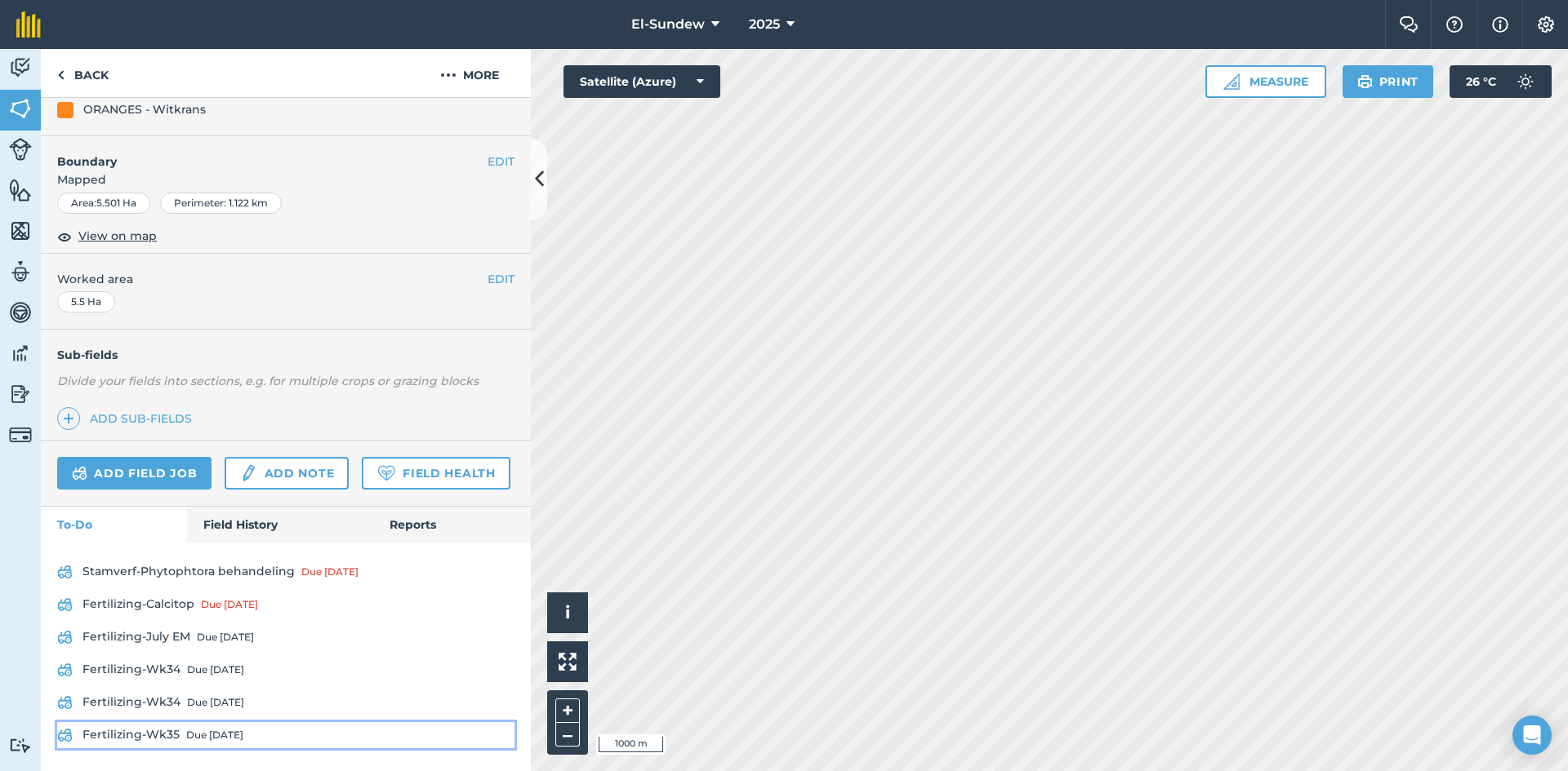
click at [220, 722] on link "Fertilizing-Wk35 Due [DATE]" at bounding box center [286, 735] width 458 height 26
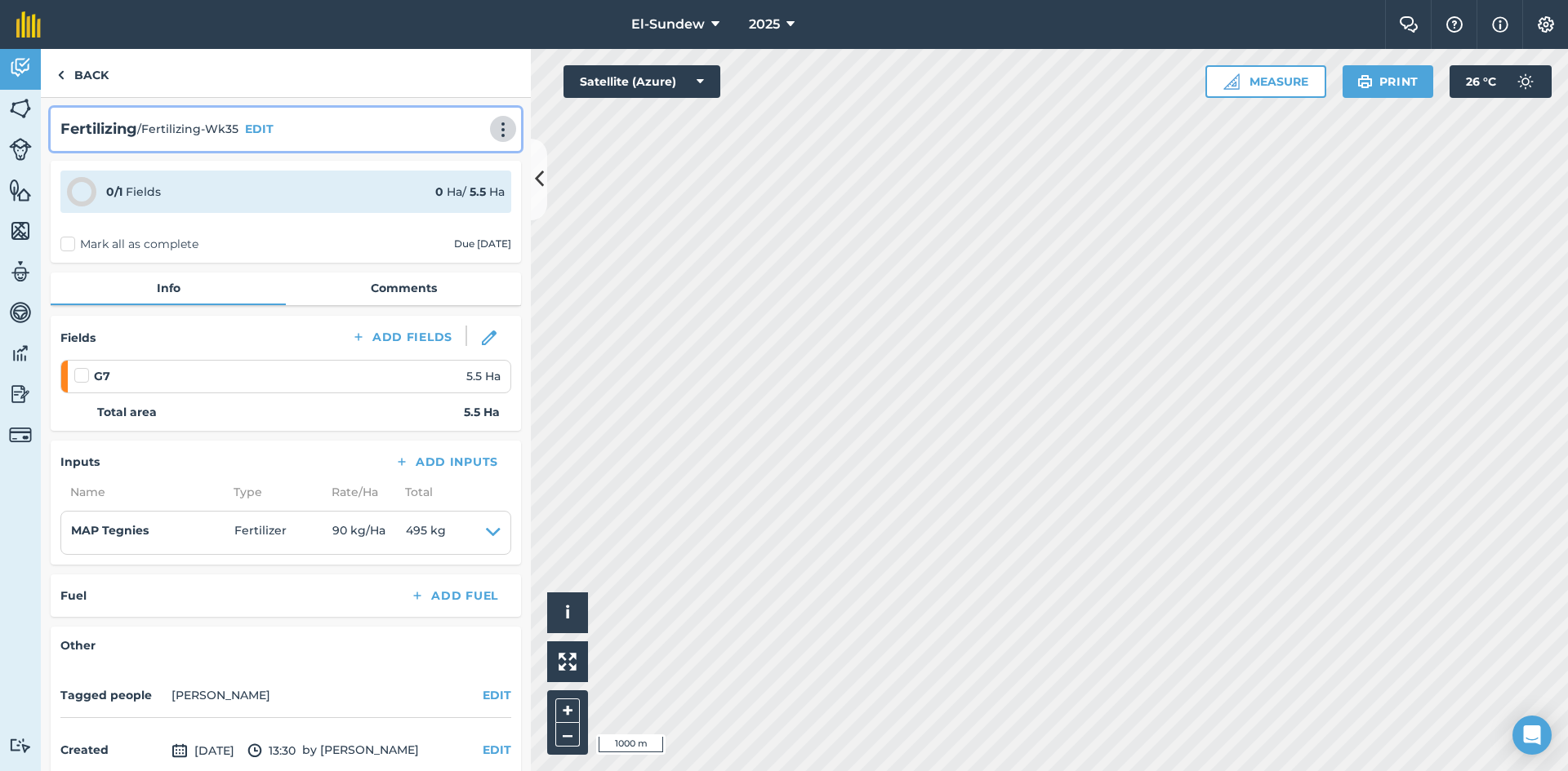
click at [493, 122] on img at bounding box center [502, 129] width 19 height 16
click at [446, 171] on link "Print" at bounding box center [469, 165] width 104 height 33
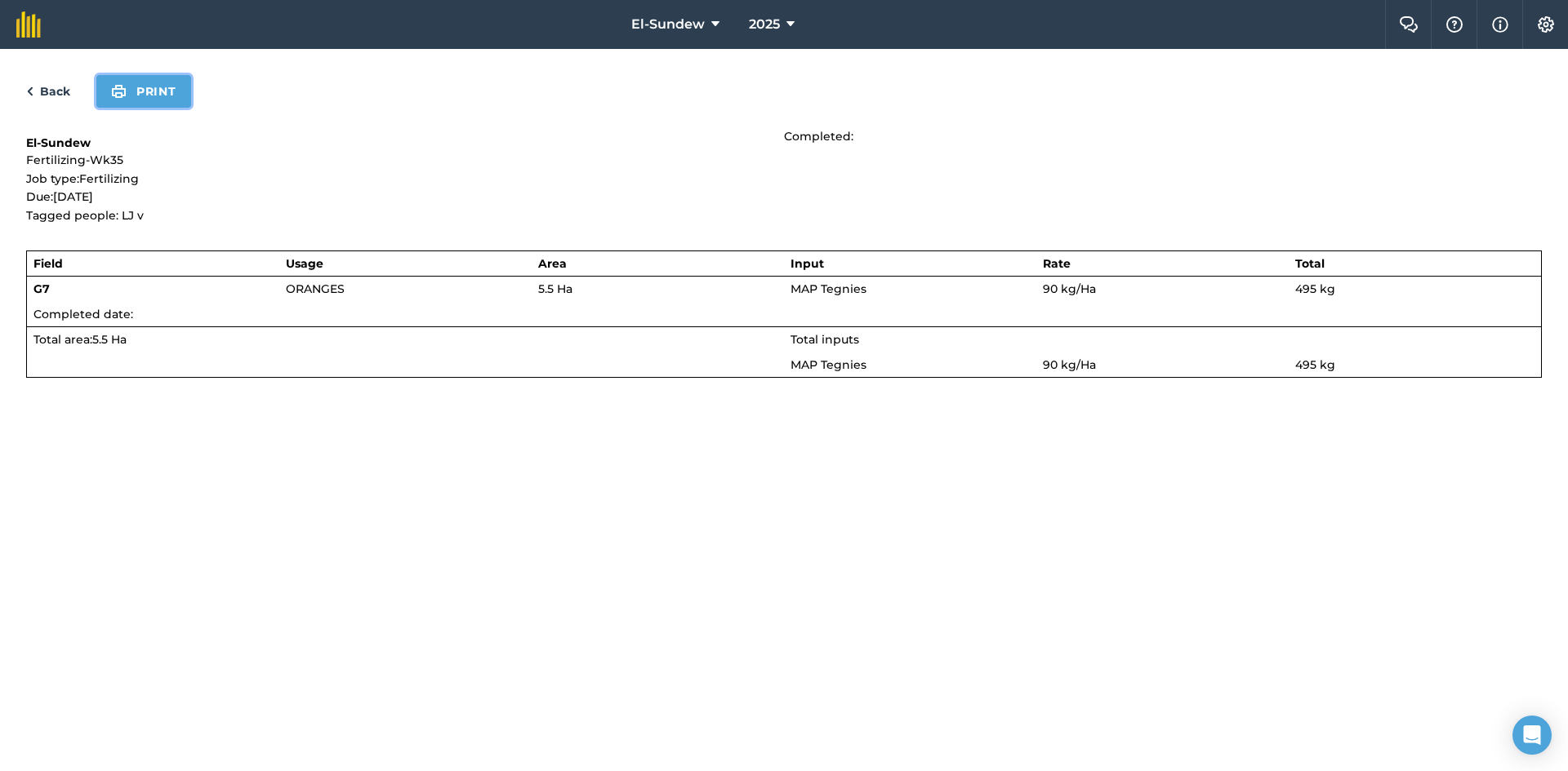
click at [141, 98] on button "Print" at bounding box center [144, 91] width 95 height 33
click at [61, 98] on link "Back" at bounding box center [48, 91] width 44 height 19
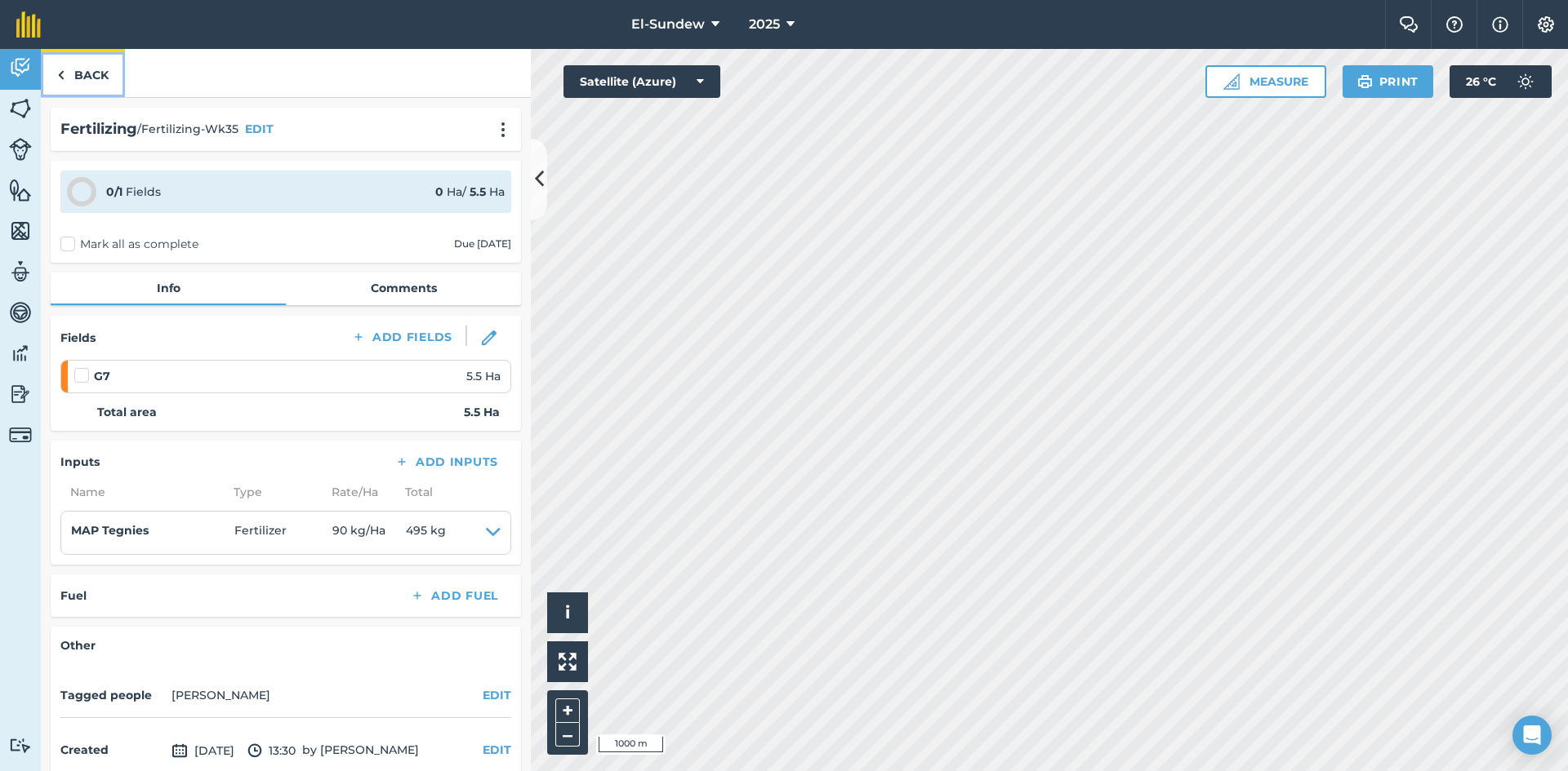
click at [91, 85] on link "Back" at bounding box center [83, 72] width 84 height 48
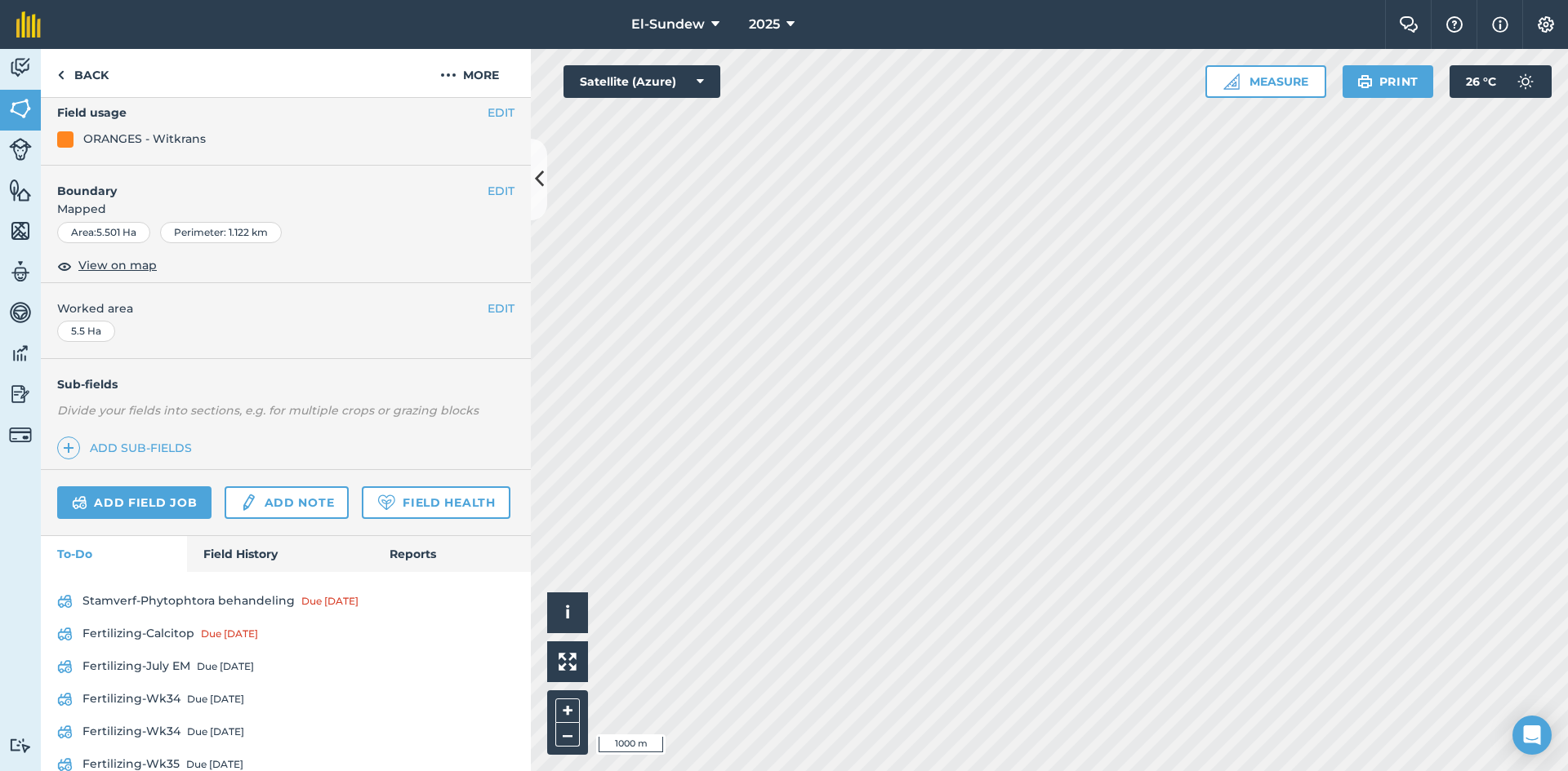
scroll to position [275, 0]
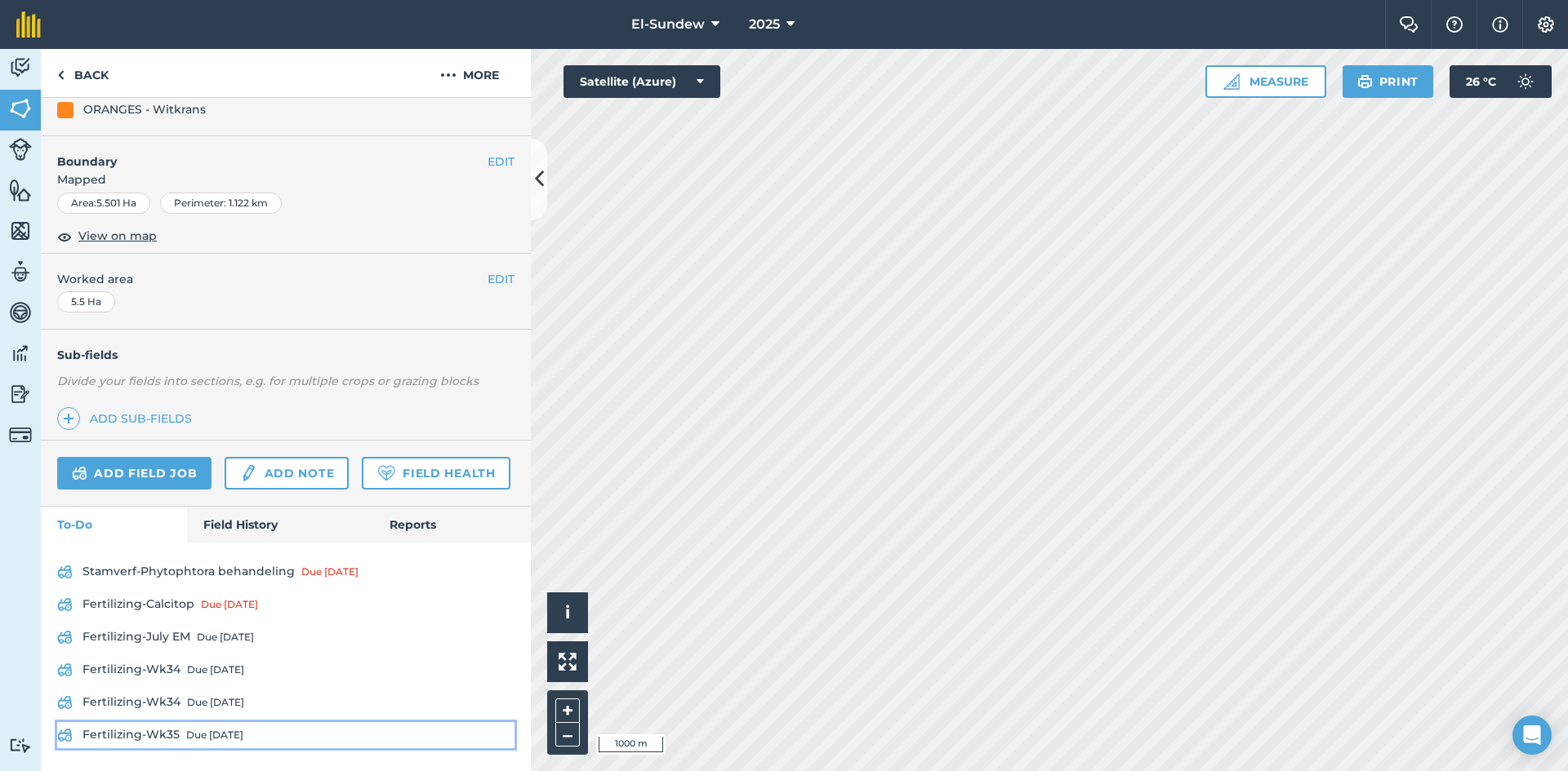
click at [209, 727] on link "Fertilizing-Wk35 Due [DATE]" at bounding box center [286, 735] width 458 height 26
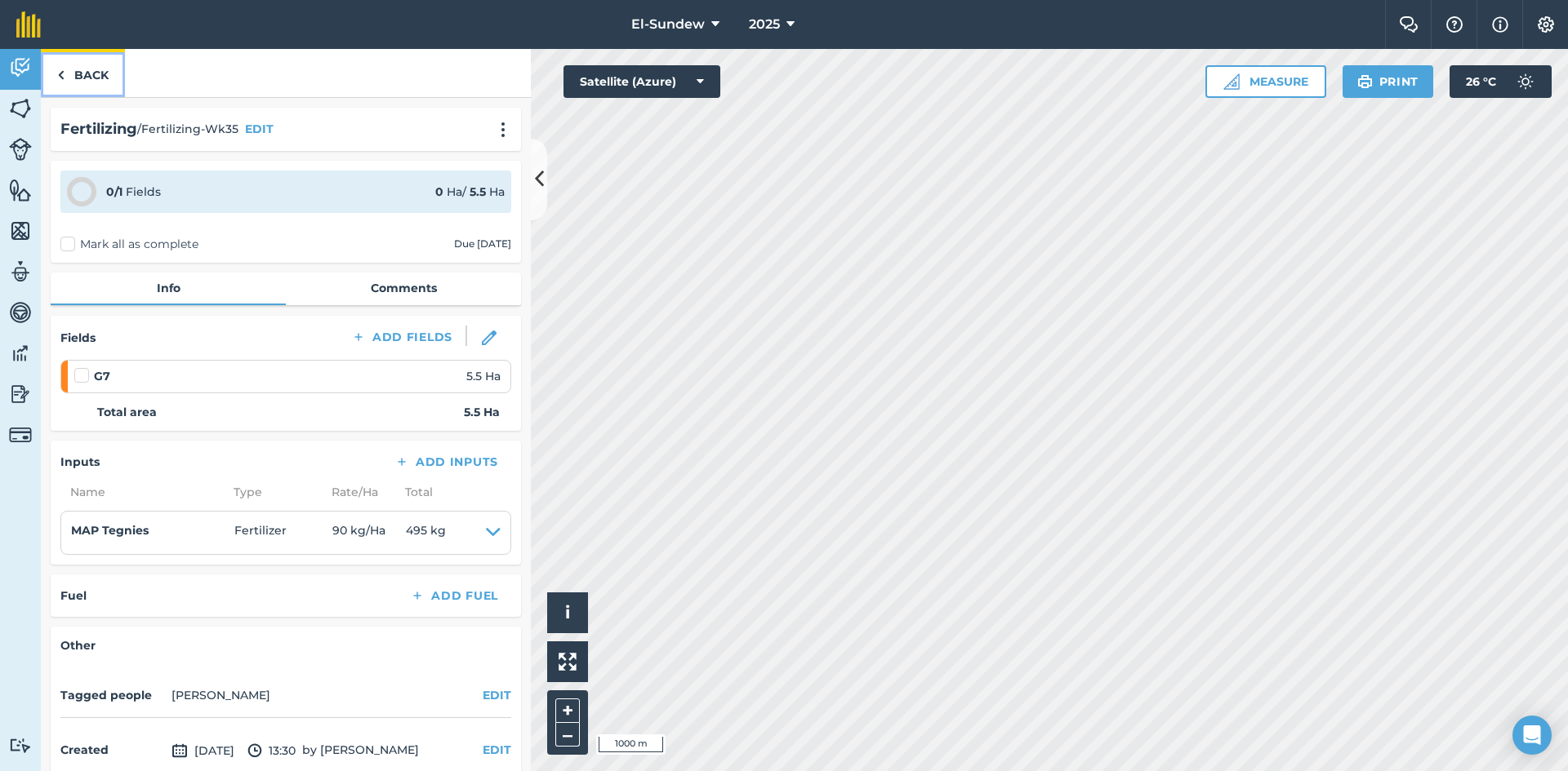
click at [89, 83] on link "Back" at bounding box center [83, 72] width 84 height 48
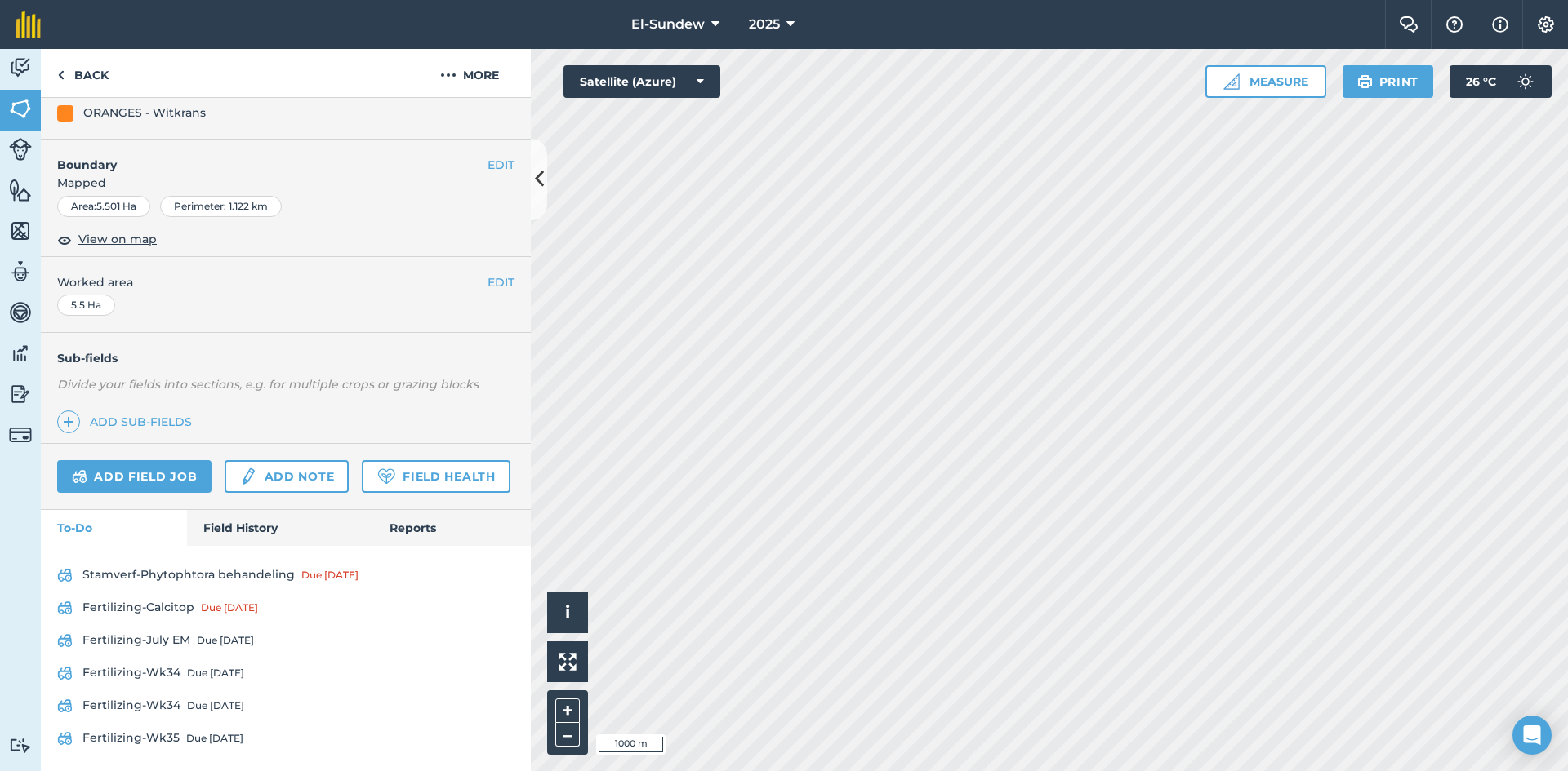
scroll to position [275, 0]
click at [91, 71] on link "Back" at bounding box center [83, 72] width 84 height 48
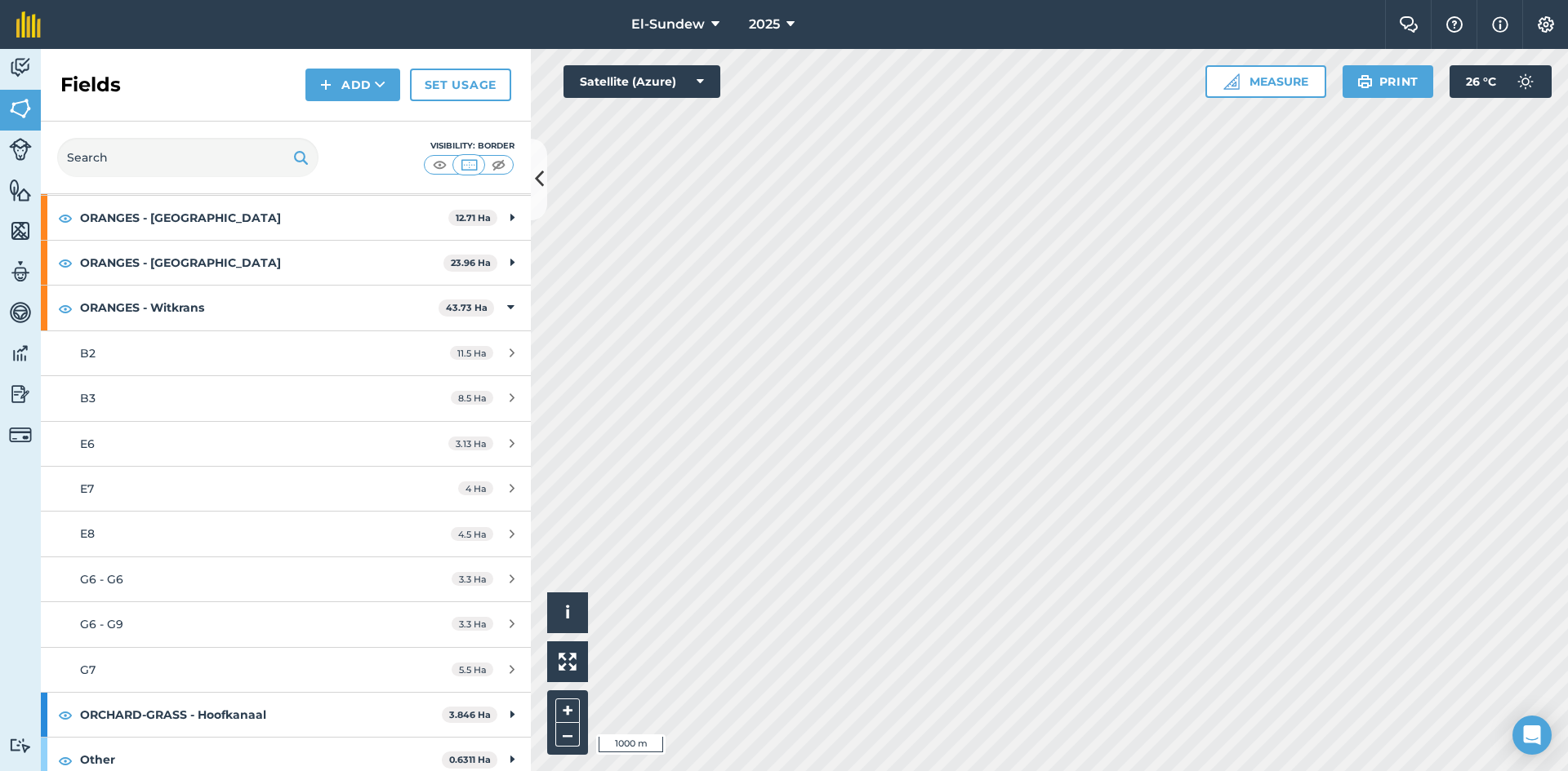
scroll to position [584, 0]
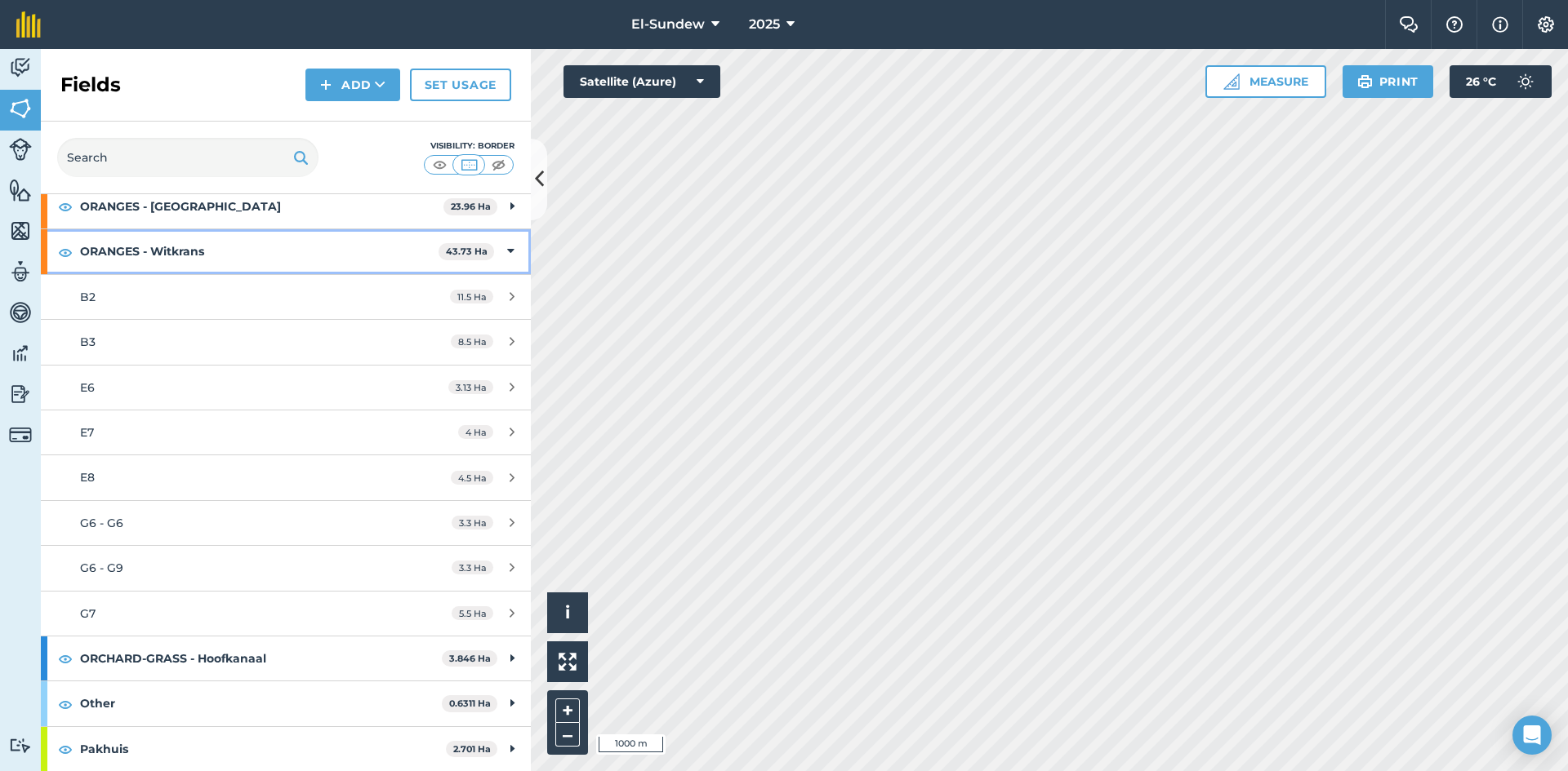
click at [213, 251] on strong "ORANGES - Witkrans" at bounding box center [259, 251] width 358 height 44
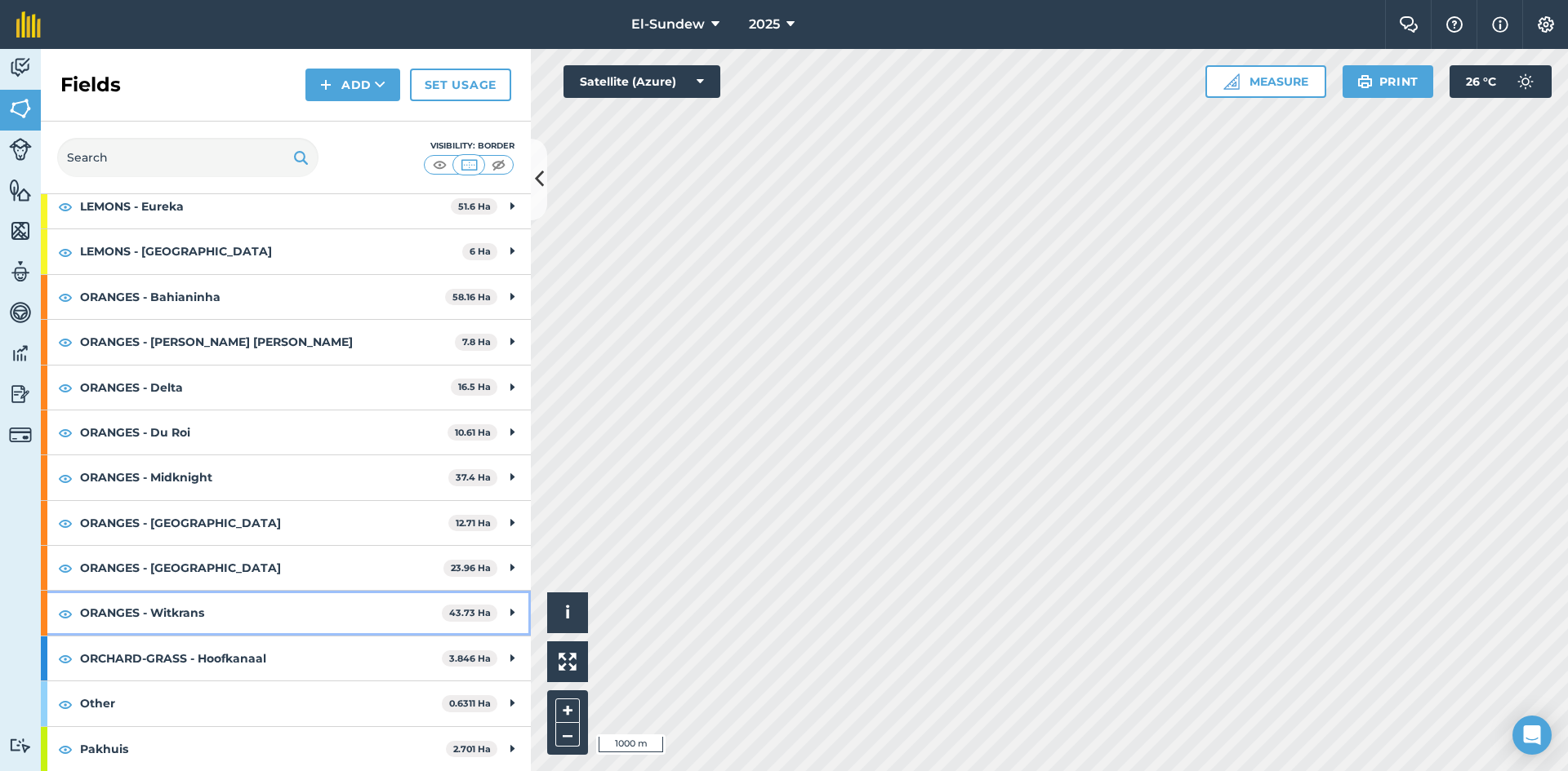
scroll to position [222, 0]
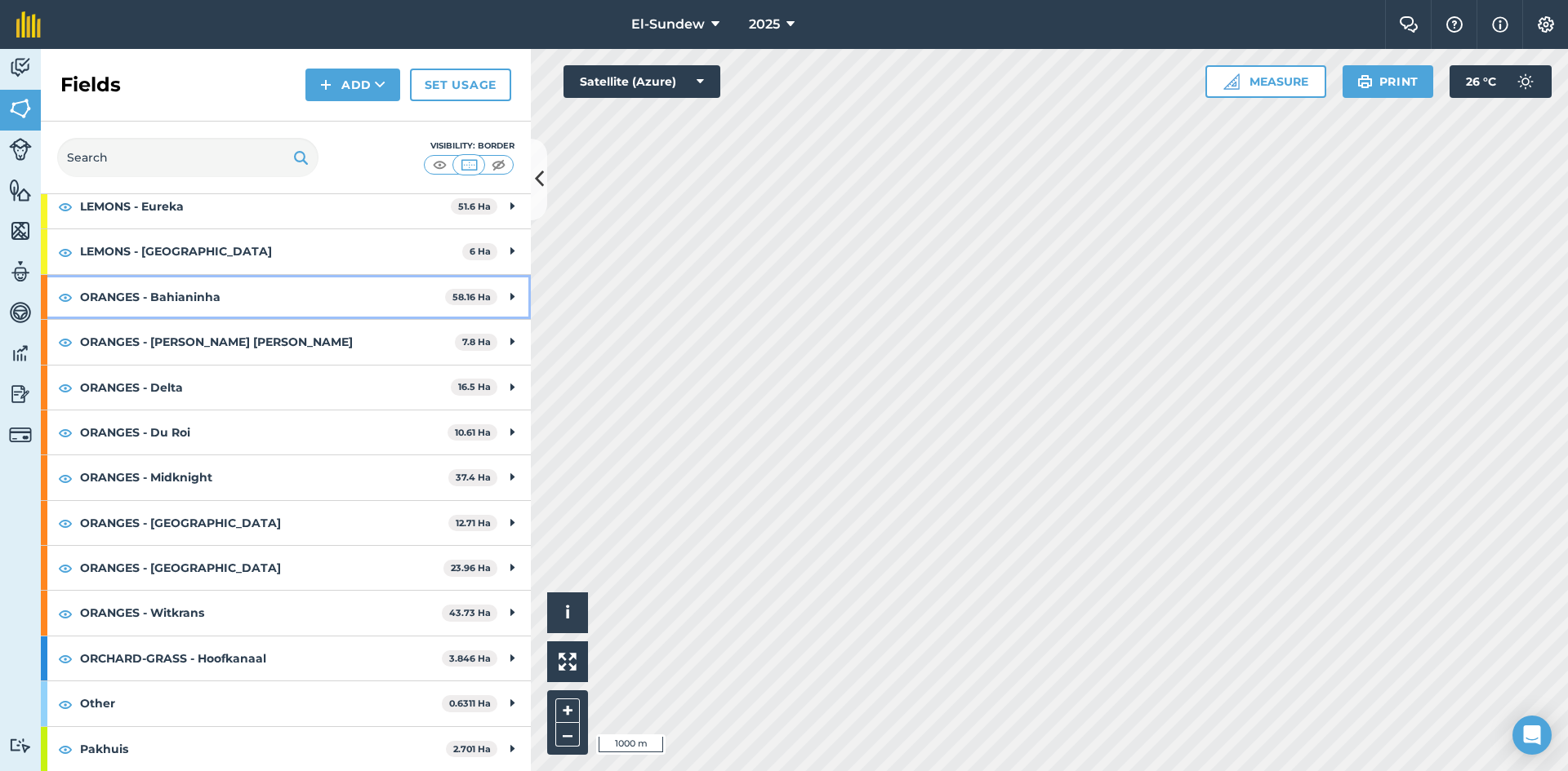
click at [239, 310] on strong "ORANGES - Bahianinha" at bounding box center [262, 297] width 365 height 44
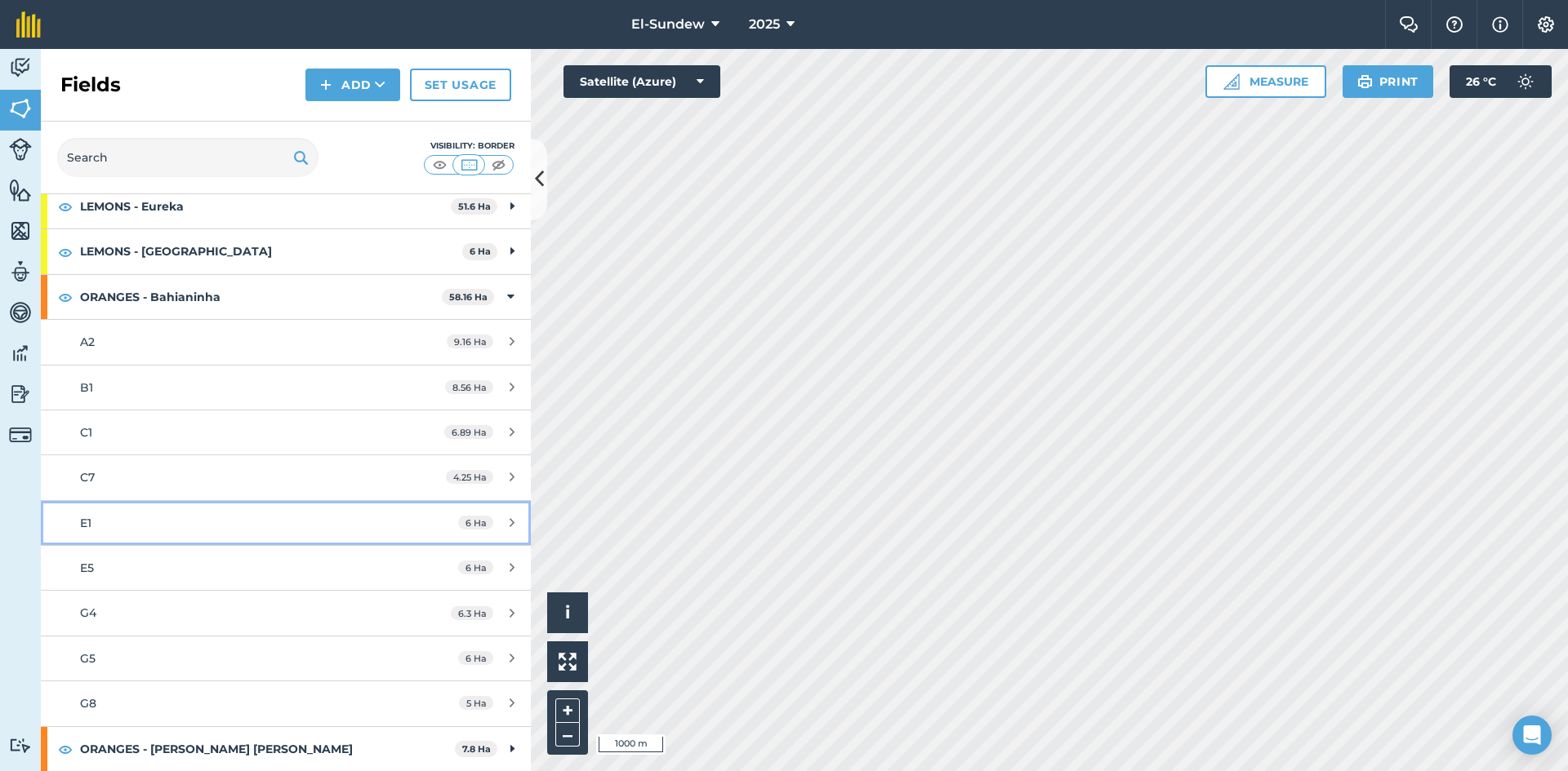
click at [215, 510] on link "E1 6 Ha" at bounding box center [286, 523] width 490 height 44
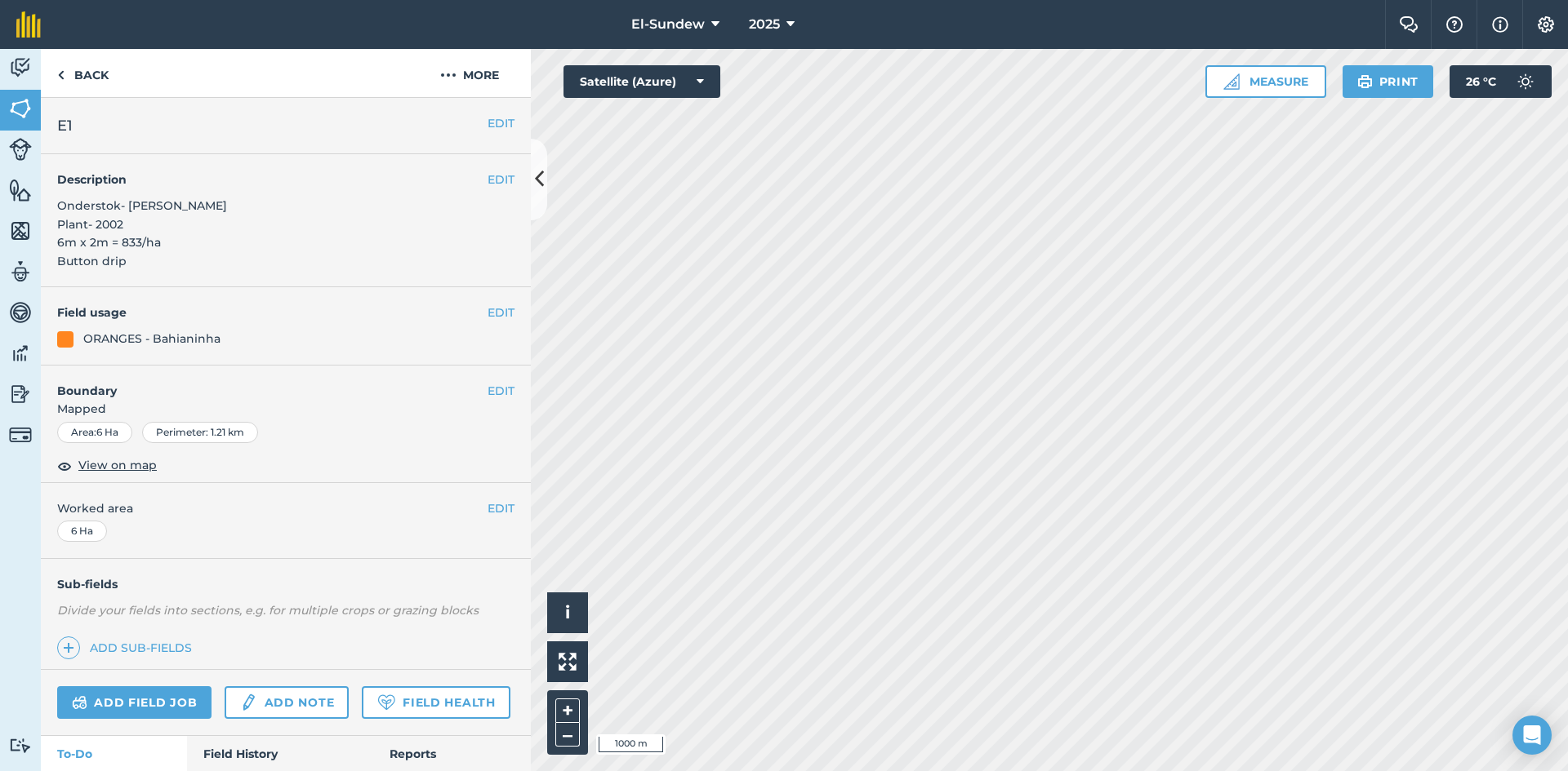
scroll to position [275, 0]
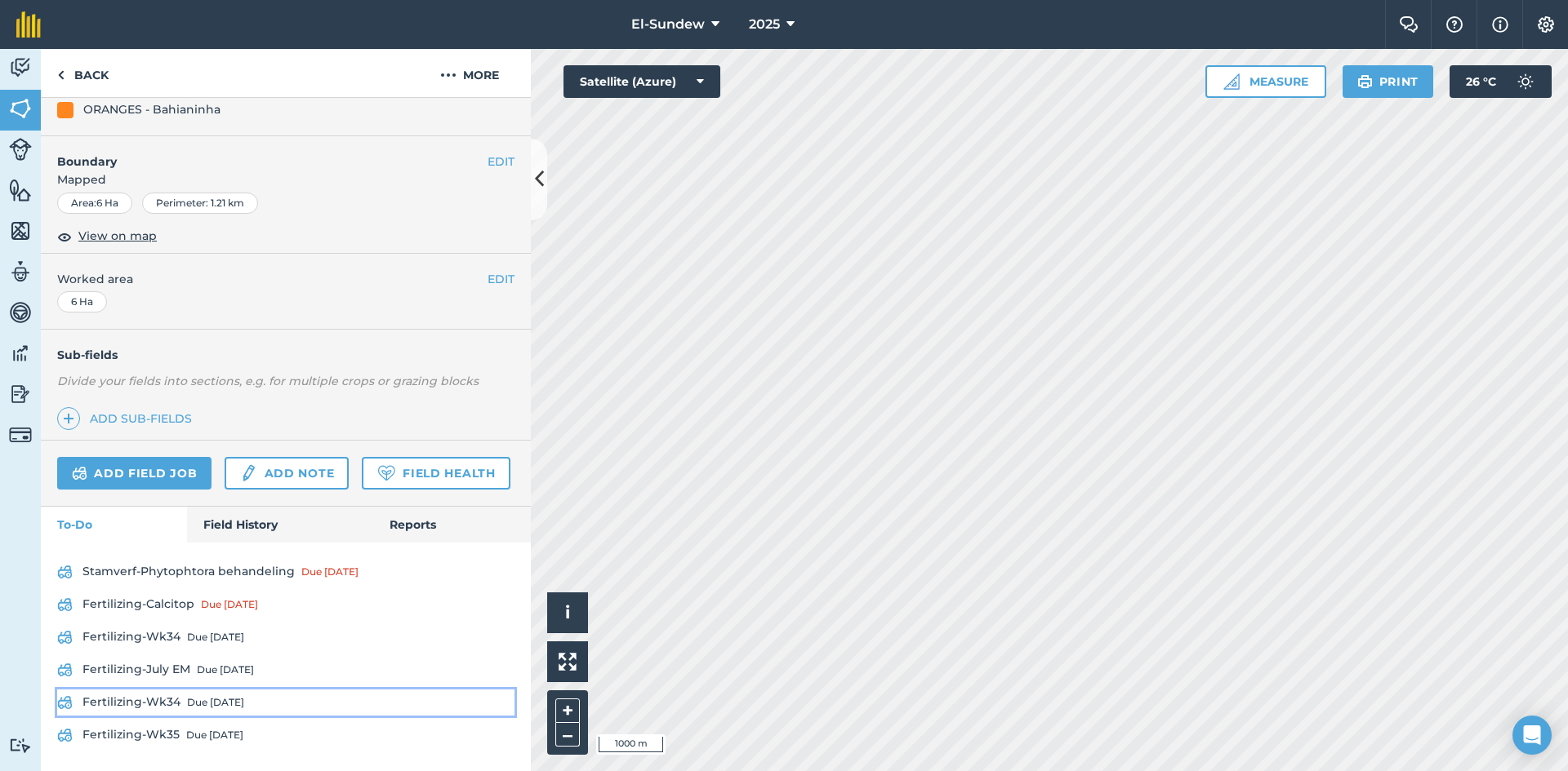
click at [199, 691] on link "Fertilizing-Wk34 Due [DATE]" at bounding box center [286, 702] width 458 height 26
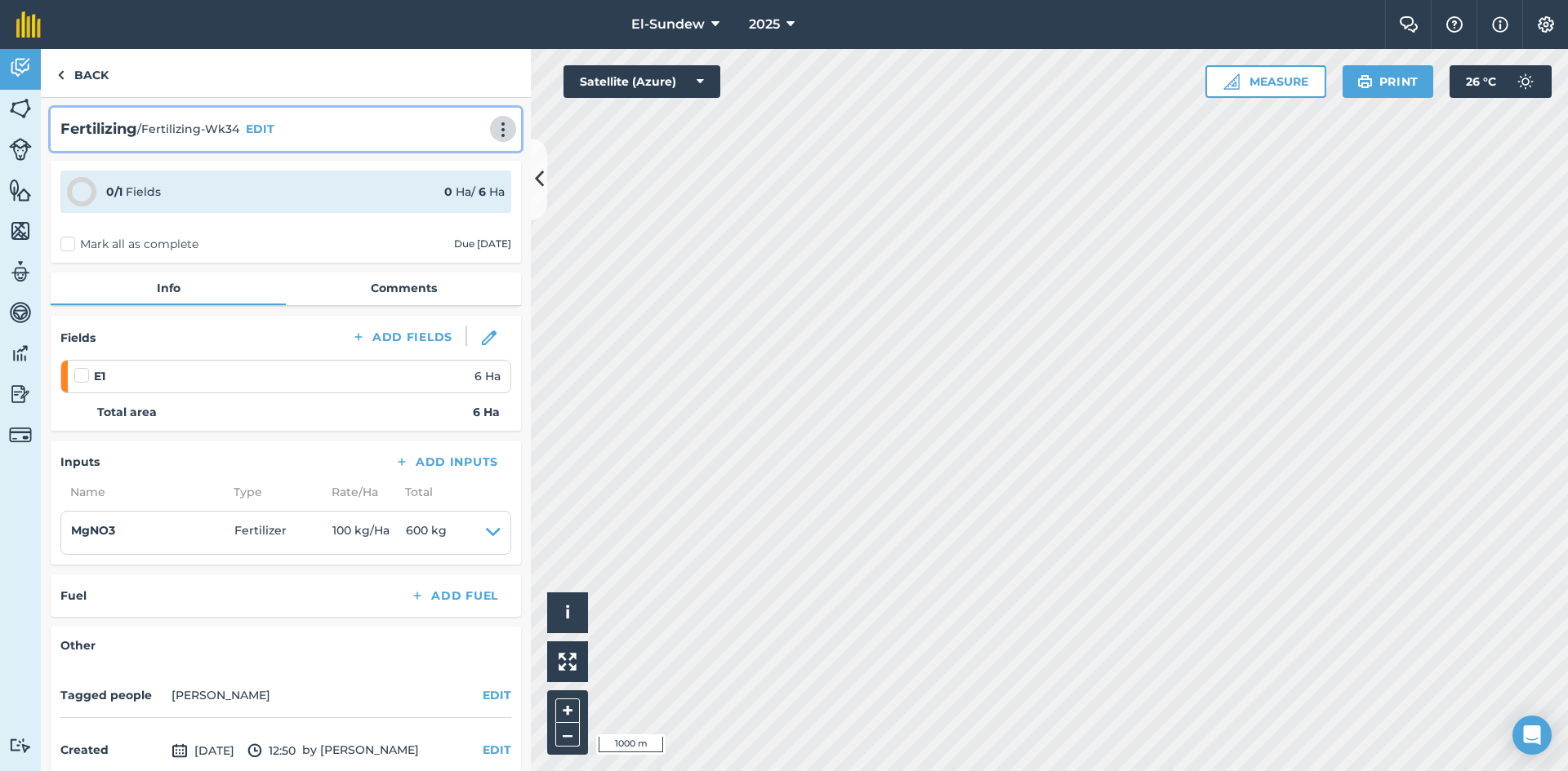
click at [493, 124] on img at bounding box center [502, 129] width 19 height 16
click at [446, 169] on link "Print" at bounding box center [469, 165] width 104 height 33
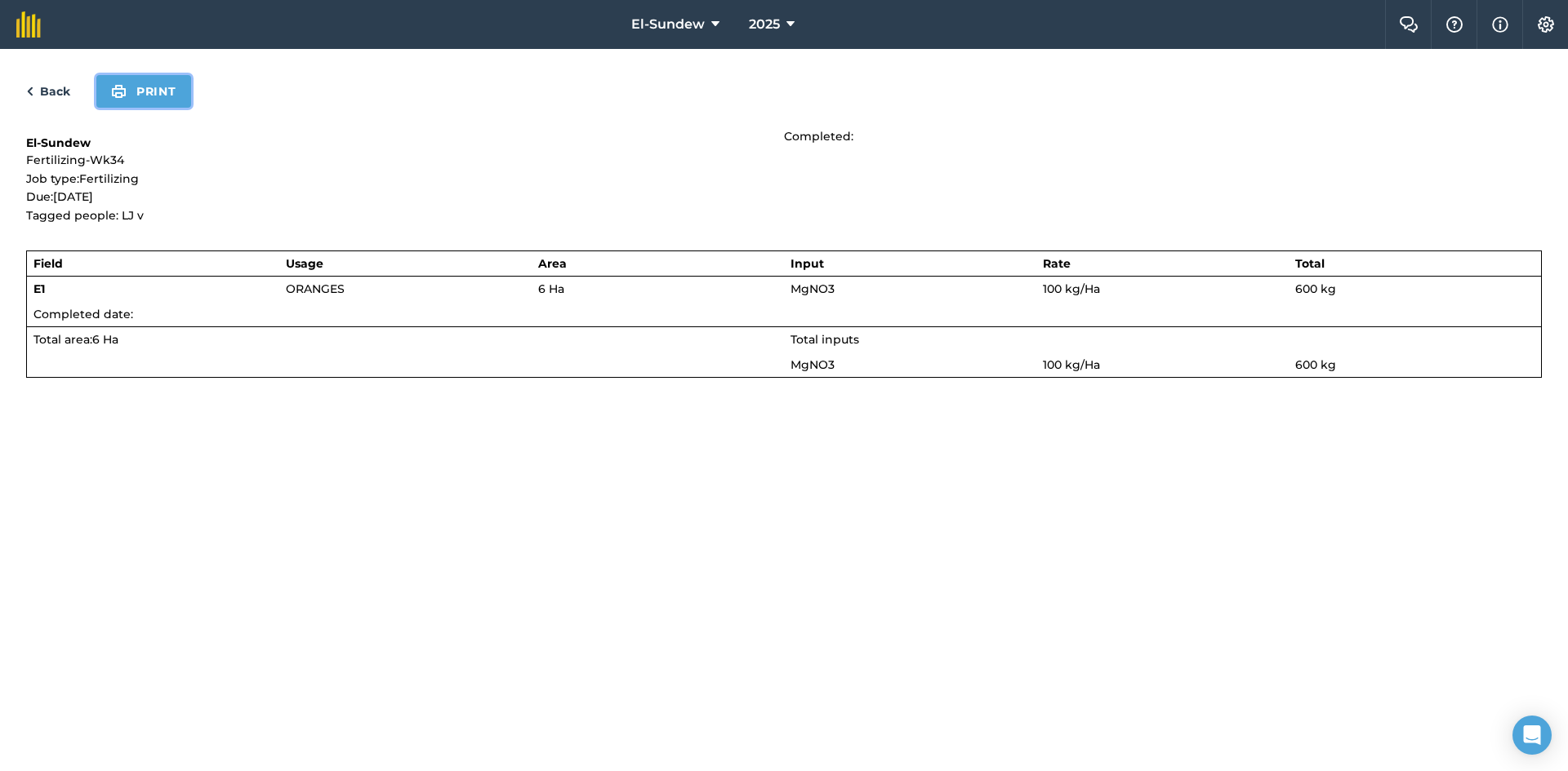
click at [159, 91] on button "Print" at bounding box center [144, 91] width 95 height 33
